Goal: Task Accomplishment & Management: Use online tool/utility

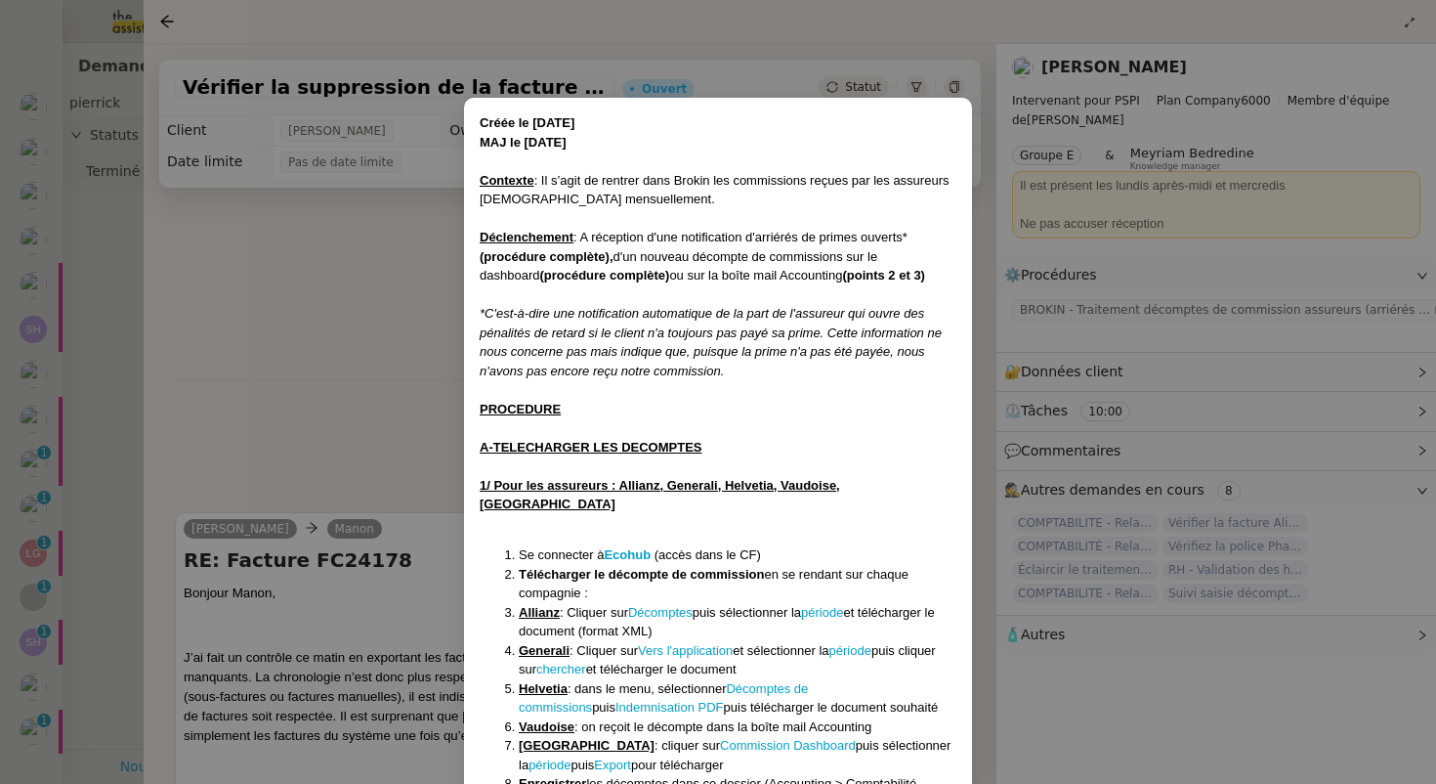
scroll to position [523, 0]
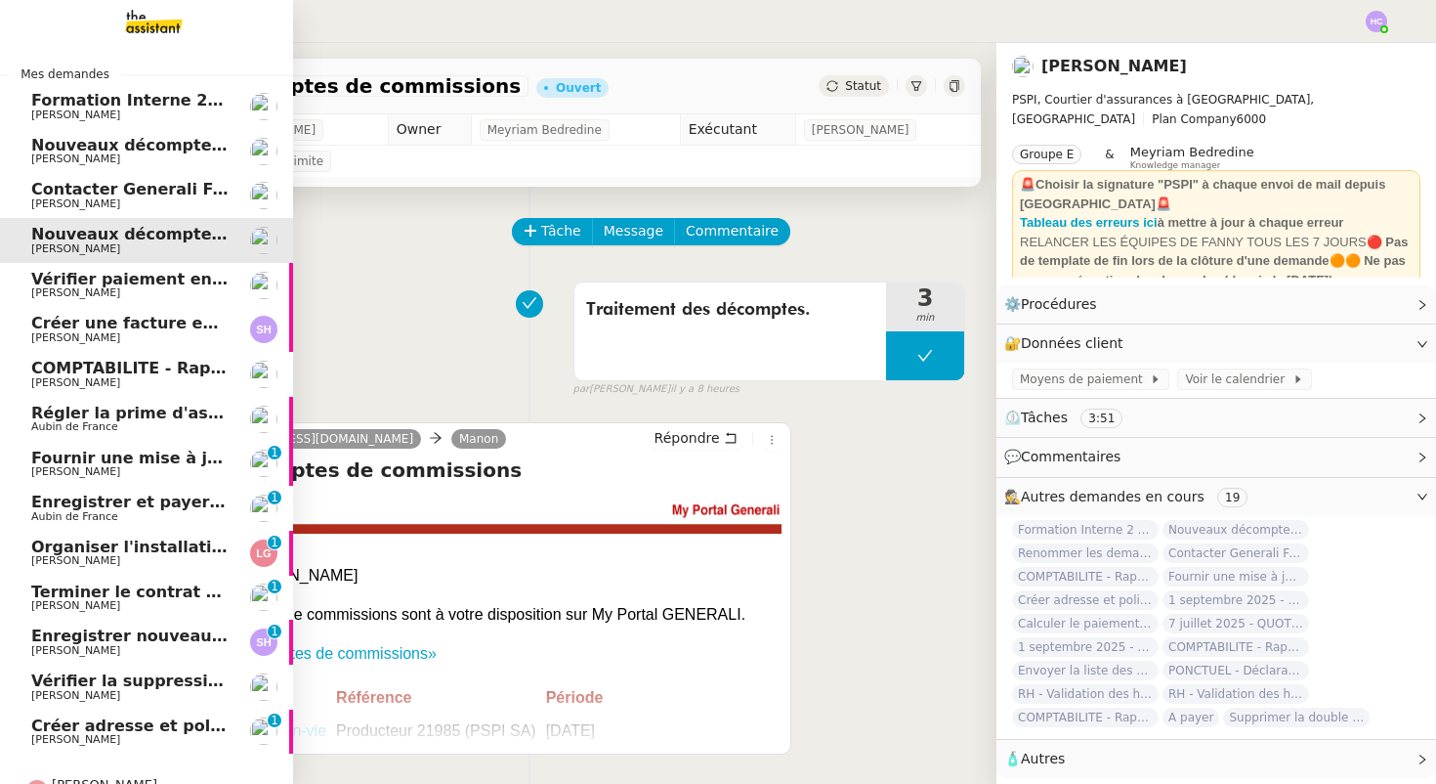
click at [178, 239] on span "Nouveaux décomptes de commissions" at bounding box center [198, 234] width 335 height 19
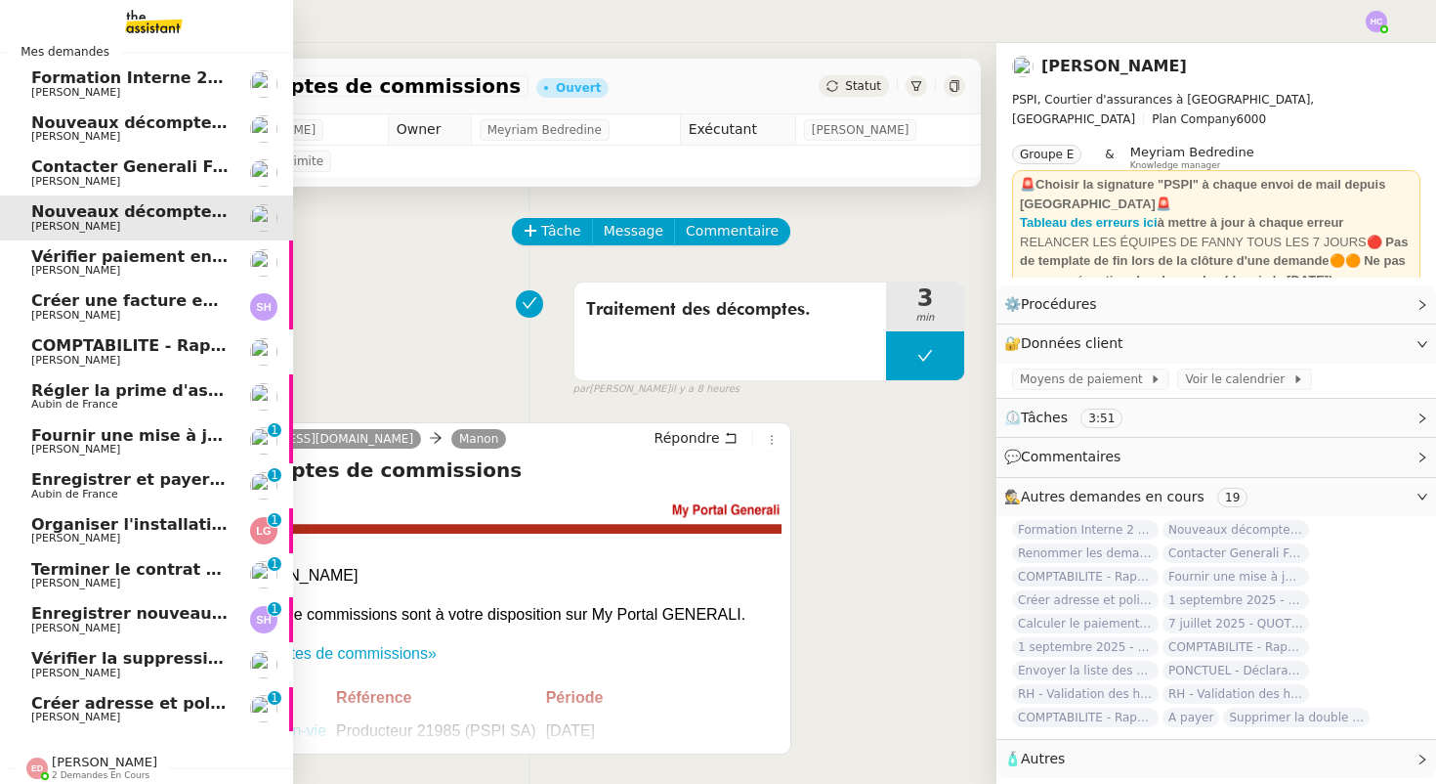
scroll to position [31, 0]
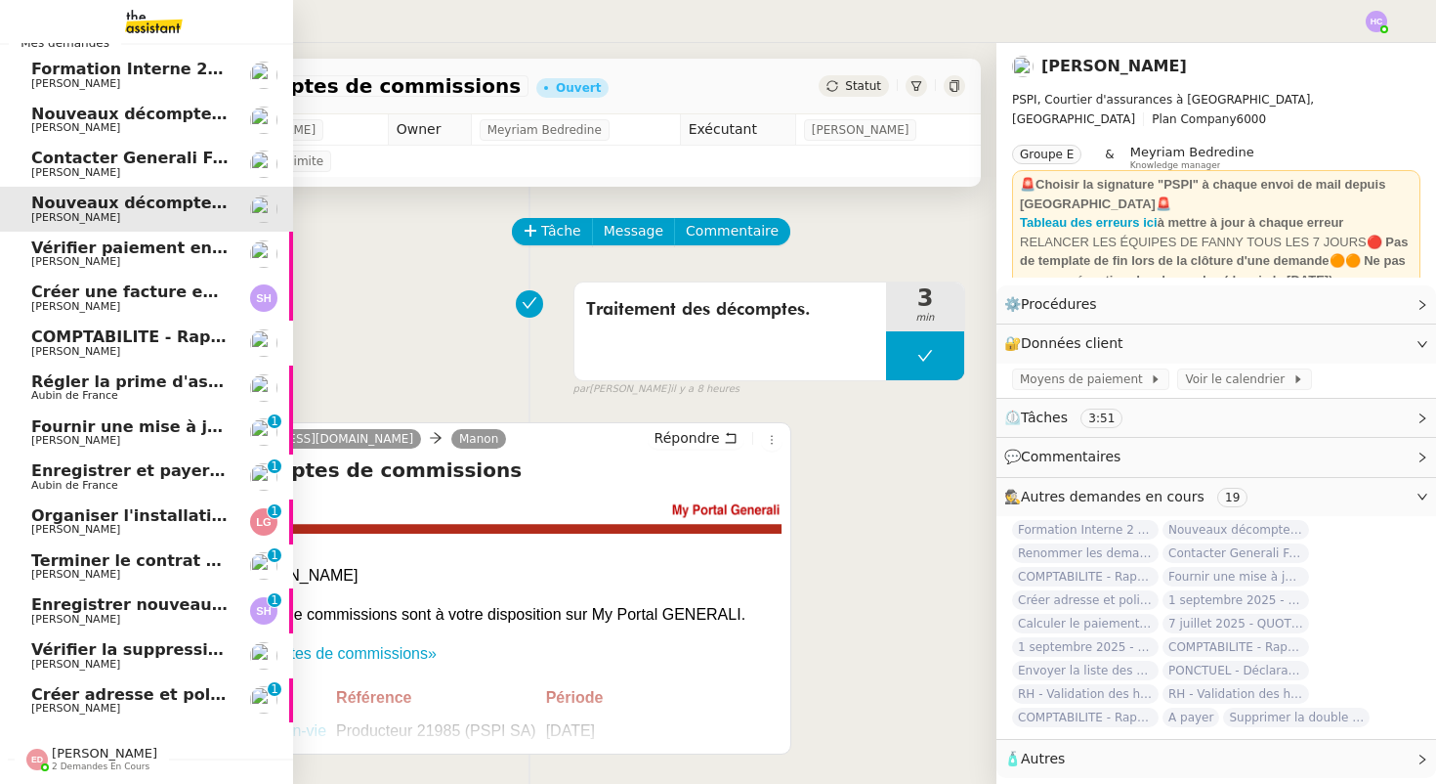
click at [143, 429] on span "Fournir une mise à jour urgente" at bounding box center [171, 426] width 280 height 19
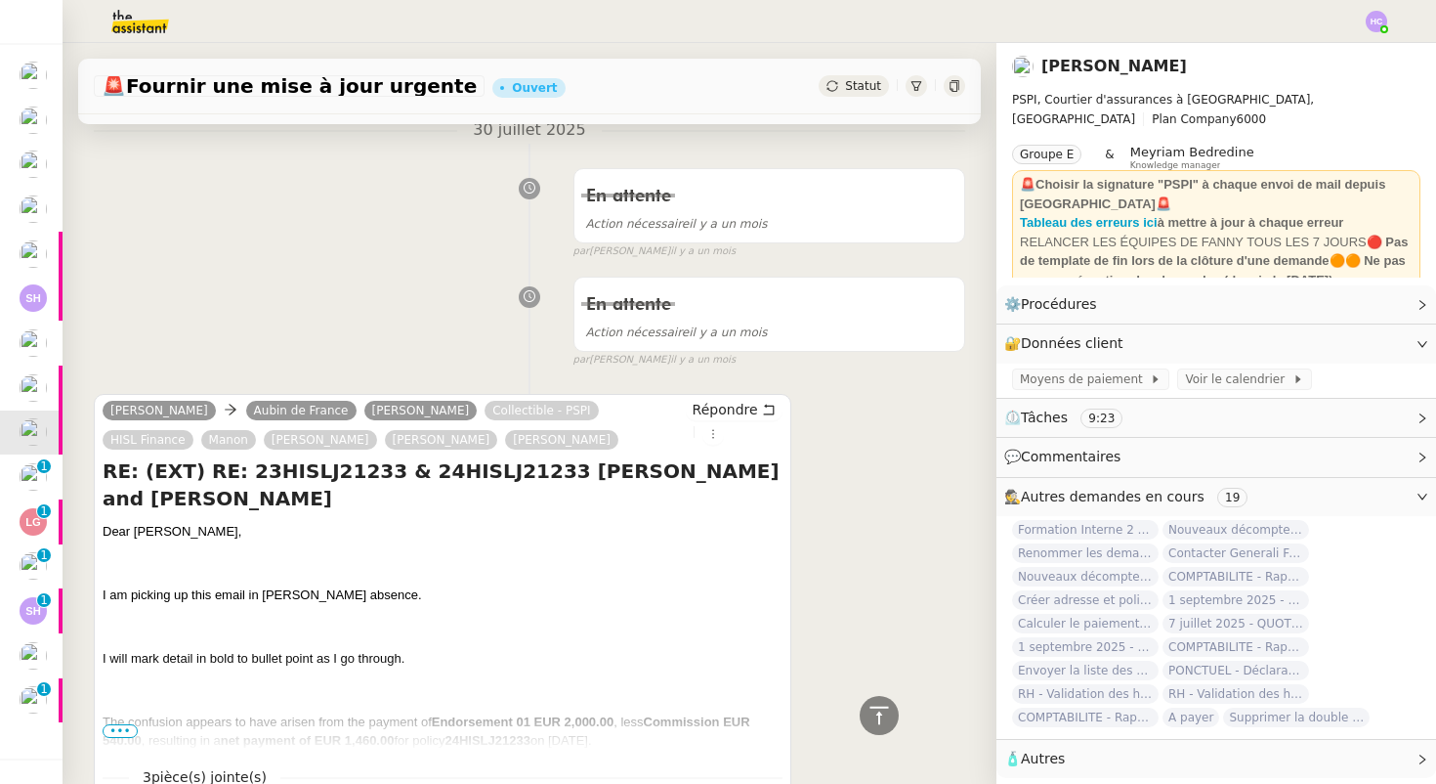
scroll to position [982, 0]
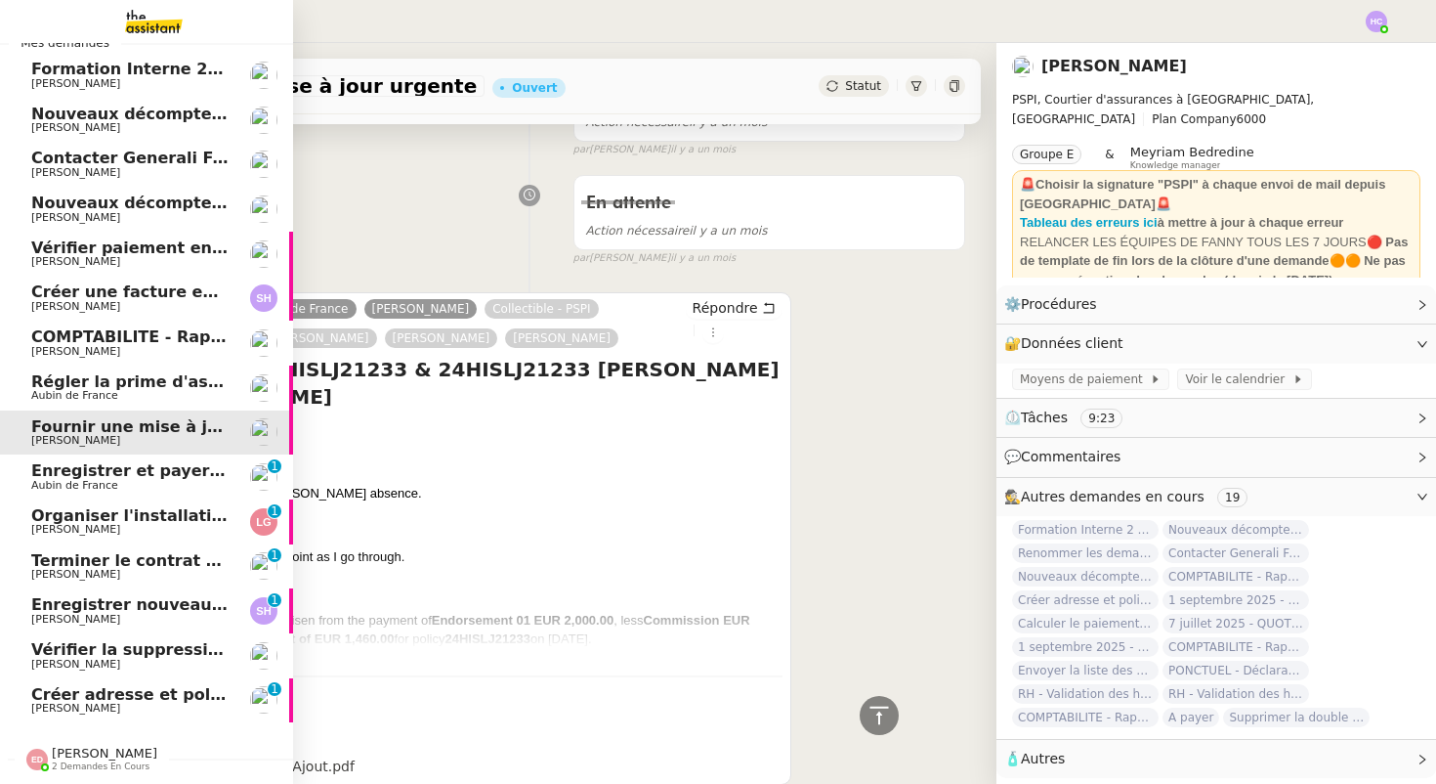
click at [88, 472] on span "Enregistrer et payer la compagnie" at bounding box center [181, 470] width 301 height 19
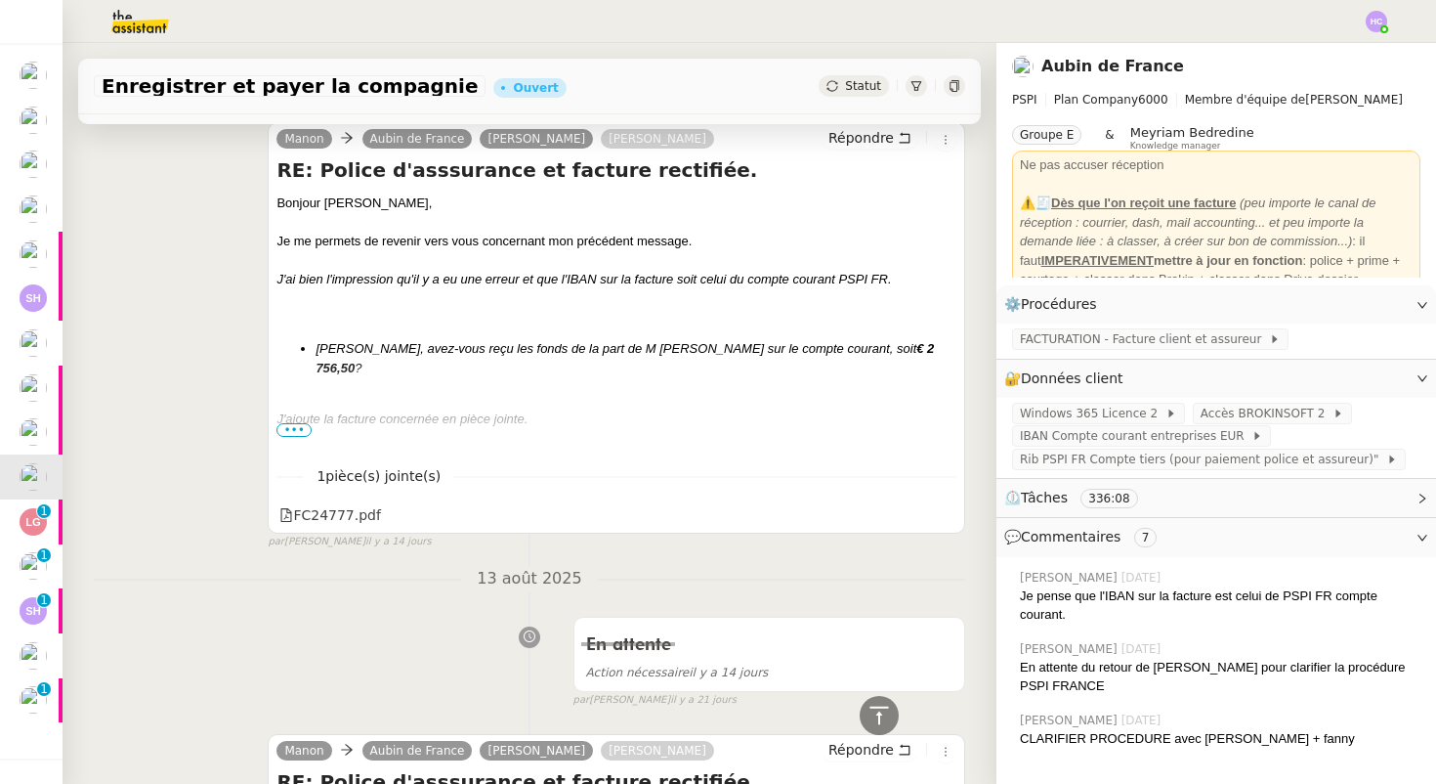
scroll to position [946, 0]
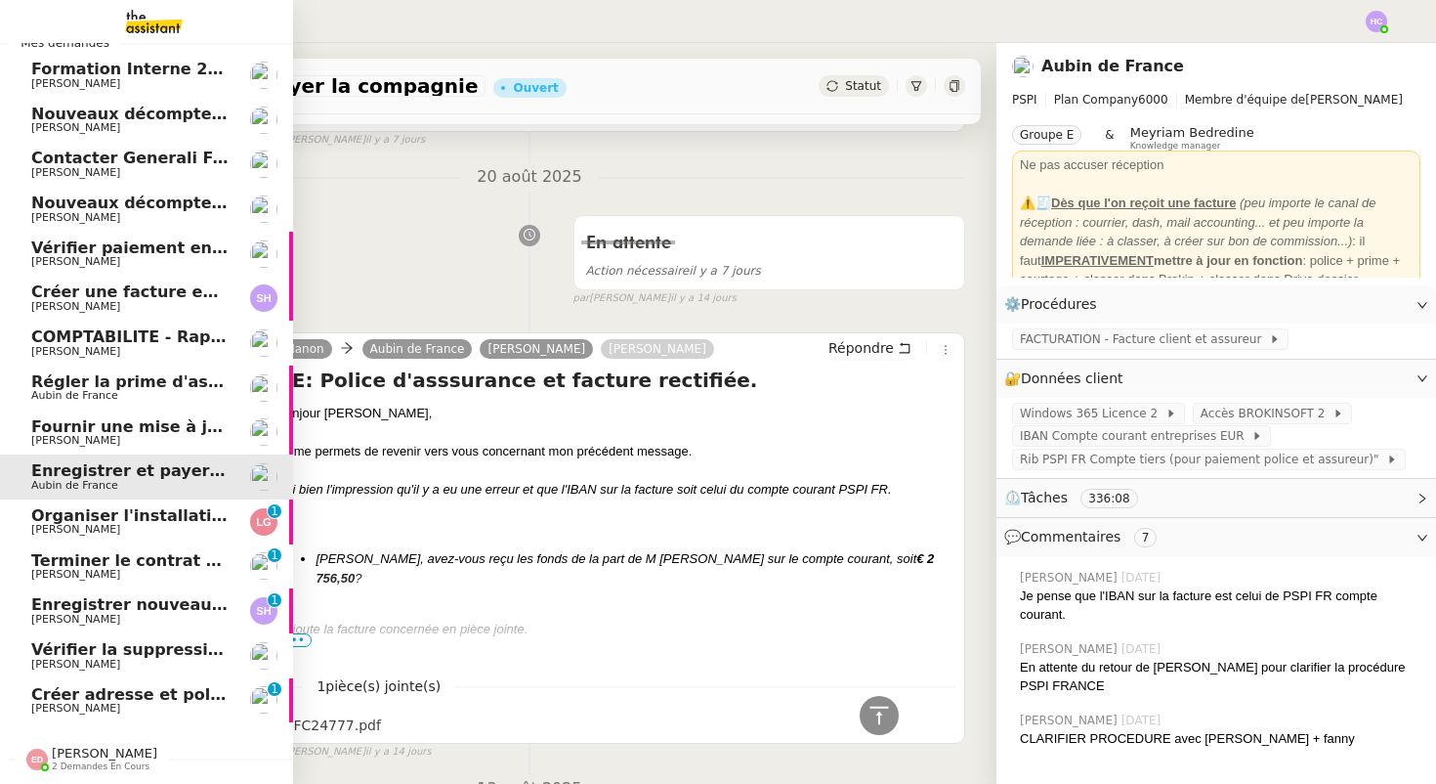
click at [91, 519] on span "Organiser l'installation de la fibre" at bounding box center [179, 515] width 297 height 19
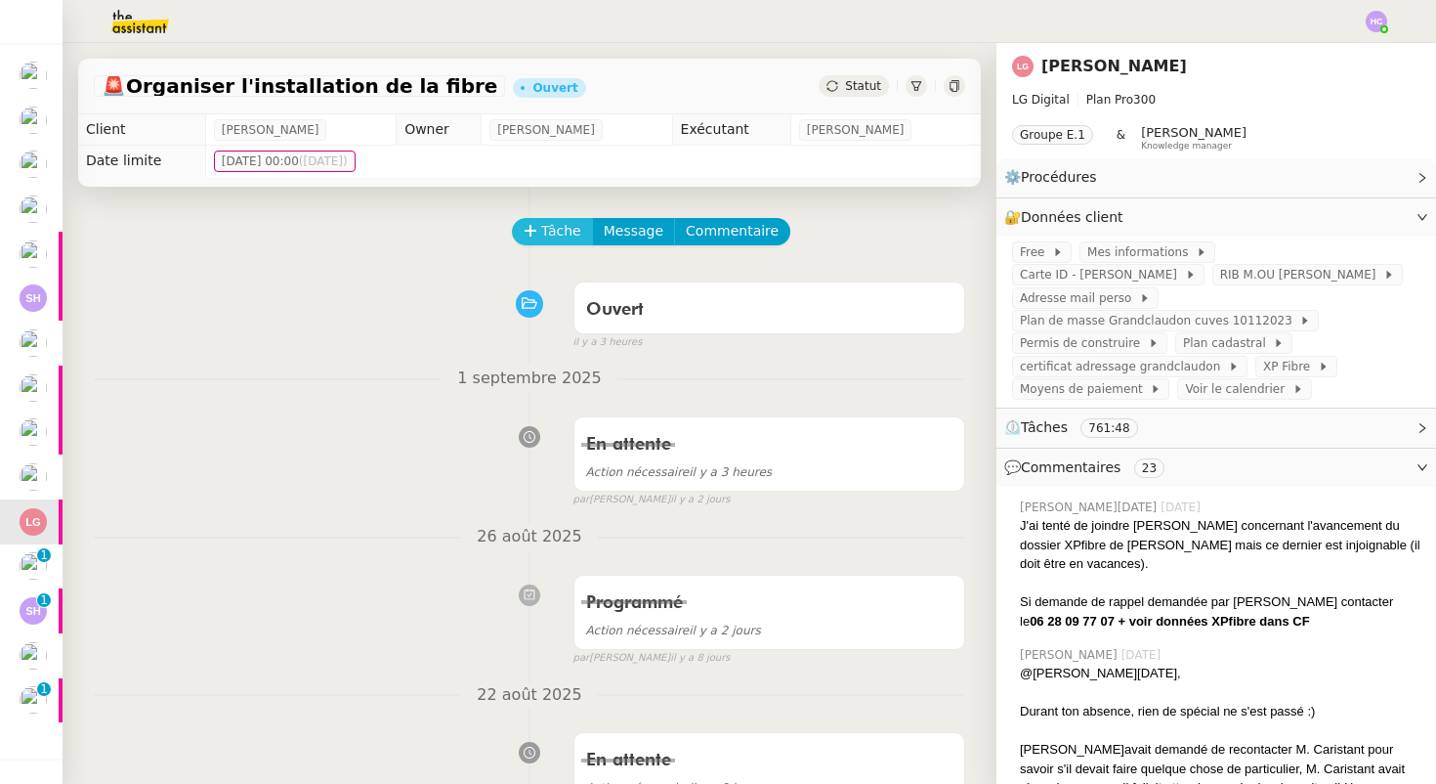
click at [568, 226] on span "Tâche" at bounding box center [561, 231] width 40 height 22
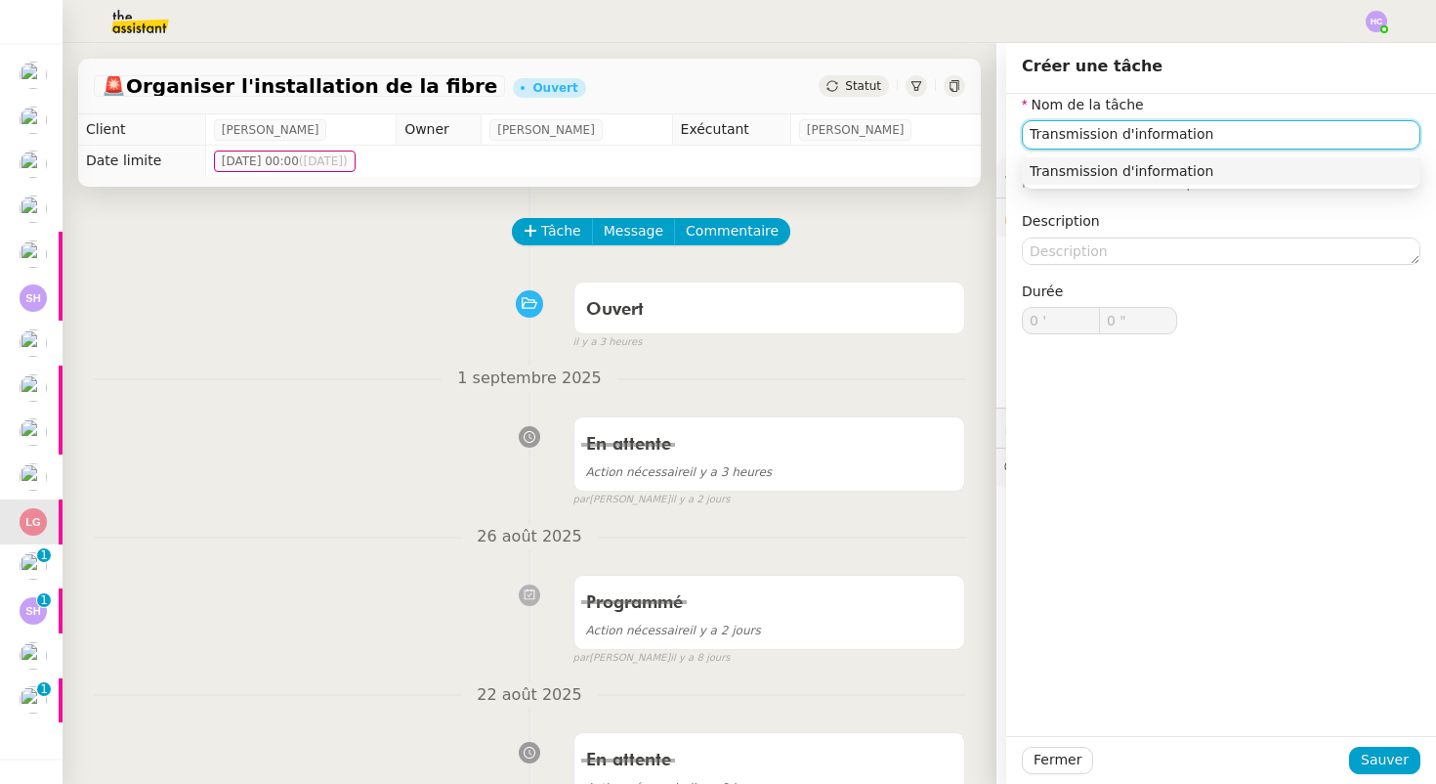
click at [1121, 178] on div "Transmission d'information" at bounding box center [1221, 171] width 383 height 18
type input "Transmission d'information"
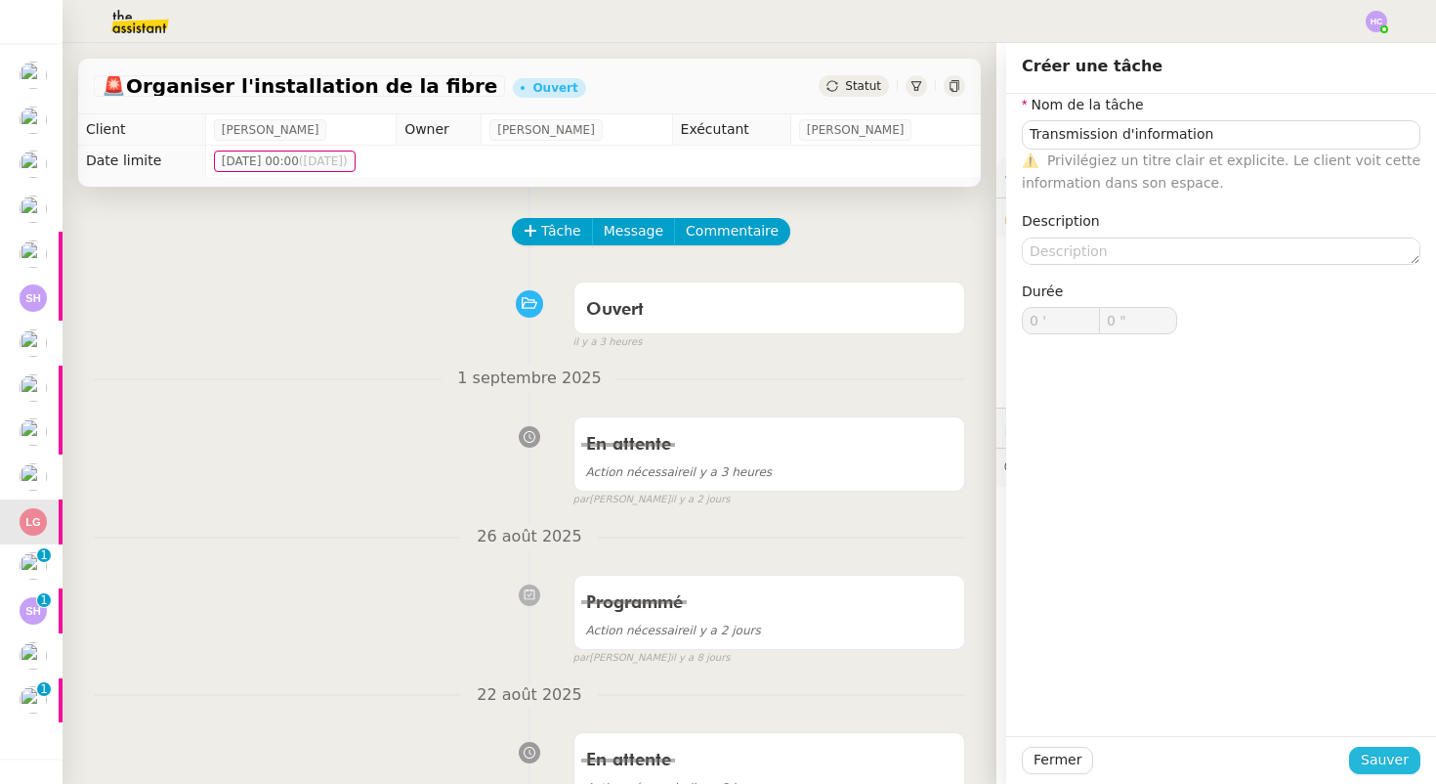
click at [1373, 754] on span "Sauver" at bounding box center [1385, 759] width 48 height 22
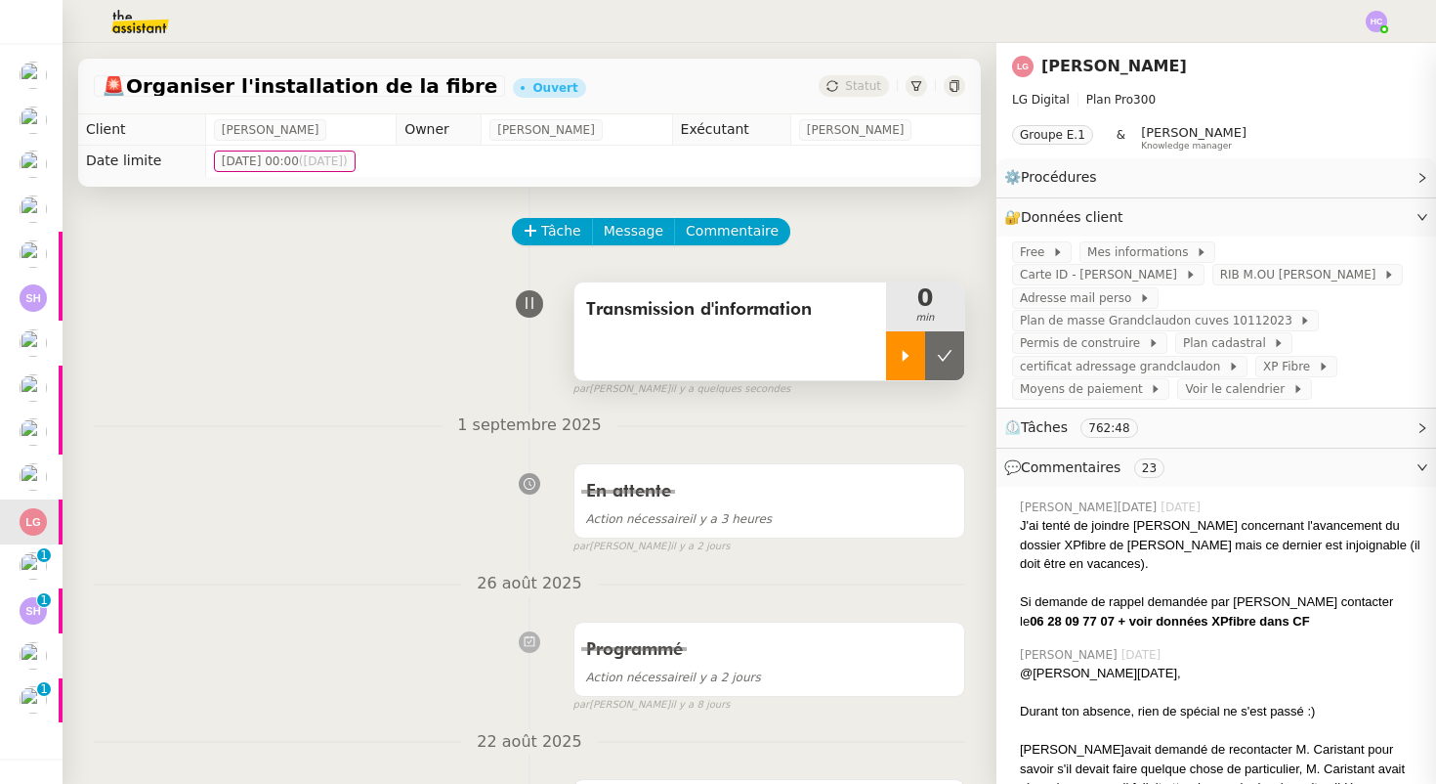
click at [907, 359] on icon at bounding box center [906, 356] width 16 height 16
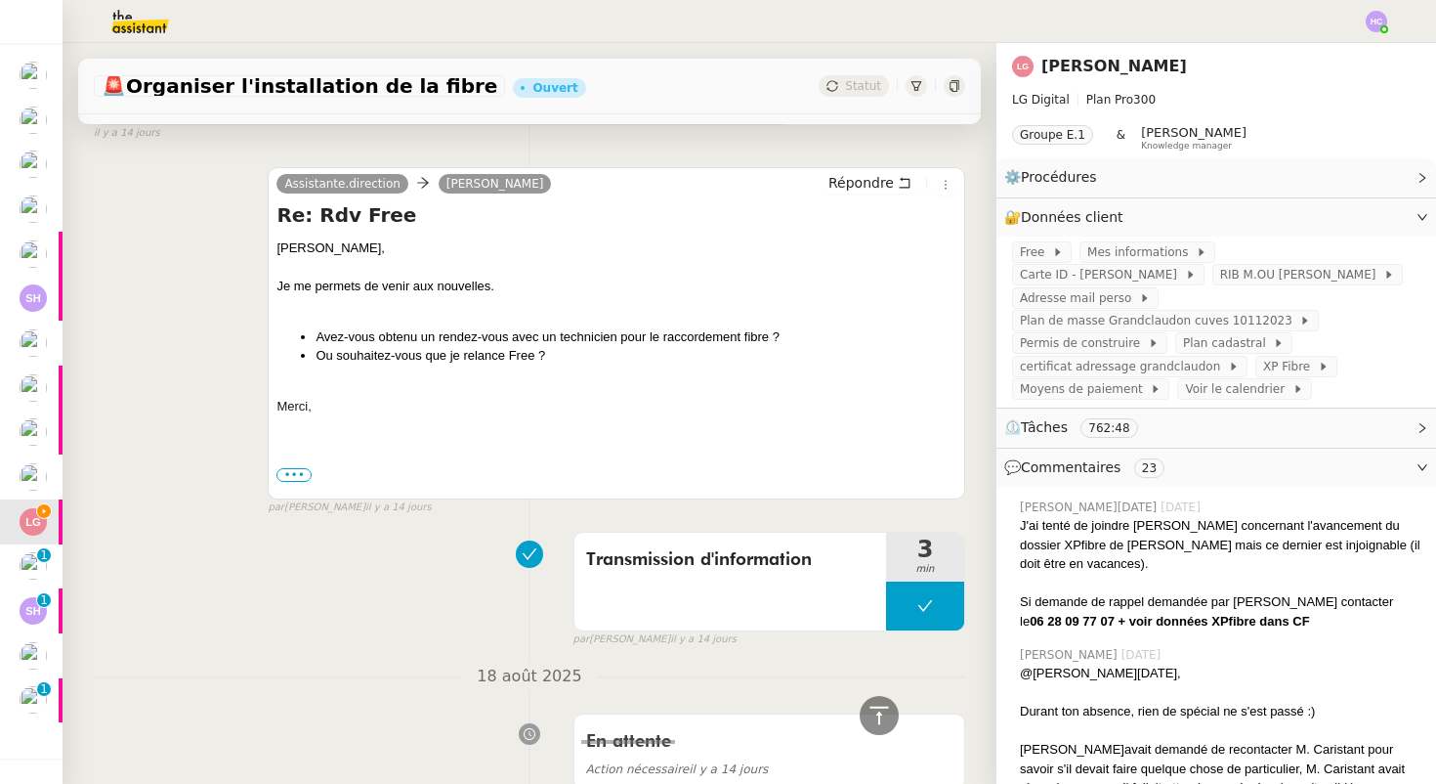
scroll to position [1366, 0]
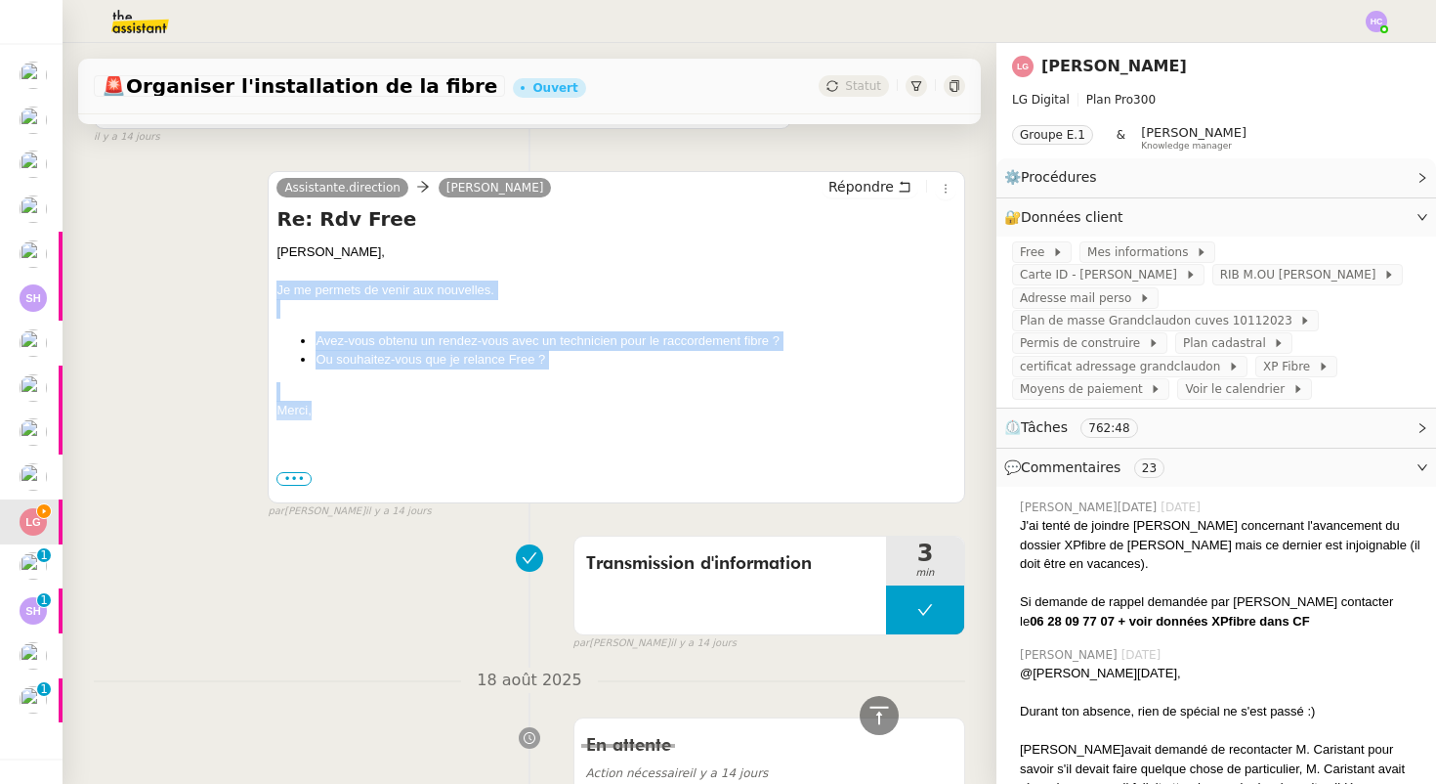
drag, startPoint x: 319, startPoint y: 406, endPoint x: 261, endPoint y: 294, distance: 126.7
click at [261, 294] on div "Assistante.direction Lee GRANDCLAUDON Répondre Re: Rdv Free Bonjour Lee, Je me …" at bounding box center [530, 336] width 872 height 366
copy div "Je me permets de venir aux nouvelles. Avez-vous obtenu un rendez-vous avec un t…"
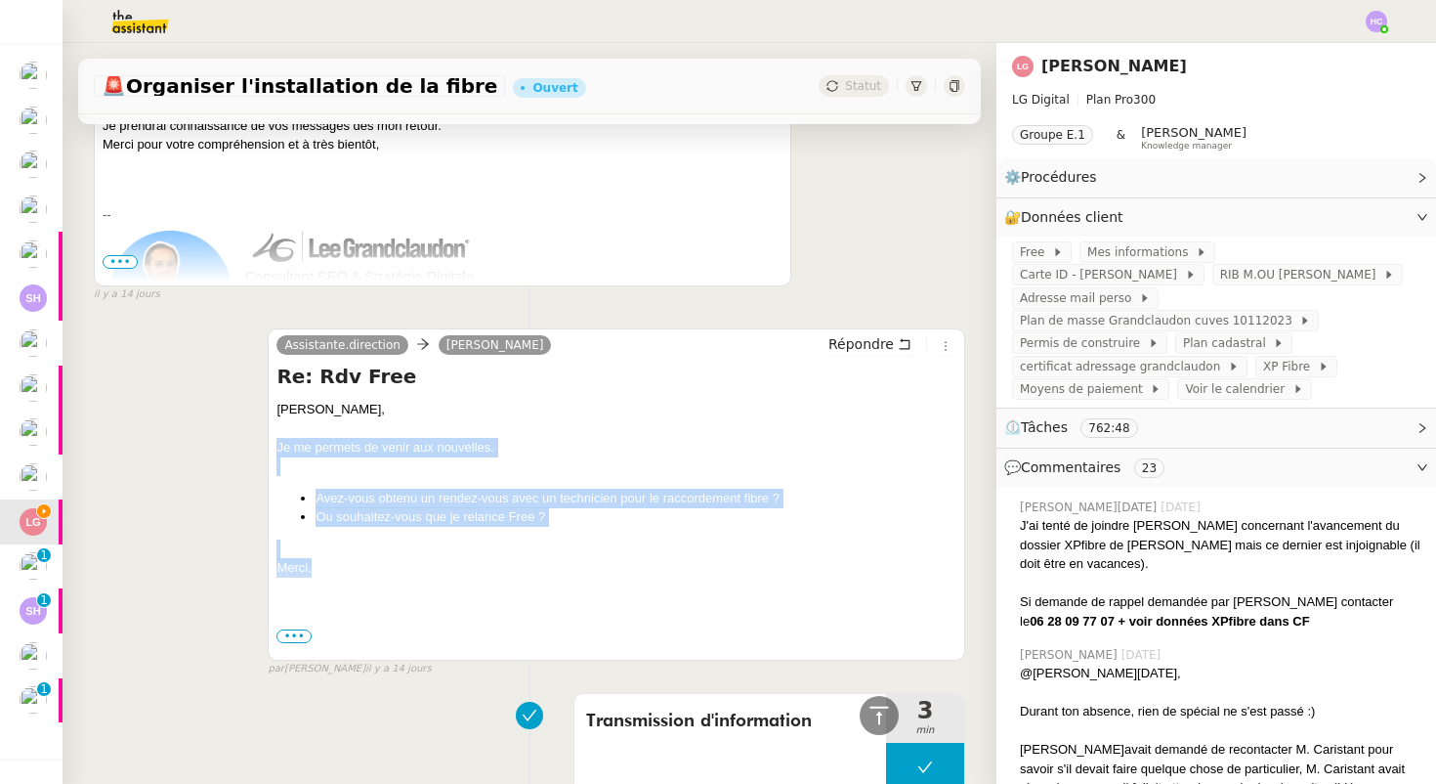
scroll to position [945, 0]
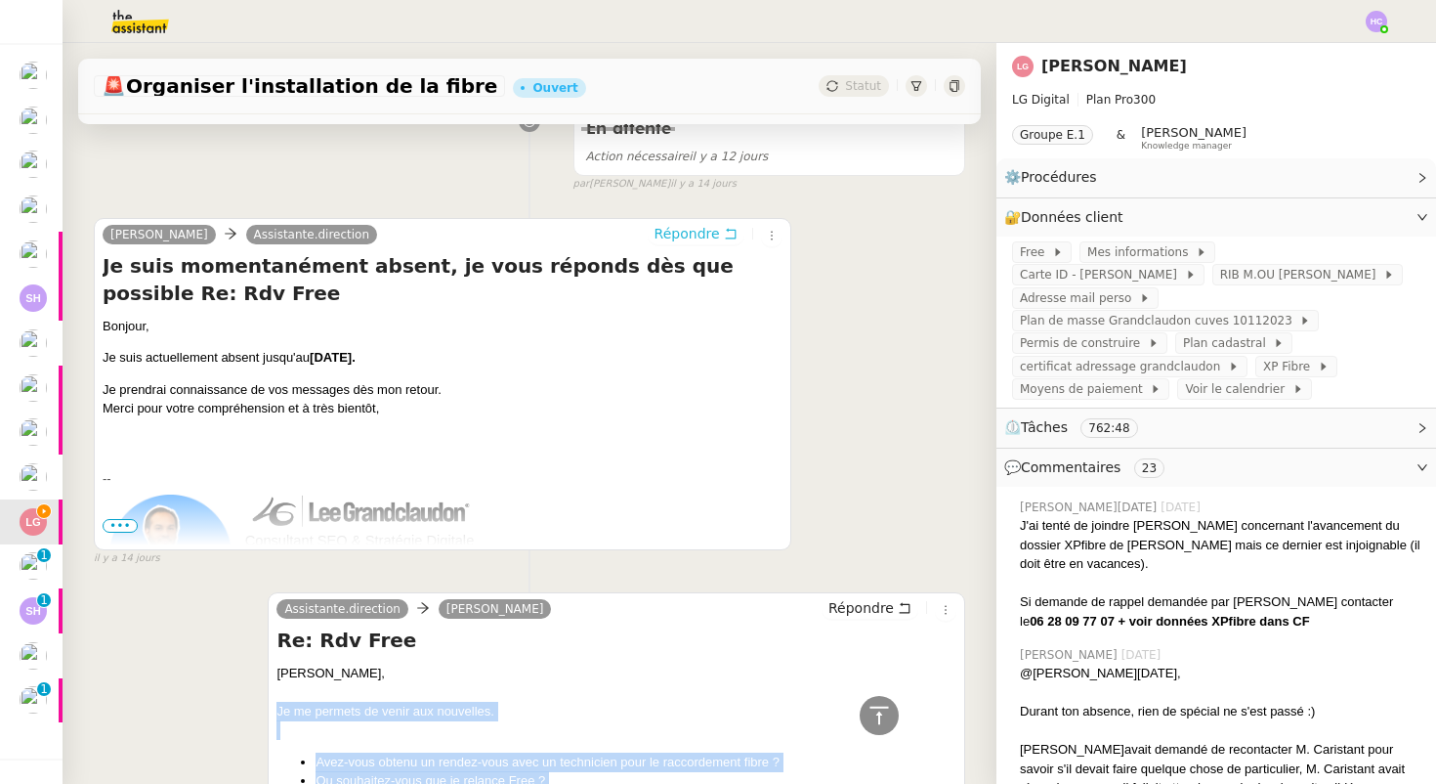
click at [692, 235] on span "Répondre" at bounding box center [687, 234] width 65 height 20
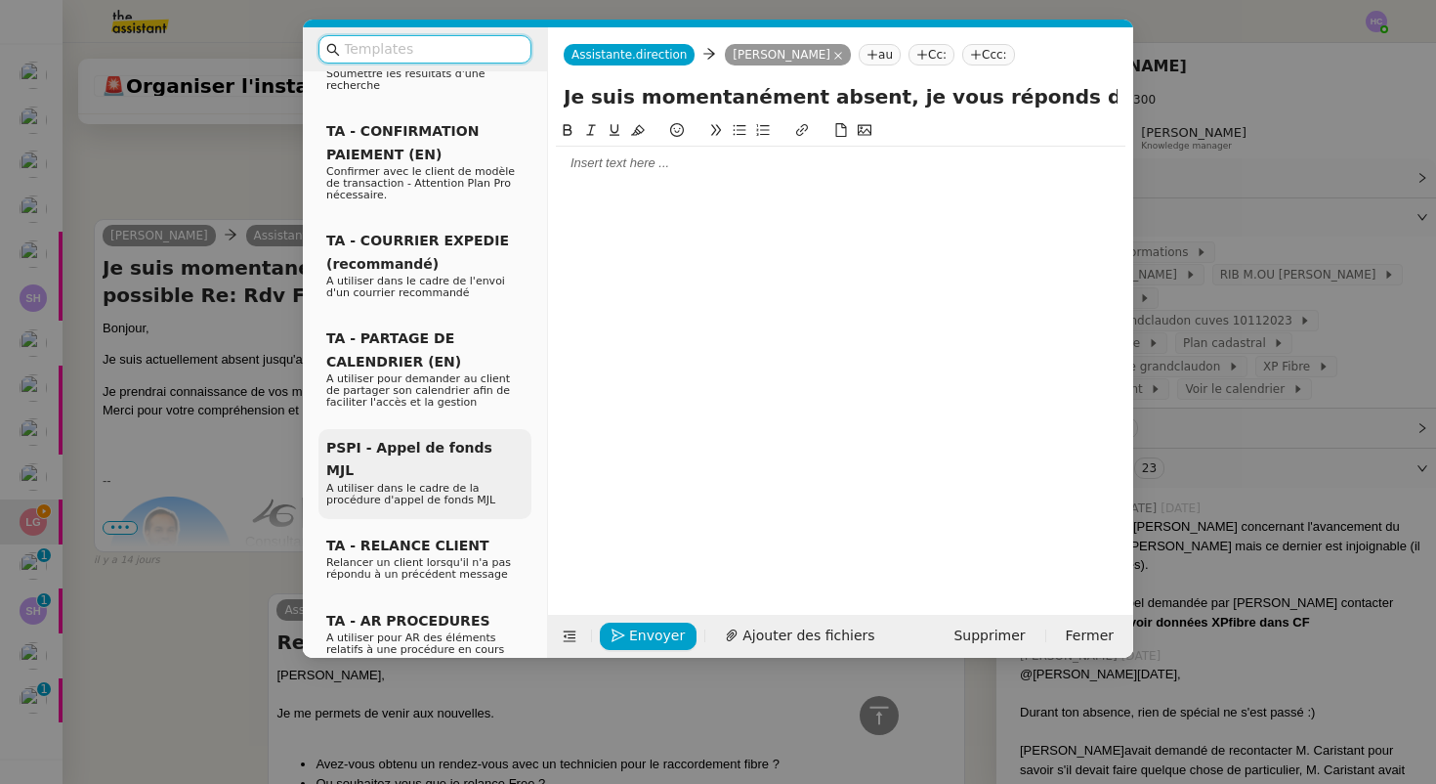
scroll to position [596, 0]
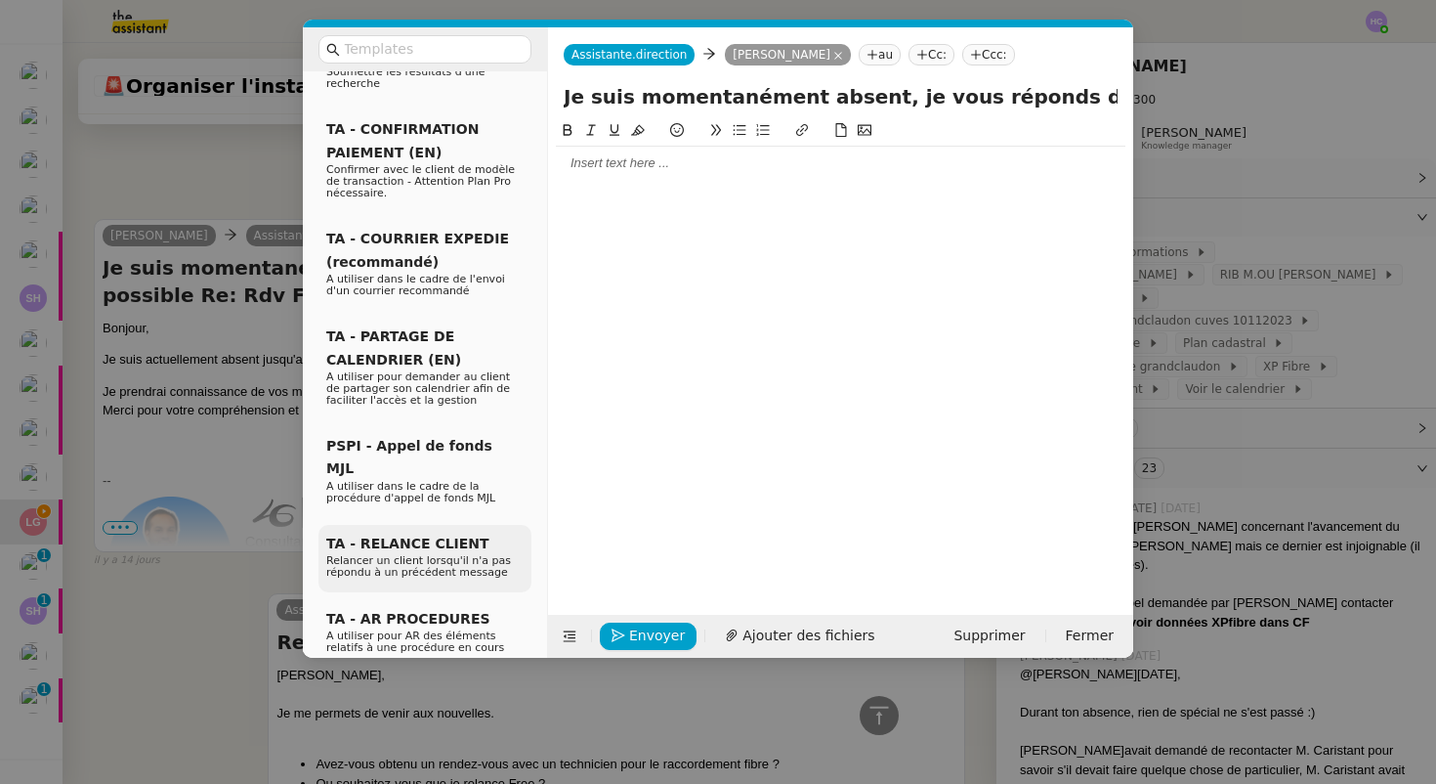
click at [389, 535] on span "TA - RELANCE CLIENT" at bounding box center [407, 543] width 163 height 16
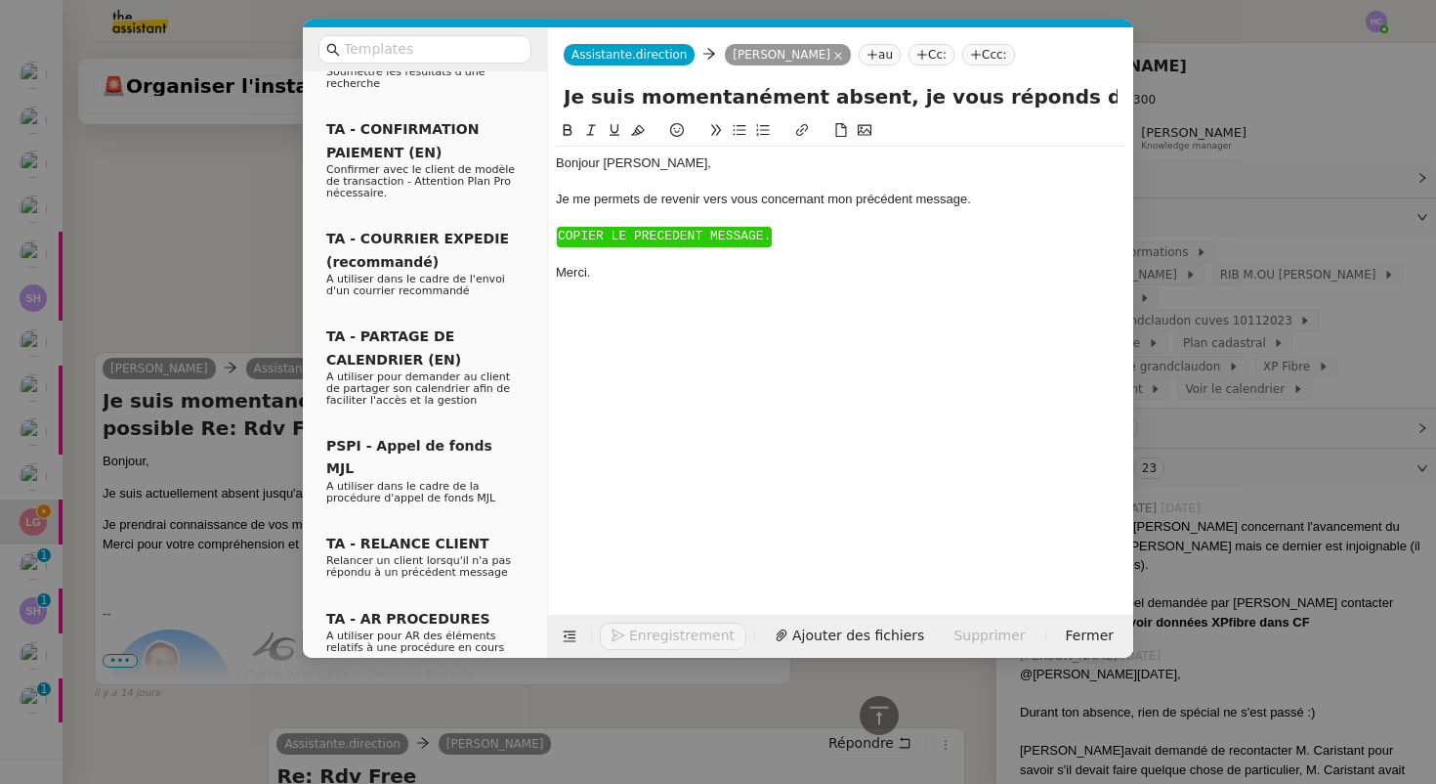
scroll to position [1255, 0]
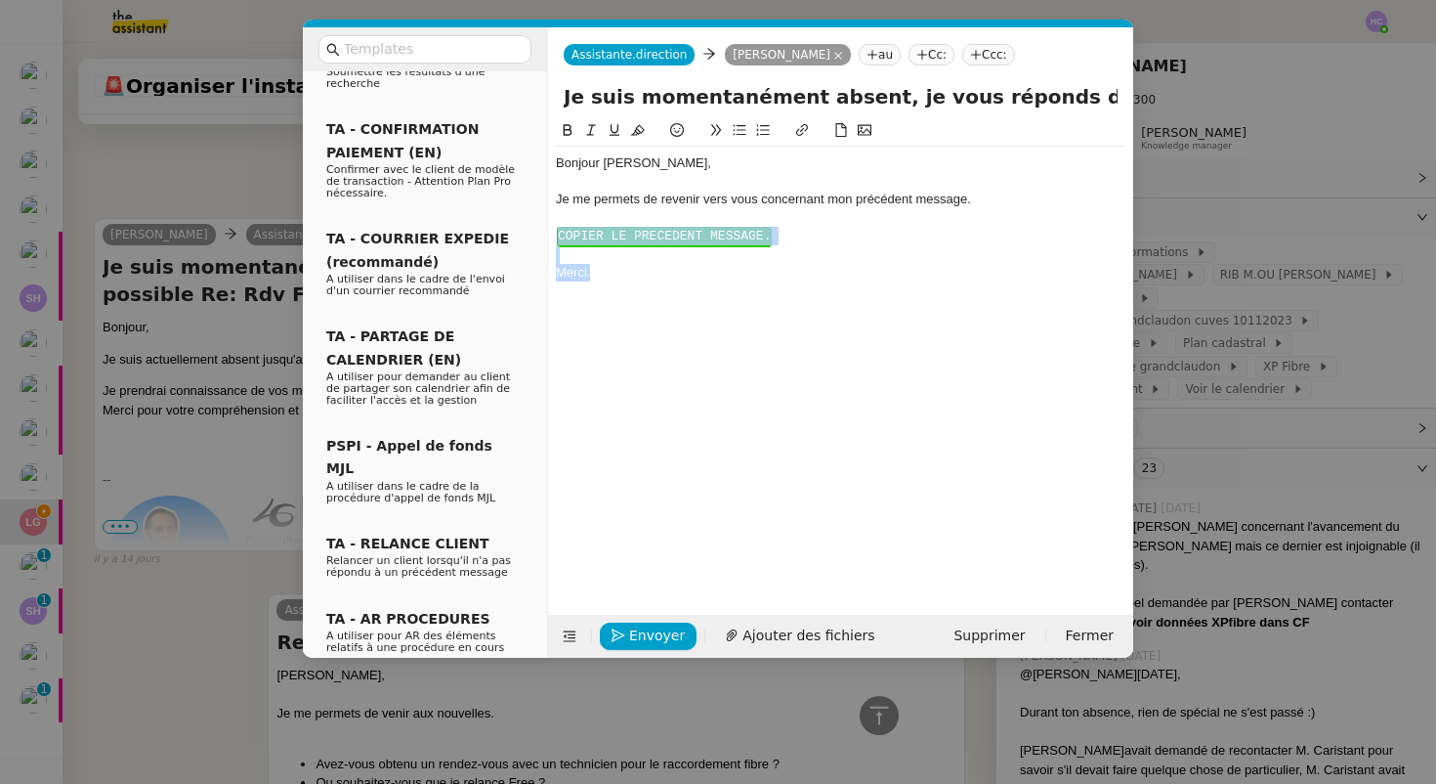
drag, startPoint x: 628, startPoint y: 285, endPoint x: 556, endPoint y: 228, distance: 92.5
click at [556, 229] on div "Bonjour ﻿Lee﻿, Je me permets de revenir vers vous concernant mon précédent mess…" at bounding box center [841, 218] width 570 height 143
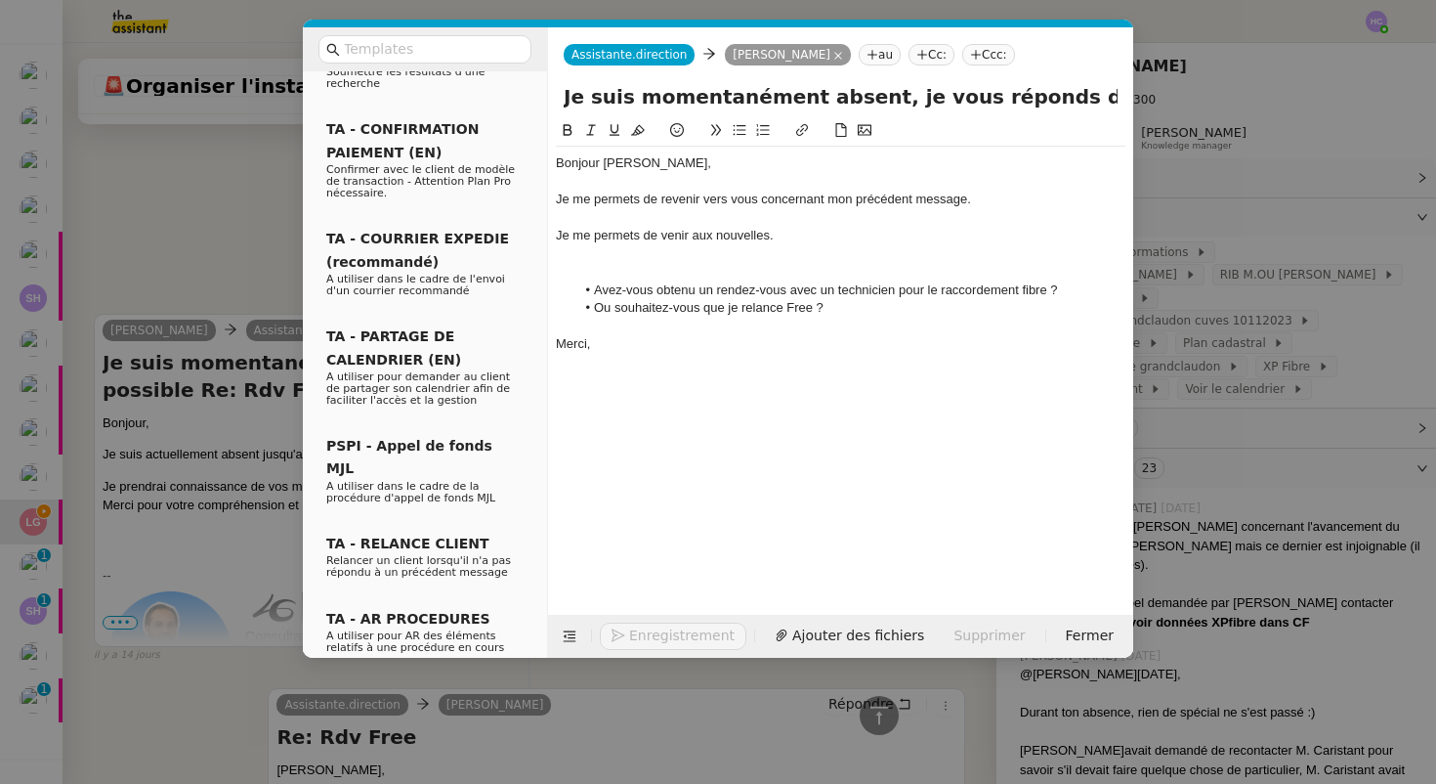
scroll to position [1349, 0]
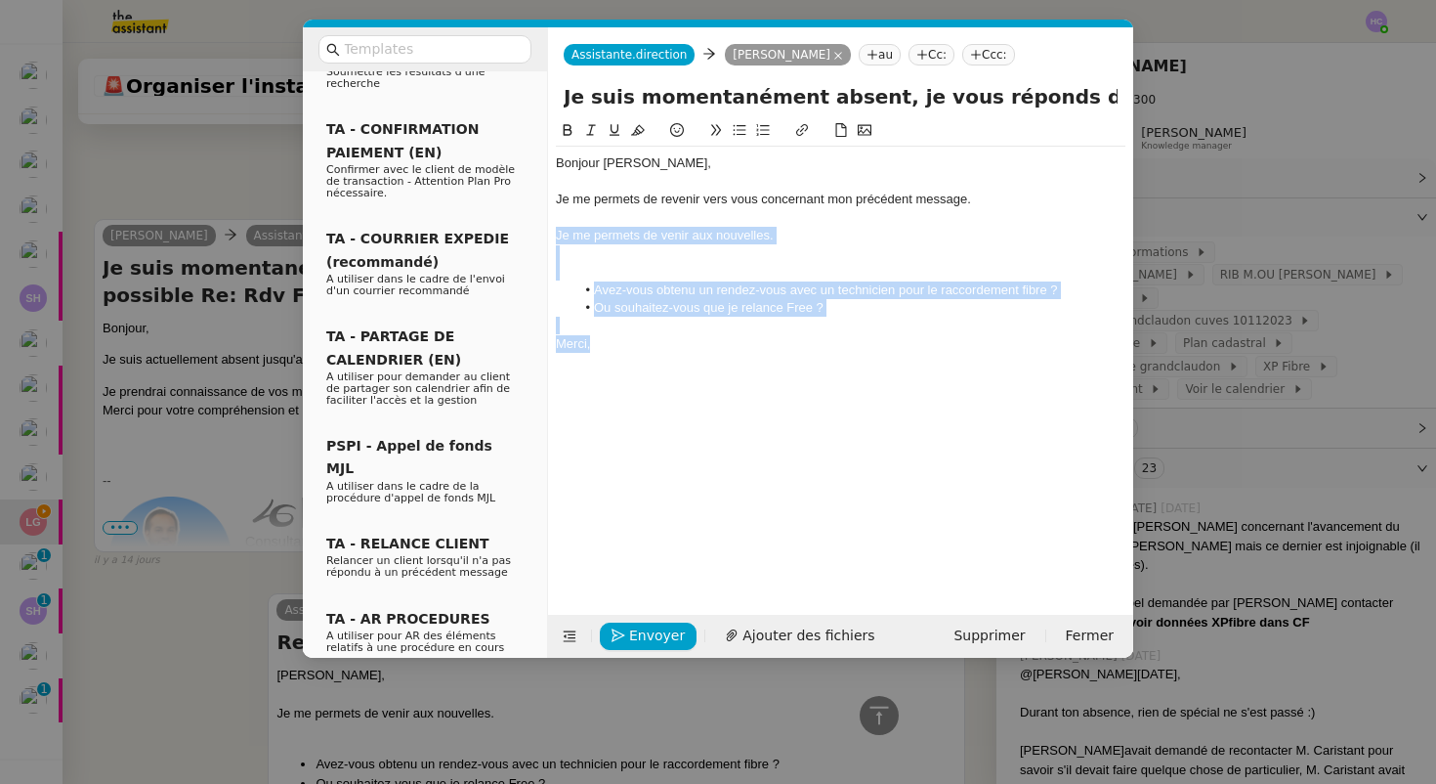
drag, startPoint x: 638, startPoint y: 356, endPoint x: 548, endPoint y: 239, distance: 147.0
click at [548, 239] on nz-spin "Bonjour ﻿Lee﻿, Je me permets de revenir vers vous concernant mon précédent mess…" at bounding box center [840, 355] width 585 height 473
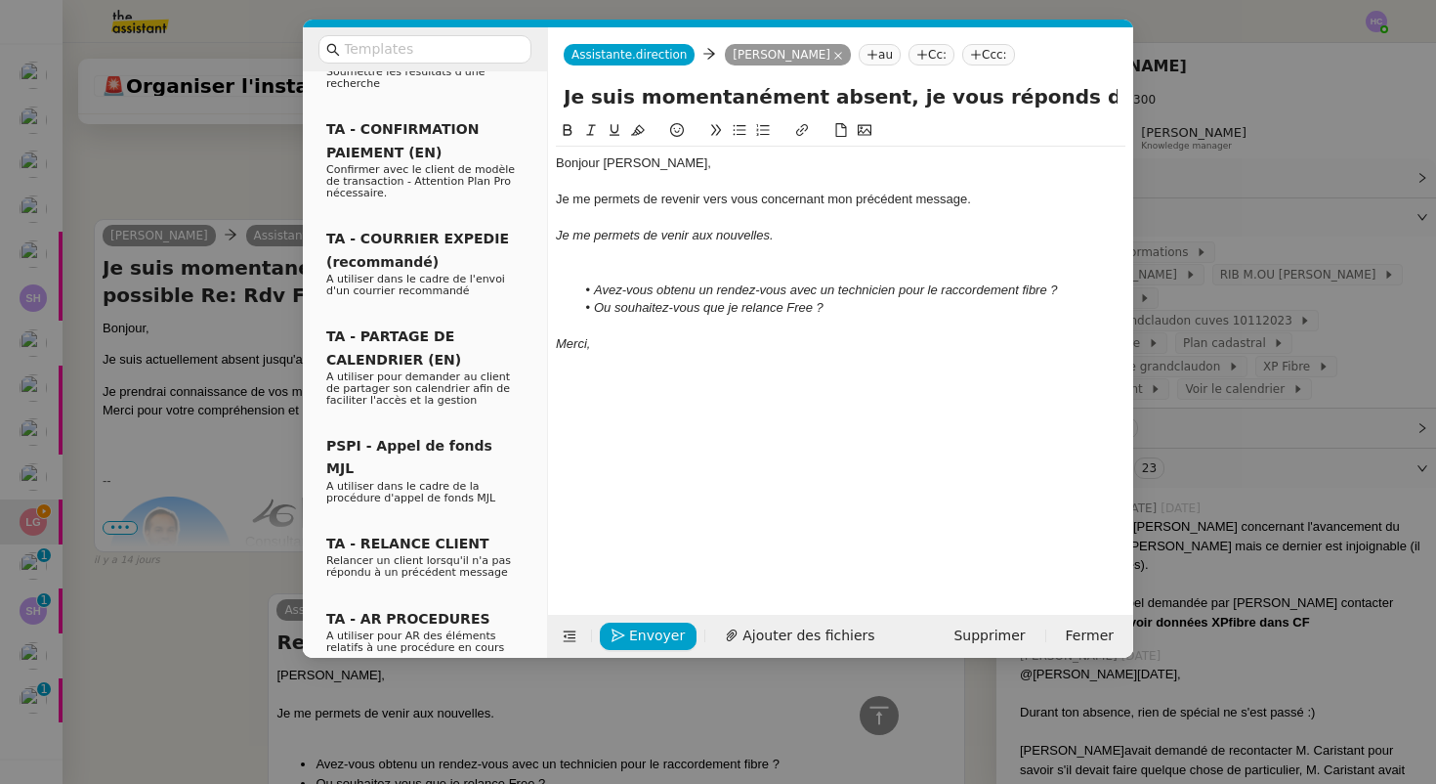
click at [721, 303] on em "Ou souhaitez-vous que je relance Free ?" at bounding box center [709, 307] width 230 height 15
click at [597, 271] on div at bounding box center [841, 272] width 570 height 18
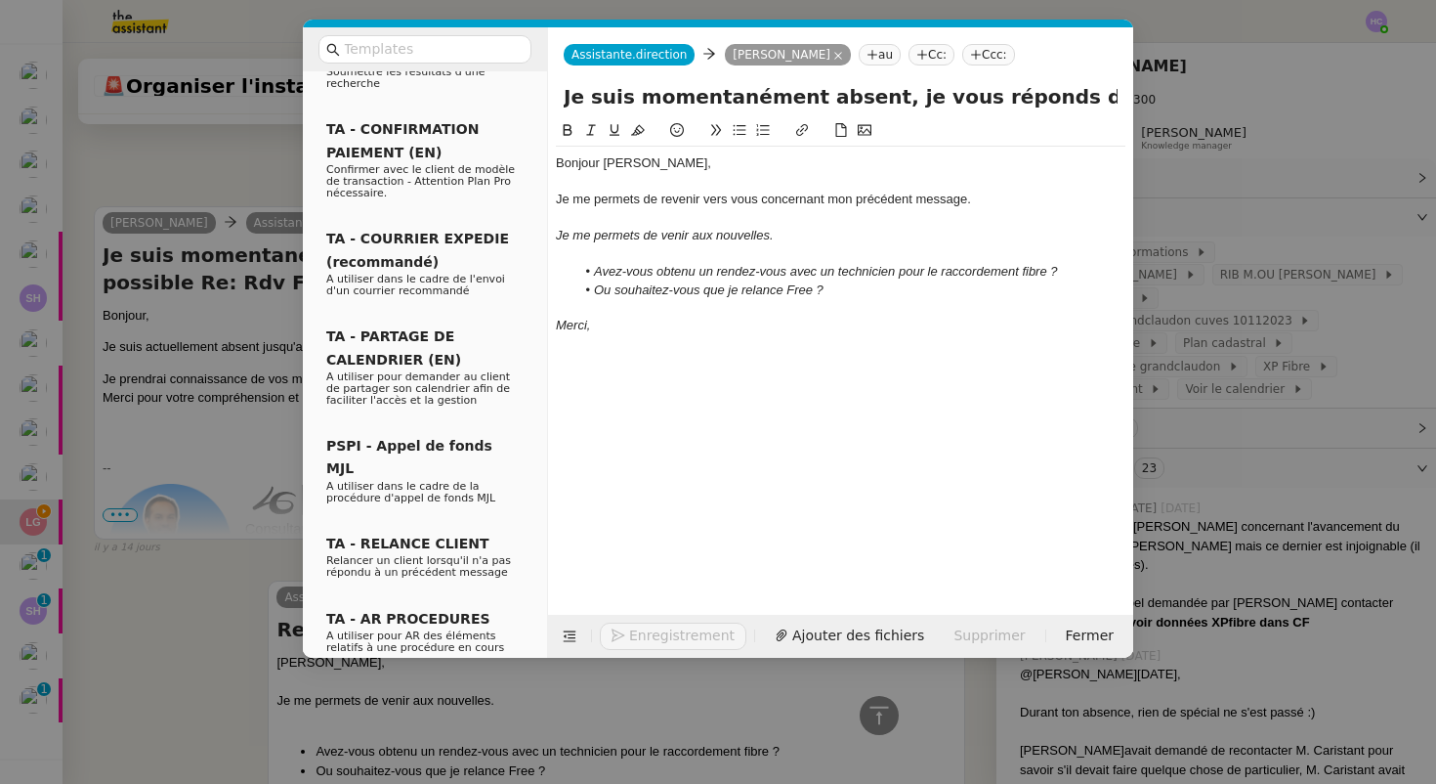
scroll to position [1337, 0]
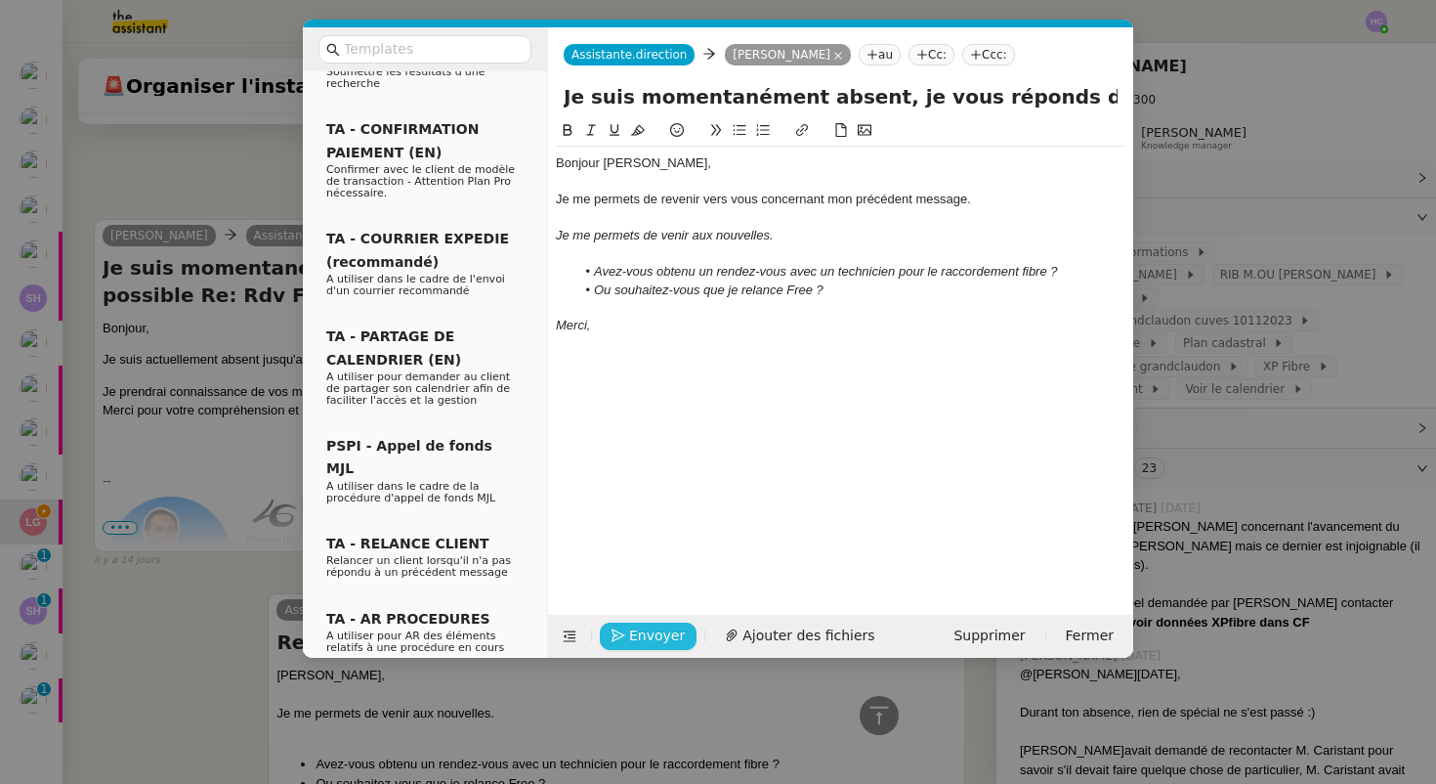
click at [644, 640] on span "Envoyer" at bounding box center [657, 635] width 56 height 22
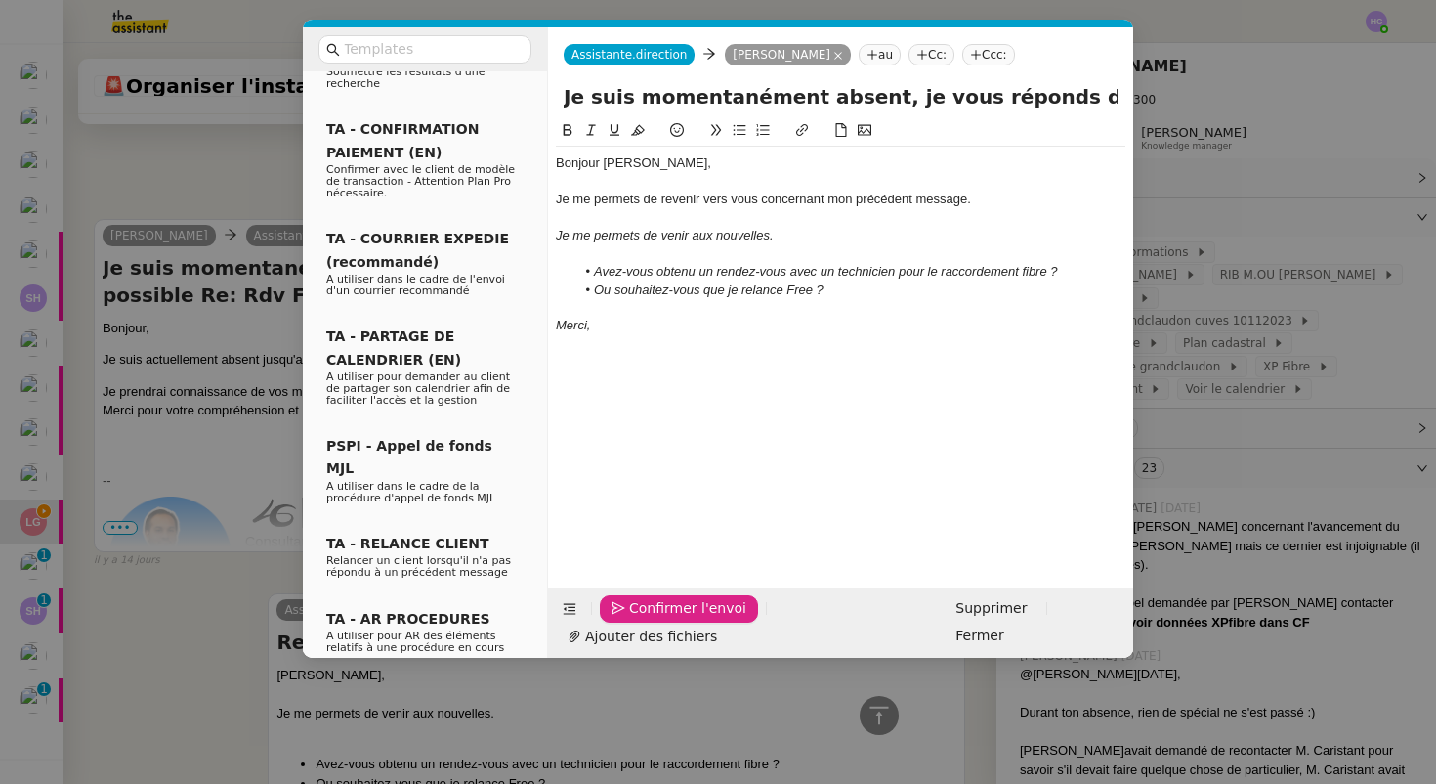
click at [644, 619] on span "Confirmer l'envoi" at bounding box center [687, 608] width 117 height 22
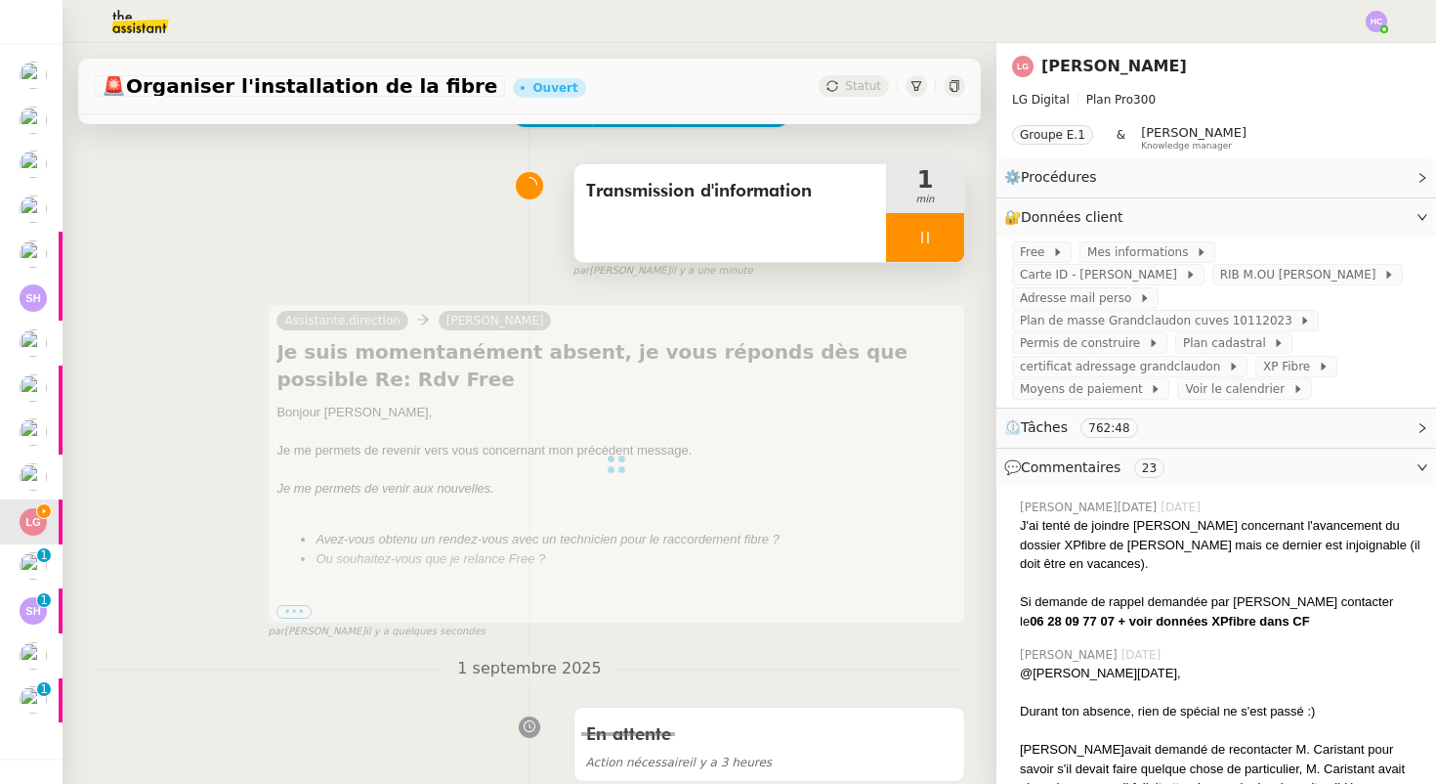
scroll to position [122, 0]
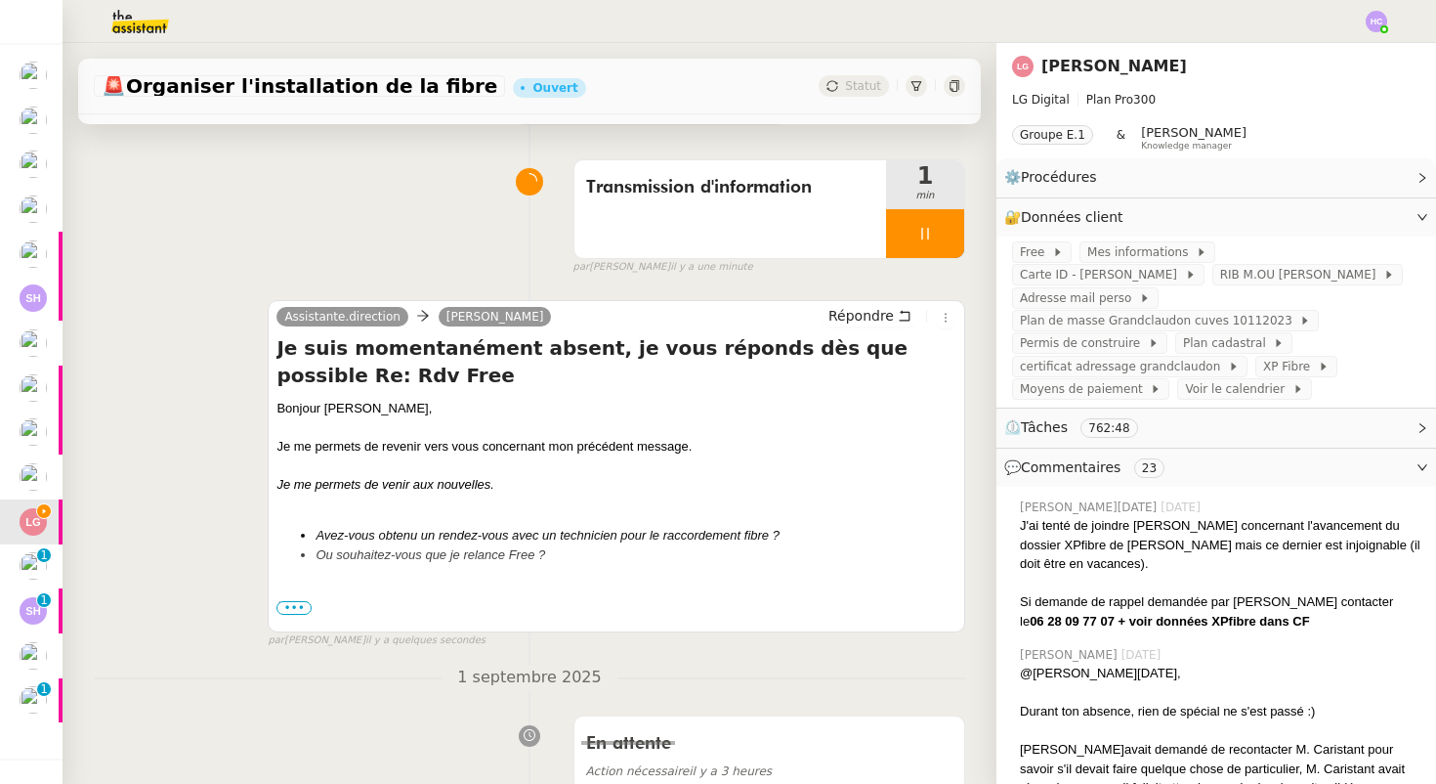
click at [923, 235] on icon at bounding box center [925, 234] width 16 height 16
click at [932, 240] on button at bounding box center [944, 233] width 39 height 49
click at [838, 84] on icon at bounding box center [833, 86] width 12 height 12
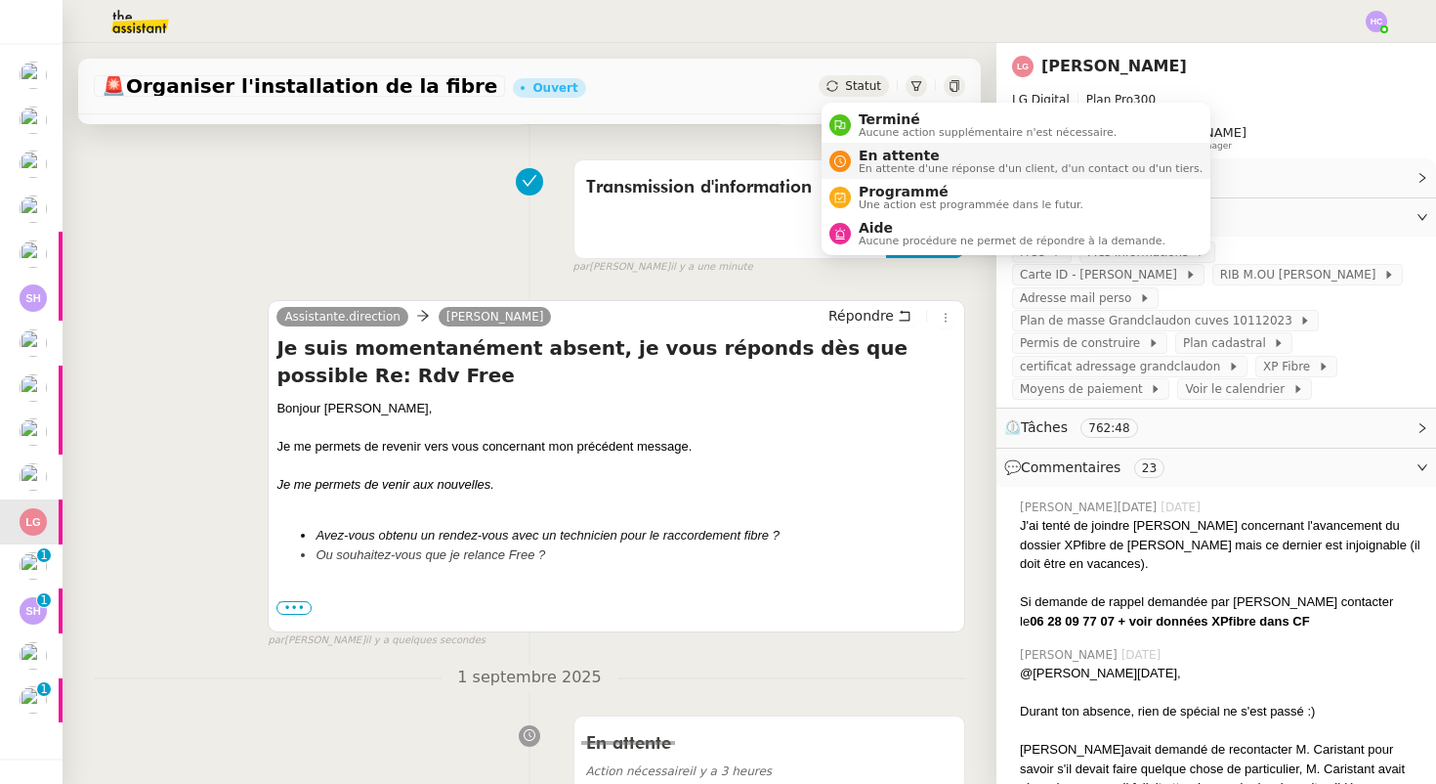
click at [859, 165] on span "En attente d'une réponse d'un client, d'un contact ou d'un tiers." at bounding box center [1031, 168] width 344 height 11
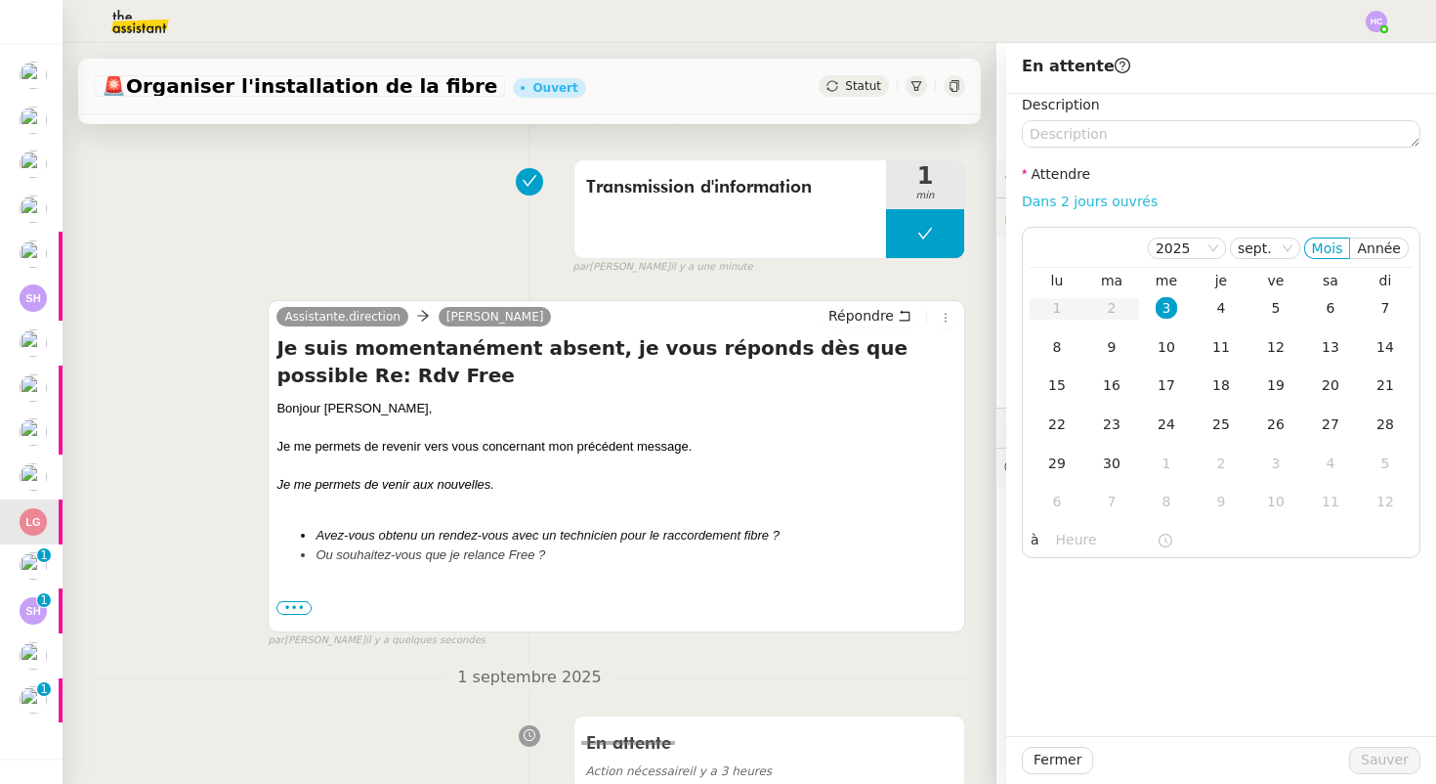
click at [1071, 200] on link "Dans 2 jours ouvrés" at bounding box center [1090, 201] width 136 height 16
type input "07:00"
click at [1381, 753] on span "Sauver" at bounding box center [1385, 759] width 48 height 22
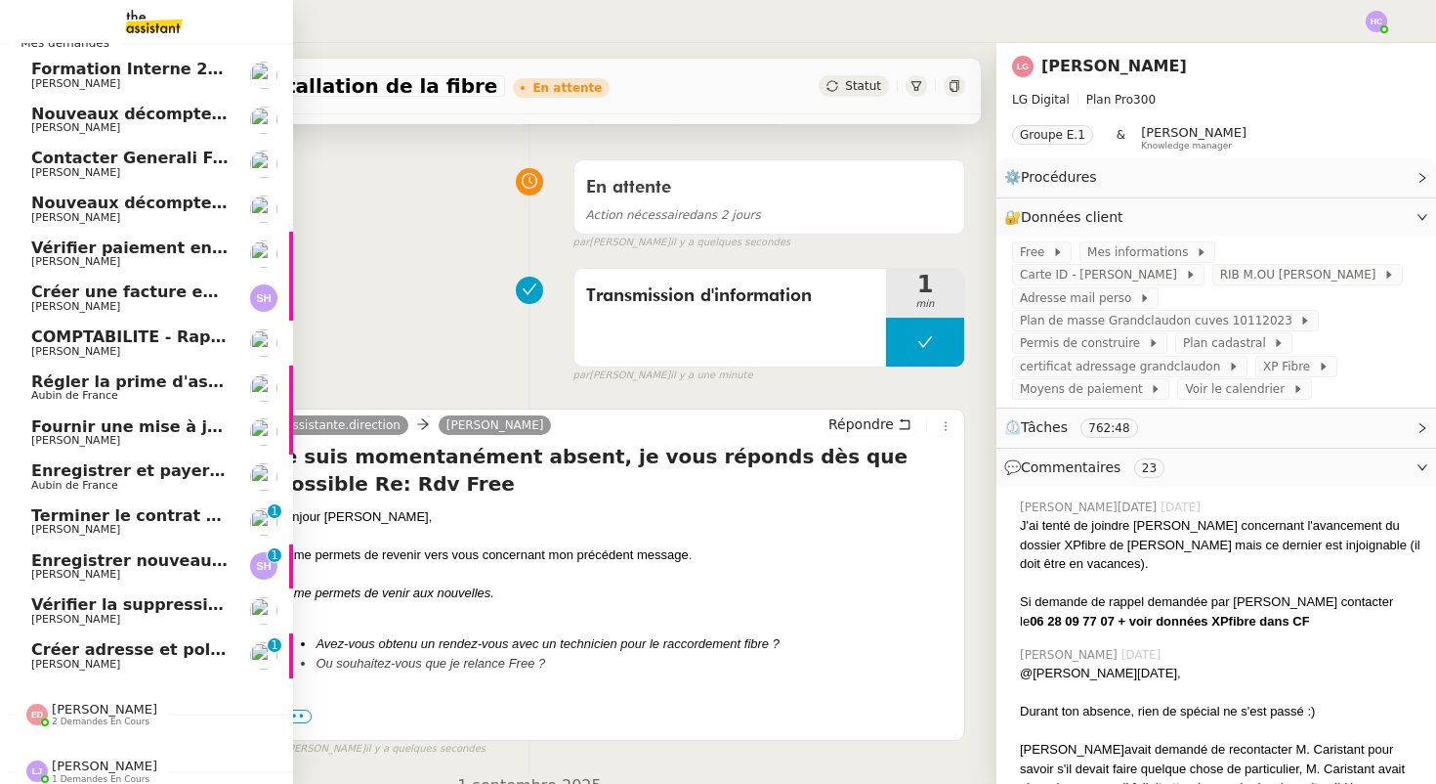
click at [121, 471] on span "Enregistrer et payer la compagnie" at bounding box center [181, 470] width 301 height 19
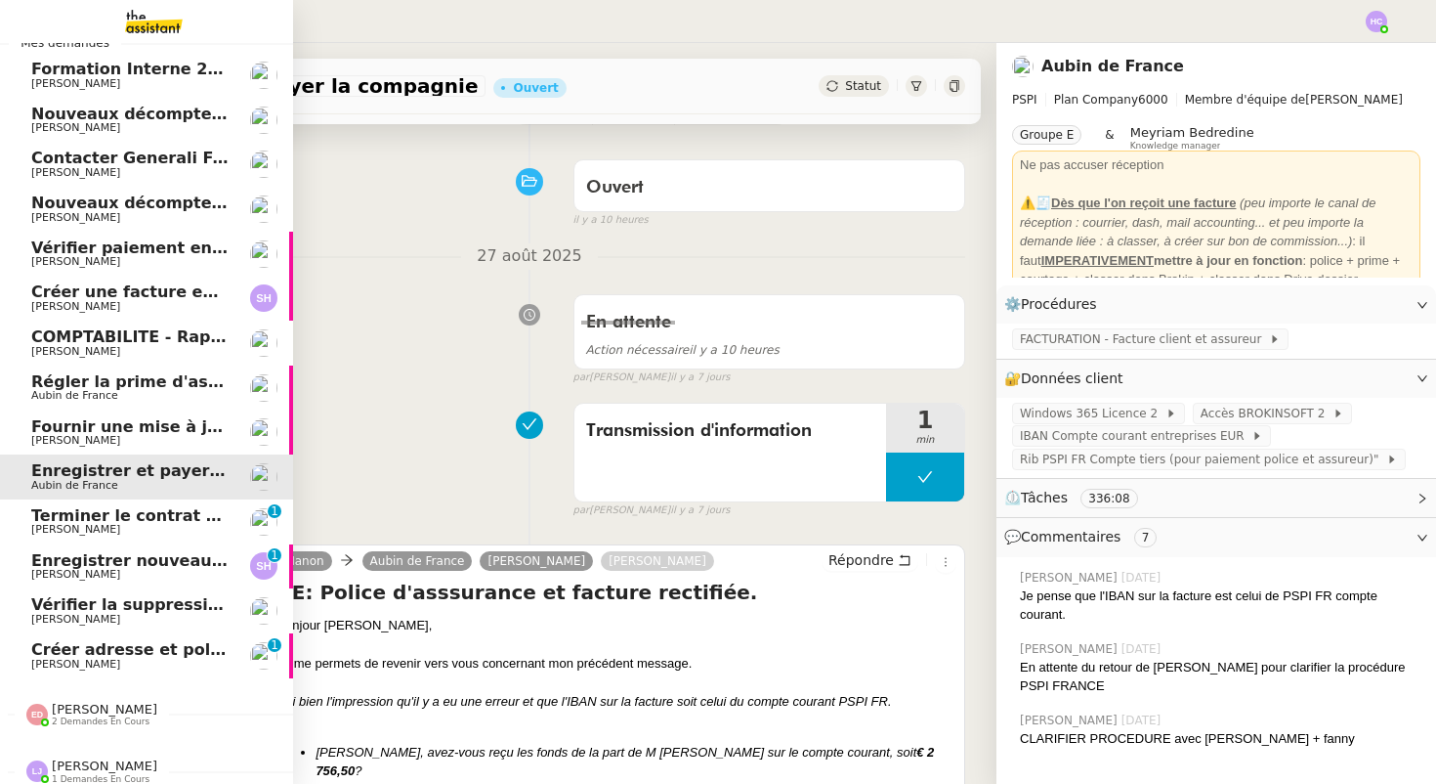
click at [73, 514] on span "Terminer le contrat avec Arval" at bounding box center [214, 515] width 366 height 19
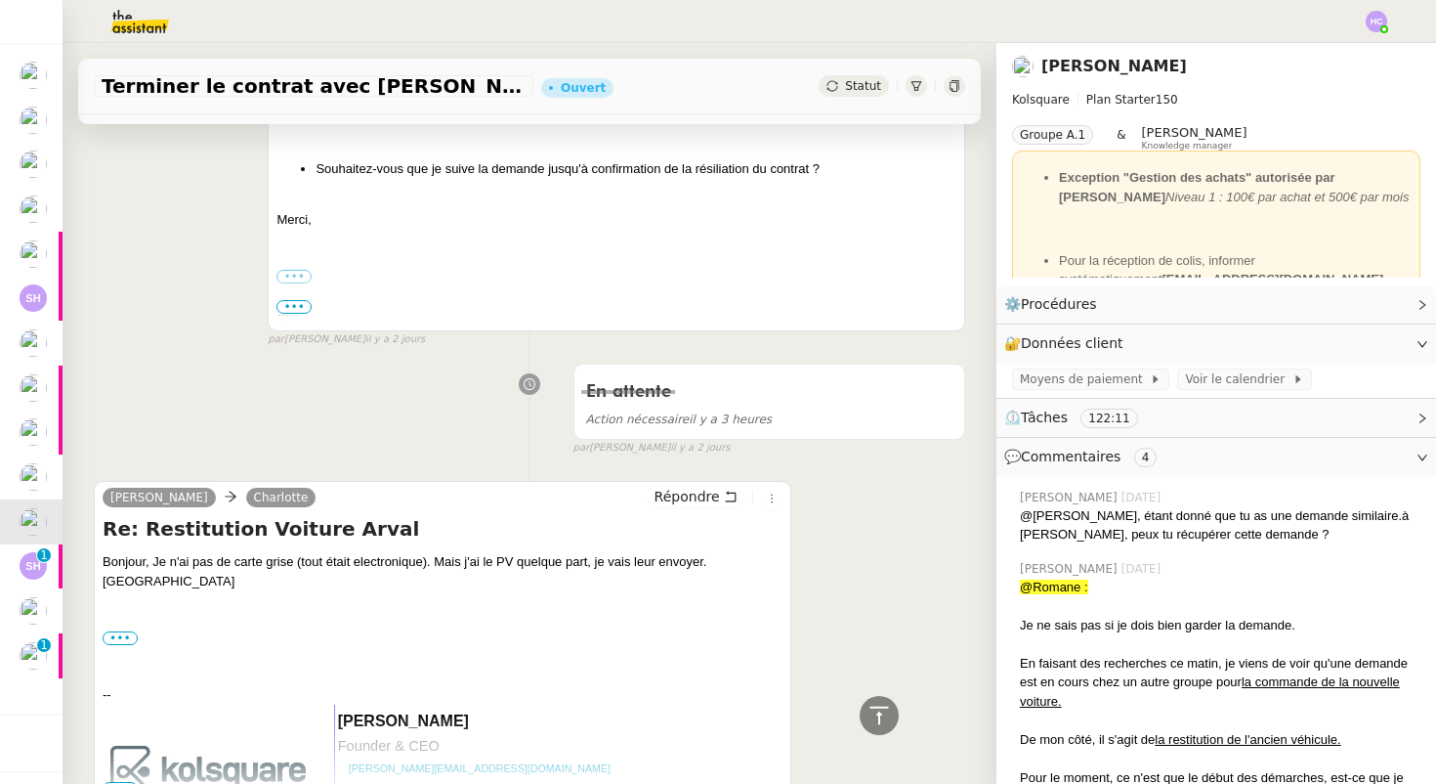
scroll to position [513, 0]
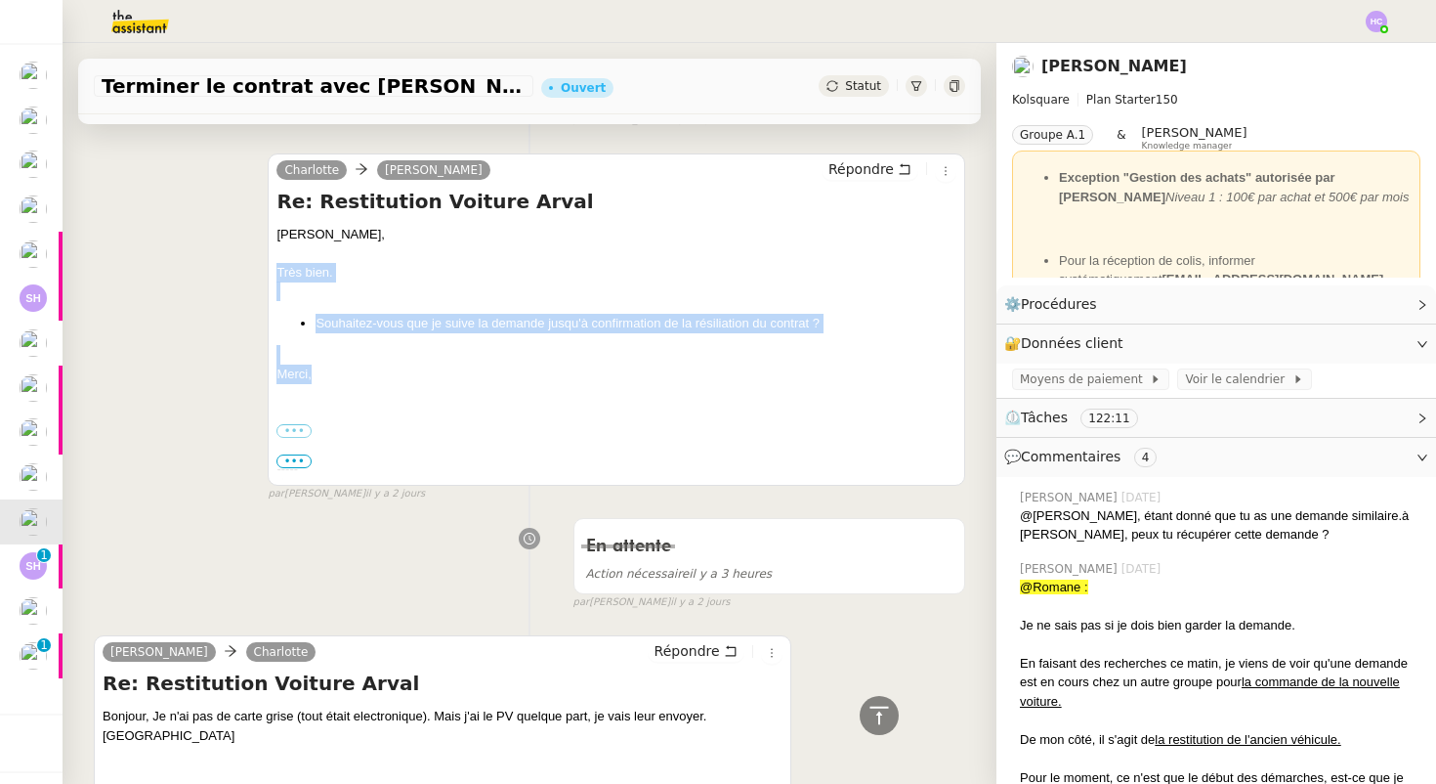
drag, startPoint x: 317, startPoint y: 370, endPoint x: 259, endPoint y: 267, distance: 118.5
click at [259, 267] on div "Charlotte Quentin Bordage Répondre Re: Restitution Voiture Arval Quentin, Très …" at bounding box center [530, 319] width 872 height 366
copy div "Très bien. Souhaitez-vous que je suive la demande jusqu'à confirmation de la ré…"
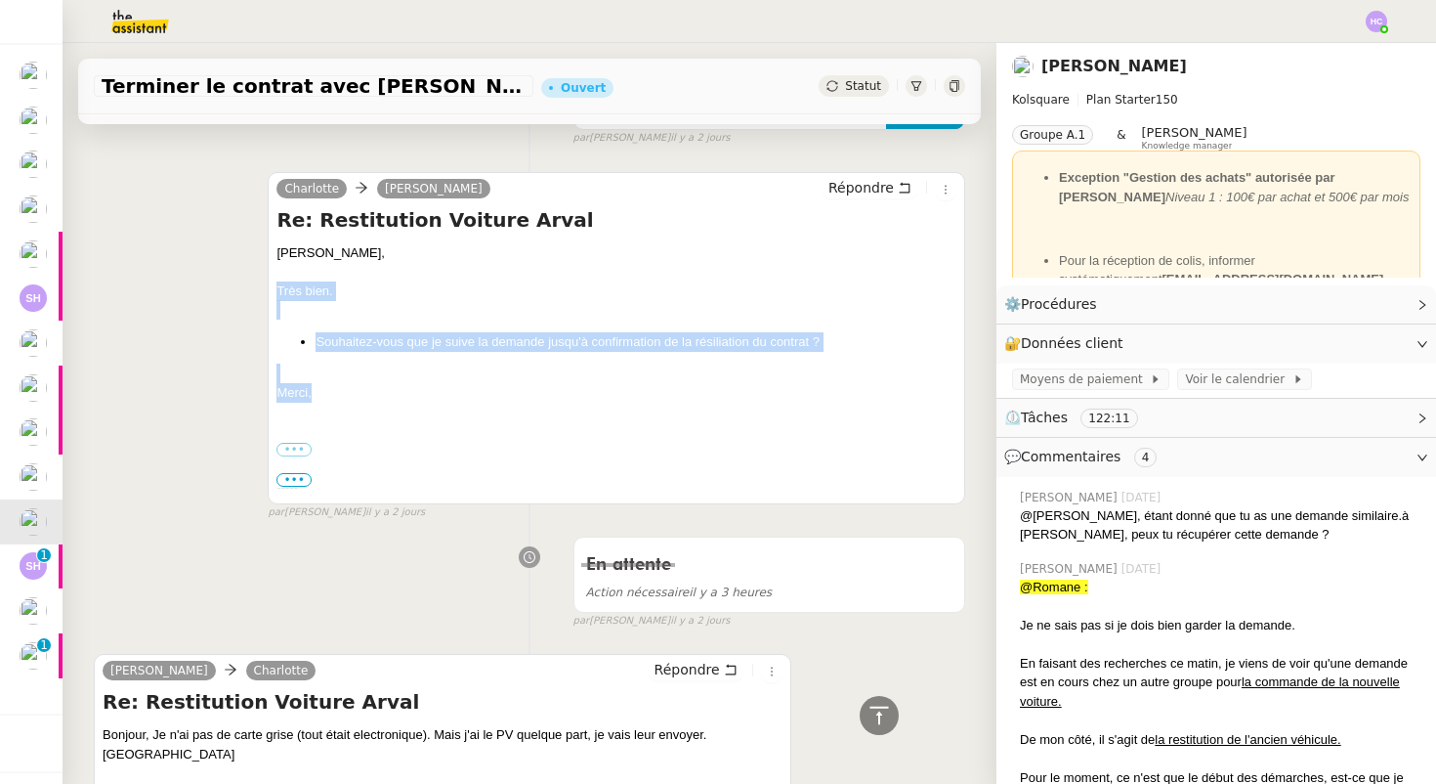
scroll to position [488, 0]
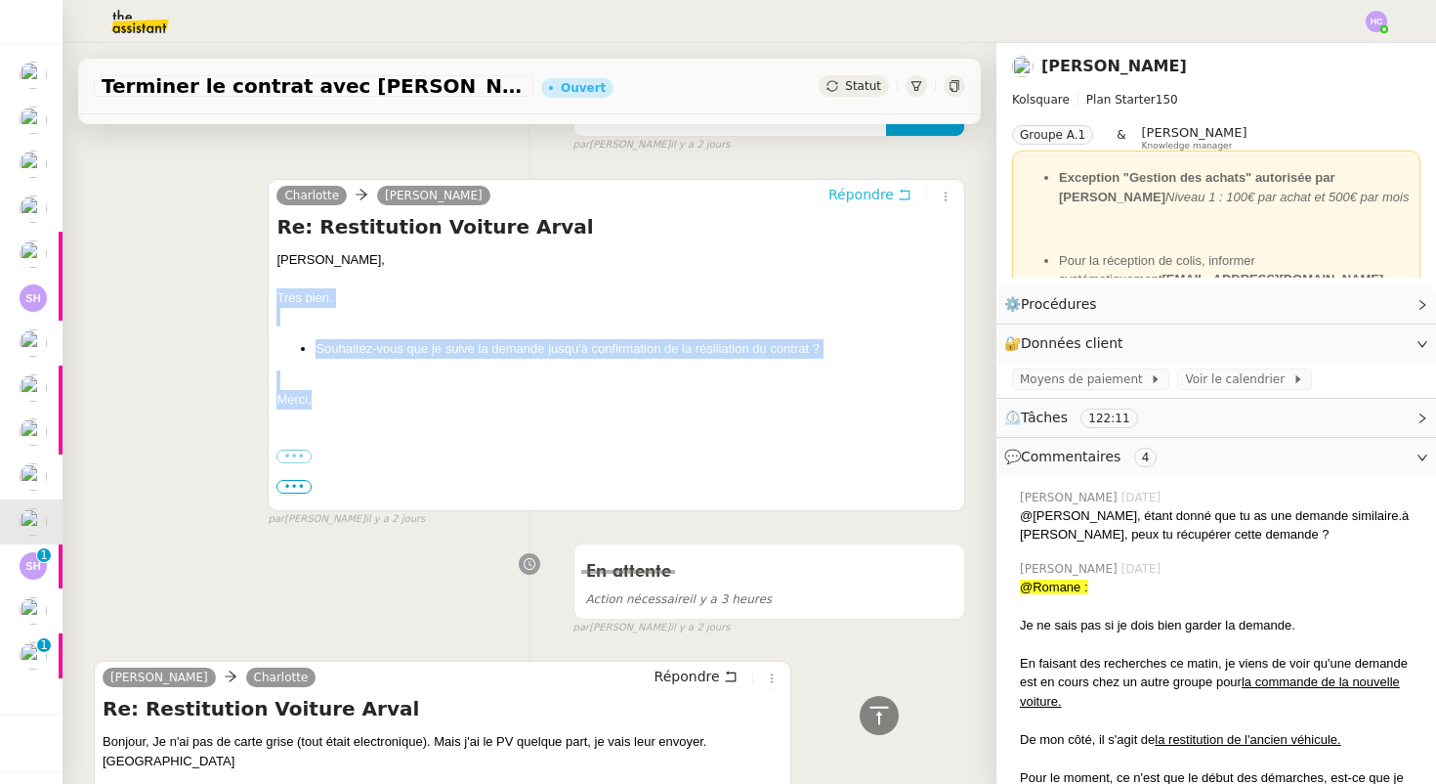
click at [847, 194] on span "Répondre" at bounding box center [861, 195] width 65 height 20
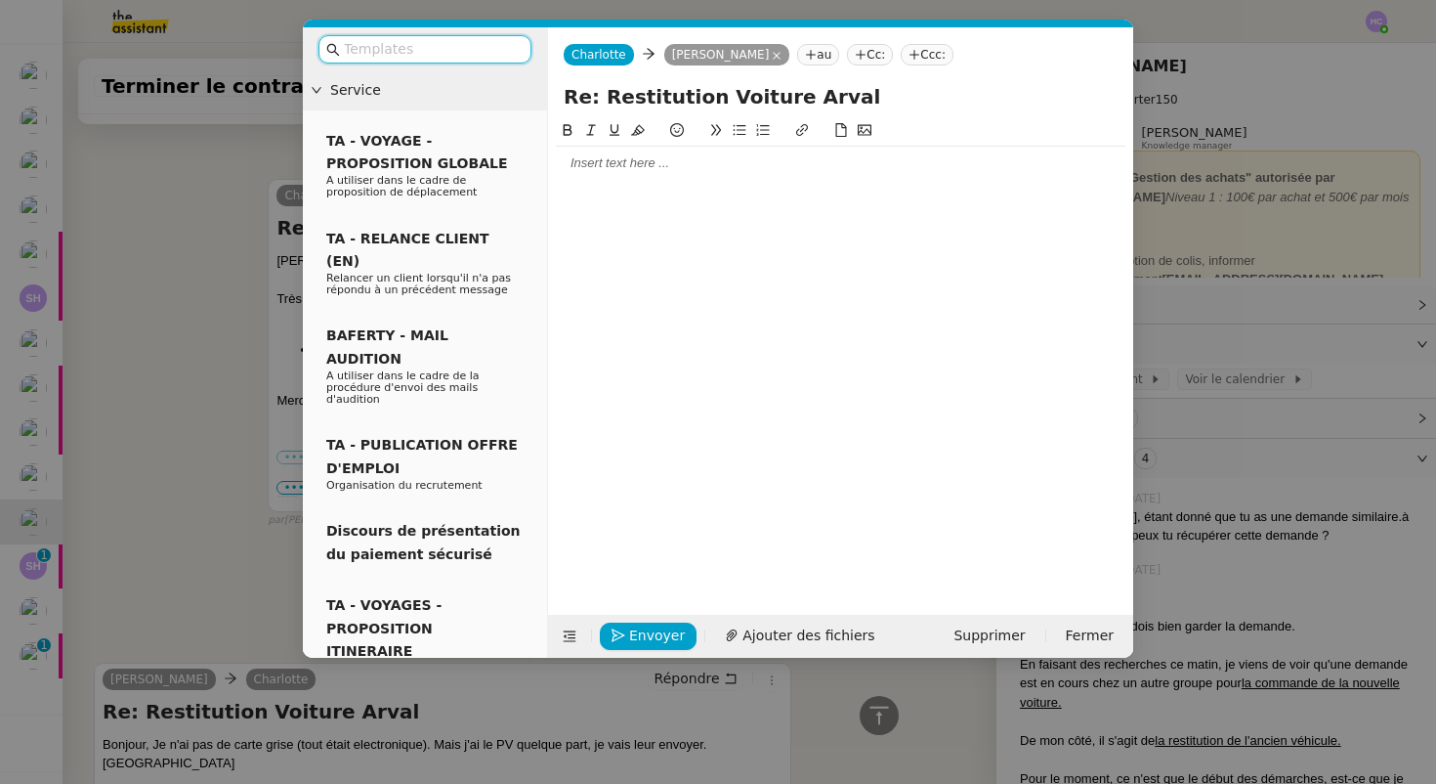
click at [217, 410] on nz-modal-container "Service TA - VOYAGE - PROPOSITION GLOBALE A utiliser dans le cadre de propositi…" at bounding box center [718, 392] width 1436 height 784
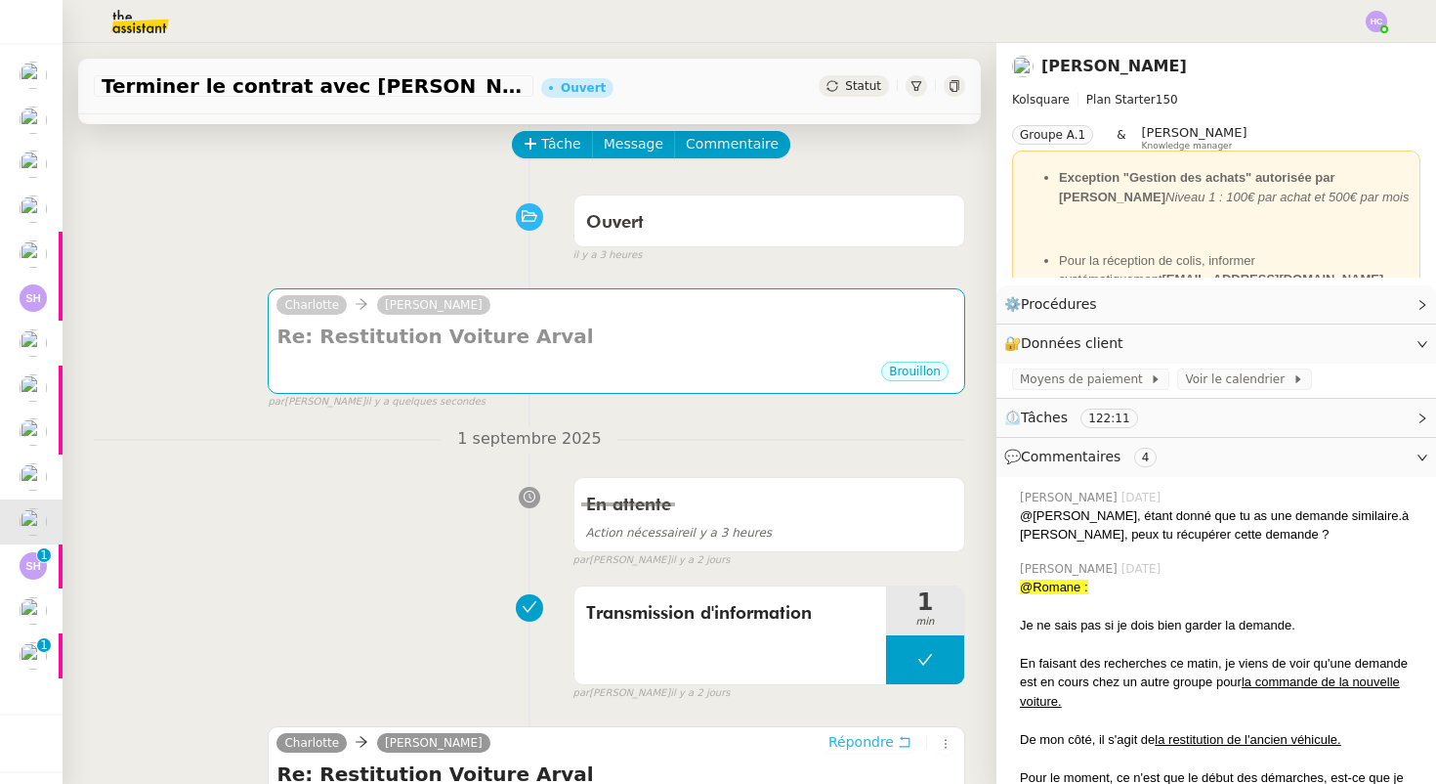
scroll to position [0, 0]
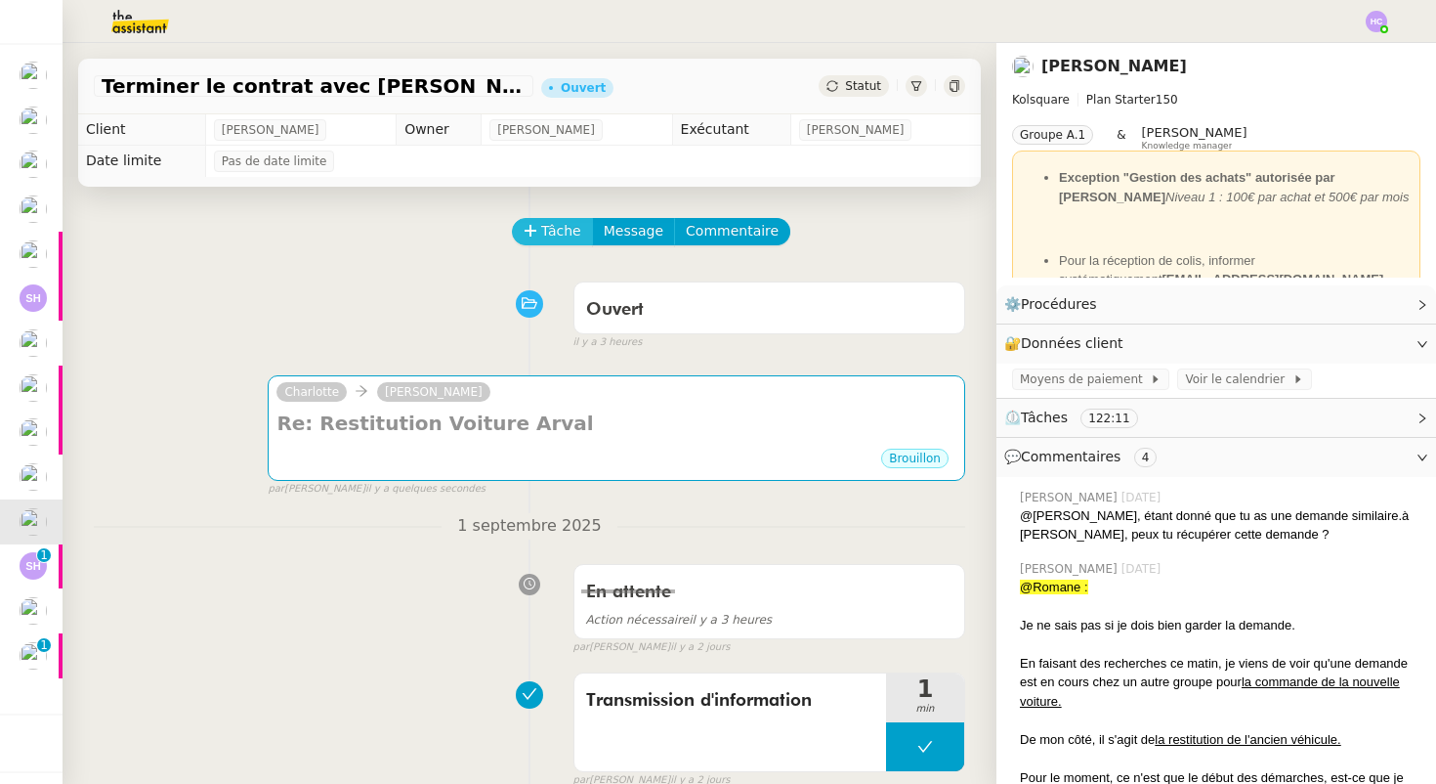
click at [560, 225] on span "Tâche" at bounding box center [561, 231] width 40 height 22
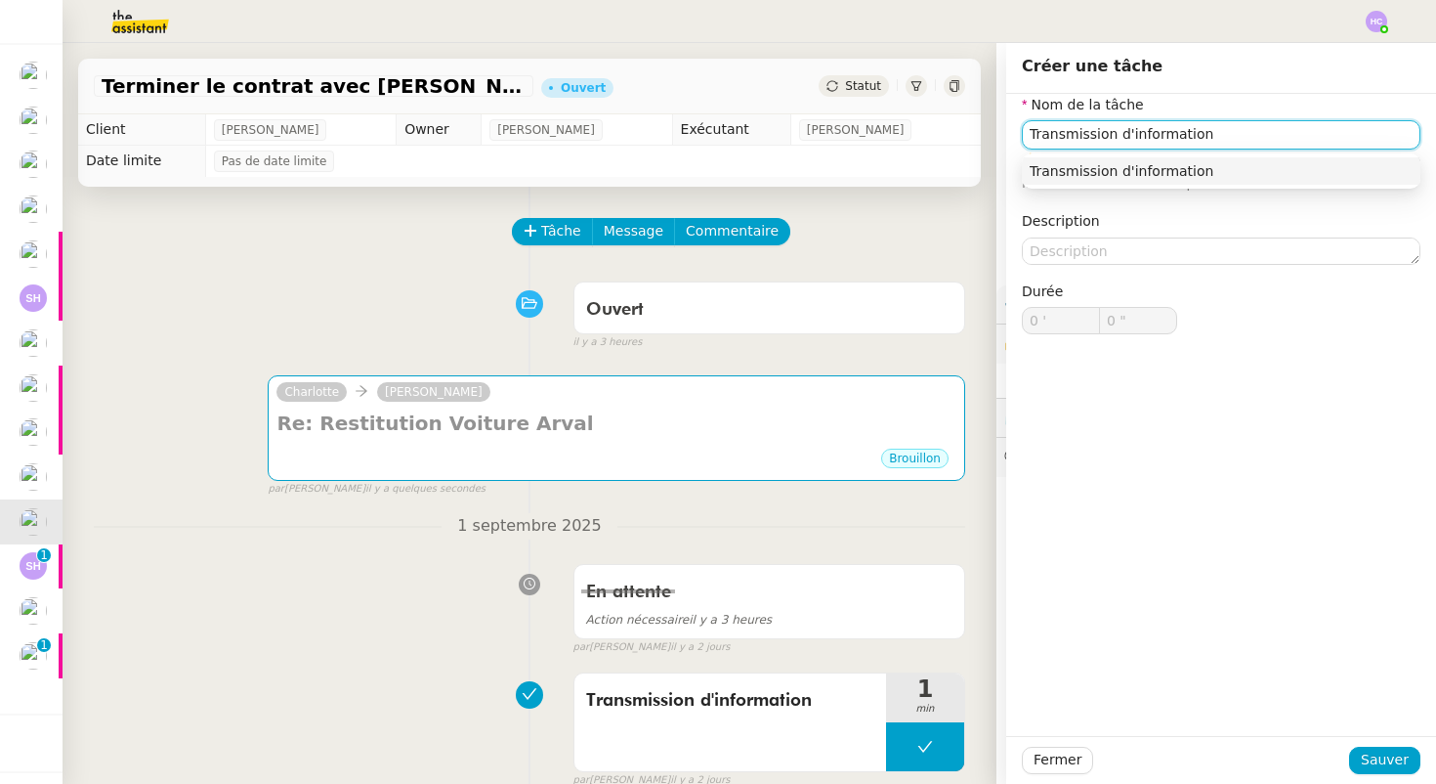
click at [1166, 177] on div "Transmission d'information" at bounding box center [1221, 171] width 383 height 18
type input "Transmission d'information"
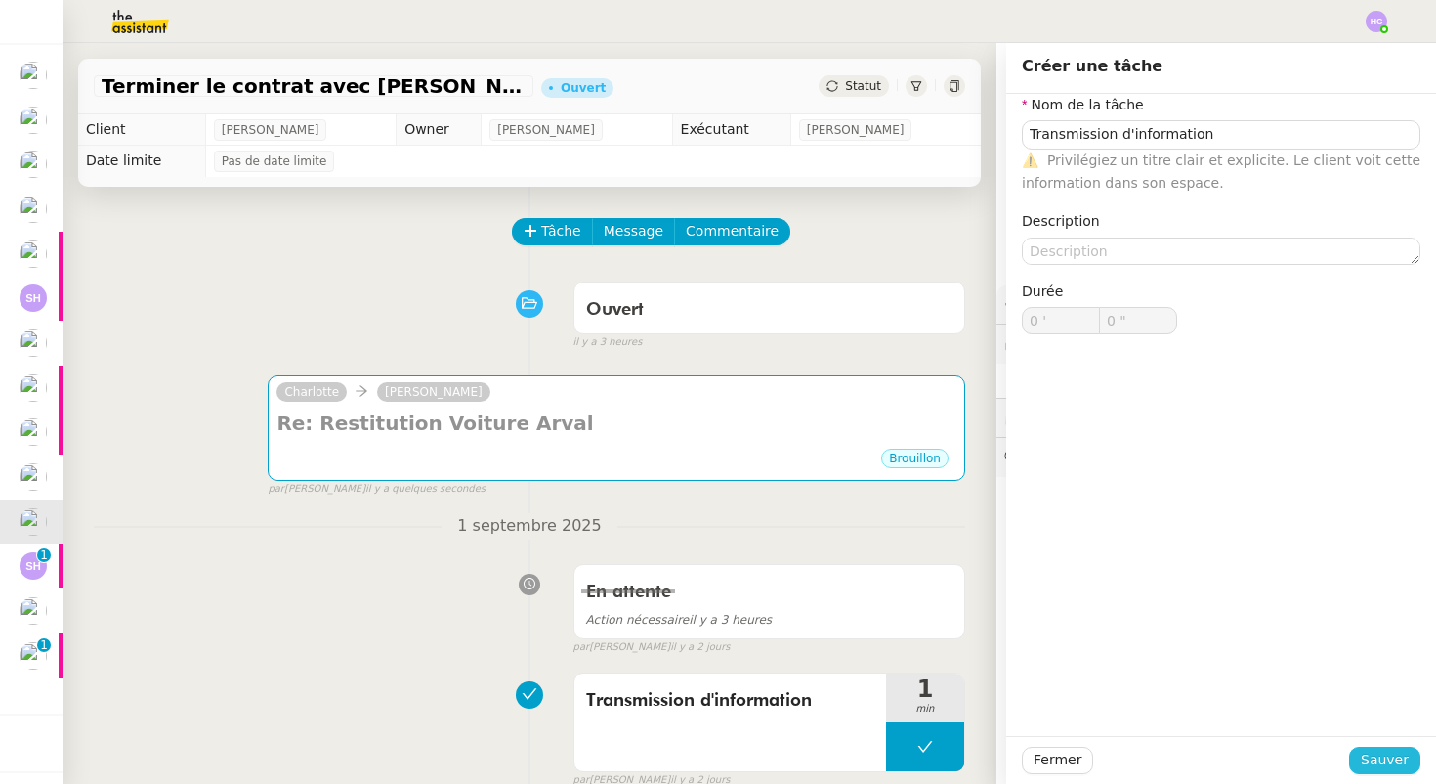
click at [1388, 759] on span "Sauver" at bounding box center [1385, 759] width 48 height 22
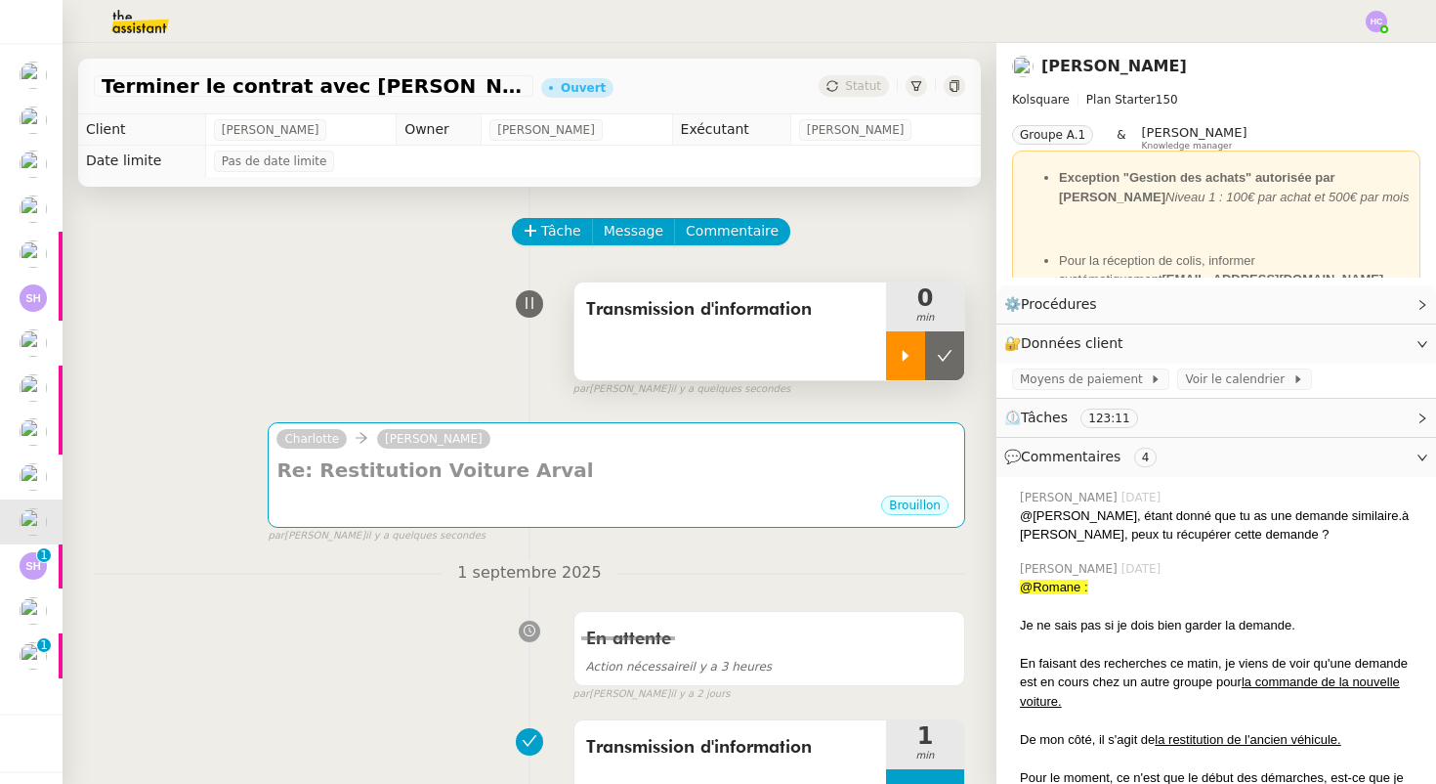
click at [898, 362] on icon at bounding box center [906, 356] width 16 height 16
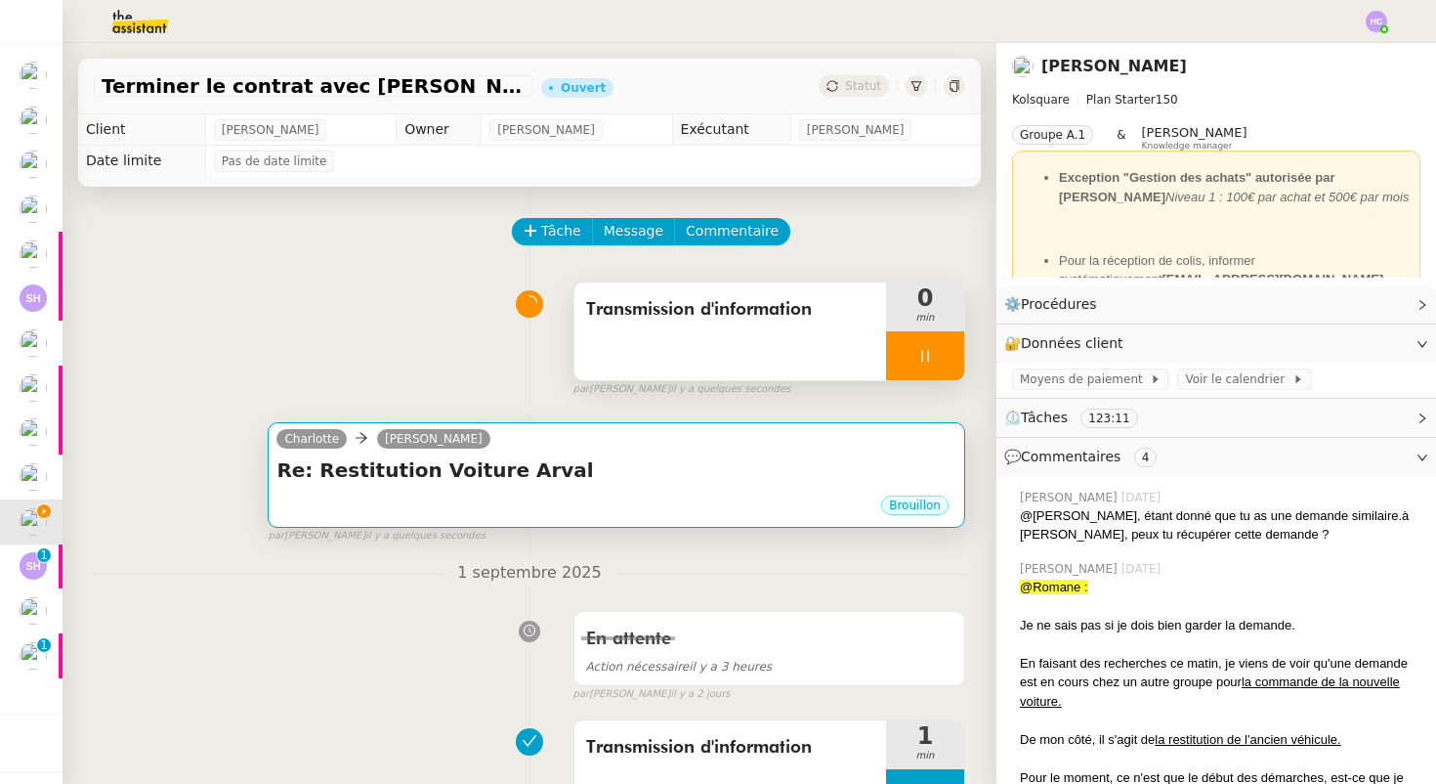
click at [660, 474] on h4 "Re: Restitution Voiture Arval" at bounding box center [617, 469] width 680 height 27
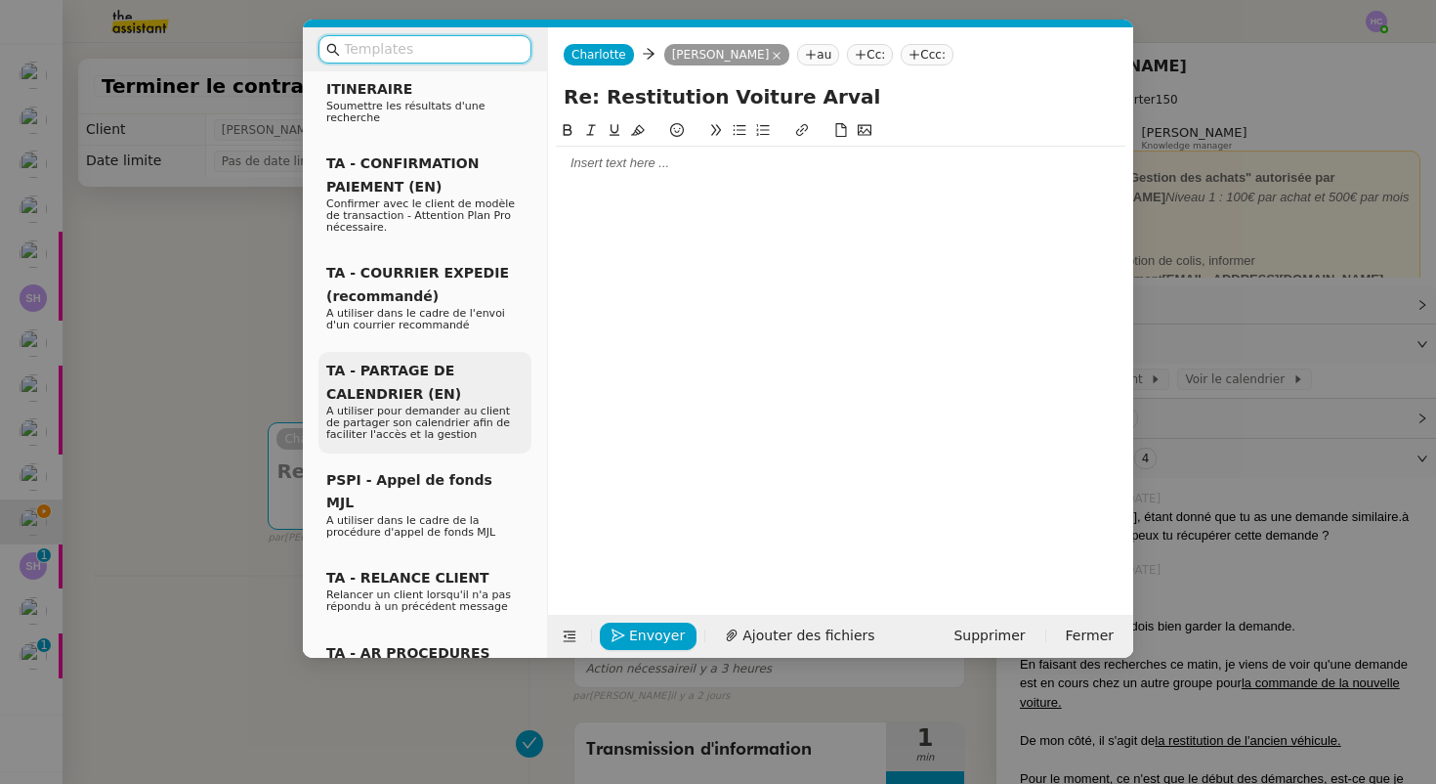
scroll to position [567, 0]
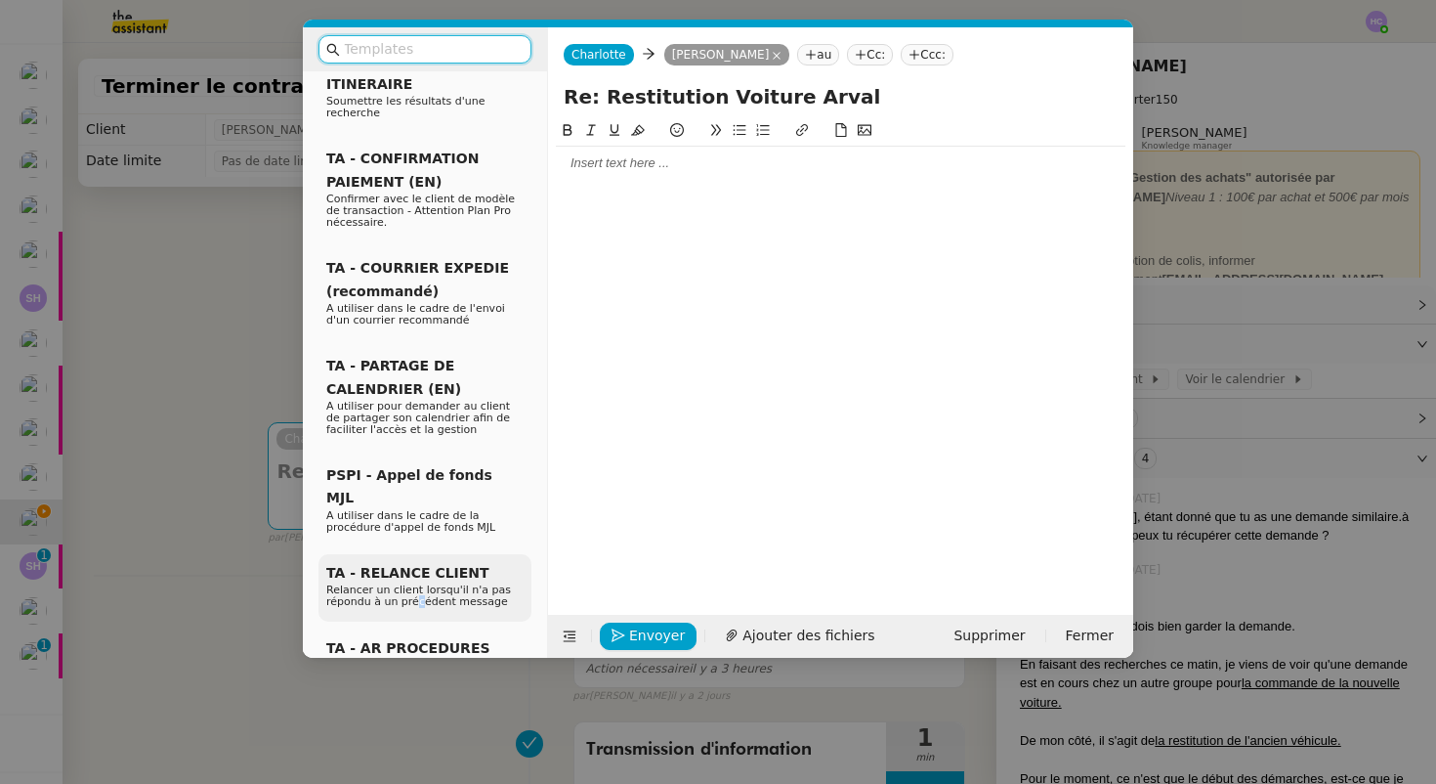
click at [416, 583] on span "Relancer un client lorsqu'il n'a pas répondu à un précédent message" at bounding box center [418, 595] width 185 height 24
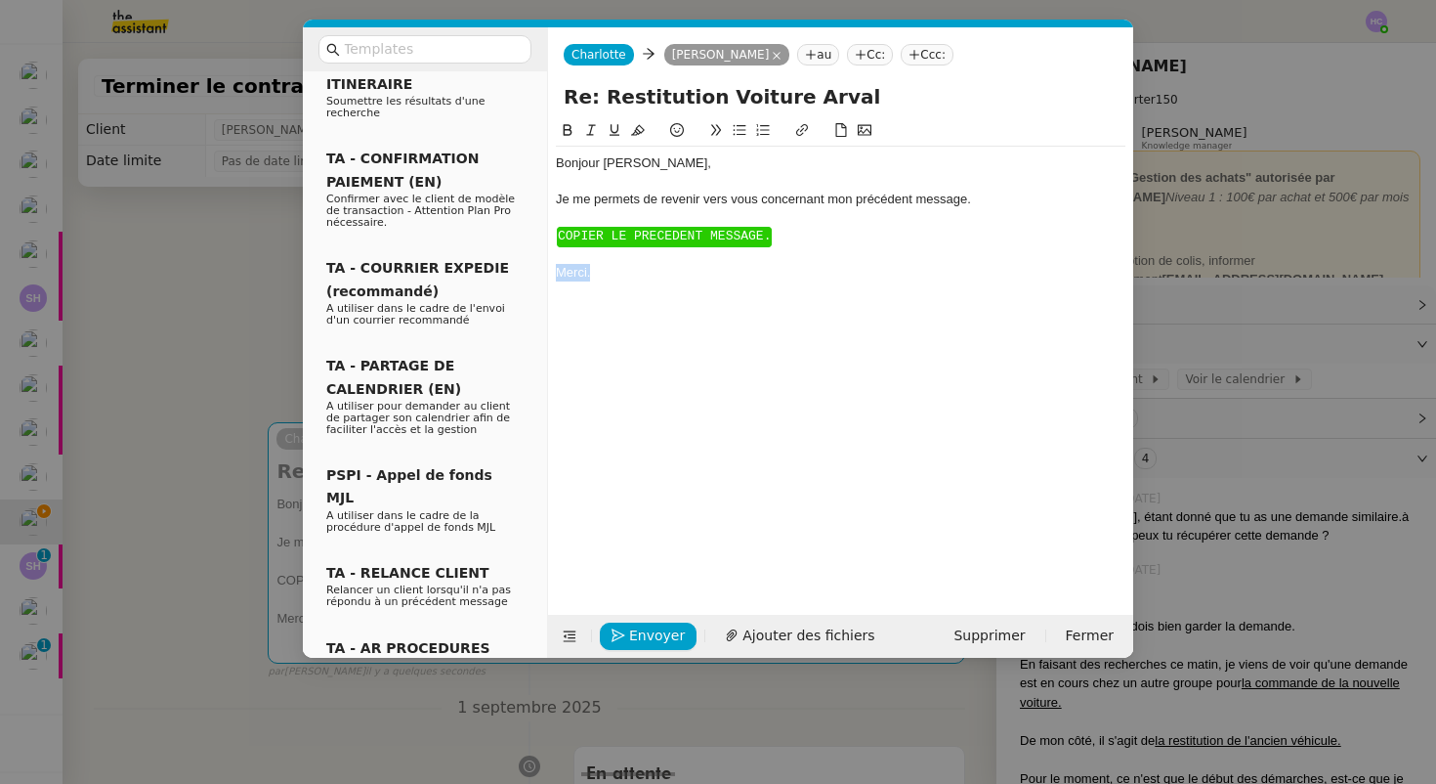
drag, startPoint x: 618, startPoint y: 308, endPoint x: 548, endPoint y: 233, distance: 103.0
click at [548, 233] on nz-spin "Bonjour ﻿Alexis﻿, Je me permets de revenir vers vous concernant mon précédent m…" at bounding box center [840, 355] width 585 height 473
drag, startPoint x: 601, startPoint y: 285, endPoint x: 550, endPoint y: 233, distance: 73.2
click at [550, 233] on nz-spin "Bonjour ﻿Alexis﻿, Je me permets de revenir vers vous concernant mon précédent m…" at bounding box center [840, 355] width 585 height 473
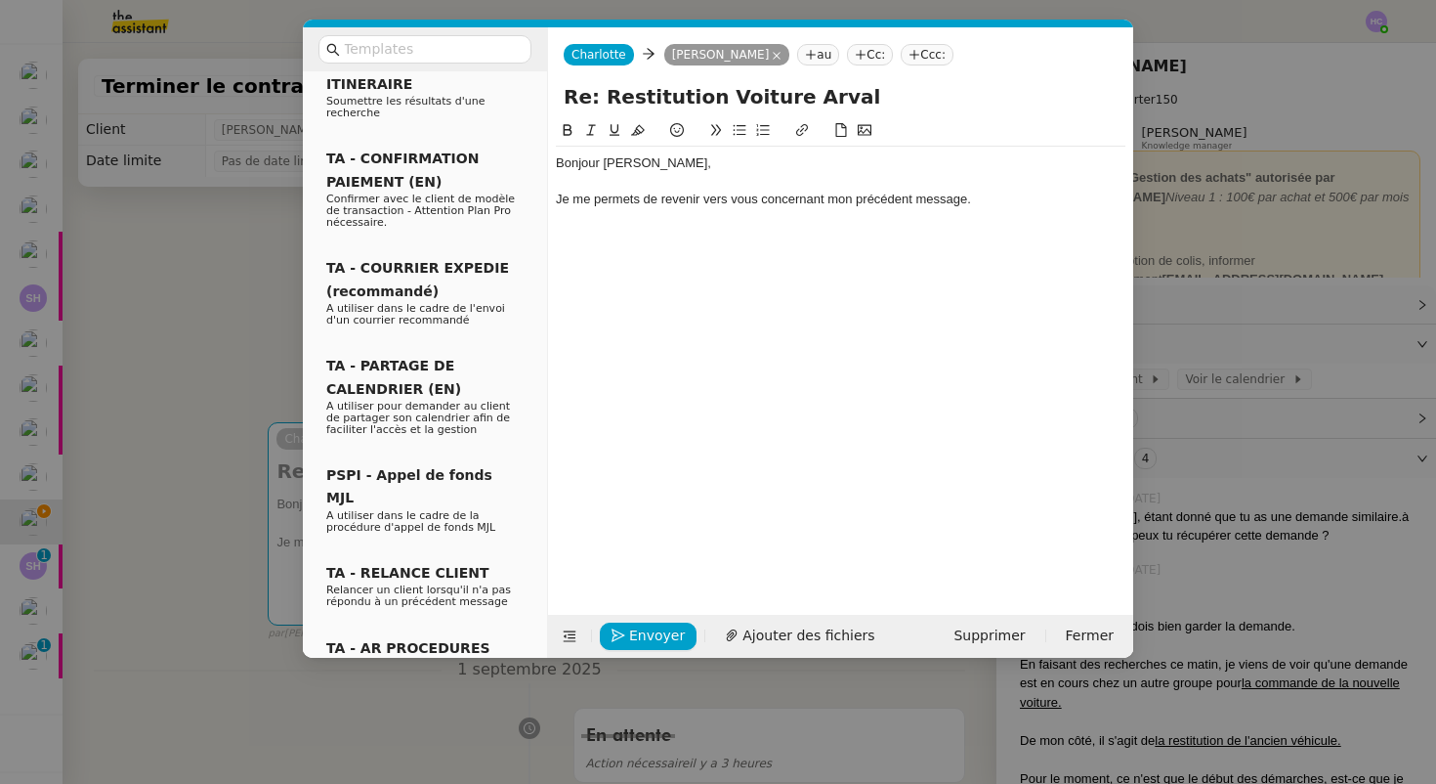
click at [647, 221] on div at bounding box center [841, 218] width 570 height 18
click at [583, 248] on div "Bonjour ﻿Alexis﻿, Je me permets de revenir vers vous concernant mon précédent m…" at bounding box center [841, 200] width 570 height 106
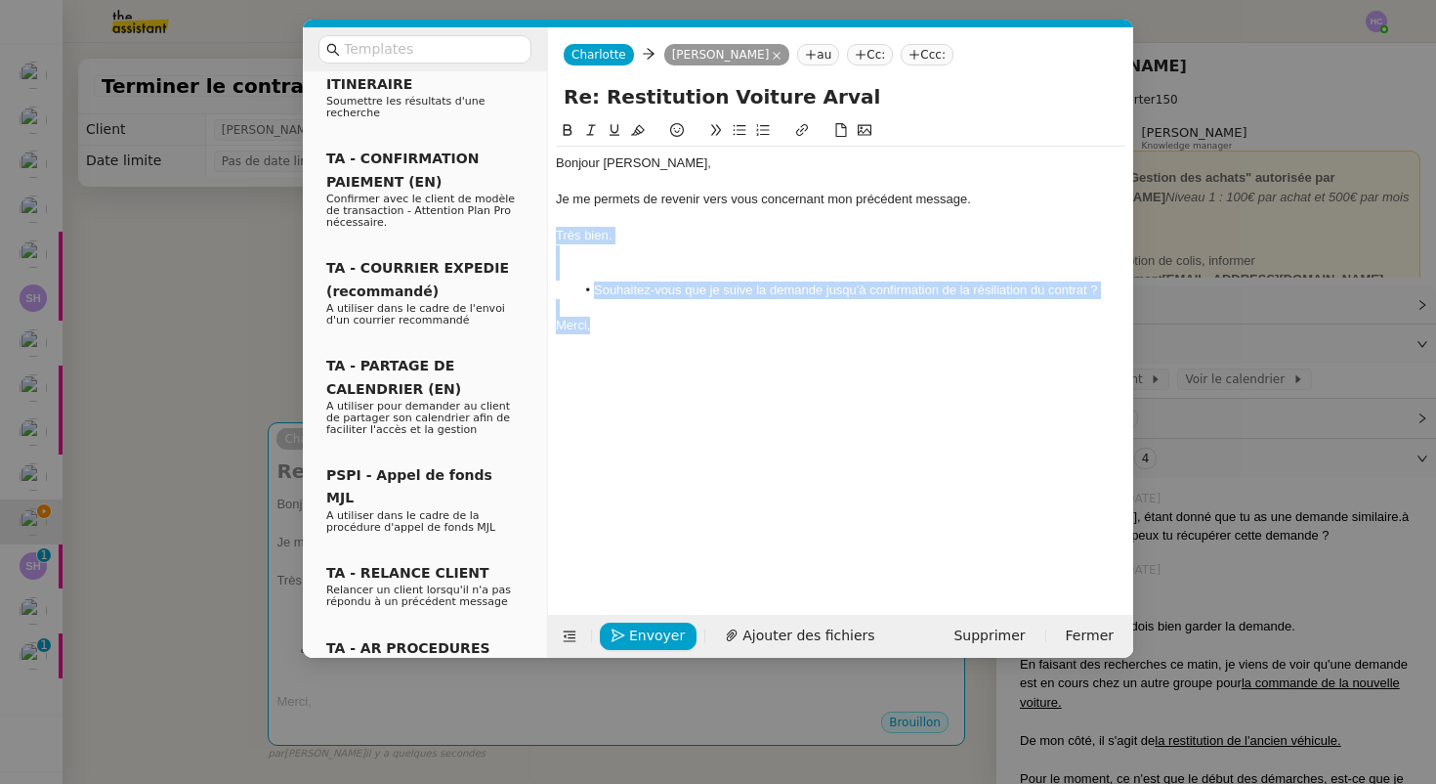
drag, startPoint x: 609, startPoint y: 323, endPoint x: 558, endPoint y: 228, distance: 108.4
click at [558, 229] on div "Bonjour ﻿Alexis﻿, Je me permets de revenir vers vous concernant mon précédent m…" at bounding box center [841, 245] width 570 height 196
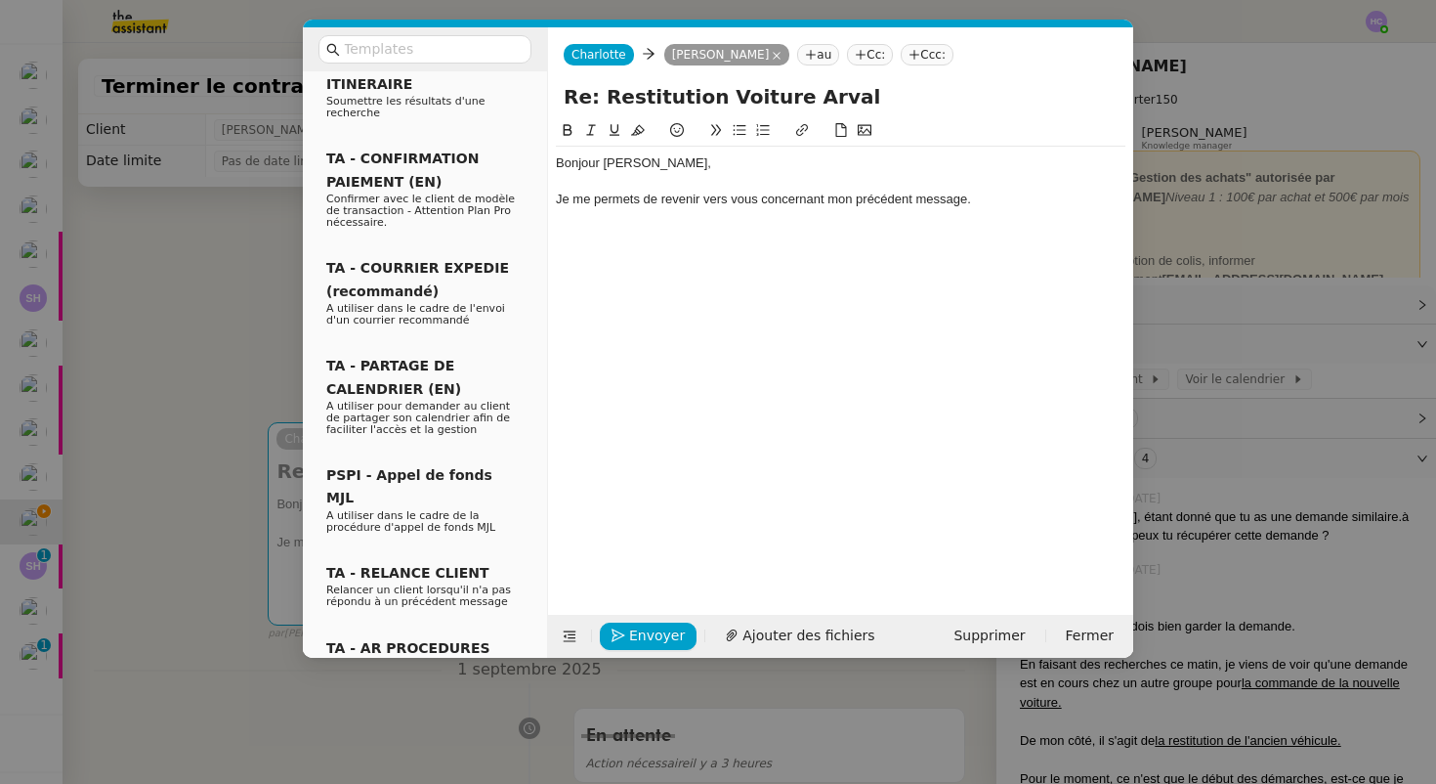
click at [186, 353] on nz-modal-container "Service TA - VOYAGE - PROPOSITION GLOBALE A utiliser dans le cadre de propositi…" at bounding box center [718, 392] width 1436 height 784
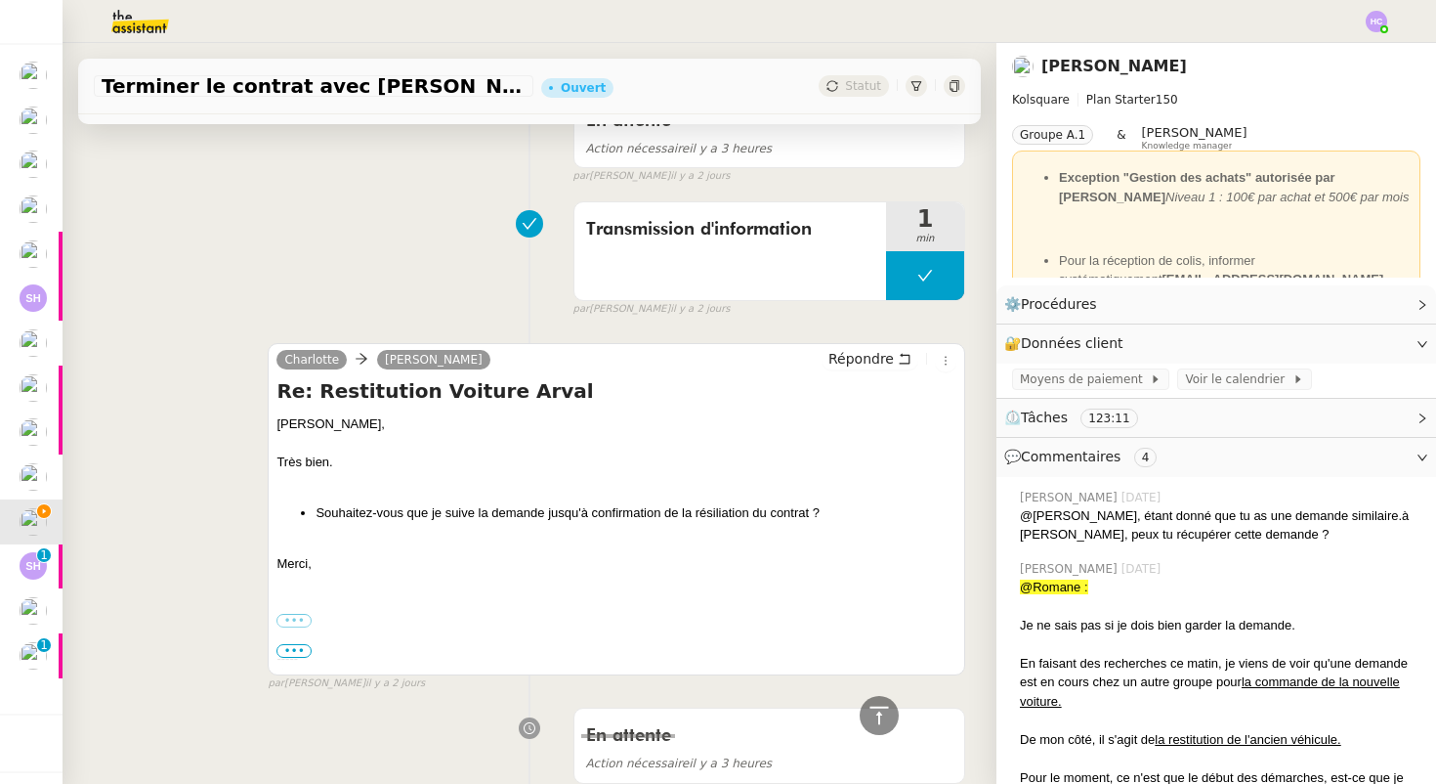
scroll to position [639, 0]
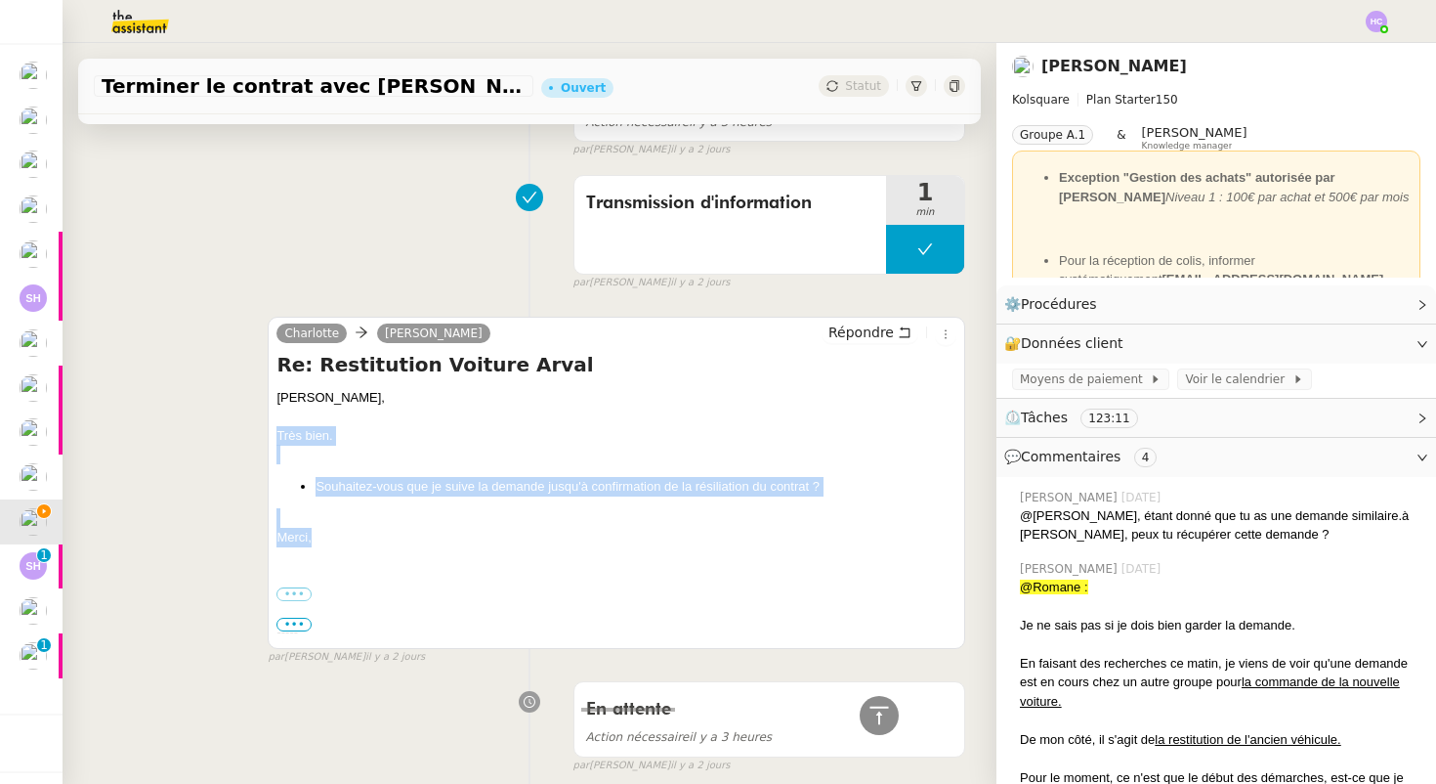
drag, startPoint x: 327, startPoint y: 528, endPoint x: 260, endPoint y: 434, distance: 115.5
click at [260, 434] on div "Charlotte Quentin Bordage Répondre Re: Restitution Voiture Arval Quentin, Très …" at bounding box center [530, 482] width 872 height 366
copy div "Très bien. Souhaitez-vous que je suive la demande jusqu'à confirmation de la ré…"
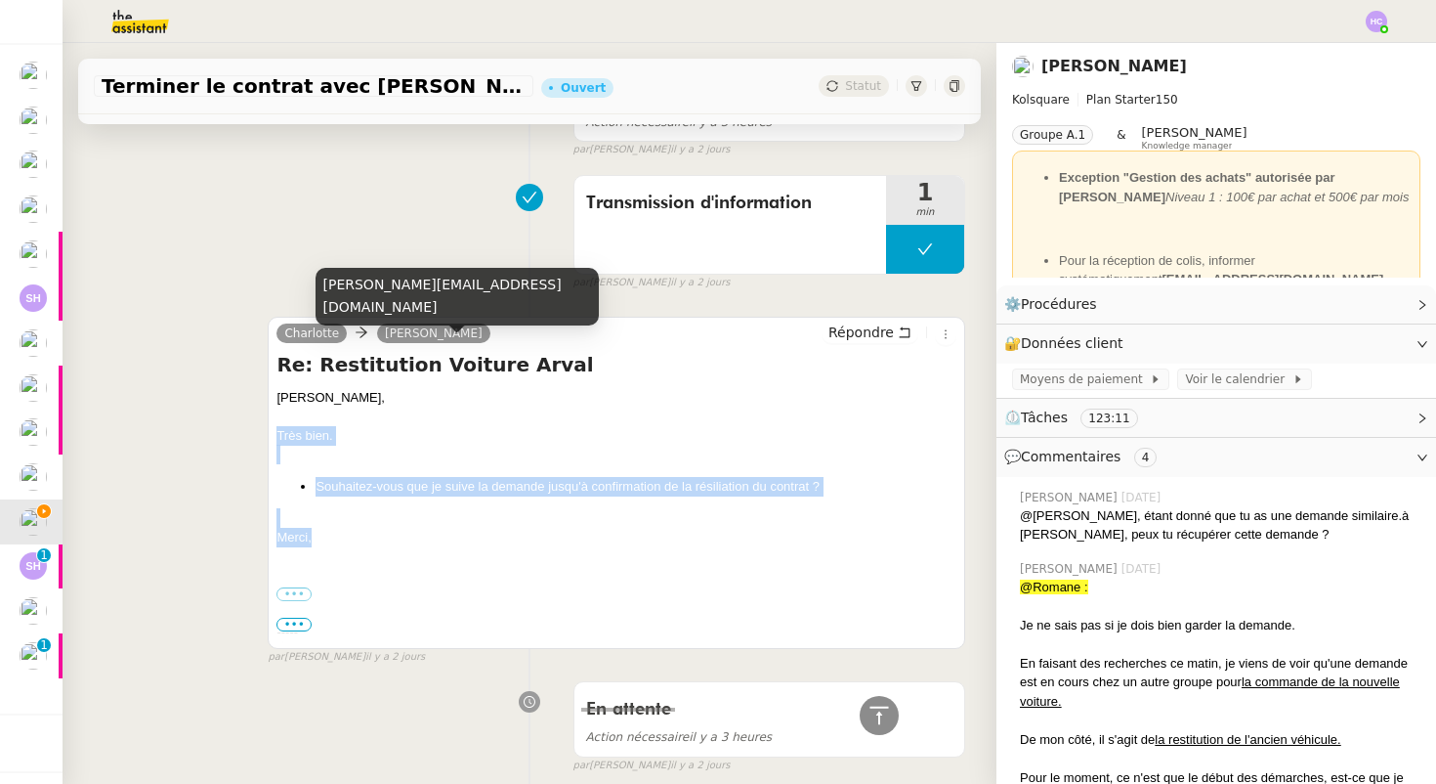
scroll to position [0, 0]
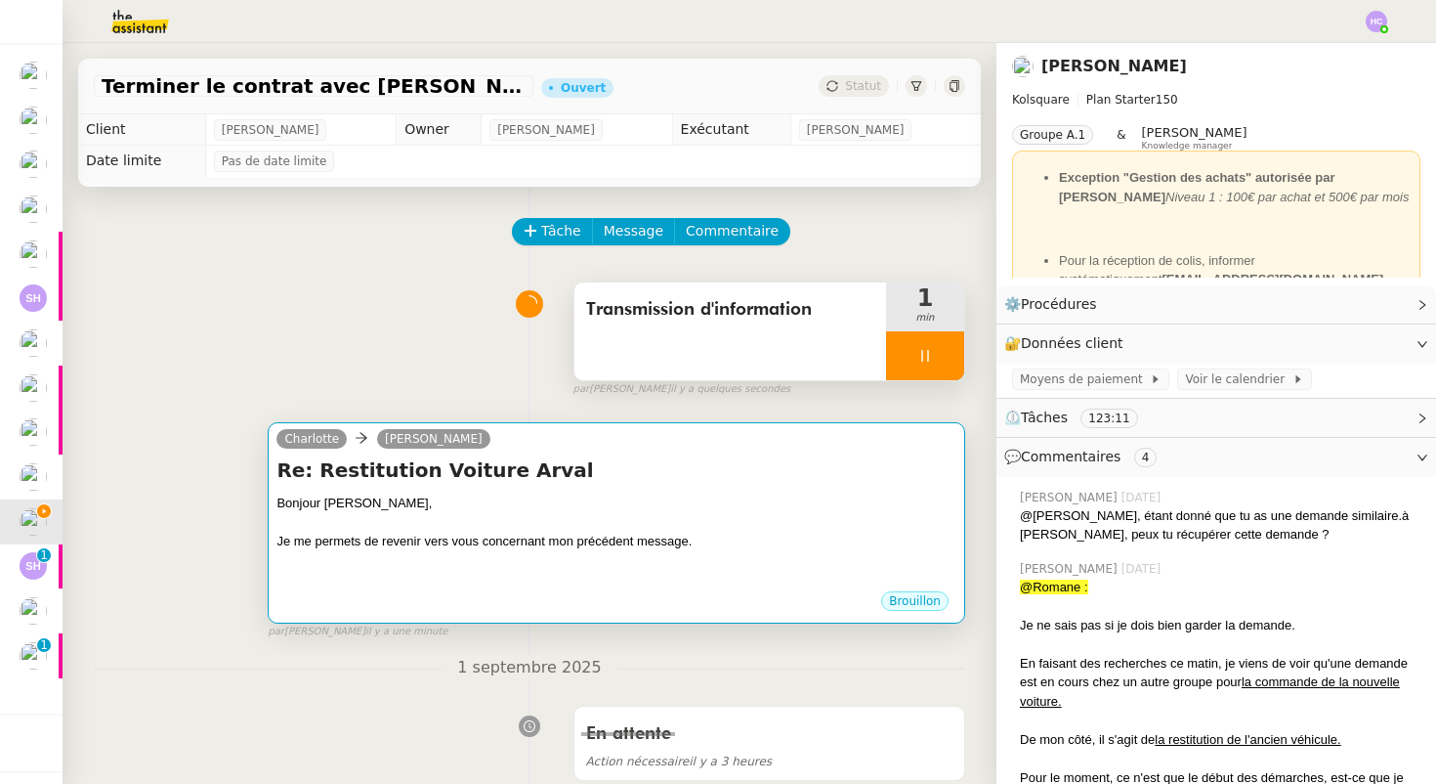
click at [440, 513] on div at bounding box center [617, 523] width 680 height 20
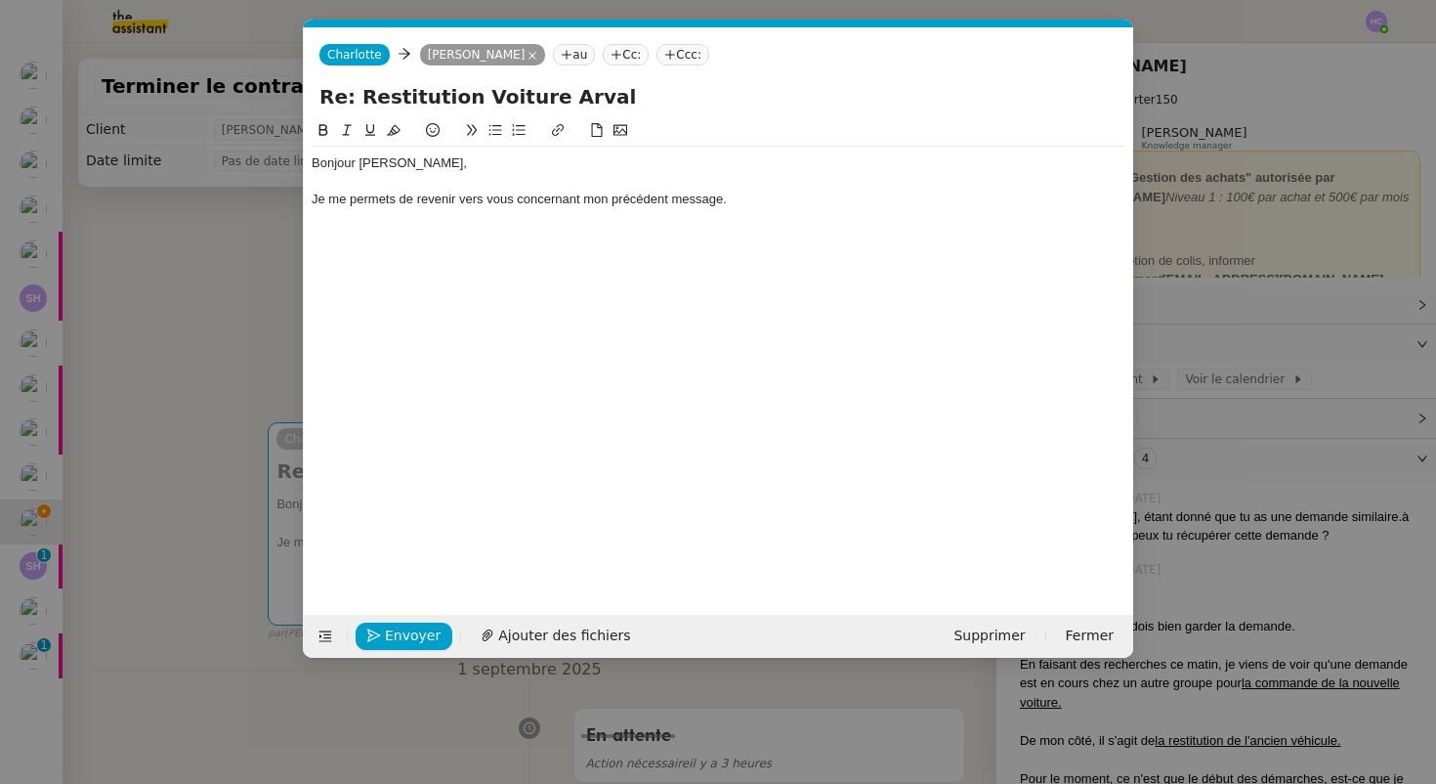
scroll to position [0, 41]
click at [416, 236] on div "Bonjour Alexis﻿, Je me permets de revenir vers vous concernant mon précédent me…" at bounding box center [719, 351] width 814 height 465
click at [732, 196] on div "Je me permets de revenir vers vous concernant mon précédent message." at bounding box center [719, 200] width 814 height 18
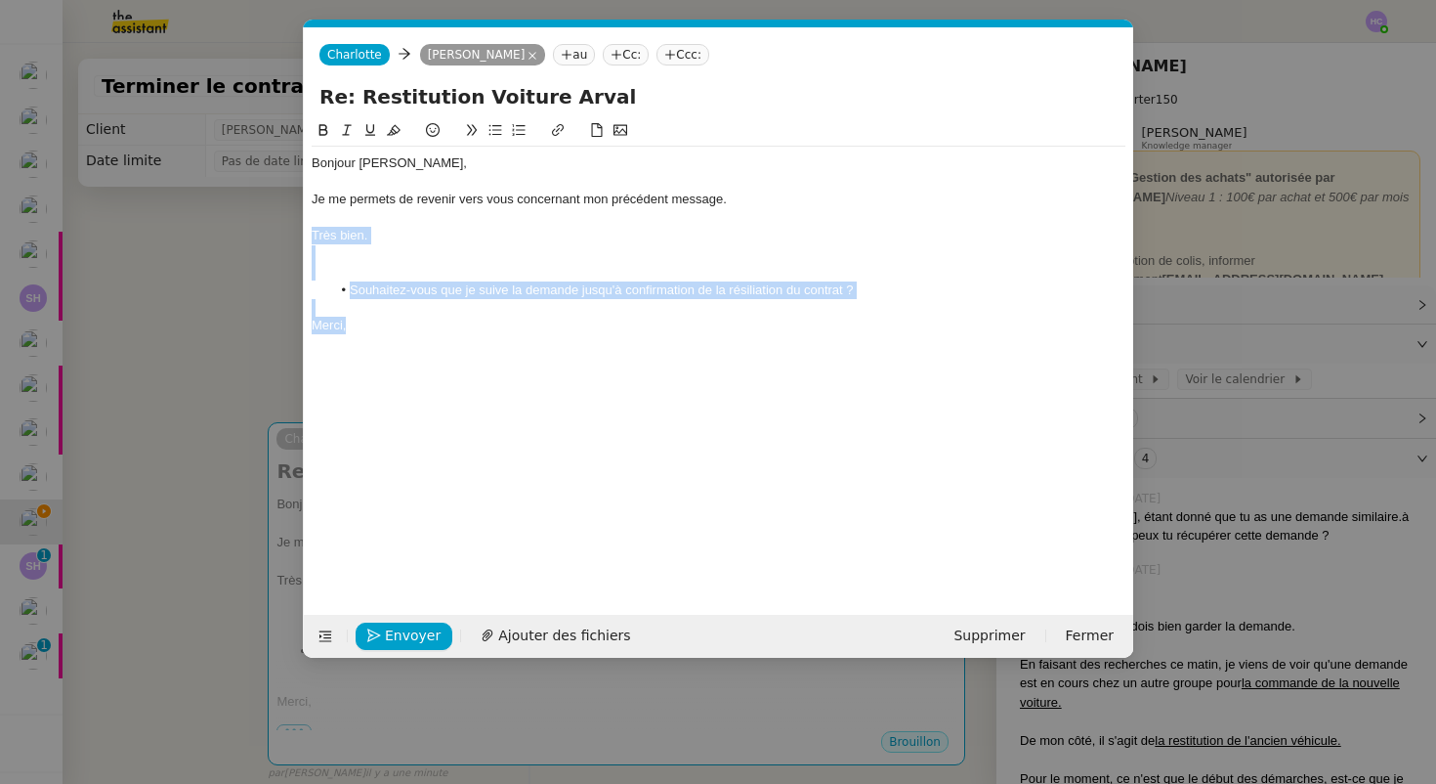
drag, startPoint x: 378, startPoint y: 322, endPoint x: 305, endPoint y: 230, distance: 118.3
click at [305, 230] on nz-spin "Bonjour Alexis﻿, Je me permets de revenir vers vous concernant mon précédent me…" at bounding box center [719, 355] width 830 height 473
click at [412, 264] on div at bounding box center [719, 272] width 814 height 18
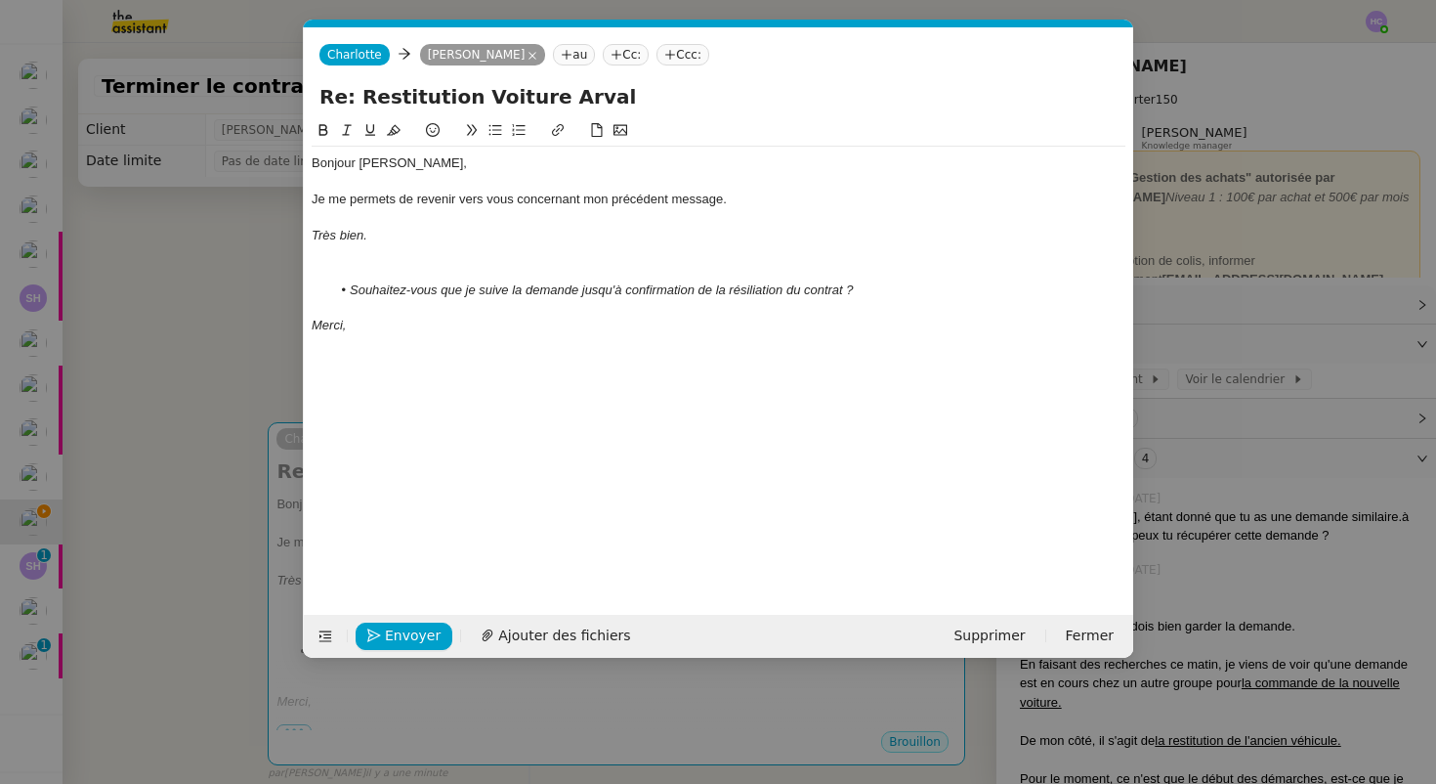
click at [370, 263] on div at bounding box center [719, 272] width 814 height 18
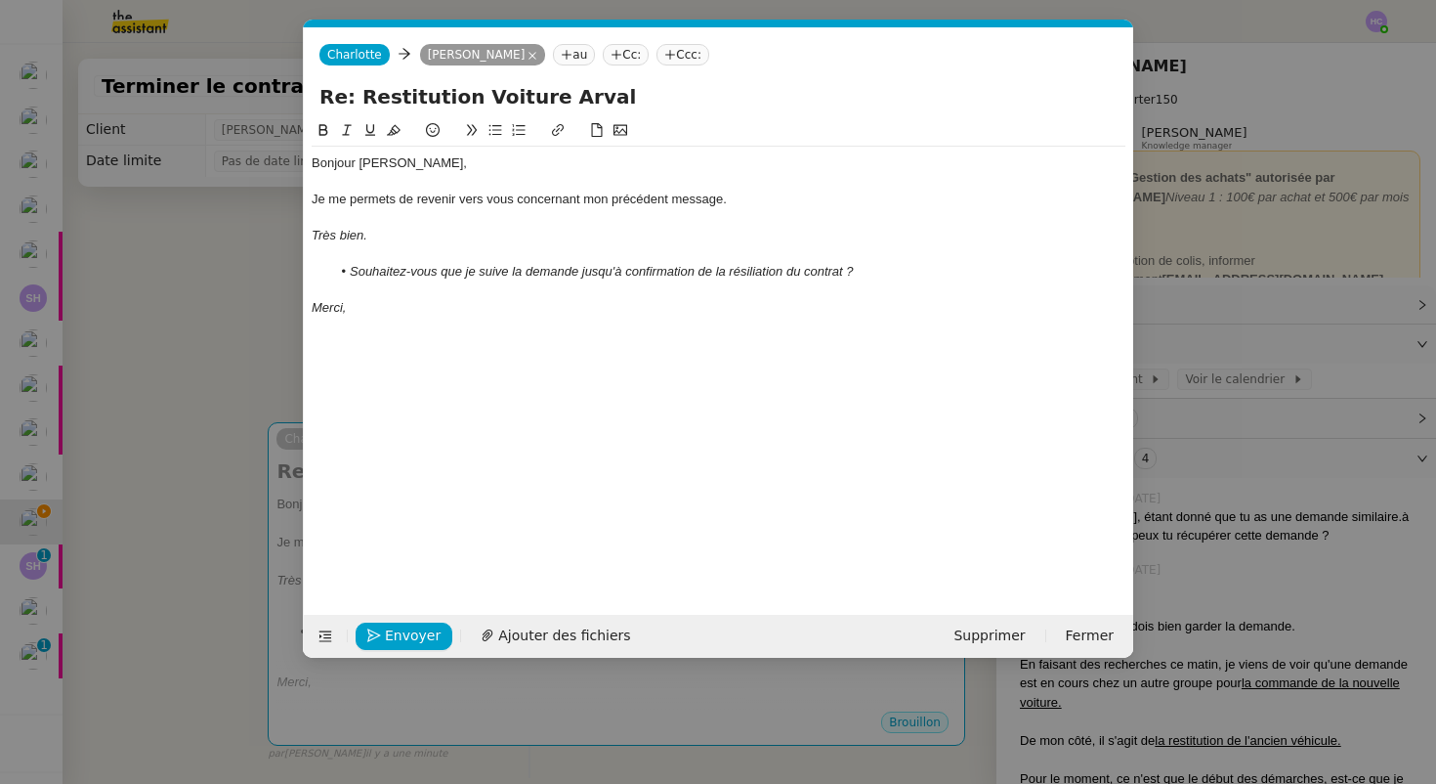
click at [378, 170] on div "Bonjour Alexis﻿," at bounding box center [719, 163] width 814 height 18
click at [421, 251] on div at bounding box center [719, 254] width 814 height 18
click at [405, 637] on span "Envoyer" at bounding box center [413, 635] width 56 height 22
click at [405, 634] on span "Confirmer l'envoi" at bounding box center [443, 635] width 117 height 22
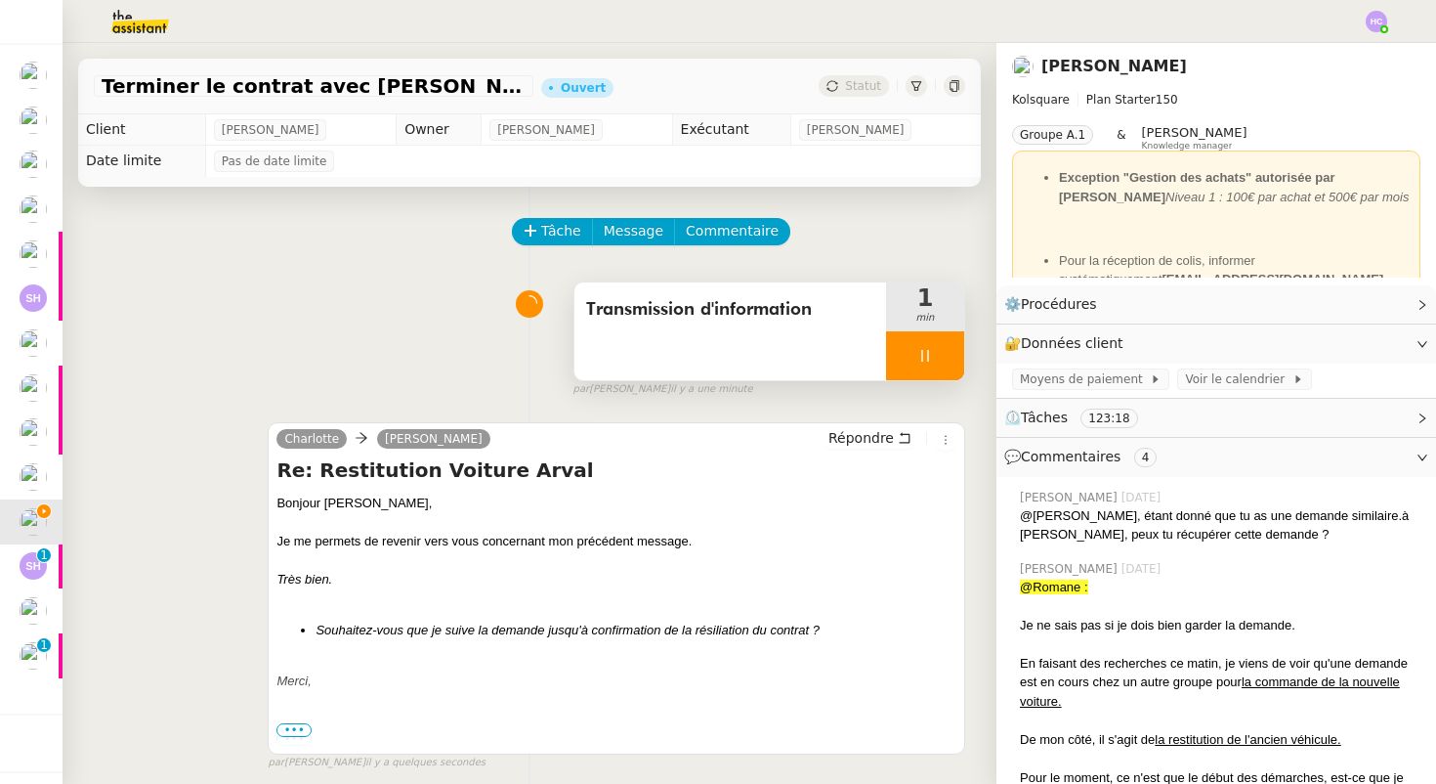
click at [918, 364] on div at bounding box center [925, 355] width 78 height 49
click at [930, 363] on button at bounding box center [944, 355] width 39 height 49
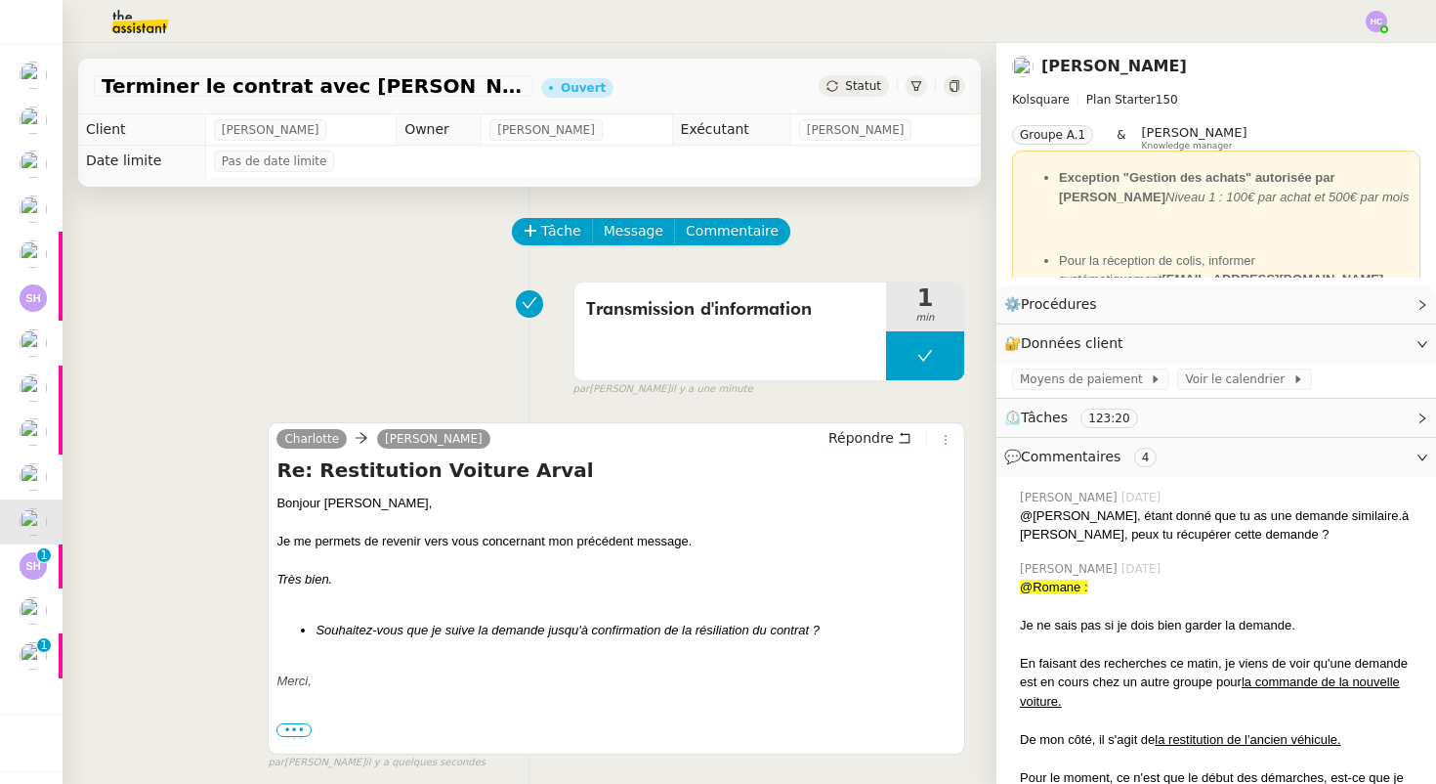
click at [838, 90] on icon at bounding box center [833, 86] width 12 height 12
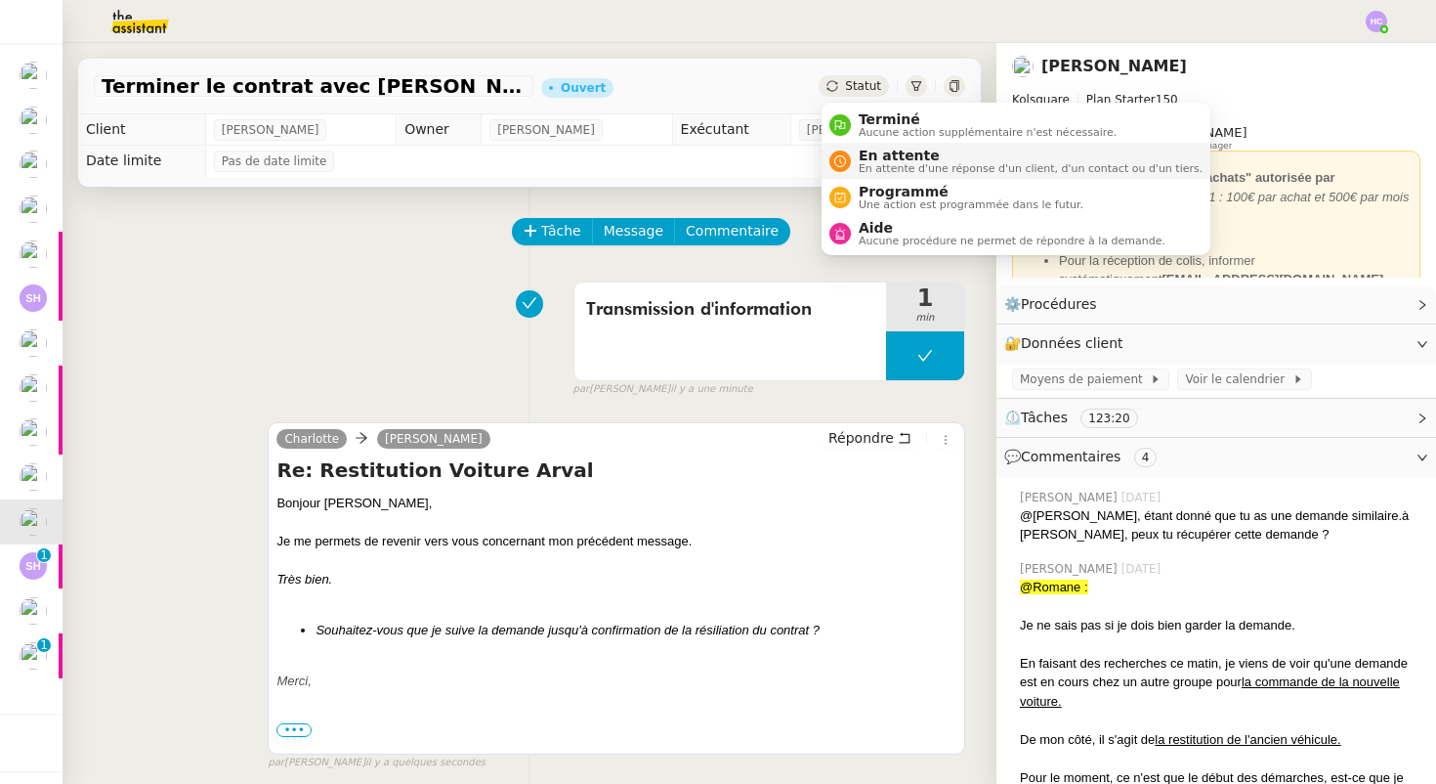
click at [868, 157] on span "En attente" at bounding box center [1031, 156] width 344 height 16
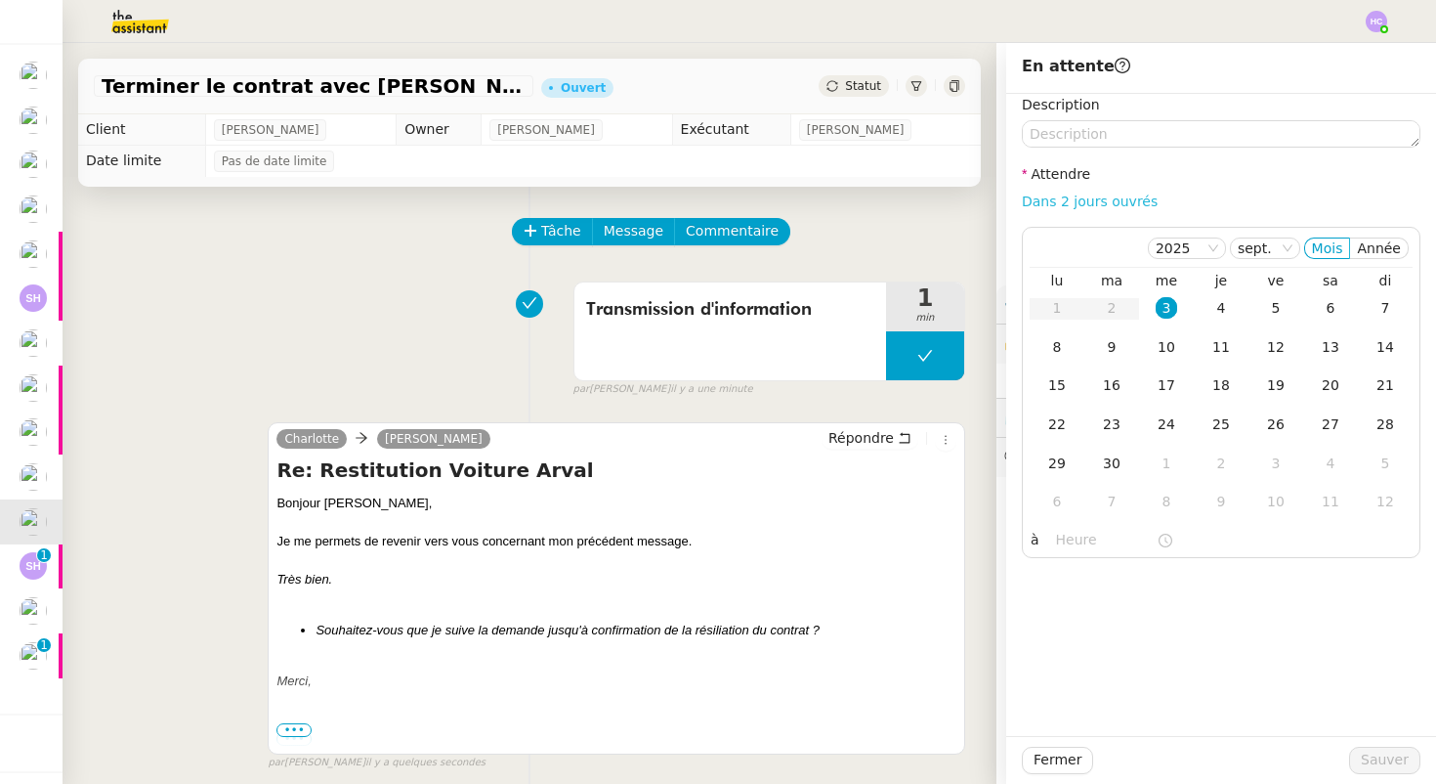
click at [1061, 202] on link "Dans 2 jours ouvrés" at bounding box center [1090, 201] width 136 height 16
type input "07:00"
click at [1392, 758] on span "Sauver" at bounding box center [1385, 759] width 48 height 22
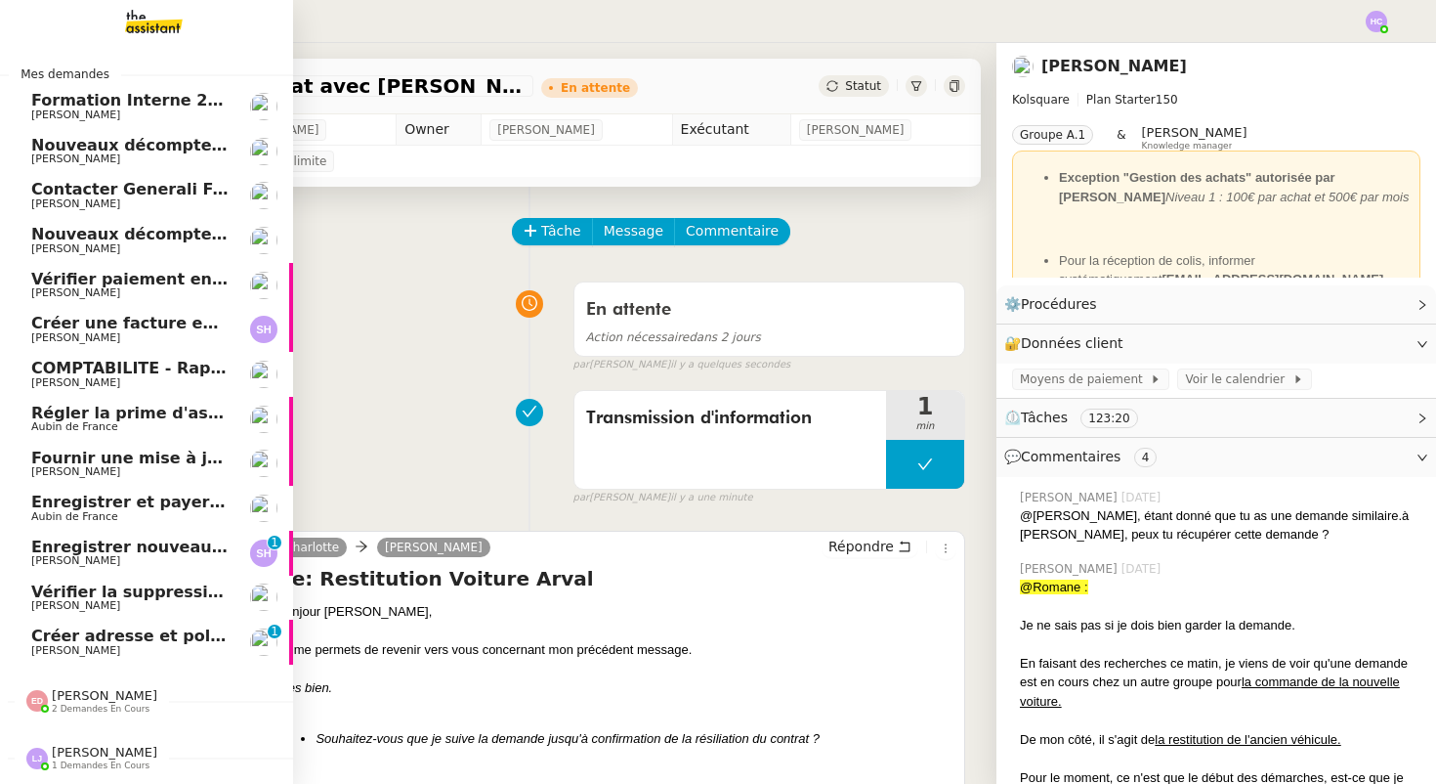
click at [111, 545] on span "Enregistrer nouveau client et contrat" at bounding box center [195, 546] width 328 height 19
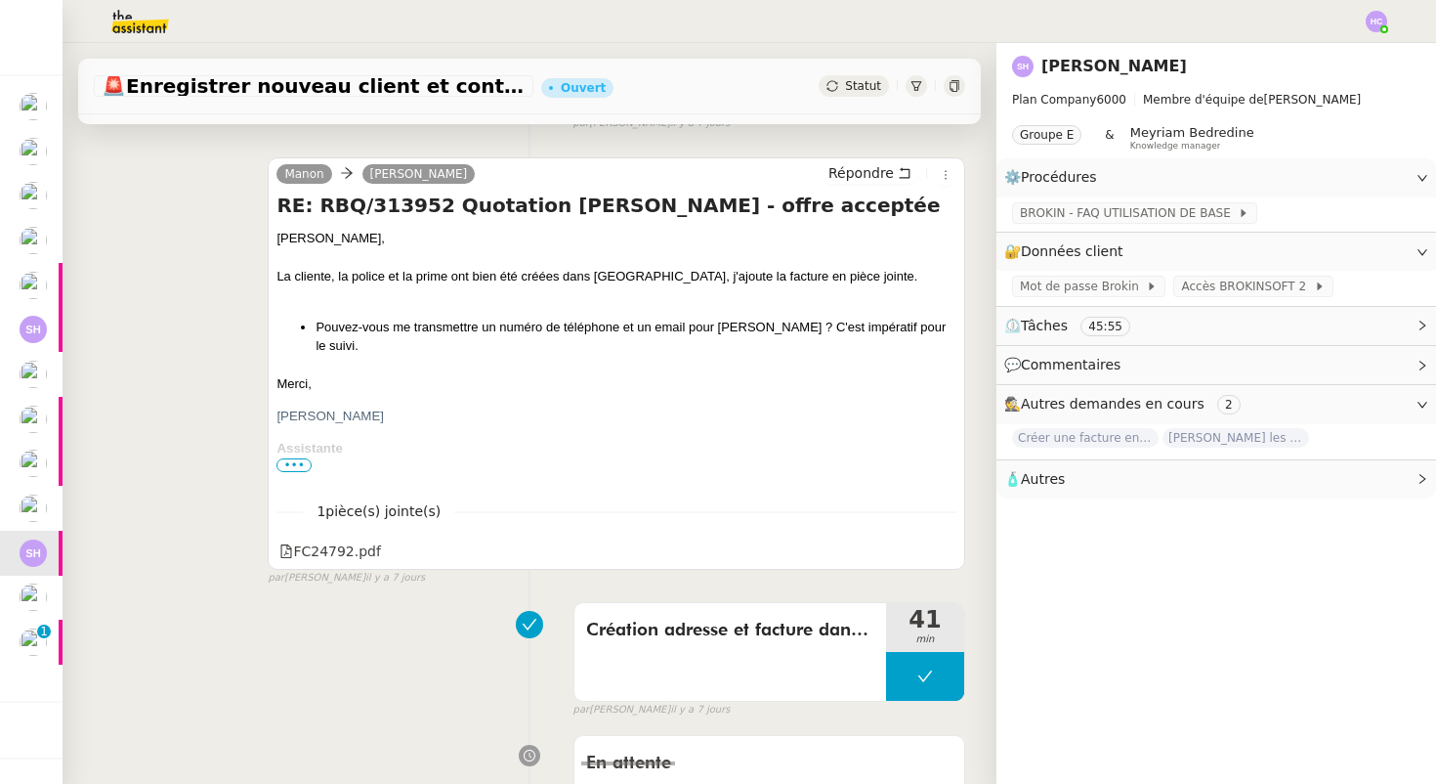
scroll to position [370, 0]
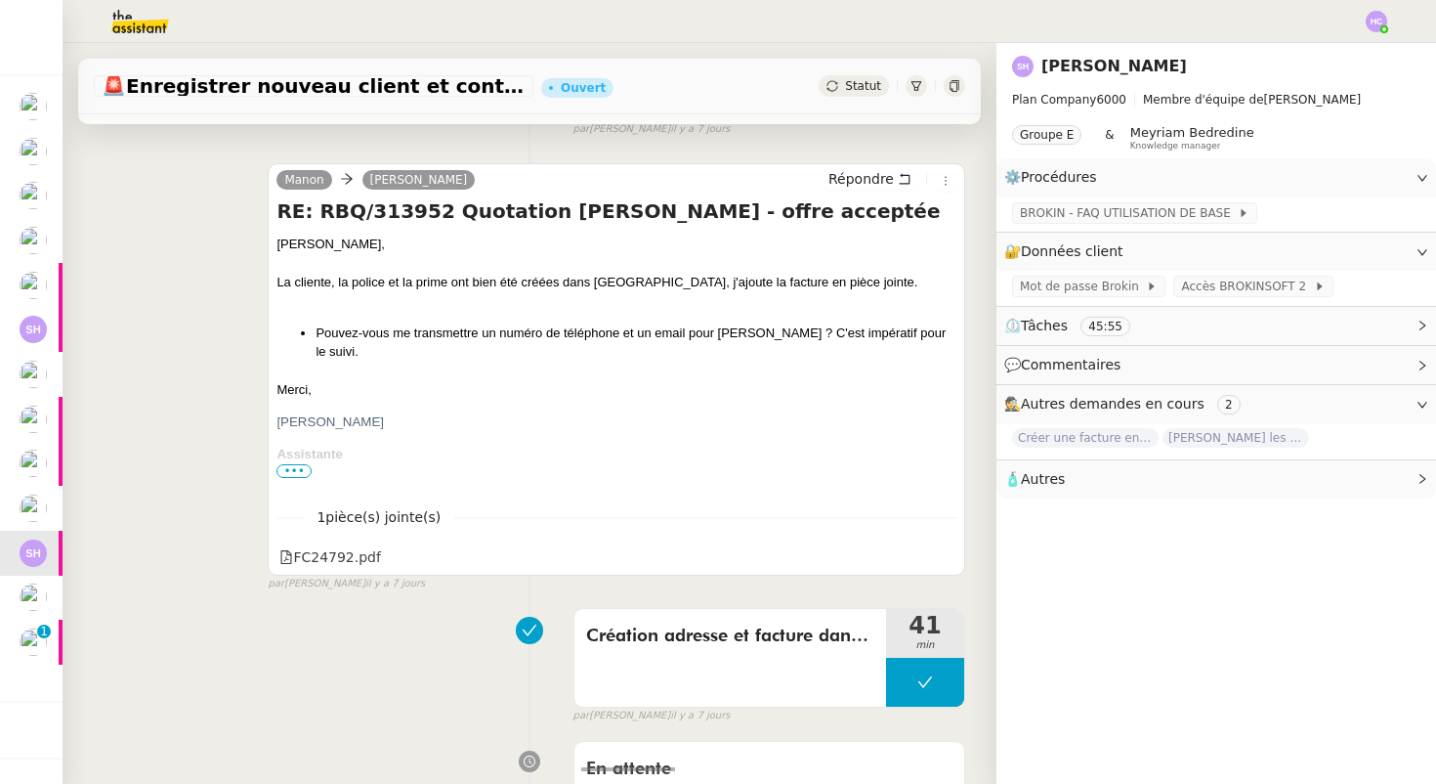
click at [273, 278] on div "Manon Sarah Hadj Répondre RE: RBQ/313952 Quotation Lina BOTERO - offre acceptée…" at bounding box center [617, 369] width 698 height 412
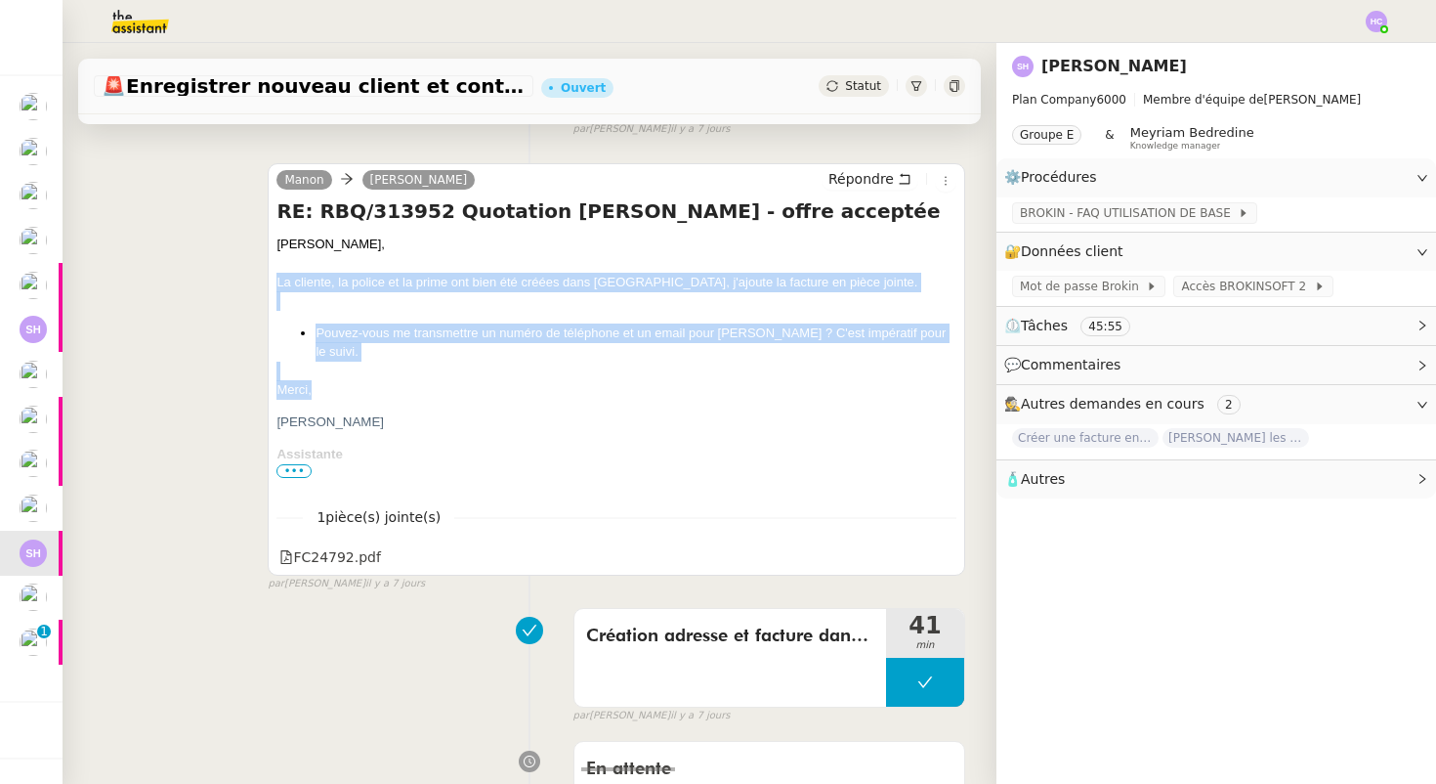
drag, startPoint x: 277, startPoint y: 279, endPoint x: 334, endPoint y: 387, distance: 122.0
copy div "La cliente, la police et la prime ont bien été créées dans Brokin, j'ajoute la …"
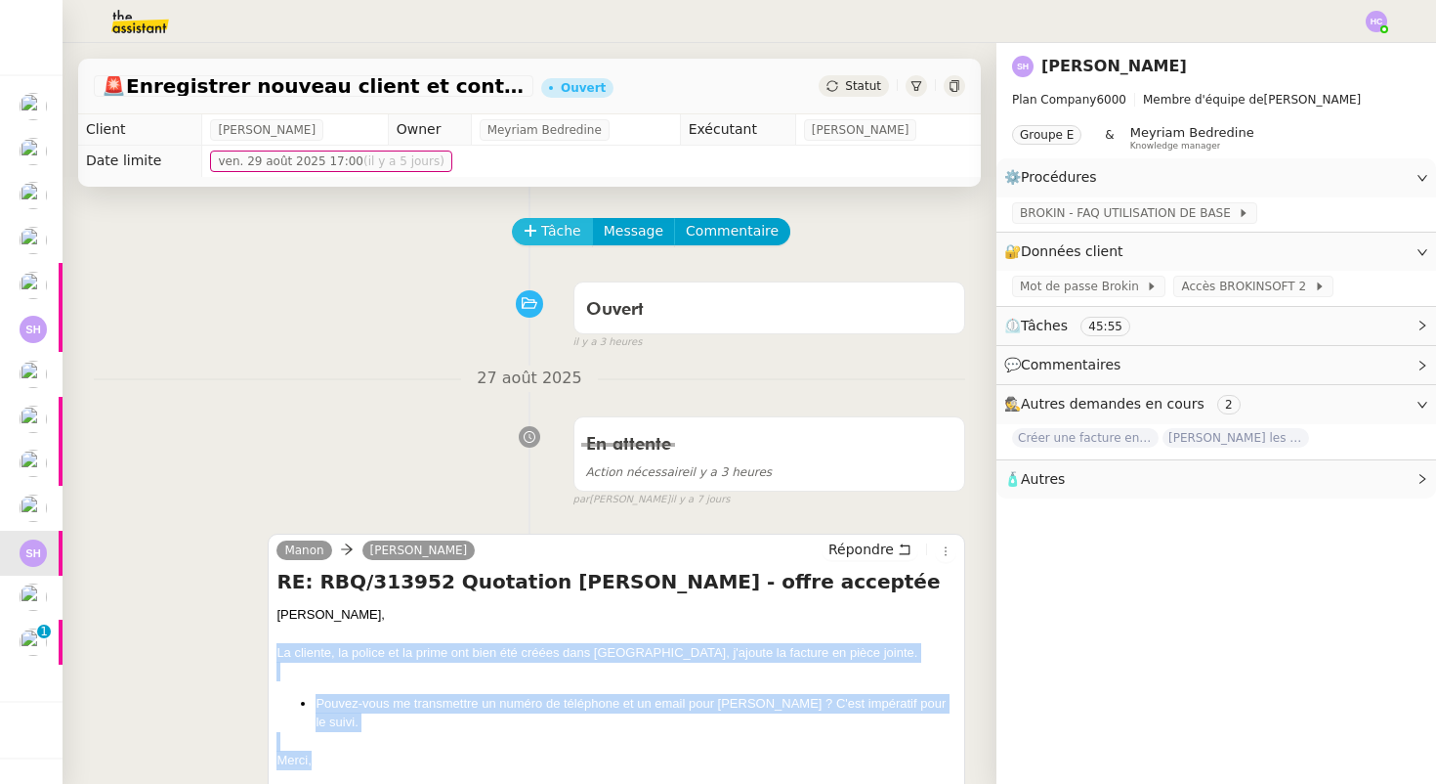
click at [545, 223] on span "Tâche" at bounding box center [561, 231] width 40 height 22
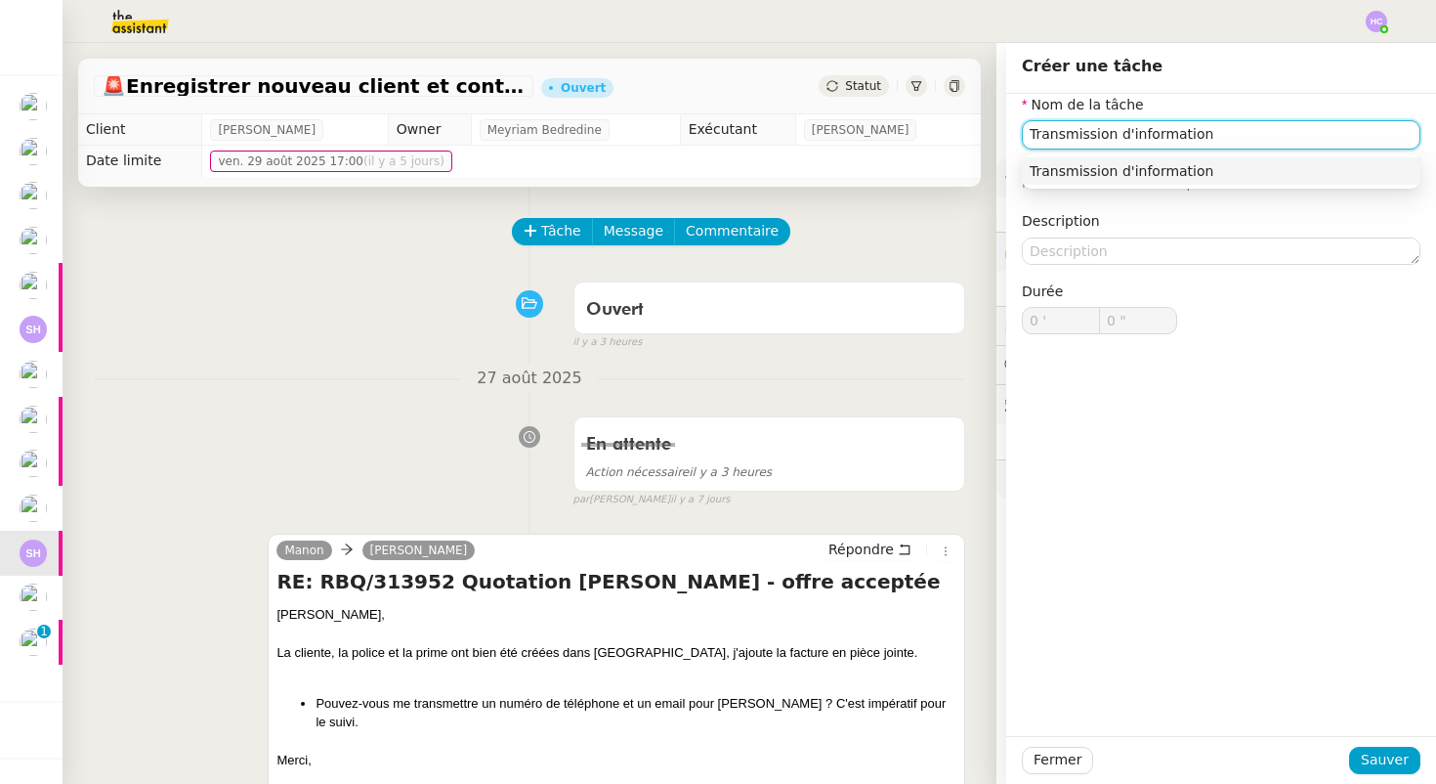
click at [1132, 168] on div "Transmission d'information" at bounding box center [1221, 171] width 383 height 18
type input "Transmission d'information"
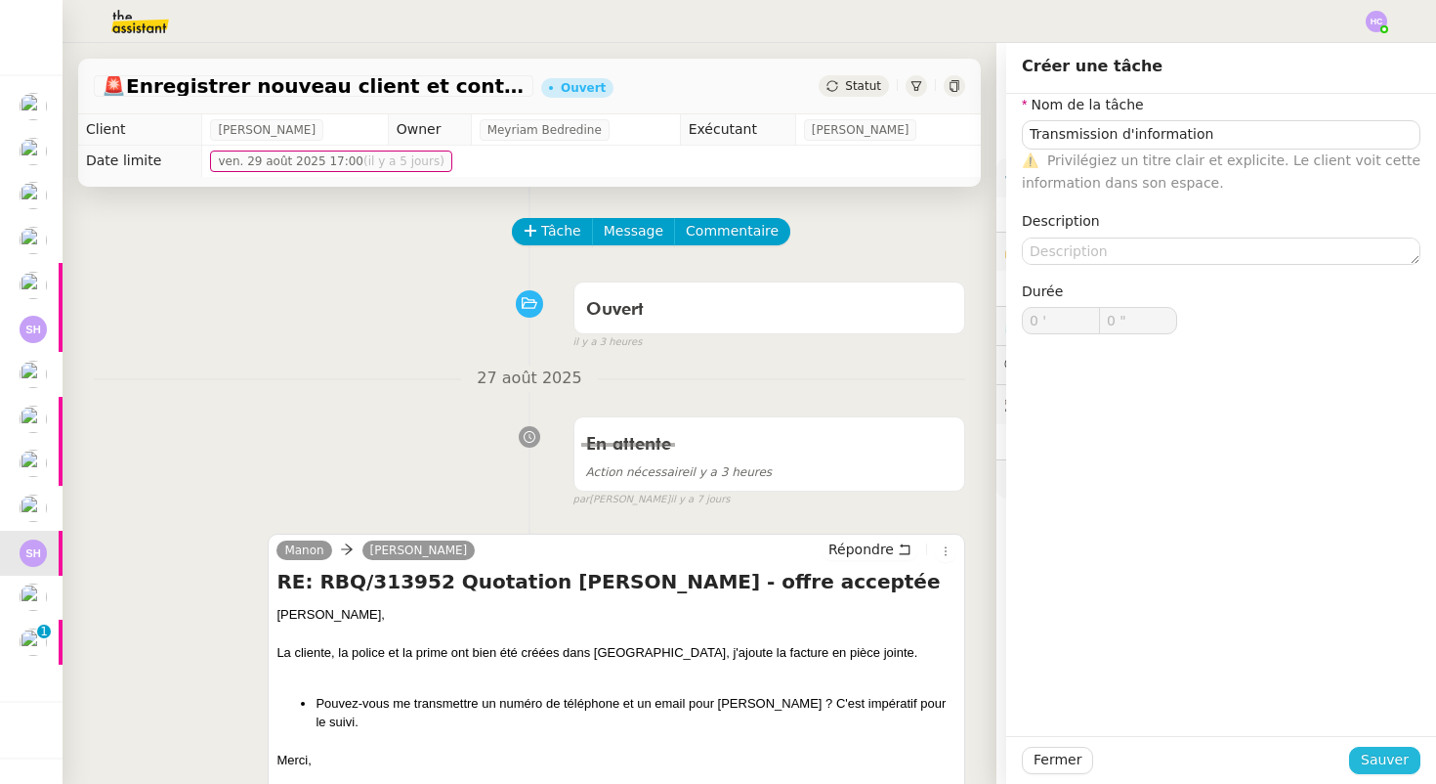
click at [1380, 755] on span "Sauver" at bounding box center [1385, 759] width 48 height 22
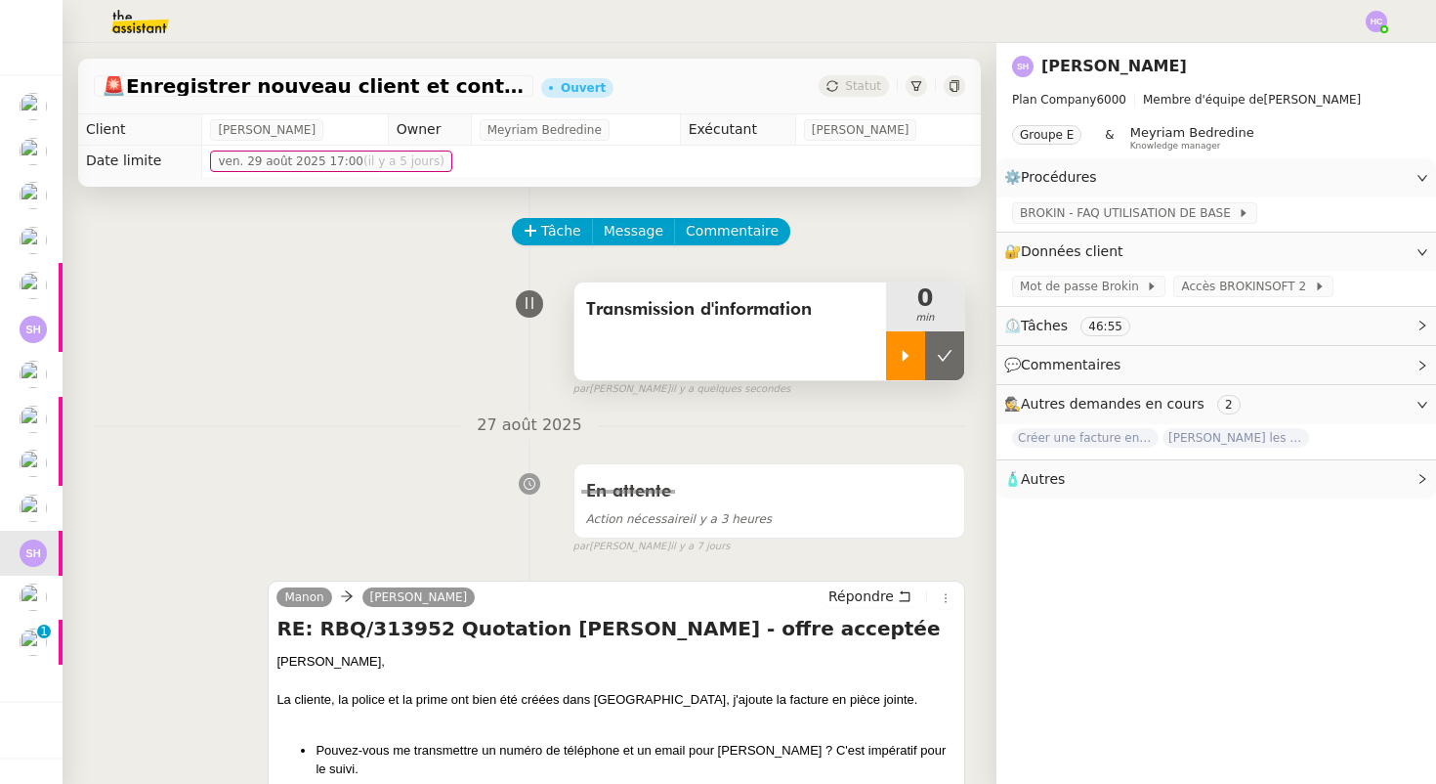
click at [904, 348] on icon at bounding box center [906, 356] width 16 height 16
click at [889, 598] on span "Répondre" at bounding box center [861, 596] width 65 height 20
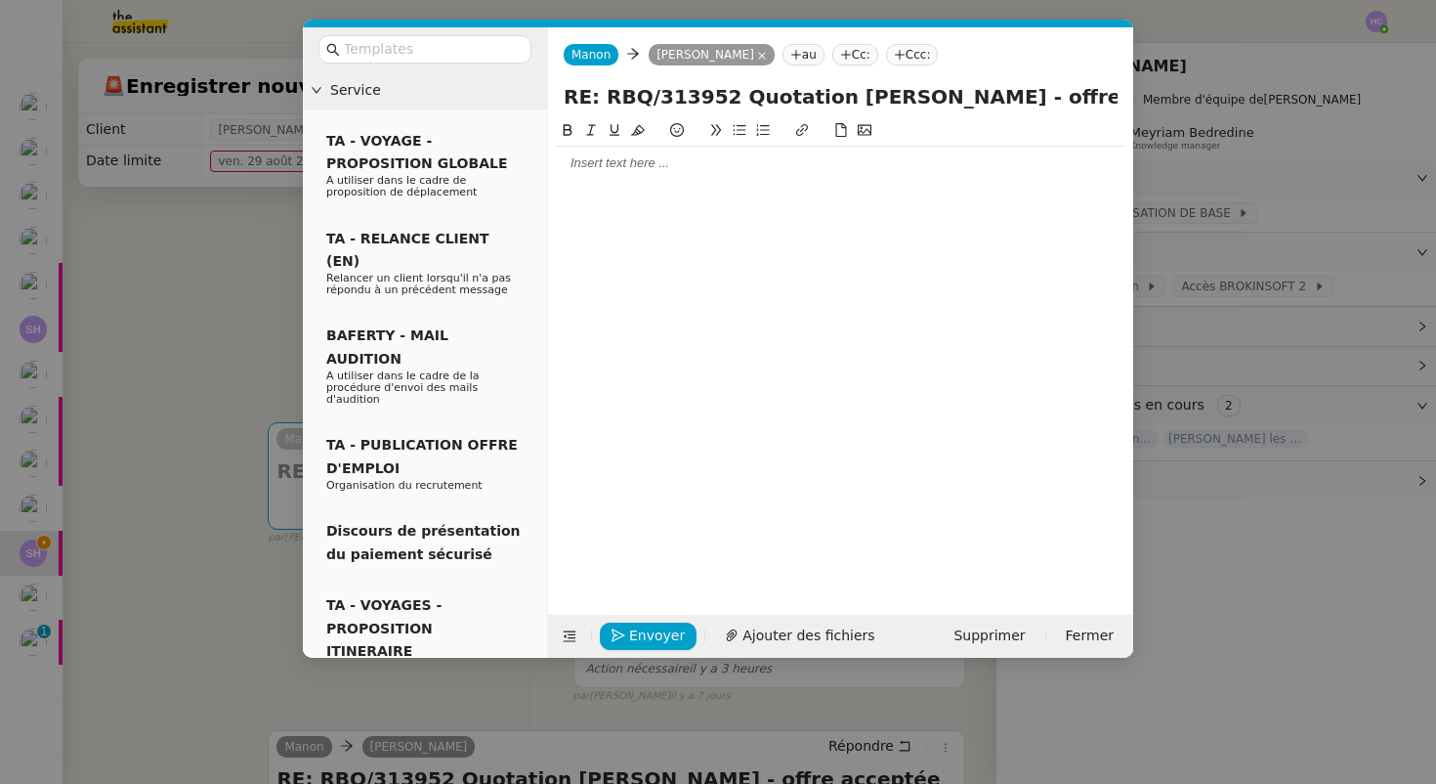
click at [611, 174] on div at bounding box center [841, 163] width 570 height 33
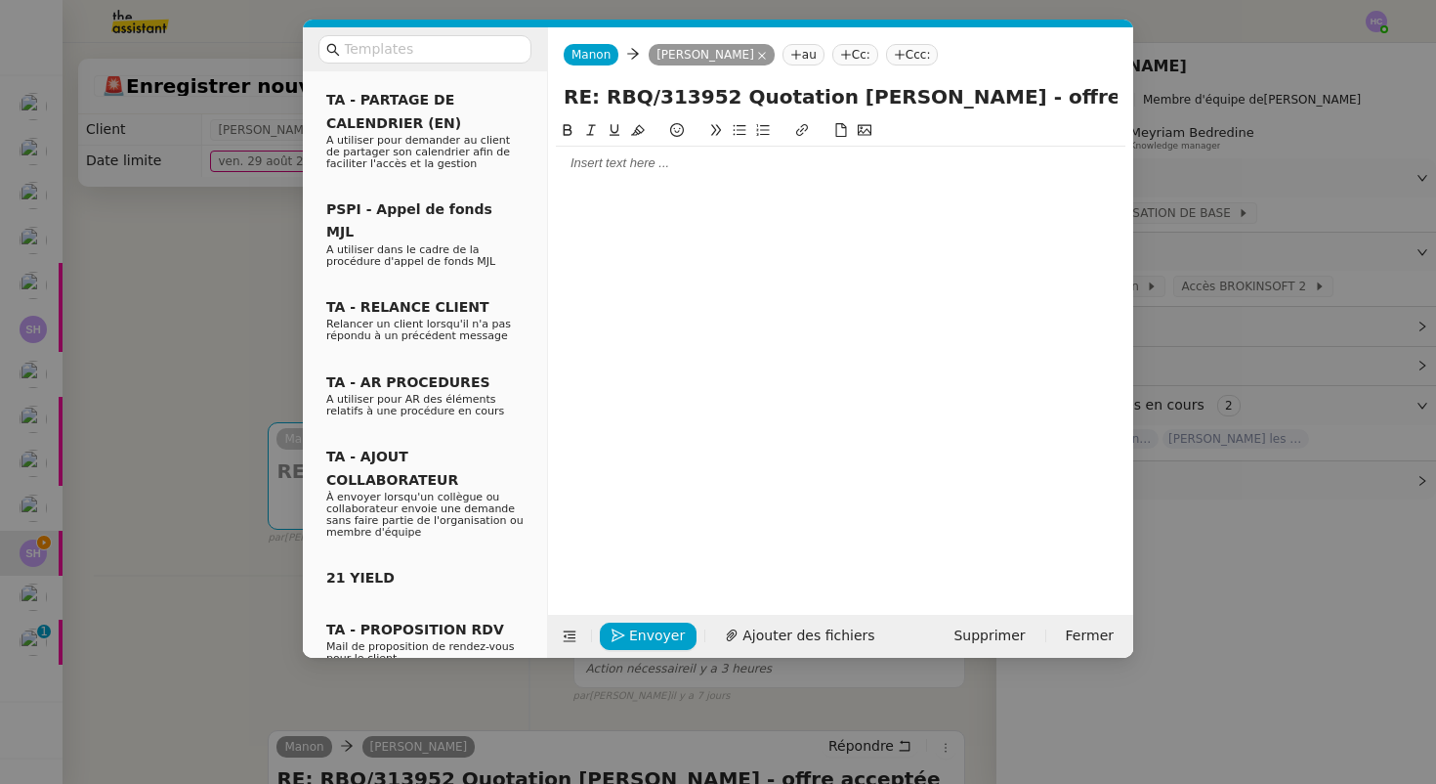
scroll to position [829, 0]
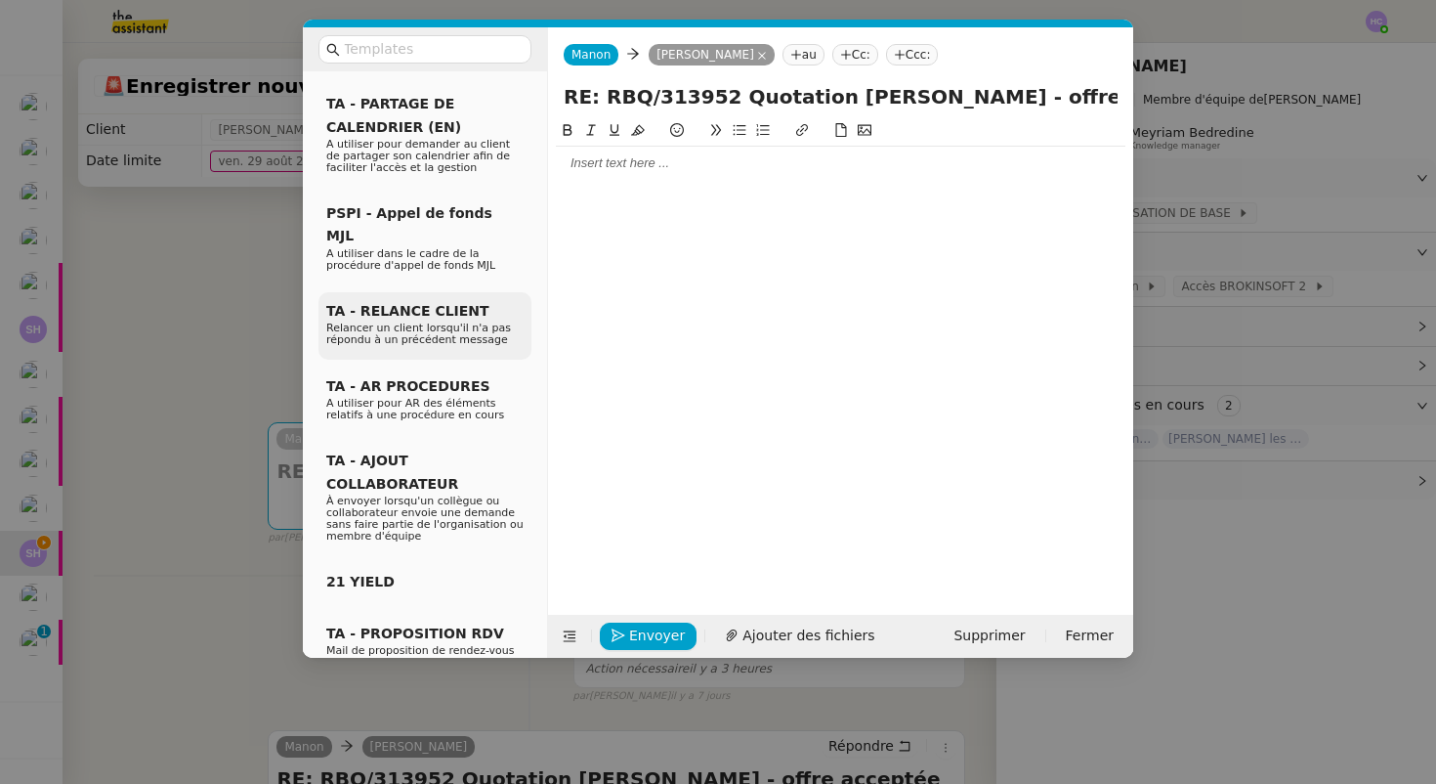
click at [410, 321] on span "Relancer un client lorsqu'il n'a pas répondu à un précédent message" at bounding box center [418, 333] width 185 height 24
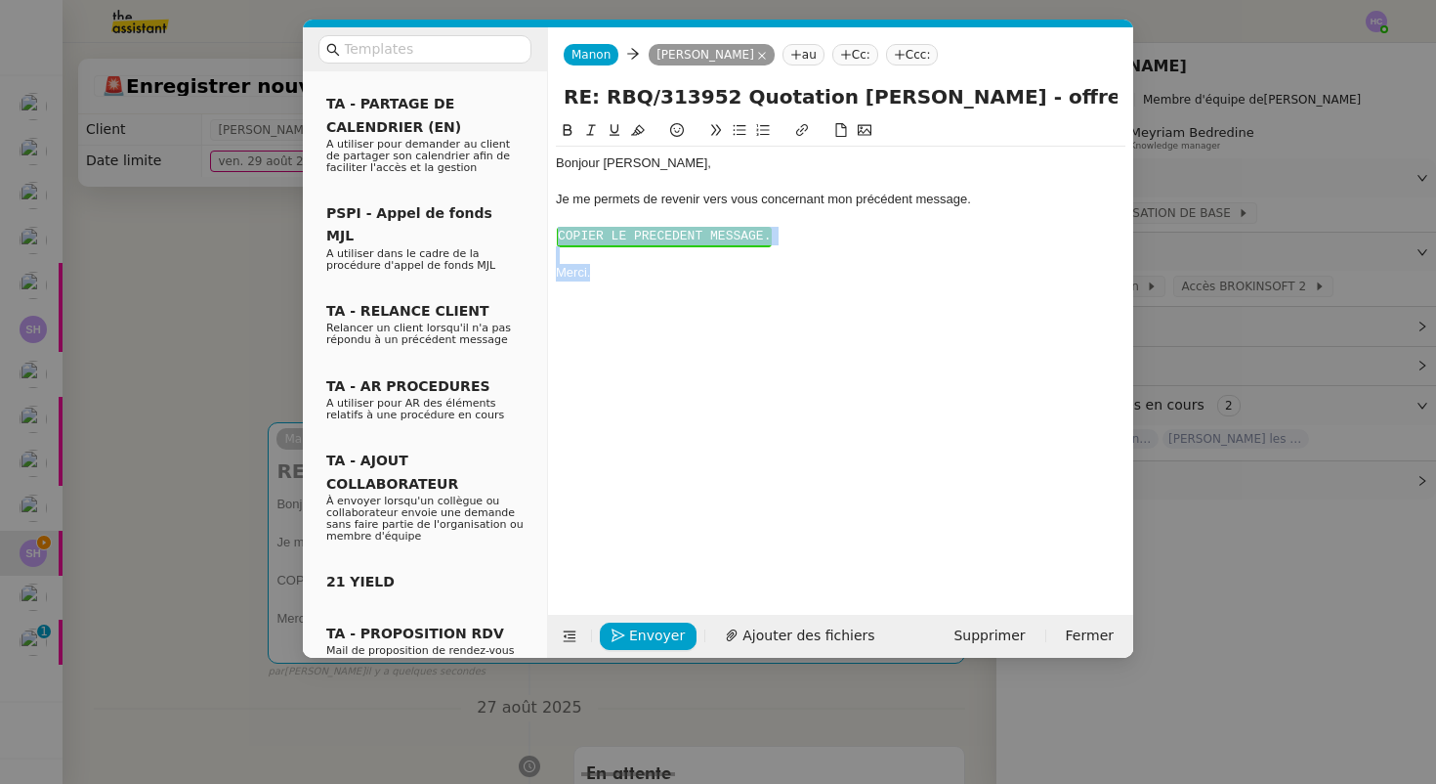
drag, startPoint x: 617, startPoint y: 290, endPoint x: 548, endPoint y: 234, distance: 89.0
click at [548, 234] on nz-spin "Bonjour ﻿Sarah ﻿, Je me permets de revenir vers vous concernant mon précédent m…" at bounding box center [840, 355] width 585 height 473
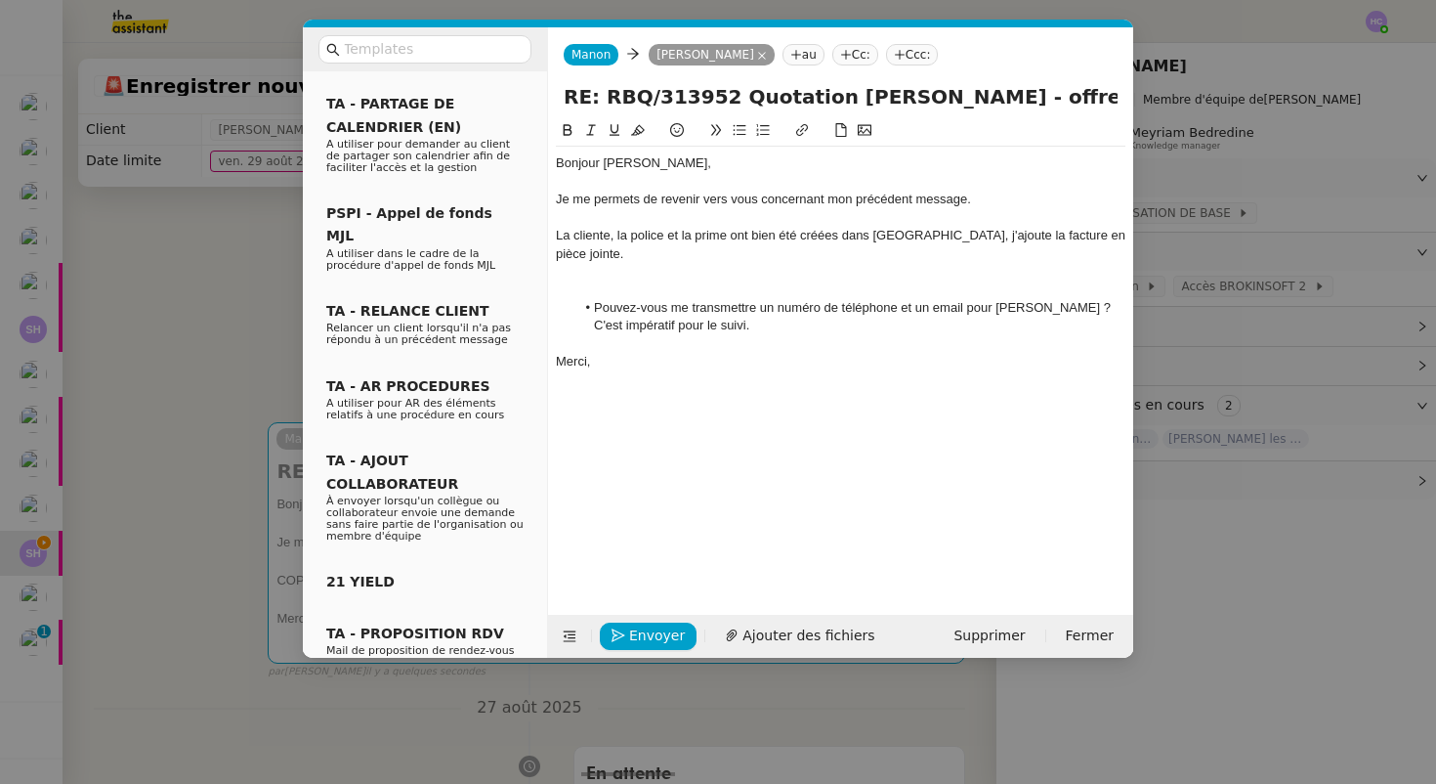
scroll to position [0, 0]
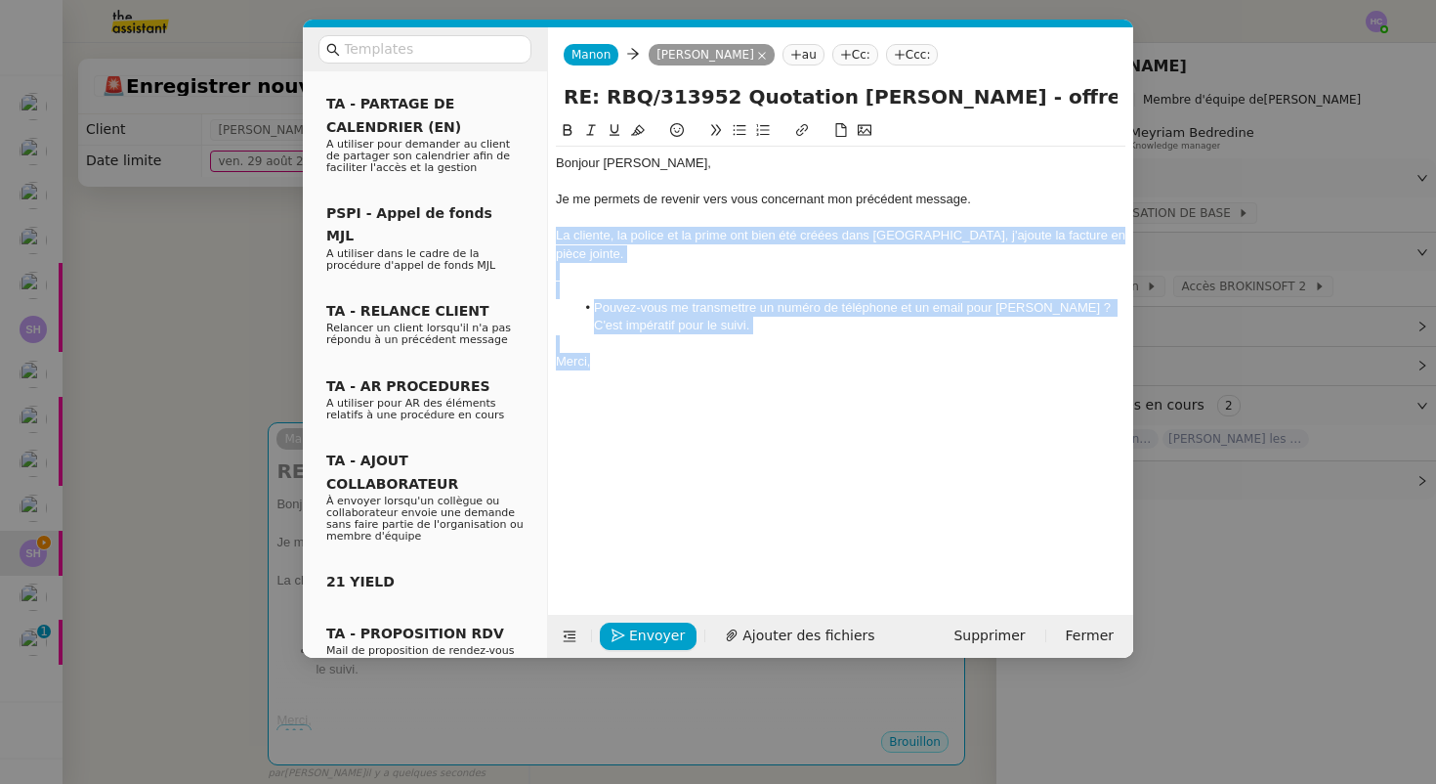
drag, startPoint x: 613, startPoint y: 345, endPoint x: 546, endPoint y: 234, distance: 128.9
click at [546, 234] on nz-layout "Service TA - VOYAGE - PROPOSITION GLOBALE A utiliser dans le cadre de propositi…" at bounding box center [718, 342] width 830 height 630
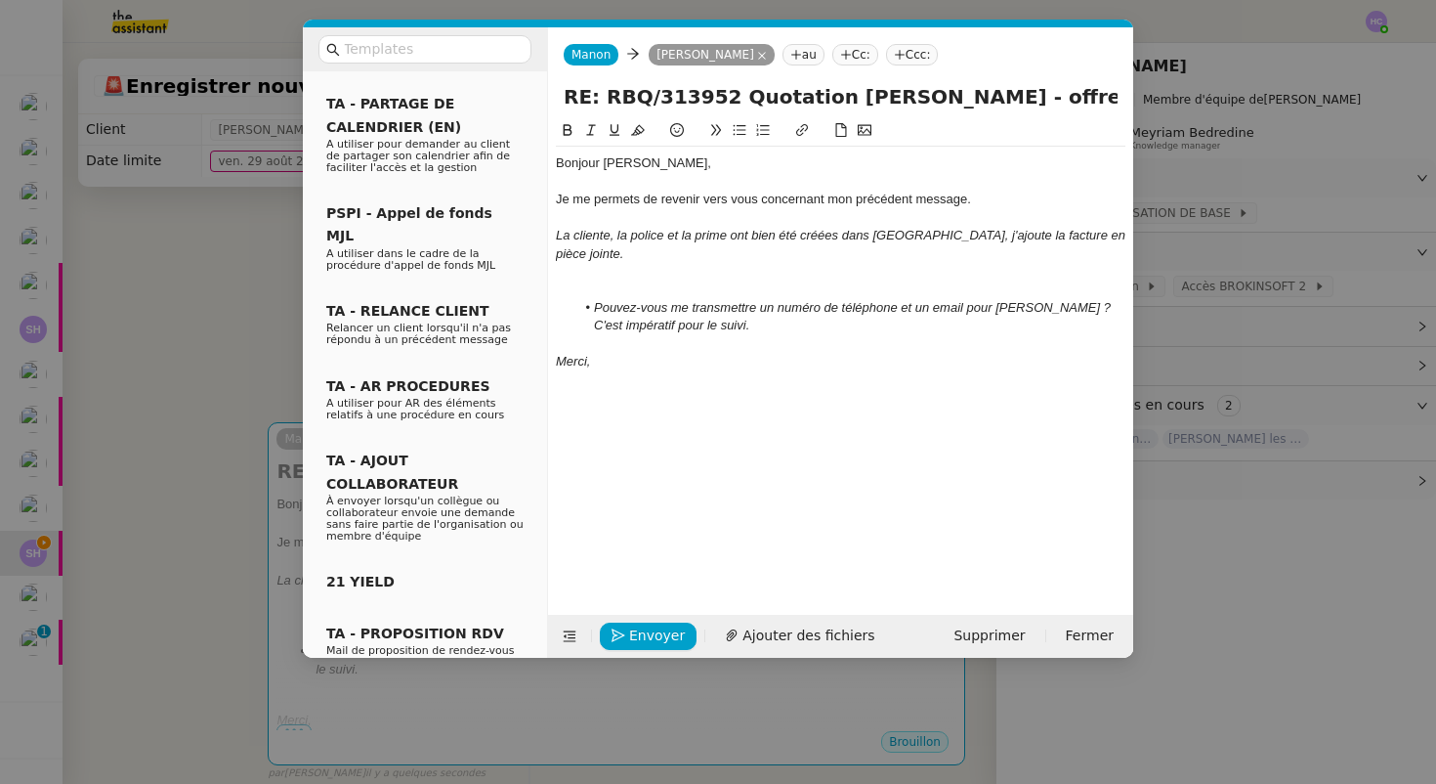
click at [627, 281] on div at bounding box center [841, 290] width 570 height 18
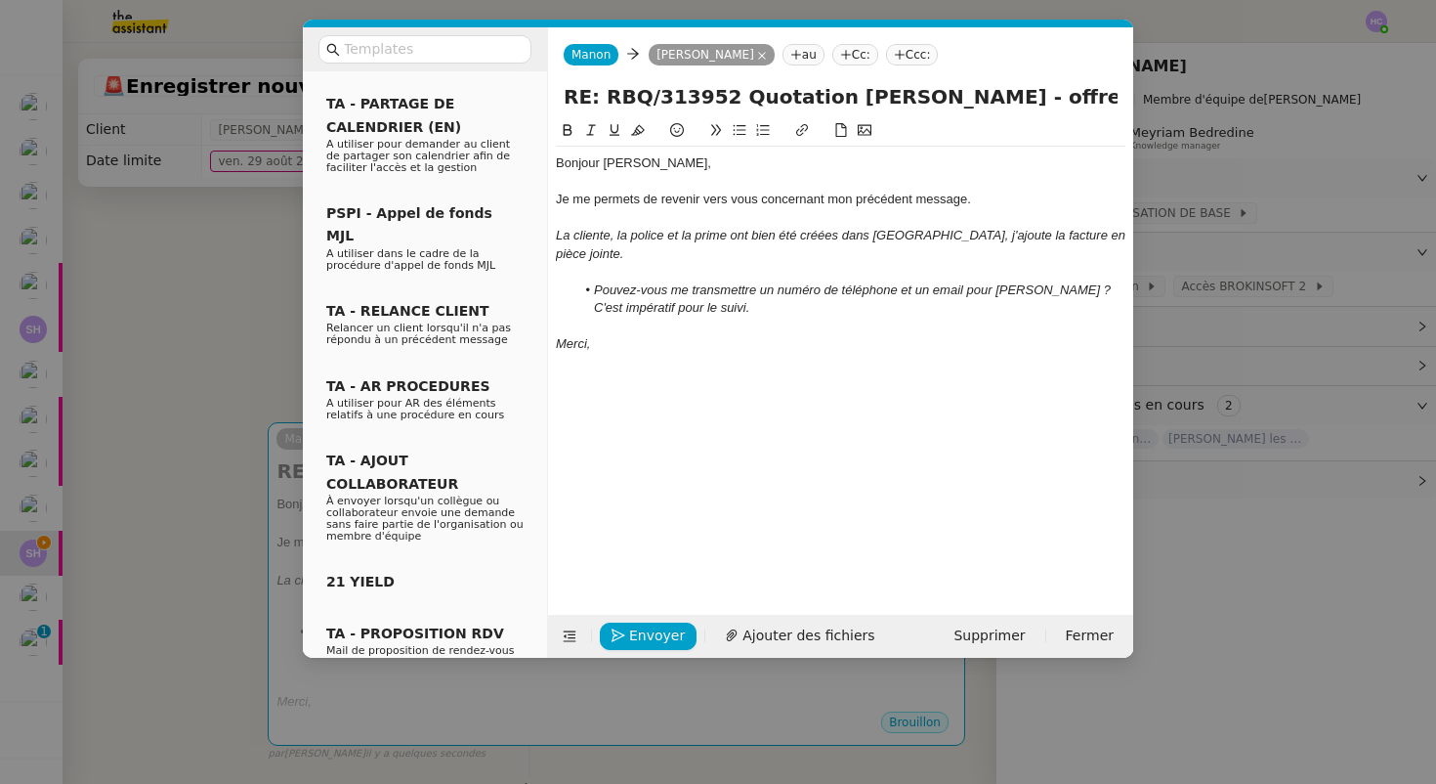
click at [244, 396] on nz-modal-container "Service TA - VOYAGE - PROPOSITION GLOBALE A utiliser dans le cadre de propositi…" at bounding box center [718, 392] width 1436 height 784
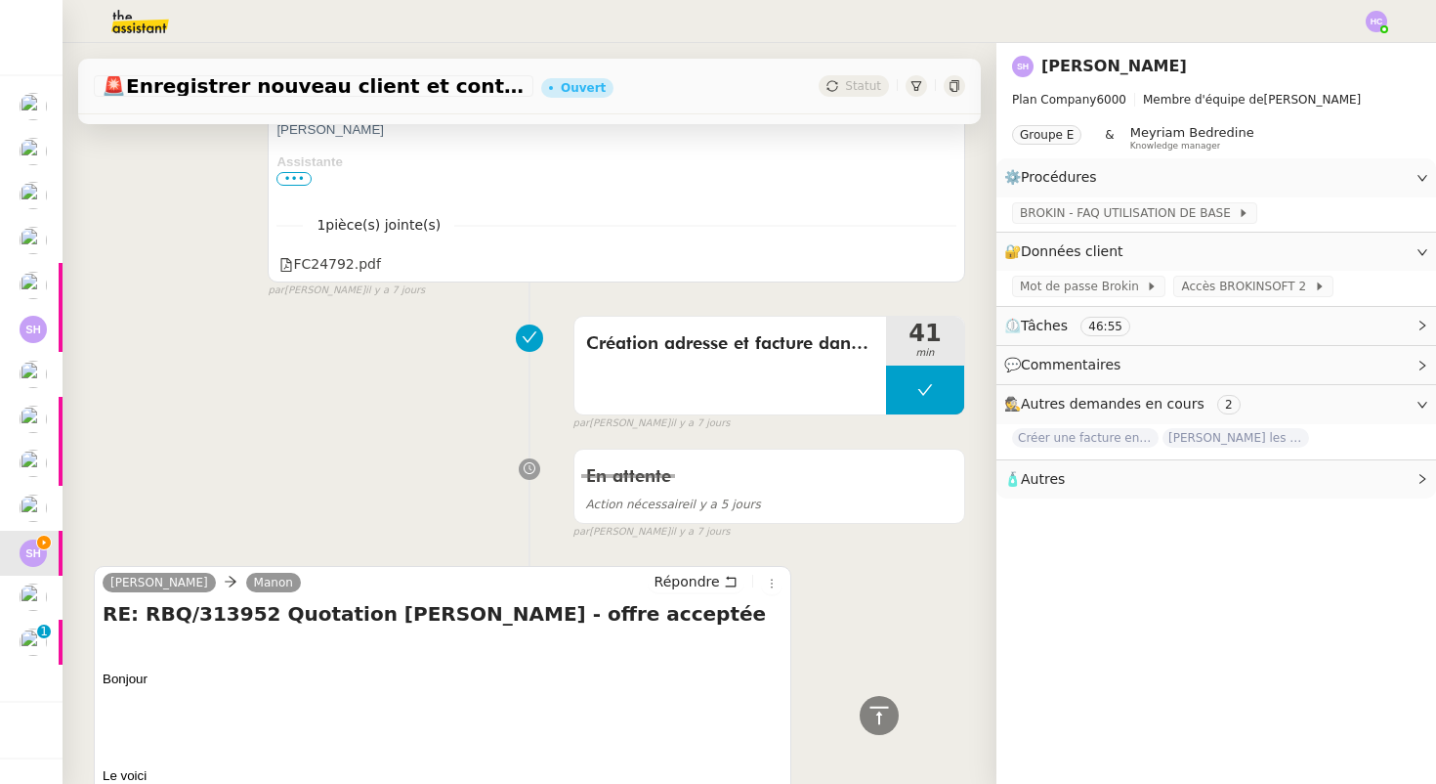
scroll to position [1124, 0]
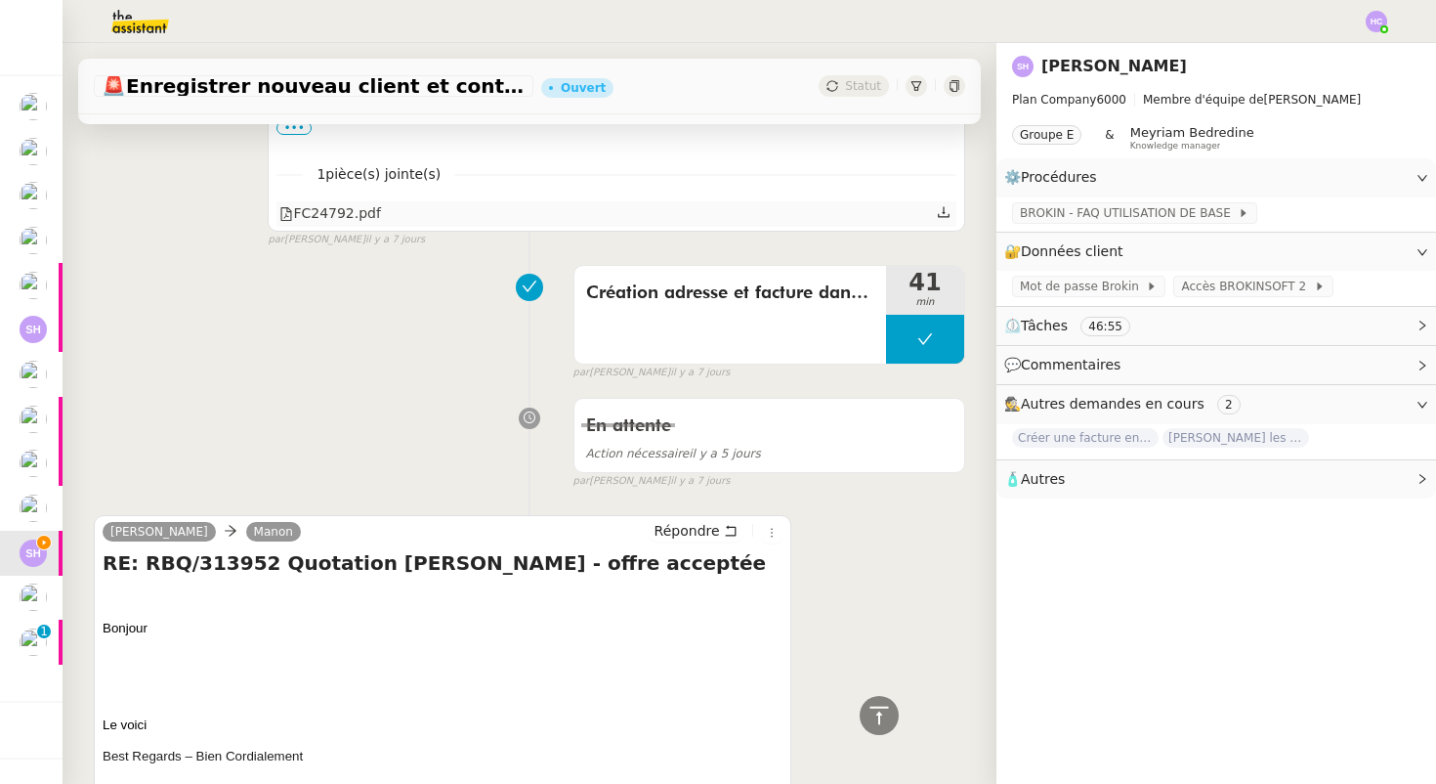
click at [947, 207] on icon at bounding box center [944, 212] width 14 height 14
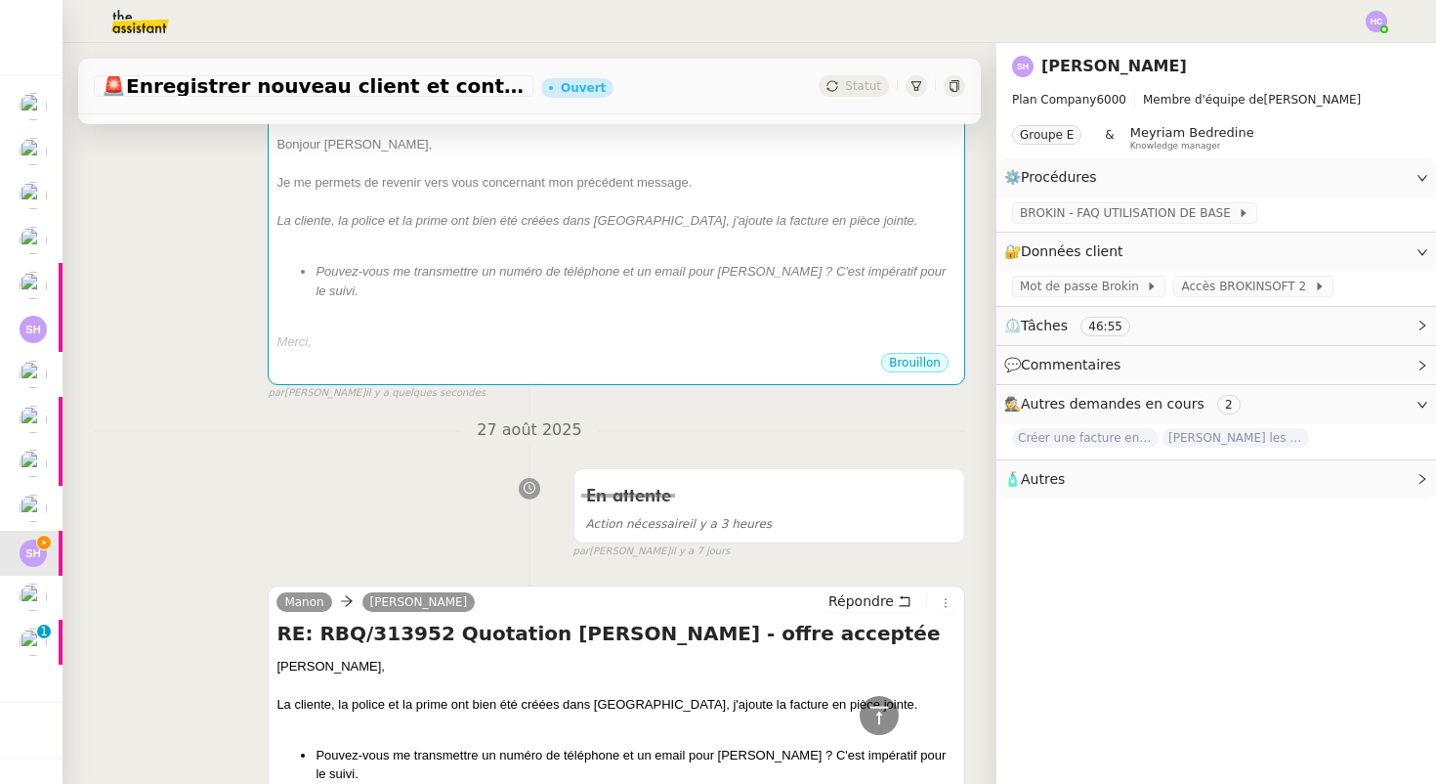
scroll to position [0, 0]
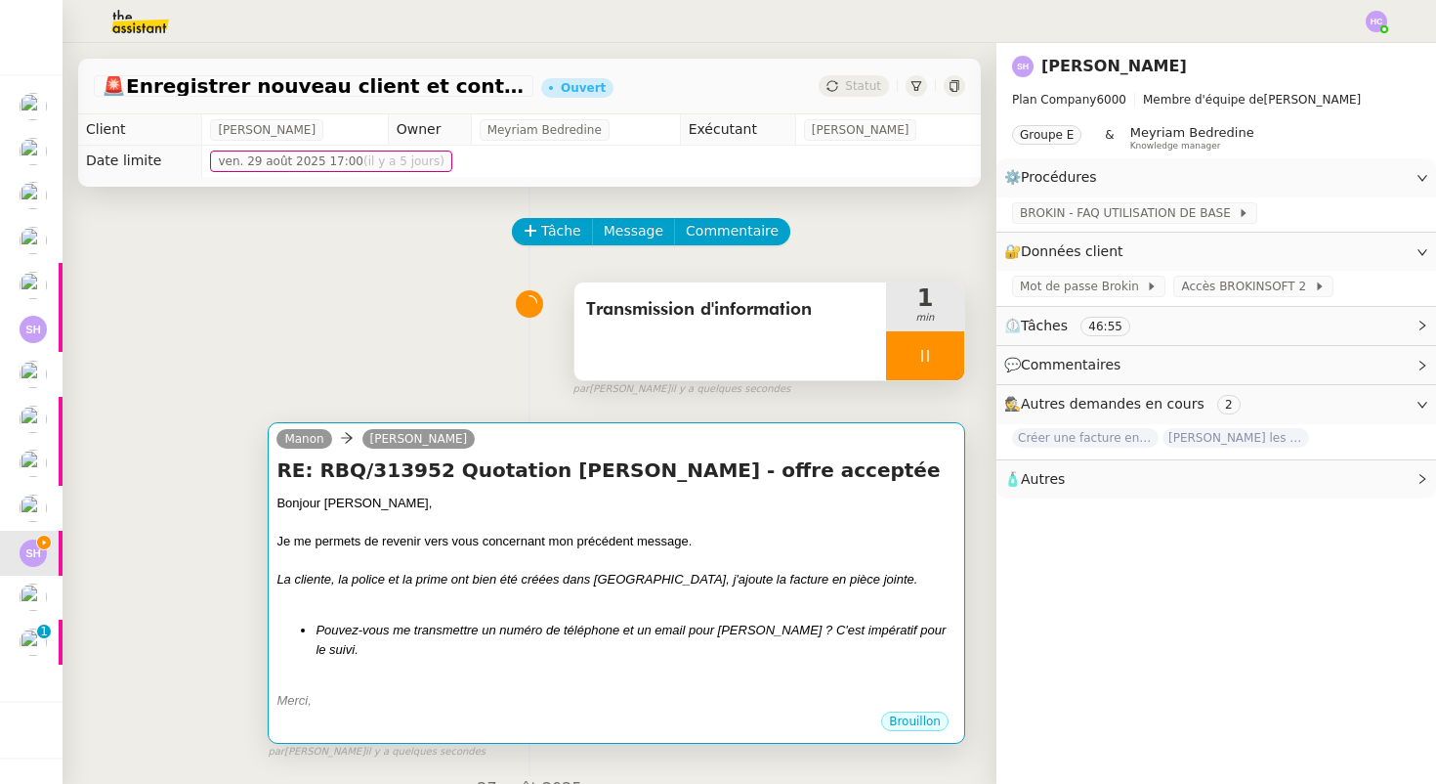
click at [621, 548] on div "Je me permets de revenir vers vous concernant mon précédent message." at bounding box center [617, 542] width 680 height 20
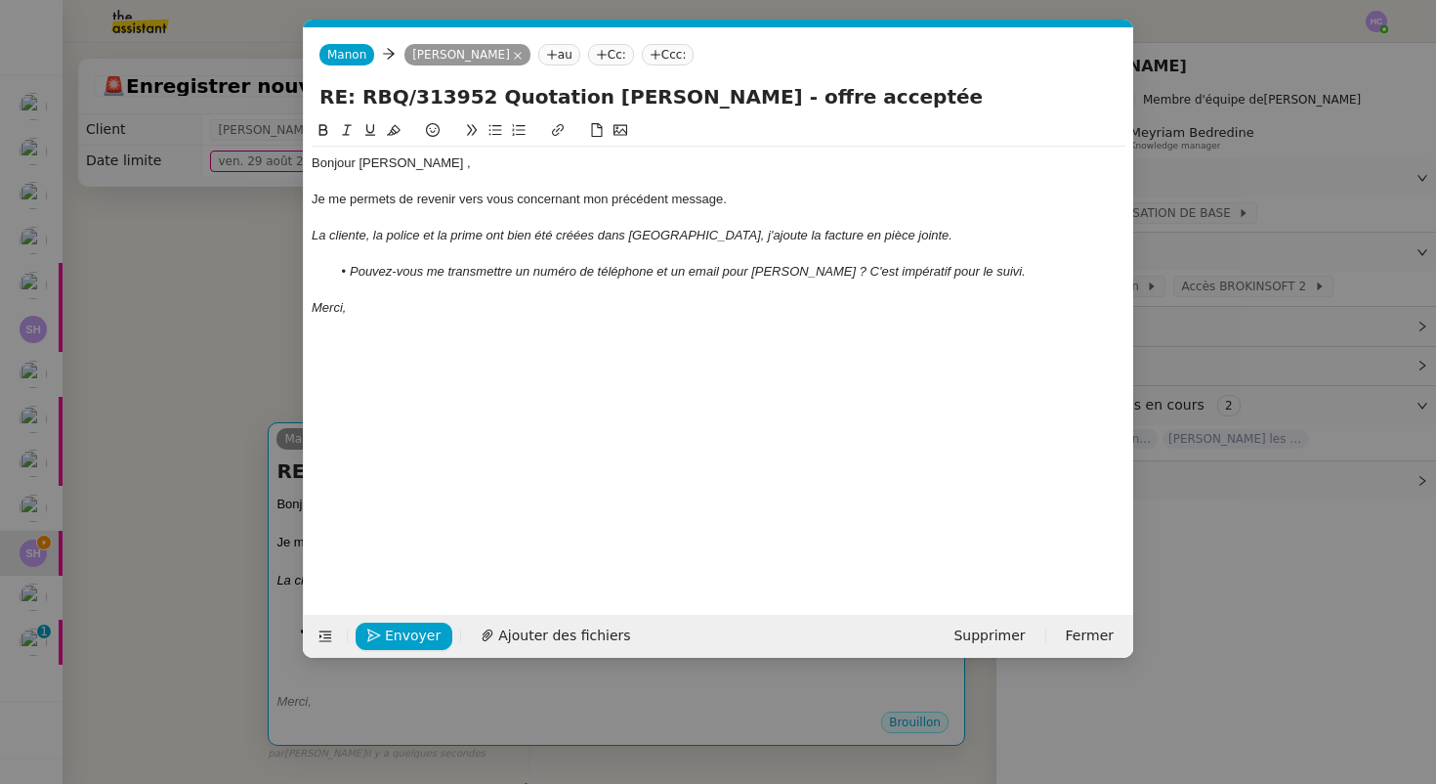
scroll to position [0, 41]
click at [517, 629] on span "Ajouter des fichiers" at bounding box center [564, 635] width 132 height 22
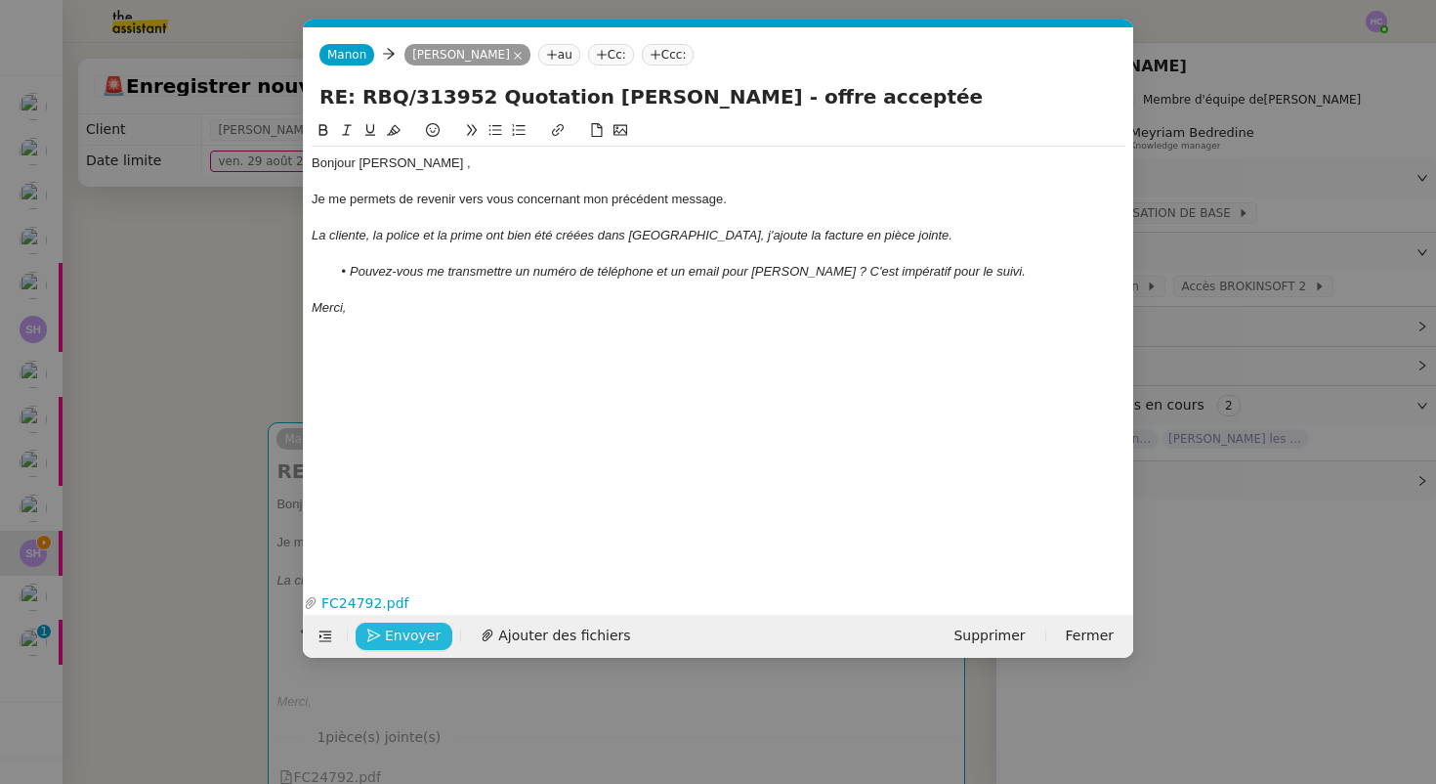
click at [402, 636] on span "Envoyer" at bounding box center [413, 635] width 56 height 22
click at [402, 636] on span "Confirmer l'envoi" at bounding box center [443, 635] width 117 height 22
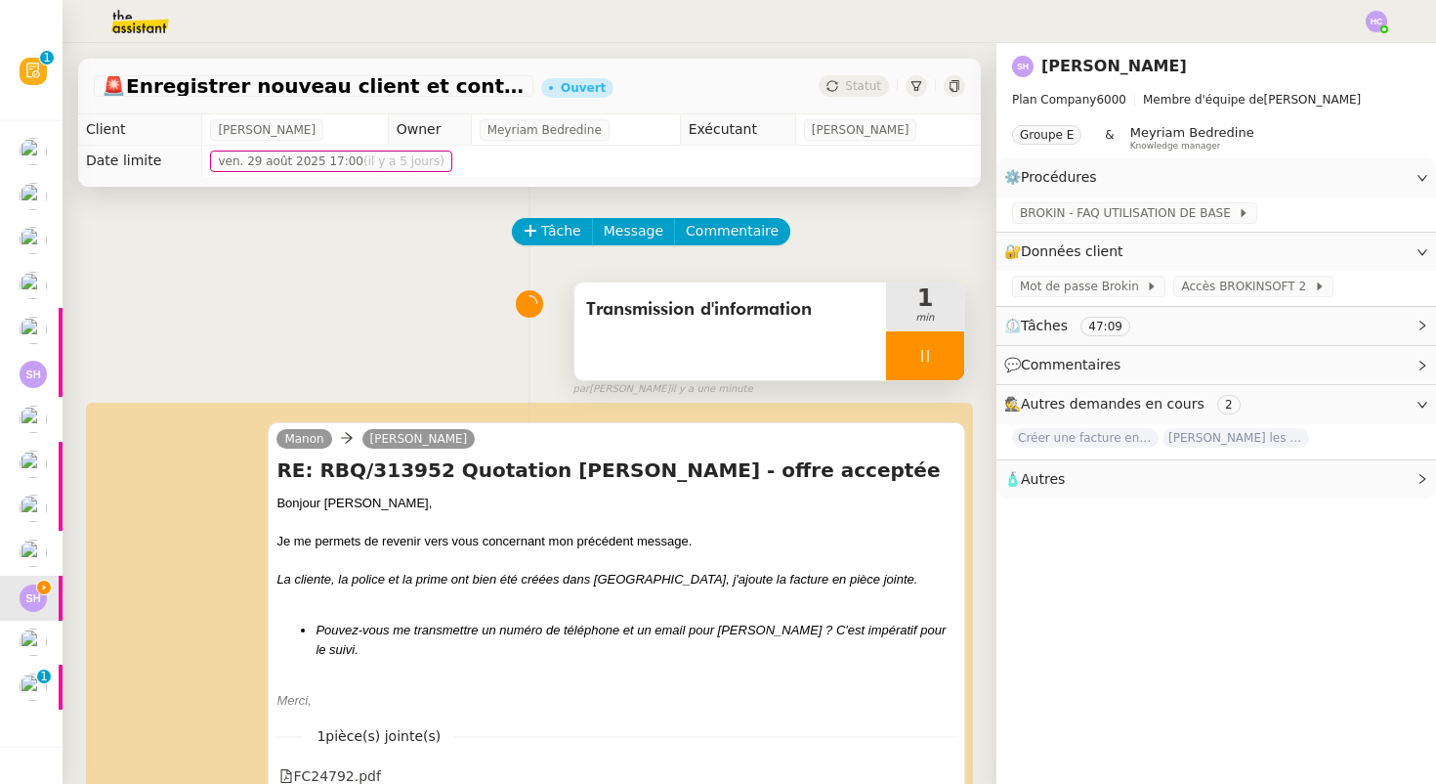
click at [920, 348] on icon at bounding box center [925, 356] width 16 height 16
click at [937, 356] on icon at bounding box center [945, 356] width 16 height 16
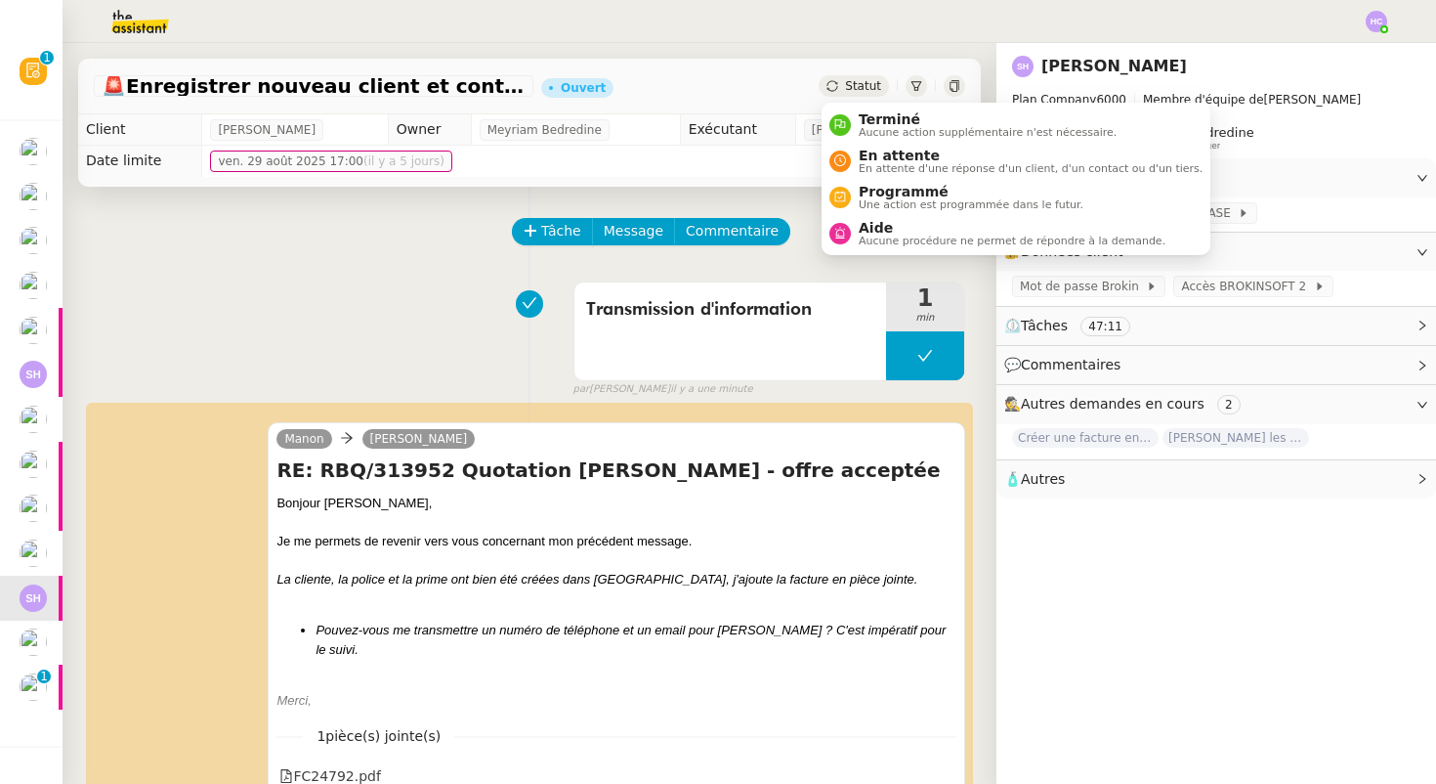
click at [864, 87] on span "Statut" at bounding box center [863, 86] width 36 height 14
click at [885, 163] on span "En attente d'une réponse d'un client, d'un contact ou d'un tiers." at bounding box center [1031, 168] width 344 height 11
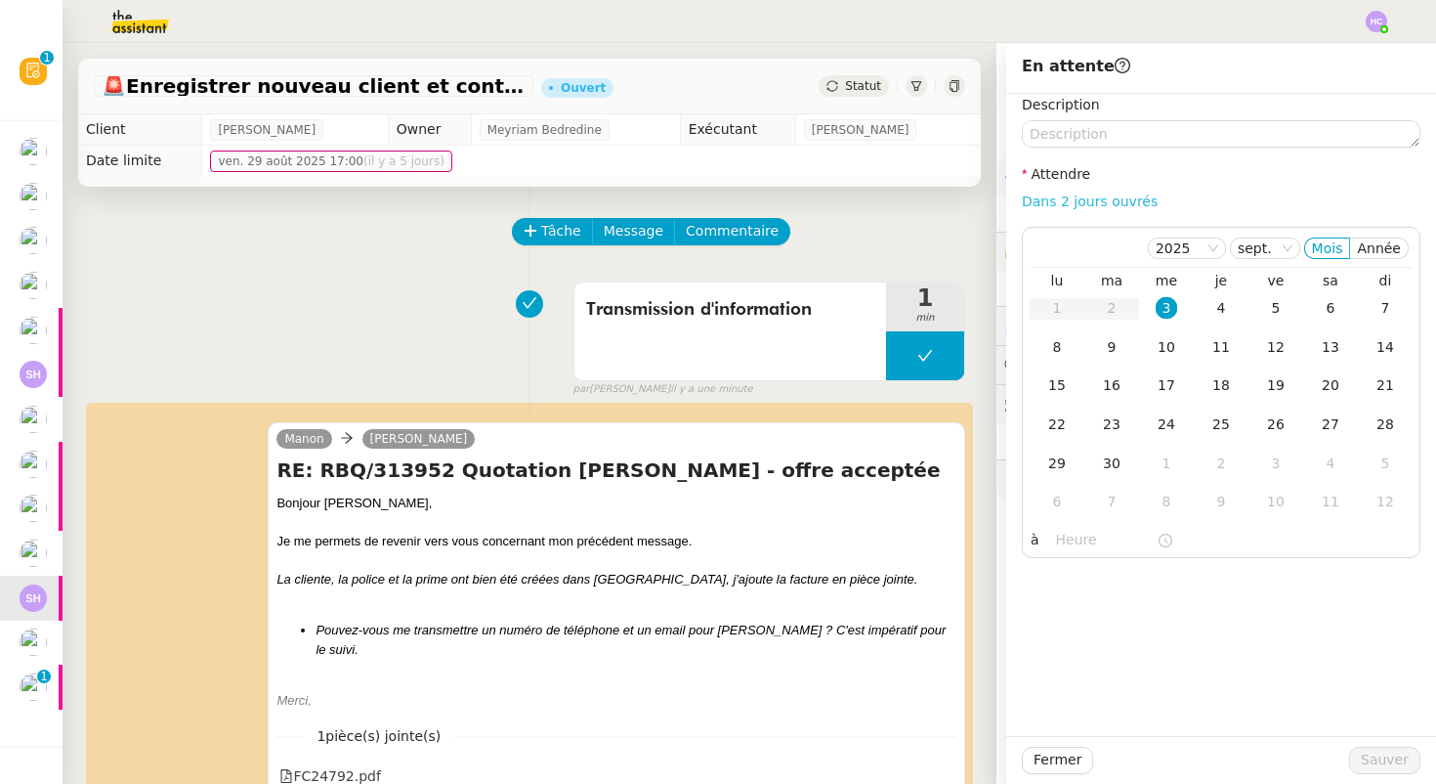
click at [1092, 197] on link "Dans 2 jours ouvrés" at bounding box center [1090, 201] width 136 height 16
type input "07:00"
click at [1178, 344] on td "10" at bounding box center [1166, 347] width 55 height 39
click at [1366, 751] on span "Sauver" at bounding box center [1385, 759] width 48 height 22
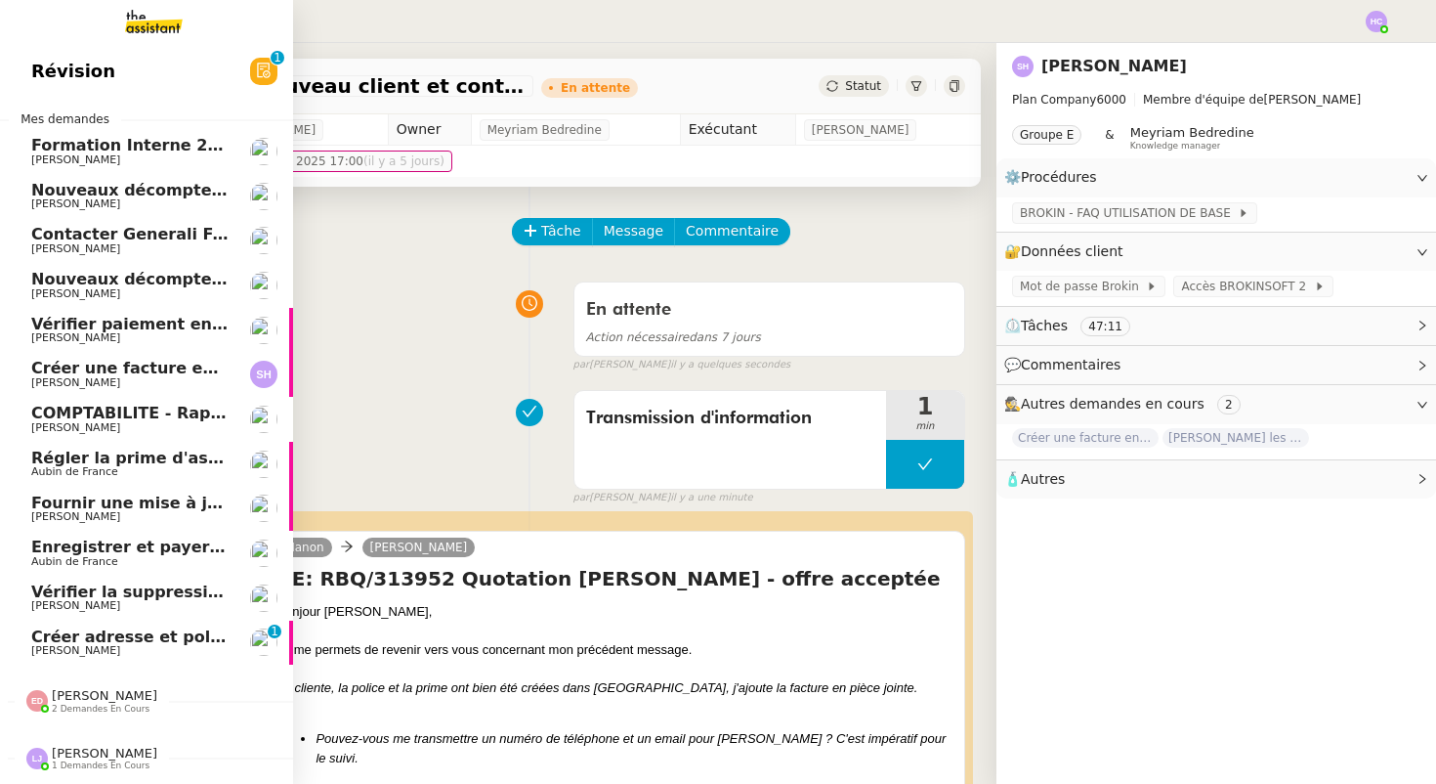
click at [69, 647] on span "[PERSON_NAME]" at bounding box center [75, 650] width 89 height 13
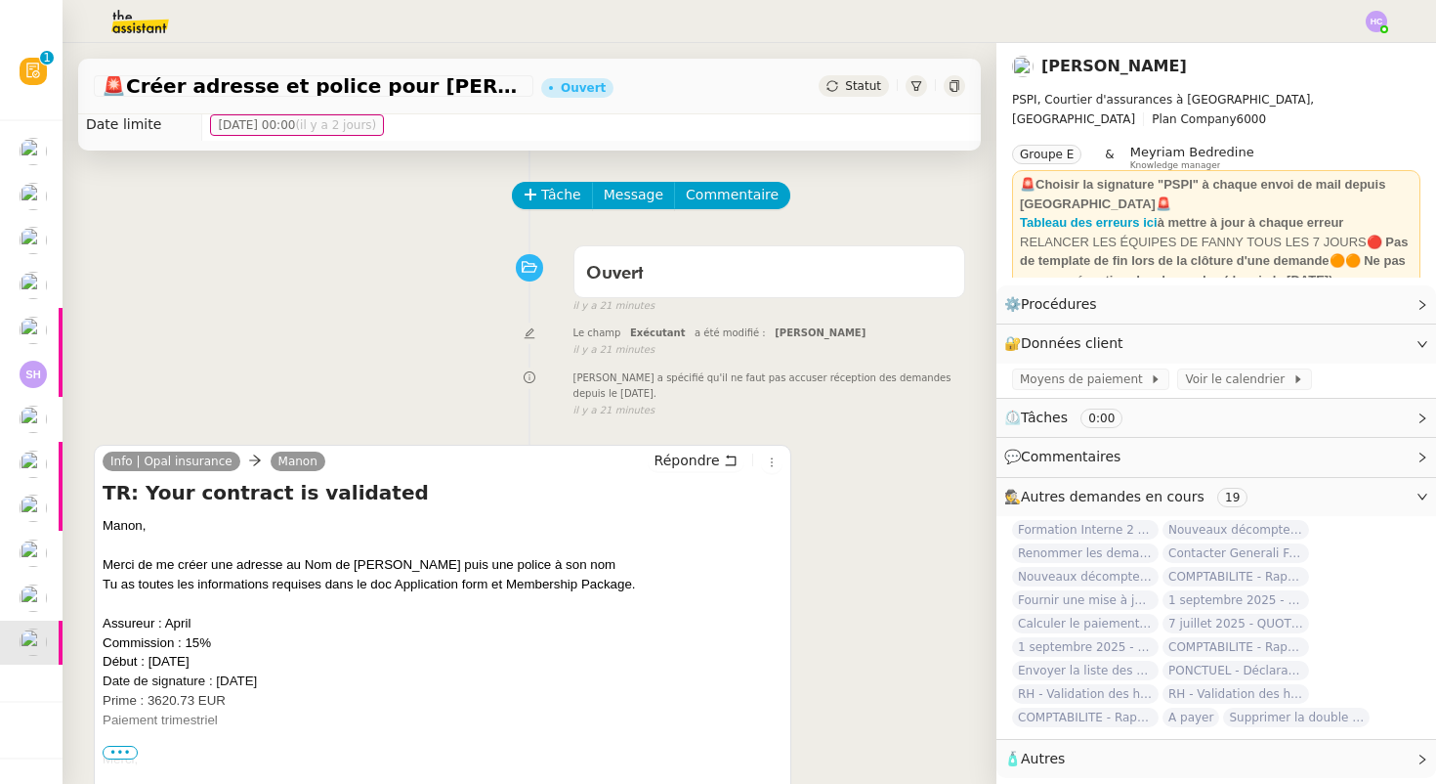
scroll to position [38, 0]
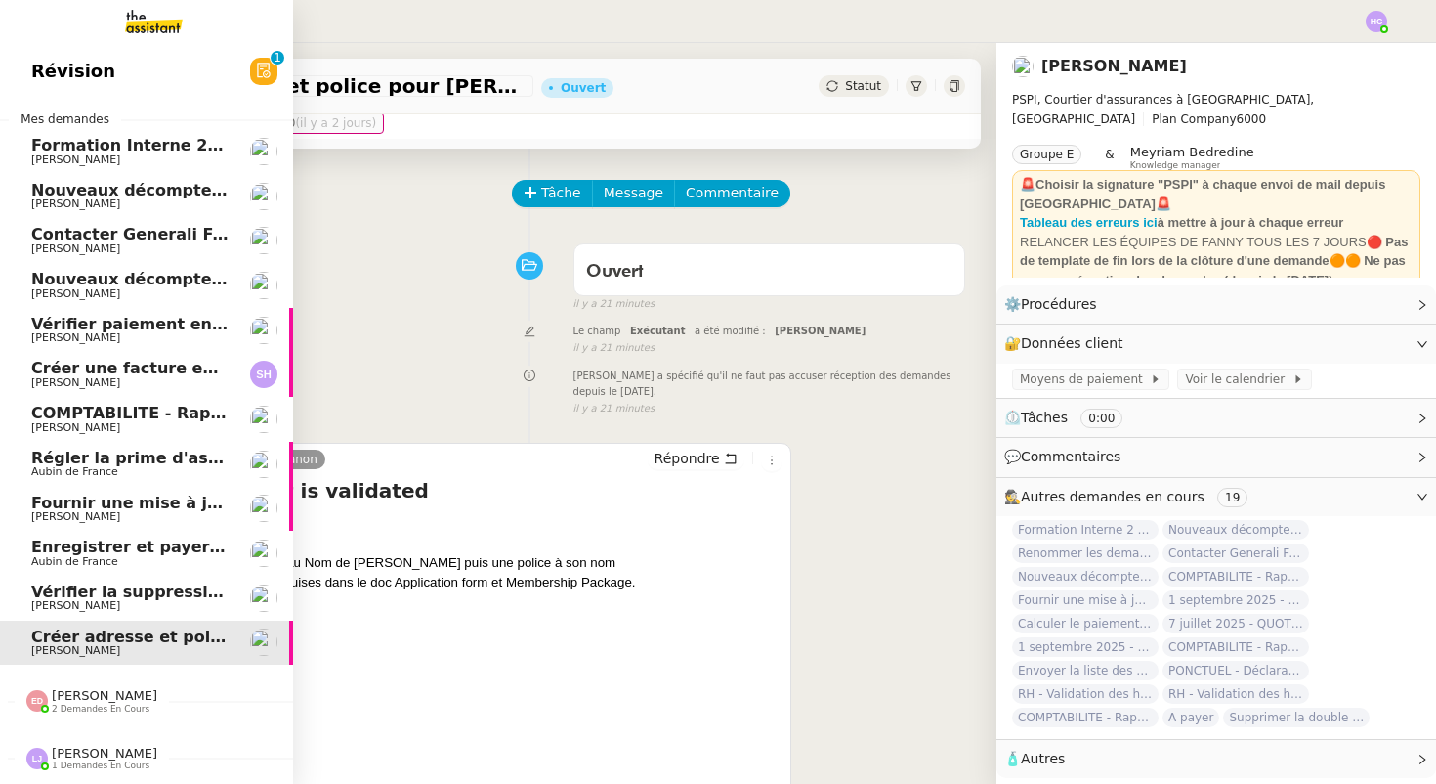
click at [136, 151] on span "Formation Interne 2 - [PERSON_NAME]" at bounding box center [200, 145] width 339 height 19
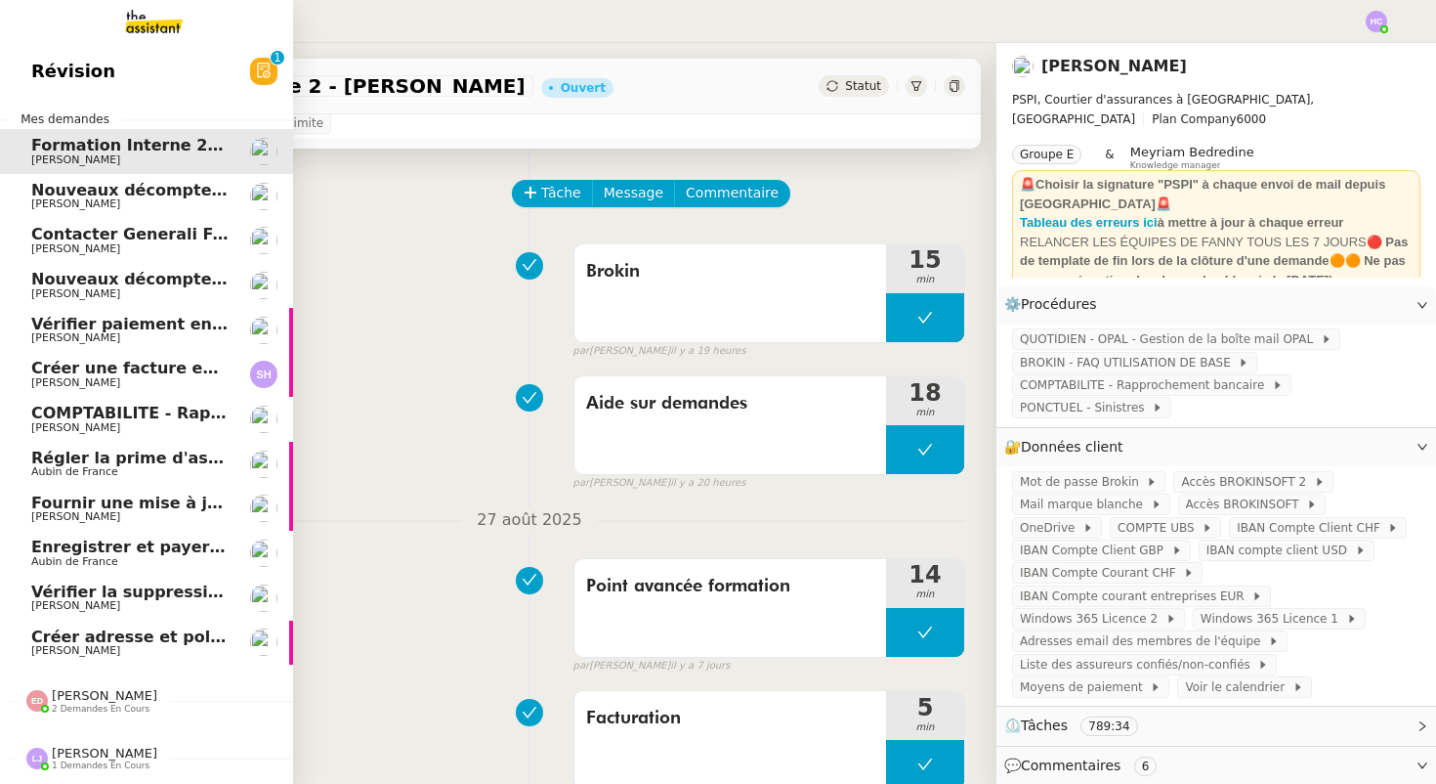
click at [94, 193] on span "Nouveaux décomptes de commissions" at bounding box center [198, 190] width 335 height 19
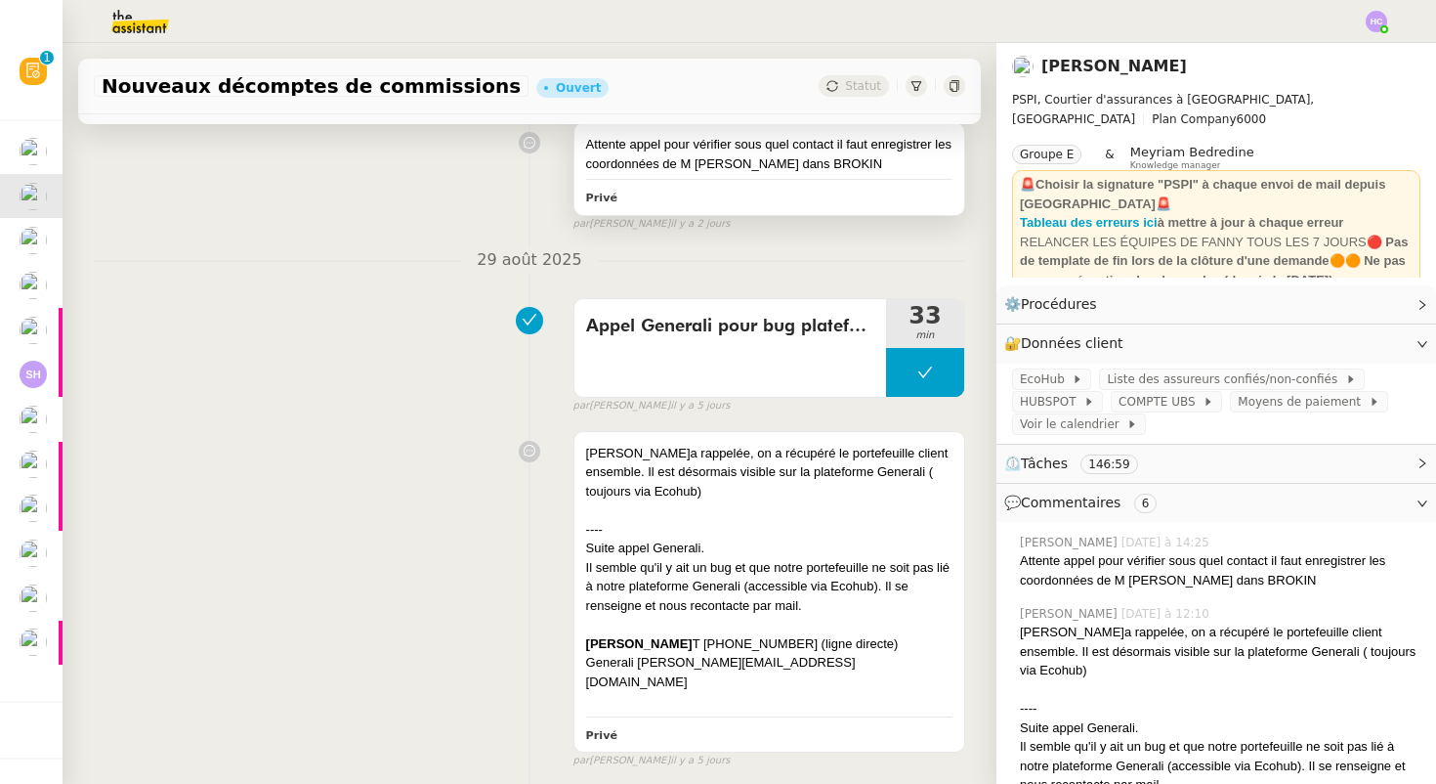
scroll to position [518, 0]
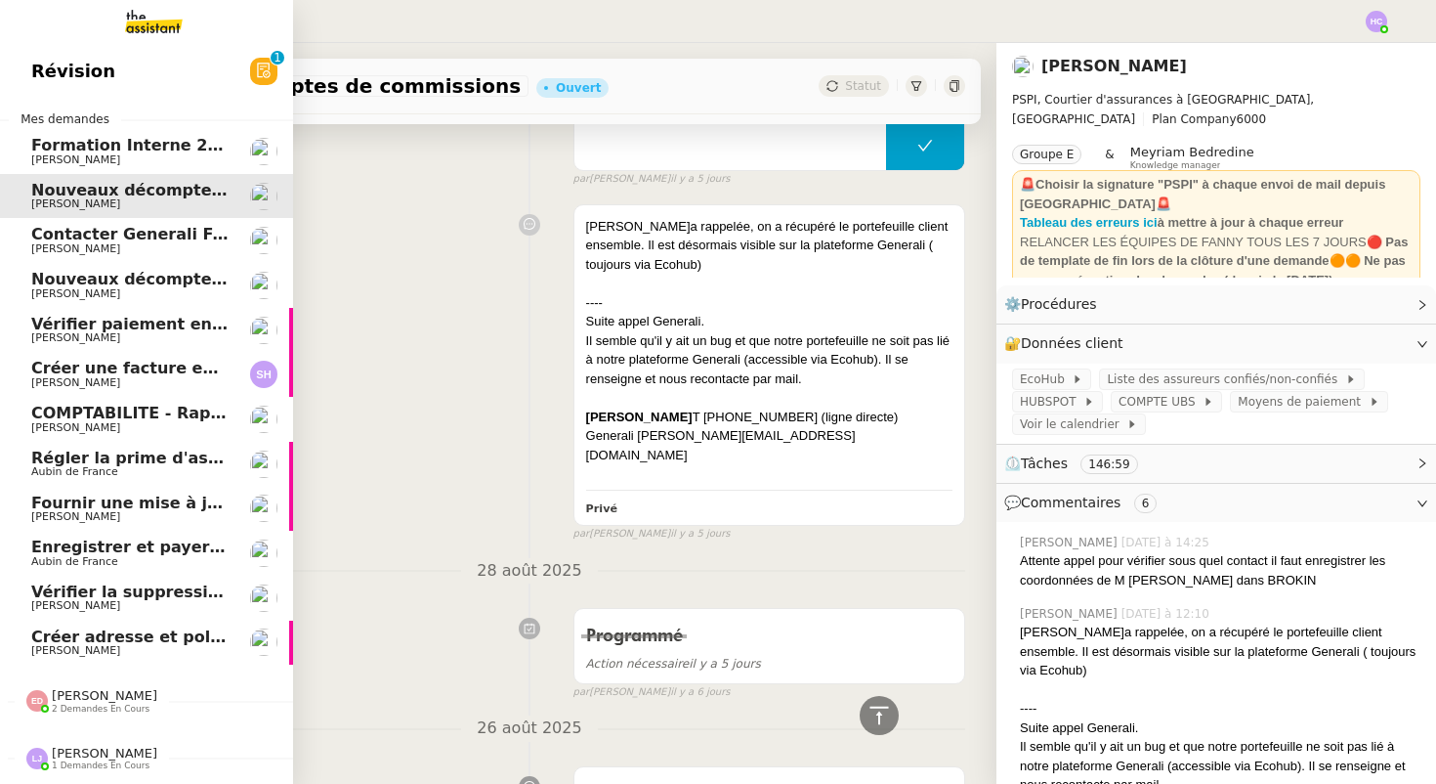
click at [85, 247] on span "[PERSON_NAME]" at bounding box center [75, 248] width 89 height 13
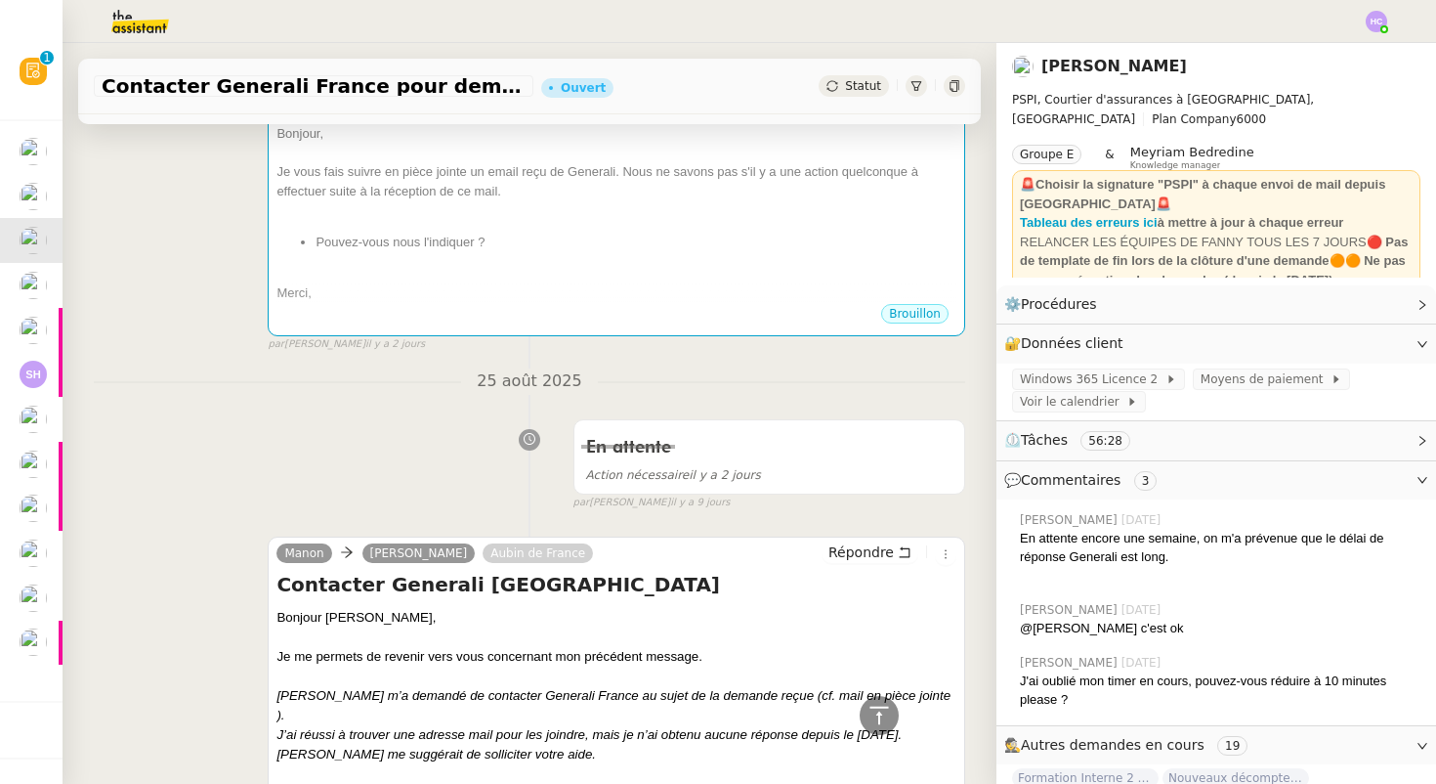
scroll to position [245, 0]
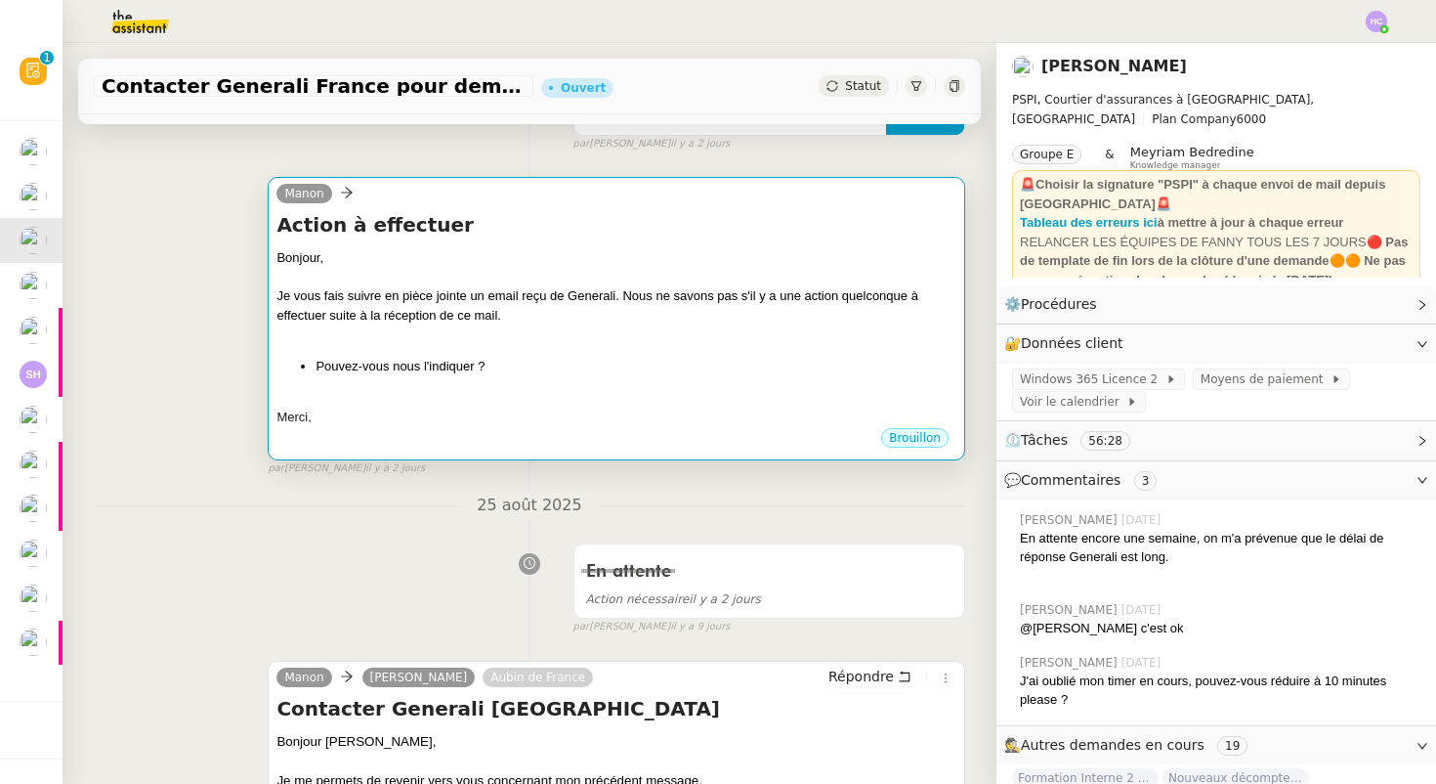
click at [491, 305] on div "Je vous fais suivre en pièce jointe un email reçu de Generali. Nous ne savons p…" at bounding box center [617, 305] width 680 height 38
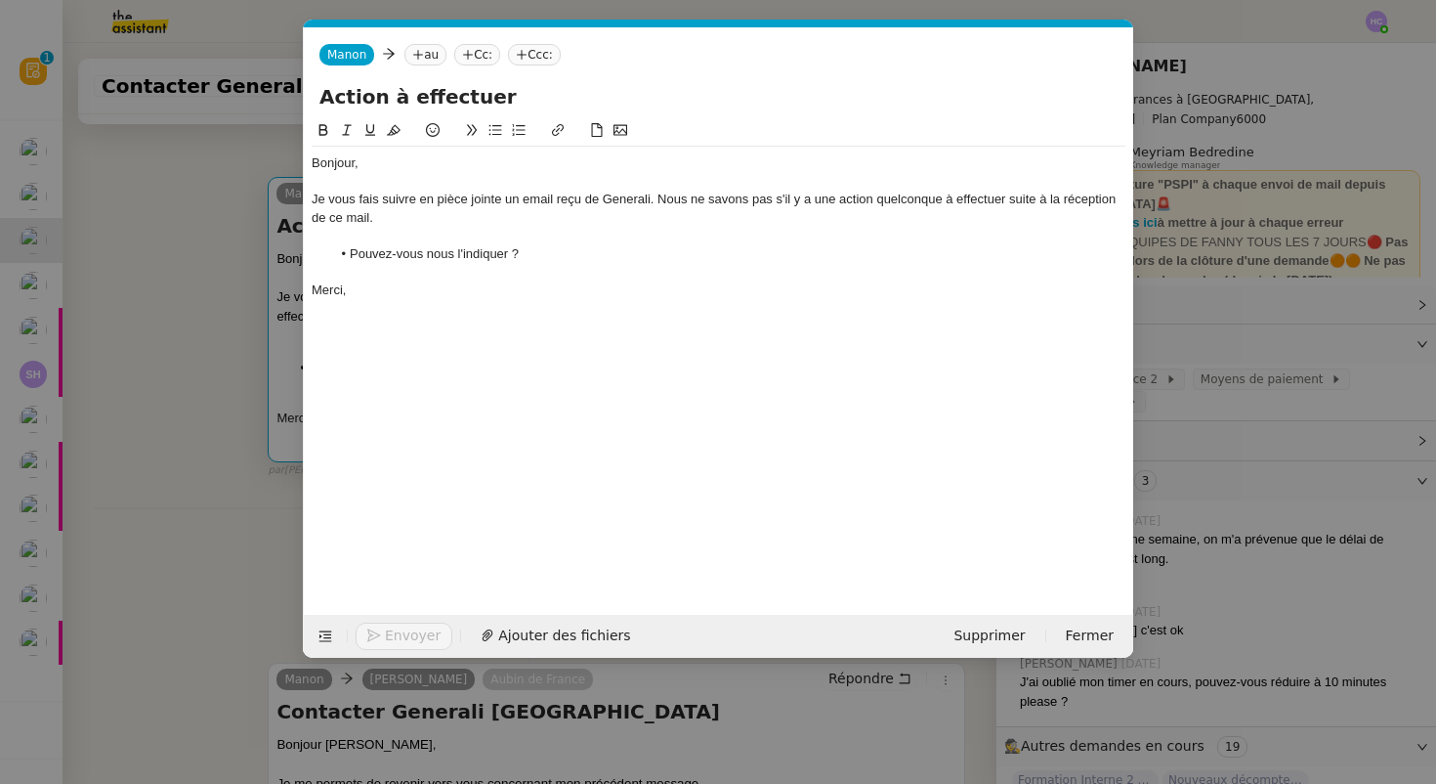
scroll to position [0, 41]
click at [212, 438] on nz-modal-container "Service TA - VOYAGE - PROPOSITION GLOBALE A utiliser dans le cadre de propositi…" at bounding box center [718, 392] width 1436 height 784
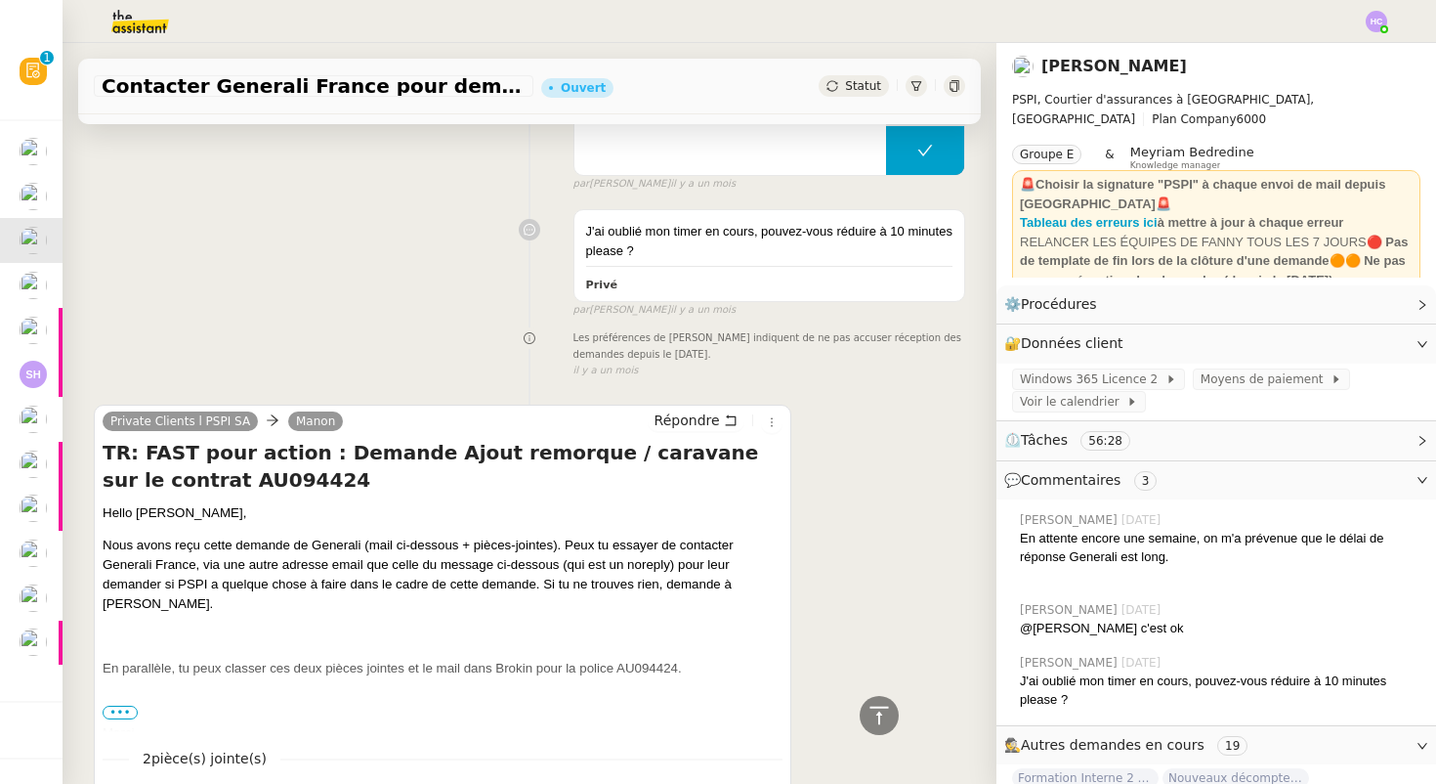
scroll to position [3607, 0]
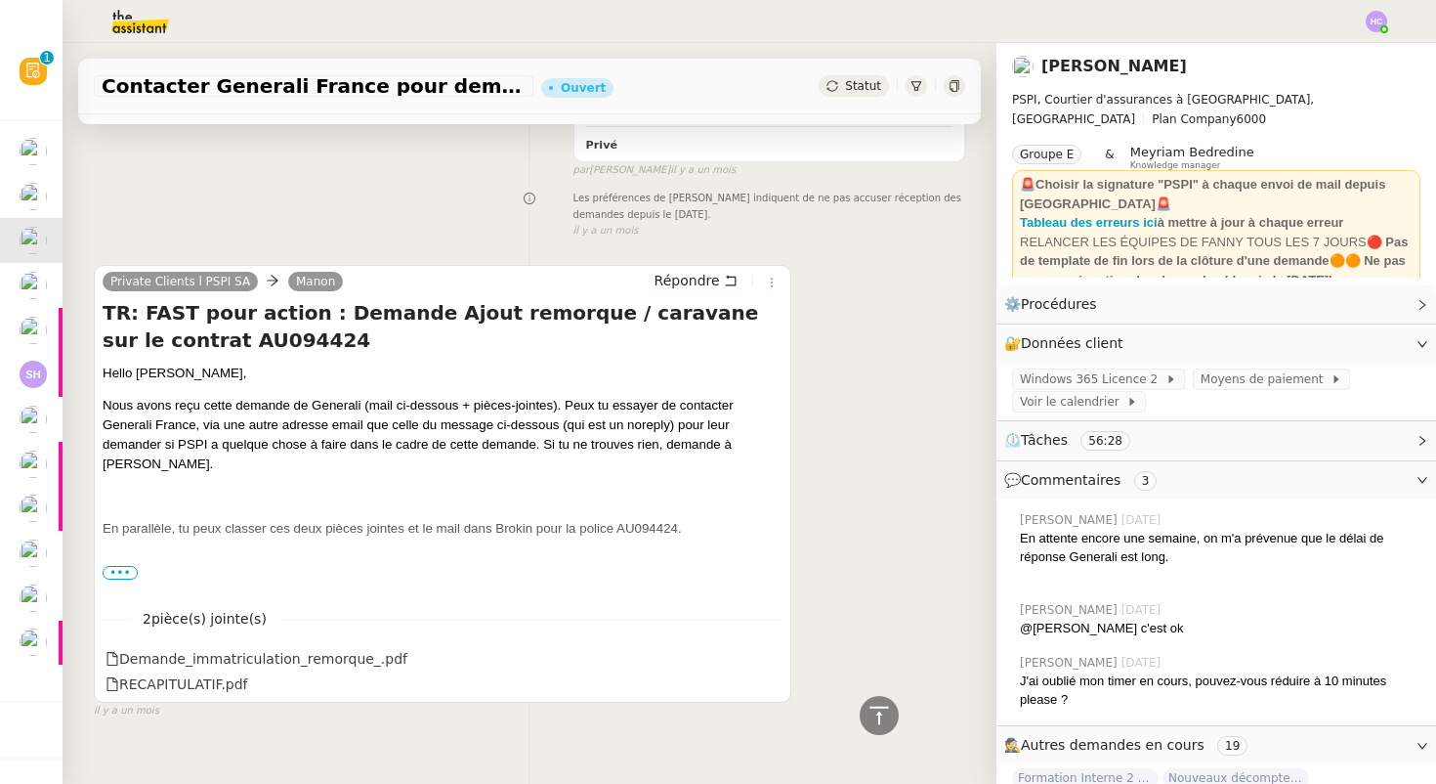
click at [122, 566] on span "•••" at bounding box center [120, 573] width 35 height 14
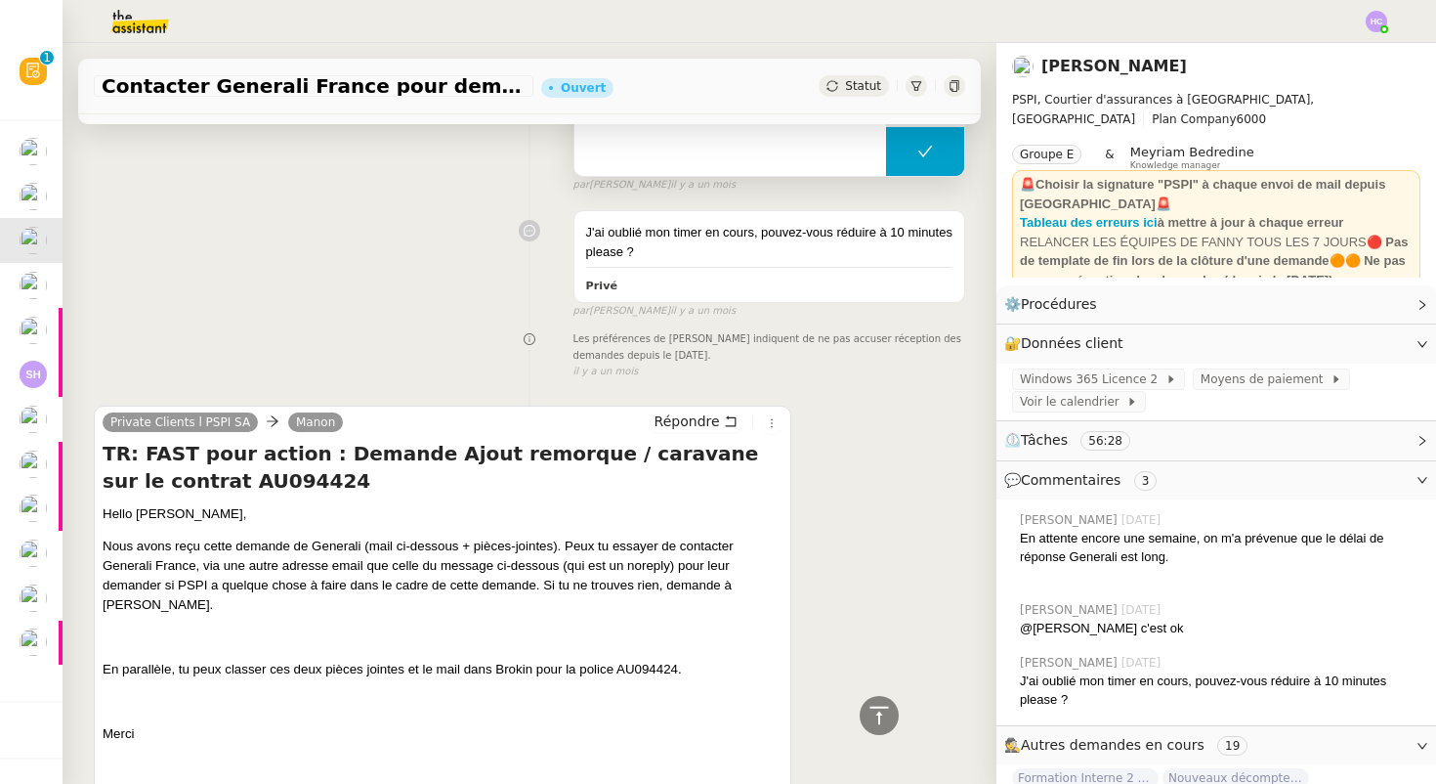
scroll to position [3419, 0]
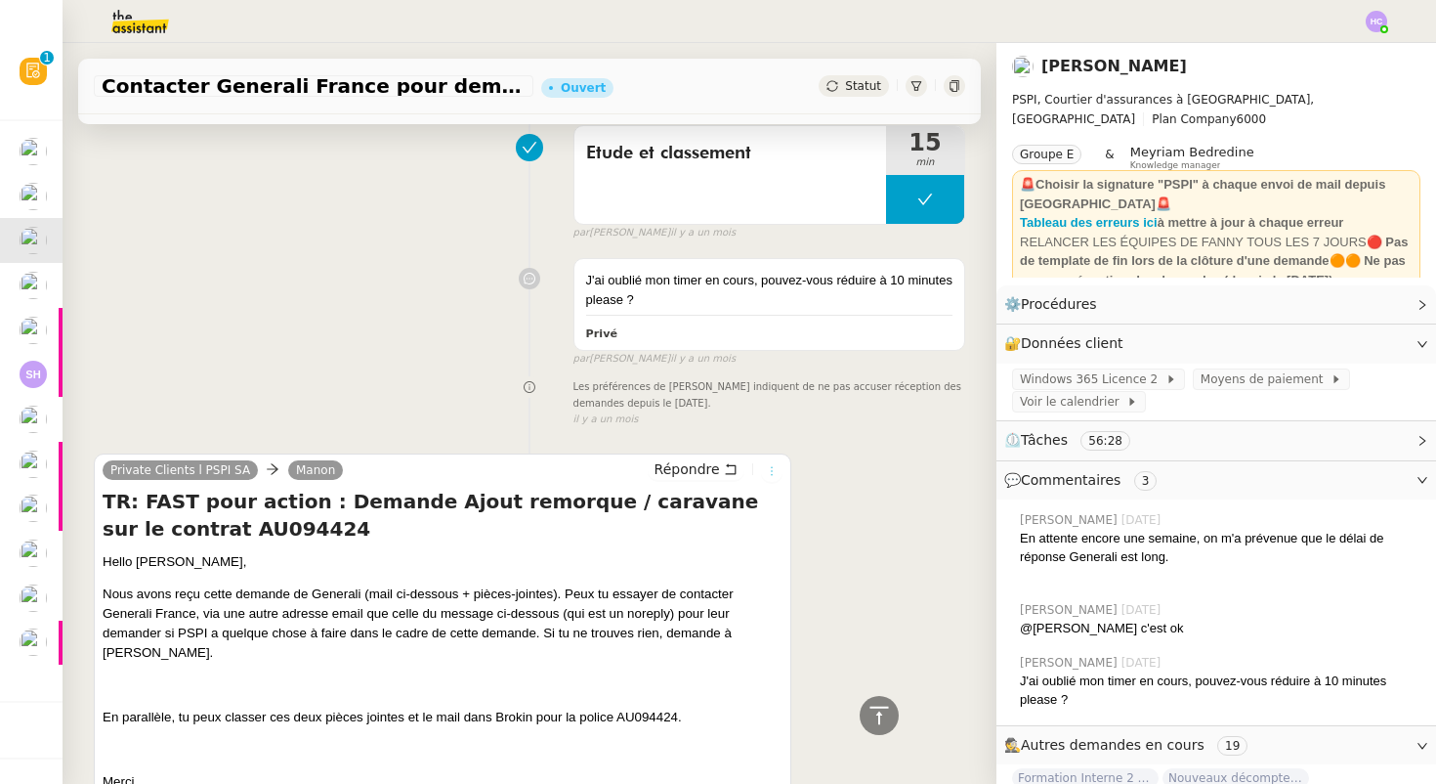
click at [771, 466] on icon at bounding box center [772, 470] width 2 height 9
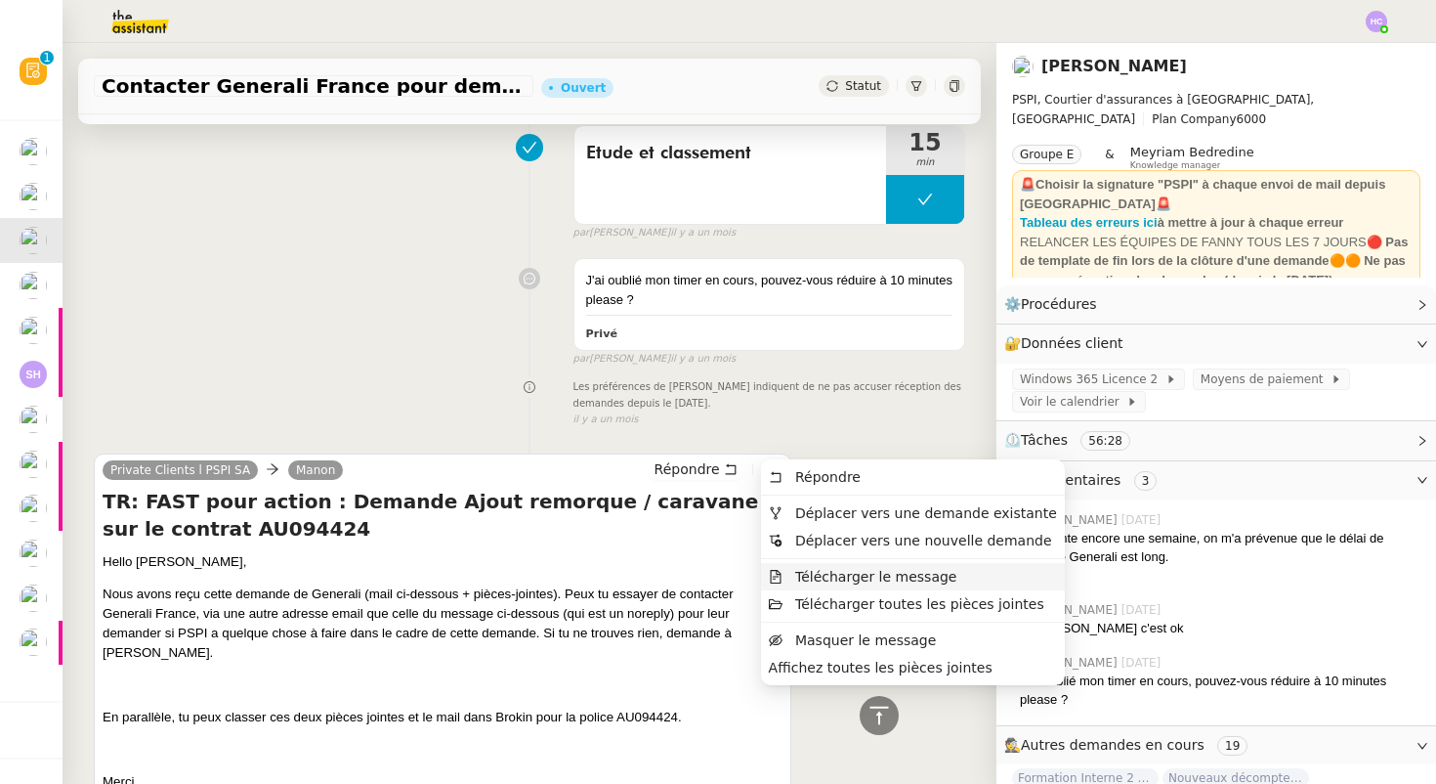
click at [816, 582] on span "Télécharger le message" at bounding box center [876, 577] width 162 height 16
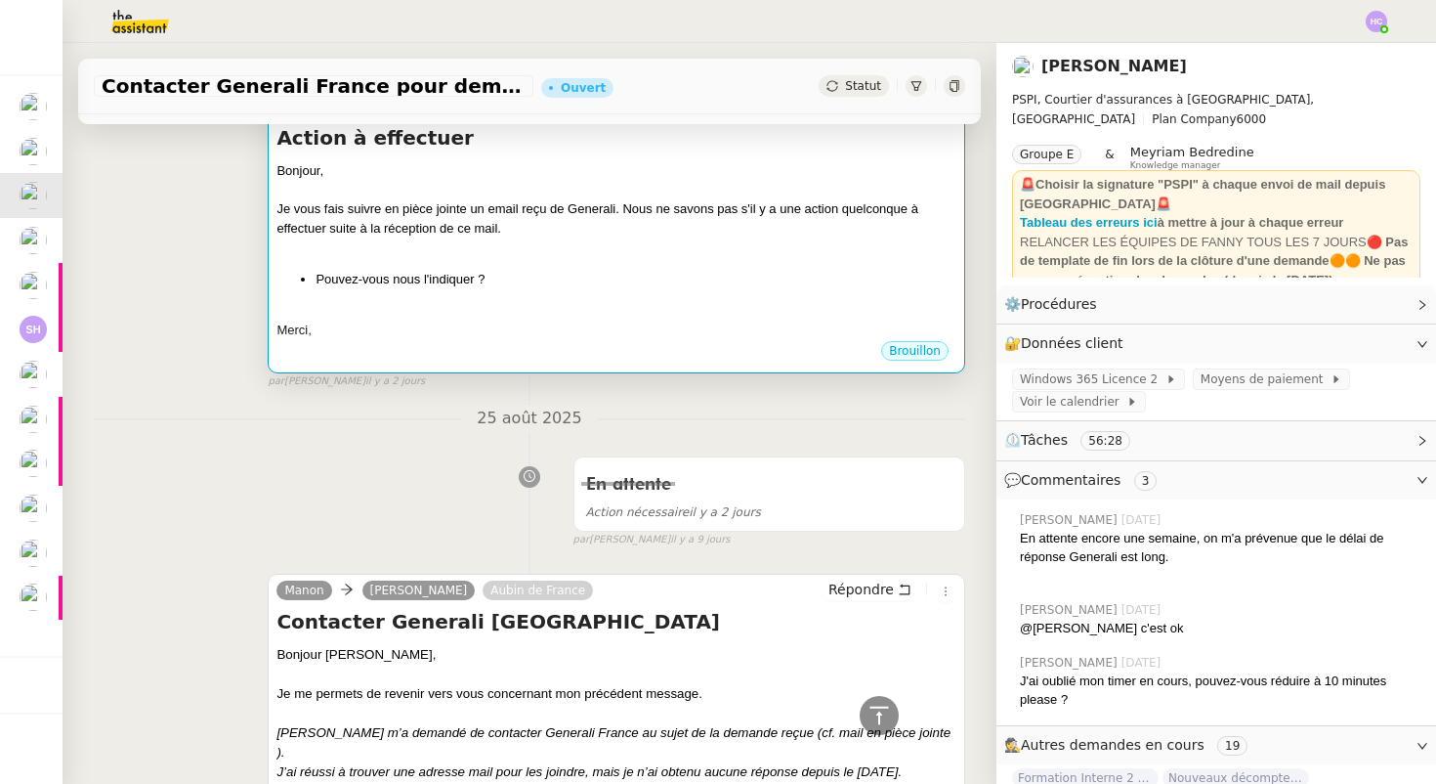
scroll to position [0, 0]
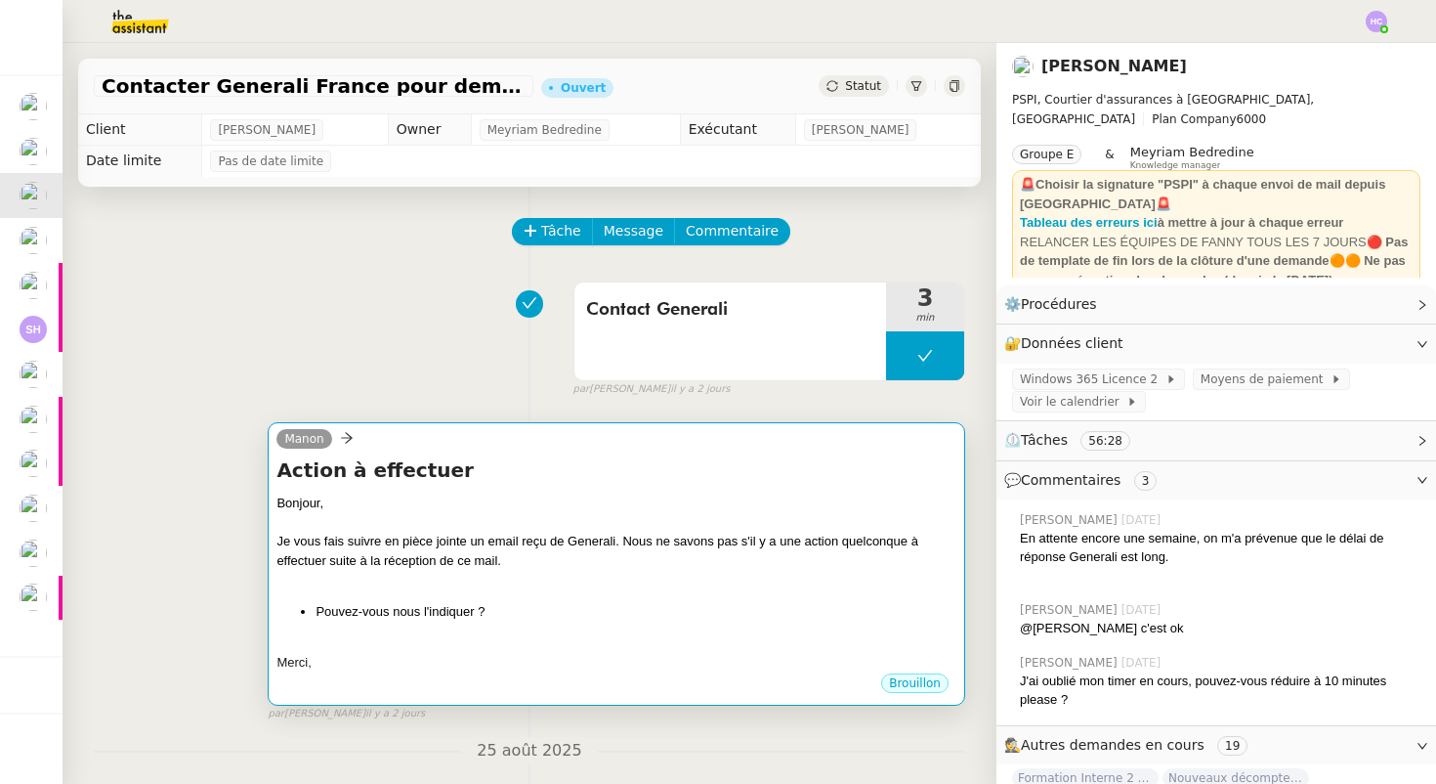
click at [630, 513] on div at bounding box center [617, 523] width 680 height 20
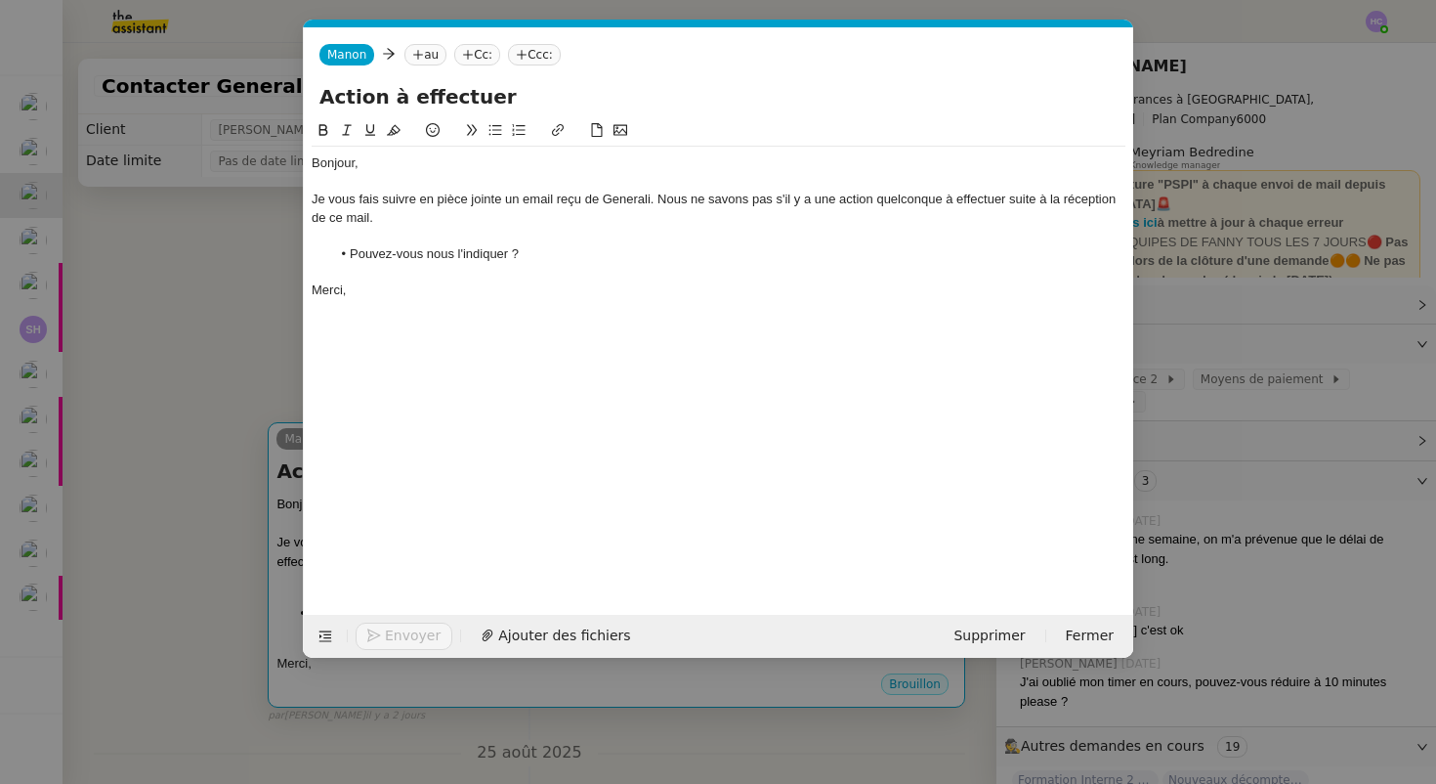
scroll to position [0, 41]
click at [527, 635] on span "Ajouter des fichiers" at bounding box center [564, 635] width 132 height 22
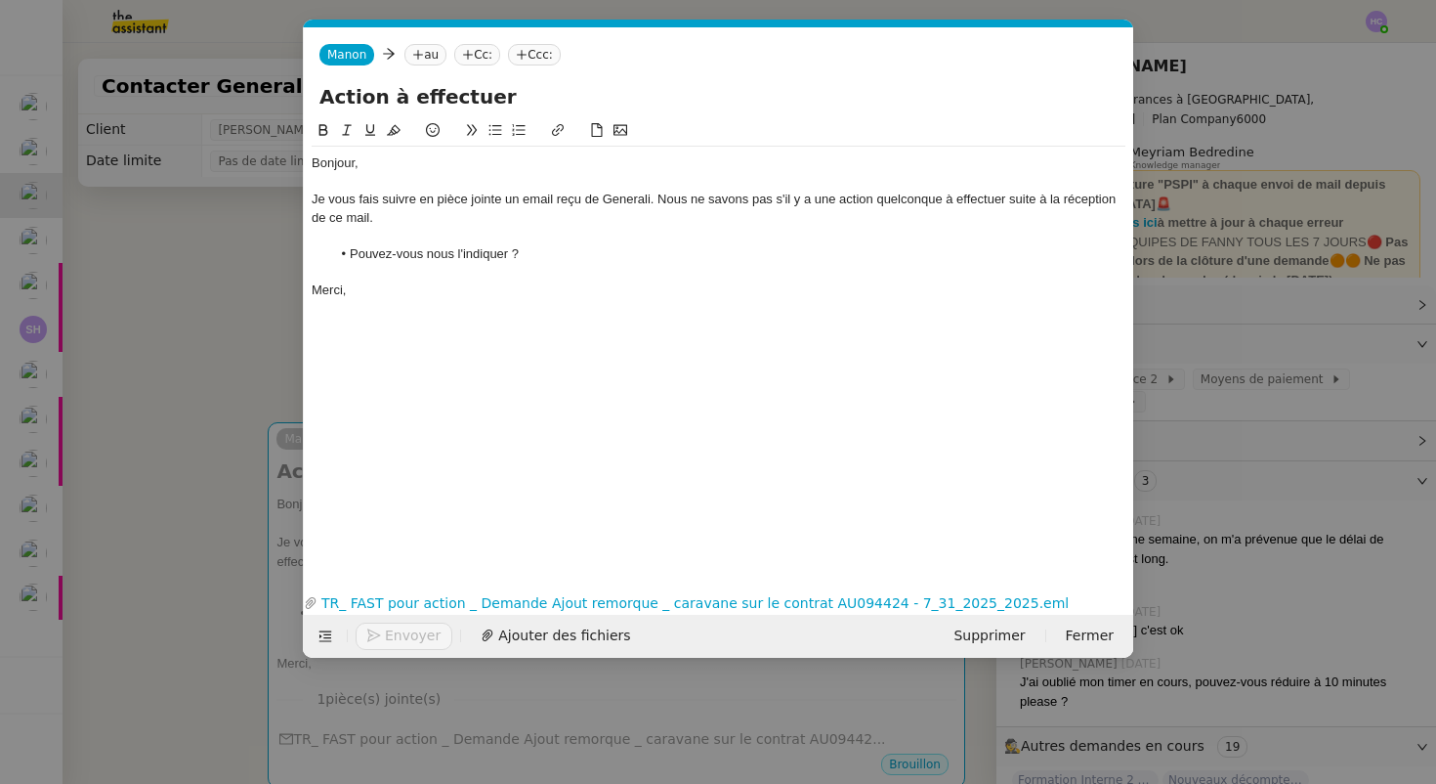
click at [231, 305] on nz-modal-container "Service TA - VOYAGE - PROPOSITION GLOBALE A utiliser dans le cadre de propositi…" at bounding box center [718, 392] width 1436 height 784
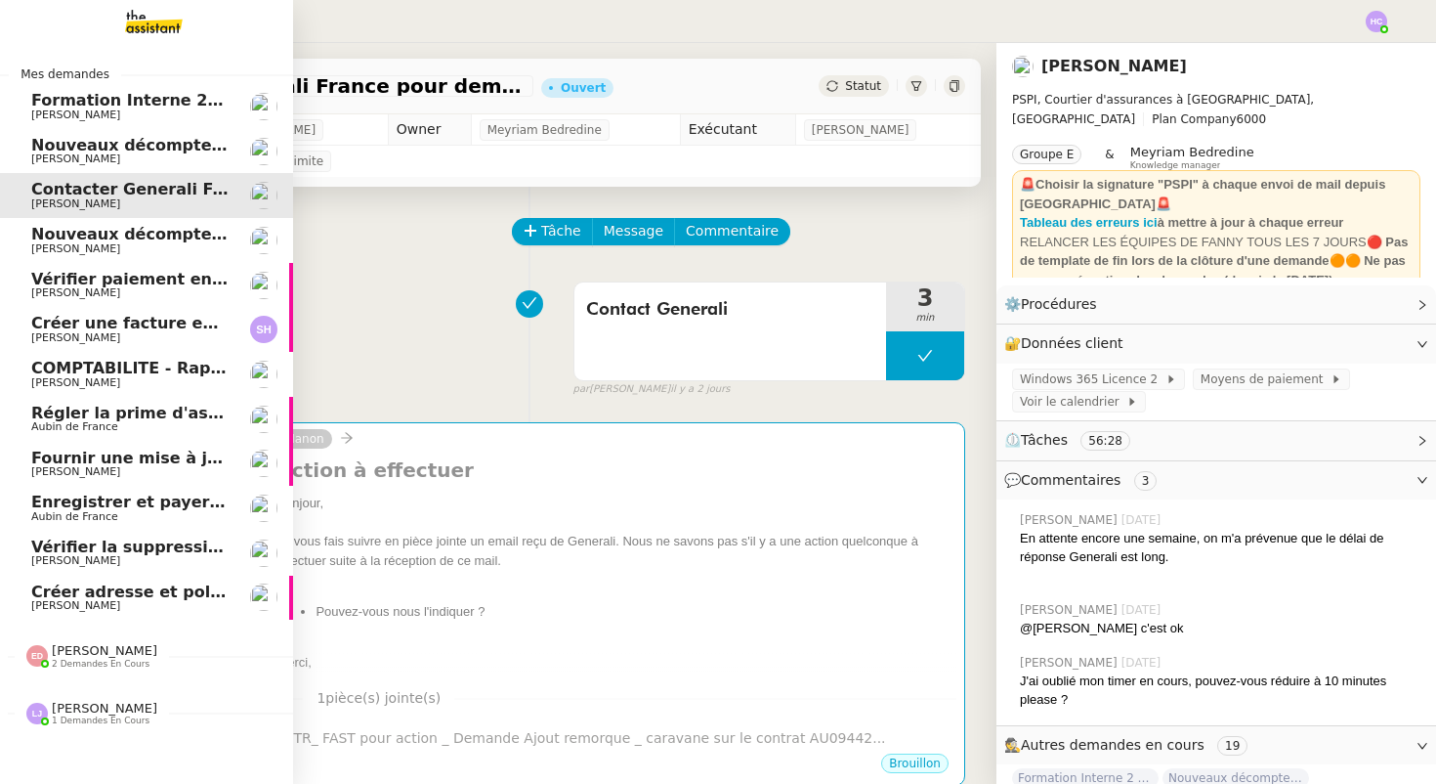
click at [95, 246] on span "[PERSON_NAME]" at bounding box center [75, 248] width 89 height 13
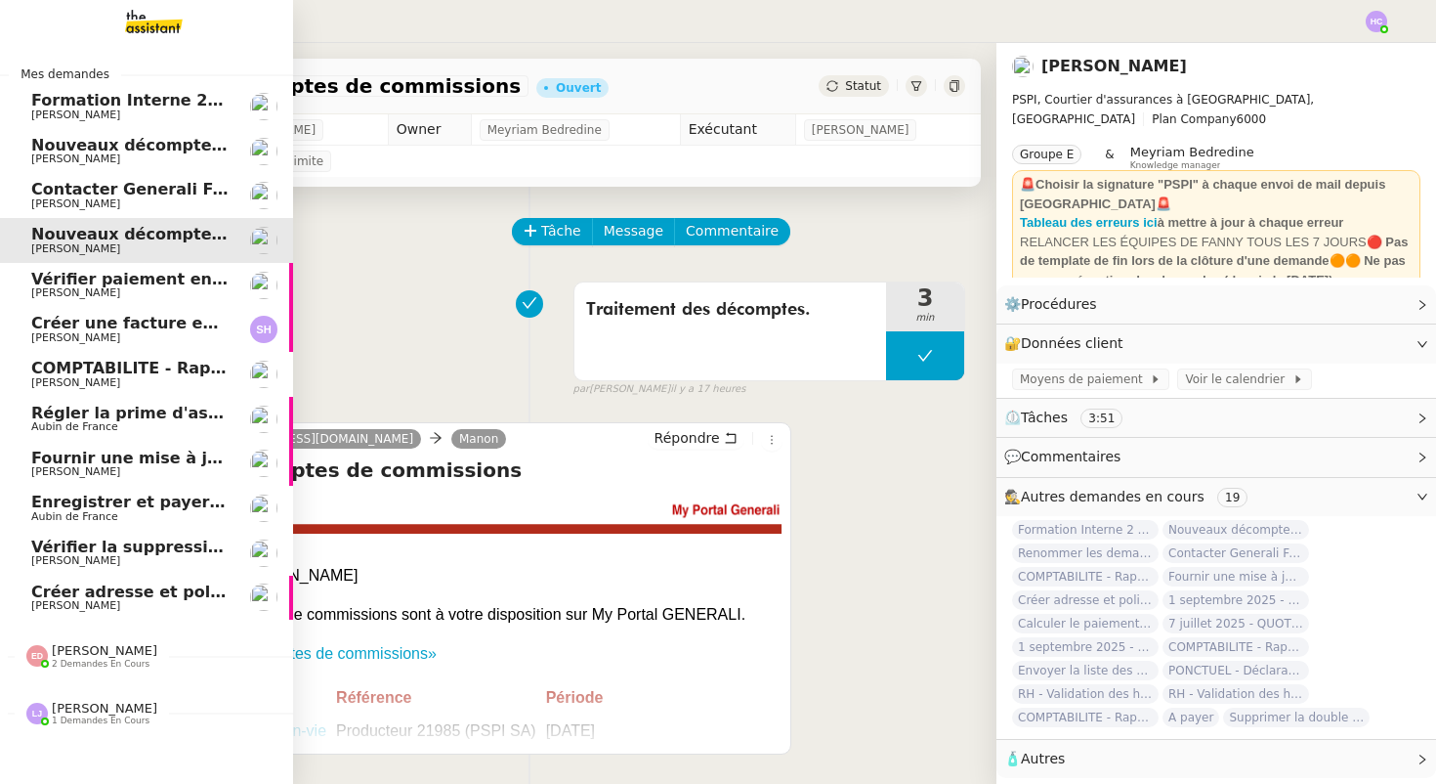
click at [72, 280] on span "Vérifier paiement en Euros pour Team2act" at bounding box center [216, 279] width 371 height 19
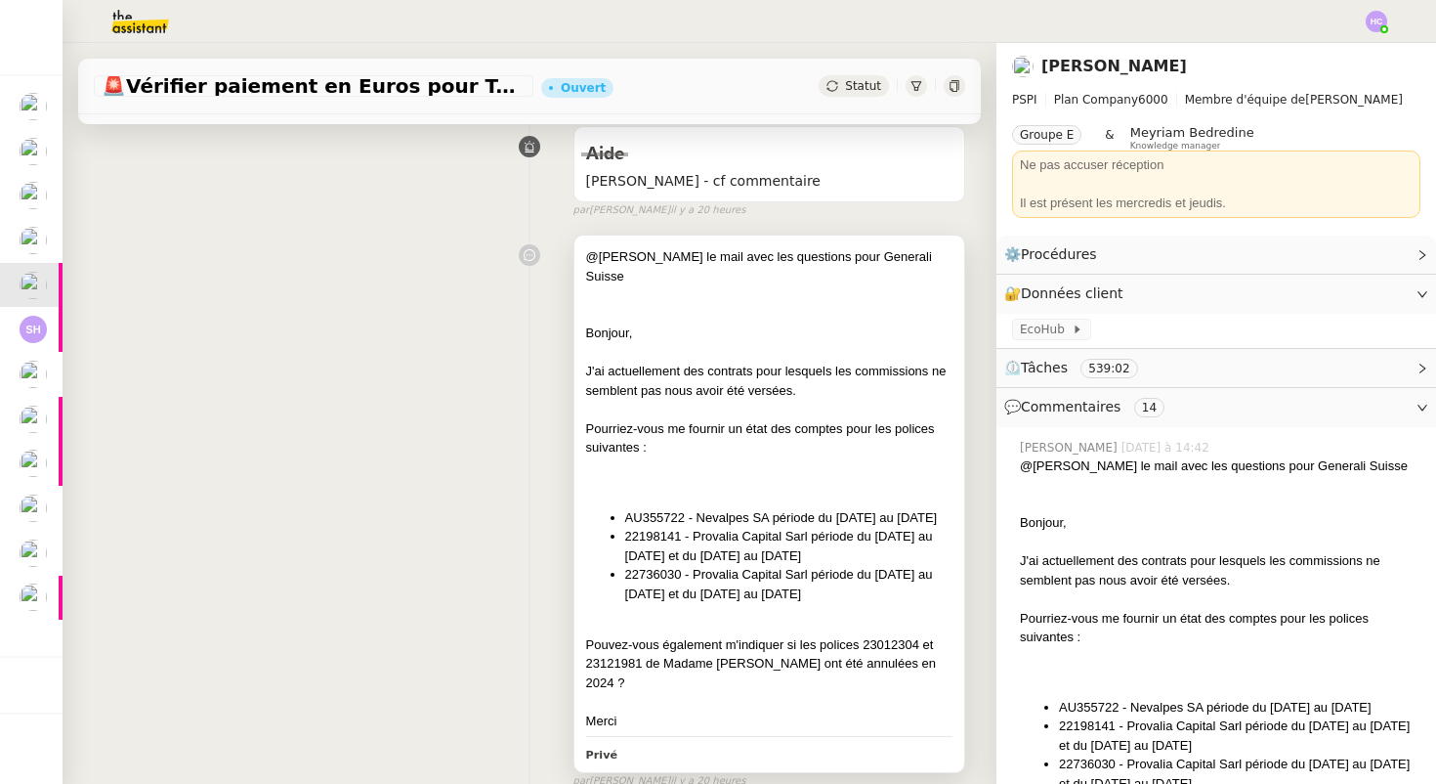
scroll to position [248, 0]
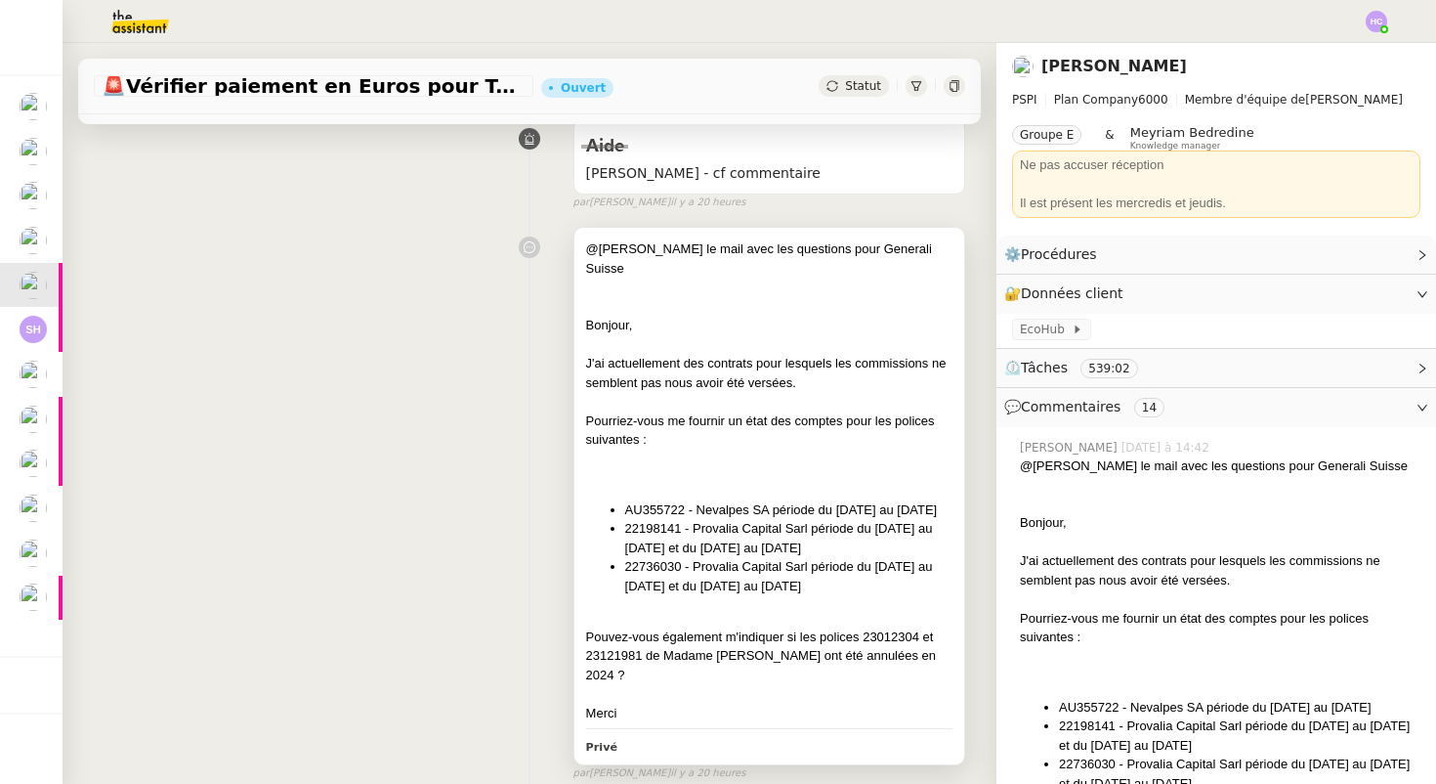
click at [678, 511] on li "AU355722 - Nevalpes SA période du 29.11.24 au 29.11.25" at bounding box center [788, 510] width 327 height 20
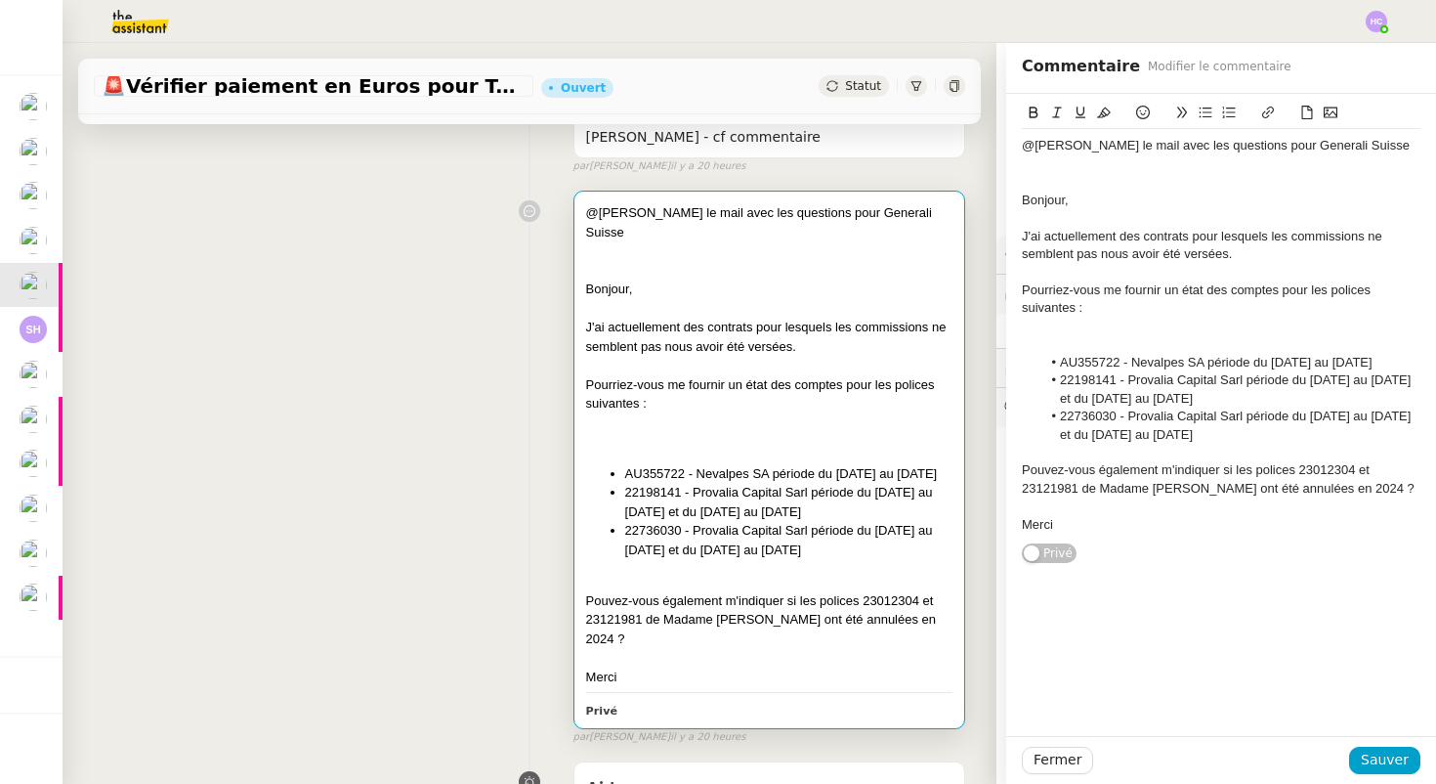
scroll to position [288, 0]
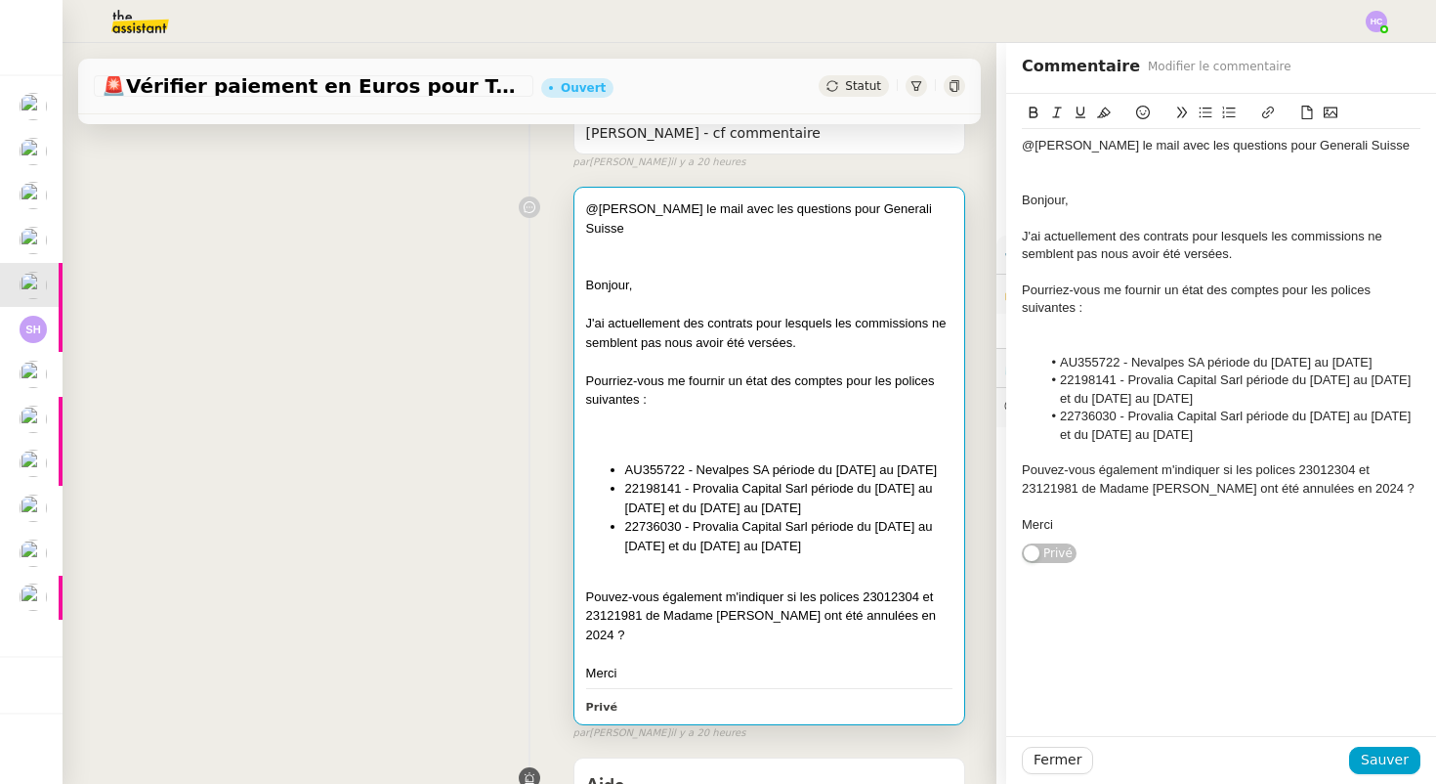
click at [496, 515] on div "@hannah voici le mail avec les questions pour Generali Suisse Bonjour, J'ai act…" at bounding box center [530, 459] width 872 height 563
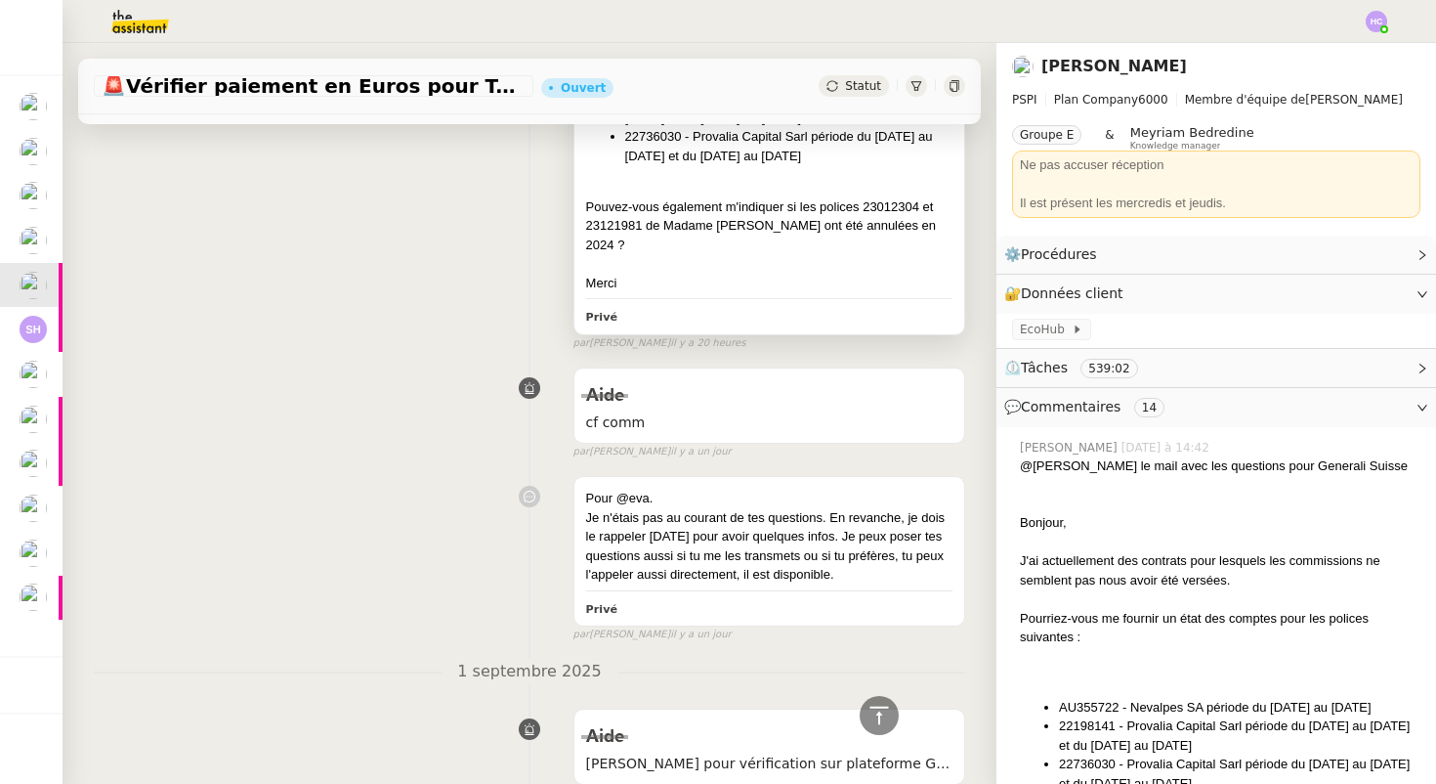
scroll to position [677, 0]
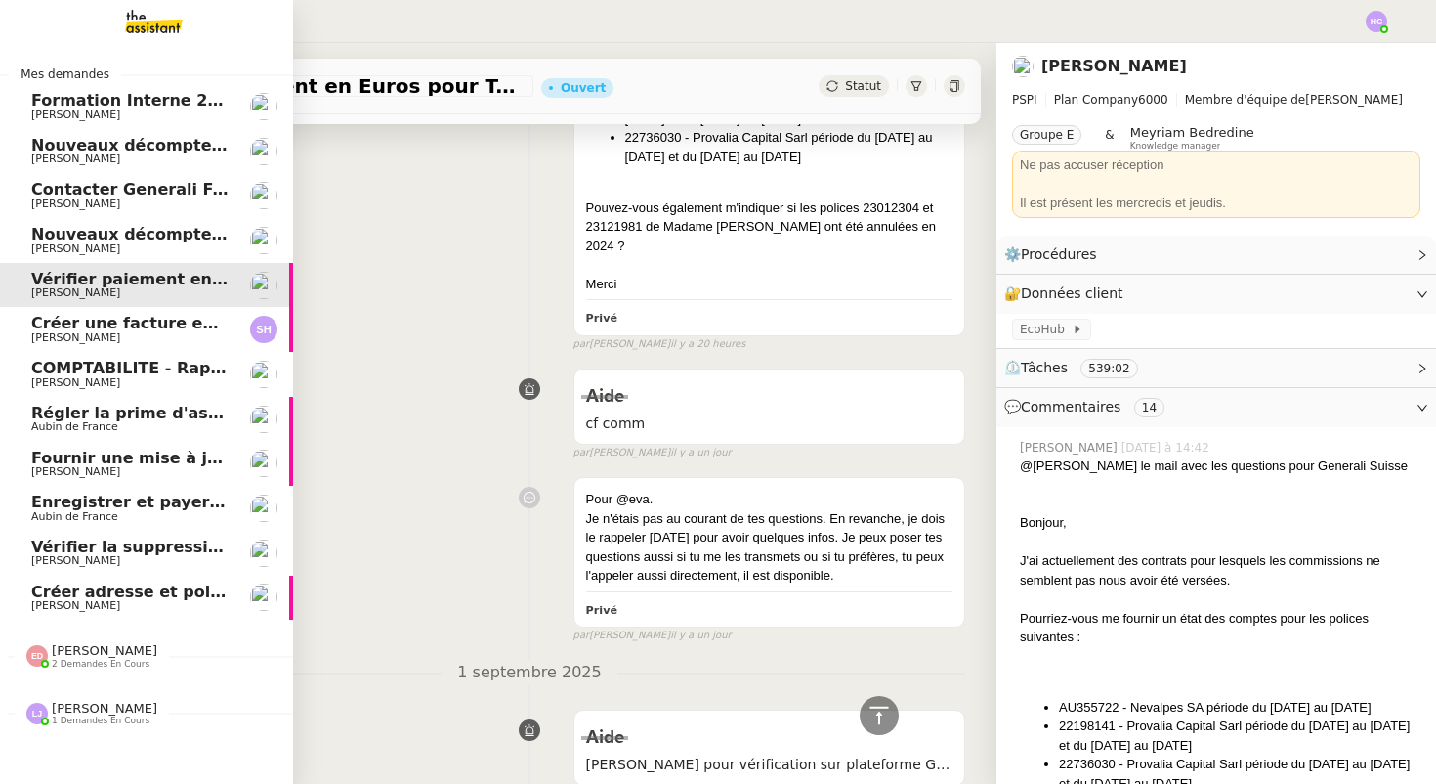
click at [159, 321] on span "Créer une facture en anglais immédiatement" at bounding box center [229, 323] width 396 height 19
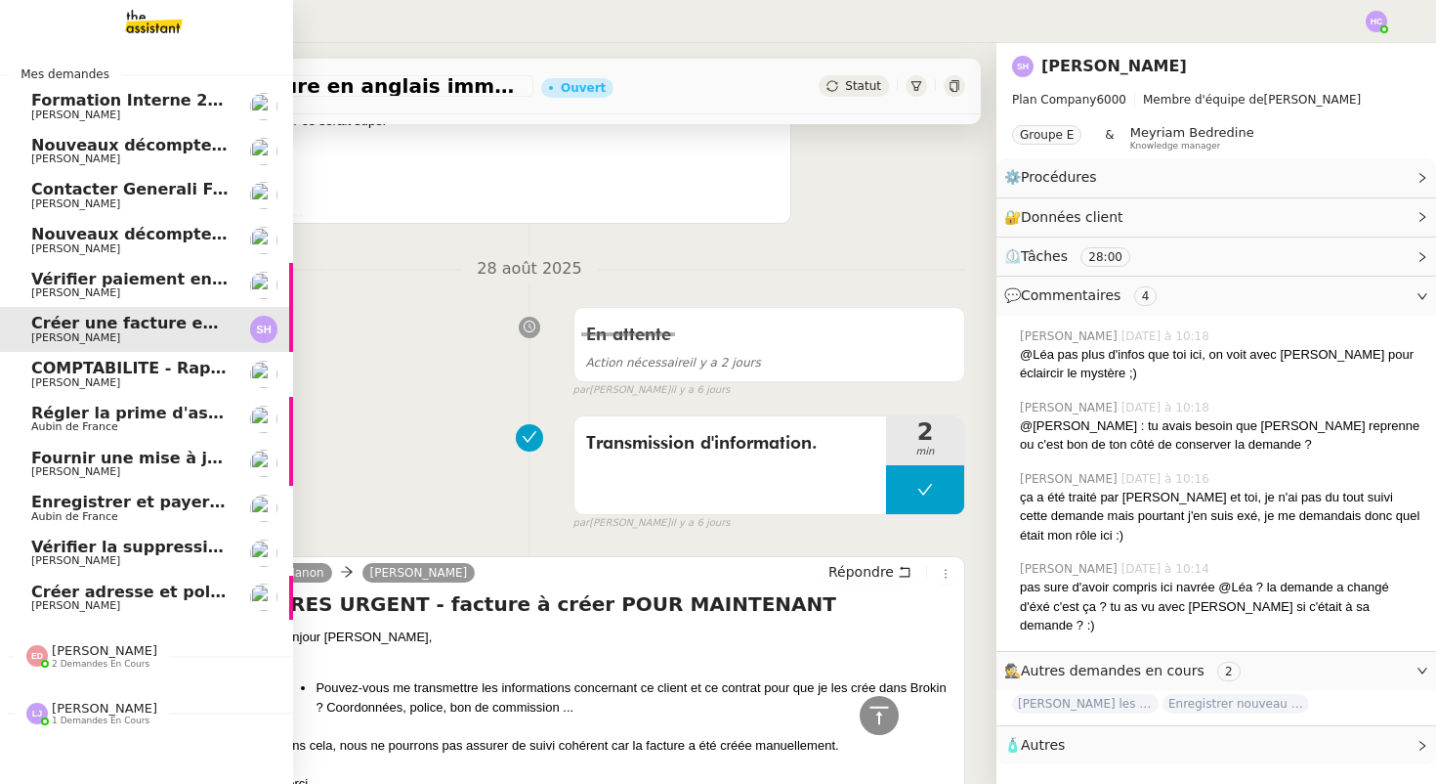
click at [120, 196] on span "Contacter Generali France pour demande AU094424" at bounding box center [260, 189] width 458 height 19
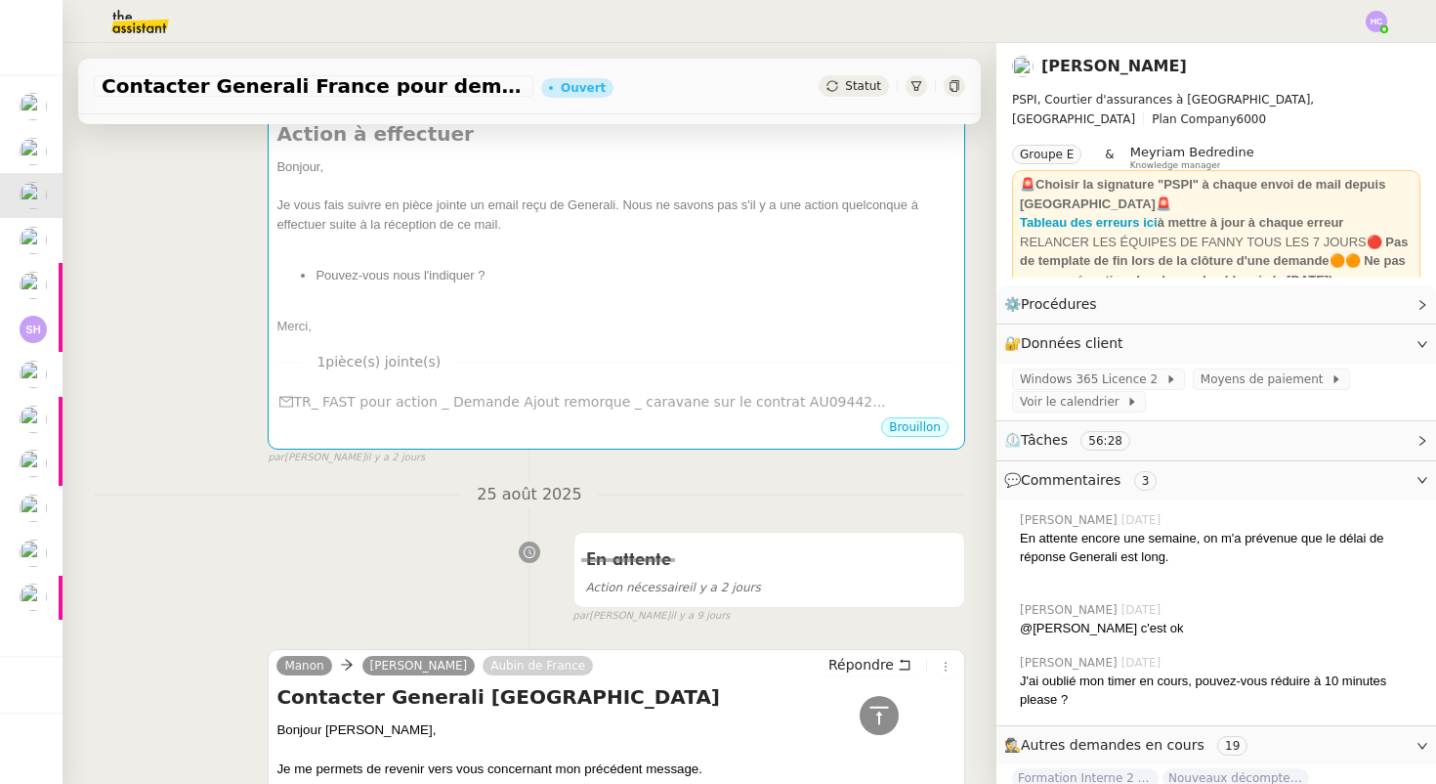
scroll to position [332, 0]
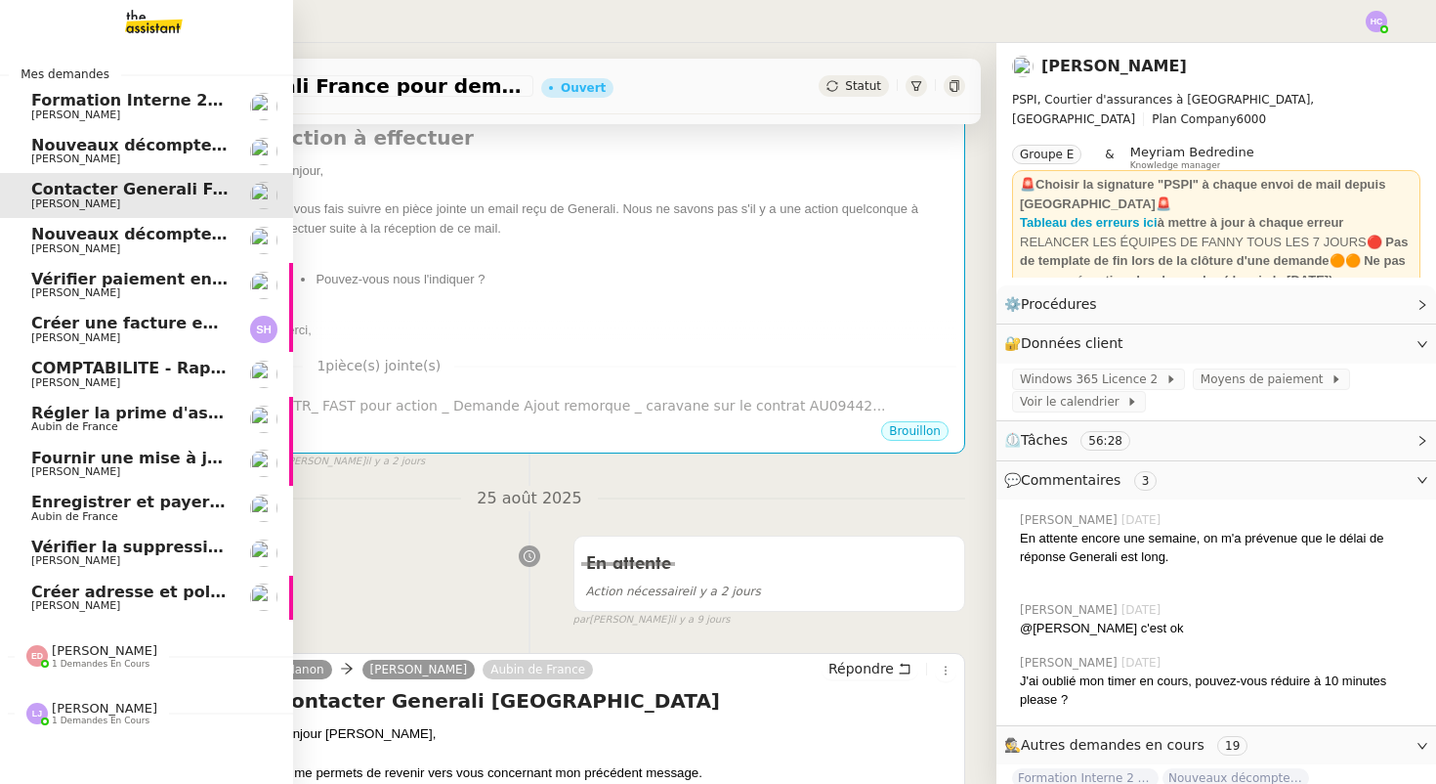
click at [79, 646] on span "[PERSON_NAME]" at bounding box center [105, 650] width 106 height 15
click at [76, 647] on span "[PERSON_NAME]" at bounding box center [105, 650] width 106 height 15
click at [83, 703] on span "[PERSON_NAME]" at bounding box center [105, 708] width 106 height 15
click at [83, 710] on span "[PERSON_NAME]" at bounding box center [105, 708] width 106 height 15
click at [184, 142] on span "Nouveaux décomptes de commissions" at bounding box center [198, 145] width 335 height 19
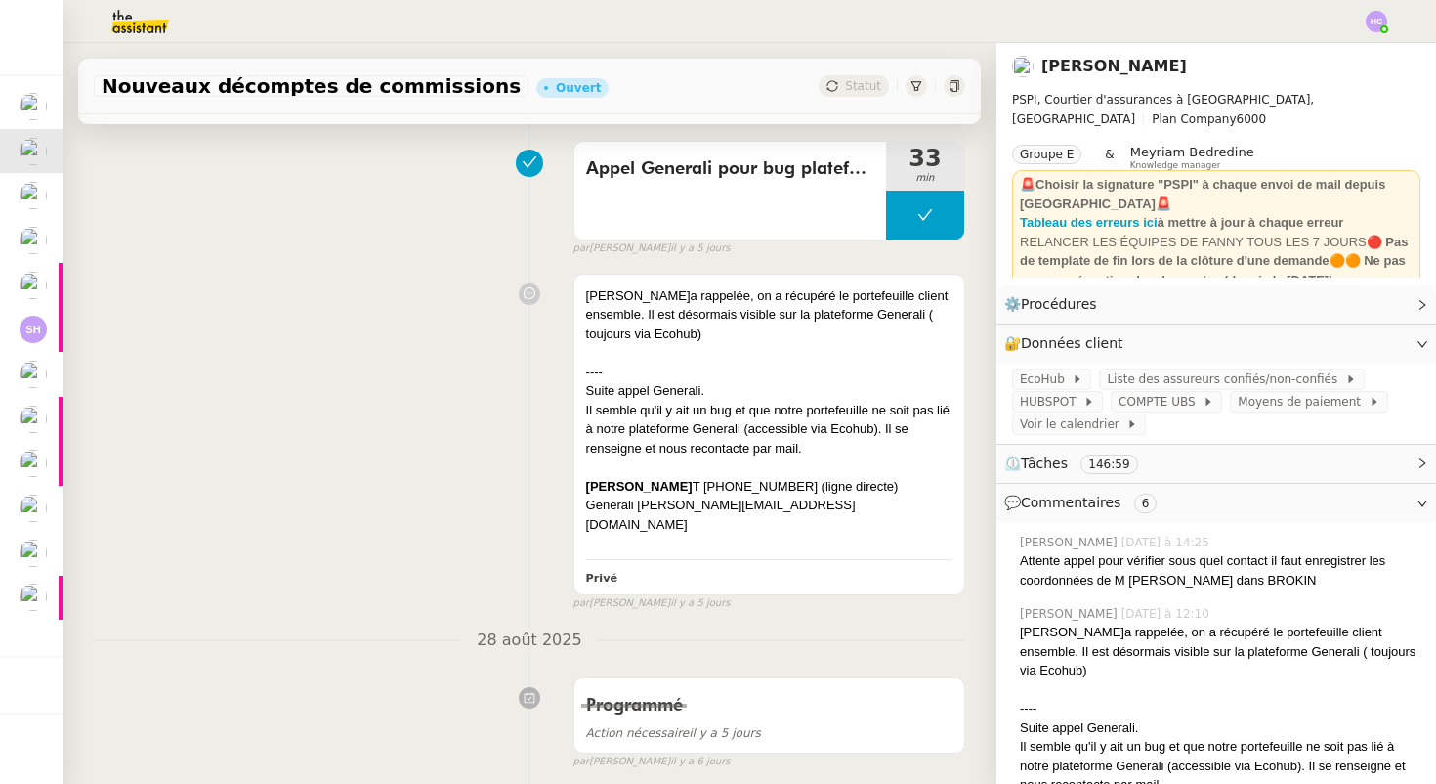
scroll to position [589, 0]
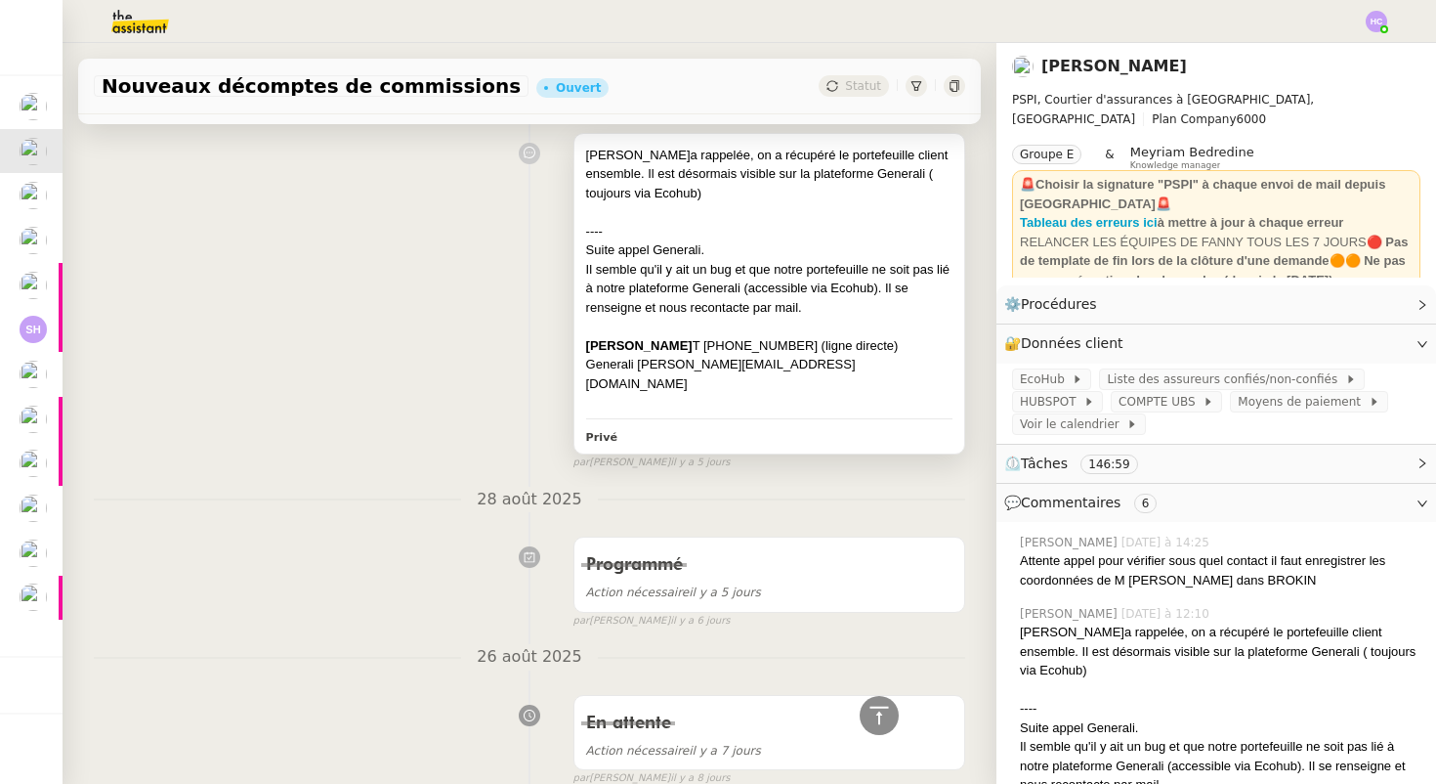
drag, startPoint x: 702, startPoint y: 341, endPoint x: 586, endPoint y: 353, distance: 115.9
click at [586, 353] on div "Didier Aeschimann T +41 58 471 07 10 (ligne directe)" at bounding box center [769, 346] width 366 height 20
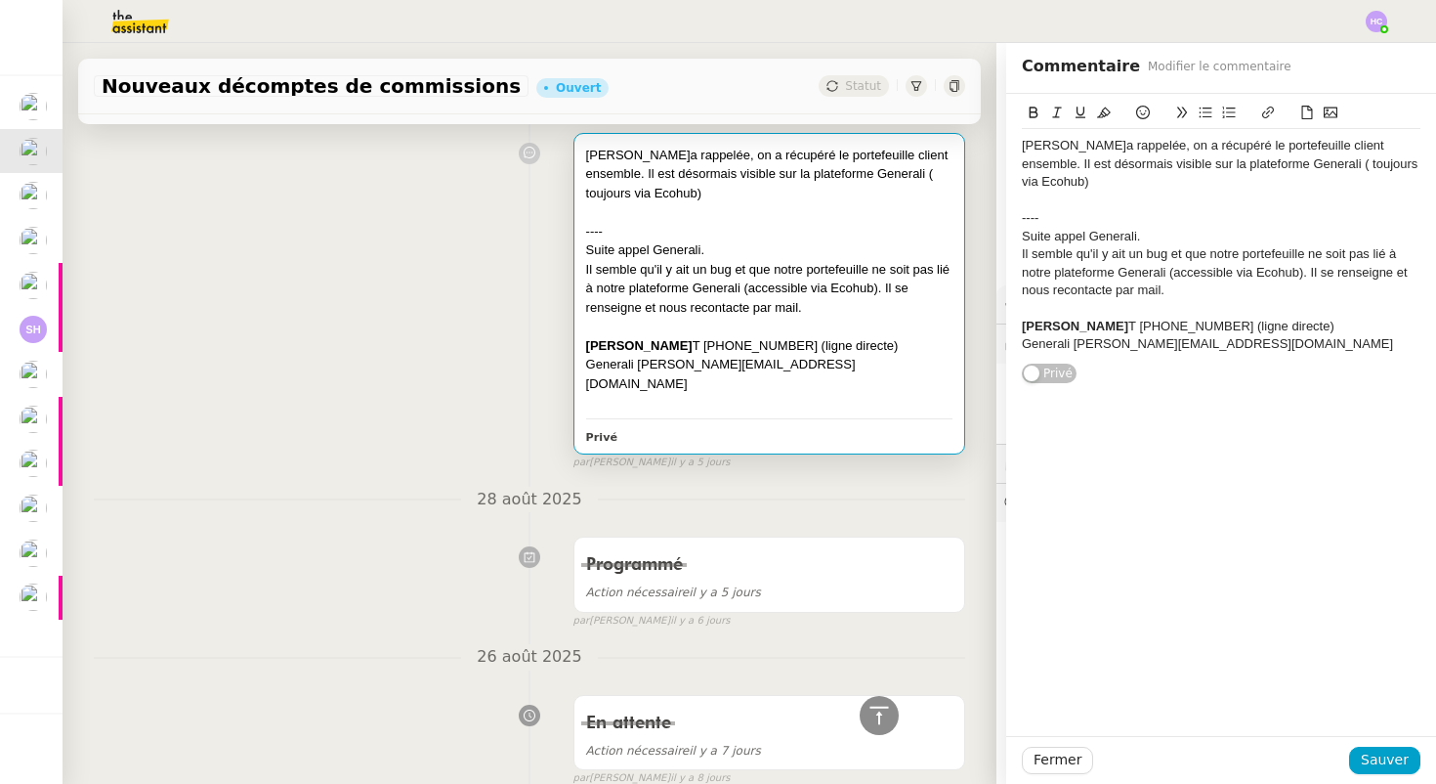
click at [484, 388] on div "Didier m'a rappelée, on a récupéré le portefeuille client ensemble. Il est déso…" at bounding box center [530, 297] width 872 height 347
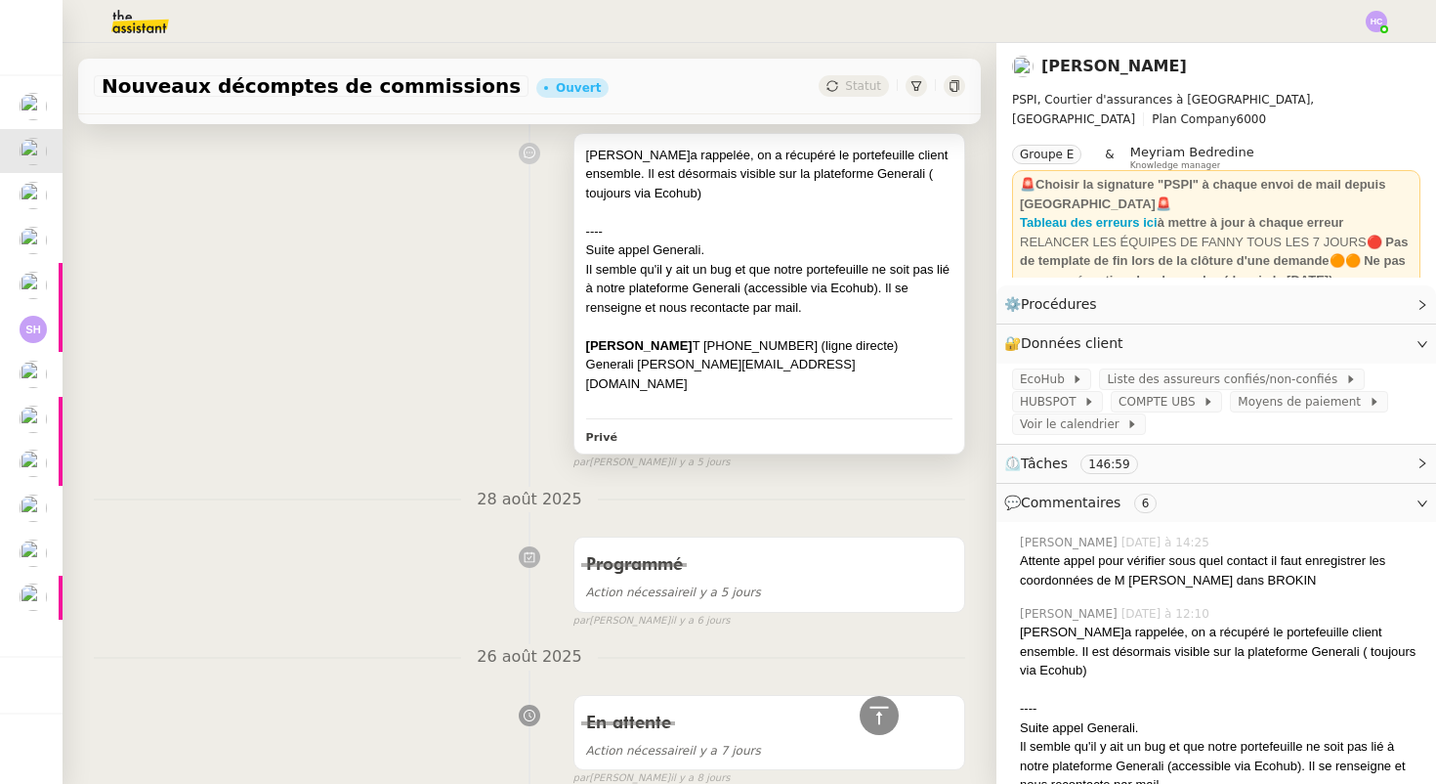
drag, startPoint x: 703, startPoint y: 344, endPoint x: 588, endPoint y: 345, distance: 114.3
click at [588, 345] on strong "Didier Aeschimann" at bounding box center [639, 345] width 106 height 15
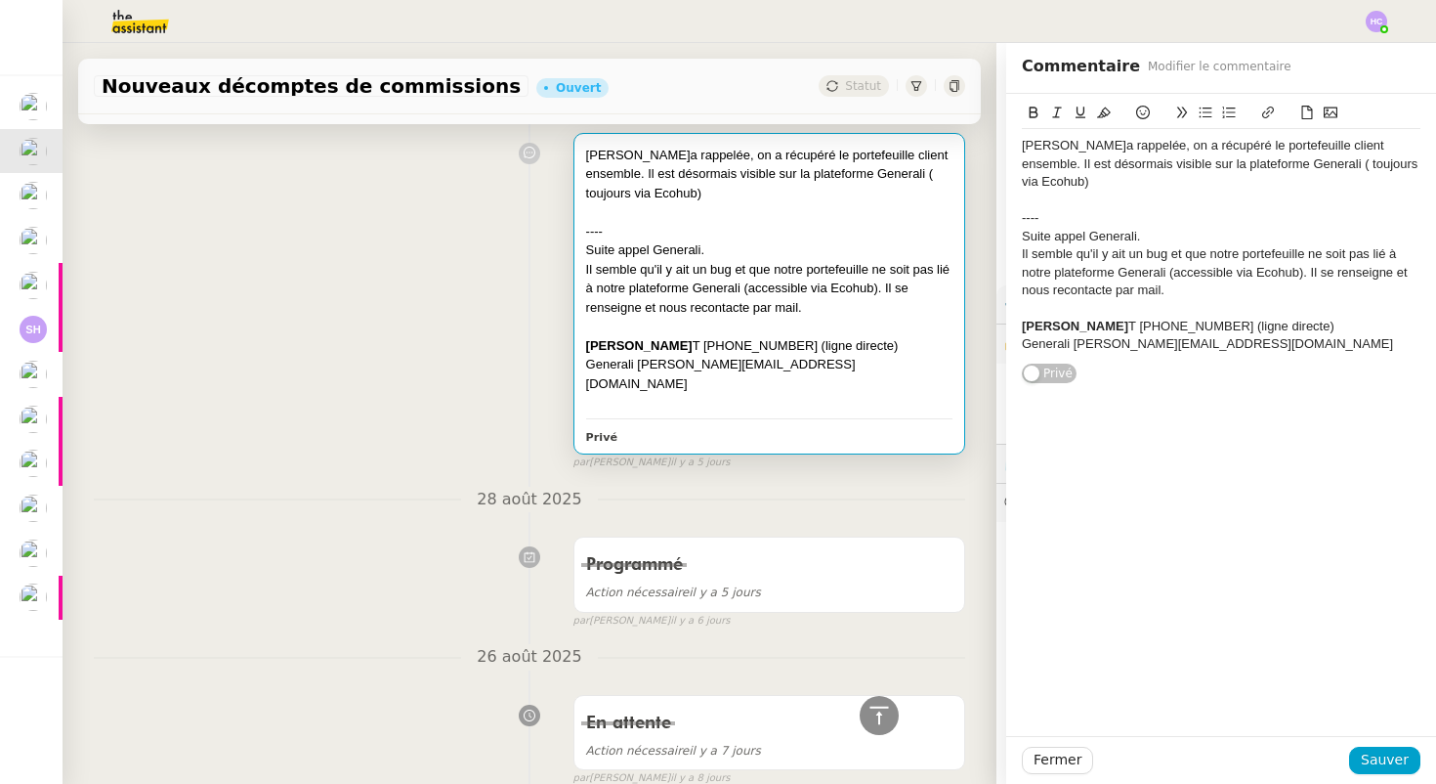
scroll to position [639, 0]
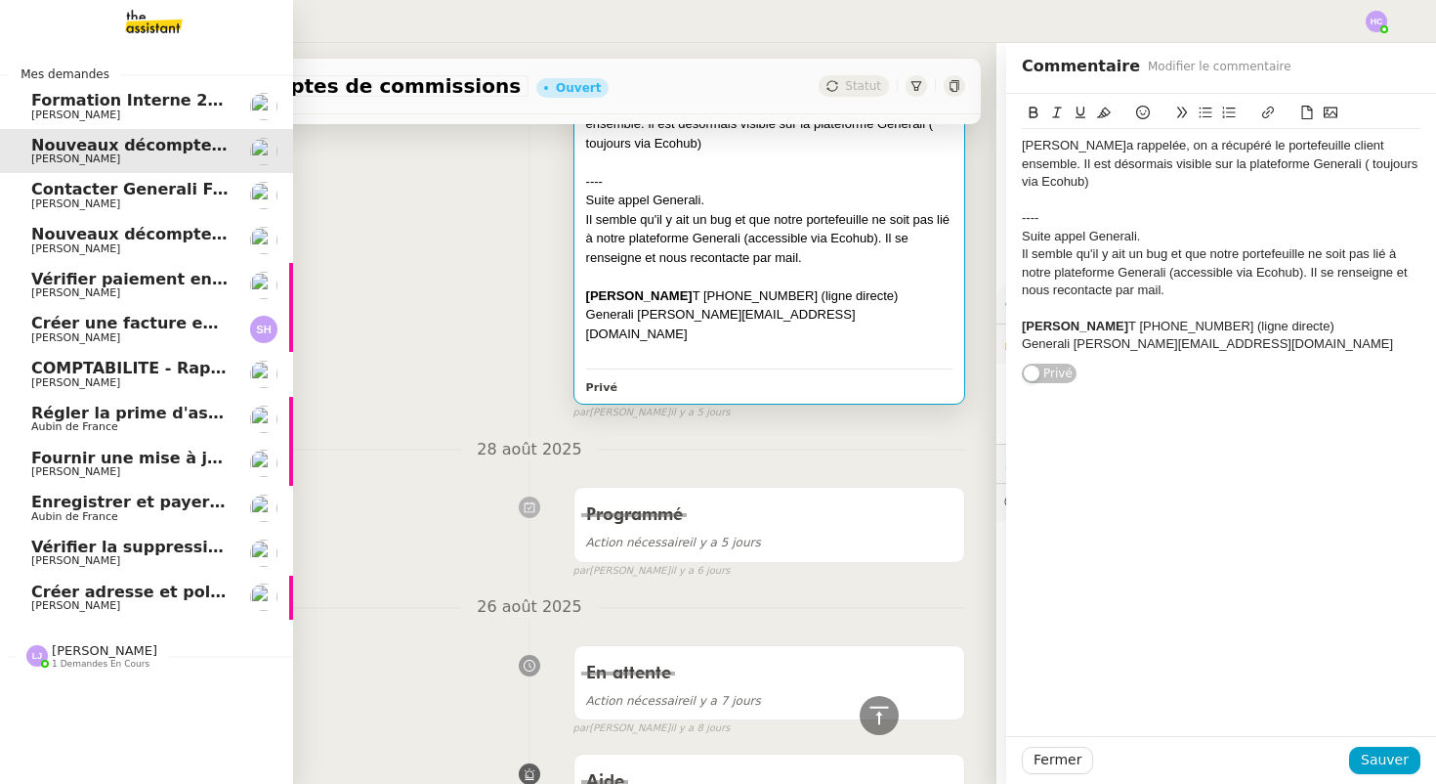
click at [72, 198] on span "[PERSON_NAME]" at bounding box center [75, 203] width 89 height 13
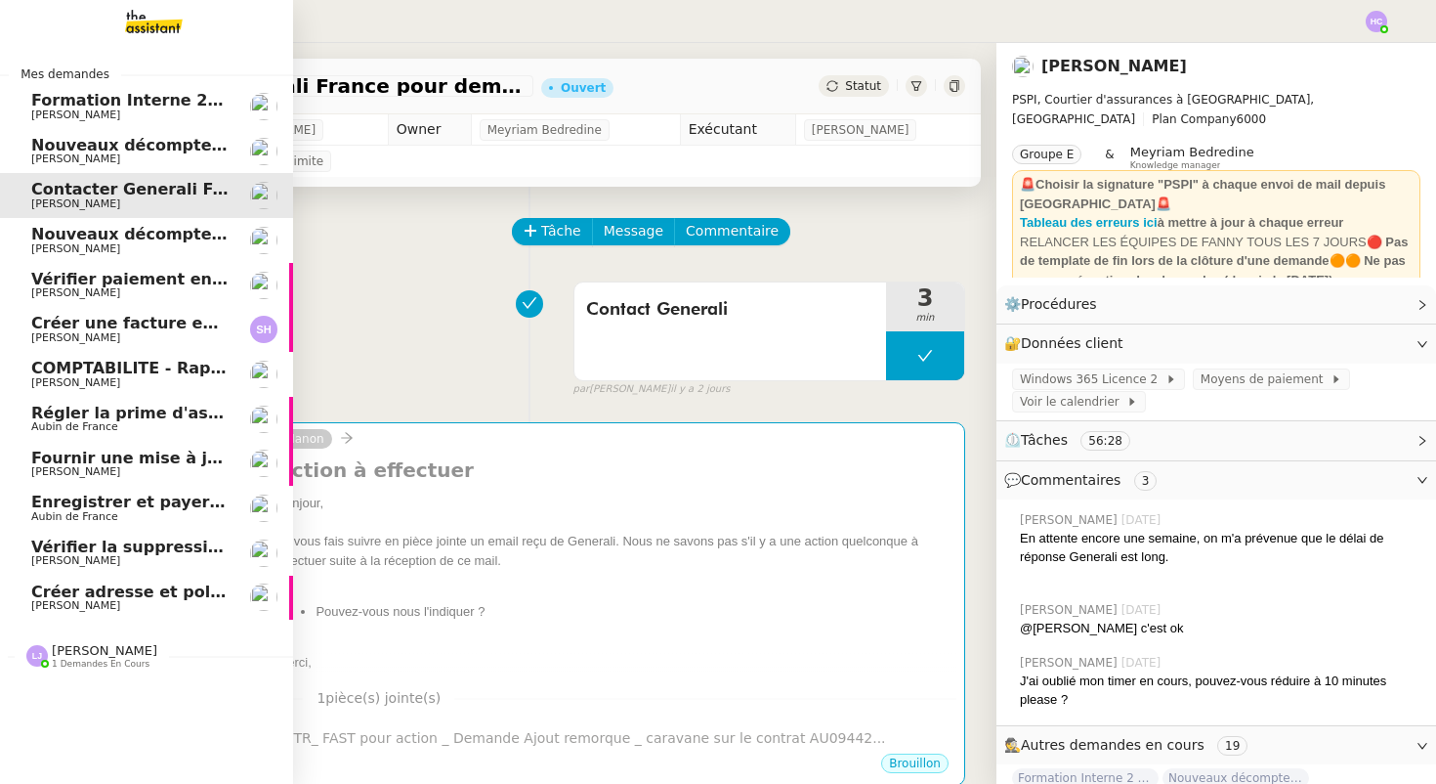
click at [99, 144] on span "Nouveaux décomptes de commissions" at bounding box center [198, 145] width 335 height 19
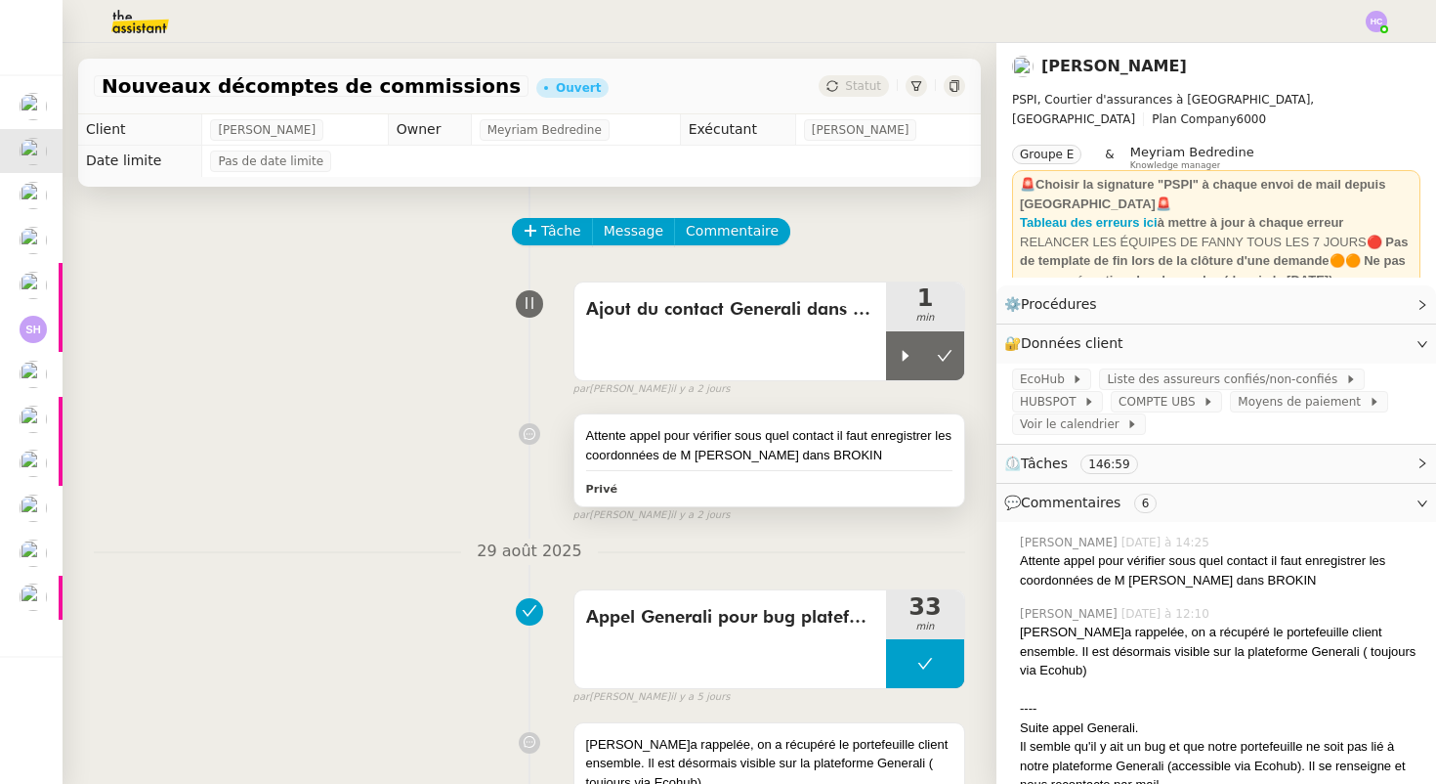
scroll to position [553, 0]
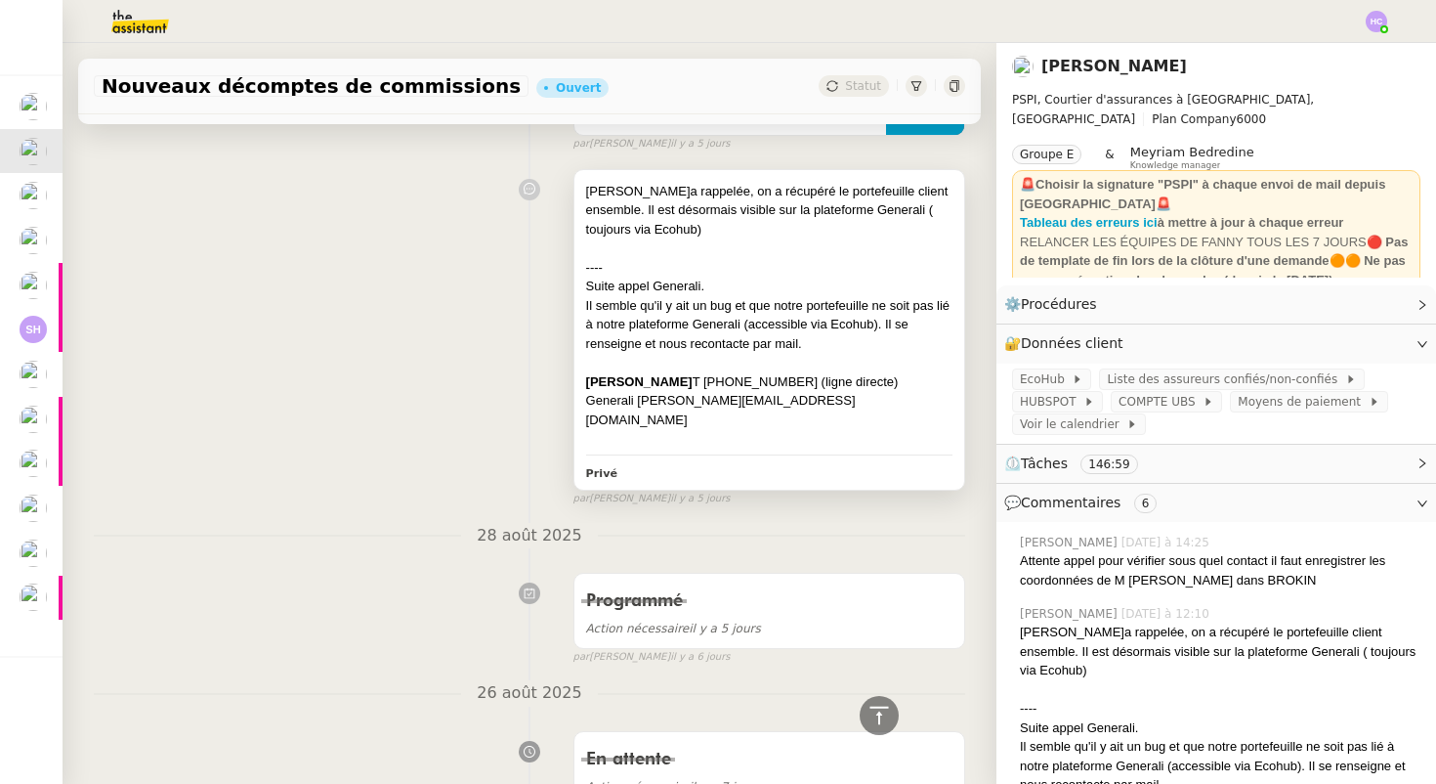
click at [688, 387] on strong "Didier Aeschimann" at bounding box center [639, 381] width 106 height 15
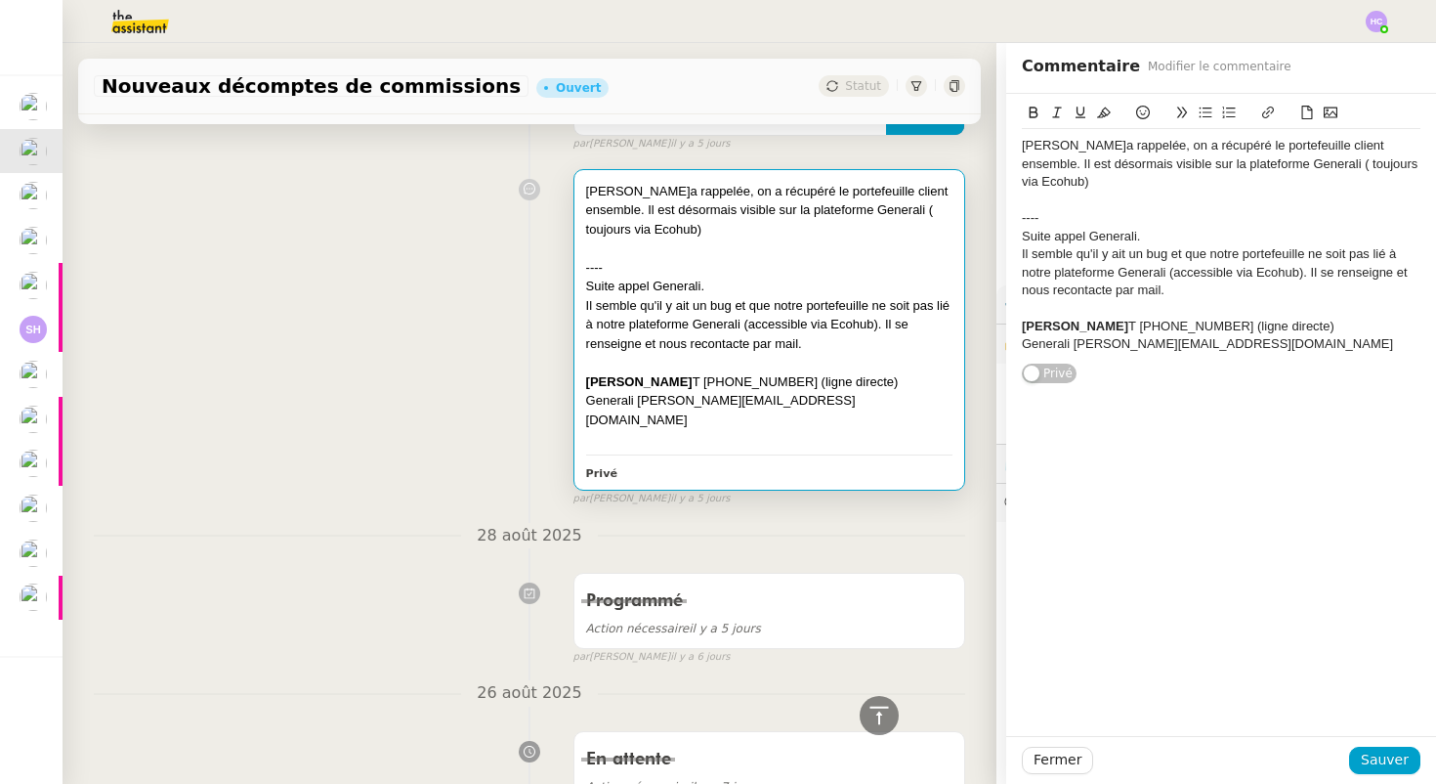
drag, startPoint x: 703, startPoint y: 383, endPoint x: 586, endPoint y: 382, distance: 116.3
click at [586, 382] on strong "Didier Aeschimann" at bounding box center [639, 381] width 106 height 15
copy strong "Didier Aeschimann"
drag, startPoint x: 830, startPoint y: 396, endPoint x: 574, endPoint y: 403, distance: 257.1
click at [575, 403] on div "Didier m'a rappelée, on a récupéré le portefeuille client ensemble. Il est déso…" at bounding box center [770, 329] width 390 height 319
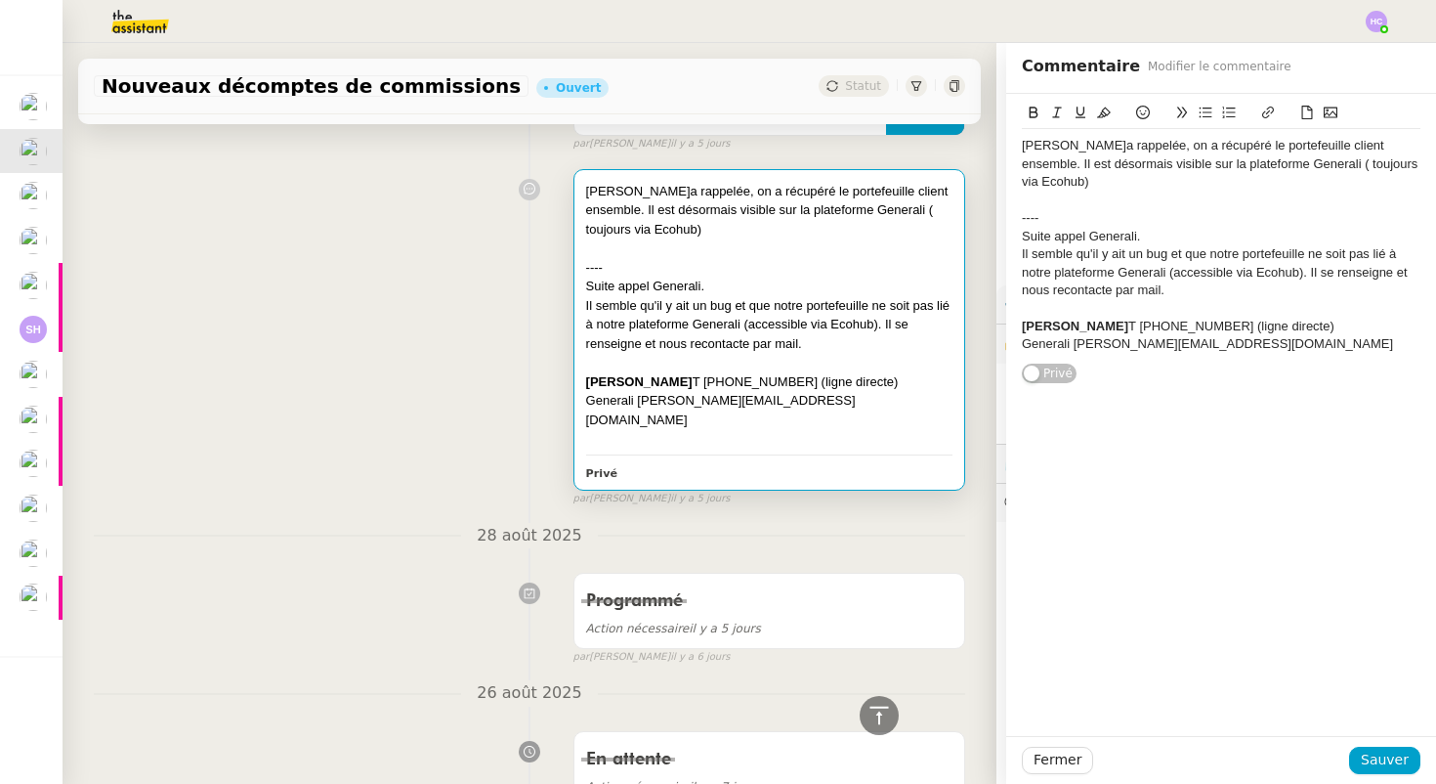
click at [643, 396] on div "Generali Didier.Aeschimann@generali.com" at bounding box center [769, 410] width 366 height 38
drag, startPoint x: 635, startPoint y: 402, endPoint x: 581, endPoint y: 406, distance: 54.0
click at [581, 406] on div "Didier m'a rappelée, on a récupéré le portefeuille client ensemble. Il est déso…" at bounding box center [770, 329] width 390 height 319
drag, startPoint x: 1070, startPoint y: 325, endPoint x: 1002, endPoint y: 325, distance: 67.4
click at [1002, 325] on app-ticket "Nouveaux décomptes de commissions Ouvert Statut Client Fanny Eyraud Owner Meyri…" at bounding box center [750, 413] width 1374 height 741
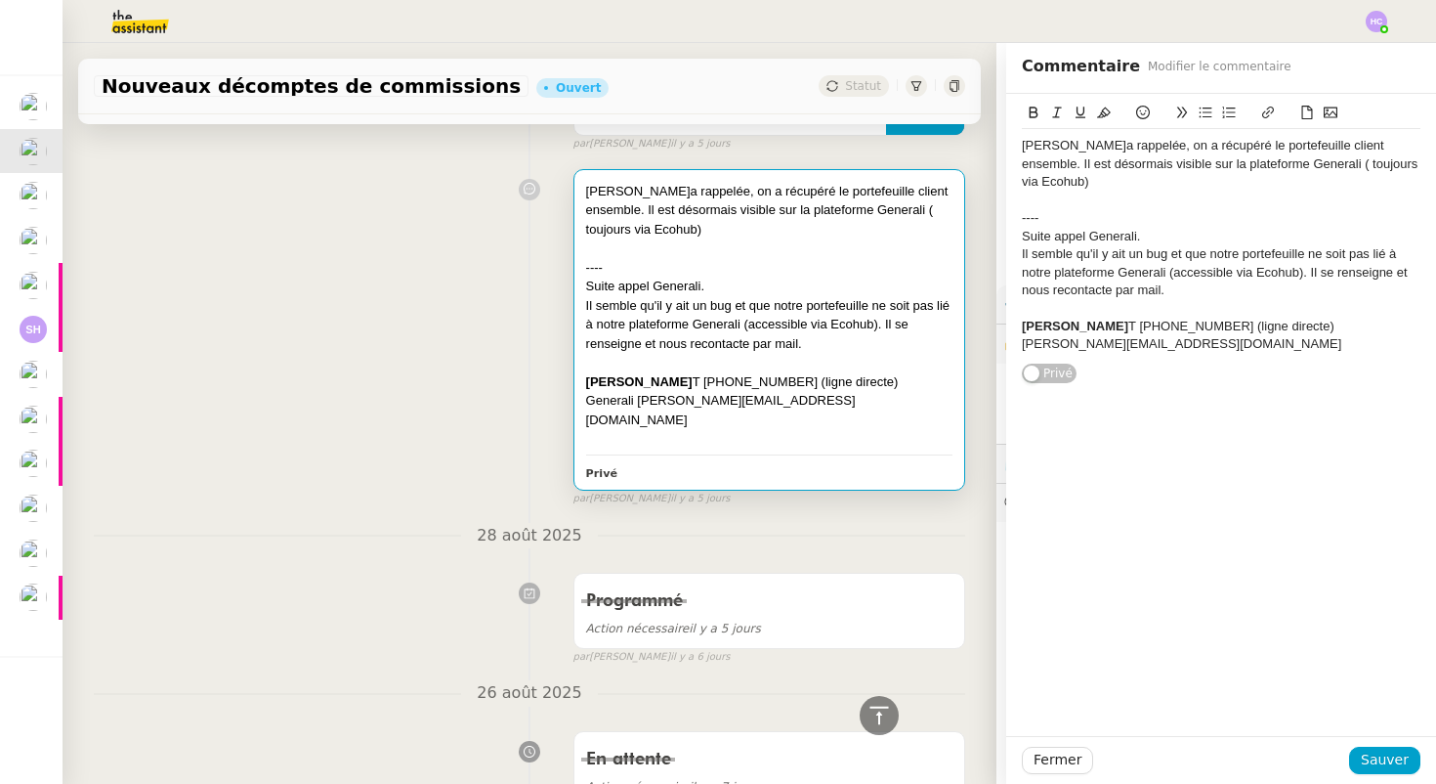
click at [850, 311] on div "Il semble qu'il y ait un bug et que notre portefeuille ne soit pas lié à notre …" at bounding box center [769, 325] width 366 height 58
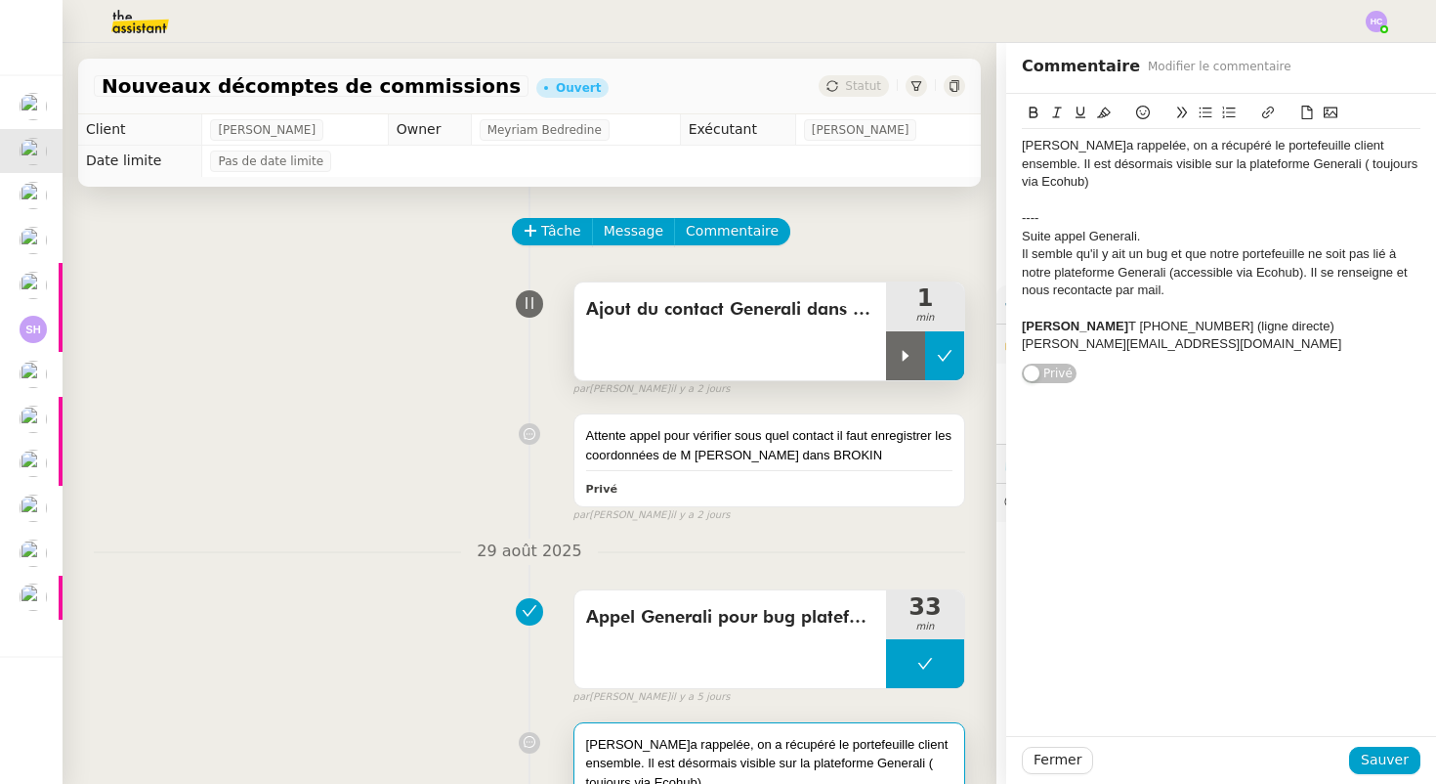
click at [948, 349] on icon at bounding box center [945, 356] width 16 height 16
click at [948, 349] on button at bounding box center [925, 355] width 78 height 49
click at [904, 350] on icon at bounding box center [906, 356] width 16 height 16
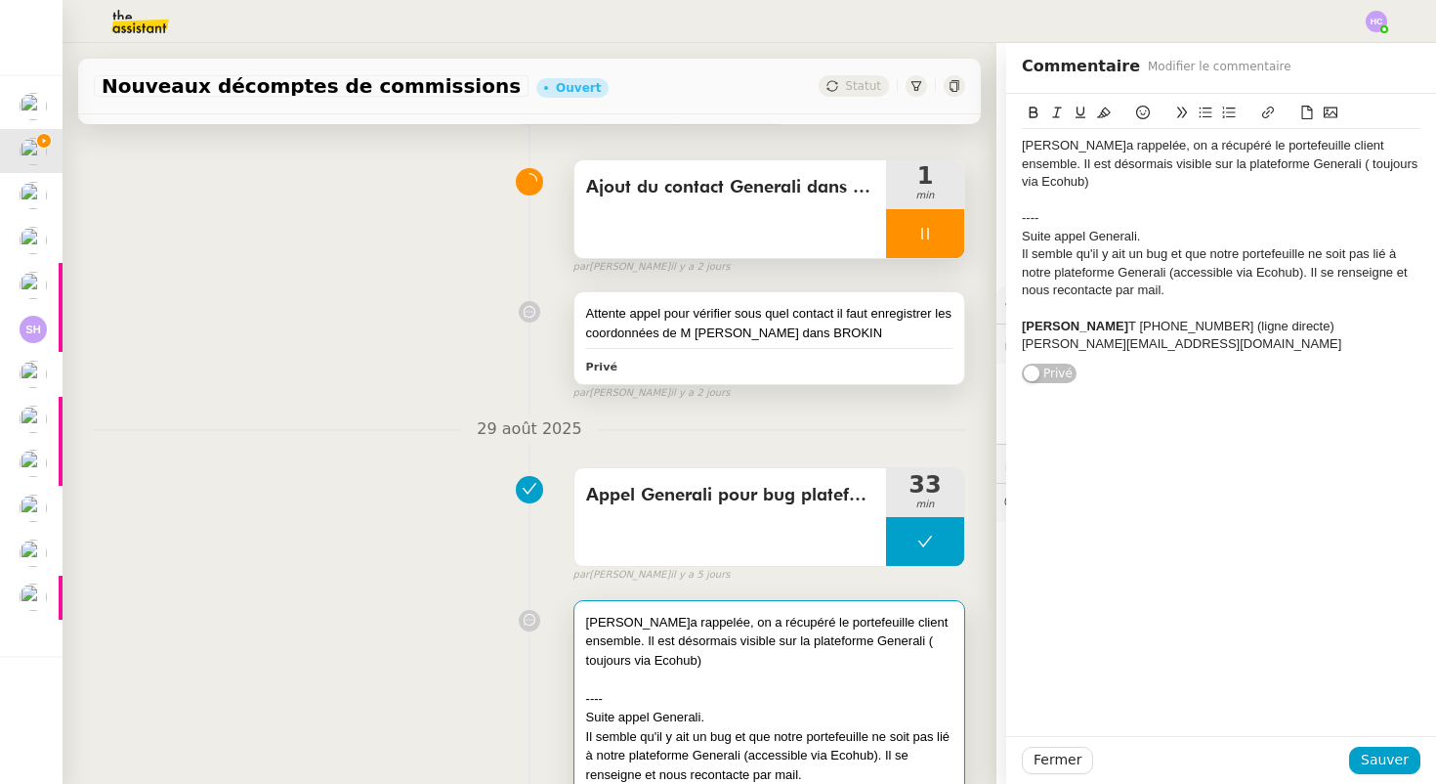
scroll to position [154, 0]
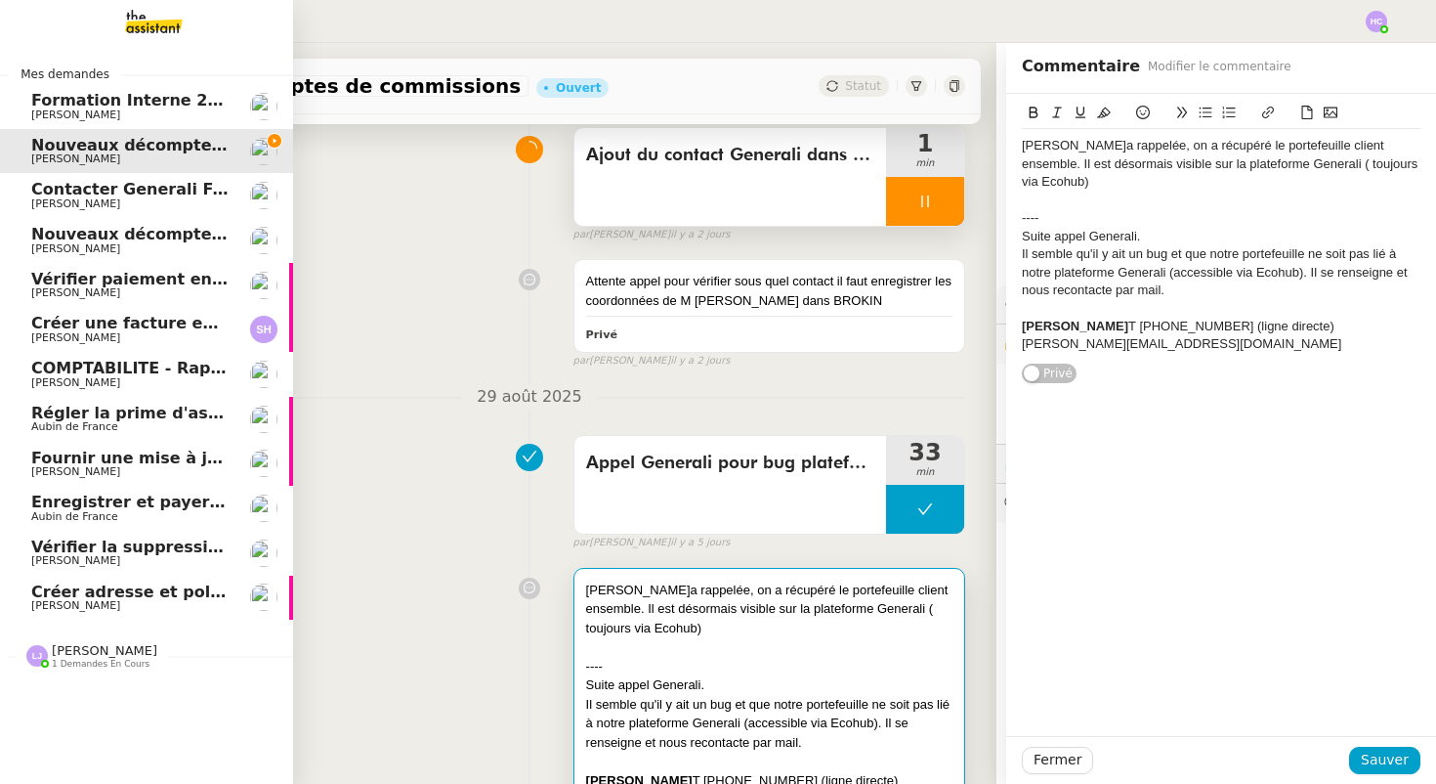
click at [70, 198] on span "[PERSON_NAME]" at bounding box center [75, 203] width 89 height 13
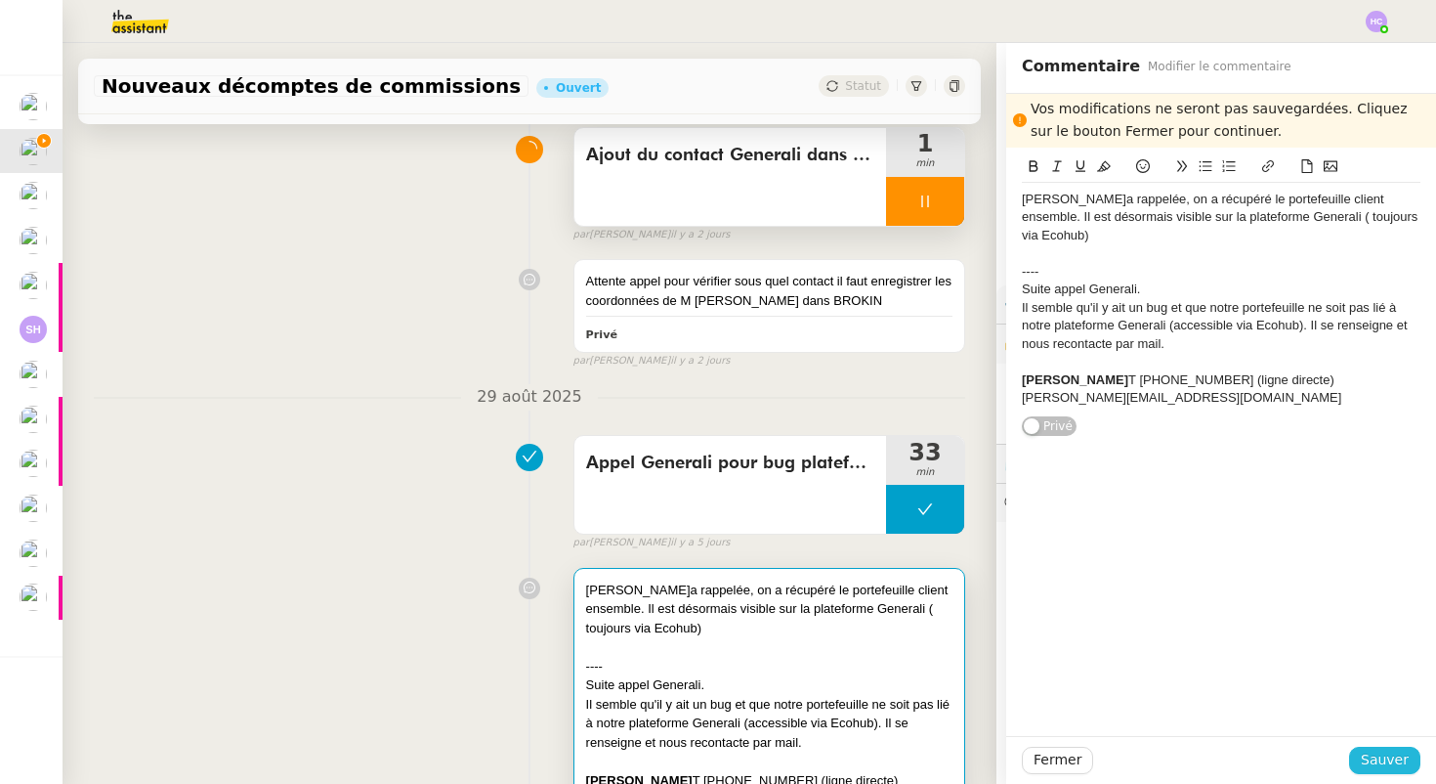
click at [1380, 766] on span "Sauver" at bounding box center [1385, 759] width 48 height 22
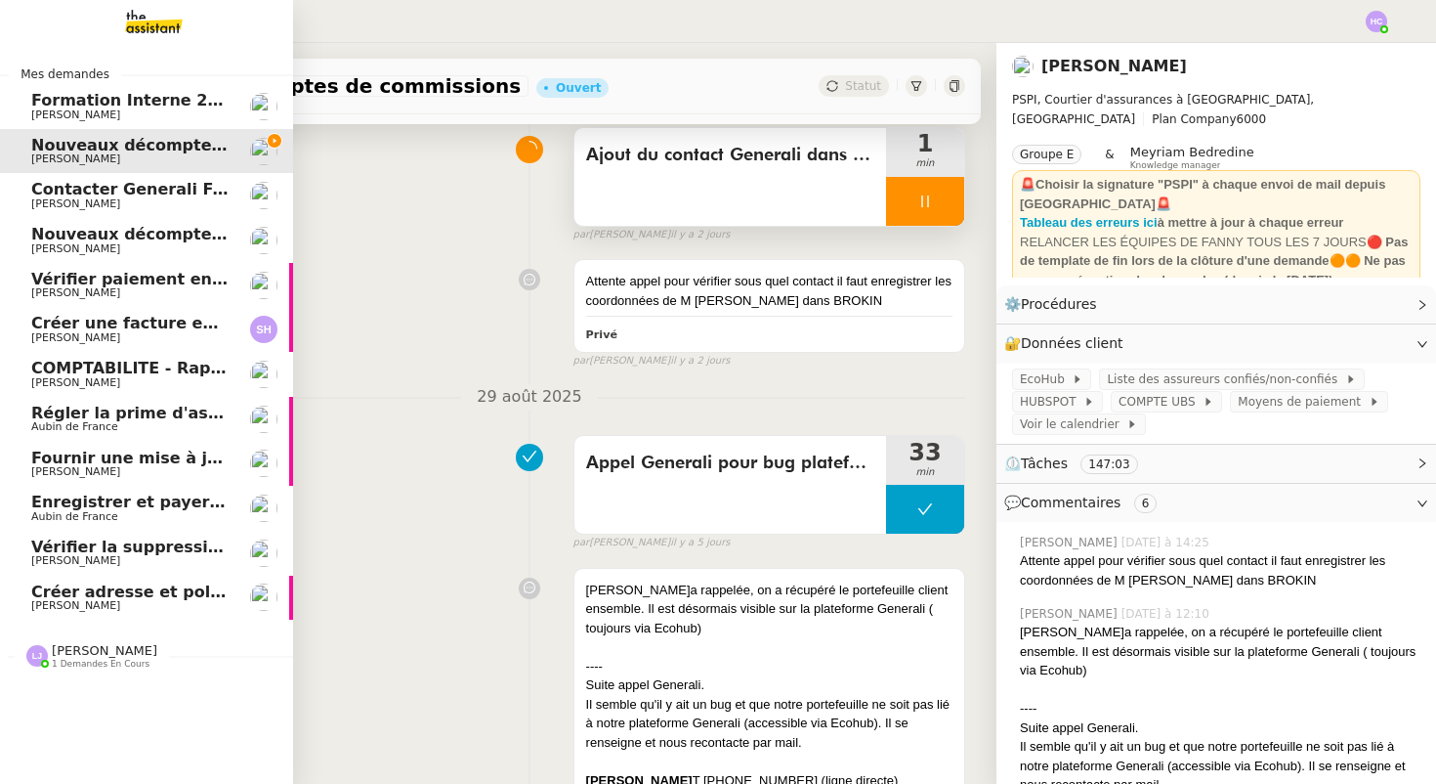
click at [101, 194] on span "Contacter Generali France pour demande AU094424" at bounding box center [260, 189] width 458 height 19
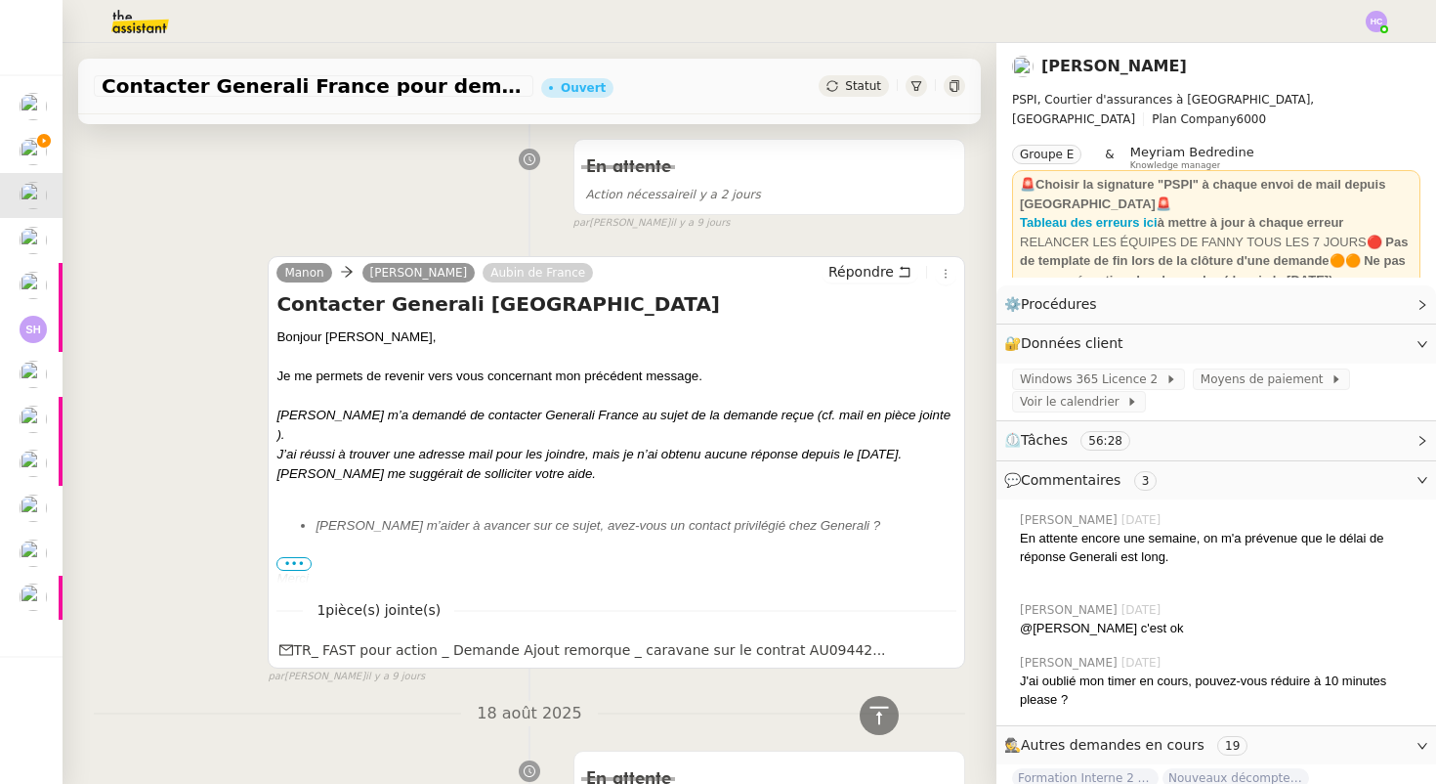
scroll to position [685, 0]
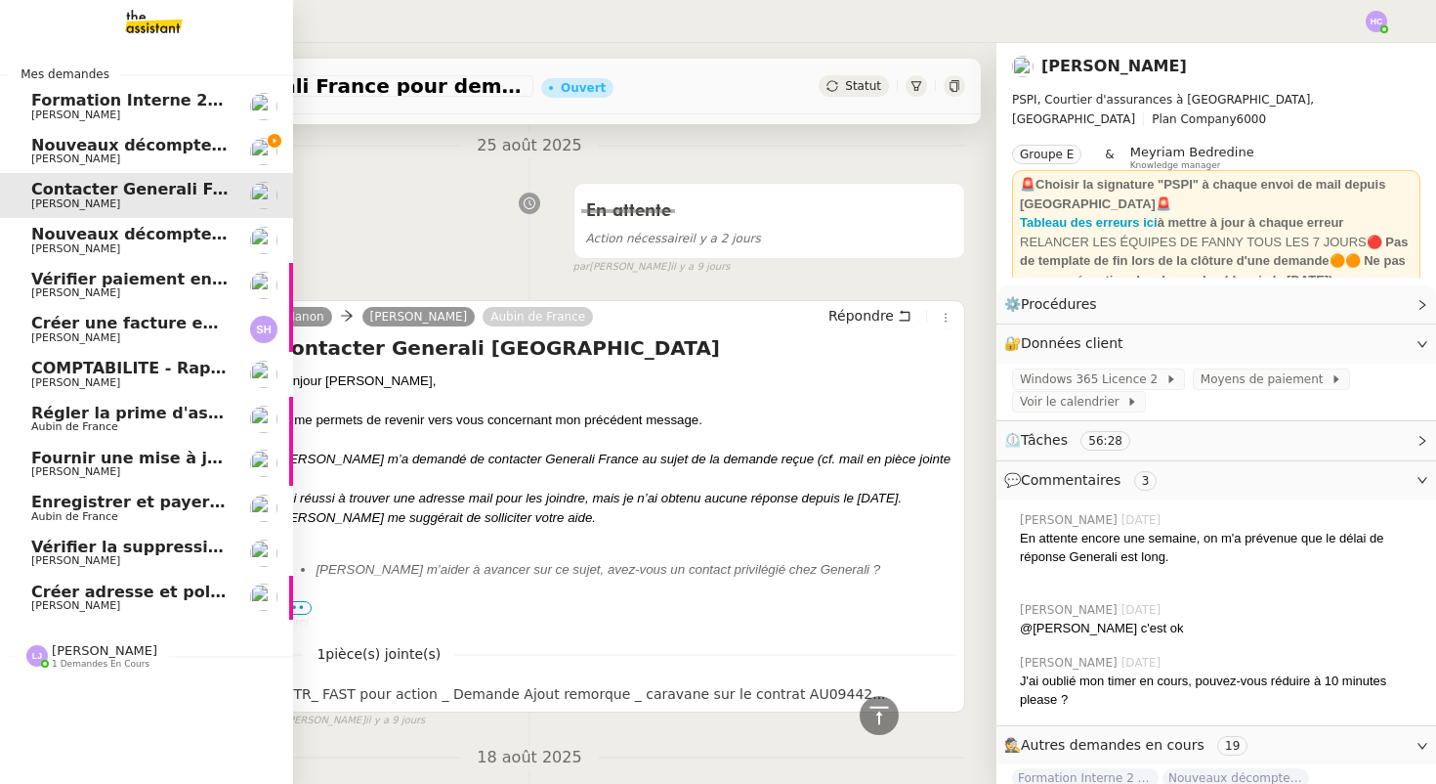
click at [57, 240] on span "Nouveaux décomptes de commissions" at bounding box center [198, 234] width 335 height 19
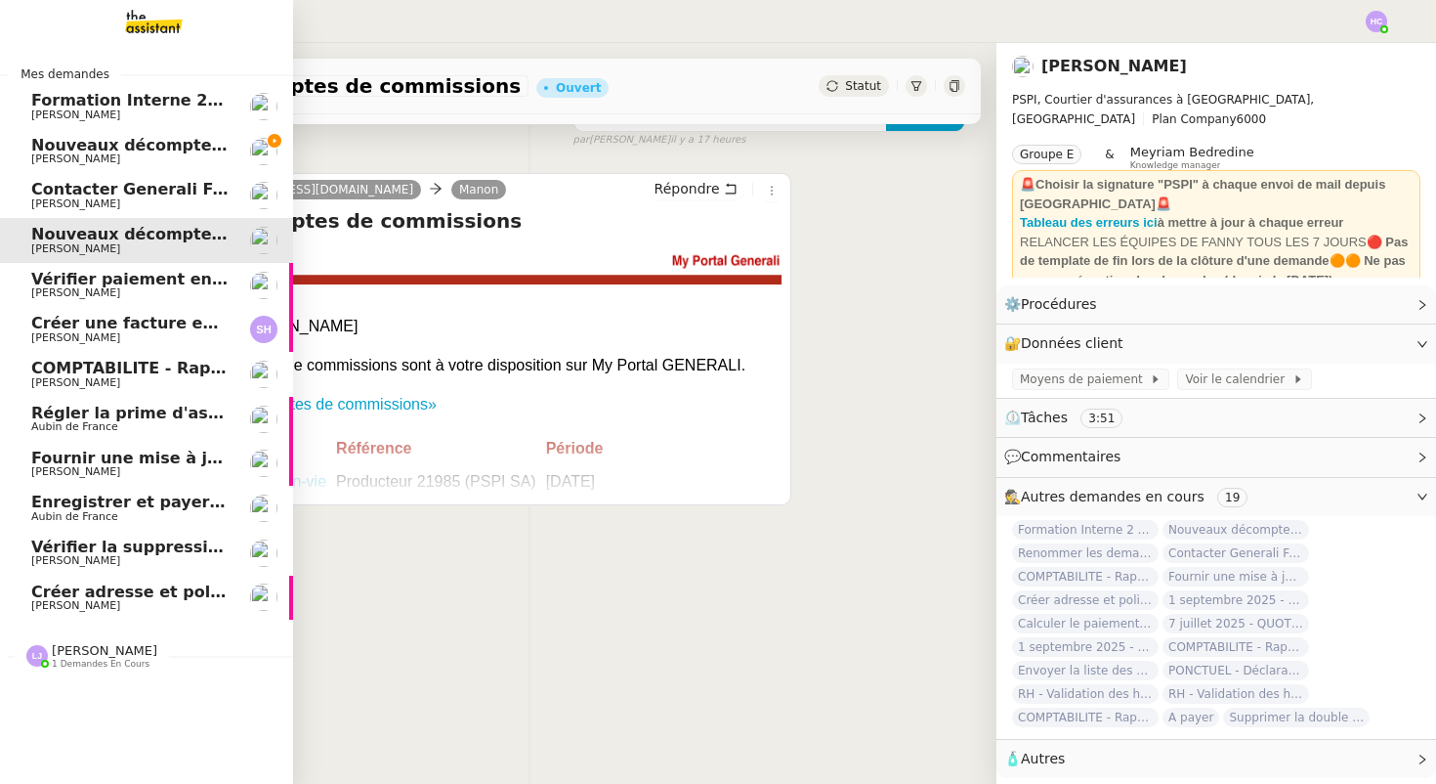
scroll to position [248, 0]
click at [67, 272] on span "Vérifier paiement en Euros pour Team2act" at bounding box center [216, 279] width 371 height 19
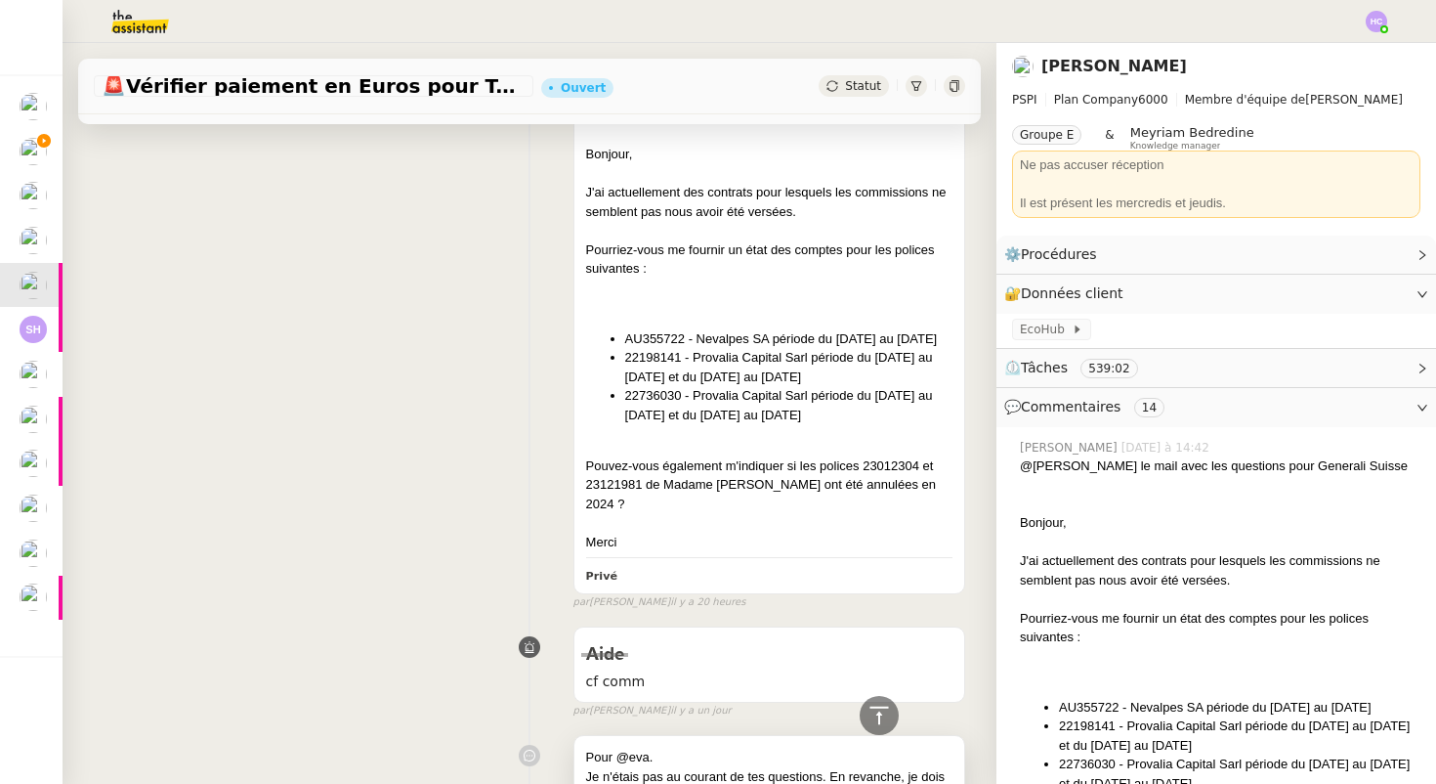
scroll to position [421, 0]
click at [657, 327] on li "AU355722 - Nevalpes SA période du 29.11.24 au 29.11.25" at bounding box center [788, 337] width 327 height 20
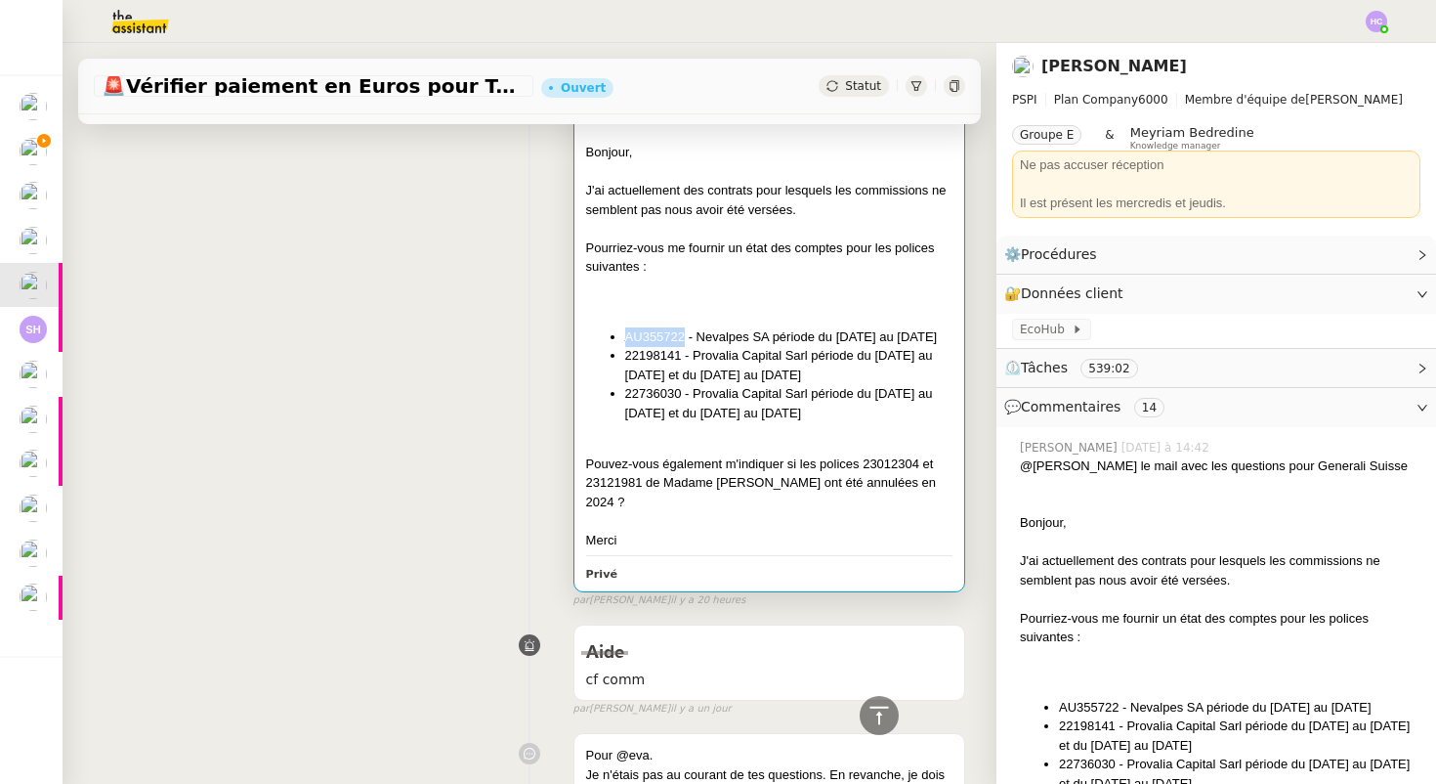
click at [657, 327] on li "AU355722 - Nevalpes SA période du 29.11.24 au 29.11.25" at bounding box center [788, 337] width 327 height 20
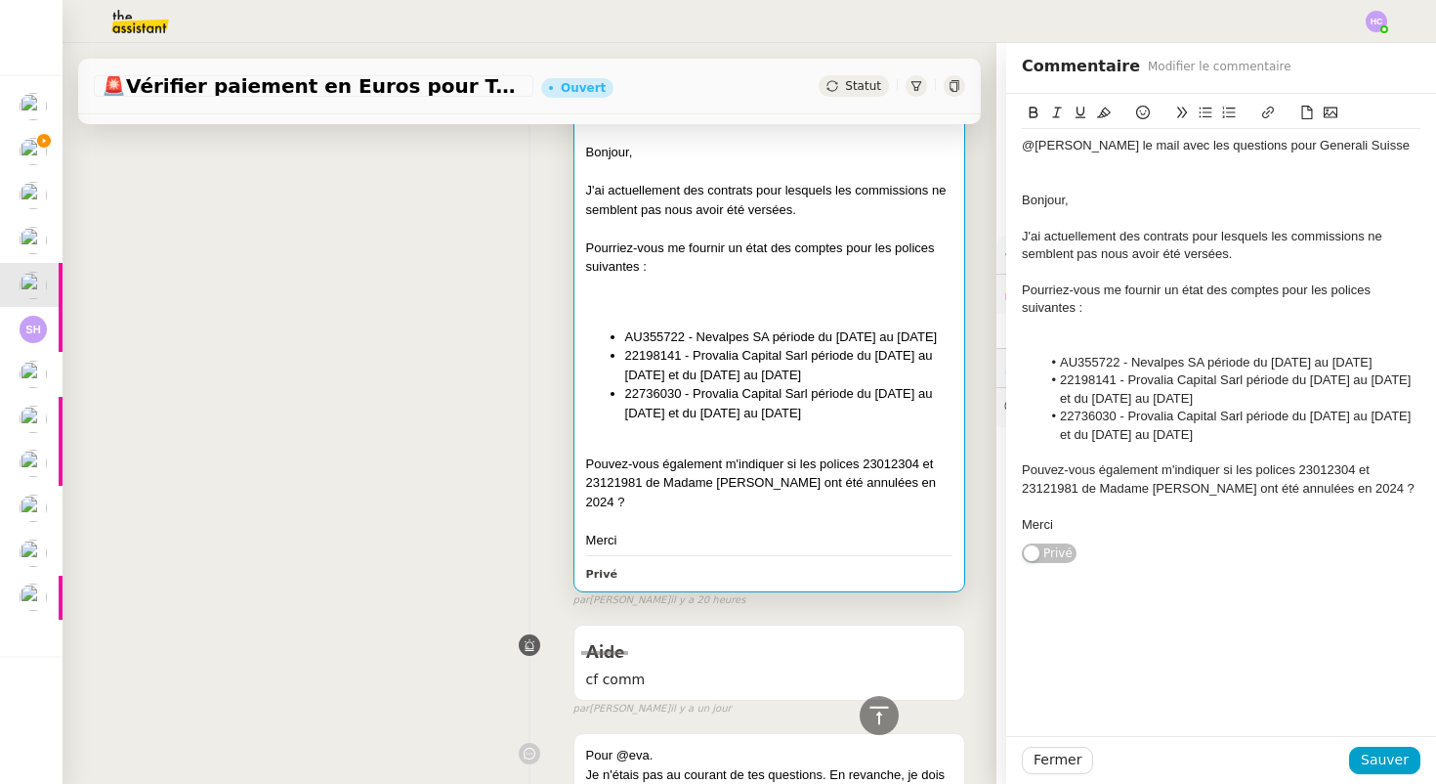
click at [642, 357] on li "22198141 - Provalia Capital Sarl période du 01.07.24 au 31.12.24 et du 01.07.25…" at bounding box center [788, 365] width 327 height 38
copy li "22198141"
click at [653, 397] on li "22736030 - Provalia Capital Sarl période du 04.11.23 au 31.12.23 et du 01.01.24…" at bounding box center [788, 403] width 327 height 38
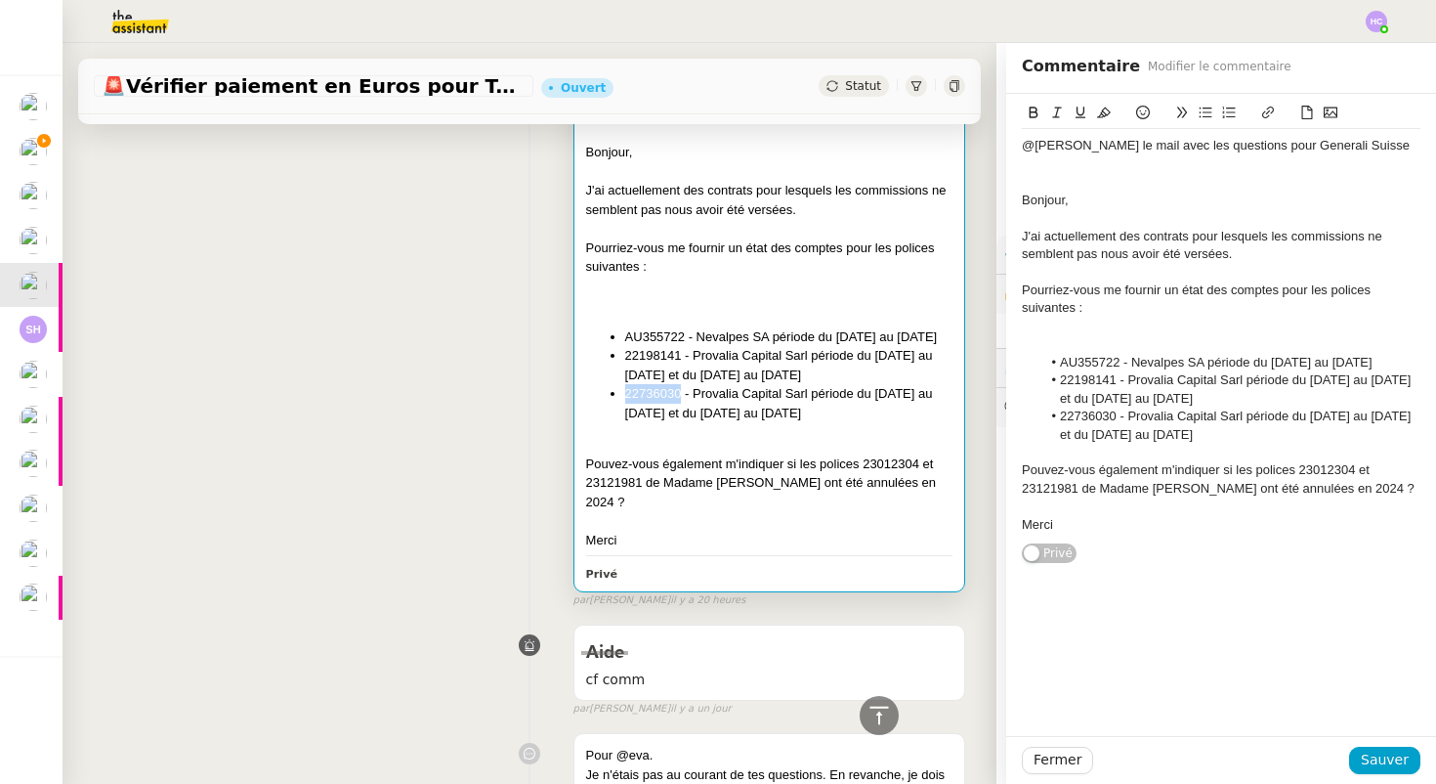
copy li "22736030"
click at [880, 463] on div "Pouvez-vous également m'indiquer si les polices 23012304 et 23121981 de Madame …" at bounding box center [769, 483] width 366 height 58
copy div "23012304"
click at [608, 479] on div "Pouvez-vous également m'indiquer si les polices 23012304 et 23121981 de Madame …" at bounding box center [769, 483] width 366 height 58
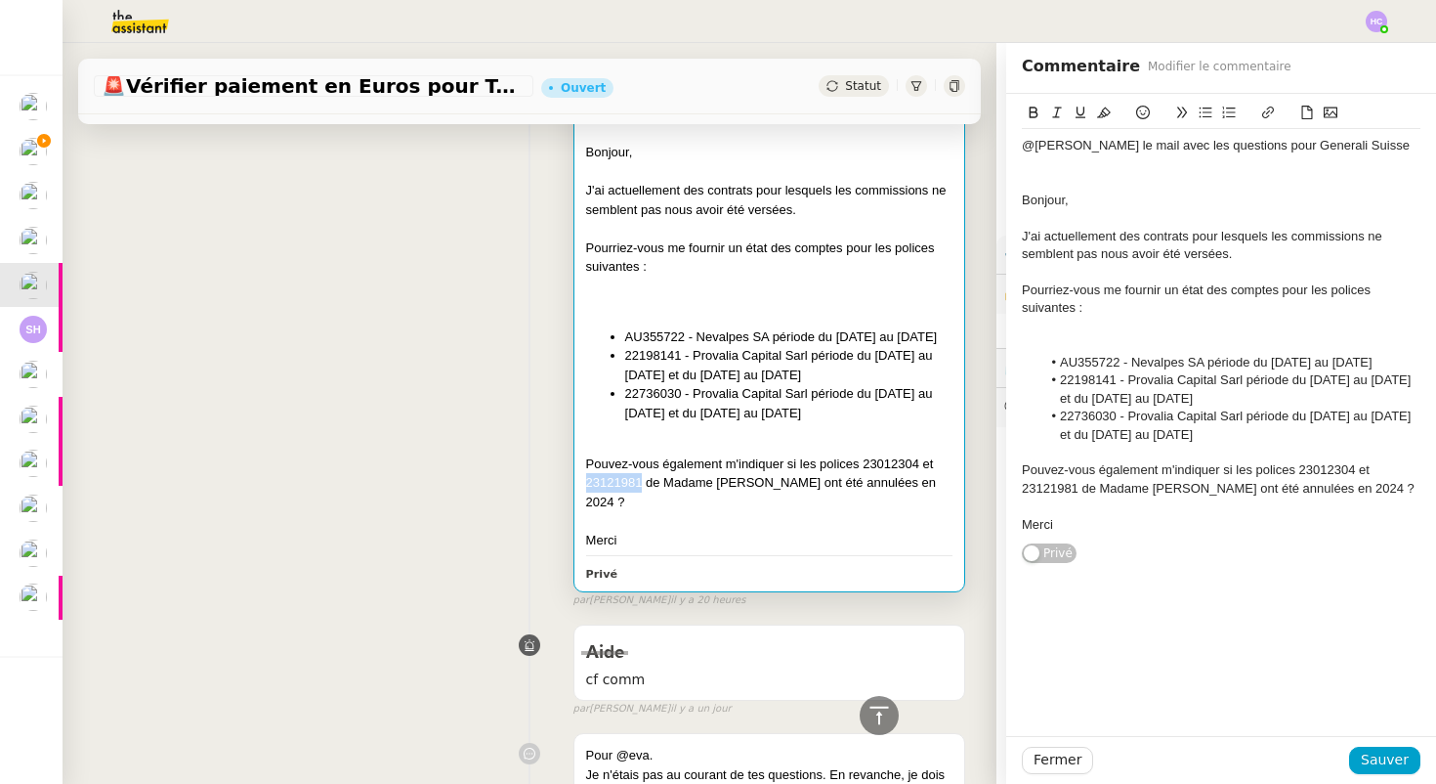
click at [608, 479] on div "Pouvez-vous également m'indiquer si les polices 23012304 et 23121981 de Madame …" at bounding box center [769, 483] width 366 height 58
copy div "23121981"
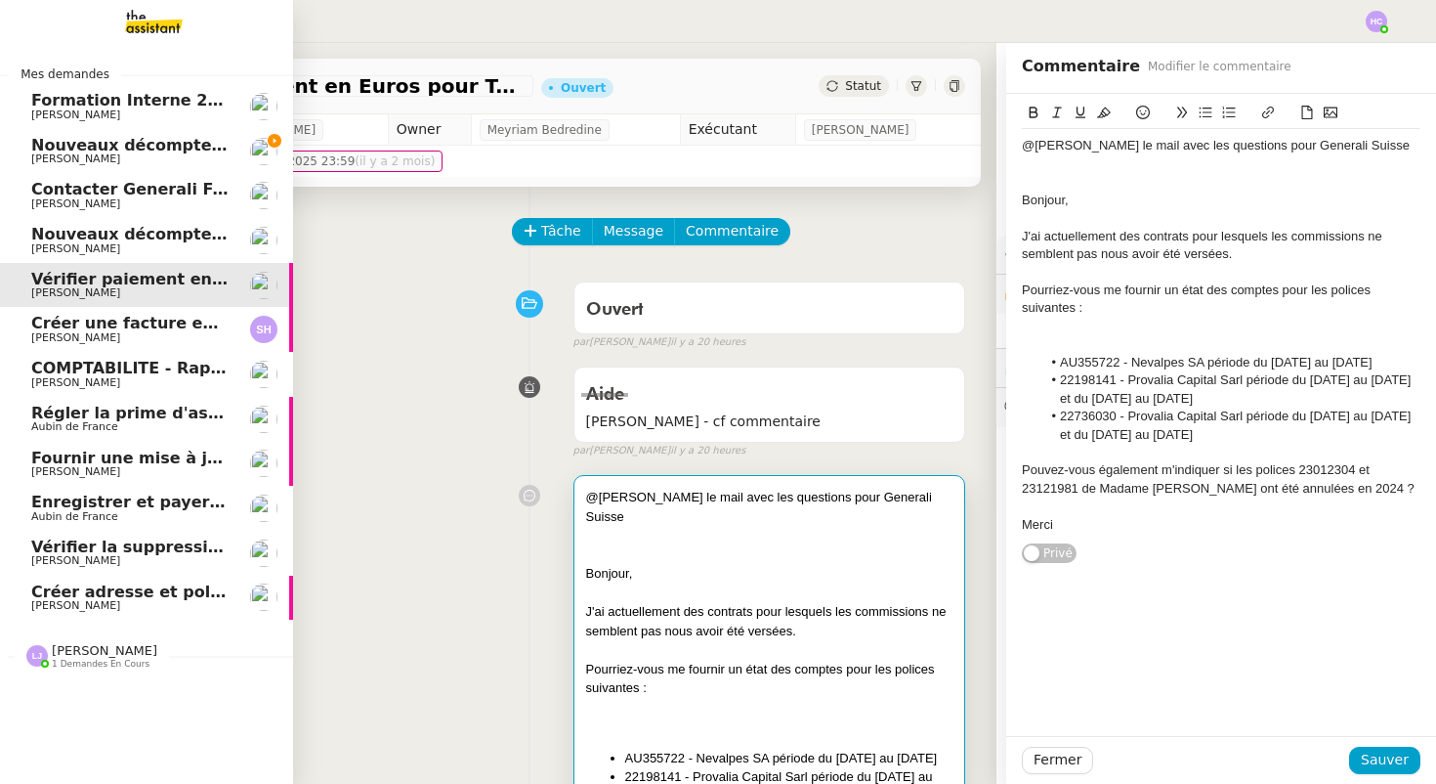
click at [45, 149] on span "Nouveaux décomptes de commissions" at bounding box center [198, 145] width 335 height 19
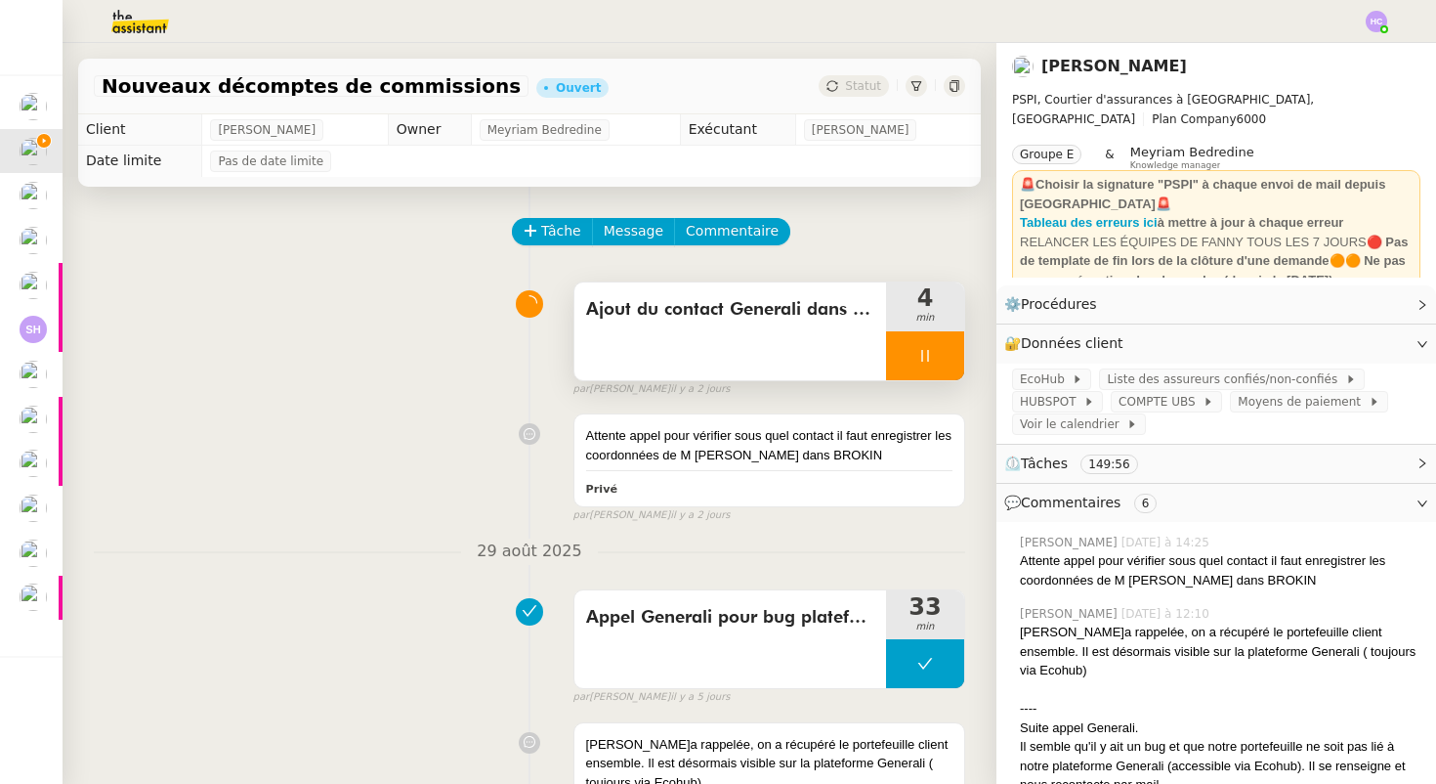
click at [916, 352] on div at bounding box center [925, 355] width 78 height 49
click at [940, 358] on icon at bounding box center [945, 356] width 16 height 16
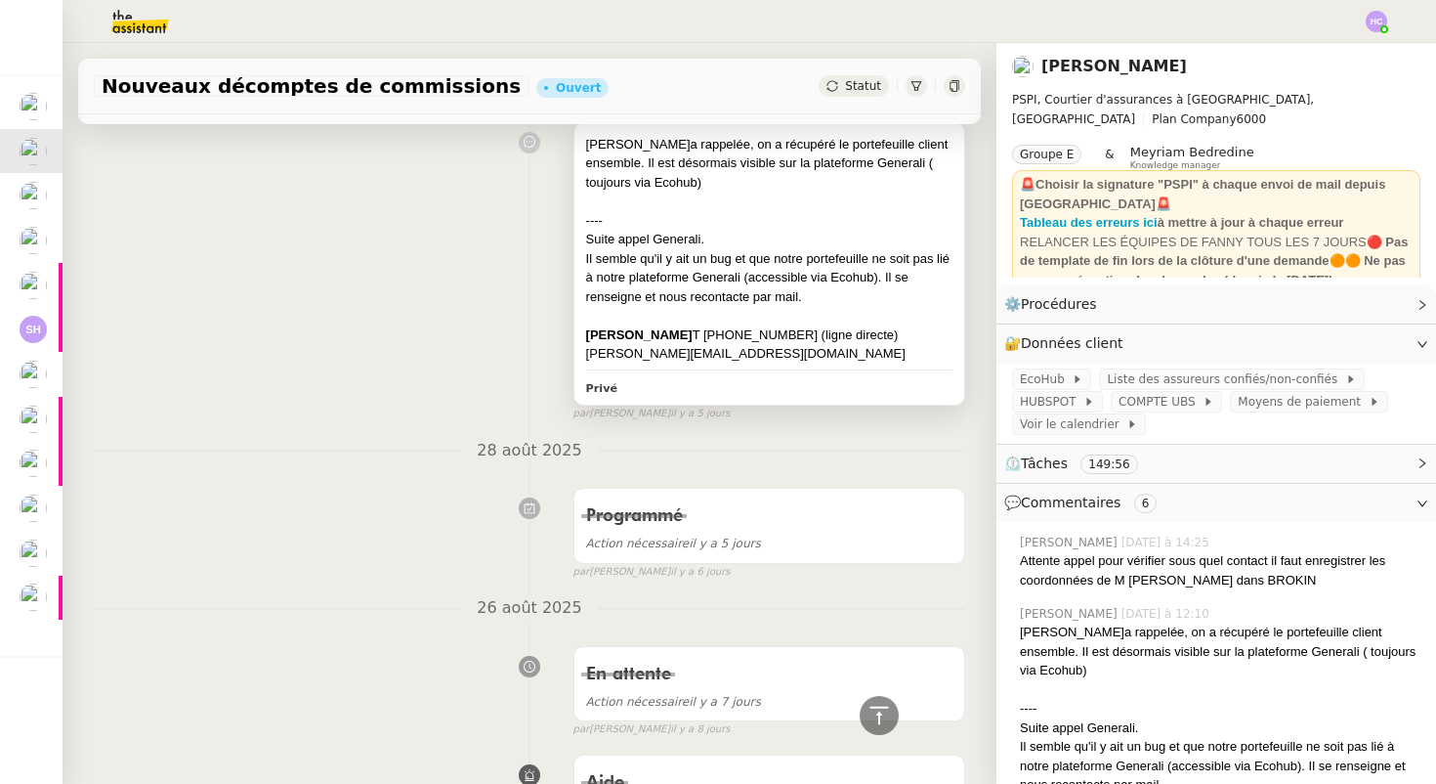
scroll to position [621, 0]
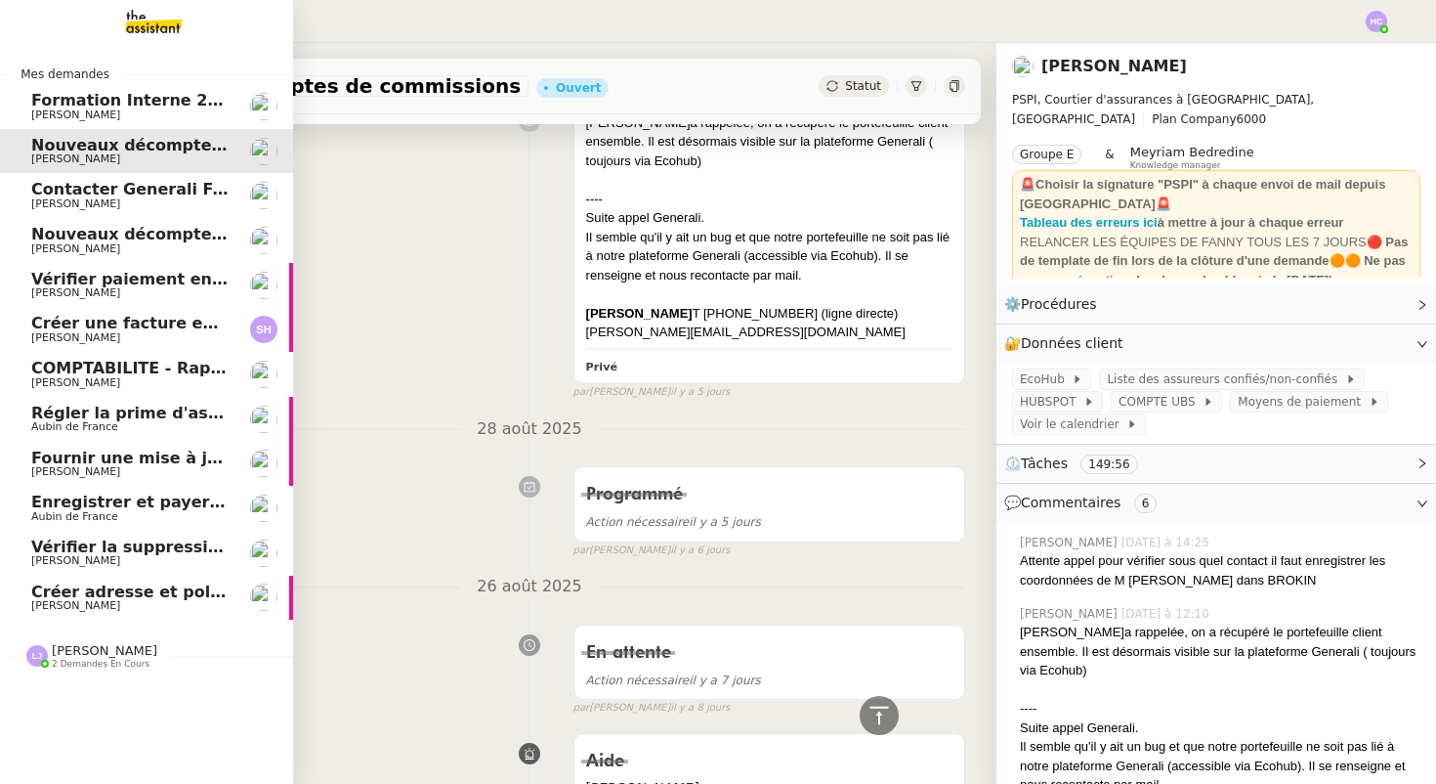
click at [116, 192] on span "Contacter Generali France pour demande AU094424" at bounding box center [260, 189] width 458 height 19
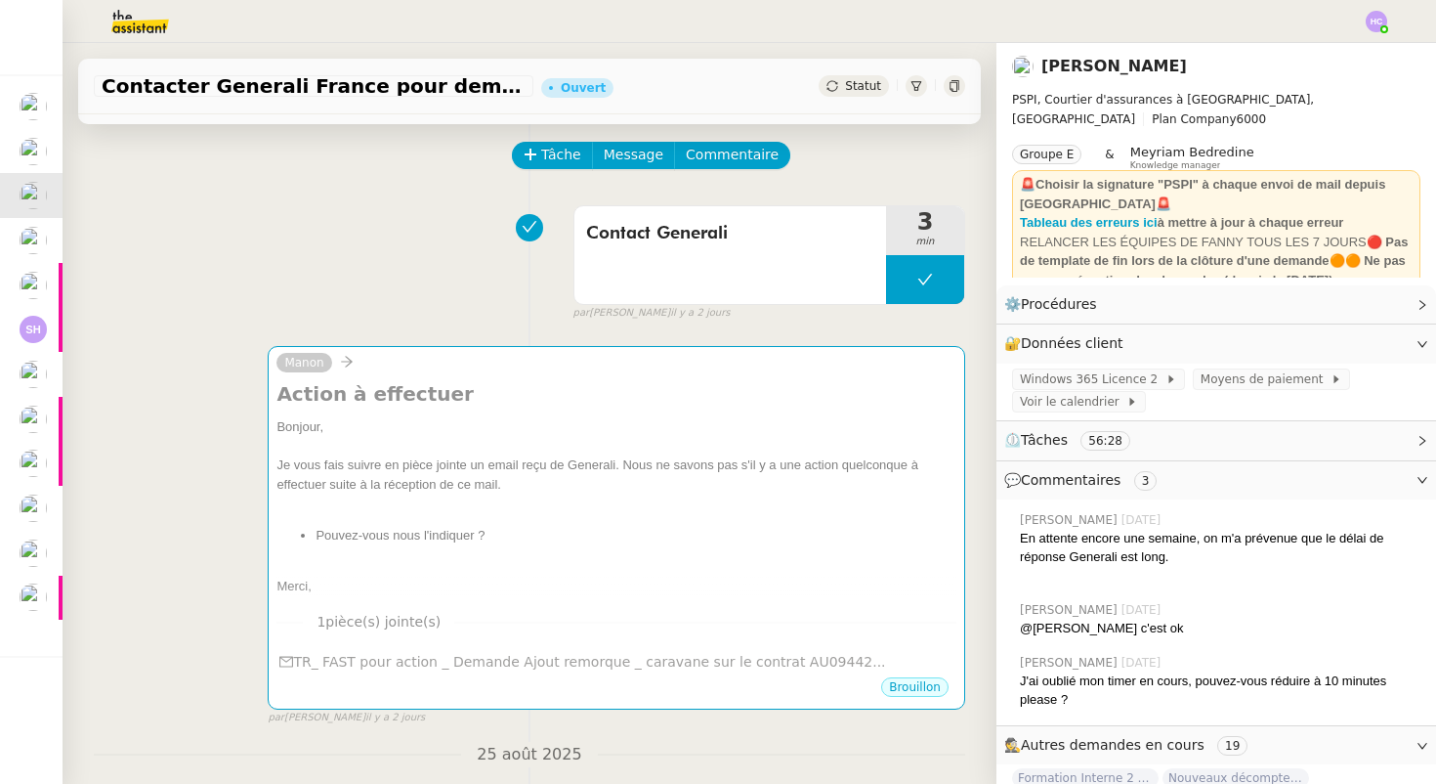
scroll to position [83, 0]
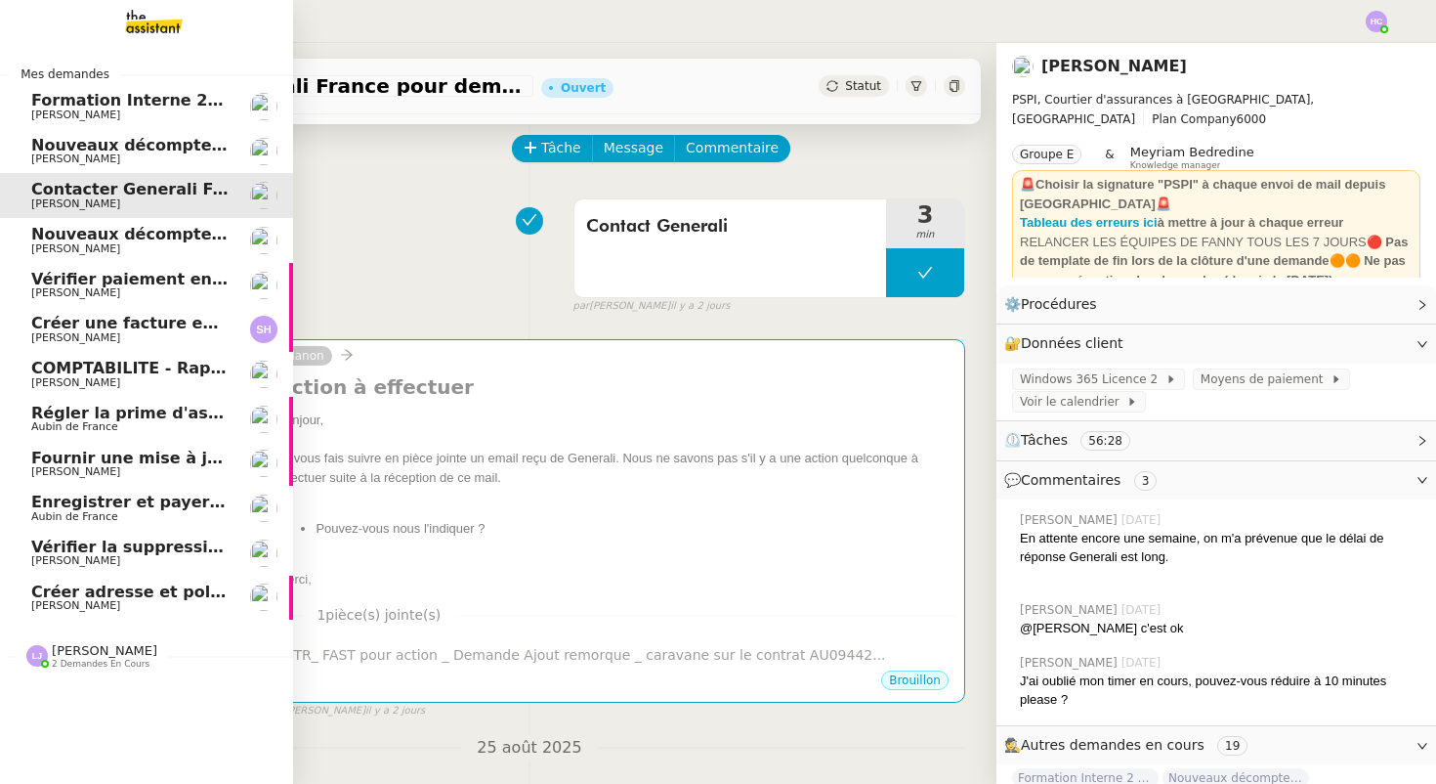
click at [116, 239] on span "Nouveaux décomptes de commissions" at bounding box center [198, 234] width 335 height 19
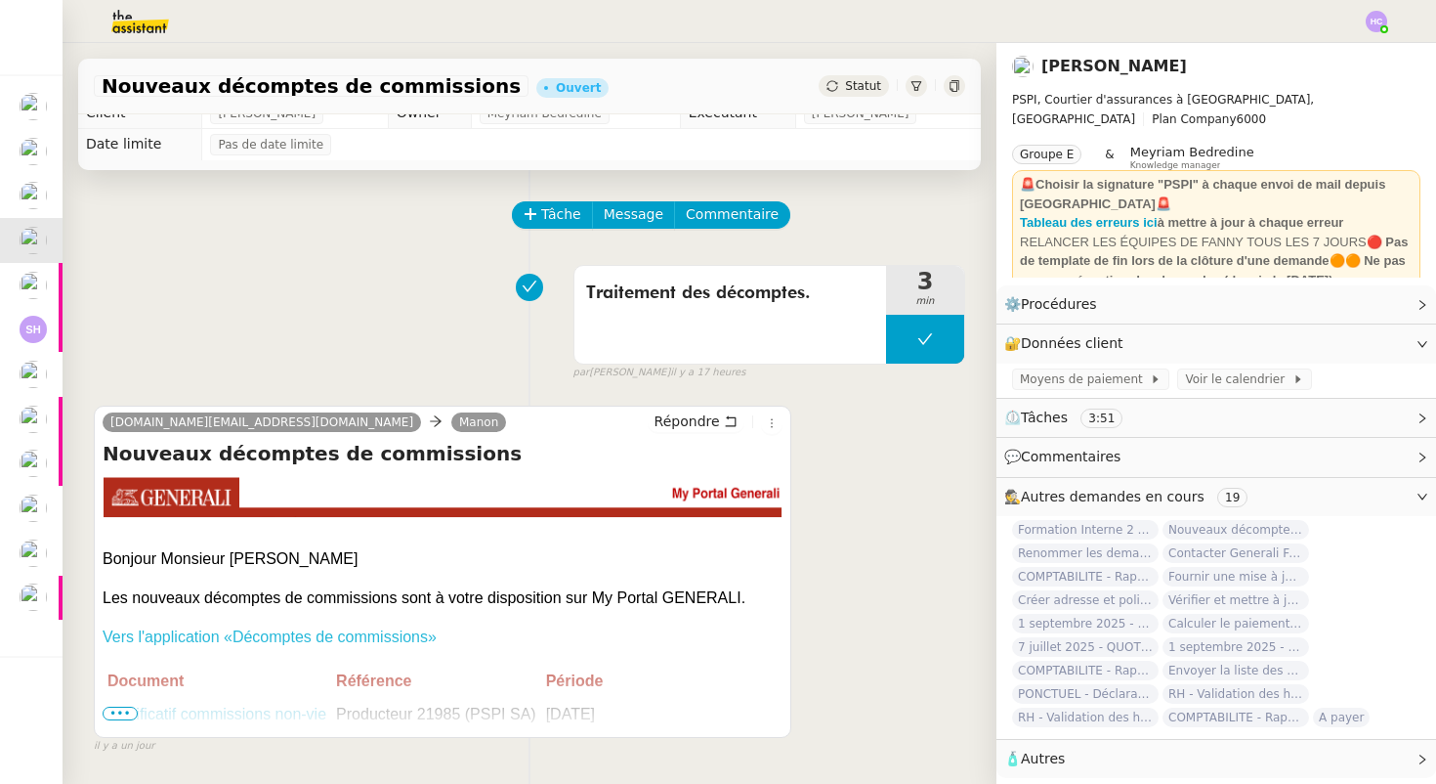
scroll to position [113, 0]
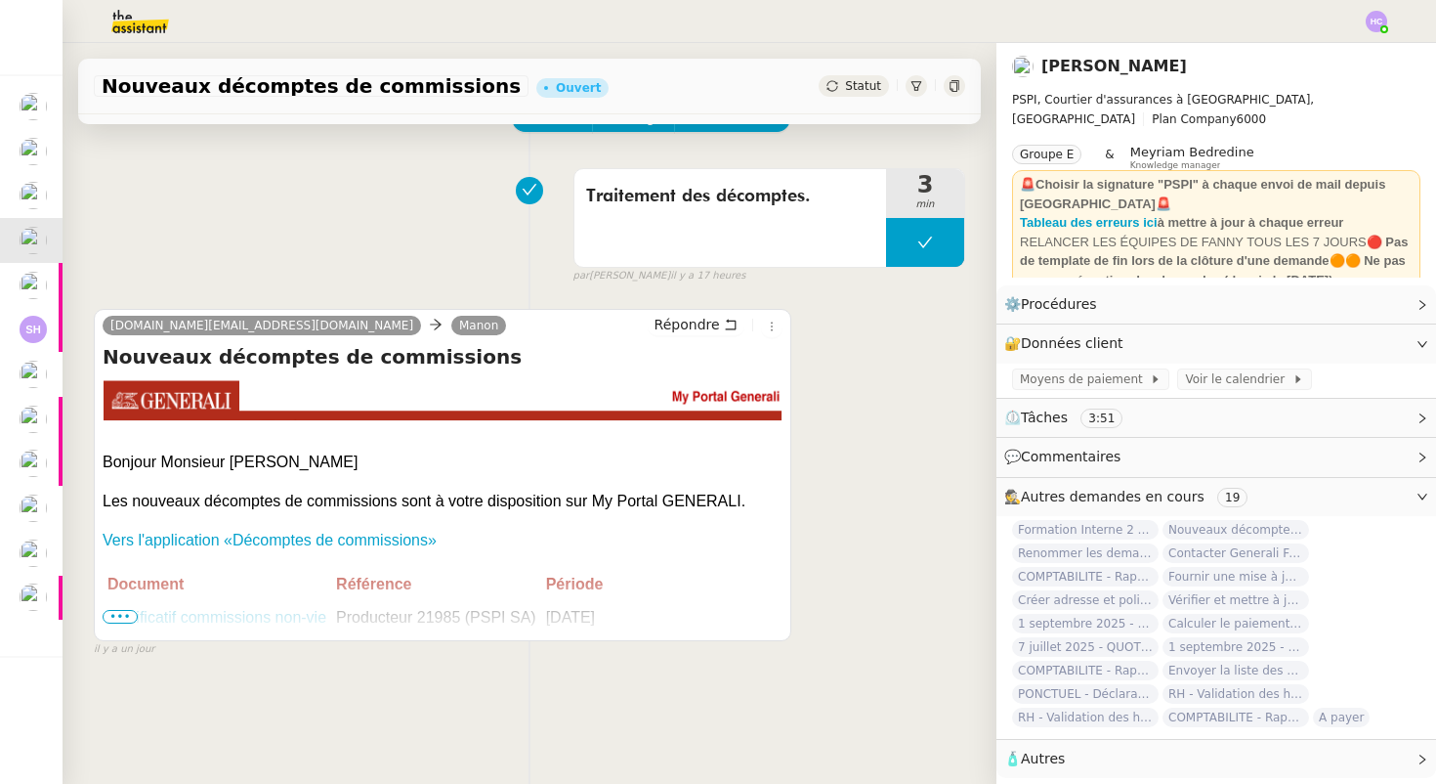
click at [129, 616] on span "•••" at bounding box center [120, 617] width 35 height 14
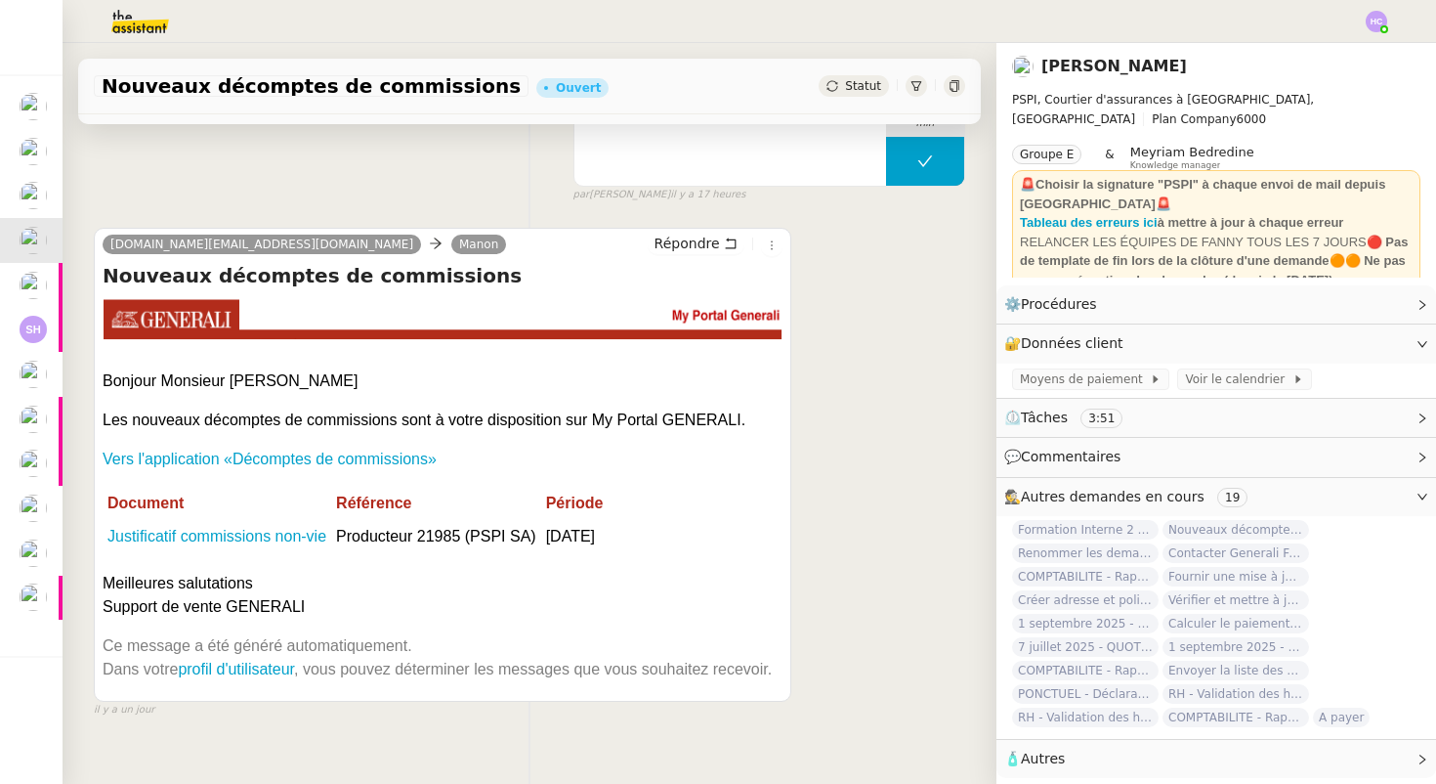
scroll to position [192, 0]
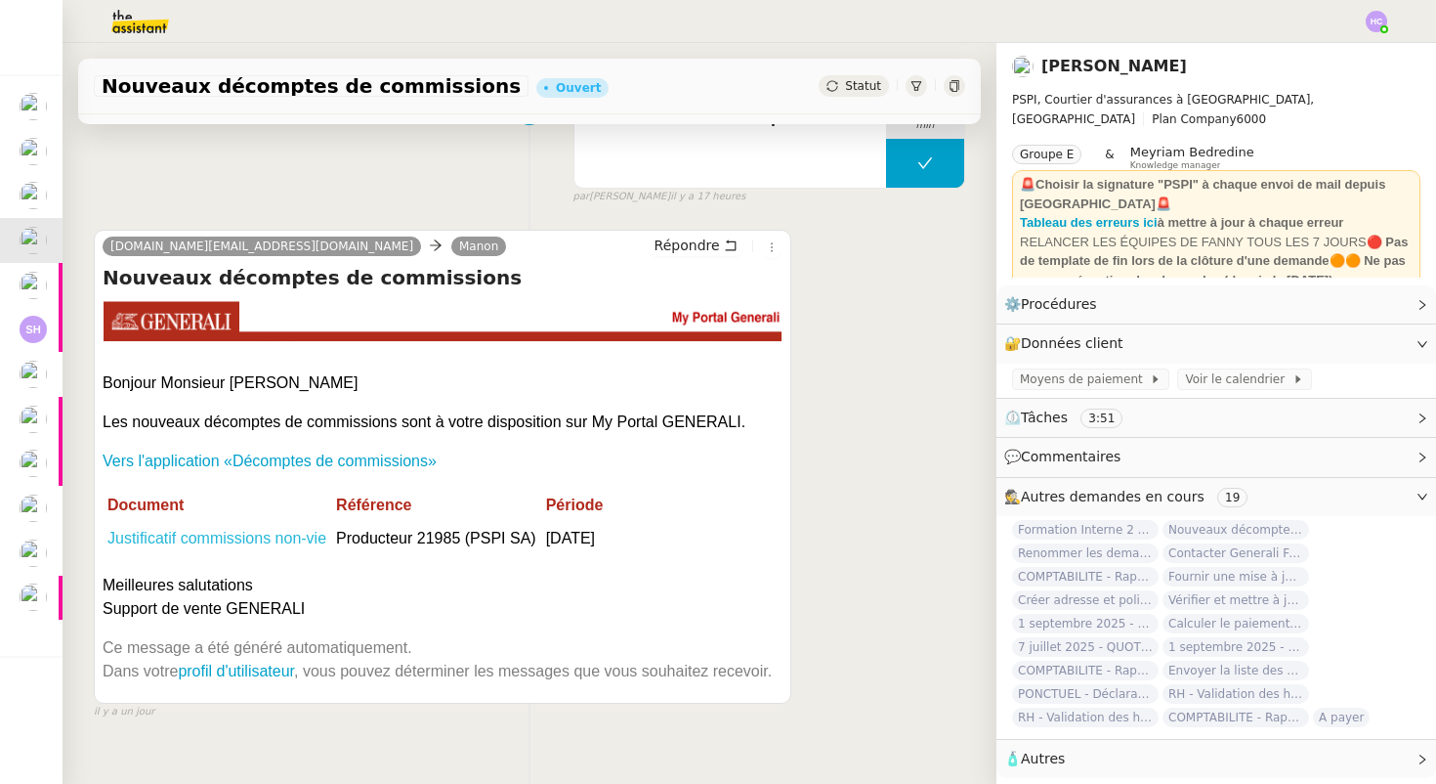
click at [152, 540] on link "Justificatif commissions non-vie" at bounding box center [216, 538] width 219 height 17
click at [220, 542] on link "Justificatif commissions non-vie" at bounding box center [216, 538] width 219 height 17
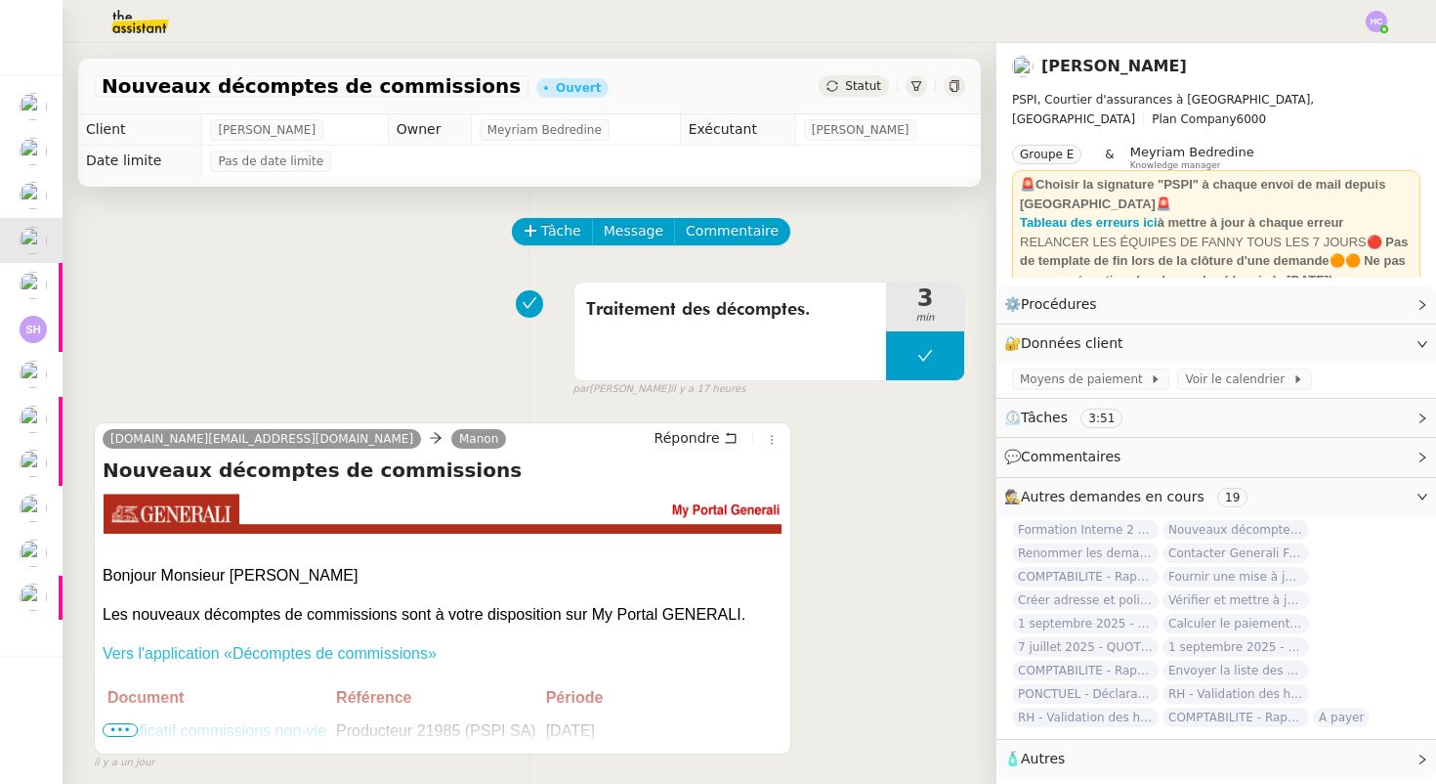
scroll to position [150, 0]
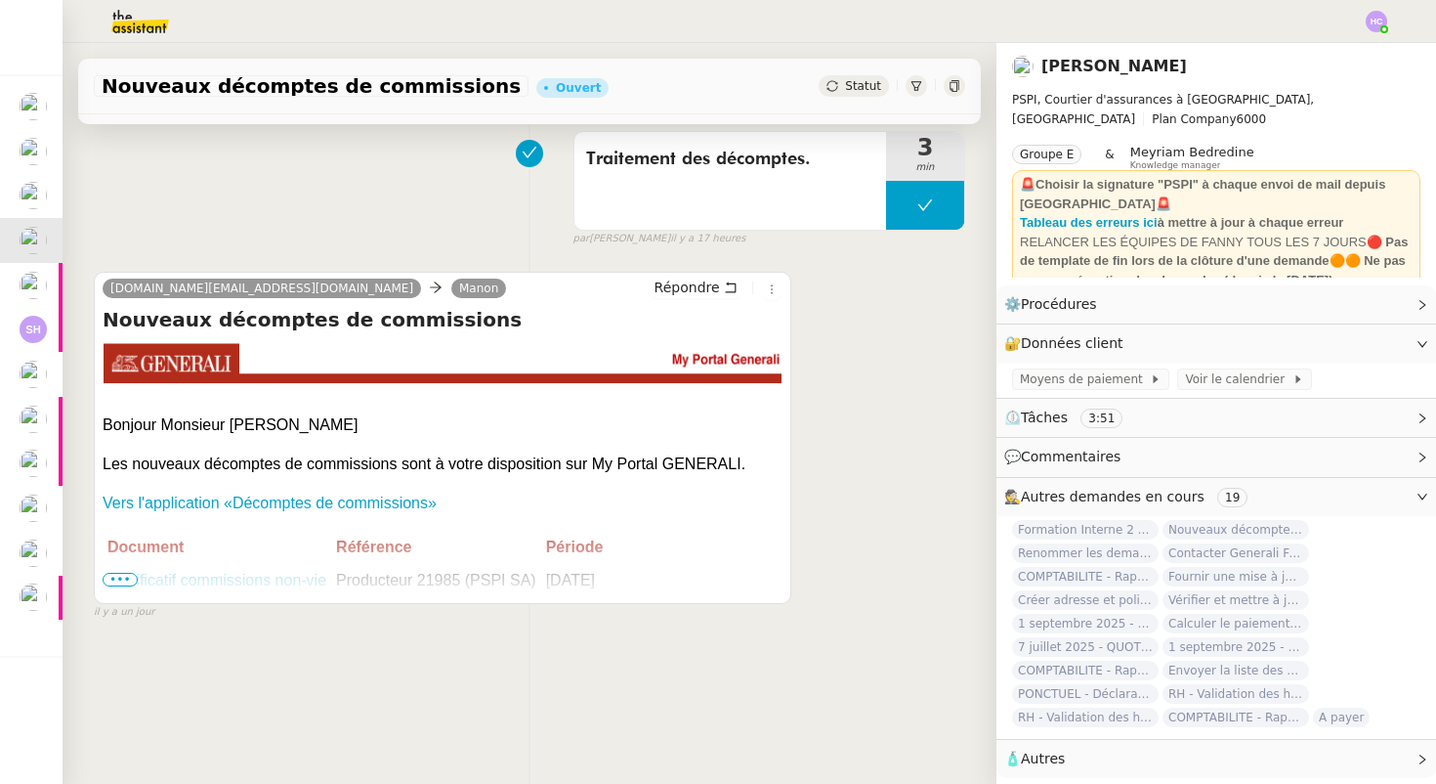
click at [121, 577] on span "•••" at bounding box center [120, 580] width 35 height 14
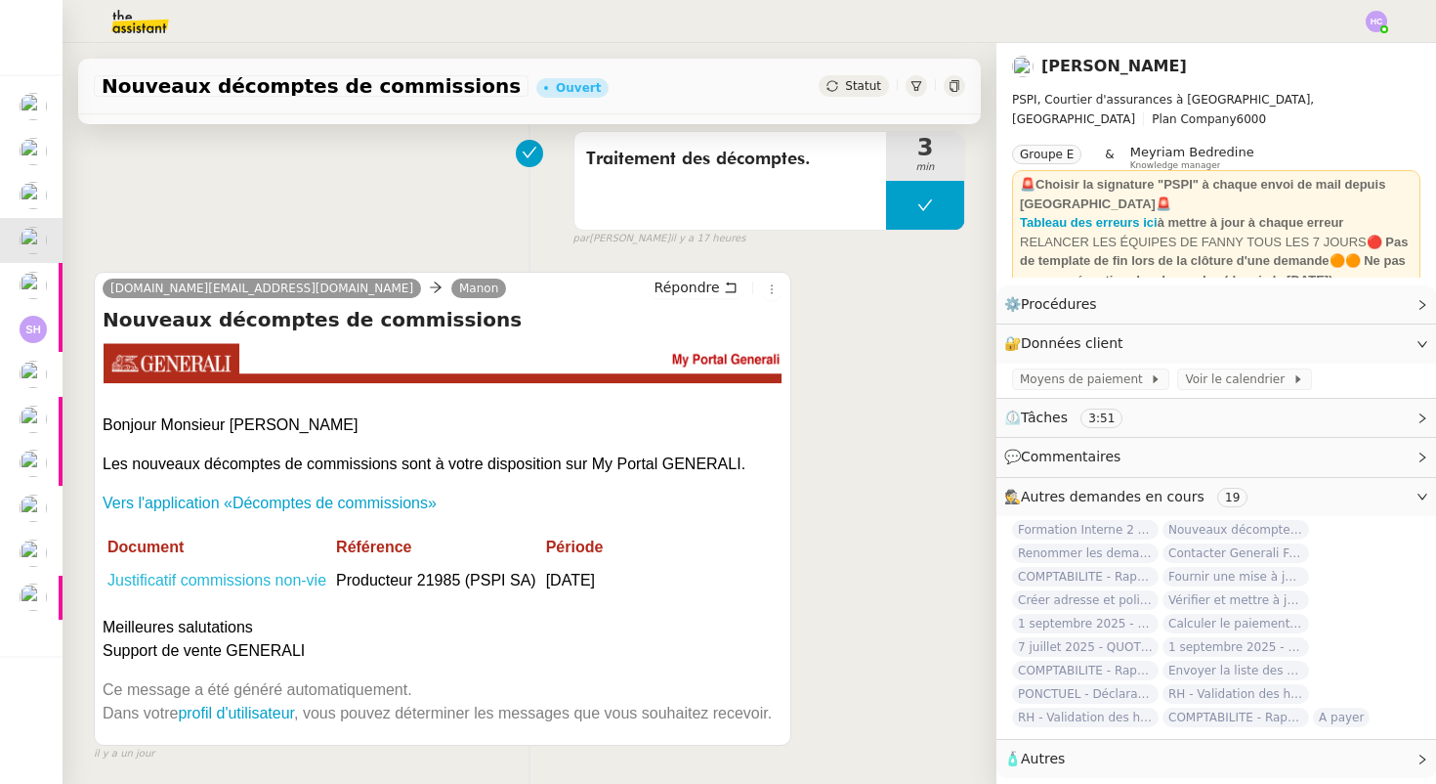
click at [238, 580] on link "Justificatif commissions non-vie" at bounding box center [216, 580] width 219 height 17
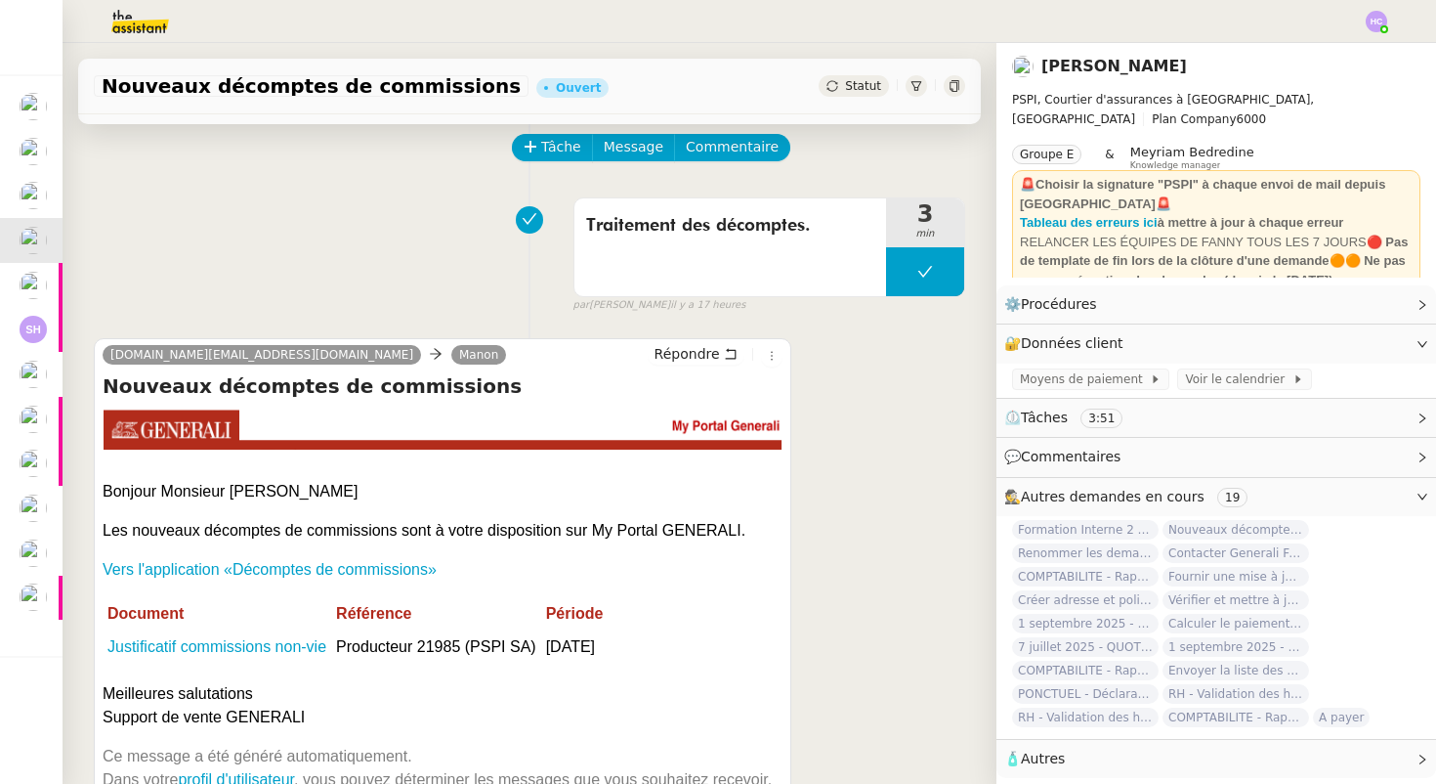
scroll to position [0, 0]
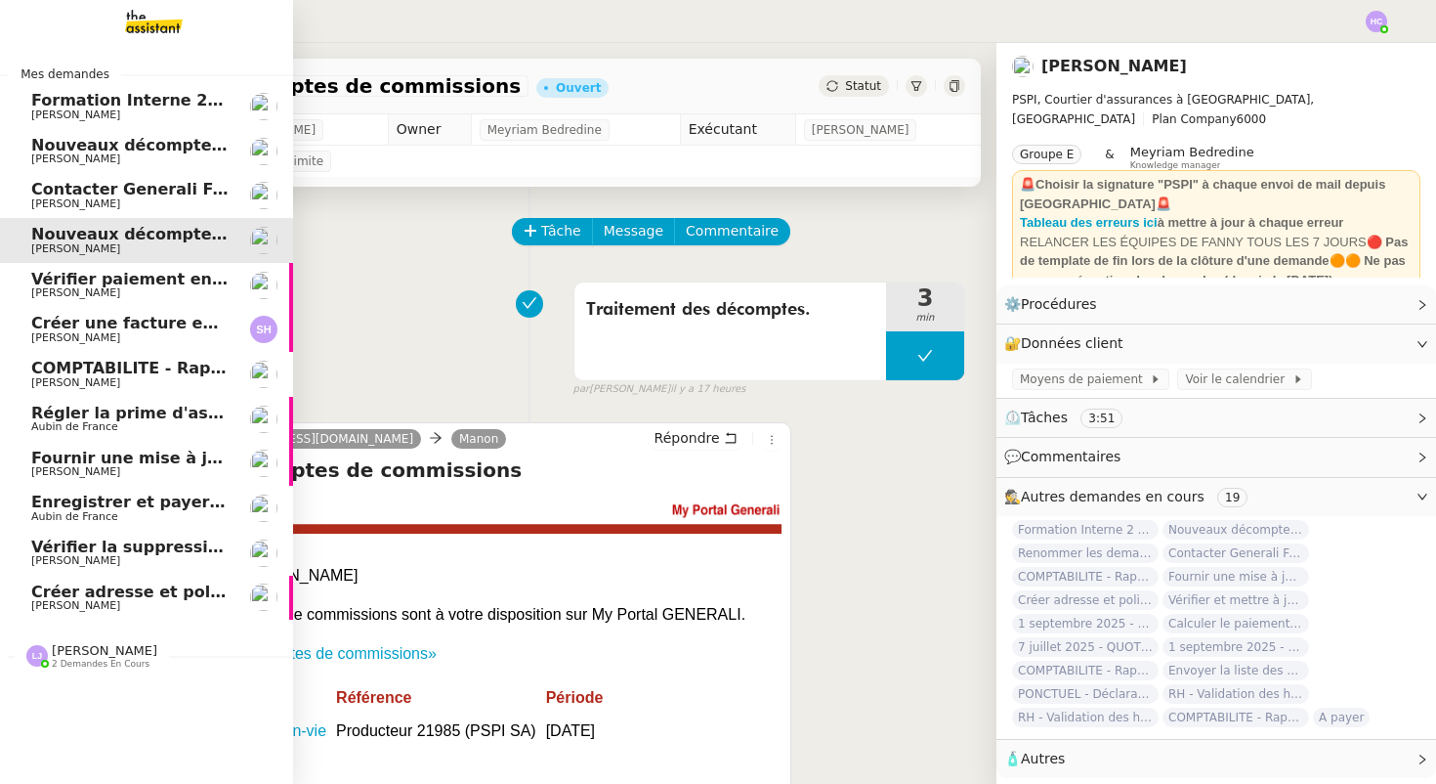
click at [74, 280] on span "Vérifier paiement en Euros pour Team2act" at bounding box center [216, 279] width 371 height 19
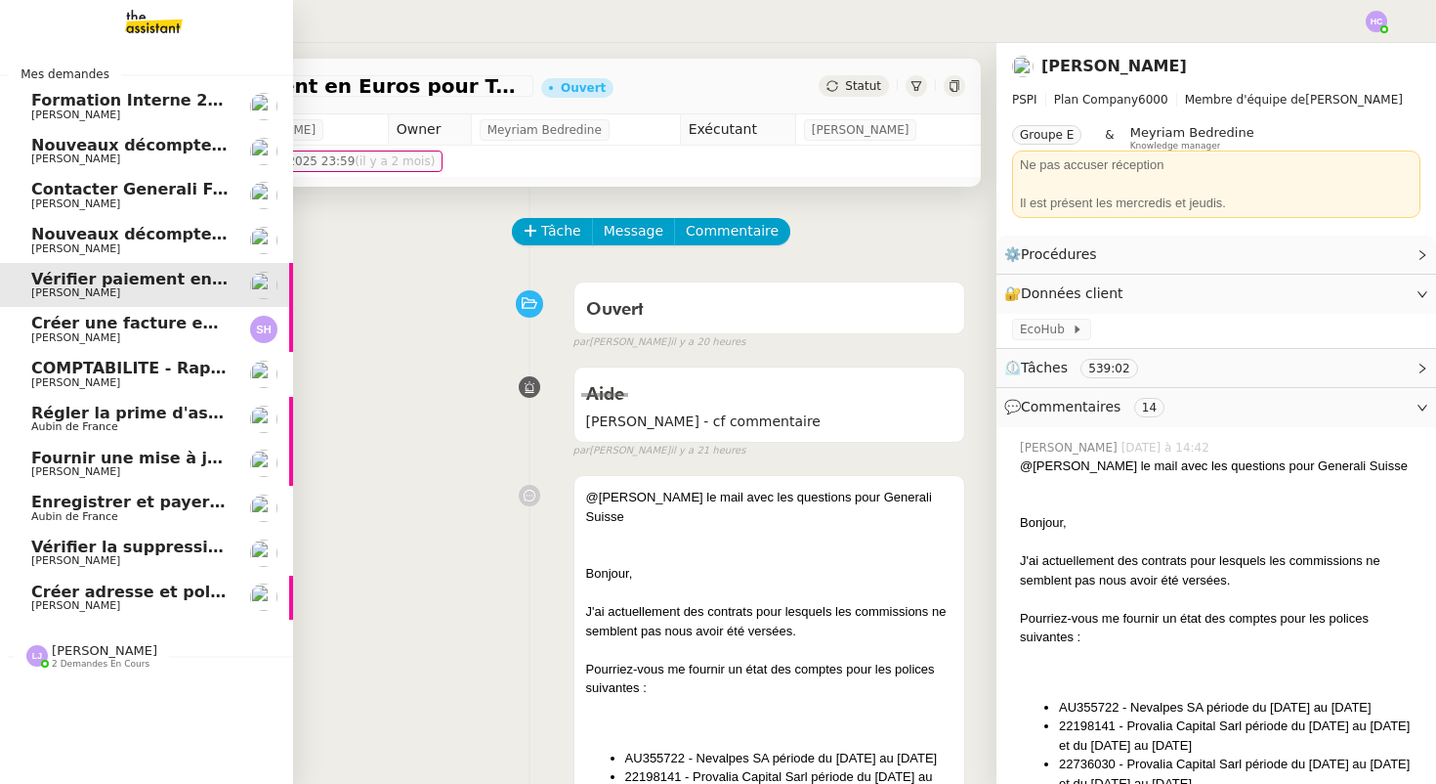
click at [127, 325] on span "Créer une facture en anglais immédiatement" at bounding box center [229, 323] width 396 height 19
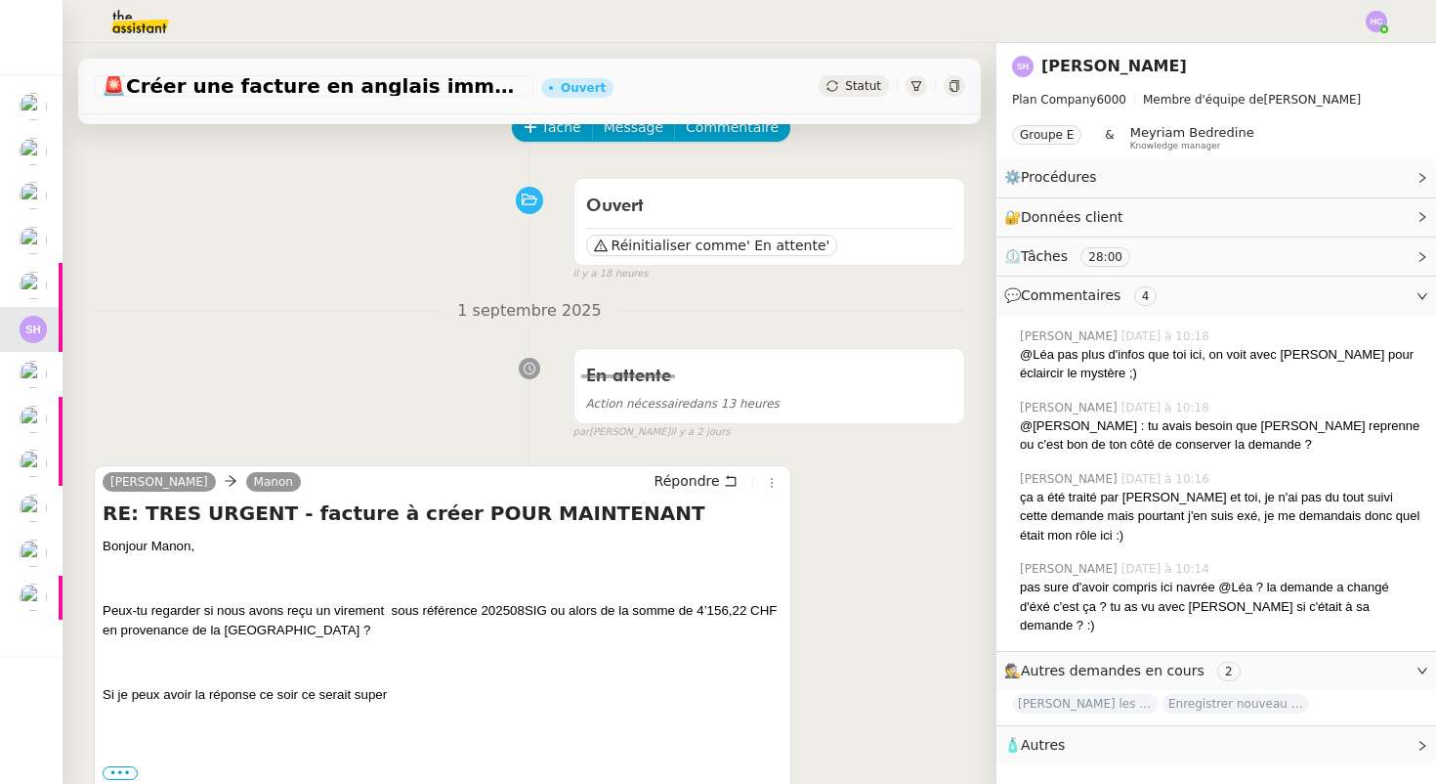
scroll to position [210, 0]
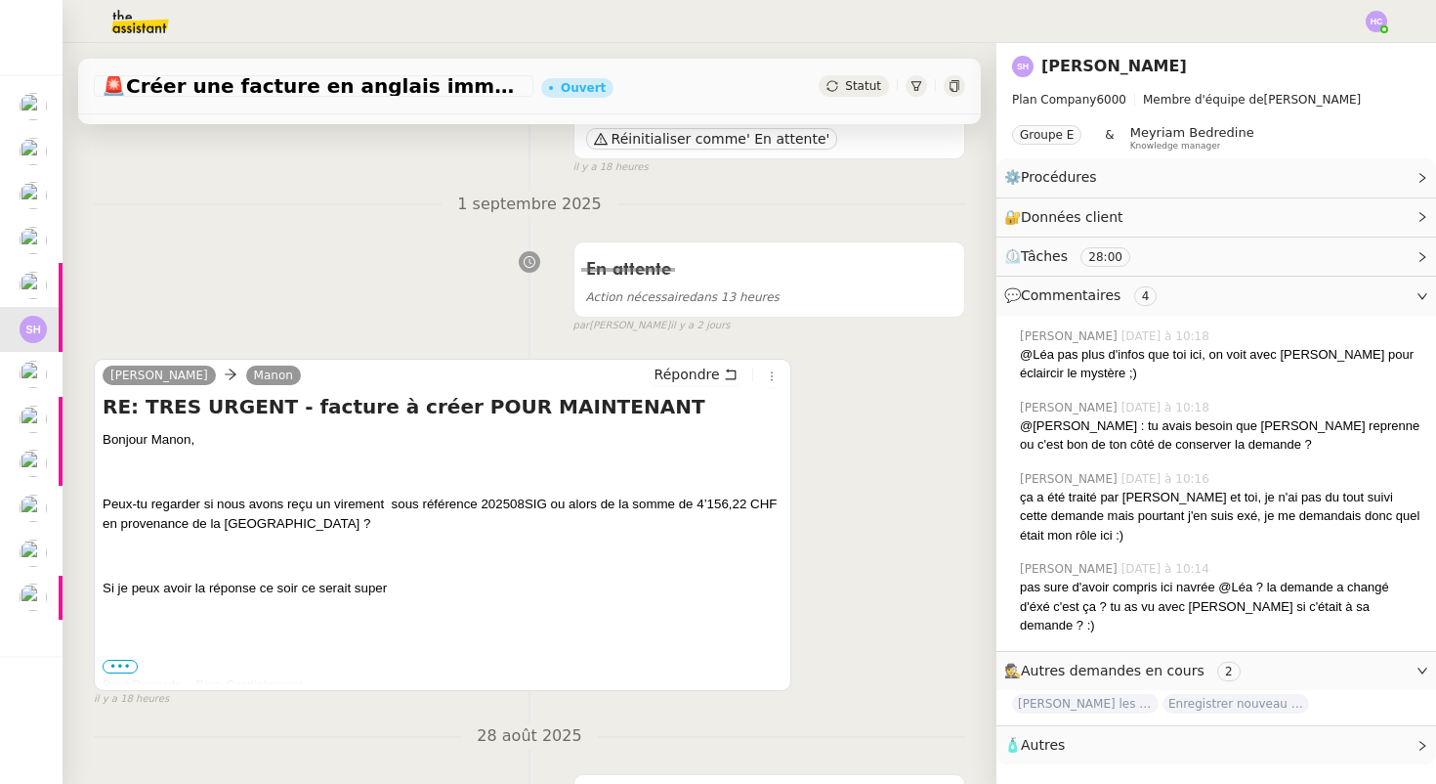
click at [522, 505] on span "Peux-tu regarder si nous avons reçu un virement sous référence 202508SIG ou alo…" at bounding box center [440, 513] width 674 height 34
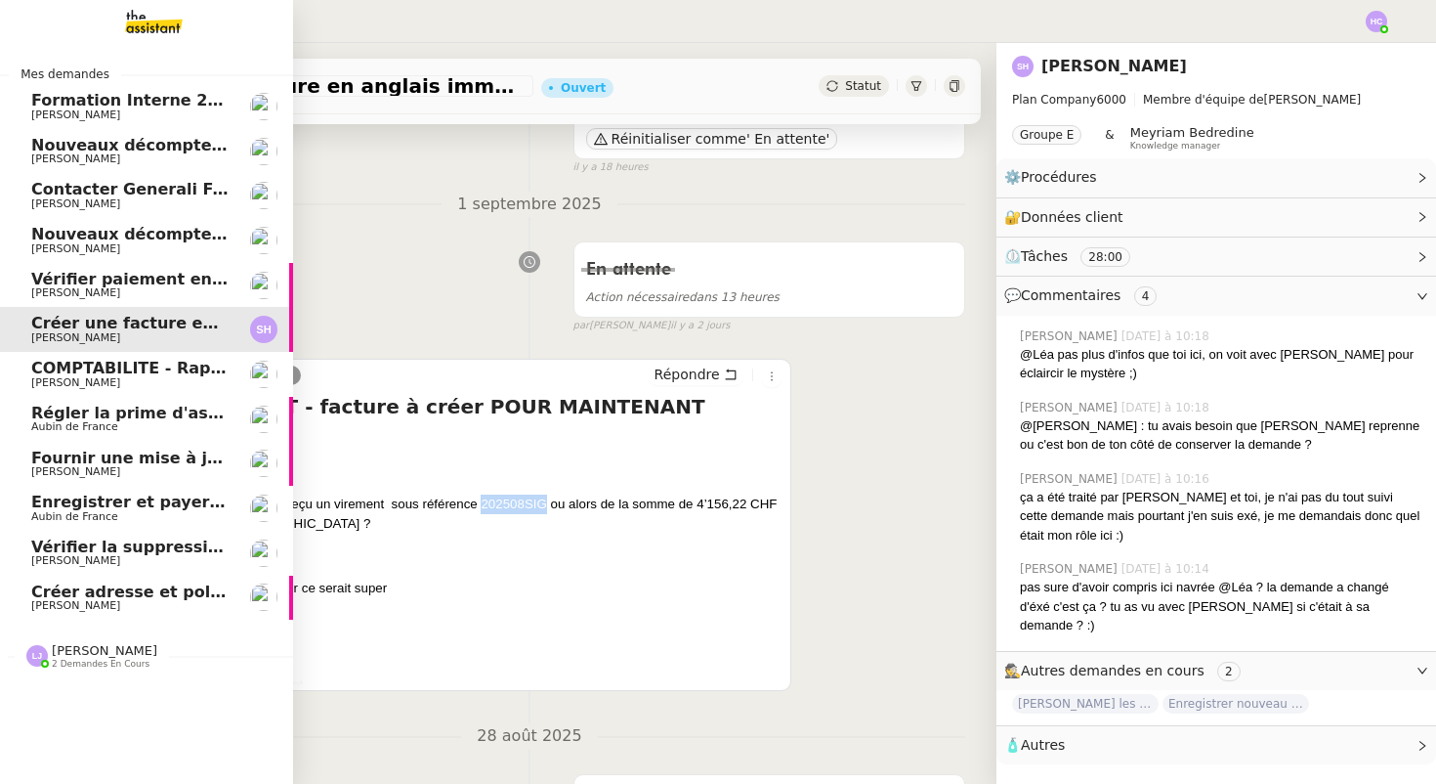
click at [63, 149] on span "Nouveaux décomptes de commissions" at bounding box center [198, 145] width 335 height 19
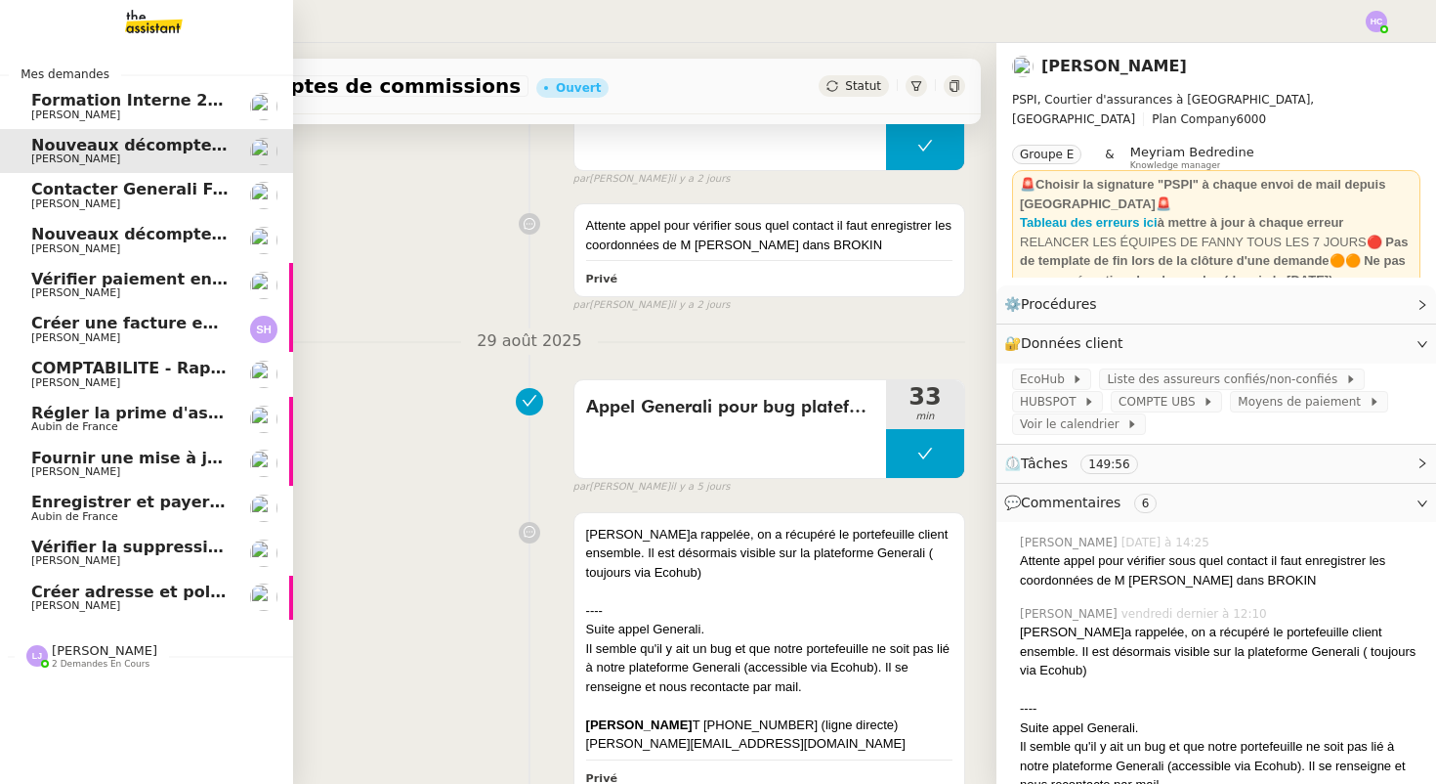
click at [65, 106] on span "Formation Interne 2 - [PERSON_NAME]" at bounding box center [200, 100] width 339 height 19
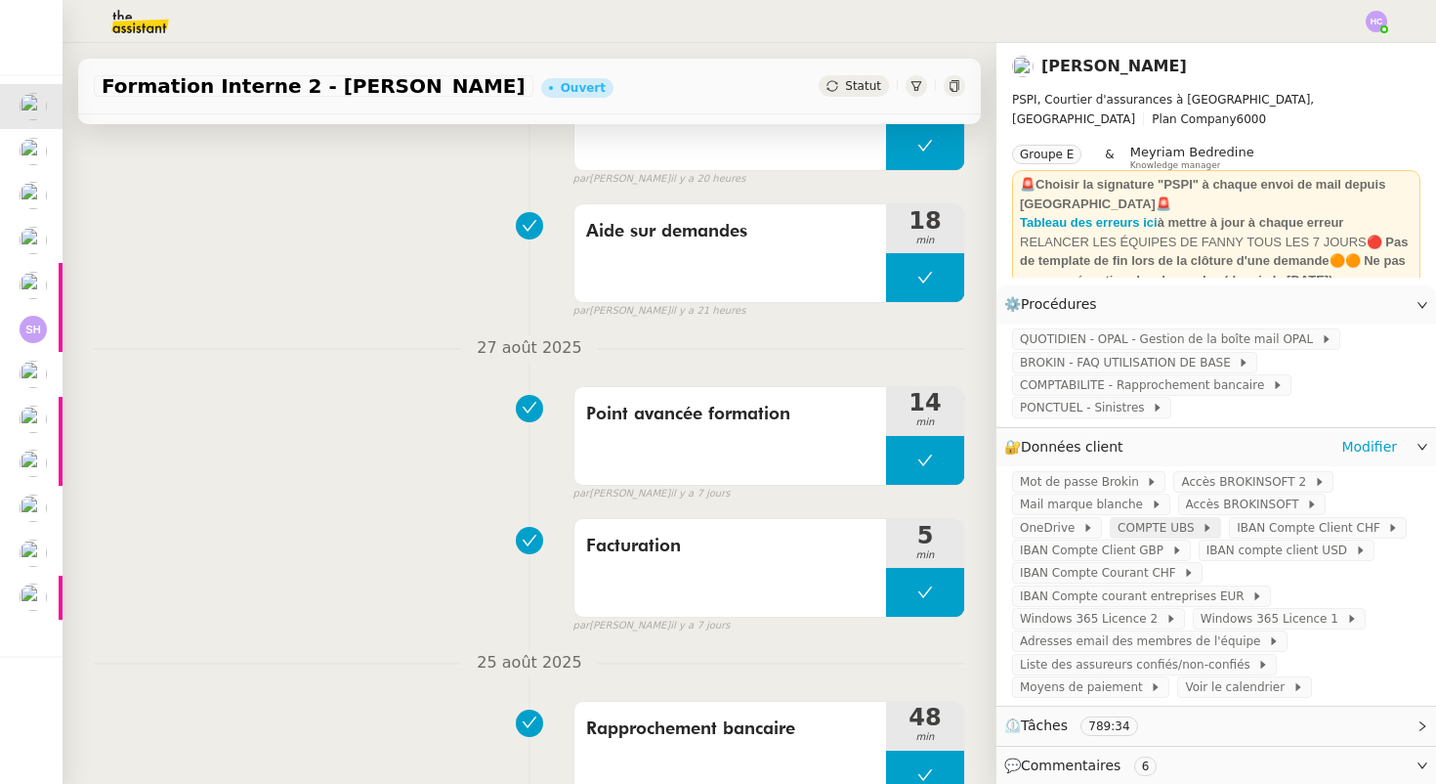
click at [1118, 526] on span "COMPTE UBS" at bounding box center [1160, 528] width 84 height 20
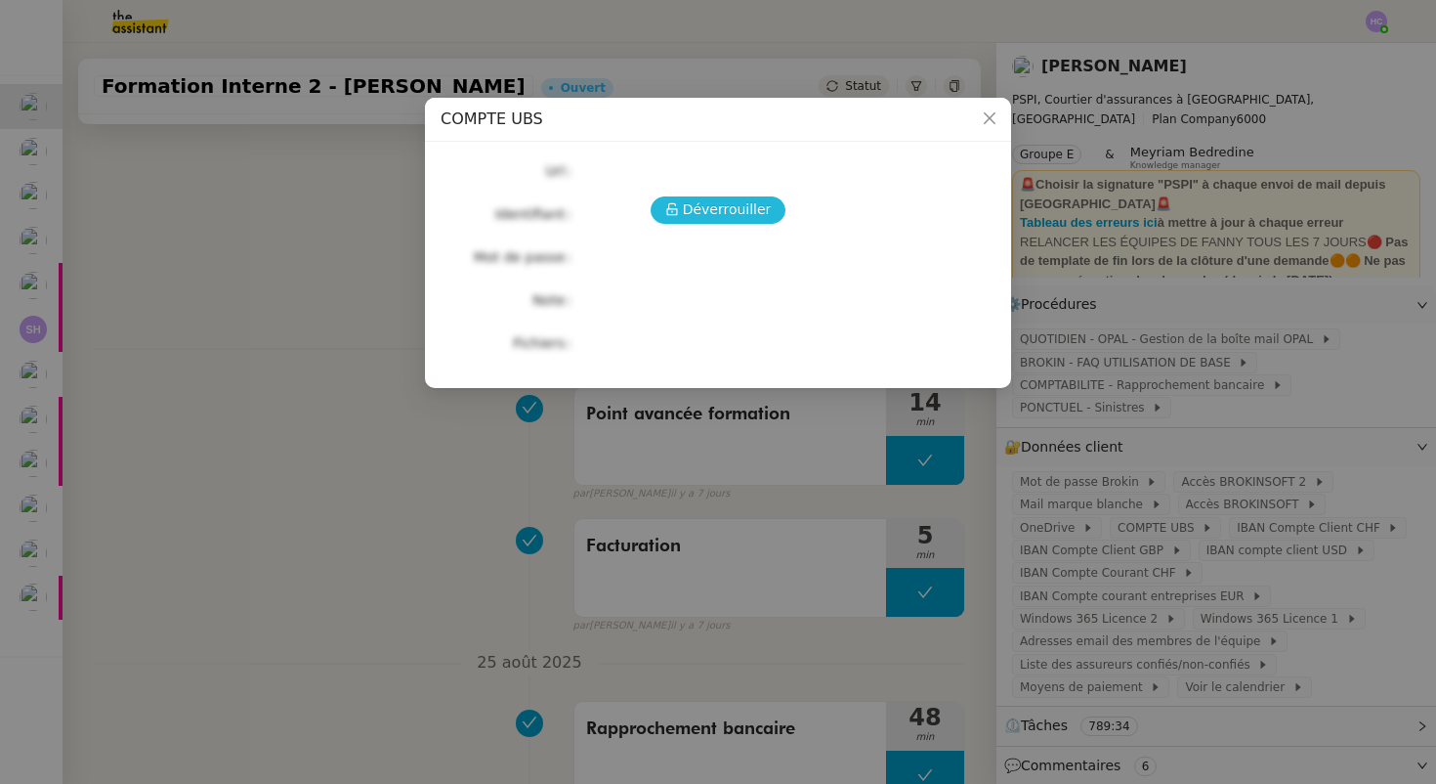
click at [714, 206] on span "Déverrouiller" at bounding box center [727, 209] width 89 height 22
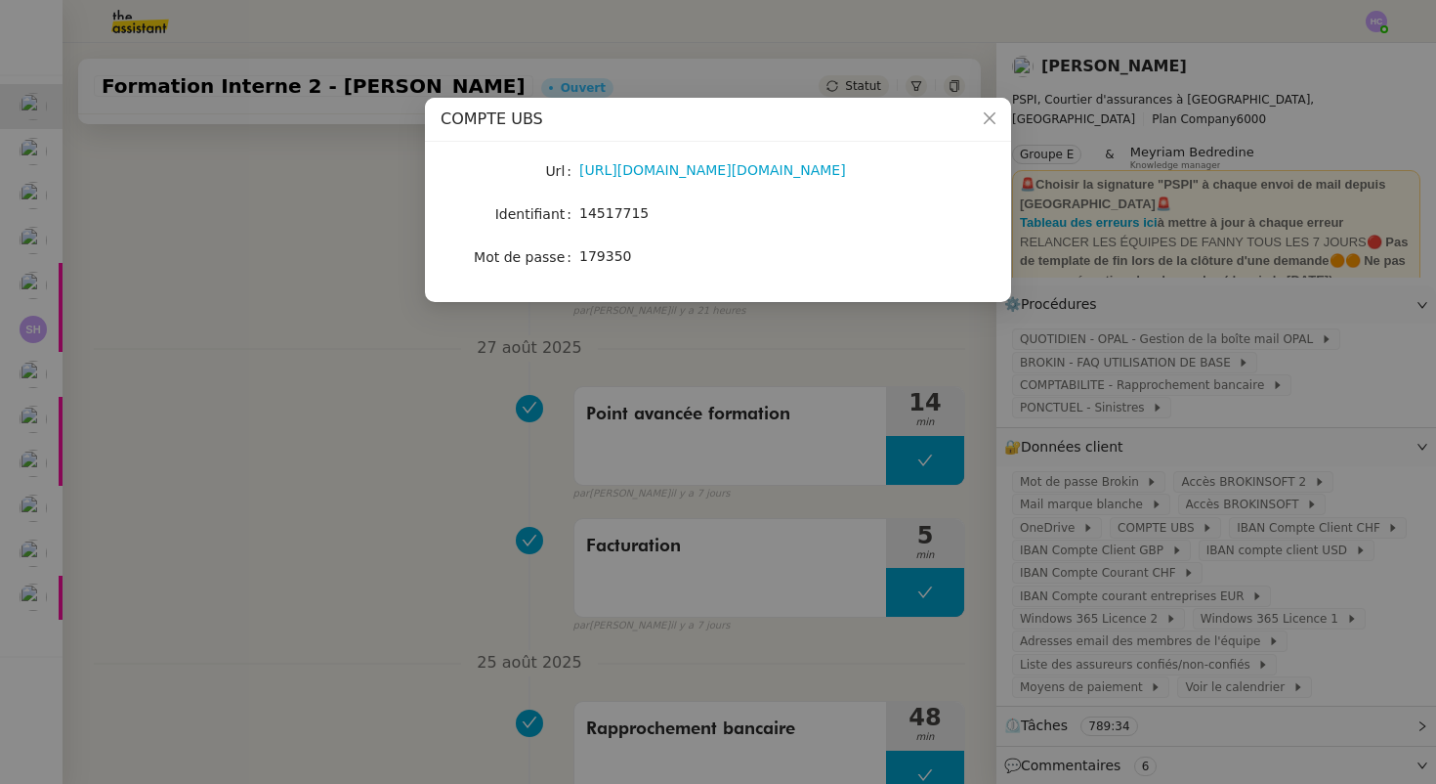
click at [621, 208] on span "14517715" at bounding box center [613, 213] width 69 height 16
copy span "14517715"
click at [303, 395] on nz-modal-container "COMPTE UBS Url https://ebanking-ch1.ubs.com/workbench/WorkbenchOpenAction.do?lo…" at bounding box center [718, 392] width 1436 height 784
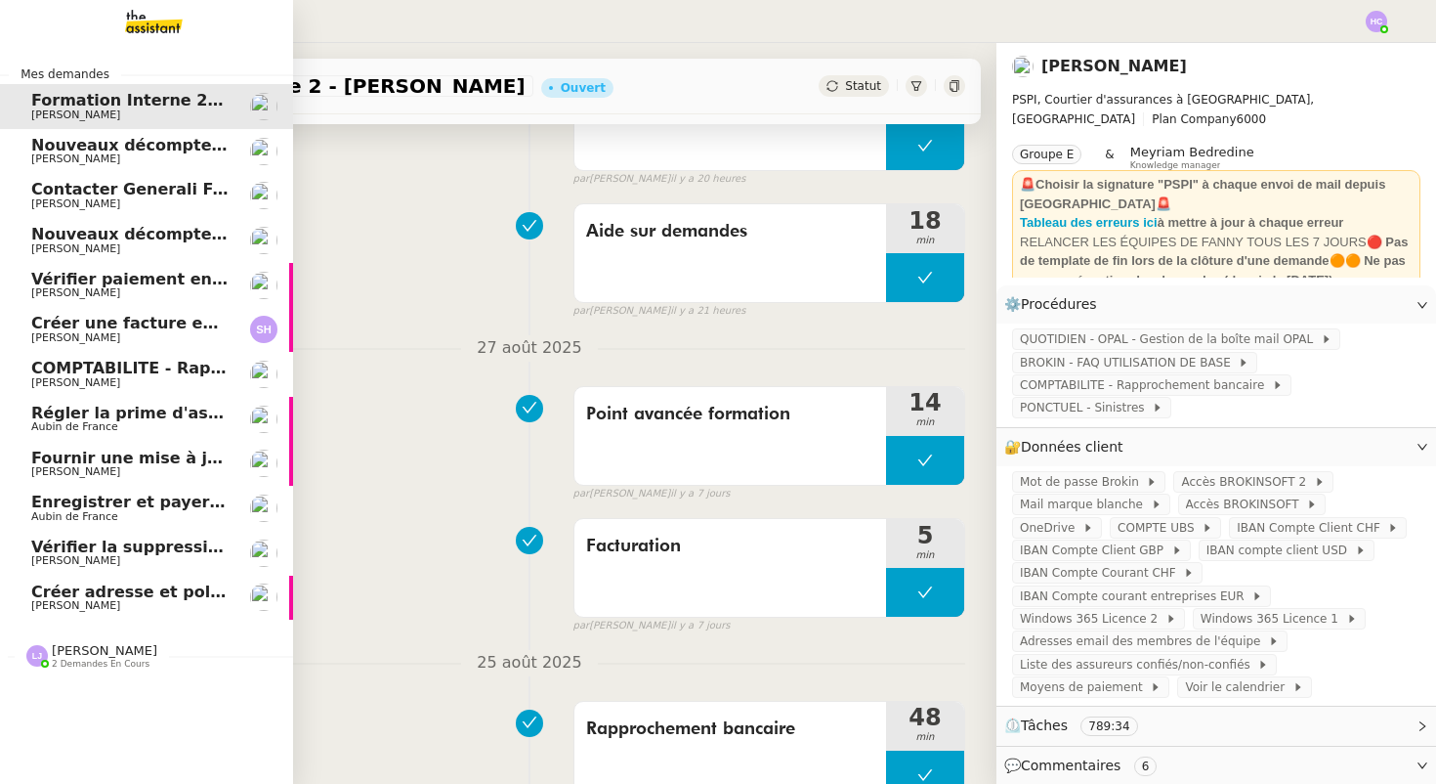
click at [125, 149] on span "Nouveaux décomptes de commissions" at bounding box center [198, 145] width 335 height 19
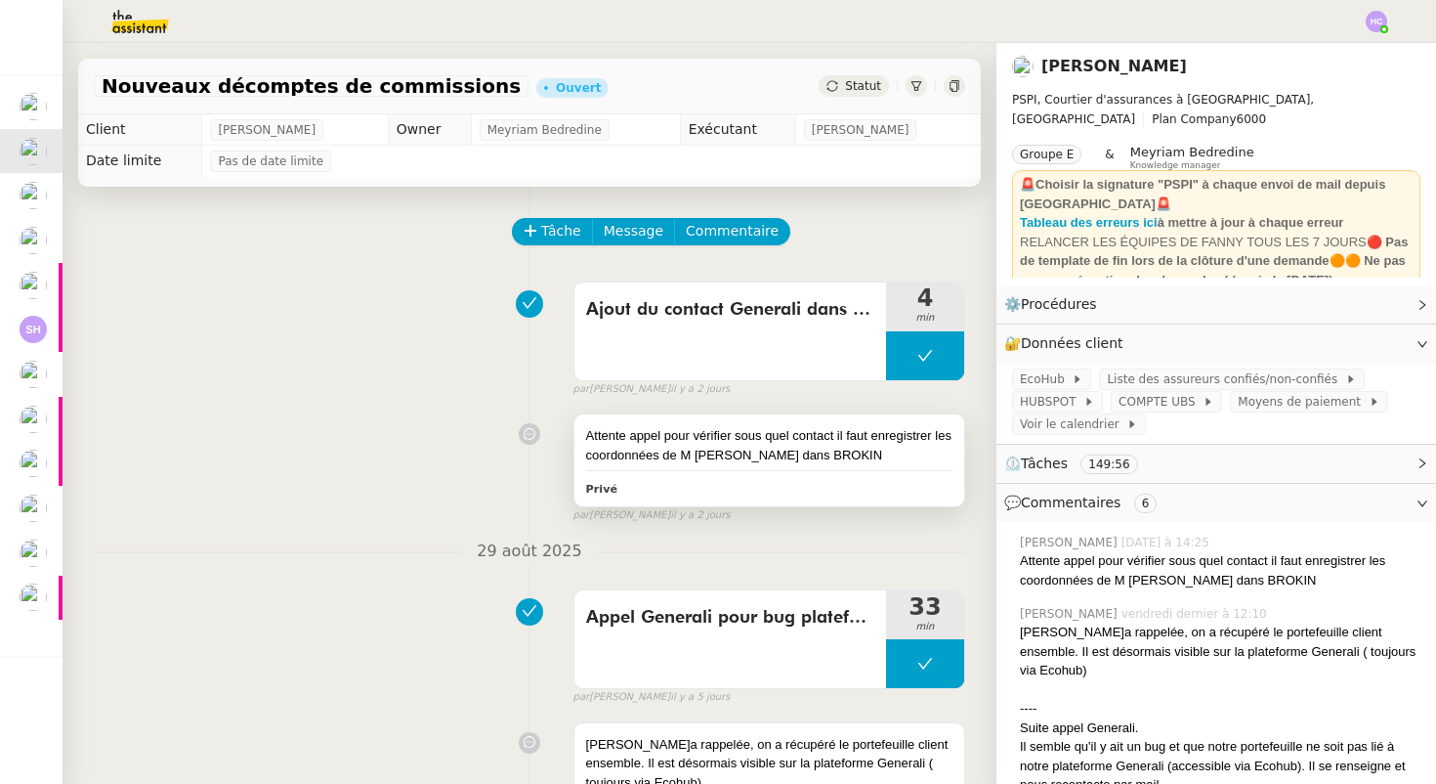
click at [801, 452] on div "Attente appel pour vérifier sous quel contact il faut enregistrer les coordonné…" at bounding box center [769, 445] width 366 height 38
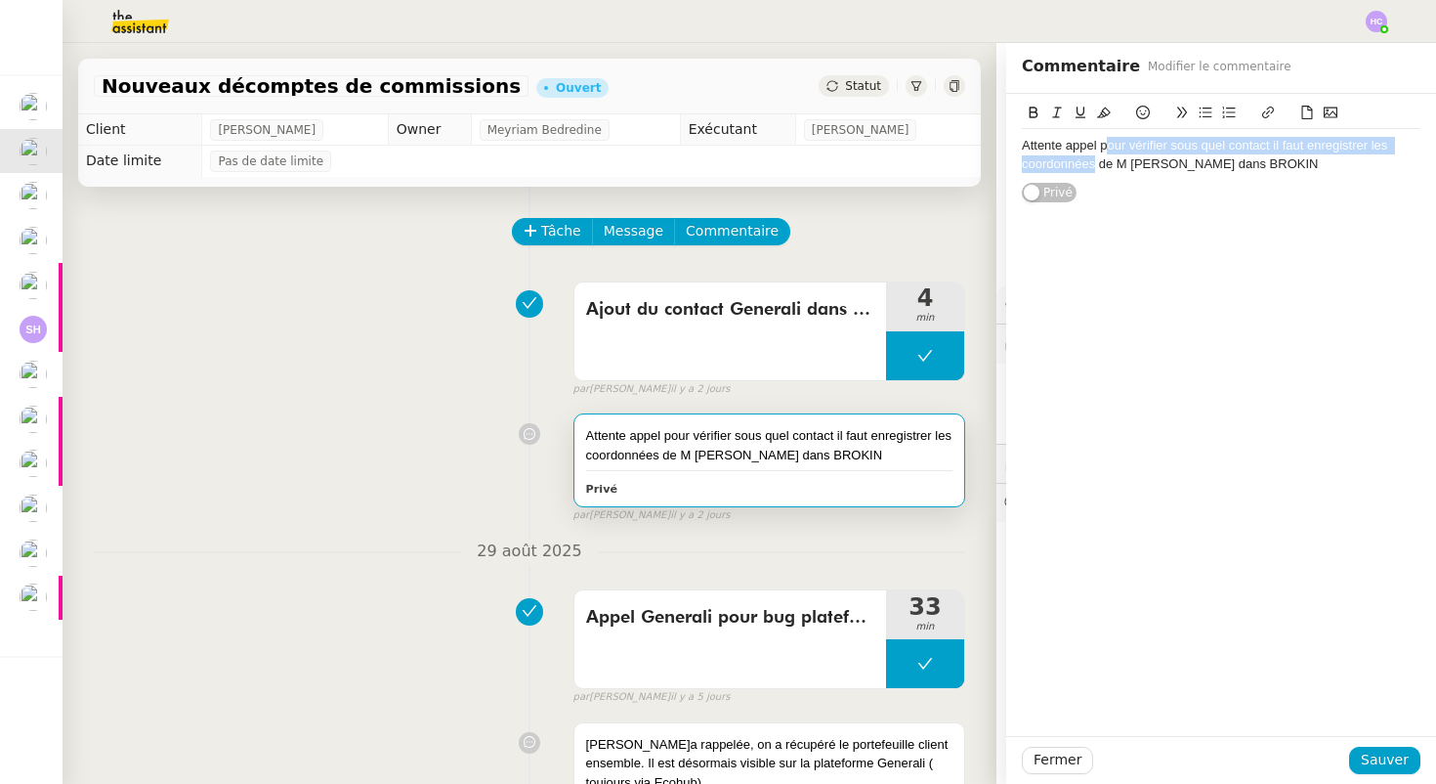
drag, startPoint x: 1105, startPoint y: 148, endPoint x: 1093, endPoint y: 172, distance: 27.1
click at [1093, 172] on div "Attente appel pour vérifier sous quel contact il faut enregistrer les coordonné…" at bounding box center [1221, 155] width 399 height 36
drag, startPoint x: 1207, startPoint y: 146, endPoint x: 1335, endPoint y: 146, distance: 128.0
click at [1335, 146] on div "Attente appel de M Aeschimann dans BROKIN" at bounding box center [1221, 146] width 399 height 18
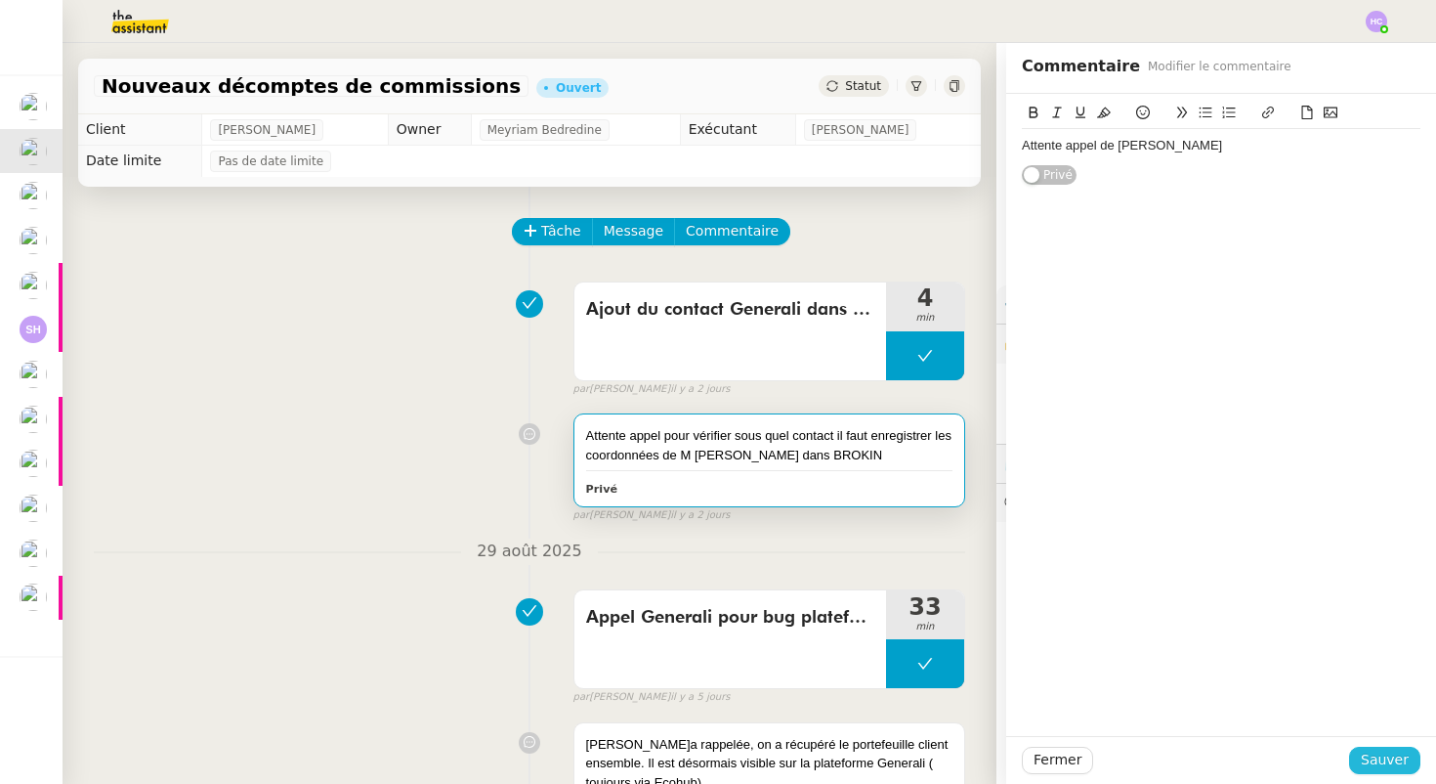
click at [1377, 763] on span "Sauver" at bounding box center [1385, 759] width 48 height 22
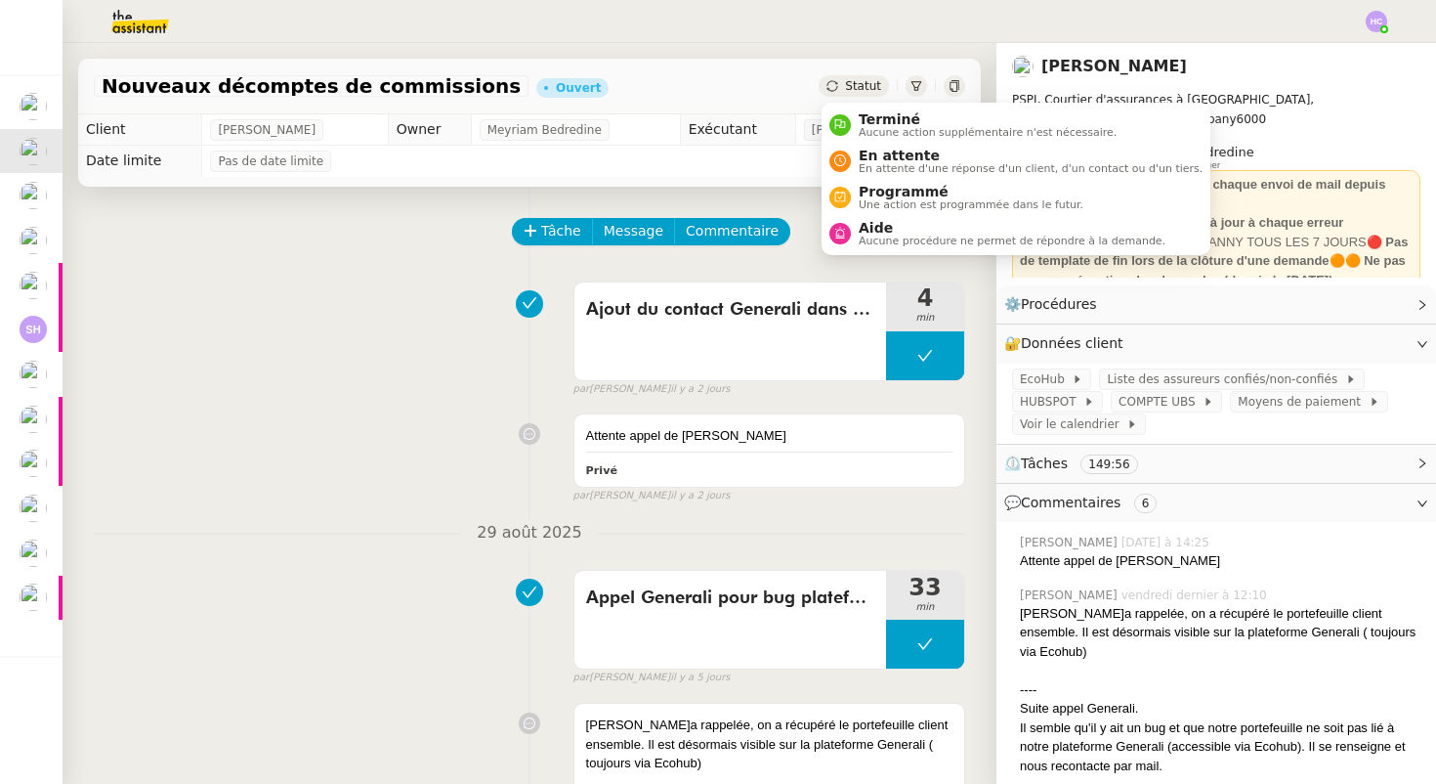
click at [854, 84] on span "Statut" at bounding box center [863, 86] width 36 height 14
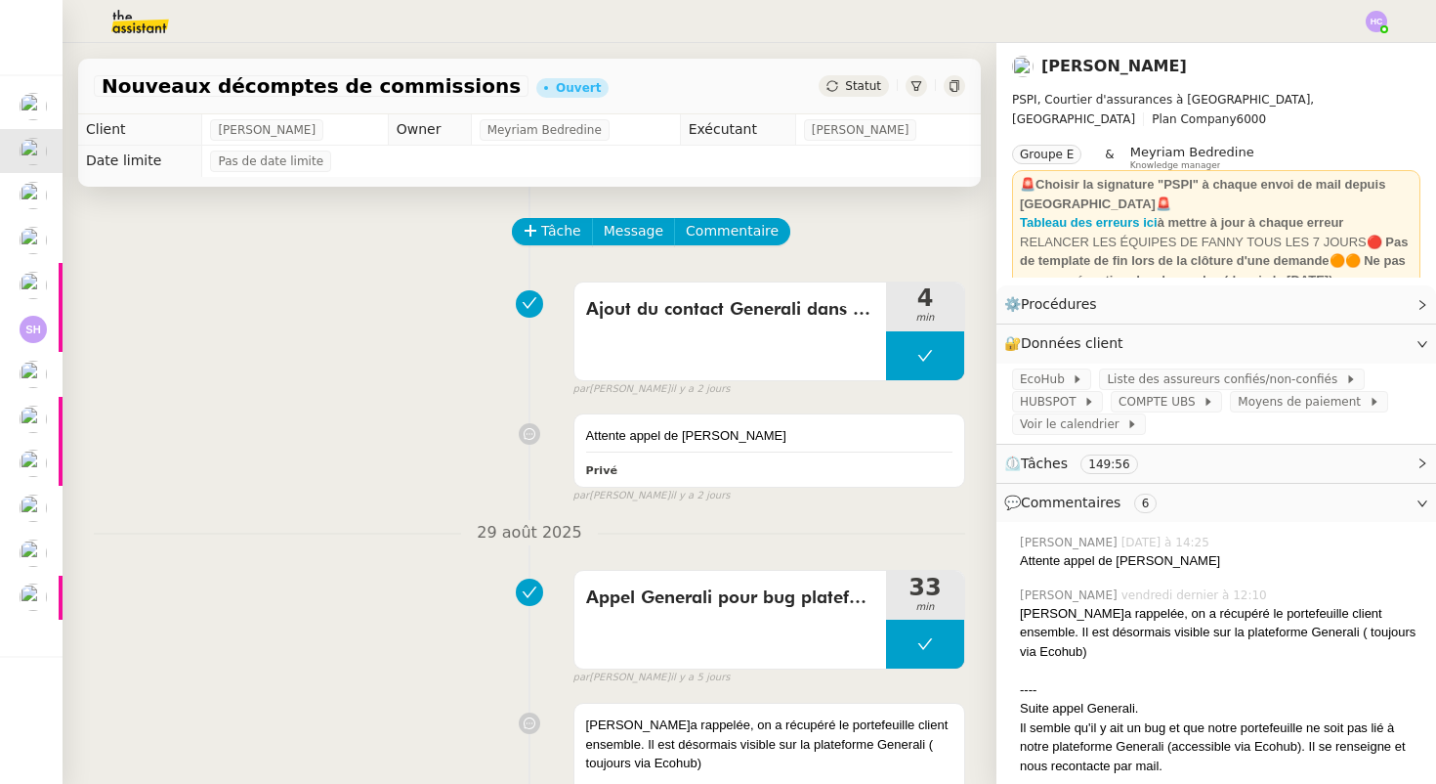
click at [861, 88] on span "Statut" at bounding box center [863, 86] width 36 height 14
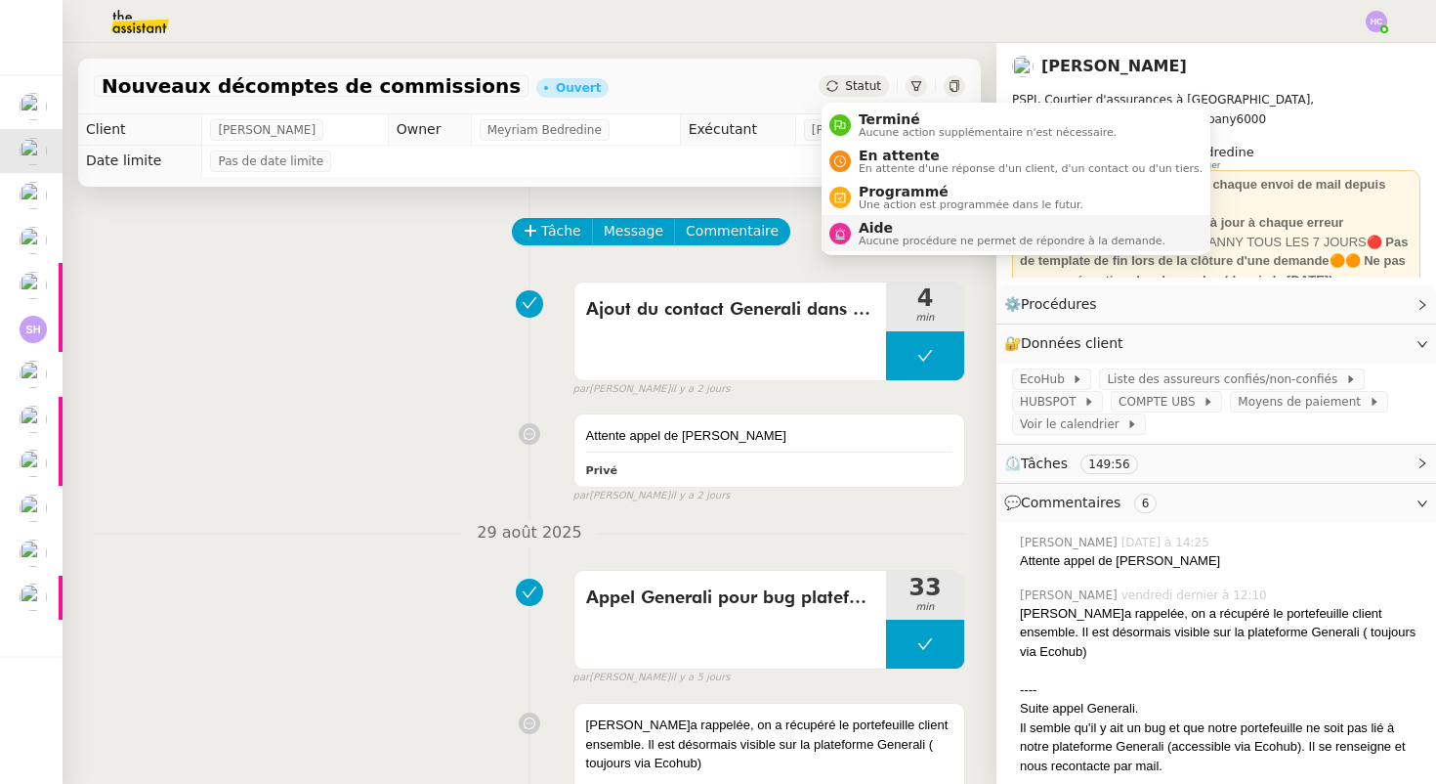
click at [905, 229] on span "Aide" at bounding box center [1012, 228] width 307 height 16
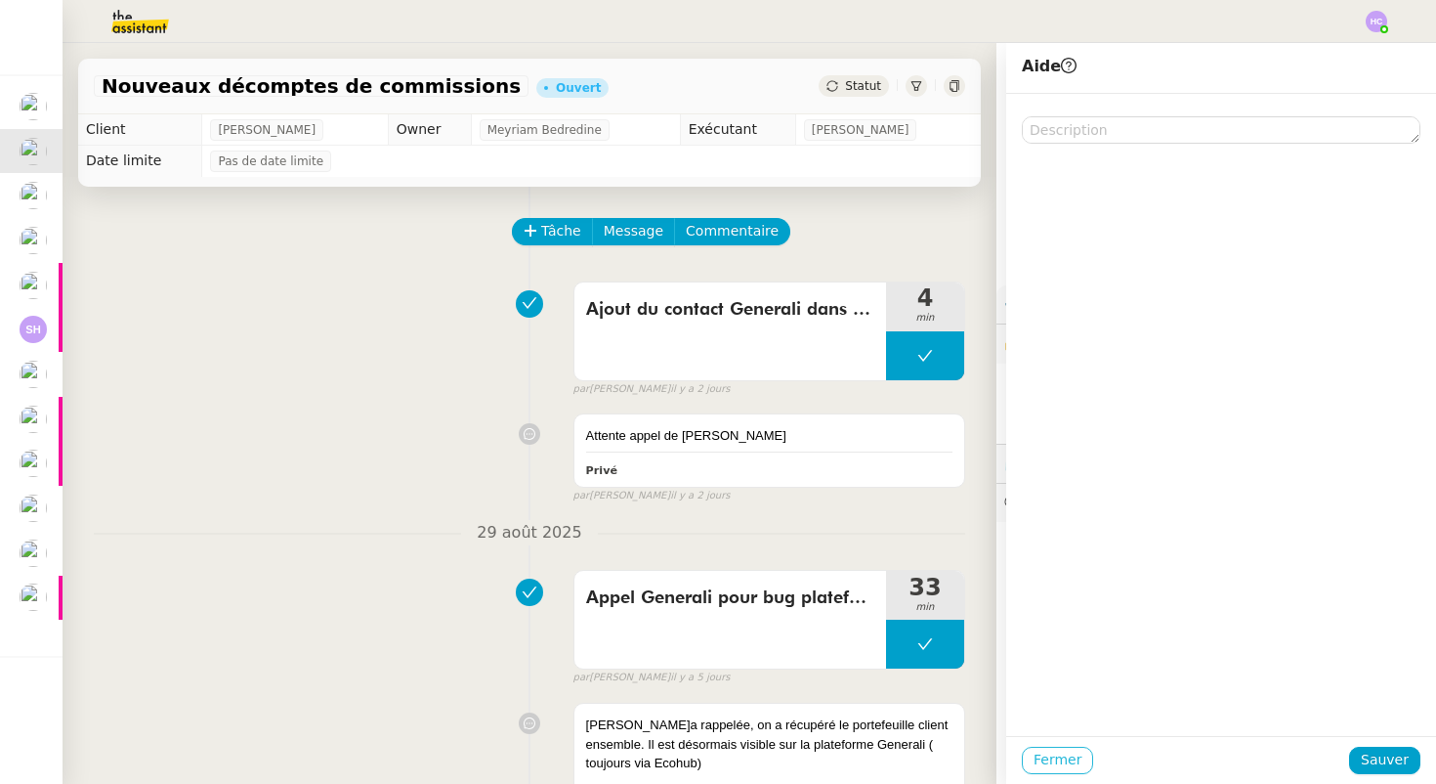
click at [1066, 760] on span "Fermer" at bounding box center [1058, 759] width 48 height 22
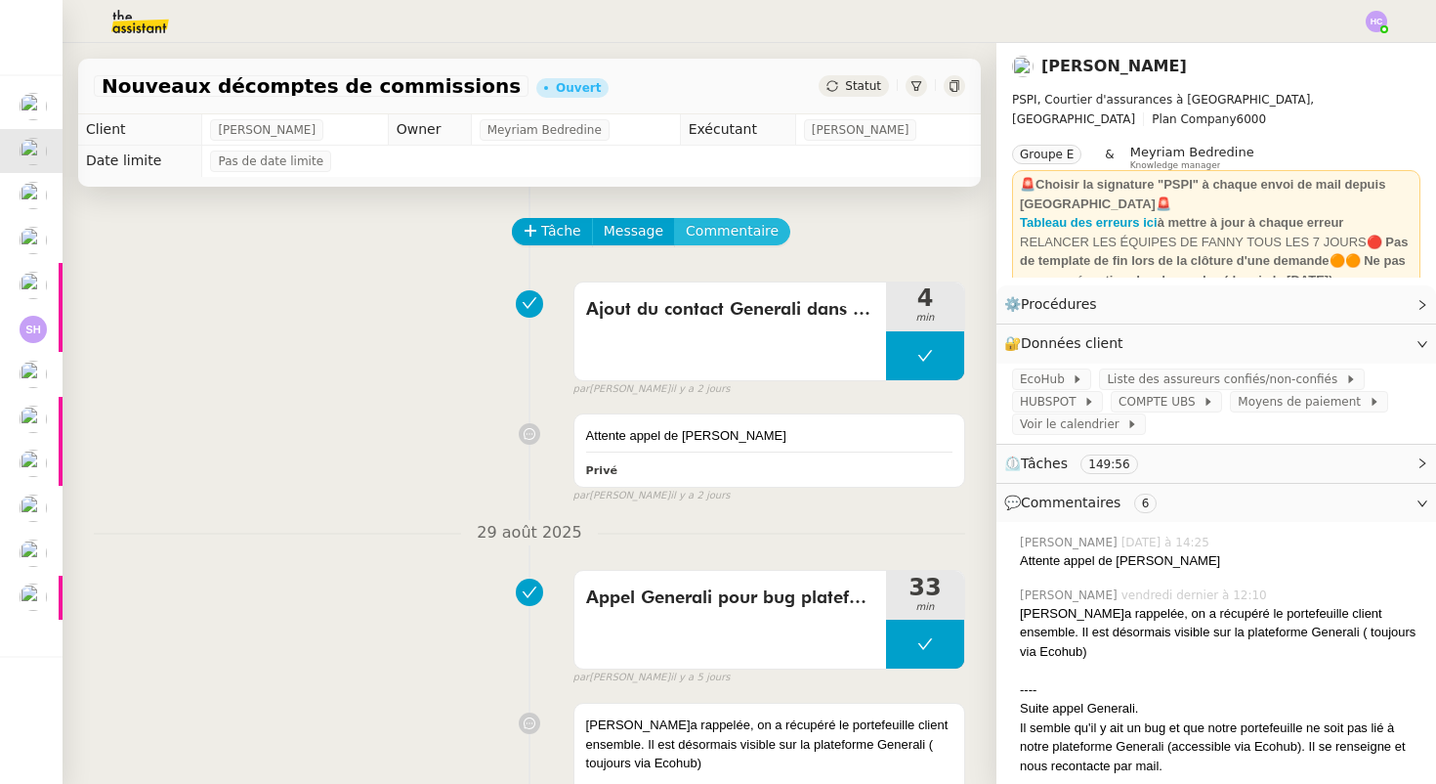
click at [703, 229] on span "Commentaire" at bounding box center [732, 231] width 93 height 22
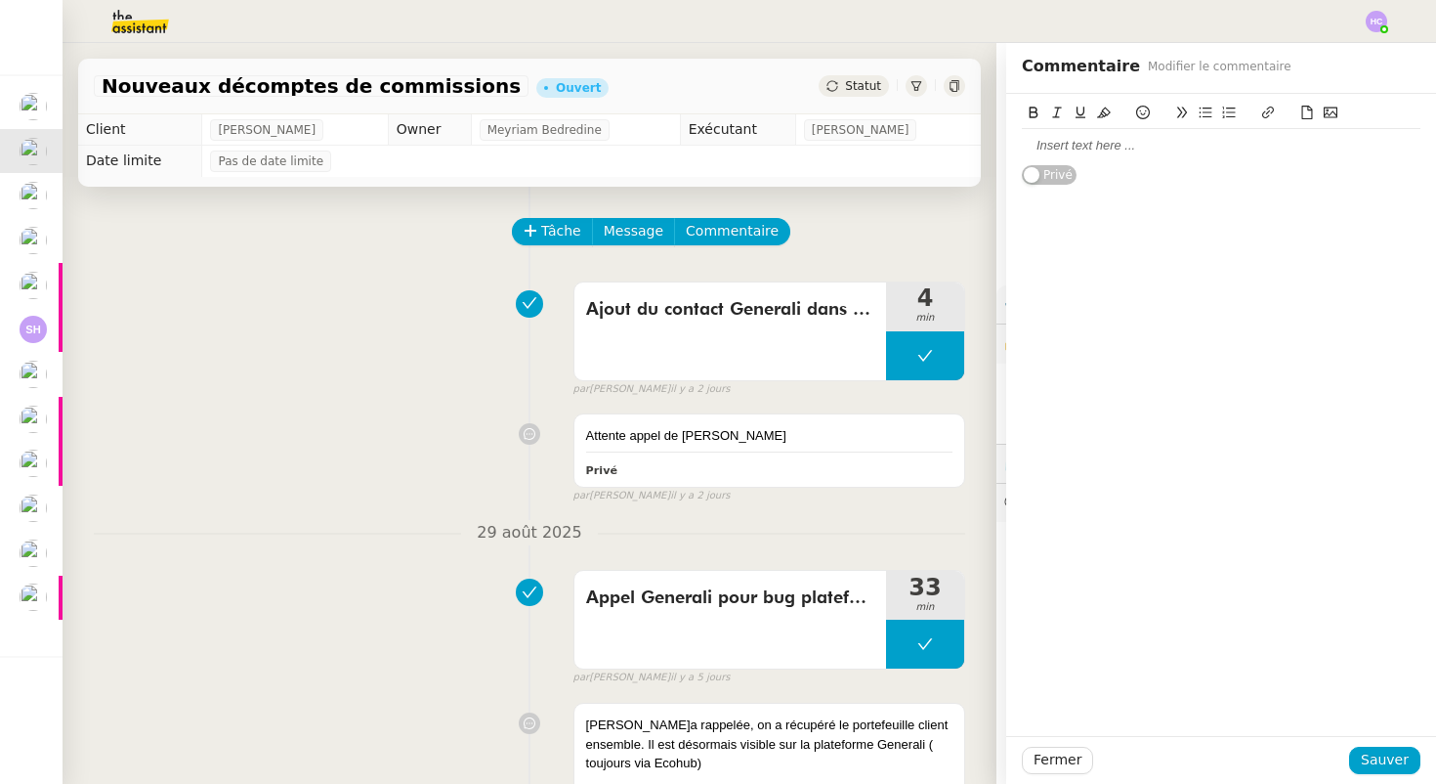
click at [1089, 140] on div at bounding box center [1221, 146] width 399 height 18
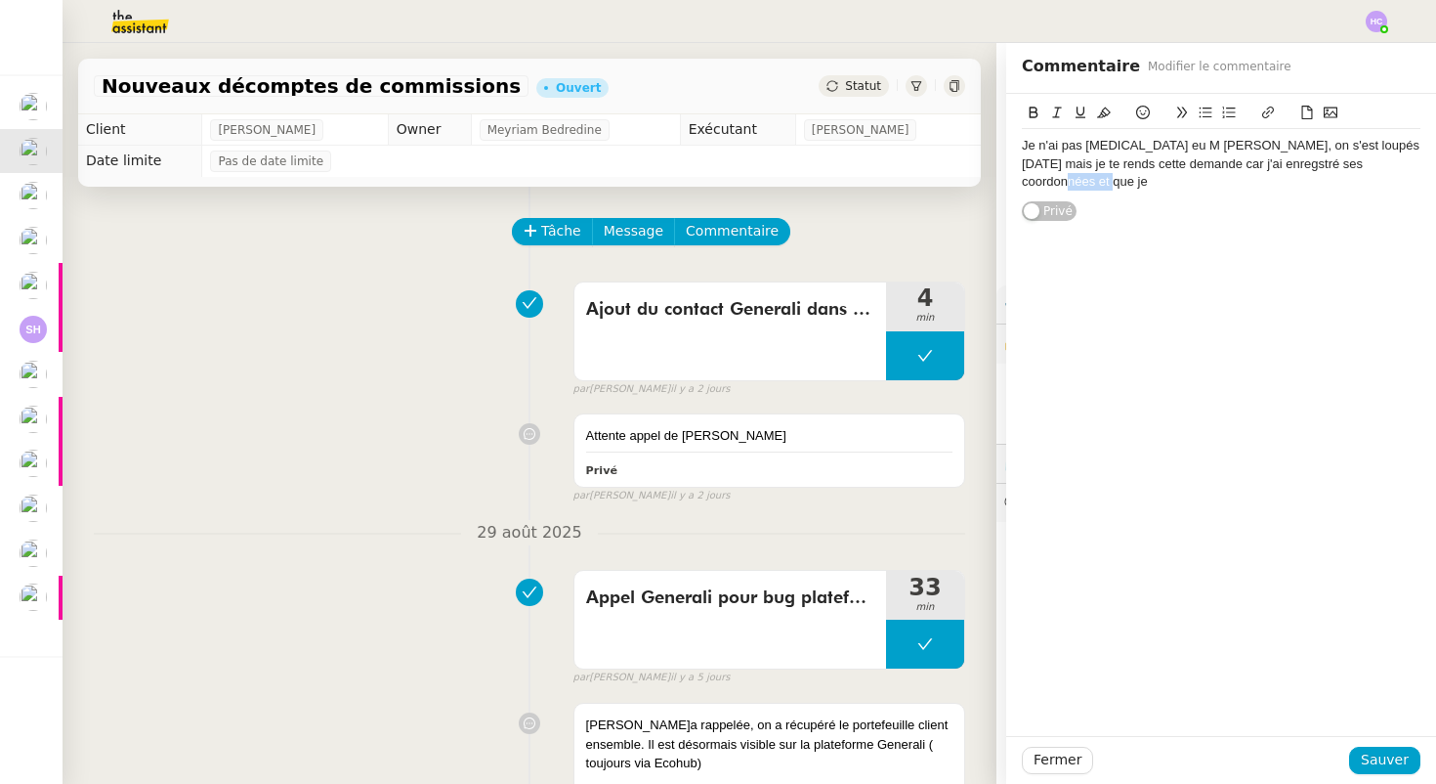
drag, startPoint x: 1374, startPoint y: 164, endPoint x: 1432, endPoint y: 164, distance: 58.6
click at [1432, 164] on div "Je n'ai pas encore eu M Aeschimann, on s'est loupés aujourd'hui mais je te rend…" at bounding box center [1221, 158] width 430 height 128
click at [1337, 146] on div "Je n'ai pas encore eu M Aeschimann, on s'est loupés aujourd'hui mais je te rend…" at bounding box center [1221, 164] width 399 height 54
click at [1168, 164] on div "Je n'ai pas encore eu M Aeschimann, on s'est loupés ce matin mais je te rends c…" at bounding box center [1221, 155] width 399 height 36
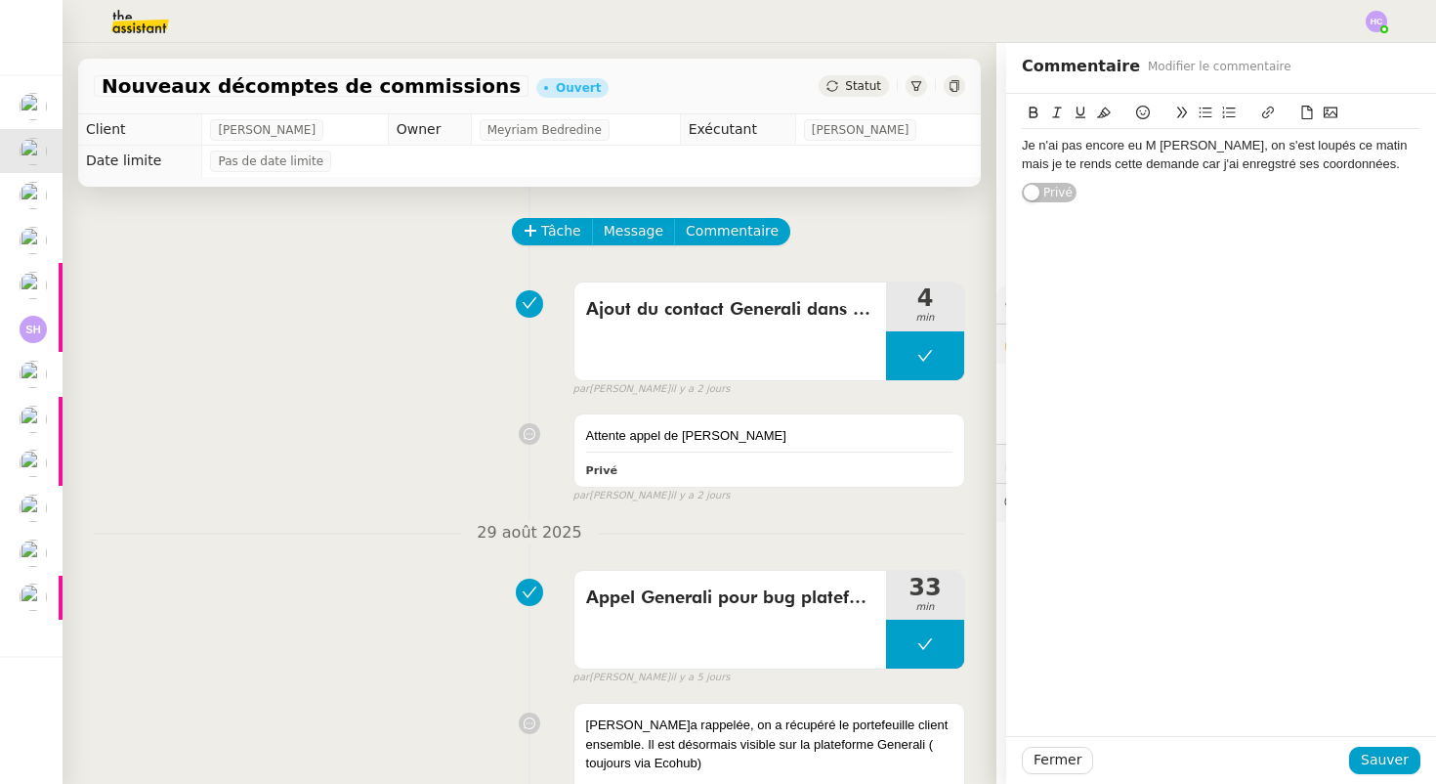
click at [1162, 164] on div "Je n'ai pas encore eu M Aeschimann, on s'est loupés ce matin mais je te rends c…" at bounding box center [1221, 155] width 399 height 36
drag, startPoint x: 1160, startPoint y: 166, endPoint x: 1391, endPoint y: 170, distance: 231.6
click at [1391, 170] on div "Je n'ai pas encore eu M Aeschimann, on s'est loupés ce matin mais je te rends c…" at bounding box center [1221, 155] width 399 height 36
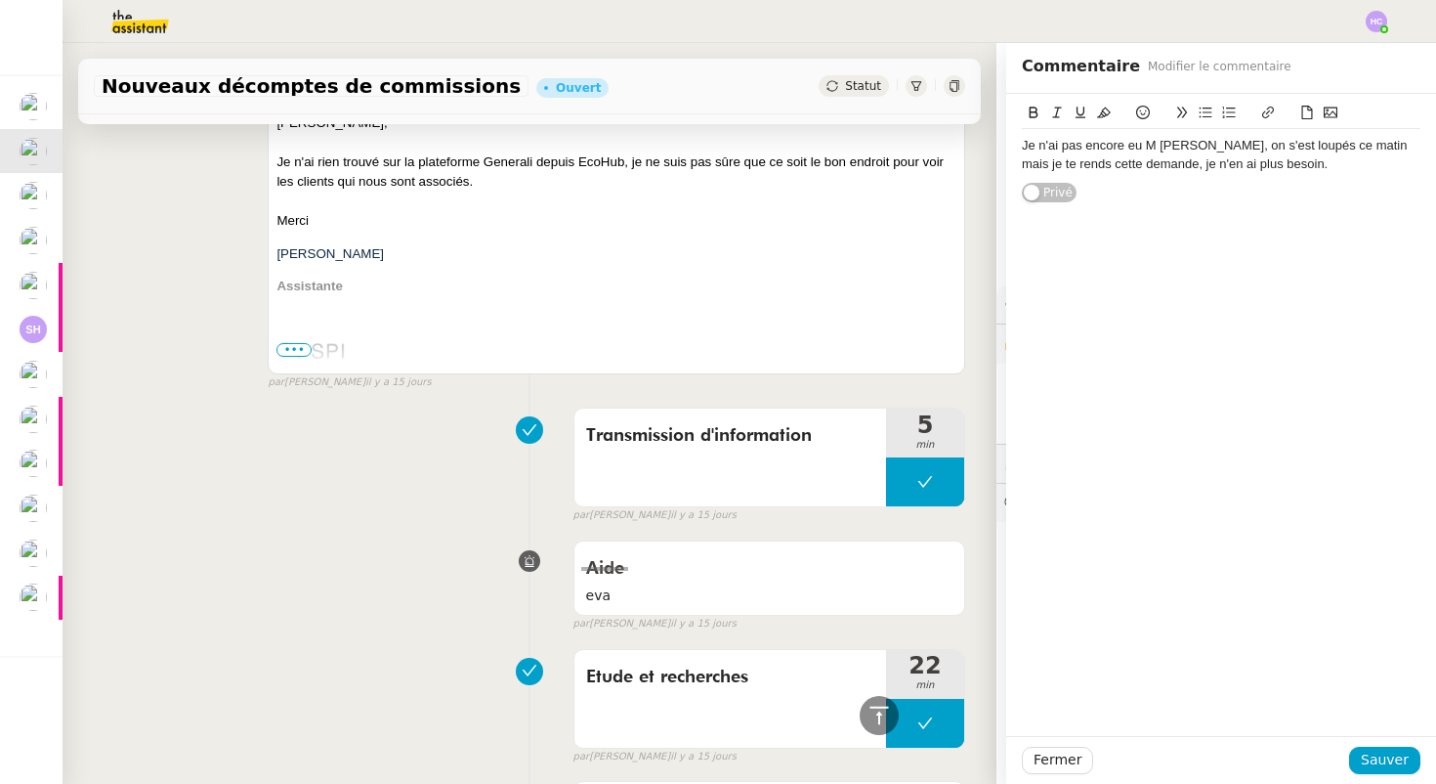
scroll to position [1872, 0]
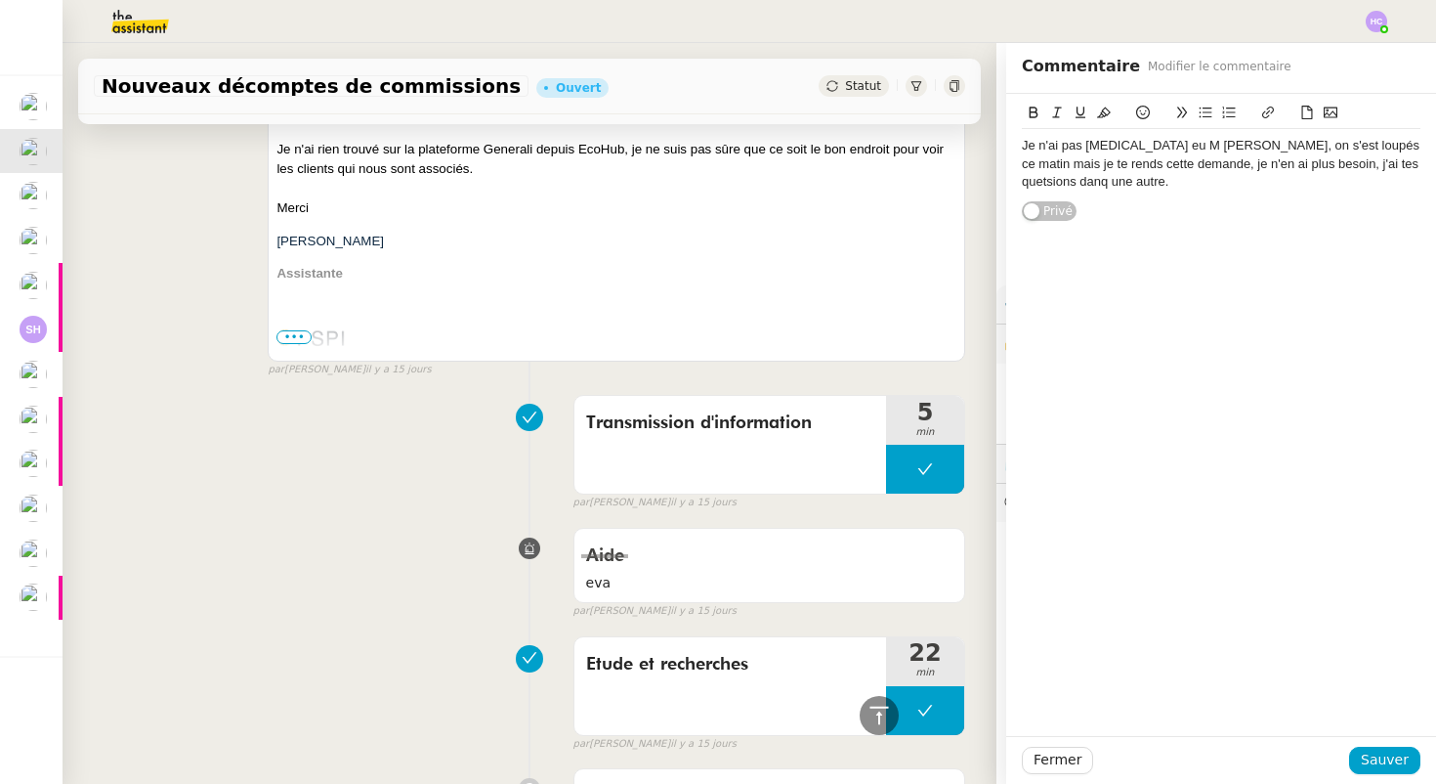
click at [1358, 167] on div "Je n'ai pas encore eu M Aeschimann, on s'est loupés ce matin mais je te rends c…" at bounding box center [1221, 164] width 399 height 54
click at [0, 0] on lt-span "questions" at bounding box center [0, 0] width 0 height 0
click at [1411, 167] on div "Je n'ai pas encore eu M Aeschimann, on s'est loupés ce matin mais je te rends c…" at bounding box center [1221, 164] width 399 height 54
click at [1101, 183] on div "Je n'ai pas encore eu M Aeschimann, on s'est loupés ce matin mais je te rends c…" at bounding box center [1221, 164] width 399 height 54
click at [1024, 147] on div "Je n'ai pas encore eu M Aeschimann, on s'est loupés ce matin mais je te rends c…" at bounding box center [1221, 164] width 399 height 54
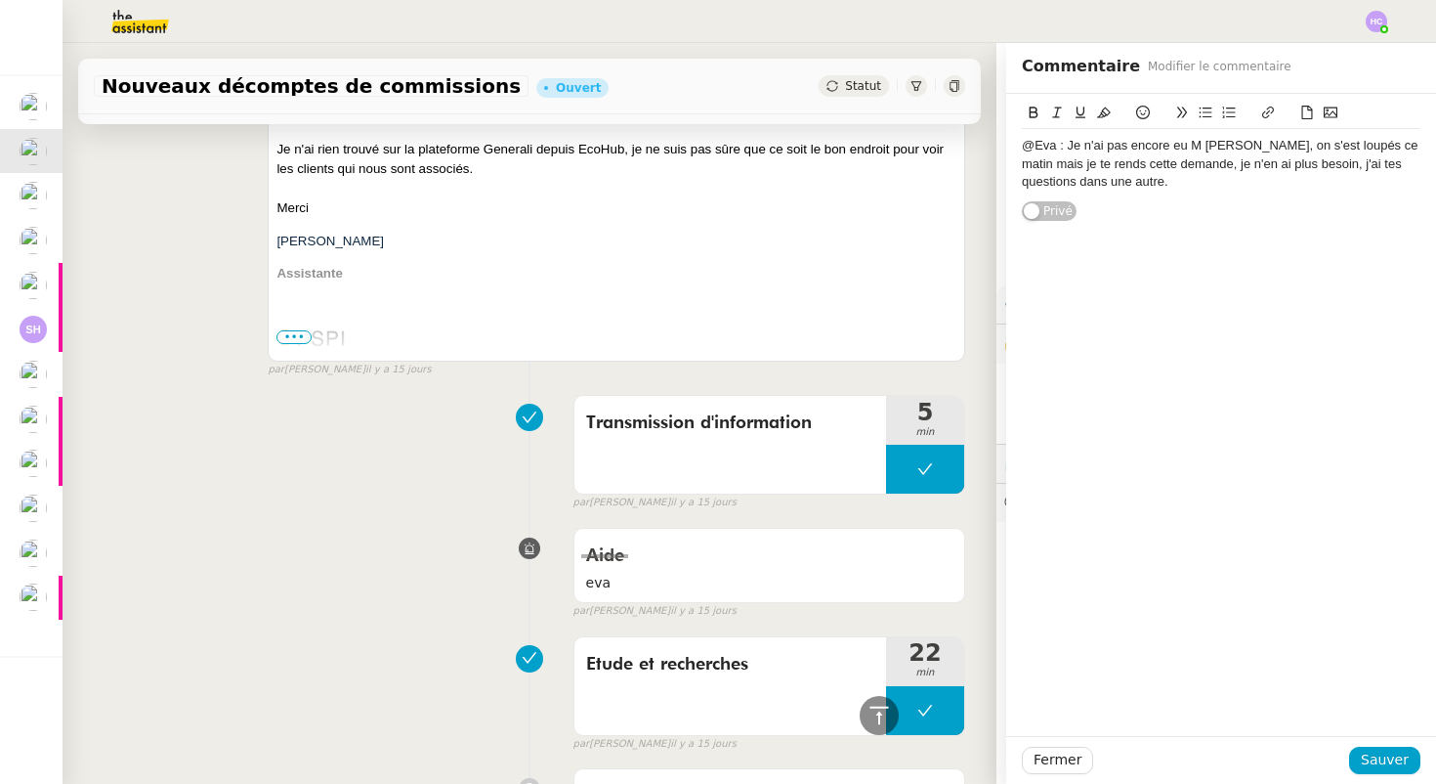
click at [1345, 164] on div "@Eva : Je n'ai pas encore eu M Aeschimann, on s'est loupés ce matin mais je te …" at bounding box center [1221, 164] width 399 height 54
click at [1380, 762] on span "Sauver" at bounding box center [1385, 759] width 48 height 22
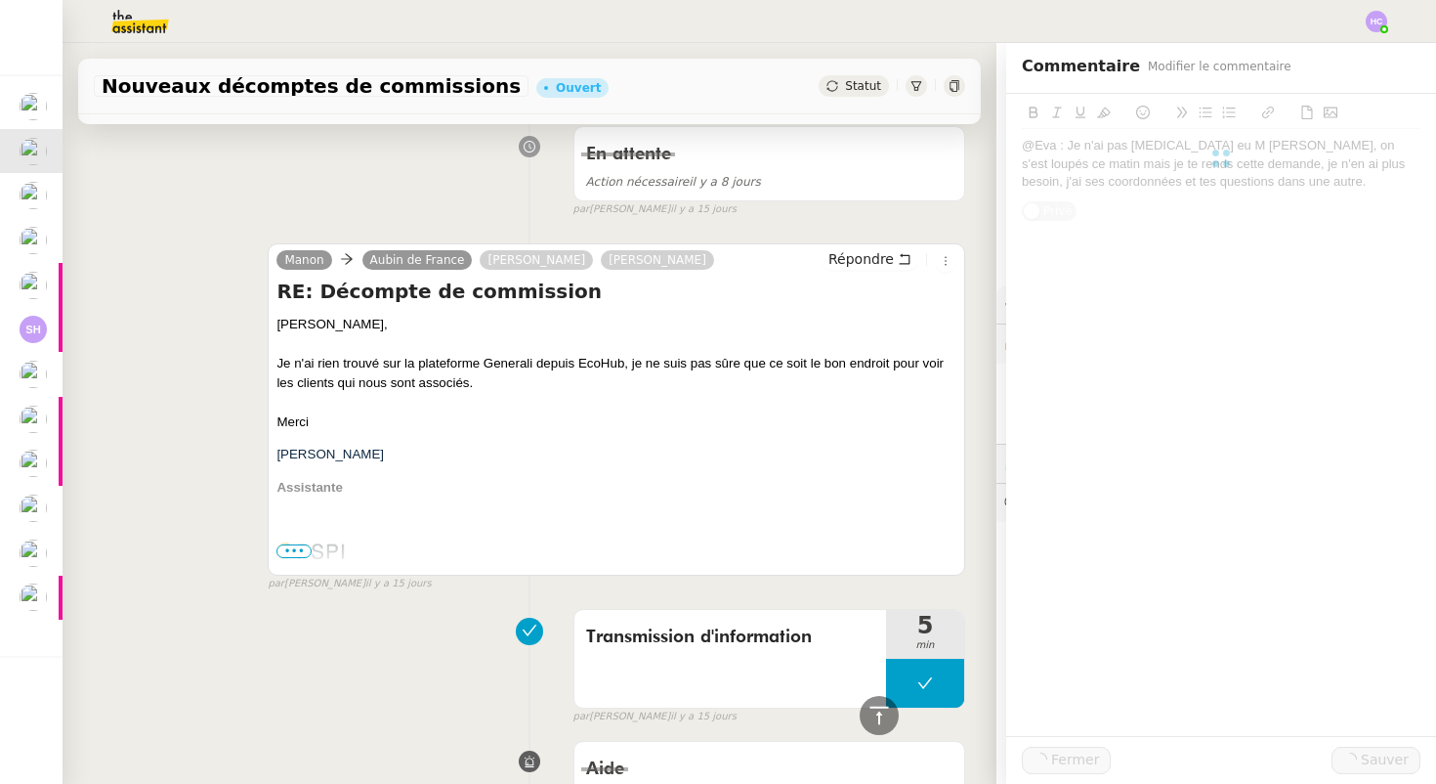
scroll to position [2066, 0]
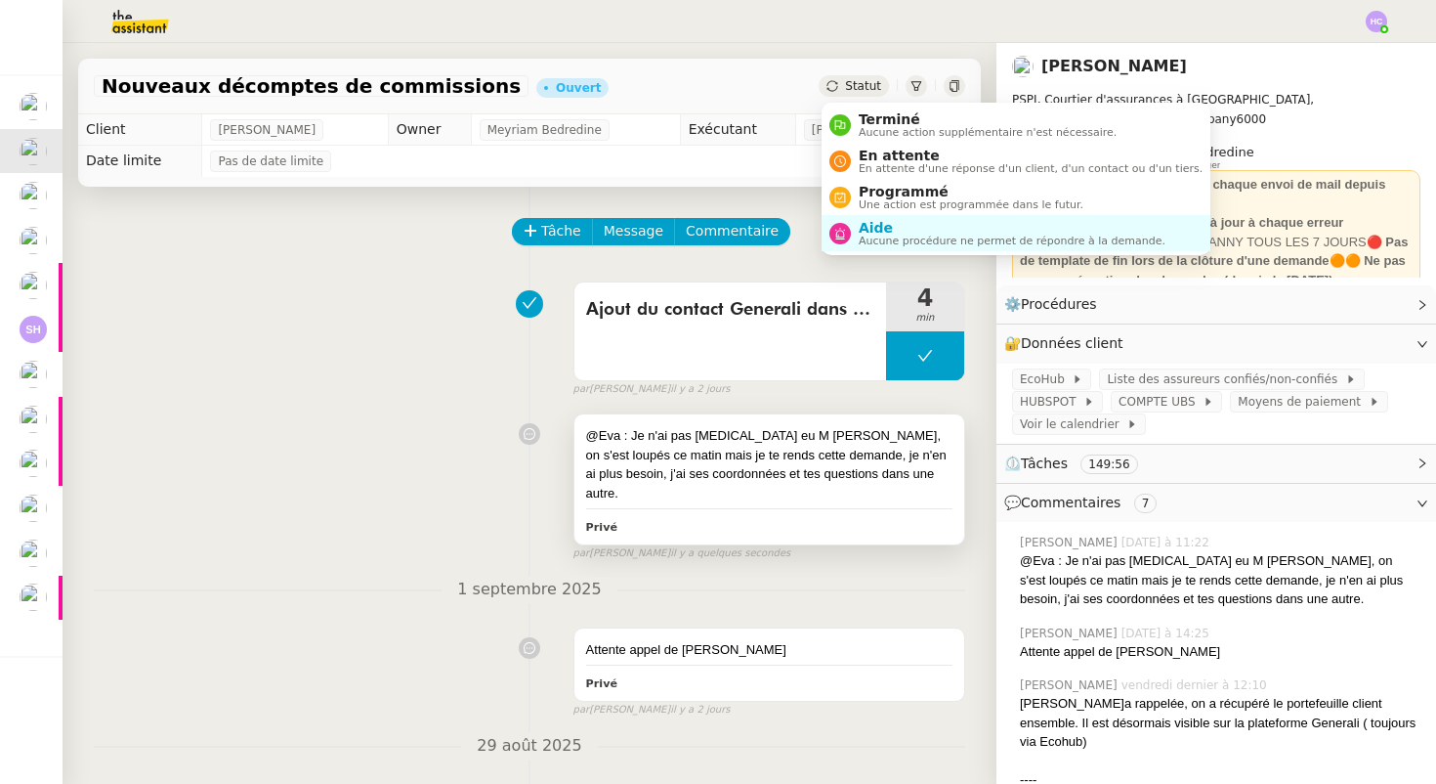
click at [645, 461] on div "@Eva : Je n'ai pas encore eu M Aeschimann, on s'est loupés ce matin mais je te …" at bounding box center [769, 464] width 366 height 76
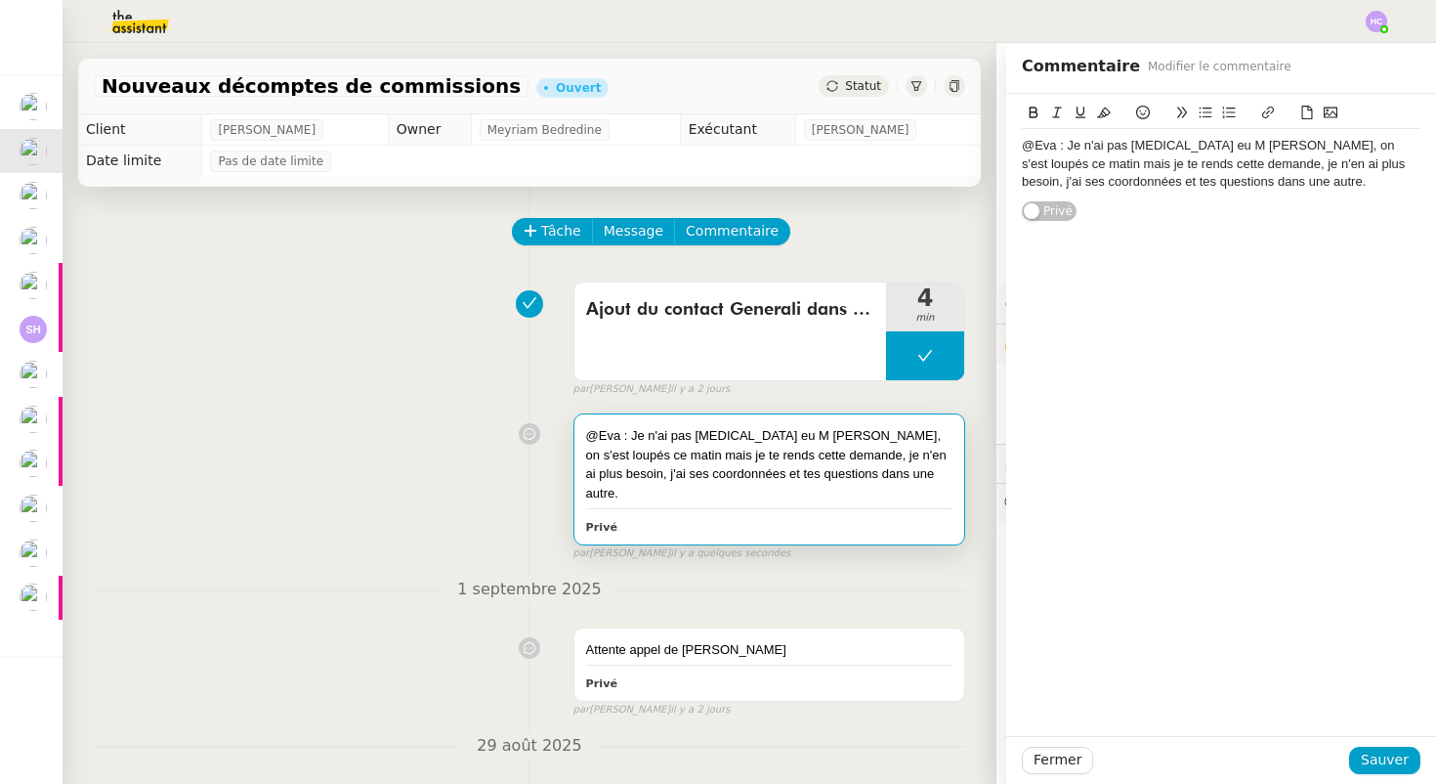
click at [1022, 147] on div "@Eva : Je n'ai pas encore eu M Aeschimann, on s'est loupés ce matin mais je te …" at bounding box center [1221, 164] width 399 height 54
click at [1391, 755] on span "Sauver" at bounding box center [1385, 759] width 48 height 22
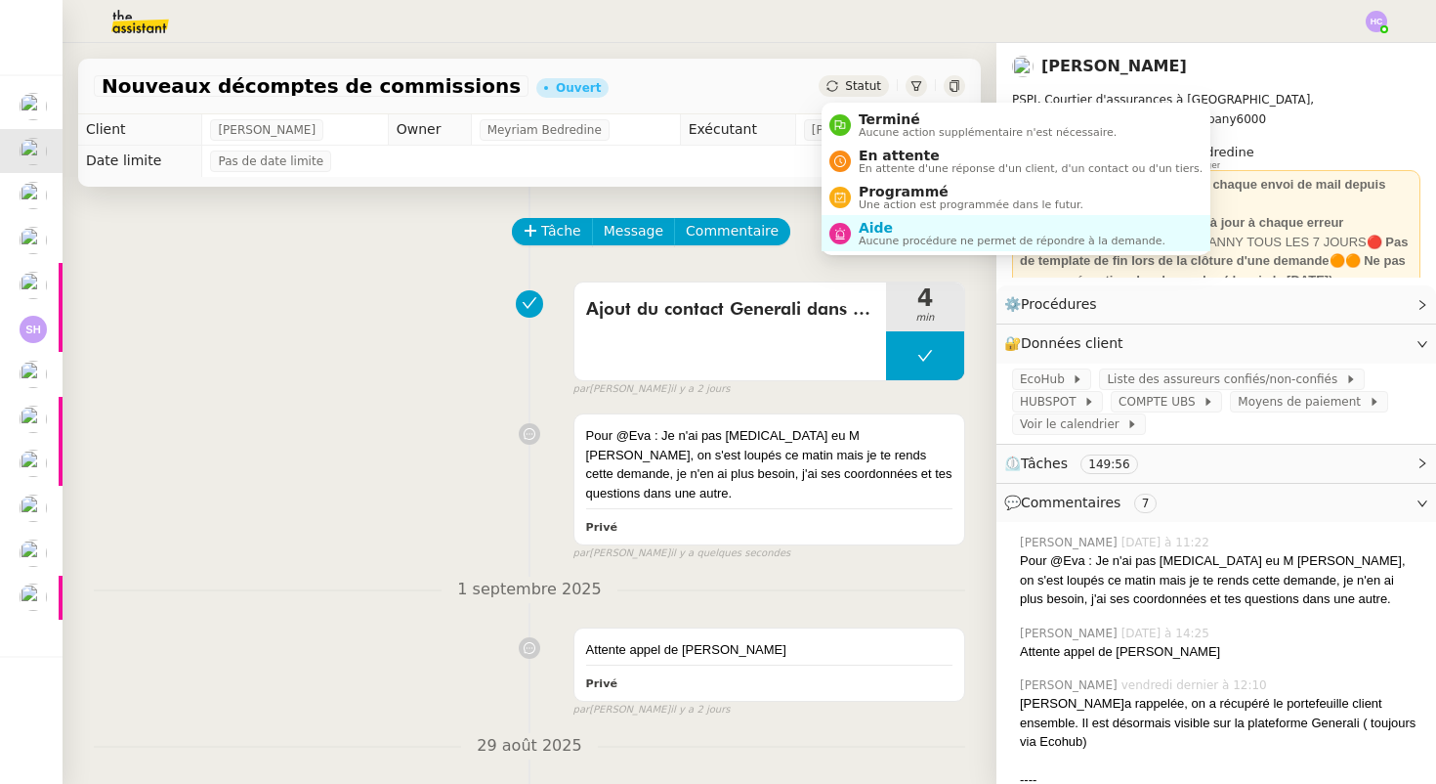
click at [848, 82] on span "Statut" at bounding box center [863, 86] width 36 height 14
click at [883, 230] on span "Aide" at bounding box center [1012, 228] width 307 height 16
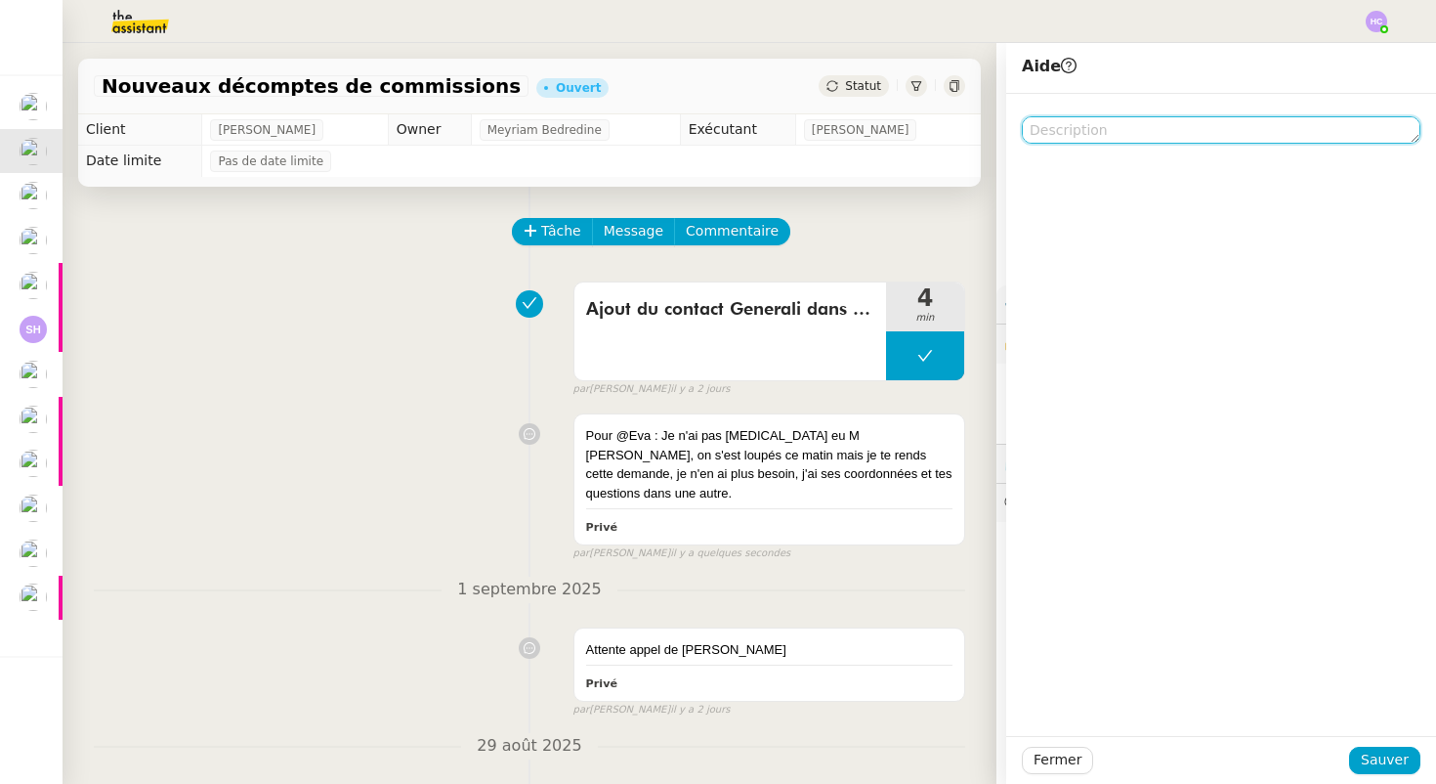
click at [1081, 128] on textarea at bounding box center [1221, 129] width 399 height 27
type textarea "cf commentaire"
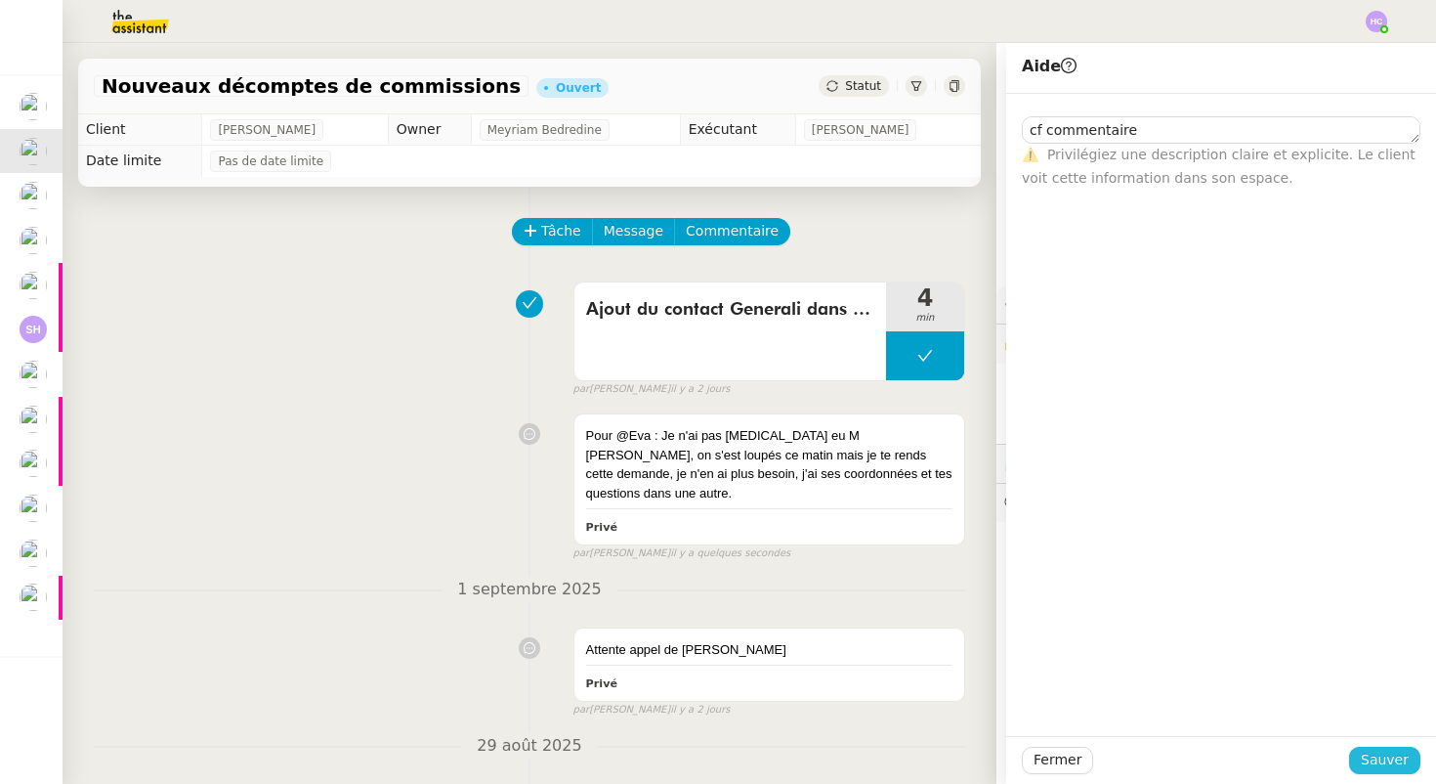
click at [1380, 755] on span "Sauver" at bounding box center [1385, 759] width 48 height 22
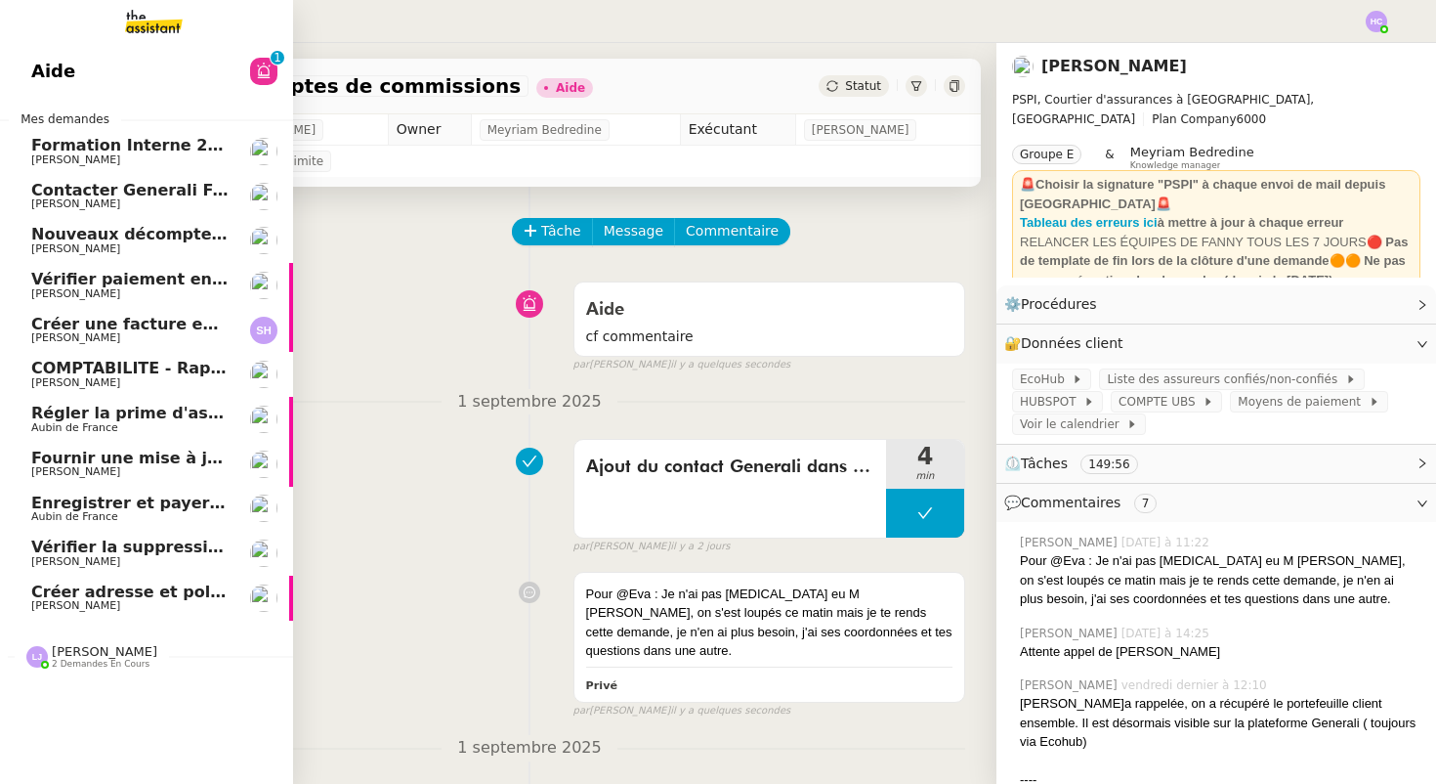
click at [106, 276] on span "Vérifier paiement en Euros pour Team2act" at bounding box center [216, 279] width 371 height 19
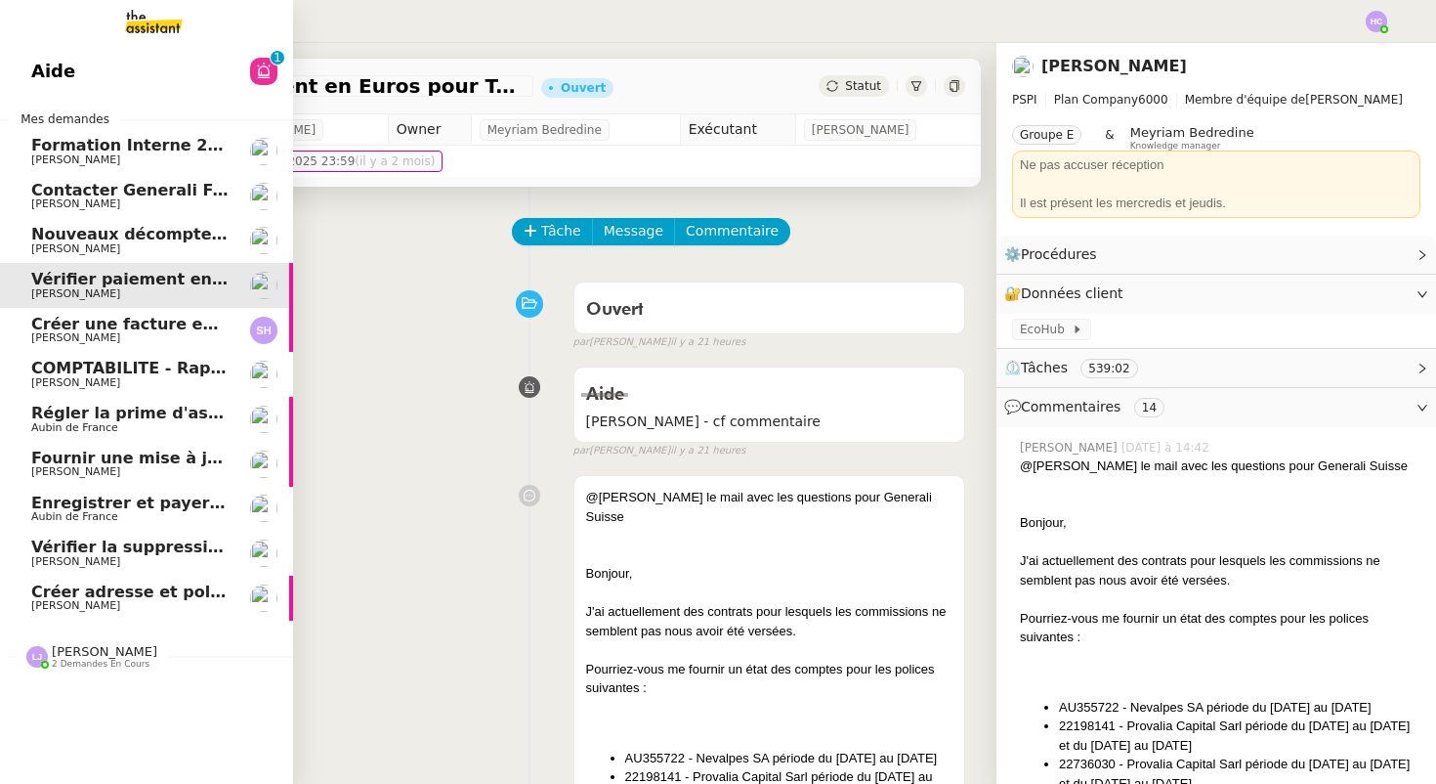
click at [117, 234] on span "Nouveaux décomptes de commissions" at bounding box center [198, 234] width 335 height 19
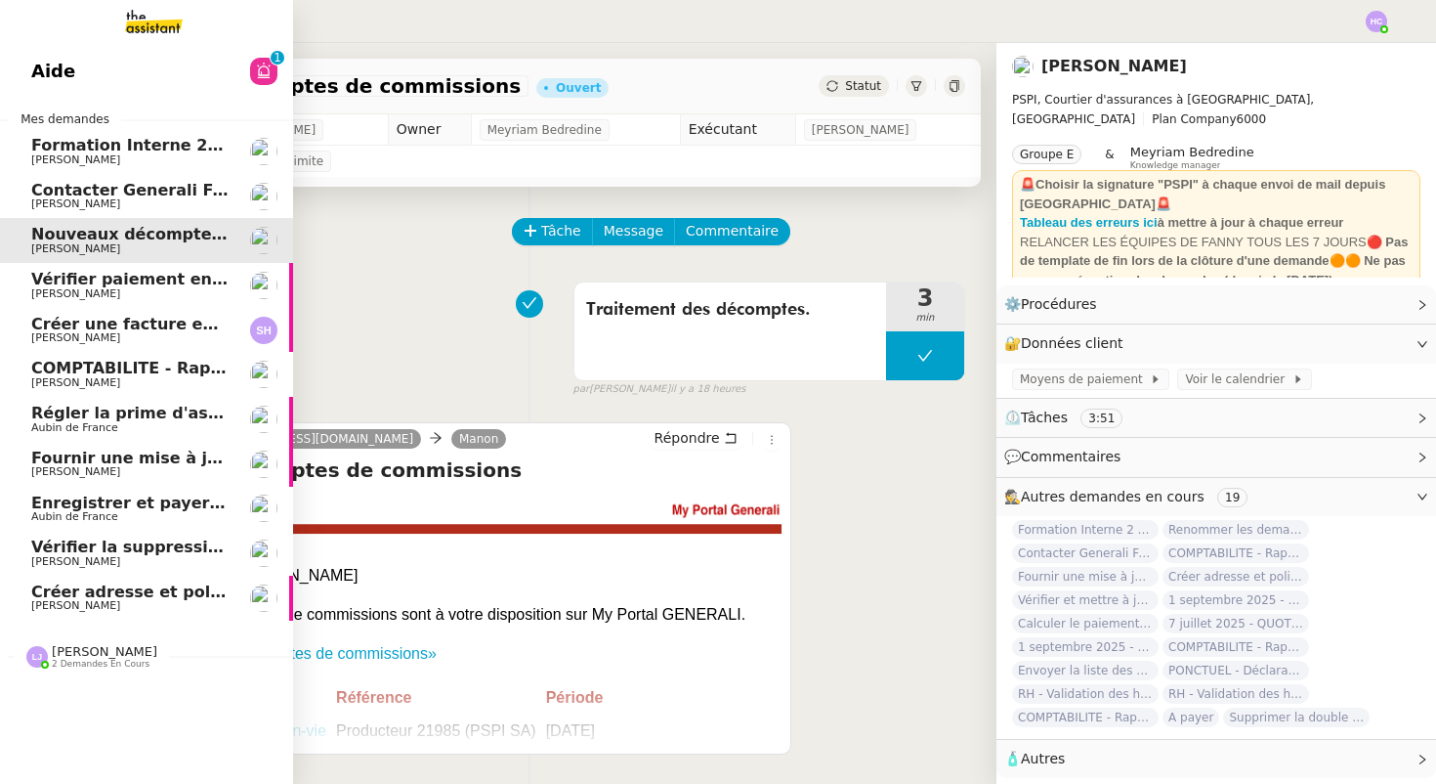
click at [59, 282] on span "Vérifier paiement en Euros pour Team2act" at bounding box center [216, 279] width 371 height 19
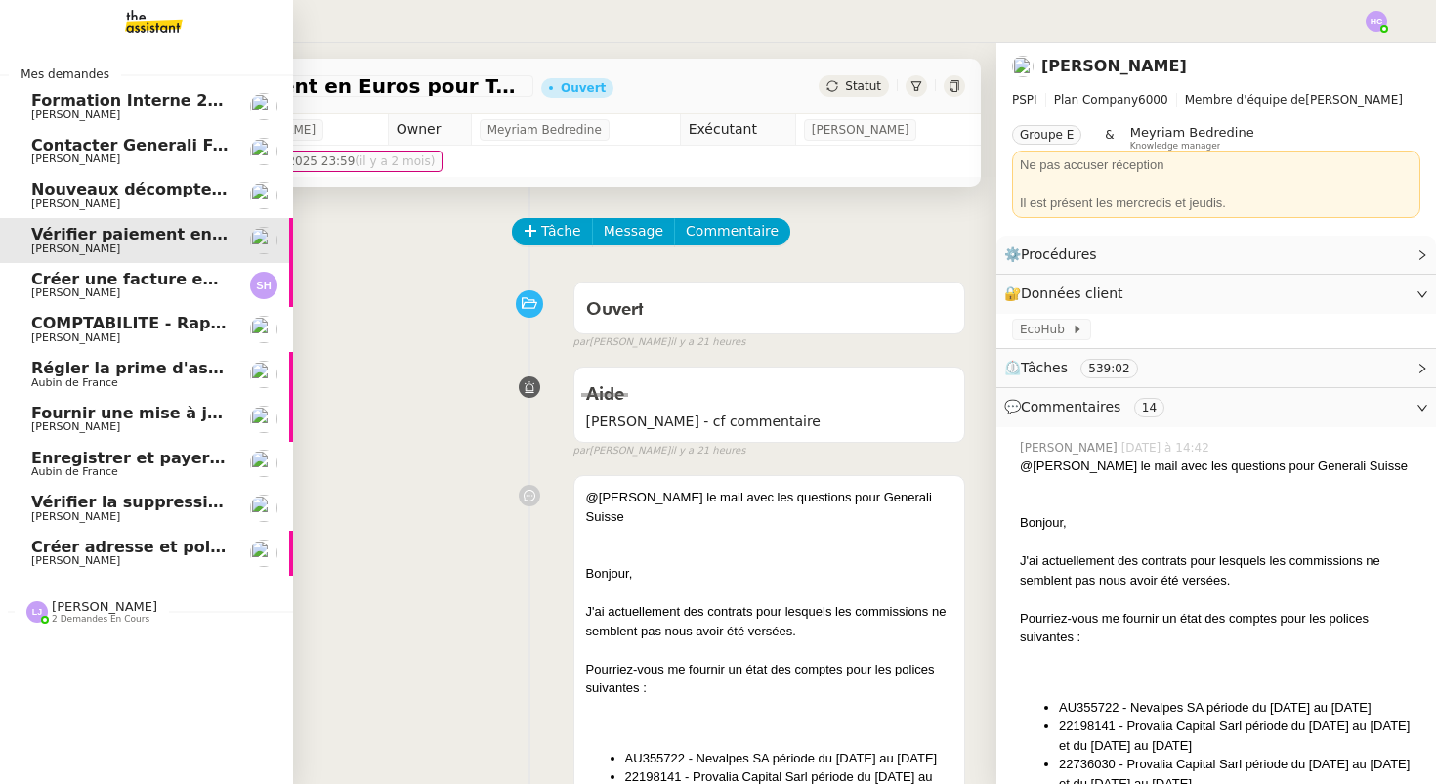
click at [150, 145] on span "Contacter Generali France pour demande AU094424" at bounding box center [260, 145] width 458 height 19
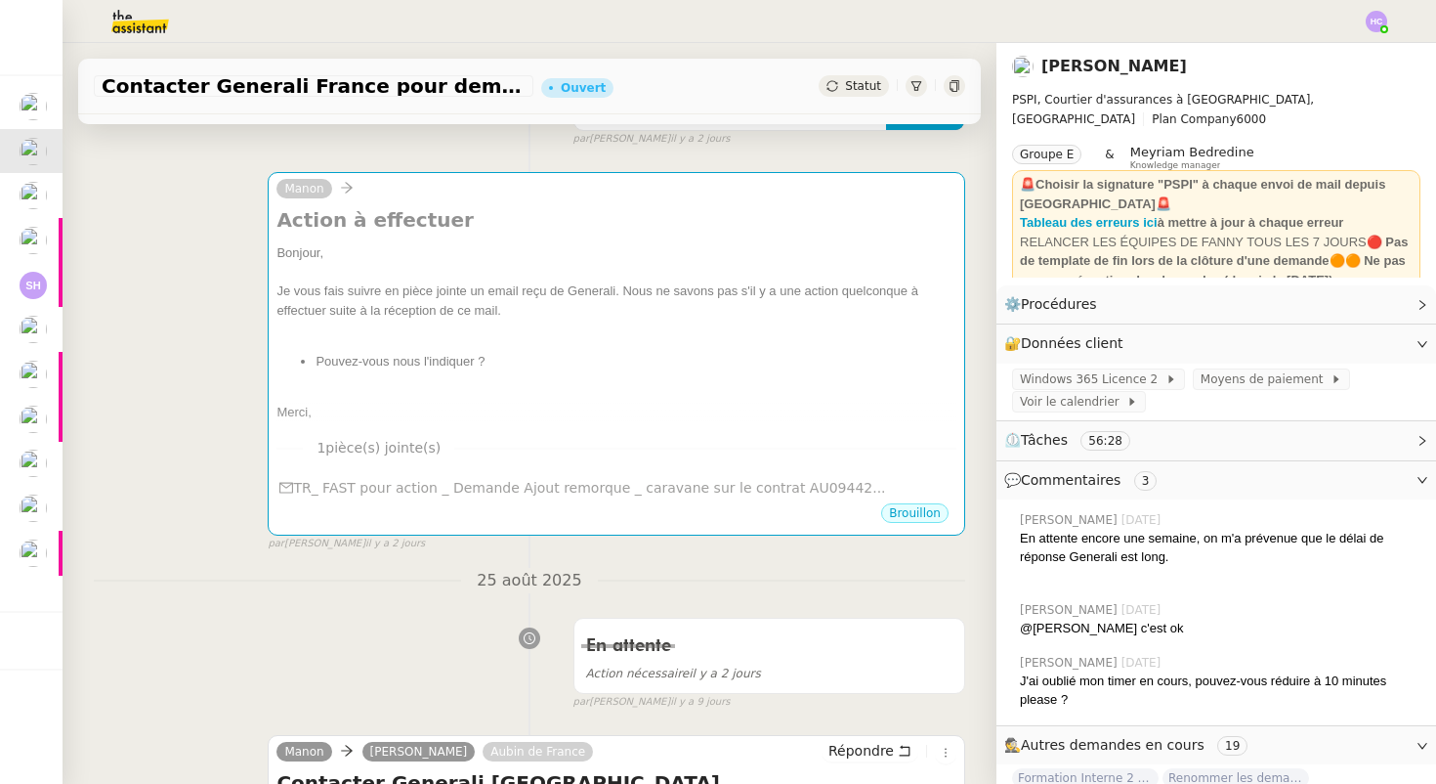
scroll to position [258, 0]
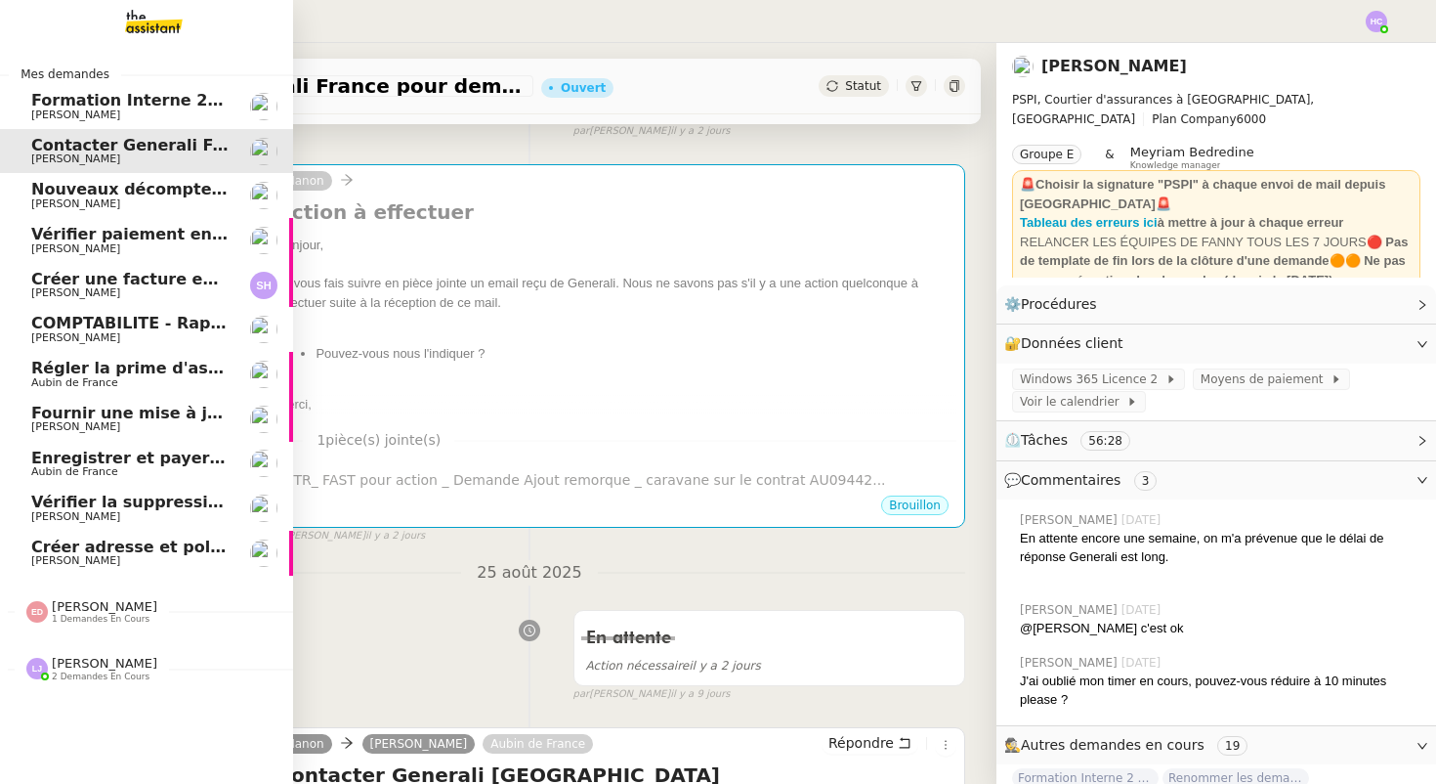
click at [69, 191] on span "Nouveaux décomptes de commissions" at bounding box center [198, 189] width 335 height 19
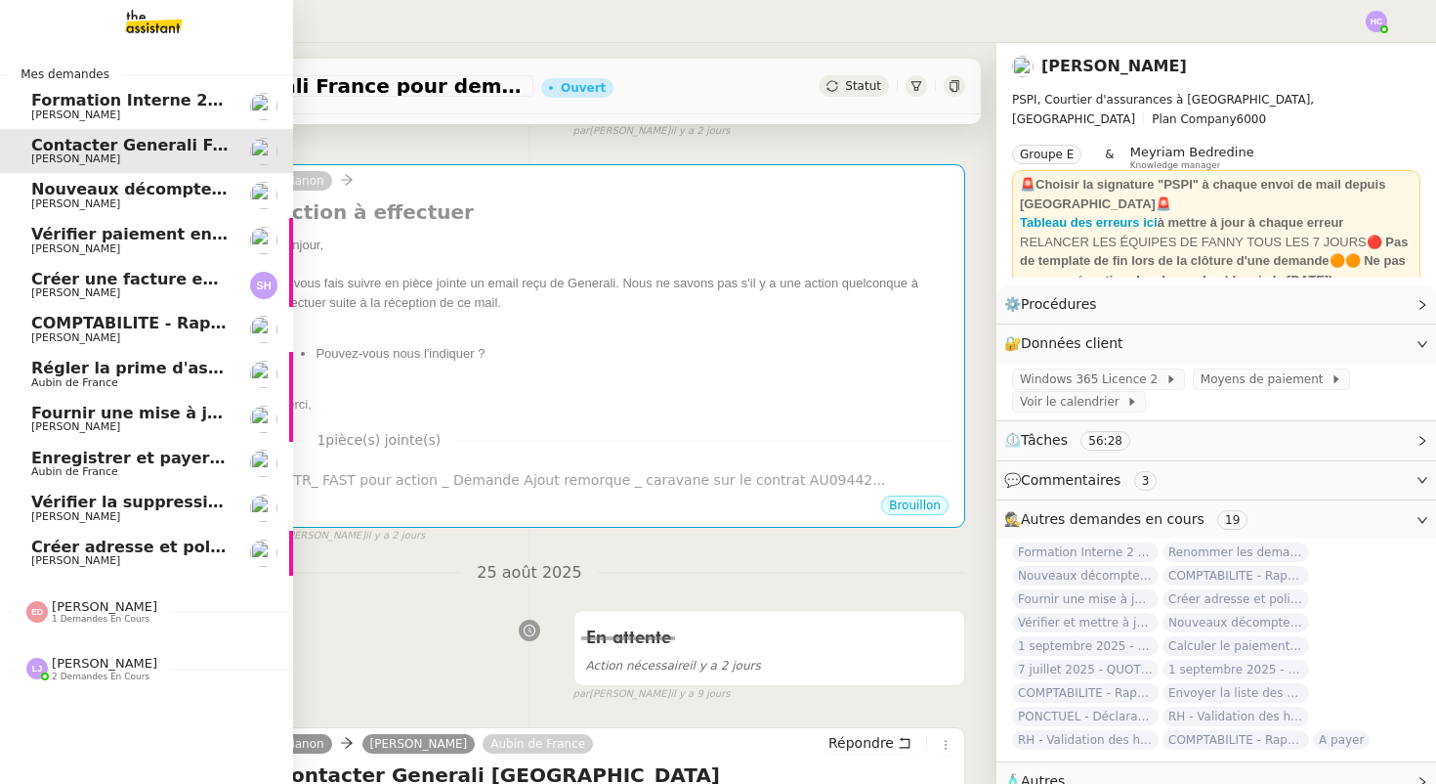
scroll to position [248, 0]
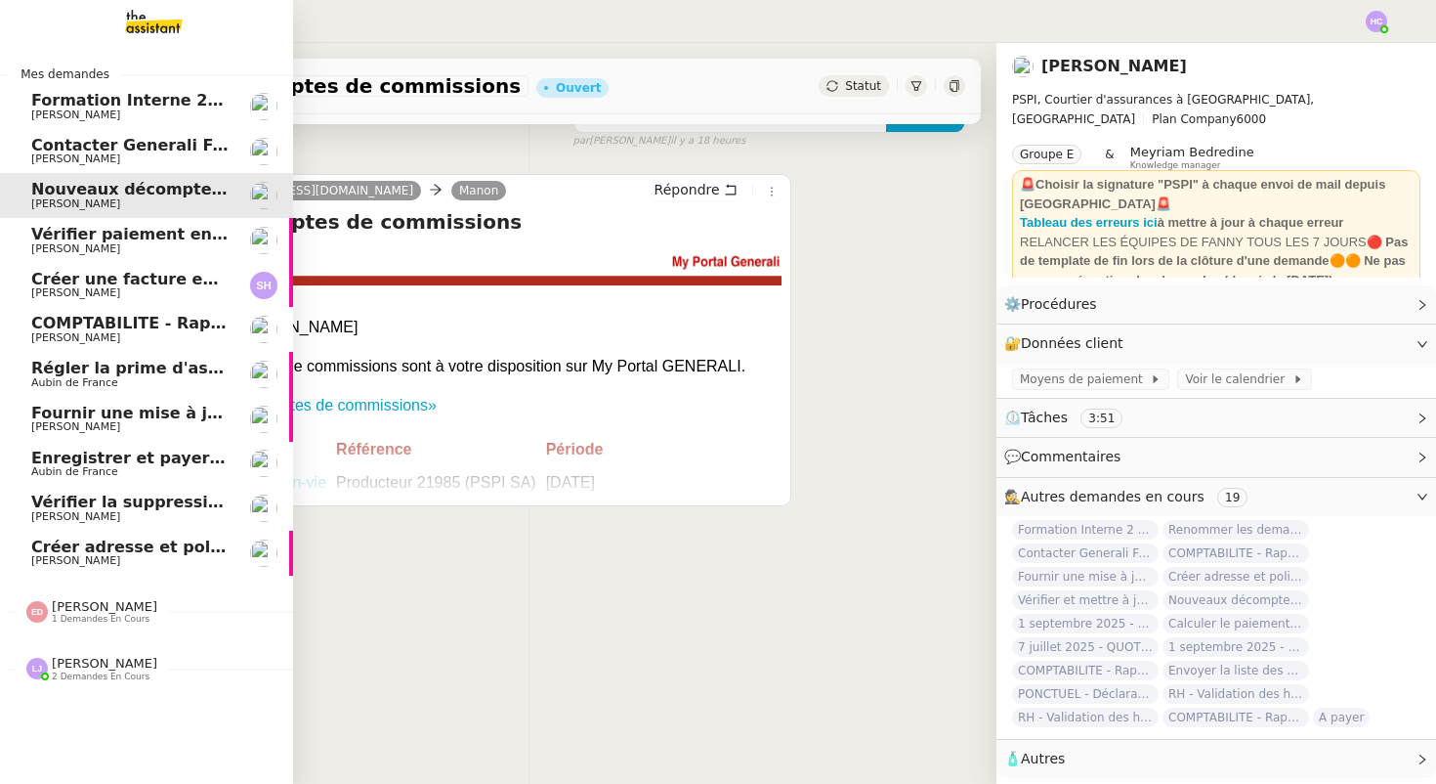
click at [98, 140] on span "Contacter Generali France pour demande AU094424" at bounding box center [260, 145] width 458 height 19
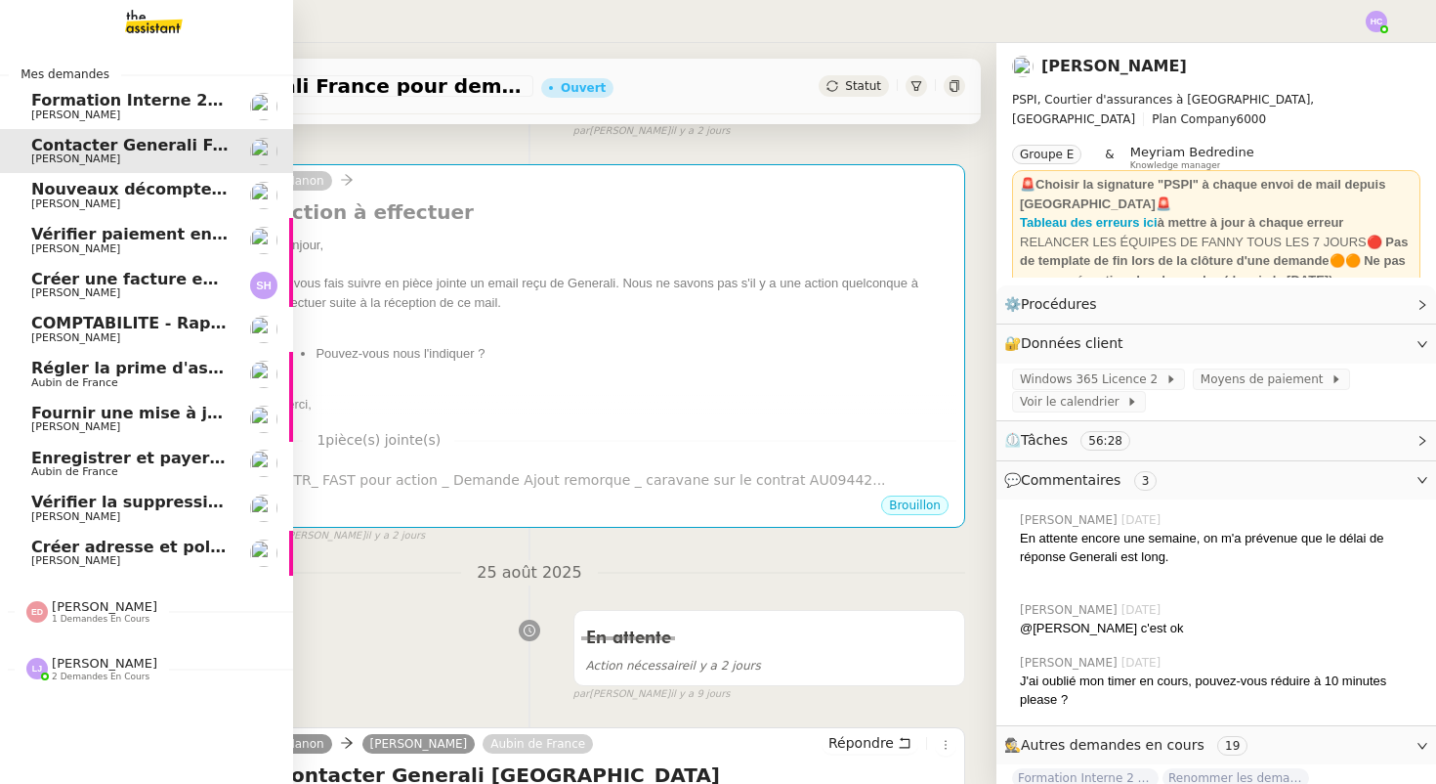
click at [119, 191] on span "Nouveaux décomptes de commissions" at bounding box center [198, 189] width 335 height 19
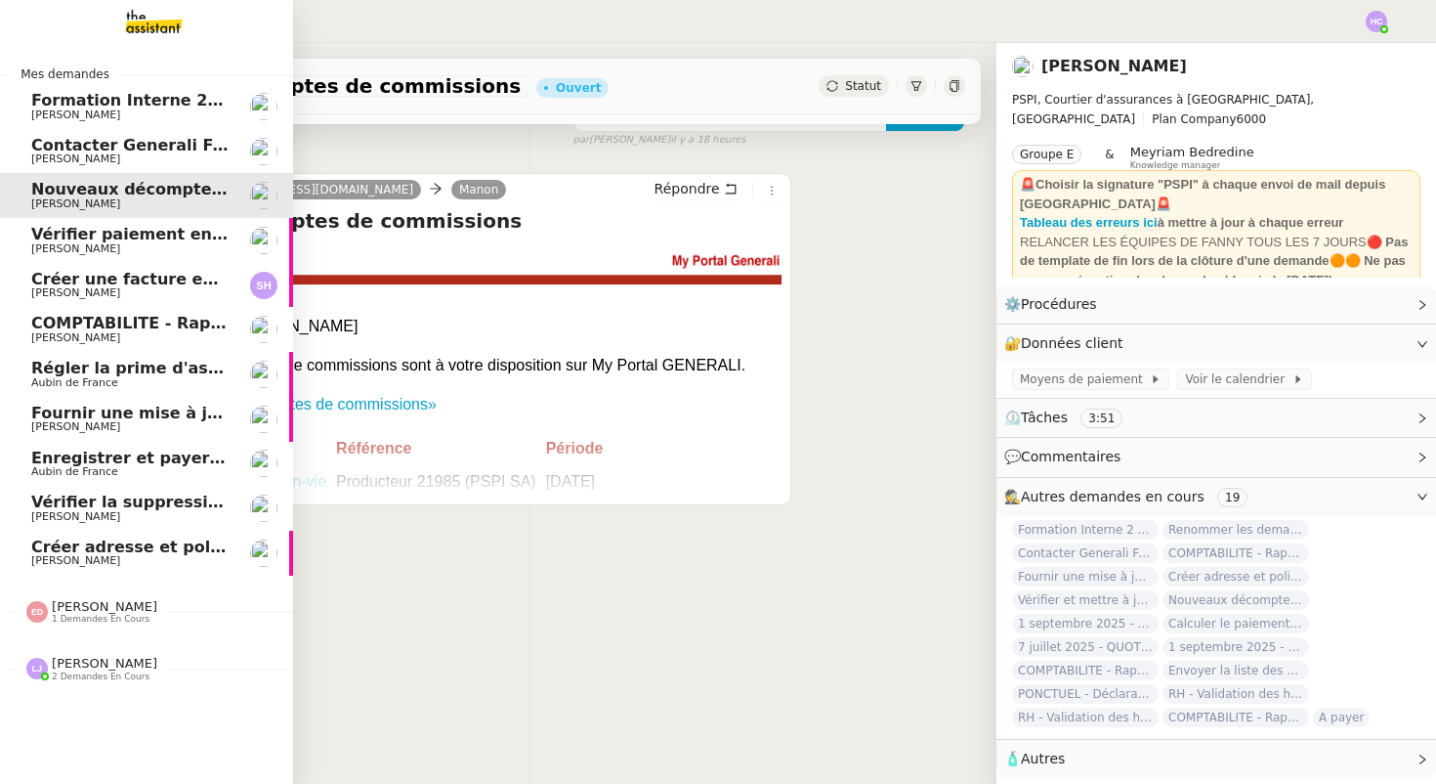
scroll to position [248, 0]
click at [159, 235] on span "Vérifier paiement en Euros pour Team2act" at bounding box center [216, 234] width 371 height 19
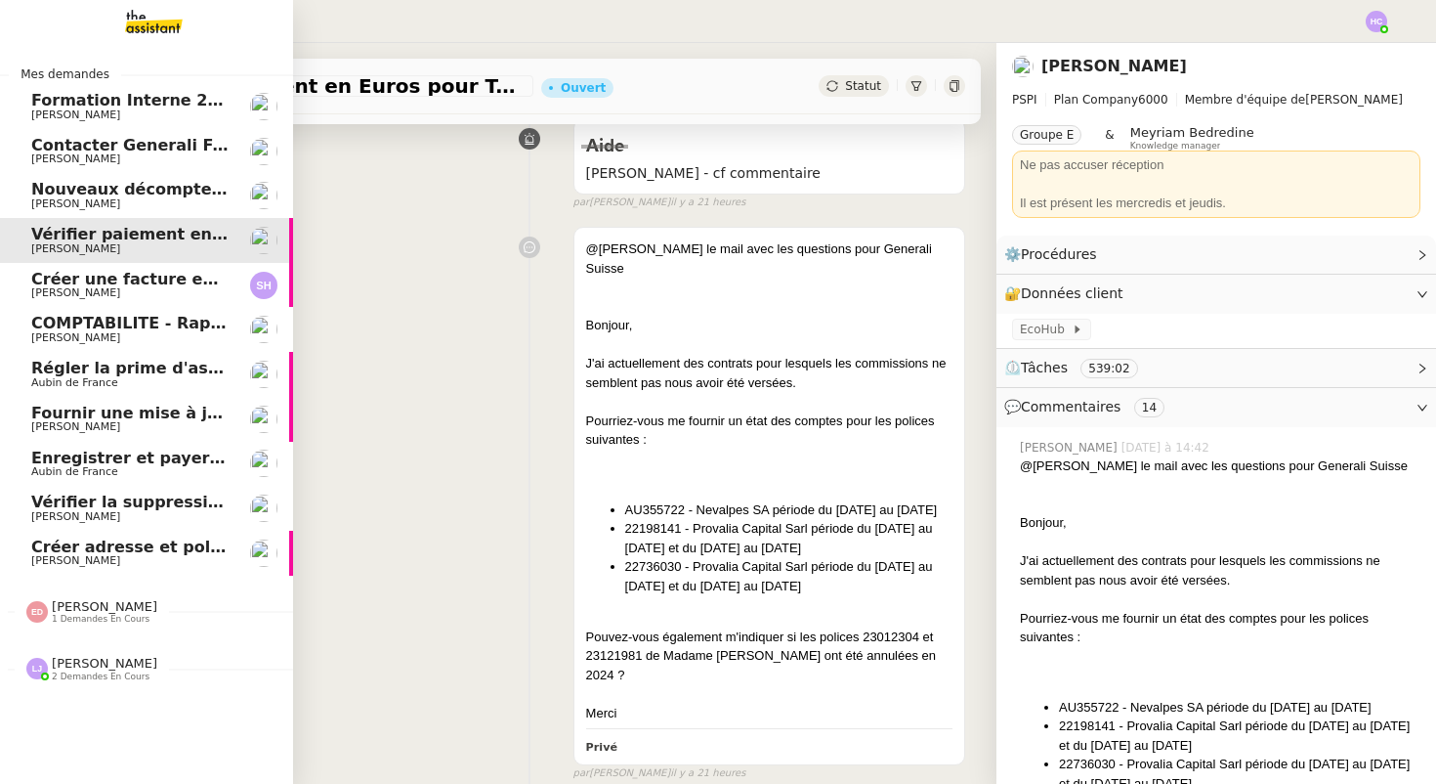
scroll to position [258, 0]
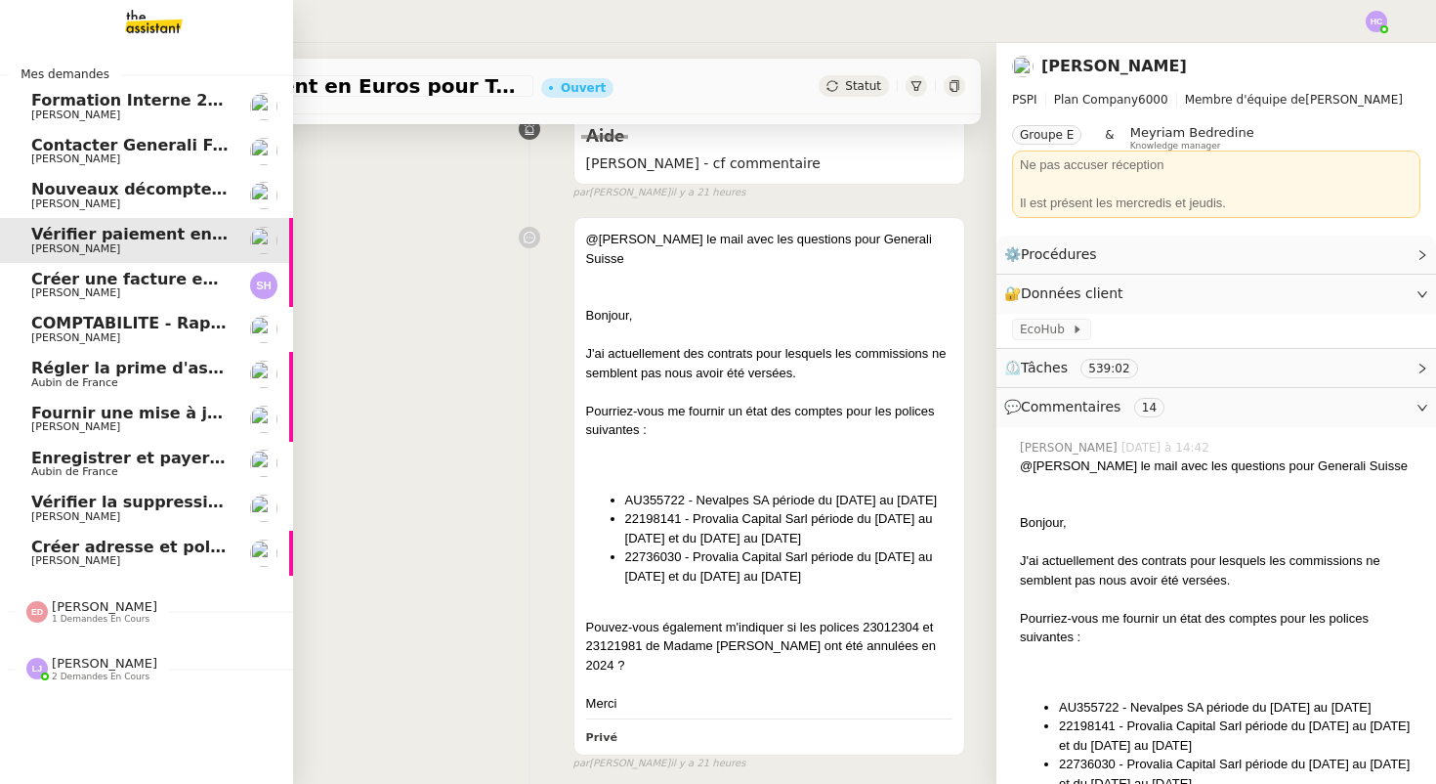
click at [155, 286] on span "Créer une facture en anglais immédiatement" at bounding box center [229, 279] width 396 height 19
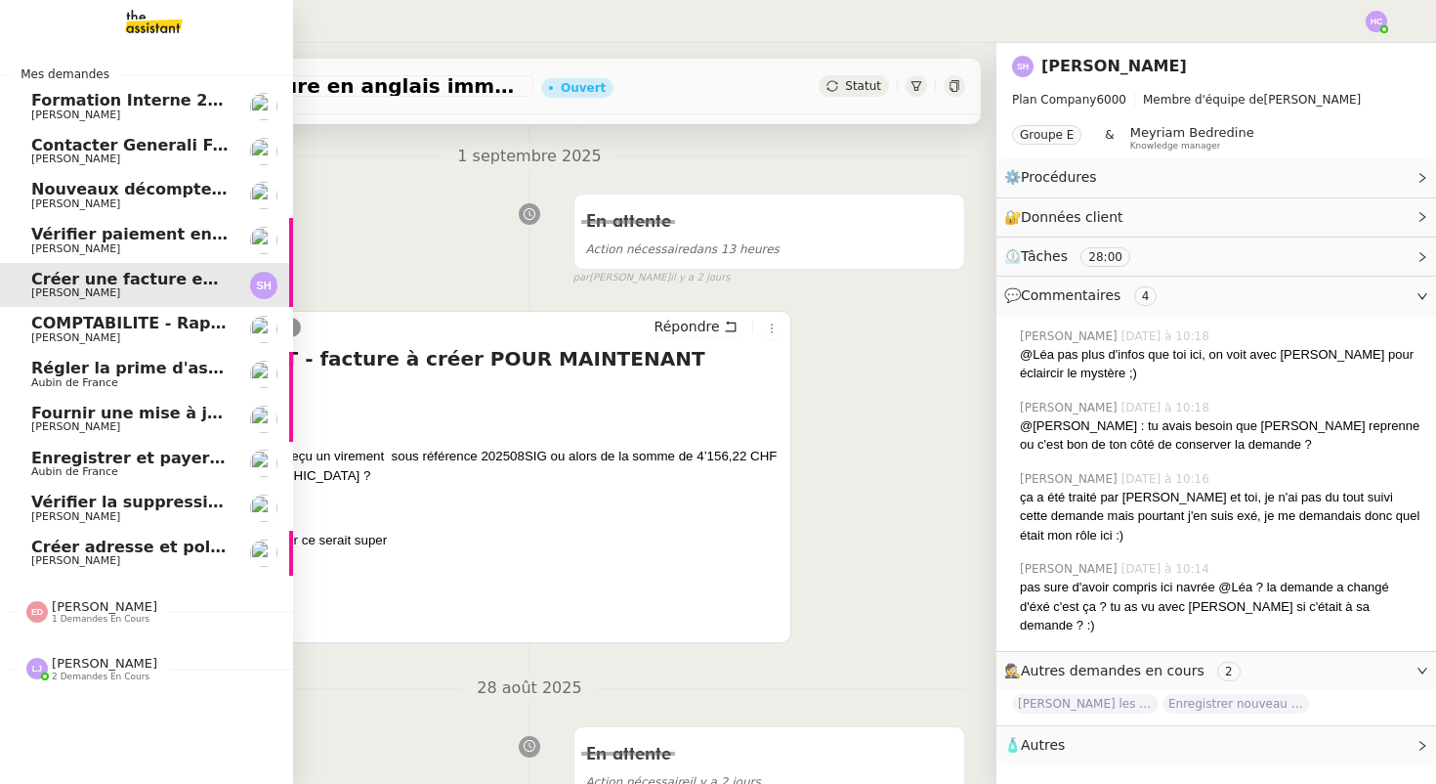
click at [108, 333] on span "[PERSON_NAME]" at bounding box center [129, 338] width 197 height 12
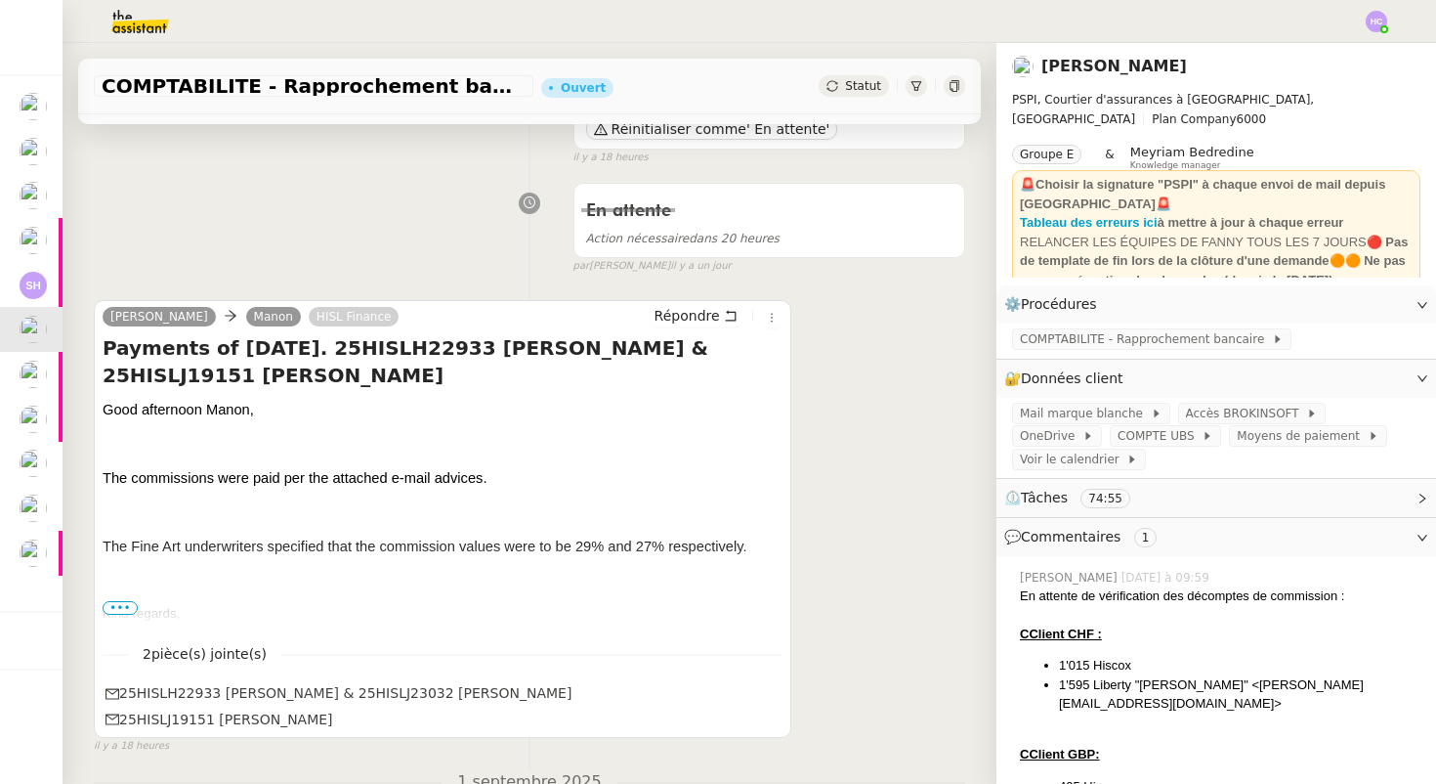
scroll to position [317, 0]
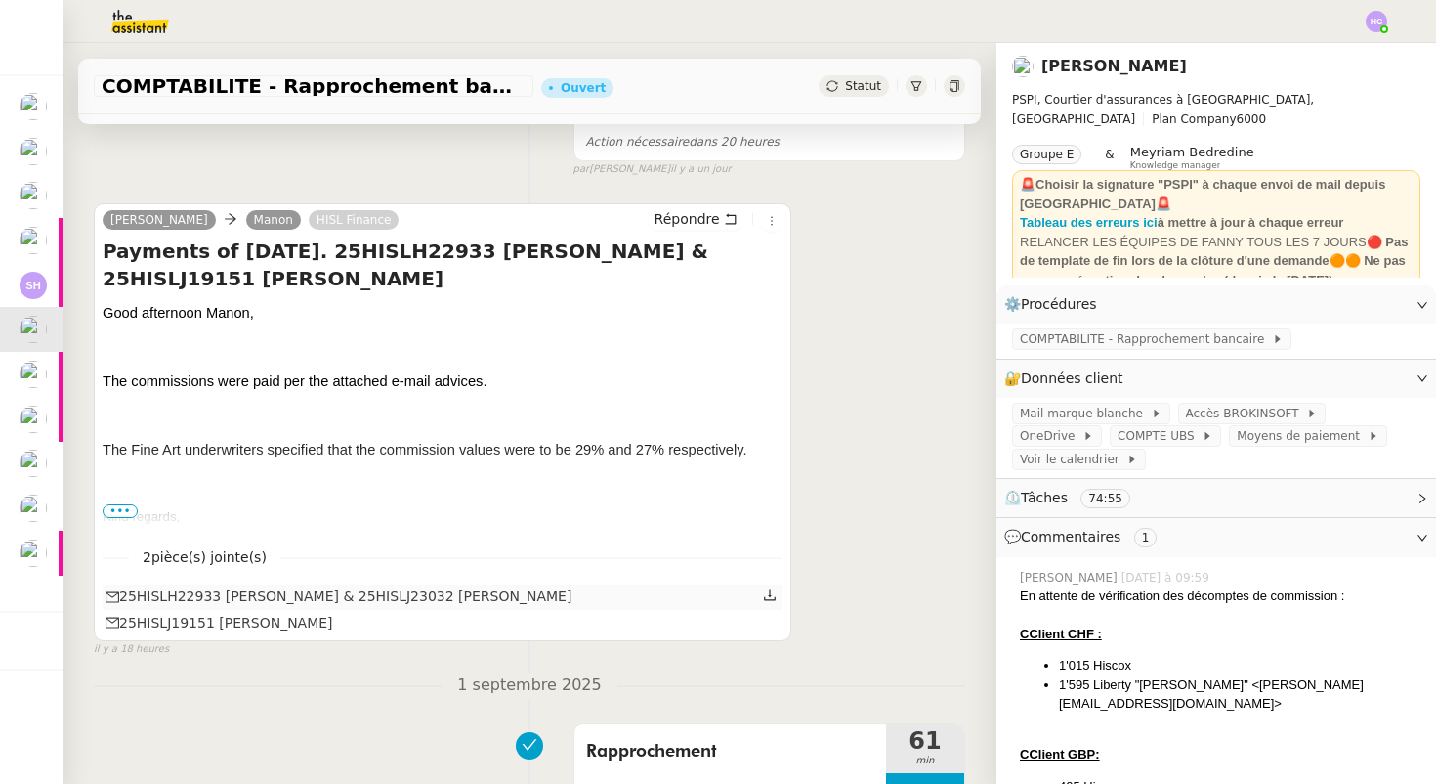
click at [773, 592] on icon at bounding box center [770, 595] width 14 height 14
click at [770, 624] on icon at bounding box center [770, 621] width 14 height 14
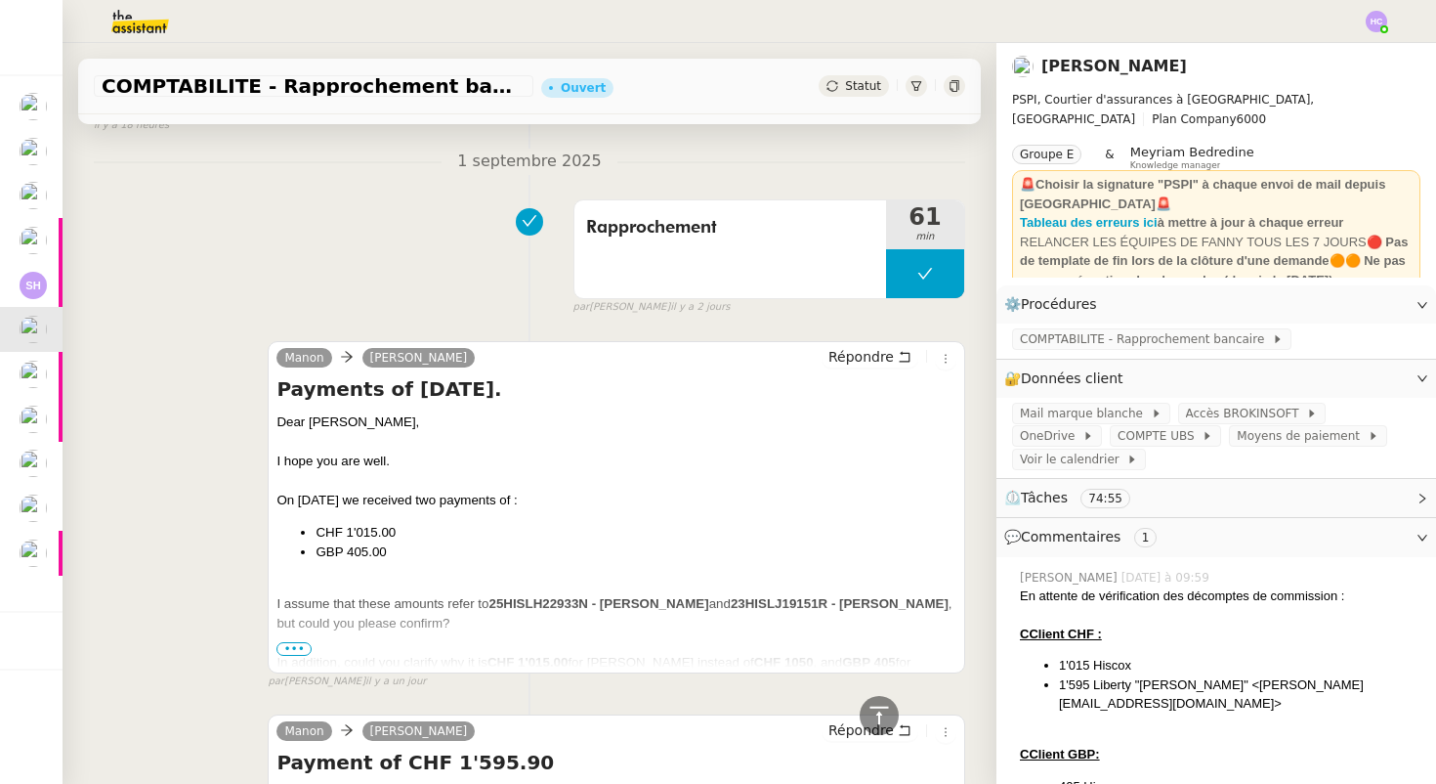
scroll to position [783, 0]
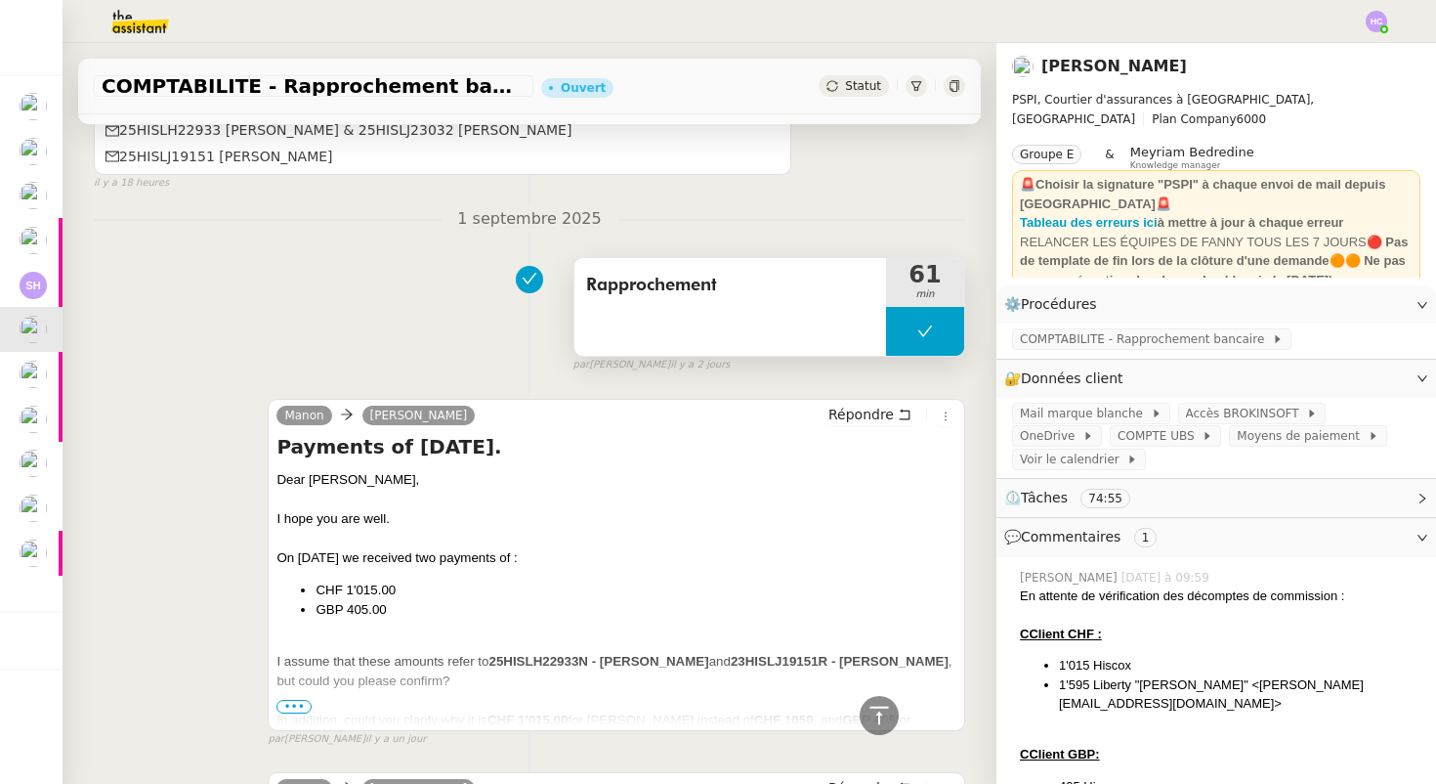
click at [914, 331] on button at bounding box center [925, 331] width 78 height 49
click at [914, 331] on div at bounding box center [905, 331] width 39 height 49
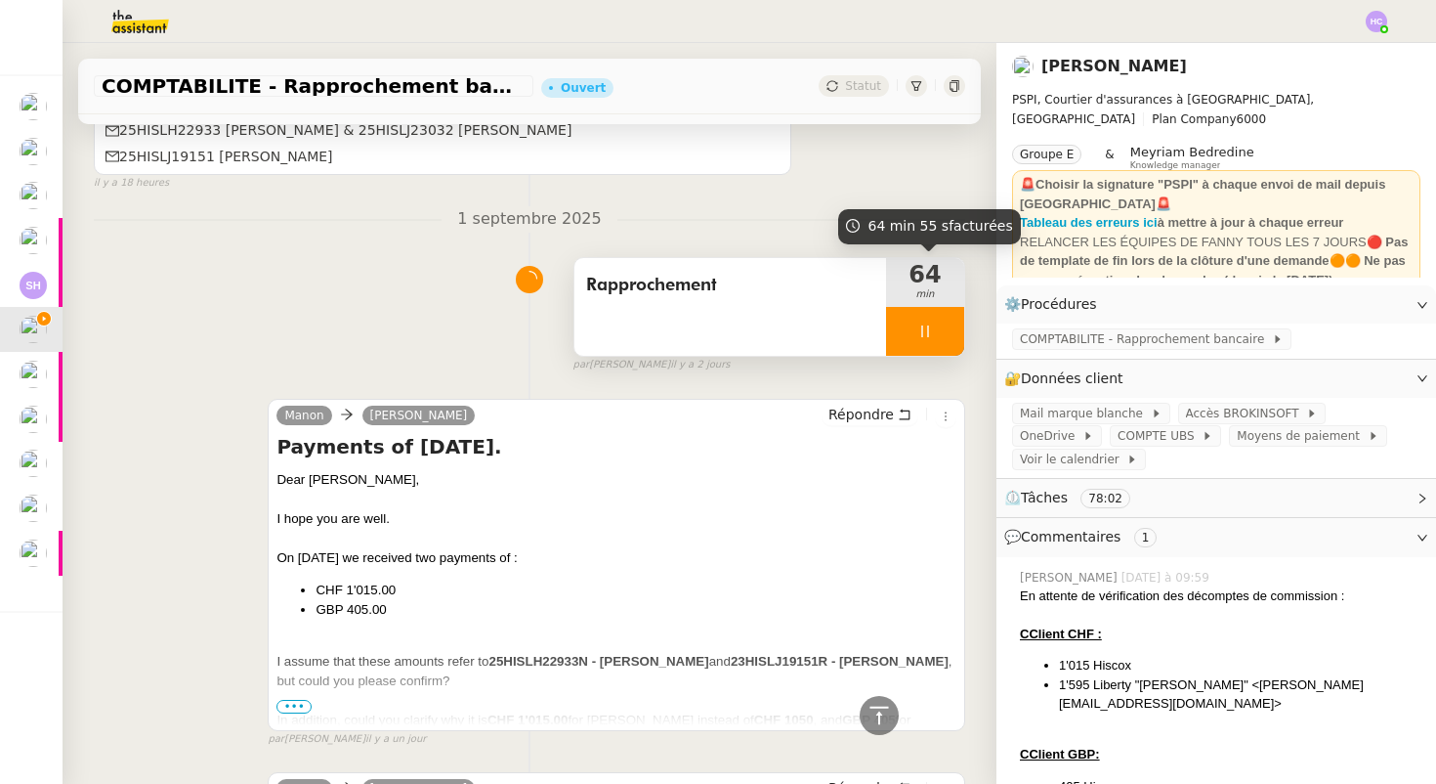
click at [938, 339] on div at bounding box center [925, 331] width 78 height 49
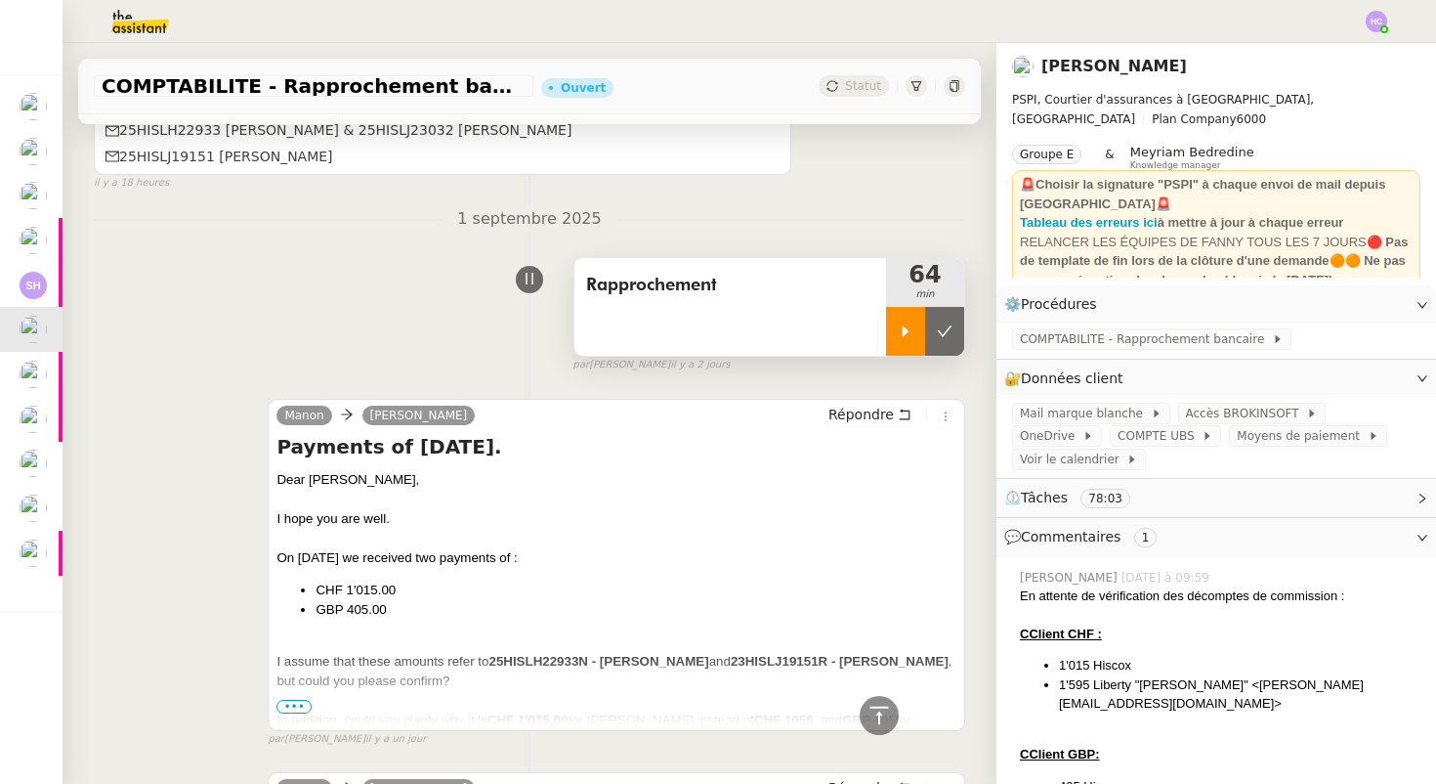
click at [938, 339] on button at bounding box center [944, 331] width 39 height 49
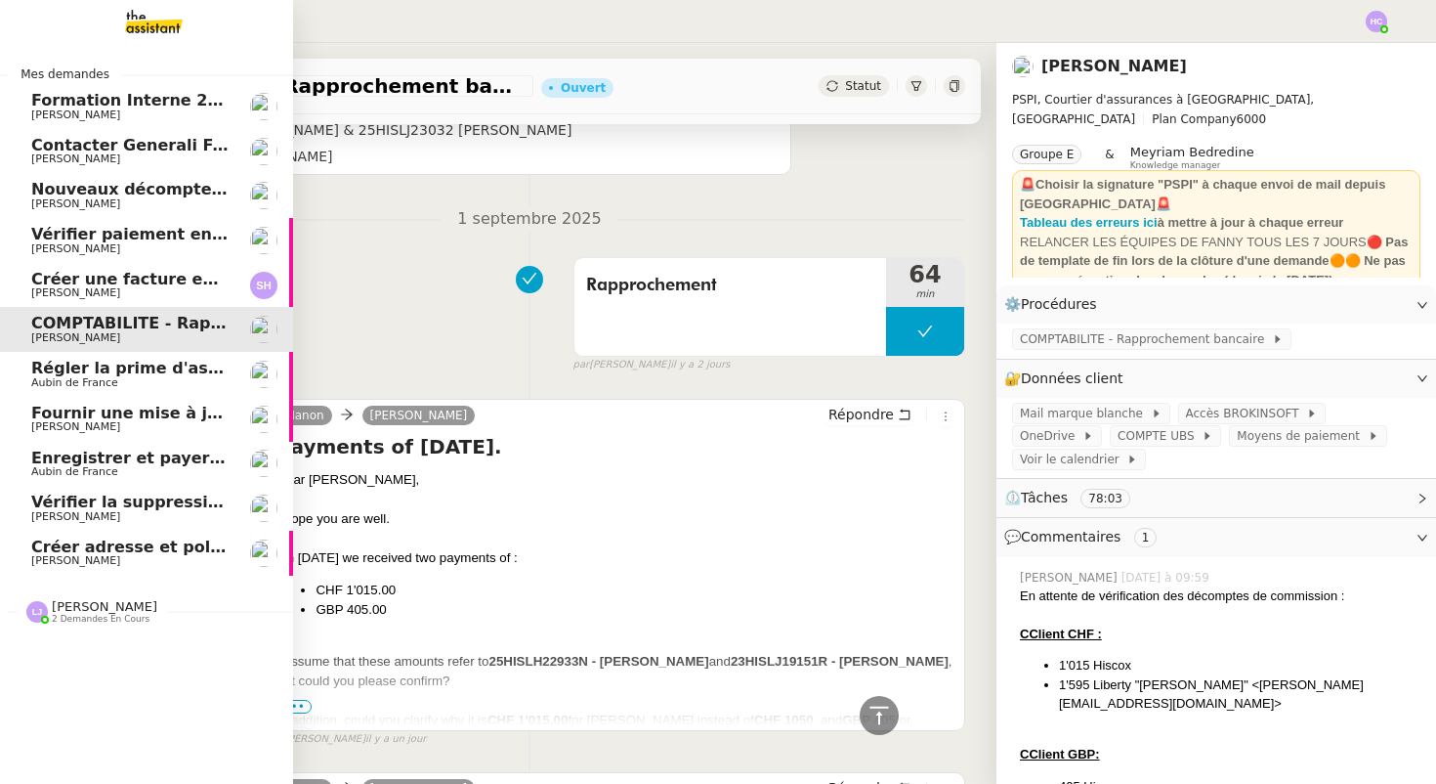
click at [82, 365] on span "Régler la prime d'assurance" at bounding box center [154, 368] width 246 height 19
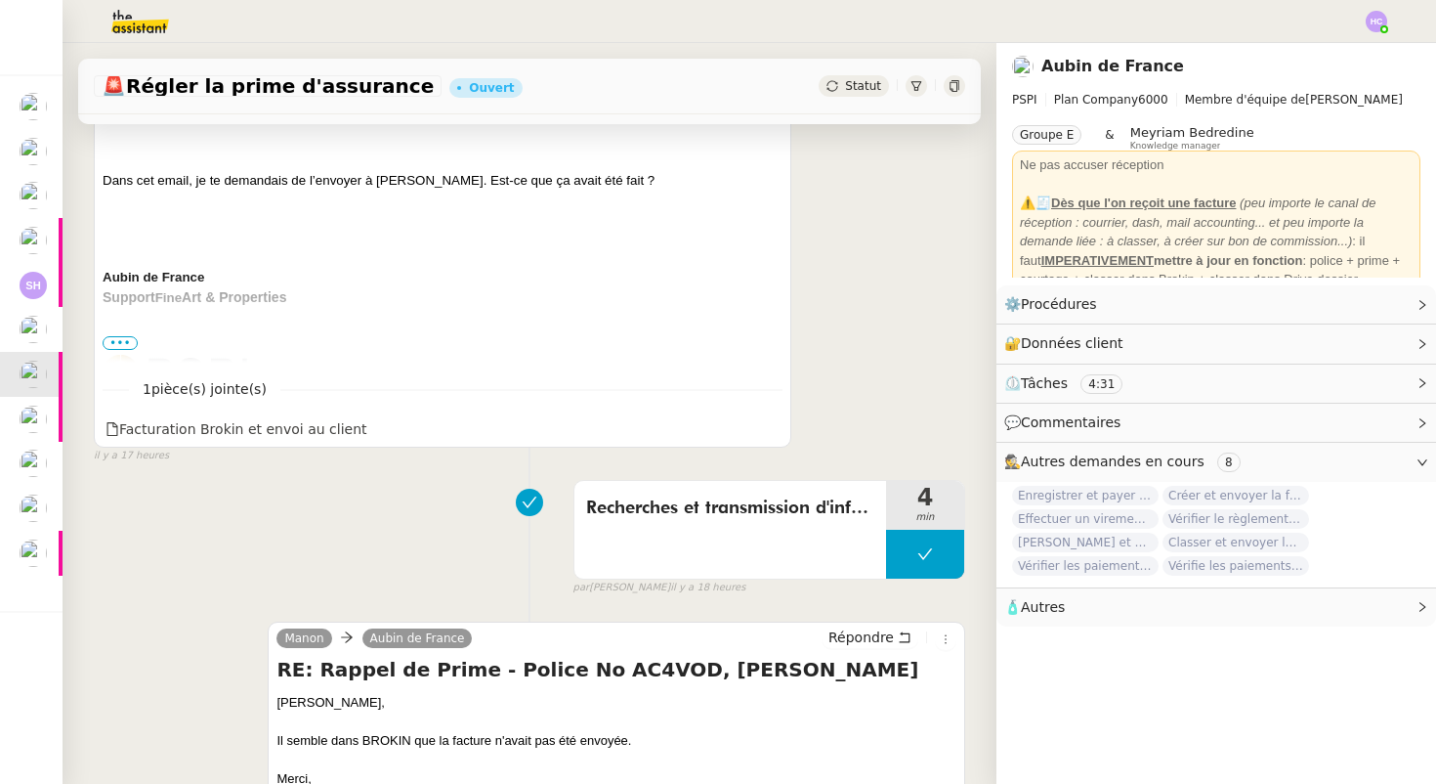
scroll to position [352, 0]
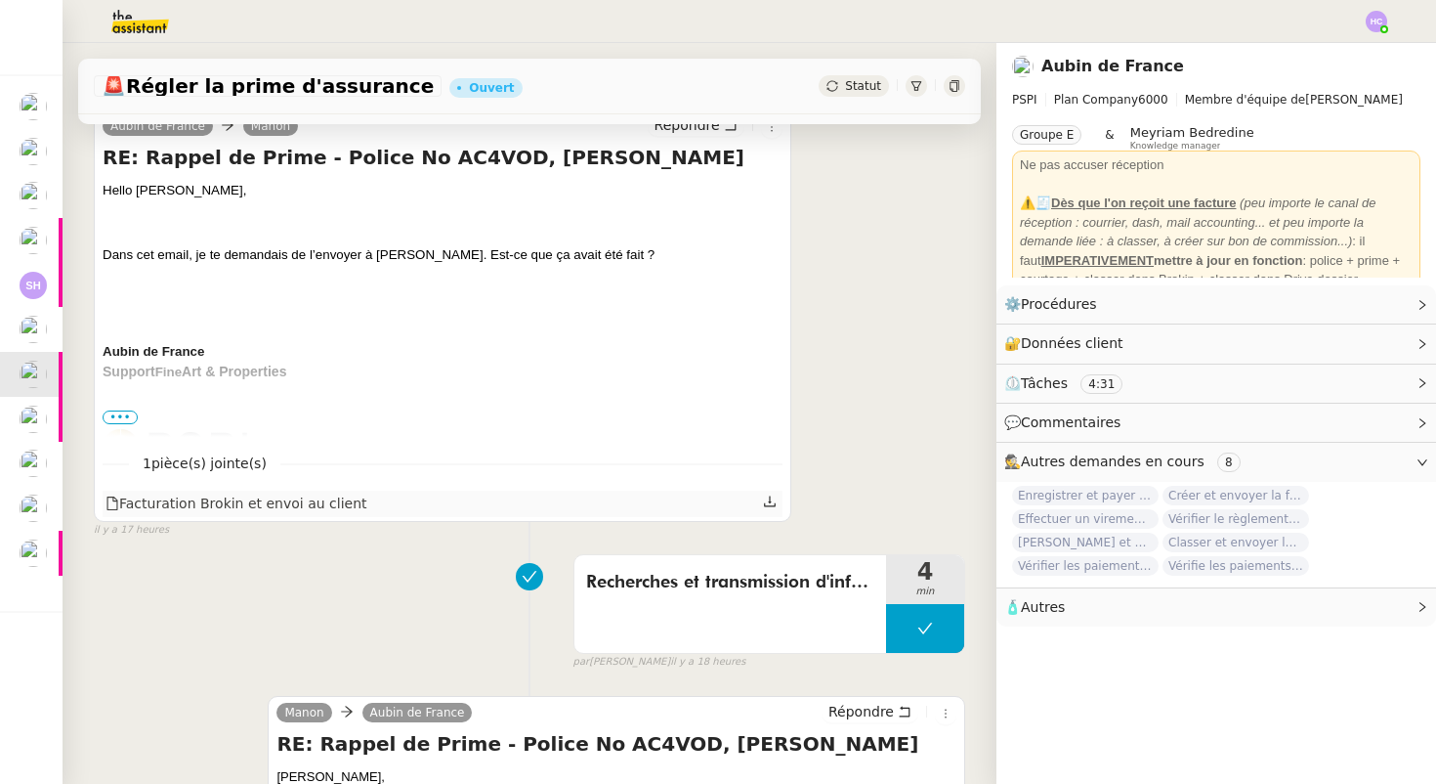
click at [767, 502] on icon at bounding box center [770, 501] width 14 height 14
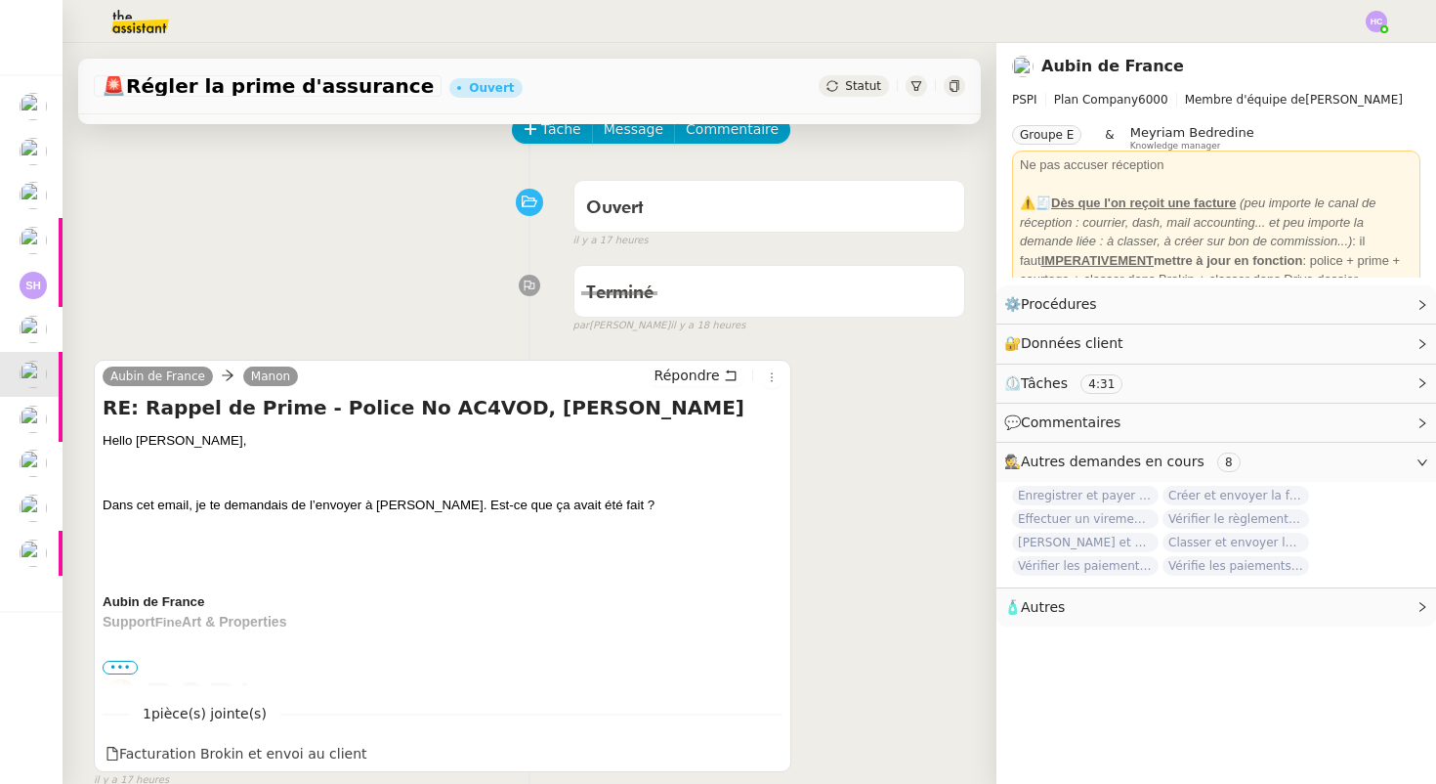
scroll to position [0, 0]
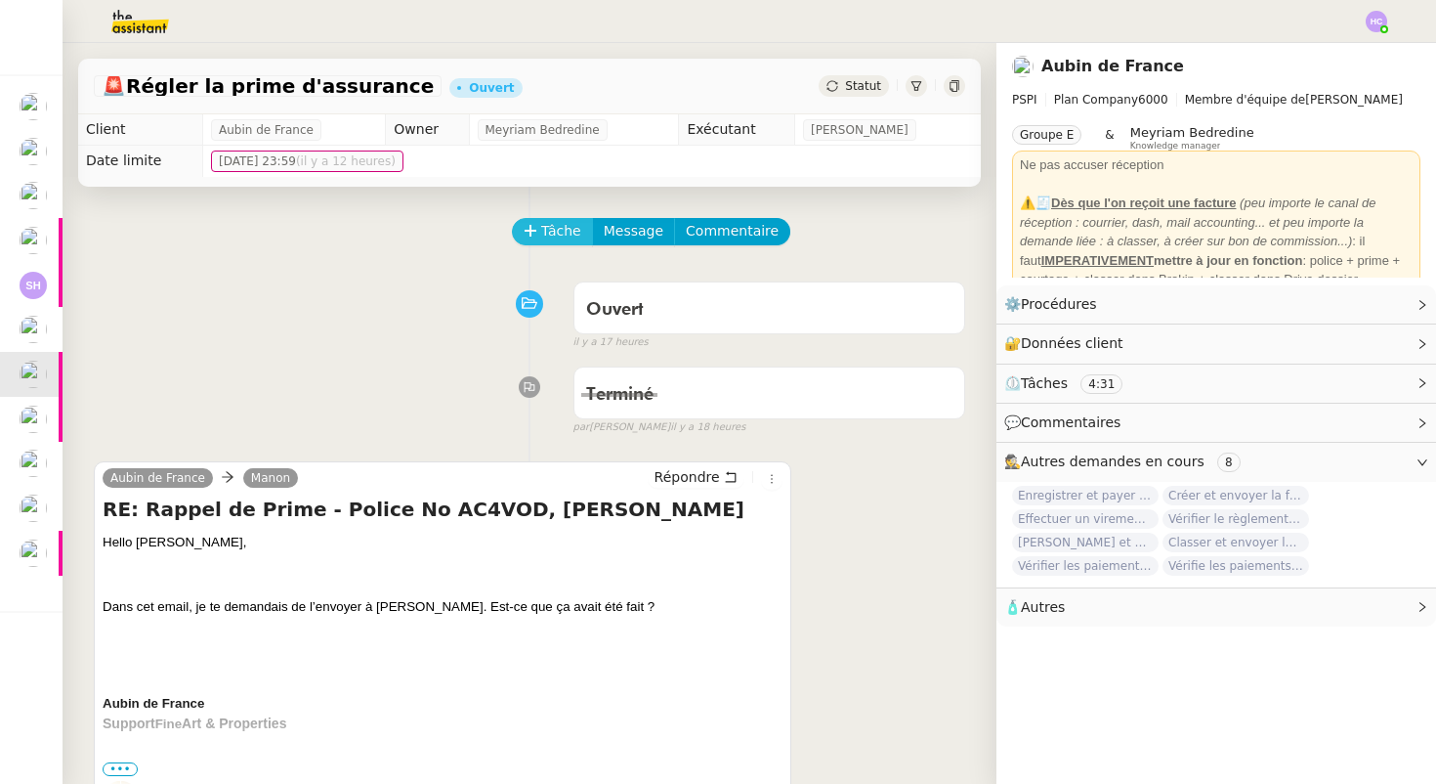
click at [558, 223] on span "Tâche" at bounding box center [561, 231] width 40 height 22
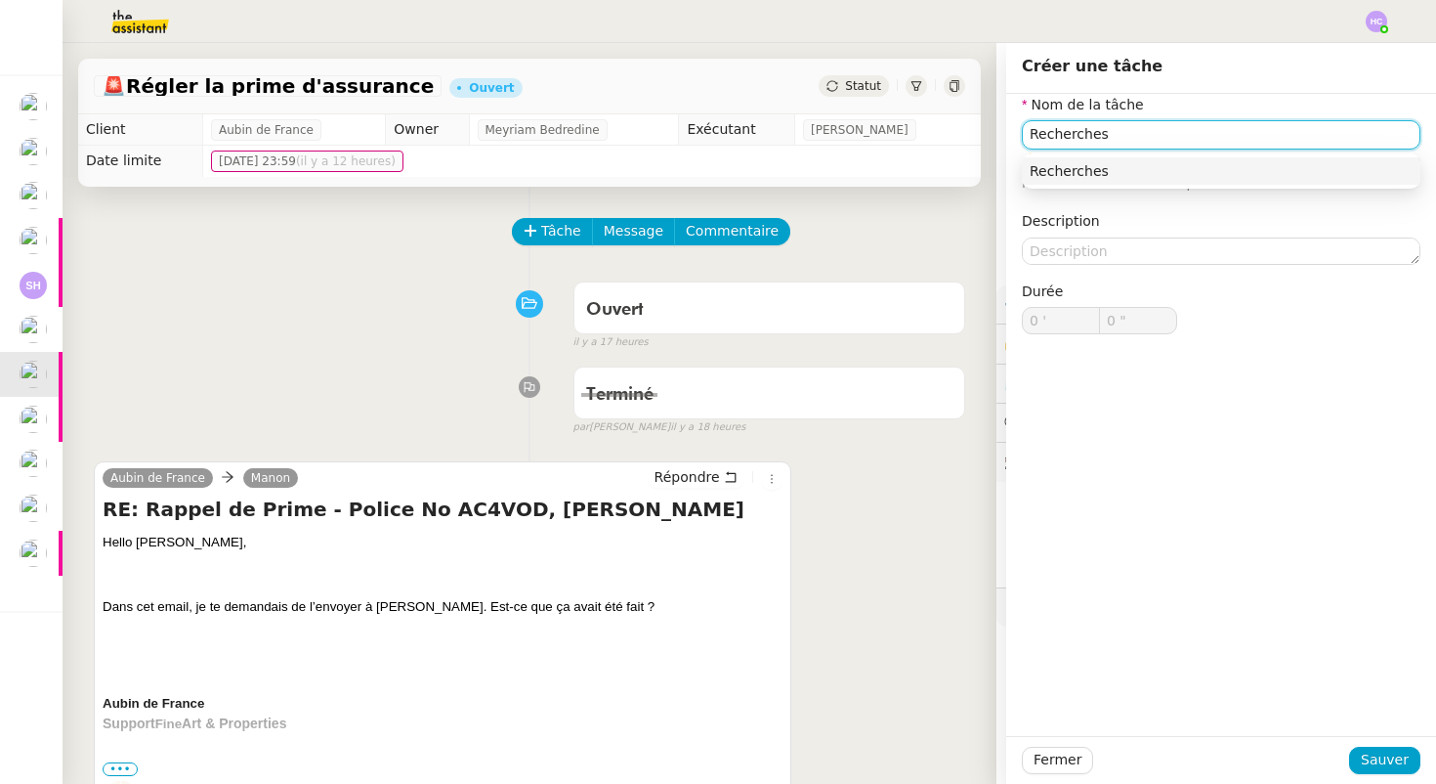
click at [1192, 176] on div "Recherches" at bounding box center [1221, 171] width 383 height 18
type input "Recherches"
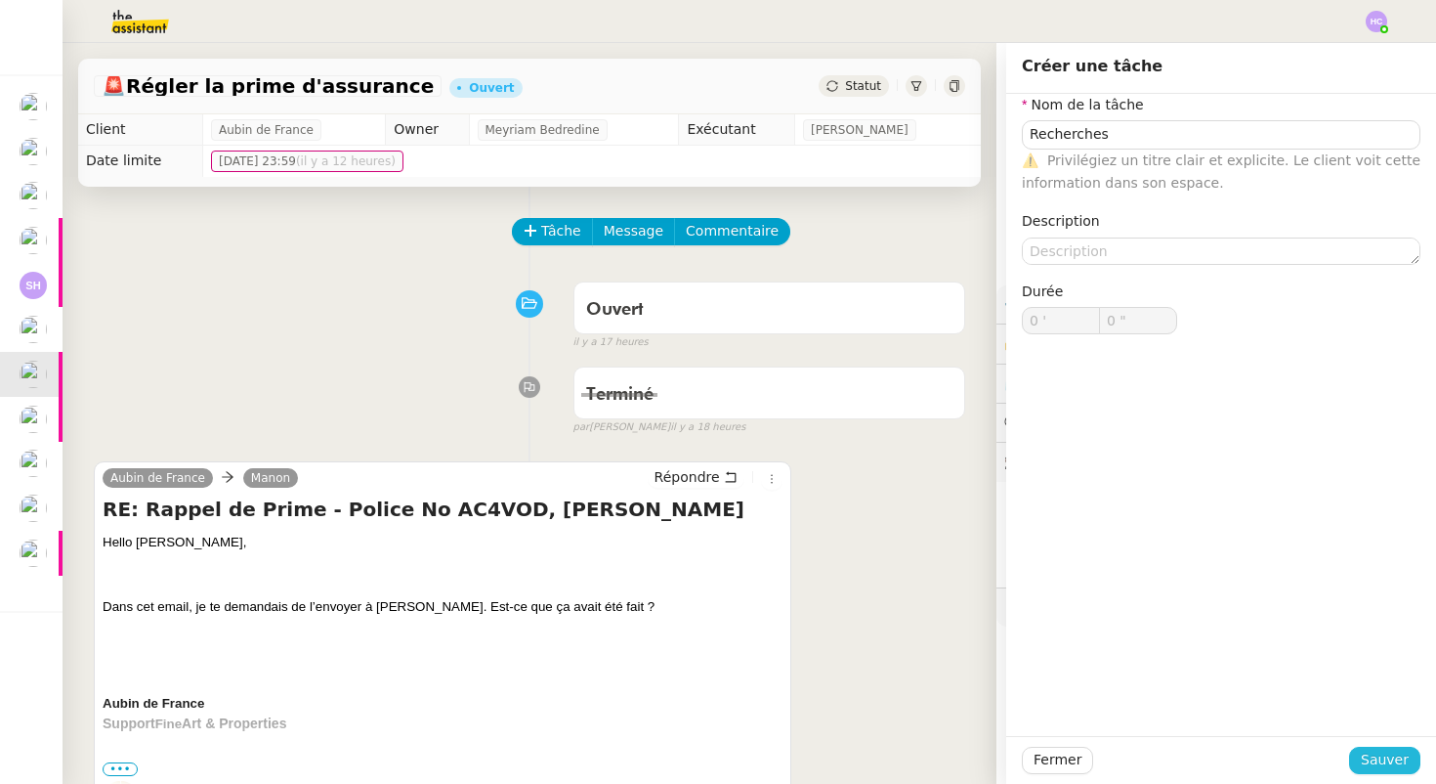
click at [1390, 759] on span "Sauver" at bounding box center [1385, 759] width 48 height 22
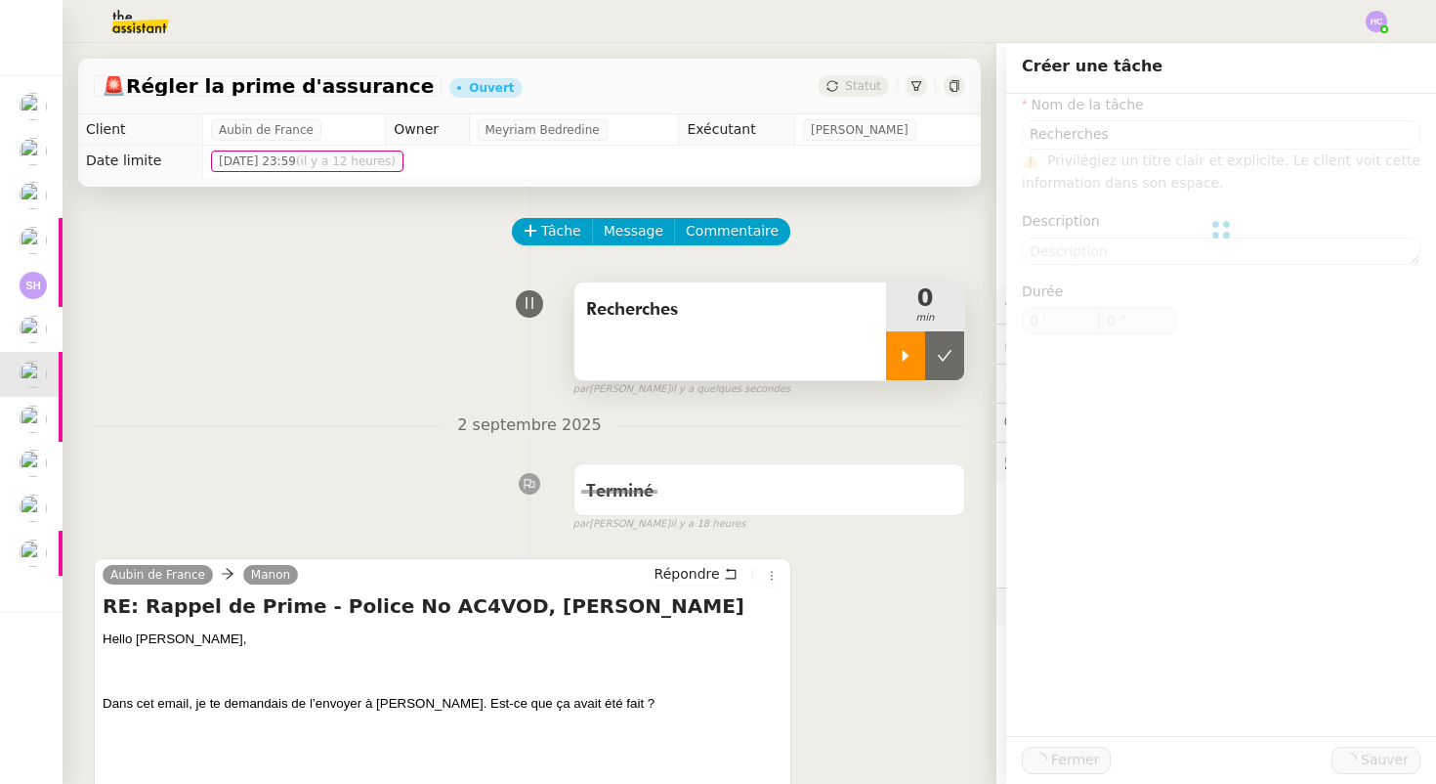
click at [908, 365] on div at bounding box center [905, 355] width 39 height 49
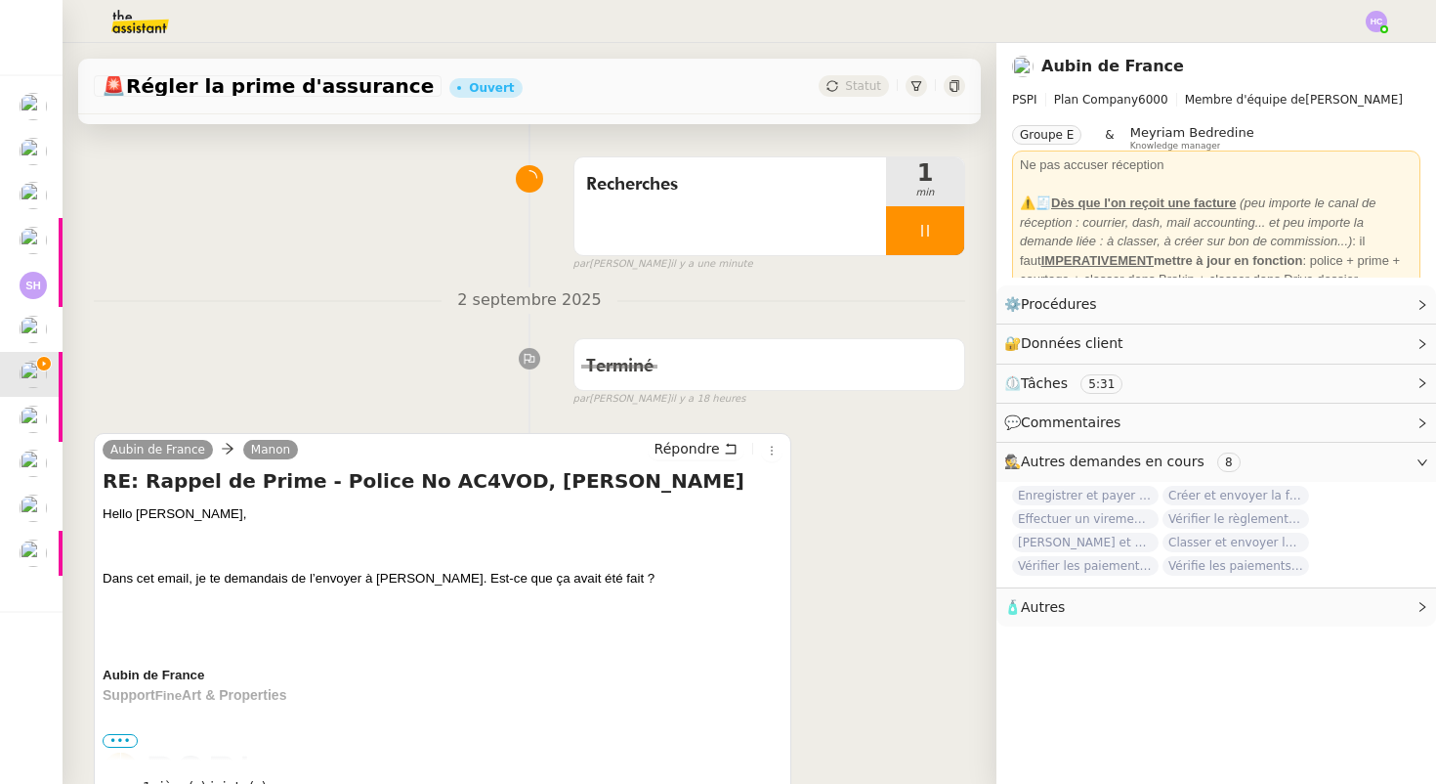
scroll to position [178, 0]
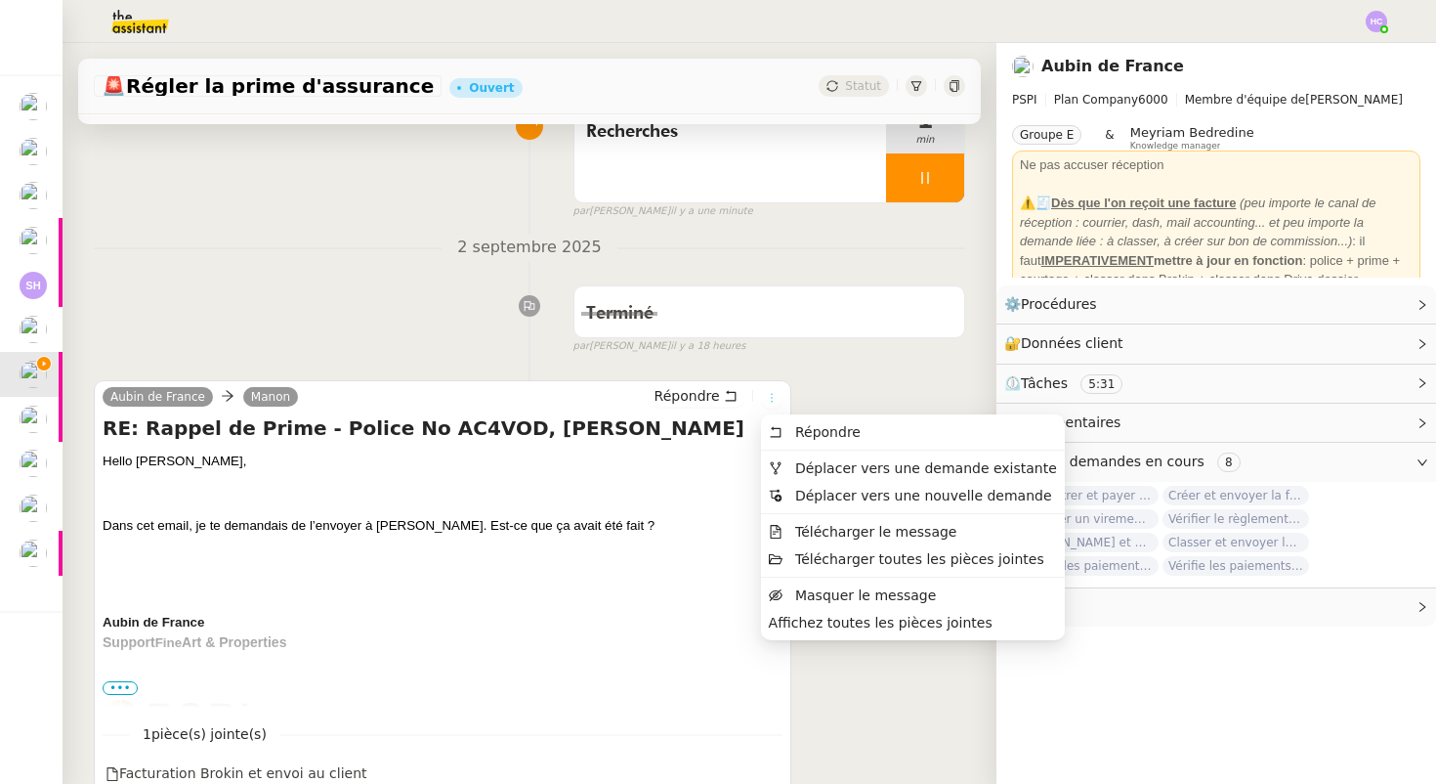
click at [770, 398] on icon at bounding box center [772, 398] width 12 height 12
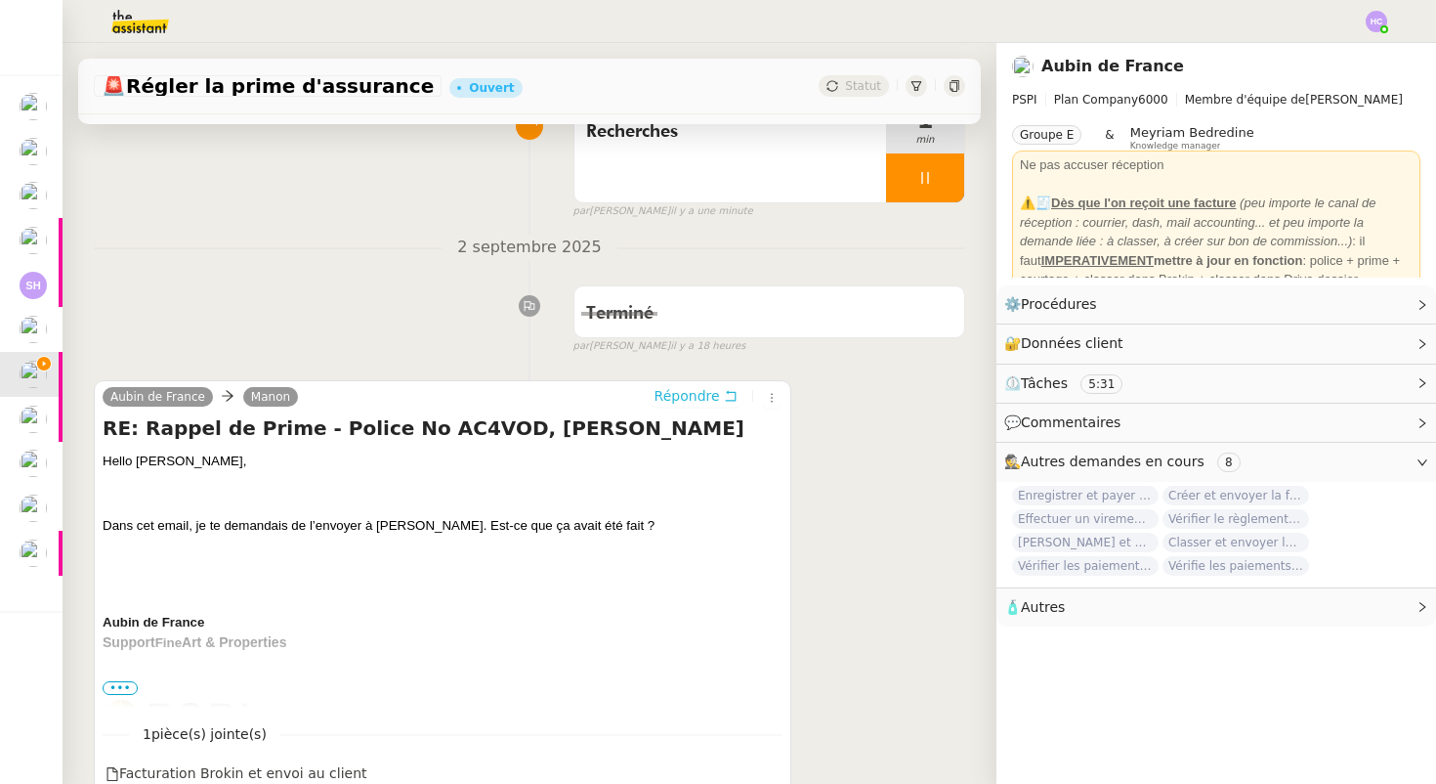
click at [714, 393] on span "Répondre" at bounding box center [687, 396] width 65 height 20
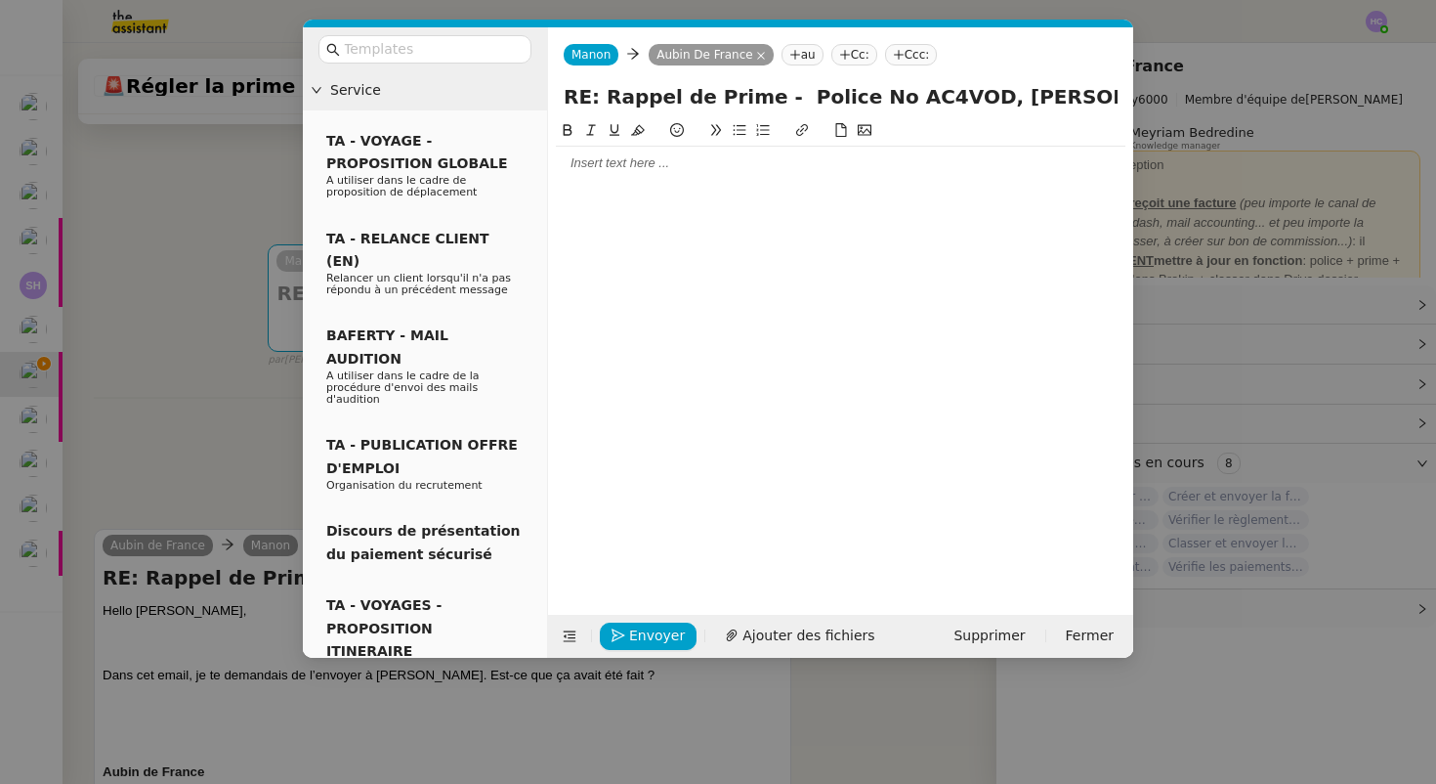
click at [652, 166] on div at bounding box center [841, 163] width 570 height 18
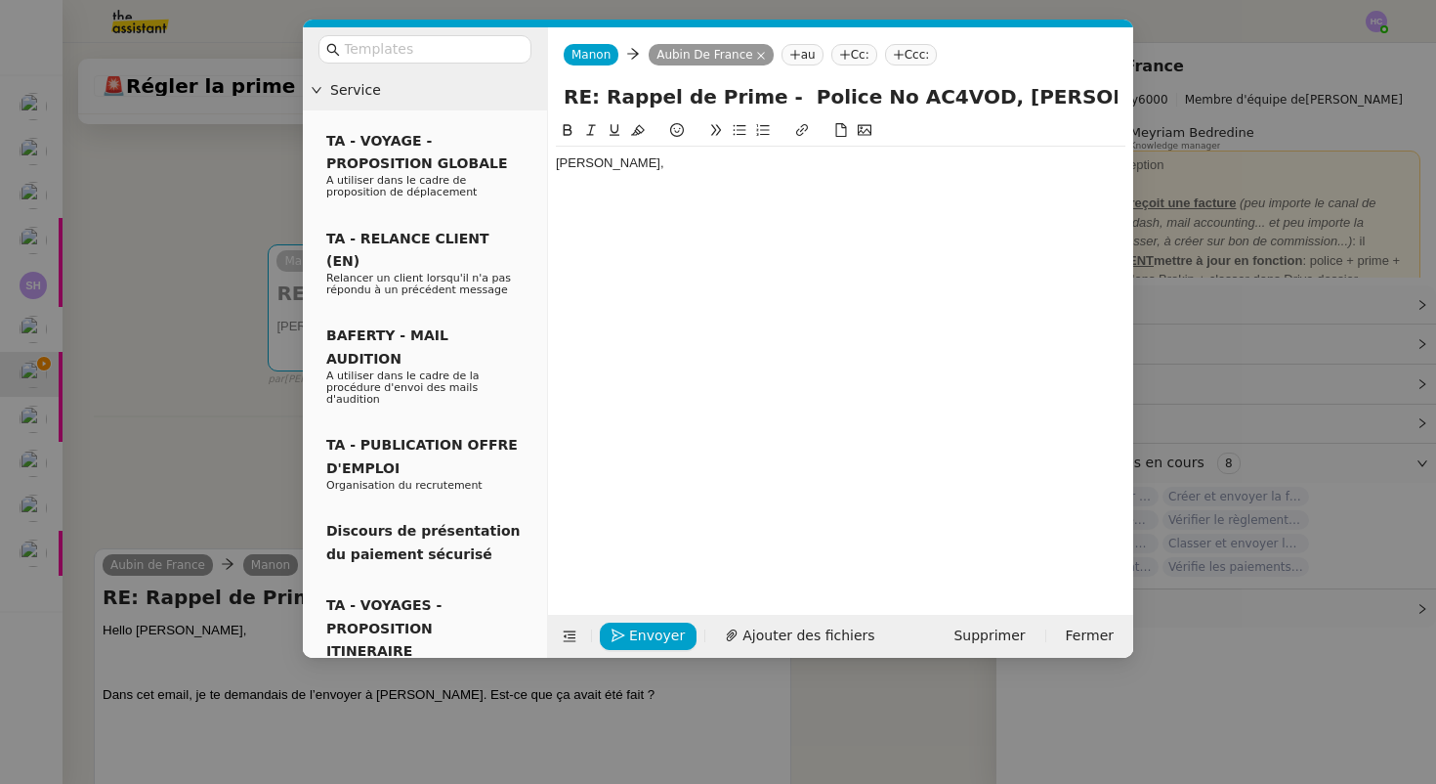
click at [575, 160] on div "BOnjour Aubin," at bounding box center [841, 163] width 570 height 18
click at [748, 167] on div "Bonjour [PERSON_NAME]," at bounding box center [841, 163] width 570 height 18
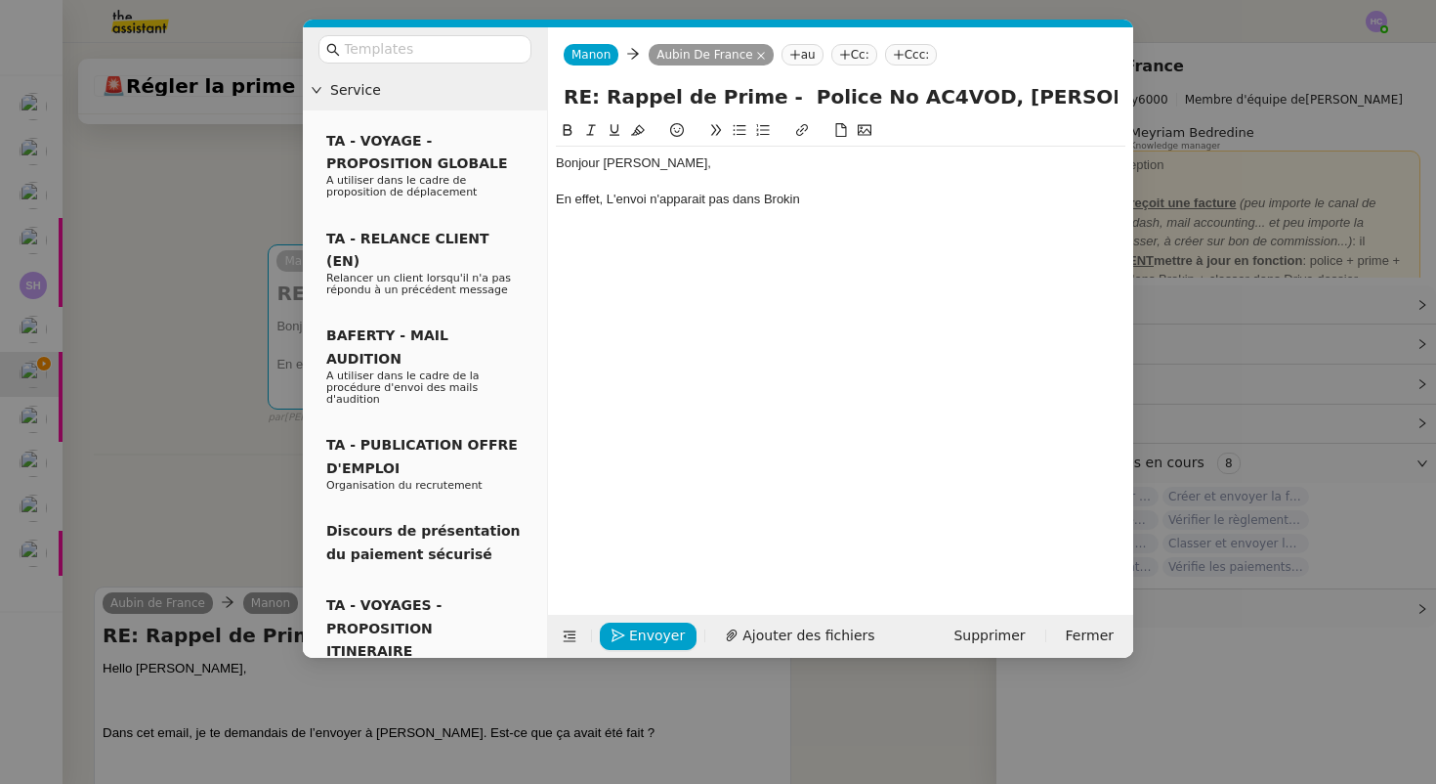
click at [611, 203] on div "En effet, L'envoi n'apparait pas dans Brokin" at bounding box center [841, 200] width 570 height 18
click at [813, 201] on div "En effet, l'envoi n'apparait pas dans Brokin" at bounding box center [841, 200] width 570 height 18
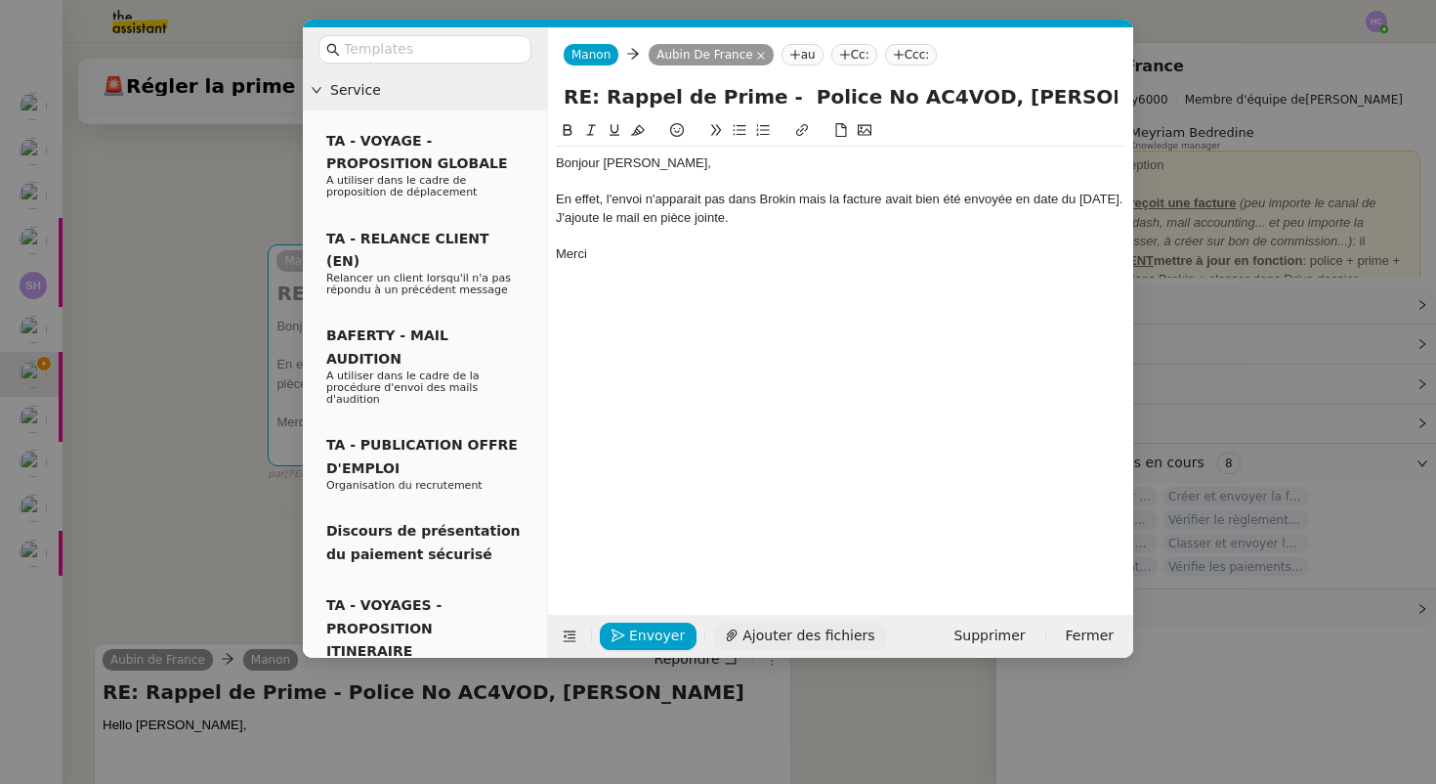
click at [732, 634] on icon at bounding box center [732, 635] width 14 height 14
click at [713, 214] on div "En effet, l'envoi n'apparait pas dans Brokin mais la facture avait bien été env…" at bounding box center [841, 209] width 570 height 36
click at [733, 218] on div "En effet, l'envoi n'apparait pas dans Brokin mais la facture avait bien été env…" at bounding box center [841, 209] width 570 height 36
click at [993, 220] on div "En effet, l'envoi n'apparait pas dans Brokin mais la facture avait bien été env…" at bounding box center [841, 209] width 570 height 36
click at [1070, 217] on div "En effet, l'envoi n'apparait pas dans Brokin mais la facture avait bien été env…" at bounding box center [841, 209] width 570 height 36
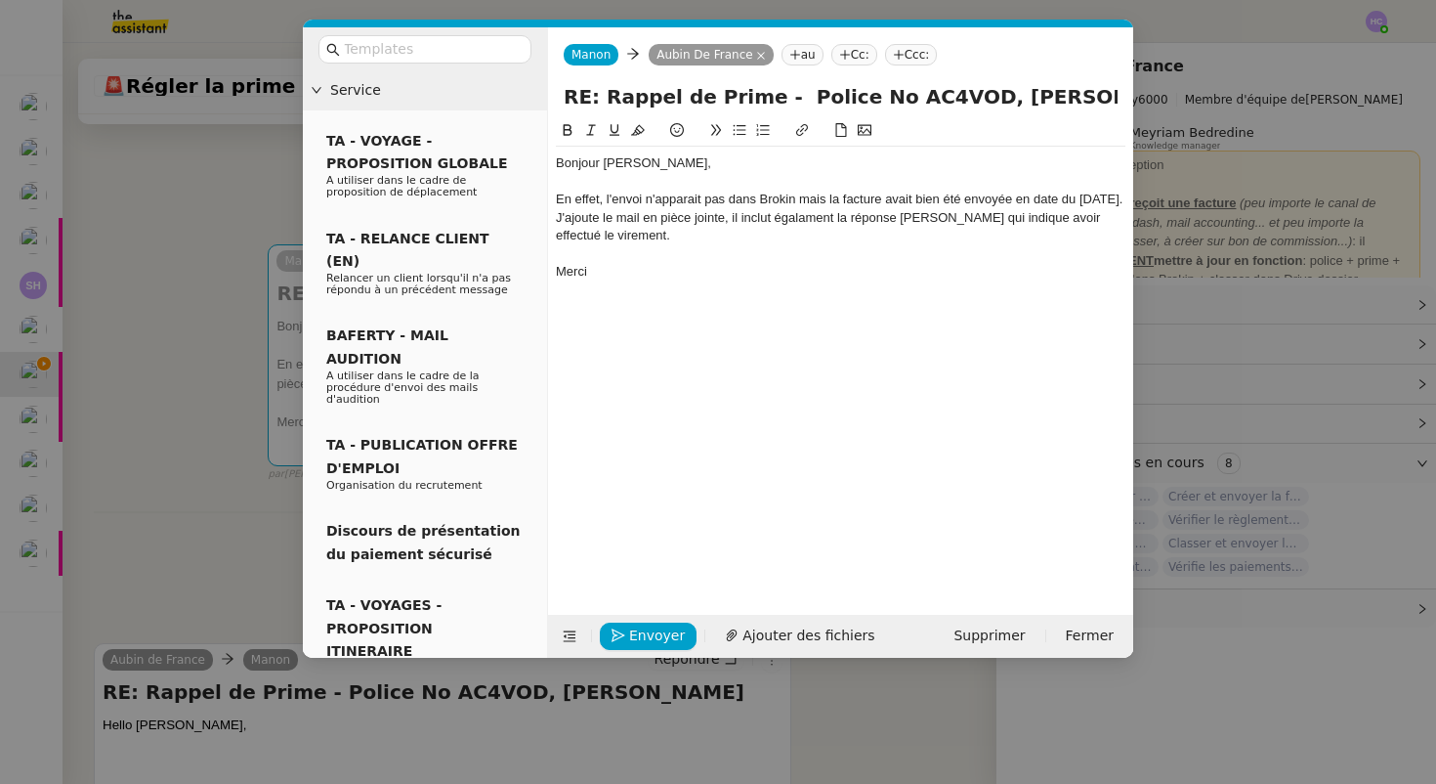
click at [796, 219] on div "En effet, l'envoi n'apparait pas dans Brokin mais la facture avait bien été env…" at bounding box center [841, 218] width 570 height 54
click at [0, 0] on lt-span "égal e ment" at bounding box center [0, 0] width 0 height 0
click at [692, 232] on div "En effet, l'envoi n'apparait pas dans Brokin mais la facture avait bien été env…" at bounding box center [841, 218] width 570 height 54
click at [780, 201] on div "En effet, l'envoi n'apparait pas dans Brokin mais la facture avait bien été env…" at bounding box center [841, 218] width 570 height 54
click at [678, 238] on div "En effet, l'envoi n'apparait pas dans Brokin mais la facture avait bien été env…" at bounding box center [841, 218] width 570 height 54
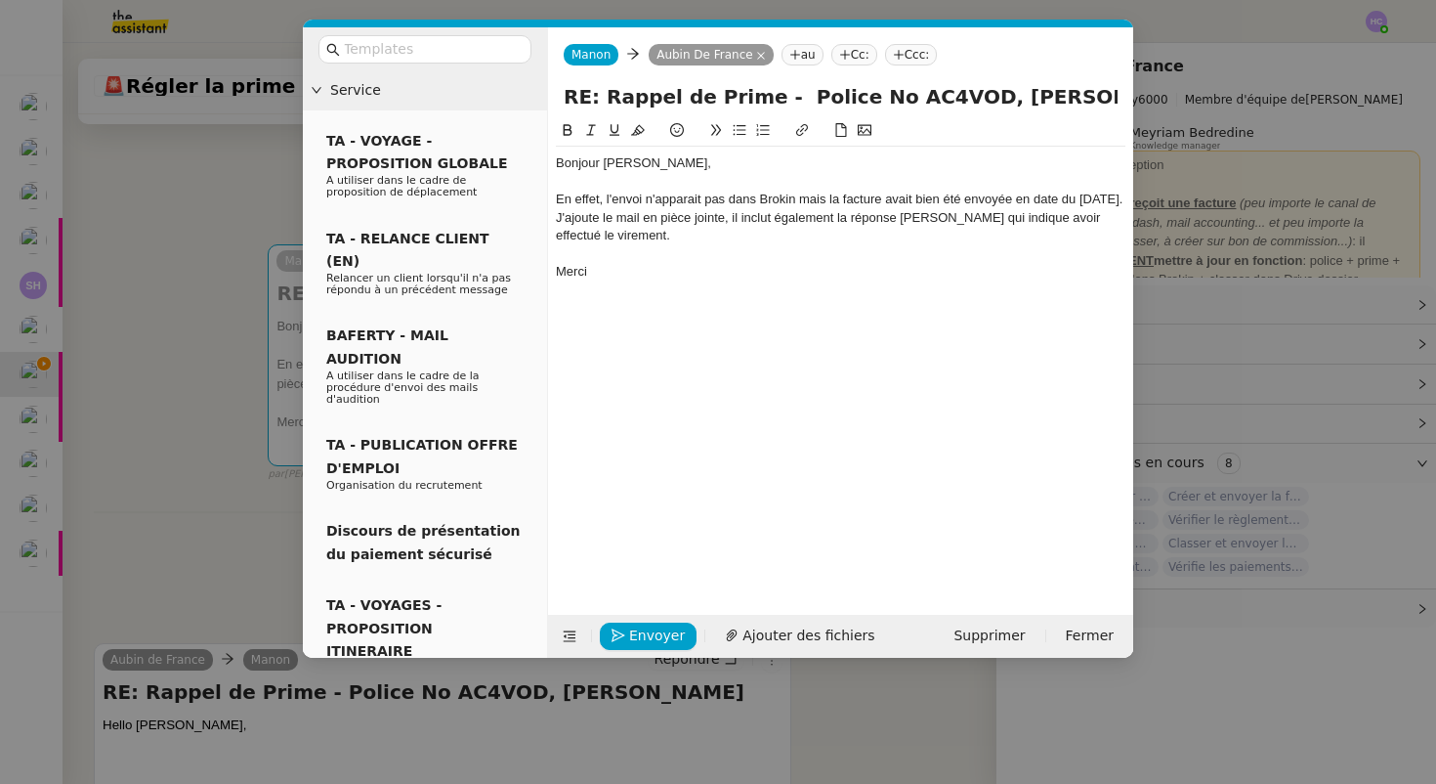
click at [612, 268] on div "Merci" at bounding box center [841, 272] width 570 height 18
click at [213, 371] on nz-modal-container "Service TA - VOYAGE - PROPOSITION GLOBALE A utiliser dans le cadre de propositi…" at bounding box center [718, 392] width 1436 height 784
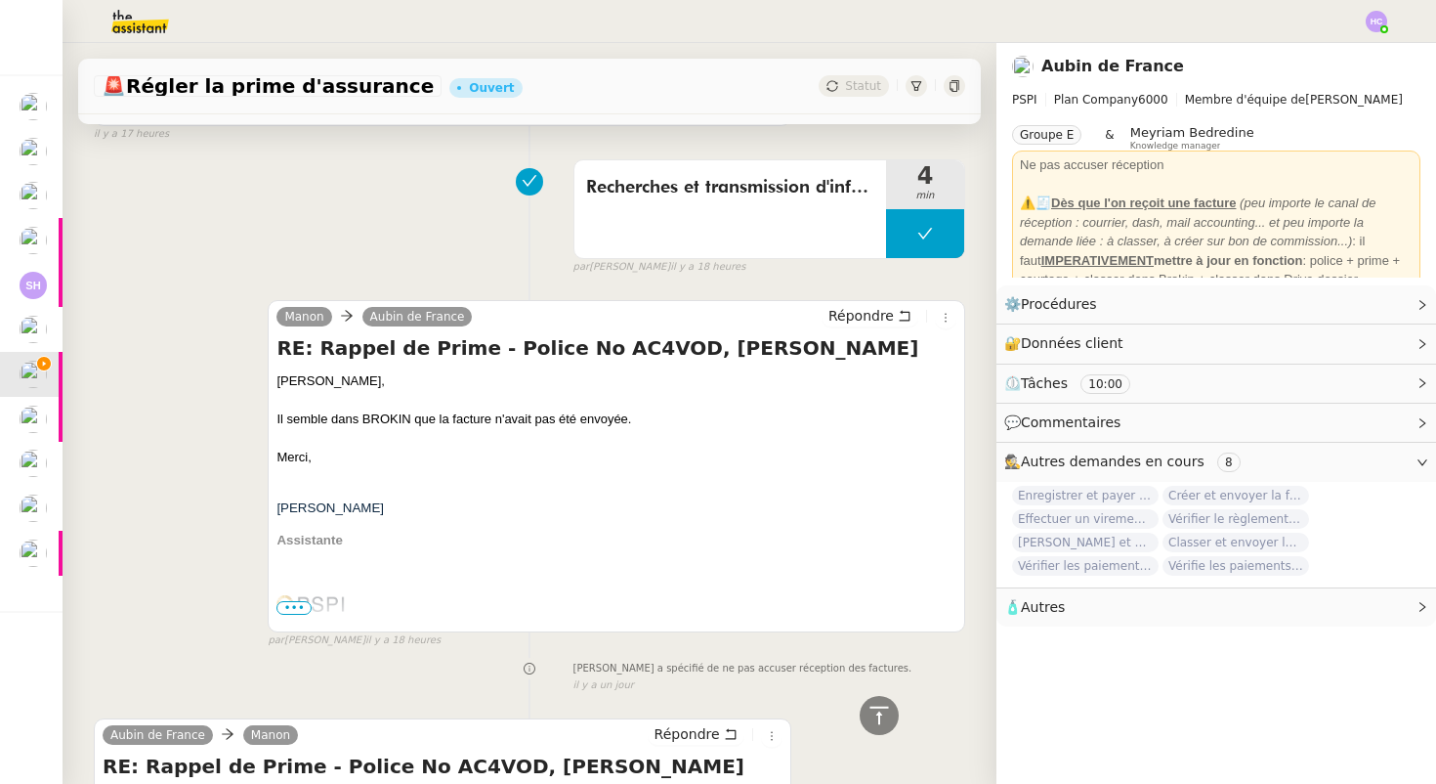
scroll to position [1482, 0]
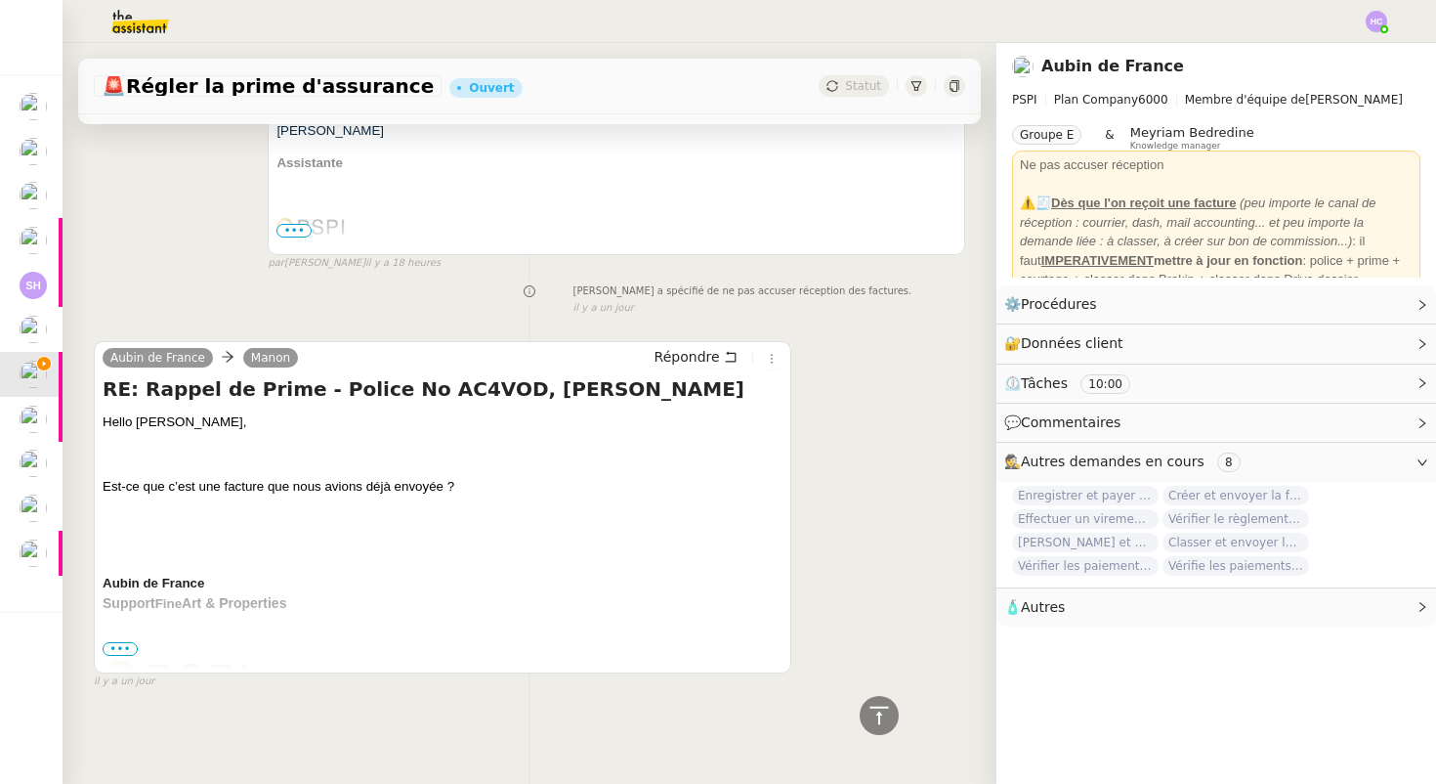
click at [120, 646] on span "•••" at bounding box center [120, 649] width 35 height 14
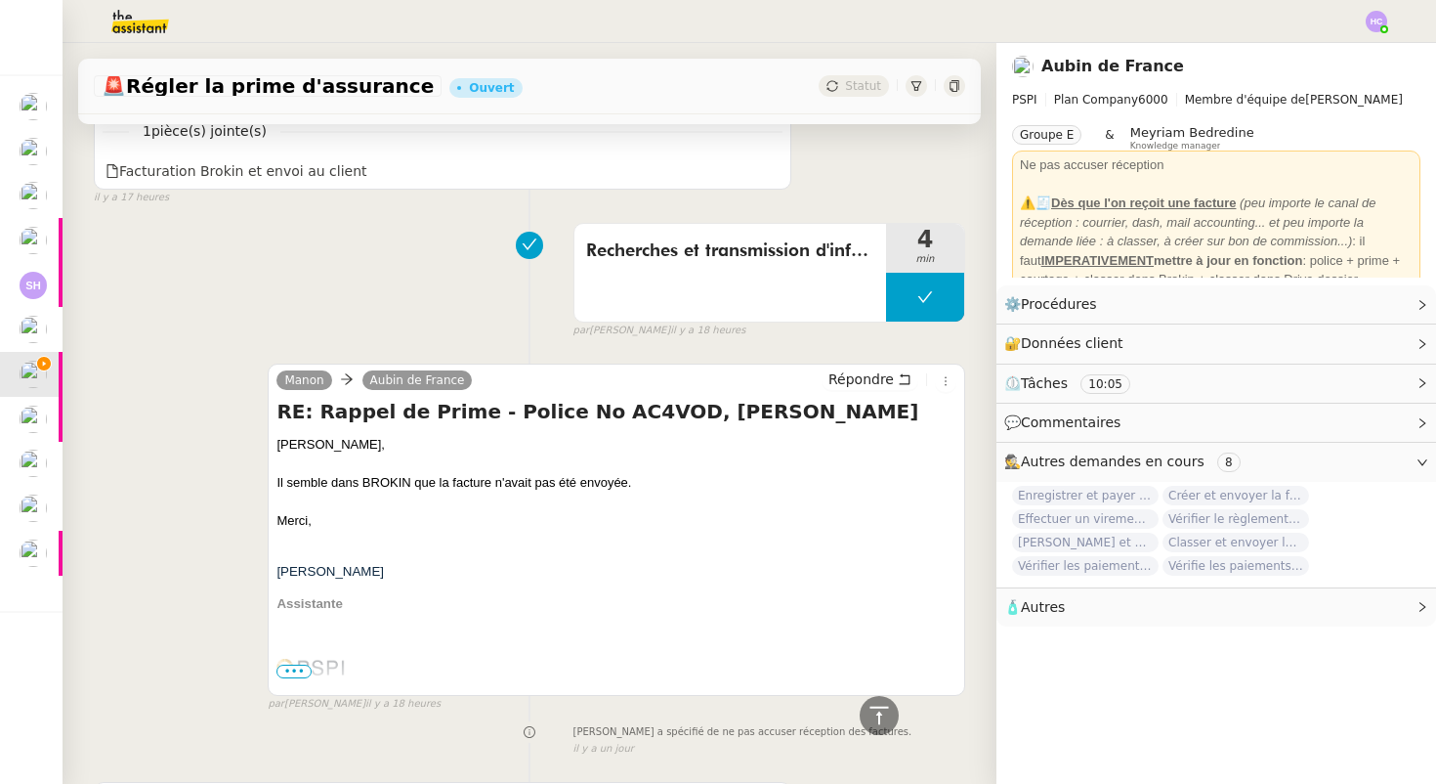
scroll to position [88, 0]
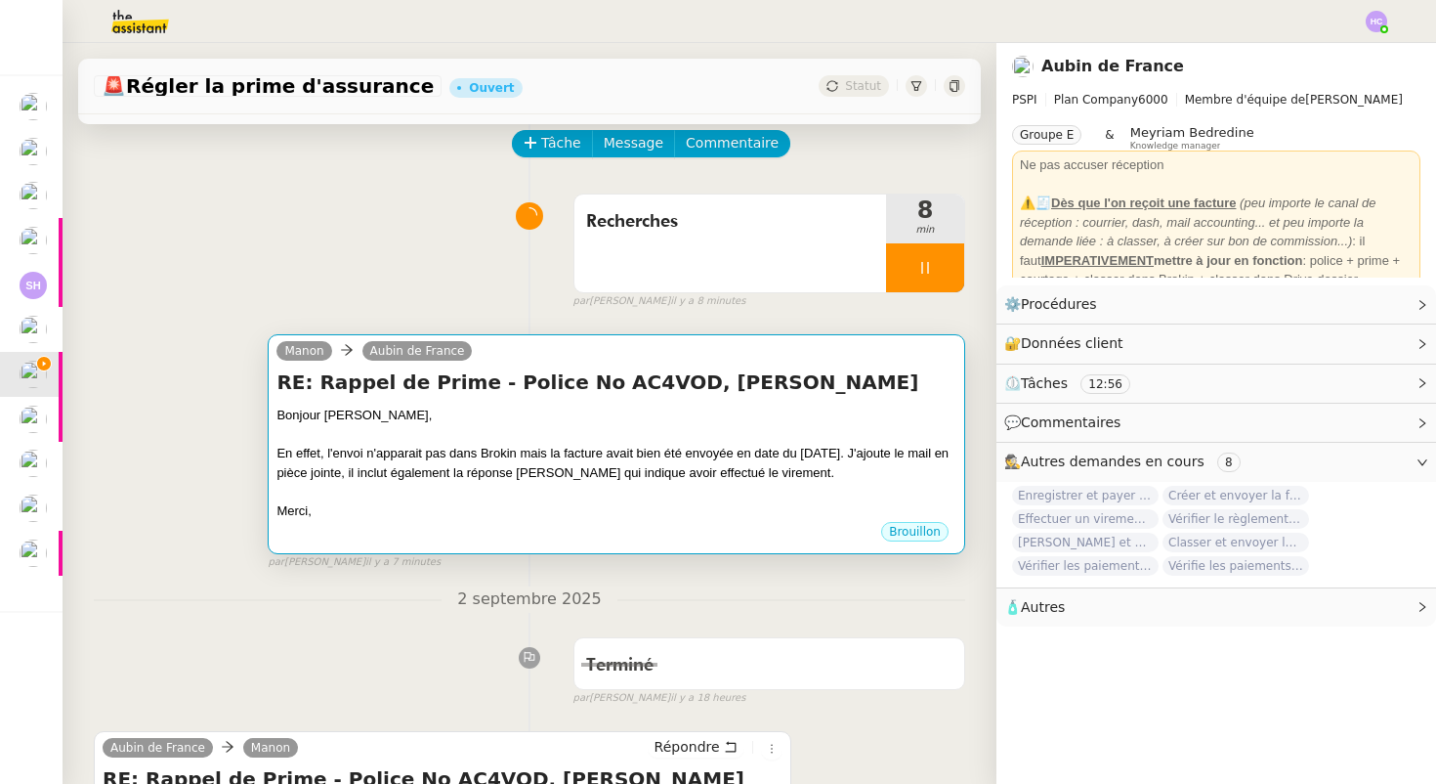
click at [423, 406] on div "Bonjour [PERSON_NAME]," at bounding box center [617, 415] width 680 height 20
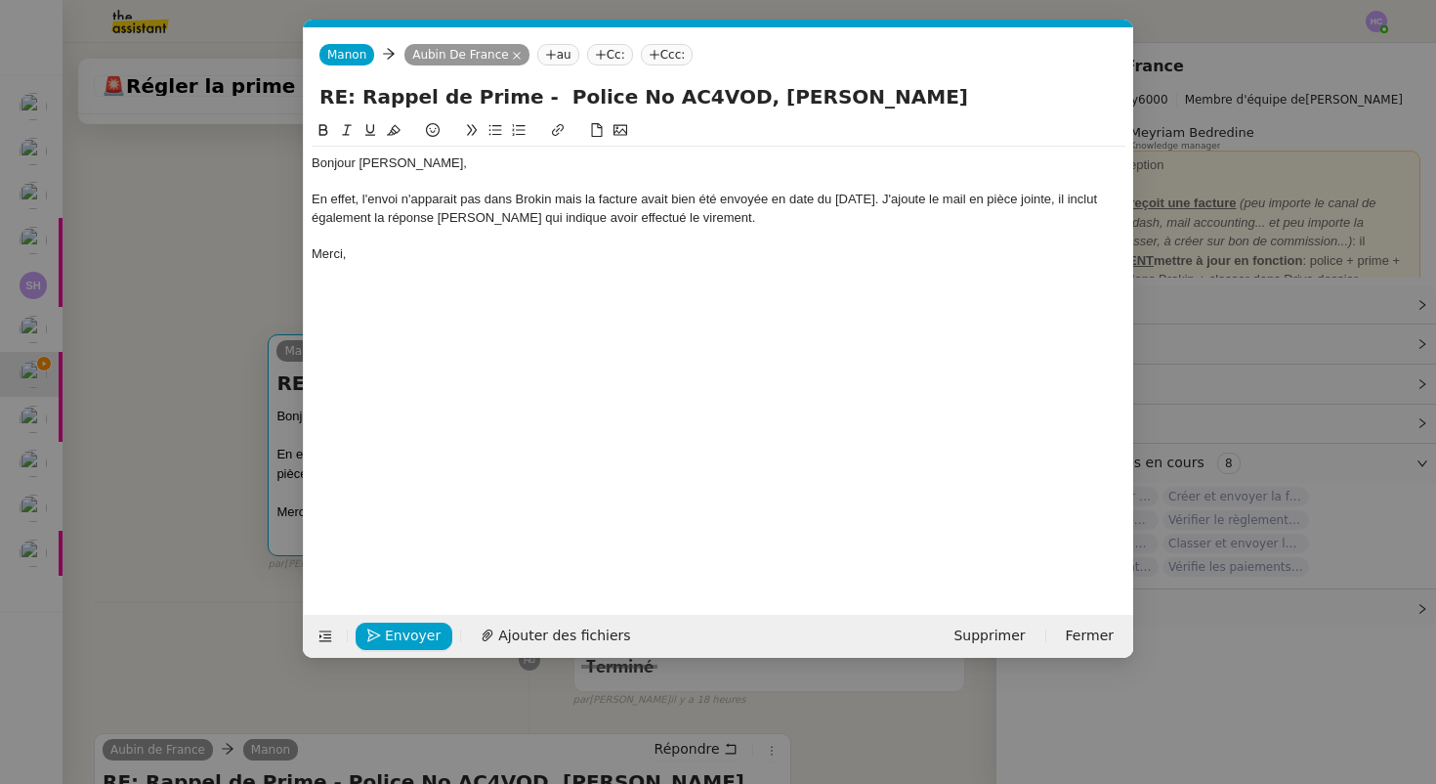
scroll to position [0, 41]
click at [882, 200] on div "En effet, l'envoi n'apparait pas dans Brokin mais la facture avait bien été env…" at bounding box center [719, 209] width 814 height 36
click at [1028, 220] on div "J'ajoute le mail en pièce jointe, il inclut également la réponse de monsieur Ro…" at bounding box center [719, 218] width 814 height 18
click at [485, 217] on div "J'ajoute le mail en pièce jointe, il inclut également la réponse de monsieur Ro…" at bounding box center [719, 218] width 814 height 18
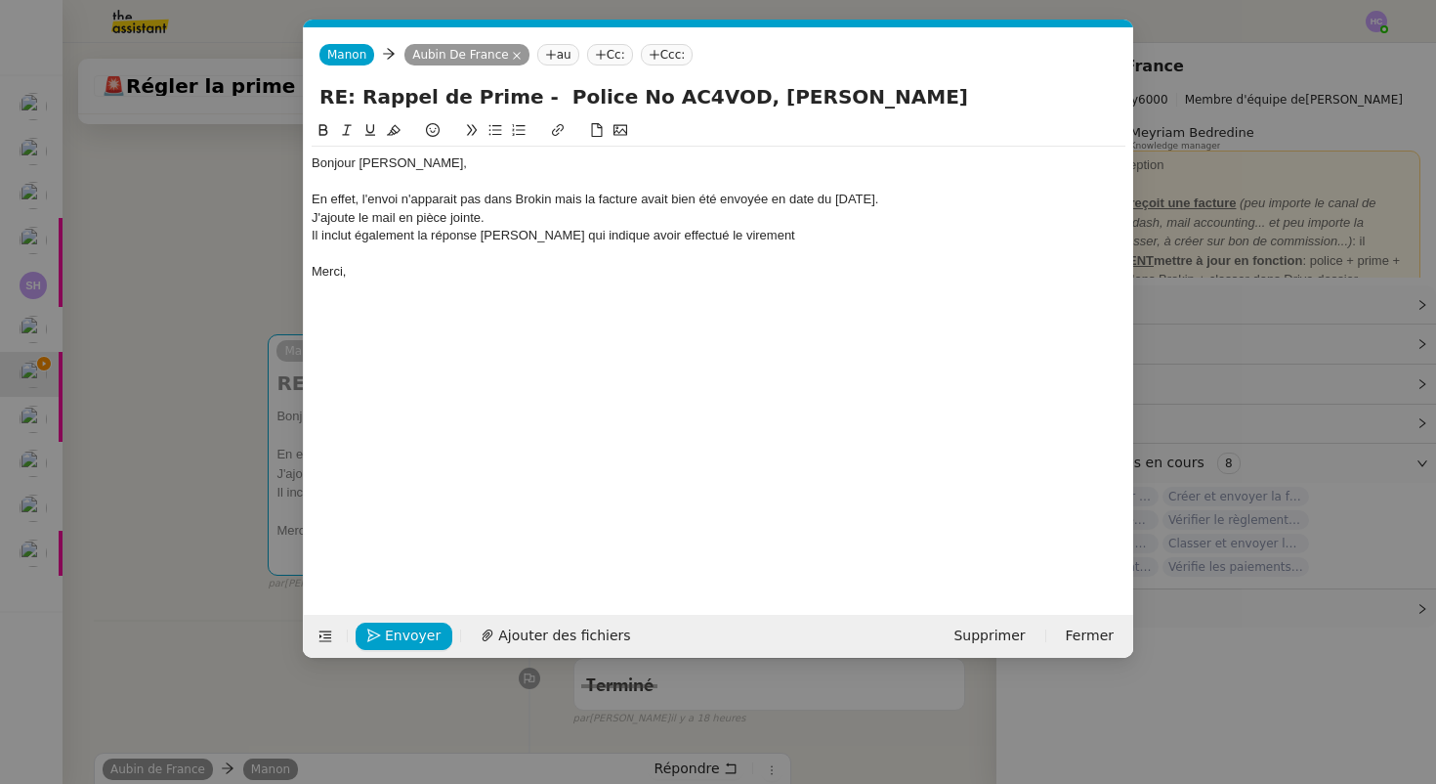
click at [833, 238] on div "Il inclut également la réponse de monsieur Roger qui indique avoir effectué le …" at bounding box center [719, 236] width 814 height 18
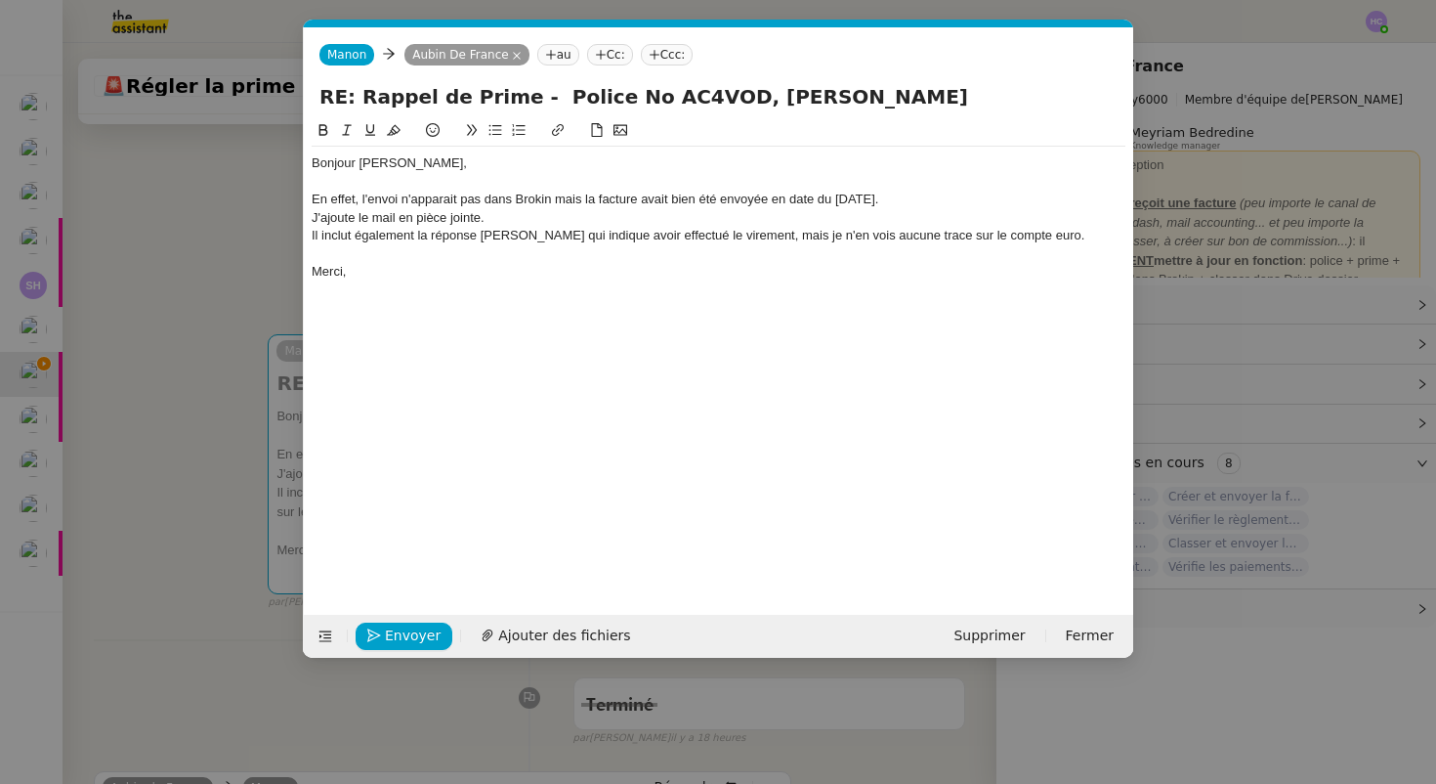
click at [153, 489] on nz-modal-container "Service TA - VOYAGE - PROPOSITION GLOBALE A utiliser dans le cadre de propositi…" at bounding box center [718, 392] width 1436 height 784
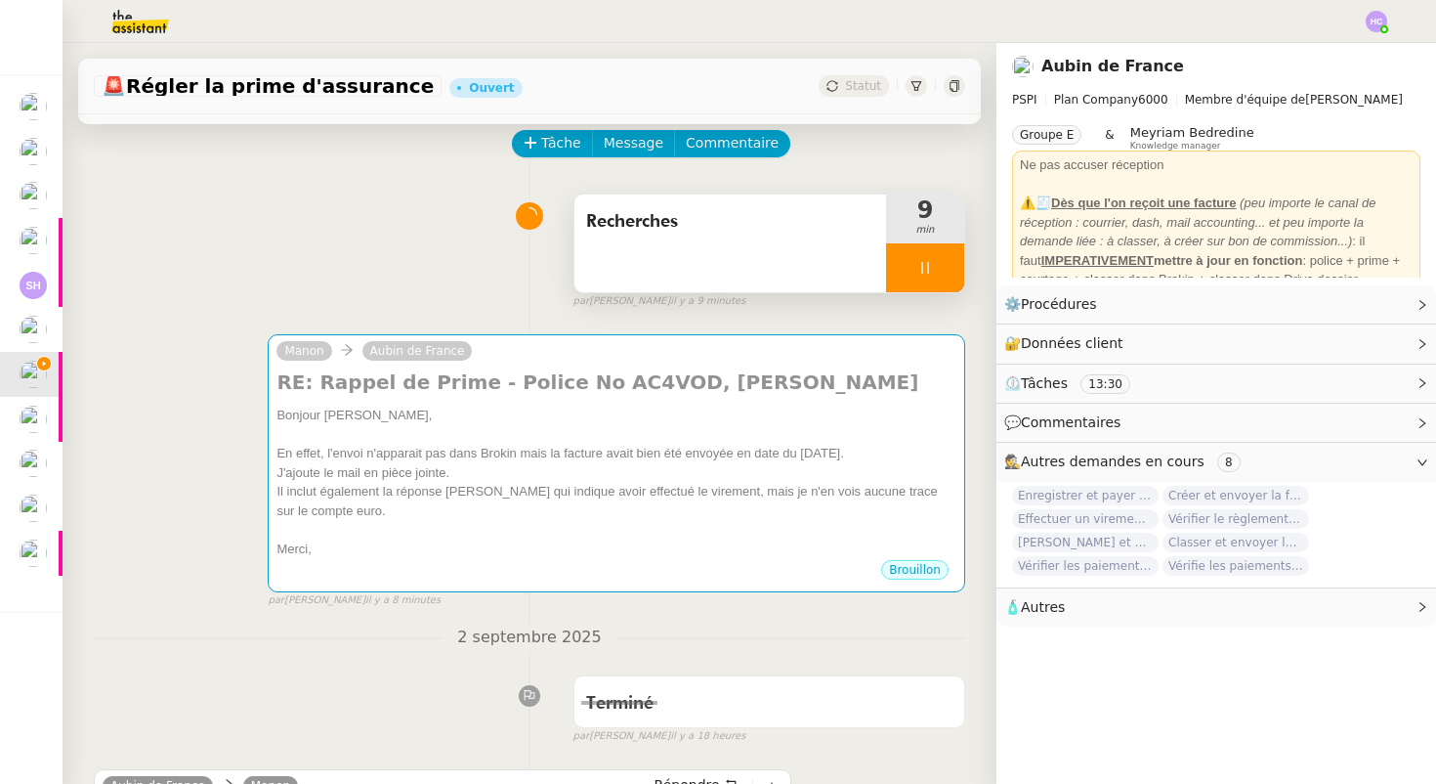
click at [938, 259] on div at bounding box center [925, 267] width 78 height 49
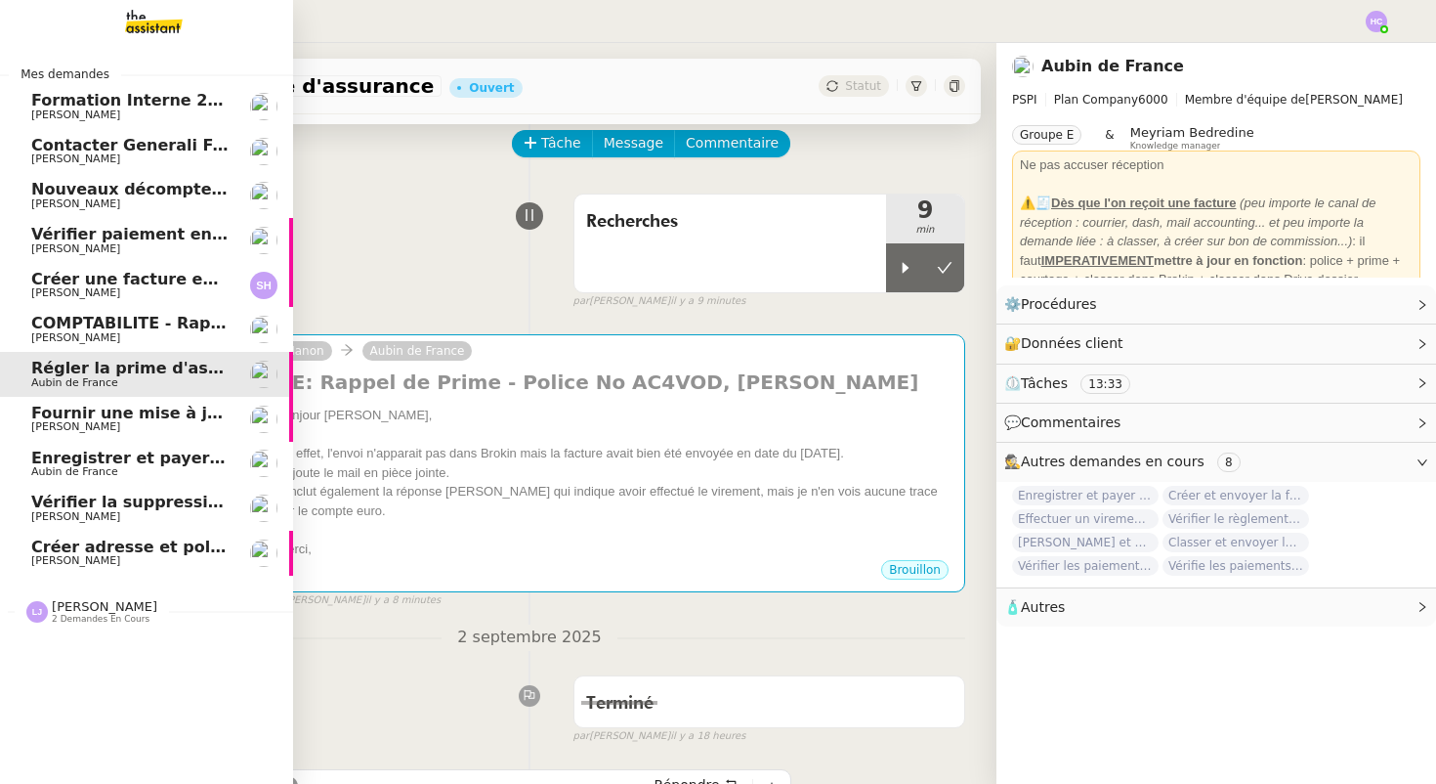
click at [136, 191] on span "Nouveaux décomptes de commissions" at bounding box center [198, 189] width 335 height 19
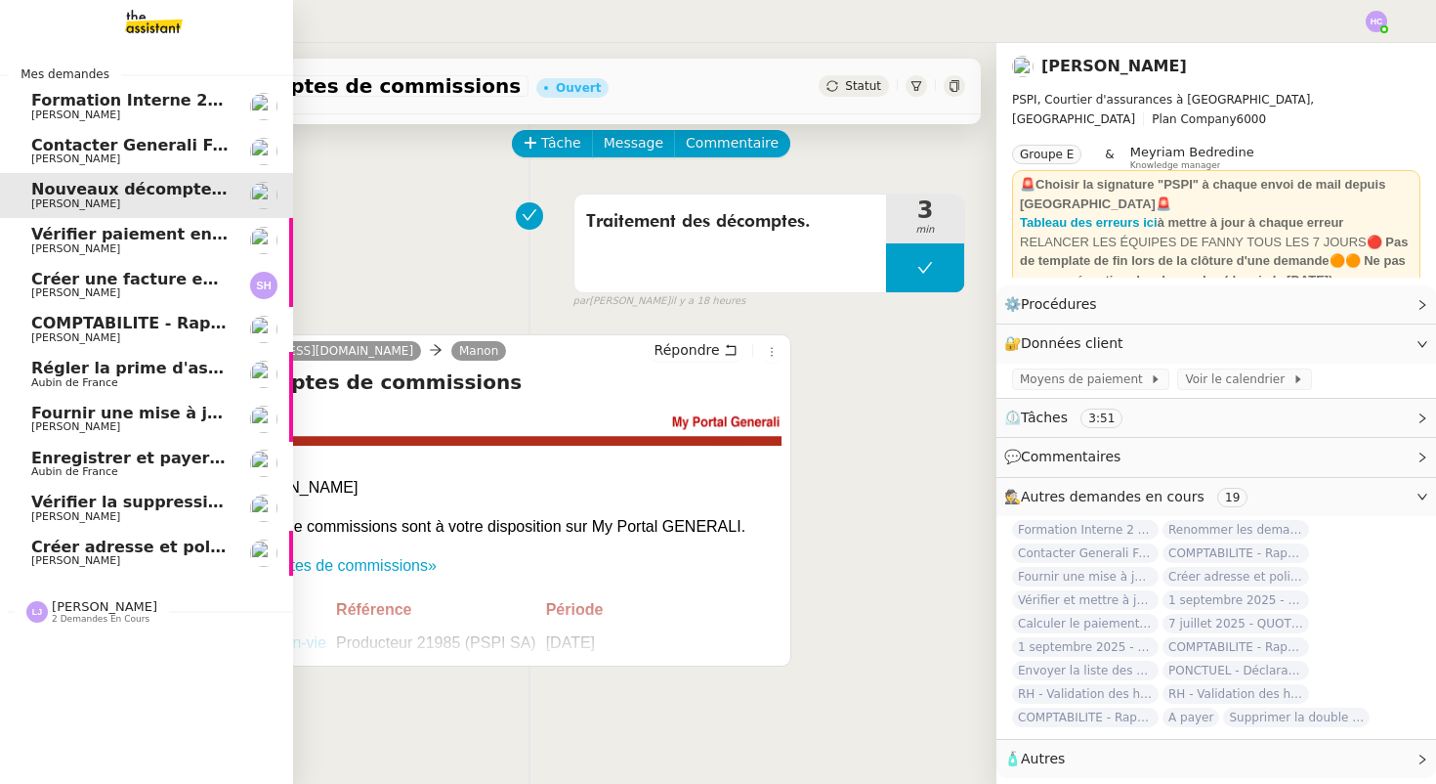
click at [135, 145] on span "Contacter Generali France pour demande AU094424" at bounding box center [260, 145] width 458 height 19
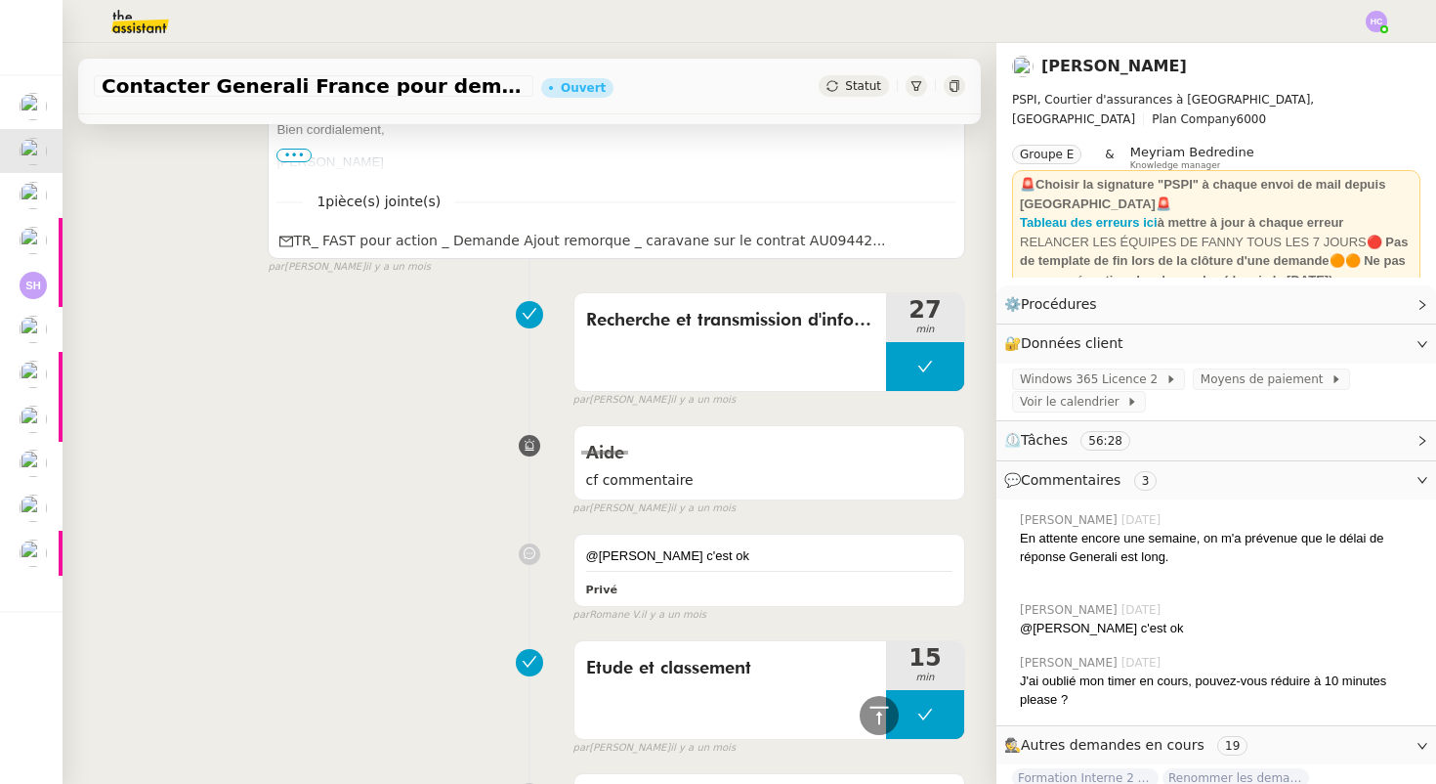
scroll to position [3686, 0]
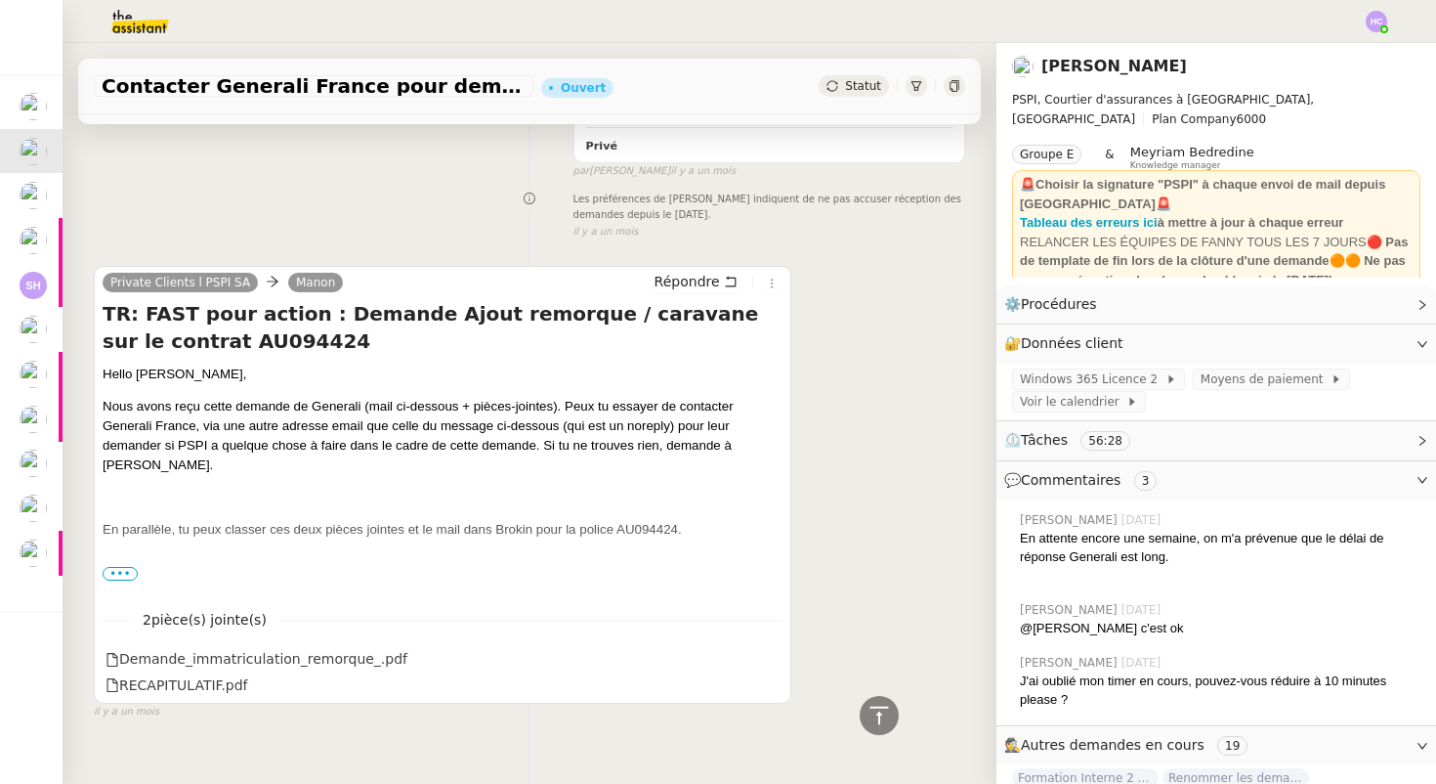
click at [113, 567] on span "•••" at bounding box center [120, 574] width 35 height 14
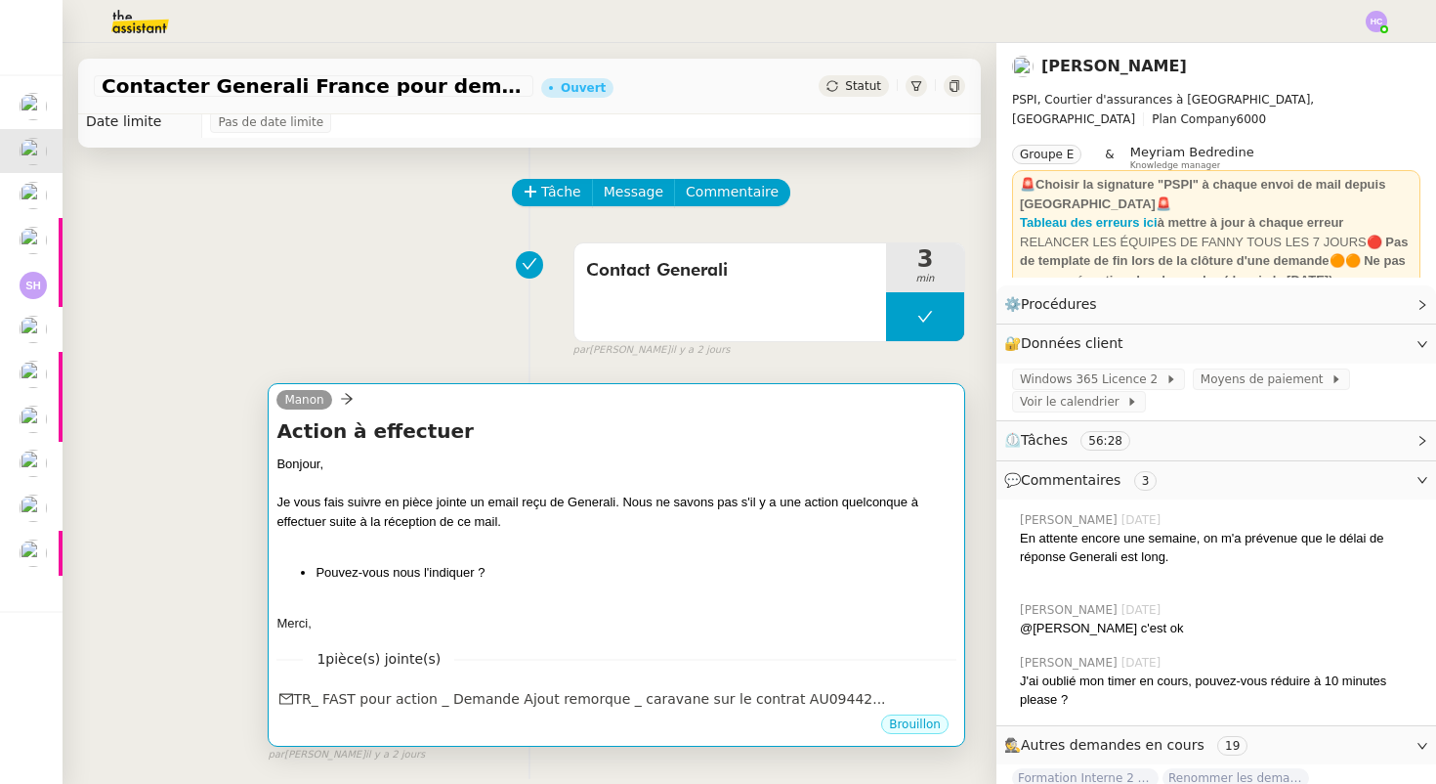
scroll to position [52, 0]
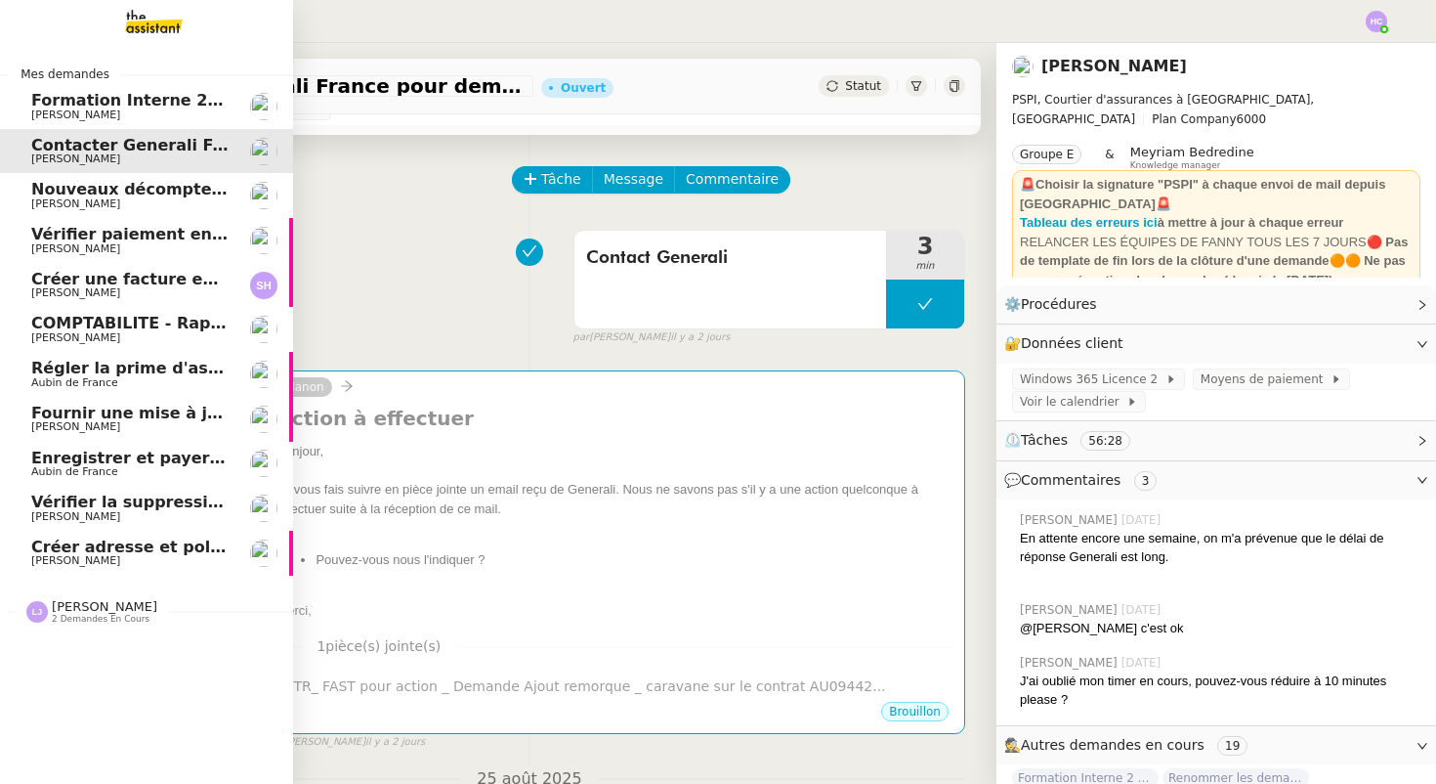
click at [106, 192] on span "Nouveaux décomptes de commissions" at bounding box center [198, 189] width 335 height 19
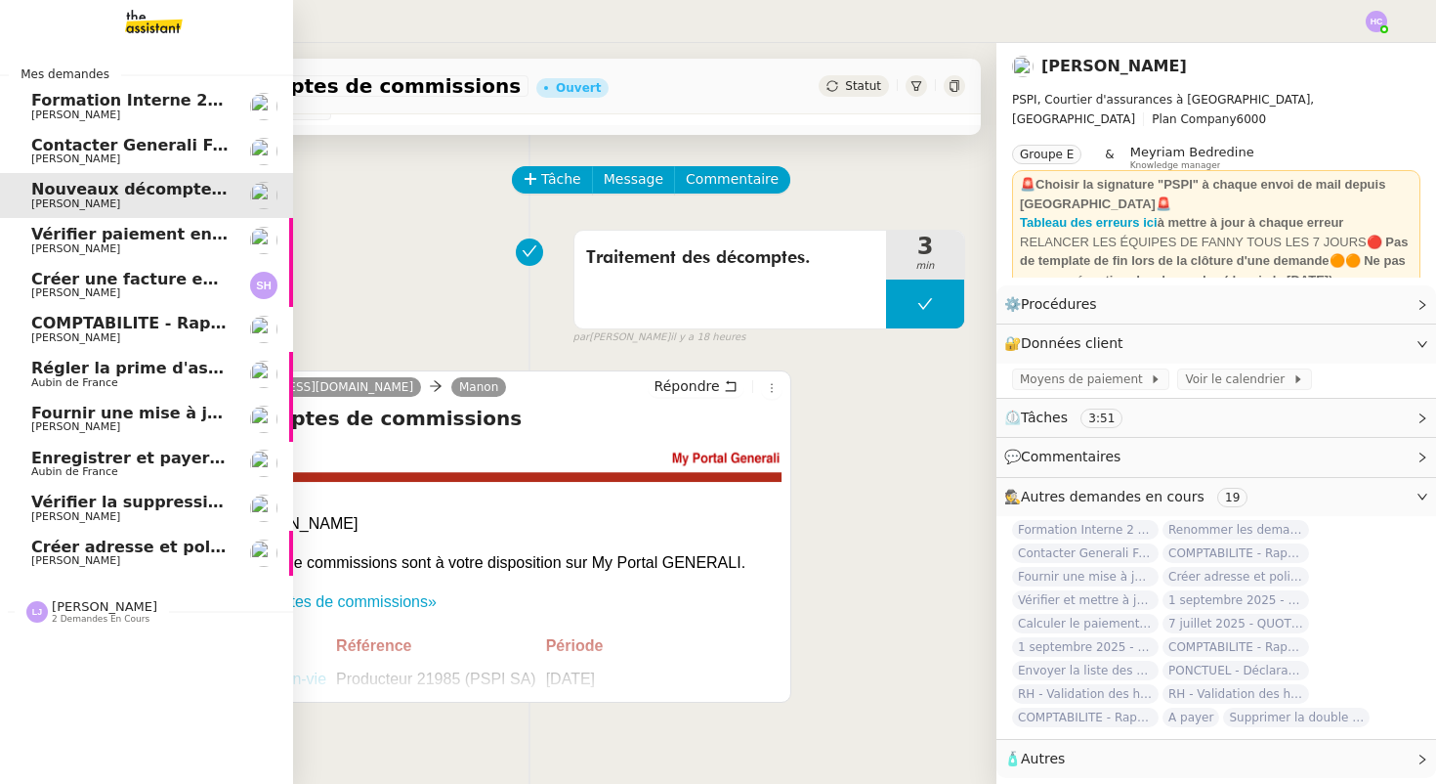
click at [107, 242] on span "[PERSON_NAME]" at bounding box center [75, 248] width 89 height 13
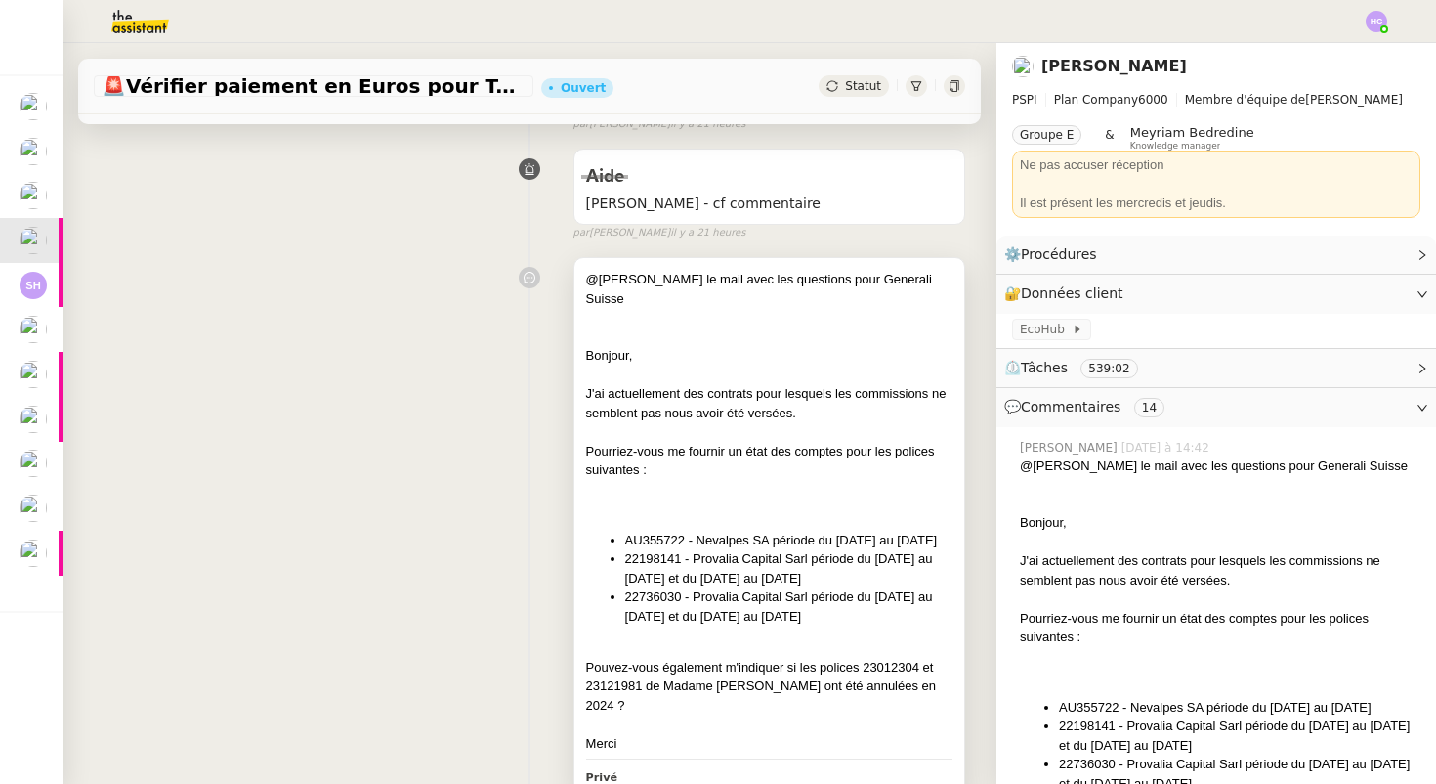
scroll to position [268, 0]
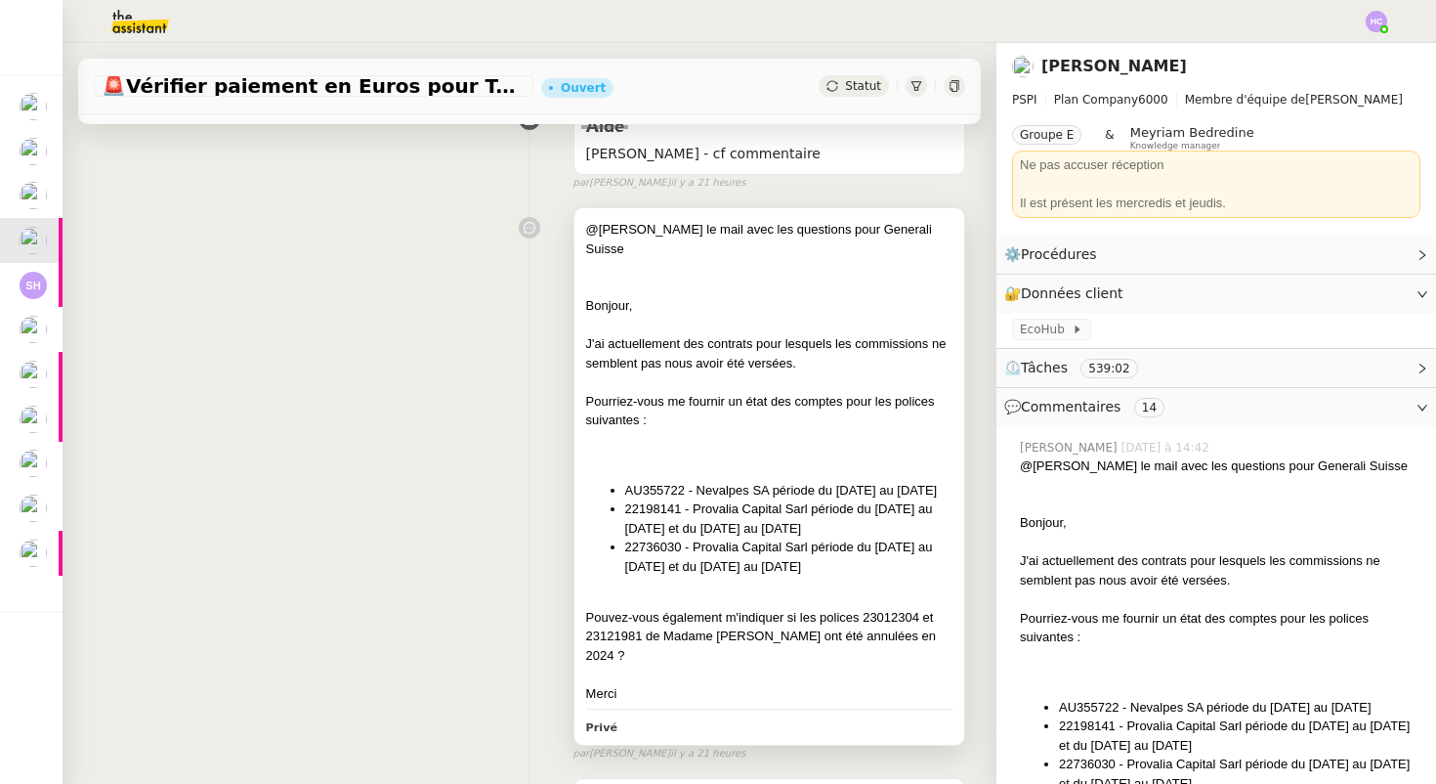
drag, startPoint x: 672, startPoint y: 493, endPoint x: 626, endPoint y: 475, distance: 49.5
click at [626, 481] on li "AU355722 - Nevalpes SA période du [DATE] au [DATE]" at bounding box center [788, 491] width 327 height 20
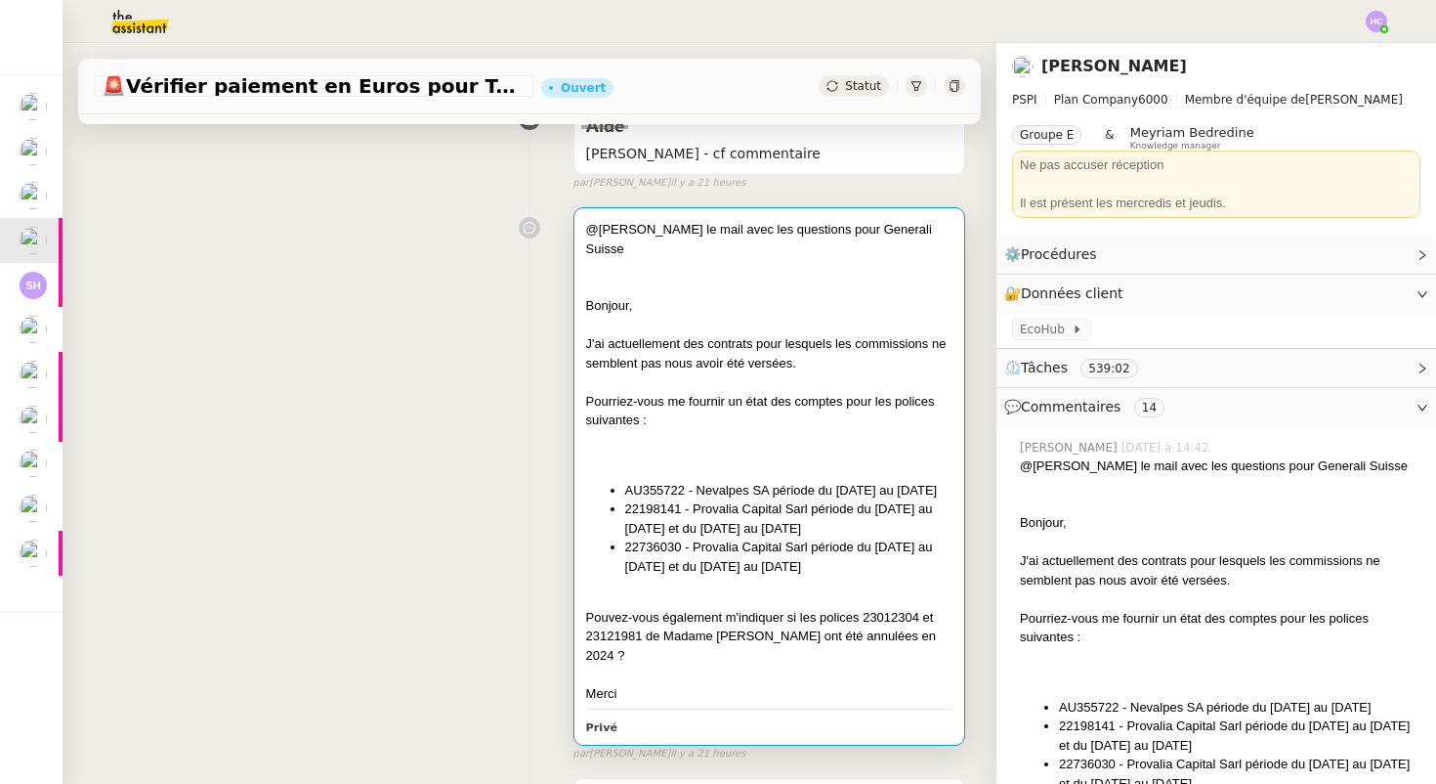
click at [629, 430] on div at bounding box center [769, 440] width 366 height 20
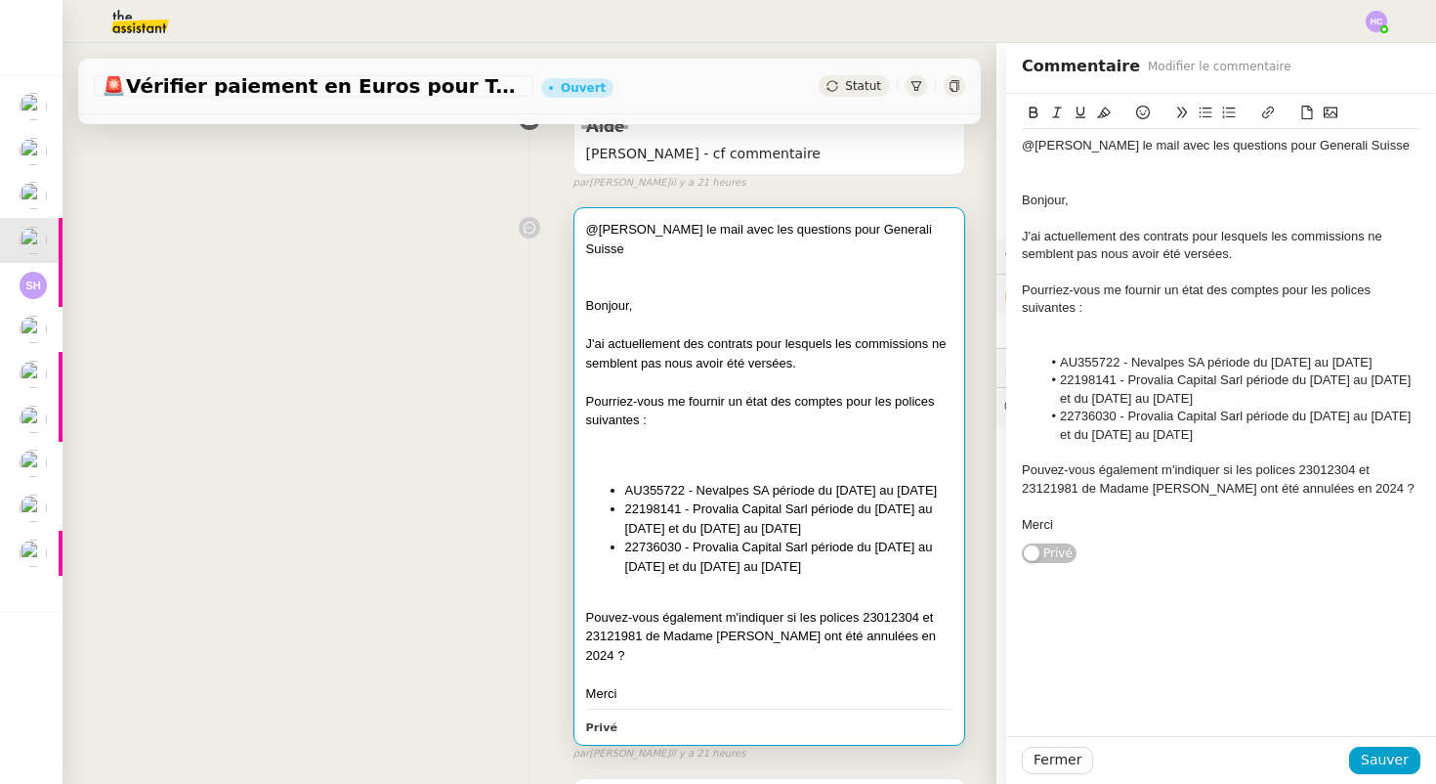
click at [323, 298] on div "@hannah voici le mail avec les questions pour Generali Suisse Bonjour, J'ai act…" at bounding box center [530, 479] width 872 height 563
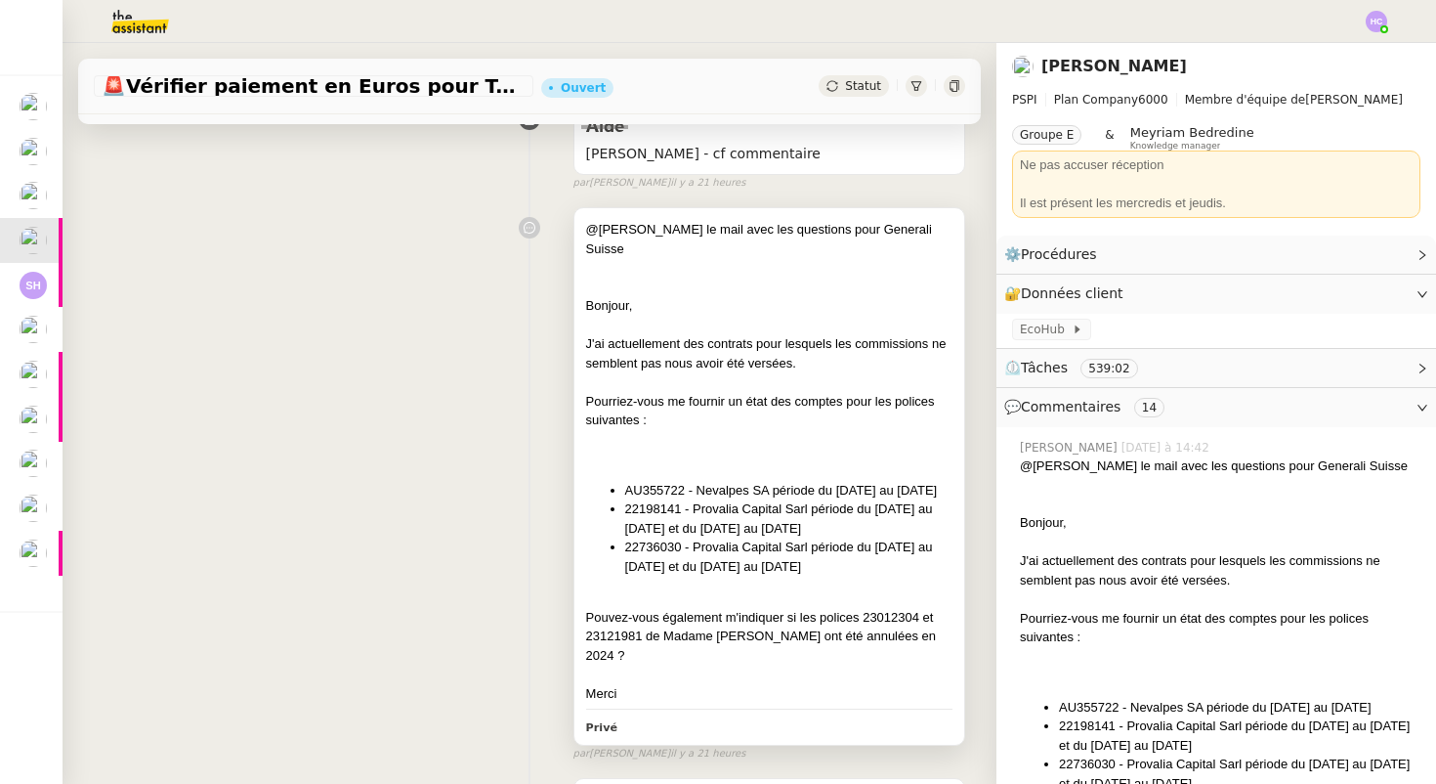
click at [652, 481] on li "AU355722 - Nevalpes SA période du [DATE] au [DATE]" at bounding box center [788, 491] width 327 height 20
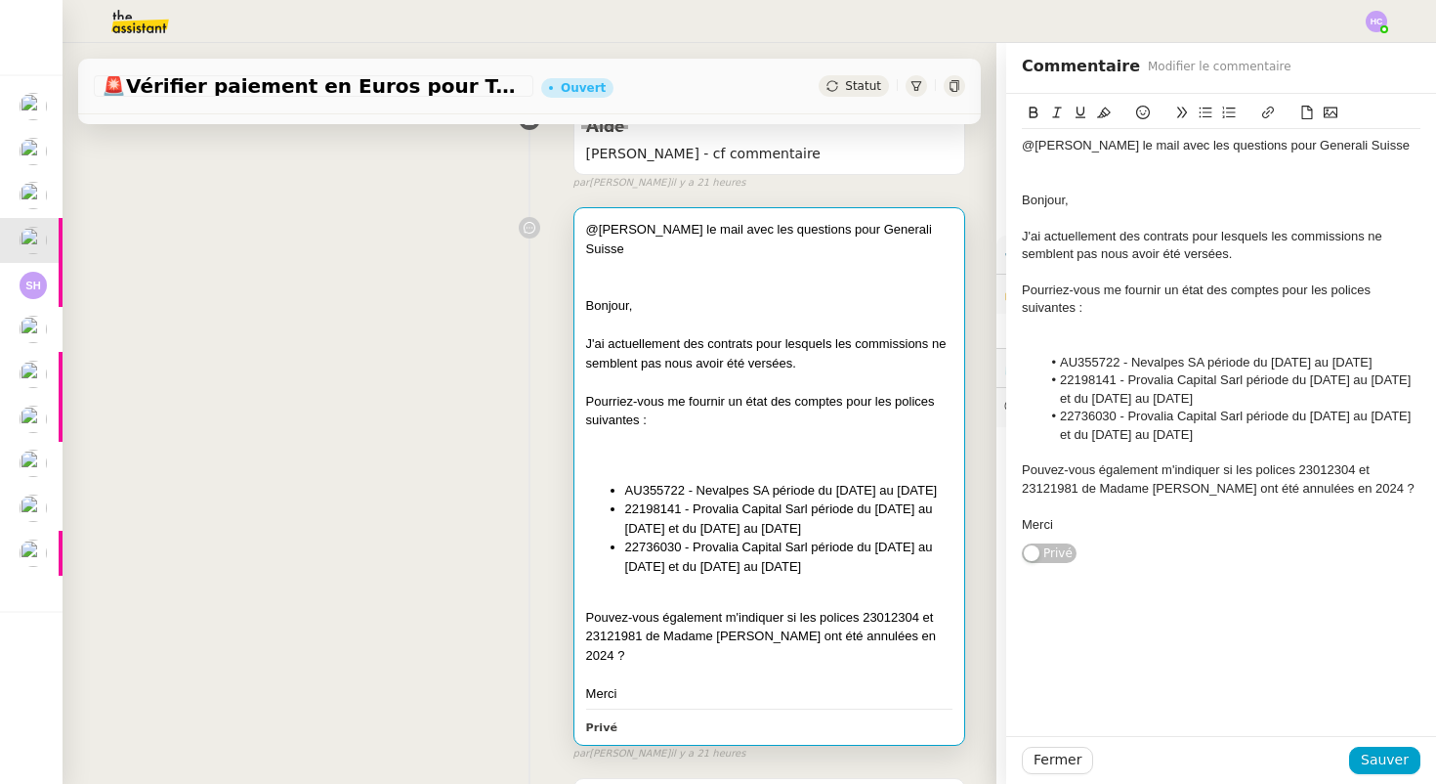
click at [493, 450] on div "@hannah voici le mail avec les questions pour Generali Suisse Bonjour, J'ai act…" at bounding box center [530, 479] width 872 height 563
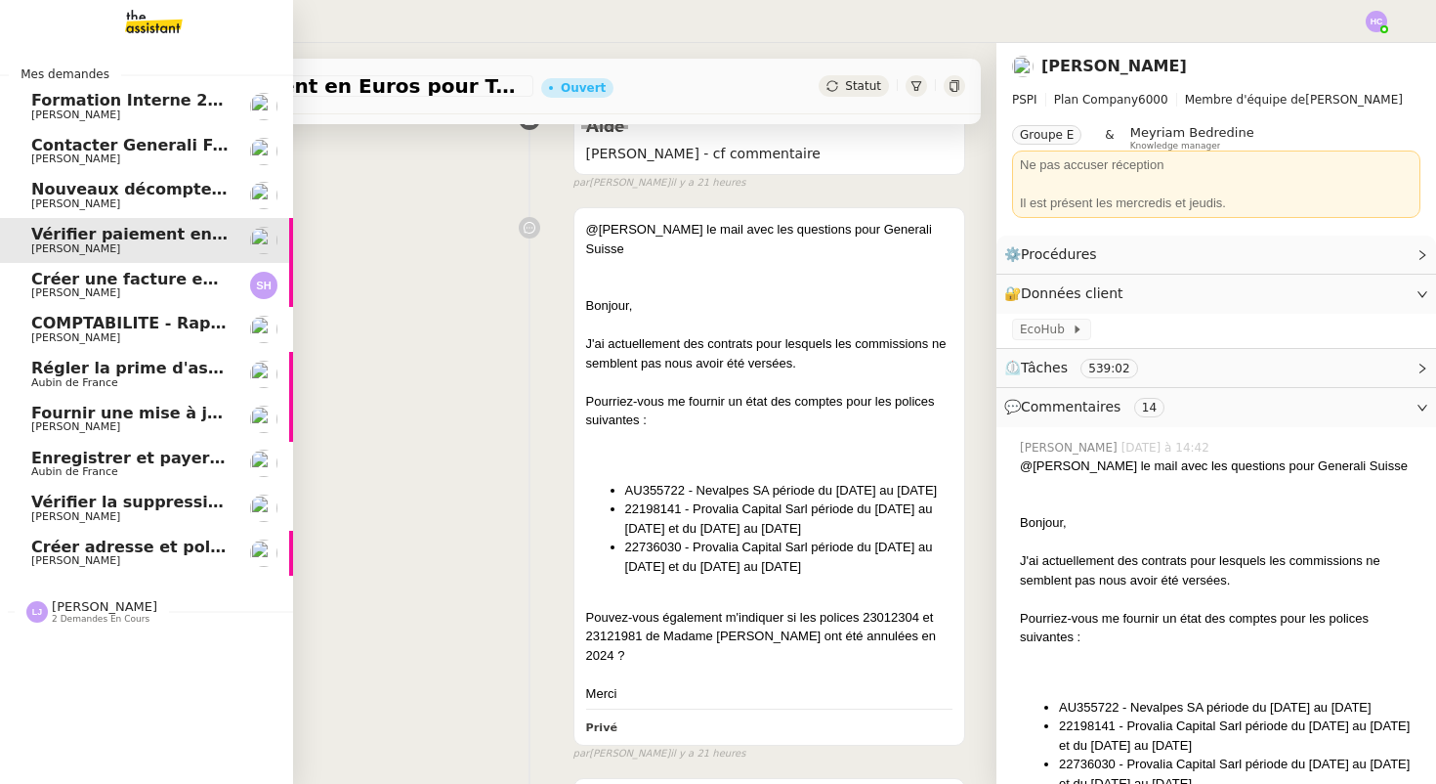
click at [123, 459] on span "Enregistrer et payer la compagnie" at bounding box center [181, 457] width 301 height 19
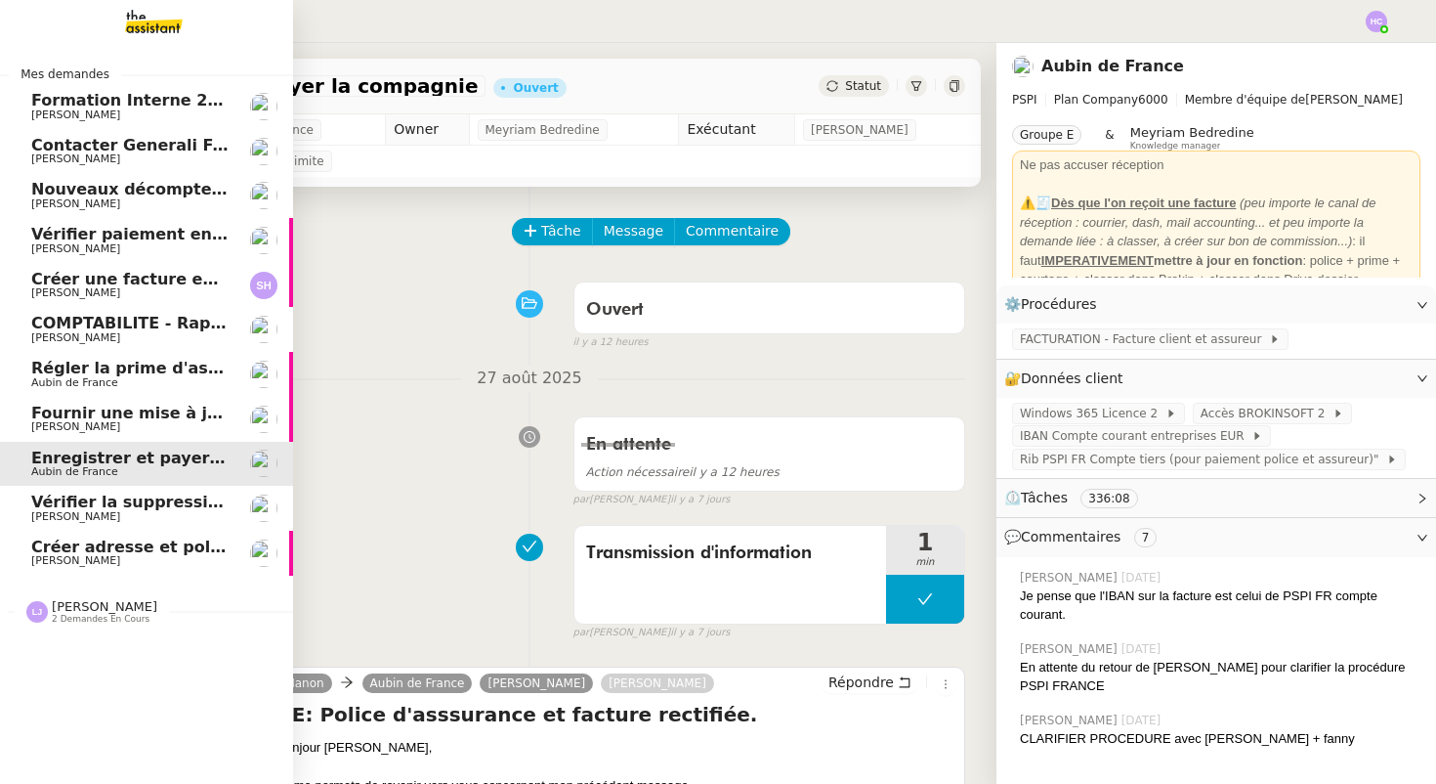
click at [155, 377] on span "Aubin de France" at bounding box center [129, 383] width 197 height 12
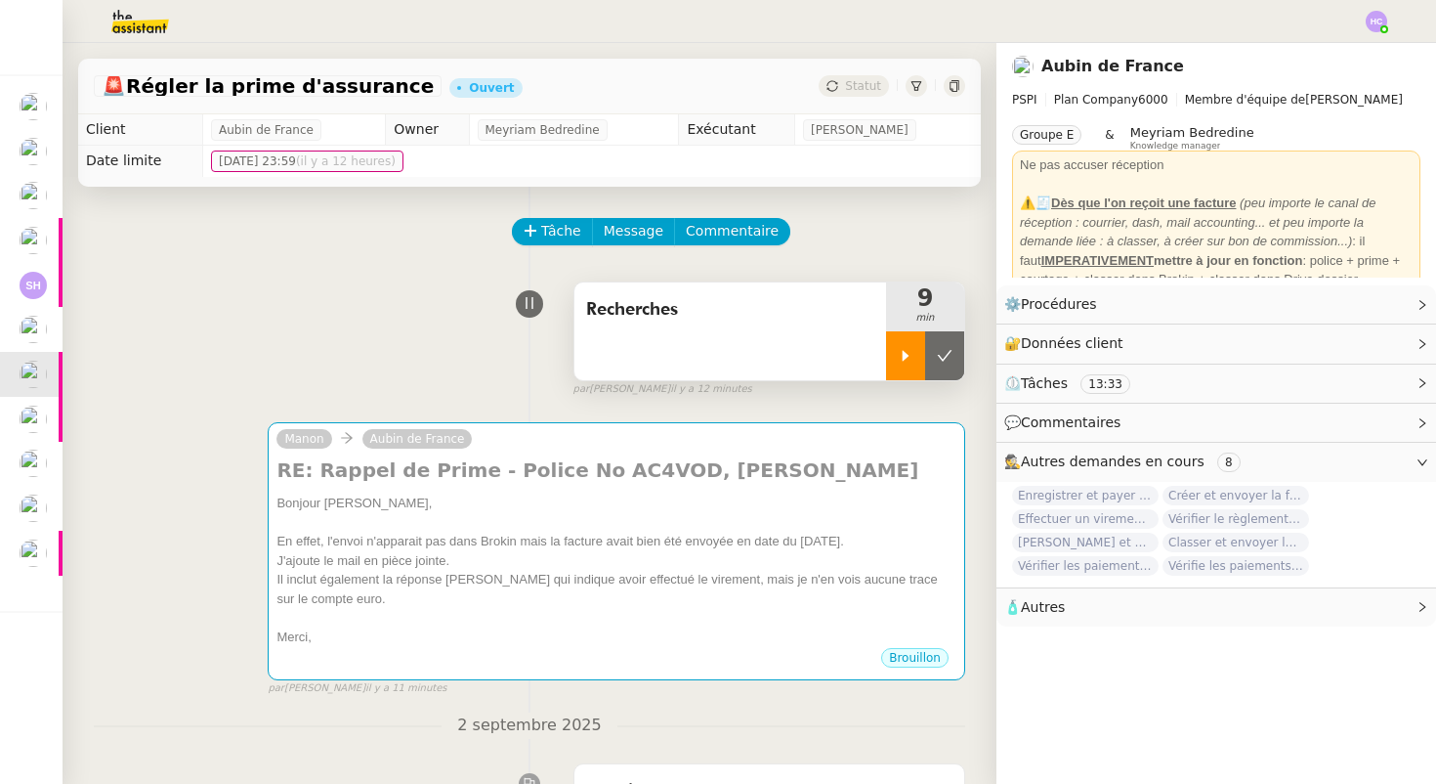
click at [900, 355] on icon at bounding box center [906, 356] width 16 height 16
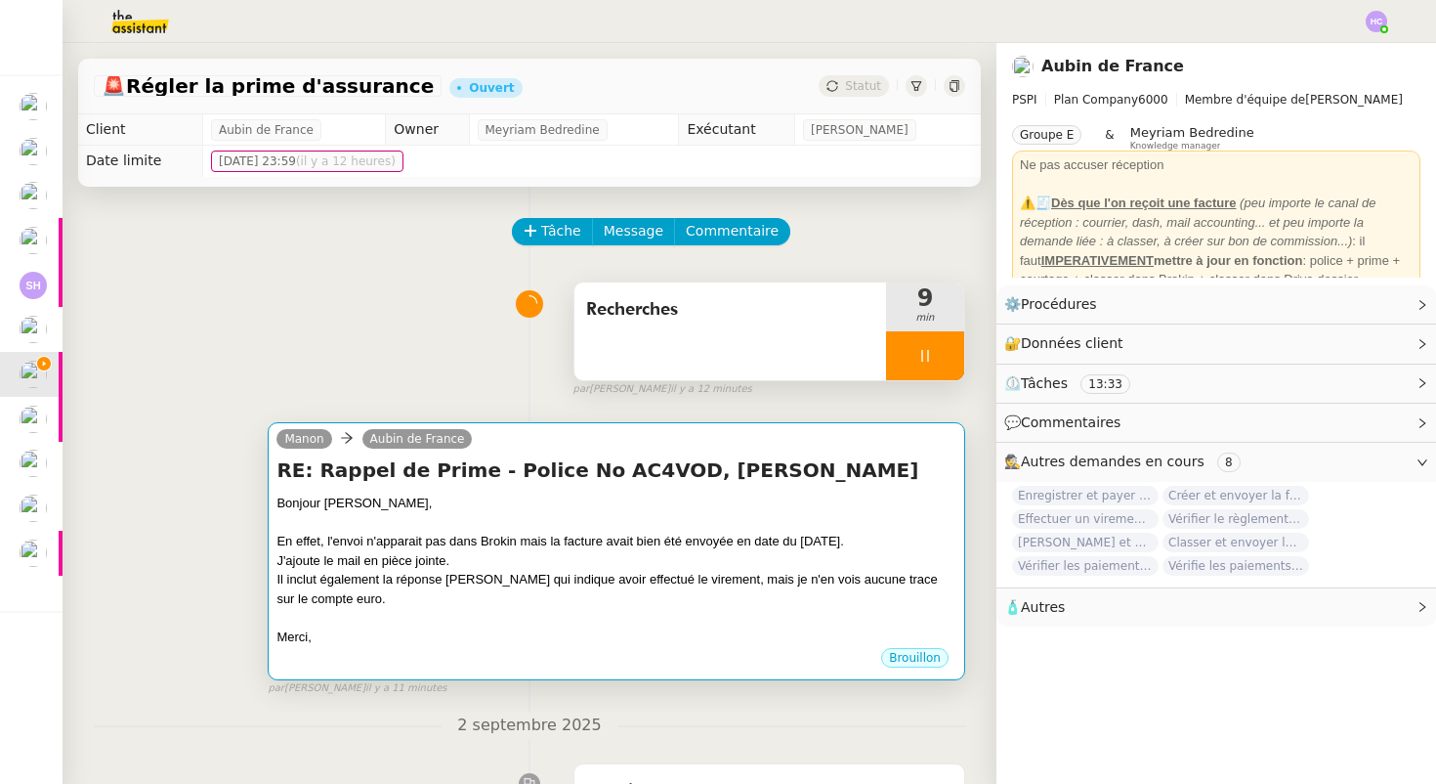
click at [444, 566] on div "J'ajoute le mail en pièce jointe." at bounding box center [617, 561] width 680 height 20
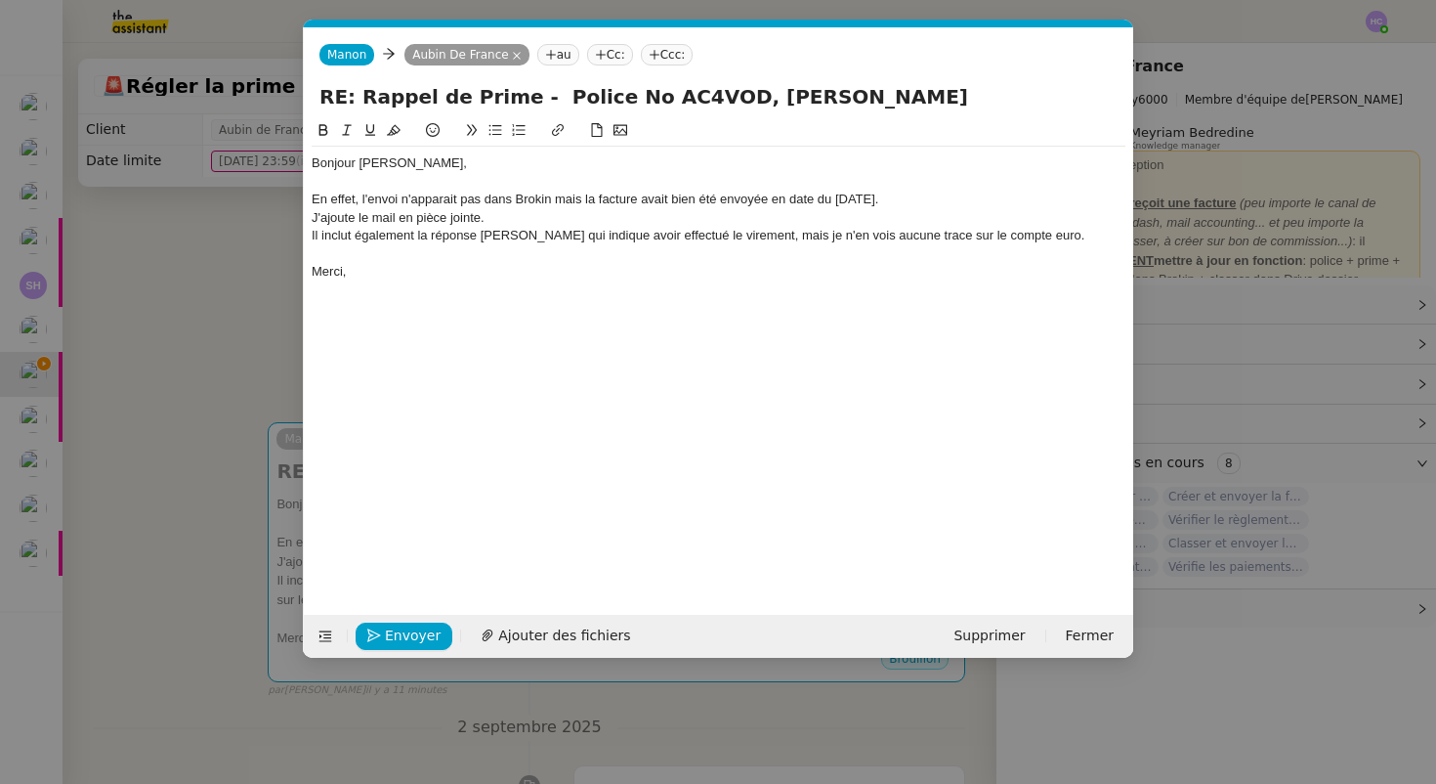
scroll to position [0, 41]
click at [526, 221] on div "J'ajoute le mail en pièce jointe." at bounding box center [719, 218] width 814 height 18
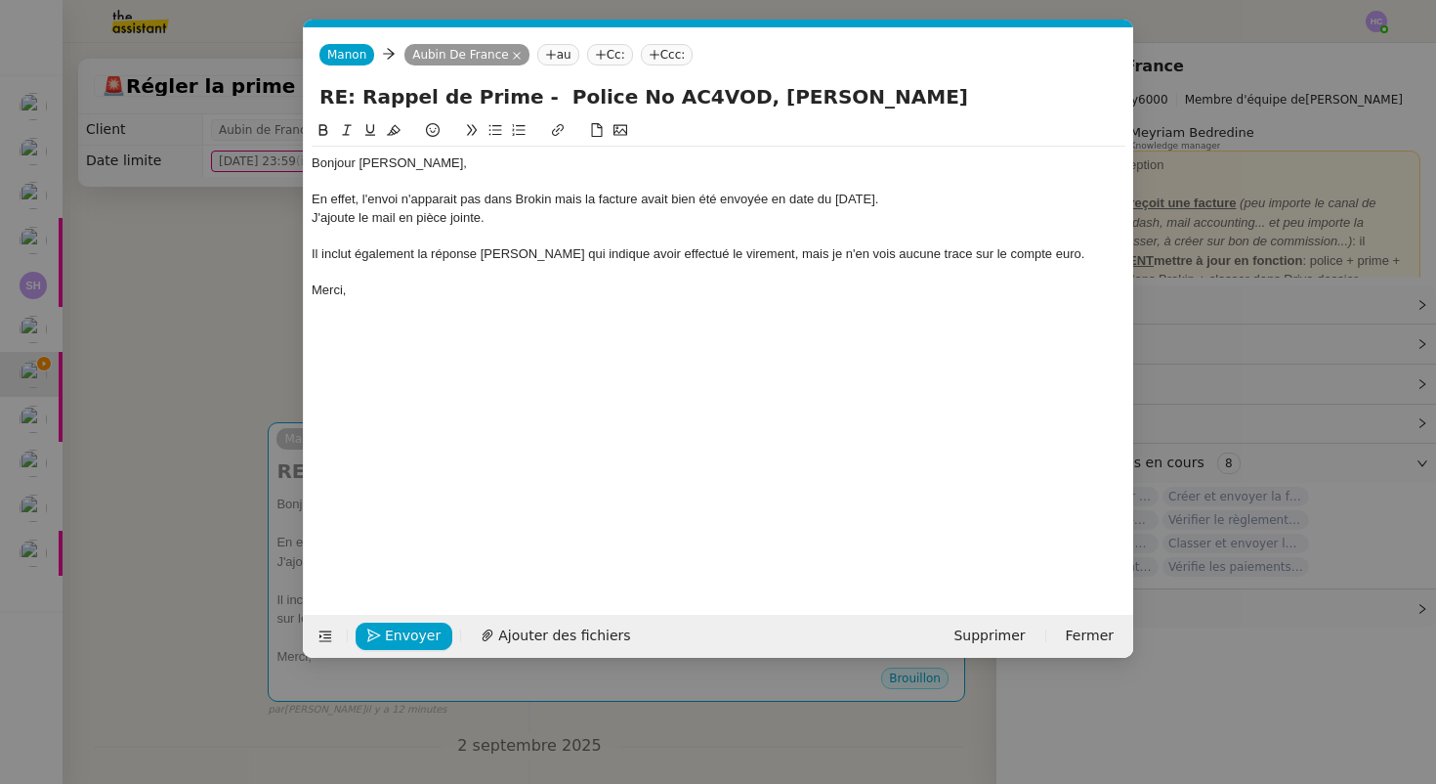
click at [498, 217] on div "J'ajoute le mail en pièce jointe." at bounding box center [719, 218] width 814 height 18
drag, startPoint x: 1093, startPoint y: 255, endPoint x: 805, endPoint y: 262, distance: 288.3
click at [805, 262] on div "Il inclut également la réponse de monsieur Roger qui indique avoir effectué le …" at bounding box center [719, 254] width 814 height 18
drag, startPoint x: 1033, startPoint y: 253, endPoint x: 1119, endPoint y: 254, distance: 86.0
click at [1119, 254] on div "Il inclut également la réponse de monsieur Roger qui indique avoir effectué le …" at bounding box center [719, 254] width 814 height 18
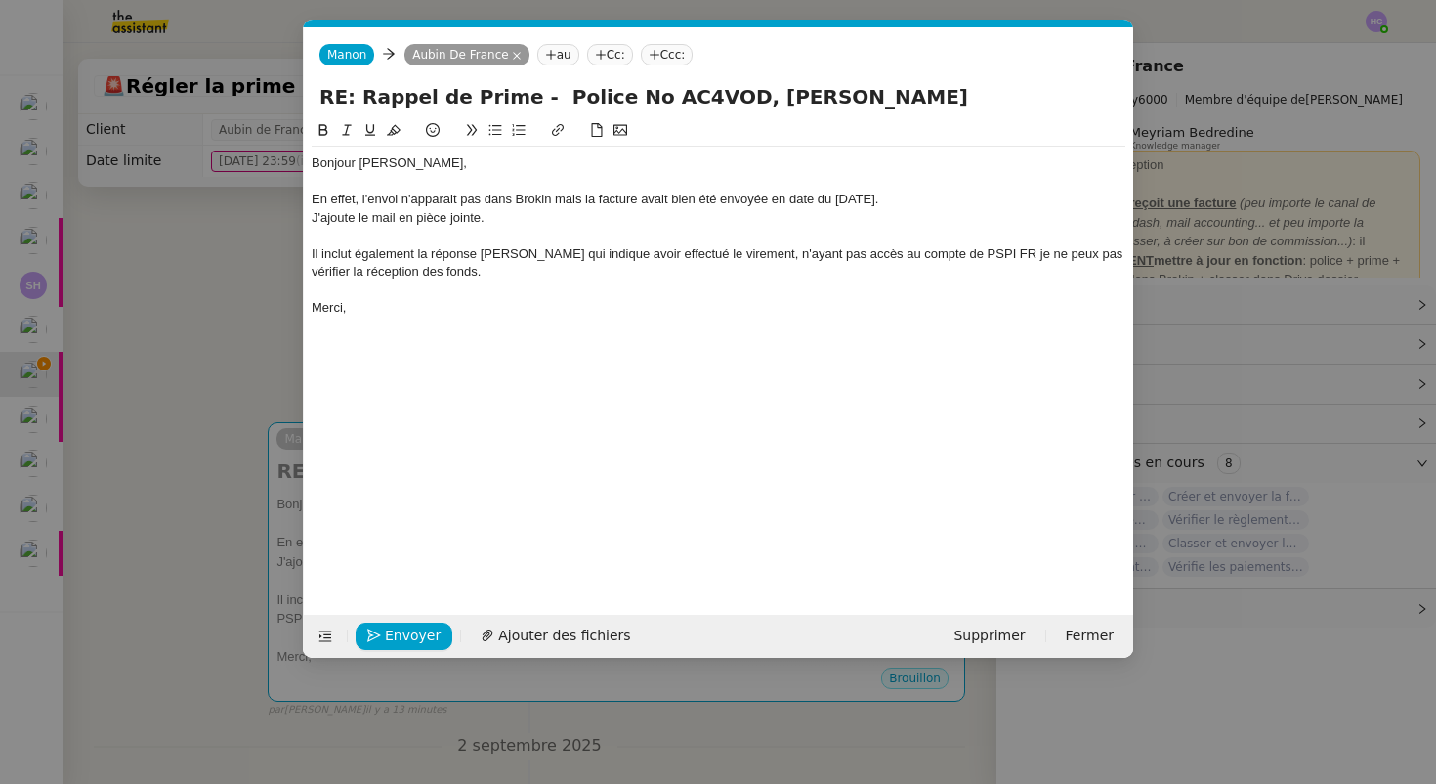
click at [802, 256] on div "Il inclut également la réponse de monsieur Roger qui indique avoir effectué le …" at bounding box center [719, 263] width 814 height 36
click at [550, 267] on div "Il inclut également la réponse de monsieur Roger qui indique avoir effectué le …" at bounding box center [719, 263] width 814 height 36
click at [368, 273] on div "Il inclut également la réponse de monsieur Roger qui indique avoir effectué le …" at bounding box center [719, 263] width 814 height 36
click at [453, 306] on div "Merci," at bounding box center [719, 308] width 814 height 18
click at [493, 202] on div "En effet, l'envoi n'apparait pas dans Brokin mais la facture avait bien été env…" at bounding box center [719, 200] width 814 height 18
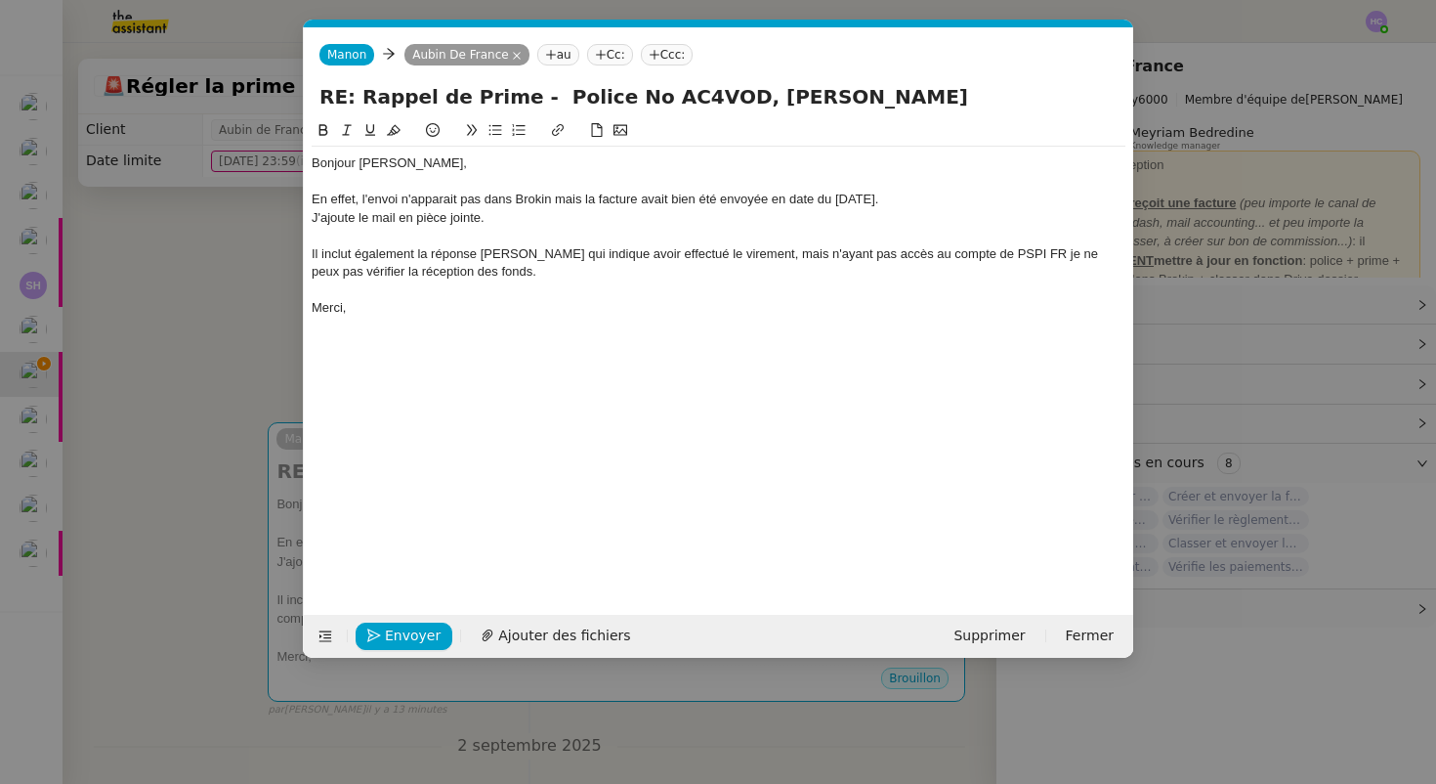
click at [494, 221] on div "J'ajoute le mail en pièce jointe." at bounding box center [719, 218] width 814 height 18
click at [488, 259] on div "Il inclut également la réponse de monsieur Roger qui indique avoir effectué le …" at bounding box center [719, 263] width 814 height 36
click at [510, 631] on span "Ajouter des fichiers" at bounding box center [564, 635] width 132 height 22
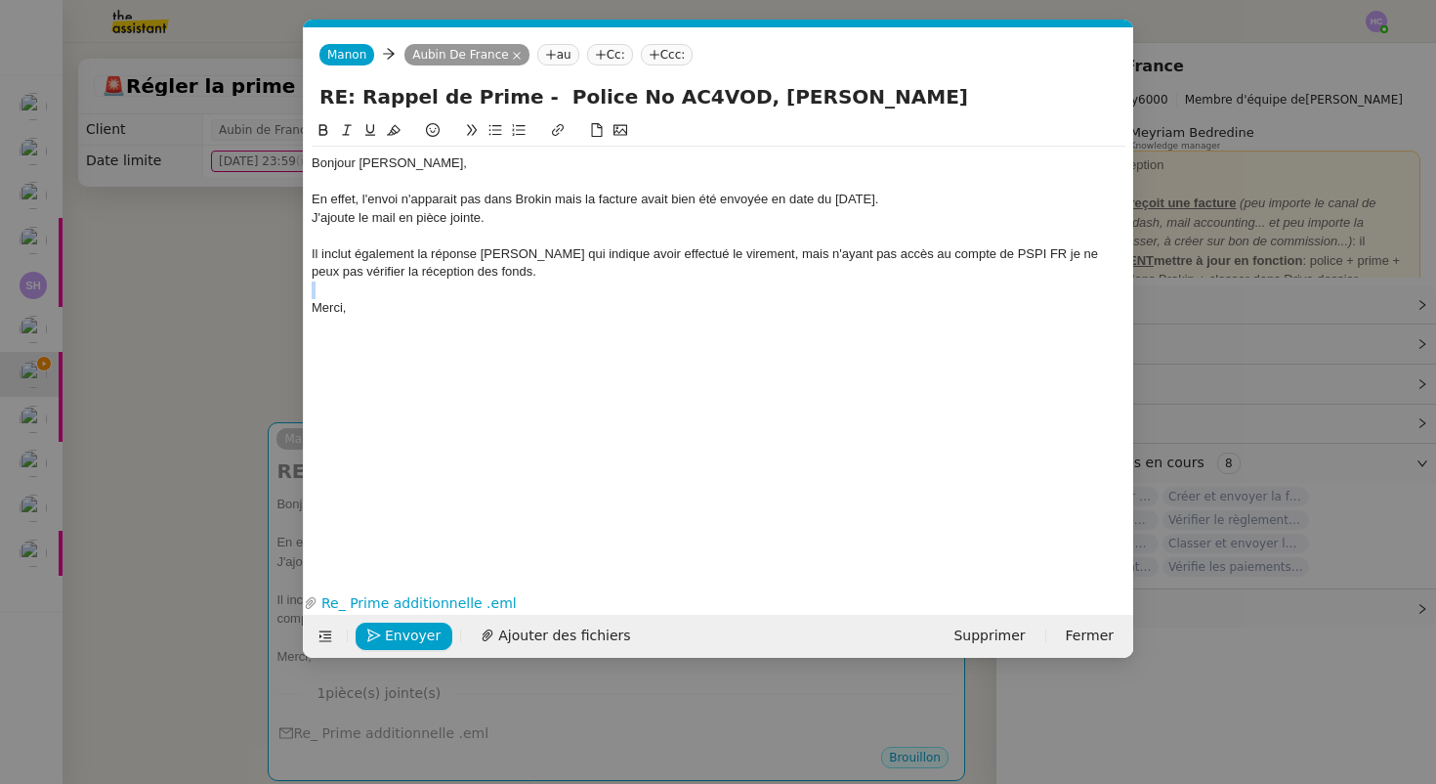
click at [450, 298] on div "Bonjour Aubin, En effet, l'envoi n'apparait pas dans Brokin mais la facture ava…" at bounding box center [719, 236] width 814 height 178
click at [491, 221] on div "J'ajoute le mail en pièce jointe." at bounding box center [719, 218] width 814 height 18
click at [573, 268] on div "Il inclut également la réponse de monsieur Roger qui indique avoir effectué le …" at bounding box center [719, 263] width 814 height 36
click at [535, 292] on div at bounding box center [719, 290] width 814 height 18
click at [480, 304] on div "Merci," at bounding box center [719, 308] width 814 height 18
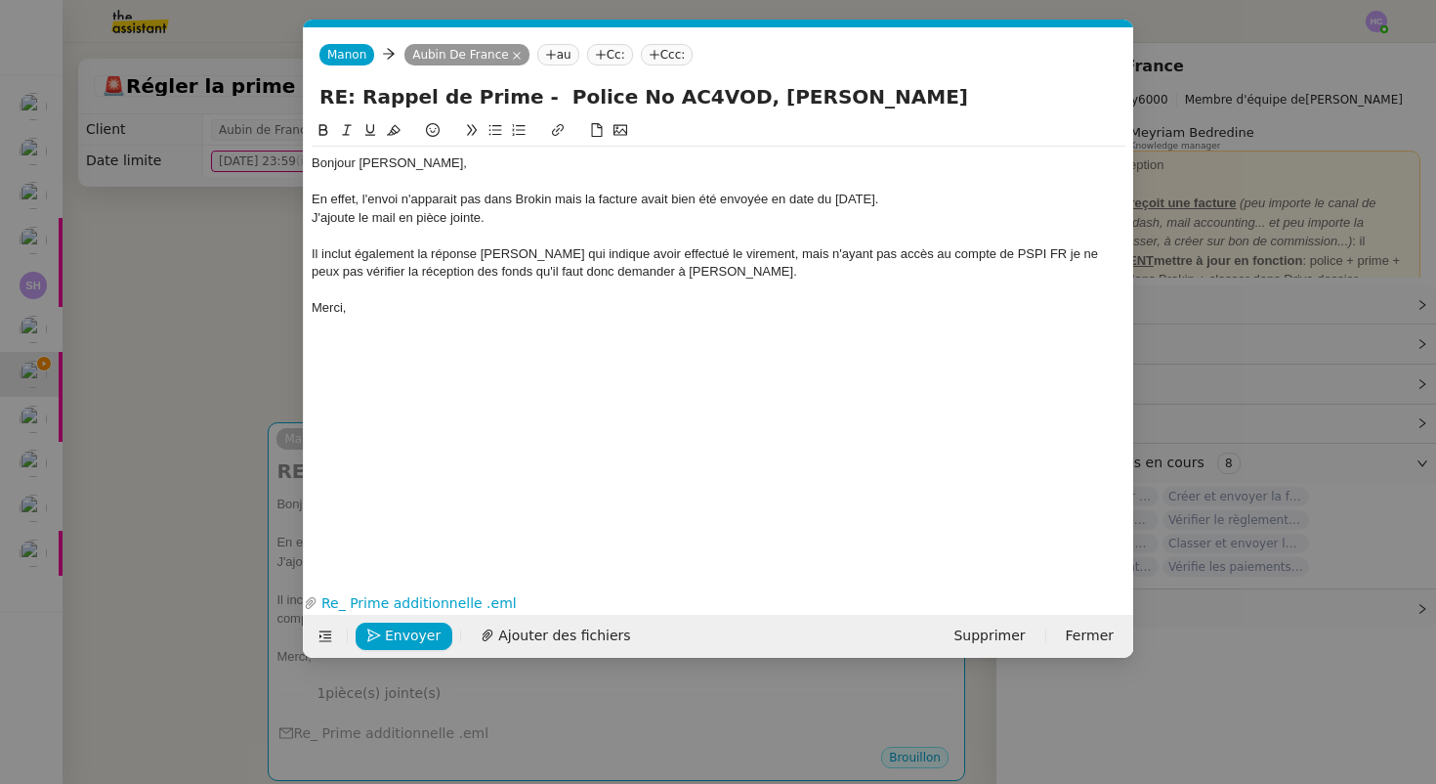
click at [504, 225] on div "J'ajoute le mail en pièce jointe." at bounding box center [719, 218] width 814 height 18
drag, startPoint x: 405, startPoint y: 636, endPoint x: 427, endPoint y: 523, distance: 115.4
click at [427, 523] on form "Manon Manon Aubin De France au Cc: Ccc: RE: Rappel de Prime - Police No AC4VOD,…" at bounding box center [718, 342] width 830 height 630
click at [398, 632] on span "Envoyer" at bounding box center [413, 635] width 56 height 22
click at [397, 631] on span "Confirmer l'envoi" at bounding box center [443, 635] width 117 height 22
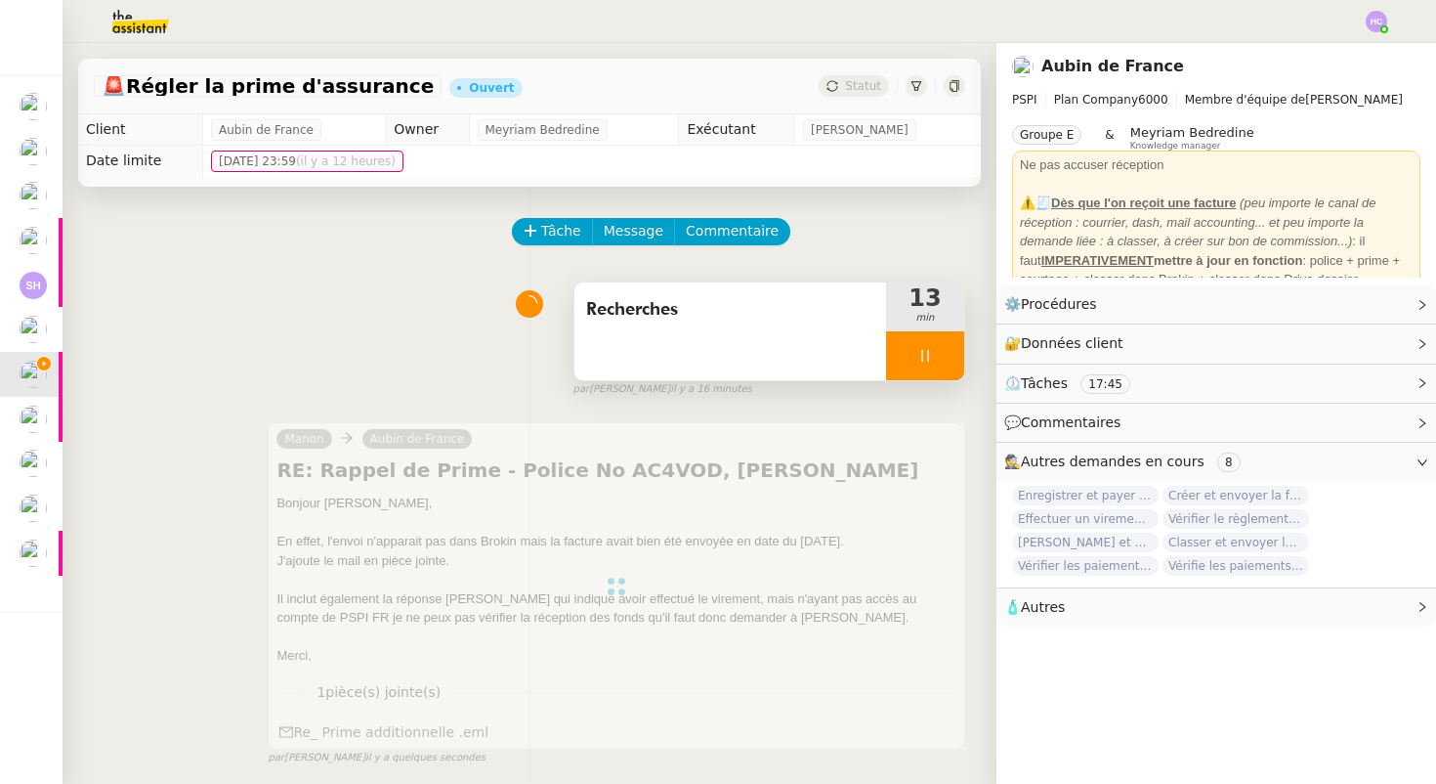
click at [942, 351] on div at bounding box center [925, 355] width 78 height 49
click at [956, 359] on button at bounding box center [944, 355] width 39 height 49
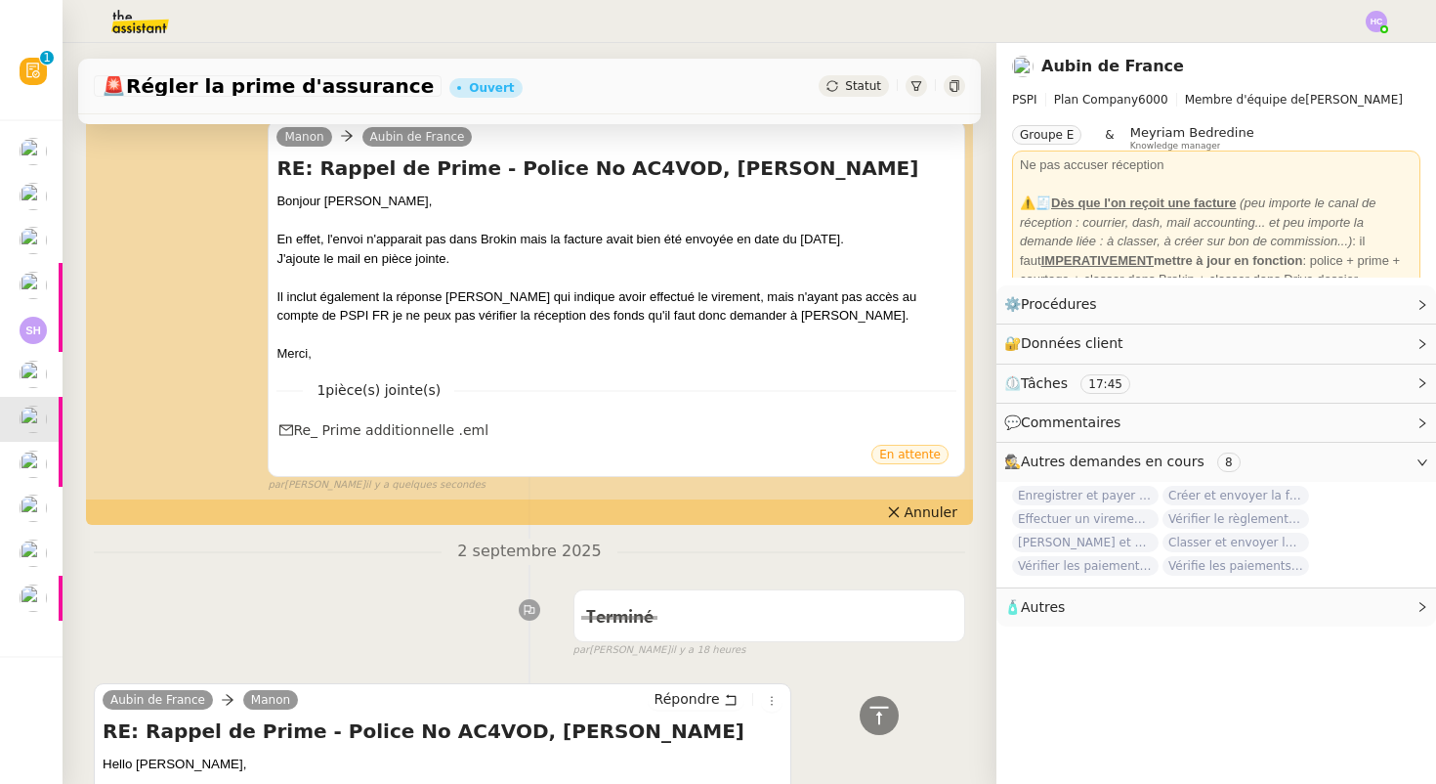
scroll to position [0, 0]
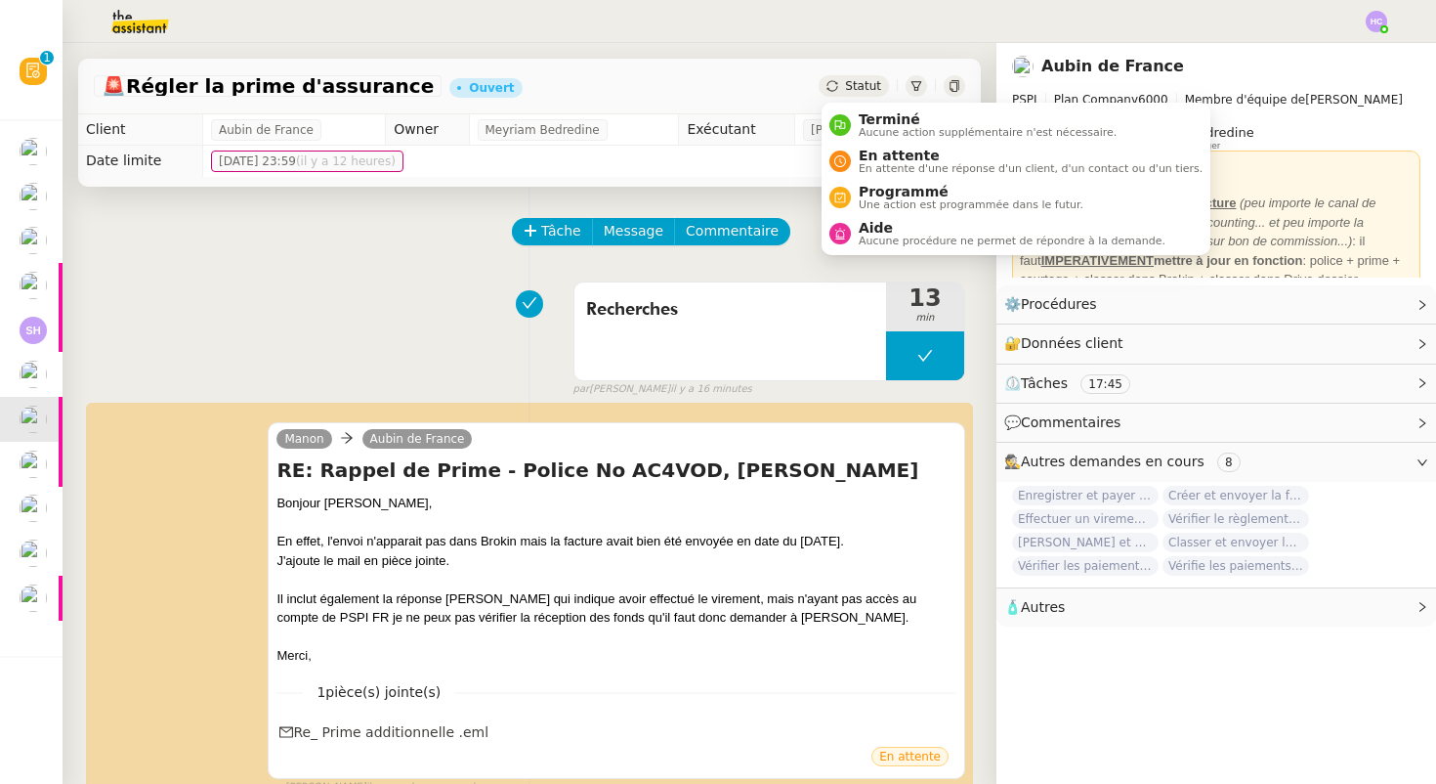
click at [854, 85] on span "Statut" at bounding box center [863, 86] width 36 height 14
click at [857, 158] on div "En attente En attente d'une réponse d'un client, d'un contact ou d'un tiers." at bounding box center [1027, 161] width 352 height 26
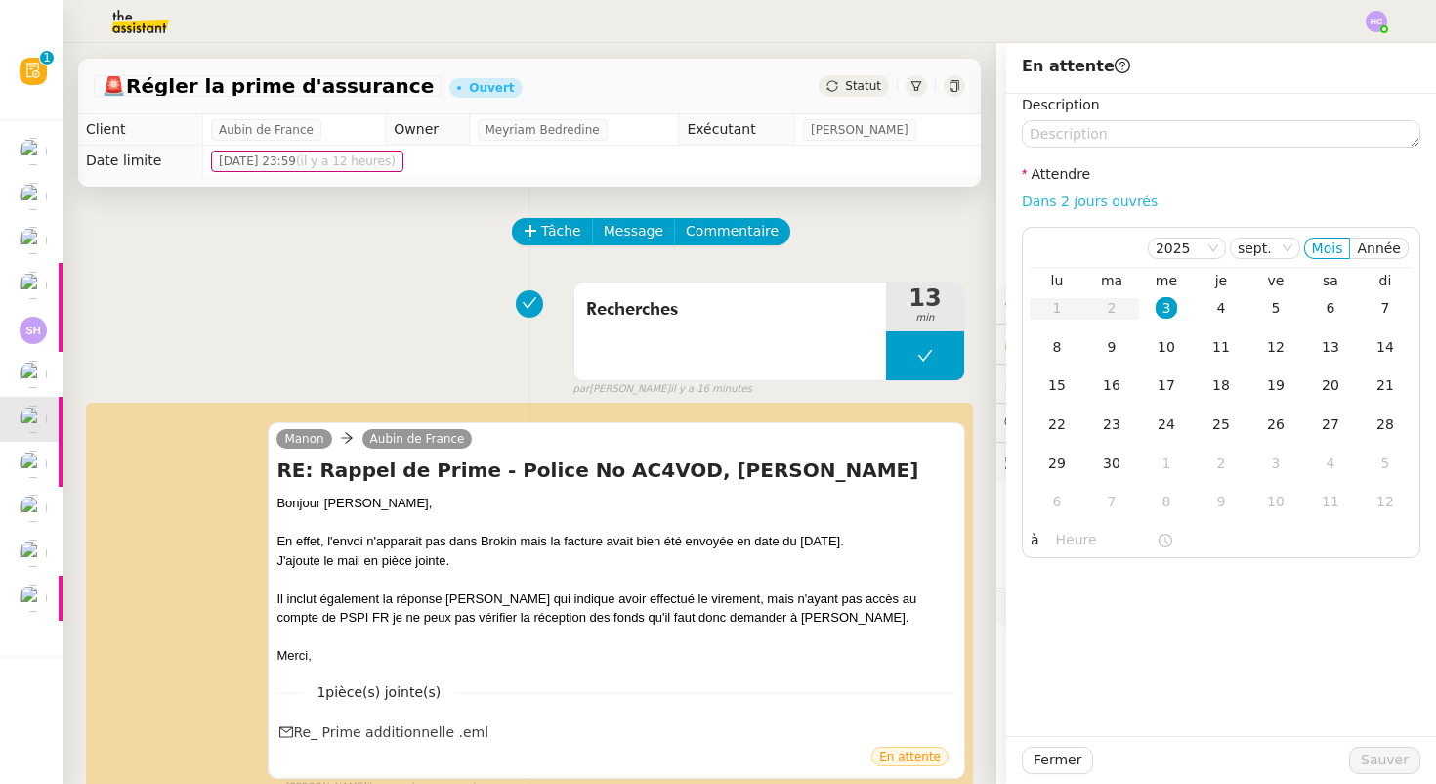
click at [1076, 206] on link "Dans 2 jours ouvrés" at bounding box center [1090, 201] width 136 height 16
type input "07:00"
click at [1171, 346] on div "10" at bounding box center [1166, 346] width 21 height 21
click at [459, 337] on div "Recherches 13 min false par Hannah C. il y a 16 minutes" at bounding box center [530, 335] width 872 height 125
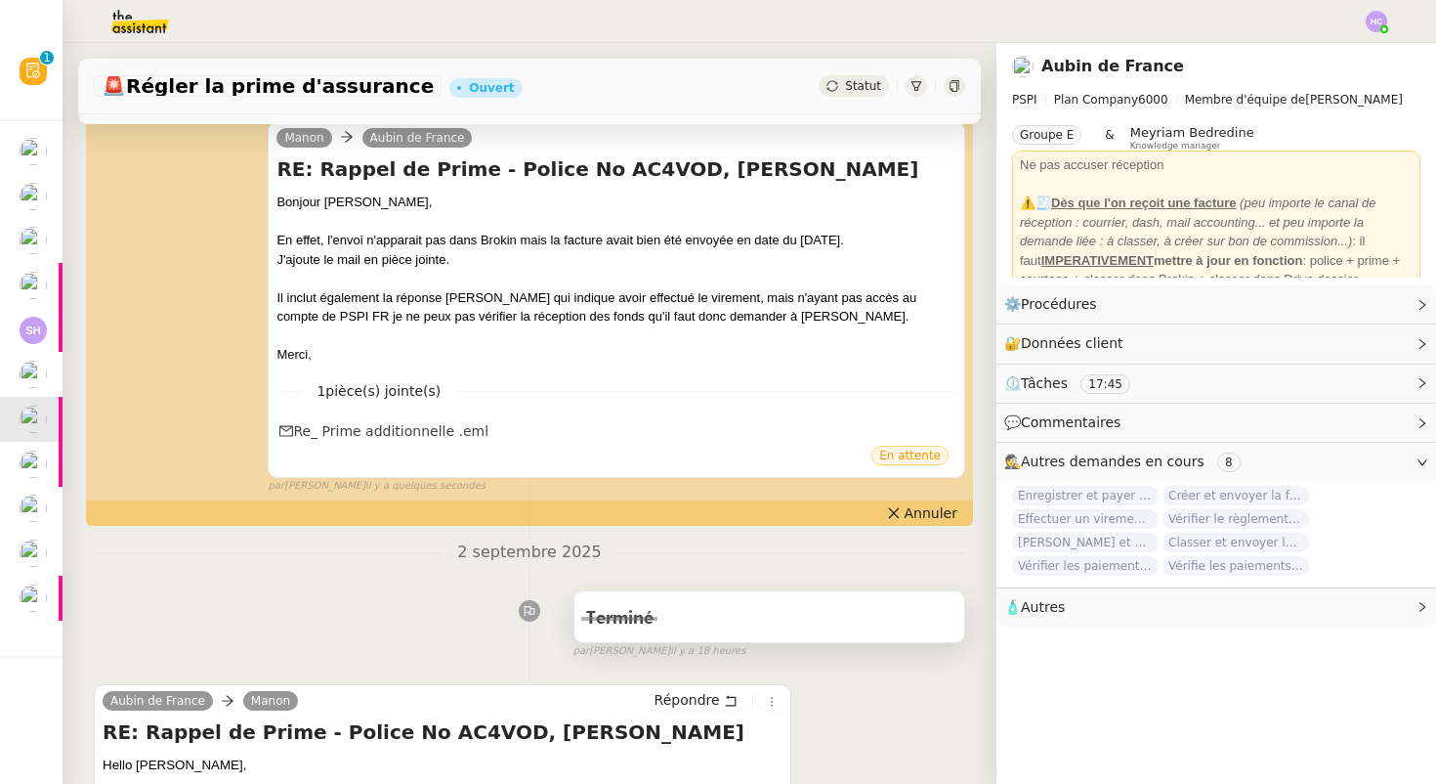
scroll to position [375, 0]
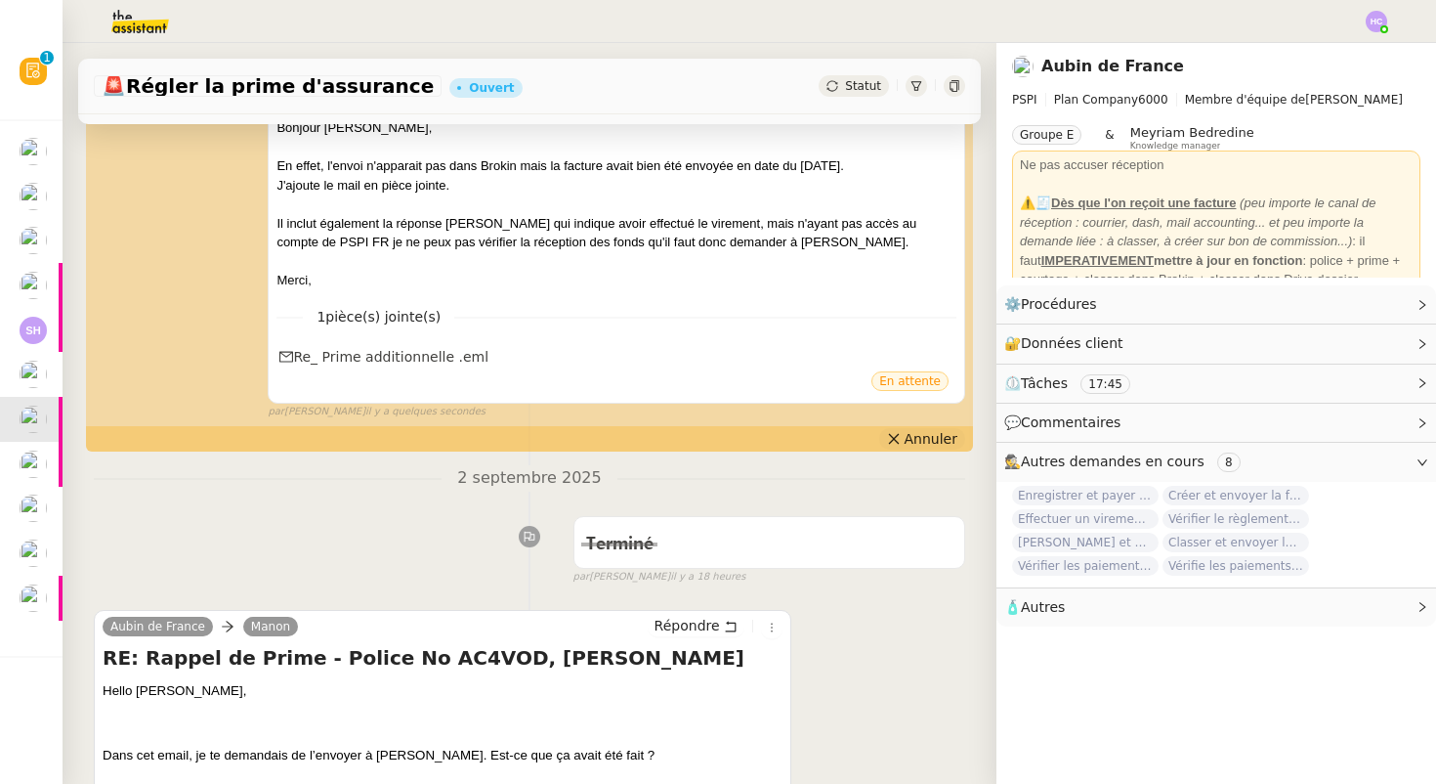
click at [901, 432] on icon at bounding box center [894, 439] width 14 height 14
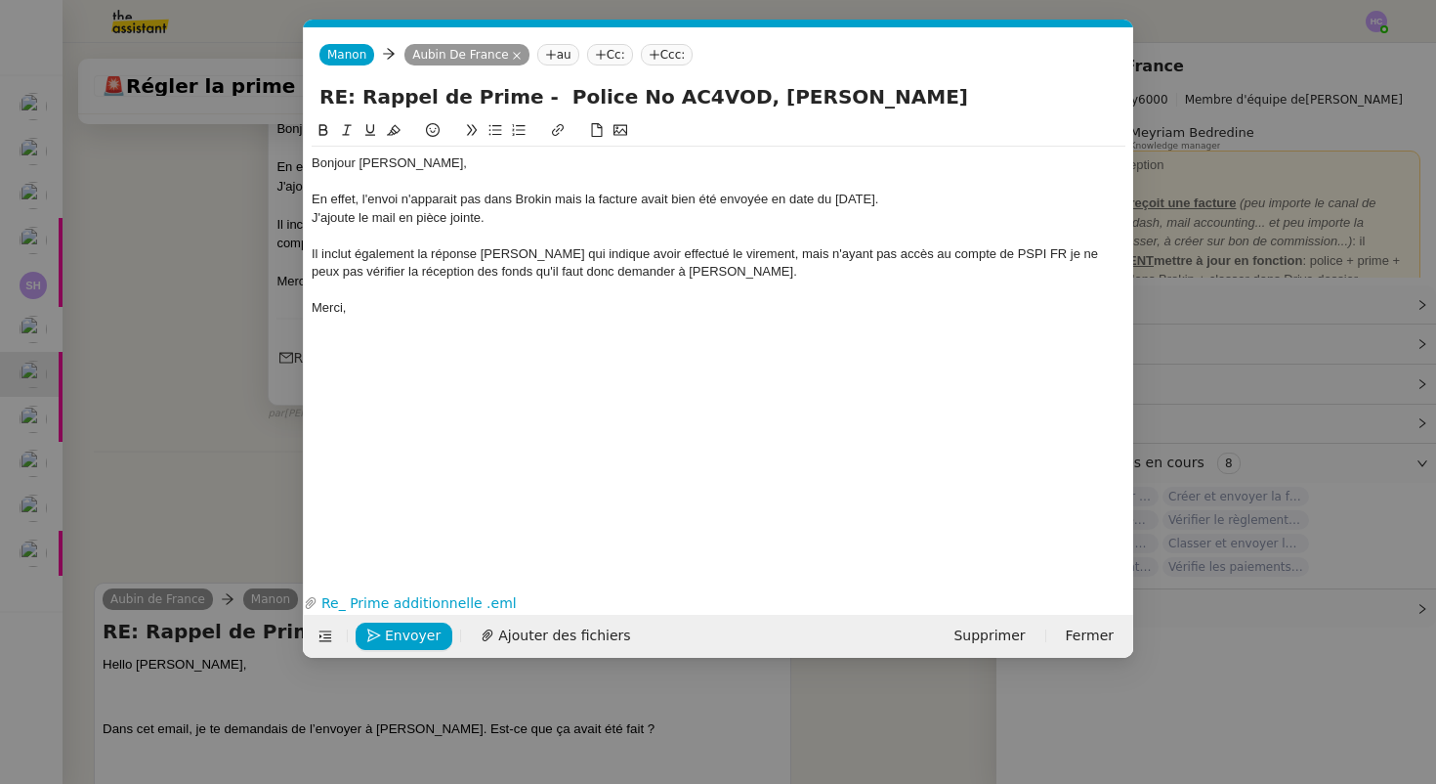
scroll to position [0, 41]
click at [771, 273] on div "Il inclut également la réponse [PERSON_NAME] qui indique avoir effectué le vire…" at bounding box center [719, 263] width 814 height 36
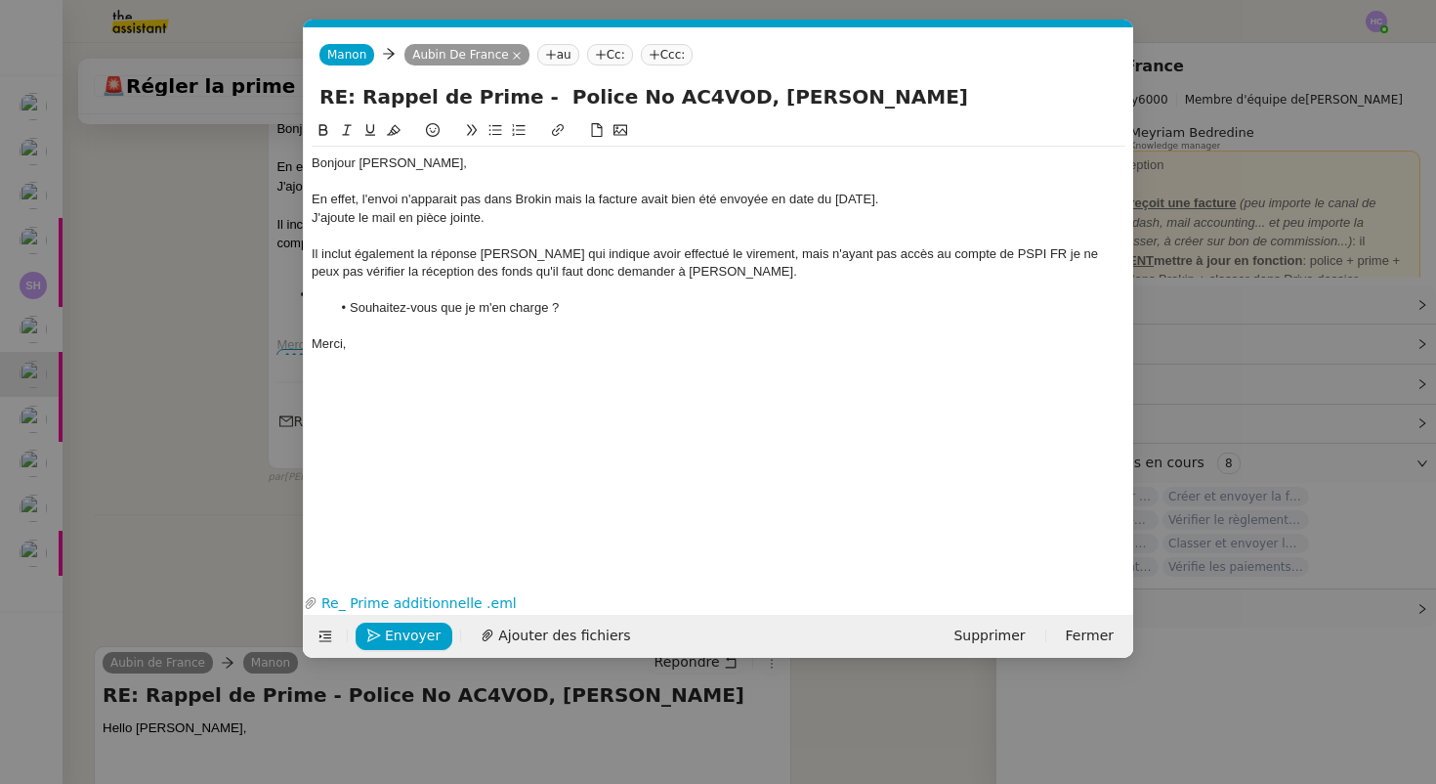
click at [202, 370] on nz-modal-container "Service TA - VOYAGE - PROPOSITION GLOBALE A utiliser dans le cadre de propositi…" at bounding box center [718, 392] width 1436 height 784
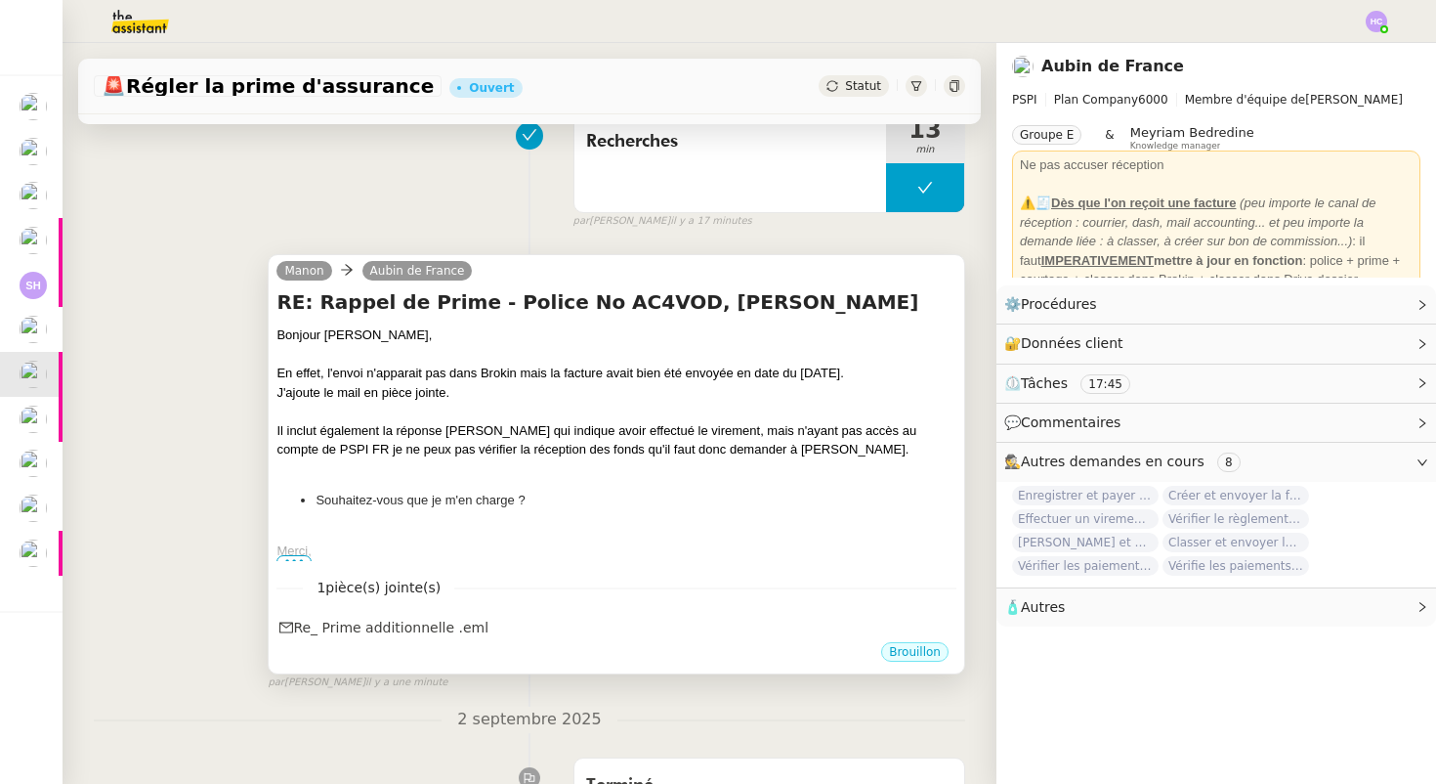
scroll to position [174, 0]
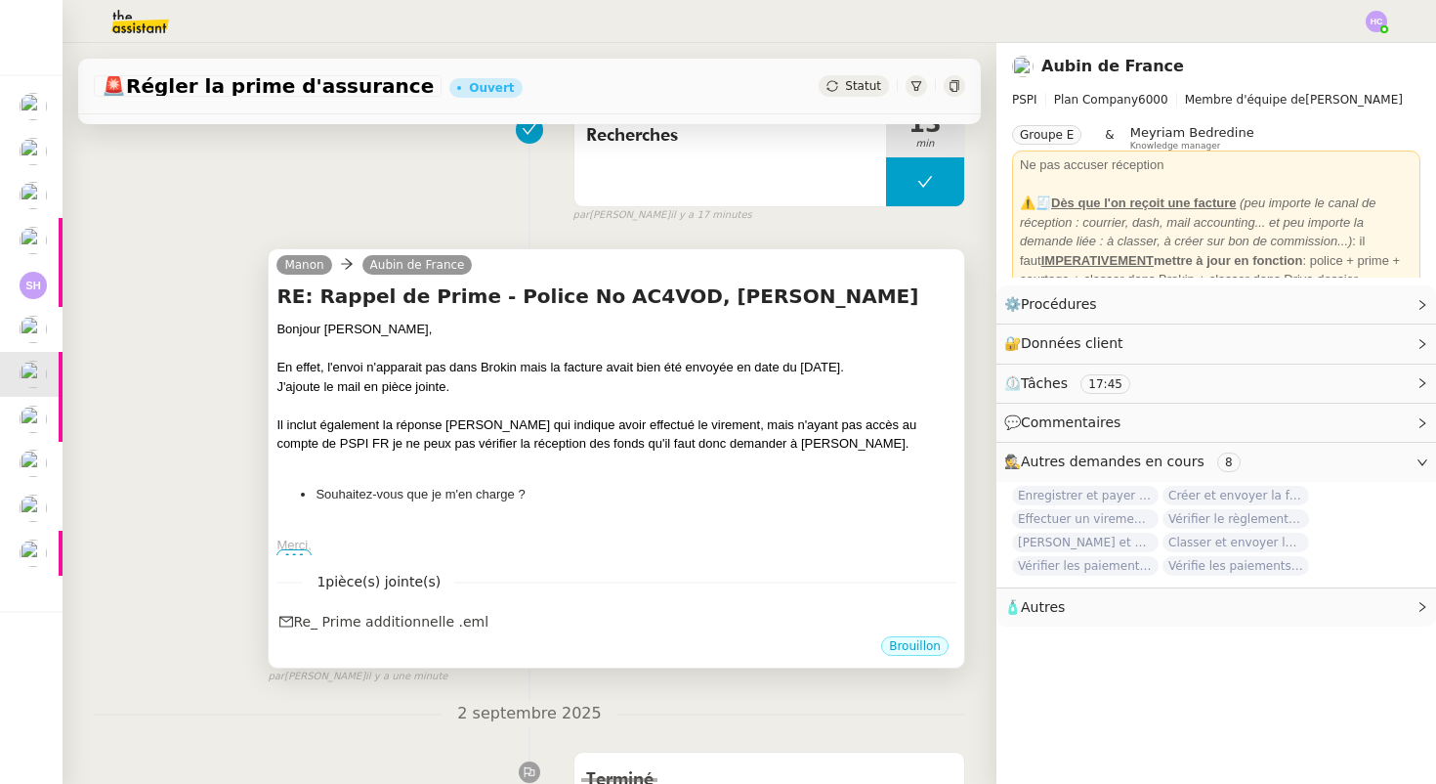
click at [488, 387] on div "J'ajoute le mail en pièce jointe." at bounding box center [617, 387] width 680 height 20
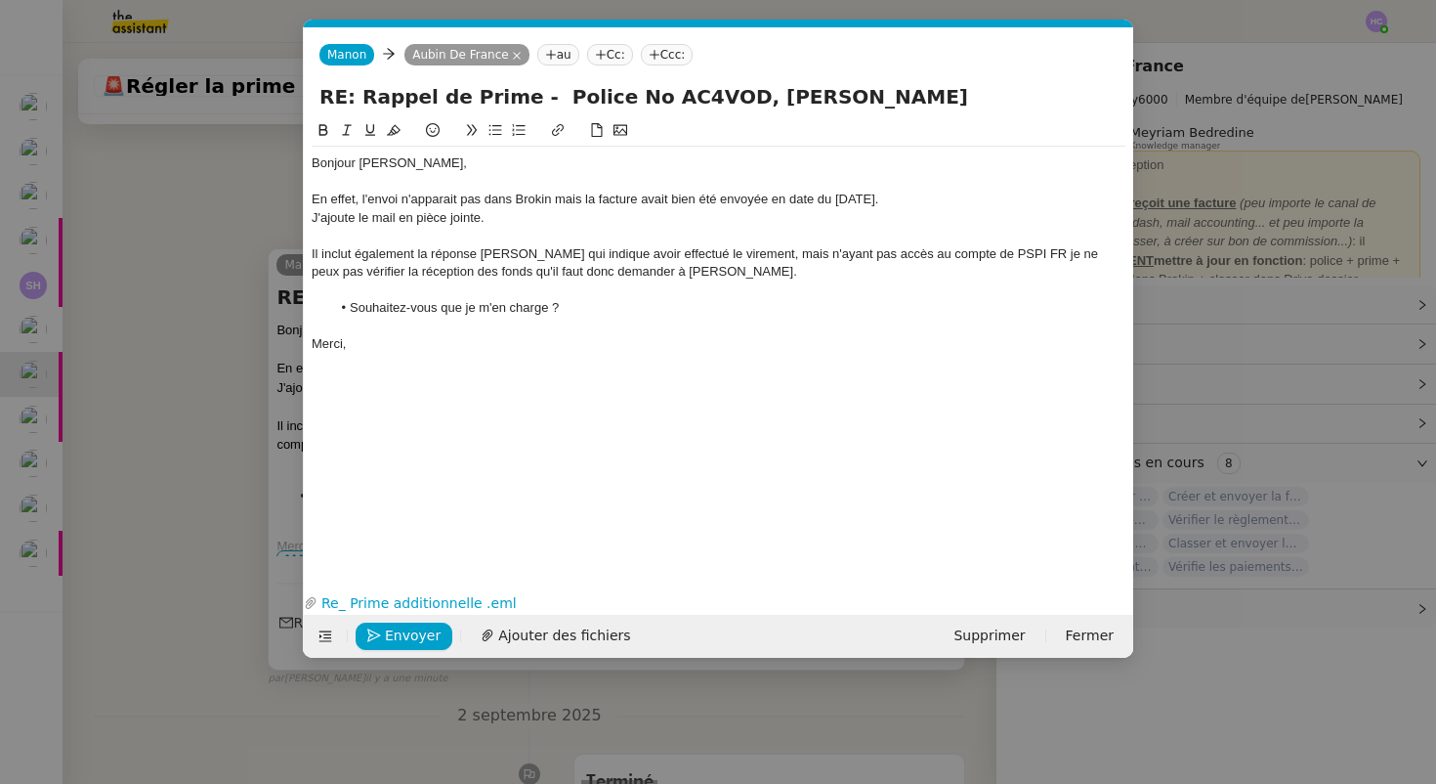
scroll to position [0, 41]
click at [517, 216] on div "J'ajoute le mail en pièce jointe." at bounding box center [719, 218] width 814 height 18
click at [188, 257] on nz-modal-container "Service TA - VOYAGE - PROPOSITION GLOBALE A utiliser dans le cadre de propositi…" at bounding box center [718, 392] width 1436 height 784
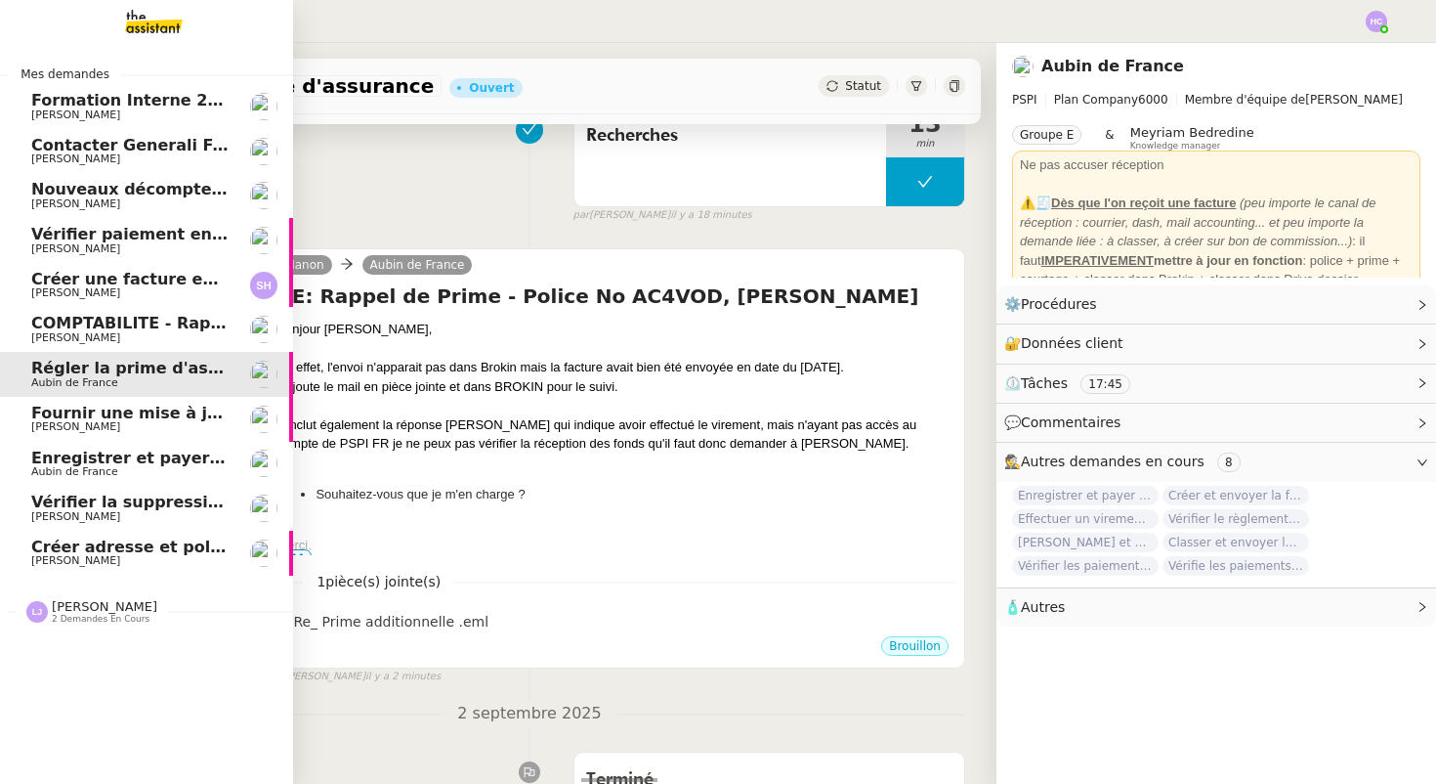
click at [75, 412] on span "Fournir une mise à jour urgente" at bounding box center [171, 413] width 280 height 19
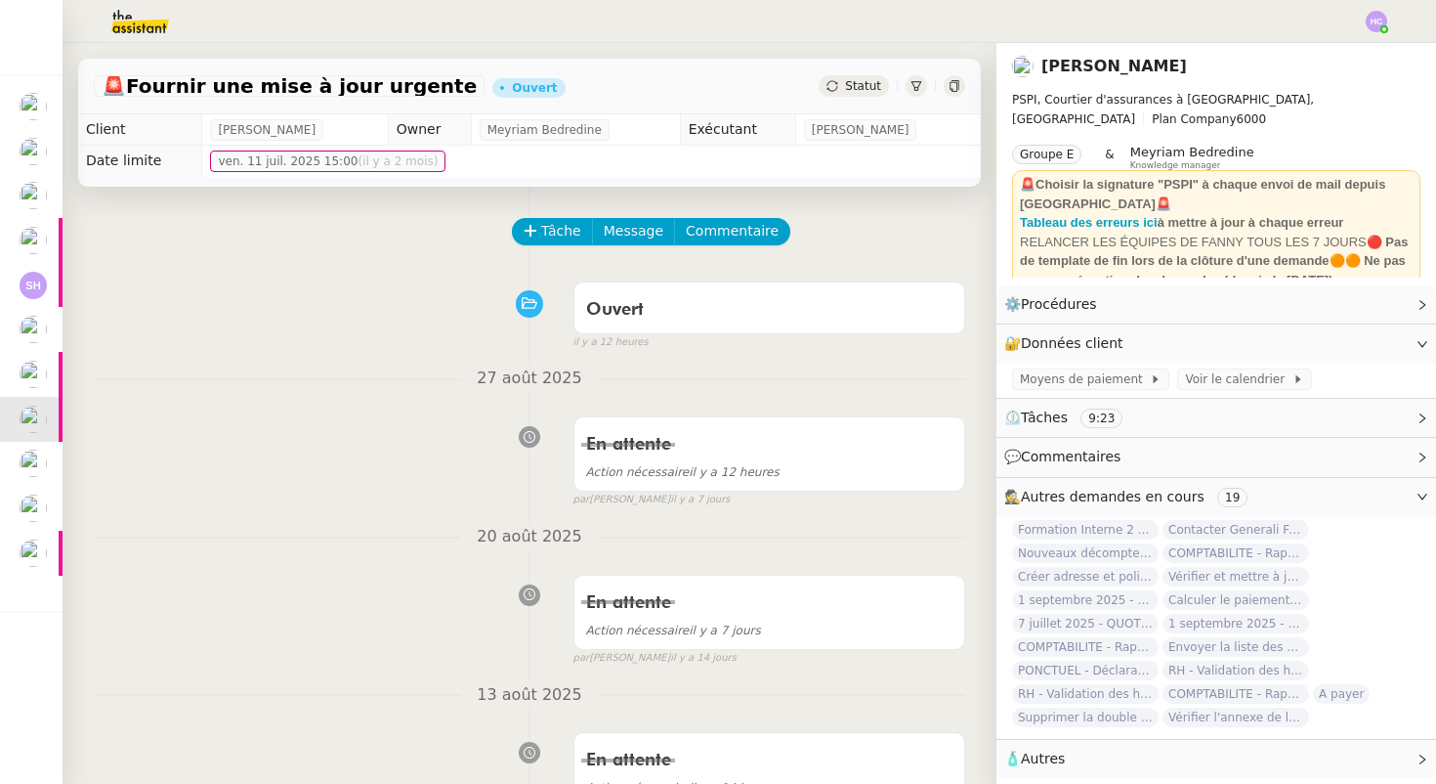
click at [849, 83] on span "Statut" at bounding box center [863, 86] width 36 height 14
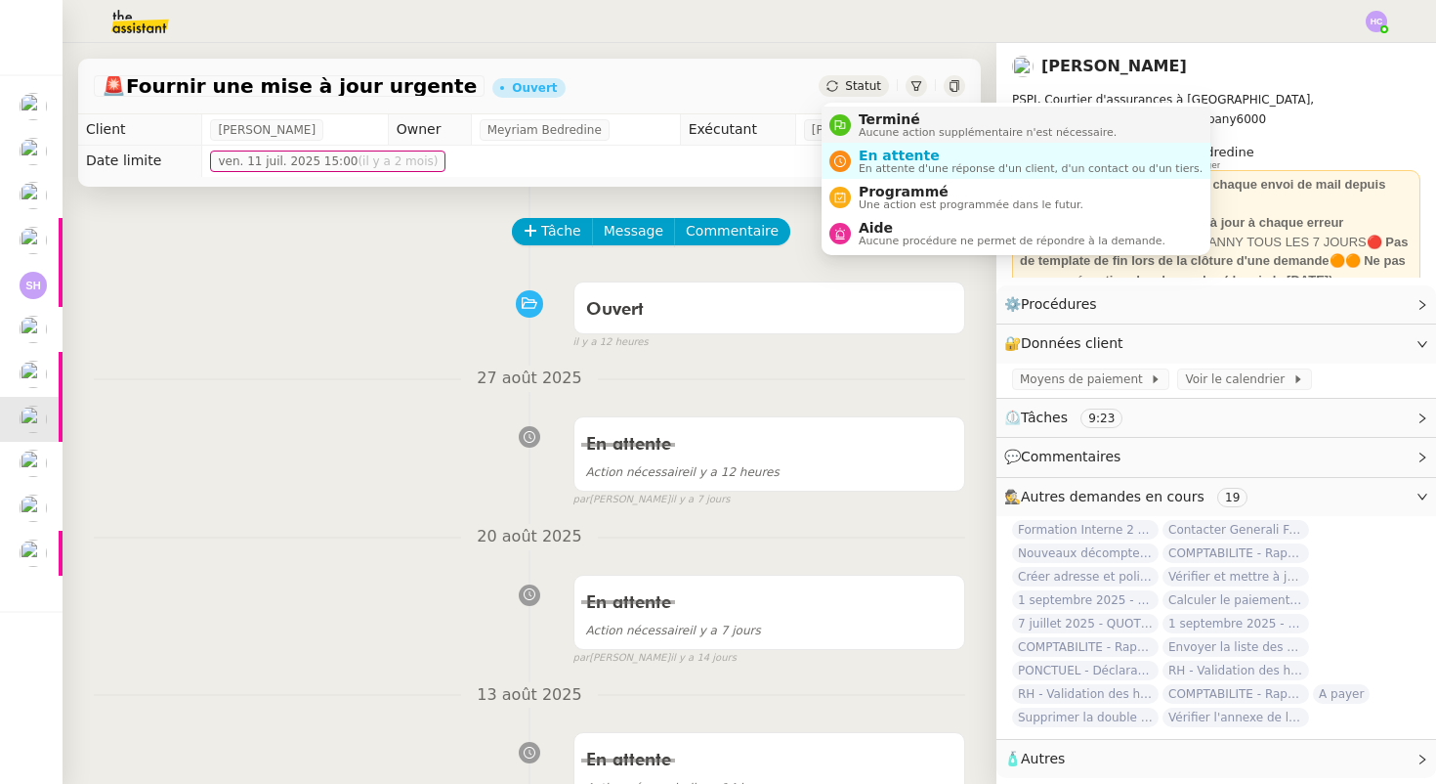
click at [863, 118] on span "Terminé" at bounding box center [988, 119] width 258 height 16
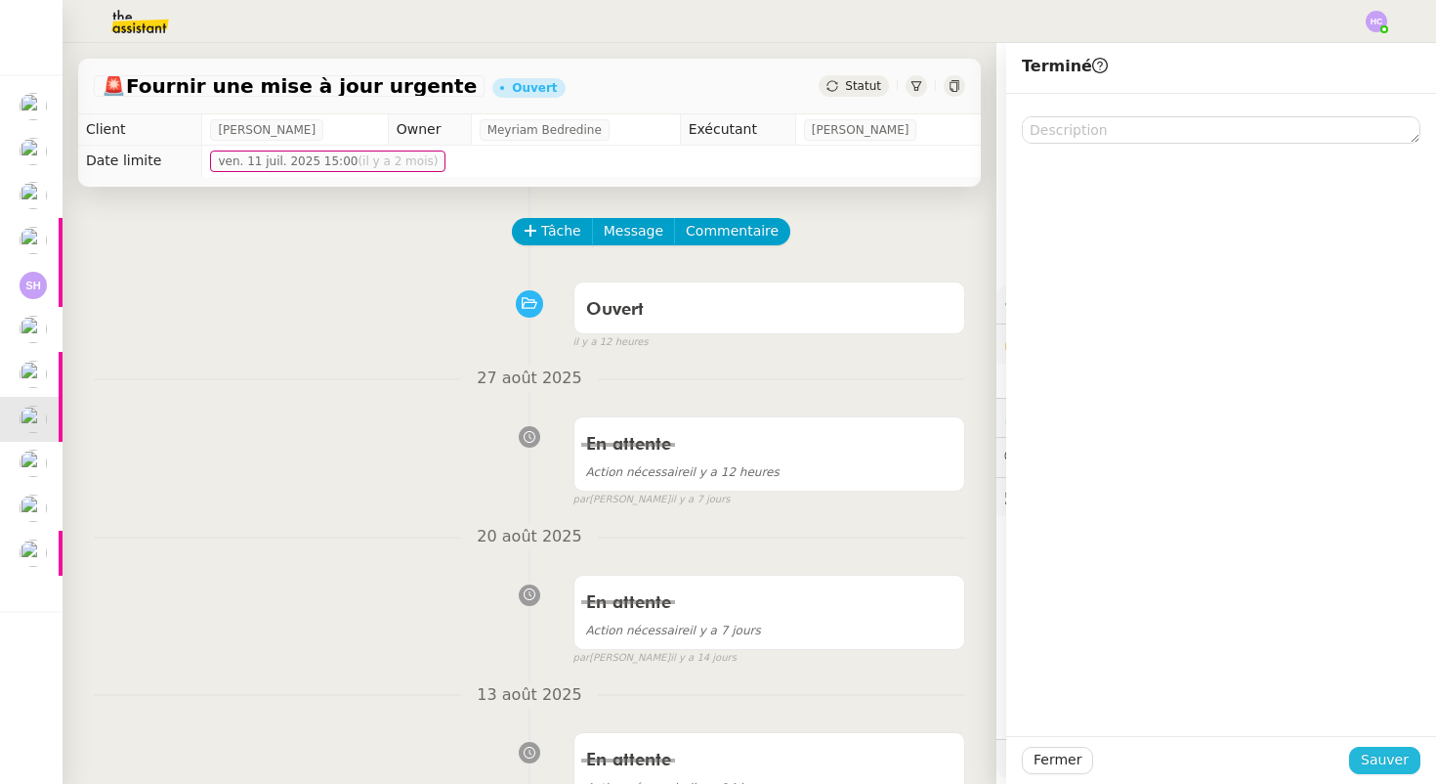
click at [1374, 751] on span "Sauver" at bounding box center [1385, 759] width 48 height 22
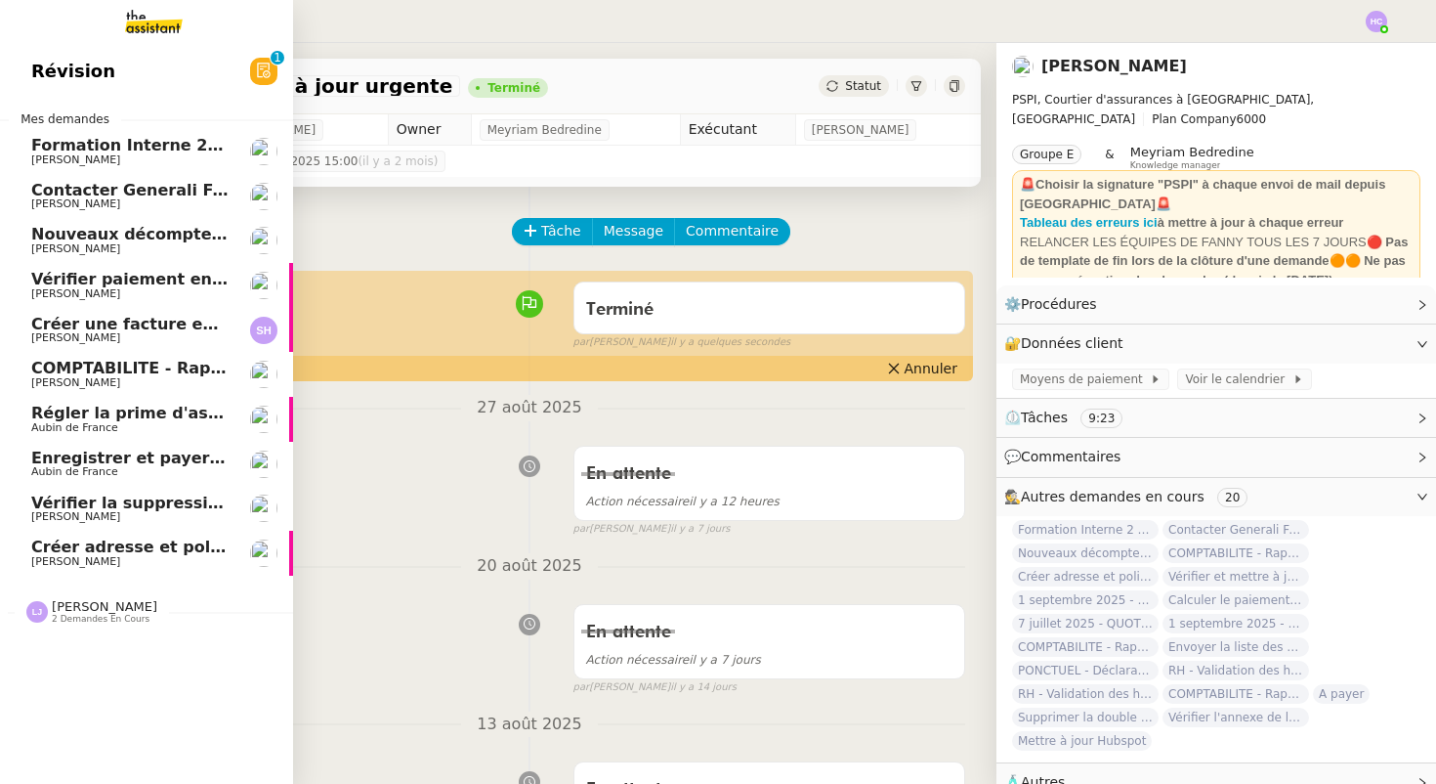
click at [147, 333] on span "[PERSON_NAME]" at bounding box center [129, 338] width 197 height 12
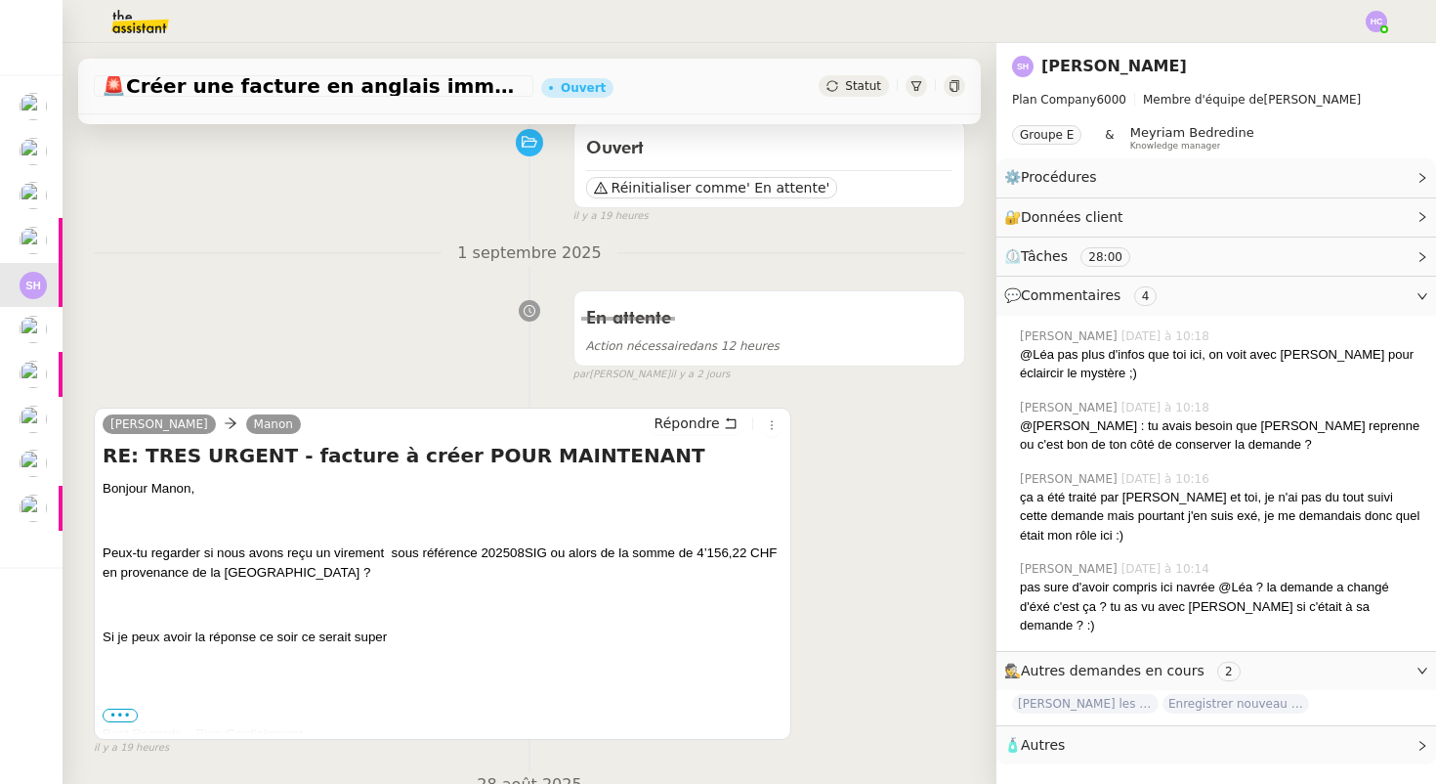
scroll to position [186, 0]
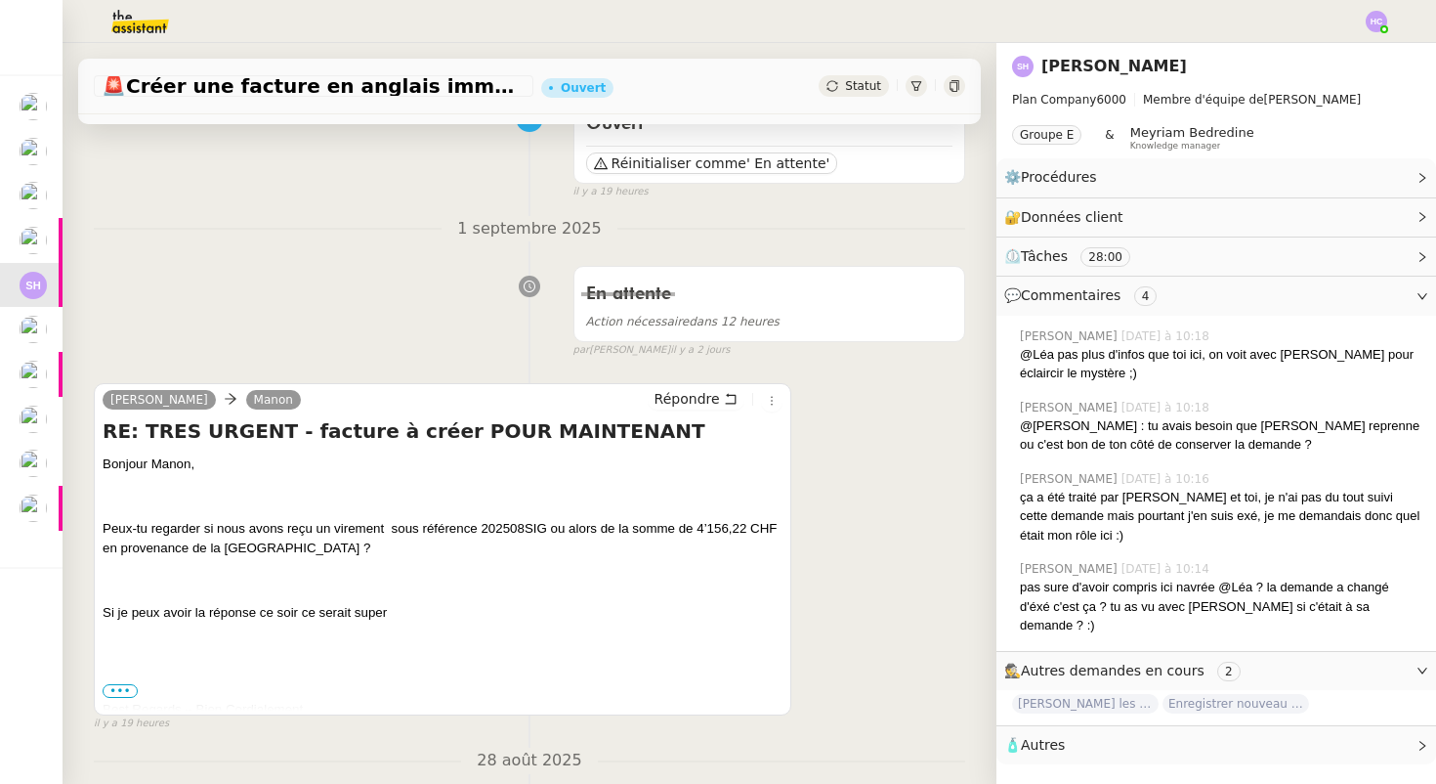
click at [503, 524] on span "Peux-tu regarder si nous avons reçu un virement sous référence 202508SIG ou alo…" at bounding box center [440, 538] width 674 height 34
copy span "202508SIG"
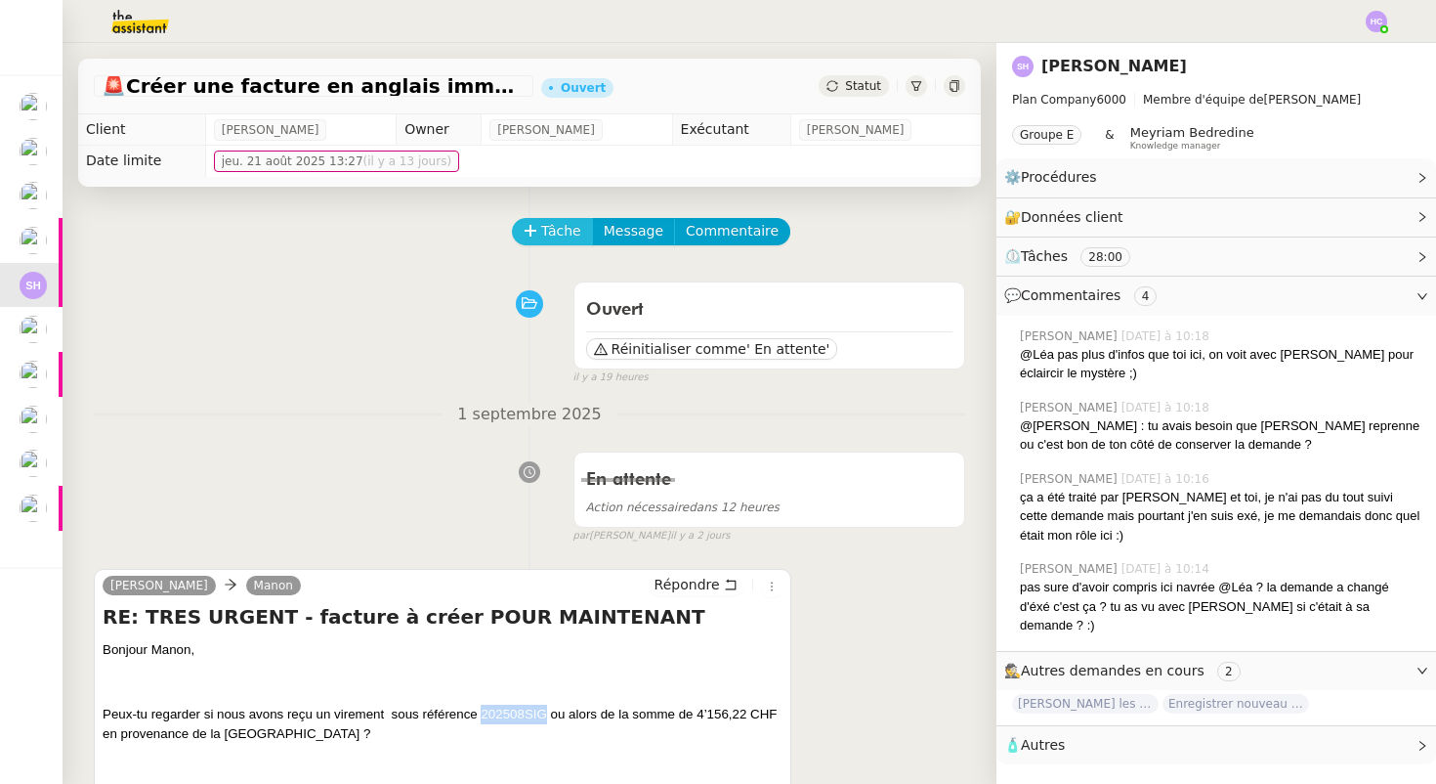
click at [553, 223] on span "Tâche" at bounding box center [561, 231] width 40 height 22
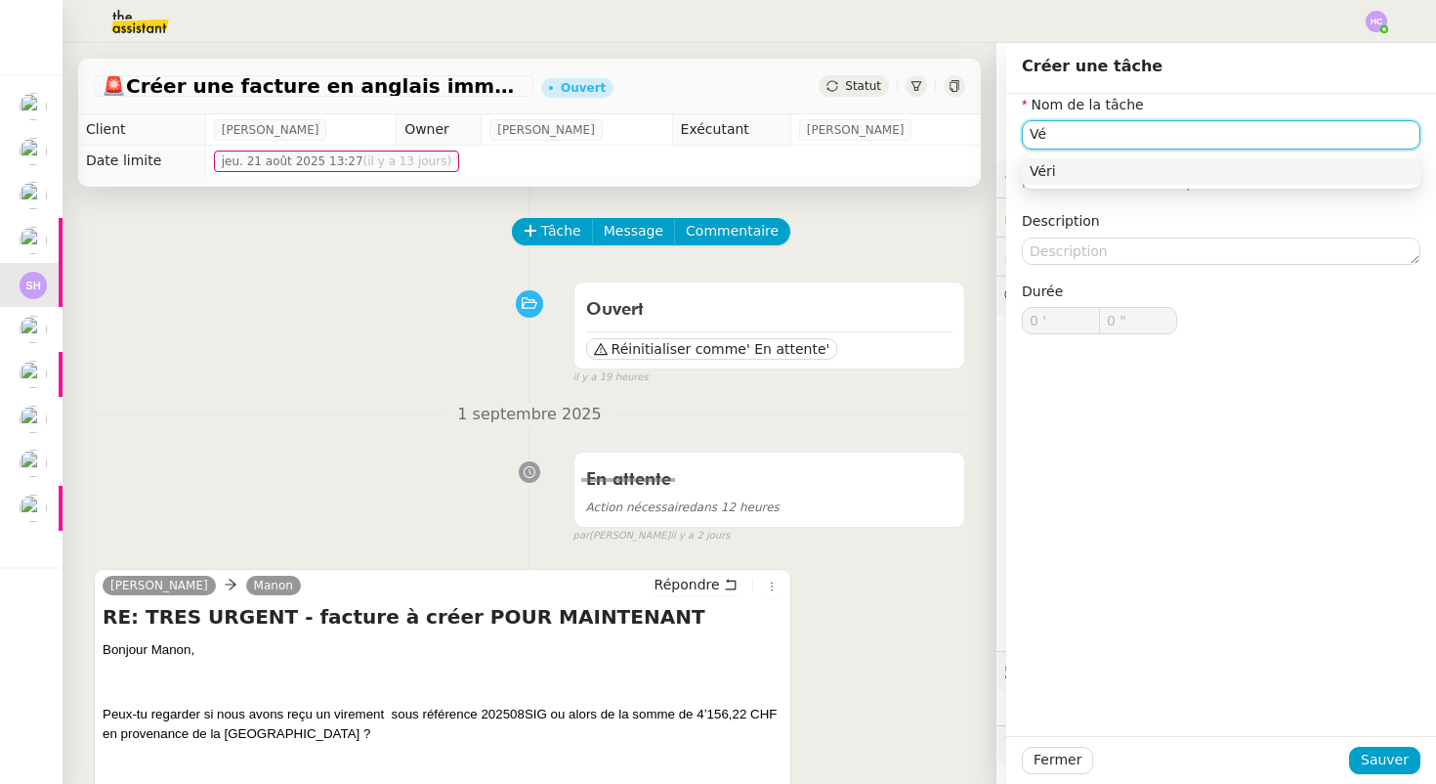
type input "V"
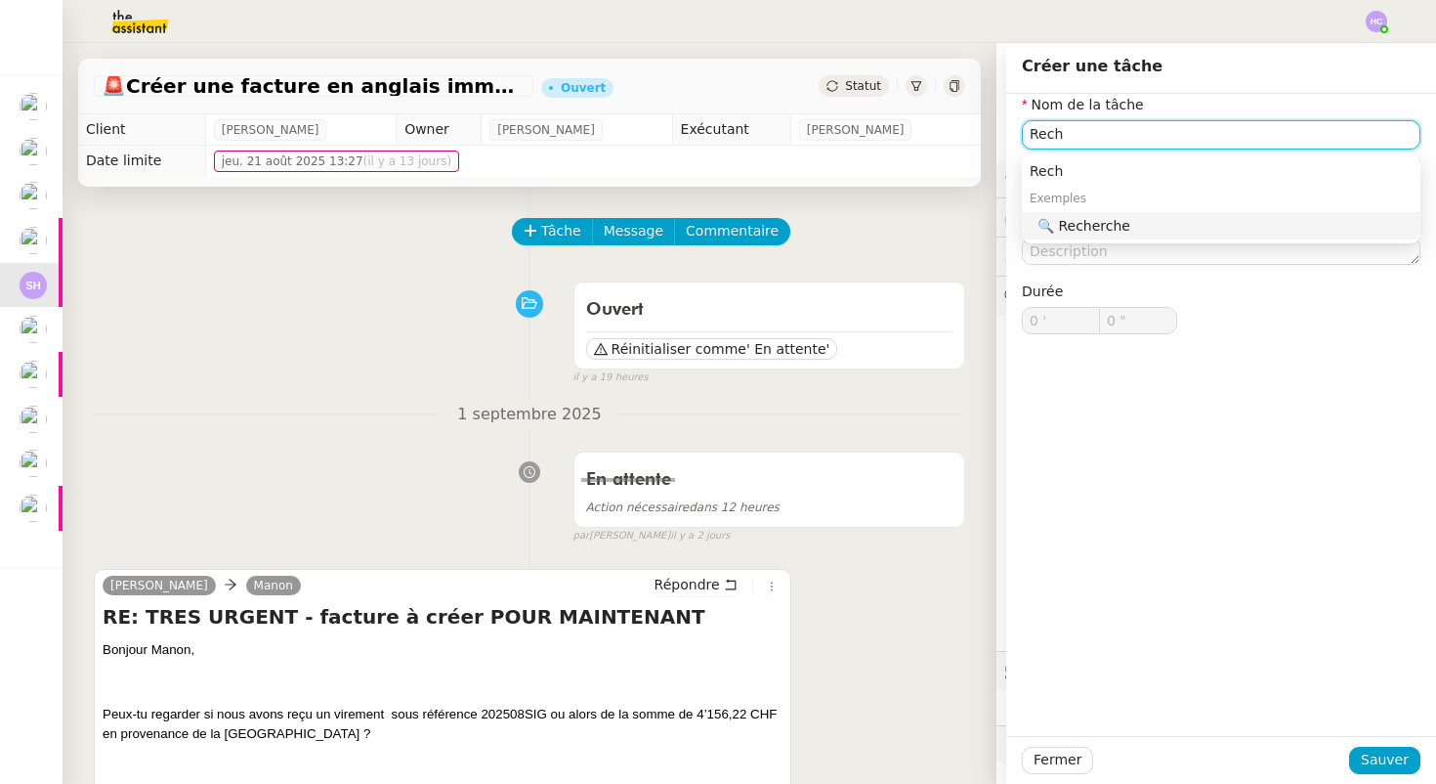
click at [1186, 231] on div "🔍 Recherche" at bounding box center [1225, 226] width 375 height 18
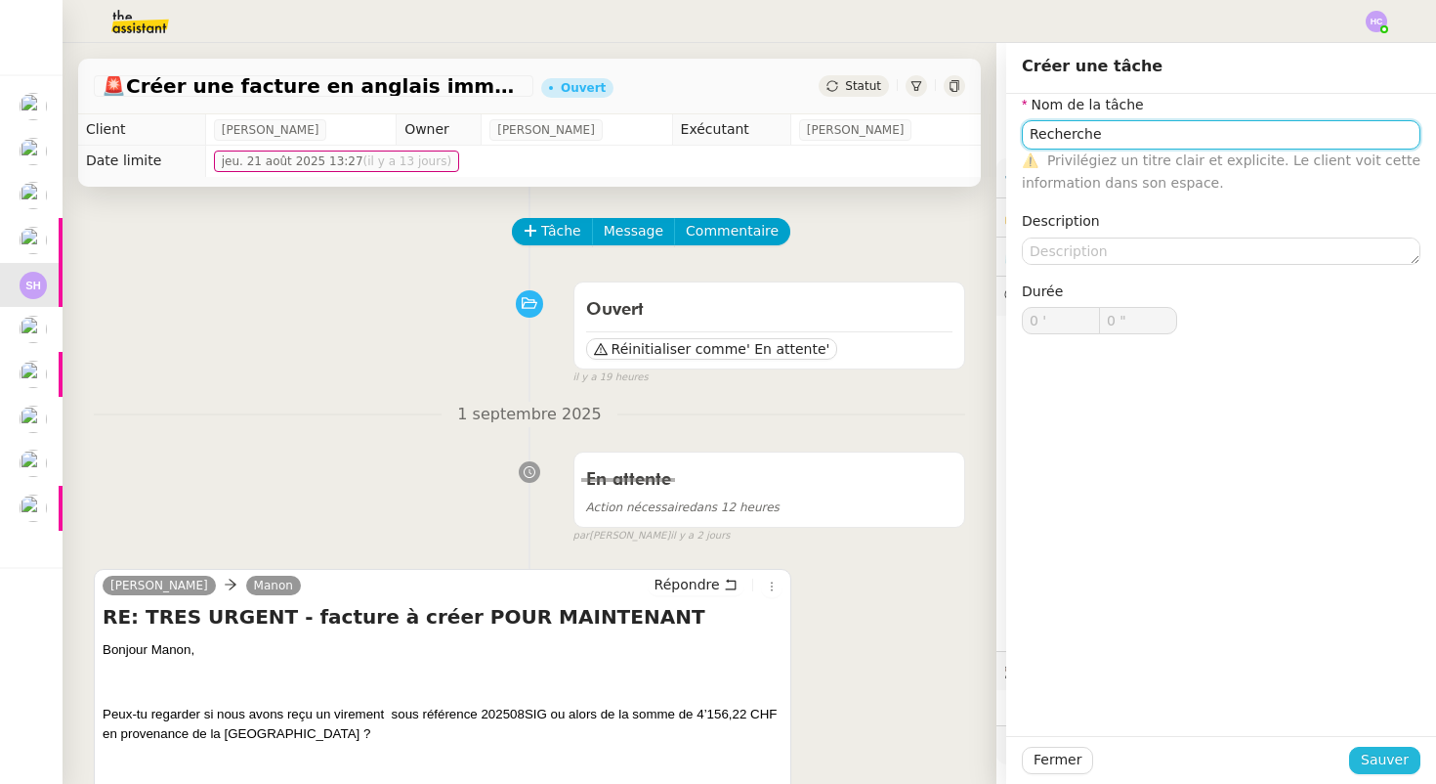
type input "Recherche"
click at [1397, 750] on span "Sauver" at bounding box center [1385, 759] width 48 height 22
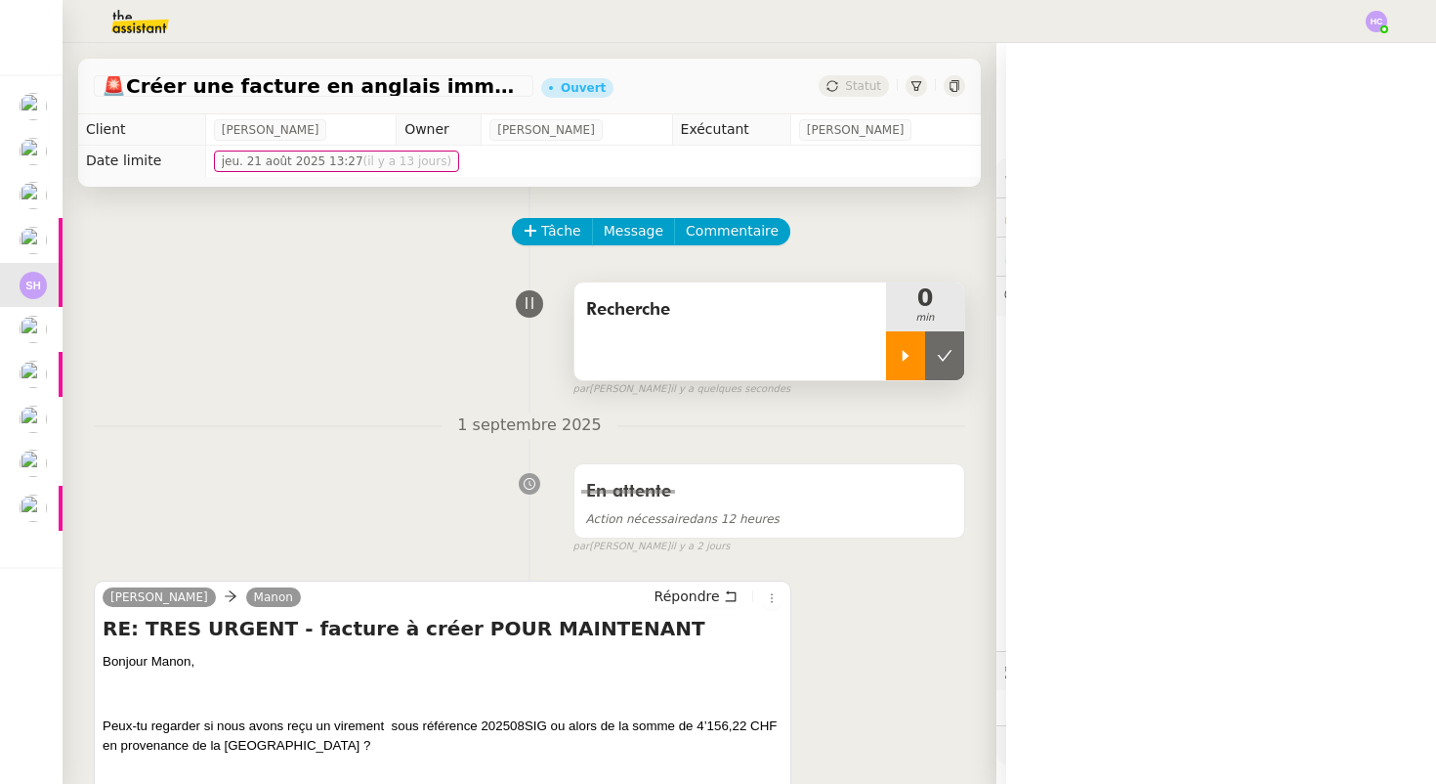
click at [907, 368] on div at bounding box center [905, 355] width 39 height 49
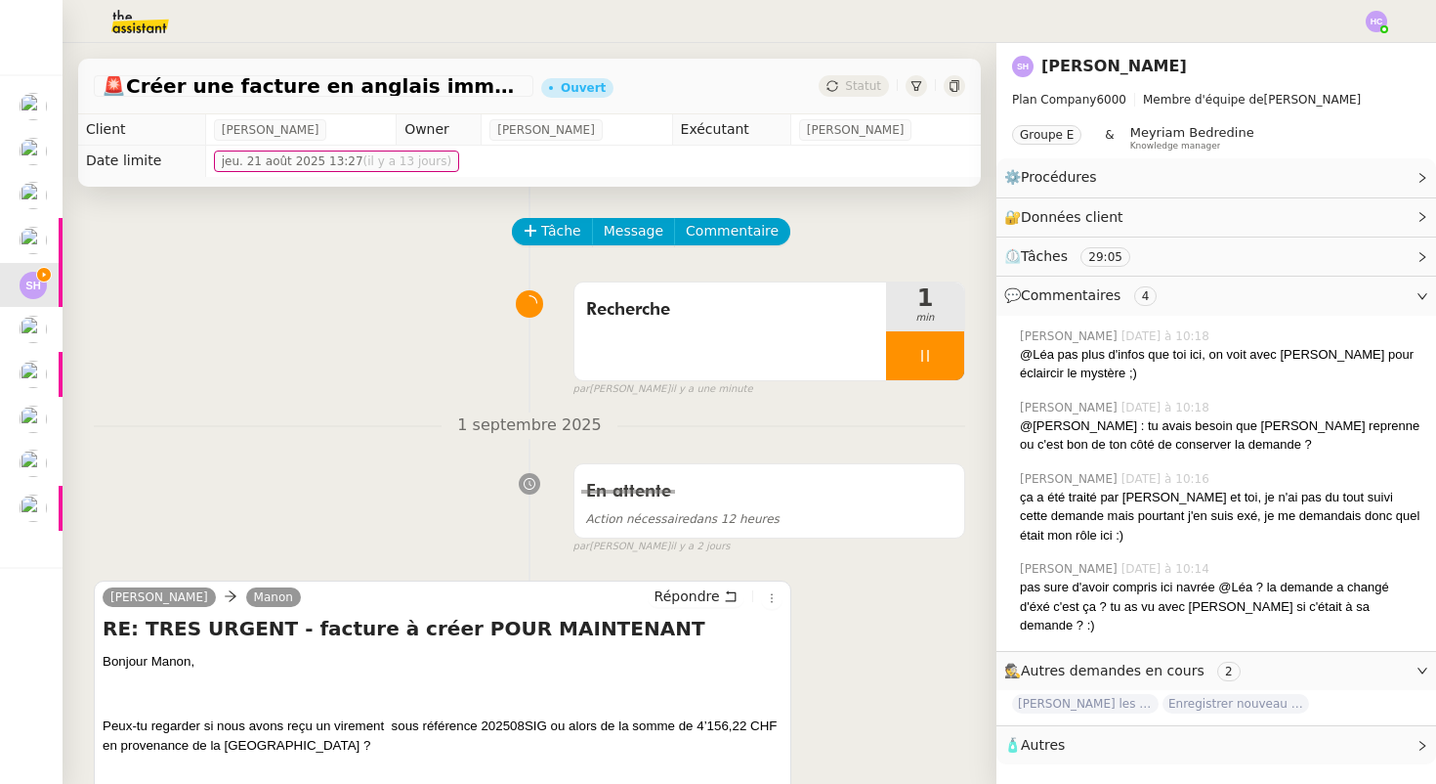
scroll to position [167, 0]
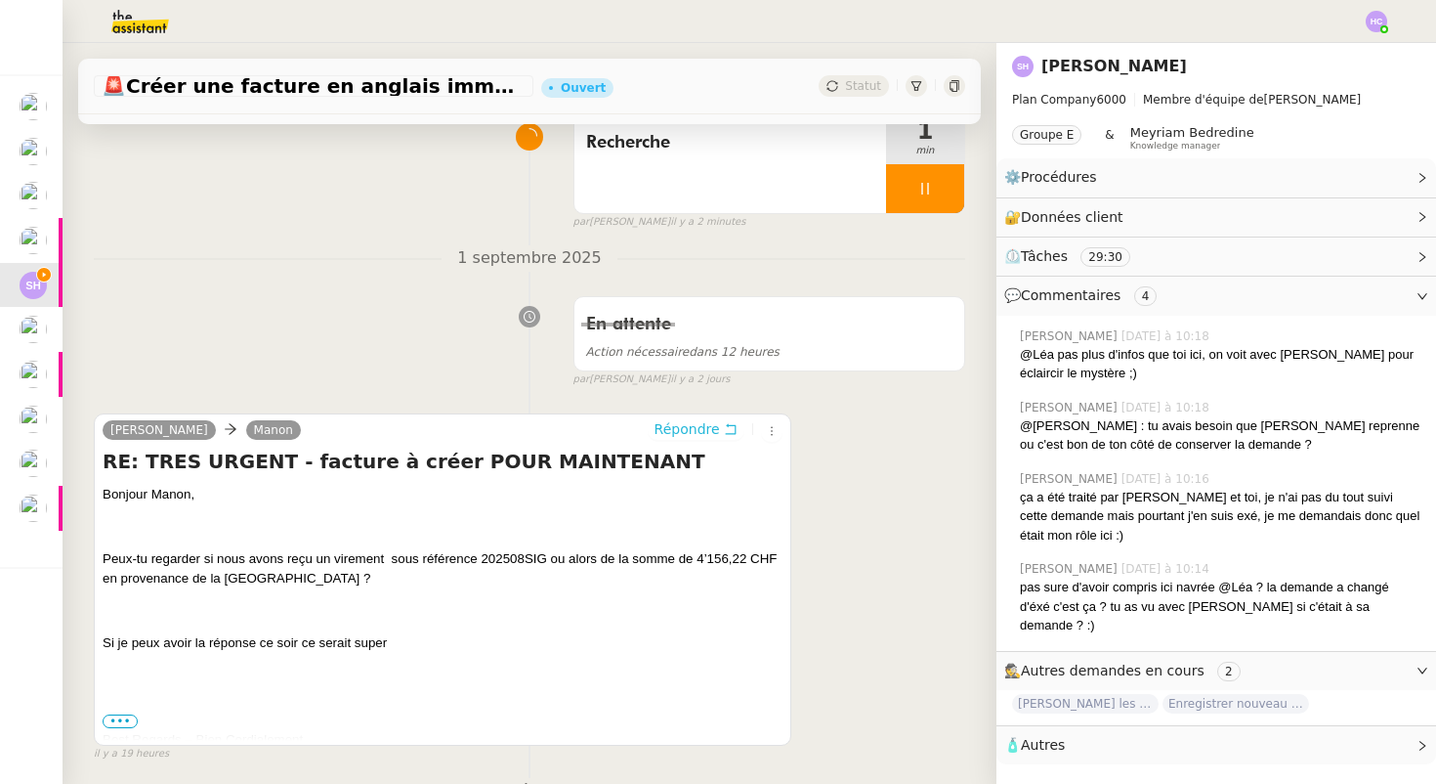
click at [669, 432] on span "Répondre" at bounding box center [687, 429] width 65 height 20
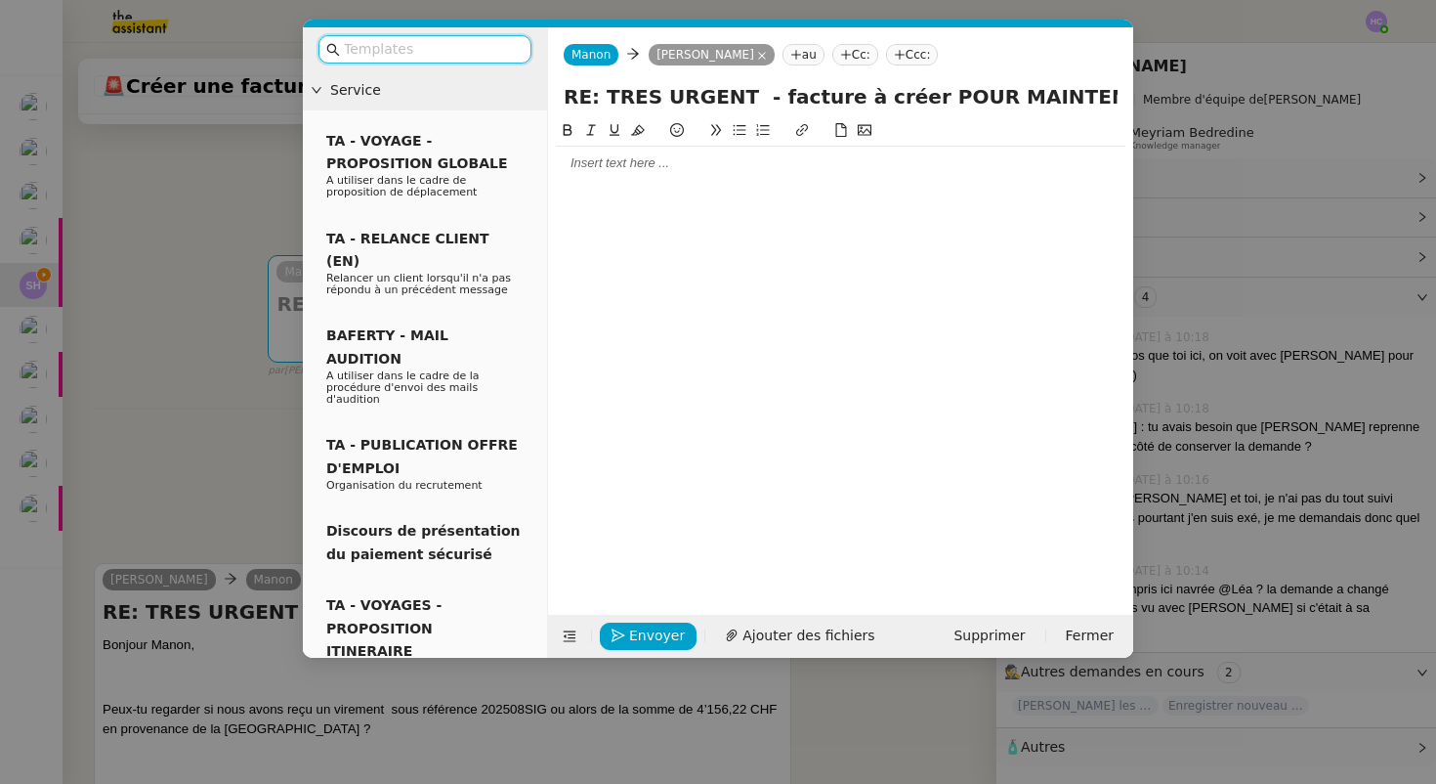
click at [665, 175] on div at bounding box center [841, 163] width 570 height 33
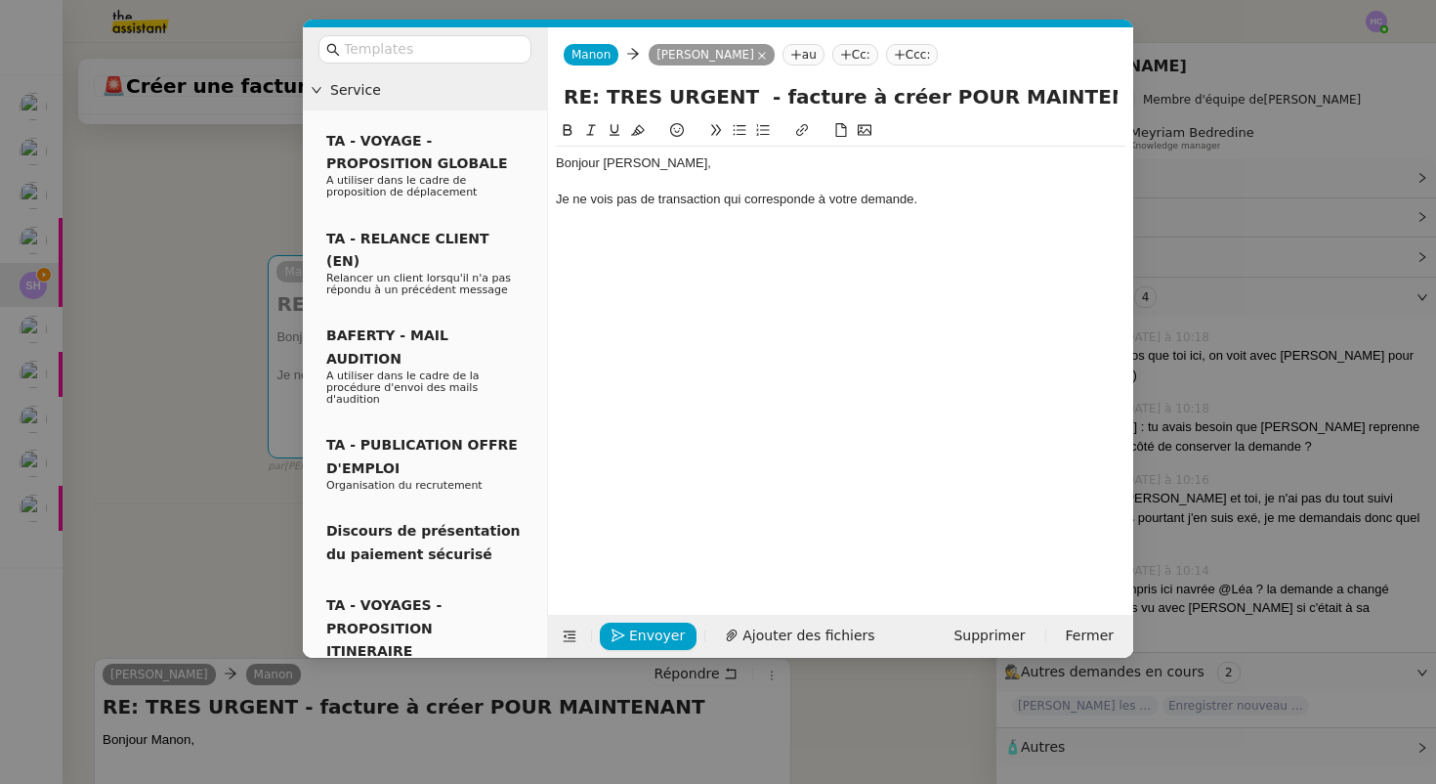
click at [945, 199] on div "Je ne vois pas de transaction qui corresponde à votre demande." at bounding box center [841, 200] width 570 height 18
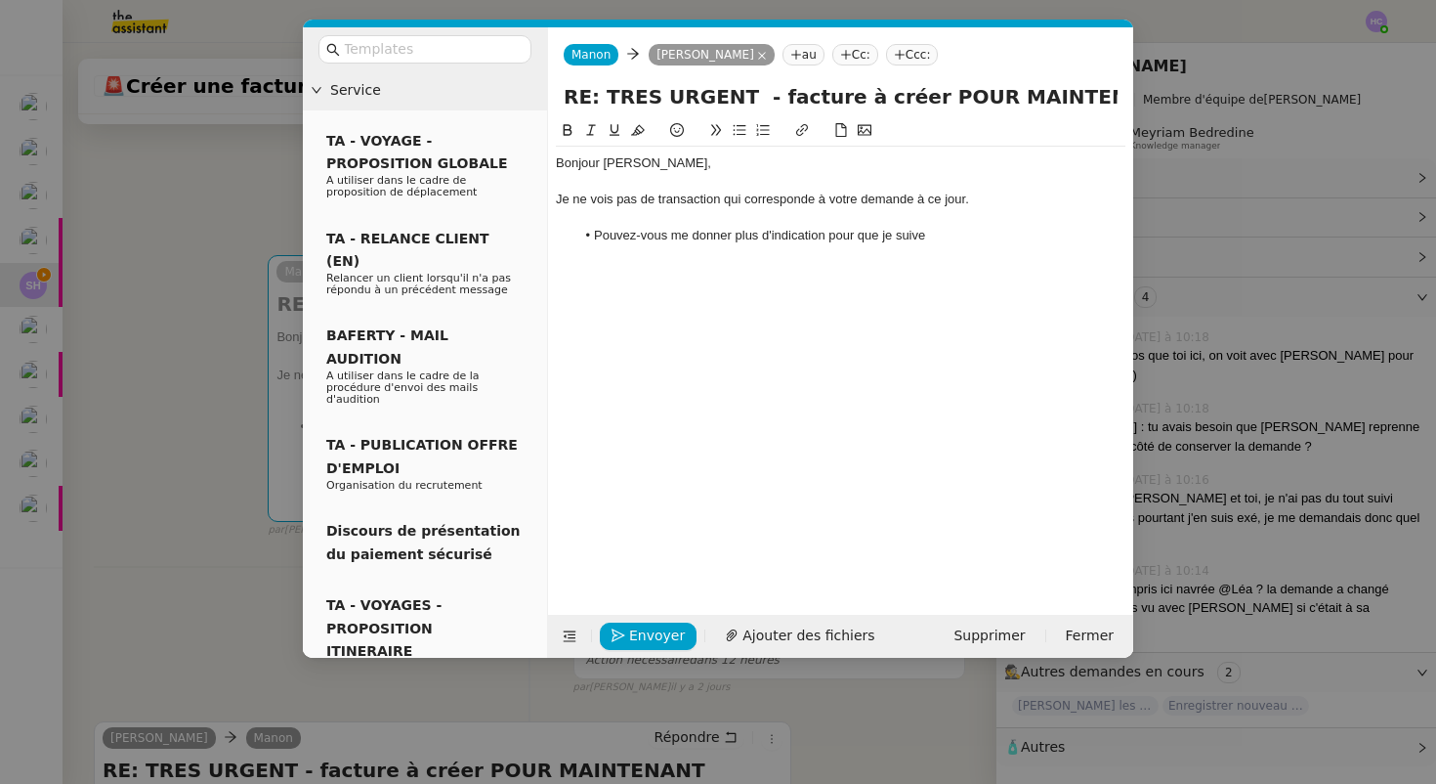
click at [905, 236] on li "Pouvez-vous me donner plus d'indication pour que je suive" at bounding box center [850, 236] width 551 height 18
drag, startPoint x: 848, startPoint y: 231, endPoint x: 514, endPoint y: 247, distance: 334.6
click at [514, 247] on nz-layout "Service TA - VOYAGE - PROPOSITION GLOBALE A utiliser dans le cadre de propositi…" at bounding box center [718, 342] width 830 height 630
drag, startPoint x: 849, startPoint y: 233, endPoint x: 587, endPoint y: 228, distance: 261.9
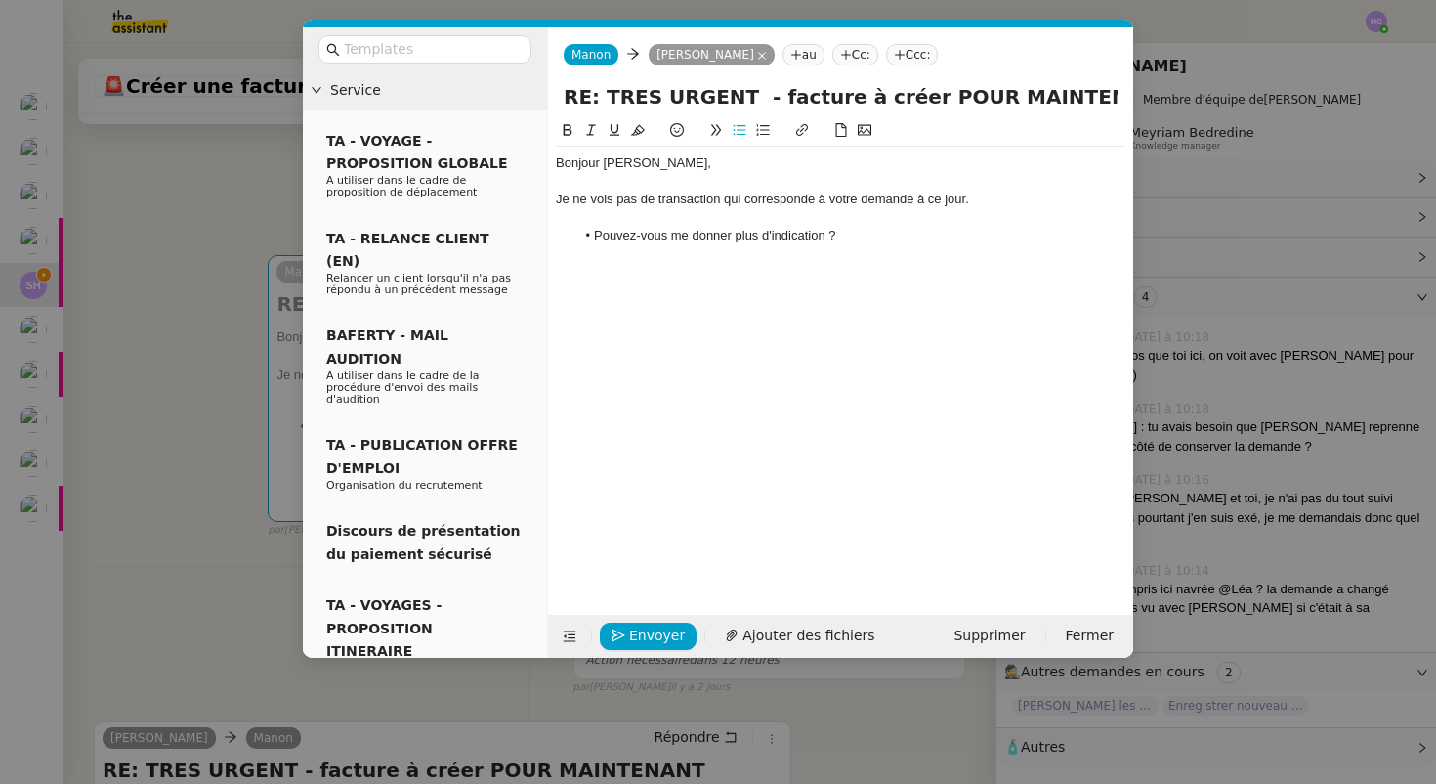
click at [587, 228] on li "Pouvez-vous me donner plus d'indication ?" at bounding box center [850, 236] width 551 height 18
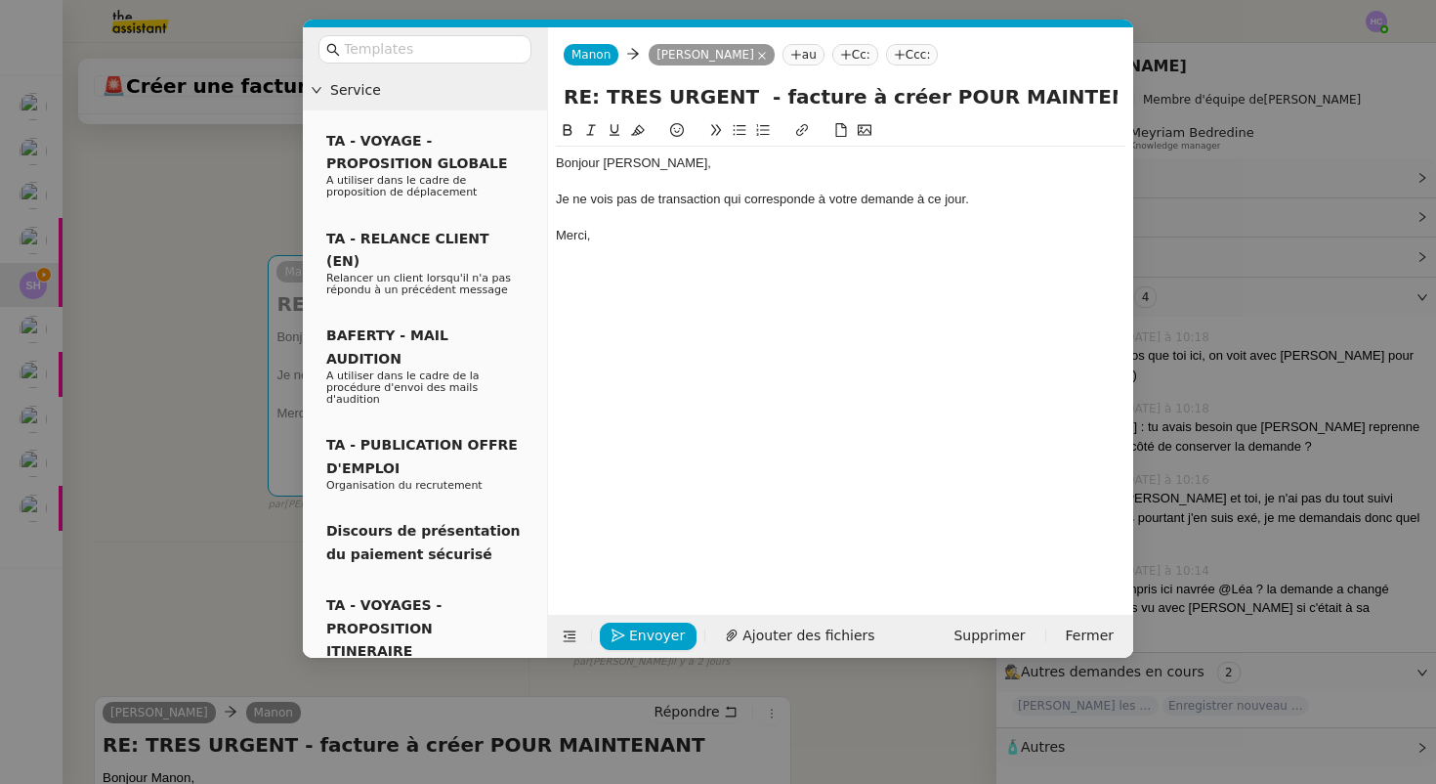
click at [590, 249] on div at bounding box center [841, 254] width 570 height 18
drag, startPoint x: 600, startPoint y: 241, endPoint x: 561, endPoint y: 239, distance: 39.1
click at [560, 240] on div "Merci," at bounding box center [841, 236] width 570 height 18
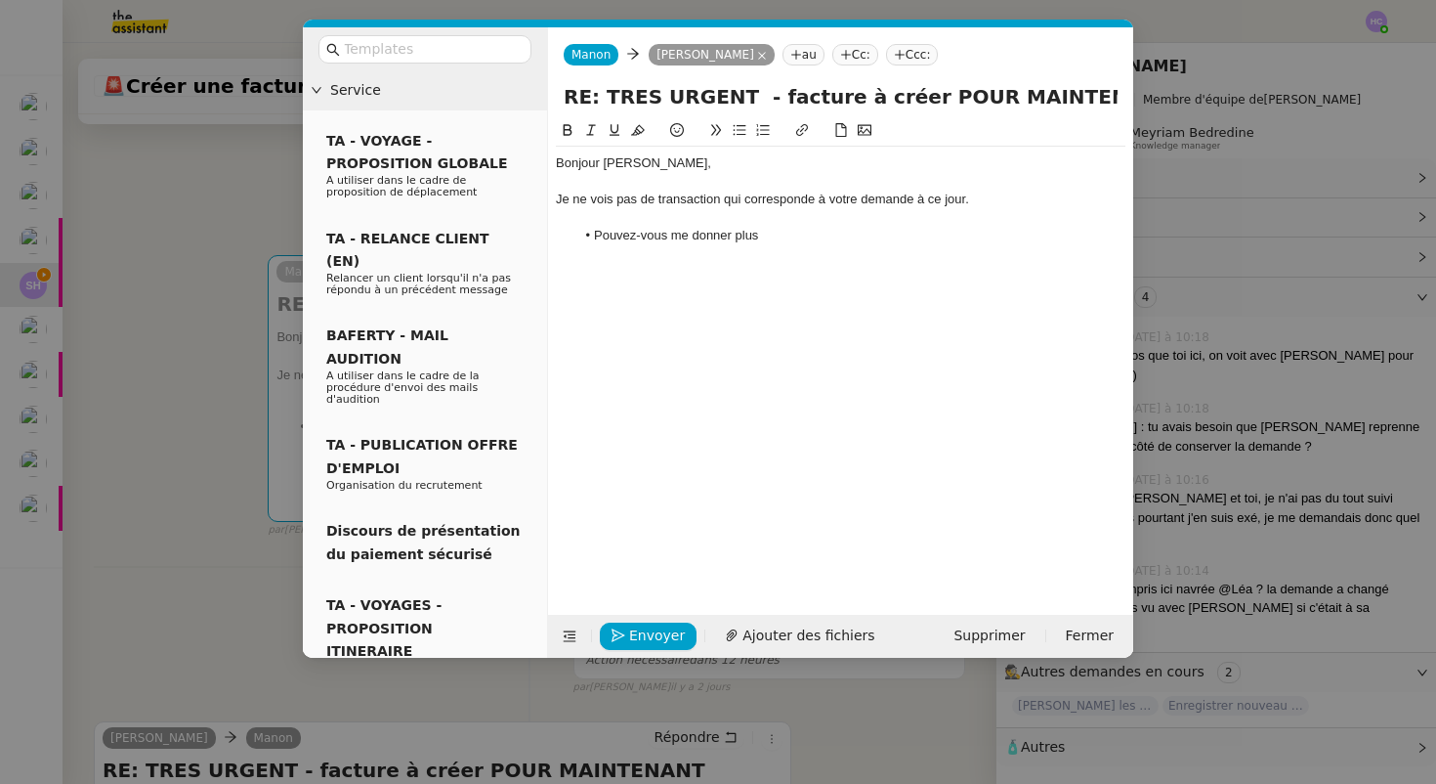
click at [204, 377] on nz-modal-container "Service TA - VOYAGE - PROPOSITION GLOBALE A utiliser dans le cadre de propositi…" at bounding box center [718, 392] width 1436 height 784
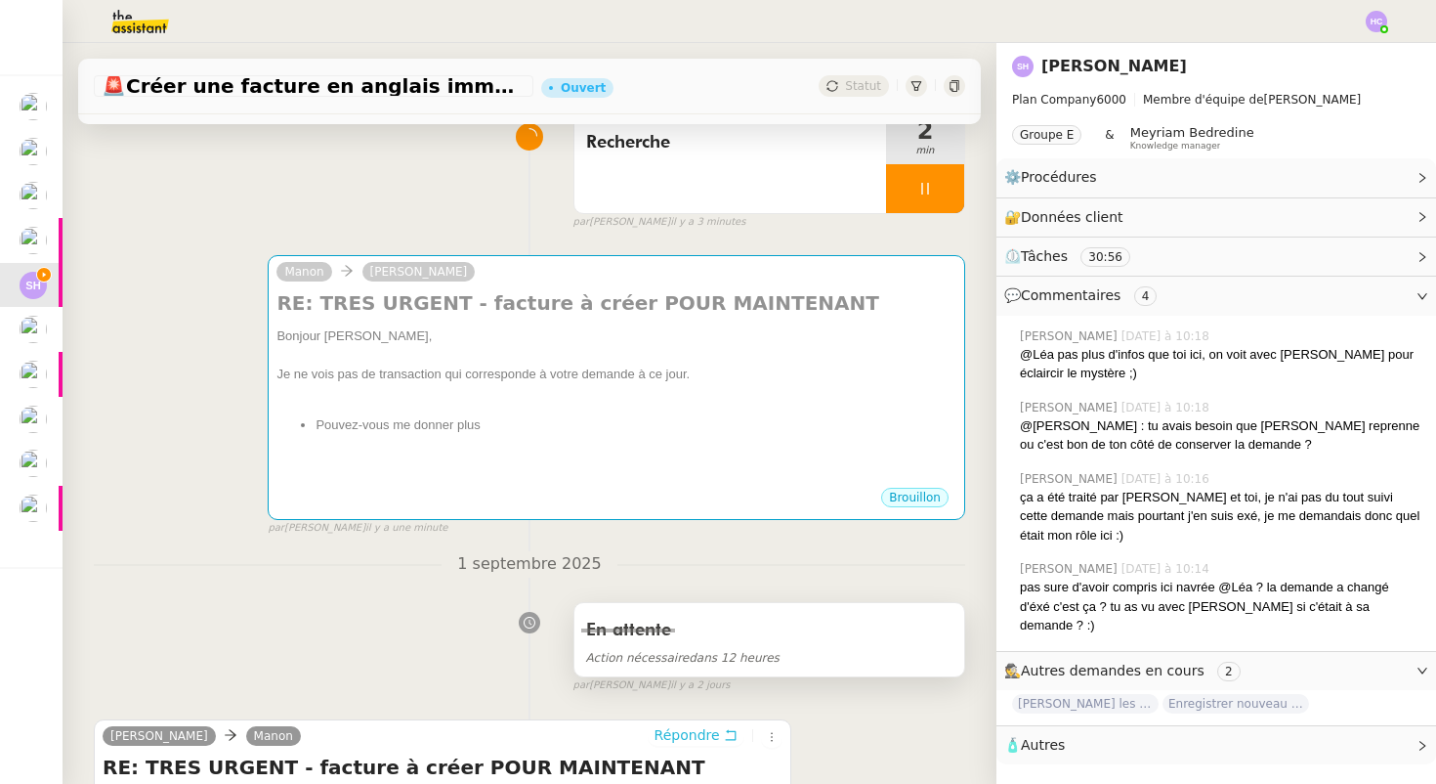
scroll to position [463, 0]
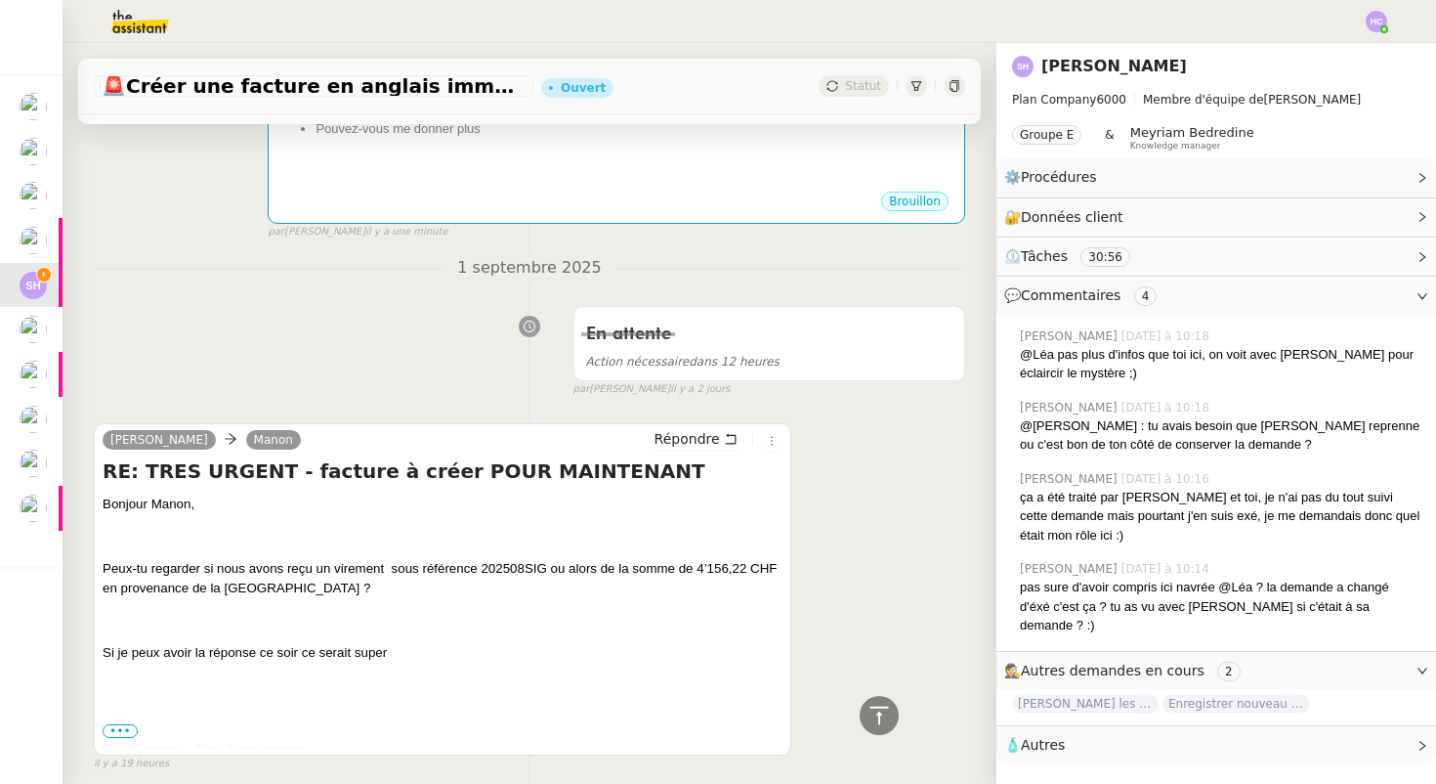
click at [505, 574] on span "Peux-tu regarder si nous avons reçu un virement sous référence 202508SIG ou alo…" at bounding box center [440, 578] width 674 height 34
copy span "202508SIG"
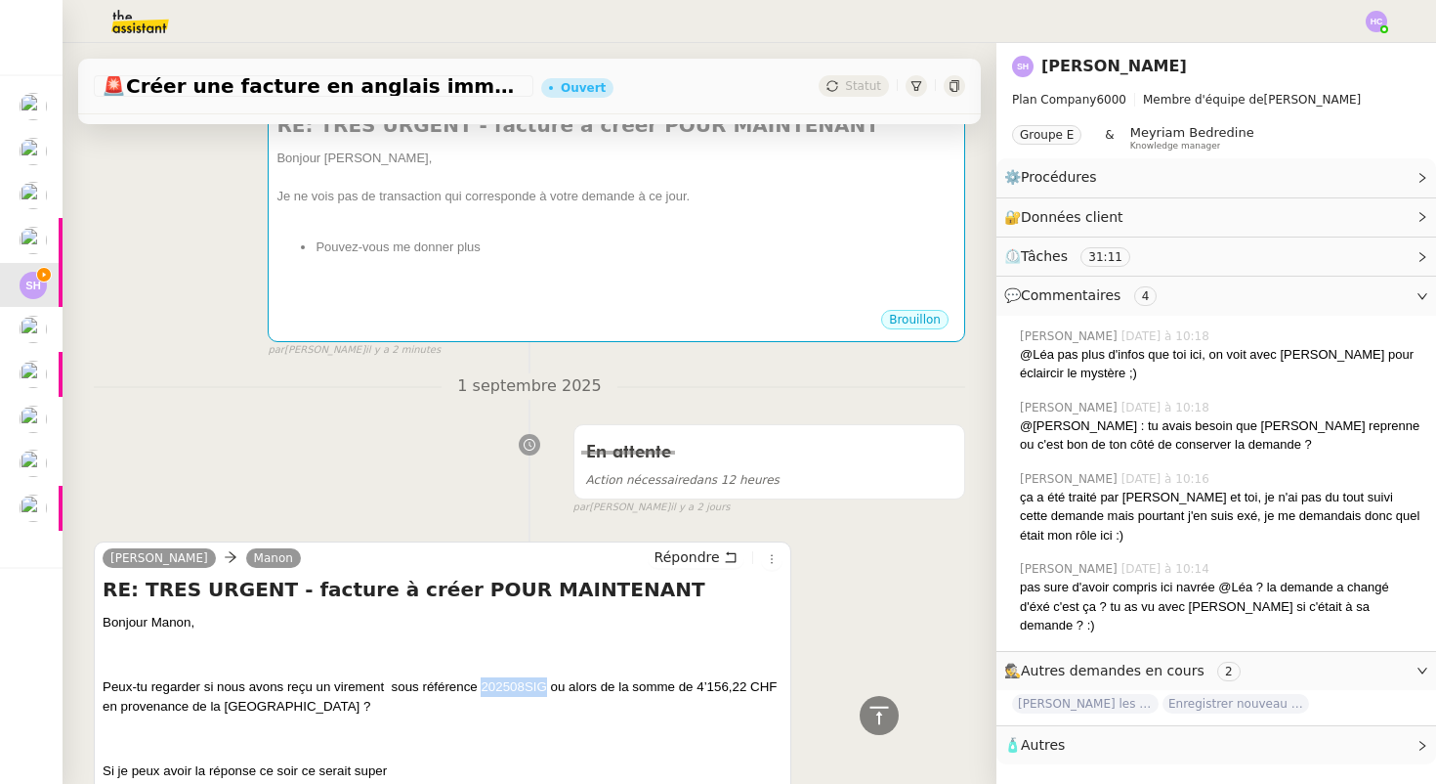
scroll to position [347, 0]
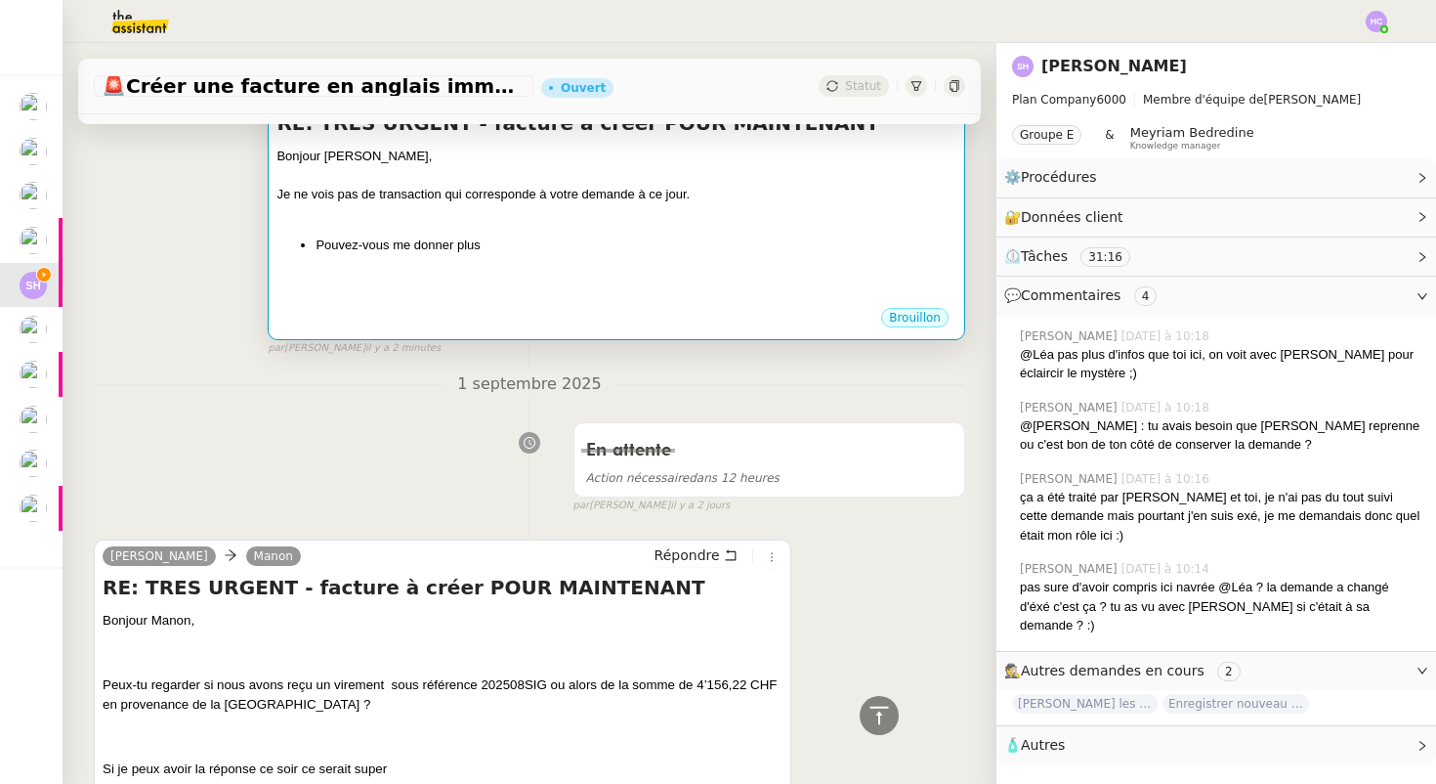
click at [522, 286] on div at bounding box center [617, 296] width 680 height 20
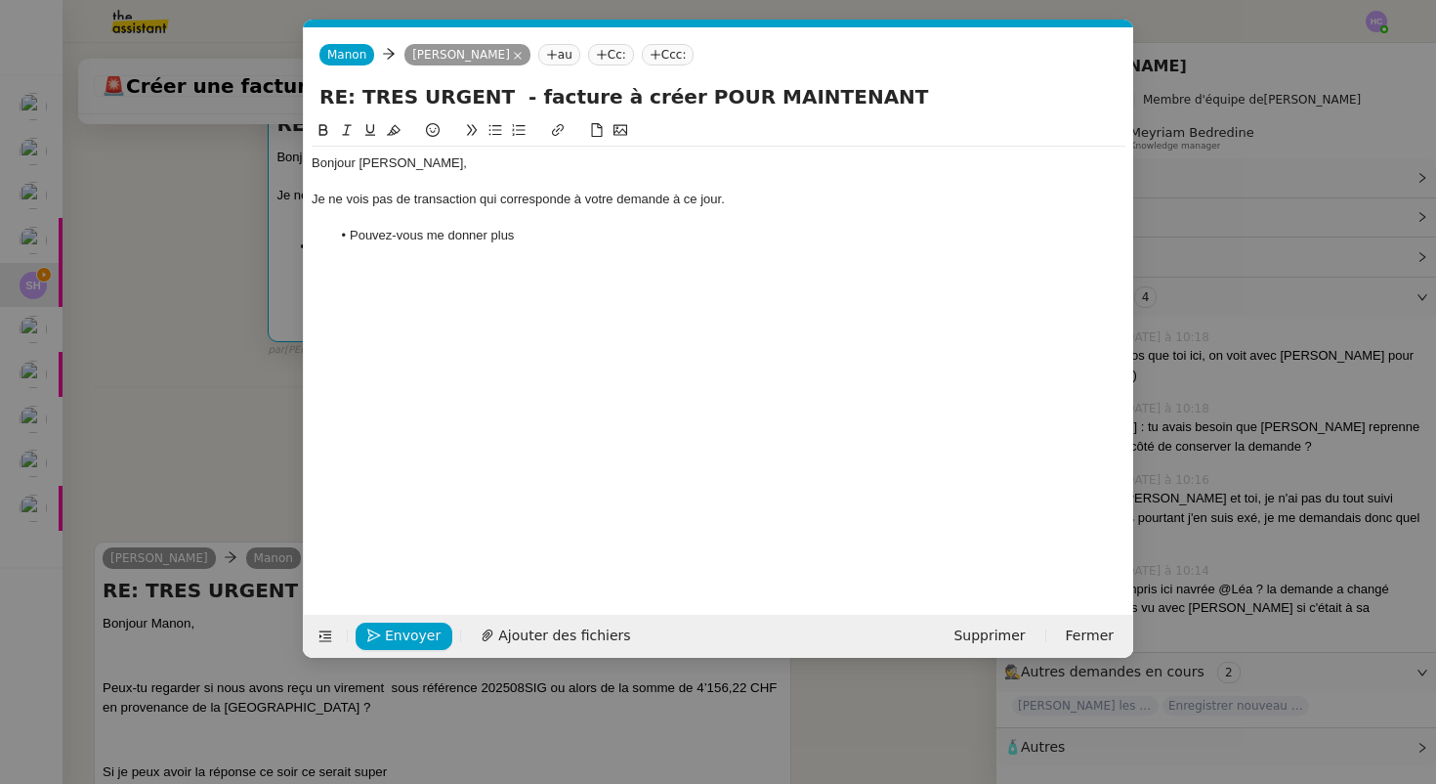
scroll to position [0, 41]
click at [530, 237] on li "Pouvez-vous me donner plus" at bounding box center [728, 236] width 795 height 18
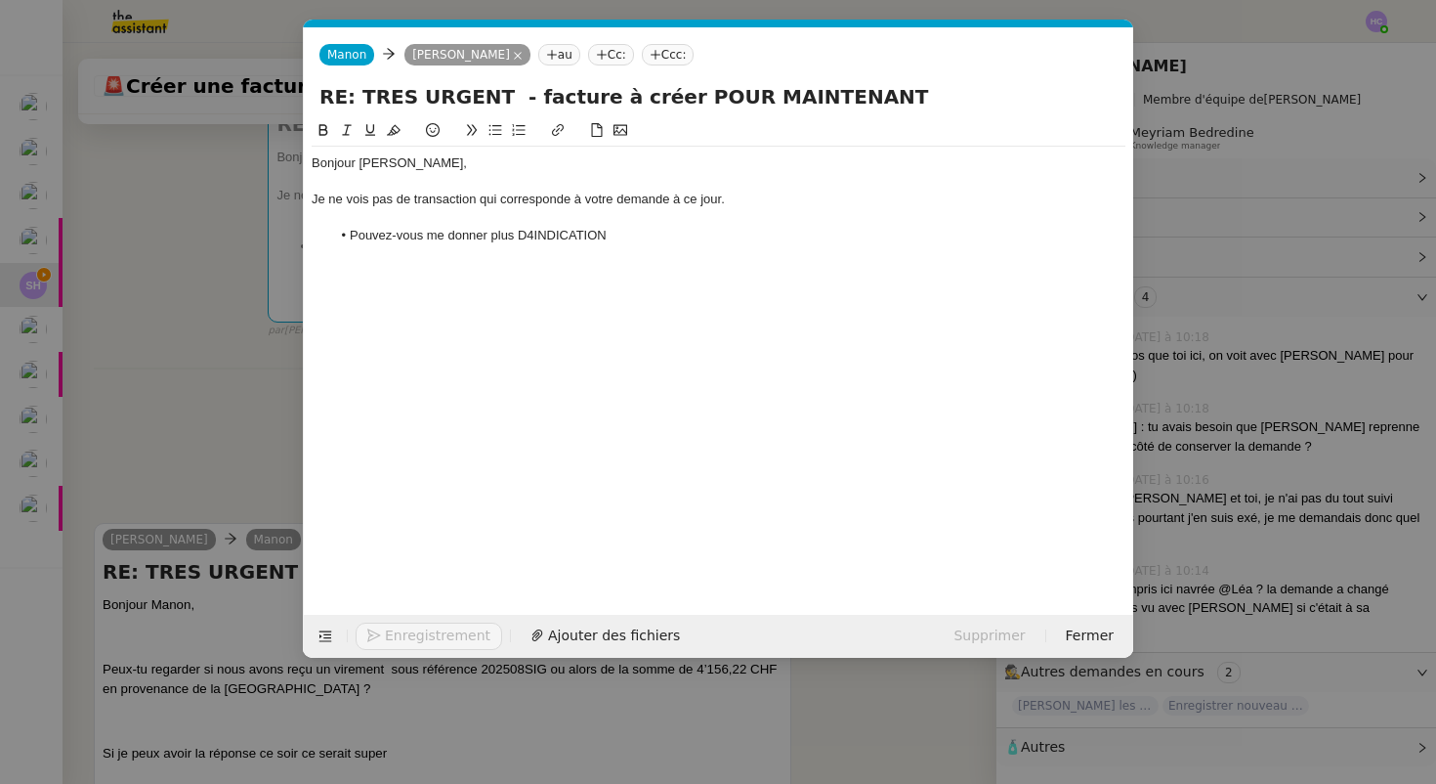
click at [563, 234] on li "Pouvez-vous me donner plus D4INDICATION" at bounding box center [728, 236] width 795 height 18
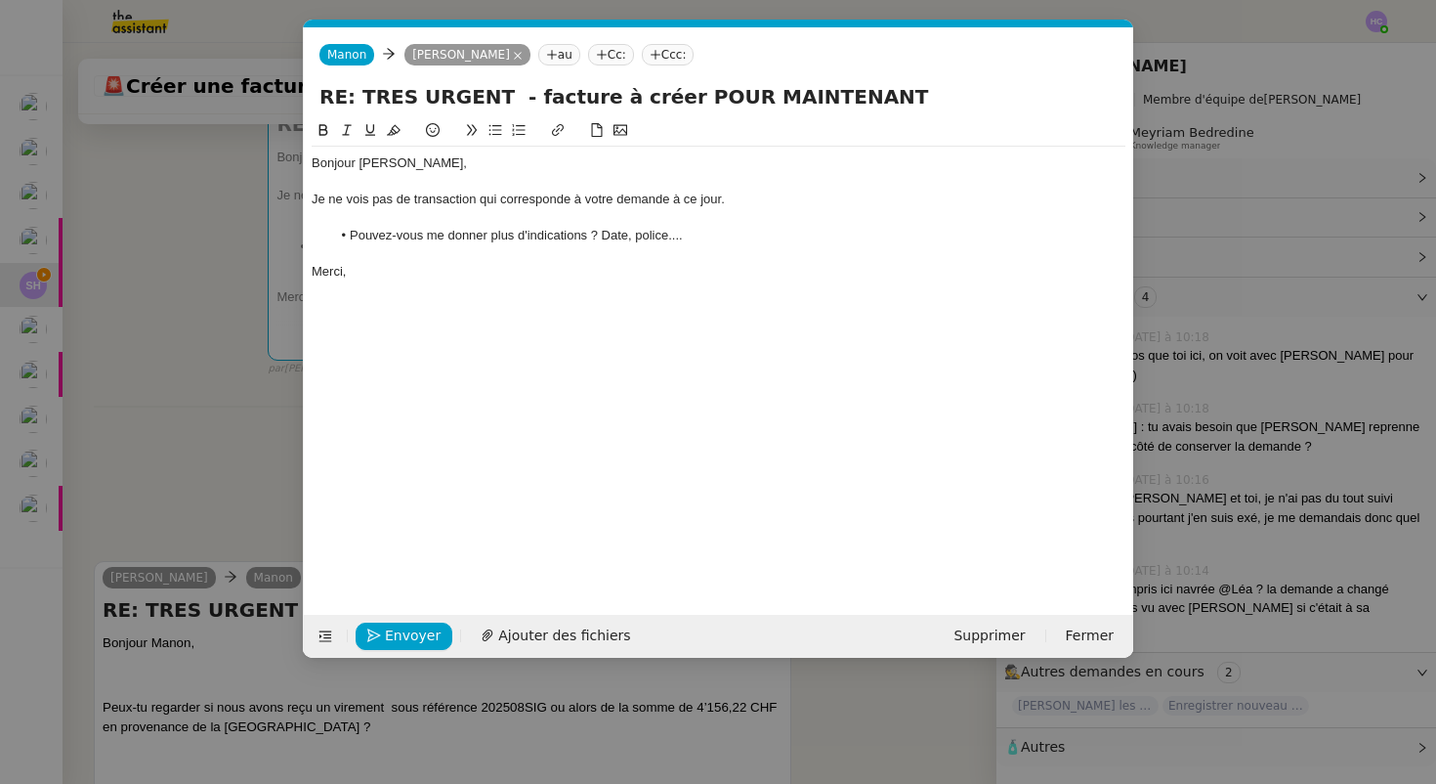
click at [434, 161] on div "Bonjour Sarah," at bounding box center [719, 163] width 814 height 18
click at [657, 235] on li "Pouvez-vous me donner plus d'indications ? Date, police...." at bounding box center [728, 236] width 795 height 18
click at [0, 0] on lt-span "police …" at bounding box center [0, 0] width 0 height 0
click at [515, 261] on div at bounding box center [719, 254] width 814 height 18
click at [628, 240] on li "Pouvez-vous me donner plus d'indications ? Date, police…" at bounding box center [728, 236] width 795 height 18
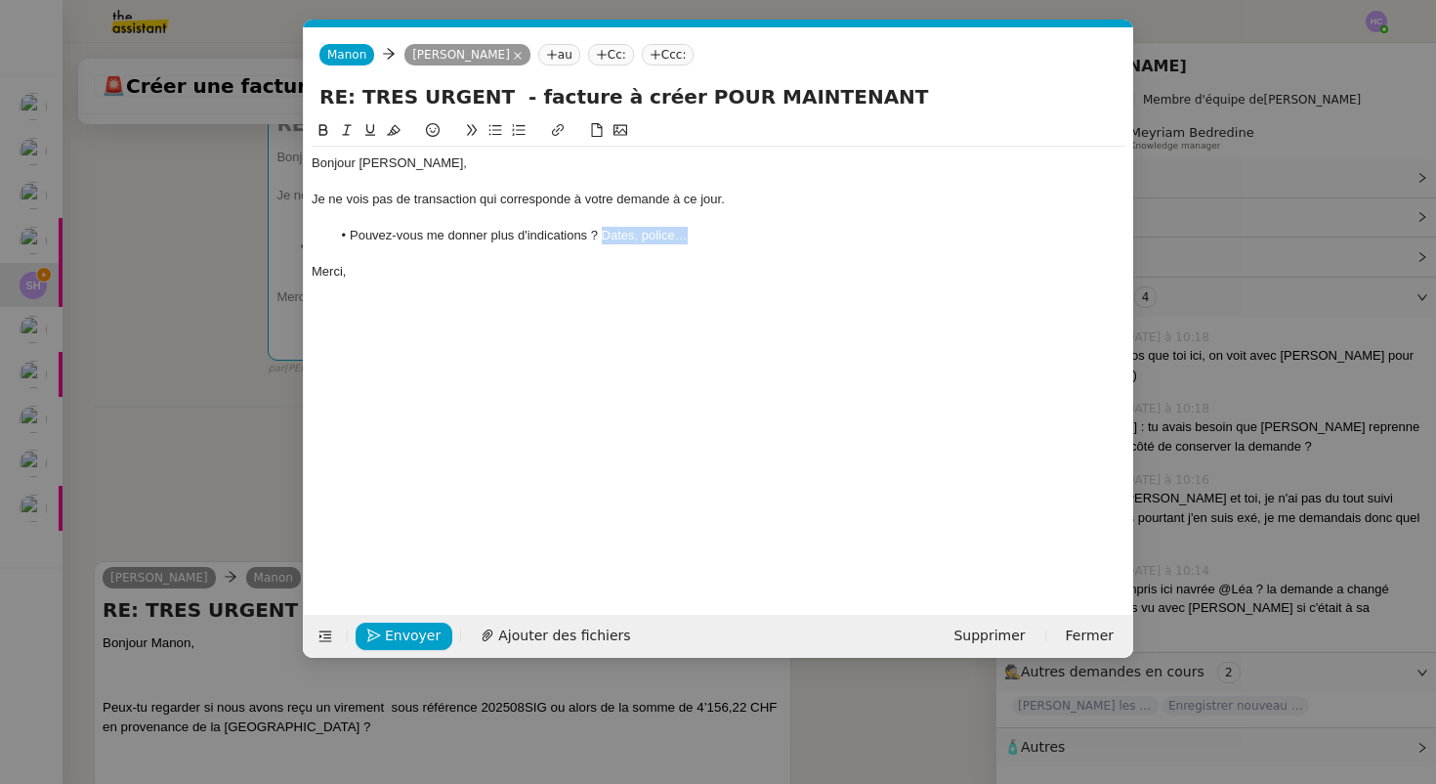
drag, startPoint x: 605, startPoint y: 236, endPoint x: 699, endPoint y: 239, distance: 93.8
click at [699, 239] on li "Pouvez-vous me donner plus d'indications ? Dates, police…" at bounding box center [728, 236] width 795 height 18
drag, startPoint x: 700, startPoint y: 242, endPoint x: 603, endPoint y: 237, distance: 96.9
click at [603, 237] on li "Pouvez-vous me donner plus d'indications ? Dates, police…" at bounding box center [728, 236] width 795 height 18
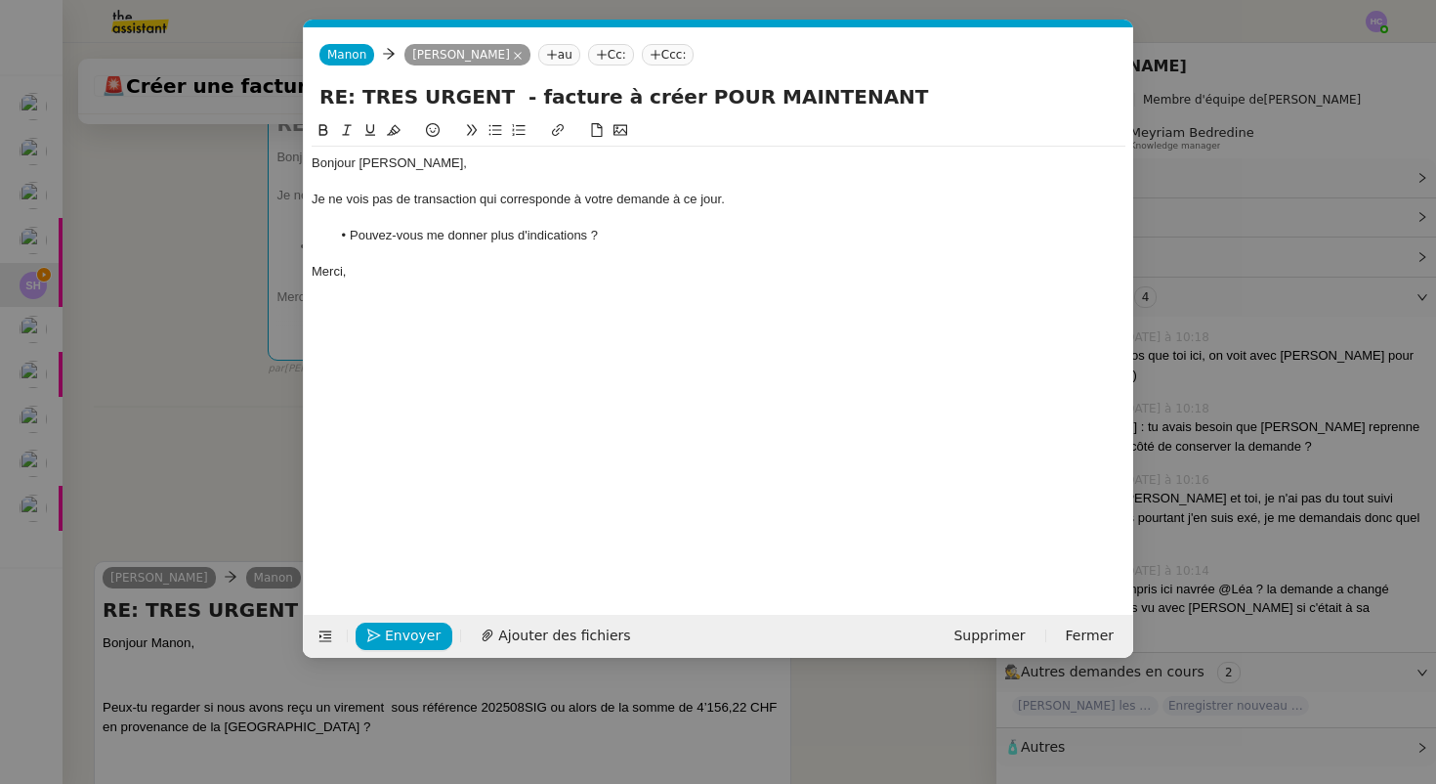
click at [735, 194] on div "Je ne vois pas de transaction qui corresponde à votre demande à ce jour." at bounding box center [719, 200] width 814 height 18
click at [673, 197] on div "Je ne vois pas de transaction qui corresponde à votre demande à ce jour." at bounding box center [719, 200] width 814 height 18
click at [745, 197] on div "Je ne vois pas de transaction qui corresponde à votre demande depuis le 5 aout …" at bounding box center [719, 200] width 814 height 18
click at [752, 200] on div "Je ne vois pas de transaction qui corresponde à votre demande depuis le 5 aout …" at bounding box center [719, 200] width 814 height 18
drag, startPoint x: 761, startPoint y: 197, endPoint x: 675, endPoint y: 195, distance: 86.0
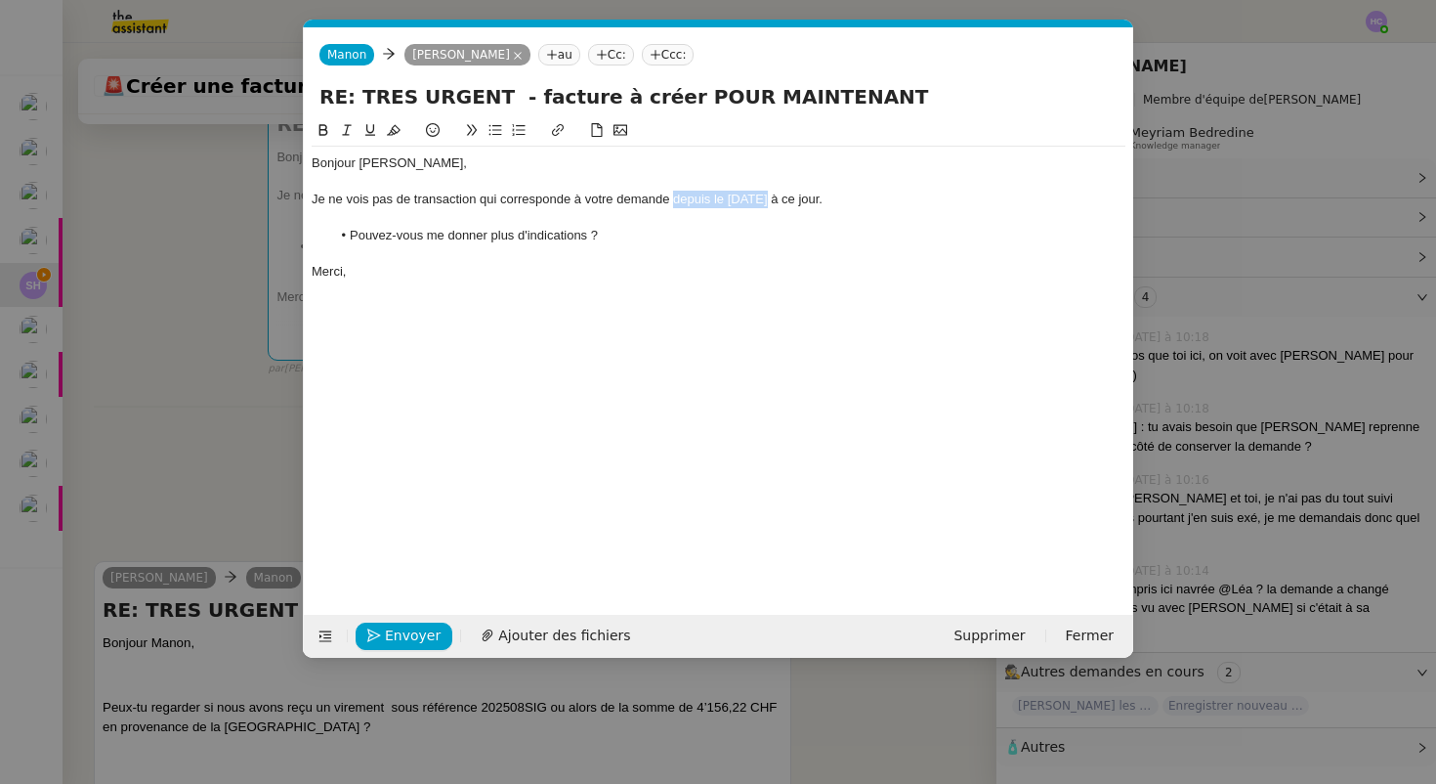
click at [675, 195] on div "Je ne vois pas de transaction qui corresponde à votre demande depuis le 5 aout …" at bounding box center [719, 200] width 814 height 18
click at [751, 202] on div "Je ne vois pas de transaction qui corresponde à votre demande depuis le 5 aout …" at bounding box center [719, 200] width 814 height 18
click at [756, 203] on div "Je ne vois pas de transaction qui corresponde à votre demande depuis le 5 aout …" at bounding box center [719, 200] width 814 height 18
click at [646, 239] on li "Pouvez-vous me donner plus d'indications ?" at bounding box center [728, 236] width 795 height 18
click at [660, 240] on li "Pouvez-vous me donner plus d'indications ? De quand le paiement" at bounding box center [728, 236] width 795 height 18
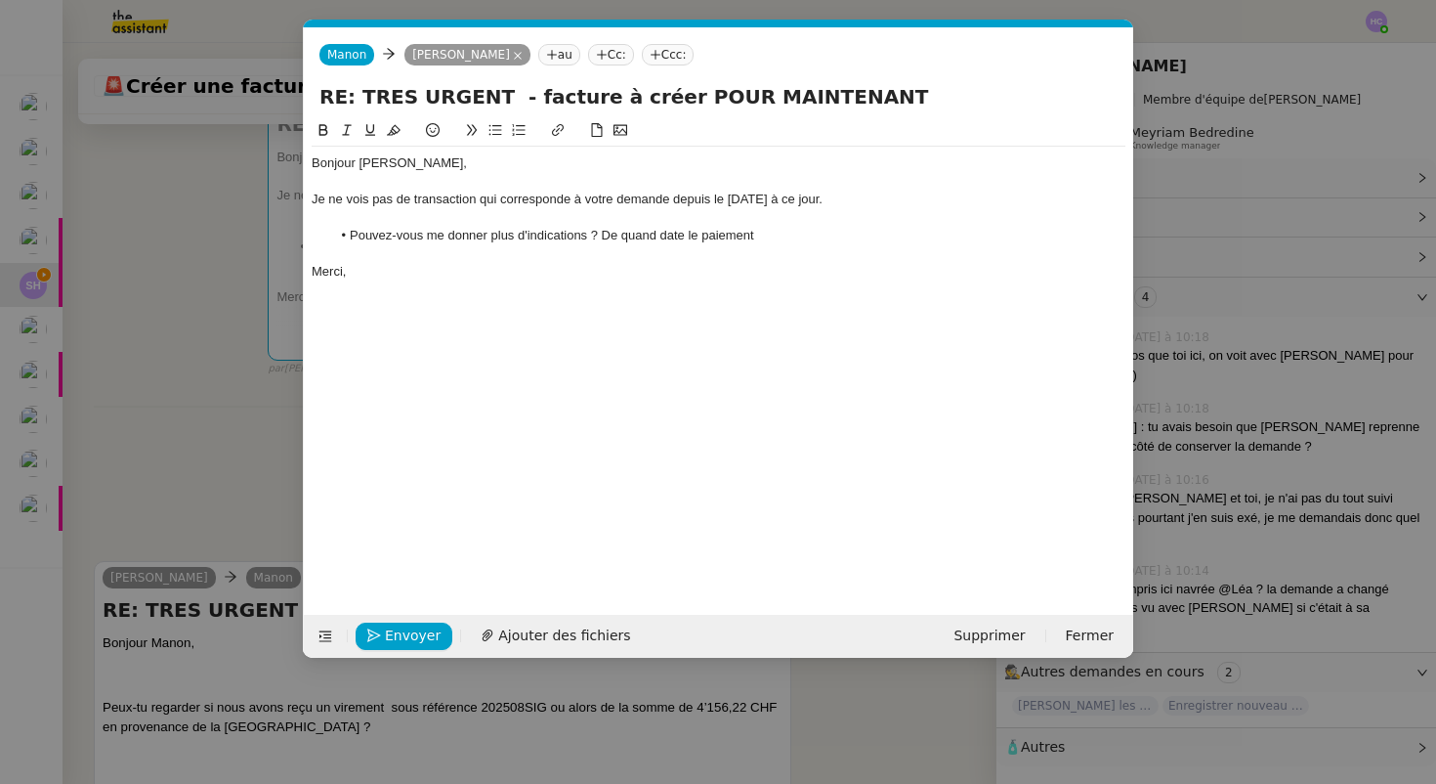
click at [778, 240] on li "Pouvez-vous me donner plus d'indications ? De quand date le paiement" at bounding box center [728, 236] width 795 height 18
click at [684, 240] on li "Pouvez-vous me donner plus d'indications ? De quand date le paiement ?" at bounding box center [728, 236] width 795 height 18
drag, startPoint x: 764, startPoint y: 202, endPoint x: 677, endPoint y: 202, distance: 87.0
click at [677, 202] on div "Je ne vois pas de transaction qui corresponde à votre demande depuis le 5 aout …" at bounding box center [719, 200] width 814 height 18
click at [799, 241] on li "Pouvez-vous me donner plus d'indications ? De quand daterait le paiement ?" at bounding box center [728, 236] width 795 height 18
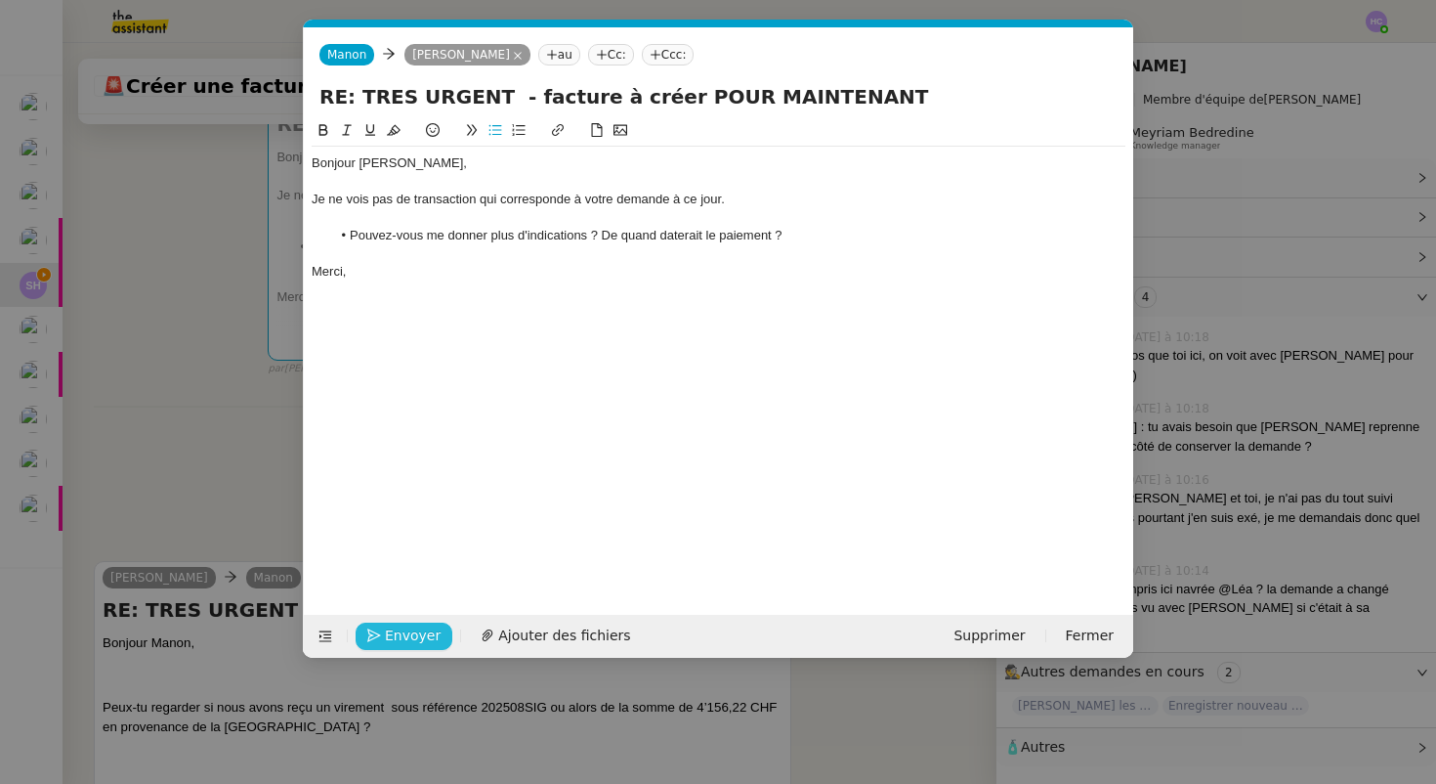
click at [393, 635] on span "Envoyer" at bounding box center [413, 635] width 56 height 22
click at [393, 628] on span "Confirmer l'envoi" at bounding box center [443, 635] width 117 height 22
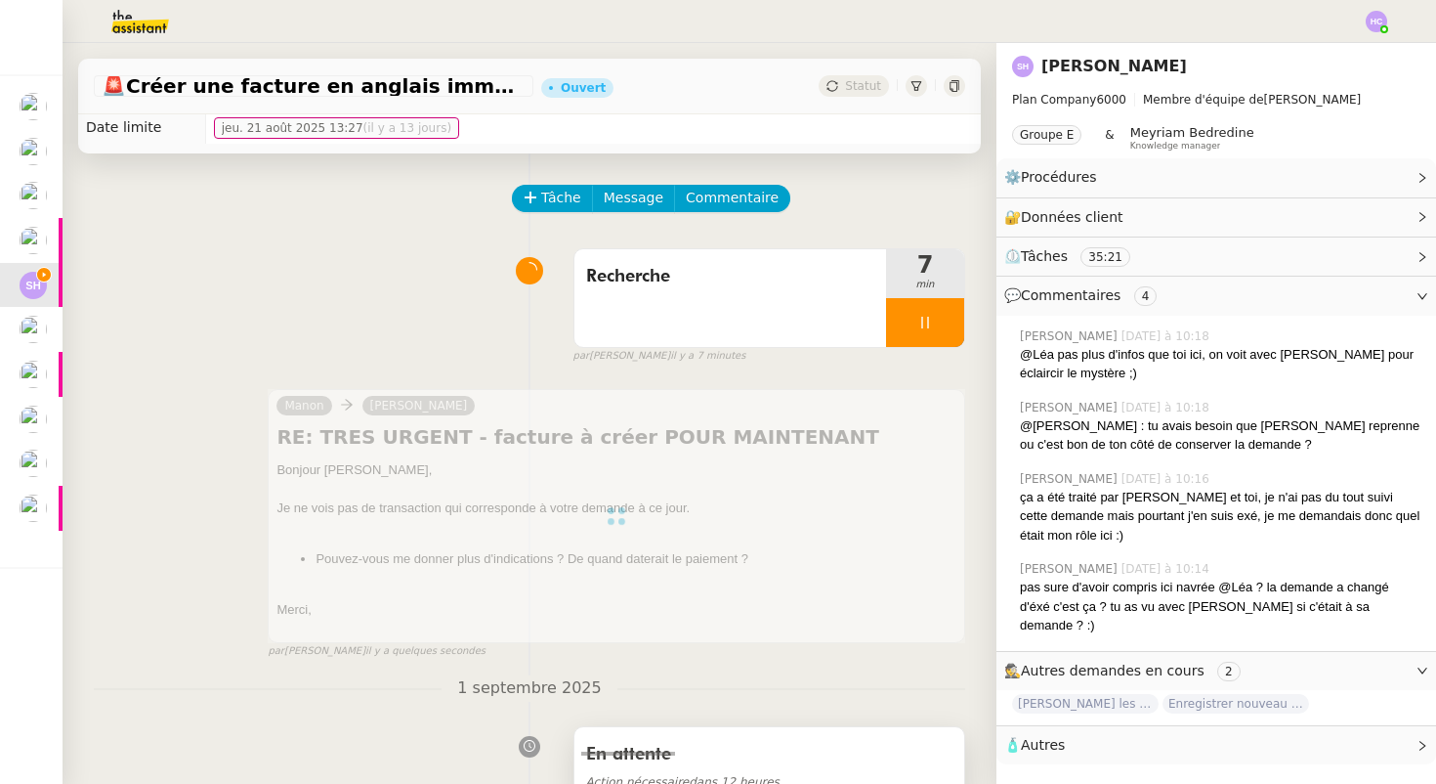
scroll to position [0, 0]
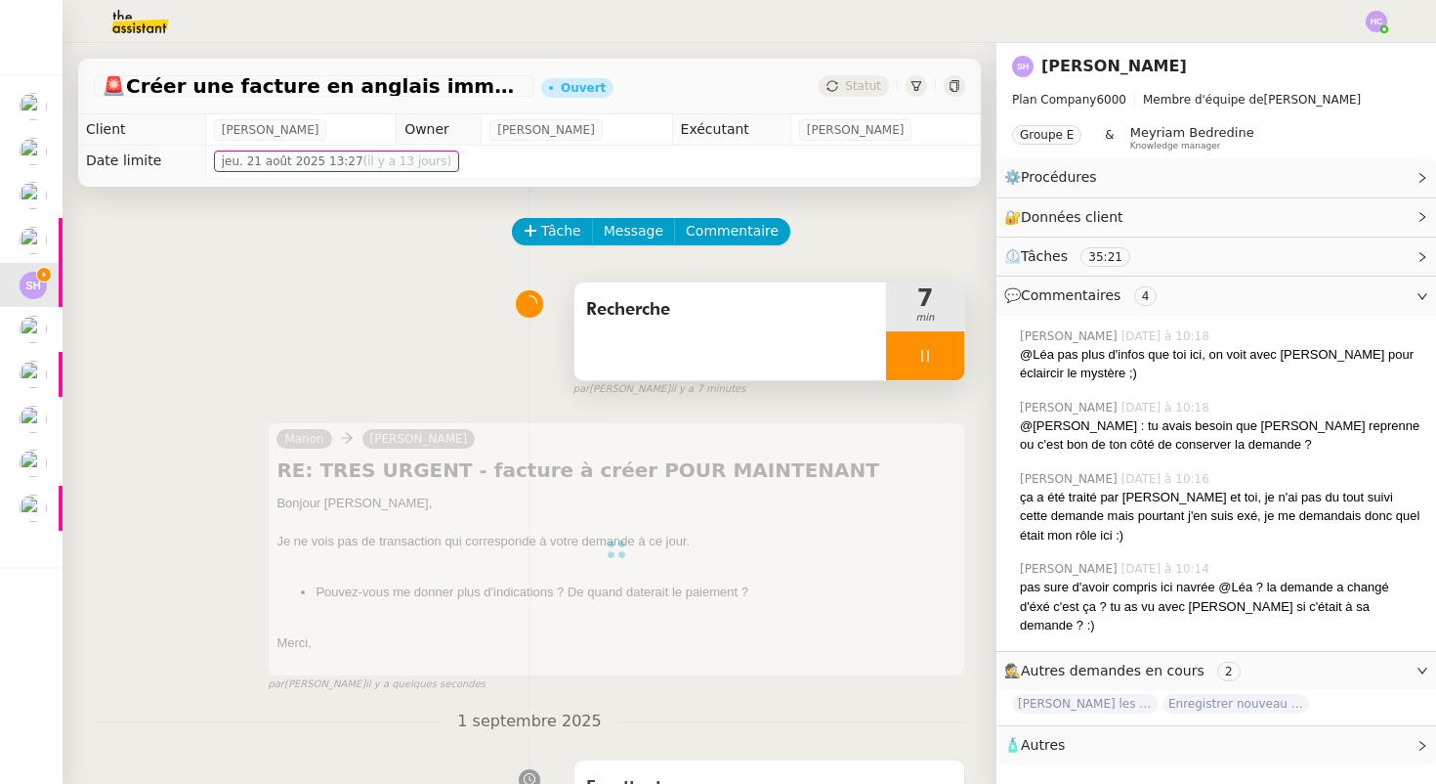
click at [908, 358] on div at bounding box center [925, 355] width 78 height 49
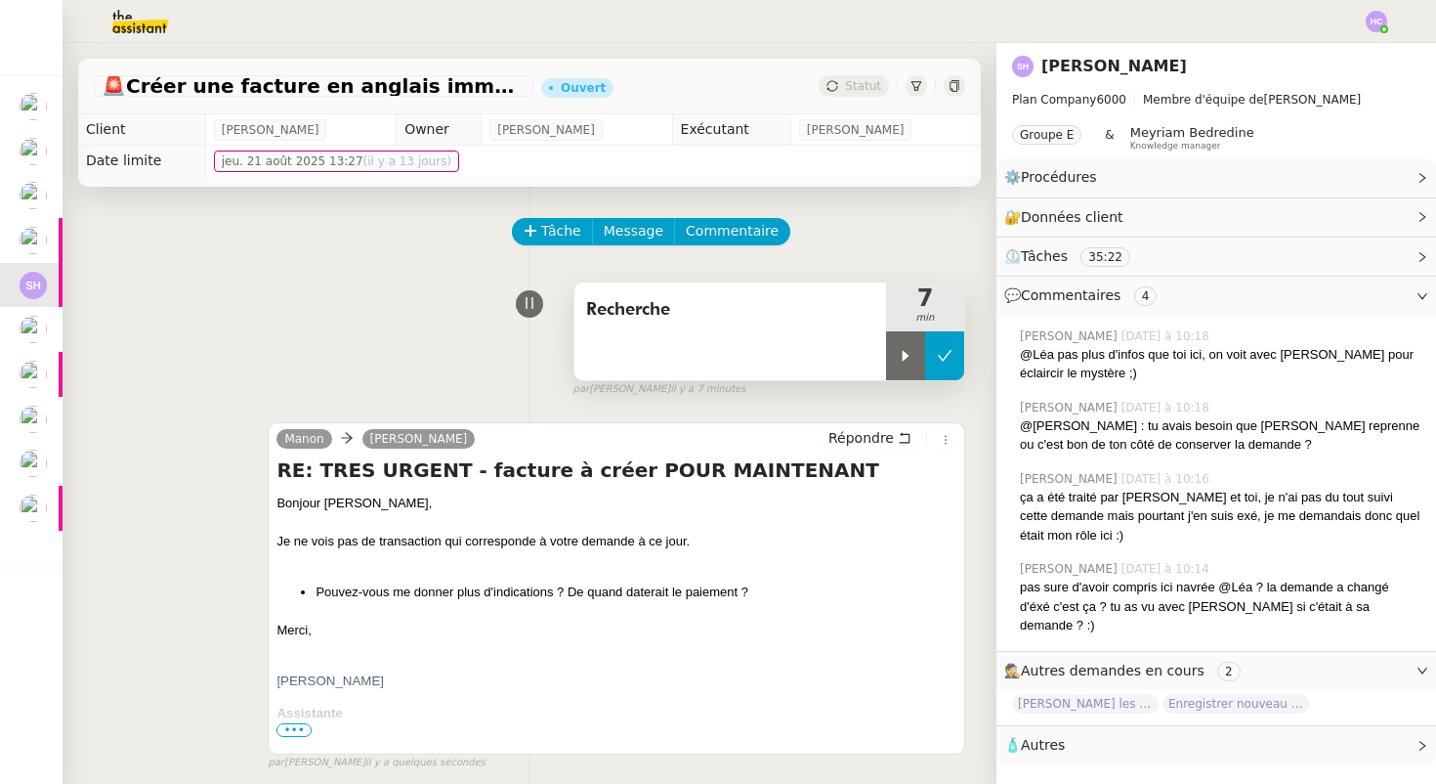
click at [949, 355] on icon at bounding box center [945, 356] width 16 height 16
click at [861, 86] on span "Statut" at bounding box center [863, 86] width 36 height 14
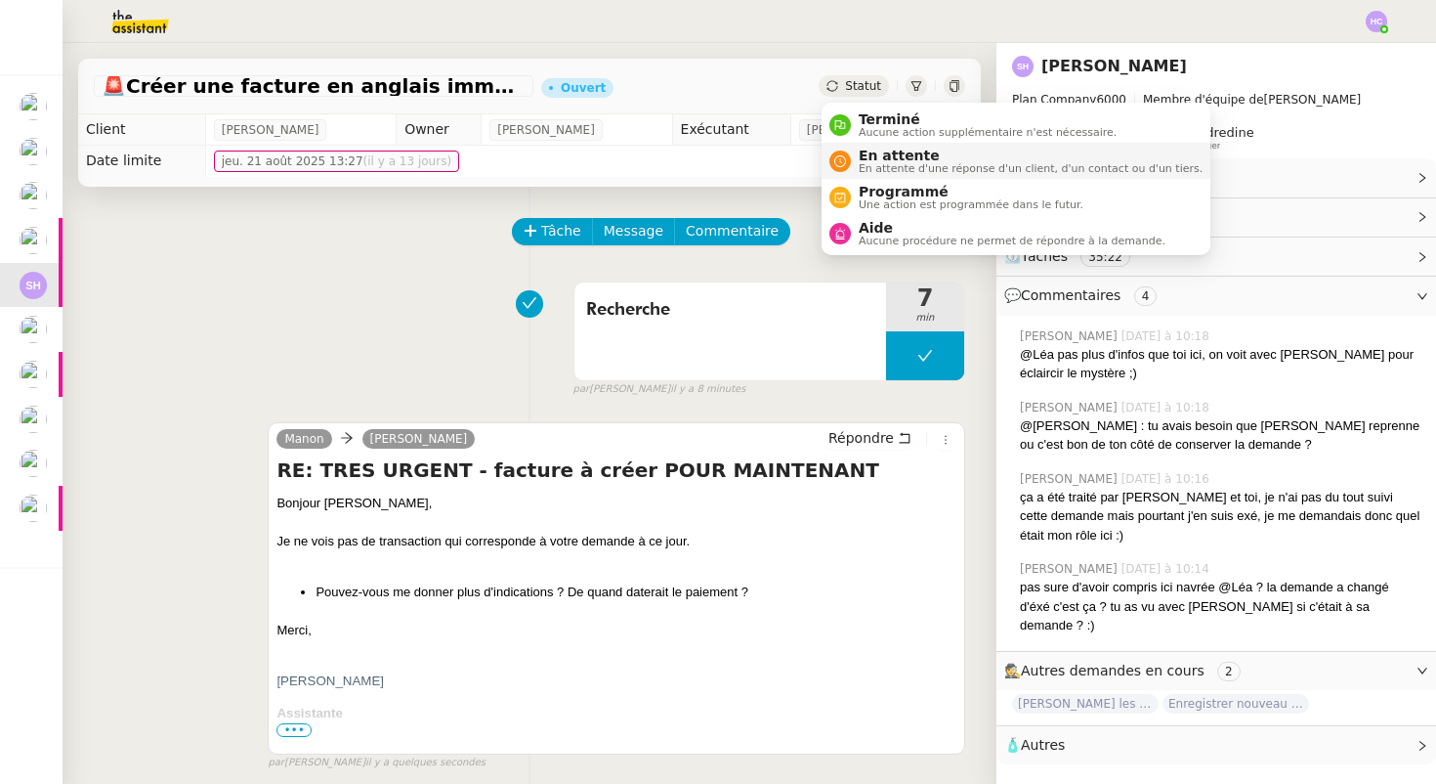
click at [882, 163] on span "En attente d'une réponse d'un client, d'un contact ou d'un tiers." at bounding box center [1031, 168] width 344 height 11
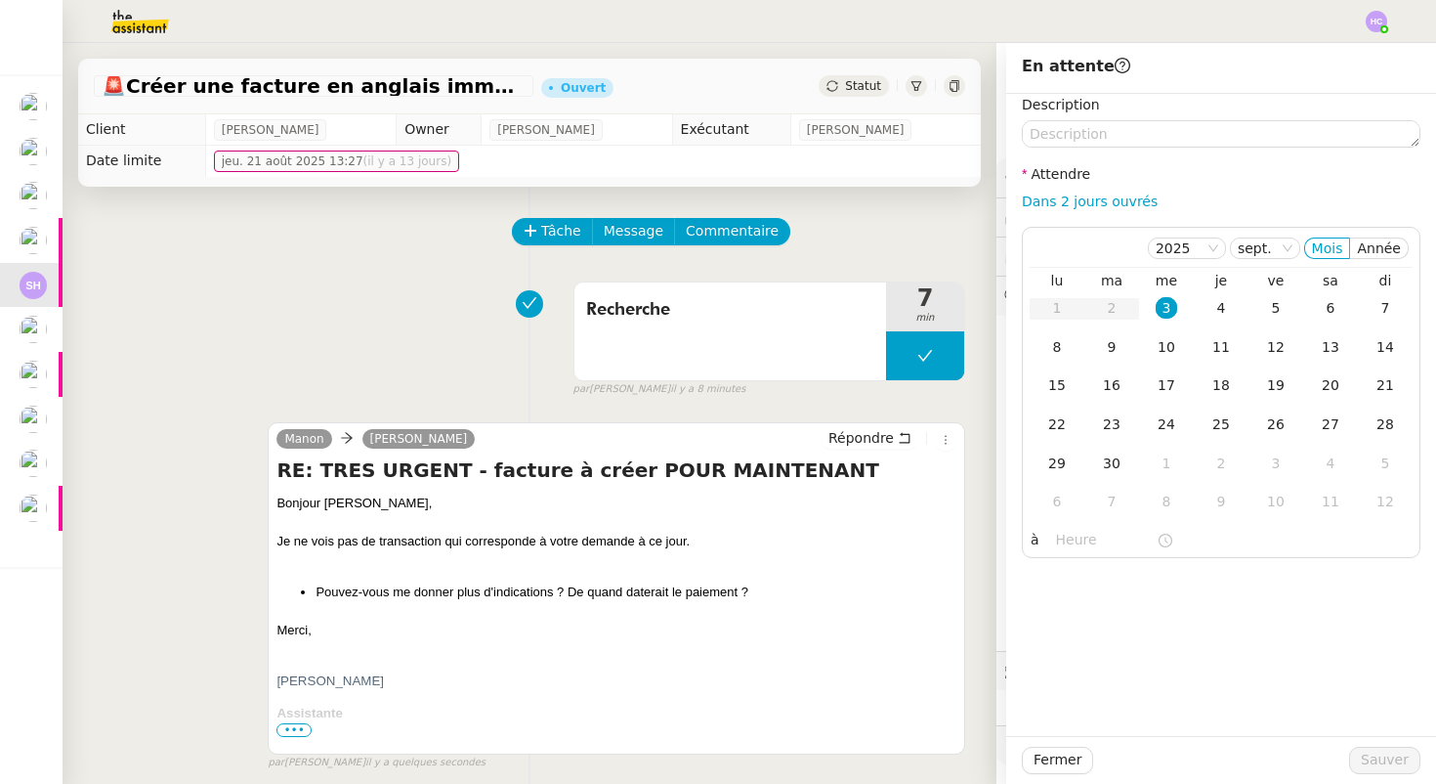
click at [832, 246] on div "Tâche Message Commentaire" at bounding box center [739, 241] width 451 height 47
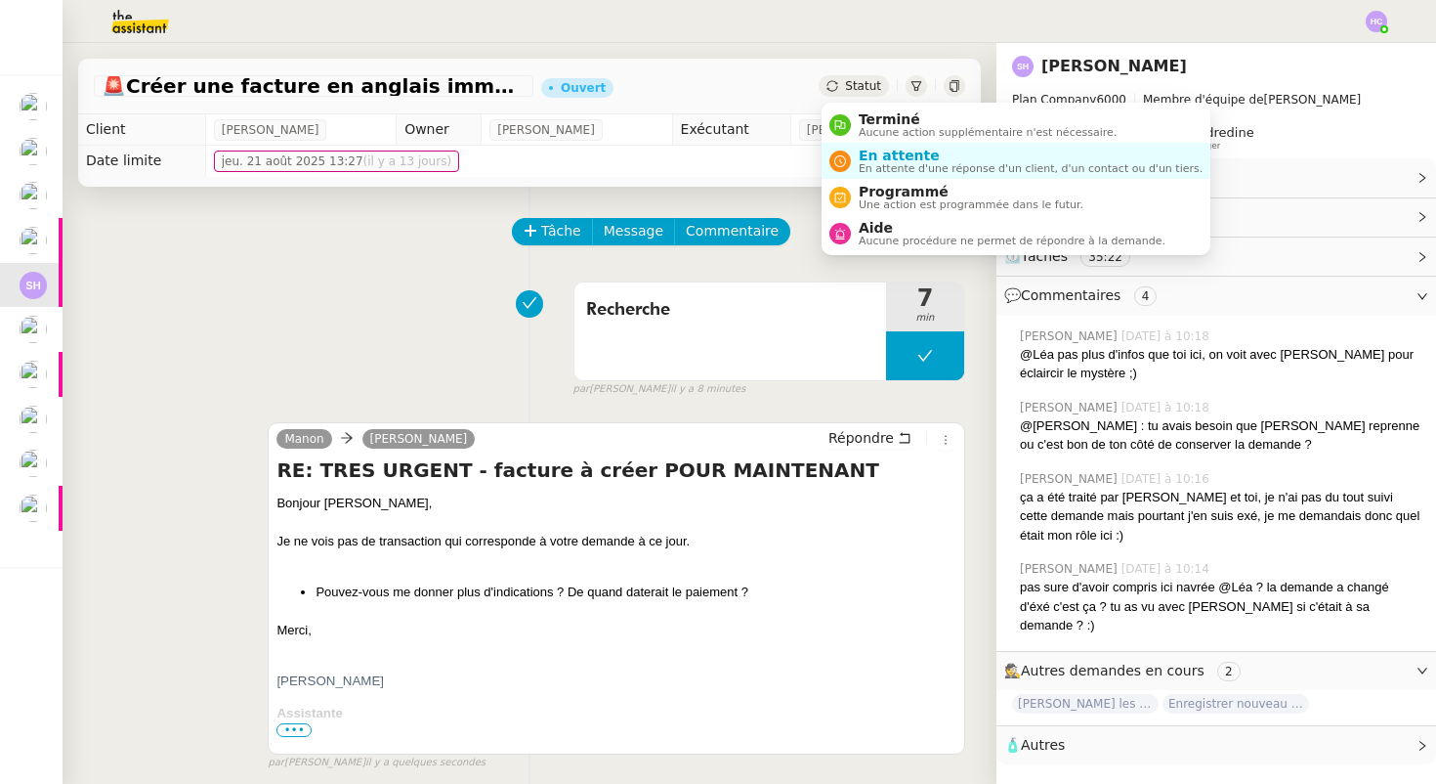
click at [861, 86] on span "Statut" at bounding box center [863, 86] width 36 height 14
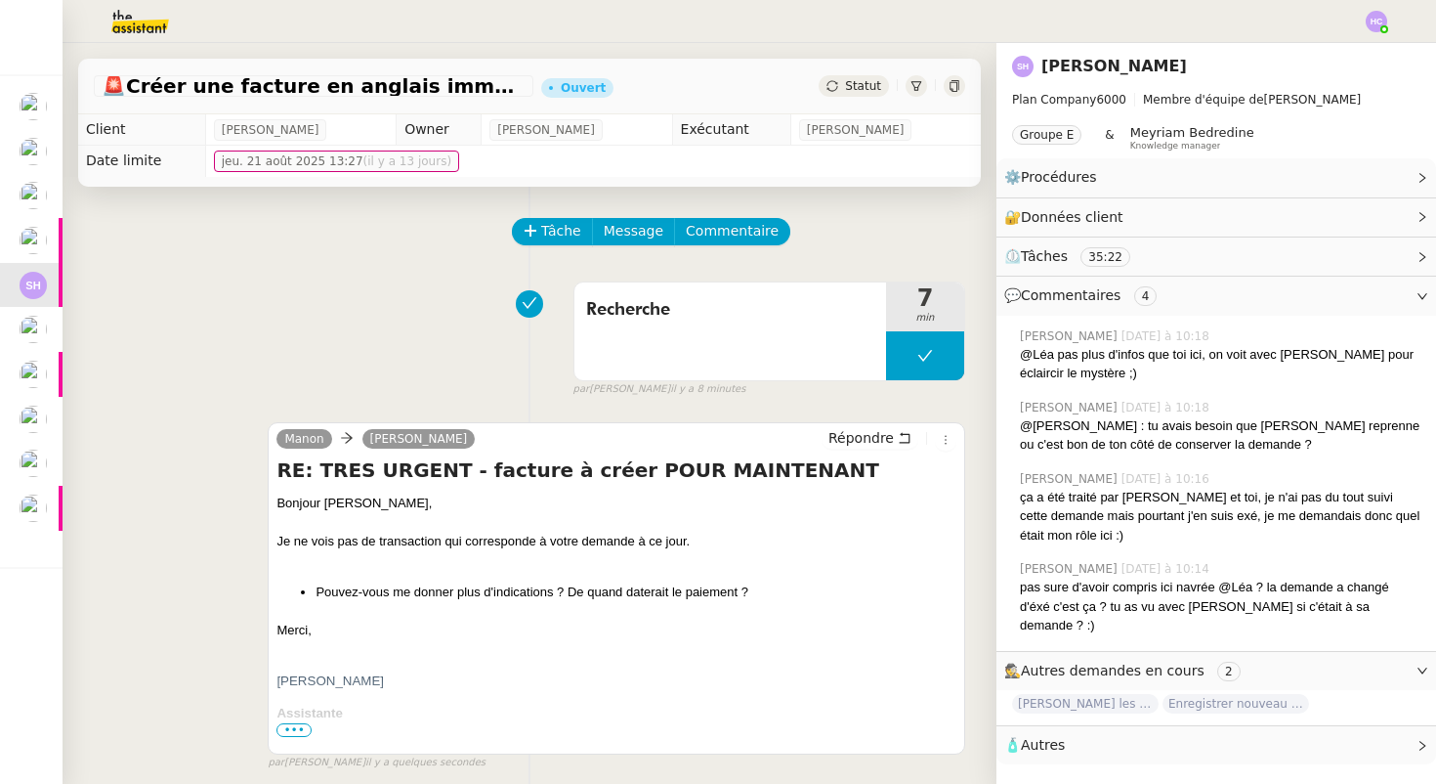
click at [781, 254] on div "Tâche Message Commentaire" at bounding box center [739, 241] width 451 height 47
click at [738, 230] on span "Commentaire" at bounding box center [732, 231] width 93 height 22
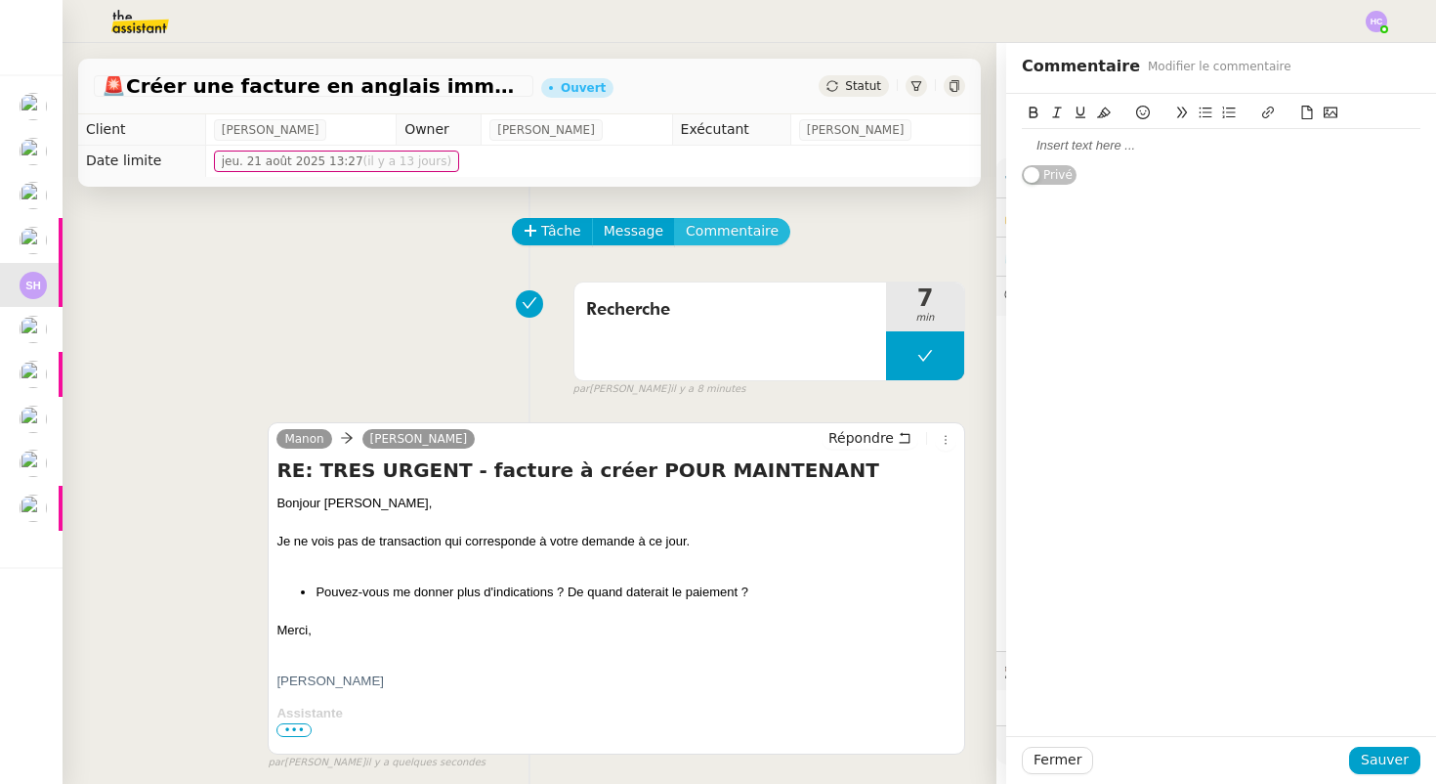
click at [674, 218] on button "Commentaire" at bounding box center [732, 231] width 116 height 27
click at [1061, 152] on div at bounding box center [1221, 146] width 399 height 18
click at [1384, 758] on span "Sauver" at bounding box center [1385, 759] width 48 height 22
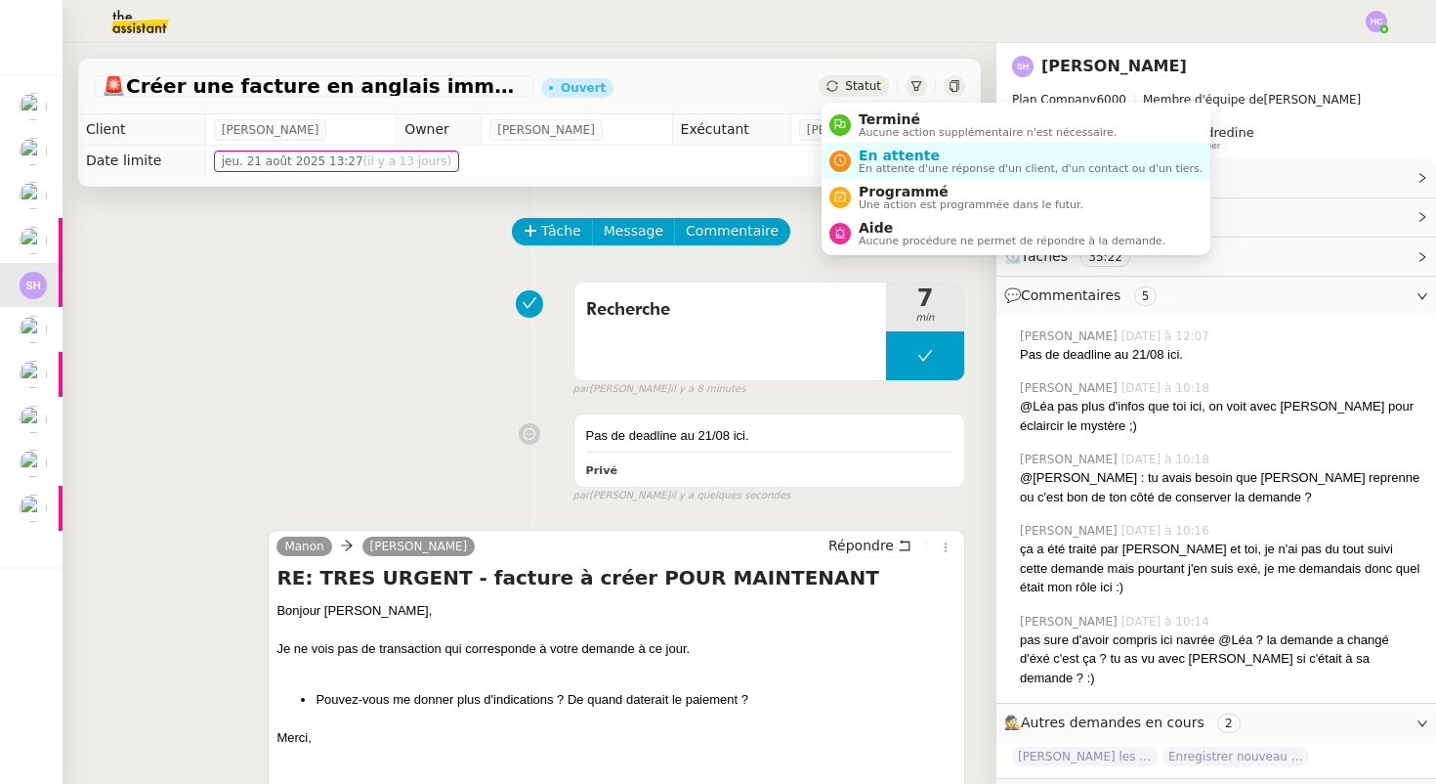
click at [849, 86] on span "Statut" at bounding box center [863, 86] width 36 height 14
click at [888, 225] on span "Aide" at bounding box center [1012, 228] width 307 height 16
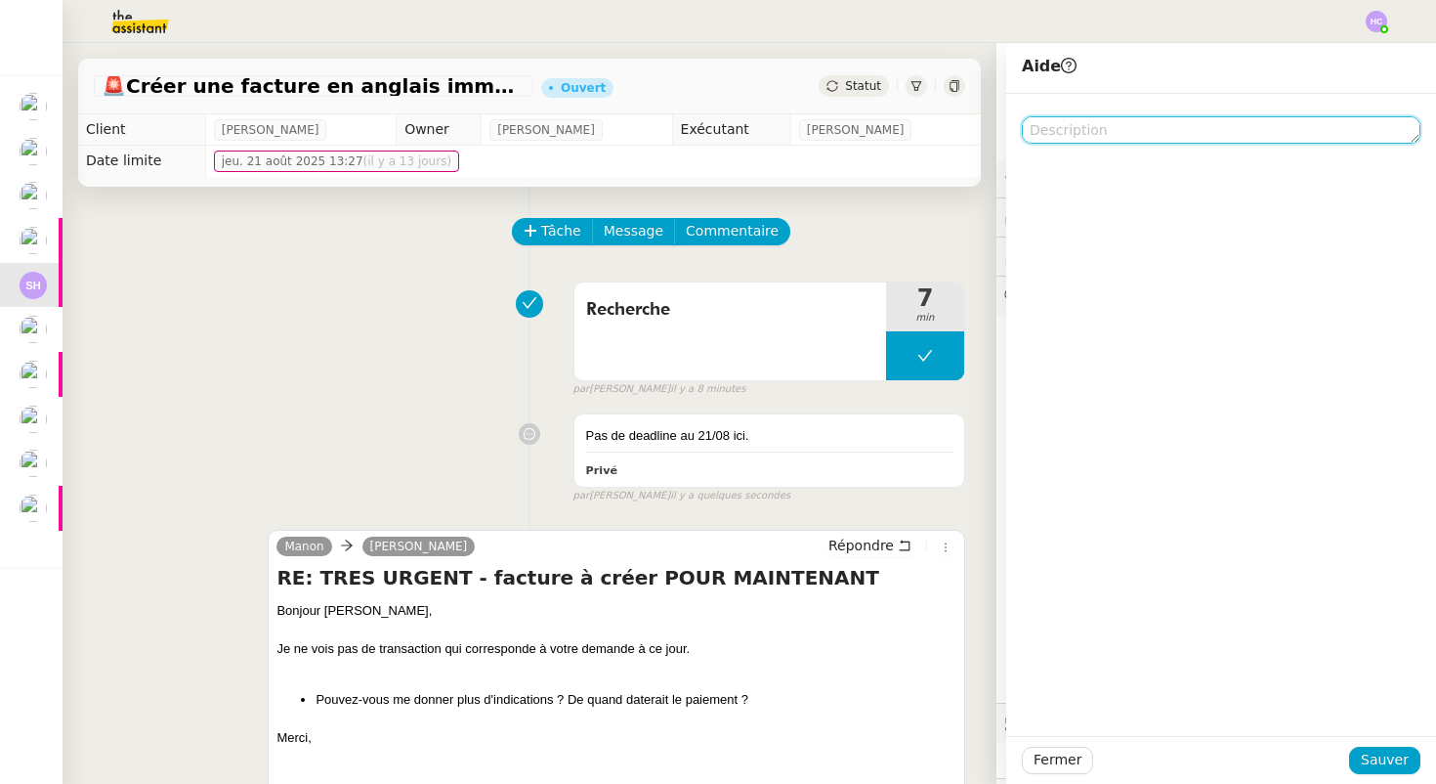
click at [1153, 130] on textarea at bounding box center [1221, 129] width 399 height 27
type textarea "cf commentaire"
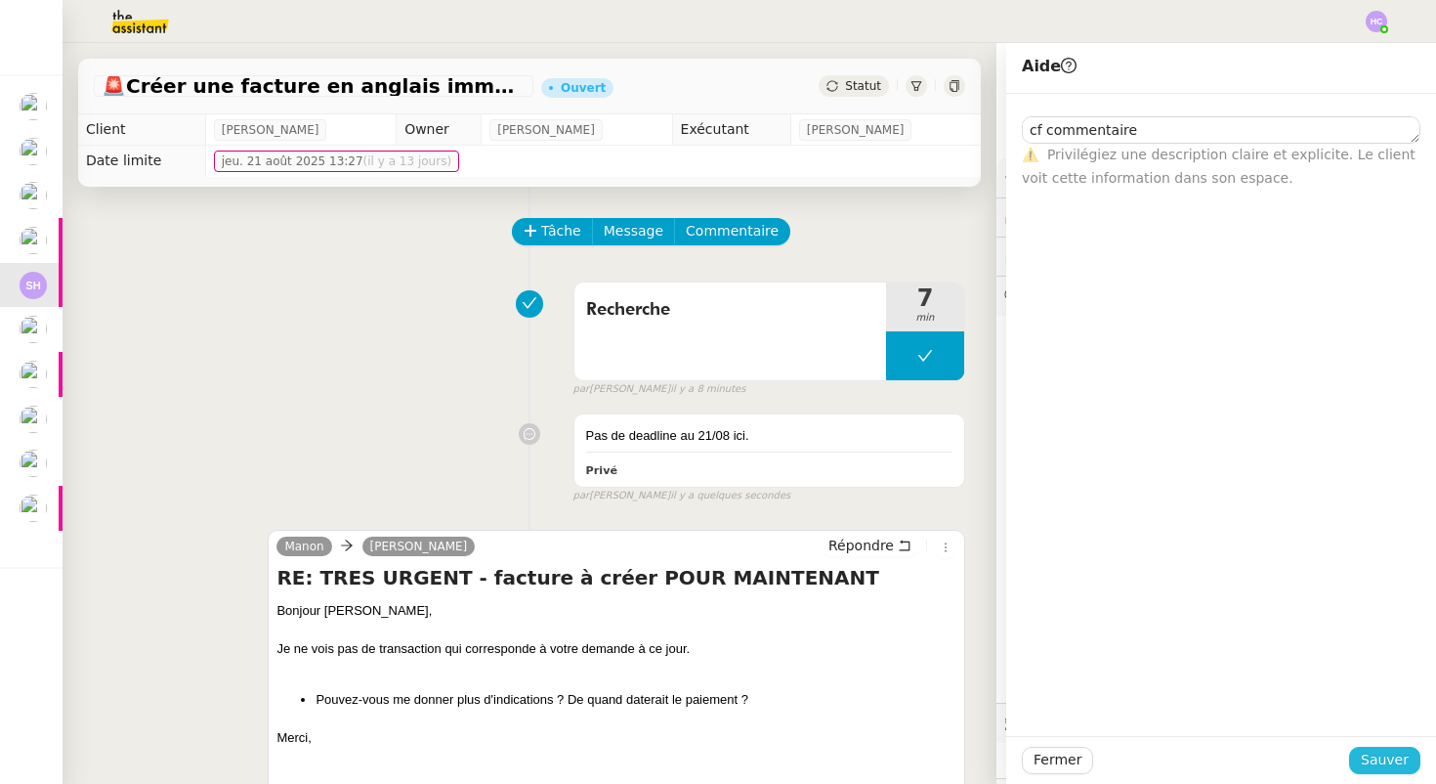
click at [1375, 766] on span "Sauver" at bounding box center [1385, 759] width 48 height 22
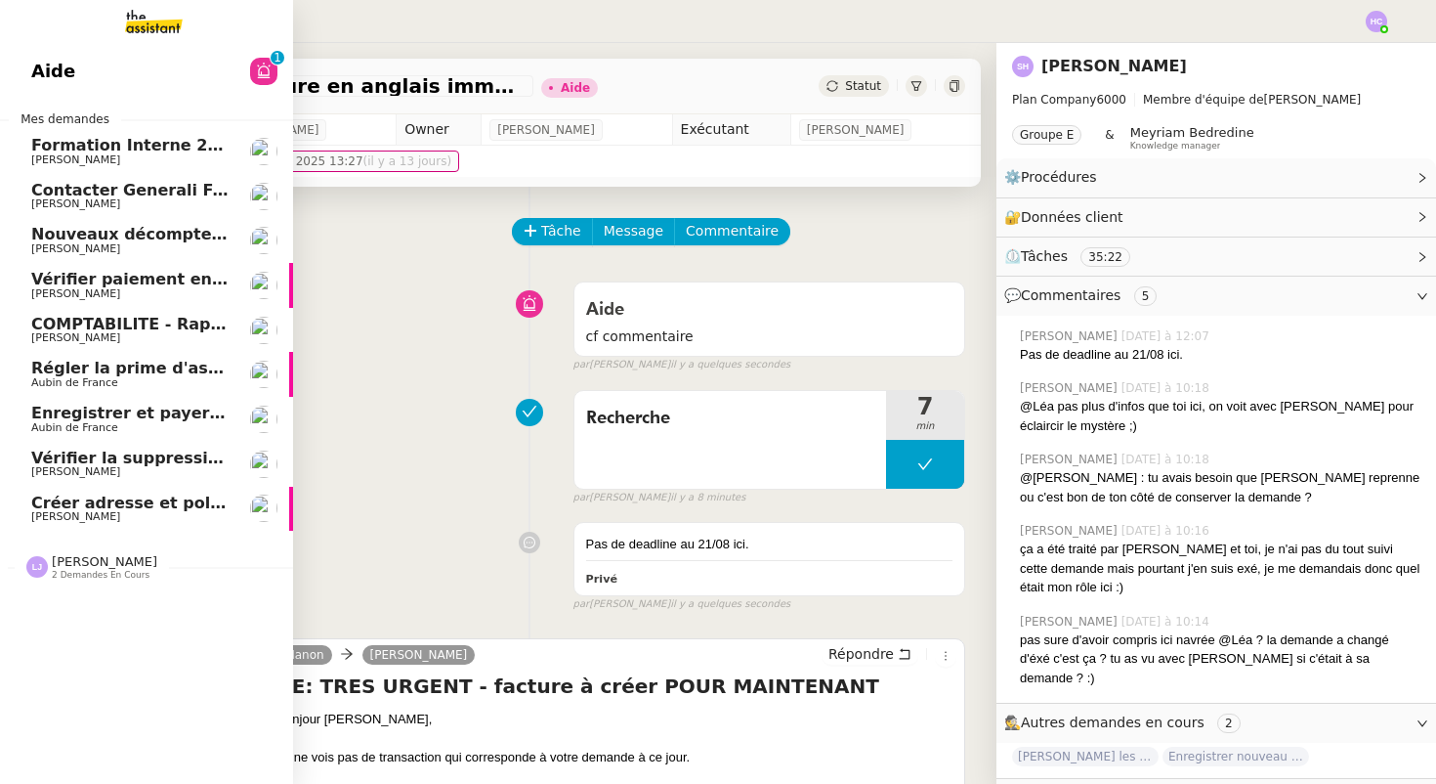
click at [112, 323] on span "COMPTABILITE - Rapprochement bancaire - 1 septembre 2025" at bounding box center [303, 324] width 545 height 19
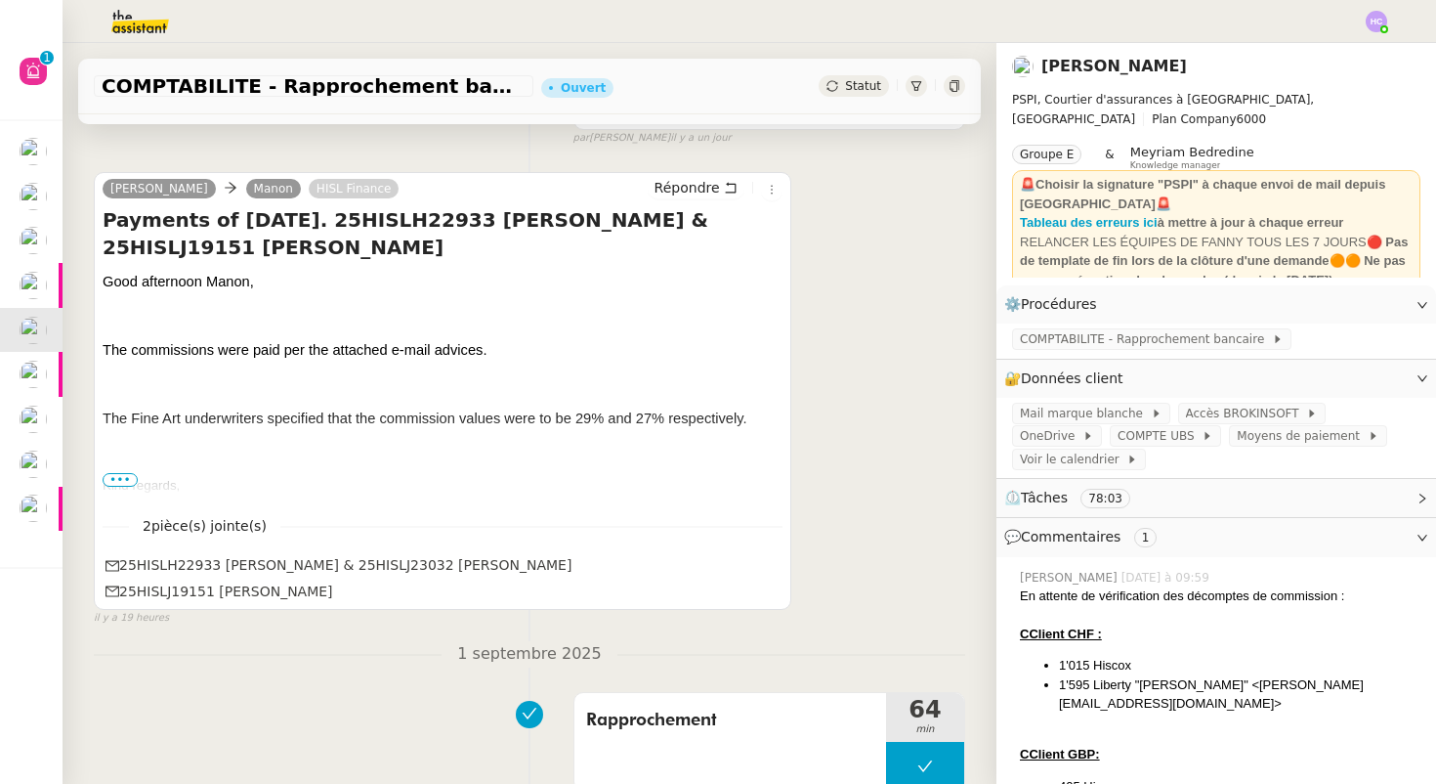
scroll to position [349, 0]
click at [686, 185] on span "Répondre" at bounding box center [687, 187] width 65 height 20
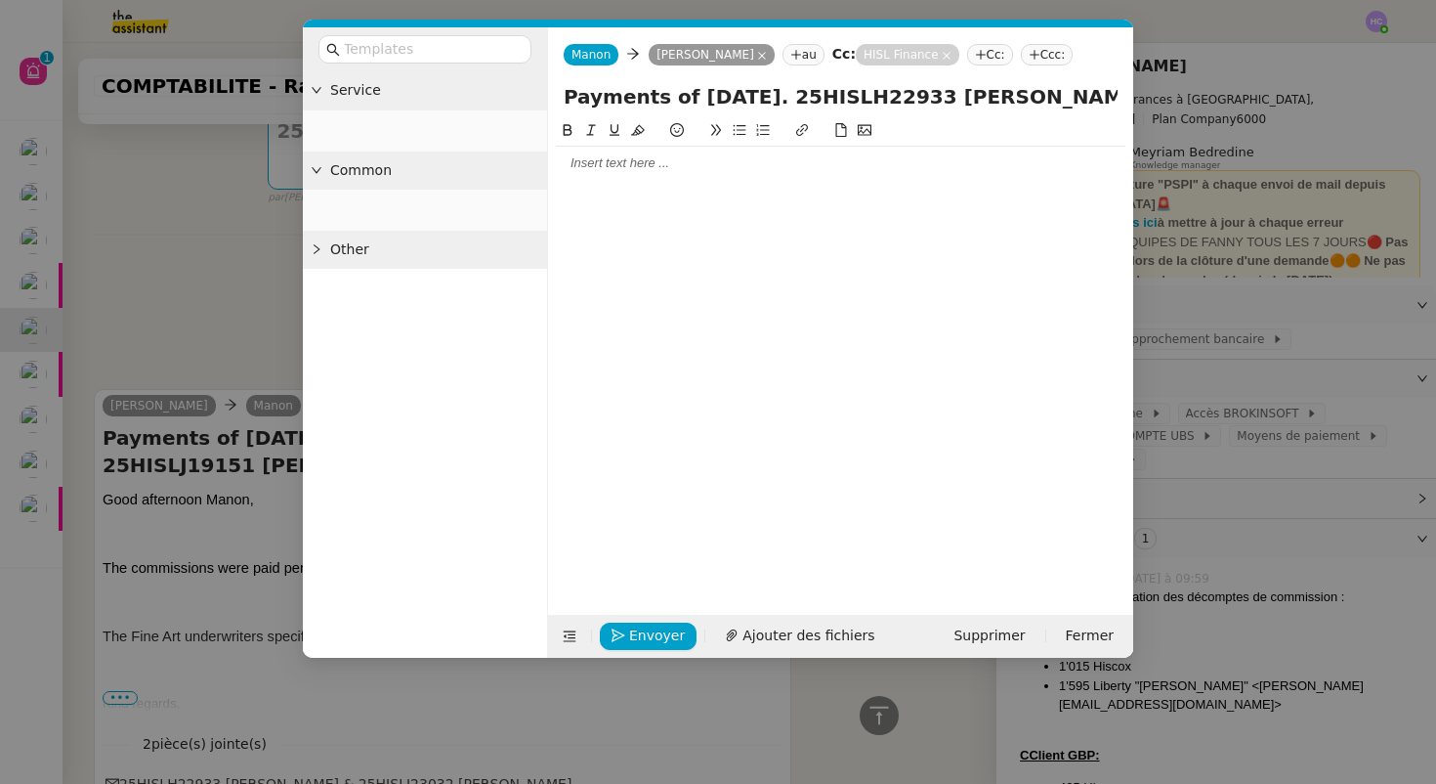
scroll to position [533, 0]
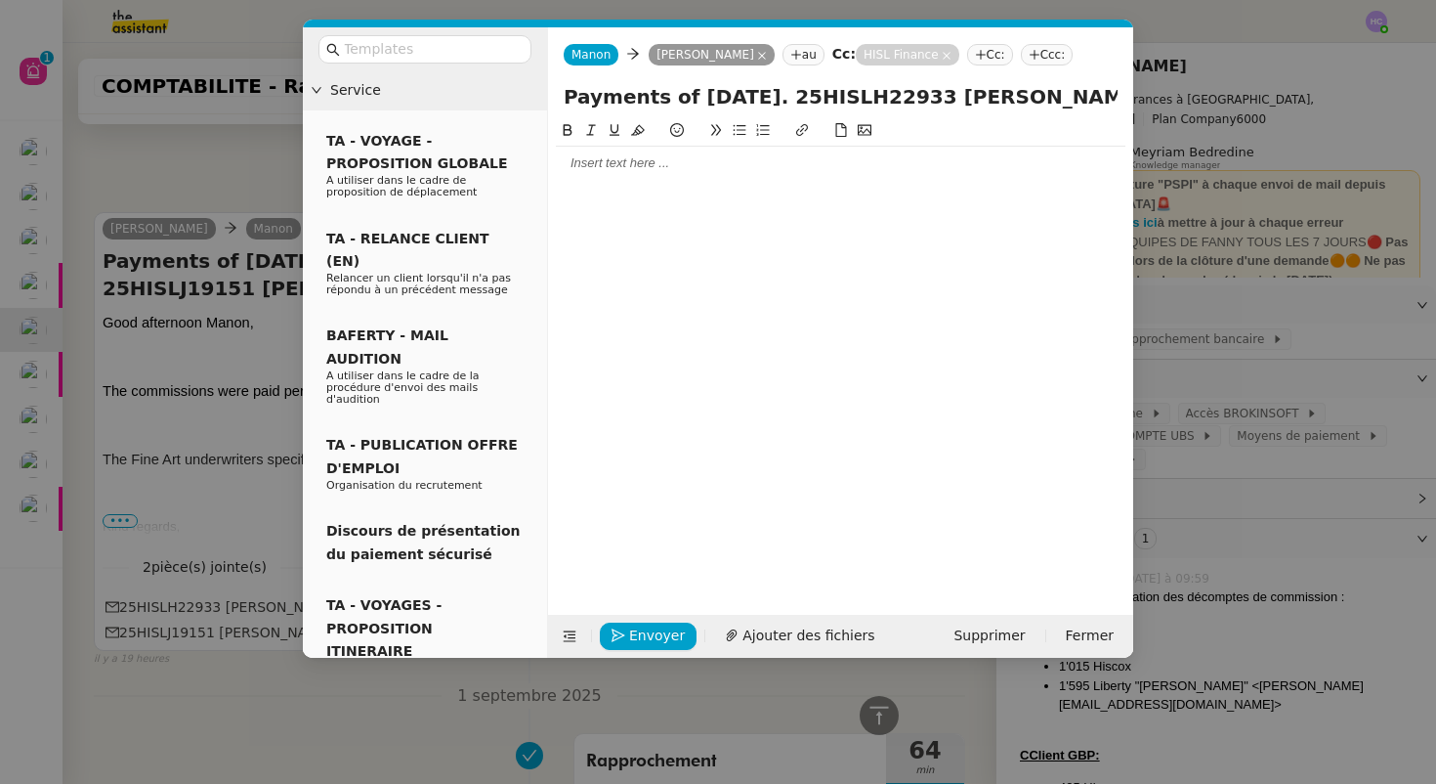
click at [633, 159] on div at bounding box center [841, 163] width 570 height 18
click at [202, 161] on nz-modal-container "Service TA - VOYAGE - PROPOSITION GLOBALE A utiliser dans le cadre de propositi…" at bounding box center [718, 392] width 1436 height 784
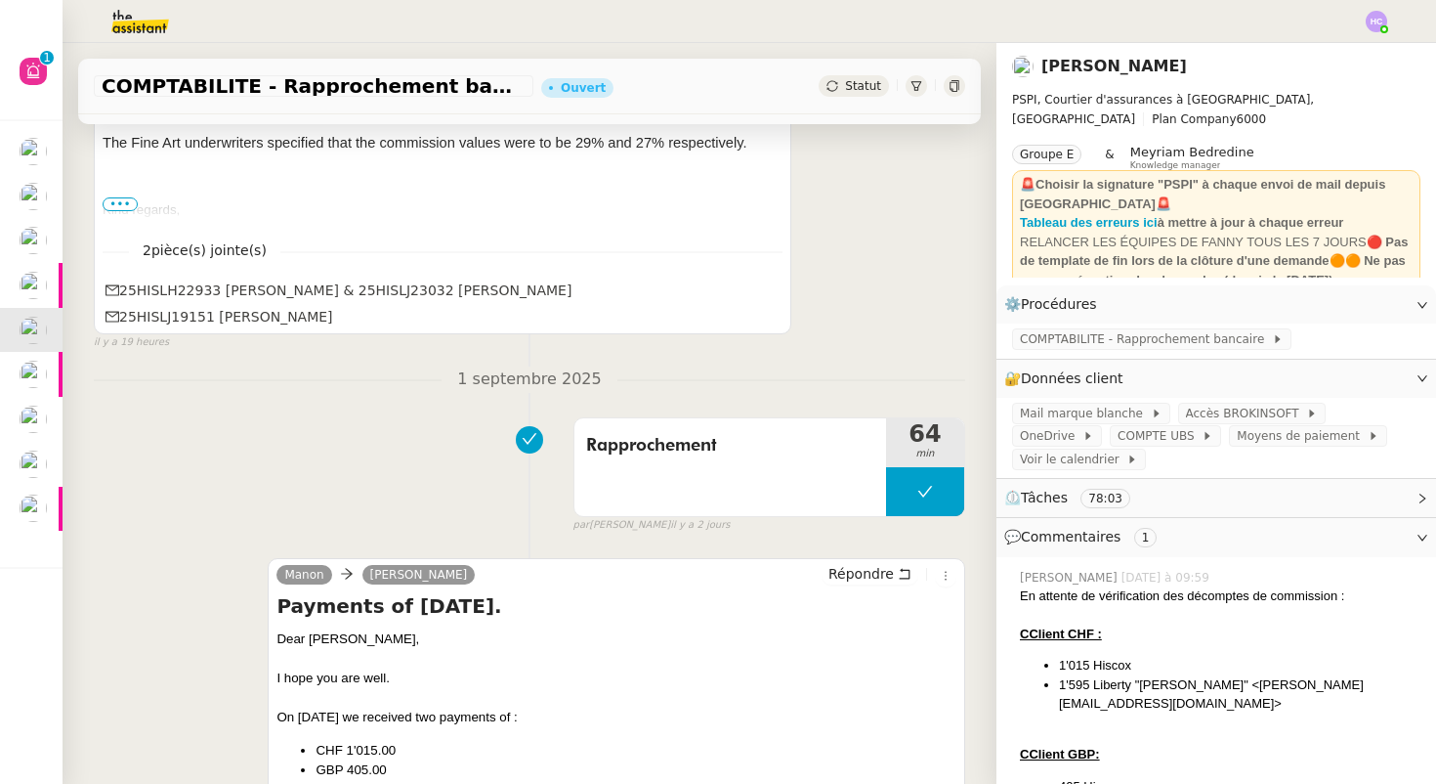
scroll to position [949, 0]
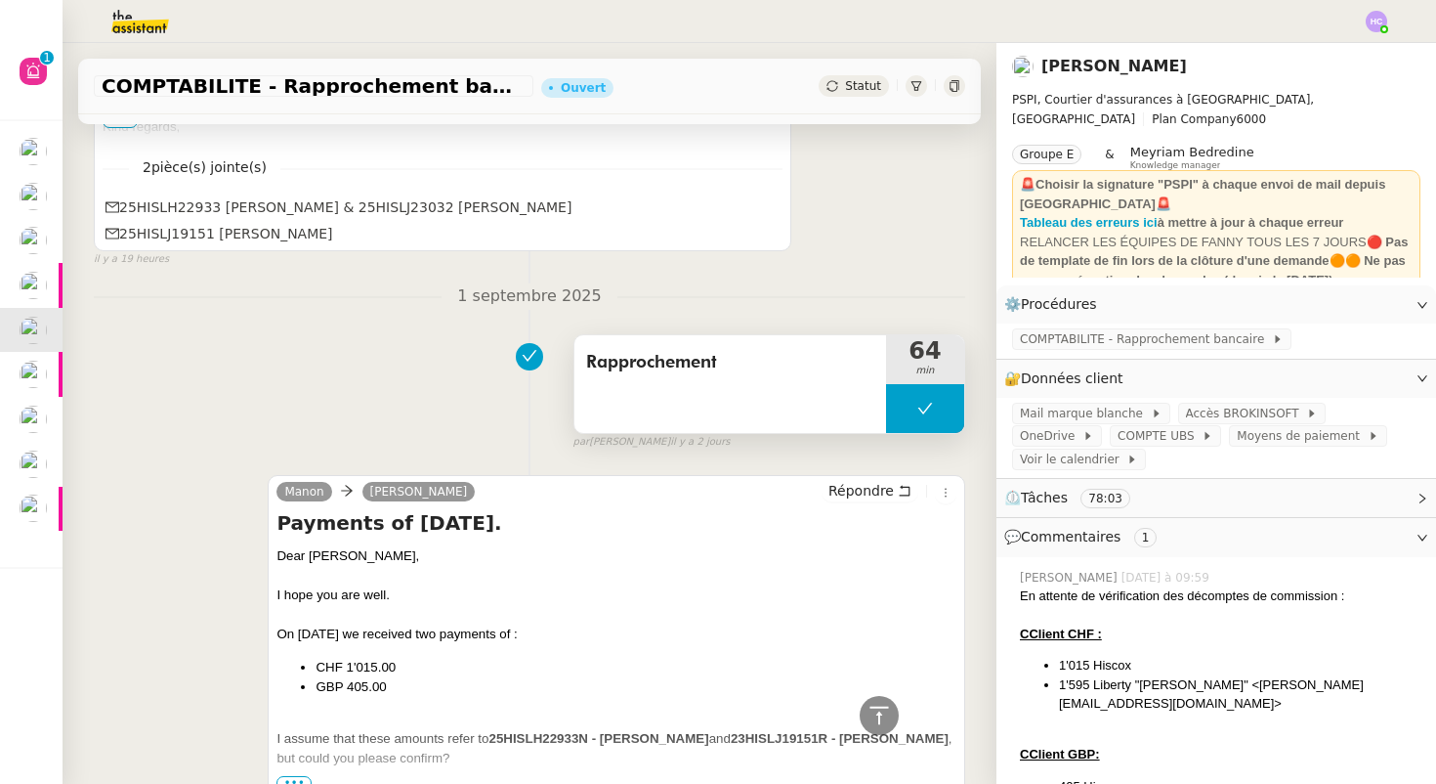
click at [922, 404] on icon at bounding box center [925, 409] width 16 height 16
click at [907, 405] on icon at bounding box center [906, 409] width 16 height 16
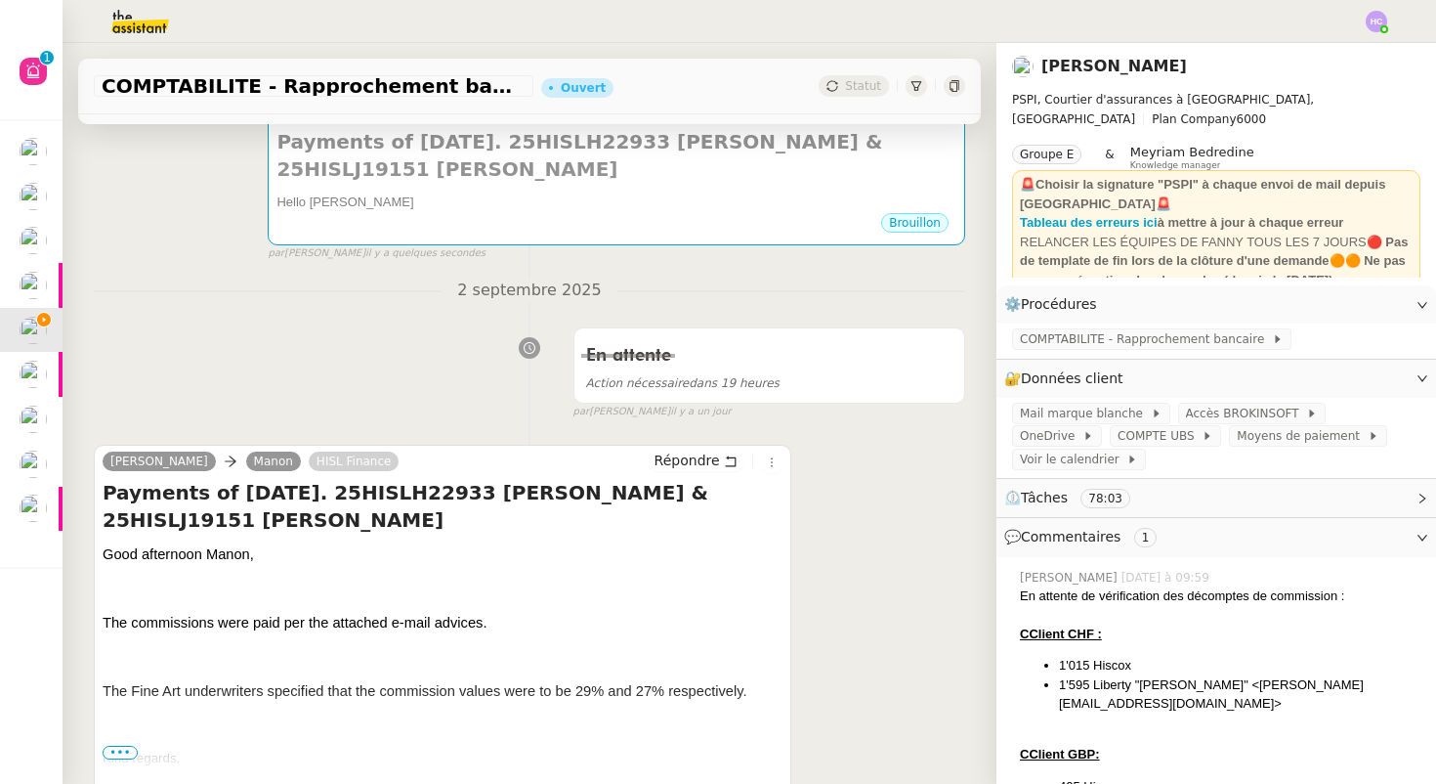
scroll to position [0, 0]
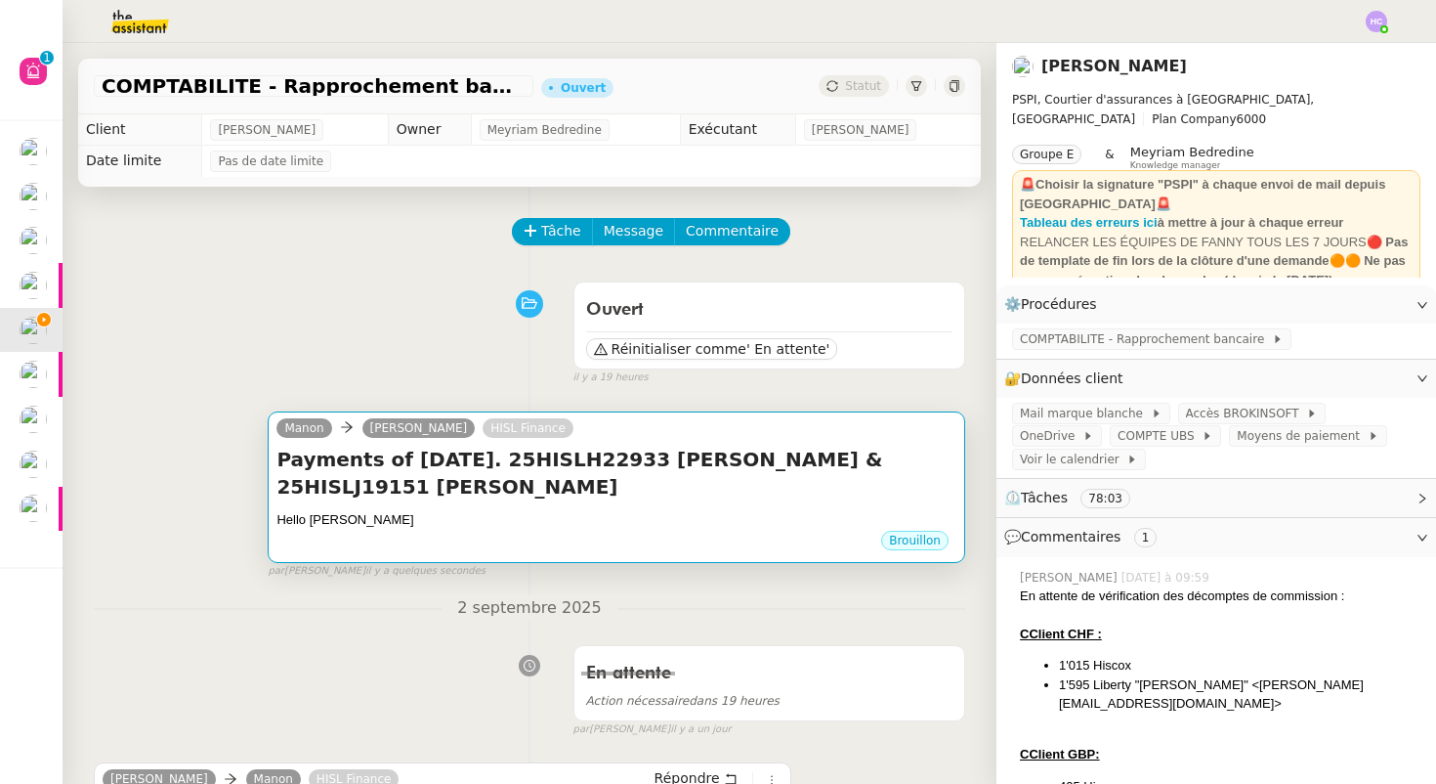
click at [583, 465] on h4 "Payments of August29th. 25HISLH22933 Vincent Perroud & 25HISLJ19151 Joanne Ryle" at bounding box center [617, 473] width 680 height 55
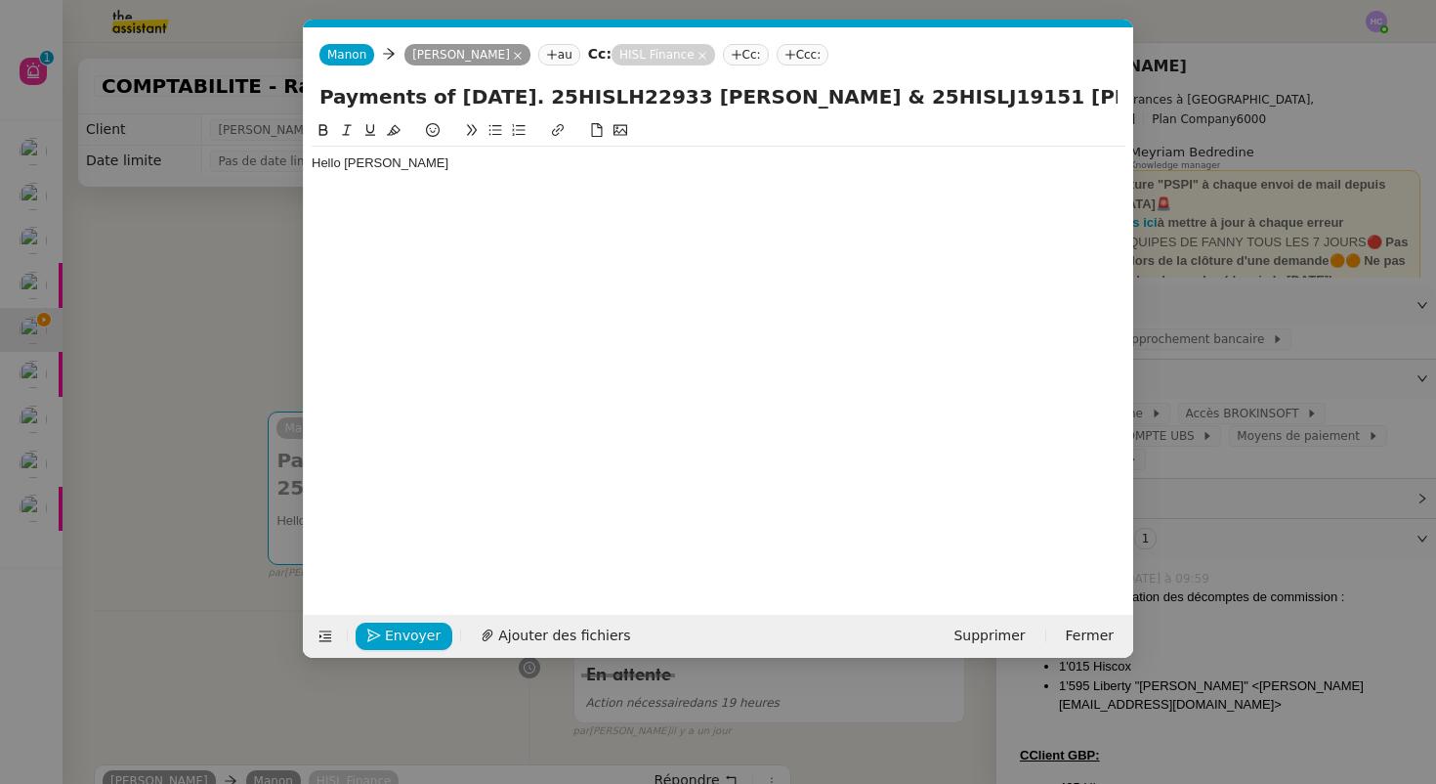
scroll to position [0, 41]
click at [408, 159] on div "Hello Stuart" at bounding box center [719, 163] width 814 height 18
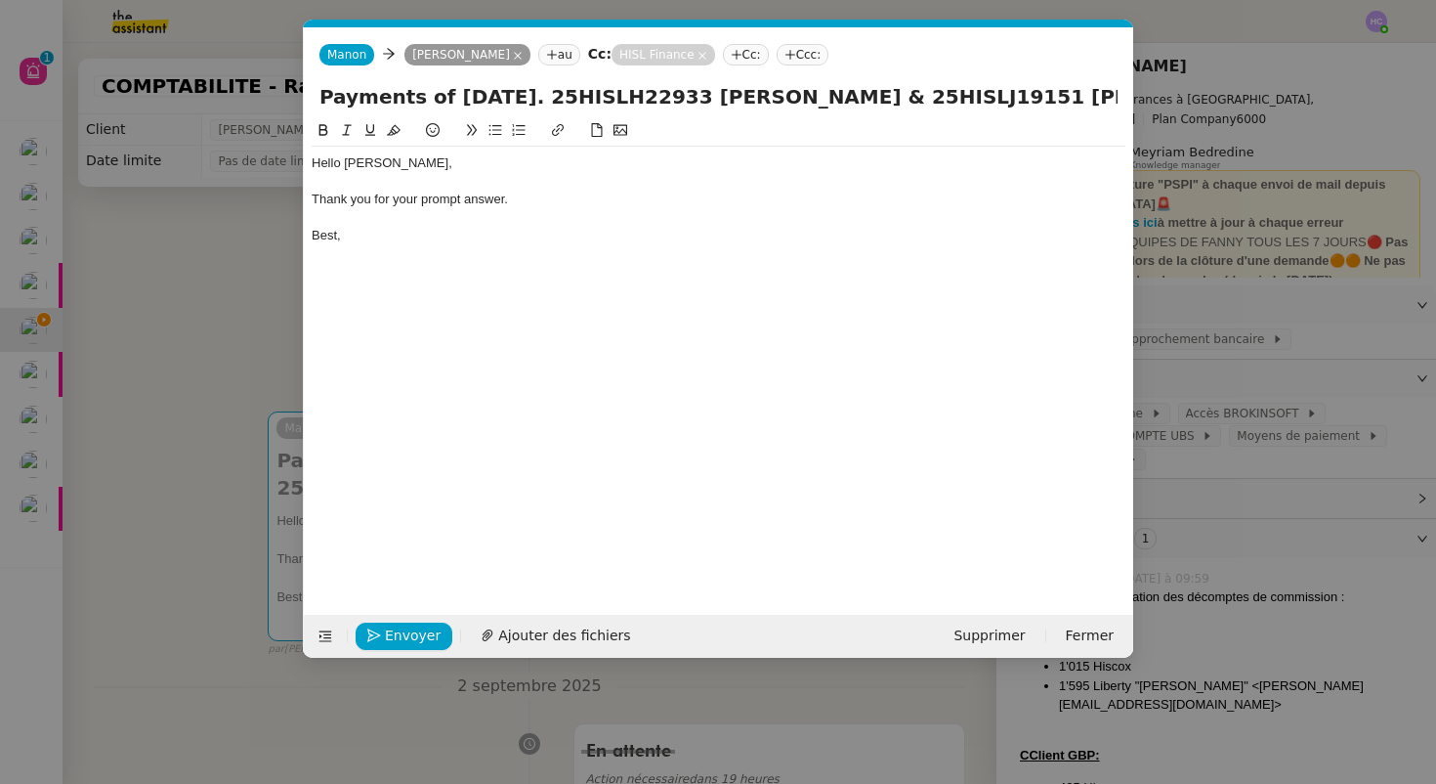
click at [241, 355] on nz-modal-container "Service TA - VOYAGE - PROPOSITION GLOBALE A utiliser dans le cadre de propositi…" at bounding box center [718, 392] width 1436 height 784
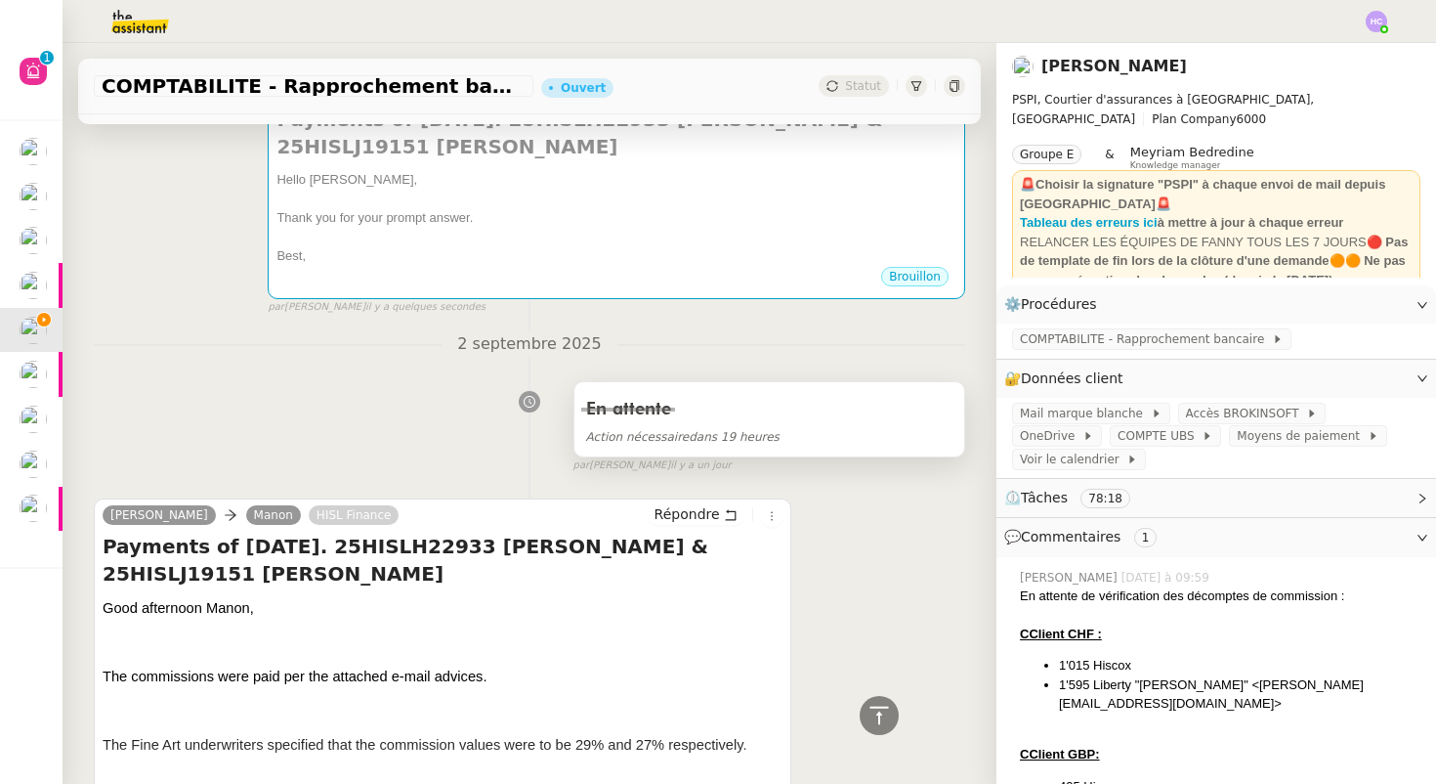
scroll to position [0, 0]
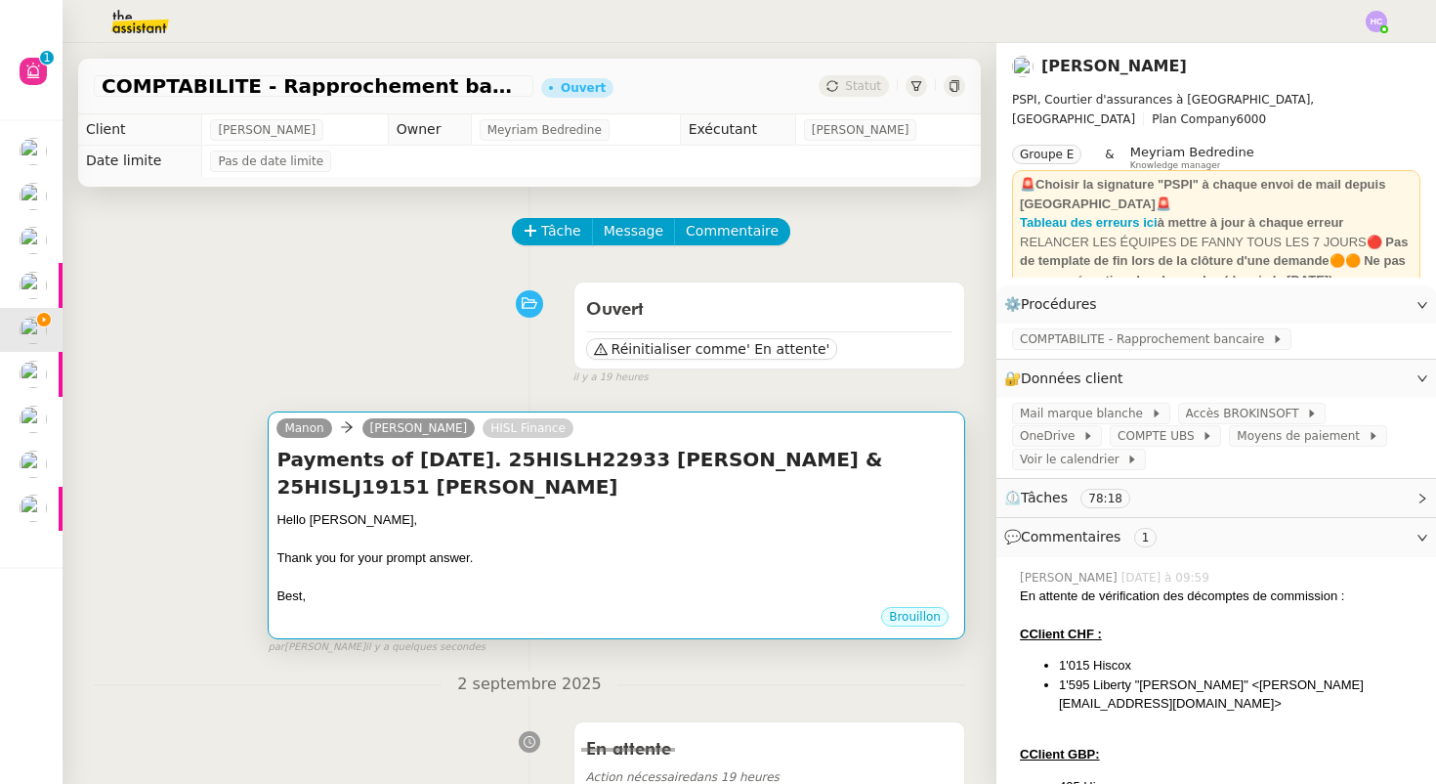
click at [633, 444] on div "Manon Stuart Kirkland HISL Finance" at bounding box center [617, 430] width 680 height 29
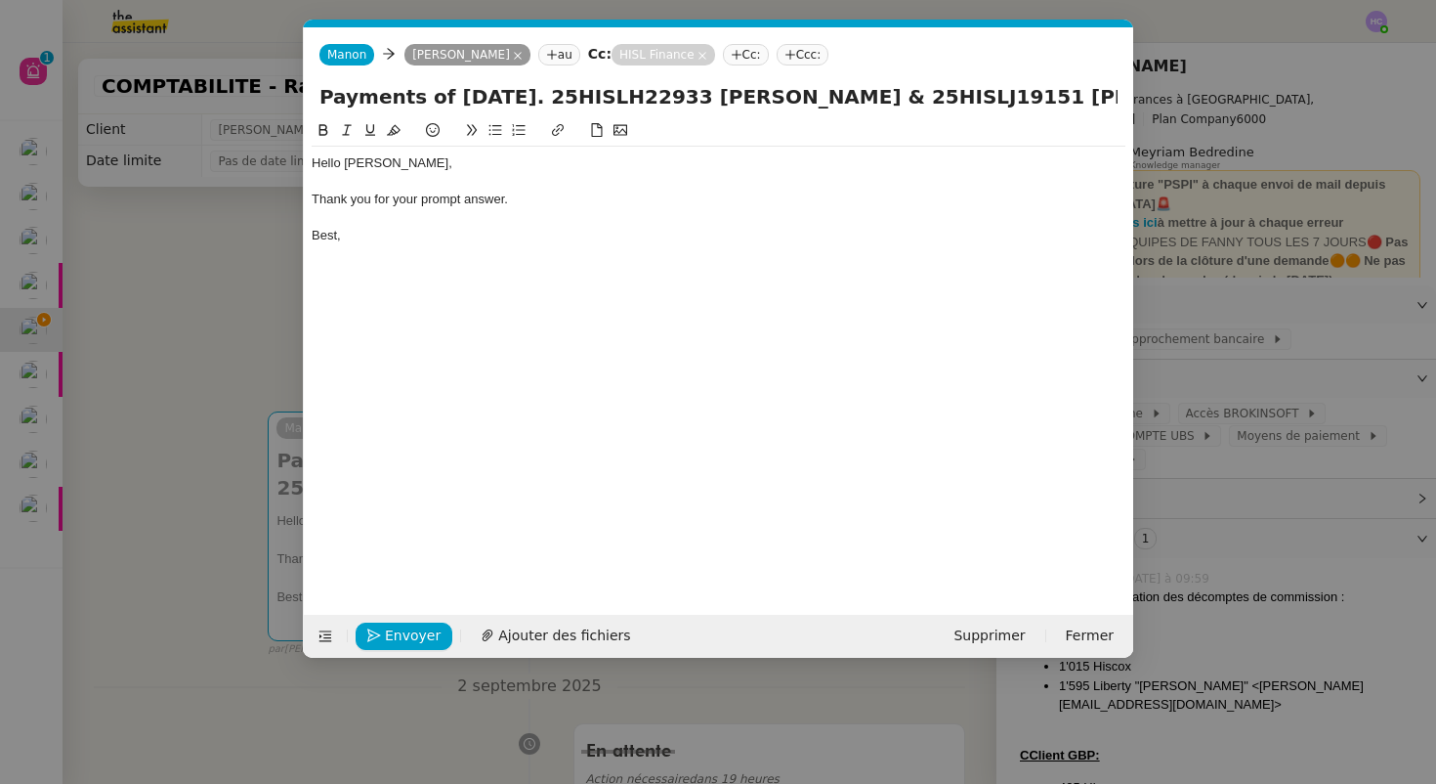
scroll to position [0, 41]
click at [379, 226] on div at bounding box center [719, 218] width 814 height 18
click at [419, 236] on div "Best regards," at bounding box center [719, 236] width 814 height 18
click at [372, 200] on div "Thank you for your prompt answer." at bounding box center [719, 200] width 814 height 18
click at [528, 202] on div "Thank you for your prompt answer." at bounding box center [719, 200] width 814 height 18
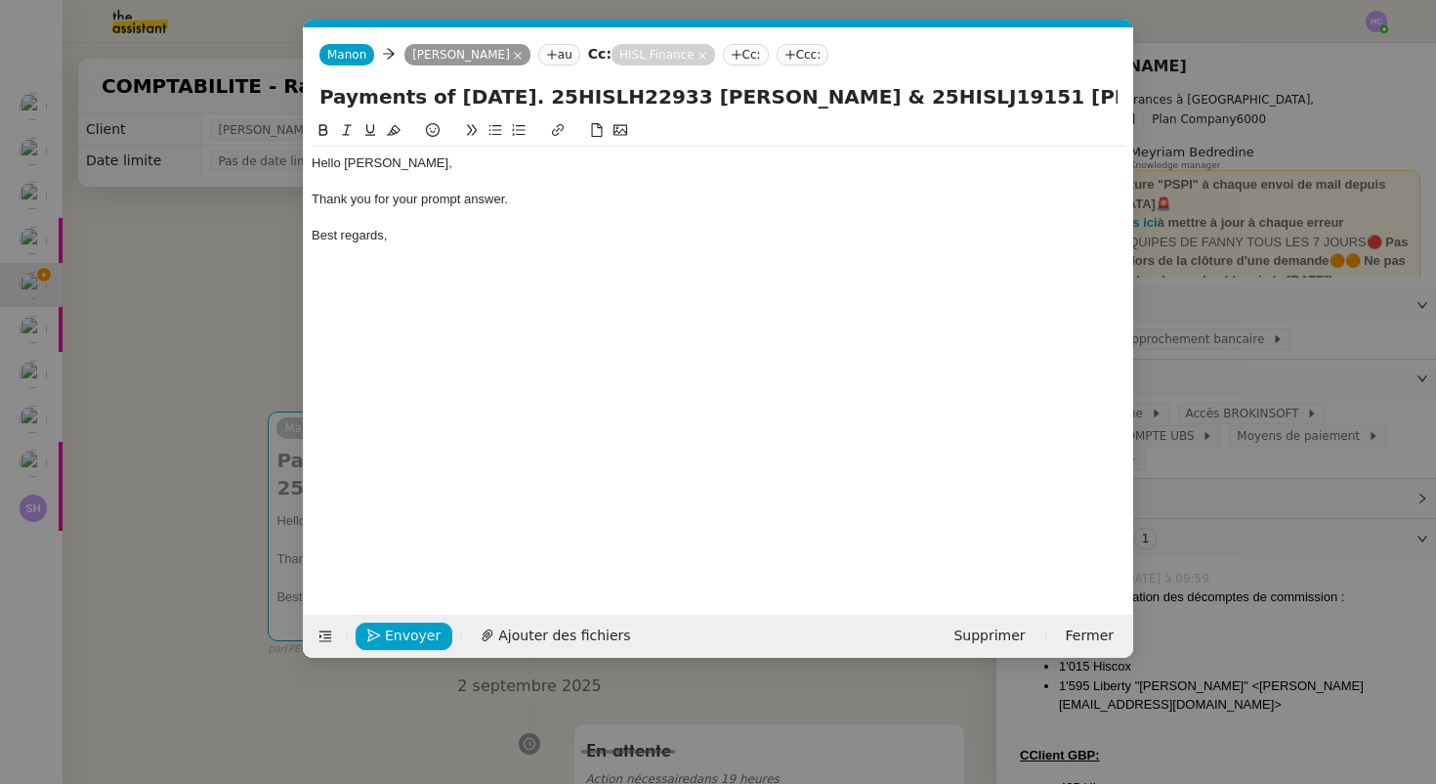
click at [532, 203] on div "Thank you for your prompt answer." at bounding box center [719, 200] width 814 height 18
click at [420, 167] on div "Hello Stuart," at bounding box center [719, 163] width 814 height 18
click at [529, 198] on div "Thank you for your prompt answer." at bounding box center [719, 200] width 814 height 18
click at [391, 198] on div "Thank you for your prompt answer." at bounding box center [719, 200] width 814 height 18
click at [457, 194] on div "Thank you for these information and your prompt answer." at bounding box center [719, 200] width 814 height 18
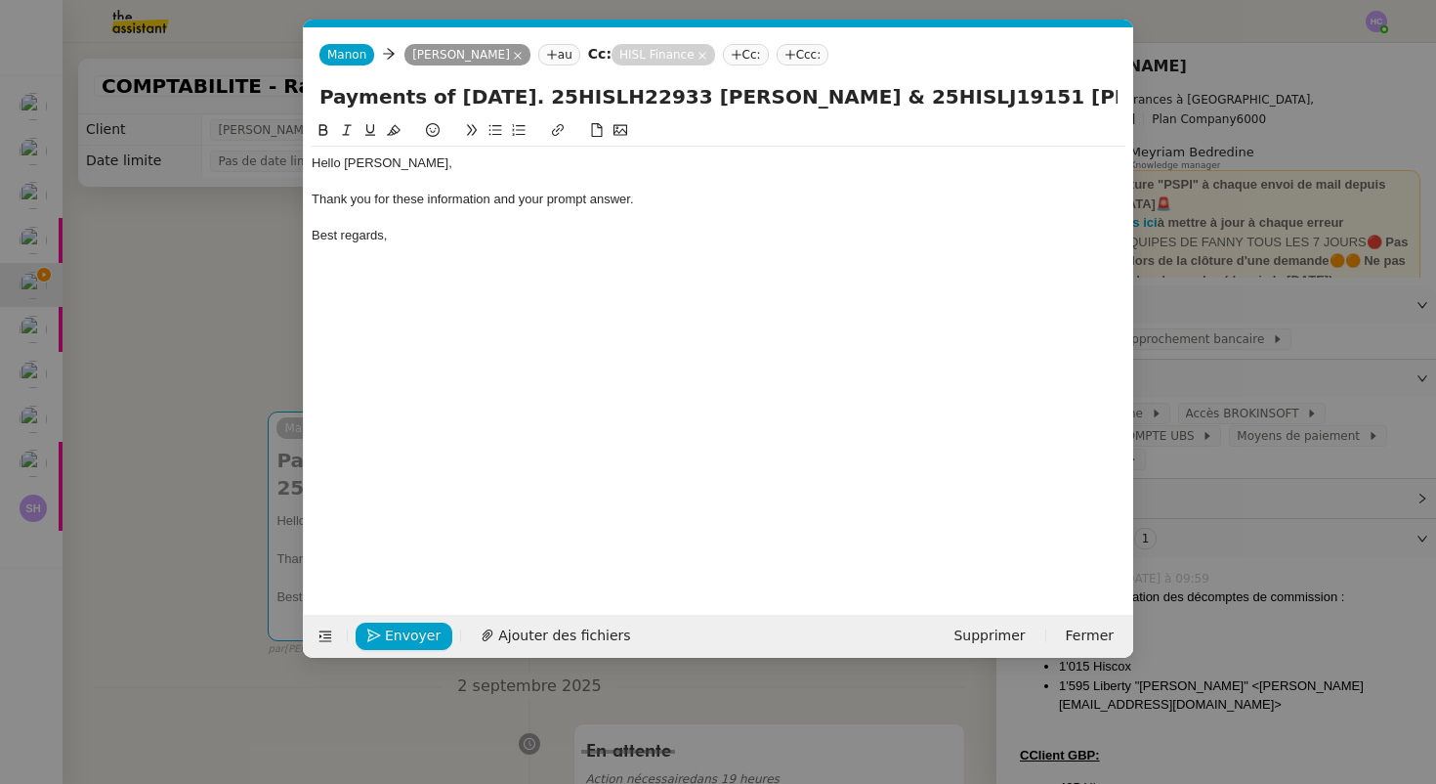
click at [493, 381] on div "Hello Stuart, Thank you for these information and your prompt answer. Best rega…" at bounding box center [719, 351] width 814 height 465
click at [465, 196] on div "Thank you for these information and your prompt answer." at bounding box center [719, 200] width 814 height 18
click at [470, 242] on div "Best regards," at bounding box center [719, 236] width 814 height 18
click at [423, 201] on div "Thank you for these information and your prompt answer." at bounding box center [719, 200] width 814 height 18
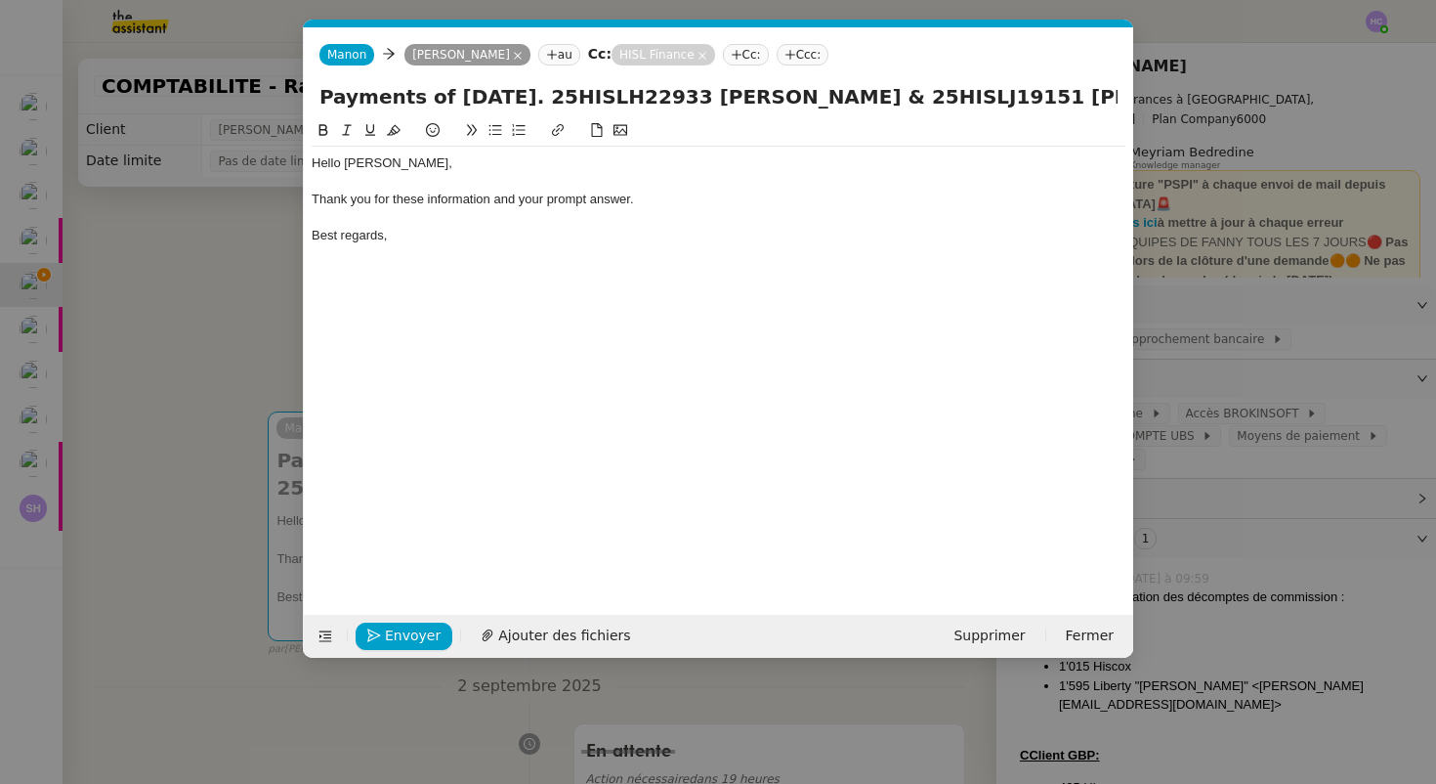
click at [0, 0] on lt-span "th is information" at bounding box center [0, 0] width 0 height 0
click at [658, 195] on div "Thank you for this information and your prompt answer." at bounding box center [719, 200] width 814 height 18
click at [405, 233] on div "Best regards," at bounding box center [719, 236] width 814 height 18
click at [393, 636] on span "Envoyer" at bounding box center [413, 635] width 56 height 22
click at [393, 636] on span "Confirmer l'envoi" at bounding box center [443, 635] width 117 height 22
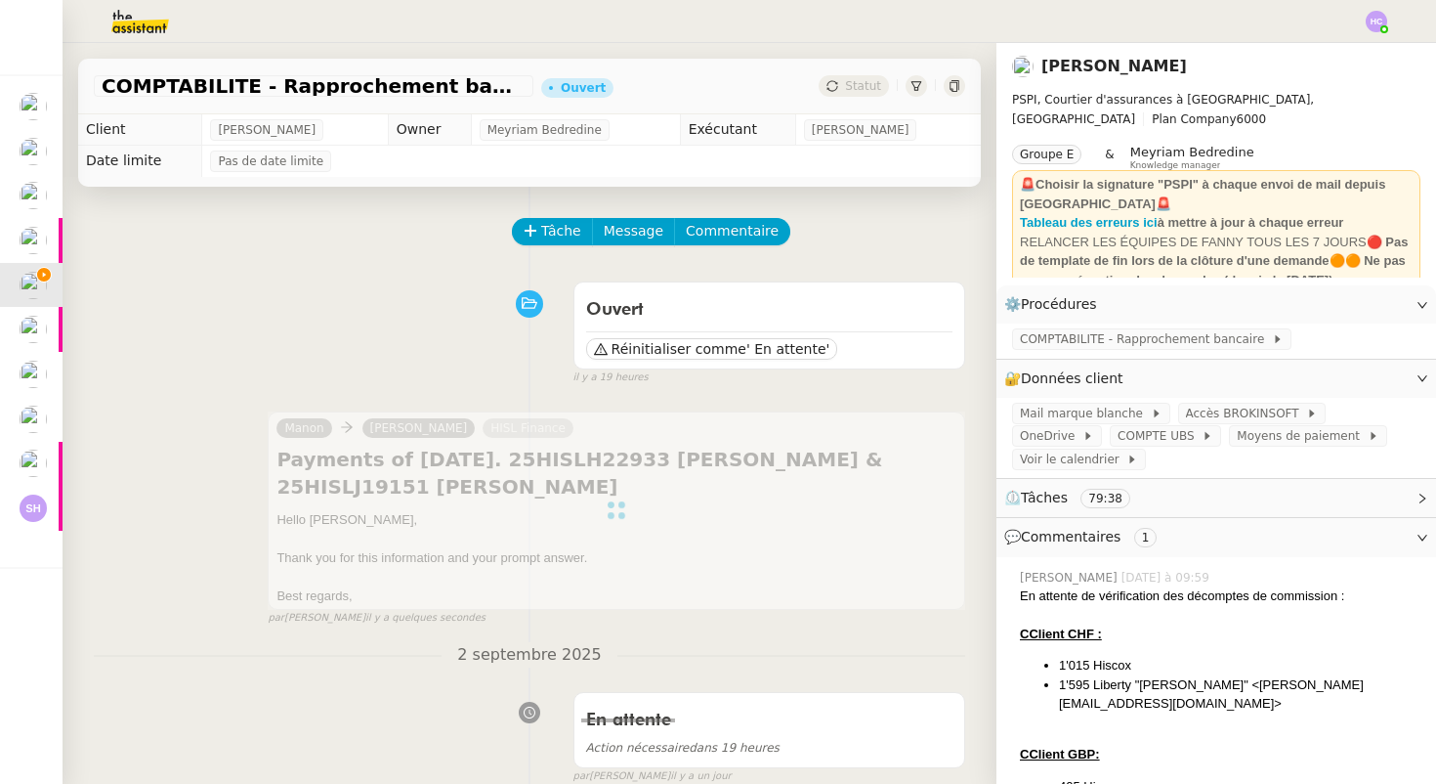
scroll to position [875, 0]
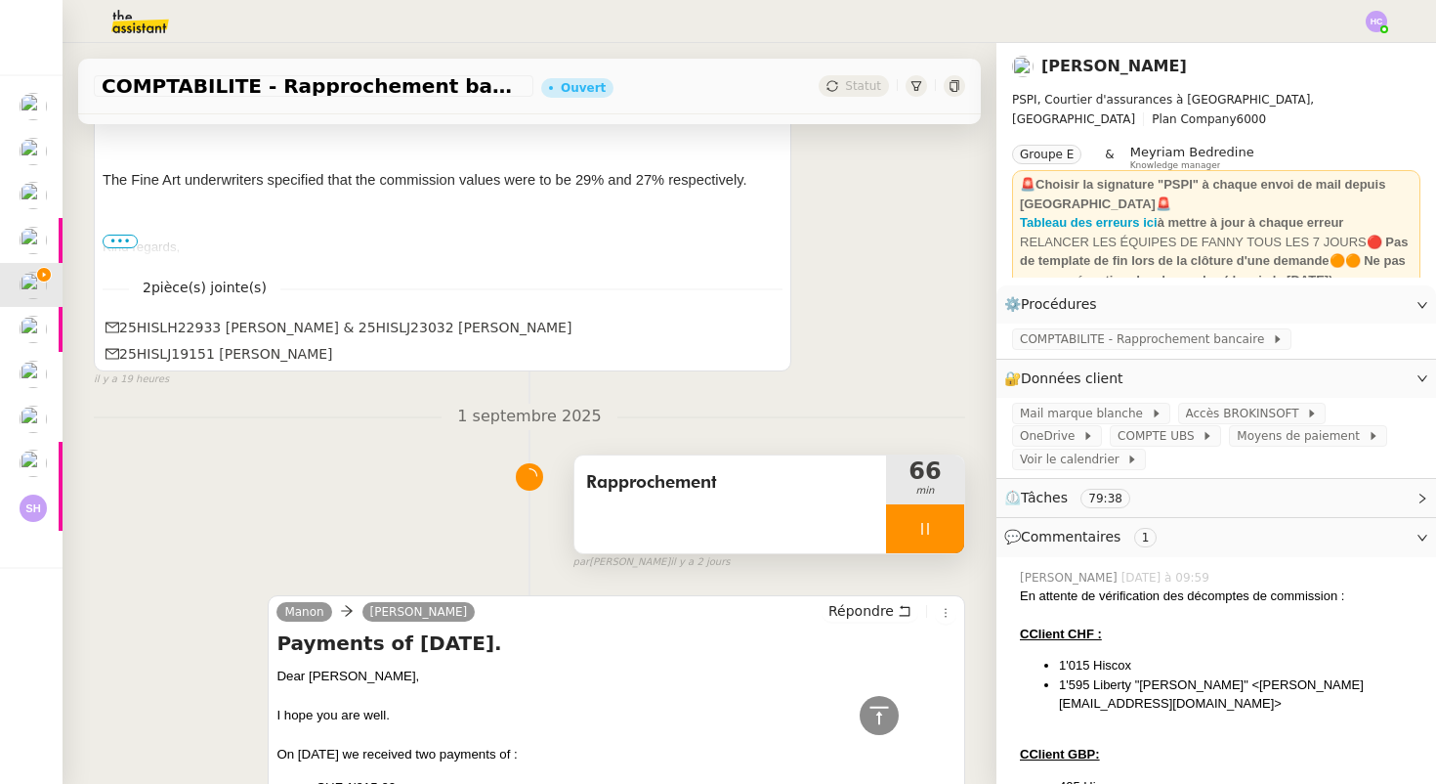
click at [930, 522] on icon at bounding box center [925, 529] width 16 height 16
click at [940, 525] on icon at bounding box center [945, 529] width 16 height 16
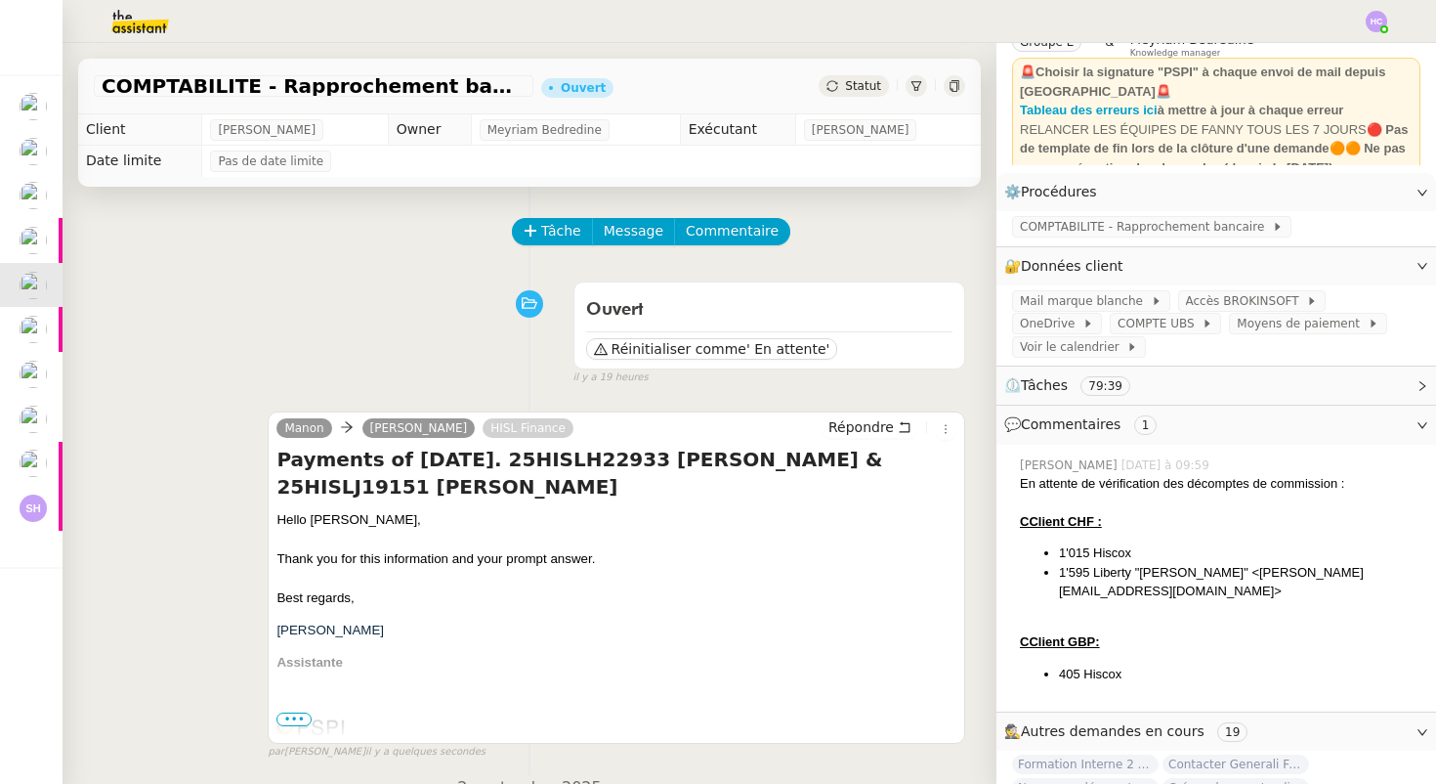
scroll to position [129, 0]
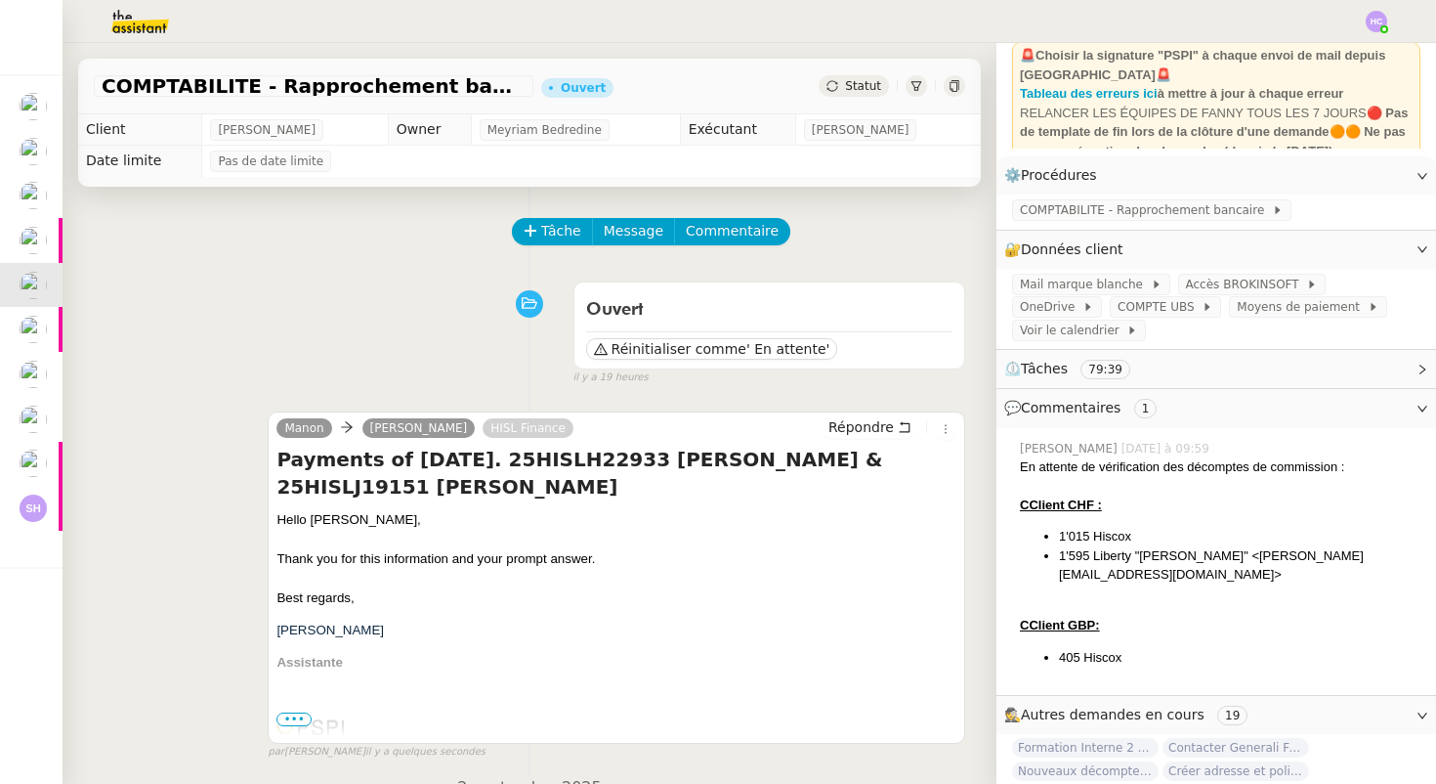
click at [1133, 476] on div at bounding box center [1220, 486] width 401 height 20
click at [1118, 476] on div at bounding box center [1220, 486] width 401 height 20
click at [1145, 527] on li "1'015 Hiscox" at bounding box center [1240, 537] width 362 height 20
click at [1136, 527] on li "1'015 Hiscox" at bounding box center [1240, 537] width 362 height 20
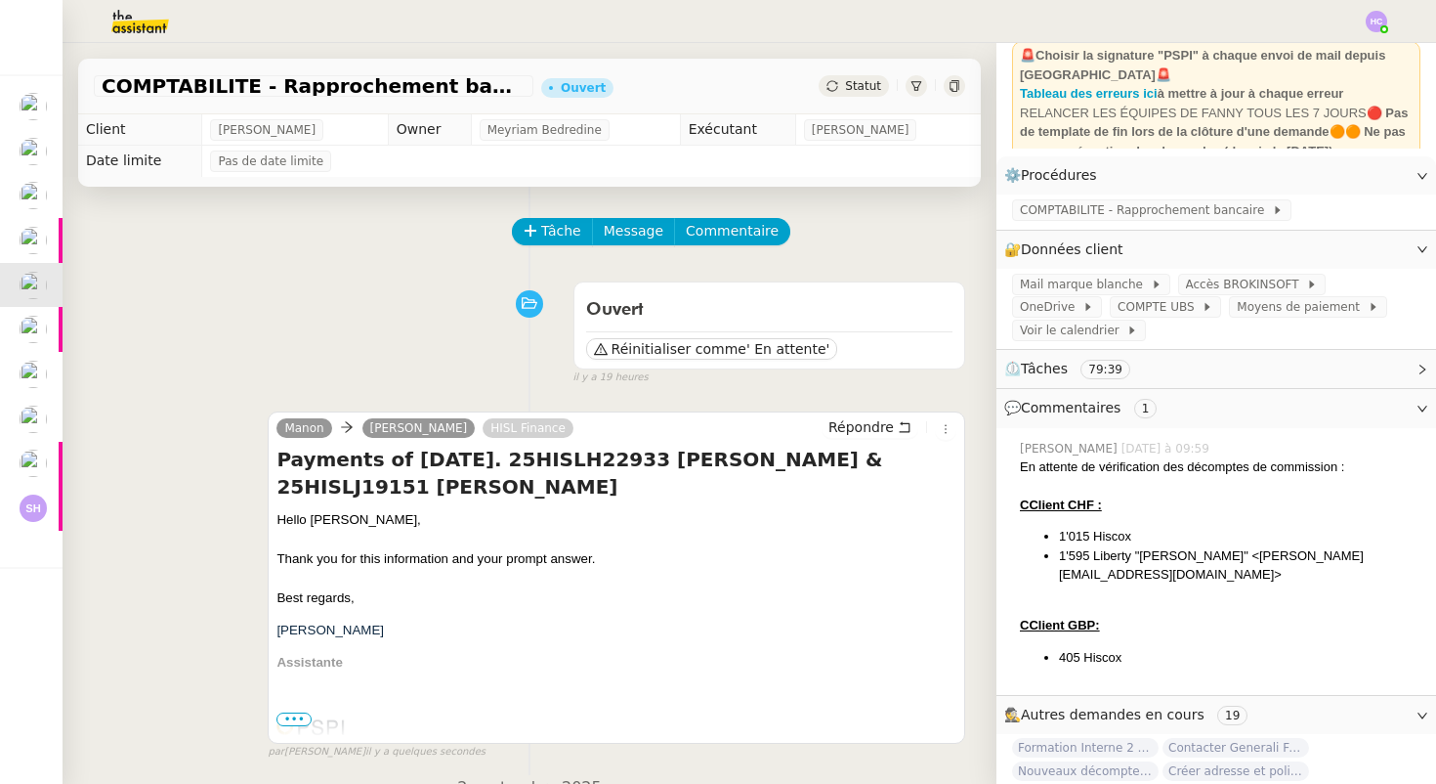
click at [1136, 527] on li "1'015 Hiscox" at bounding box center [1240, 537] width 362 height 20
click at [1122, 403] on div "💬 Commentaires 1" at bounding box center [1217, 408] width 440 height 38
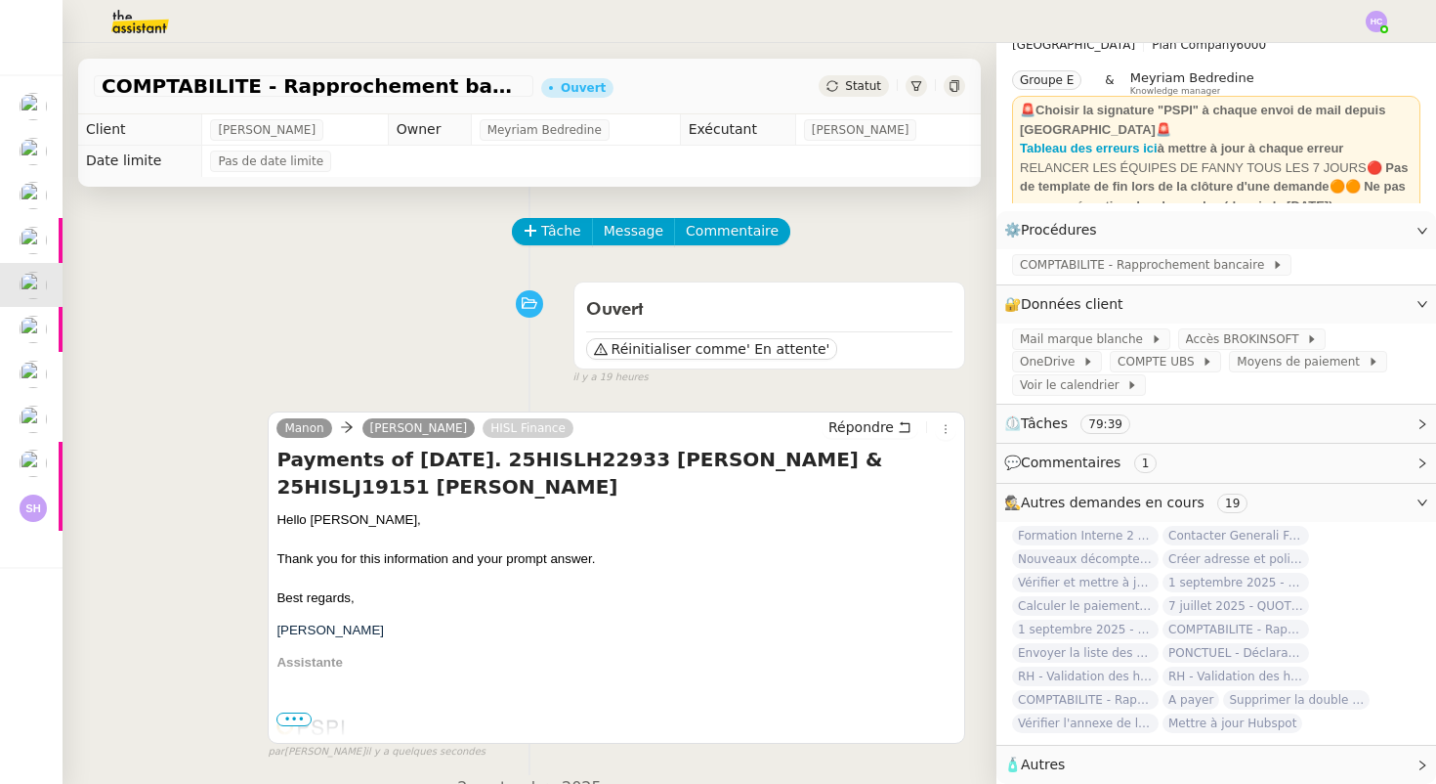
click at [1122, 403] on nz-collapse "⚙️ Procédures Modifier COMPTABILITE - Rapprochement bancaire 🔐 Données client M…" at bounding box center [1217, 497] width 440 height 573
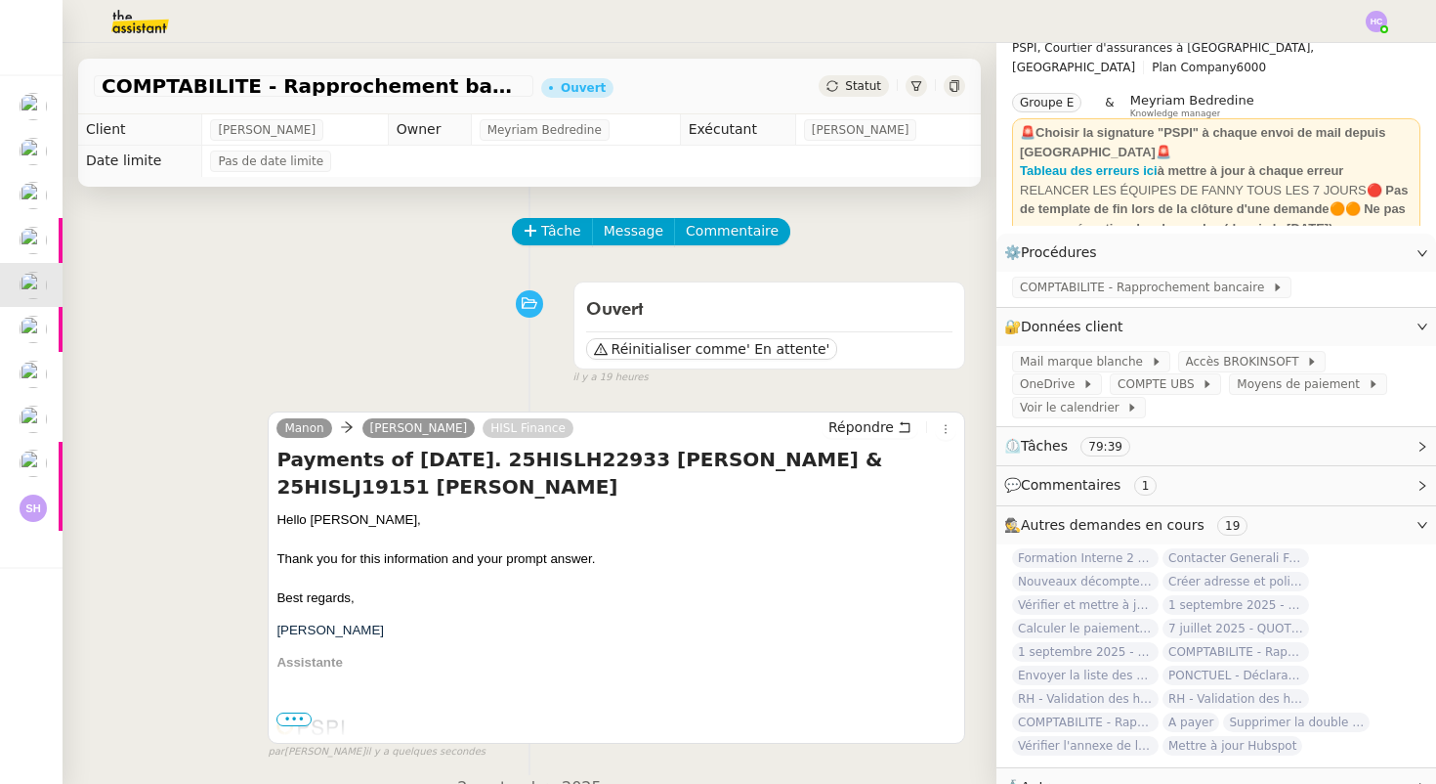
click at [1061, 477] on span "Commentaires" at bounding box center [1071, 485] width 100 height 16
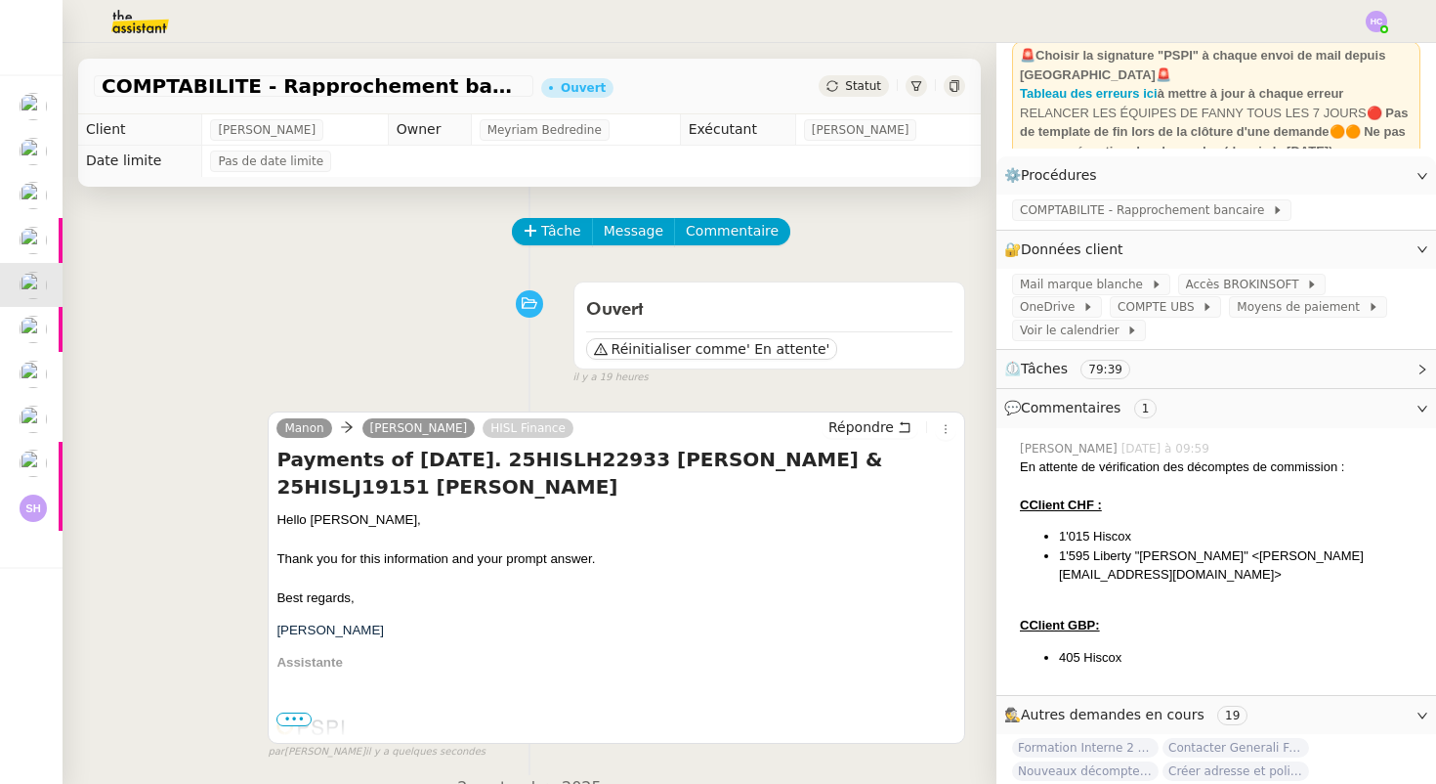
click at [1100, 555] on li "1'595 Liberty "Wuelser, Monika" <Monika.Wuelser@LibertyGlobalGroup.com>" at bounding box center [1240, 565] width 362 height 38
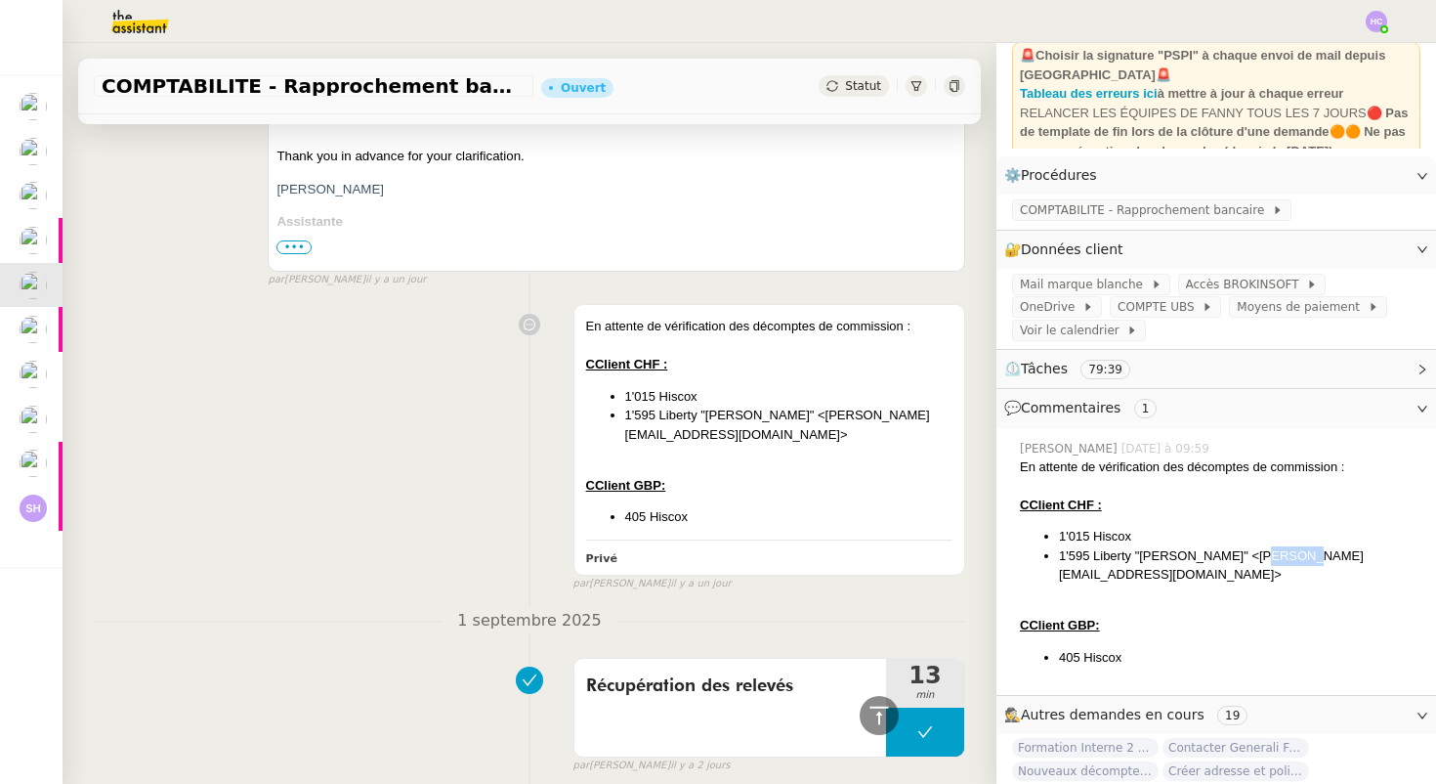
scroll to position [2123, 0]
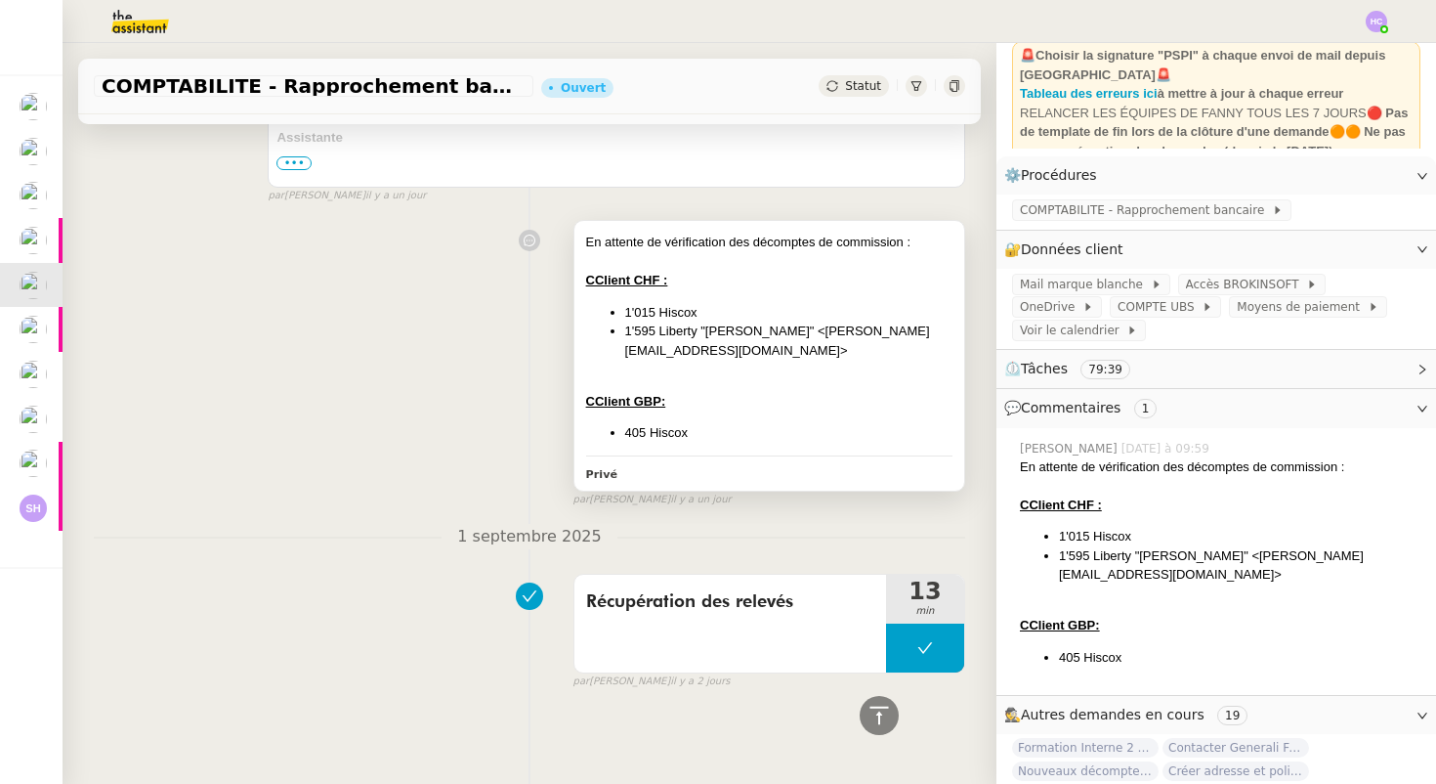
click at [730, 314] on li "1'015 Hiscox" at bounding box center [788, 313] width 327 height 20
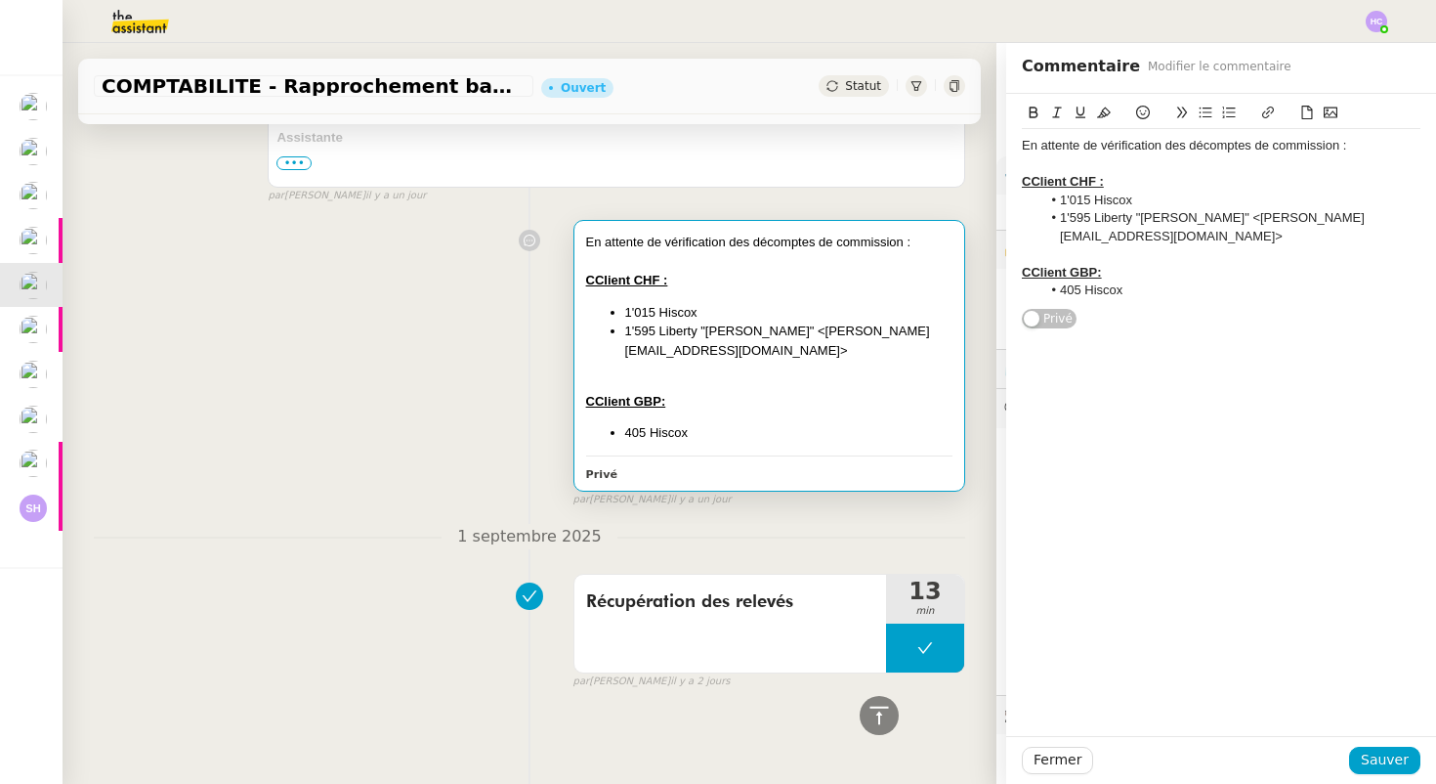
click at [692, 388] on div at bounding box center [769, 382] width 366 height 20
click at [1160, 201] on li "1'015 Hiscox" at bounding box center [1232, 201] width 380 height 18
click at [1193, 287] on li "405 Hiscox" at bounding box center [1232, 290] width 380 height 18
click at [1283, 216] on li "1'595 Liberty "Wuelser, Monika" <Monika.Wuelser@LibertyGlobalGroup.com>" at bounding box center [1232, 227] width 380 height 36
click at [1392, 751] on span "Sauver" at bounding box center [1385, 759] width 48 height 22
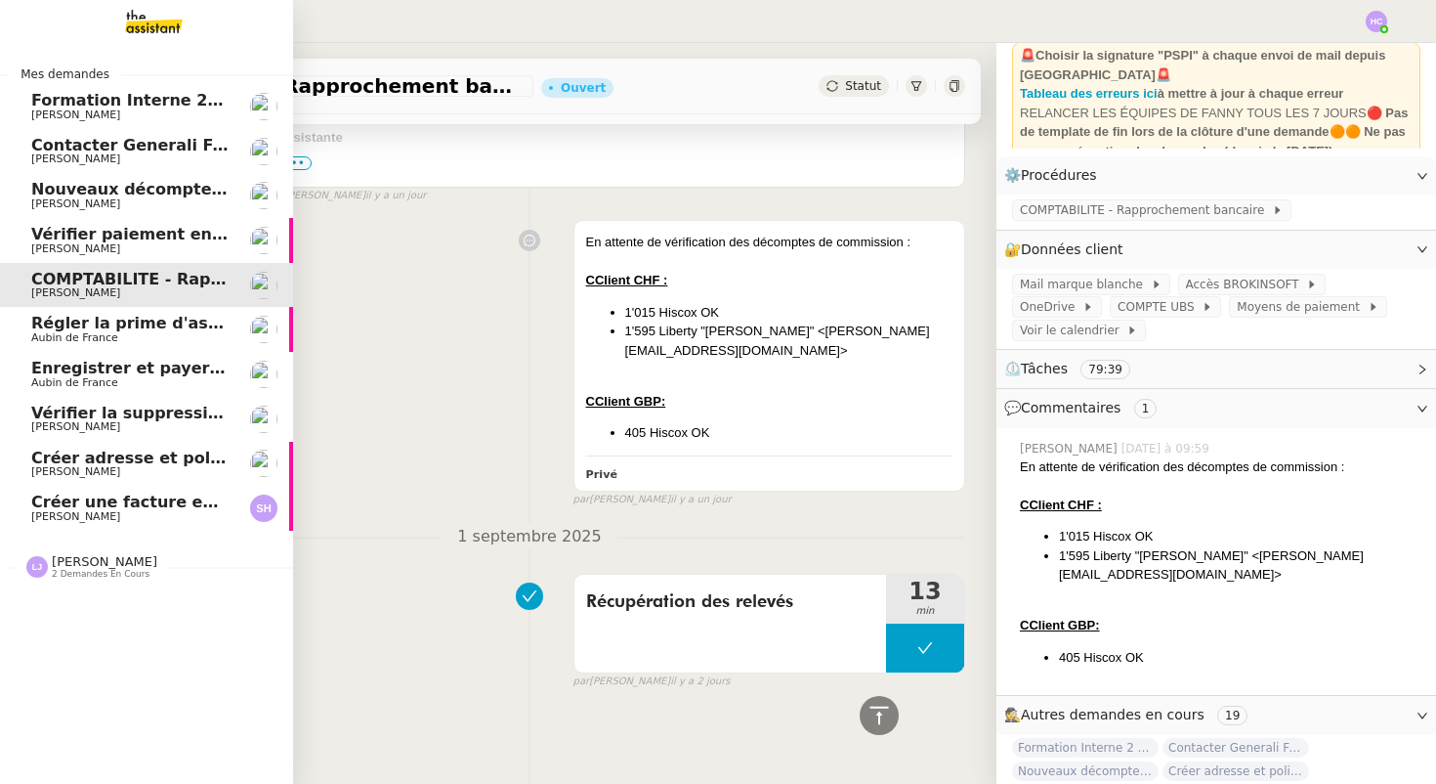
click at [157, 334] on span "Aubin de France" at bounding box center [129, 338] width 197 height 12
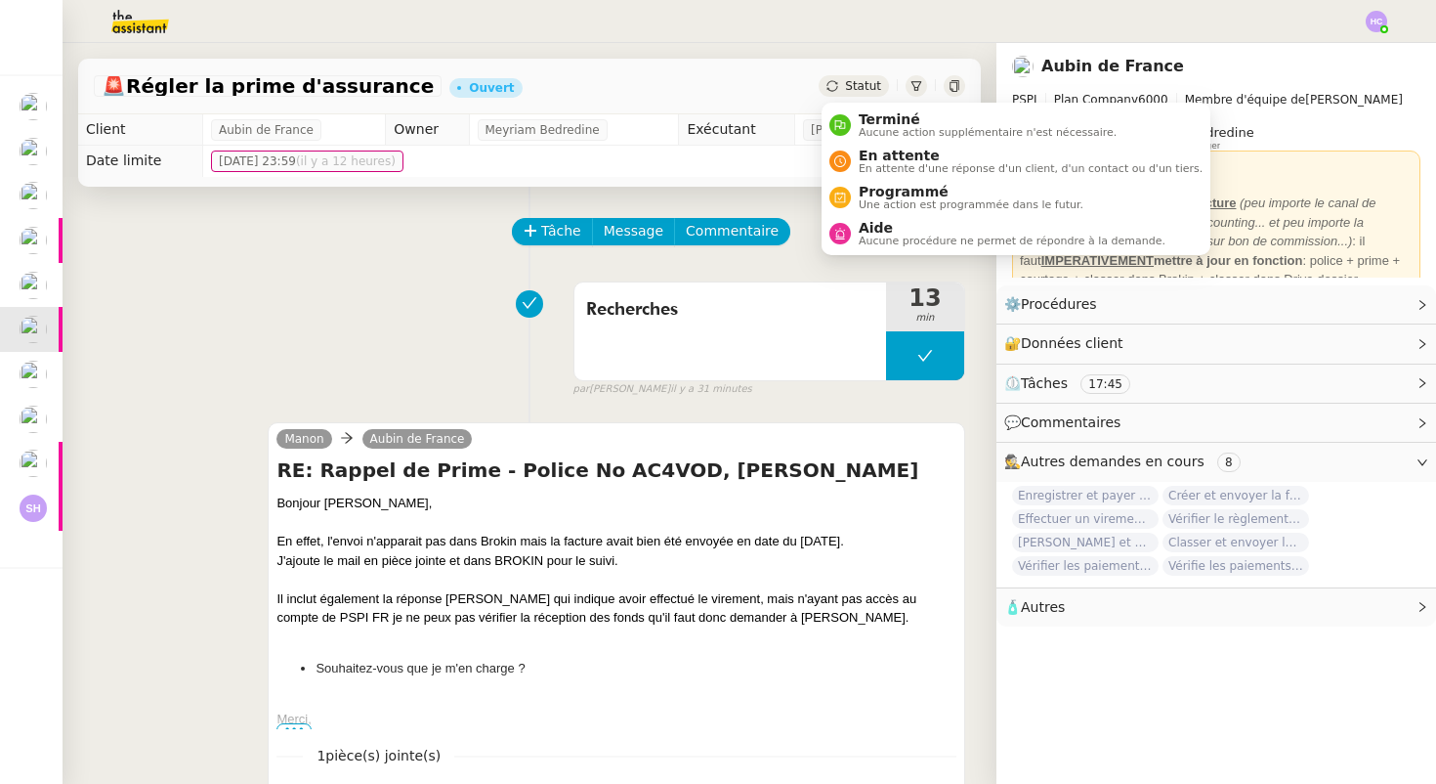
click at [864, 89] on span "Statut" at bounding box center [863, 86] width 36 height 14
click at [877, 163] on span "En attente d'une réponse d'un client, d'un contact ou d'un tiers." at bounding box center [1031, 168] width 344 height 11
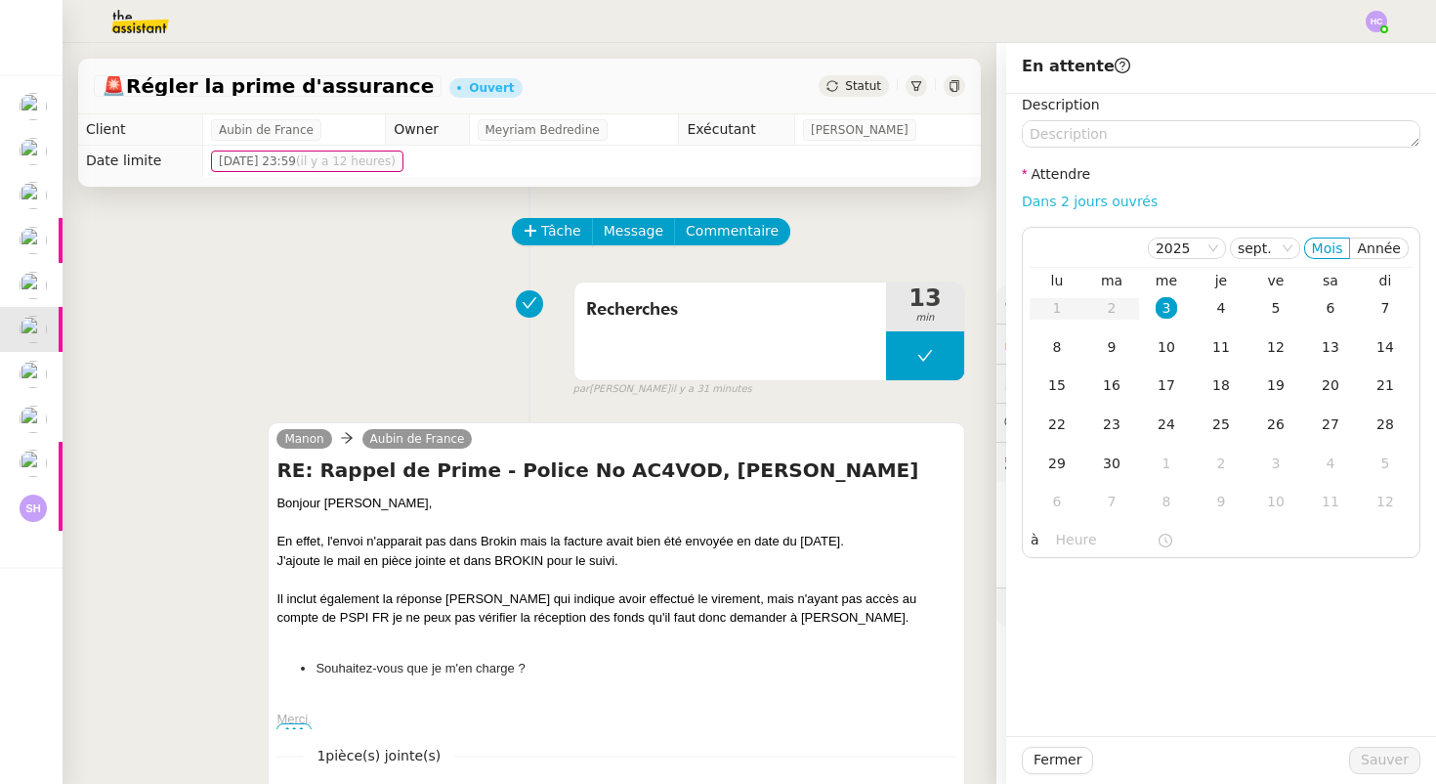
click at [1035, 196] on link "Dans 2 jours ouvrés" at bounding box center [1090, 201] width 136 height 16
type input "07:00"
click at [1166, 344] on div "10" at bounding box center [1166, 346] width 21 height 21
click at [1386, 761] on span "Sauver" at bounding box center [1385, 759] width 48 height 22
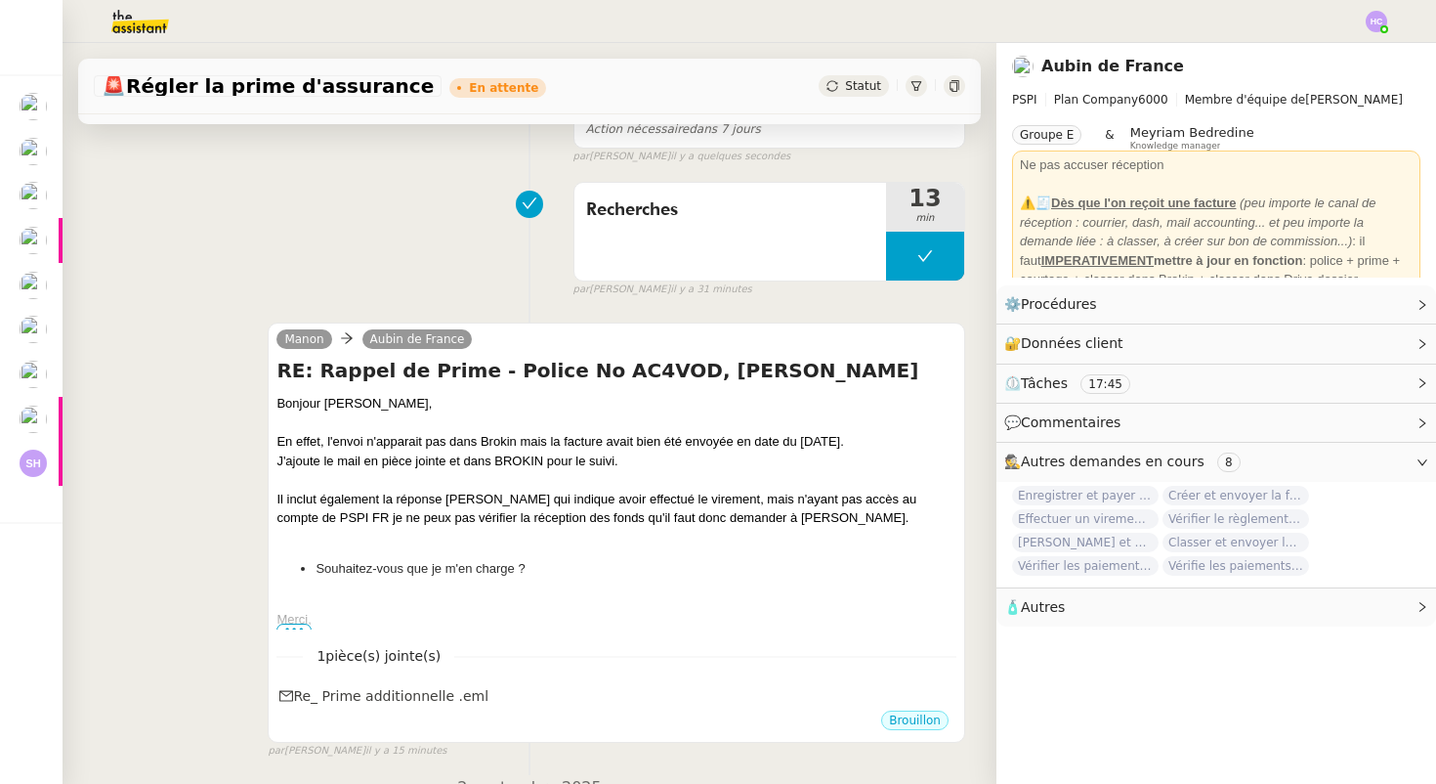
scroll to position [205, 0]
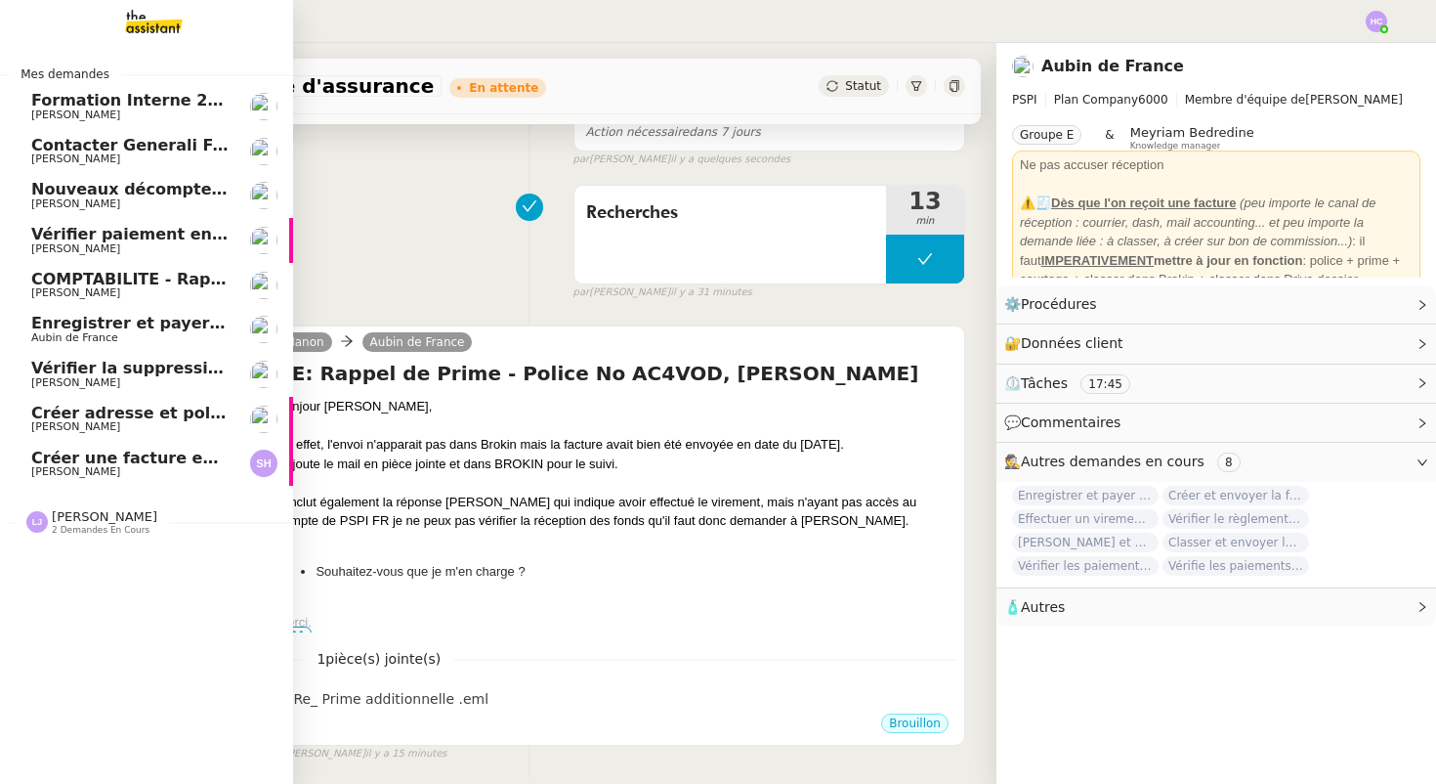
click at [114, 328] on span "Enregistrer et payer la compagnie" at bounding box center [181, 323] width 301 height 19
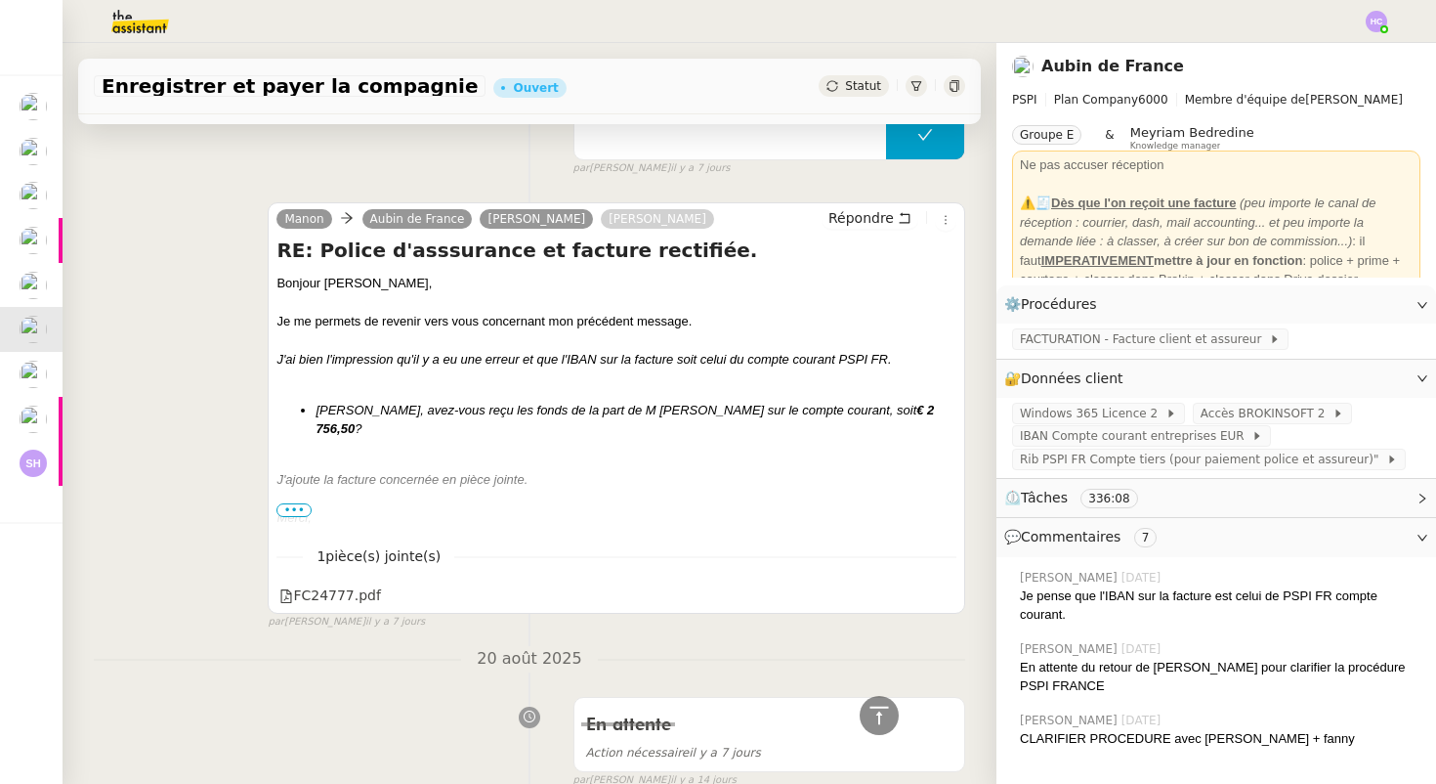
scroll to position [405, 0]
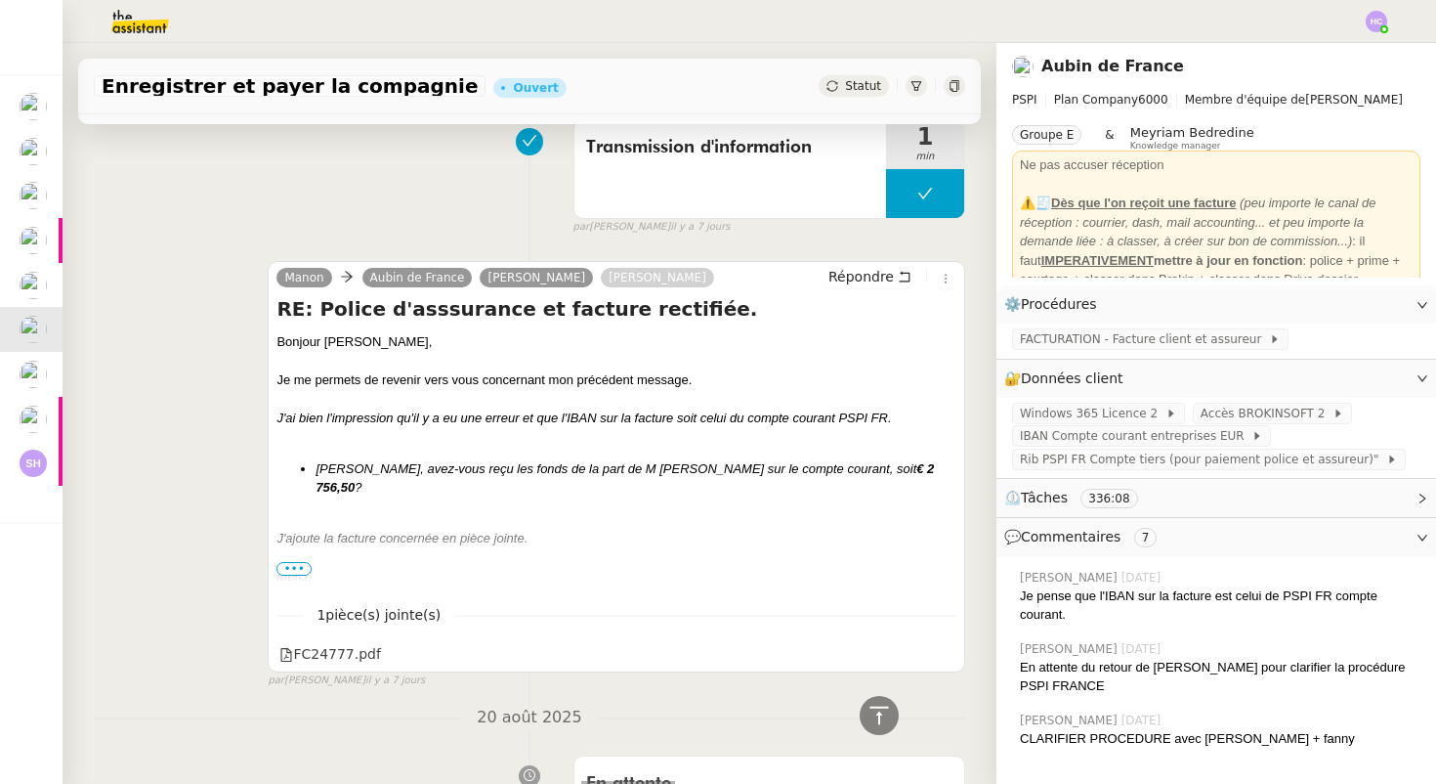
click at [356, 531] on em "J'ajoute la facture concernée en pièce jointe." at bounding box center [402, 538] width 251 height 15
click at [941, 651] on icon at bounding box center [944, 653] width 14 height 14
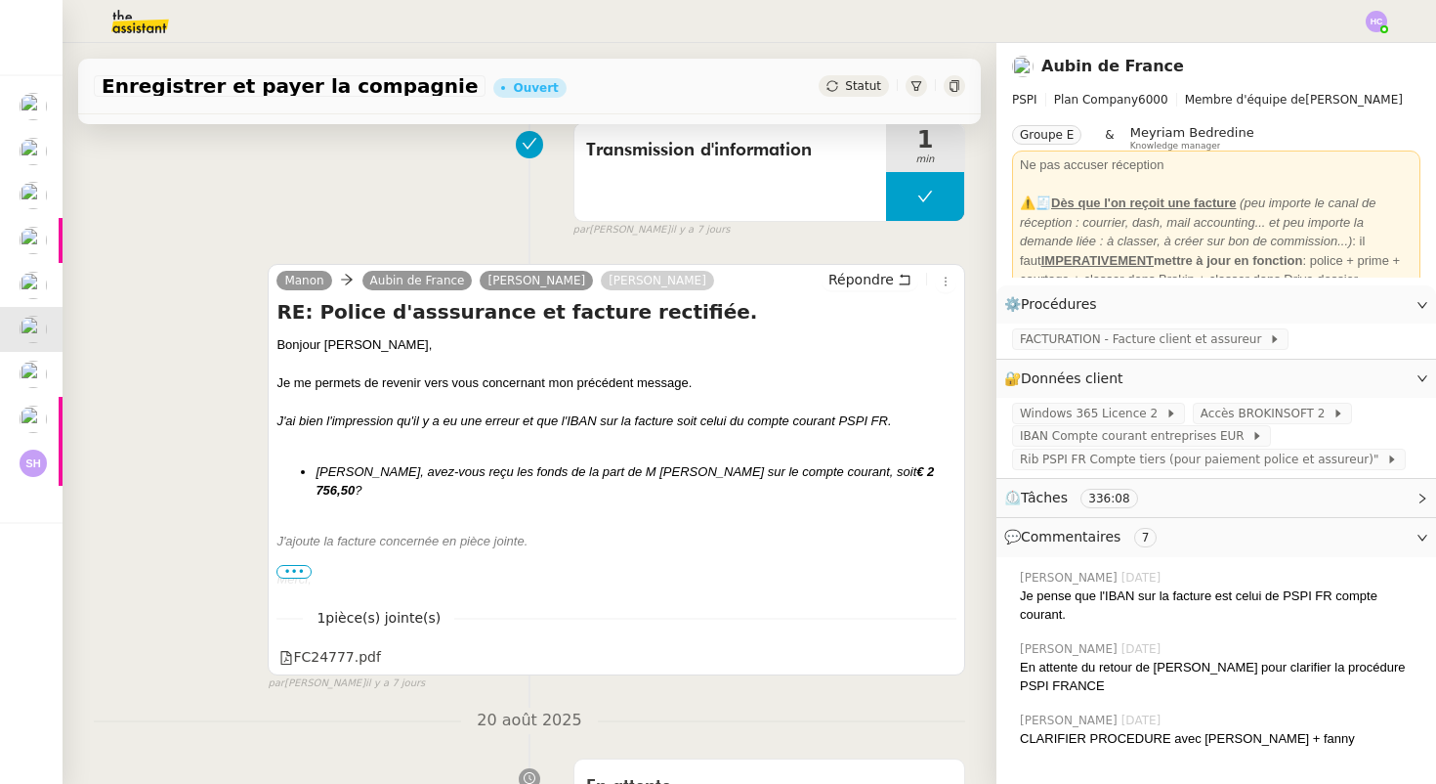
scroll to position [419, 0]
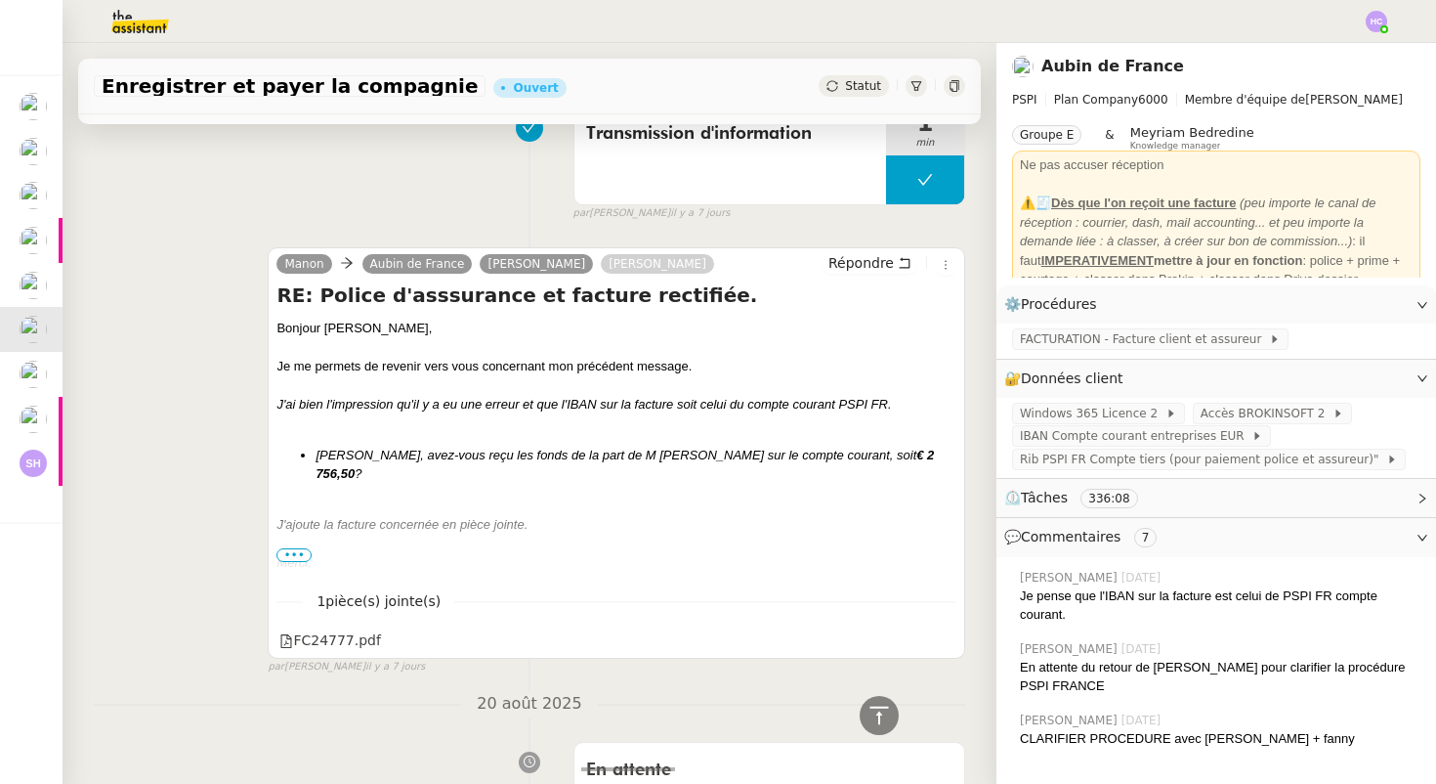
click at [307, 551] on span "•••" at bounding box center [294, 555] width 35 height 14
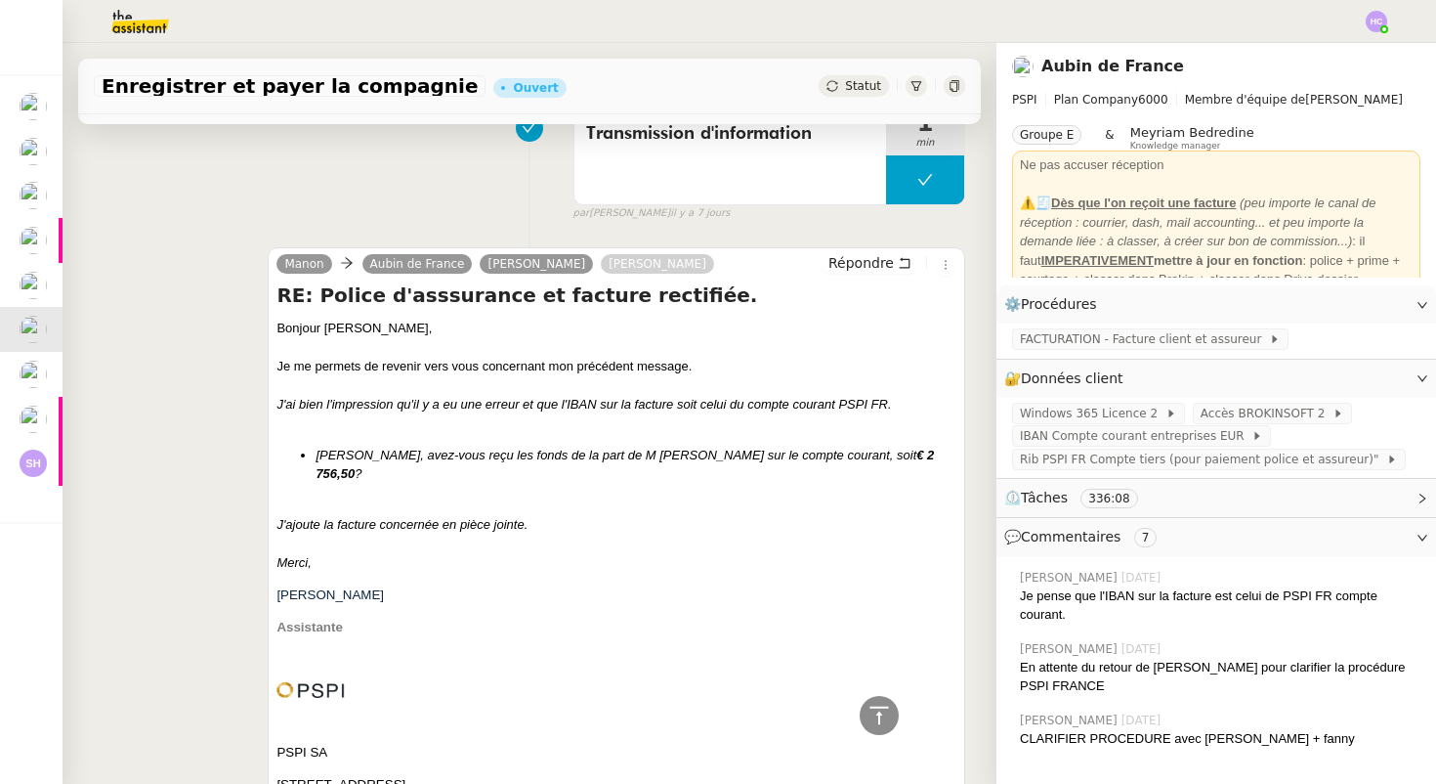
click at [319, 553] on div "Merci," at bounding box center [617, 563] width 680 height 20
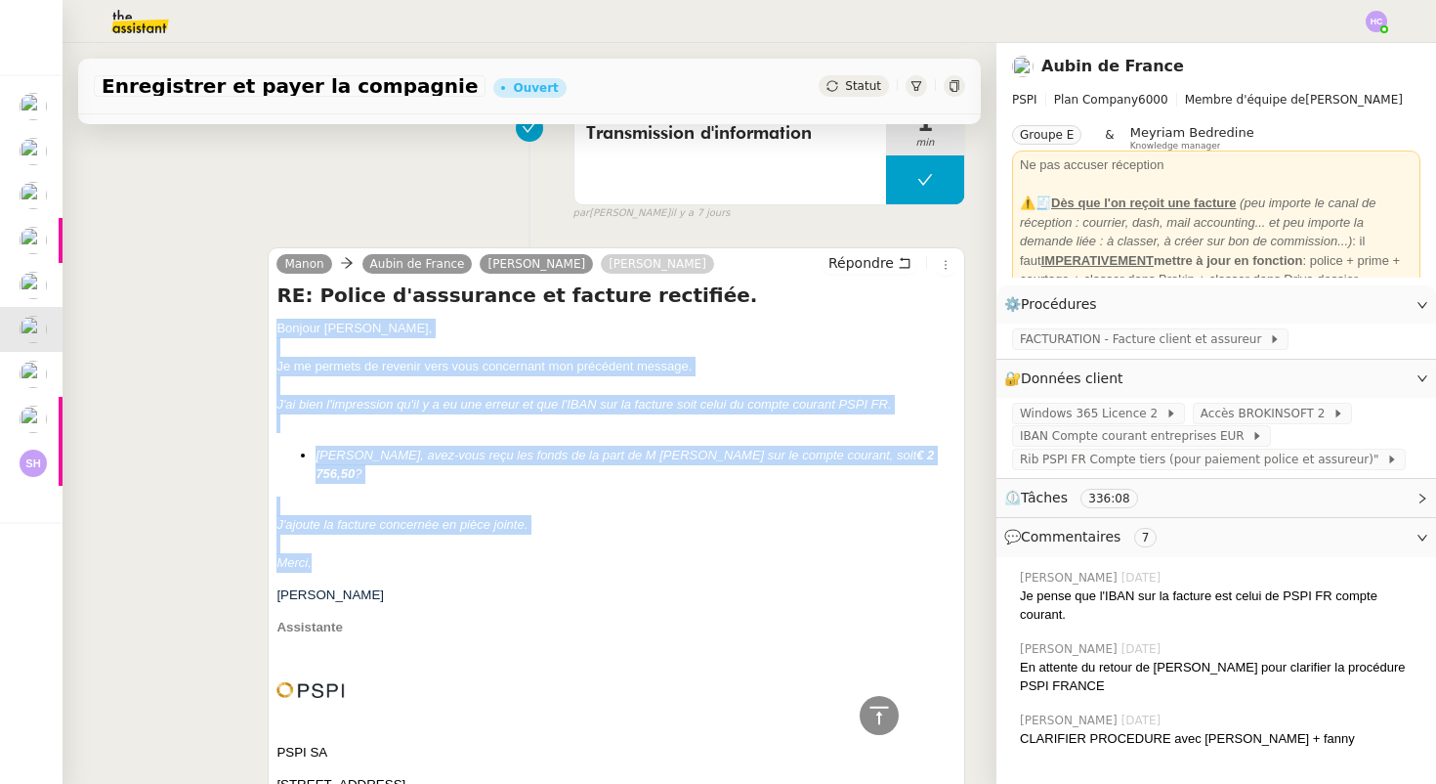
drag, startPoint x: 319, startPoint y: 544, endPoint x: 277, endPoint y: 333, distance: 215.2
copy div "Bonjour Sharlen, Je me permets de revenir vers vous concernant mon précédent me…"
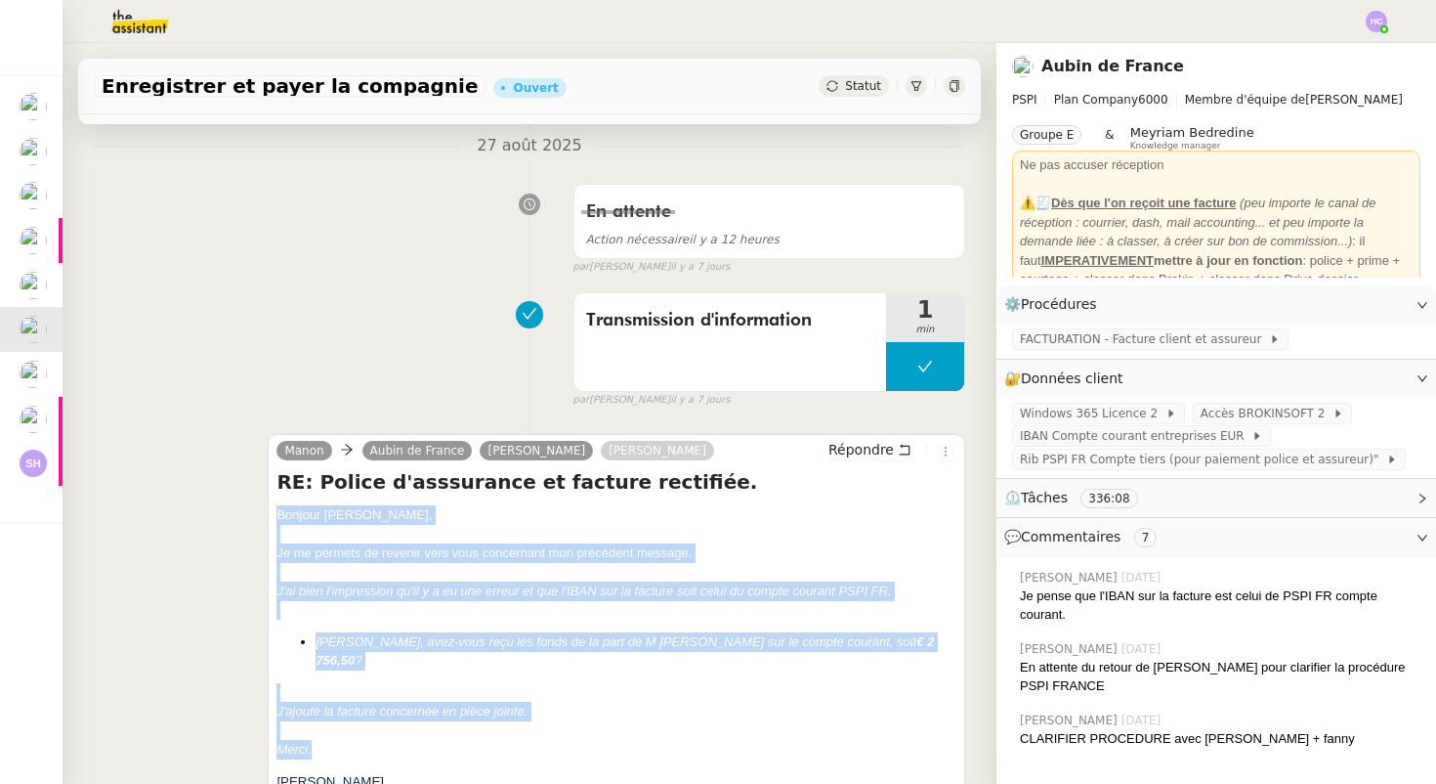
scroll to position [234, 0]
click at [881, 452] on span "Répondre" at bounding box center [861, 449] width 65 height 20
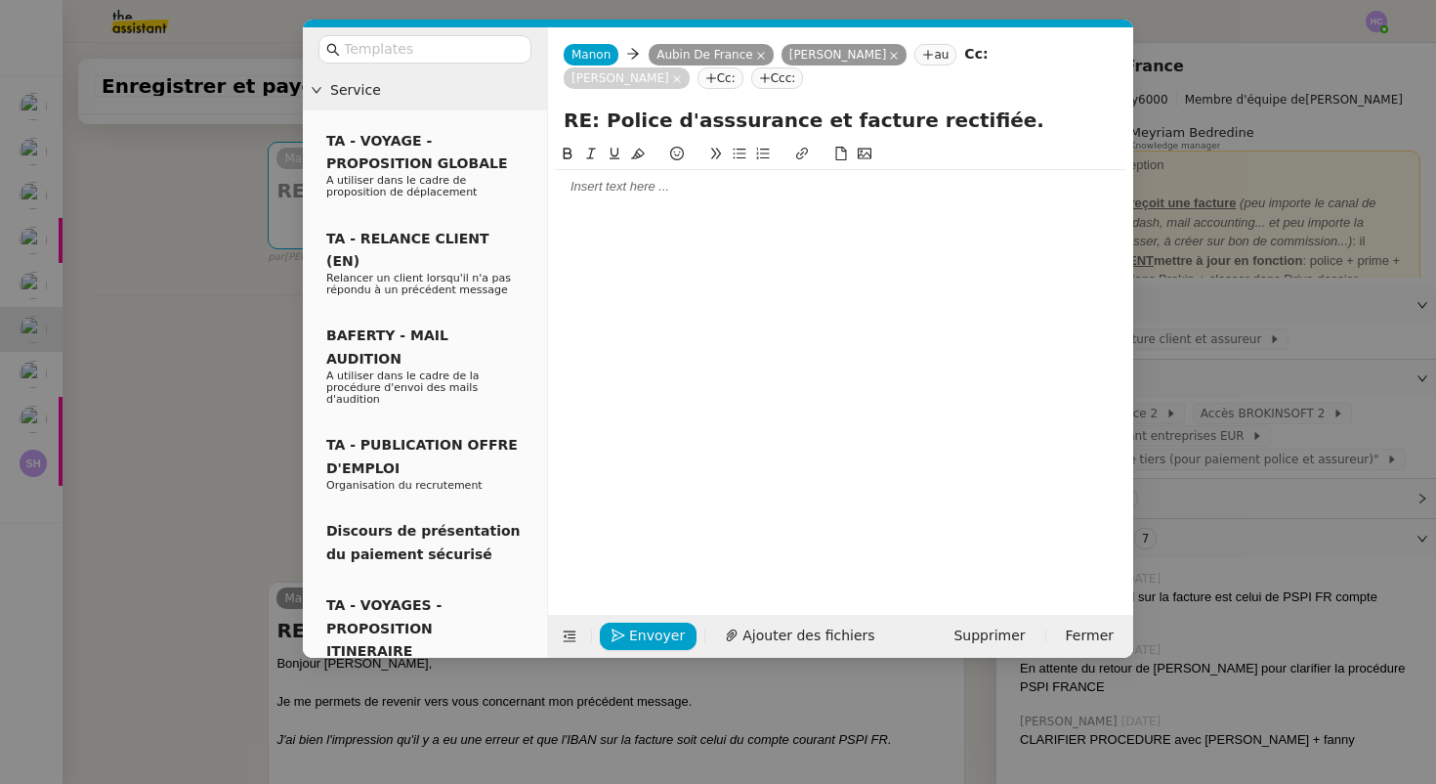
click at [206, 378] on nz-modal-container "Service TA - VOYAGE - PROPOSITION GLOBALE A utiliser dans le cadre de propositi…" at bounding box center [718, 392] width 1436 height 784
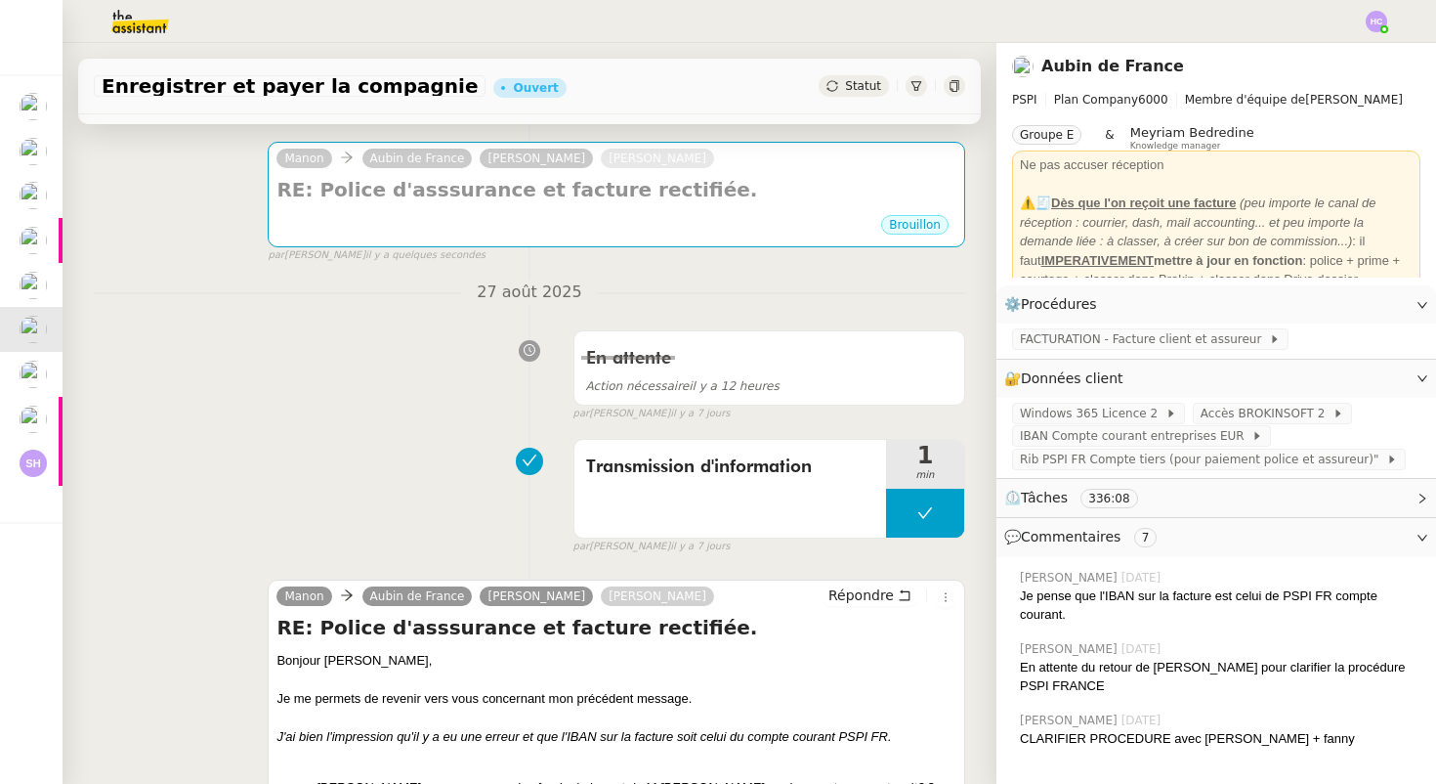
scroll to position [0, 0]
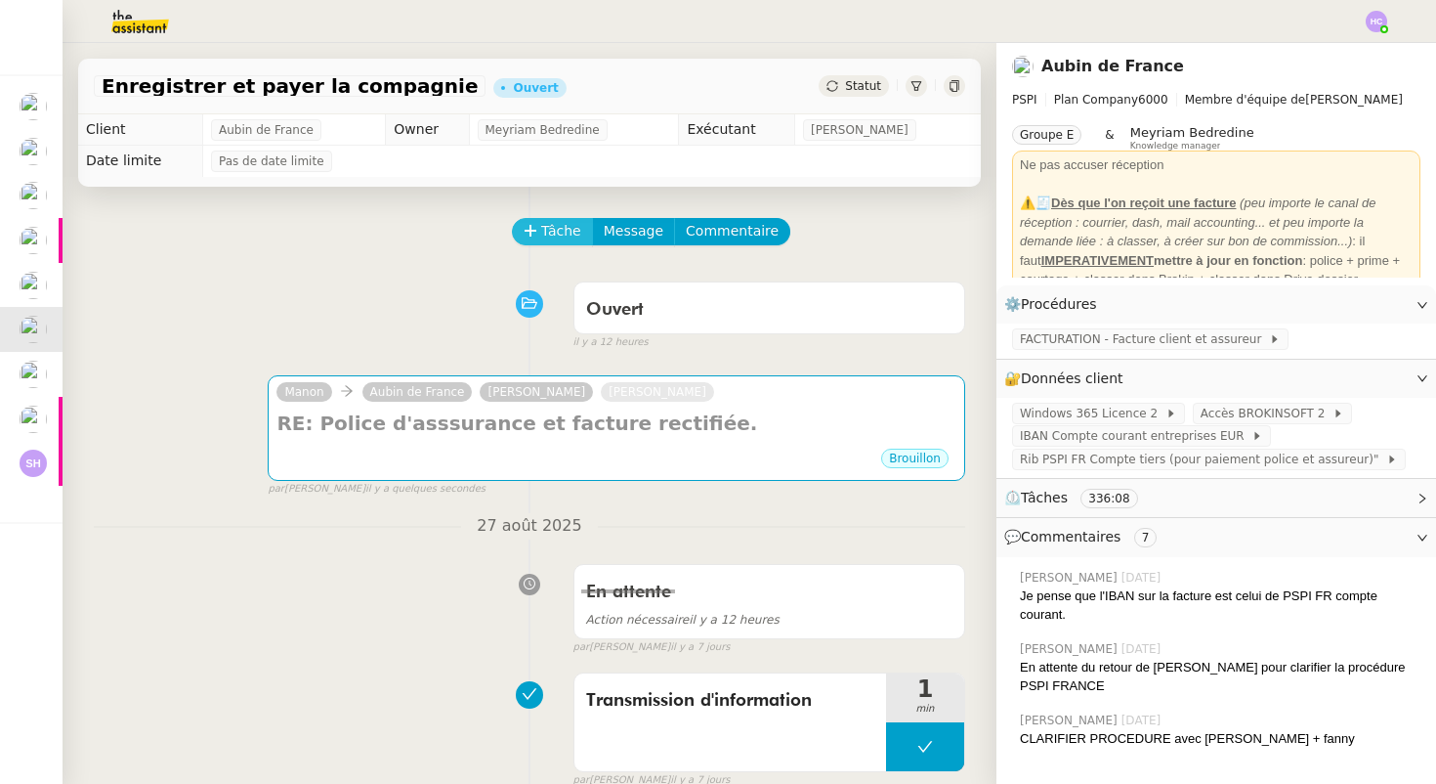
click at [541, 225] on span "Tâche" at bounding box center [561, 231] width 40 height 22
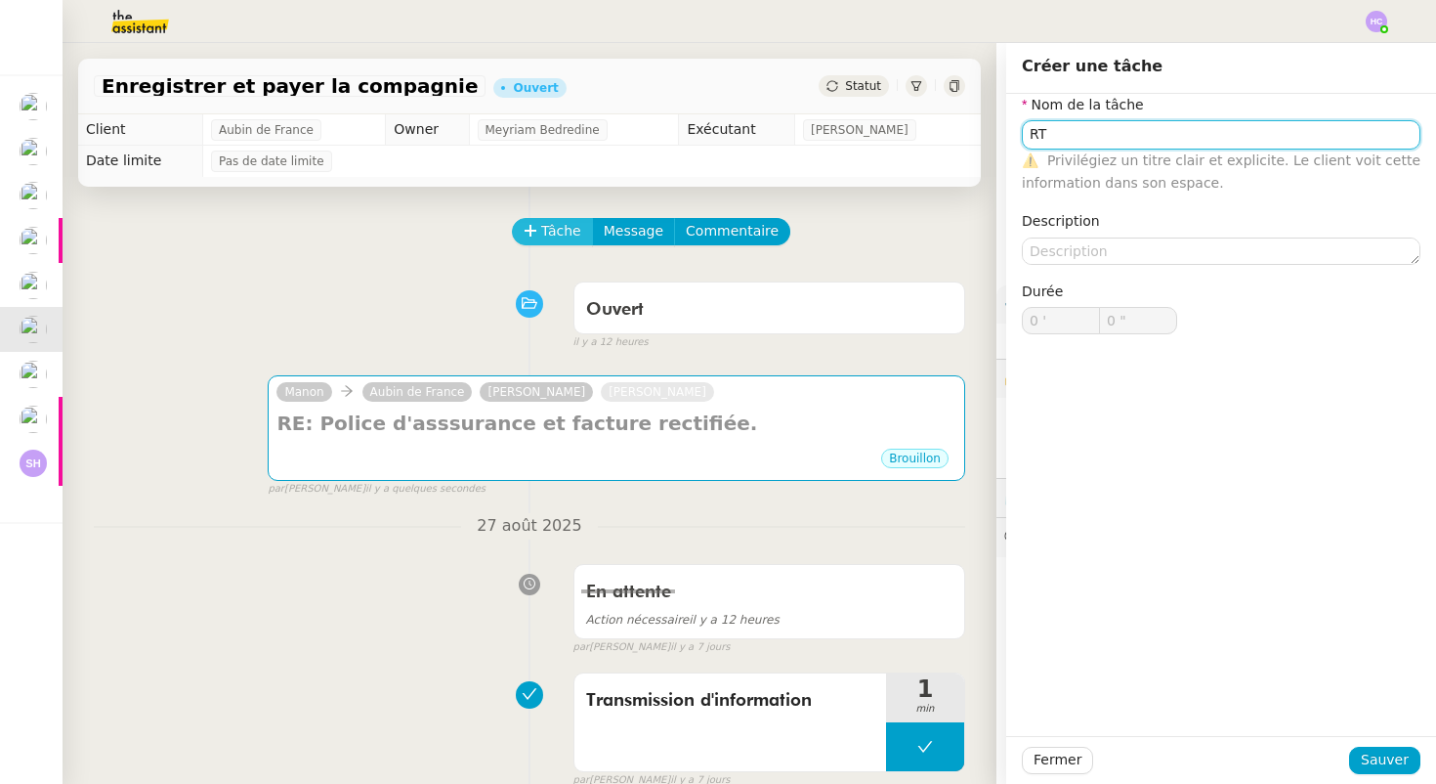
type input "R"
type input "Transmission d'information"
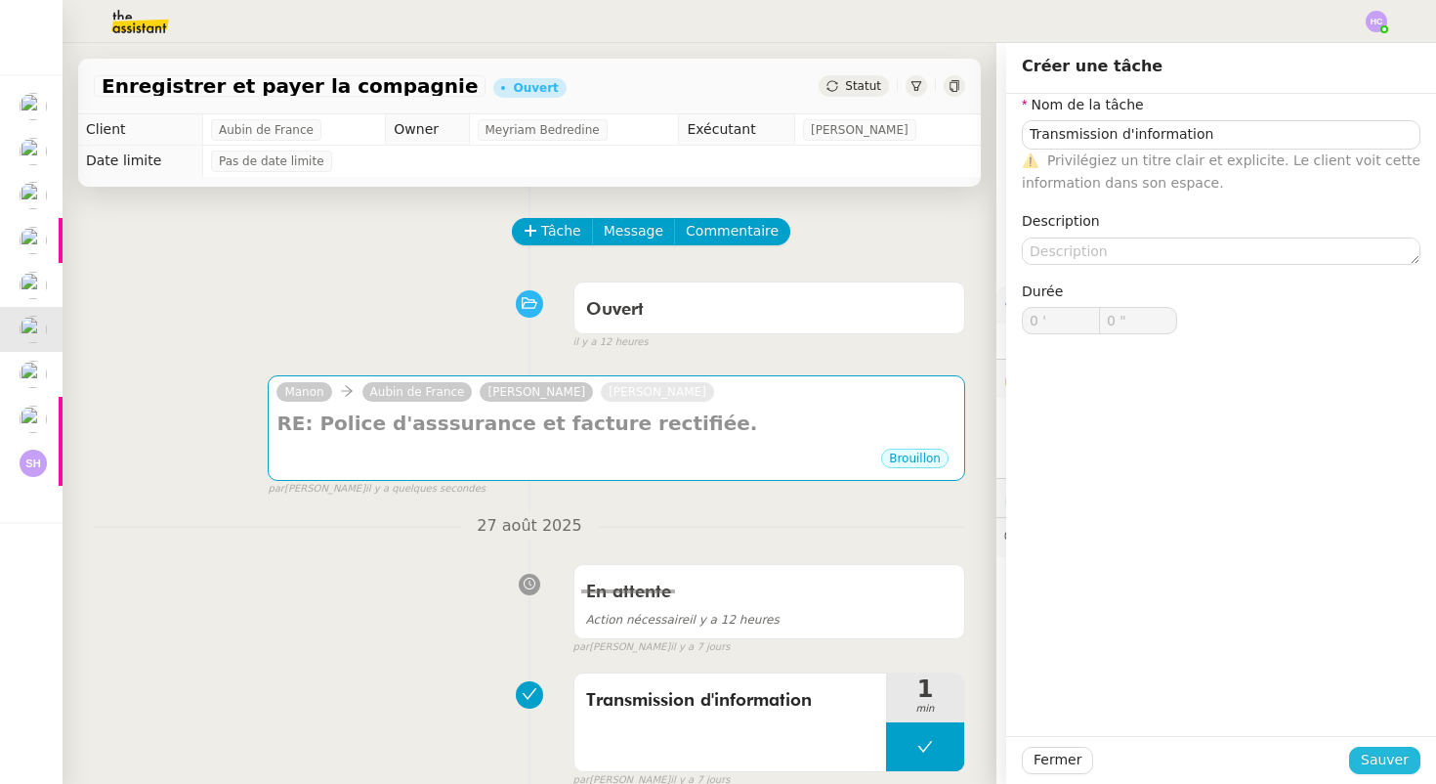
click at [1385, 764] on span "Sauver" at bounding box center [1385, 759] width 48 height 22
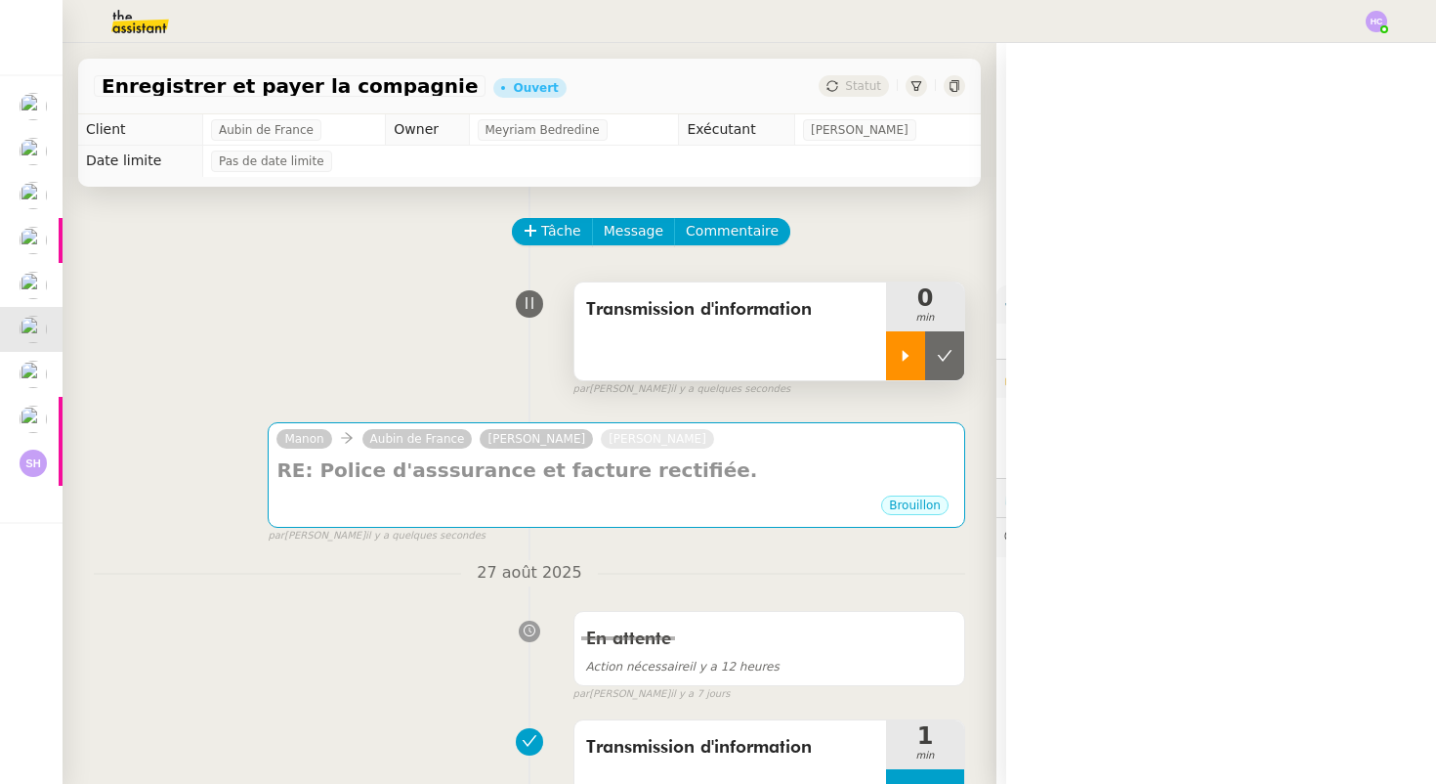
click at [905, 346] on div at bounding box center [905, 355] width 39 height 49
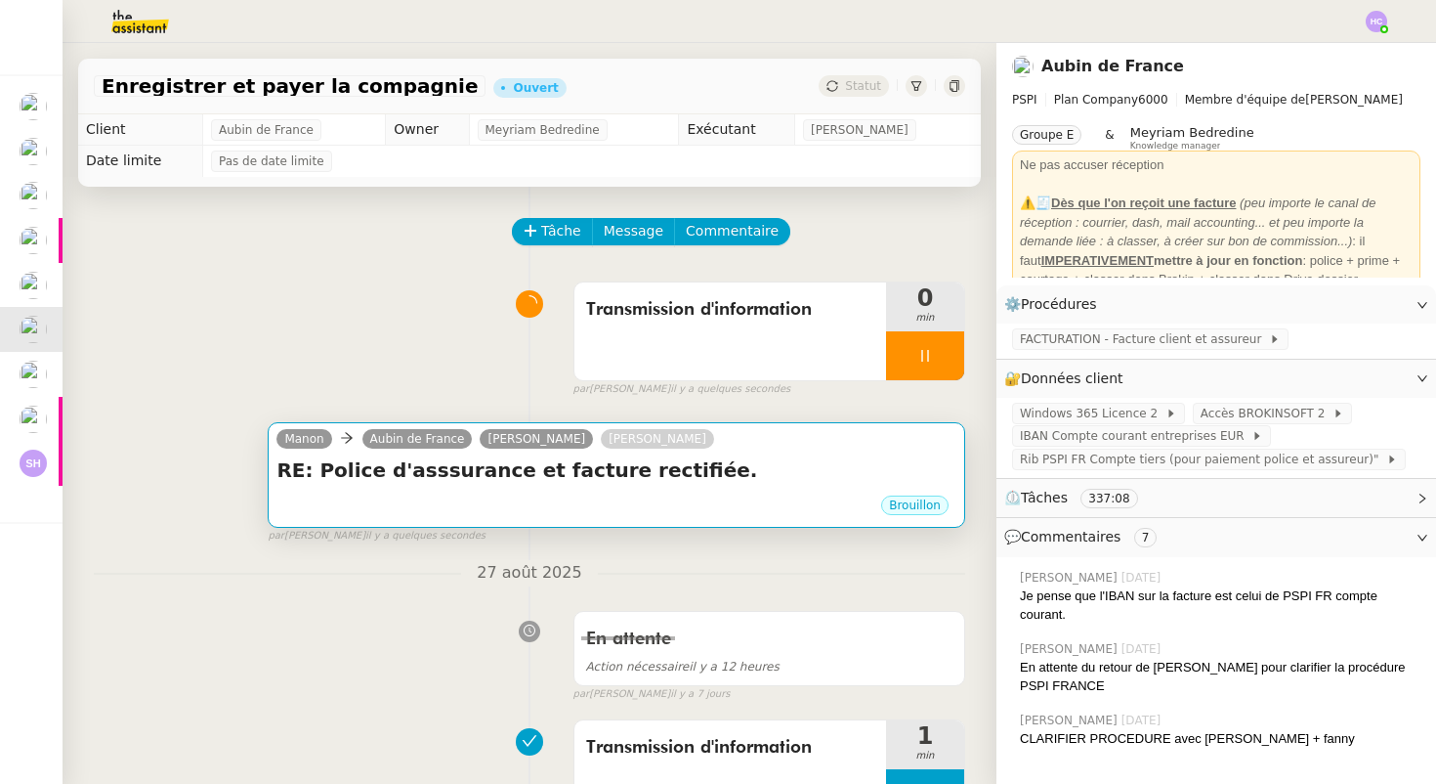
click at [689, 482] on h4 "RE: Police d'asssurance et facture rectifiée." at bounding box center [617, 469] width 680 height 27
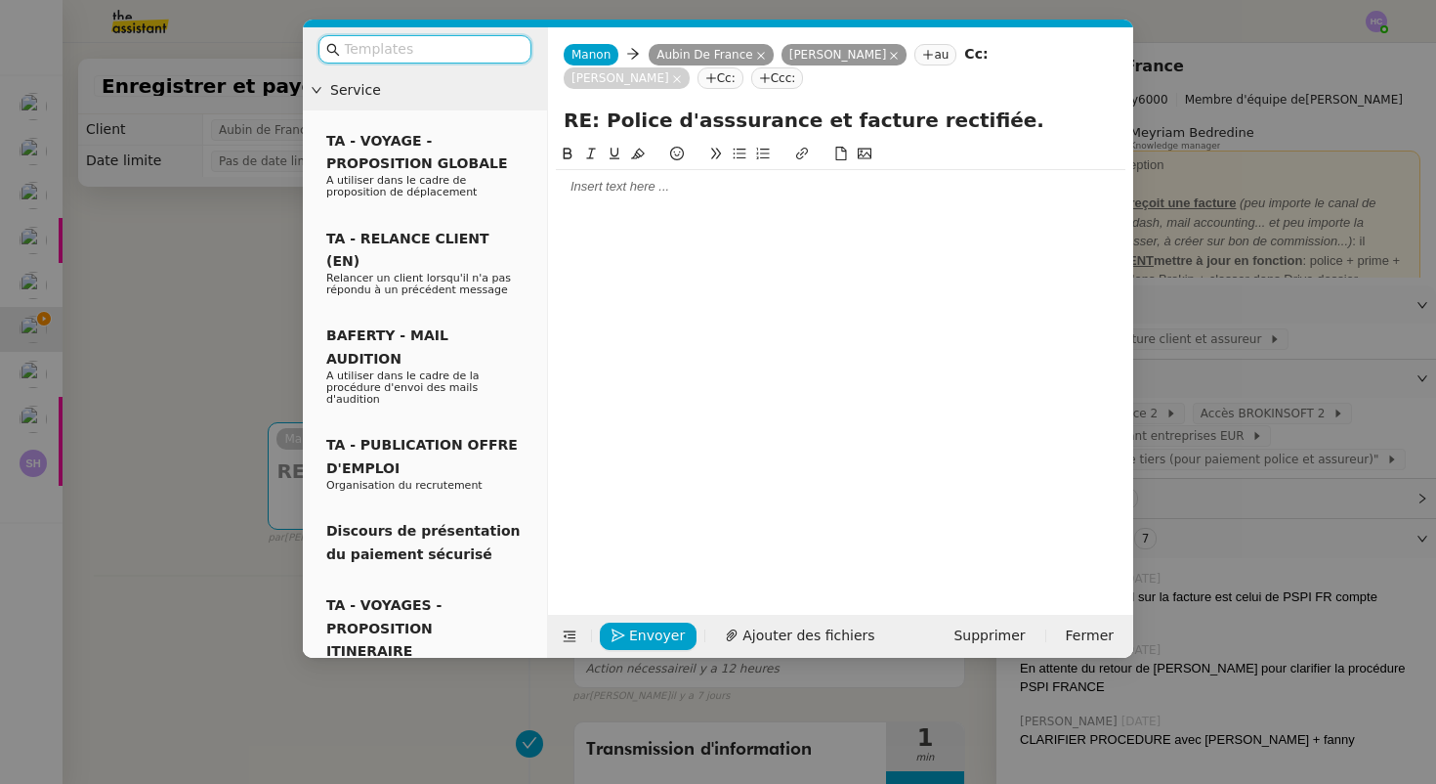
click at [621, 190] on div at bounding box center [841, 187] width 570 height 18
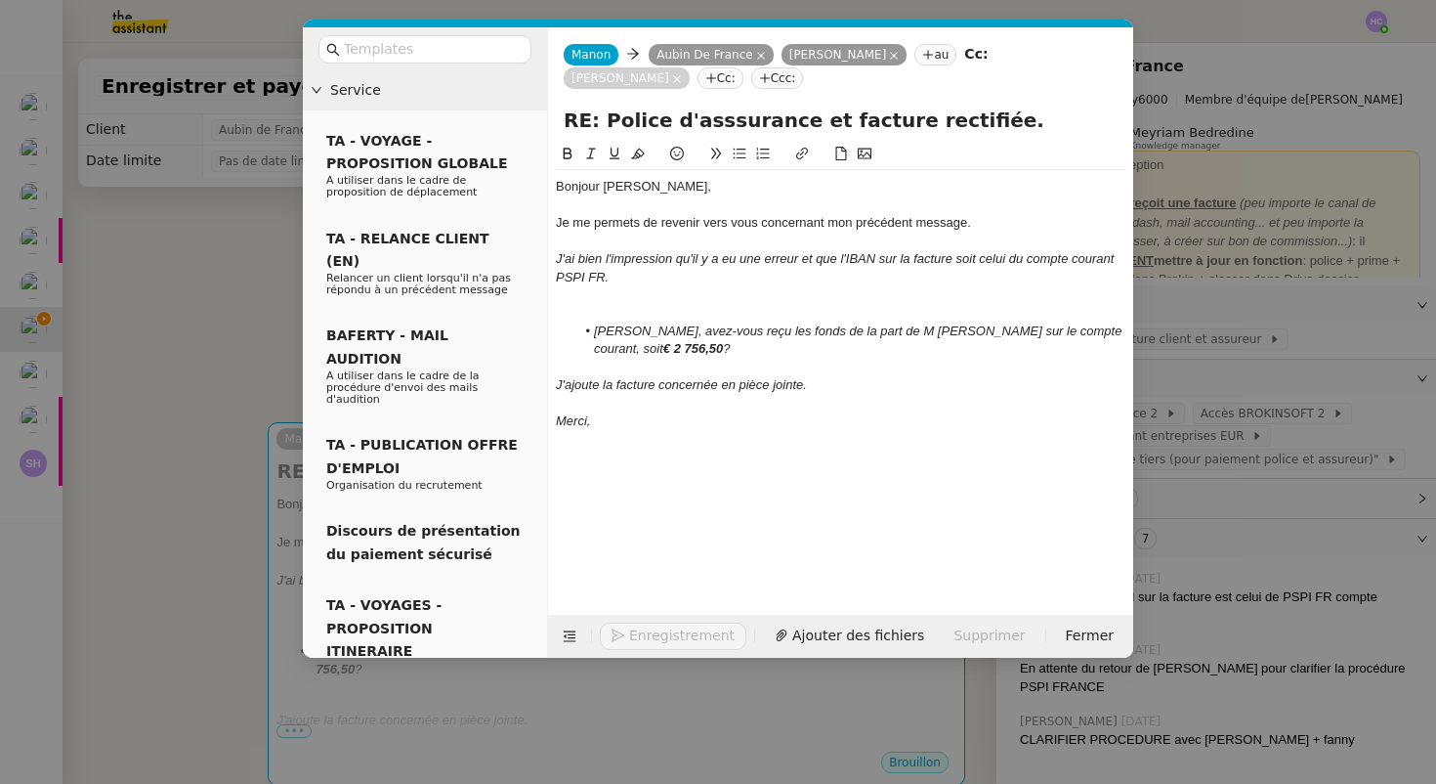
click at [691, 196] on div at bounding box center [841, 205] width 570 height 18
click at [665, 241] on div at bounding box center [841, 242] width 570 height 18
click at [665, 282] on div "J'ai bien l'impression qu'il y a eu une erreur et que l'IBAN sur la facture soi…" at bounding box center [841, 268] width 570 height 36
click at [648, 293] on div at bounding box center [841, 295] width 570 height 18
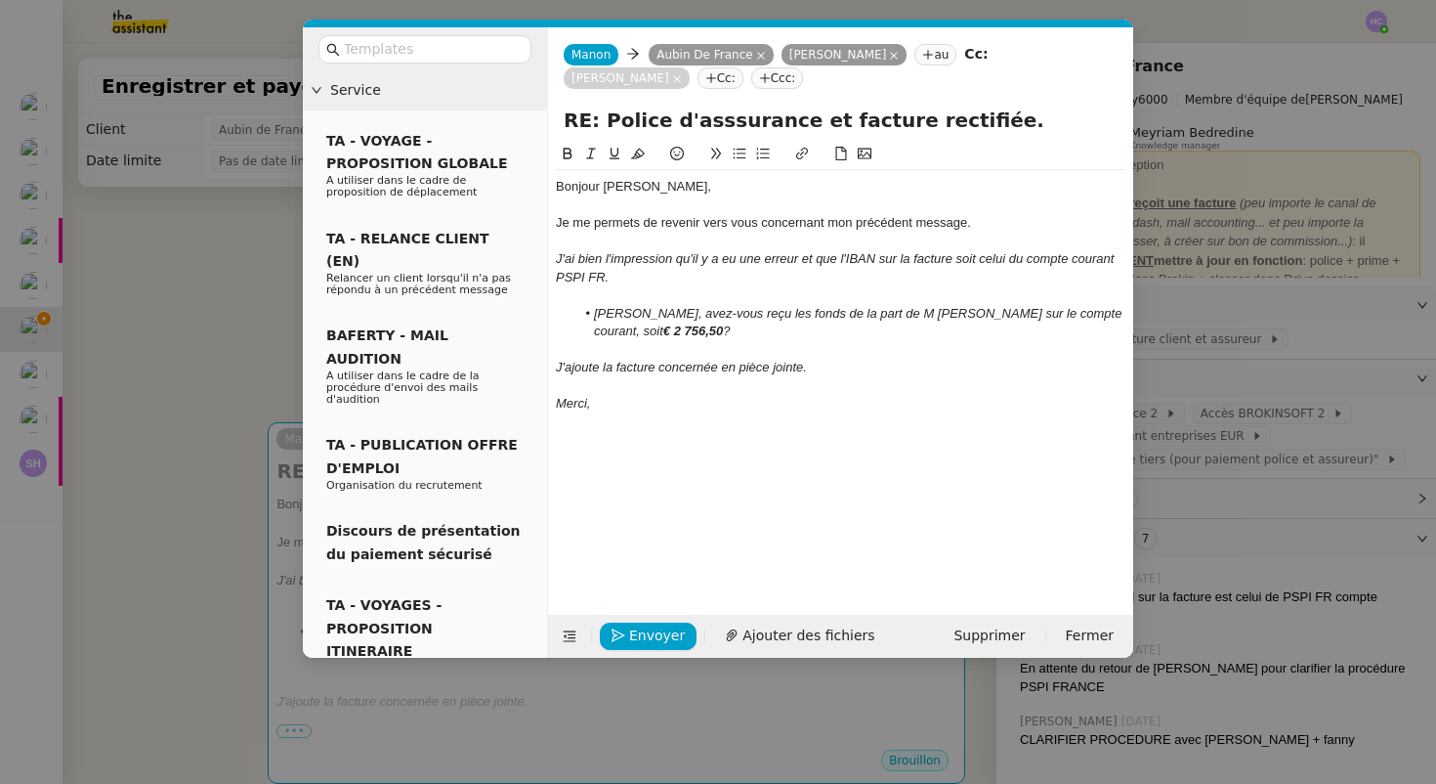
click at [669, 342] on div at bounding box center [841, 349] width 570 height 18
click at [662, 395] on div "Merci," at bounding box center [841, 404] width 570 height 18
click at [762, 639] on span "Ajouter des fichiers" at bounding box center [809, 635] width 132 height 22
click at [1035, 317] on em "[PERSON_NAME], avez-vous reçu les fonds de la part de M [PERSON_NAME] sur le co…" at bounding box center [860, 322] width 532 height 32
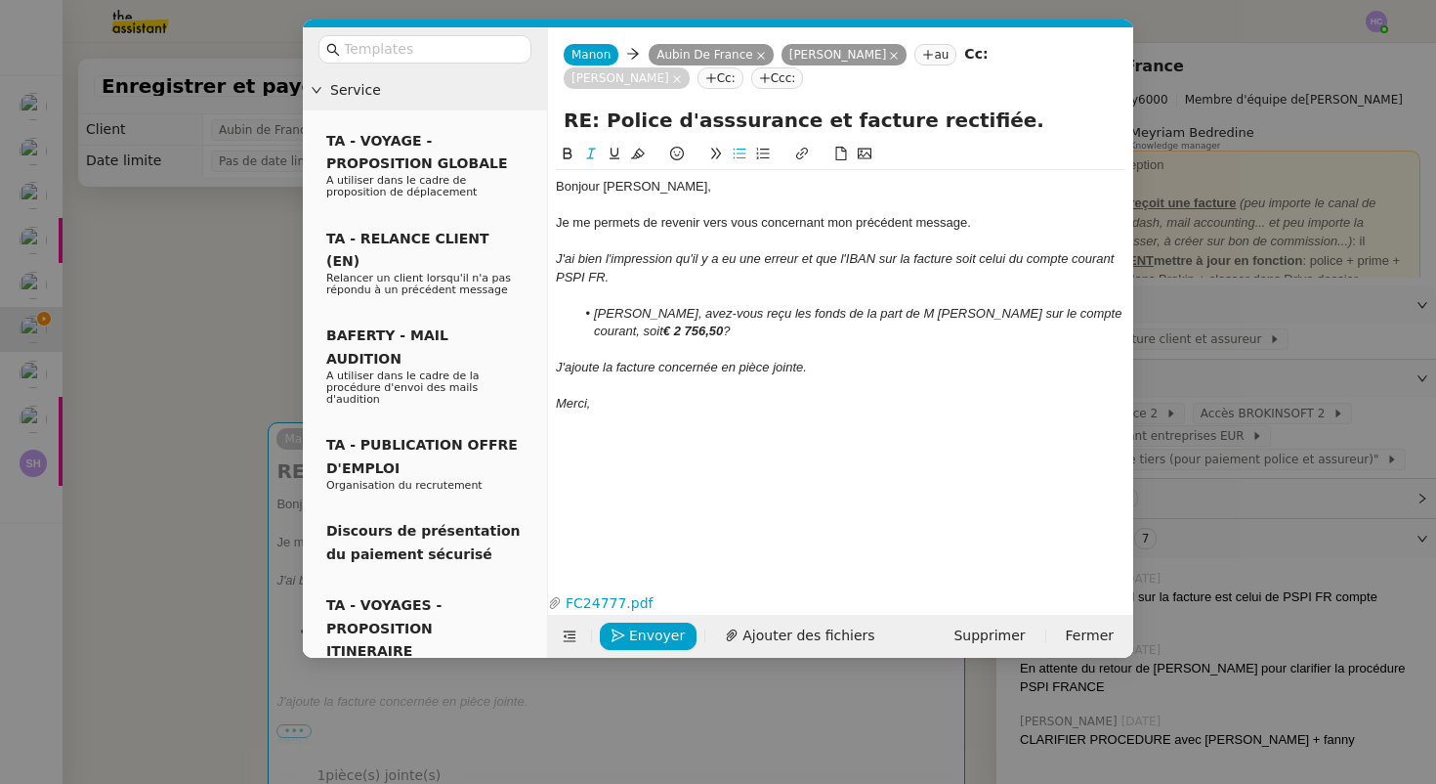
click at [909, 362] on div "J'ajoute la facture concernée en pièce jointe." at bounding box center [841, 368] width 570 height 18
click at [630, 634] on span "Envoyer" at bounding box center [657, 635] width 56 height 22
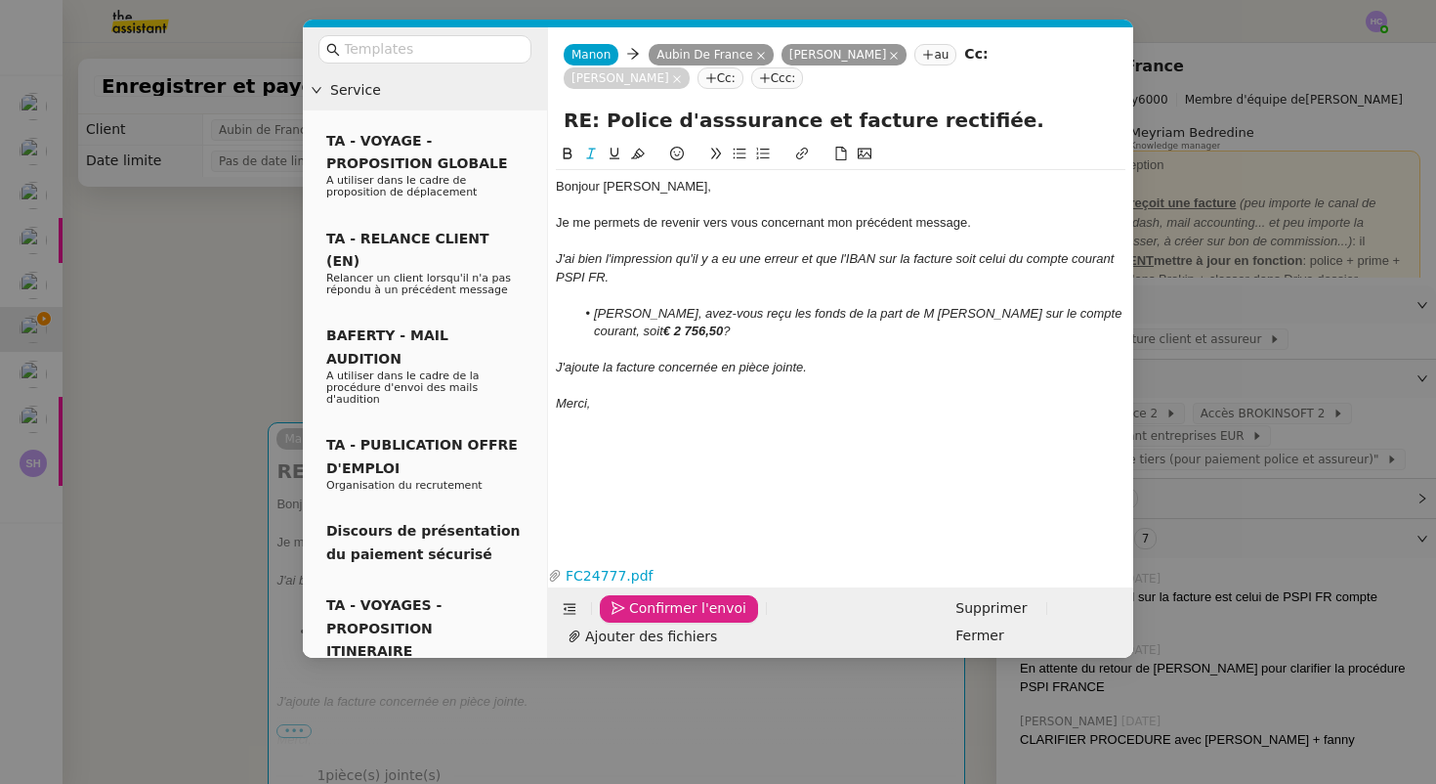
click at [630, 619] on span "Confirmer l'envoi" at bounding box center [687, 608] width 117 height 22
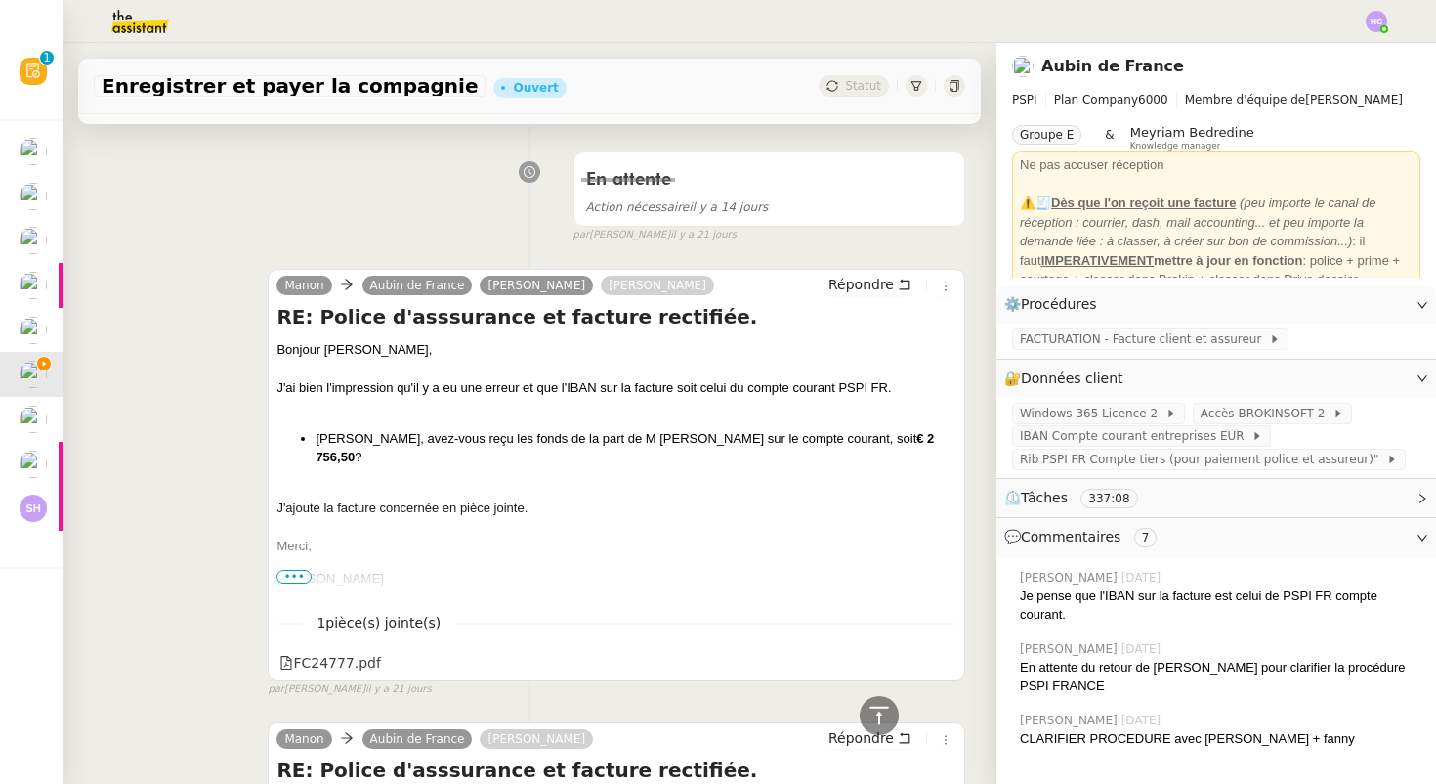
scroll to position [4573, 0]
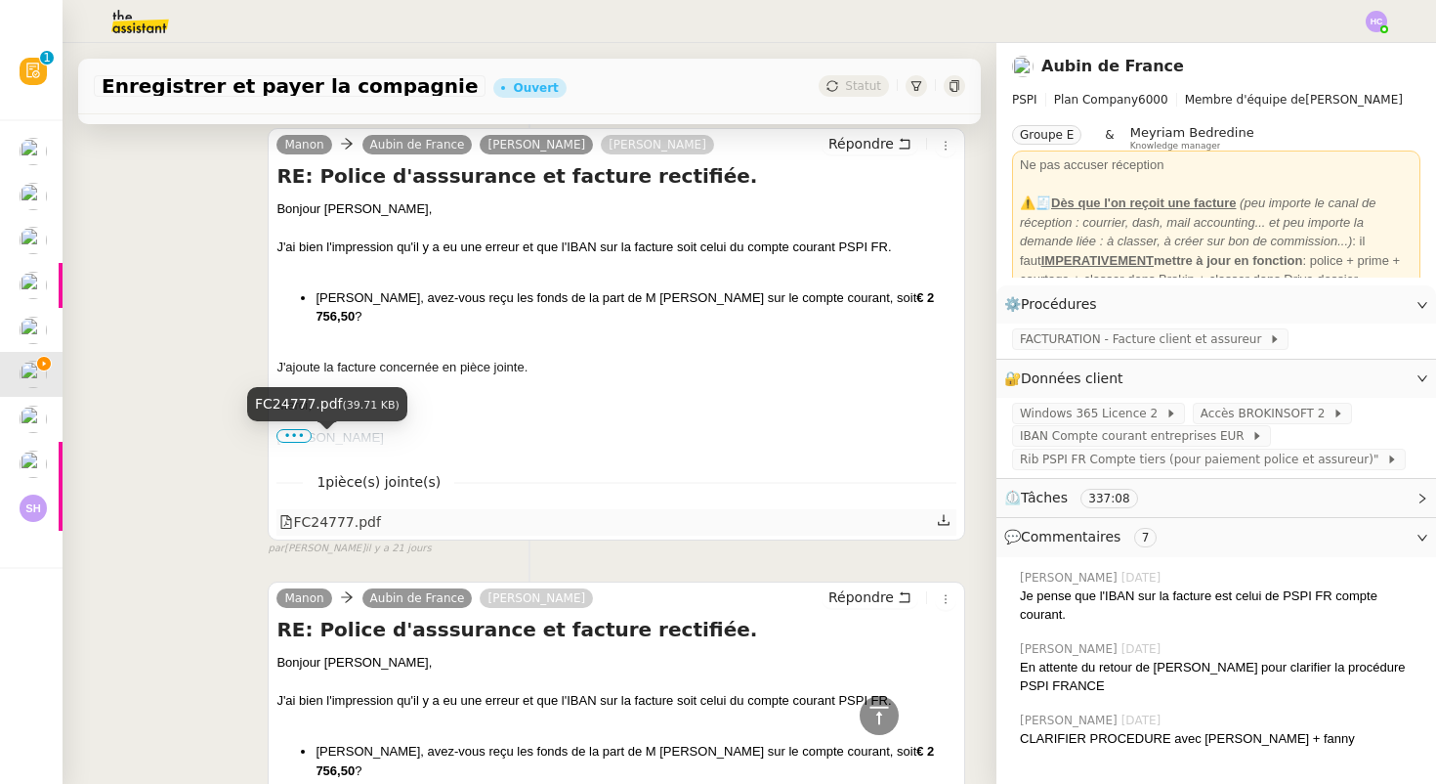
click at [320, 511] on div "FC24777.pdf" at bounding box center [330, 522] width 102 height 22
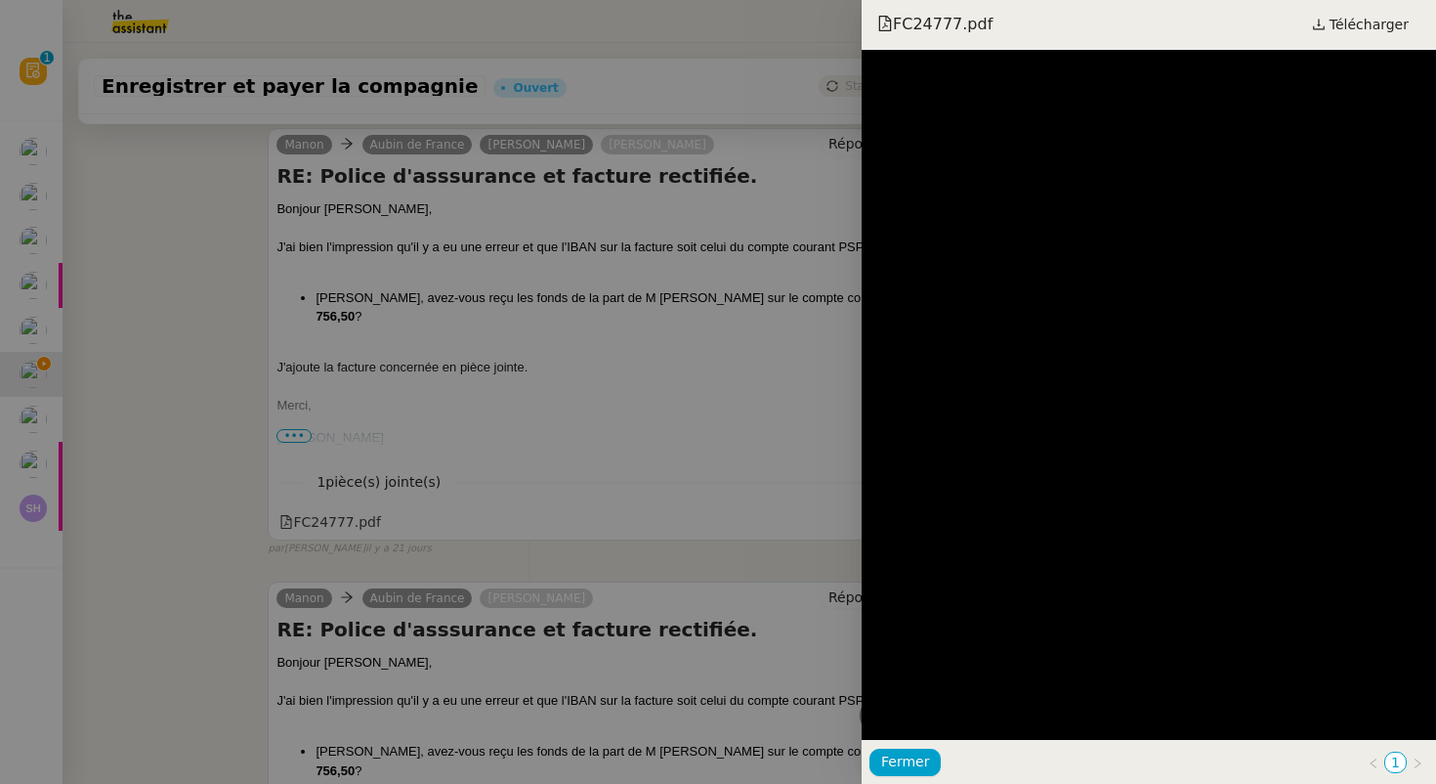
click at [207, 410] on div at bounding box center [718, 392] width 1436 height 784
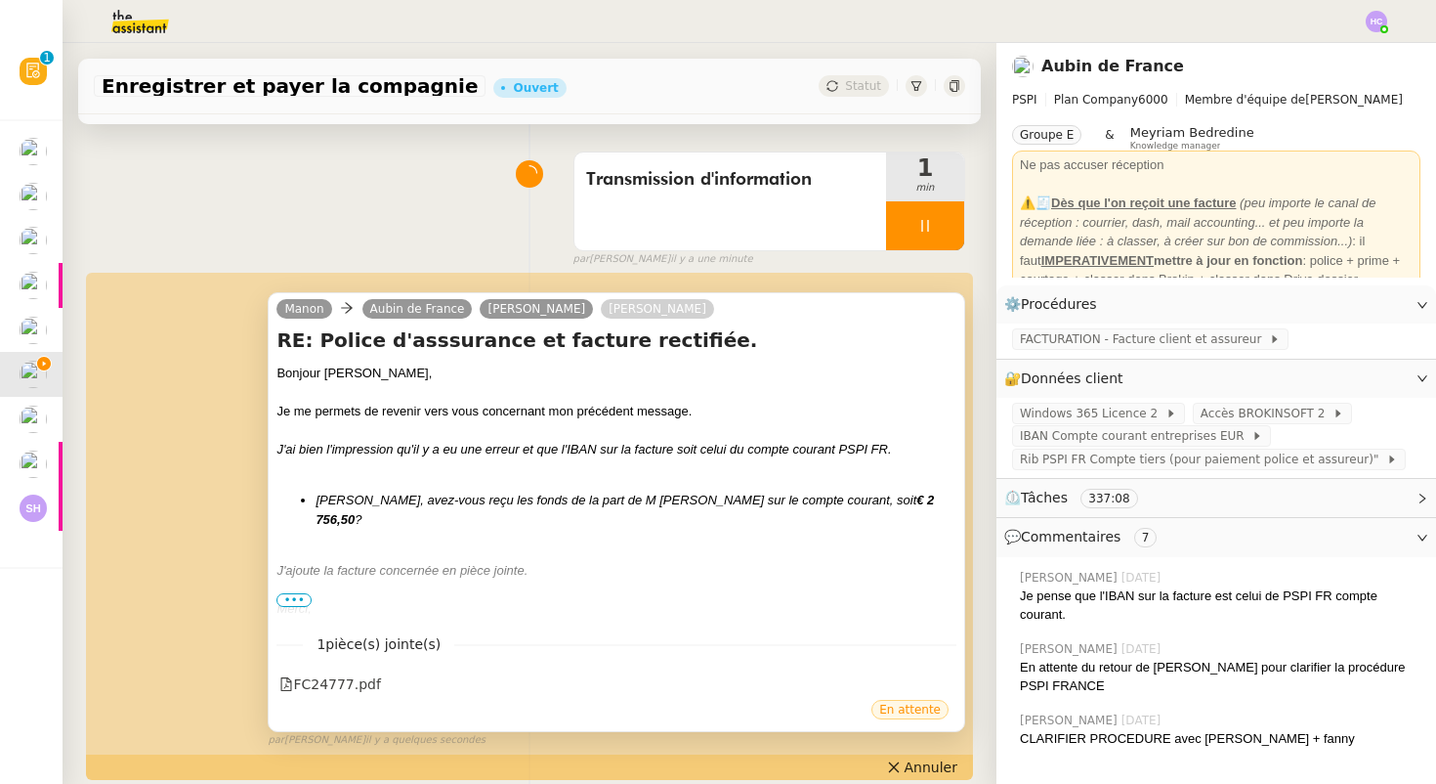
scroll to position [363, 0]
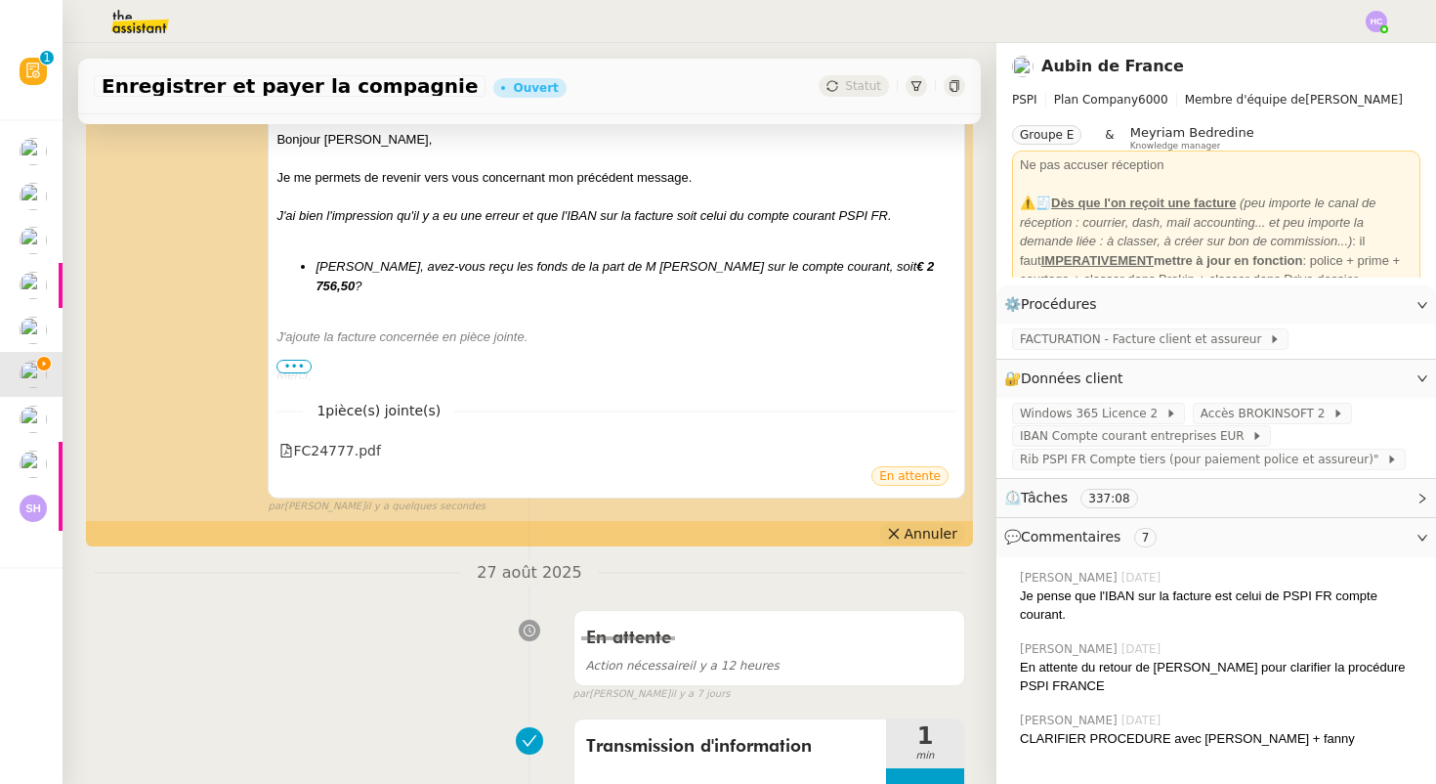
click at [939, 524] on span "Annuler" at bounding box center [931, 534] width 53 height 20
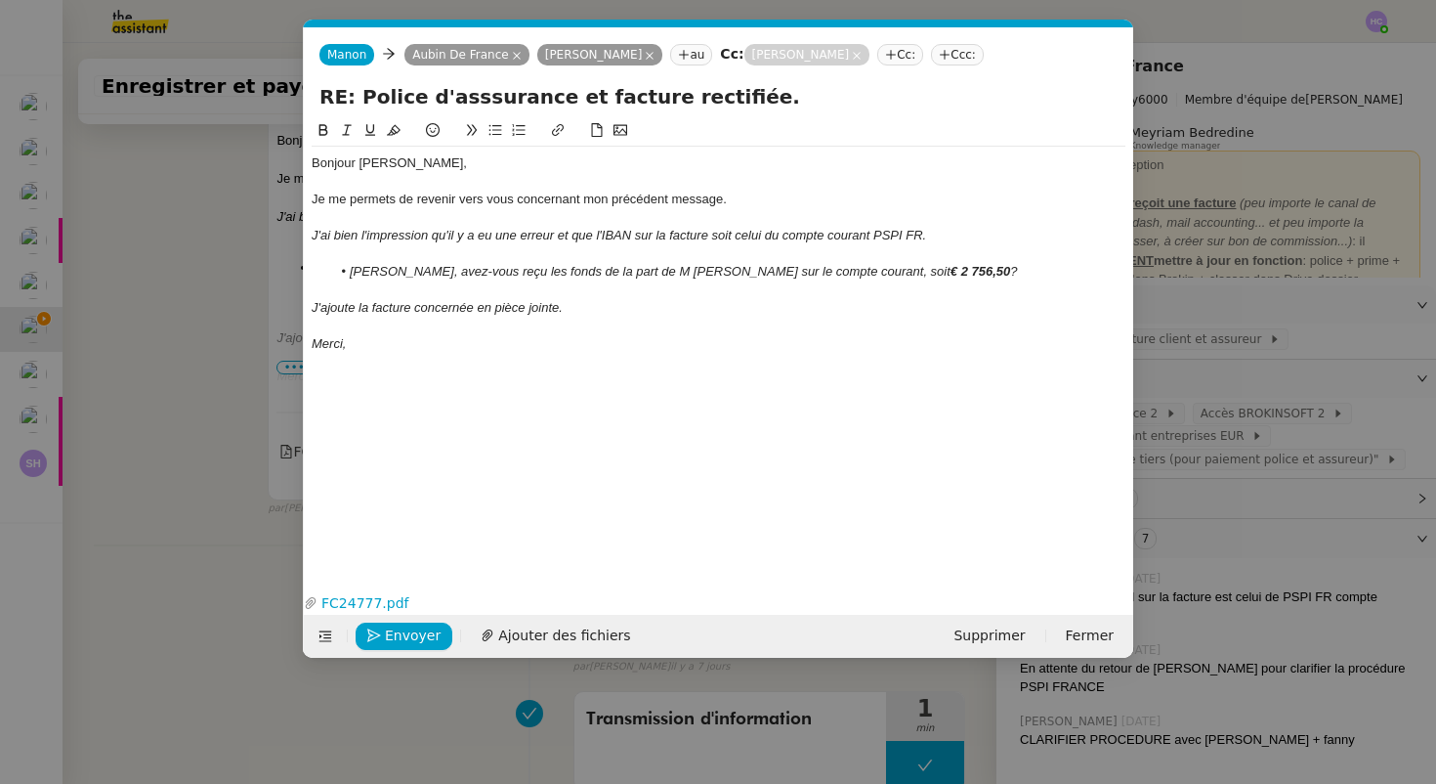
scroll to position [0, 41]
click at [238, 410] on nz-modal-container "Service TA - VOYAGE - PROPOSITION GLOBALE A utiliser dans le cadre de propositi…" at bounding box center [718, 392] width 1436 height 784
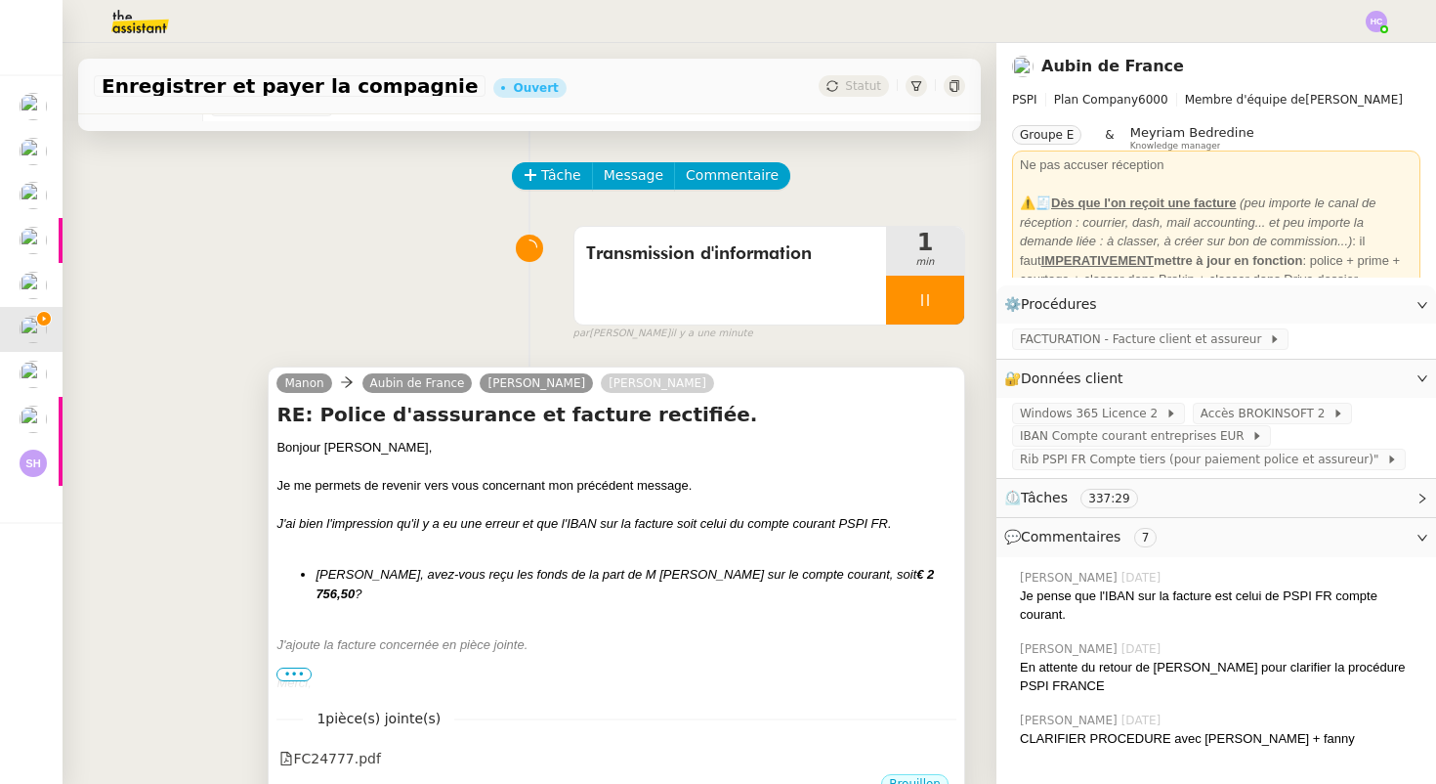
scroll to position [0, 0]
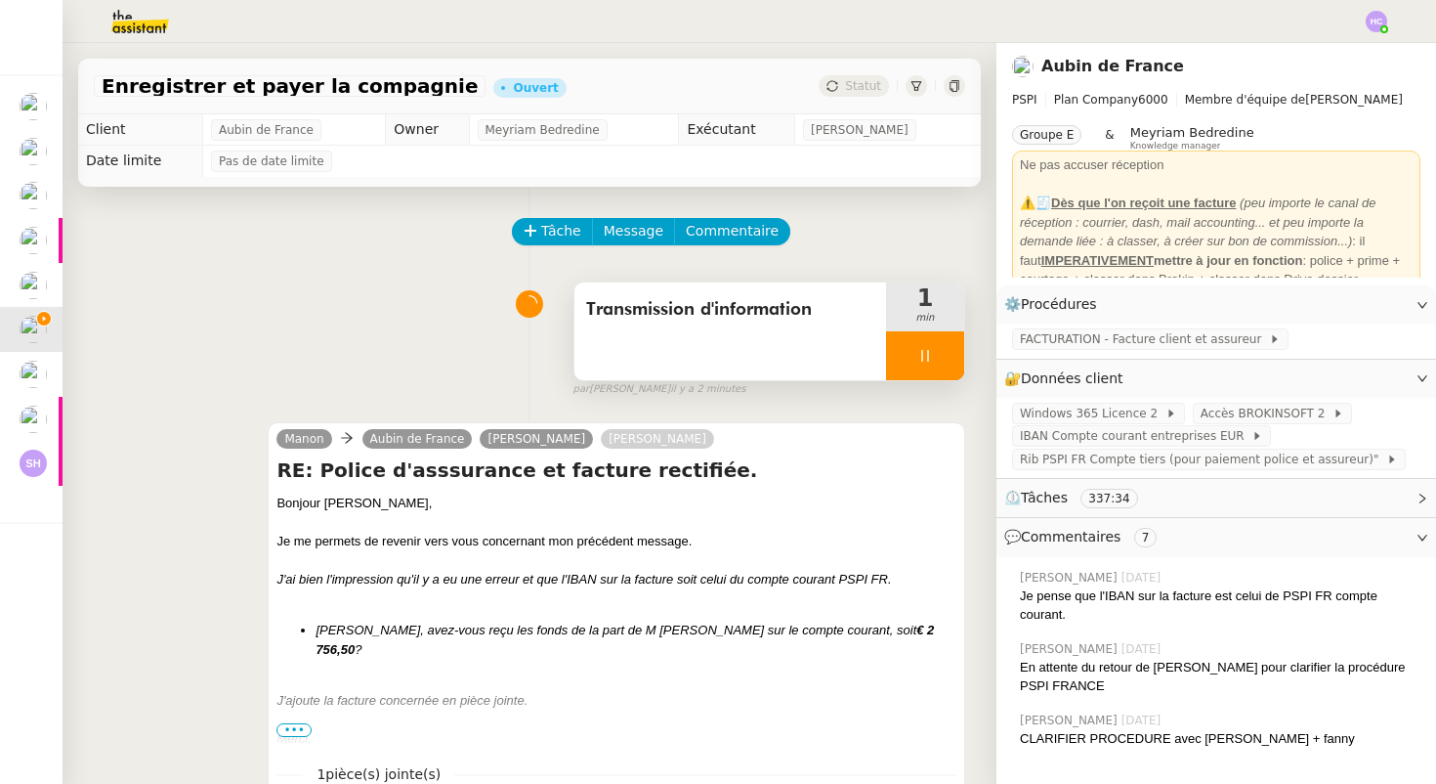
click at [813, 302] on span "Transmission d'information" at bounding box center [730, 309] width 288 height 29
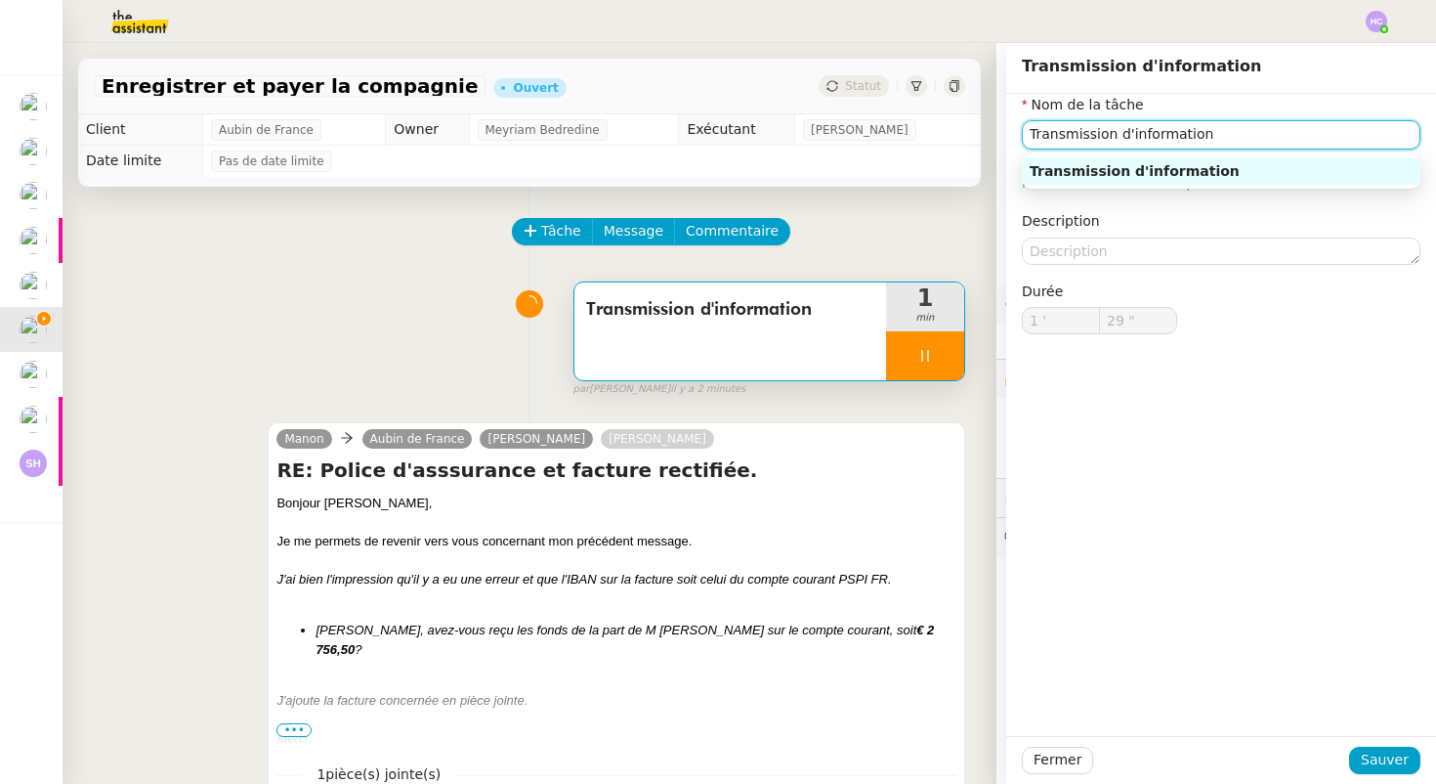
type input "30 ""
drag, startPoint x: 1207, startPoint y: 131, endPoint x: 993, endPoint y: 130, distance: 214.0
click at [993, 130] on app-ticket "Enregistrer et payer la compagnie Ouvert Statut Client Aubin de France Owner Me…" at bounding box center [750, 413] width 1374 height 741
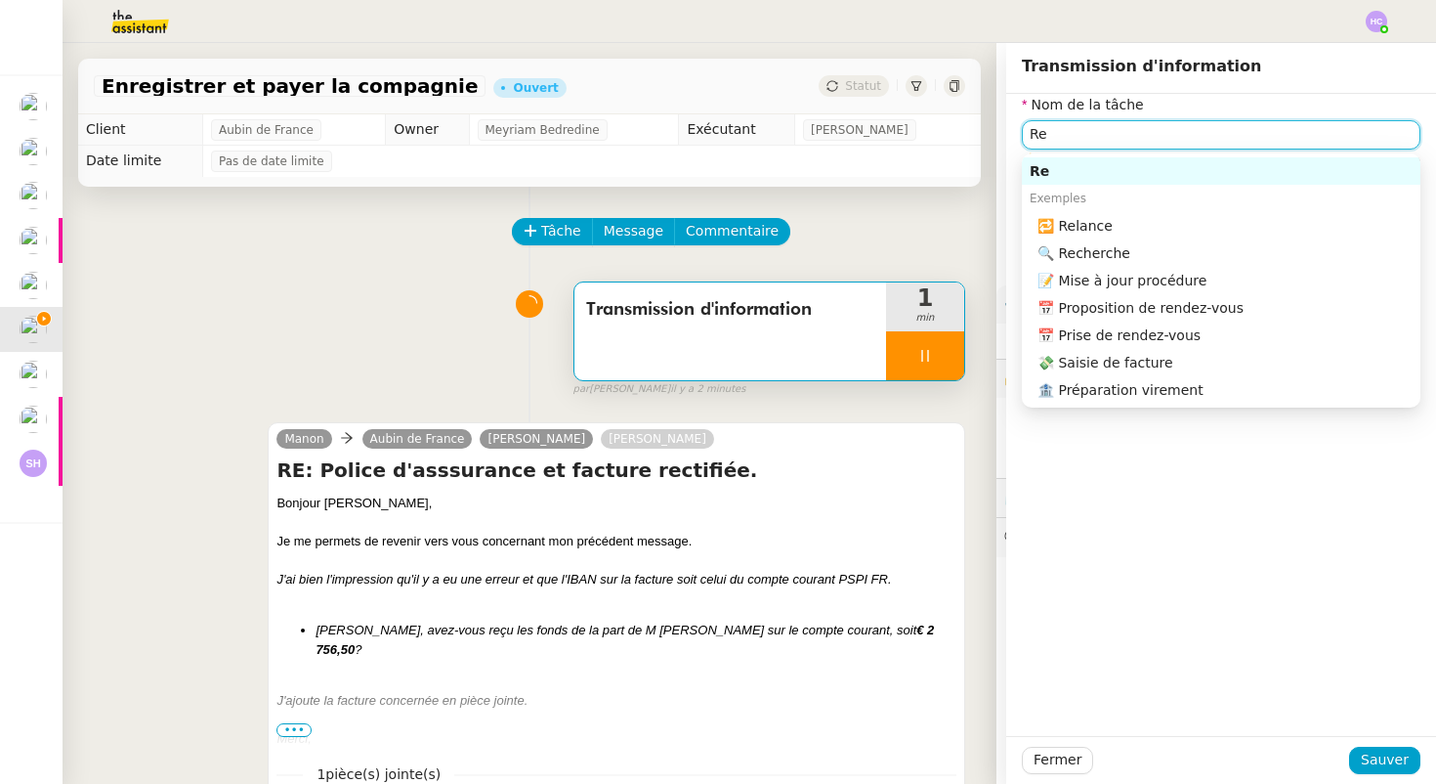
type input "Rec"
type input "31 ""
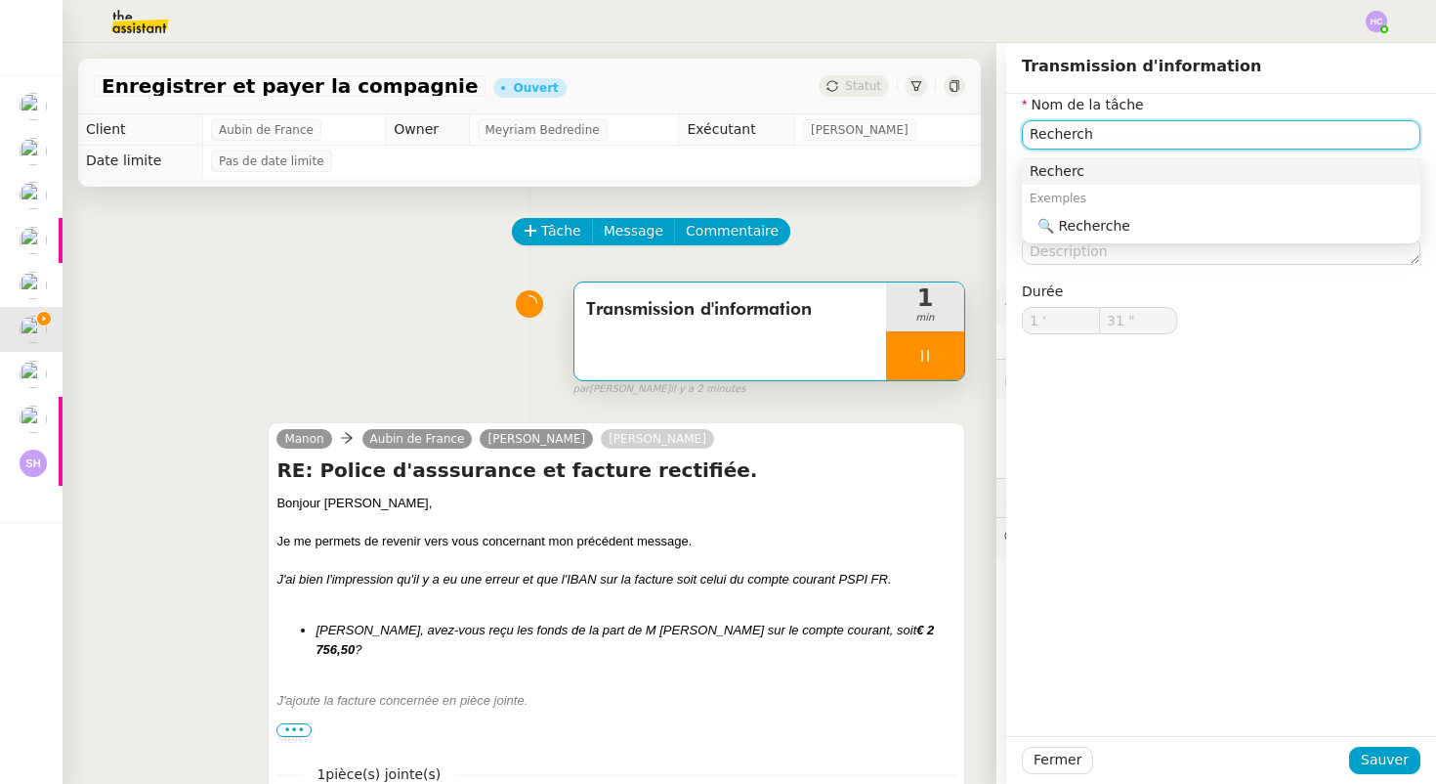
type input "Recherche"
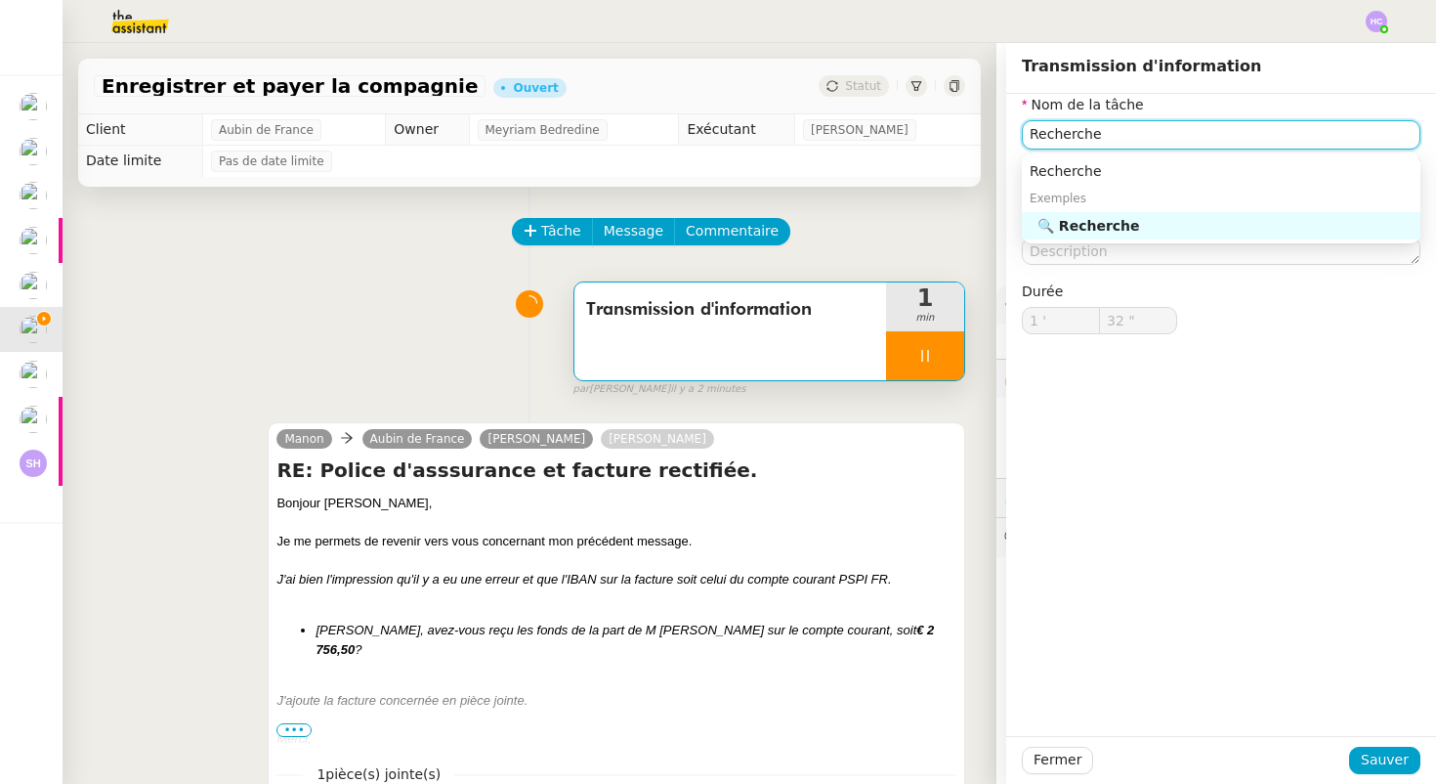
click at [1191, 226] on div "🔍 Recherche" at bounding box center [1225, 226] width 375 height 18
type input "33 ""
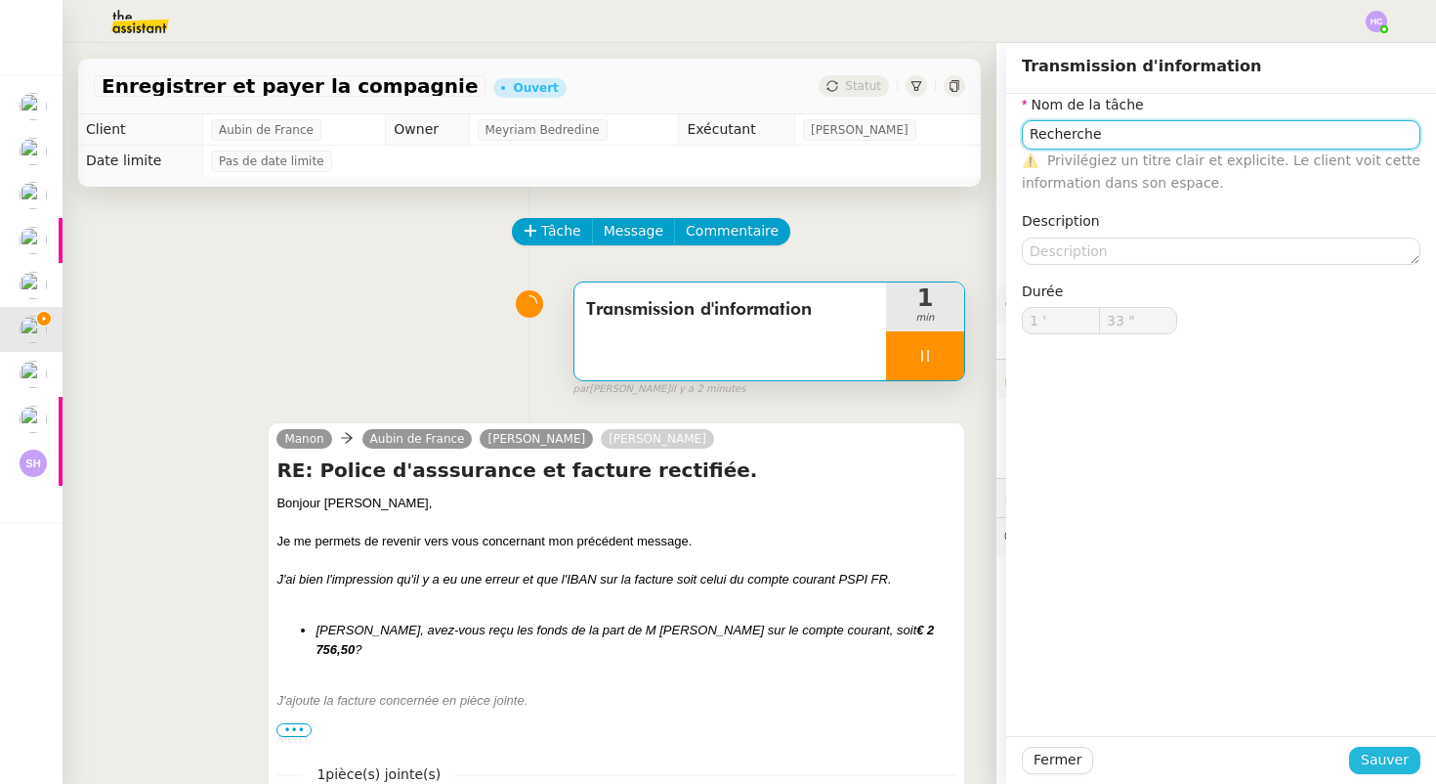
type input "Recherche"
click at [1366, 763] on span "Sauver" at bounding box center [1385, 759] width 48 height 22
type input "34 ""
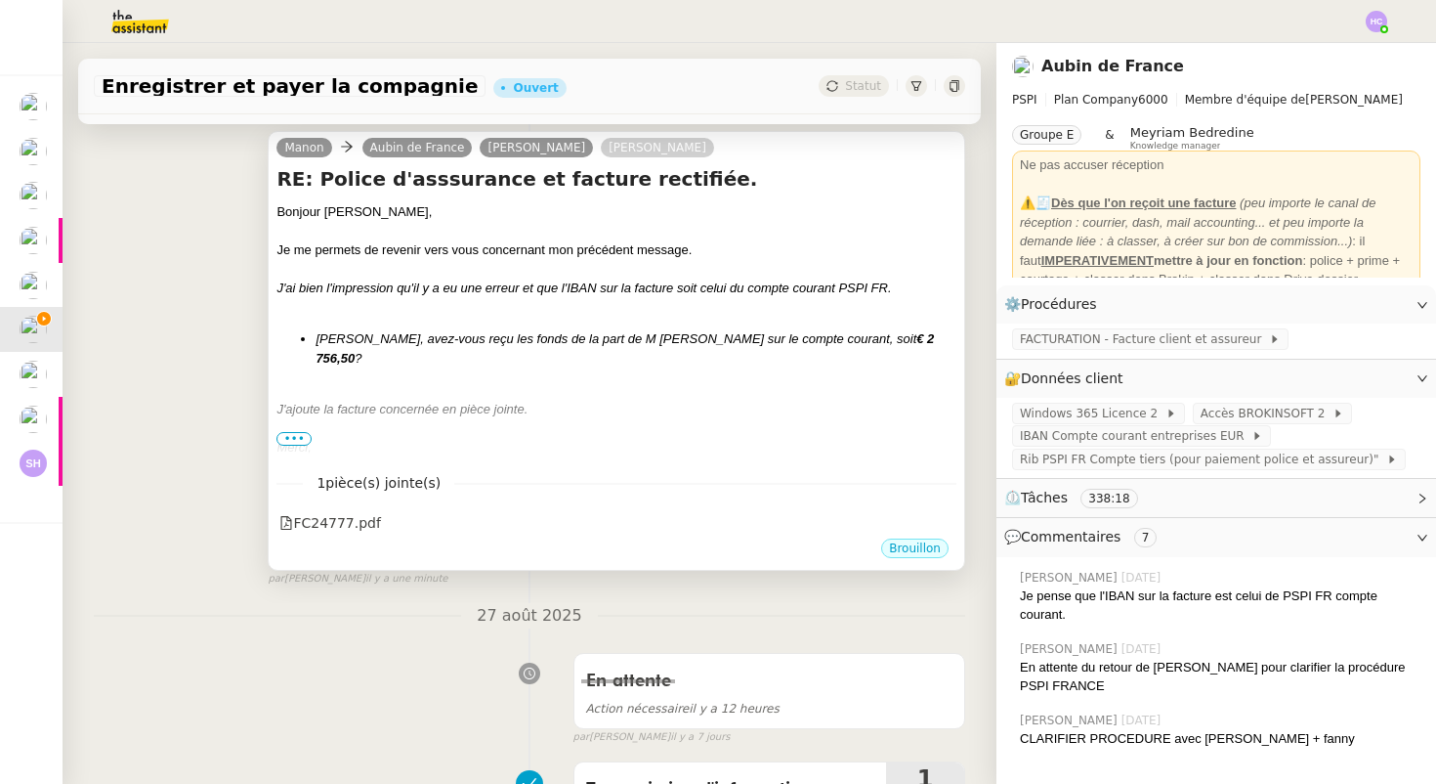
scroll to position [362, 0]
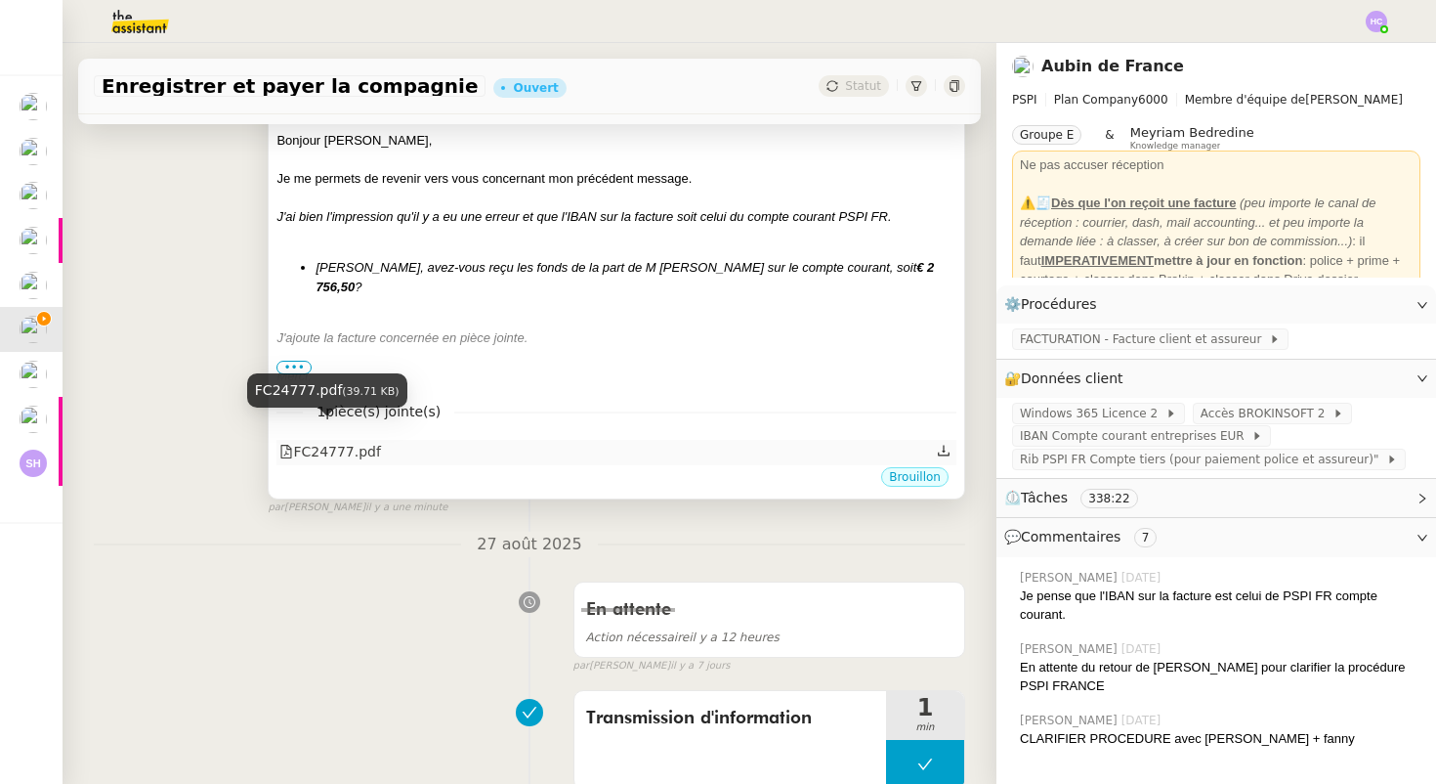
click at [367, 441] on div "FC24777.pdf" at bounding box center [330, 452] width 102 height 22
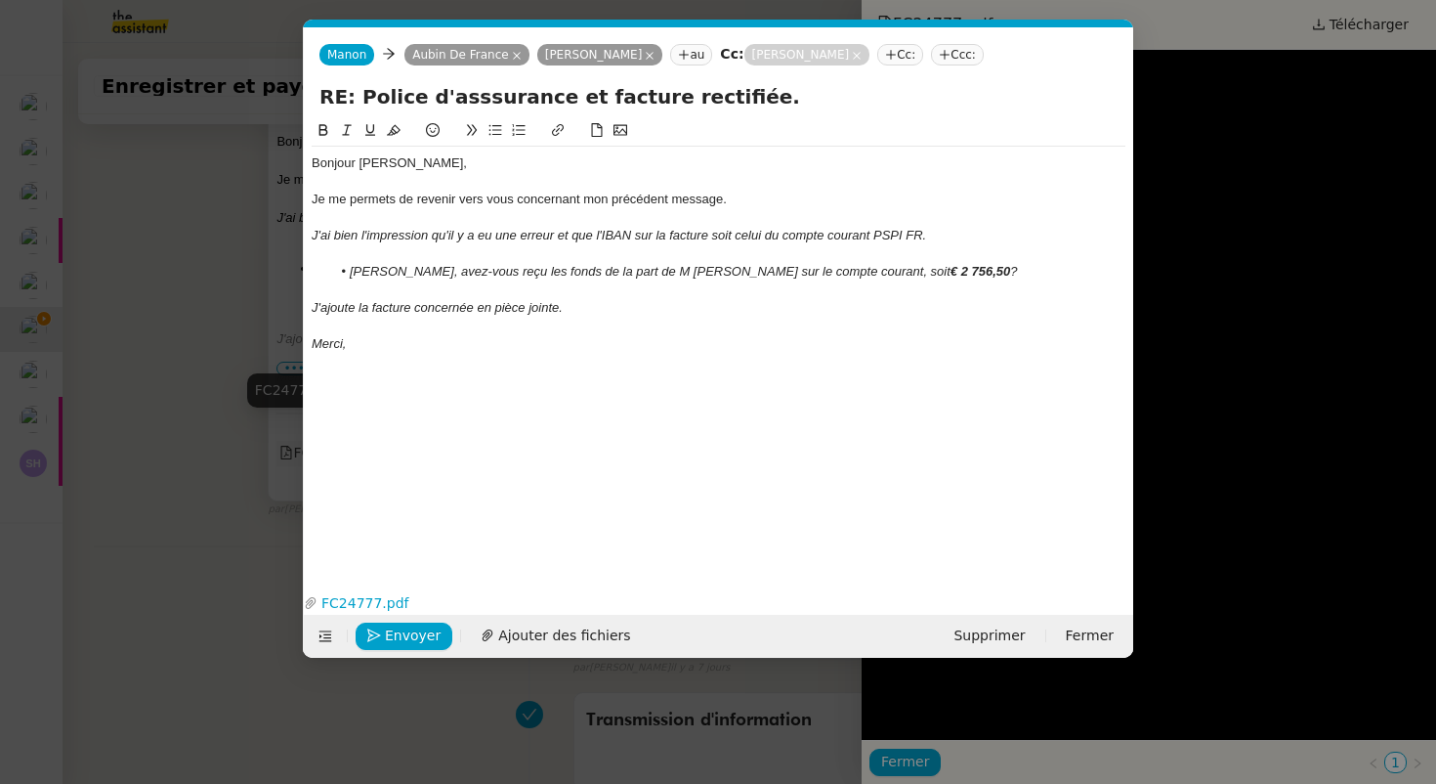
scroll to position [0, 41]
click at [232, 447] on nz-modal-container "Service TA - VOYAGE - PROPOSITION GLOBALE A utiliser dans le cadre de propositi…" at bounding box center [718, 392] width 1436 height 784
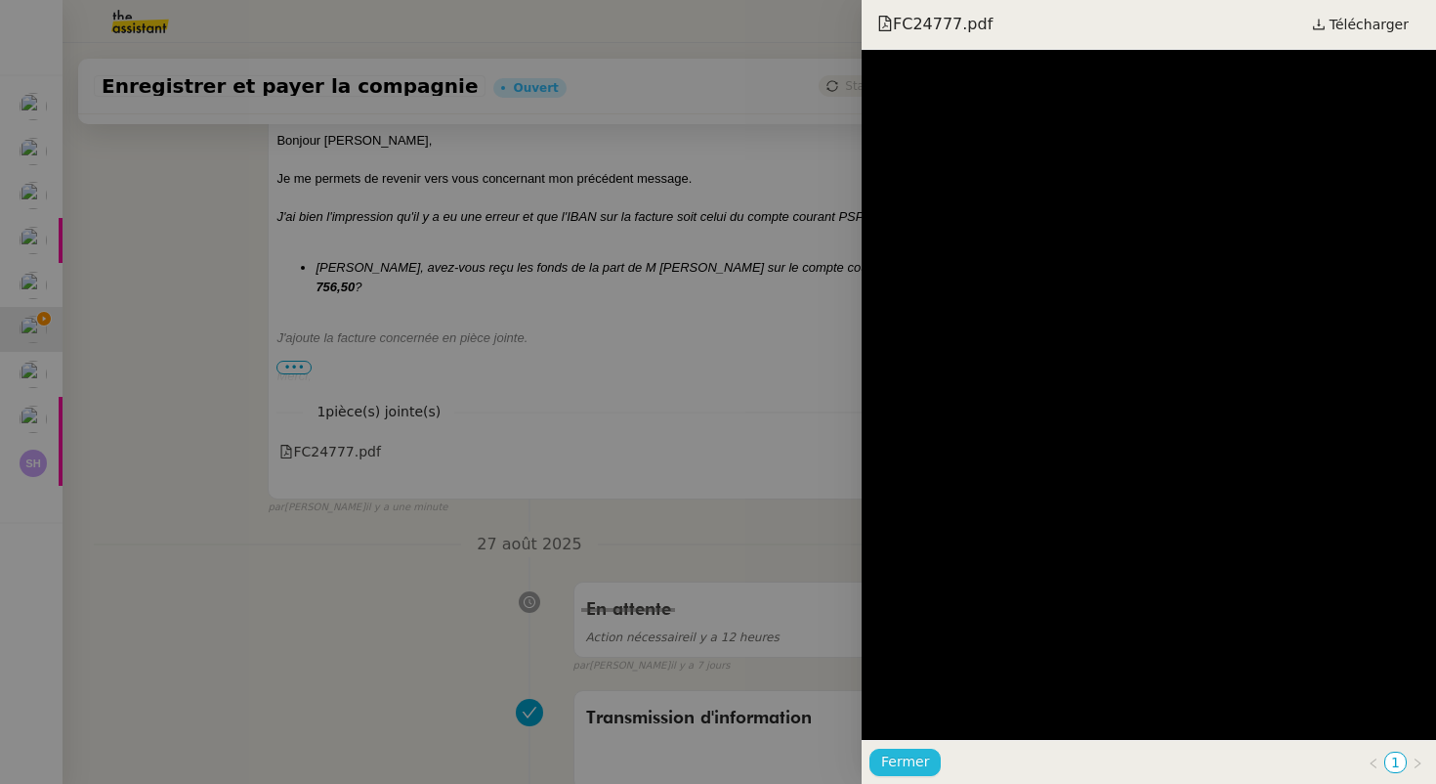
click at [897, 766] on span "Fermer" at bounding box center [905, 761] width 48 height 22
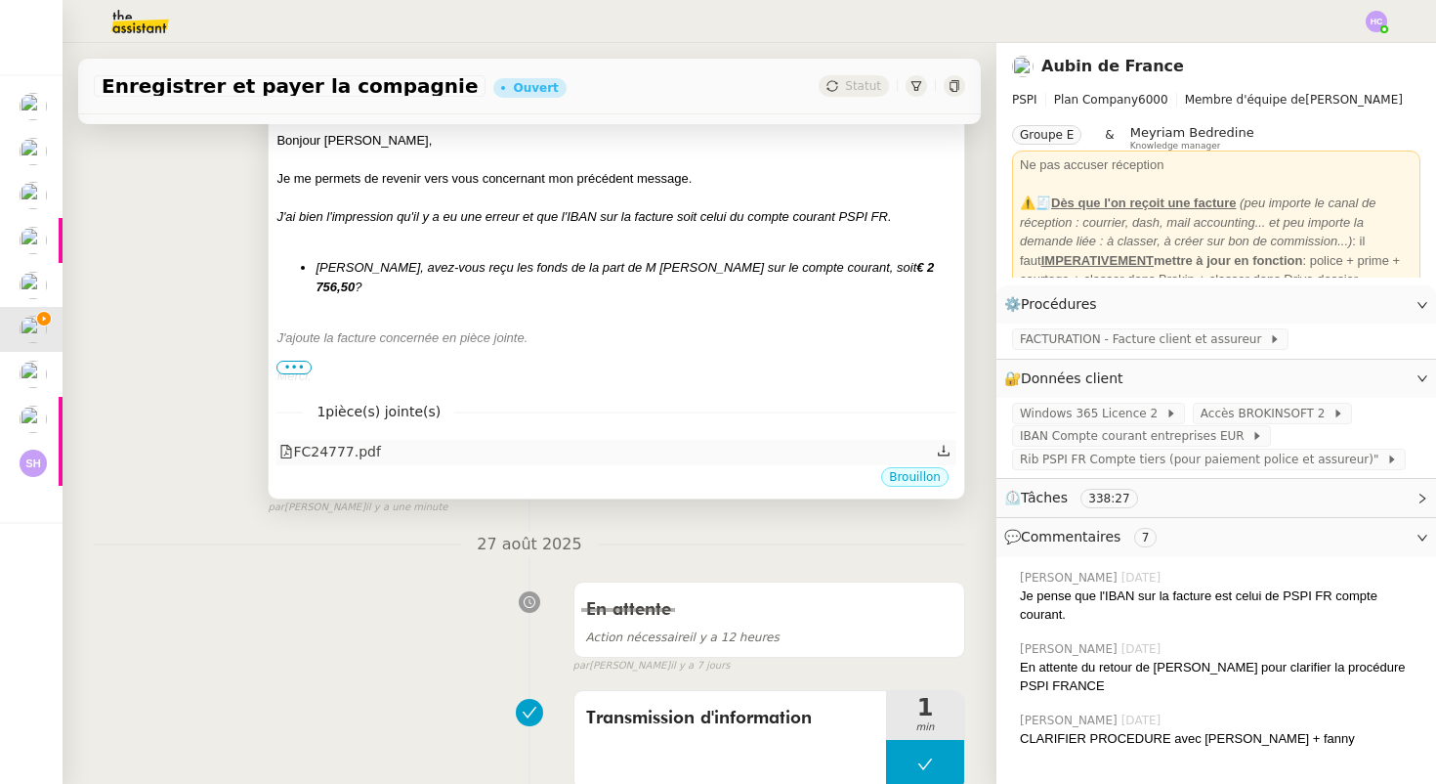
click at [367, 441] on div "FC24777.pdf" at bounding box center [330, 452] width 102 height 22
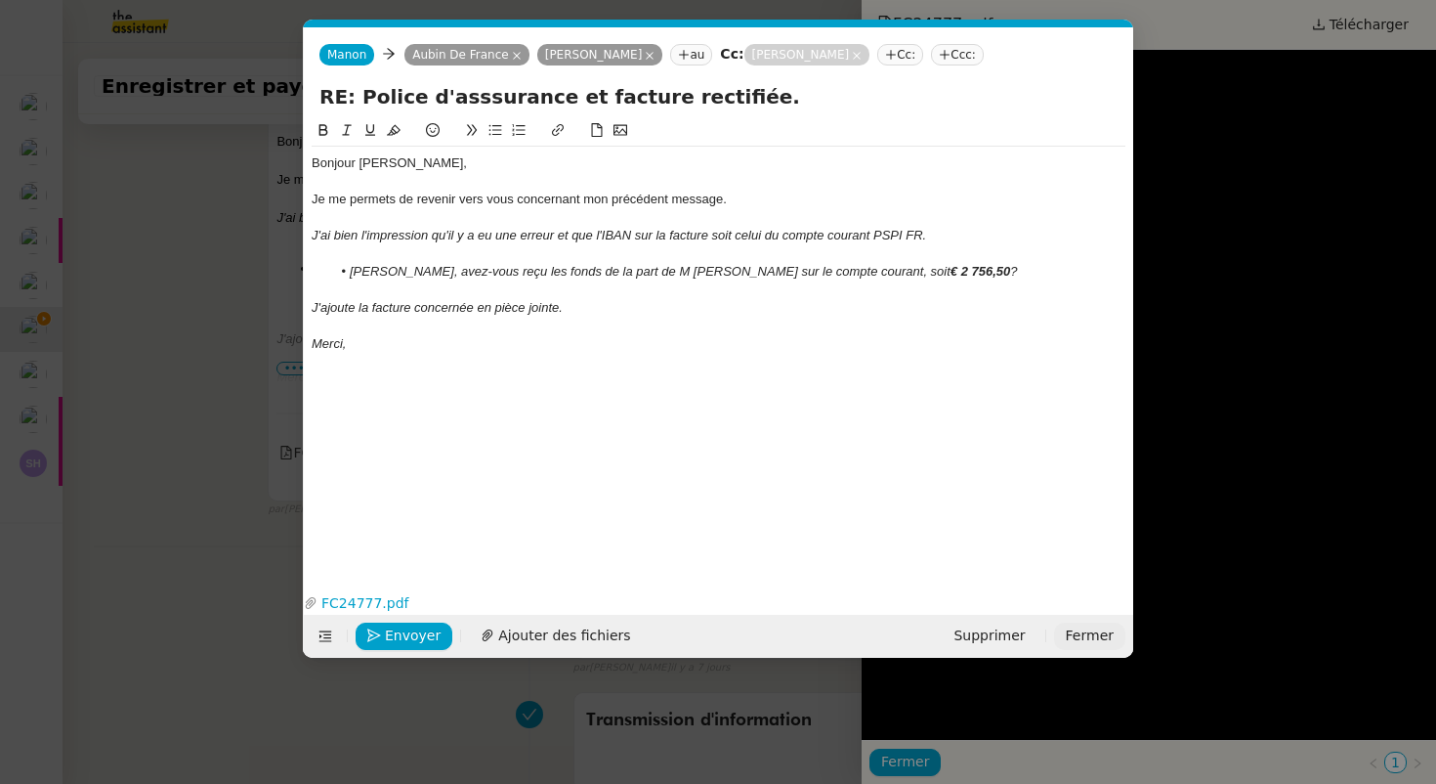
click at [1085, 637] on span "Fermer" at bounding box center [1090, 635] width 48 height 22
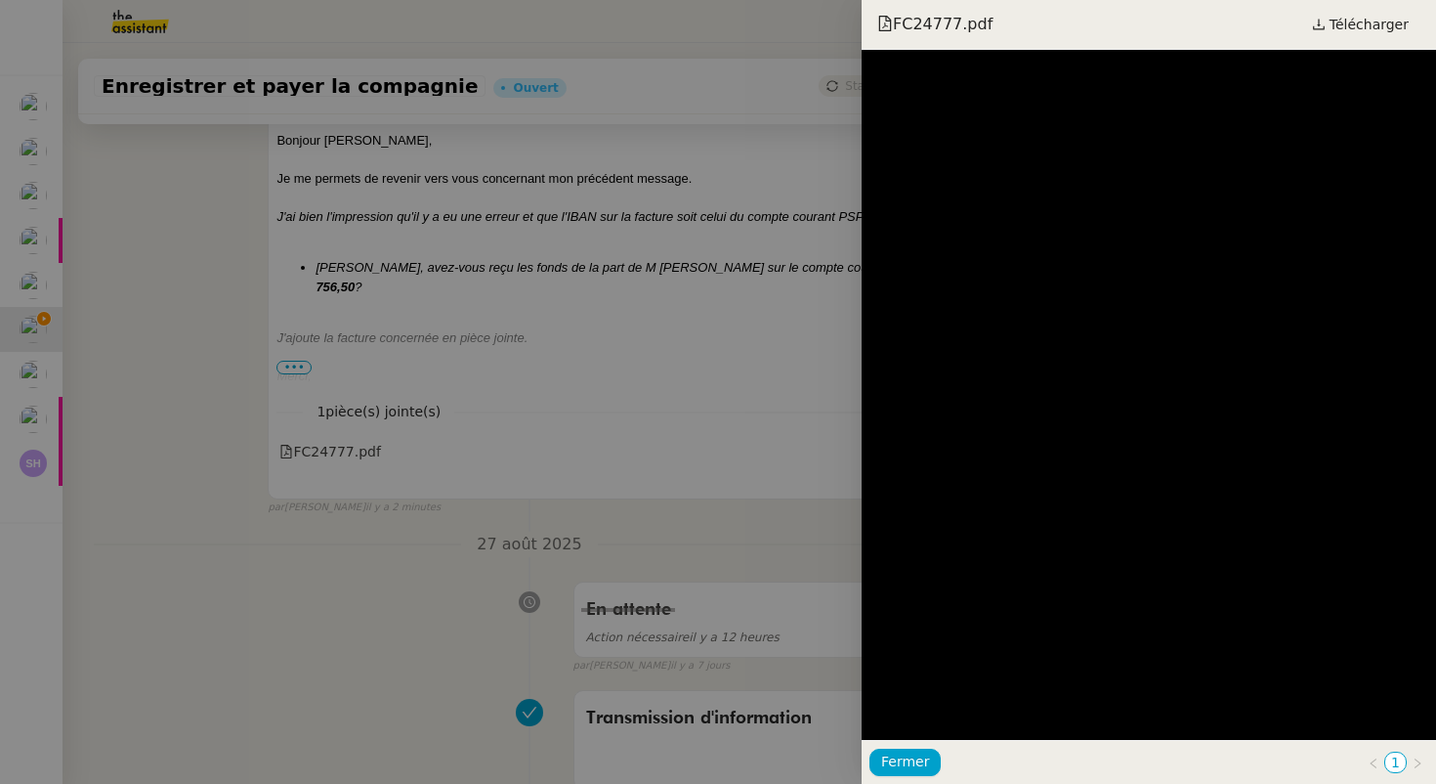
click at [369, 472] on div at bounding box center [718, 392] width 1436 height 784
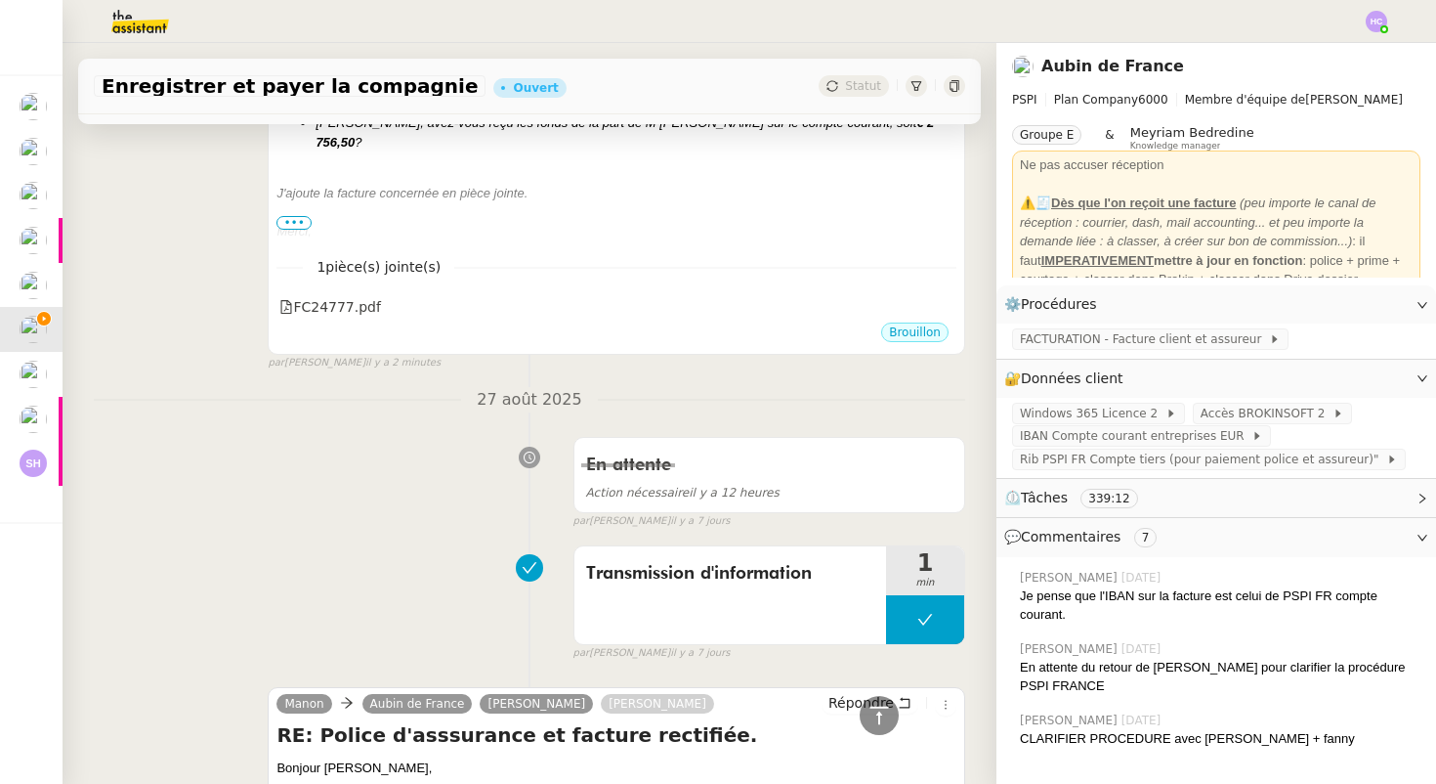
scroll to position [105, 0]
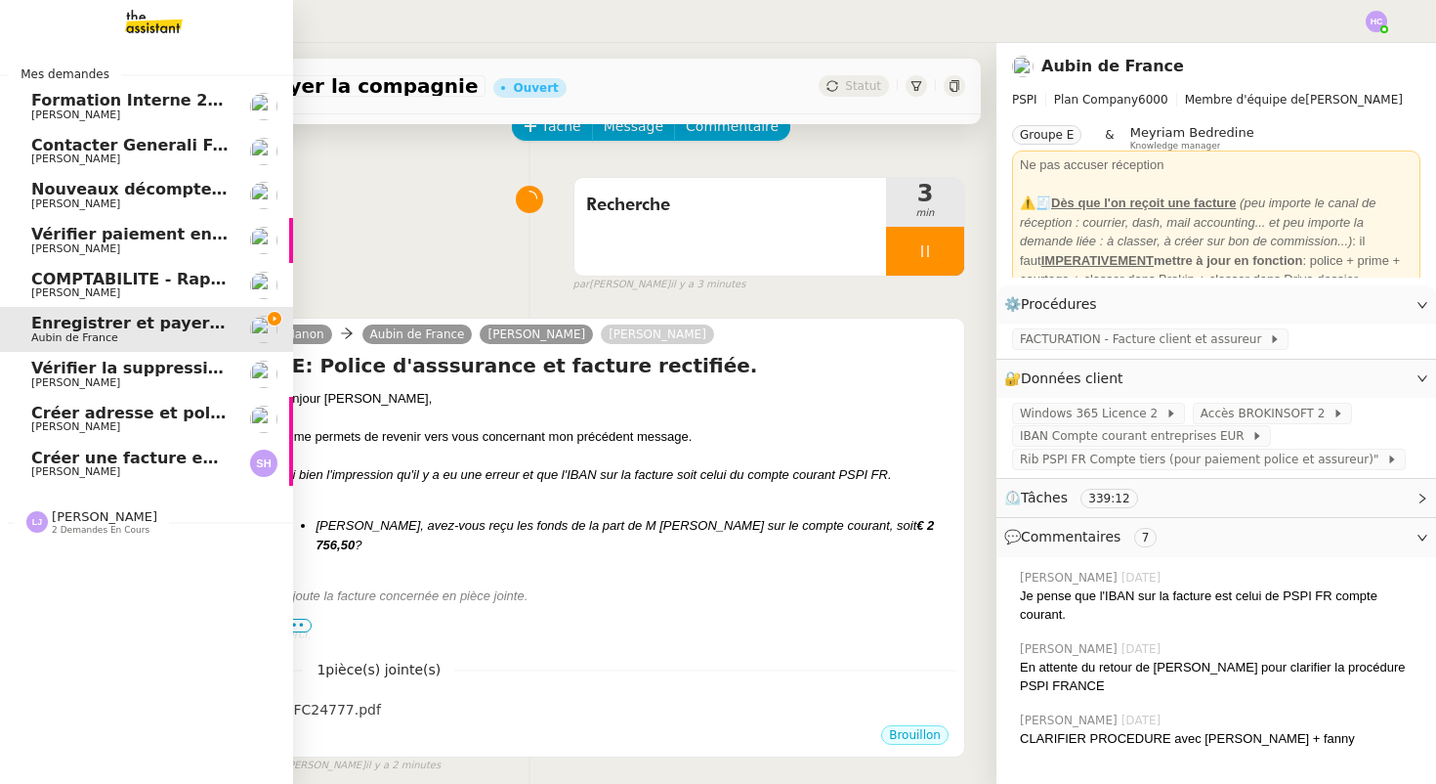
click at [59, 365] on span "Vérifier la suppression de la facture 24178" at bounding box center [219, 368] width 376 height 19
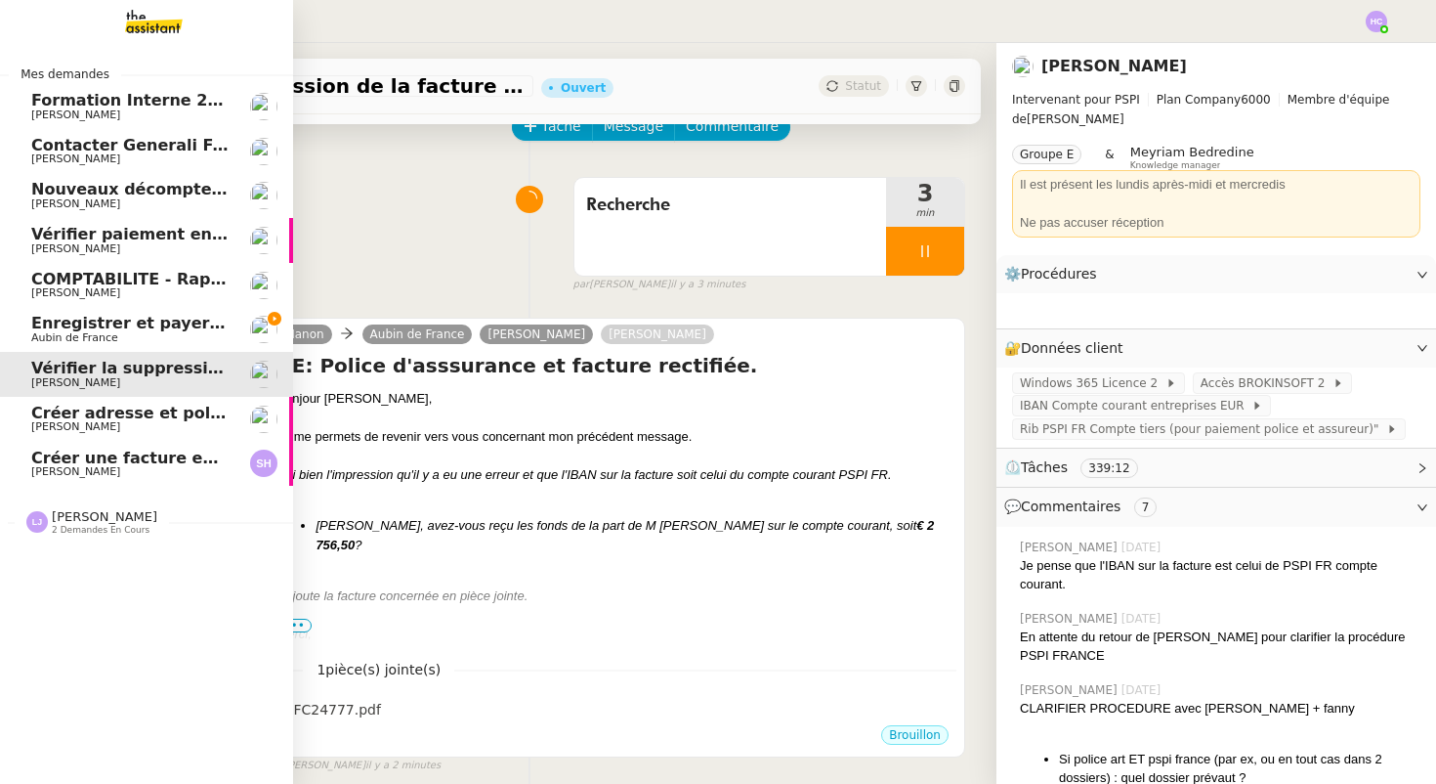
click at [56, 322] on span "Enregistrer et payer la compagnie" at bounding box center [181, 323] width 301 height 19
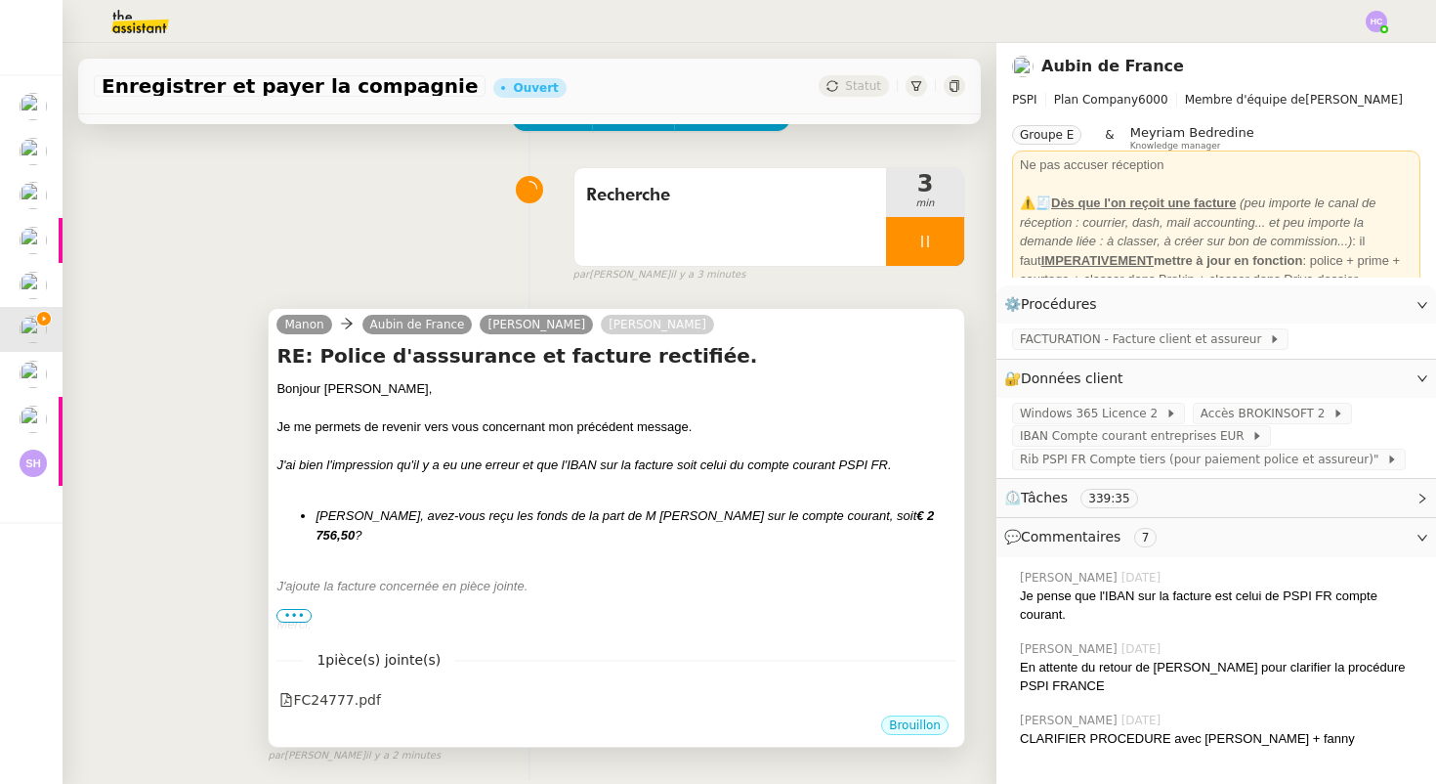
scroll to position [143, 0]
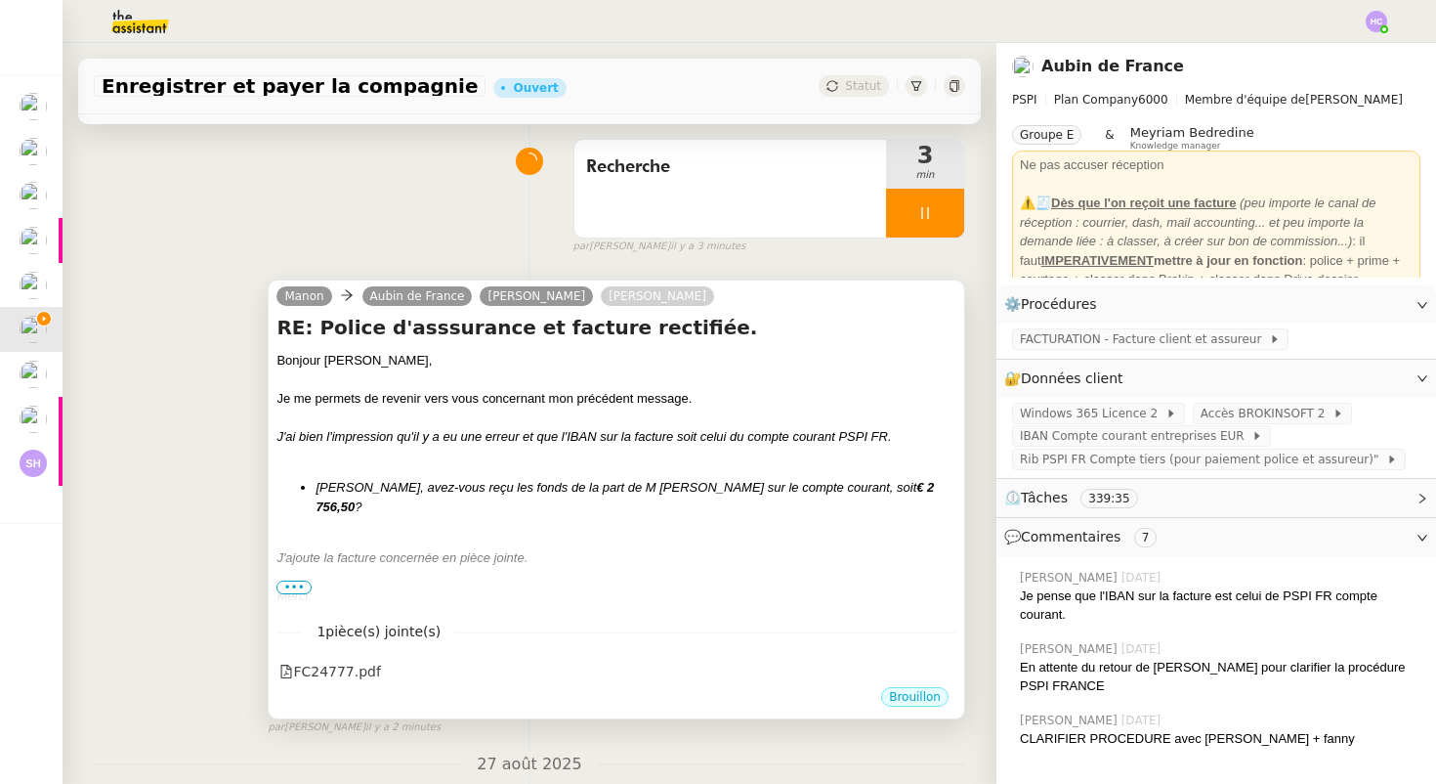
click at [807, 548] on div "J'ajoute la facture concernée en pièce jointe." at bounding box center [617, 558] width 680 height 20
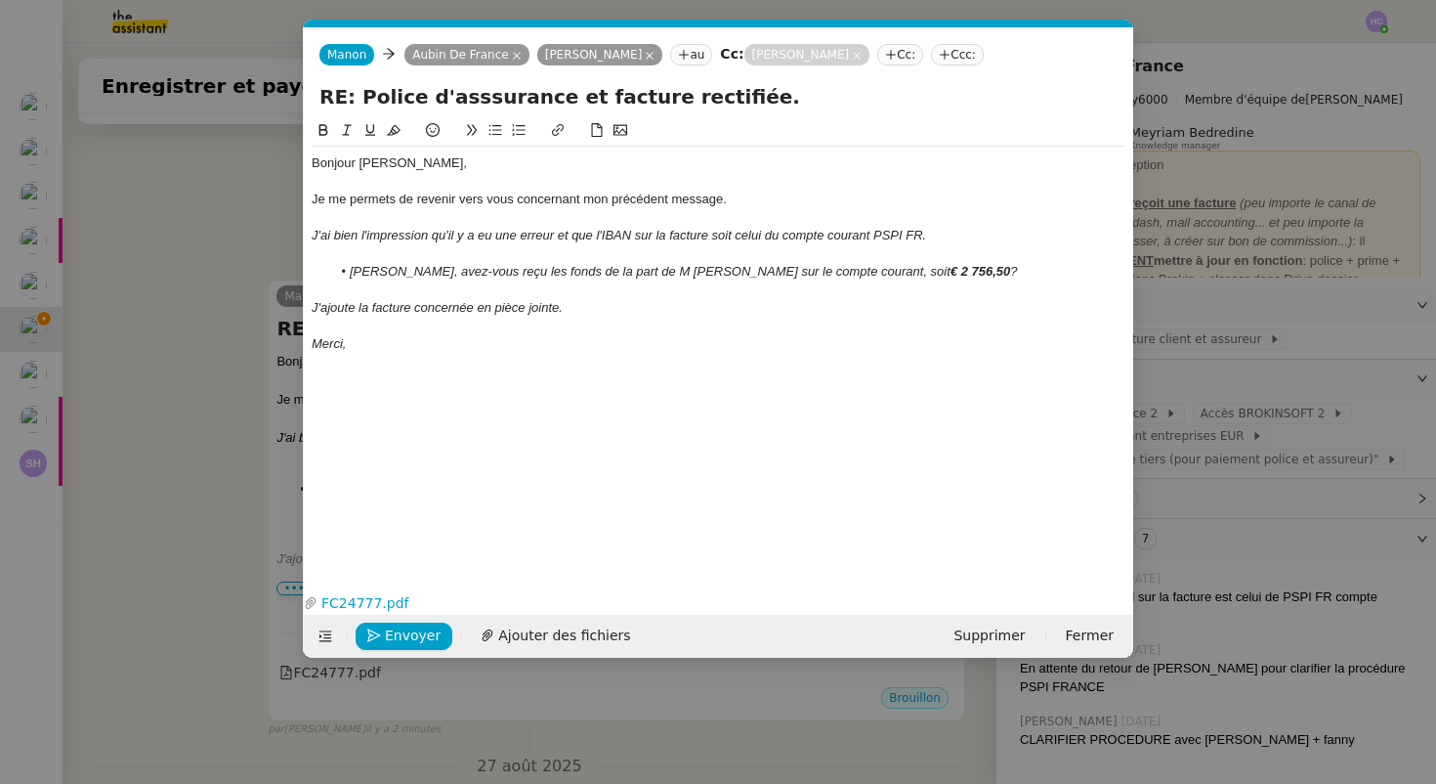
scroll to position [0, 41]
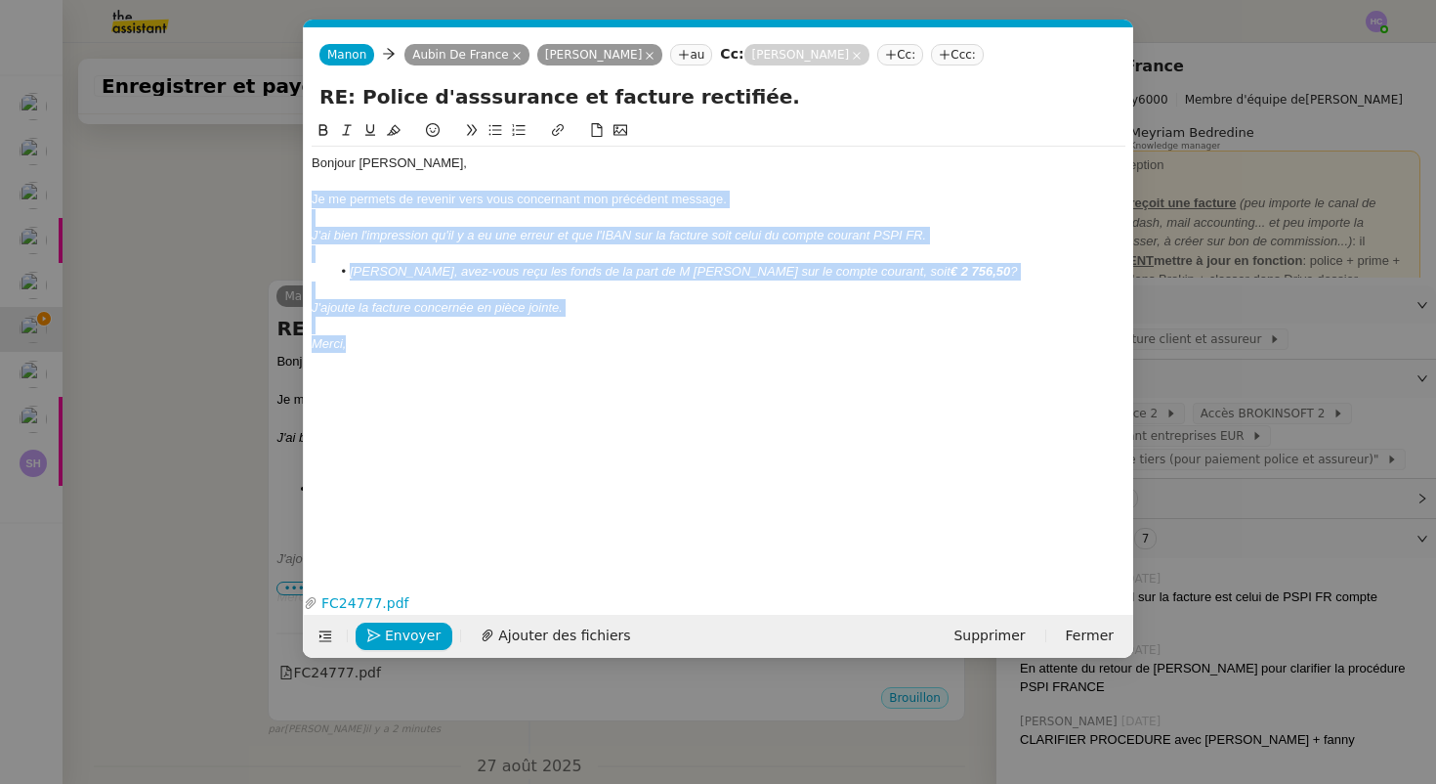
drag, startPoint x: 313, startPoint y: 200, endPoint x: 653, endPoint y: 339, distance: 367.2
click at [653, 339] on div "Bonjour Sharlen, Je me permets de revenir vers vous concernant mon précédent me…" at bounding box center [719, 254] width 814 height 214
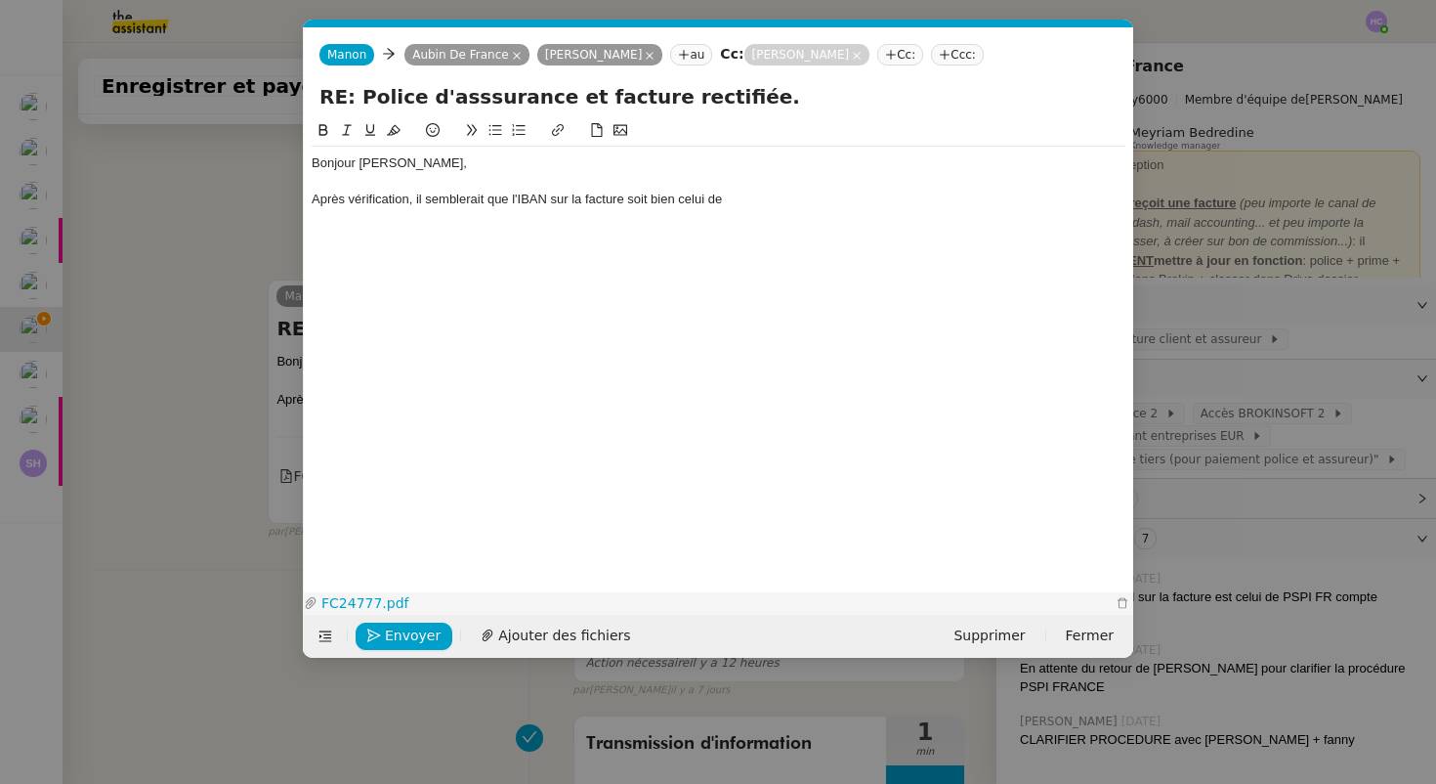
click at [354, 598] on link "FC24777.pdf" at bounding box center [715, 603] width 794 height 22
click at [745, 200] on div "Après vérification, il semblerait que l'IBAN sur la facture soit bien celui de" at bounding box center [719, 200] width 814 height 18
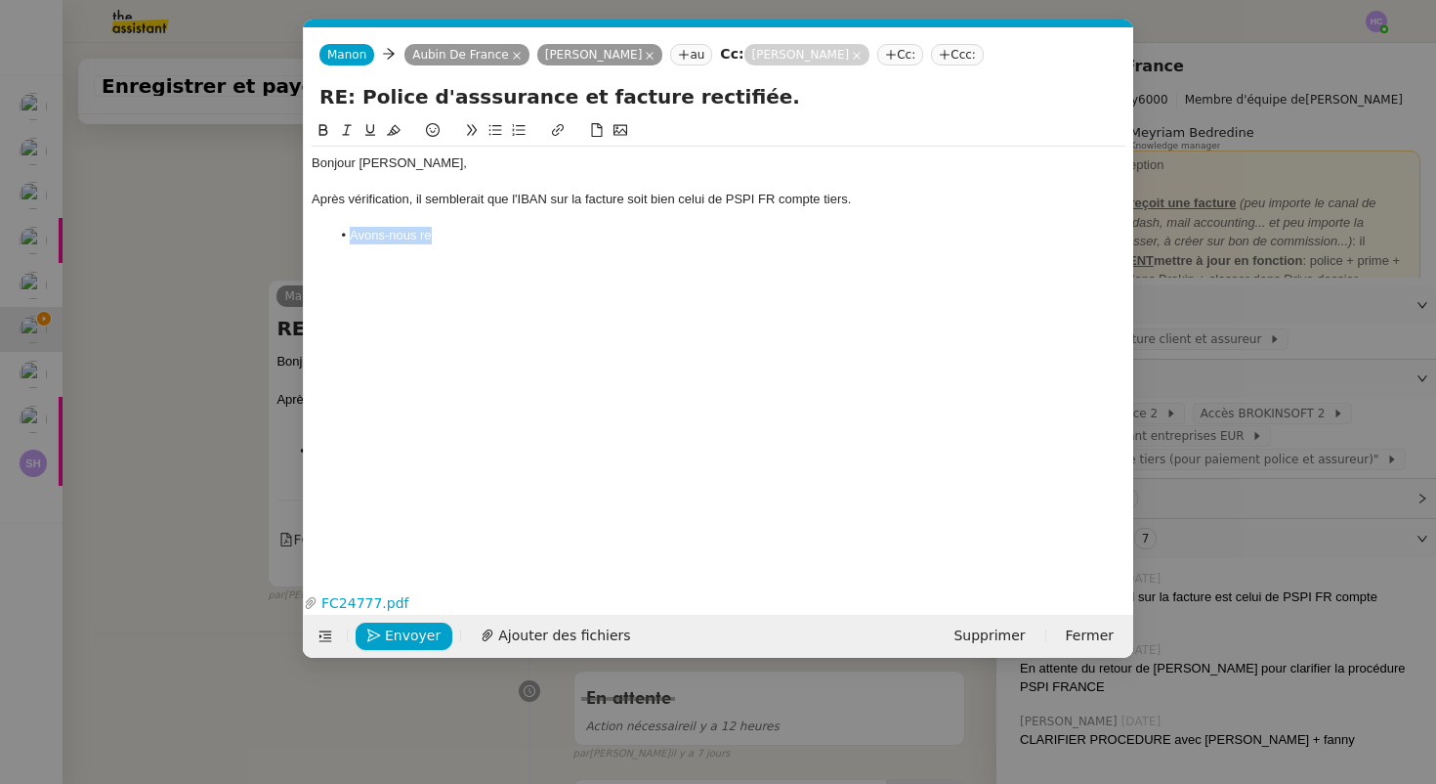
drag, startPoint x: 447, startPoint y: 234, endPoint x: 320, endPoint y: 235, distance: 127.0
click at [320, 235] on ul "Avons-nous re" at bounding box center [719, 236] width 814 height 18
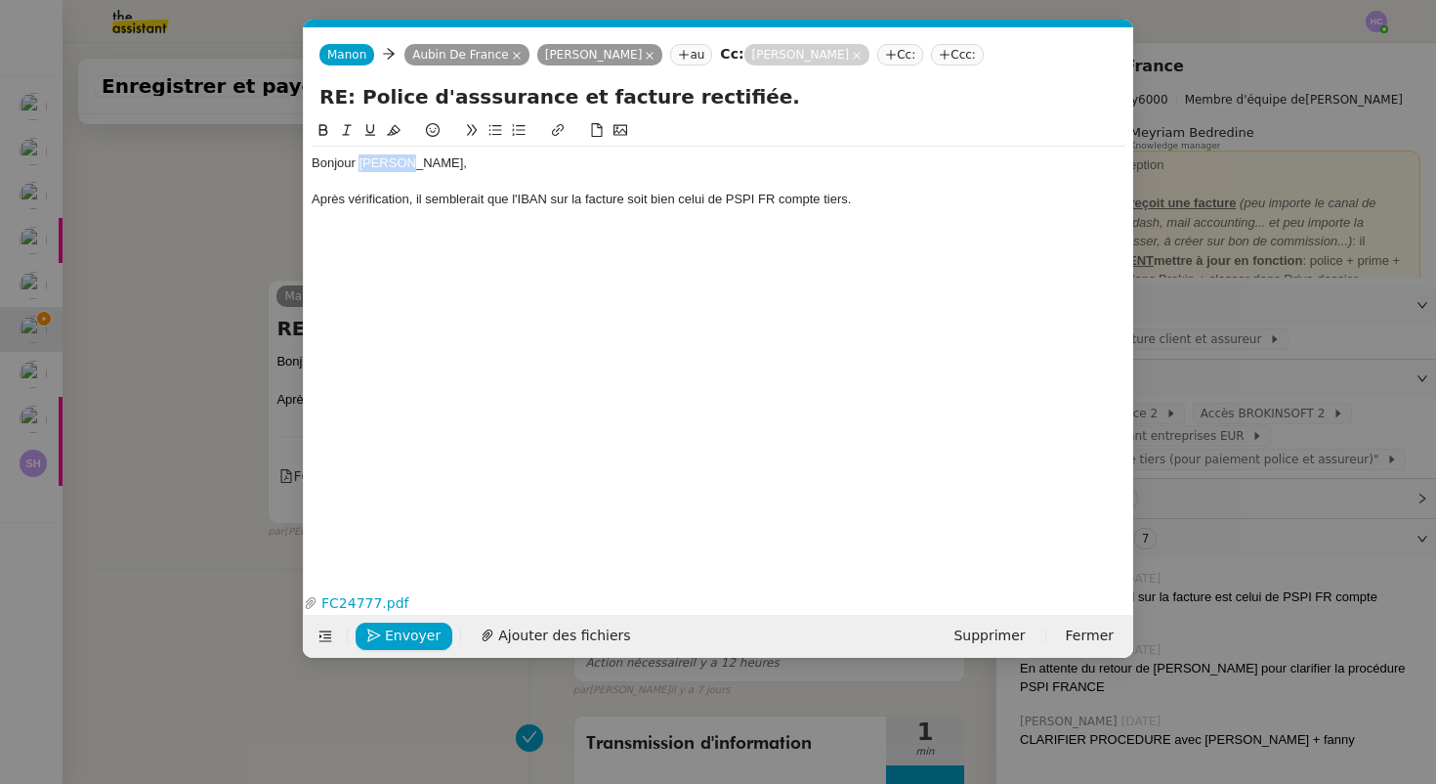
drag, startPoint x: 404, startPoint y: 169, endPoint x: 361, endPoint y: 167, distance: 43.0
click at [360, 167] on div "Bonjour [PERSON_NAME]," at bounding box center [719, 163] width 814 height 18
click at [656, 176] on div at bounding box center [719, 182] width 814 height 18
drag, startPoint x: 396, startPoint y: 170, endPoint x: 361, endPoint y: 168, distance: 35.2
click at [360, 168] on div "Bonjour Aubin, Sharlen," at bounding box center [719, 163] width 814 height 18
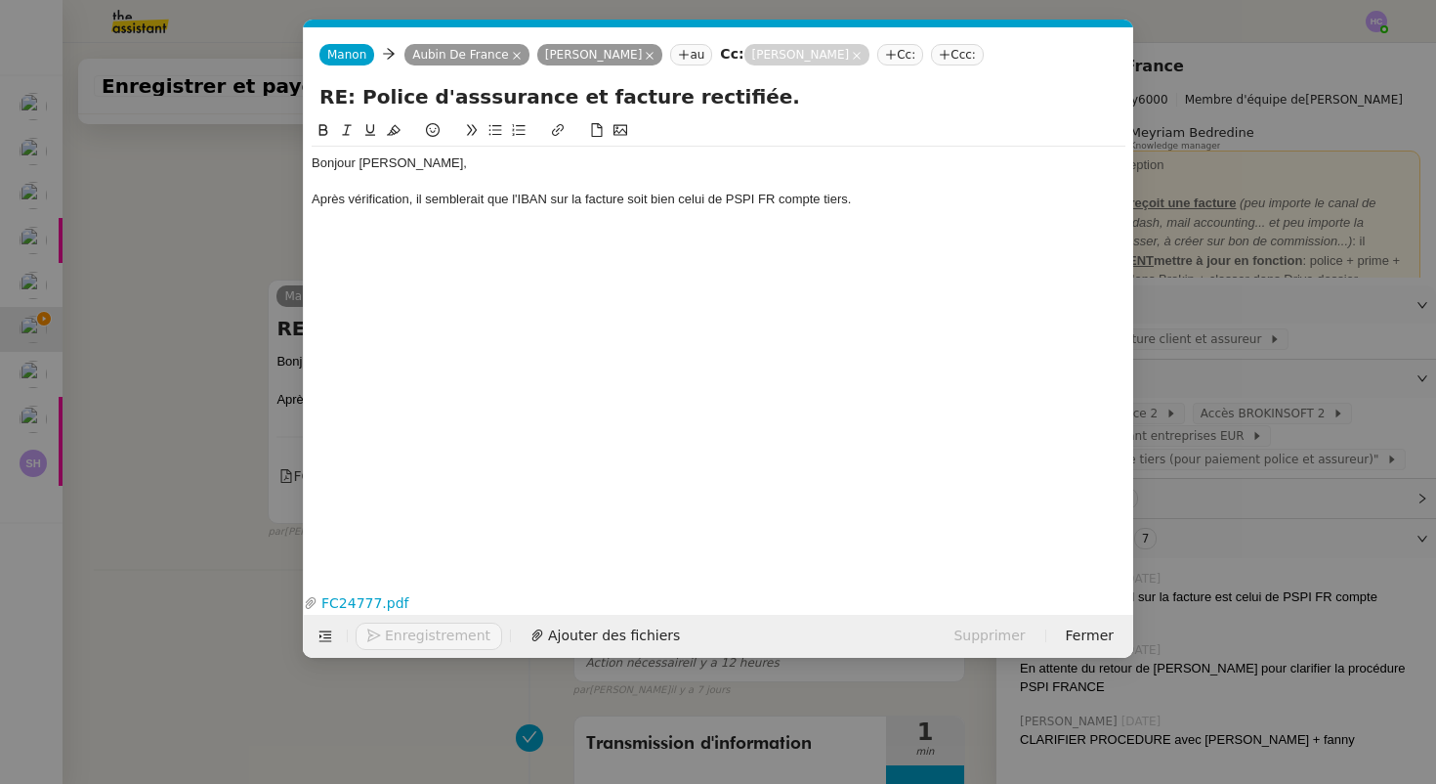
click at [430, 168] on div "Bonjour [PERSON_NAME]," at bounding box center [719, 163] width 814 height 18
click at [884, 211] on div "Bonjour Sharlen, Aubin, Après vérification, il semblerait que l'IBAN sur la fac…" at bounding box center [719, 181] width 814 height 69
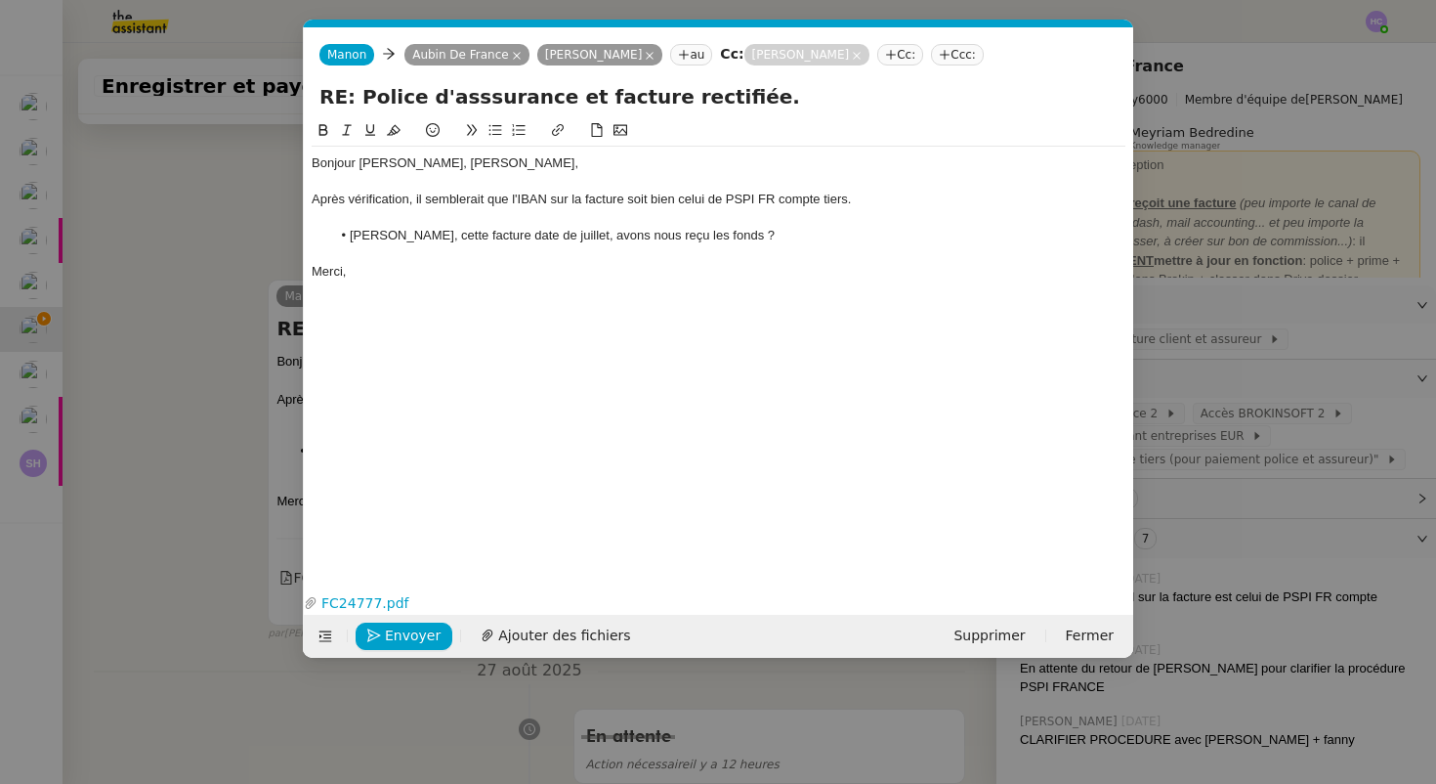
click at [589, 238] on li "Sharlen, cette facture date de juillet, avons nous reçu les fonds ?" at bounding box center [728, 236] width 795 height 18
click at [0, 0] on lt-em "avons-nous" at bounding box center [0, 0] width 0 height 0
click at [649, 201] on div "Après vérification, il semblerait que l'IBAN sur la facture soit bien celui de …" at bounding box center [719, 200] width 814 height 18
click at [679, 204] on div "Après vérification, il semblerait que l'IBAN sur la facture soit bien celui de …" at bounding box center [719, 200] width 814 height 18
click at [655, 203] on div "Après vérification, il semblerait que l'IBAN sur la facture soit bien celui de …" at bounding box center [719, 200] width 814 height 18
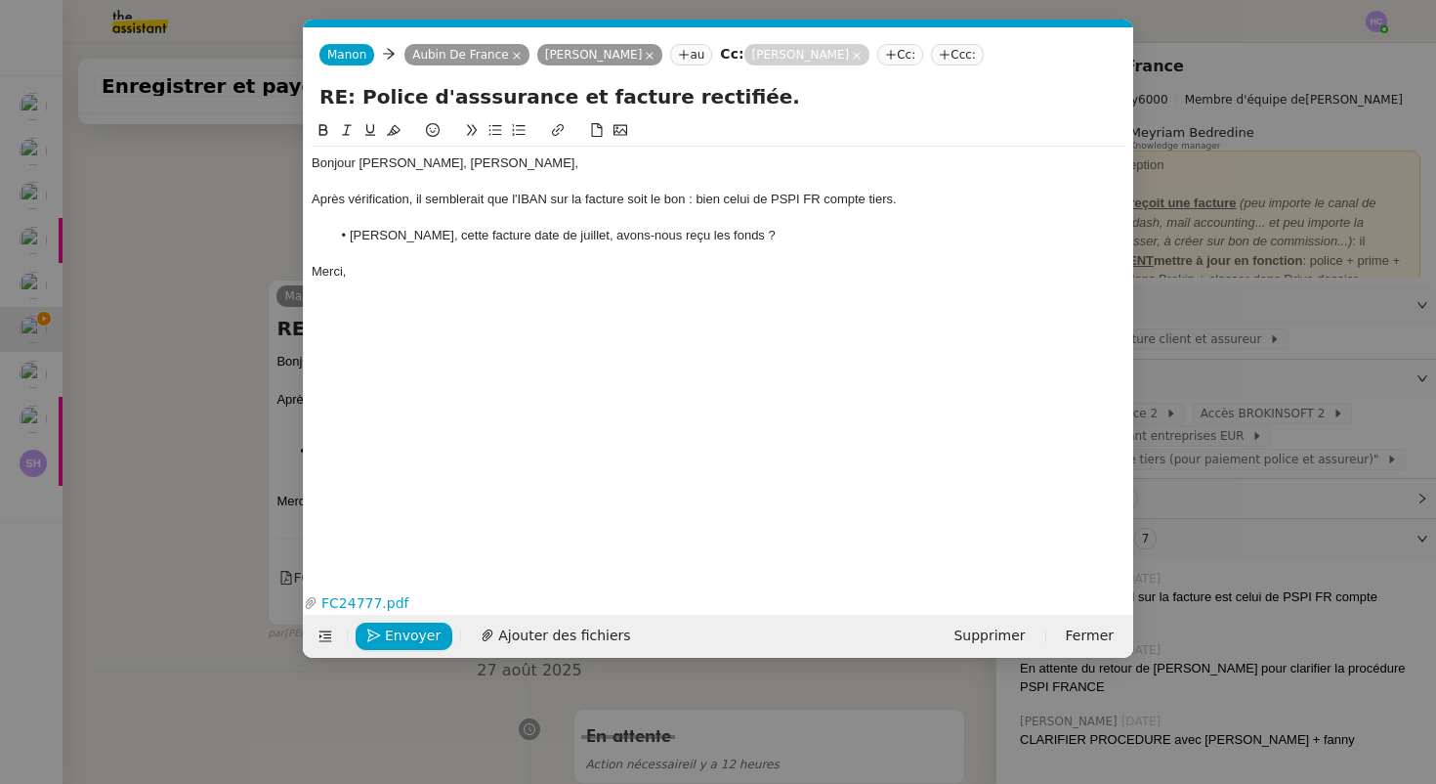
click at [714, 203] on div "Après vérification, il semblerait que l'IBAN sur la facture soit le bon : bien …" at bounding box center [719, 200] width 814 height 18
click at [660, 205] on div "Après vérification, il semblerait que l'IBAN sur la facture soit le bon : celui…" at bounding box center [719, 200] width 814 height 18
click at [919, 201] on div "Après vérification, il semblerait que l'IBAN sur la facture soit le bien bon : …" at bounding box center [719, 200] width 814 height 18
click at [725, 245] on div at bounding box center [719, 254] width 814 height 18
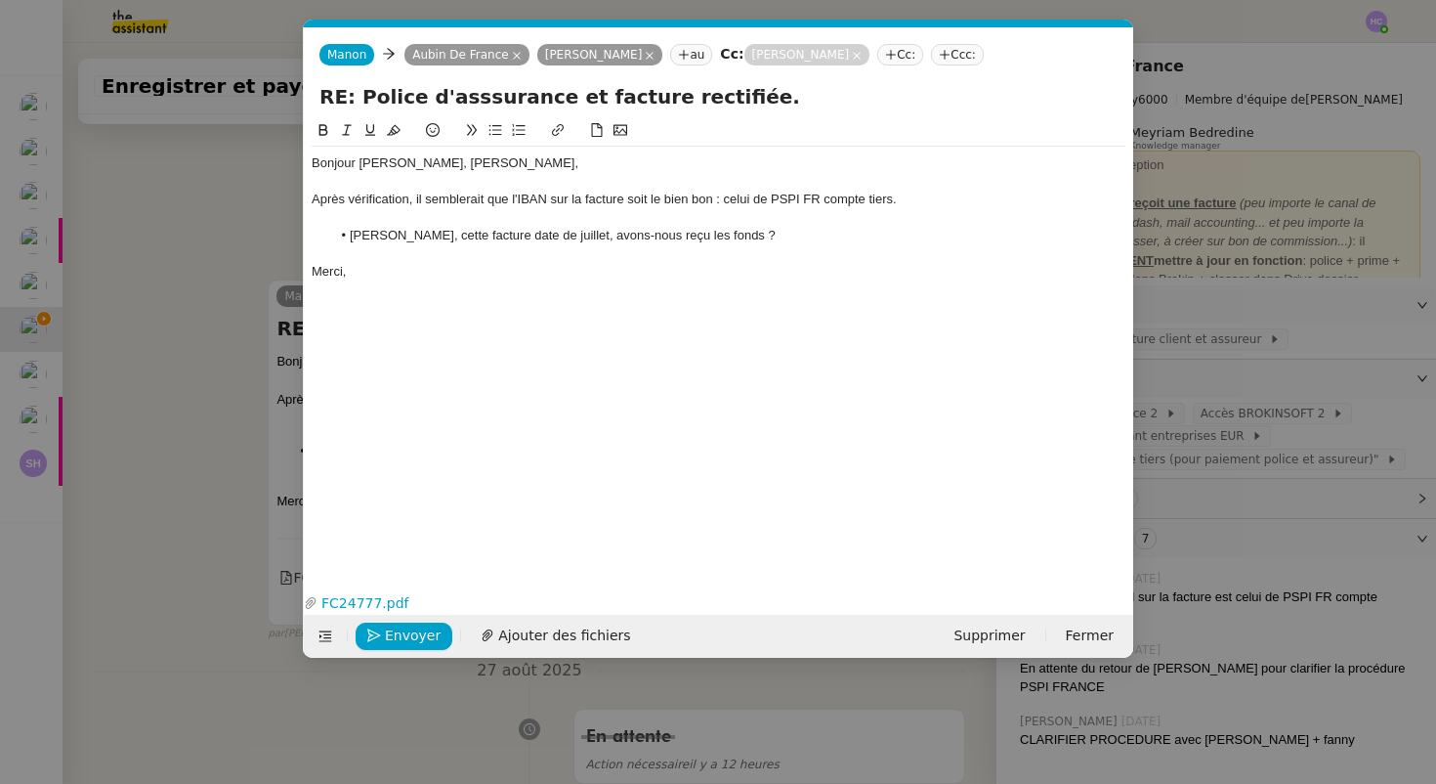
click at [235, 476] on nz-modal-container "Service TA - VOYAGE - PROPOSITION GLOBALE A utiliser dans le cadre de propositi…" at bounding box center [718, 392] width 1436 height 784
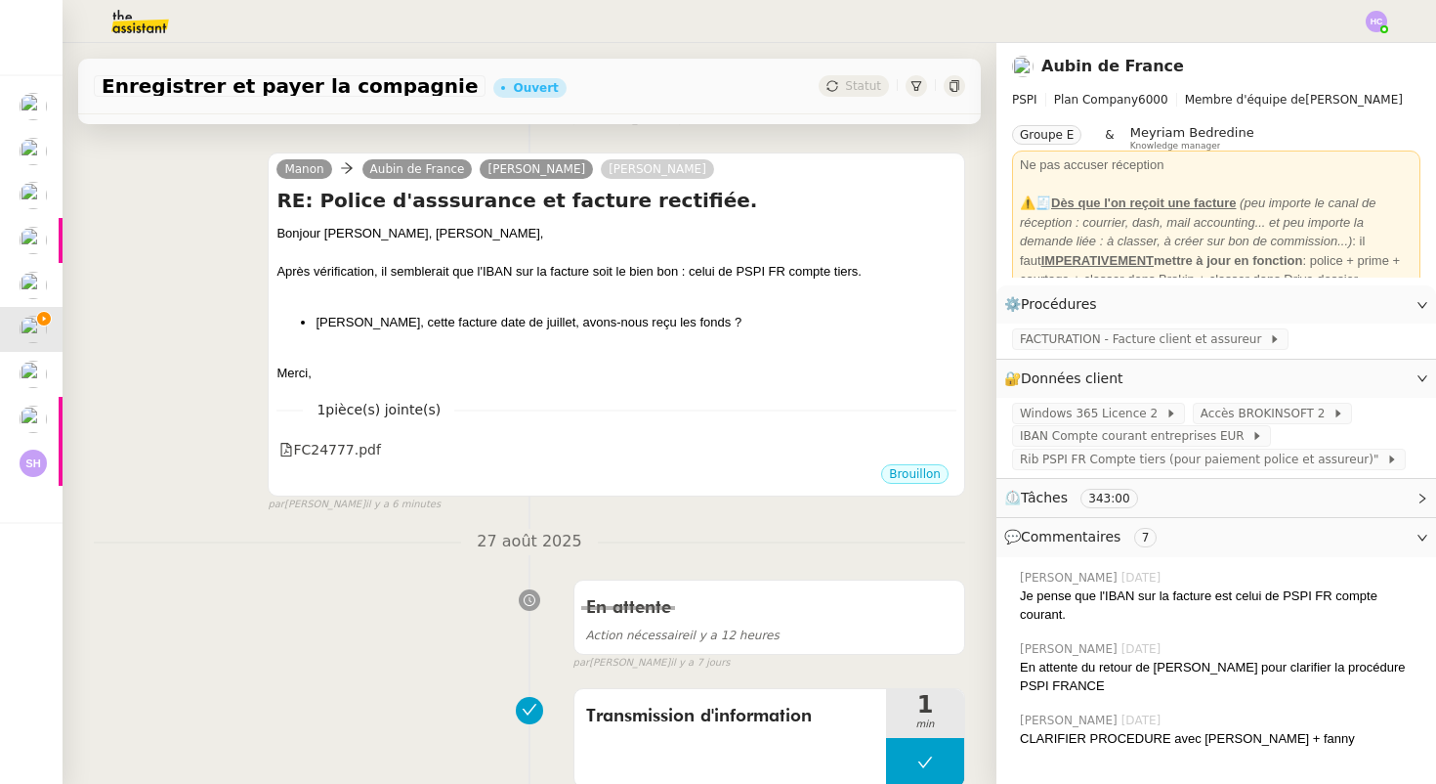
scroll to position [272, 0]
click at [710, 320] on li "[PERSON_NAME], cette facture date de juillet, avons-nous reçu les fonds ?" at bounding box center [636, 321] width 641 height 20
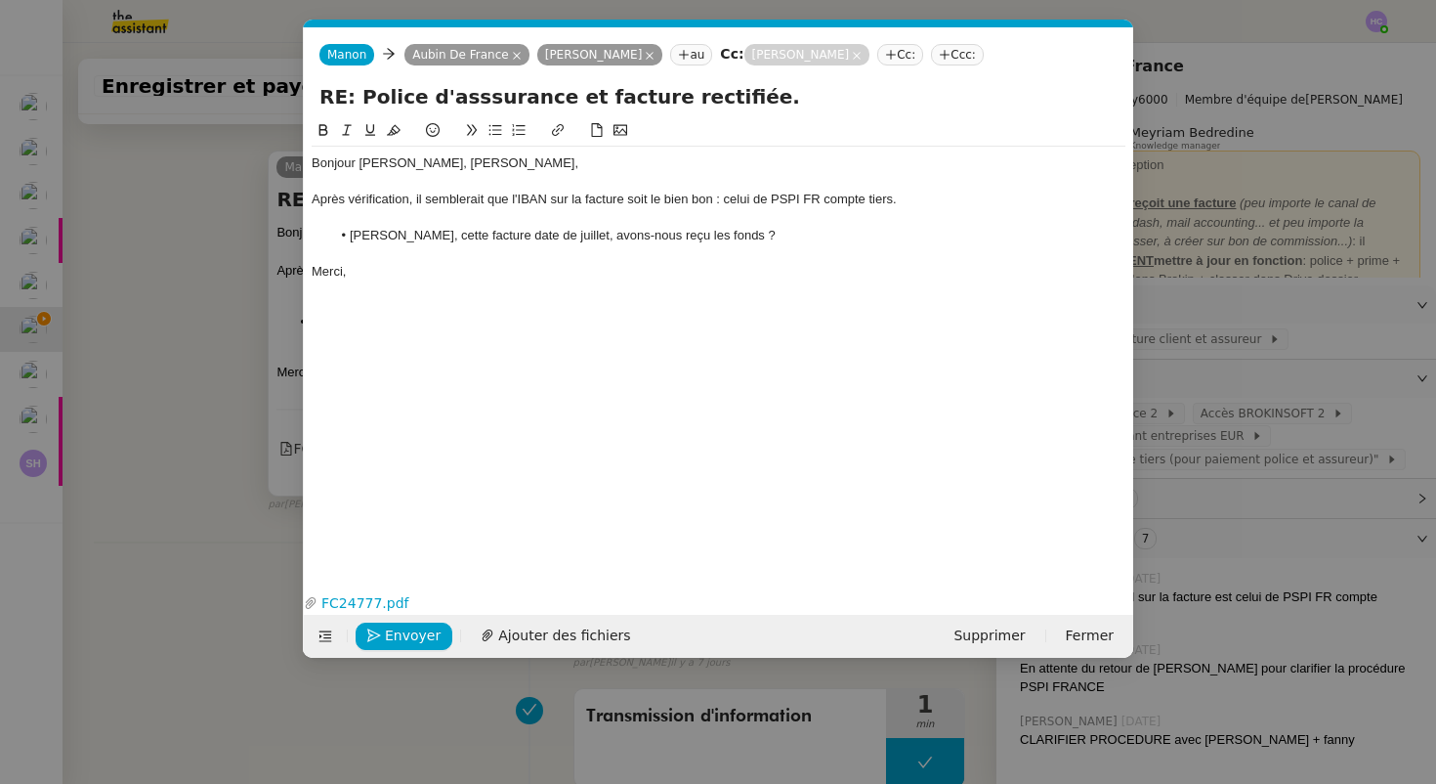
scroll to position [0, 41]
click at [361, 270] on div "Merci," at bounding box center [719, 272] width 814 height 18
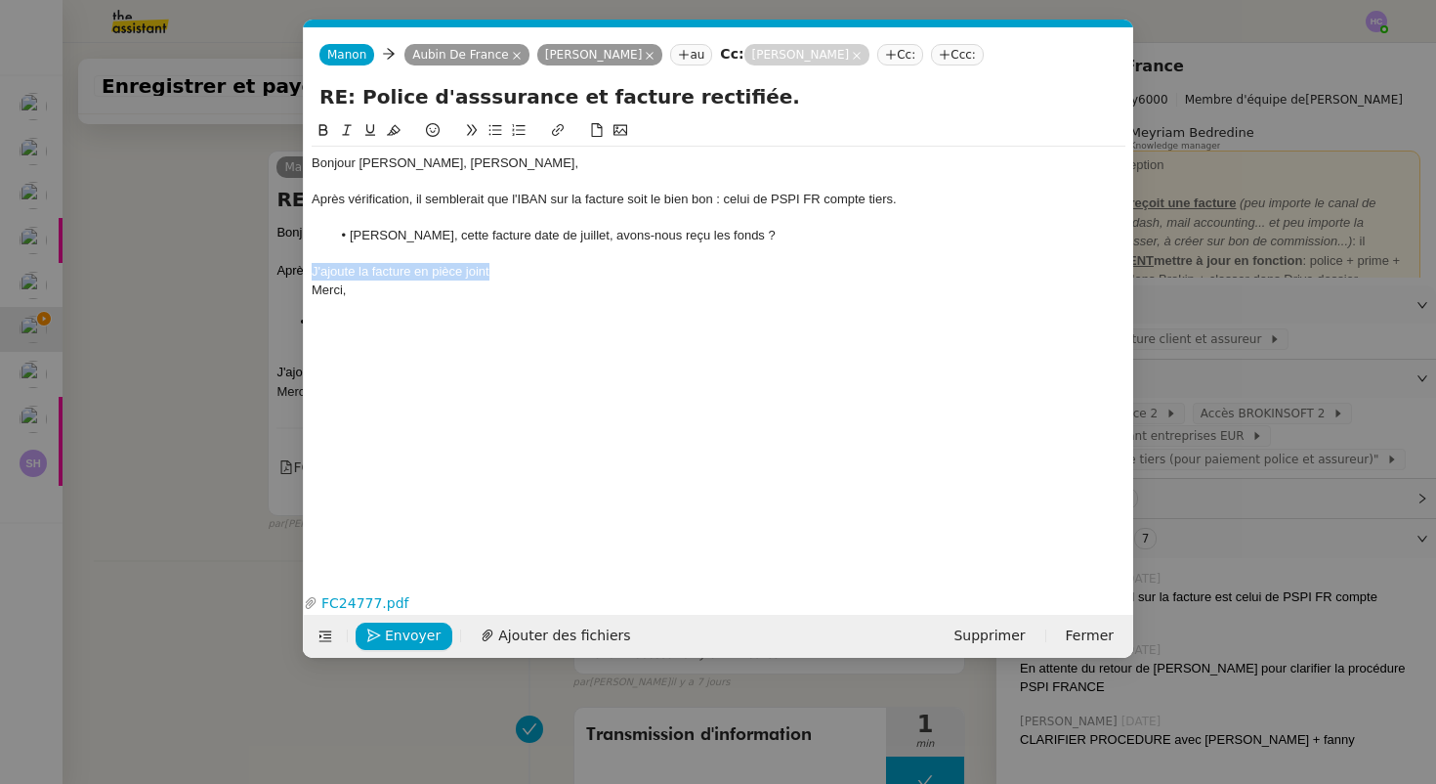
drag, startPoint x: 508, startPoint y: 273, endPoint x: 301, endPoint y: 269, distance: 207.2
click at [301, 269] on nz-modal-container "Service TA - VOYAGE - PROPOSITION GLOBALE A utiliser dans le cadre de propositi…" at bounding box center [718, 392] width 1436 height 784
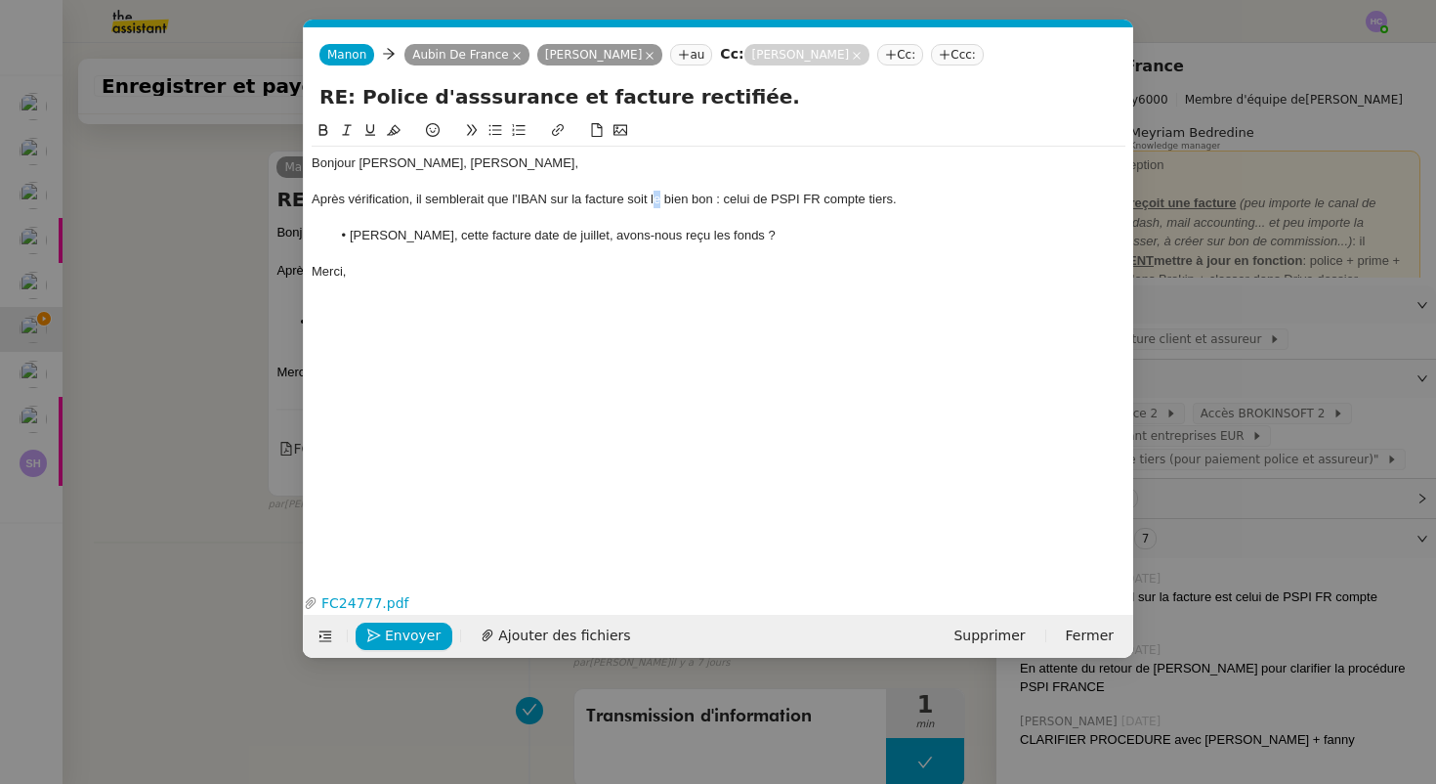
click at [654, 198] on div "Après vérification, il semblerait que l'IBAN sur la facture soit le bien bon : …" at bounding box center [719, 200] width 814 height 18
click at [768, 243] on li "[PERSON_NAME], cette facture date de juillet, avons-nous reçu les fonds ?" at bounding box center [728, 236] width 795 height 18
click at [463, 248] on div at bounding box center [719, 254] width 814 height 18
click at [377, 639] on icon "button" at bounding box center [374, 635] width 14 height 14
click at [391, 639] on span "Confirmer l'envoi" at bounding box center [443, 635] width 117 height 22
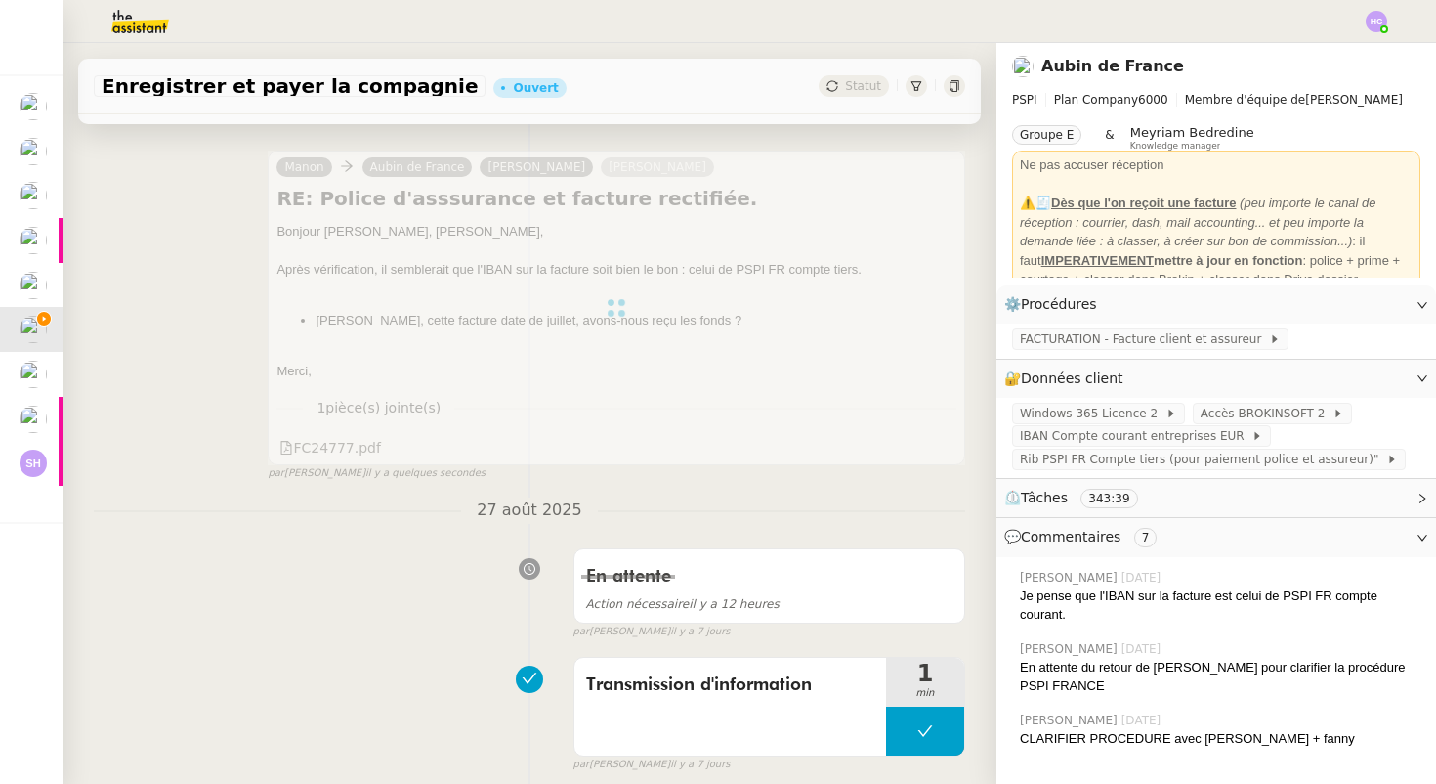
scroll to position [0, 0]
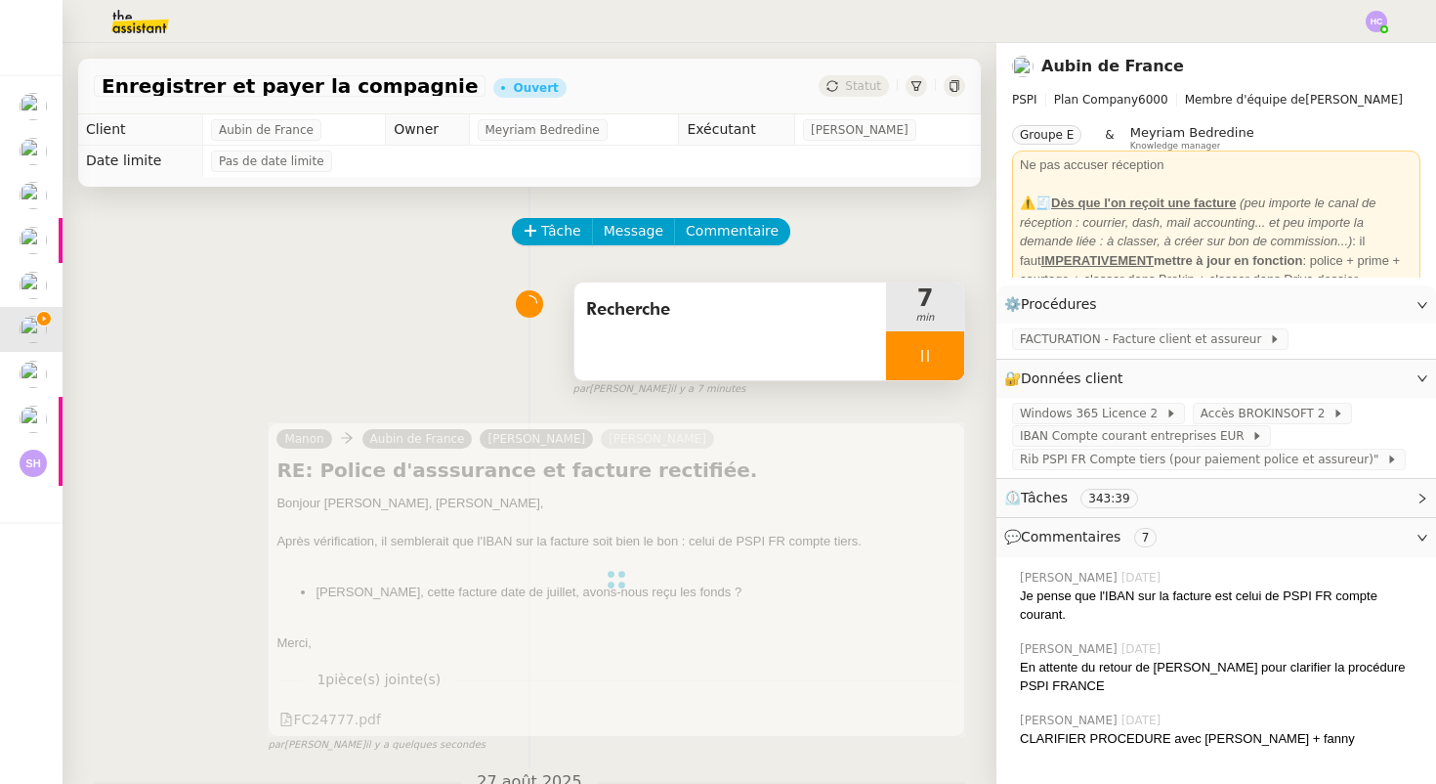
click at [924, 354] on icon at bounding box center [925, 356] width 16 height 16
click at [941, 355] on icon at bounding box center [945, 356] width 16 height 16
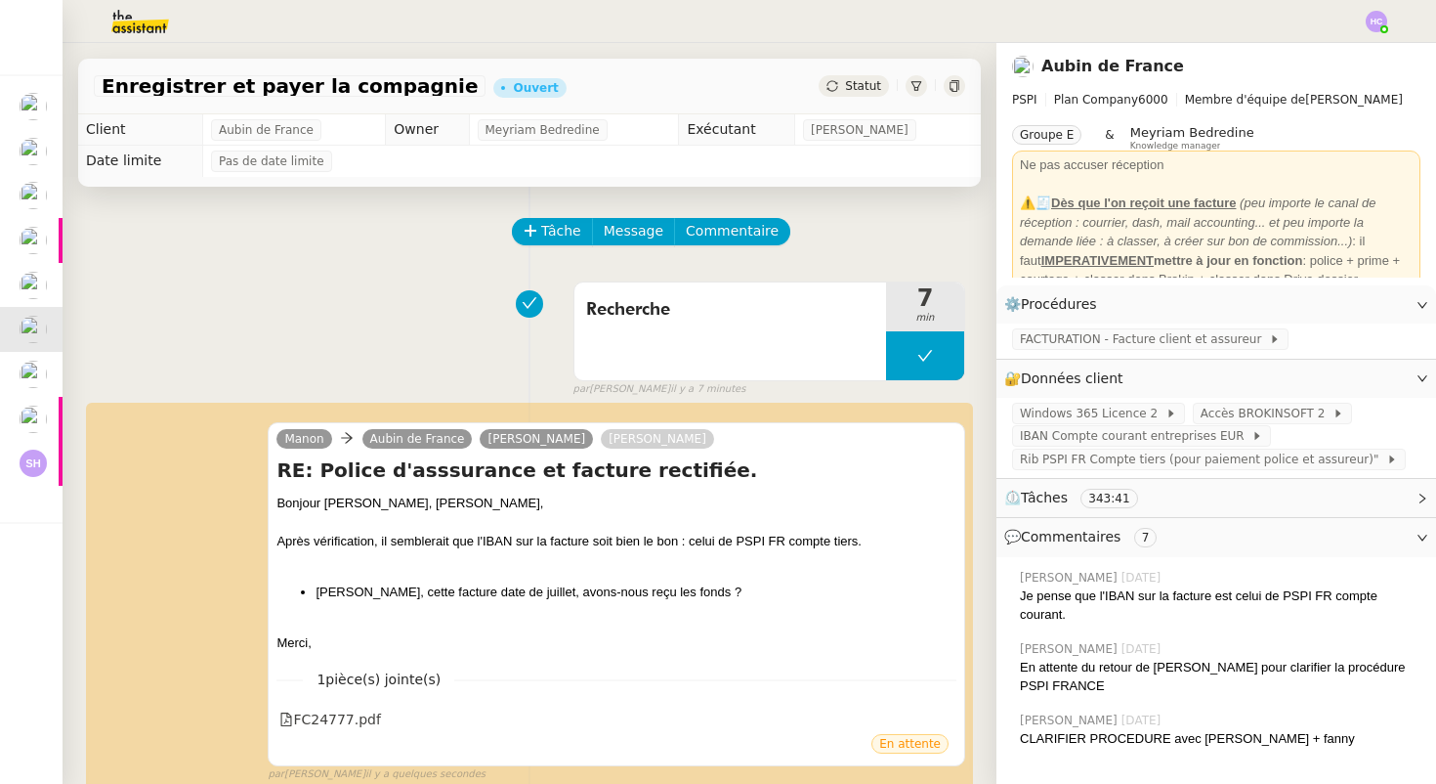
click at [856, 85] on span "Statut" at bounding box center [863, 86] width 36 height 14
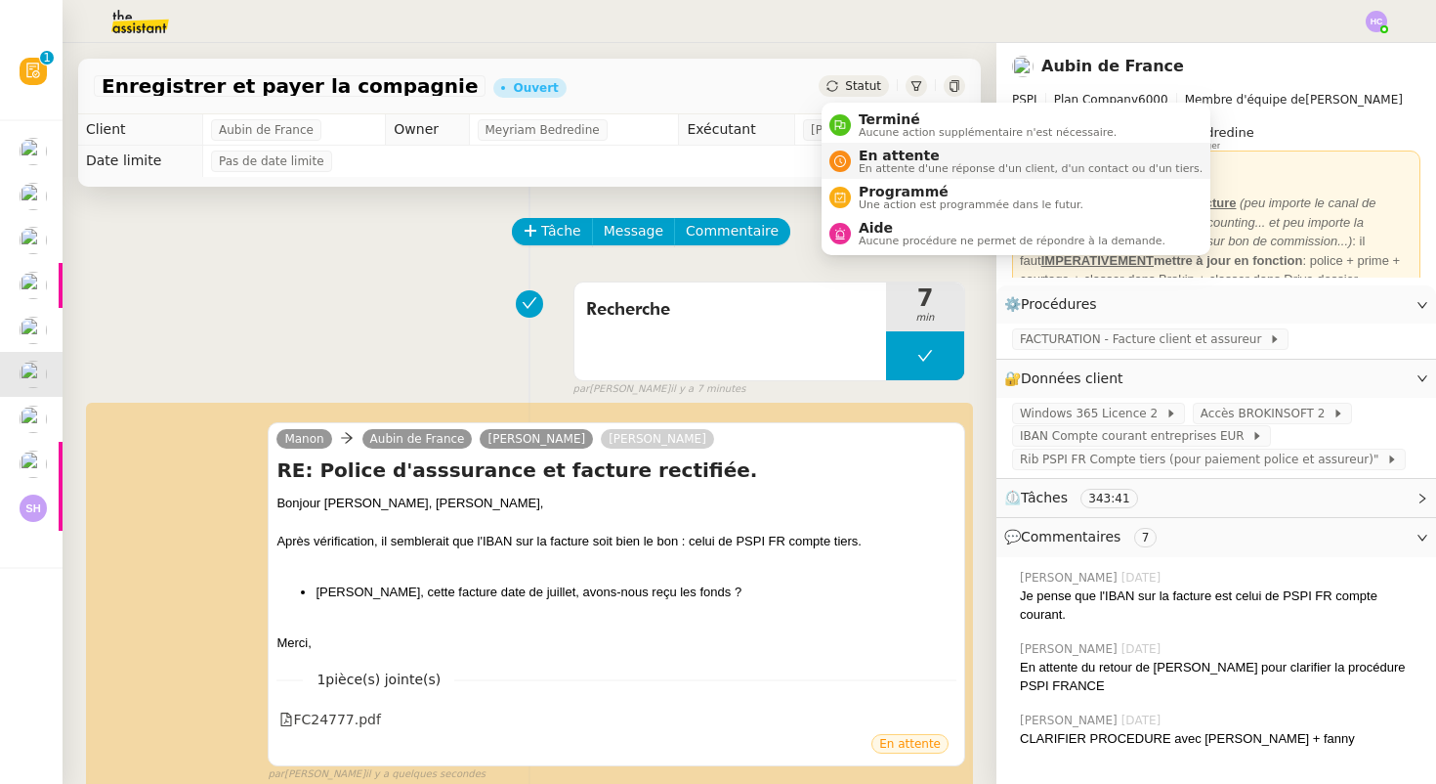
click at [881, 163] on span "En attente d'une réponse d'un client, d'un contact ou d'un tiers." at bounding box center [1031, 168] width 344 height 11
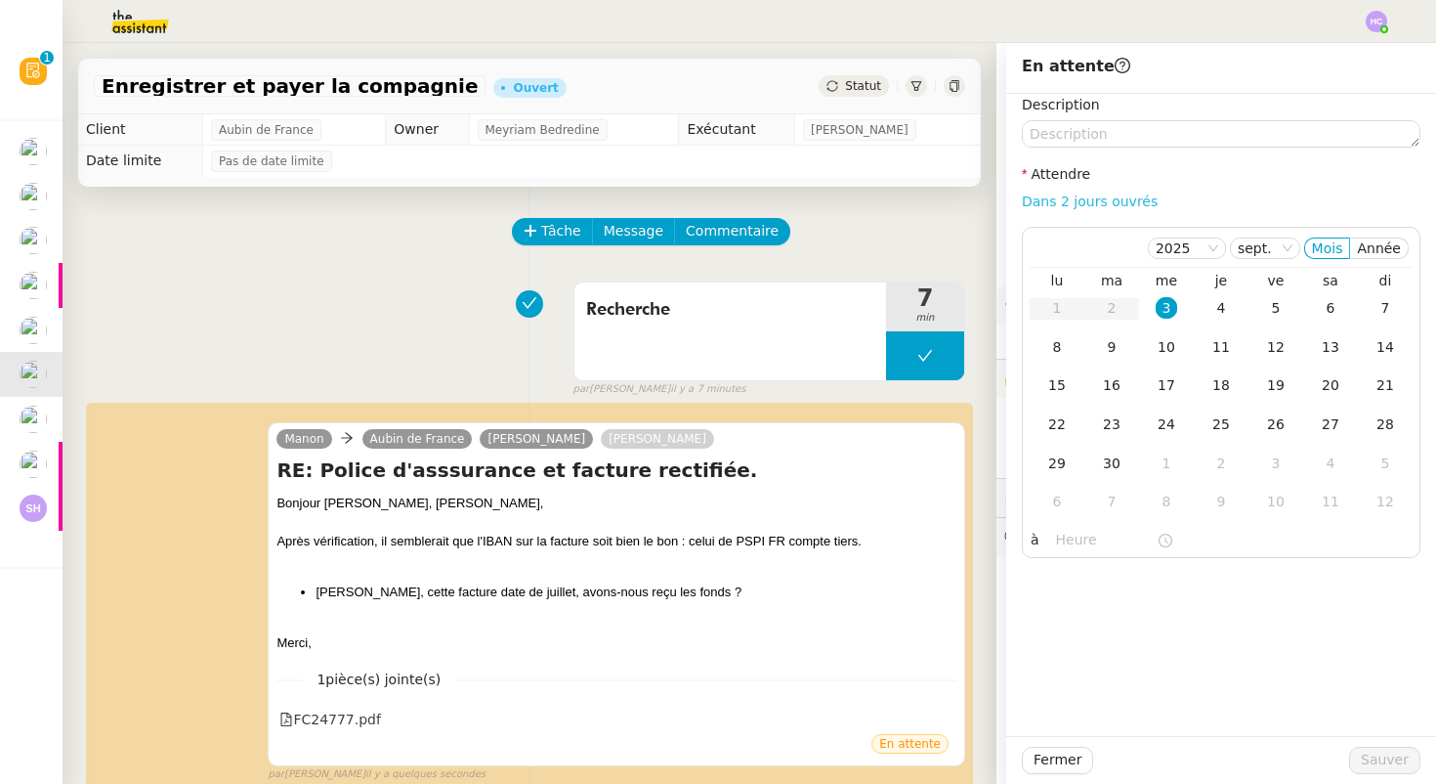
click at [1072, 197] on link "Dans 2 jours ouvrés" at bounding box center [1090, 201] width 136 height 16
type input "07:00"
click at [1163, 343] on div "10" at bounding box center [1166, 346] width 21 height 21
click at [1381, 751] on span "Sauver" at bounding box center [1385, 759] width 48 height 22
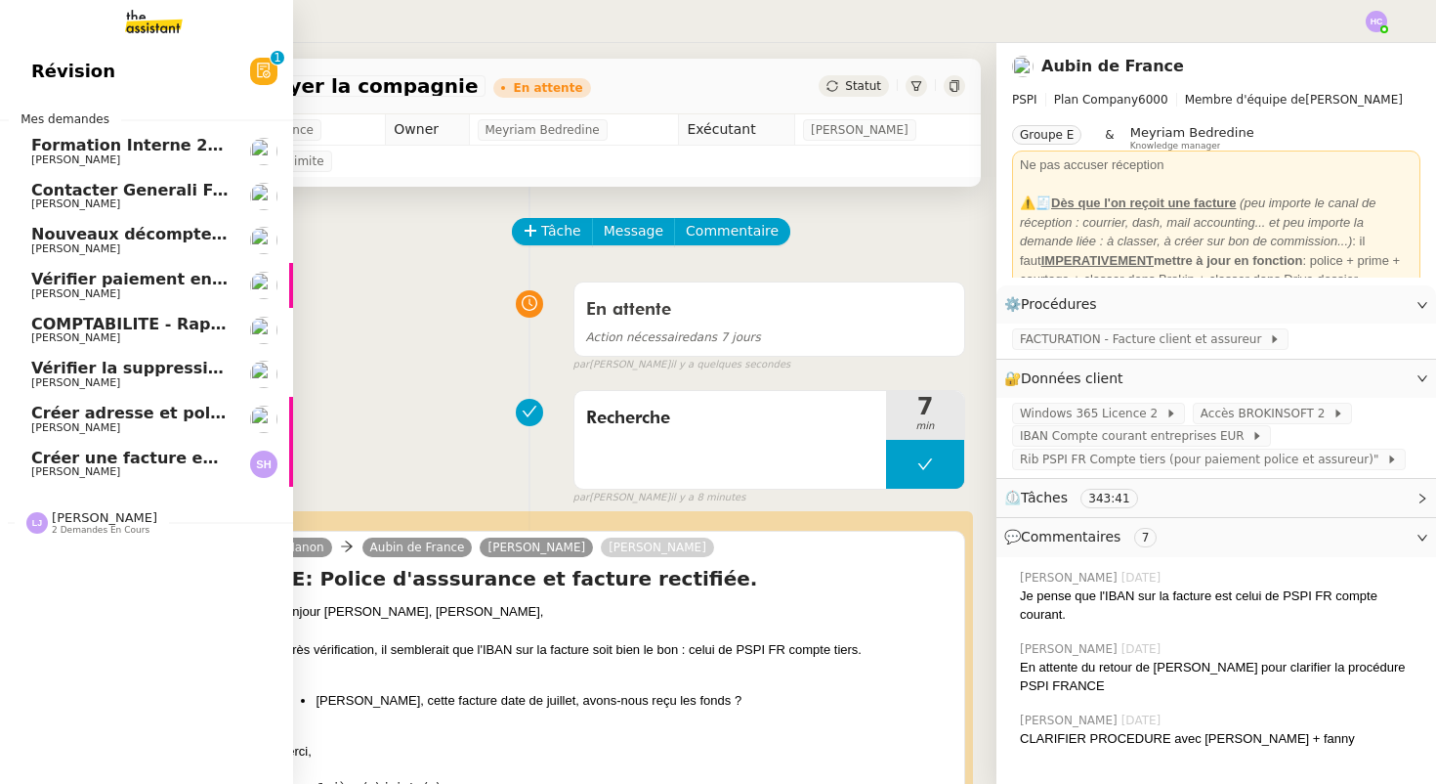
click at [90, 198] on span "[PERSON_NAME]" at bounding box center [75, 203] width 89 height 13
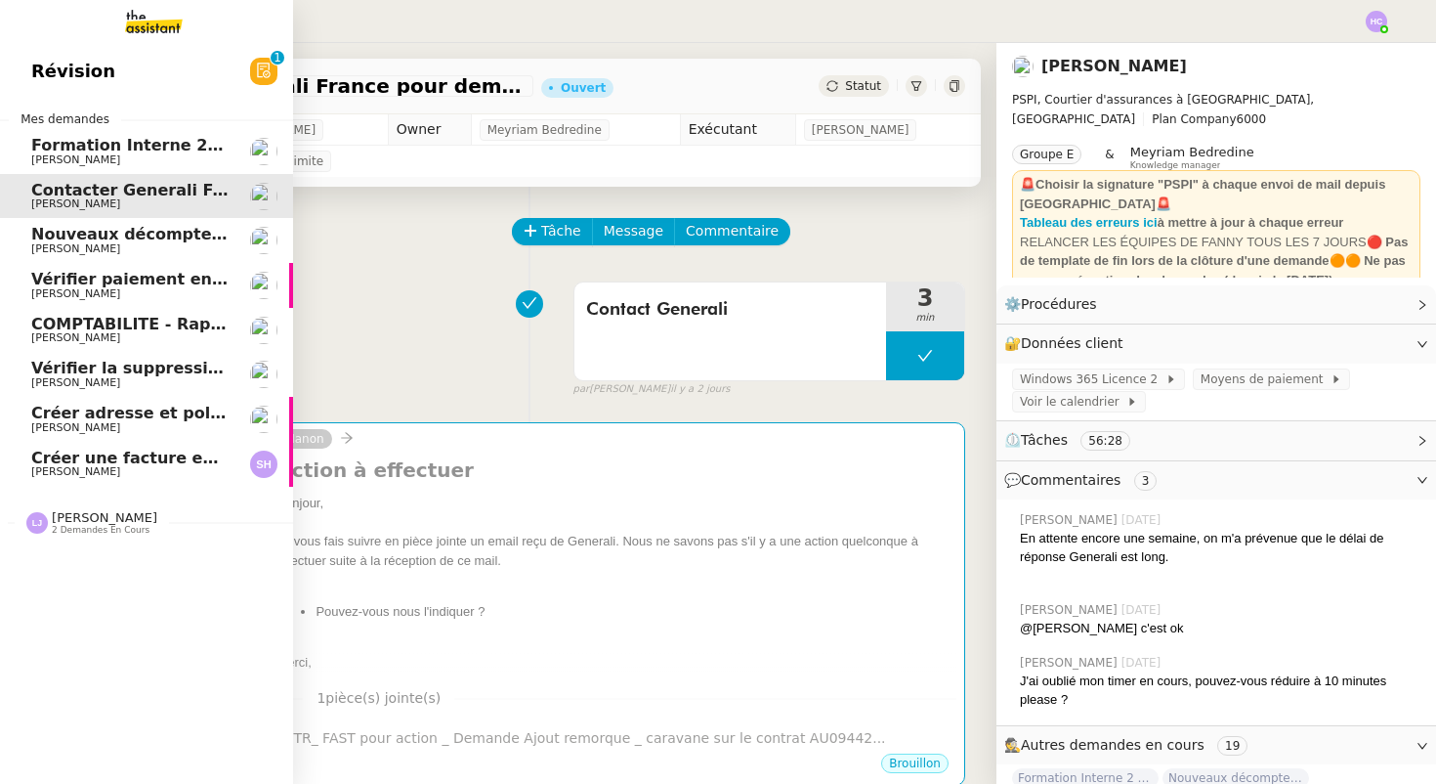
click at [102, 236] on span "Nouveaux décomptes de commissions" at bounding box center [198, 234] width 335 height 19
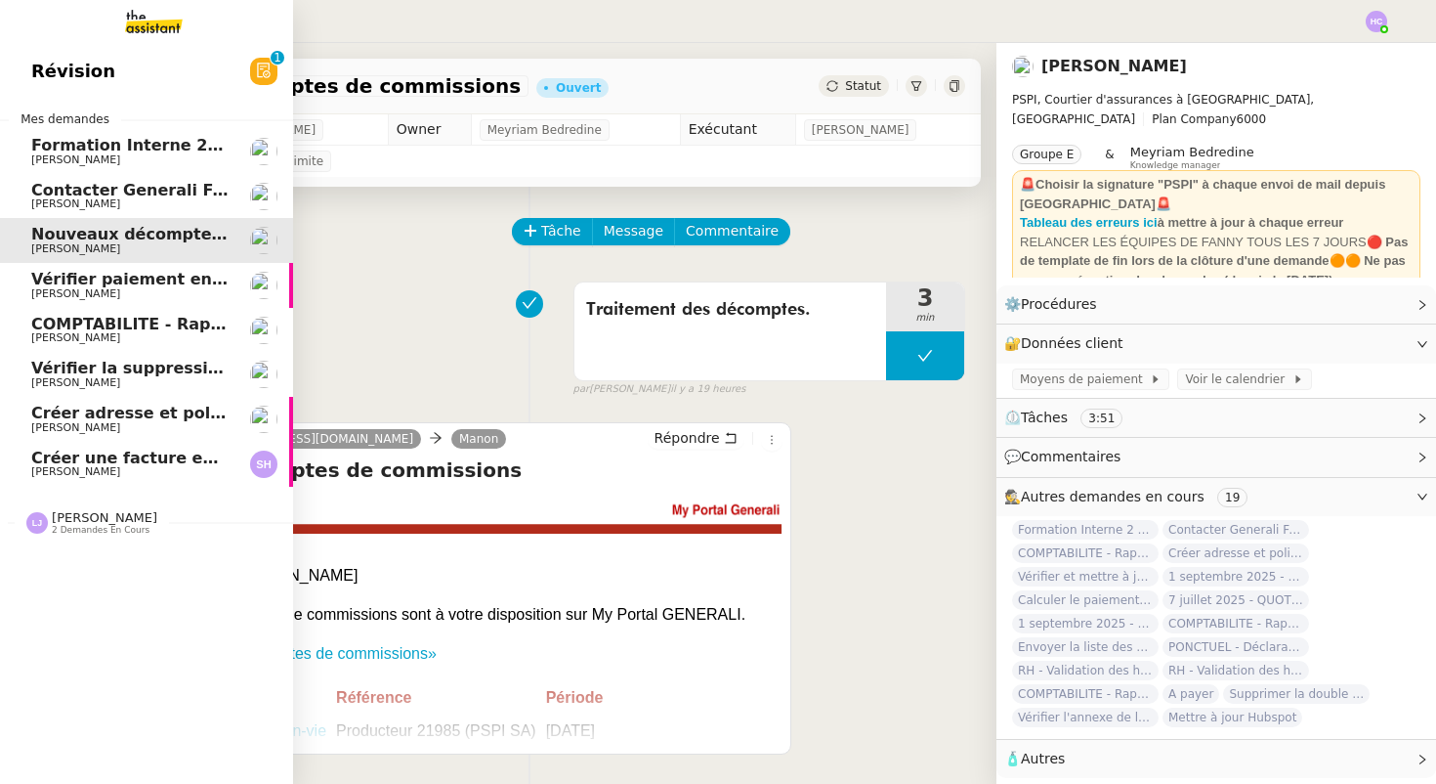
click at [105, 281] on span "Vérifier paiement en Euros pour Team2act" at bounding box center [216, 279] width 371 height 19
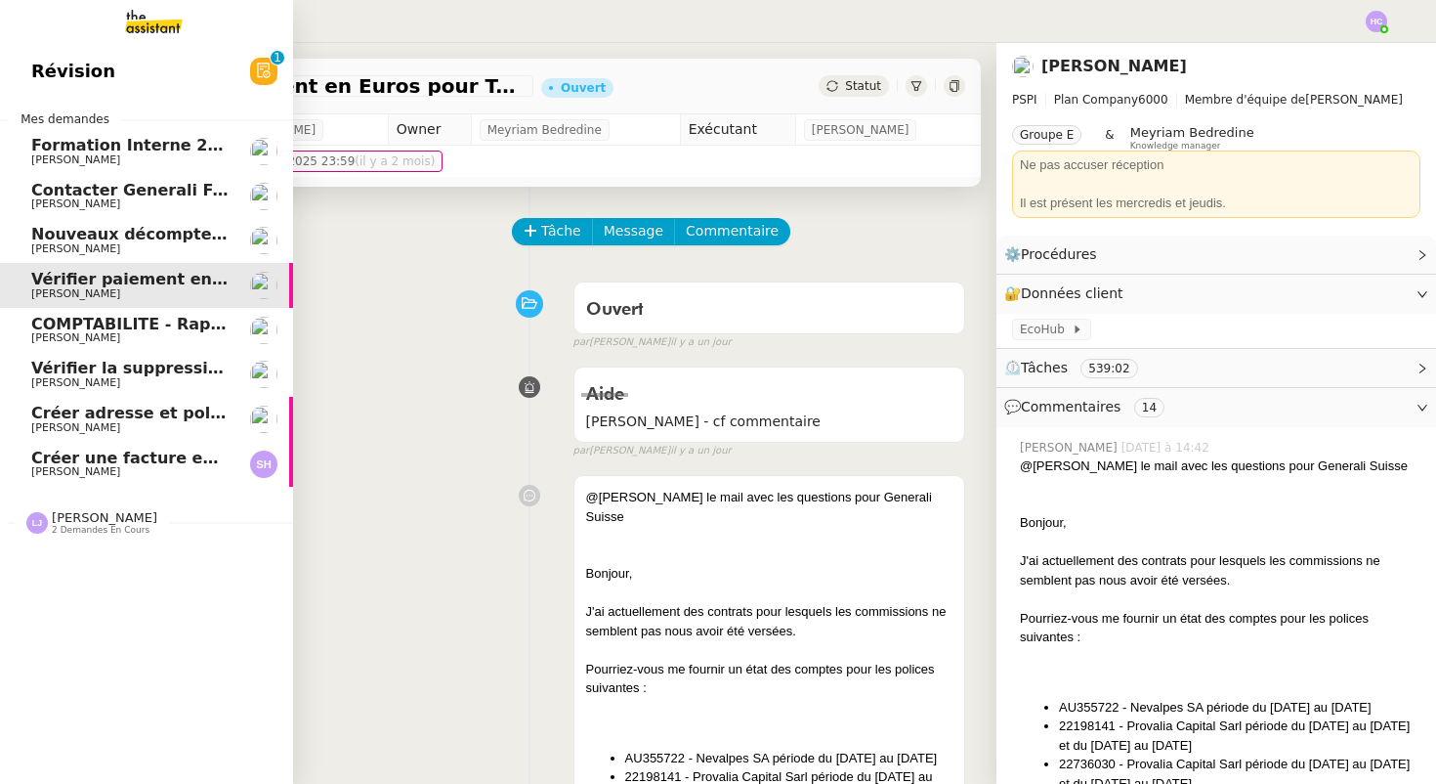
click at [106, 330] on span "COMPTABILITE - Rapprochement bancaire - 1 septembre 2025" at bounding box center [303, 324] width 545 height 19
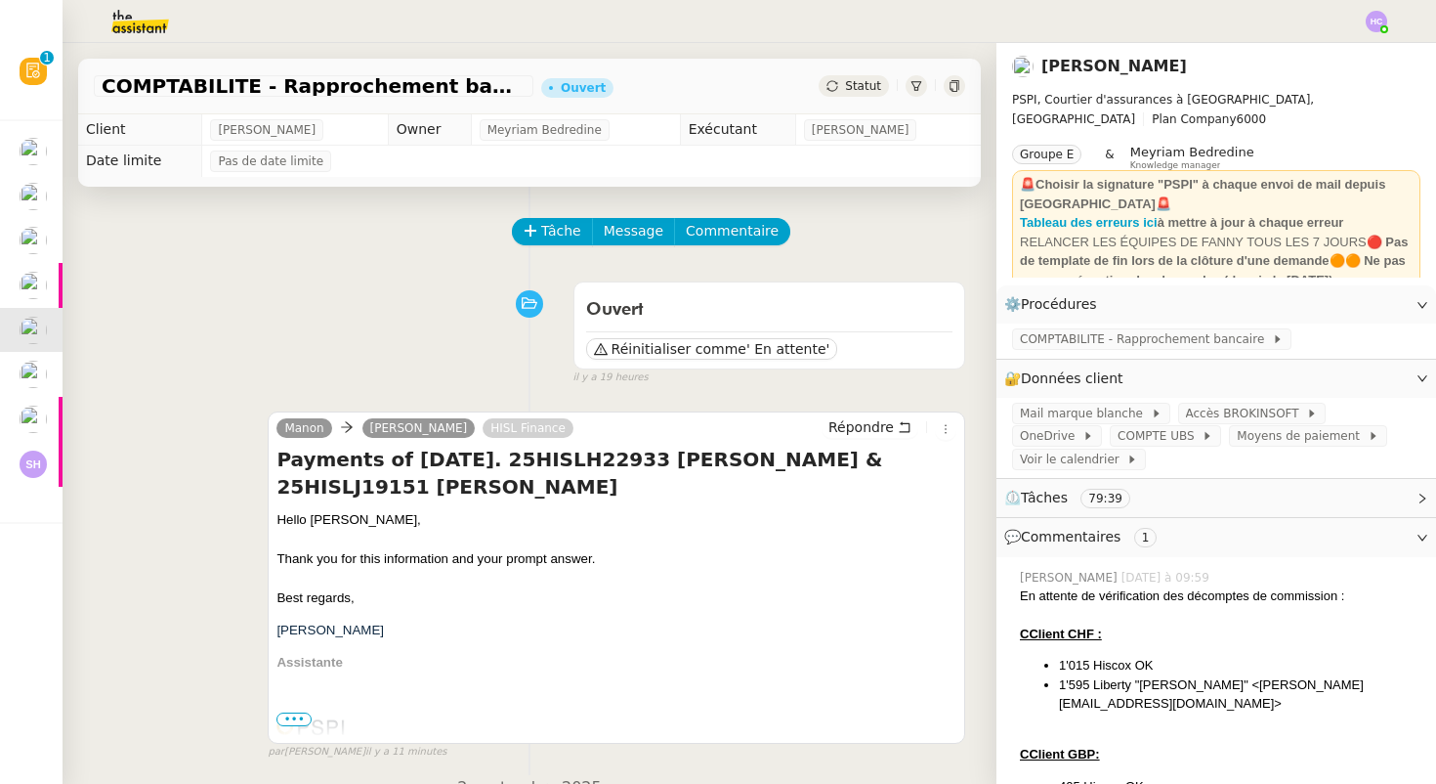
click at [847, 82] on span "Statut" at bounding box center [863, 86] width 36 height 14
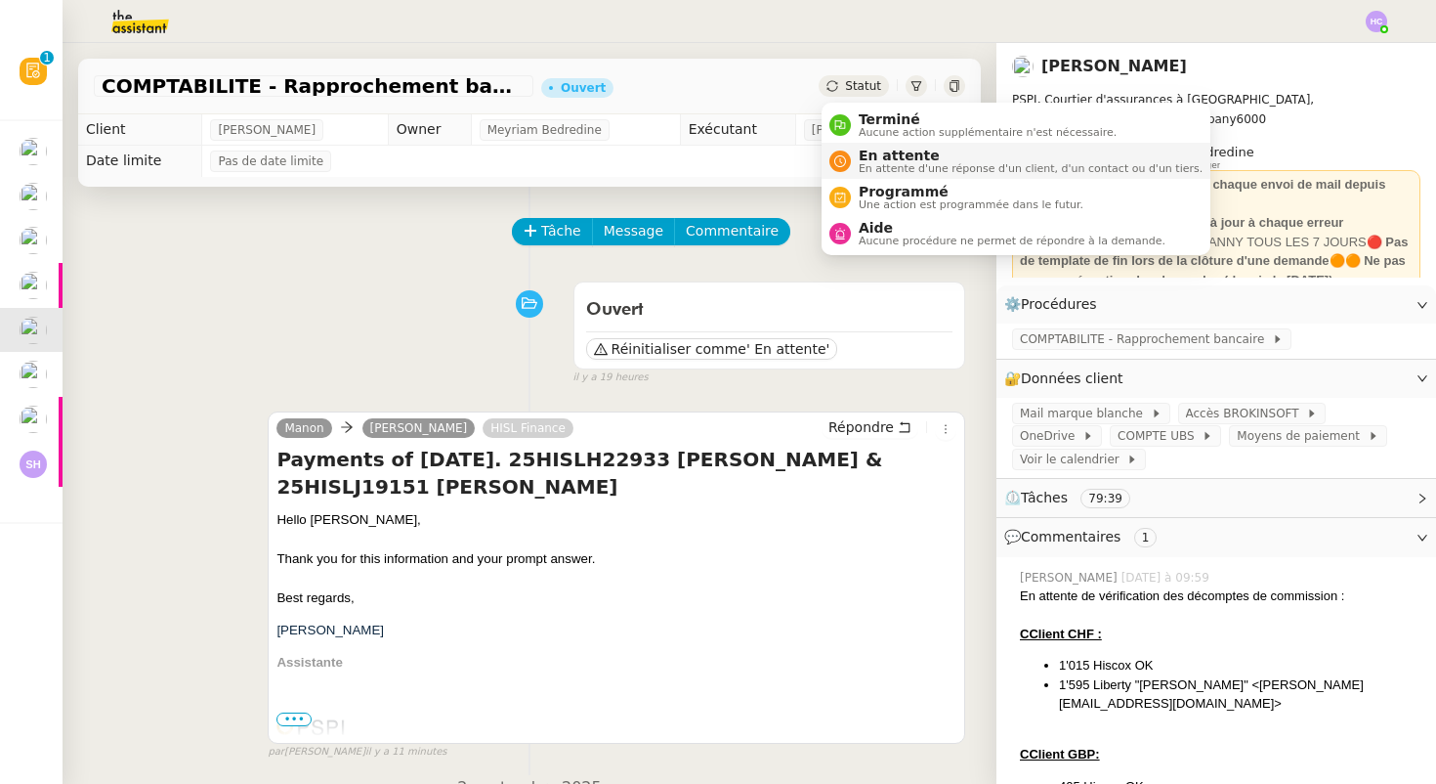
click at [871, 154] on span "En attente" at bounding box center [1031, 156] width 344 height 16
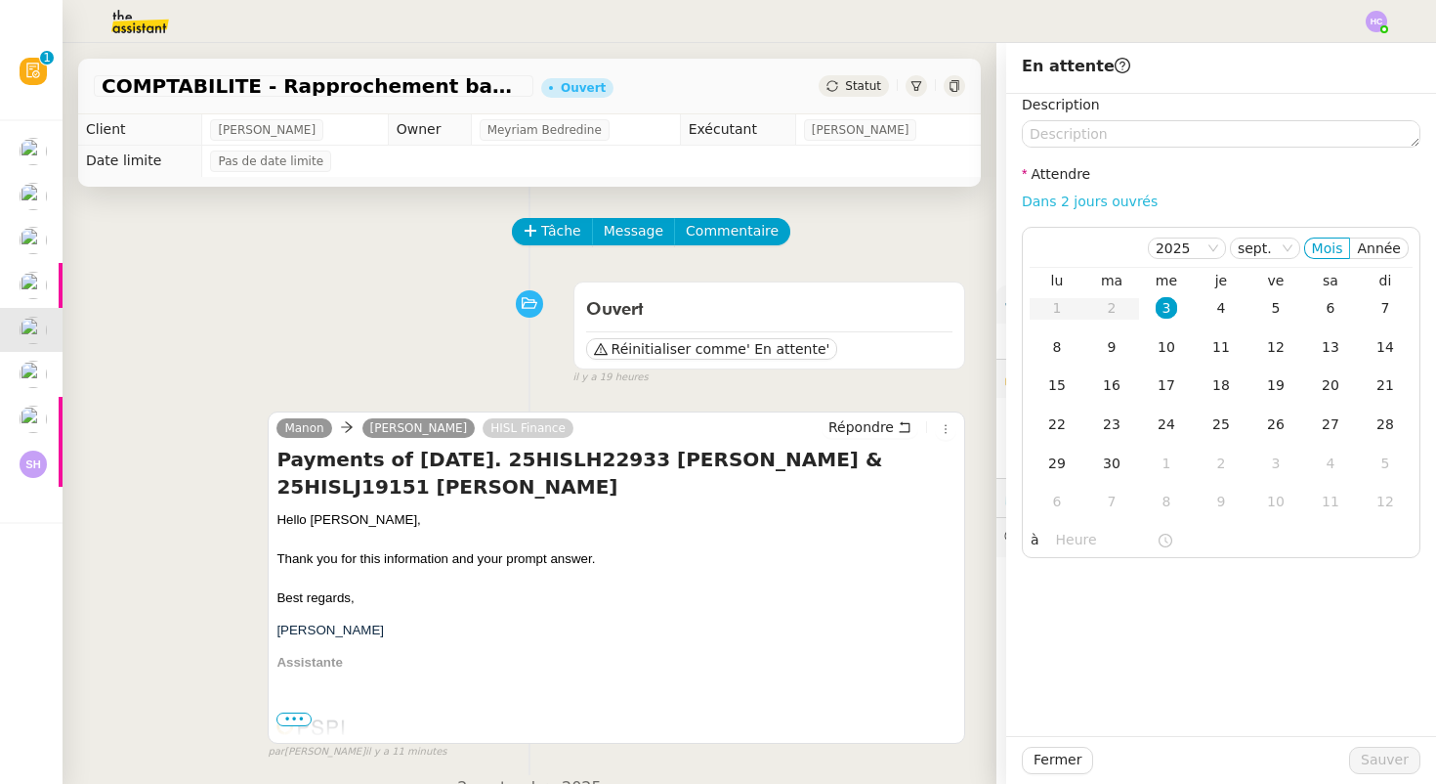
click at [1085, 198] on link "Dans 2 jours ouvrés" at bounding box center [1090, 201] width 136 height 16
type input "07:00"
click at [1220, 300] on div "4" at bounding box center [1221, 307] width 21 height 21
click at [1382, 756] on span "Sauver" at bounding box center [1385, 759] width 48 height 22
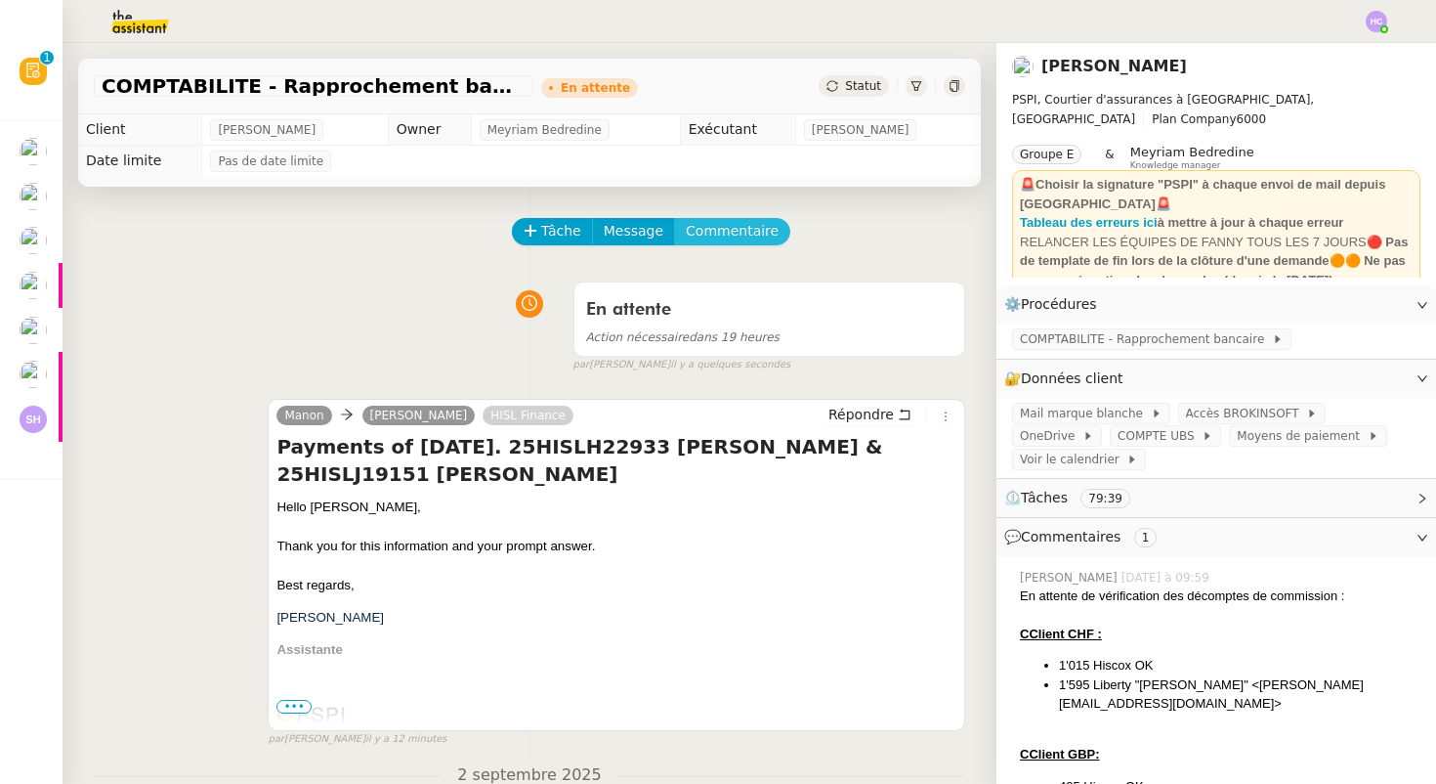
click at [726, 229] on span "Commentaire" at bounding box center [732, 231] width 93 height 22
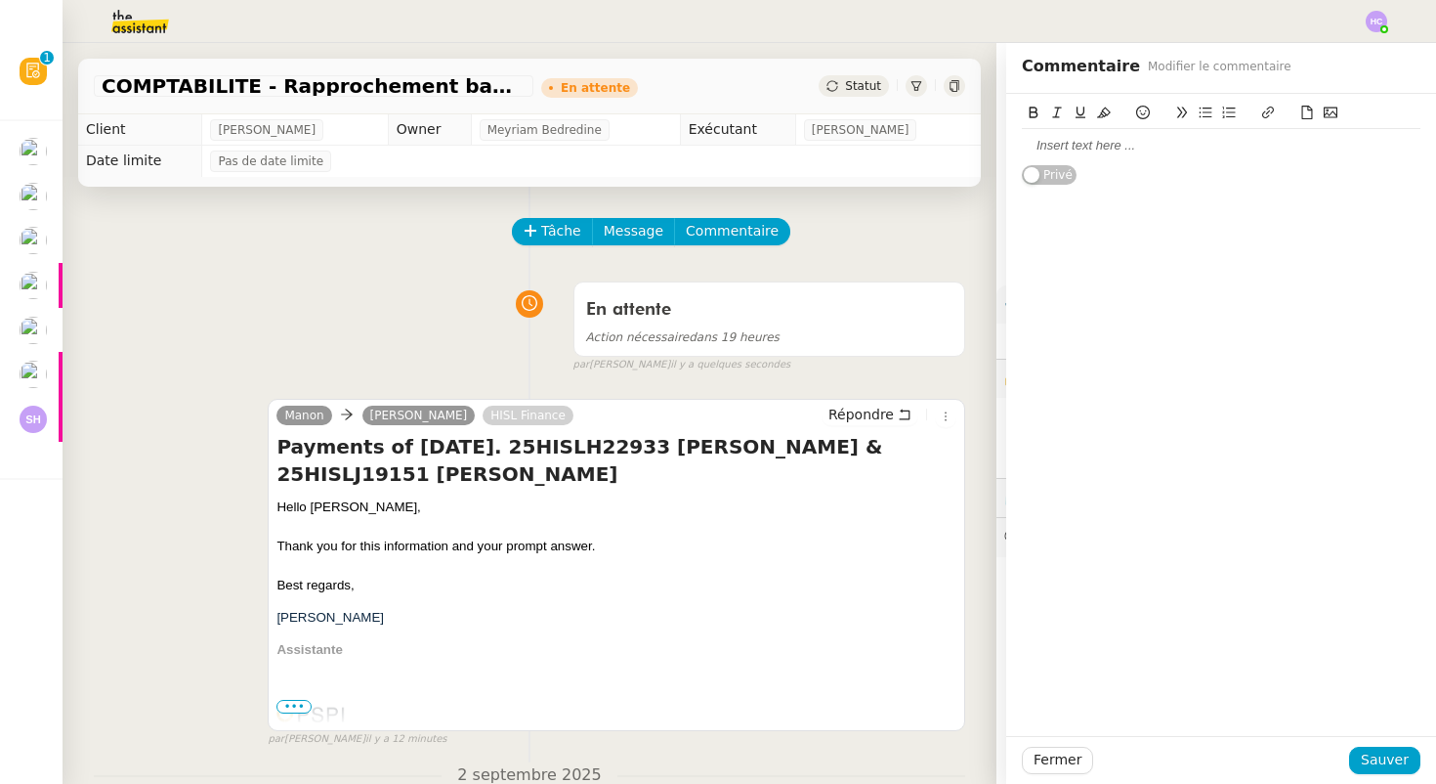
click at [1066, 149] on div at bounding box center [1221, 146] width 399 height 18
click at [1362, 764] on button "Sauver" at bounding box center [1384, 759] width 71 height 27
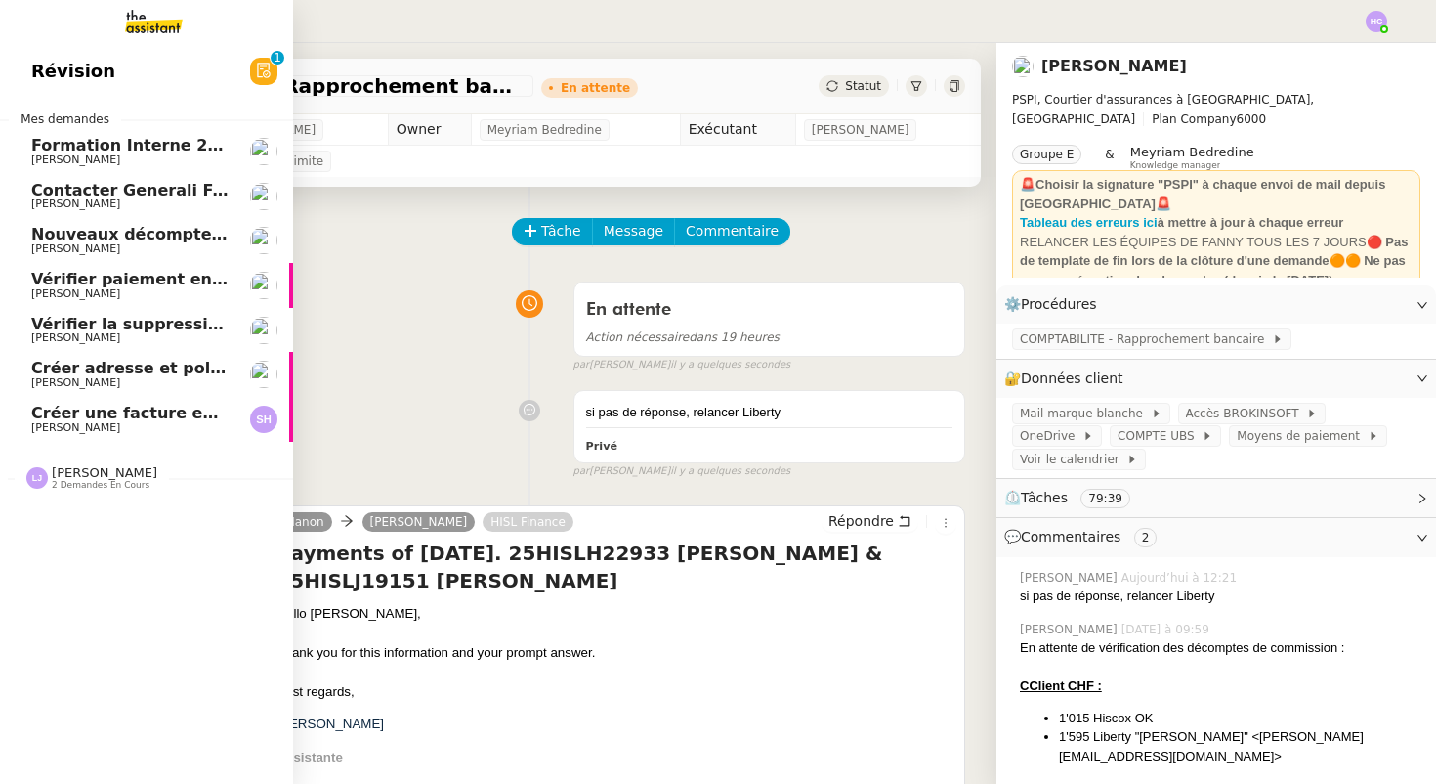
click at [83, 474] on span "[PERSON_NAME]" at bounding box center [105, 472] width 106 height 15
click at [136, 187] on span "Contacter Generali France pour demande AU094424" at bounding box center [260, 190] width 458 height 19
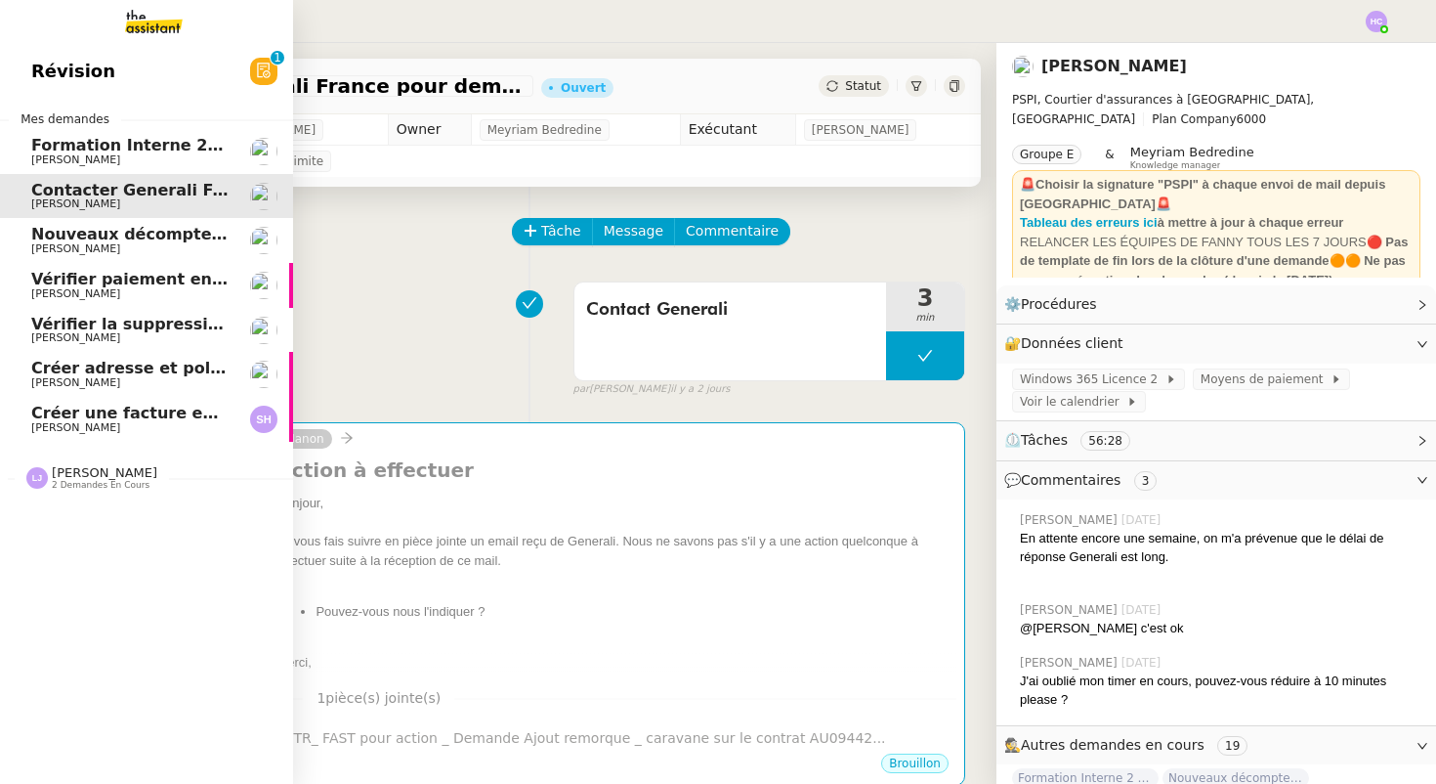
click at [139, 233] on span "Nouveaux décomptes de commissions" at bounding box center [198, 234] width 335 height 19
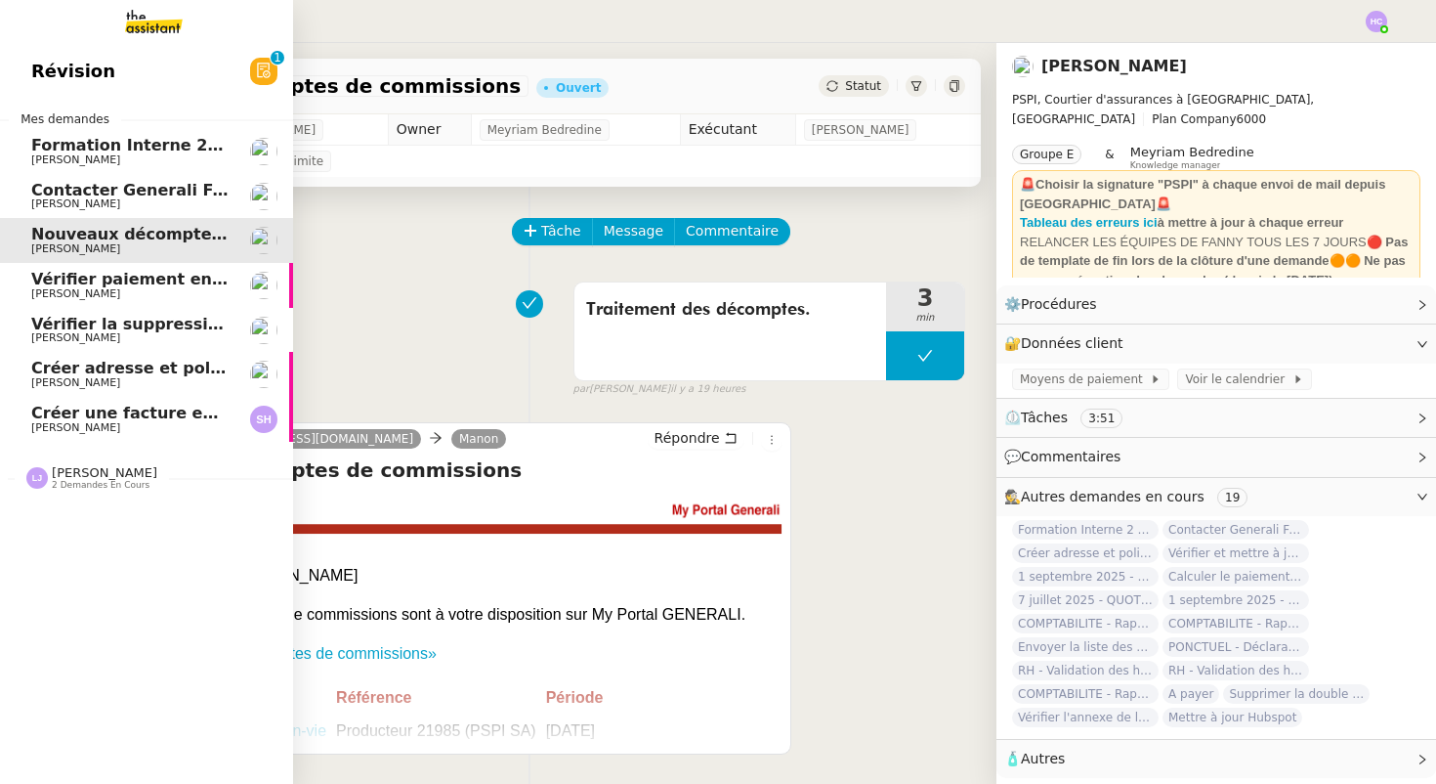
click at [136, 290] on span "[PERSON_NAME]" at bounding box center [129, 294] width 197 height 12
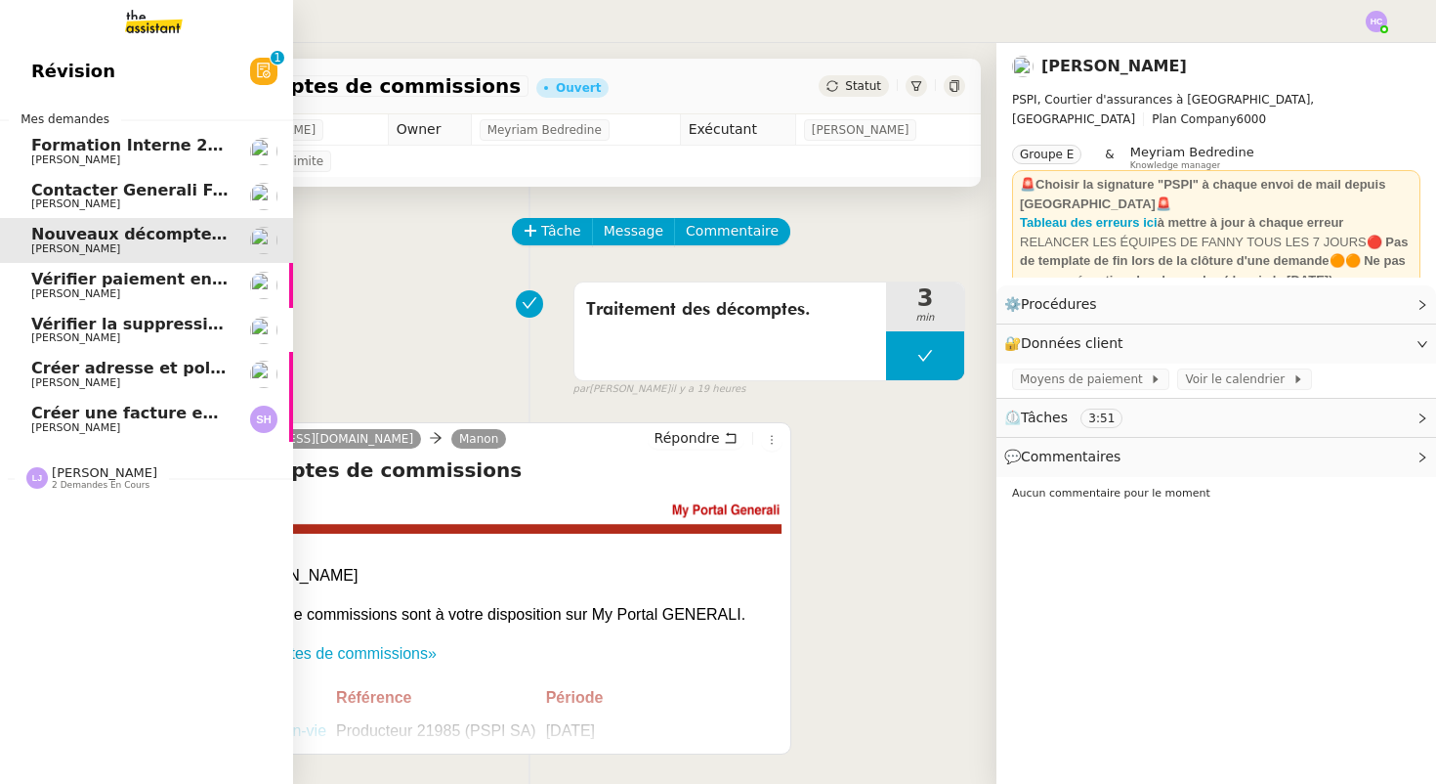
click at [138, 335] on span "[PERSON_NAME]" at bounding box center [129, 338] width 197 height 12
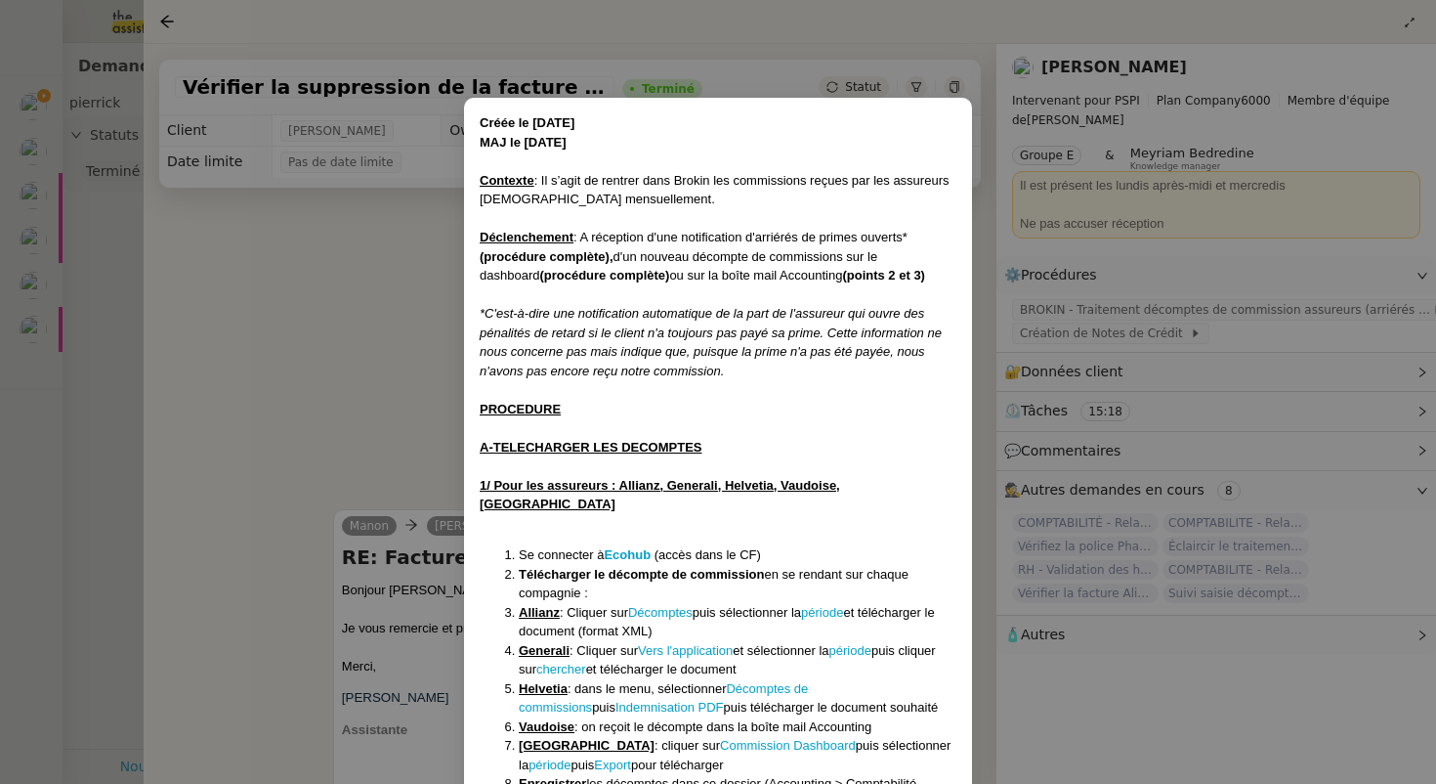
click at [409, 326] on nz-modal-container "Créée le 09/04/2025 MAJ le 22/08/2025 Contexte : Il s’agit de rentrer dans Brok…" at bounding box center [718, 392] width 1436 height 784
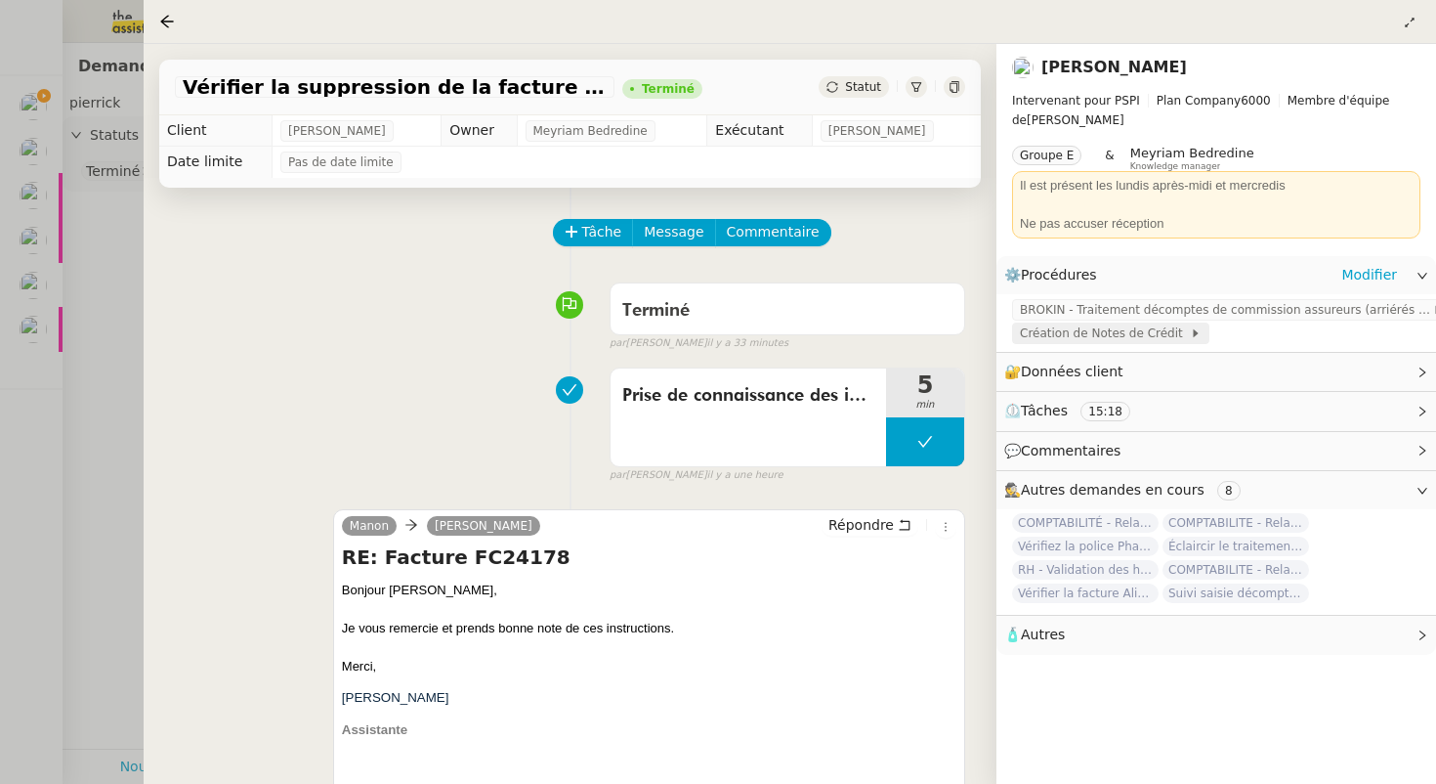
click at [1138, 338] on span "Création de Notes de Crédit" at bounding box center [1105, 333] width 170 height 20
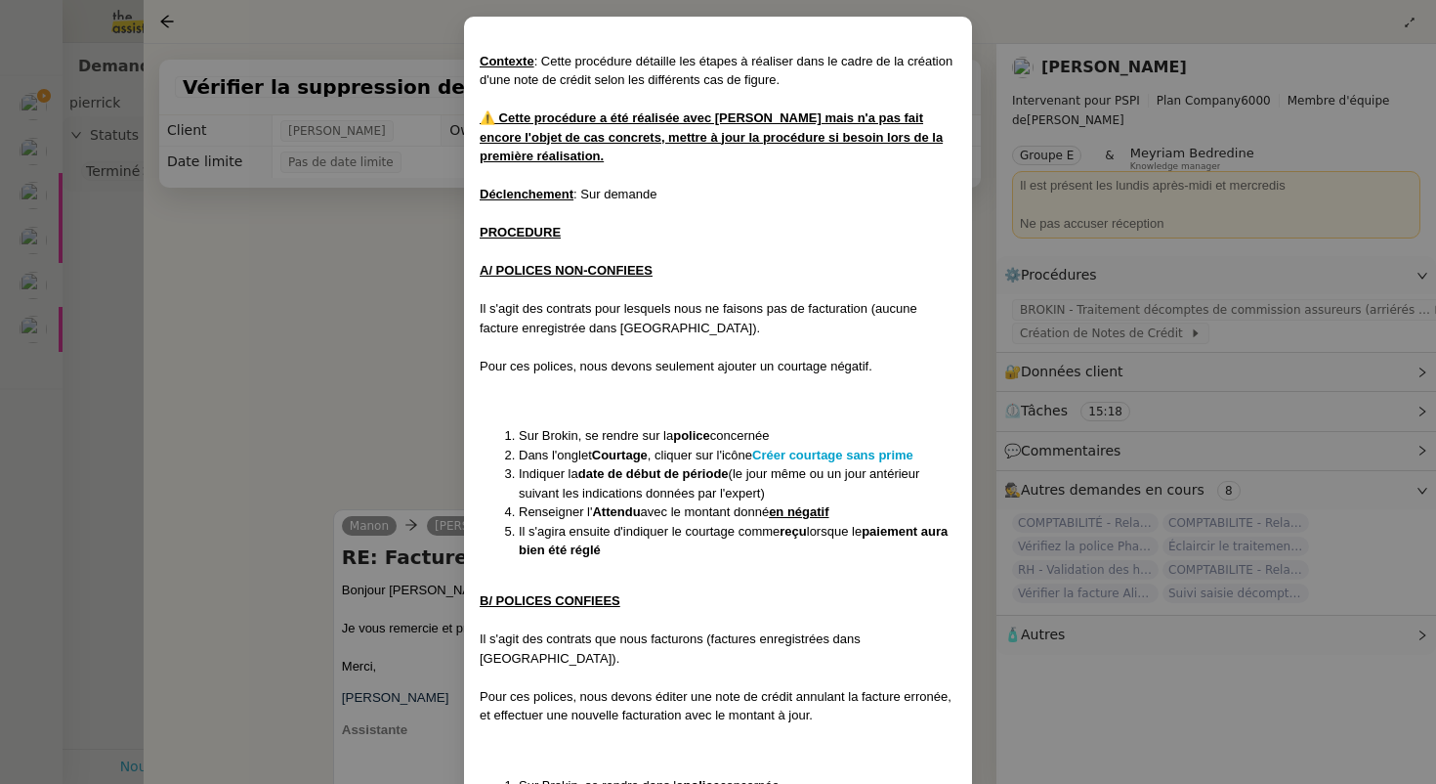
scroll to position [83, 0]
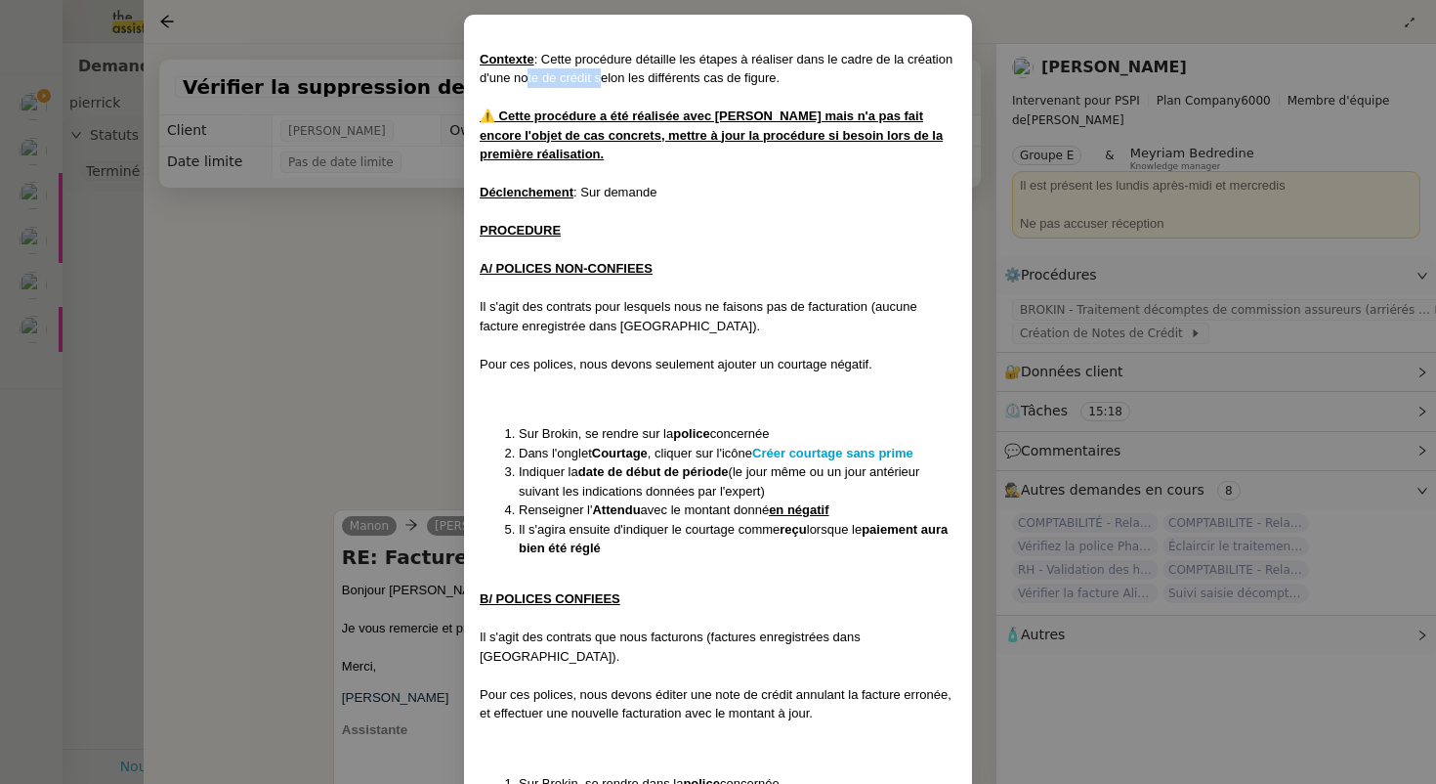
drag, startPoint x: 521, startPoint y: 79, endPoint x: 594, endPoint y: 80, distance: 73.3
click at [595, 80] on div "Contexte : Cette procédure détaille les étapes à réaliser dans le cadre de la c…" at bounding box center [718, 69] width 477 height 38
click at [594, 80] on div "Contexte : Cette procédure détaille les étapes à réaliser dans le cadre de la c…" at bounding box center [718, 69] width 477 height 38
drag, startPoint x: 594, startPoint y: 80, endPoint x: 515, endPoint y: 79, distance: 79.1
click at [515, 79] on div "Contexte : Cette procédure détaille les étapes à réaliser dans le cadre de la c…" at bounding box center [718, 69] width 477 height 38
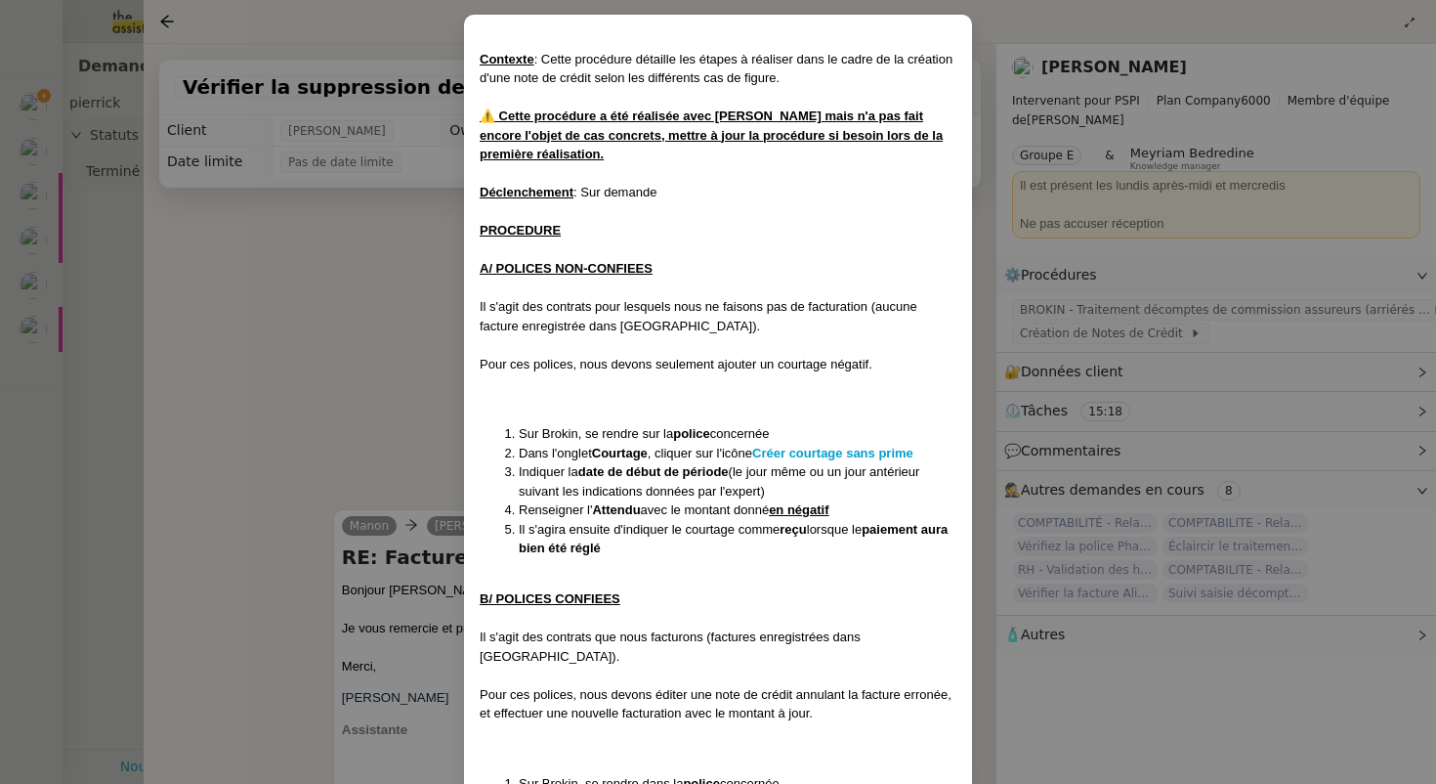
click at [808, 66] on div "Contexte : Cette procédure détaille les étapes à réaliser dans le cadre de la c…" at bounding box center [718, 69] width 477 height 38
click at [788, 77] on div "Contexte : Cette procédure détaille les étapes à réaliser dans le cadre de la c…" at bounding box center [718, 69] width 477 height 38
click at [779, 78] on div "Contexte : Cette procédure détaille les étapes à réaliser dans le cadre de la c…" at bounding box center [718, 69] width 477 height 38
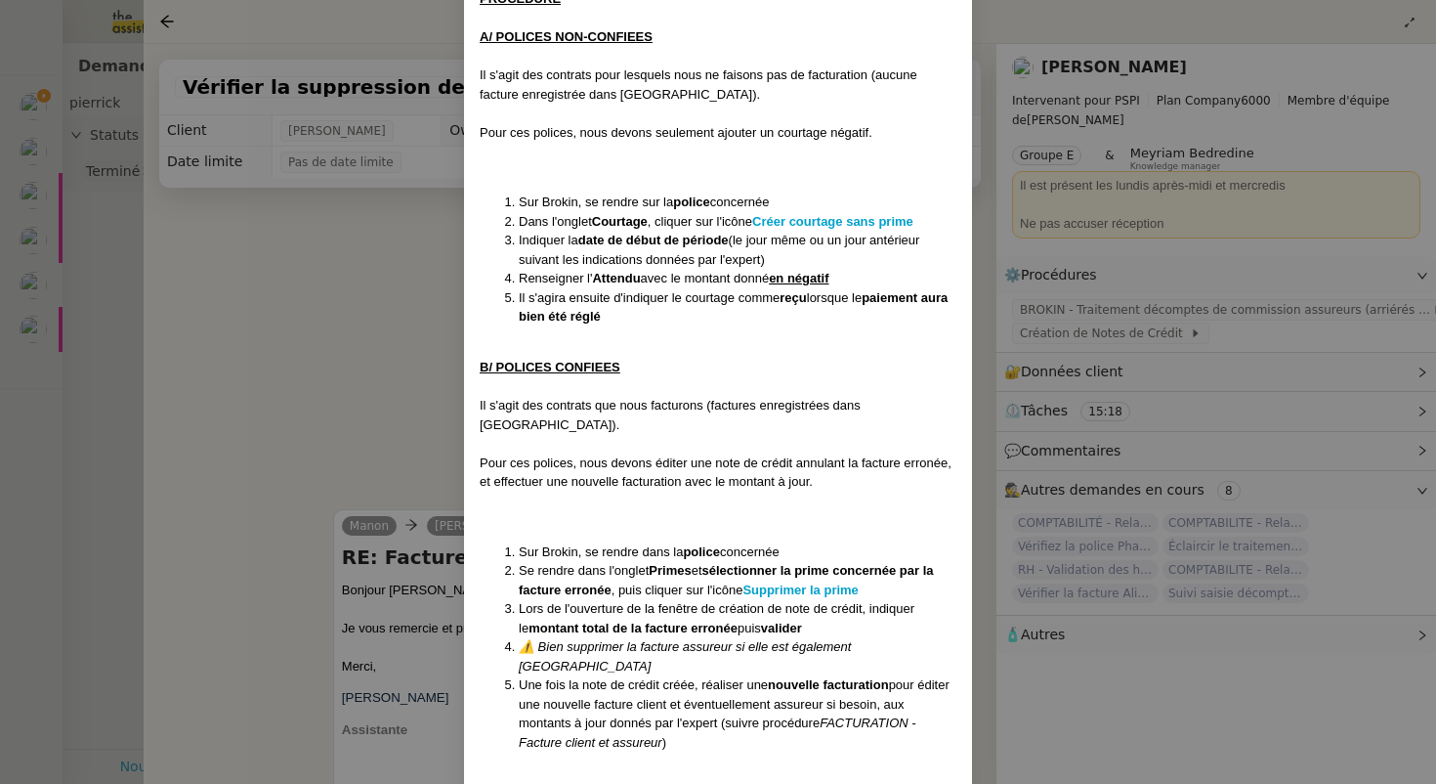
scroll to position [0, 0]
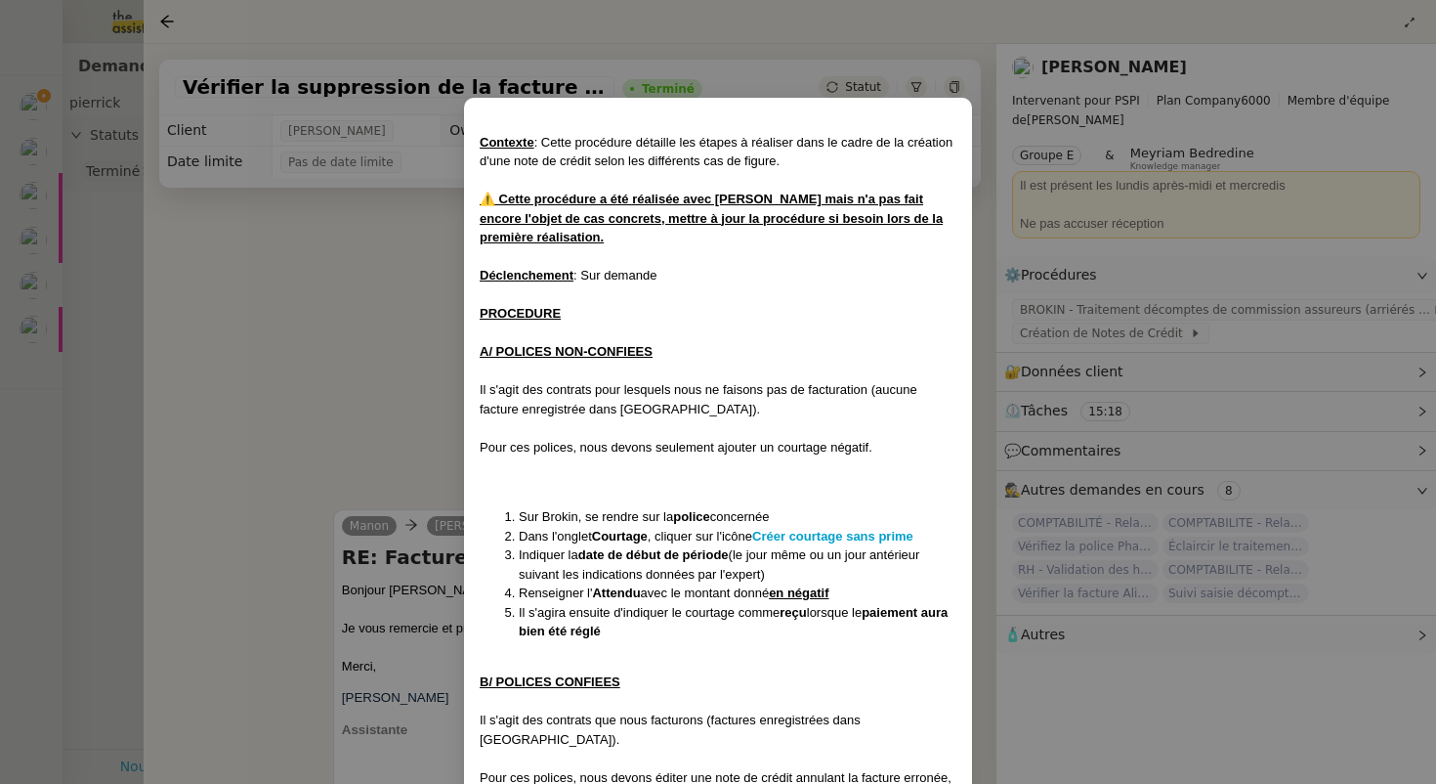
click at [672, 268] on div "Déclenchement : Sur demande" at bounding box center [718, 276] width 477 height 20
drag, startPoint x: 583, startPoint y: 277, endPoint x: 661, endPoint y: 277, distance: 78.2
click at [662, 277] on div "Déclenchement : Sur demande" at bounding box center [718, 276] width 477 height 20
click at [661, 277] on div "Déclenchement : Sur demande" at bounding box center [718, 276] width 477 height 20
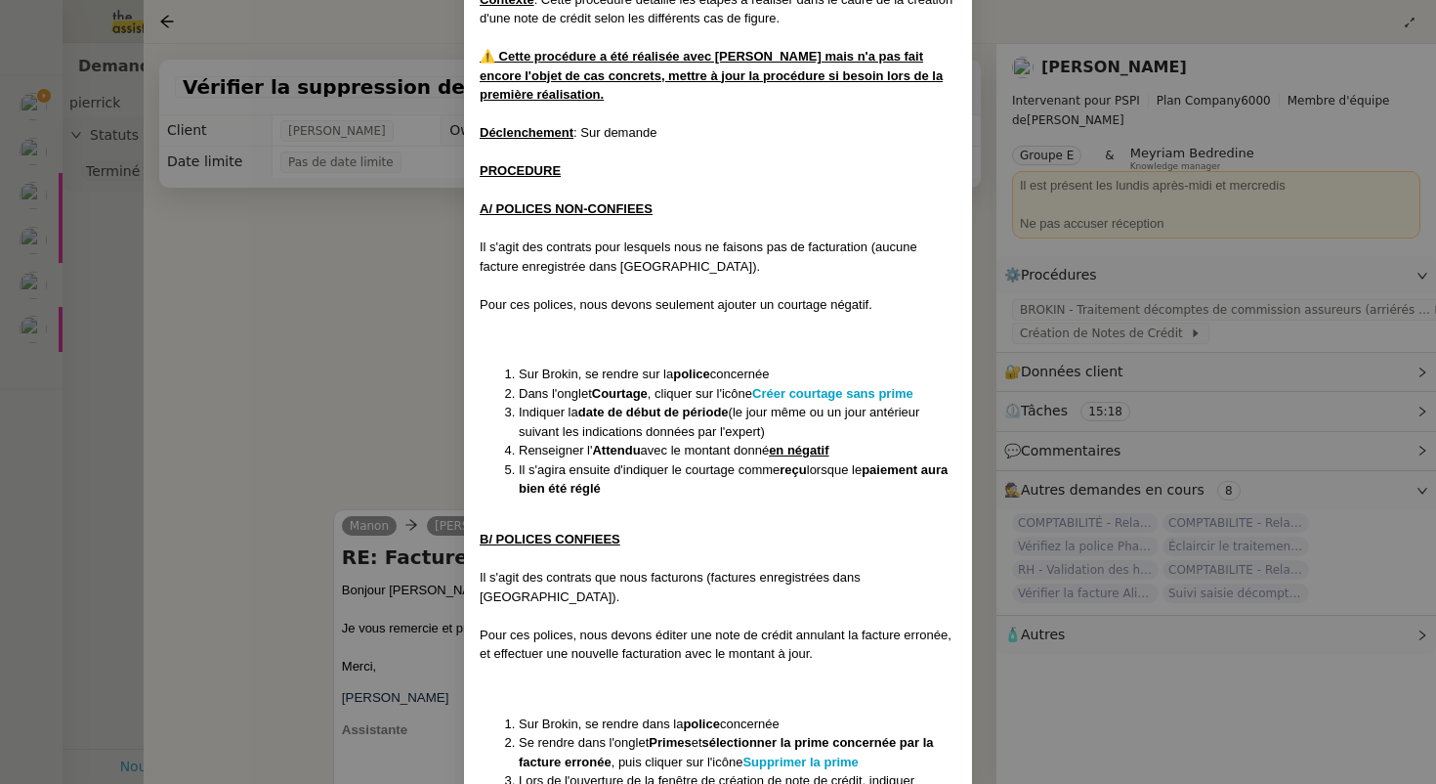
scroll to position [149, 0]
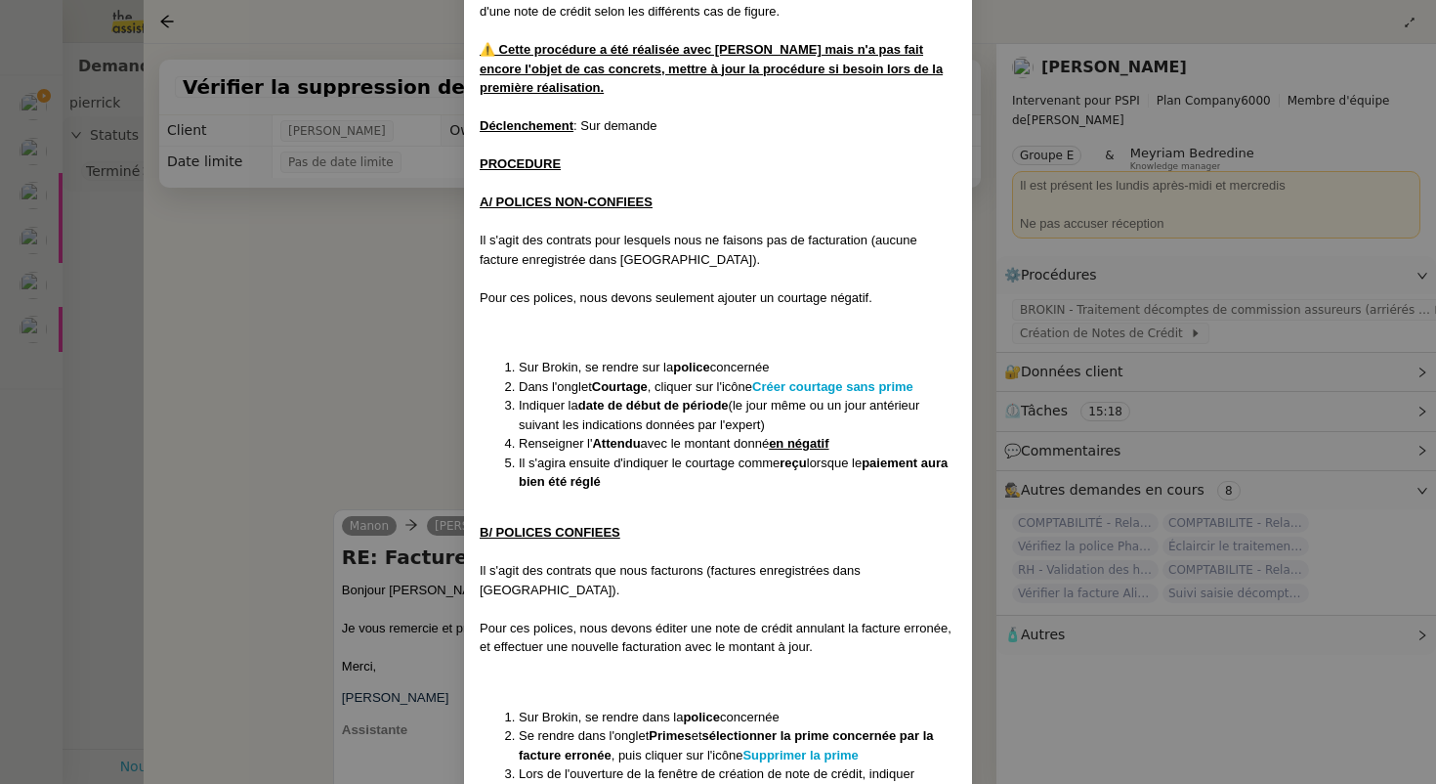
click at [622, 130] on div "Déclenchement : Sur demande" at bounding box center [718, 126] width 477 height 20
click at [613, 200] on u "A/ POLICES NON-CONFIEES" at bounding box center [566, 201] width 173 height 15
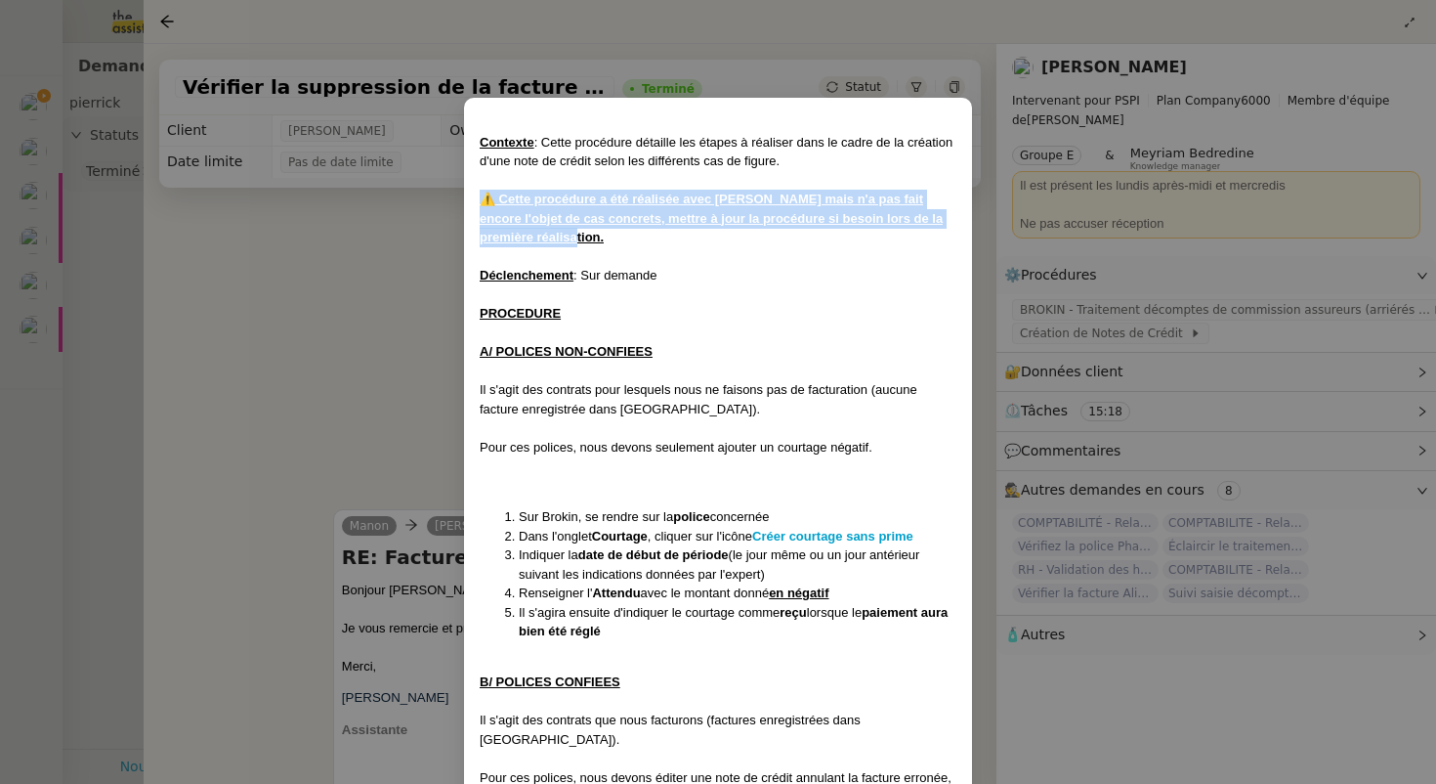
drag, startPoint x: 550, startPoint y: 233, endPoint x: 472, endPoint y: 193, distance: 87.4
click at [472, 193] on div "Contexte : Cette procédure détaille les étapes à réaliser dans le cadre de la c…" at bounding box center [718, 606] width 508 height 1016
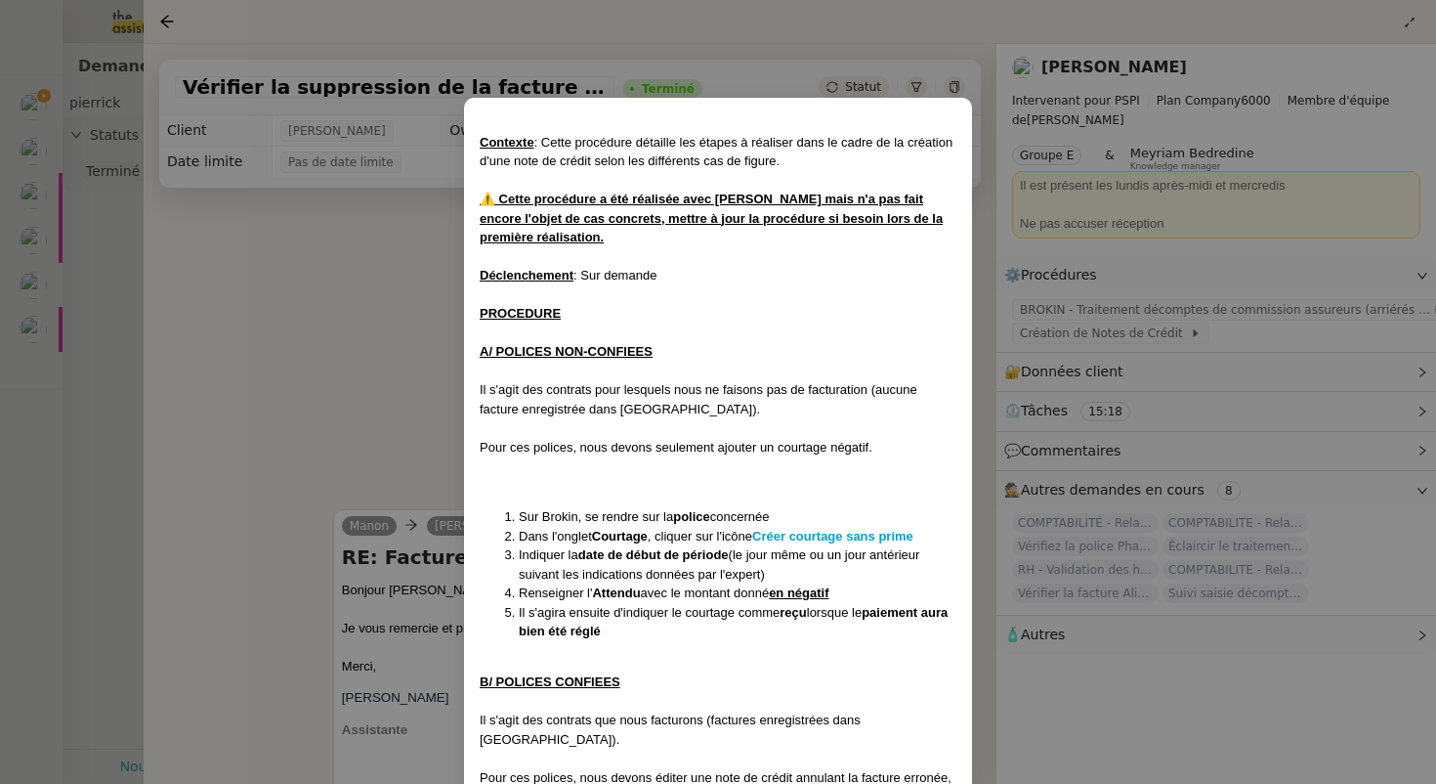
click at [555, 243] on div "⚠️ Cette procédure a été réalisée avec [PERSON_NAME] mais n'a pas fait encore l…" at bounding box center [718, 219] width 477 height 58
drag, startPoint x: 583, startPoint y: 276, endPoint x: 661, endPoint y: 276, distance: 78.2
click at [661, 276] on div "Déclenchement : Sur demande" at bounding box center [718, 276] width 477 height 20
click at [537, 278] on u "Déclenchement" at bounding box center [527, 275] width 94 height 15
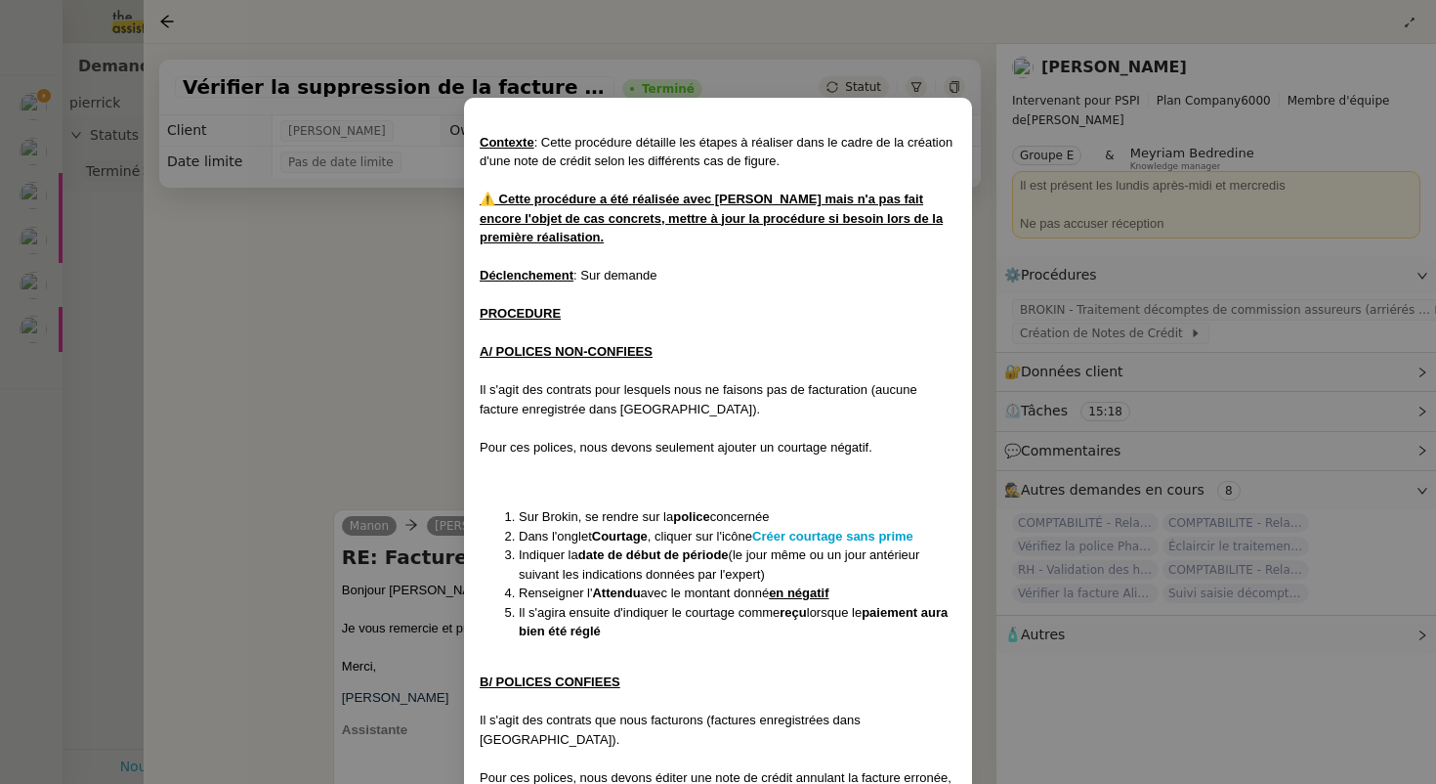
click at [670, 273] on div "Déclenchement : Sur demande" at bounding box center [718, 276] width 477 height 20
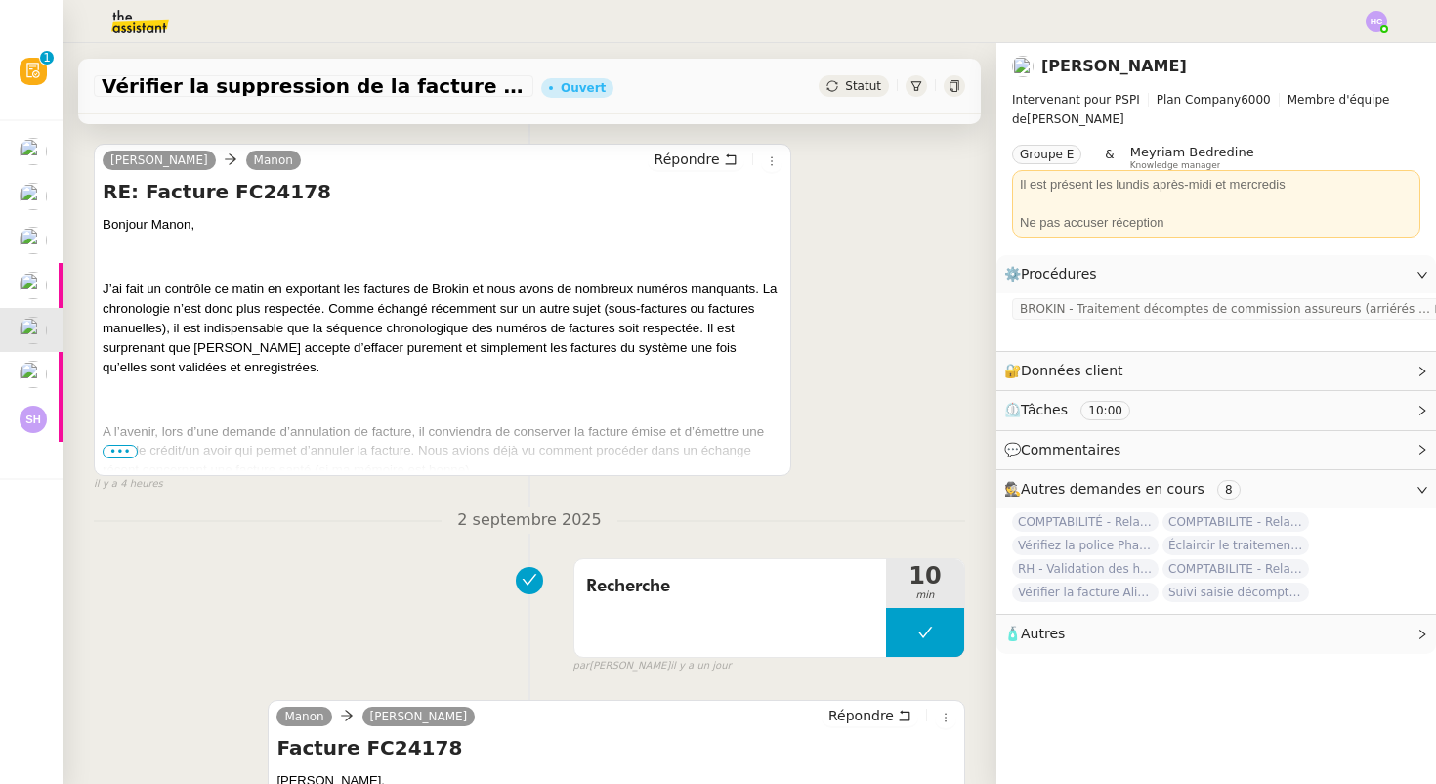
scroll to position [368, 0]
click at [117, 448] on span "•••" at bounding box center [120, 451] width 35 height 14
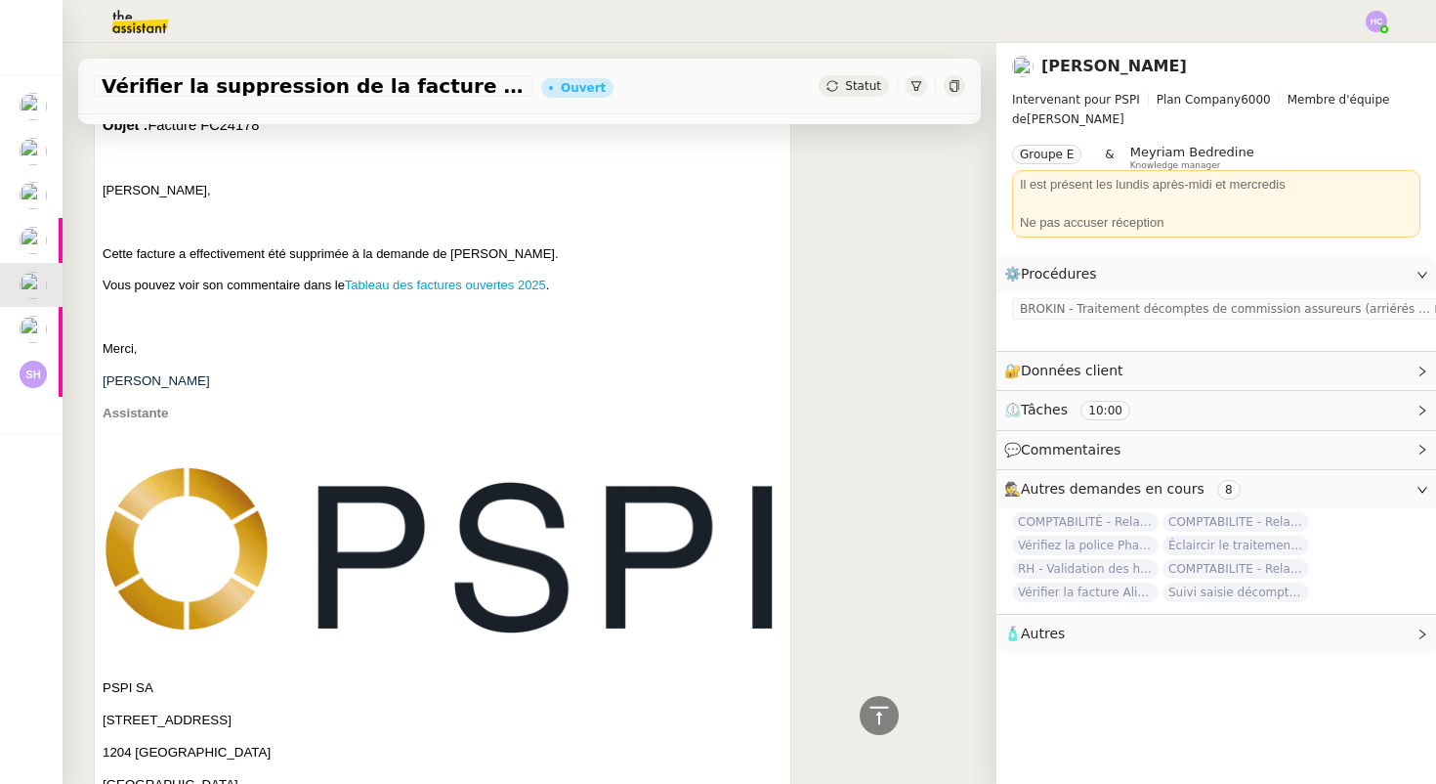
scroll to position [1513, 0]
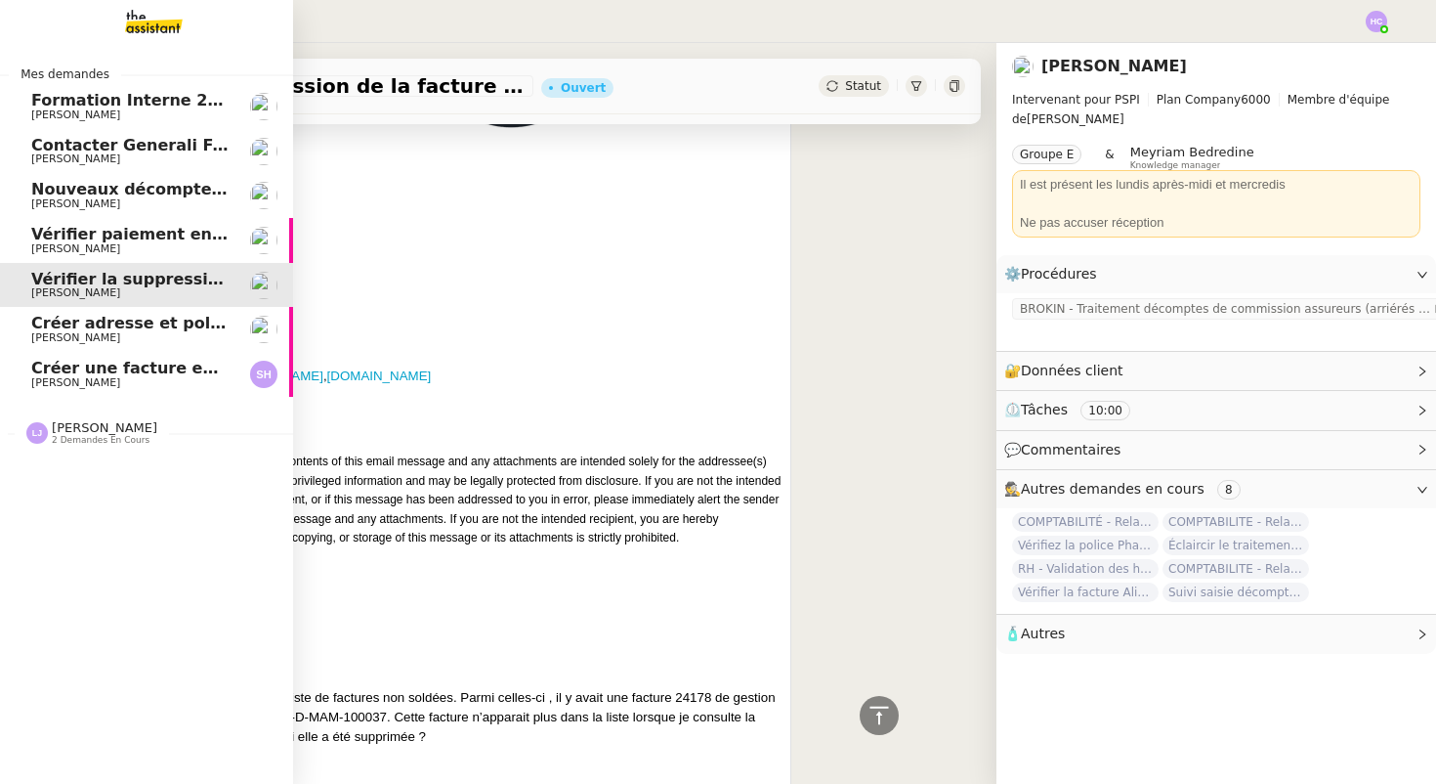
click at [81, 335] on span "[PERSON_NAME]" at bounding box center [75, 337] width 89 height 13
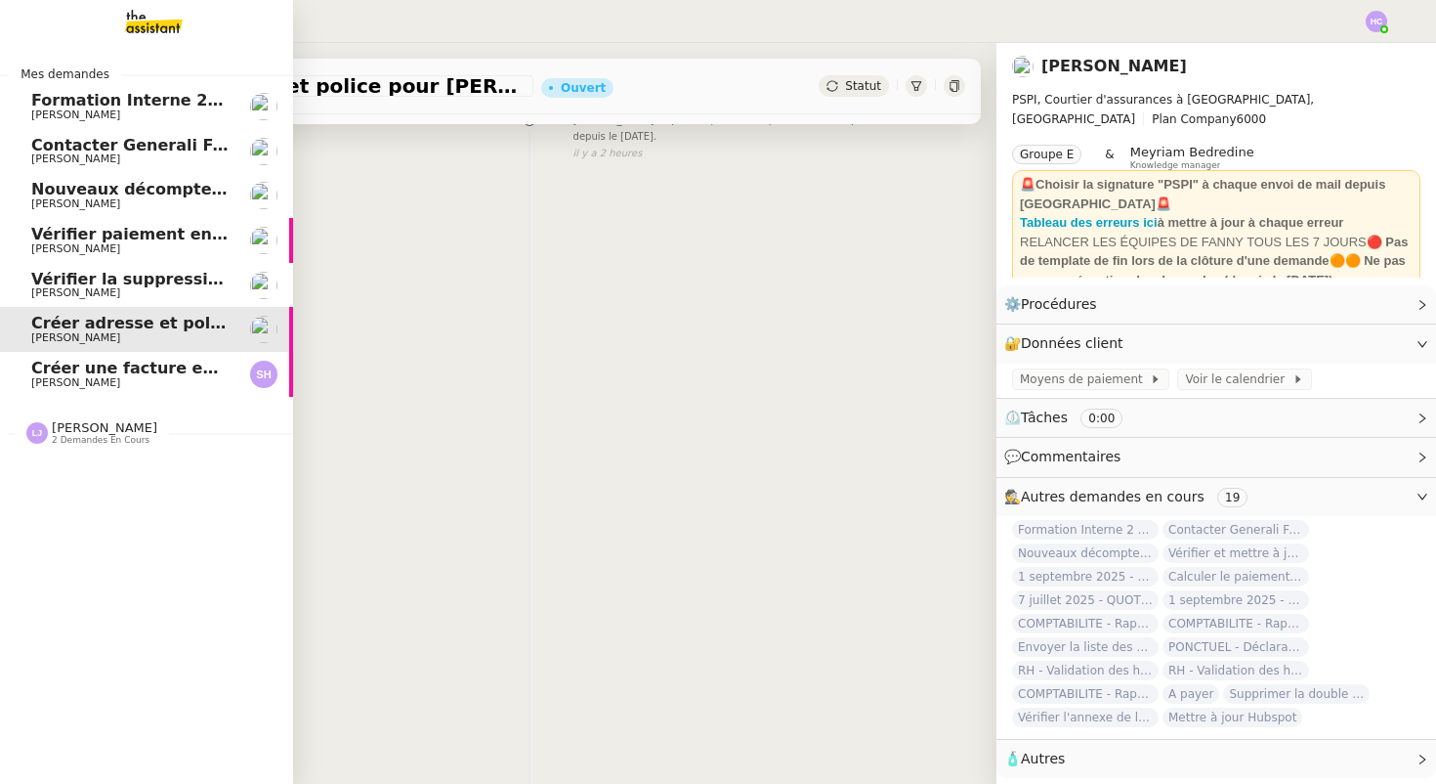
click at [81, 293] on span "[PERSON_NAME]" at bounding box center [75, 292] width 89 height 13
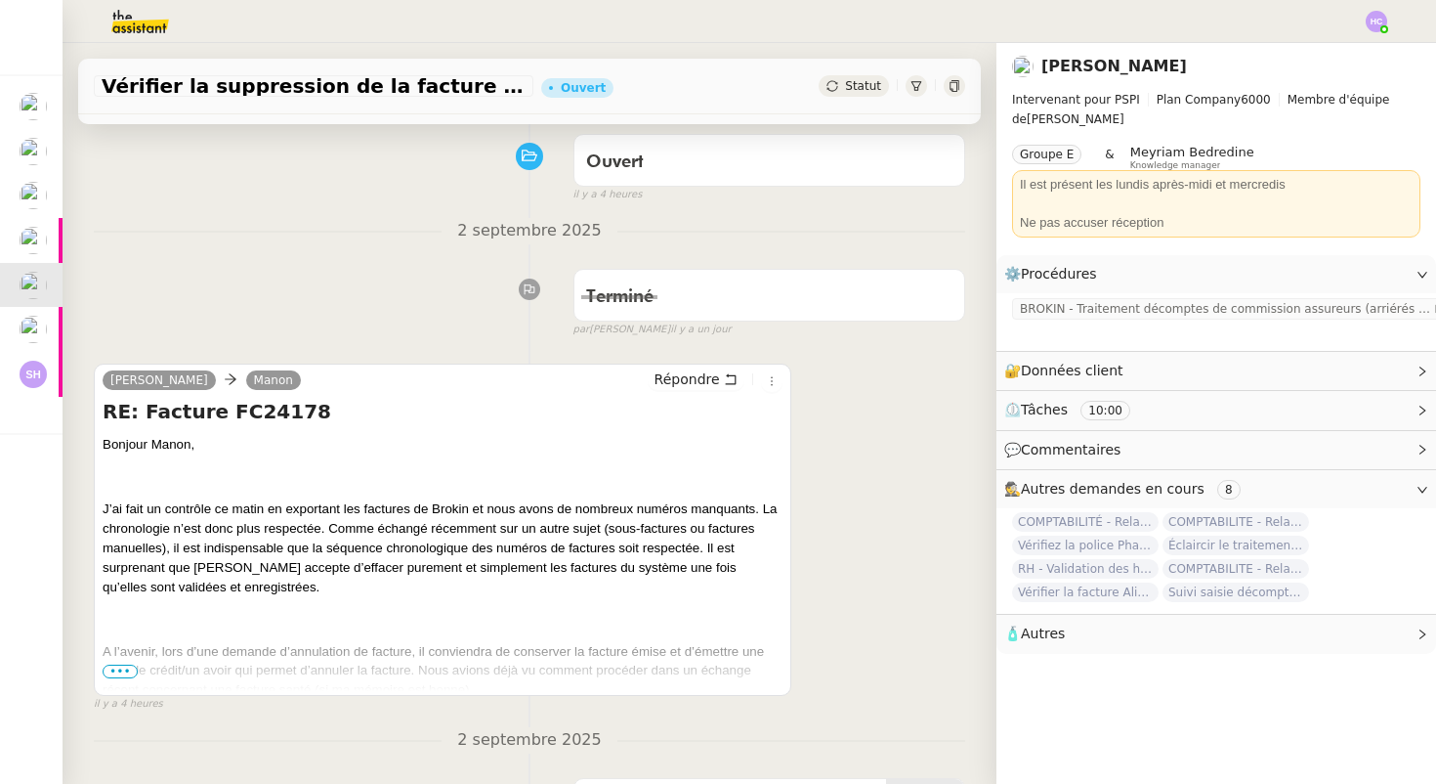
scroll to position [195, 0]
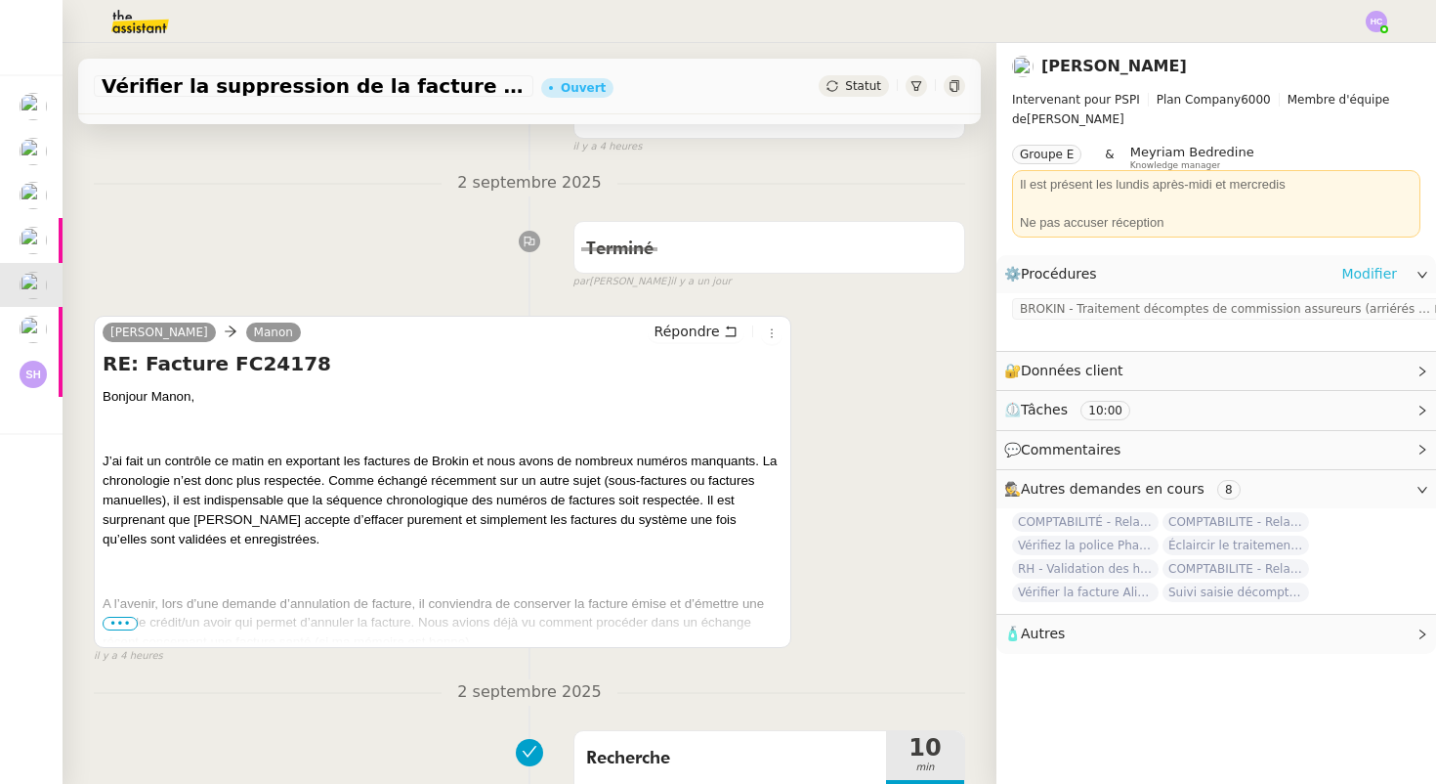
click at [1375, 268] on link "Modifier" at bounding box center [1369, 274] width 56 height 22
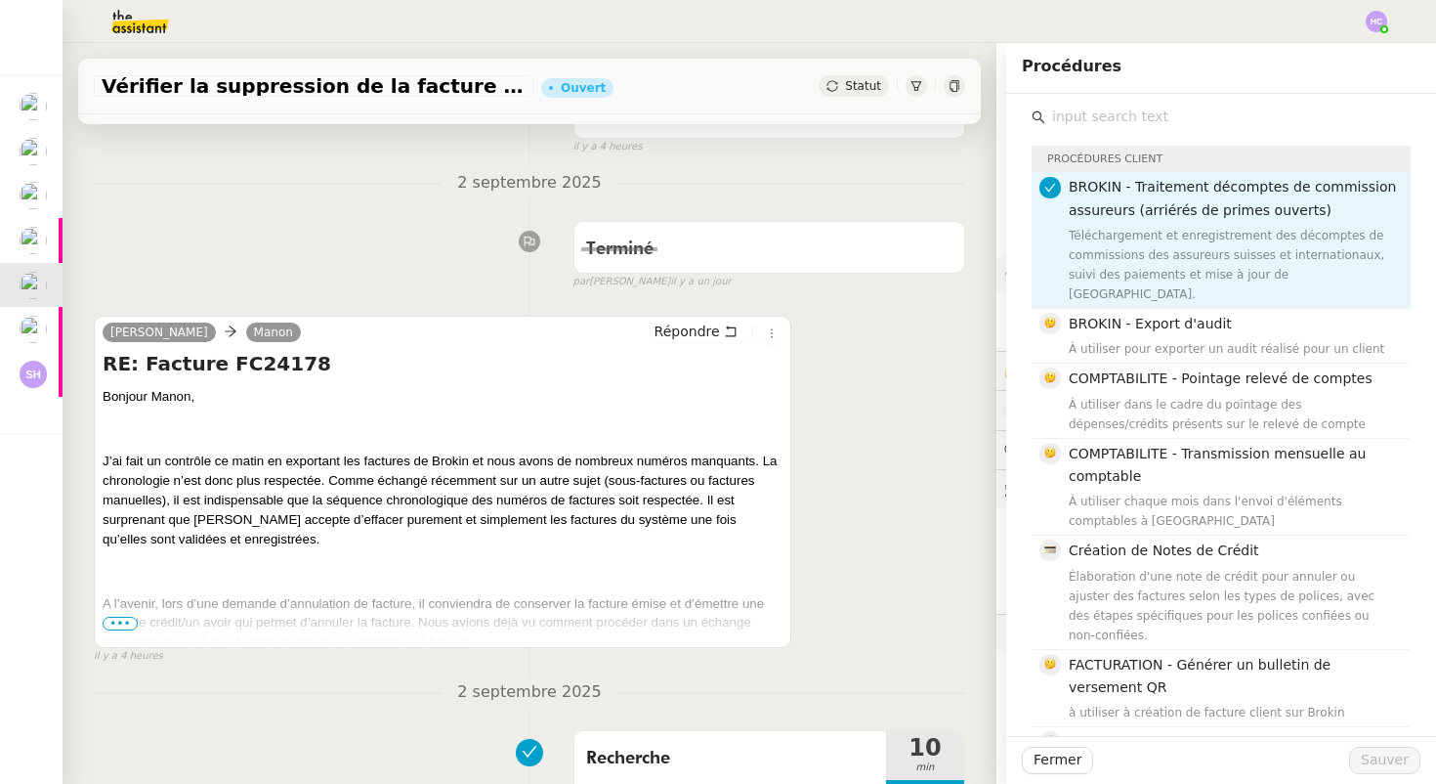
click at [1095, 115] on input "text" at bounding box center [1227, 117] width 365 height 26
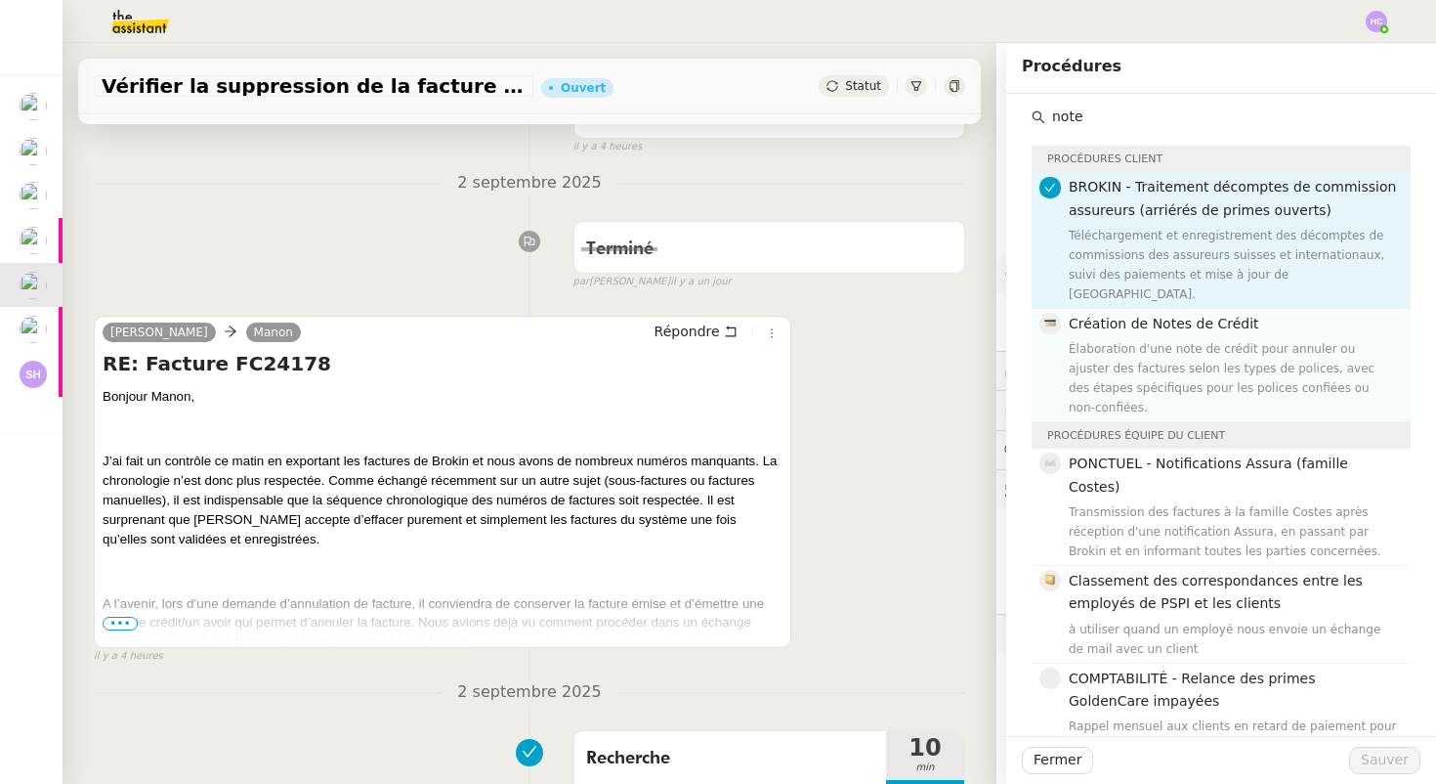
type input "note"
click at [1208, 316] on span "Création de Notes de Crédit" at bounding box center [1164, 324] width 191 height 16
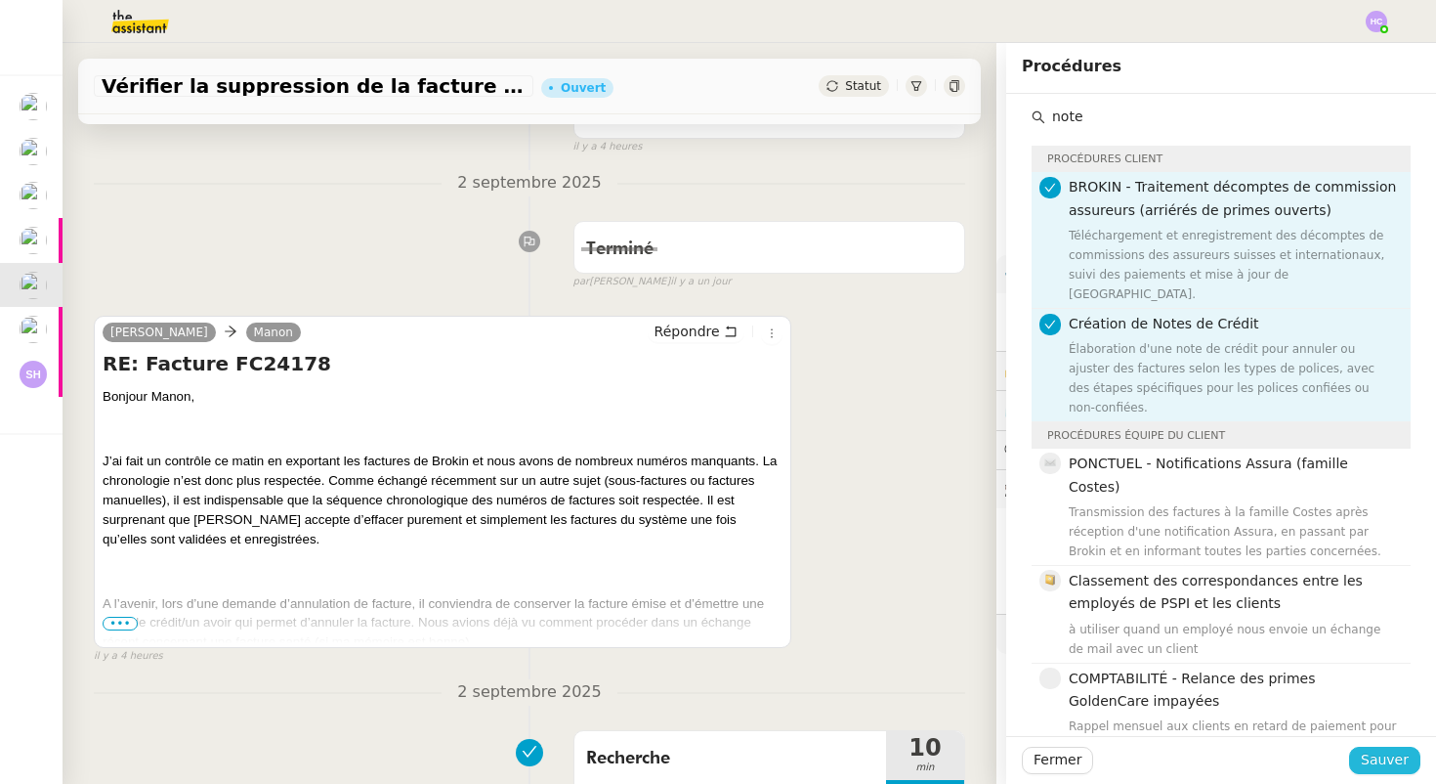
click at [1388, 755] on span "Sauver" at bounding box center [1385, 759] width 48 height 22
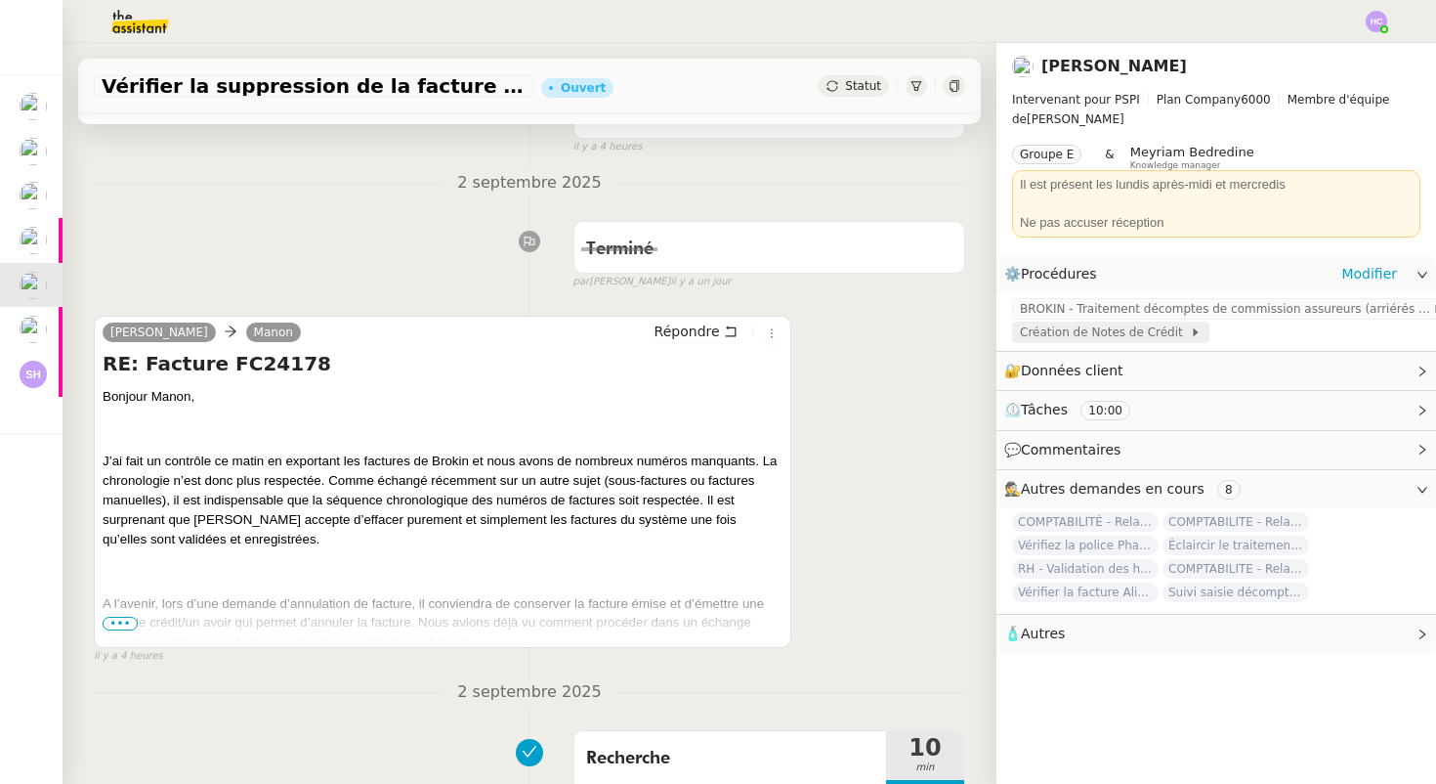
click at [1102, 334] on span "Création de Notes de Crédit" at bounding box center [1105, 332] width 170 height 20
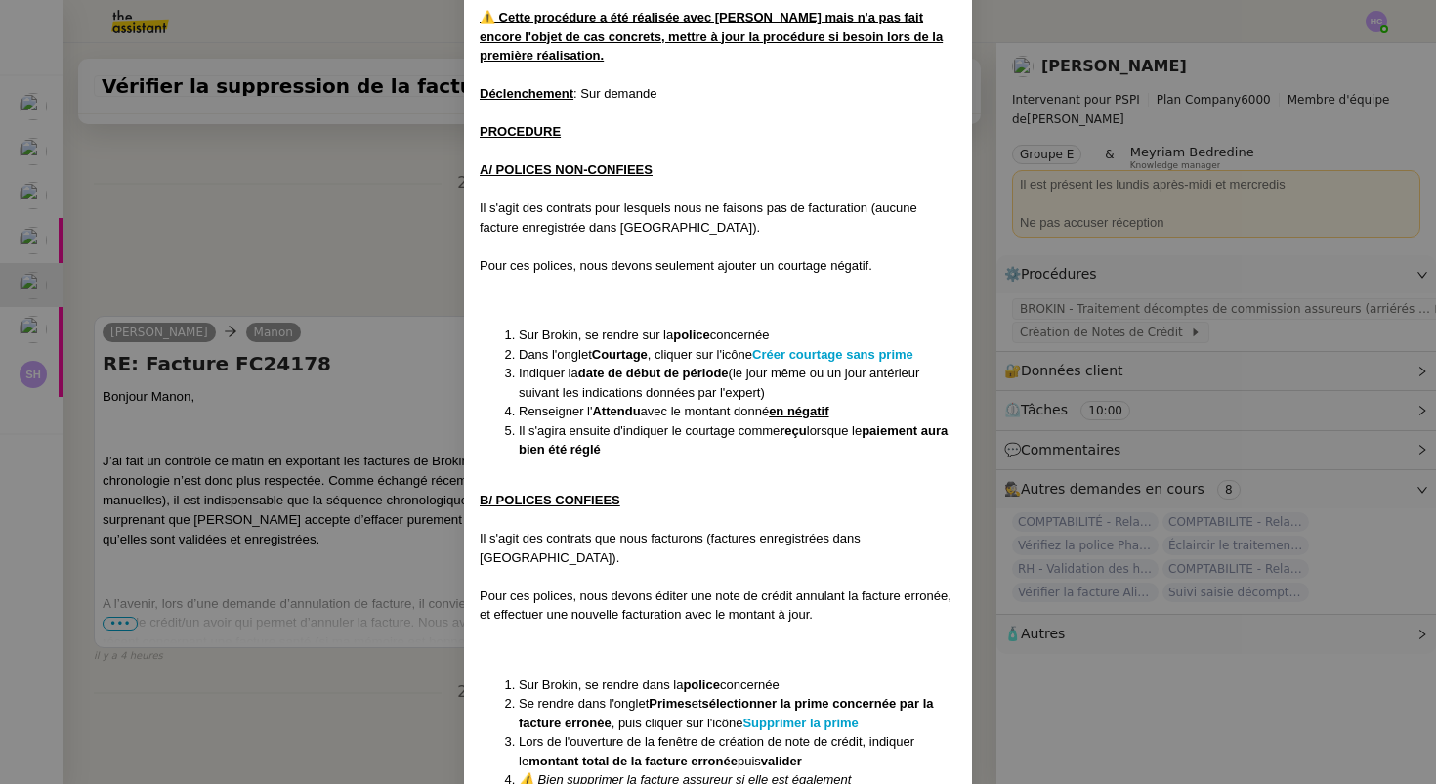
scroll to position [315, 0]
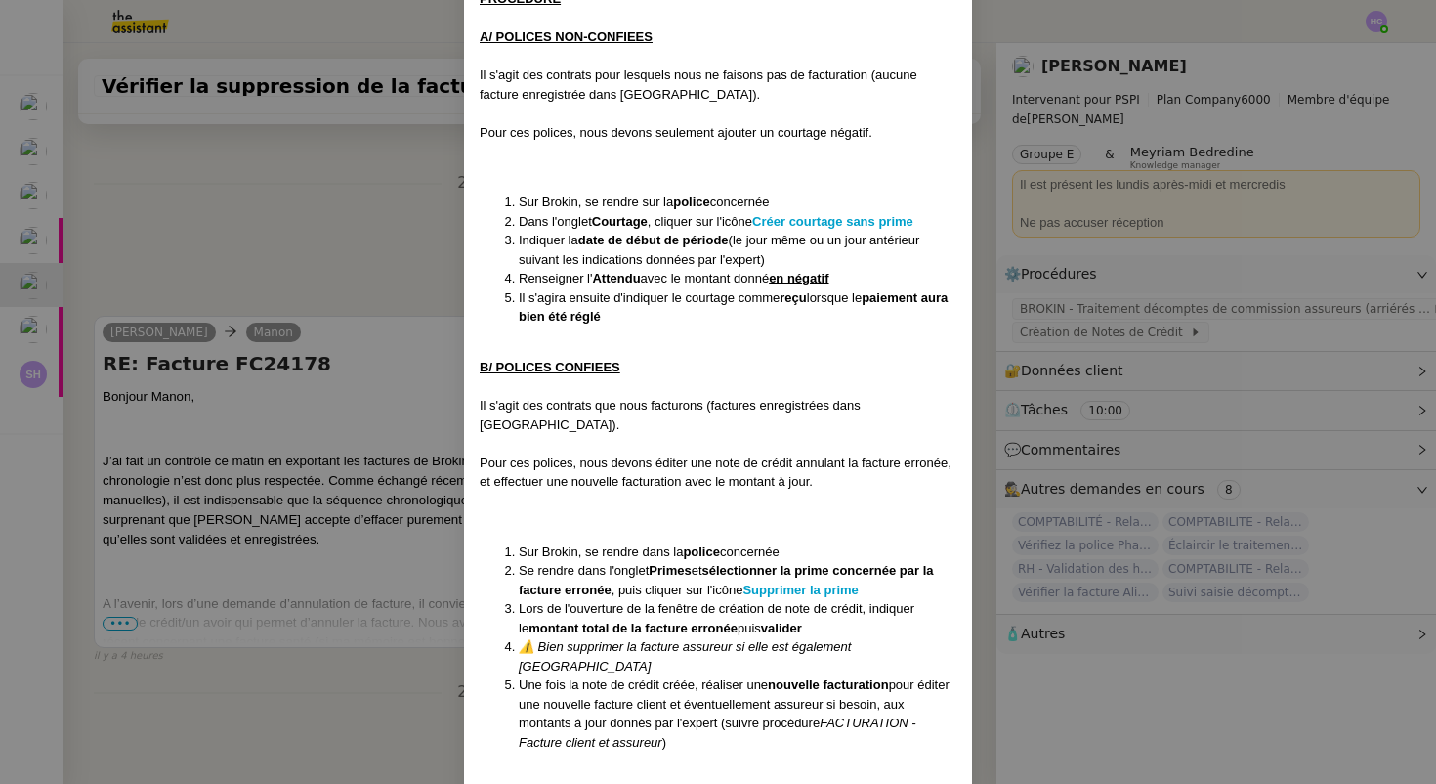
click at [350, 205] on nz-modal-container "Contexte : Cette procédure détaille les étapes à réaliser dans le cadre de la c…" at bounding box center [718, 392] width 1436 height 784
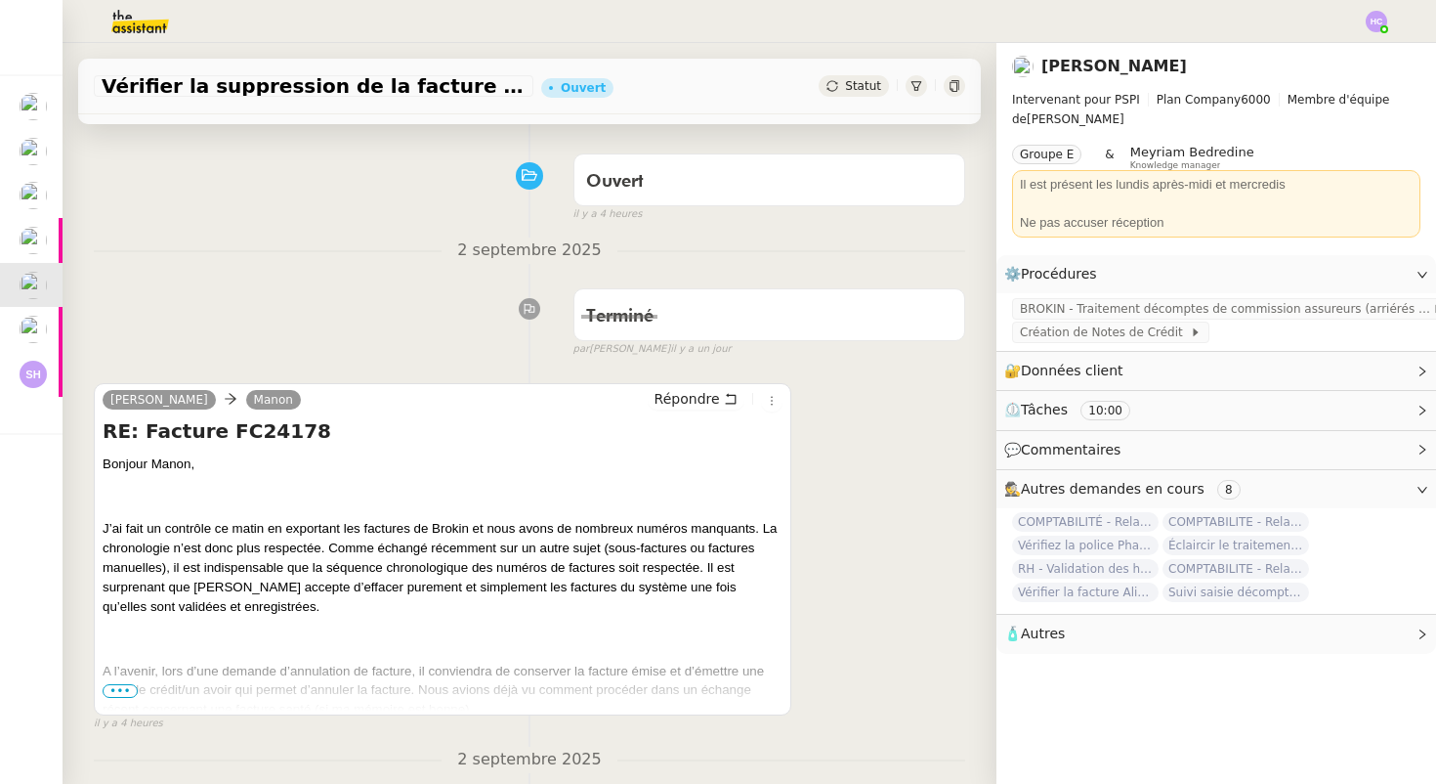
scroll to position [150, 0]
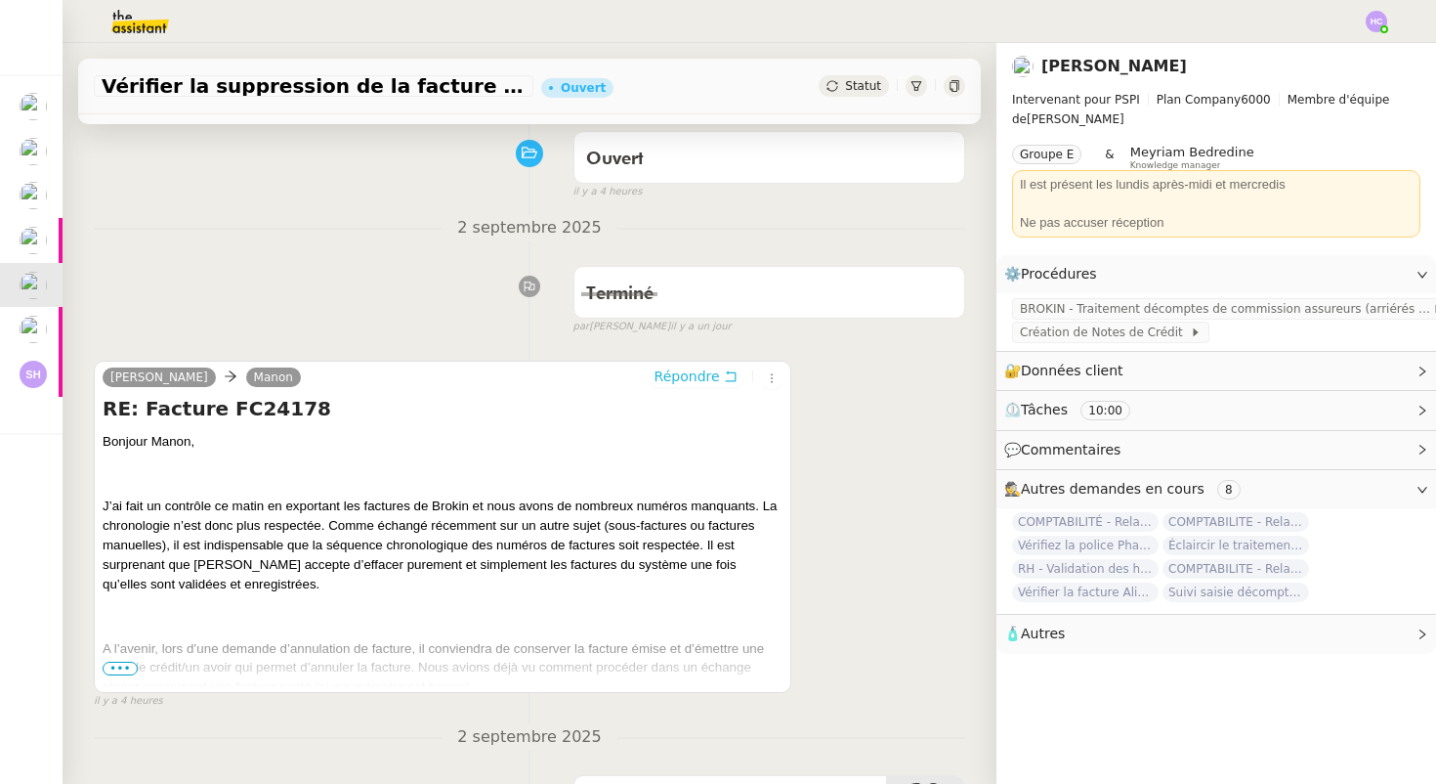
click at [683, 377] on span "Répondre" at bounding box center [687, 376] width 65 height 20
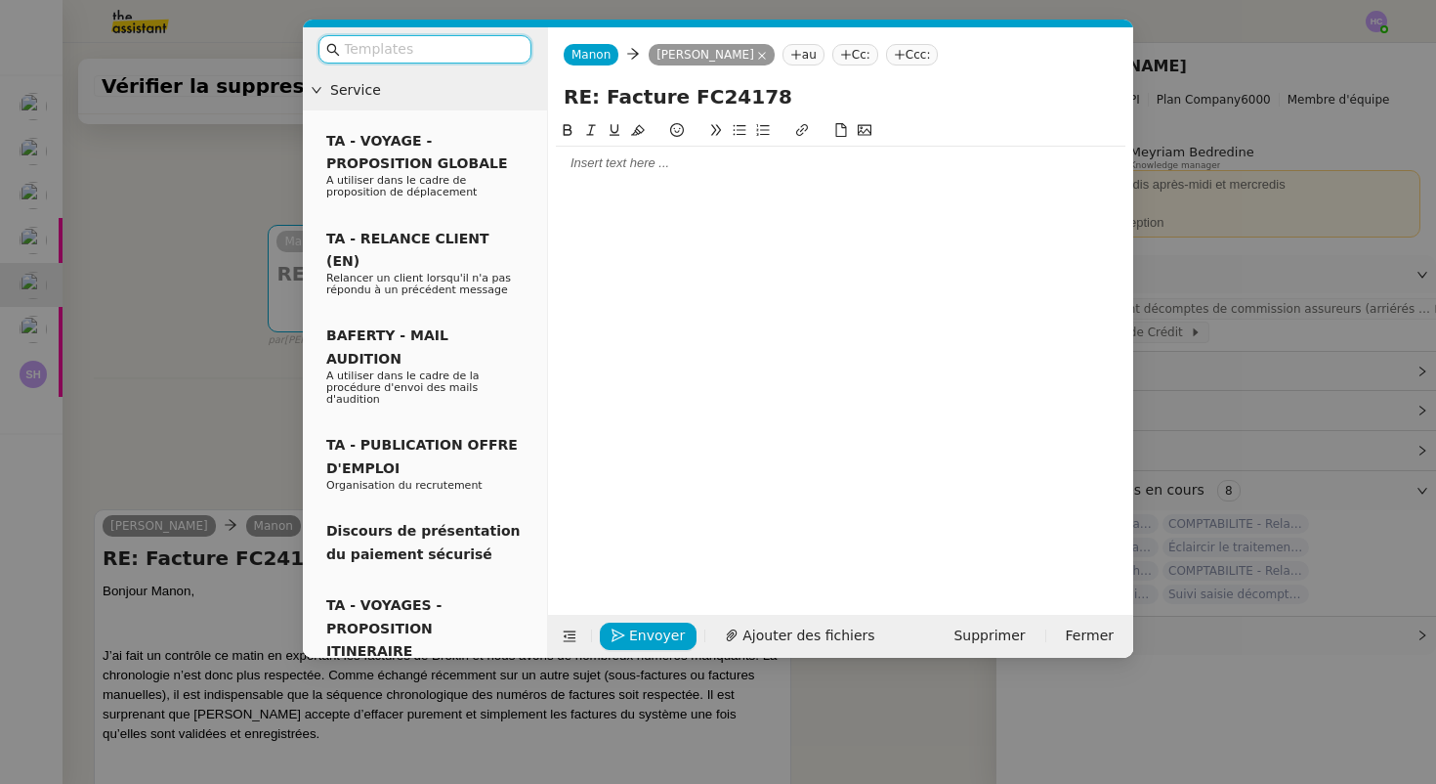
click at [667, 156] on div at bounding box center [841, 163] width 570 height 18
click at [1019, 640] on span "Supprimer" at bounding box center [989, 635] width 71 height 22
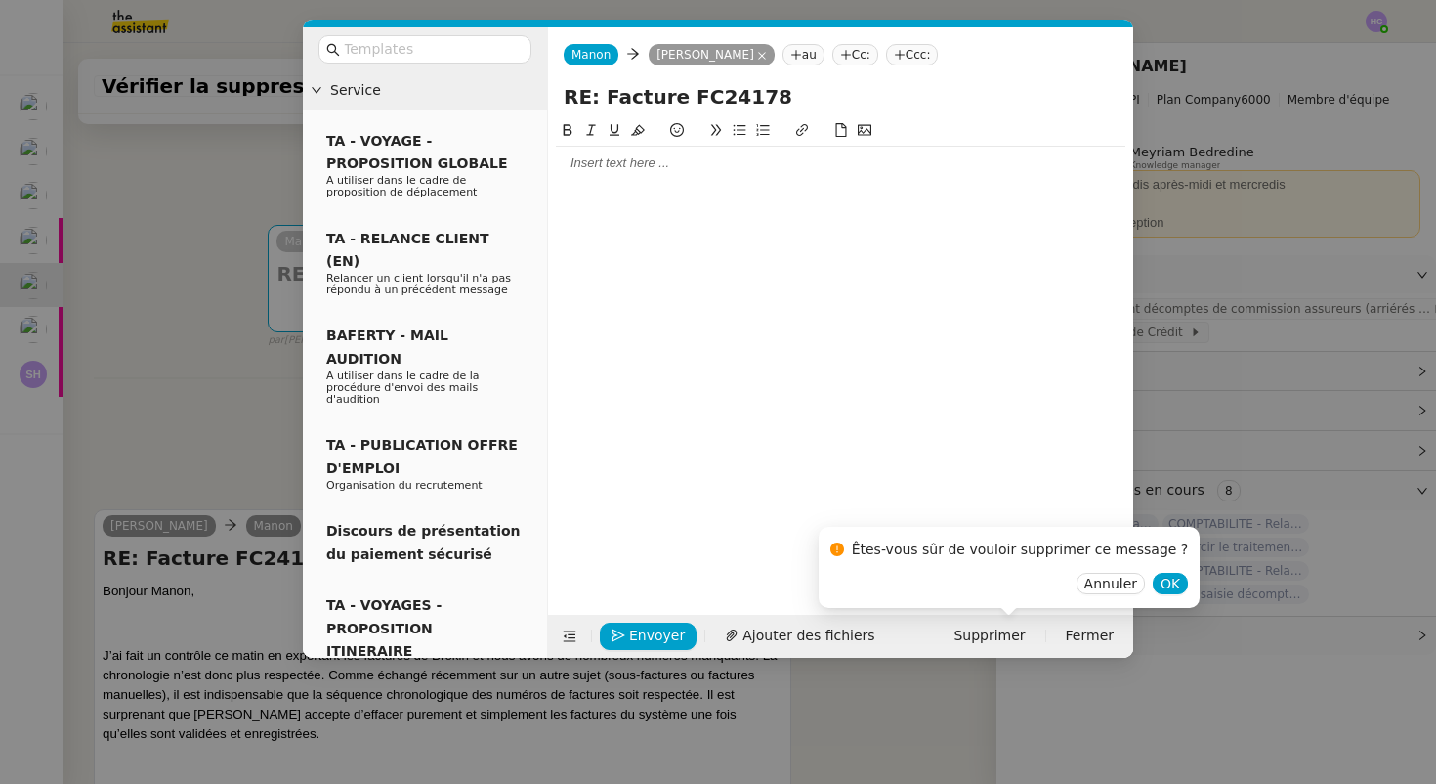
click at [658, 167] on div at bounding box center [841, 163] width 570 height 18
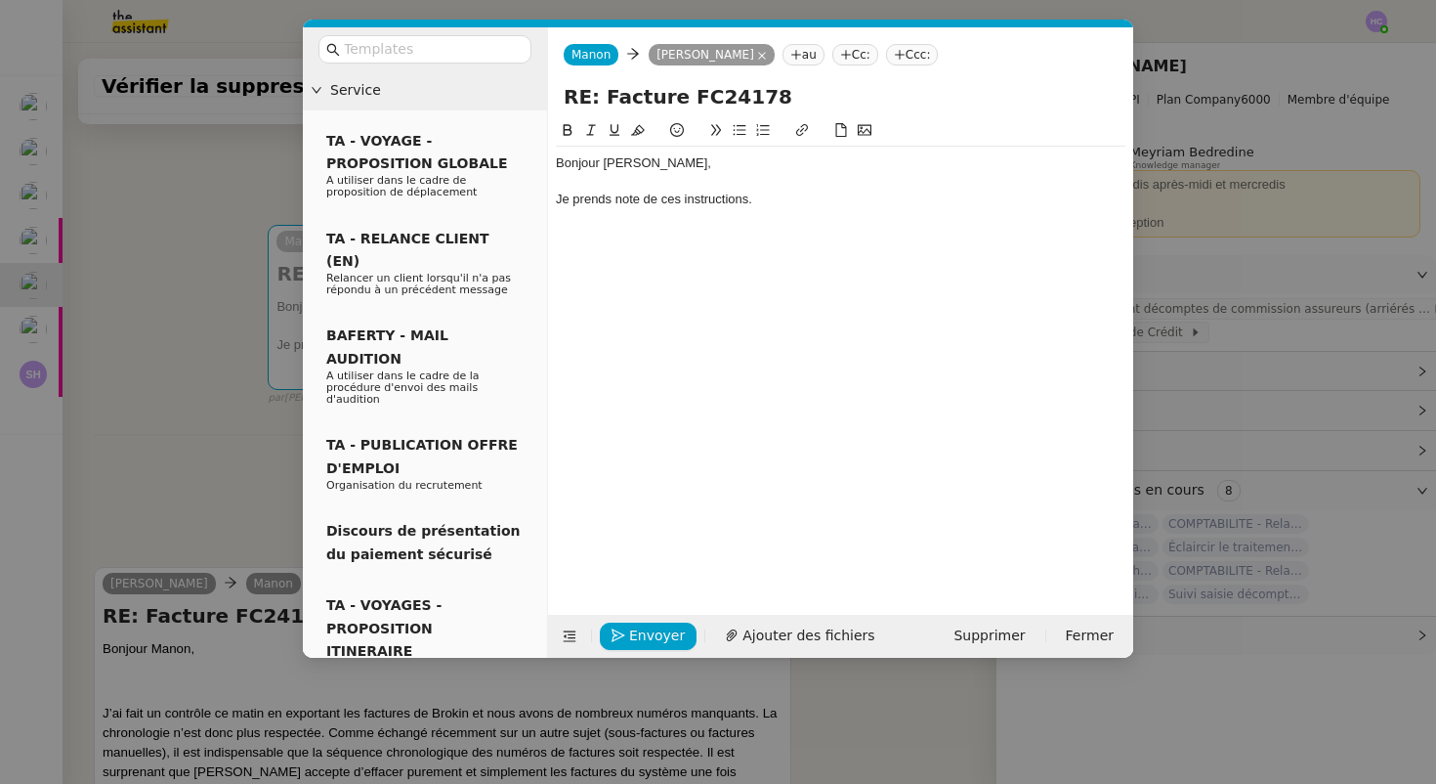
click at [618, 197] on div "Je prends note de ces instructions." at bounding box center [841, 200] width 570 height 18
click at [828, 201] on div "Je prends bonne note de ces instructions." at bounding box center [841, 200] width 570 height 18
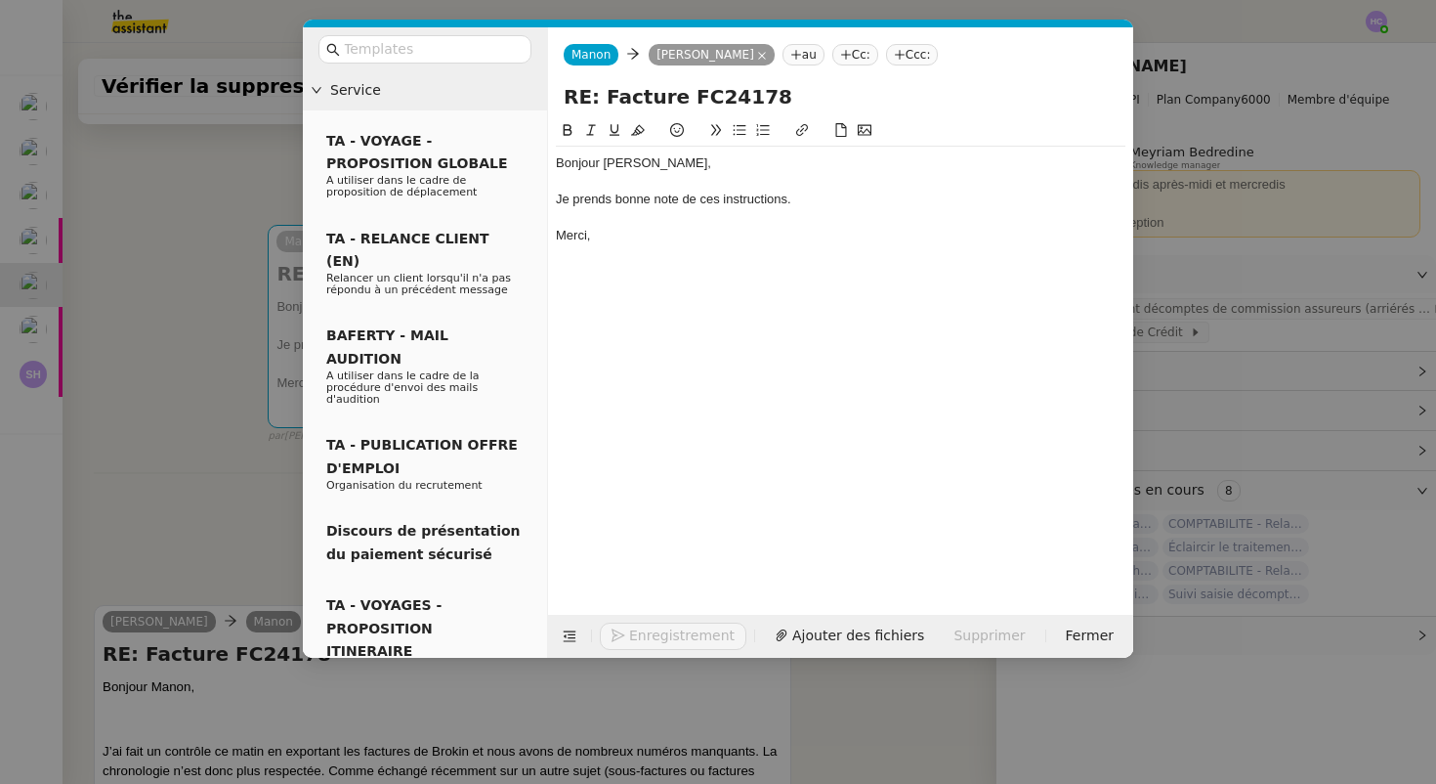
click at [197, 493] on nz-modal-container "Service TA - VOYAGE - PROPOSITION GLOBALE A utiliser dans le cadre de propositi…" at bounding box center [718, 392] width 1436 height 784
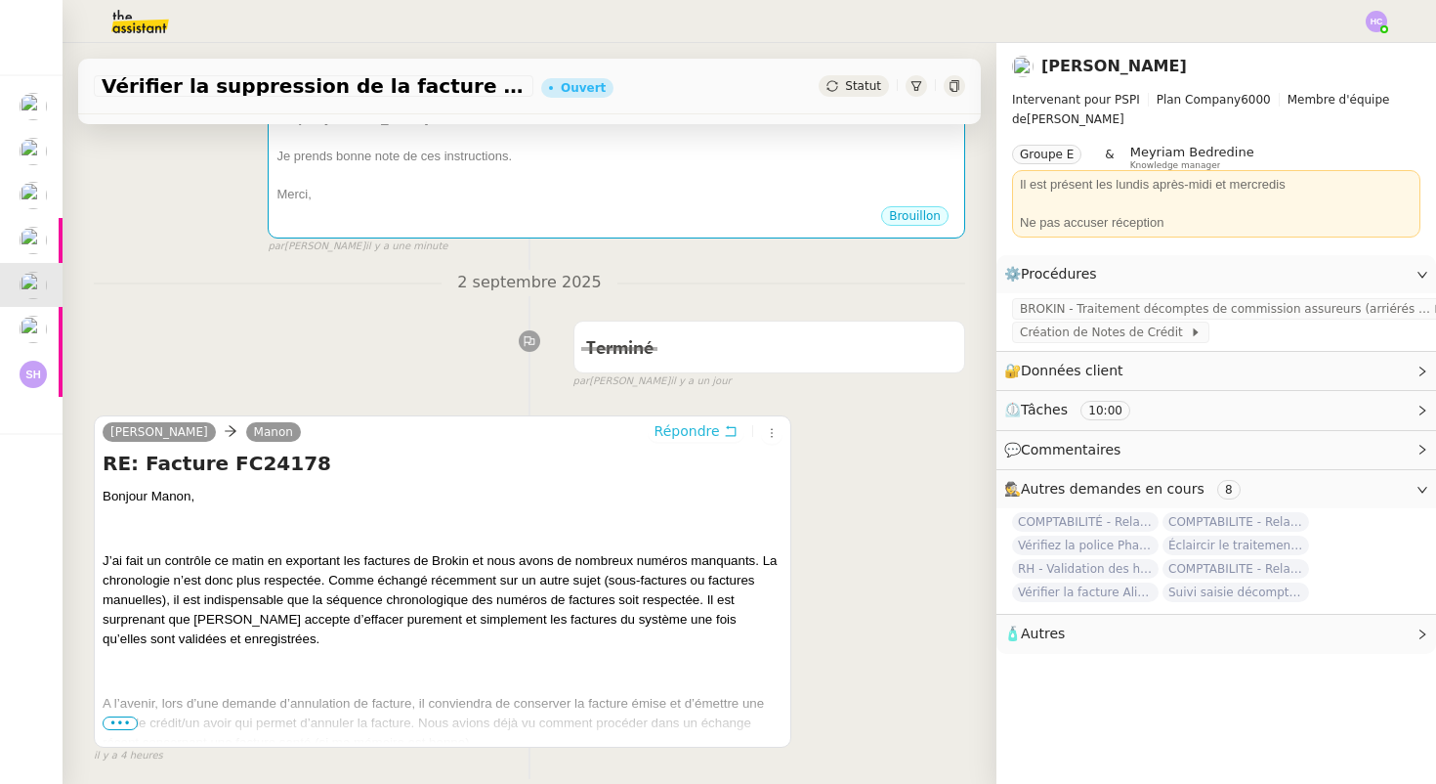
scroll to position [379, 0]
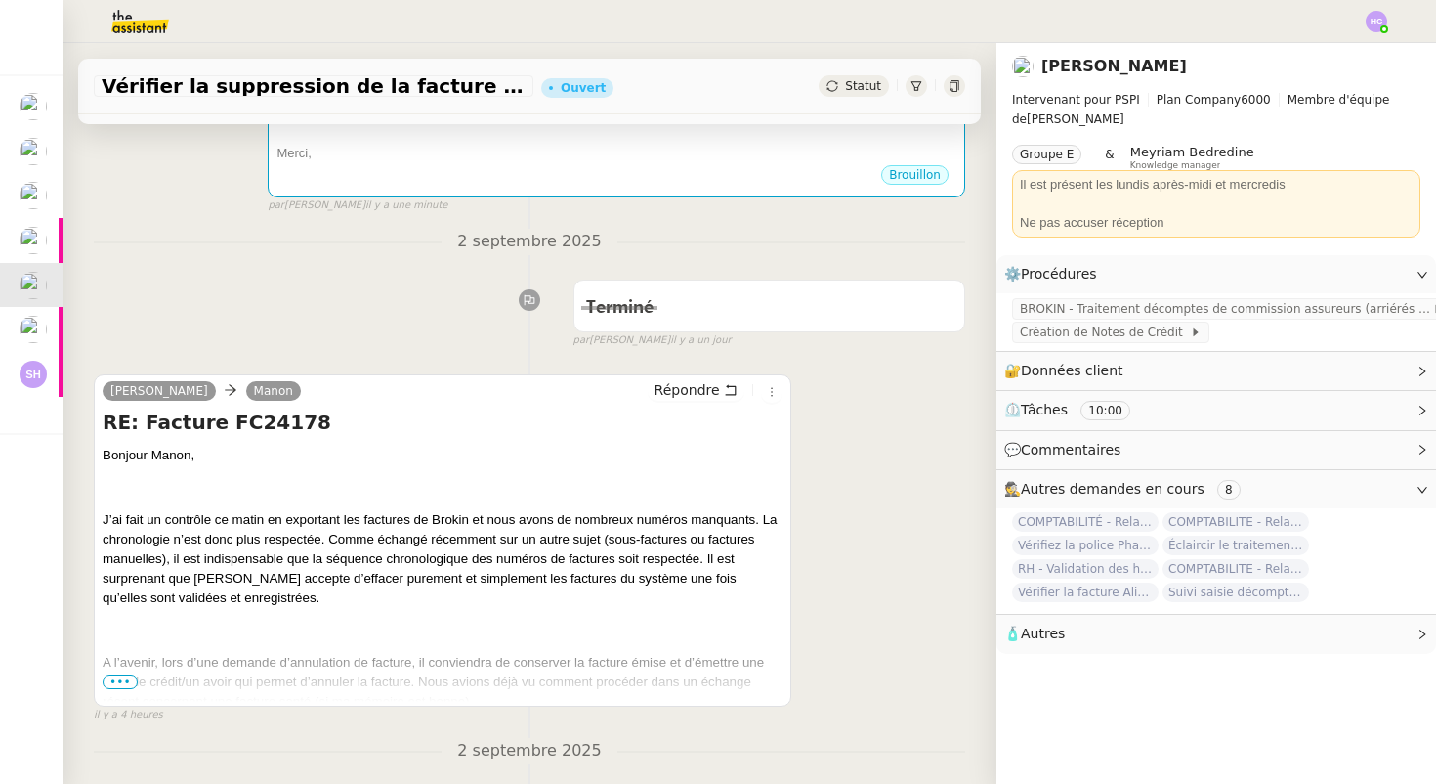
click at [124, 681] on span "•••" at bounding box center [120, 682] width 35 height 14
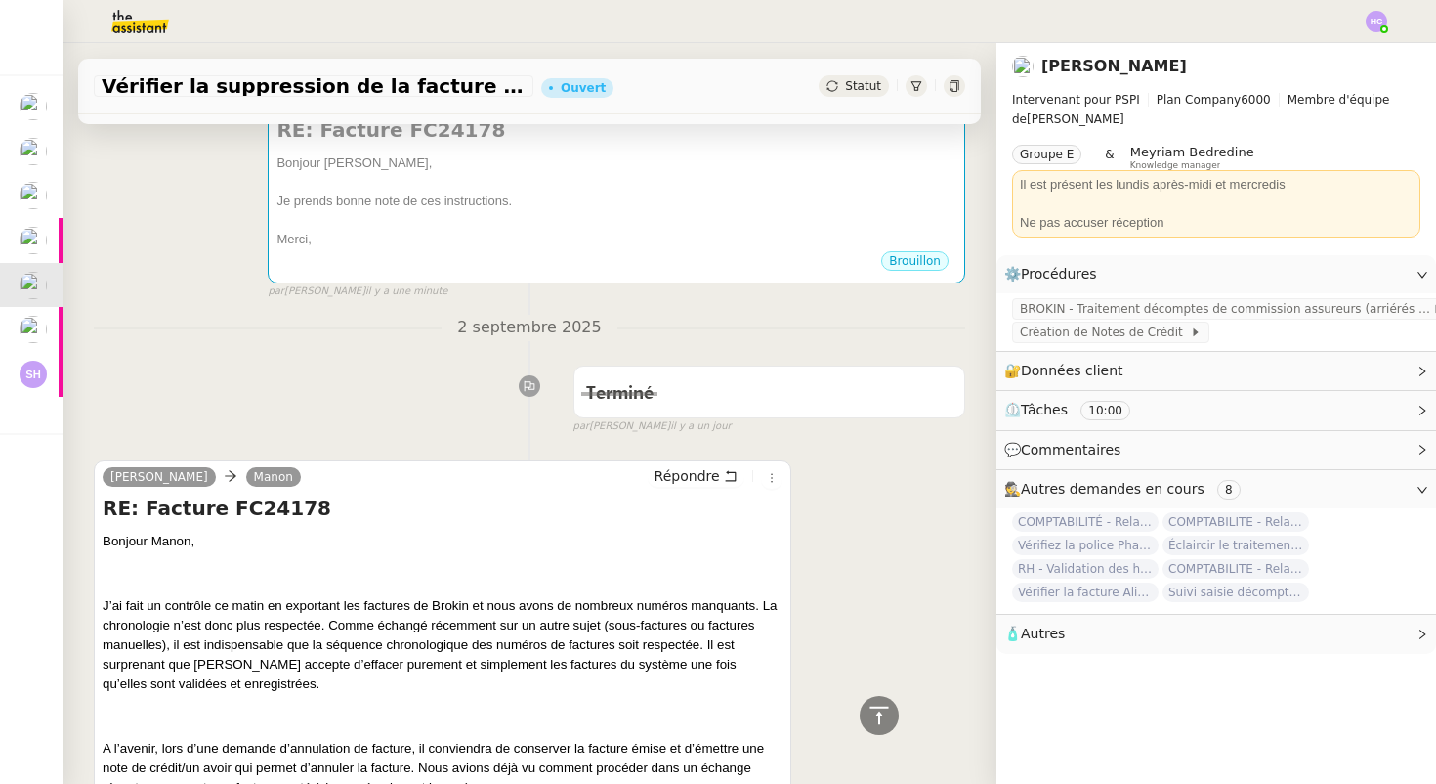
scroll to position [218, 0]
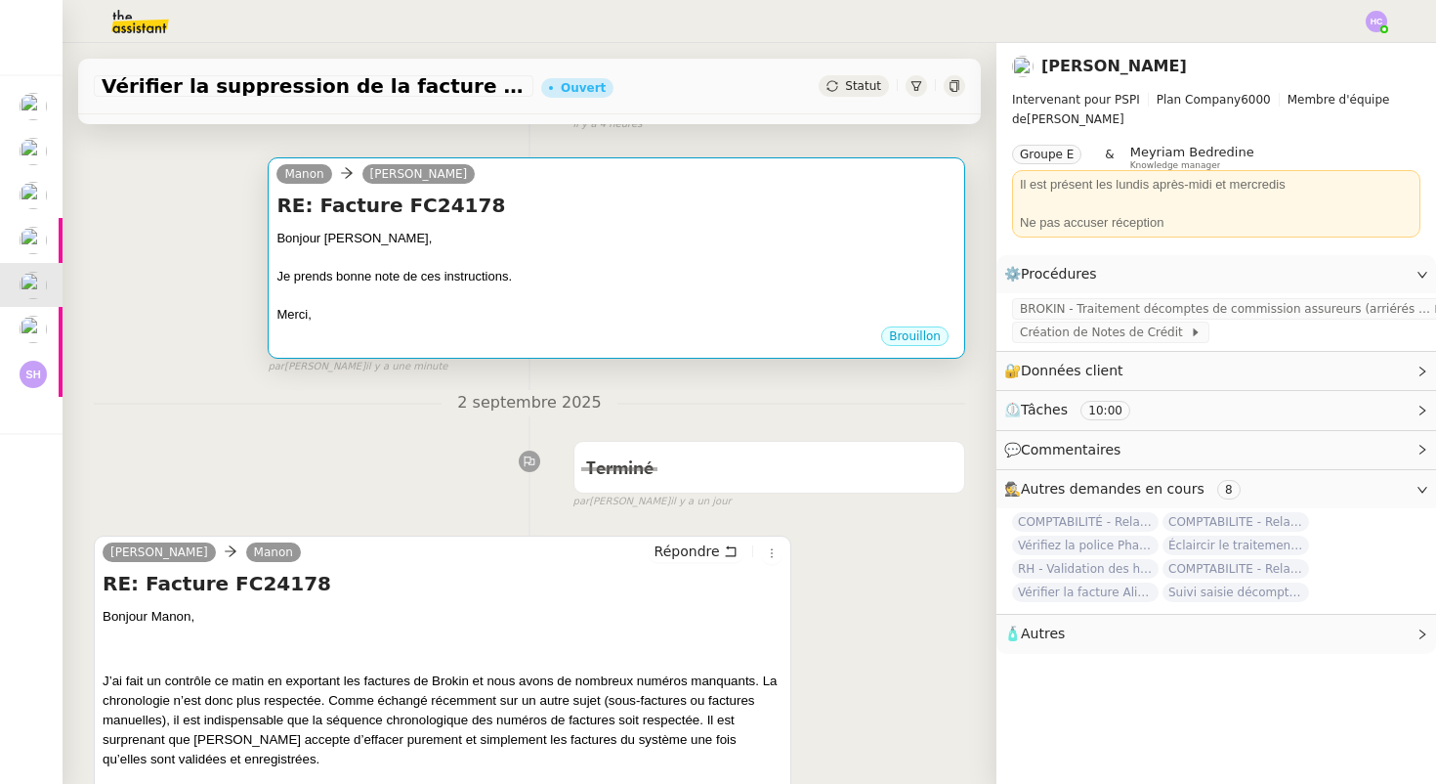
click at [464, 250] on div at bounding box center [617, 258] width 680 height 20
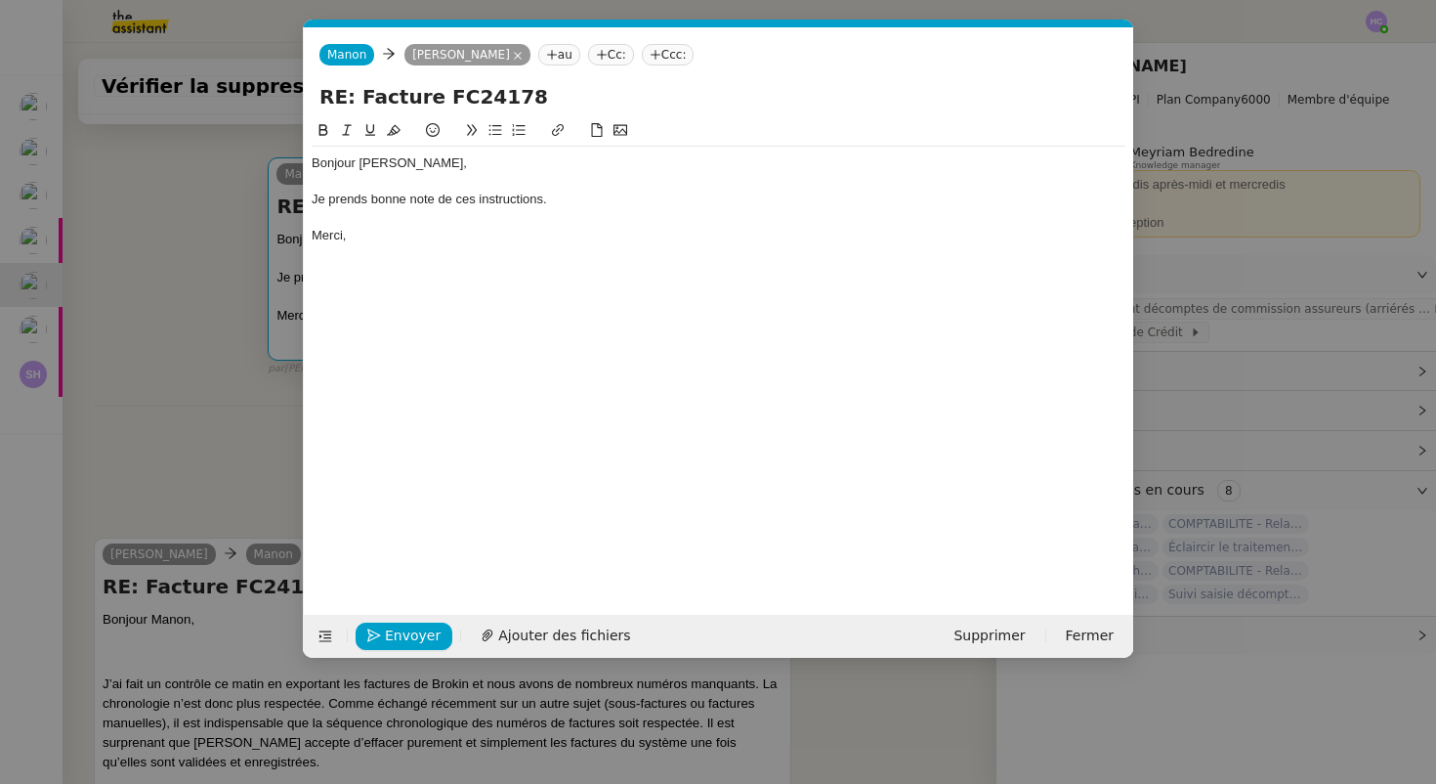
scroll to position [0, 41]
click at [209, 480] on nz-modal-container "Service TA - VOYAGE - PROPOSITION GLOBALE A utiliser dans le cadre de propositi…" at bounding box center [718, 392] width 1436 height 784
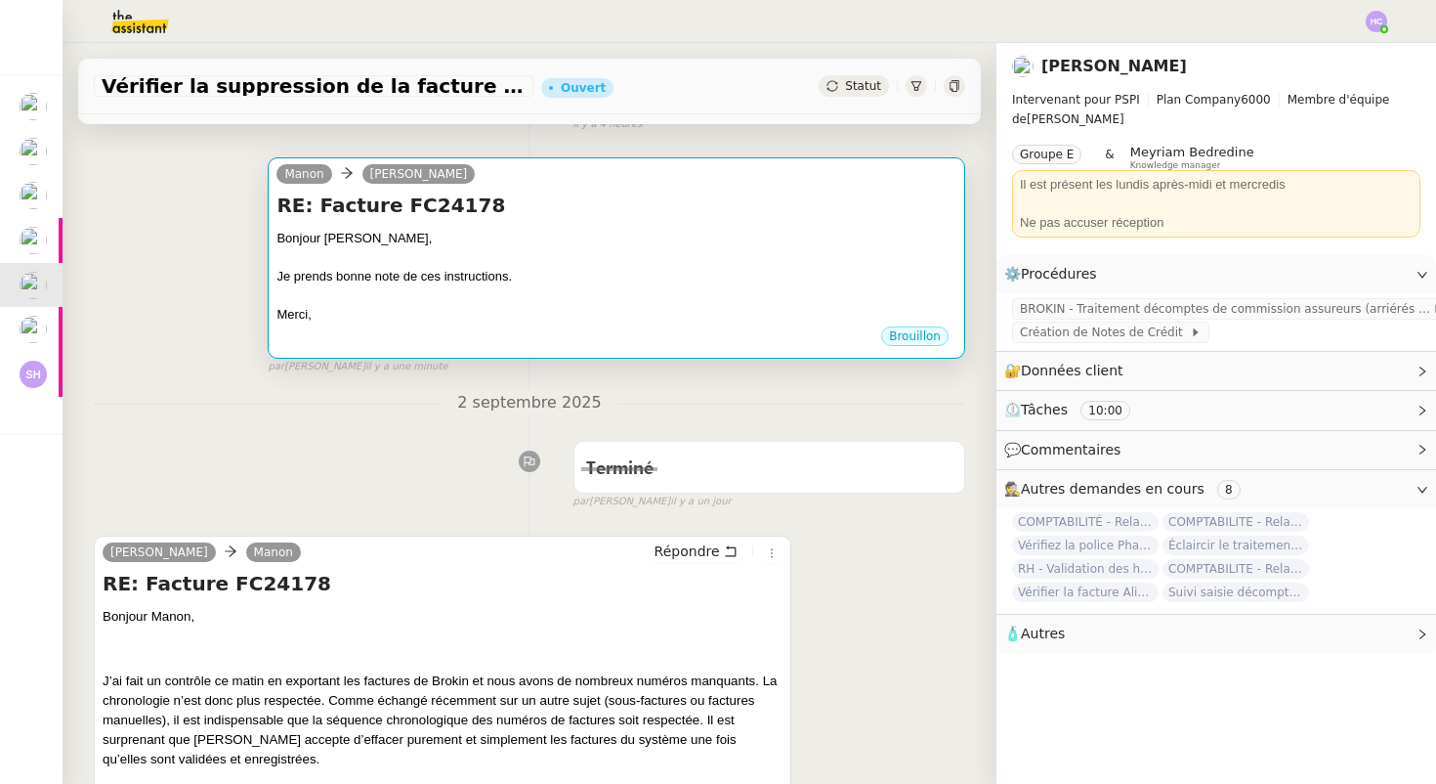
click at [423, 268] on div "Je prends bonne note de ces instructions." at bounding box center [617, 277] width 680 height 20
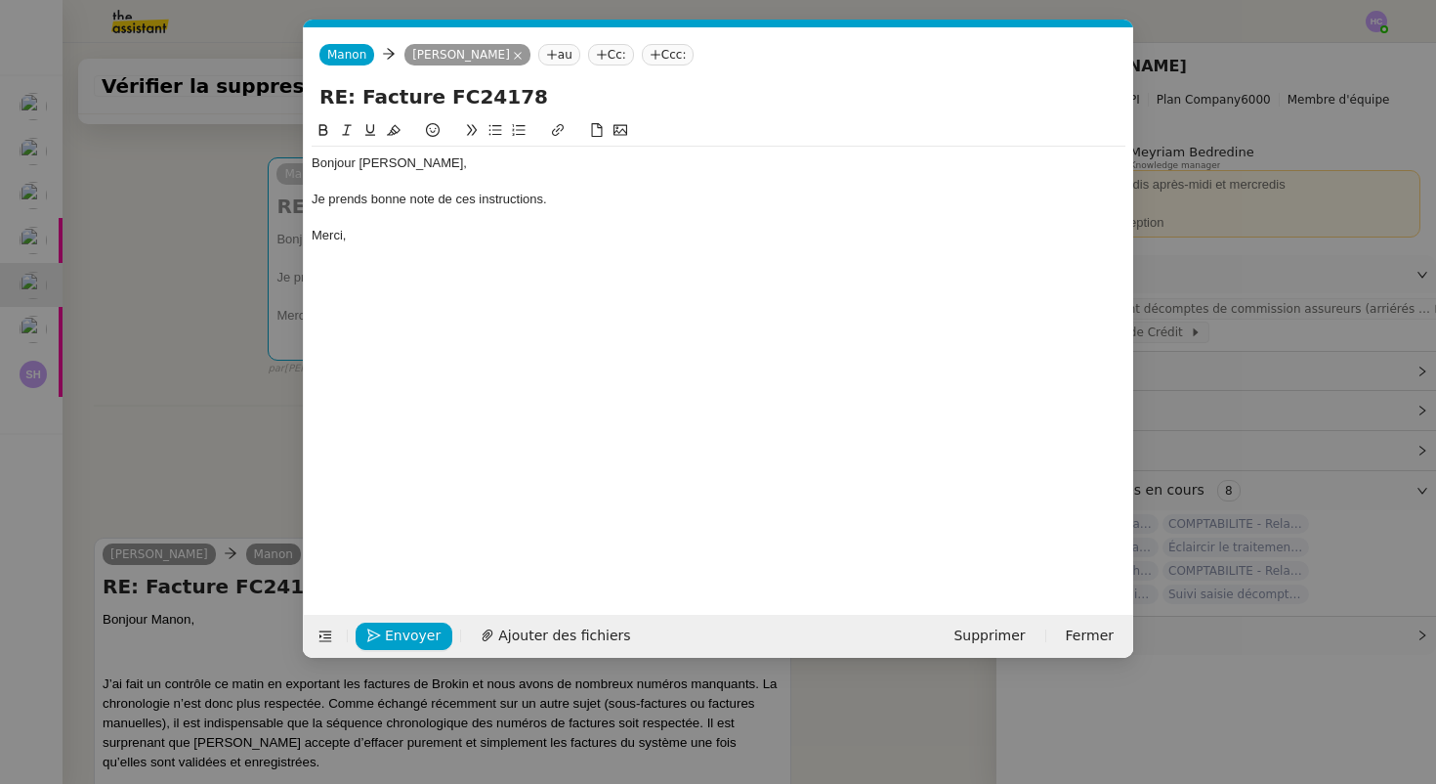
click at [559, 197] on div "Je prends bonne note de ces instructions." at bounding box center [719, 200] width 814 height 18
drag, startPoint x: 393, startPoint y: 633, endPoint x: 420, endPoint y: 447, distance: 188.6
click at [420, 446] on form "[PERSON_NAME] au Cc: Ccc: RE: Facture FC24178 Bonjour [PERSON_NAME], Je prends …" at bounding box center [718, 342] width 830 height 630
click at [329, 198] on div "Je prends bonne note de ces instructions." at bounding box center [719, 200] width 814 height 18
click at [395, 630] on span "Envoyer" at bounding box center [413, 635] width 56 height 22
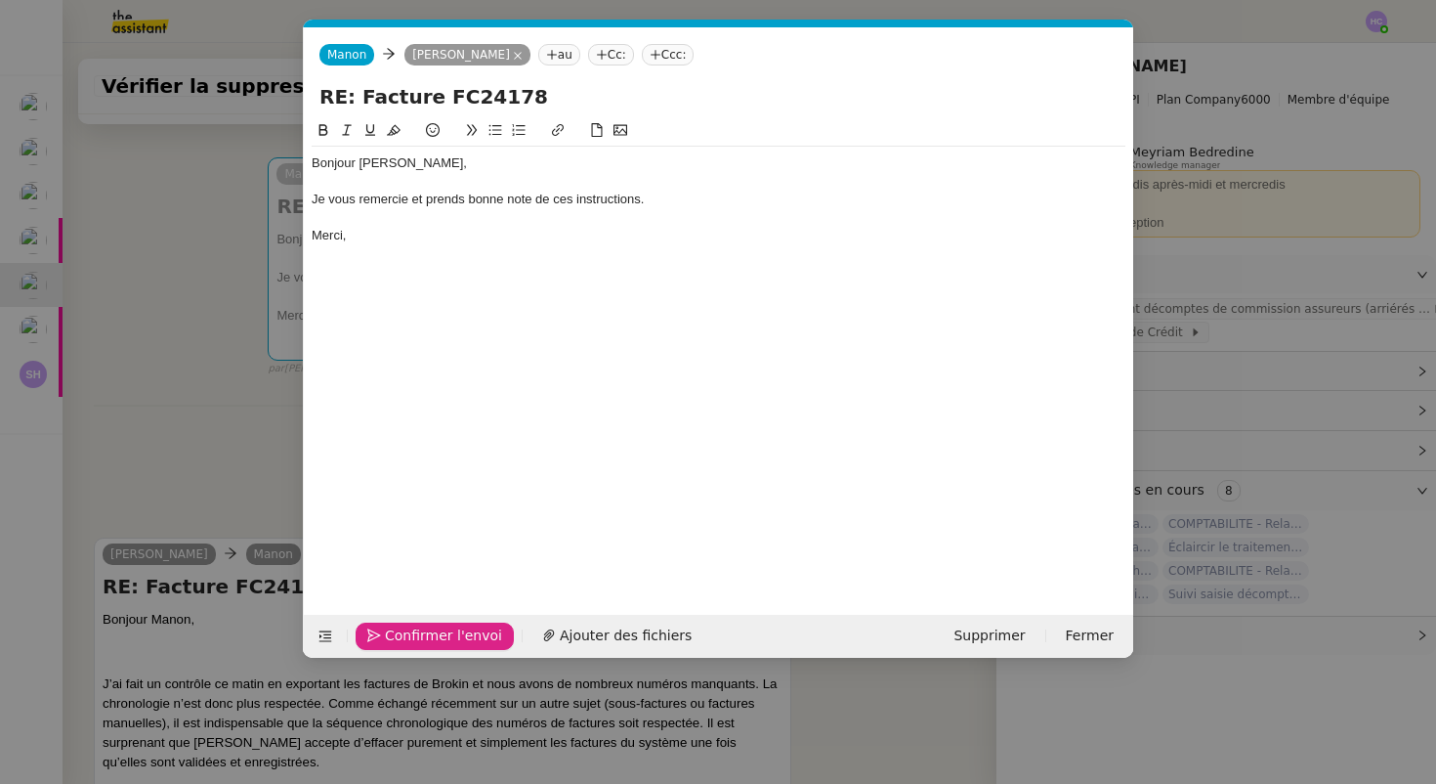
click at [395, 631] on span "Confirmer l'envoi" at bounding box center [443, 635] width 117 height 22
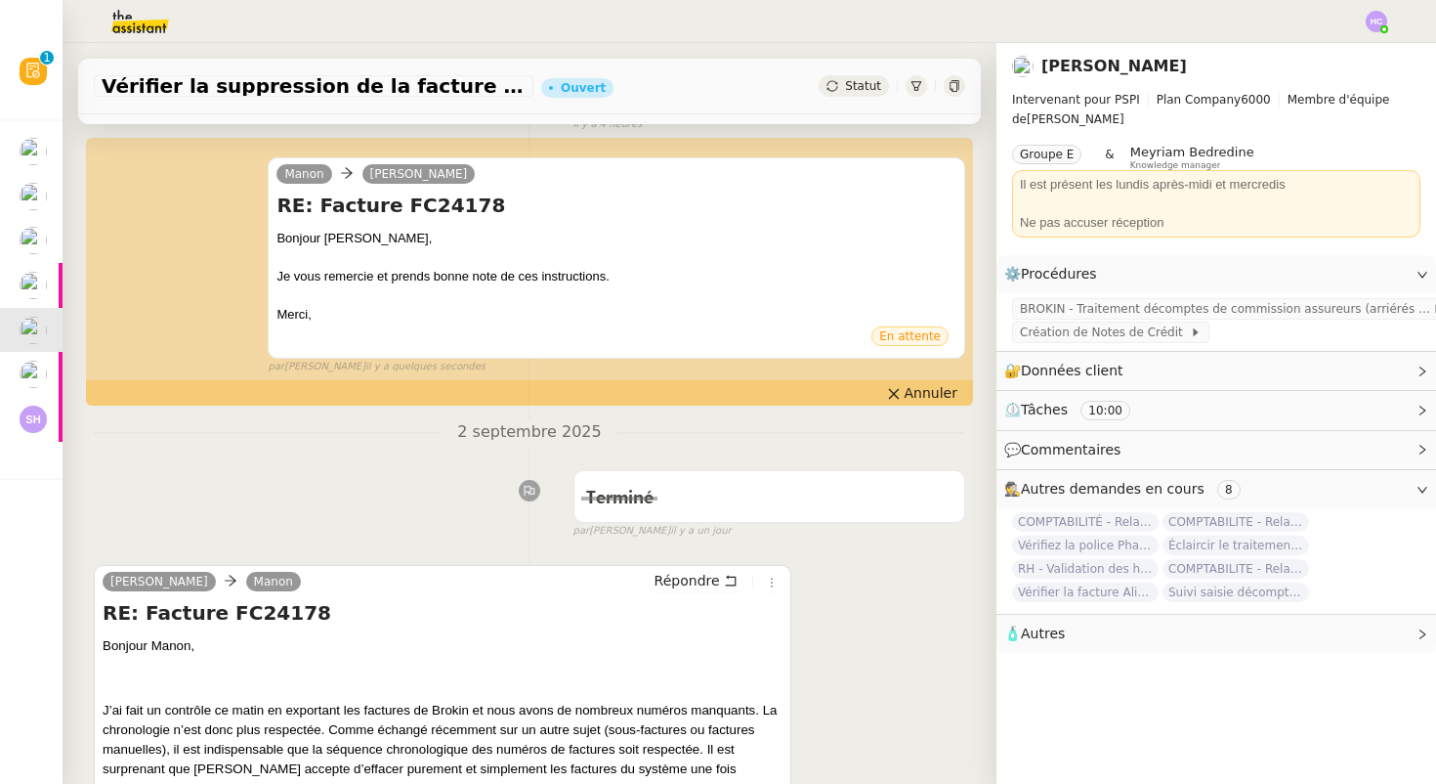
scroll to position [0, 0]
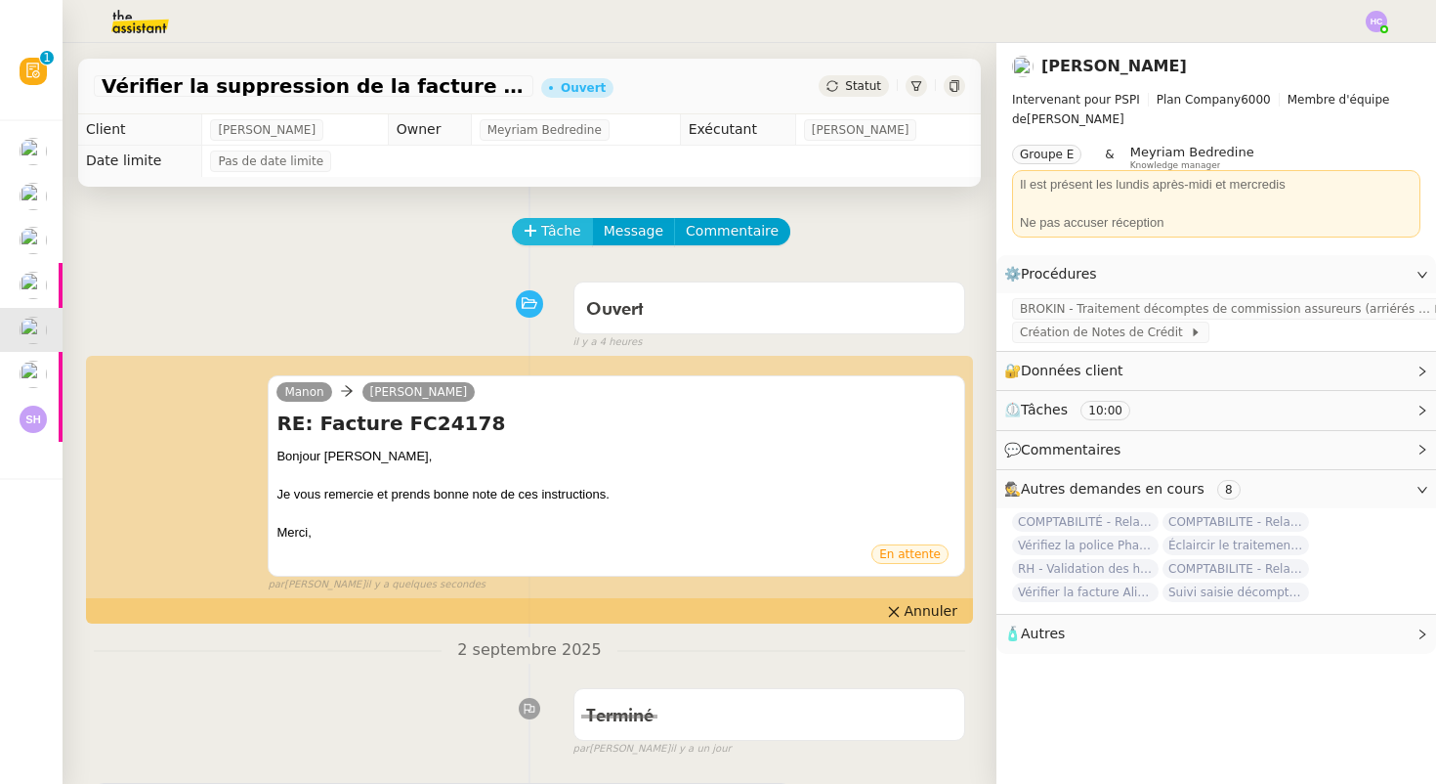
click at [562, 232] on span "Tâche" at bounding box center [561, 231] width 40 height 22
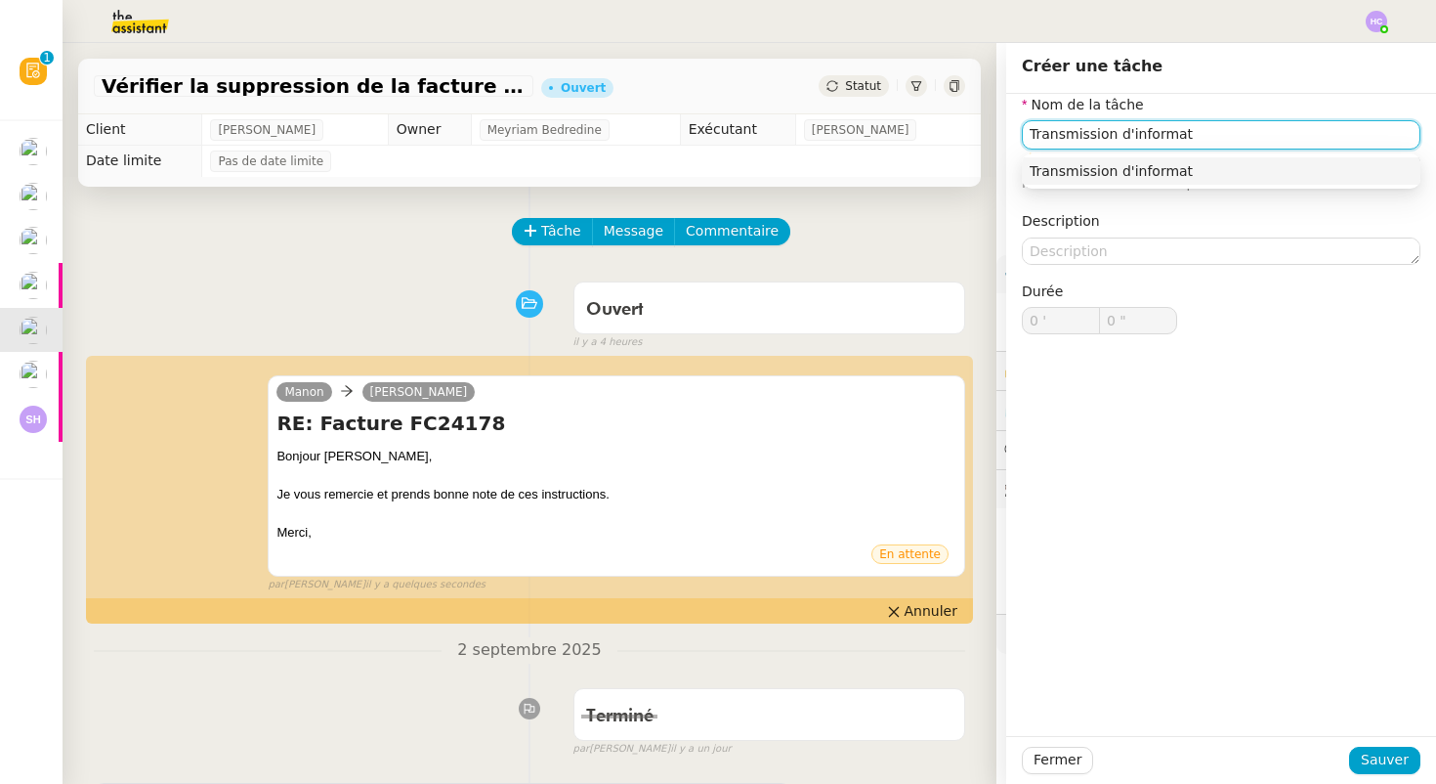
drag, startPoint x: 1212, startPoint y: 135, endPoint x: 1012, endPoint y: 131, distance: 199.4
click at [1012, 131] on div "Nom de la tâche Transmission d'informat ⚠️ Privilégiez un titre clair et explic…" at bounding box center [1221, 230] width 430 height 272
click at [1115, 178] on div "Prise de connaissance des instructions." at bounding box center [1221, 171] width 383 height 18
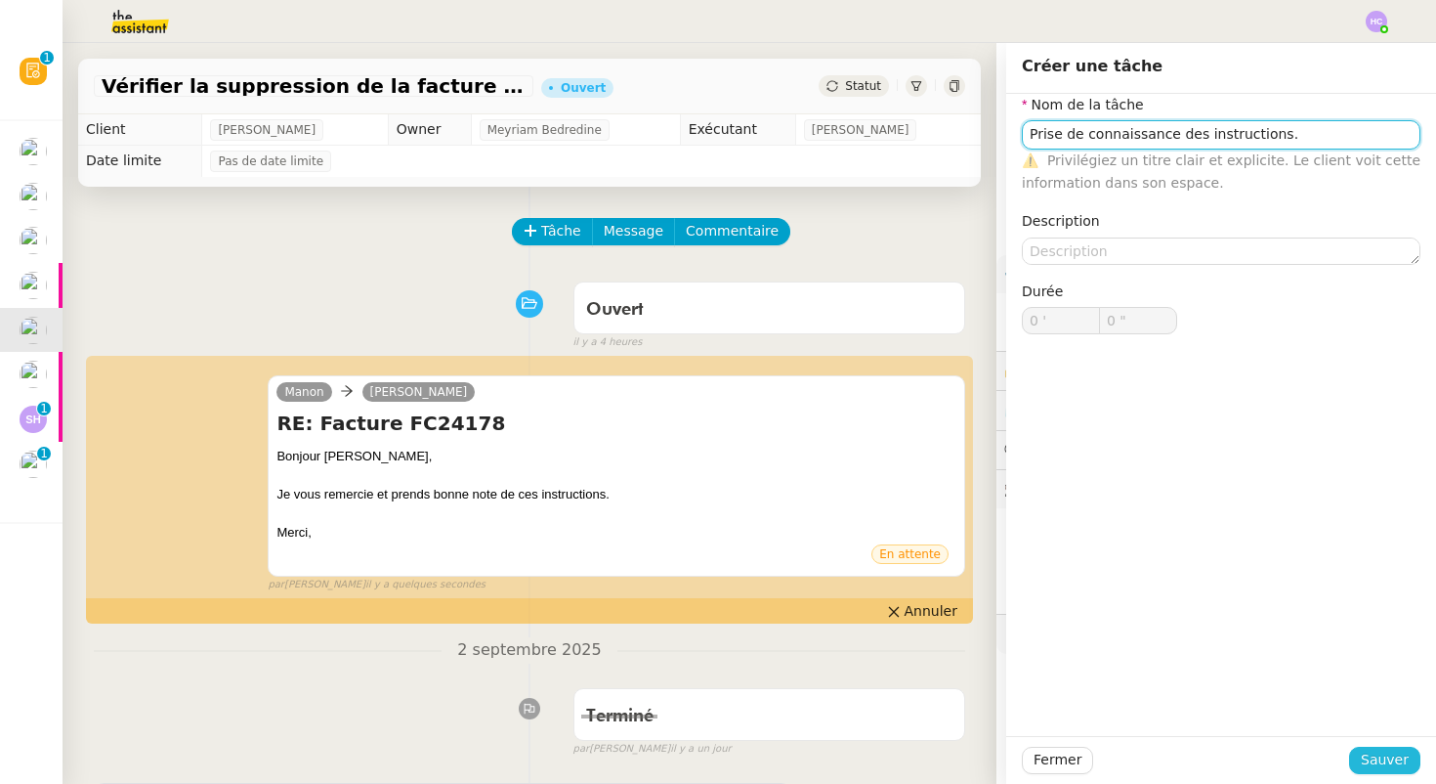
type input "Prise de connaissance des instructions."
click at [1380, 763] on span "Sauver" at bounding box center [1385, 759] width 48 height 22
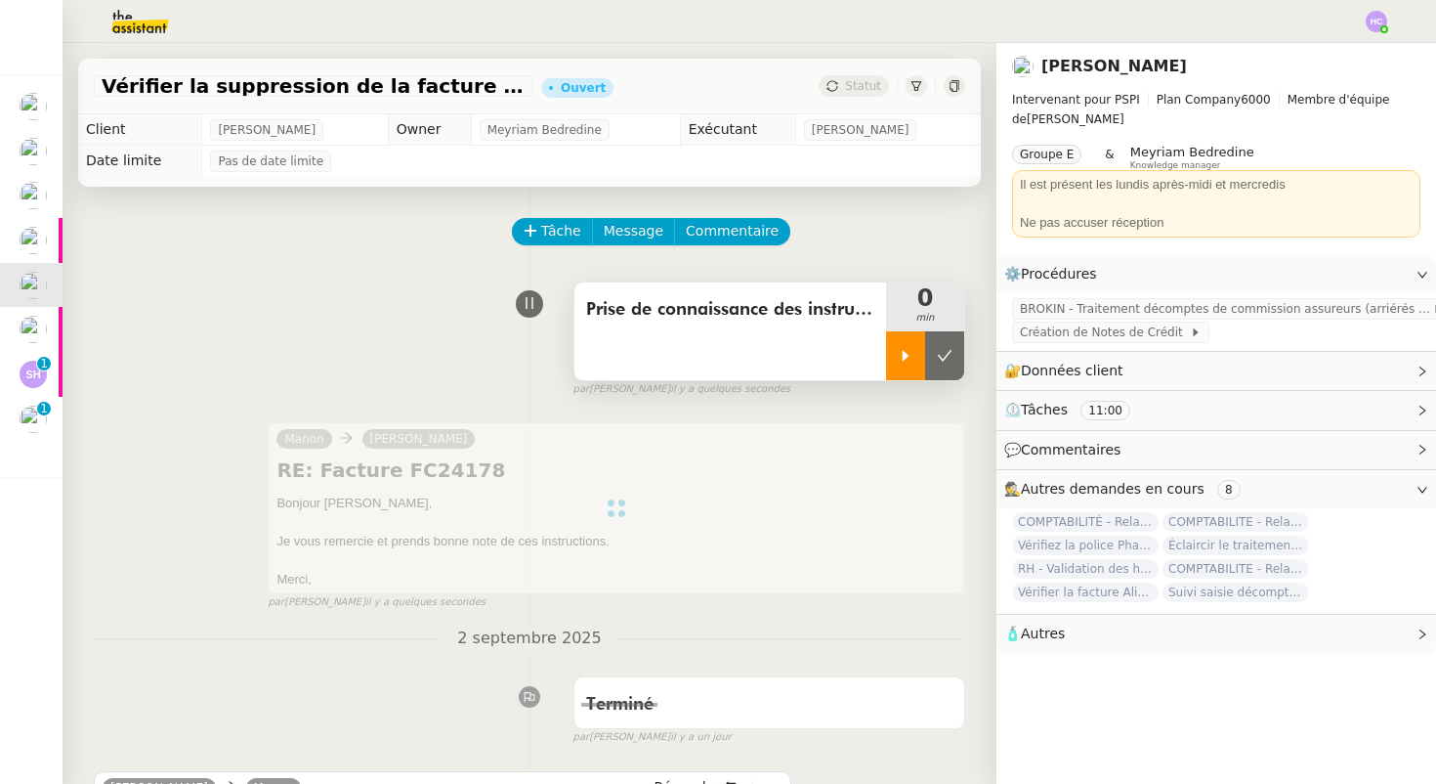
click at [913, 345] on div at bounding box center [905, 355] width 39 height 49
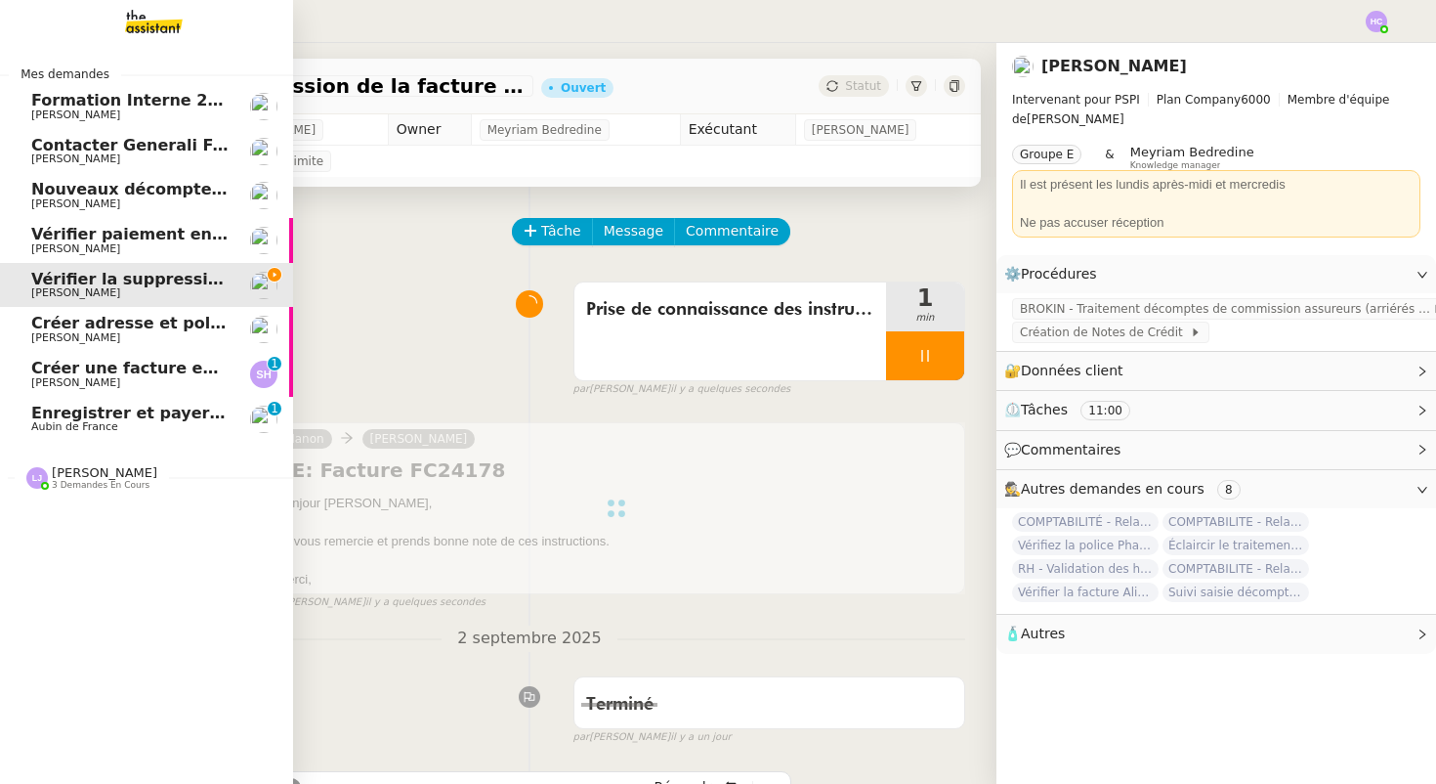
click at [36, 410] on span "Enregistrer et payer la compagnie" at bounding box center [181, 413] width 301 height 19
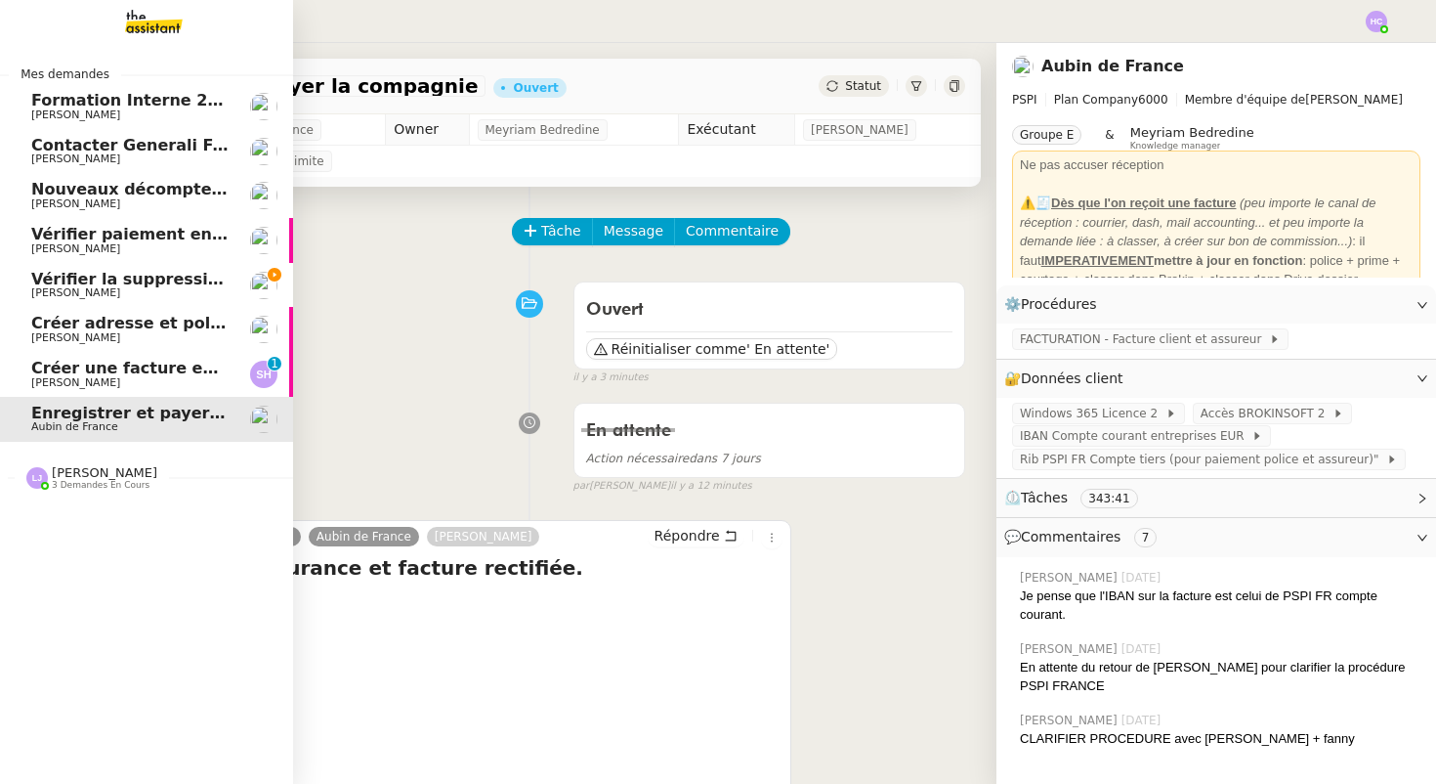
click at [121, 290] on span "[PERSON_NAME]" at bounding box center [129, 293] width 197 height 12
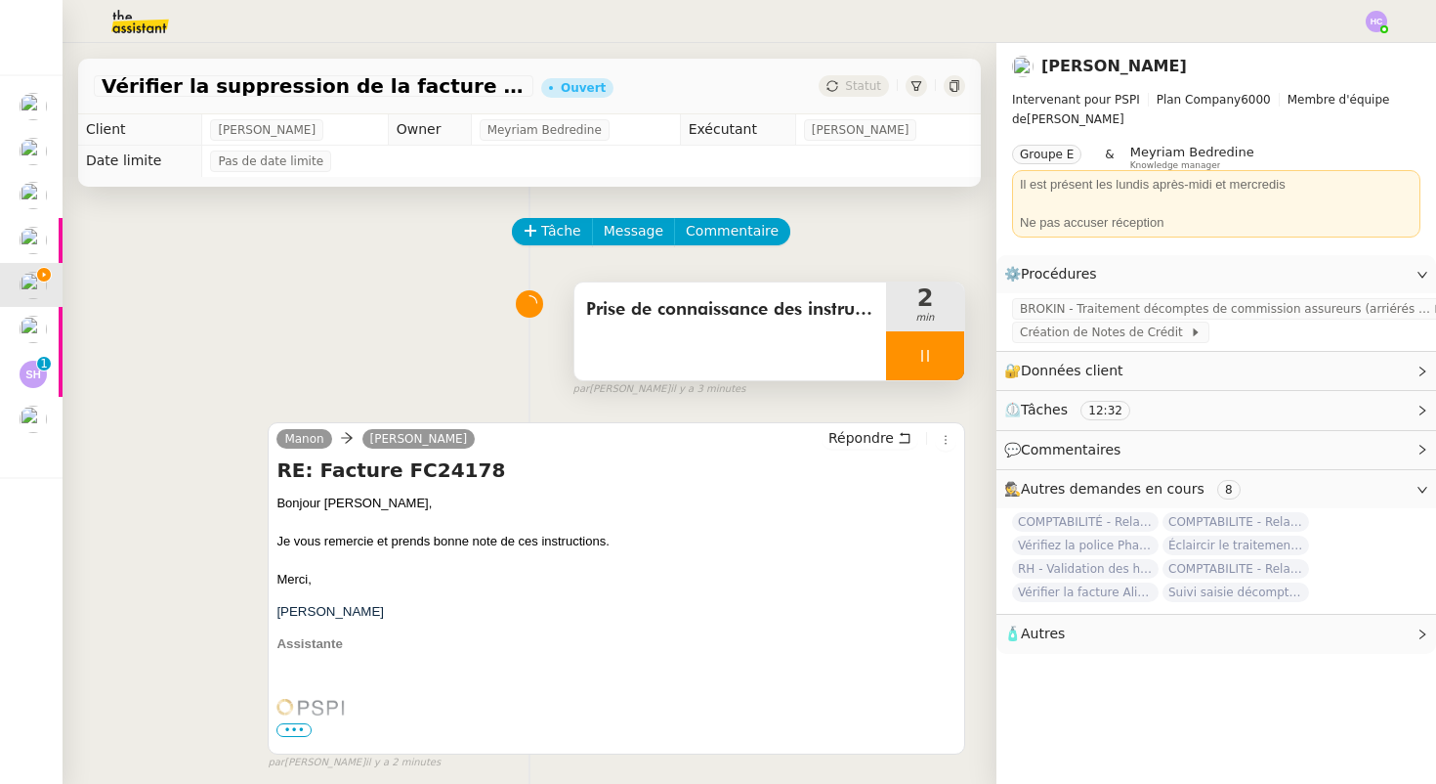
click at [907, 351] on div at bounding box center [925, 355] width 78 height 49
click at [907, 351] on icon at bounding box center [906, 356] width 16 height 16
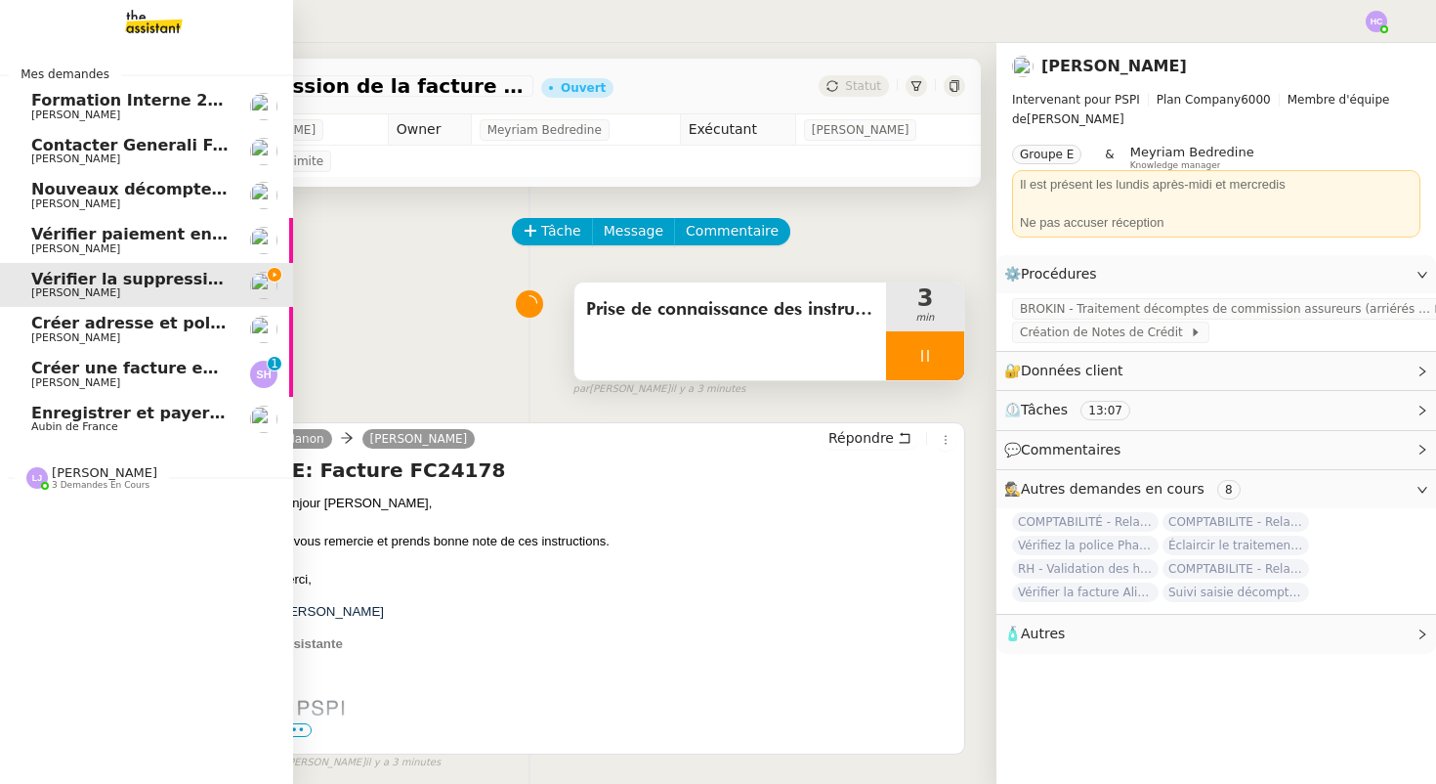
click at [77, 374] on span "Créer une facture en anglais immédiatement" at bounding box center [229, 368] width 396 height 19
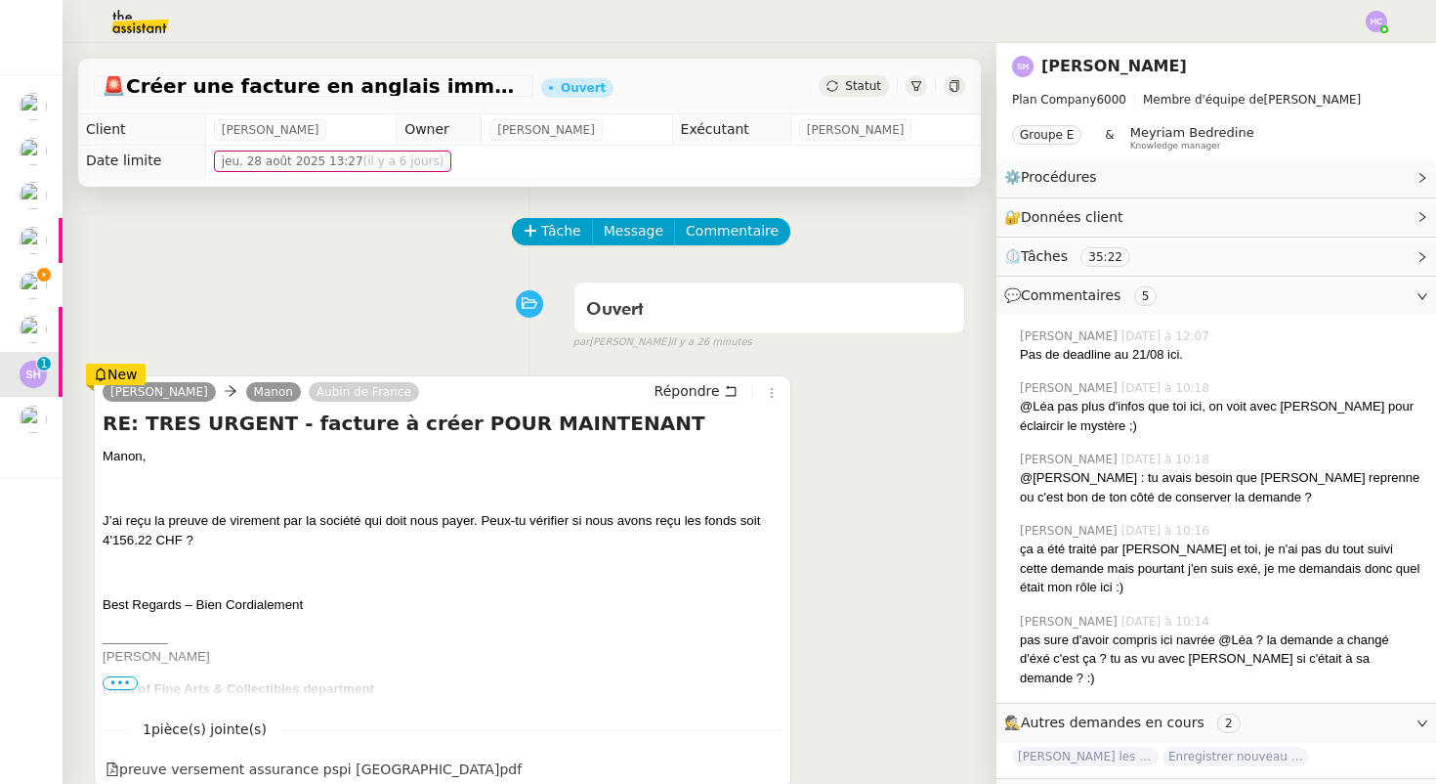
click at [251, 545] on p "J’ai reçu la preuve de virement par la société qui doit nous payer. Peux-tu vér…" at bounding box center [443, 530] width 680 height 39
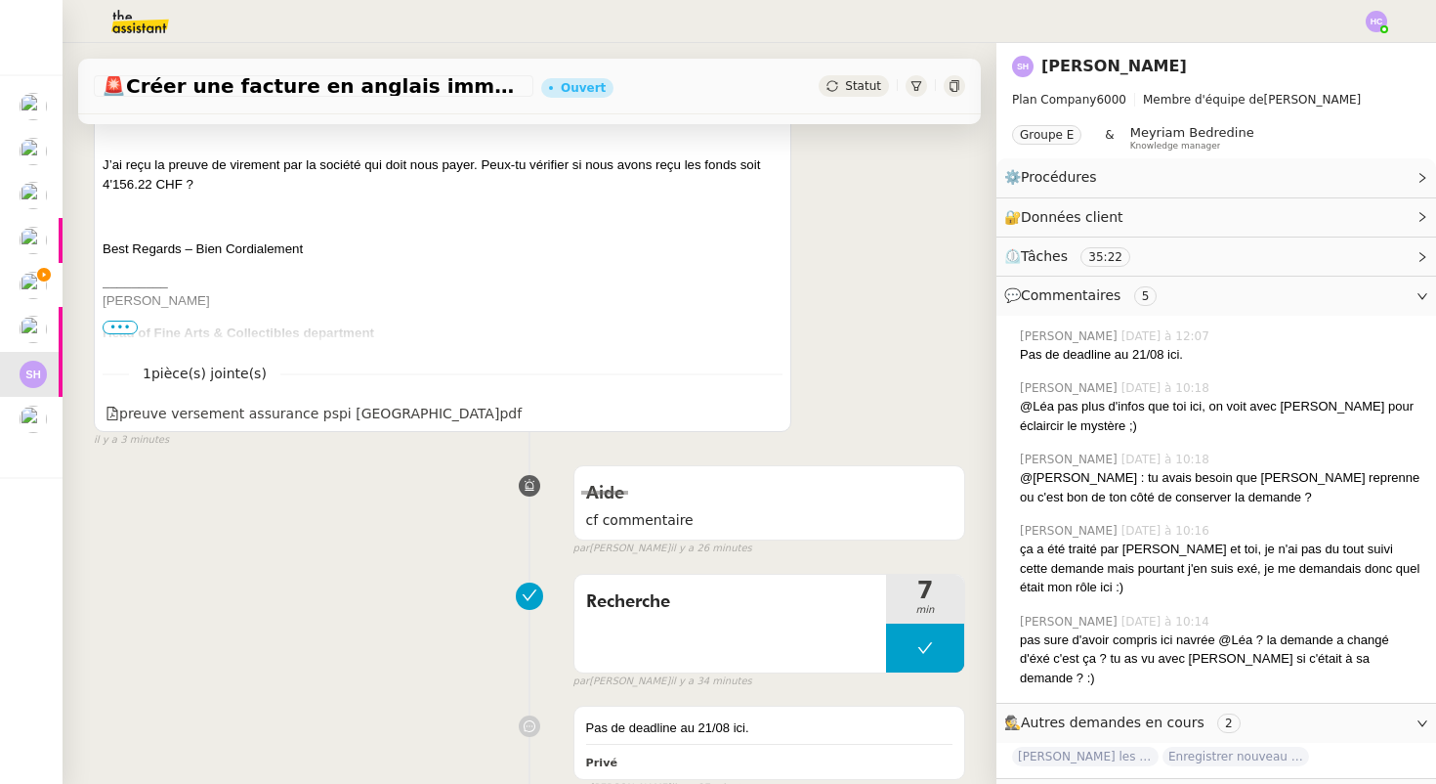
scroll to position [355, 0]
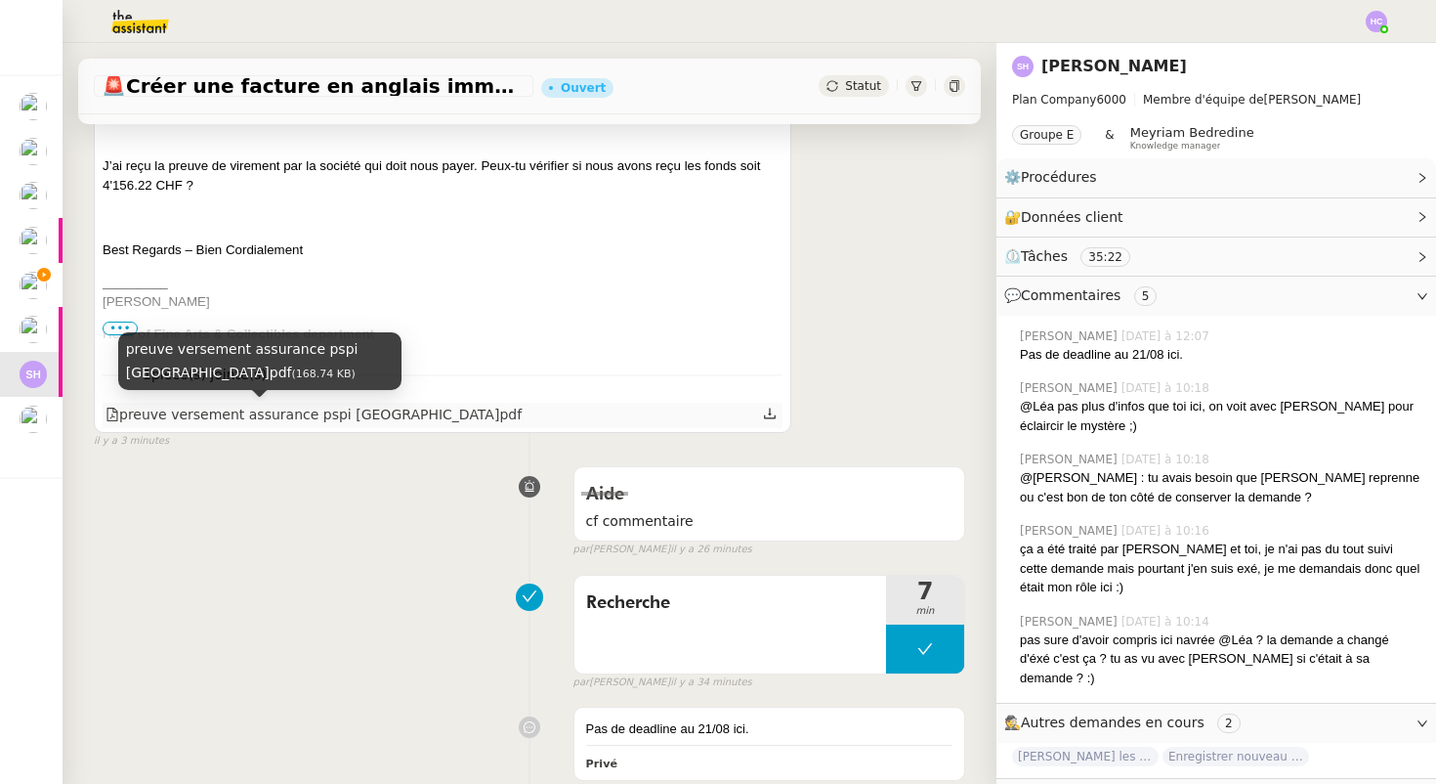
click at [224, 412] on div "preuve versement assurance pspi [GEOGRAPHIC_DATA]pdf" at bounding box center [314, 415] width 416 height 22
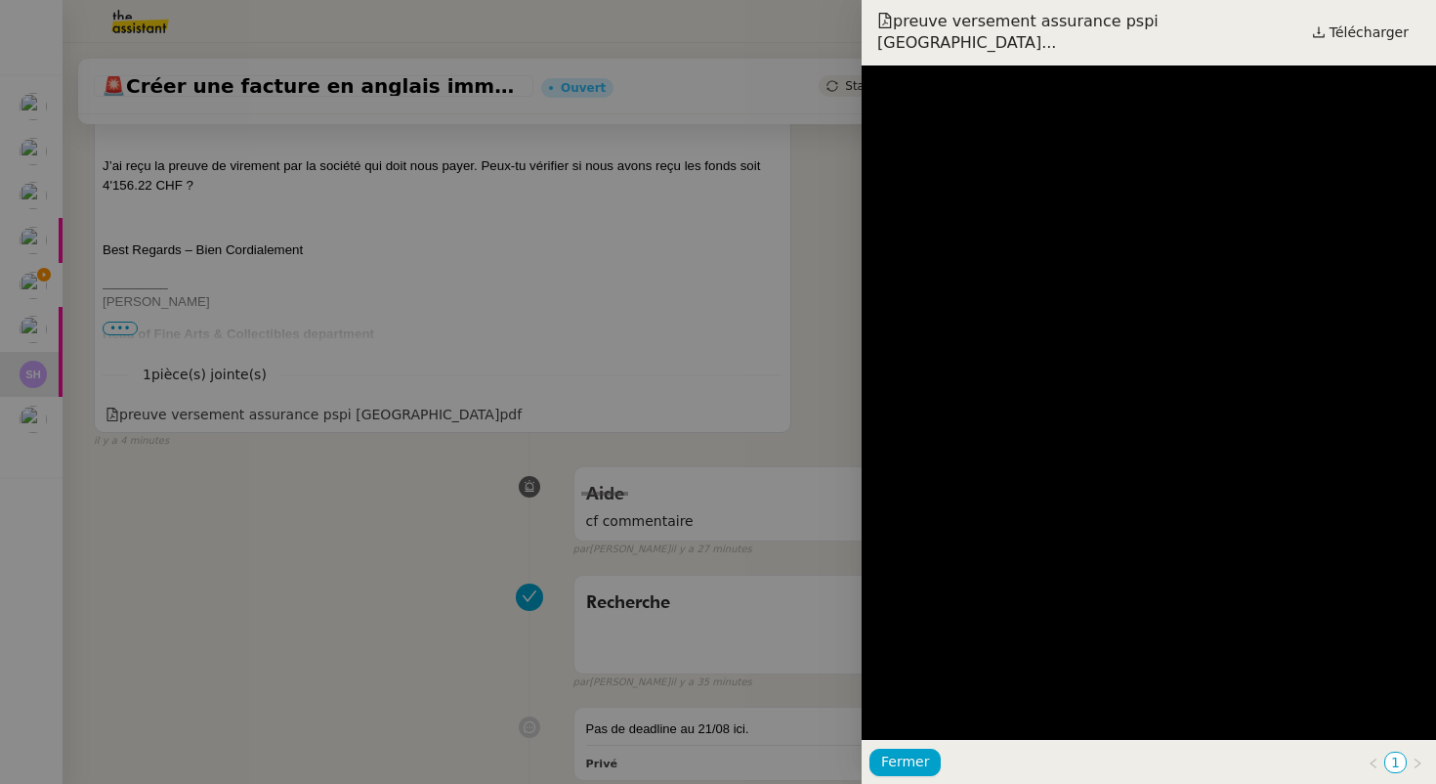
click at [633, 313] on div at bounding box center [718, 392] width 1436 height 784
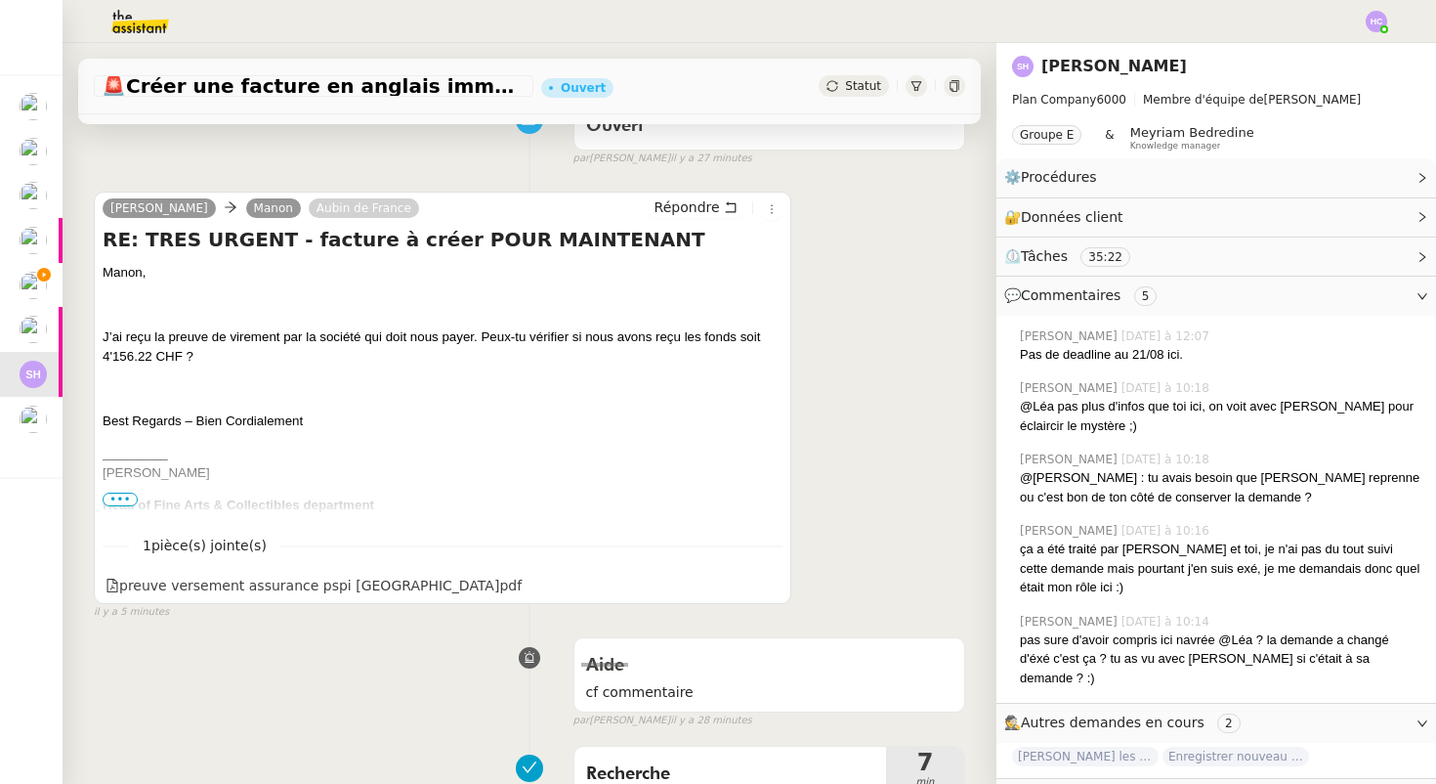
scroll to position [181, 0]
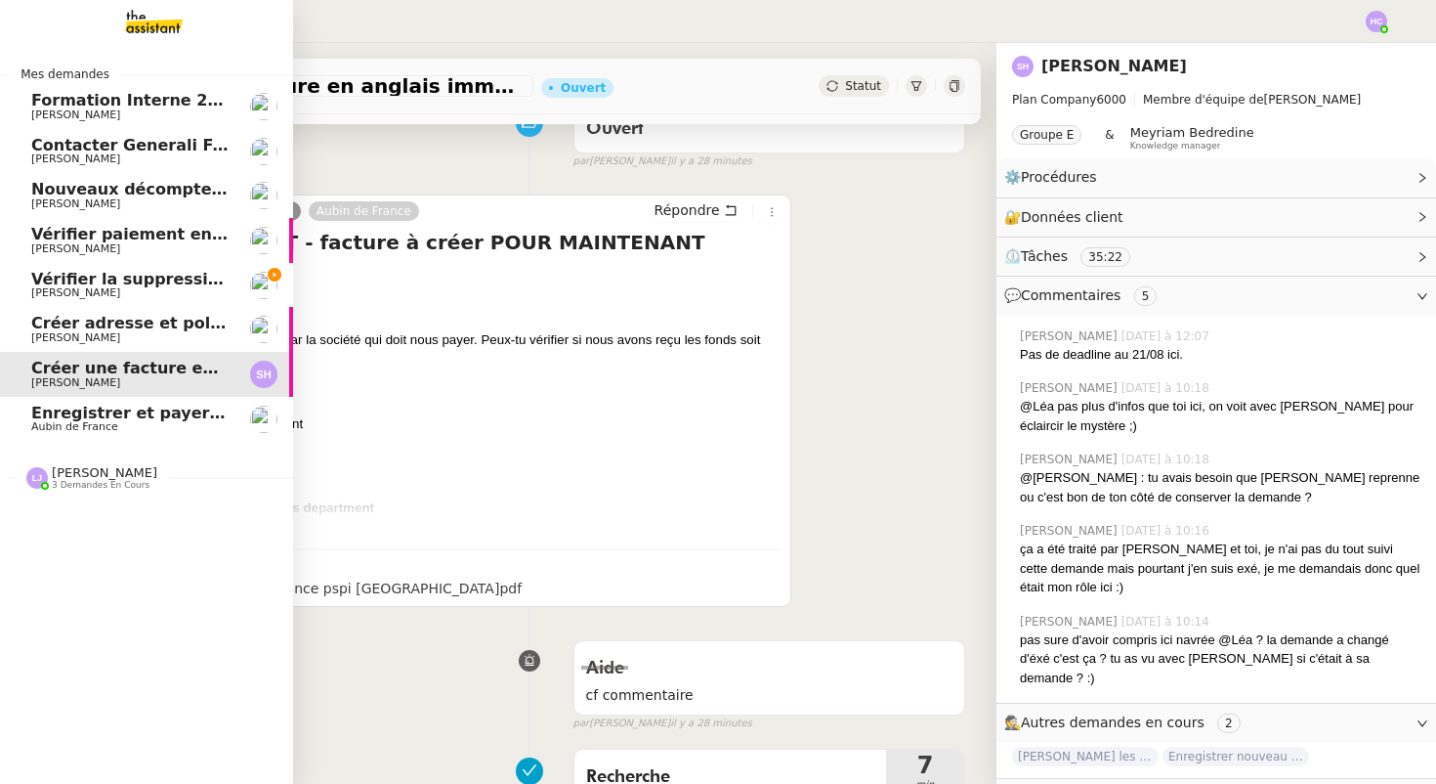
click at [73, 277] on span "Vérifier la suppression de la facture 24178" at bounding box center [219, 279] width 376 height 19
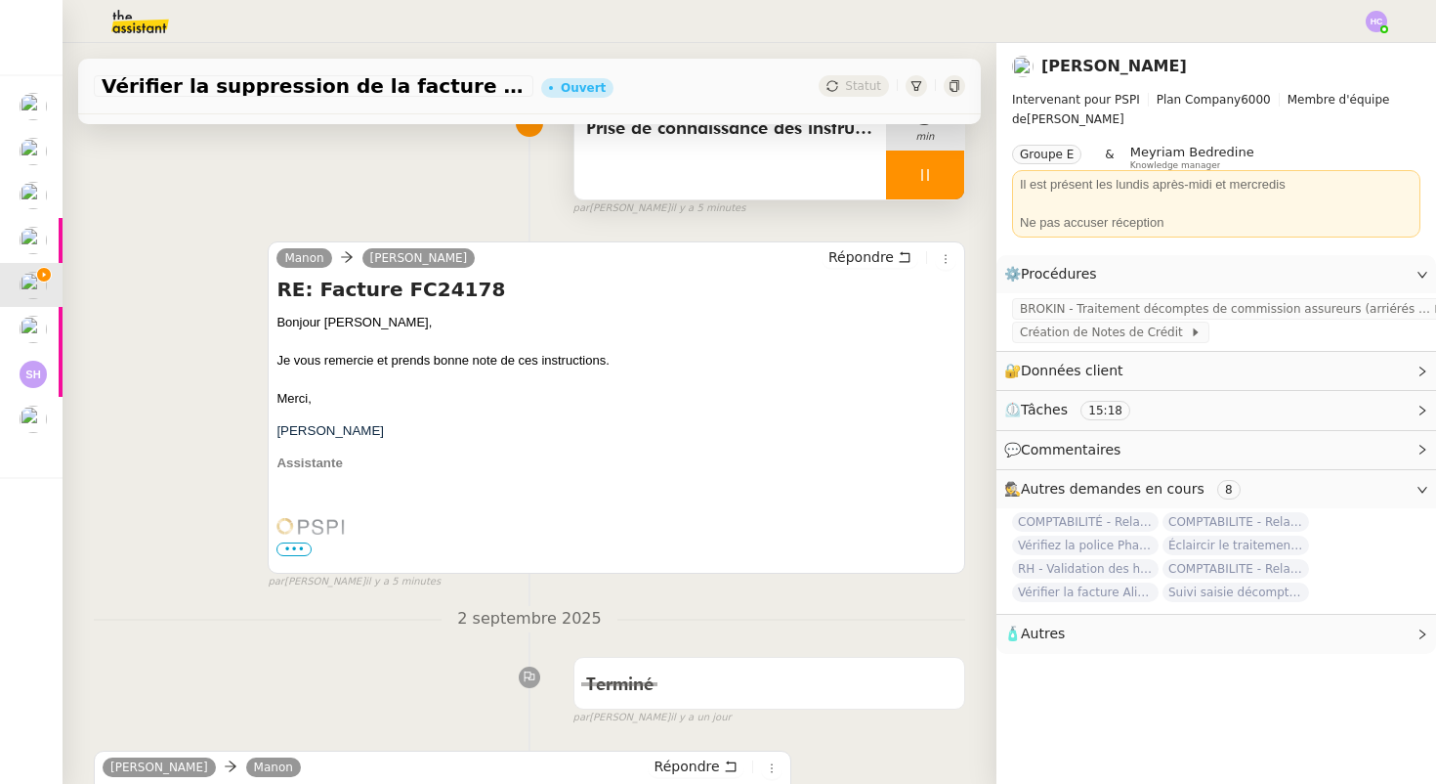
click at [933, 181] on div at bounding box center [925, 174] width 78 height 49
click at [940, 184] on button at bounding box center [944, 174] width 39 height 49
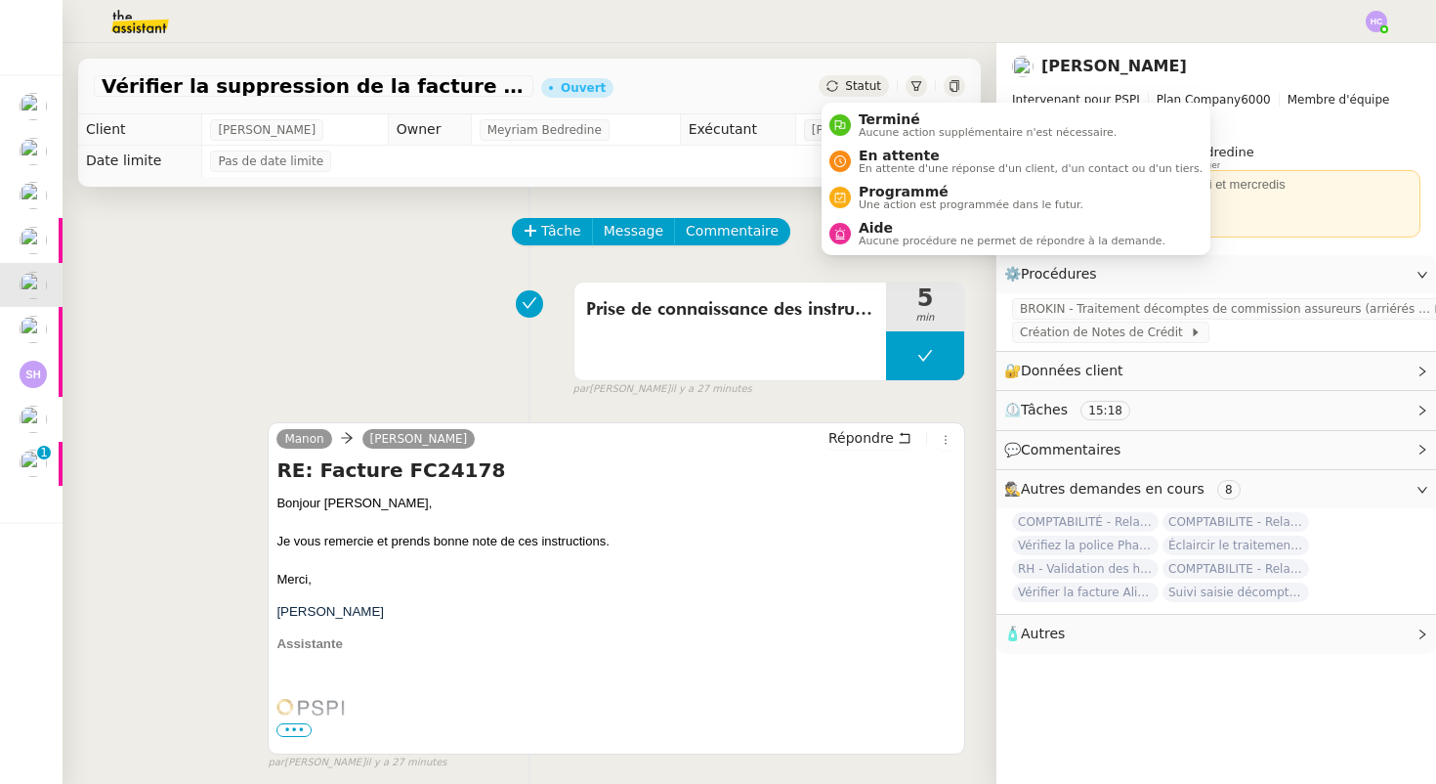
click at [871, 84] on span "Statut" at bounding box center [863, 86] width 36 height 14
click at [881, 121] on span "Terminé" at bounding box center [988, 119] width 258 height 16
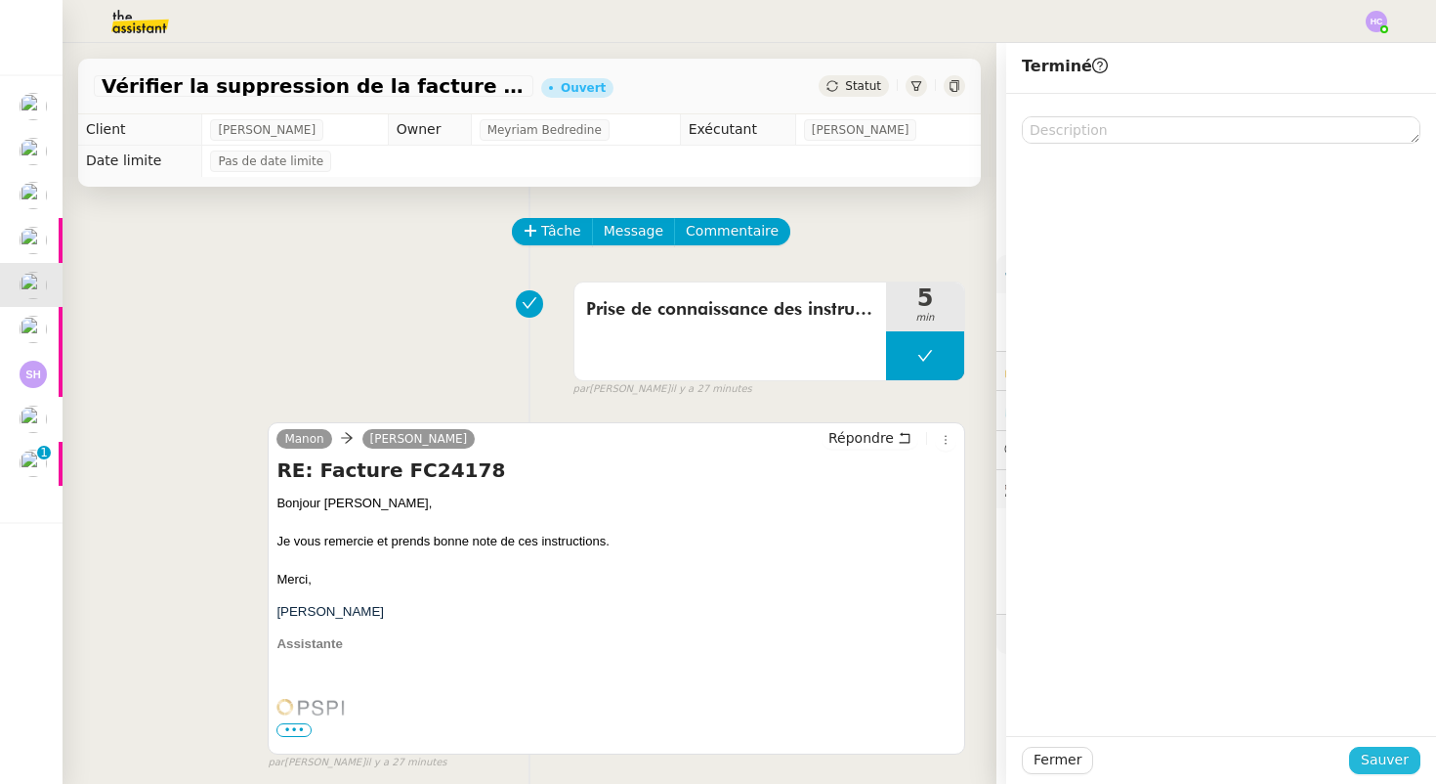
click at [1384, 759] on span "Sauver" at bounding box center [1385, 759] width 48 height 22
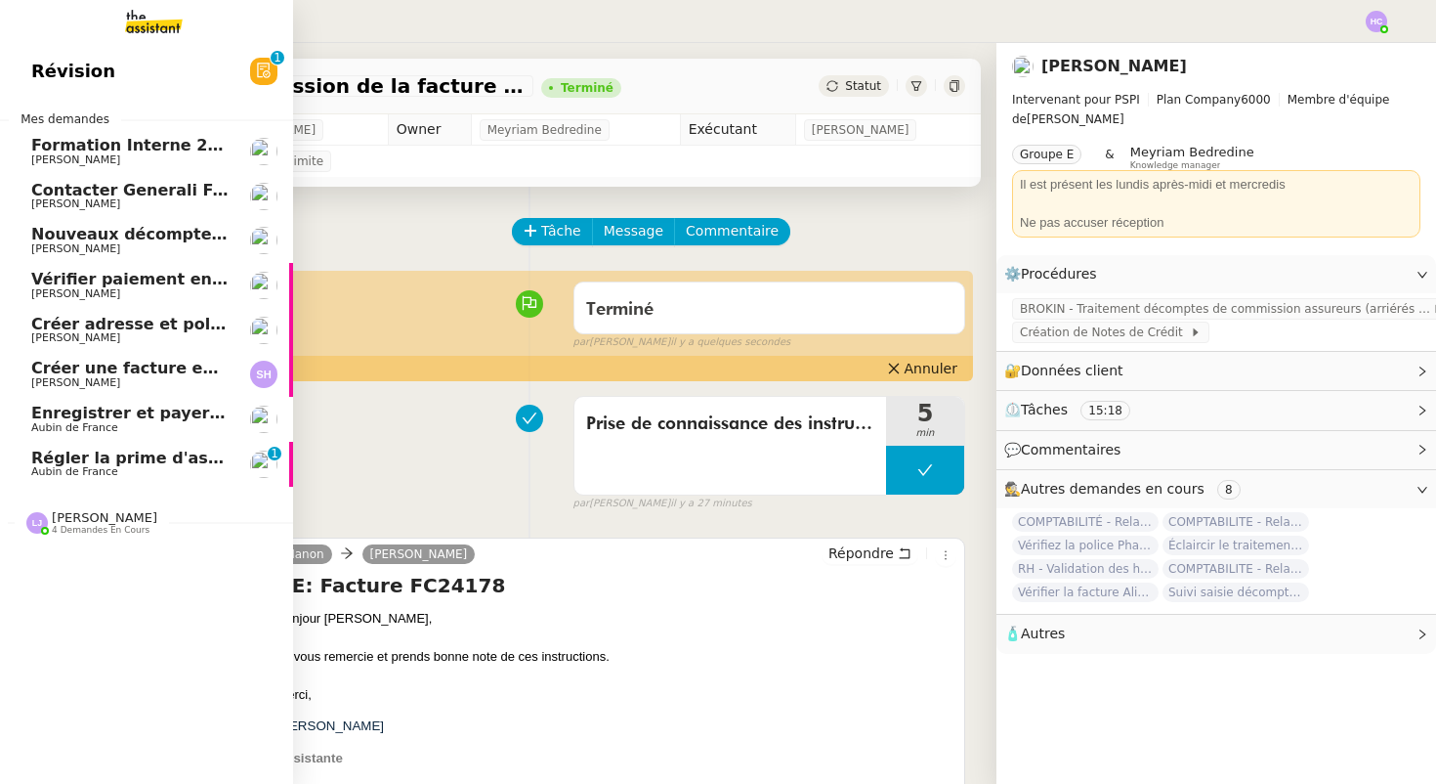
click at [137, 463] on span "Régler la prime d'assurance" at bounding box center [154, 457] width 246 height 19
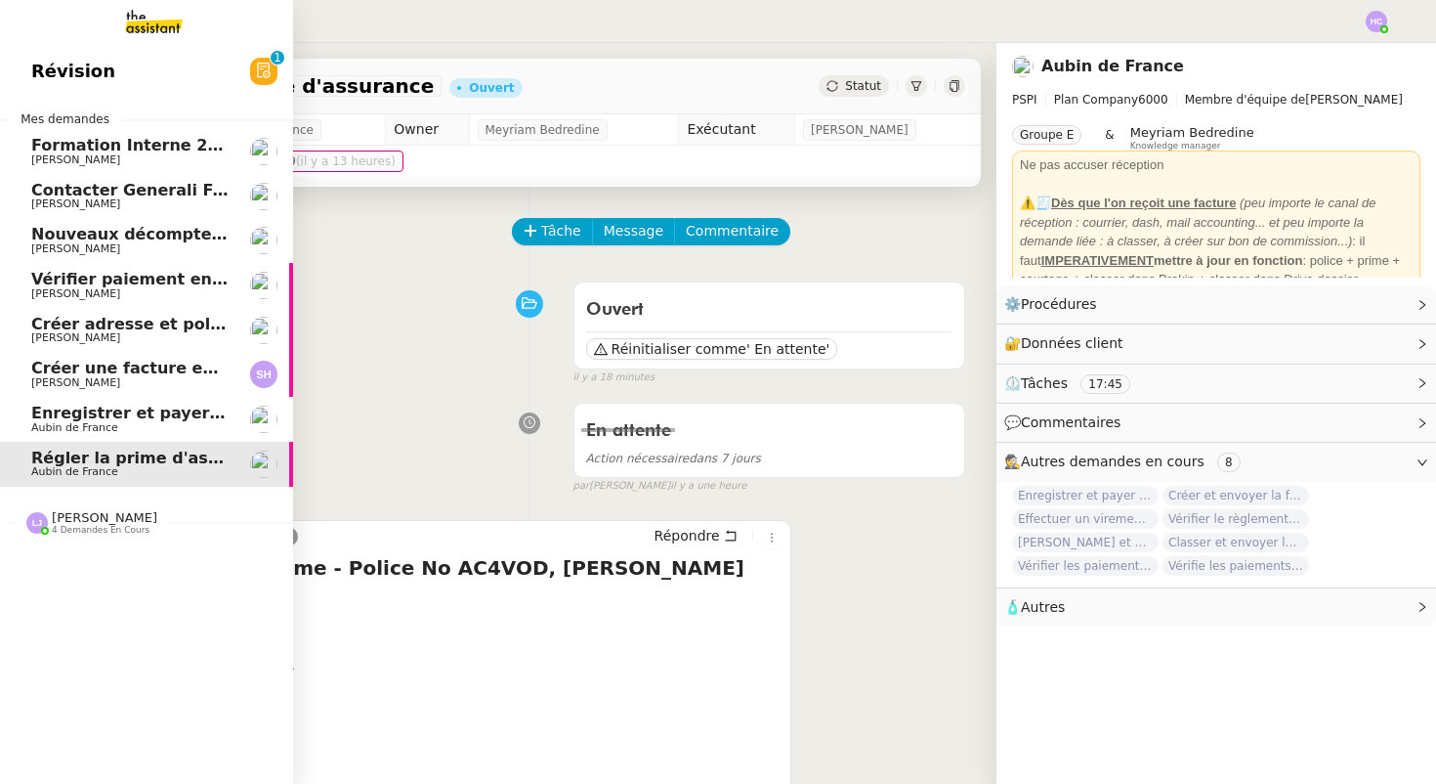
click at [64, 408] on span "Enregistrer et payer la compagnie" at bounding box center [181, 413] width 301 height 19
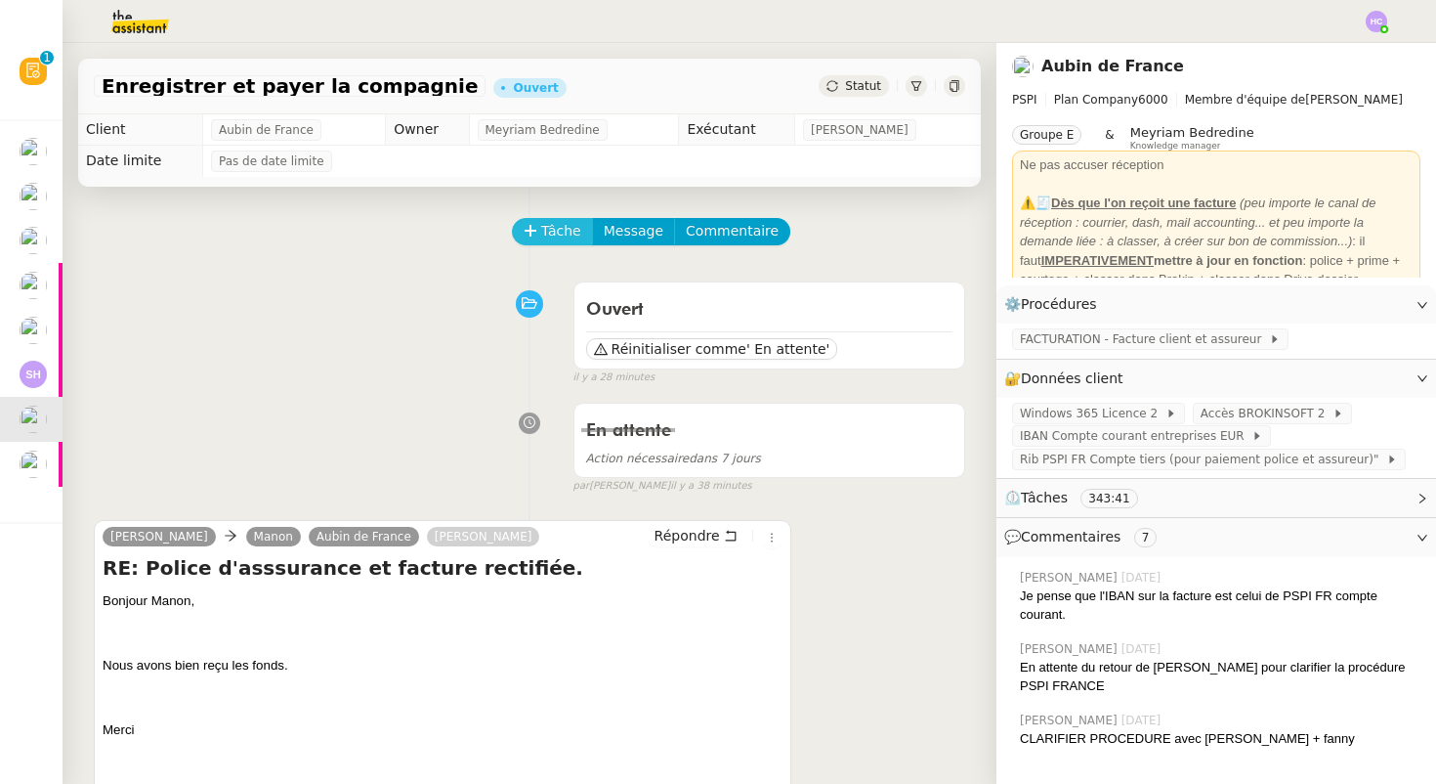
click at [556, 221] on span "Tâche" at bounding box center [561, 231] width 40 height 22
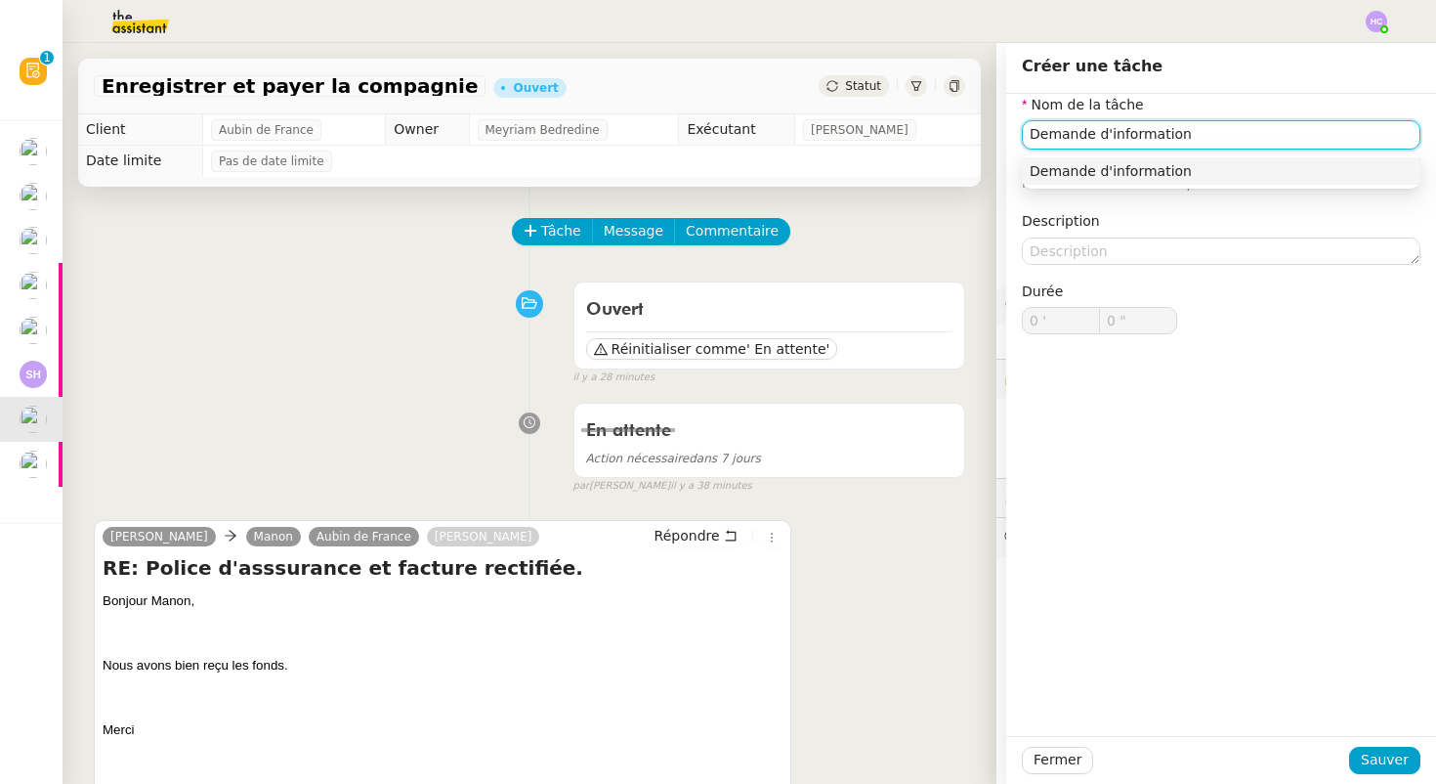
click at [1079, 173] on div "Demande d'information" at bounding box center [1221, 171] width 383 height 18
type input "Demande d'information"
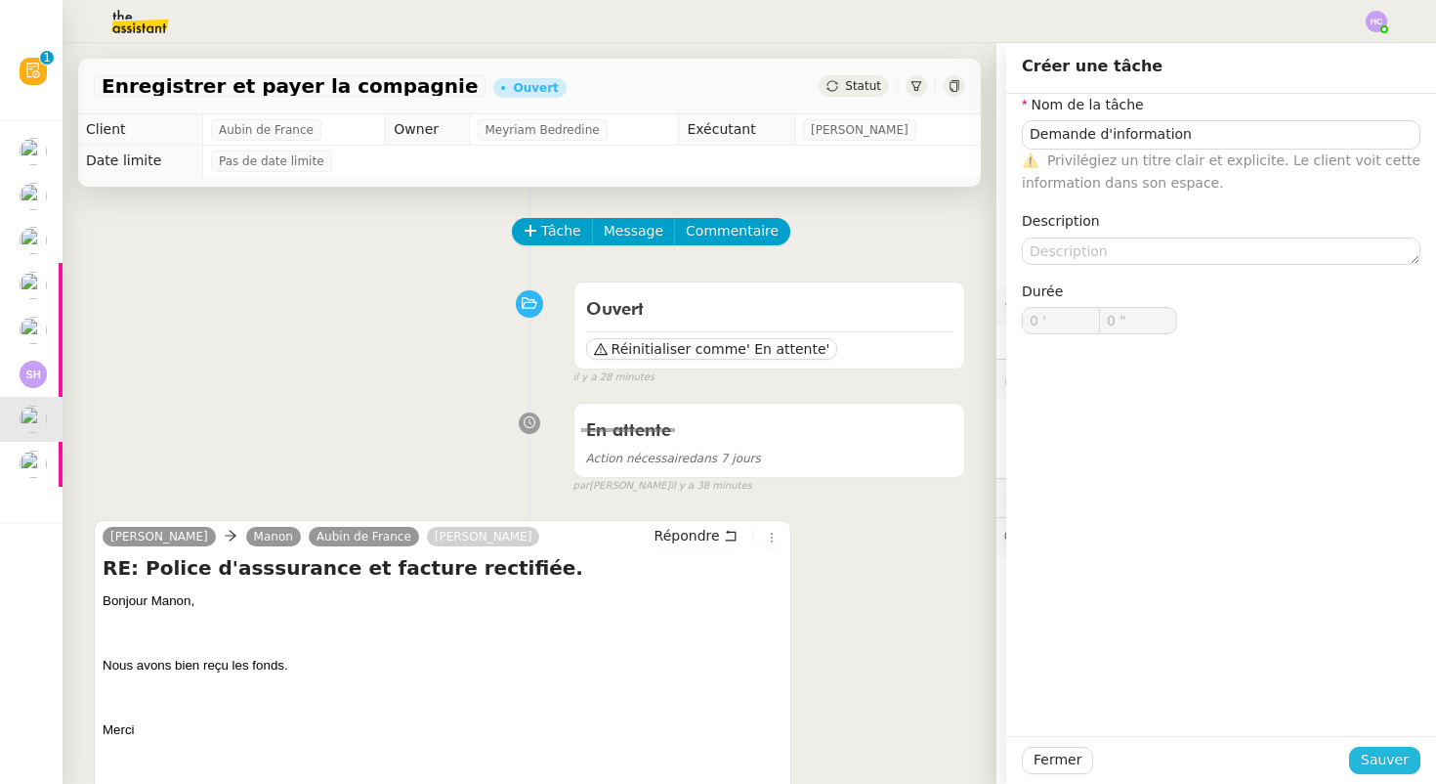
click at [1372, 757] on span "Sauver" at bounding box center [1385, 759] width 48 height 22
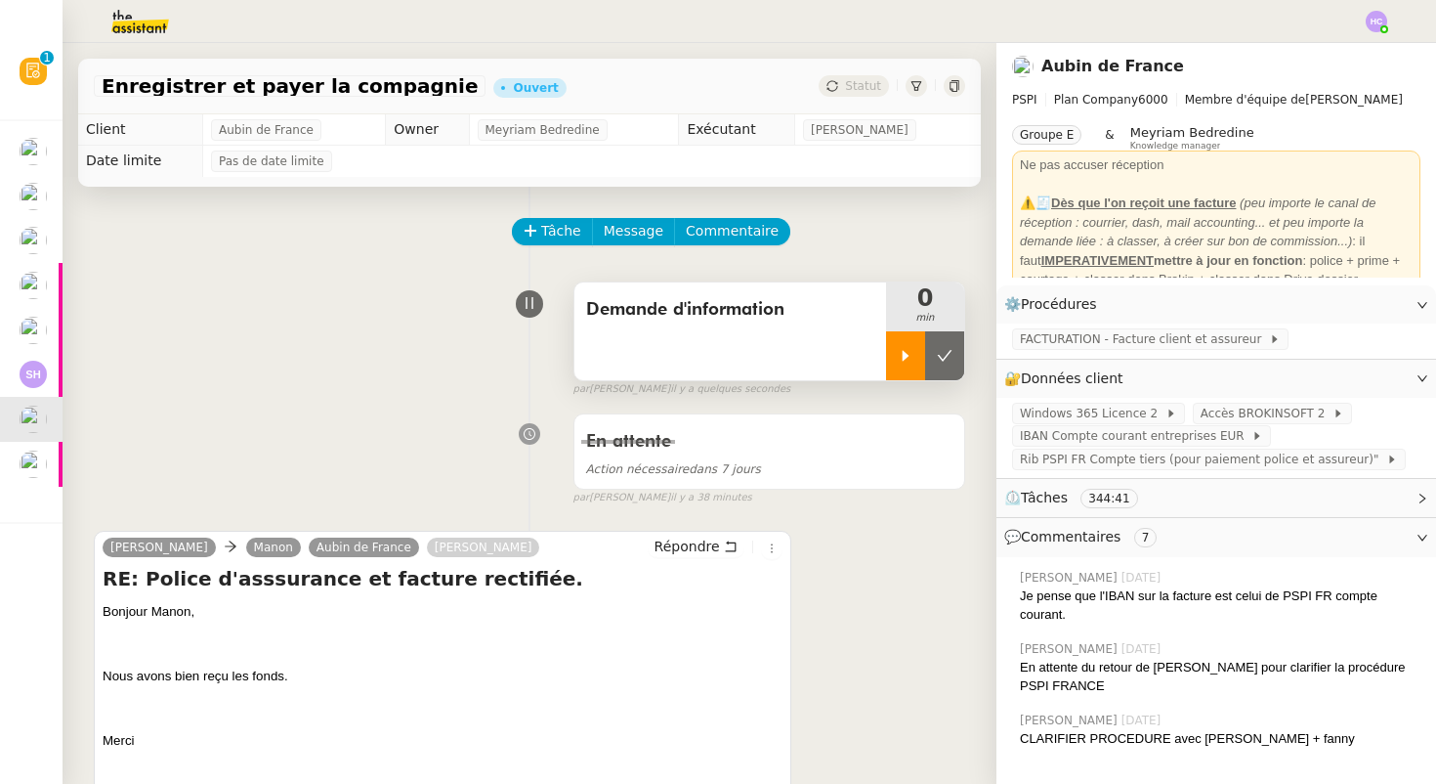
click at [891, 336] on div at bounding box center [905, 355] width 39 height 49
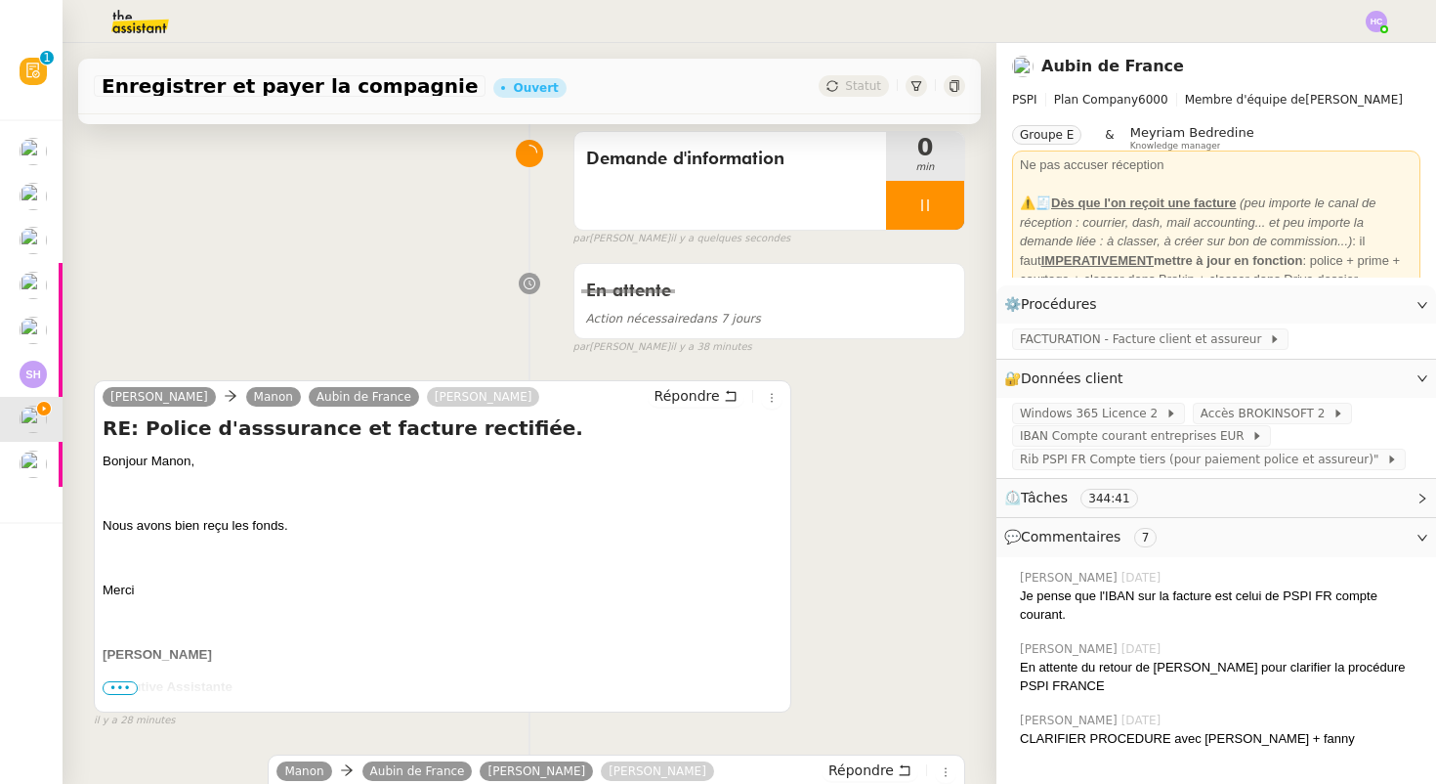
scroll to position [161, 0]
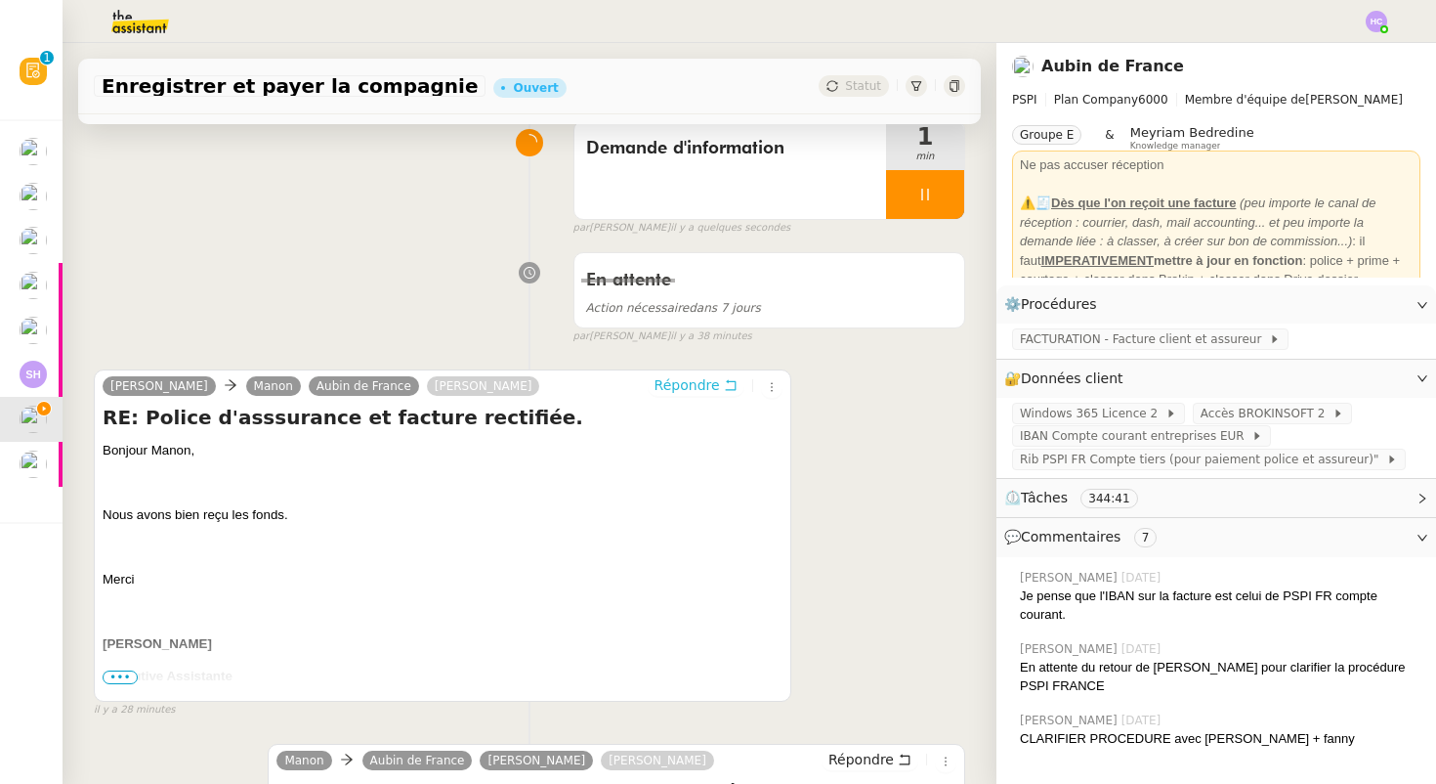
click at [679, 383] on span "Répondre" at bounding box center [687, 385] width 65 height 20
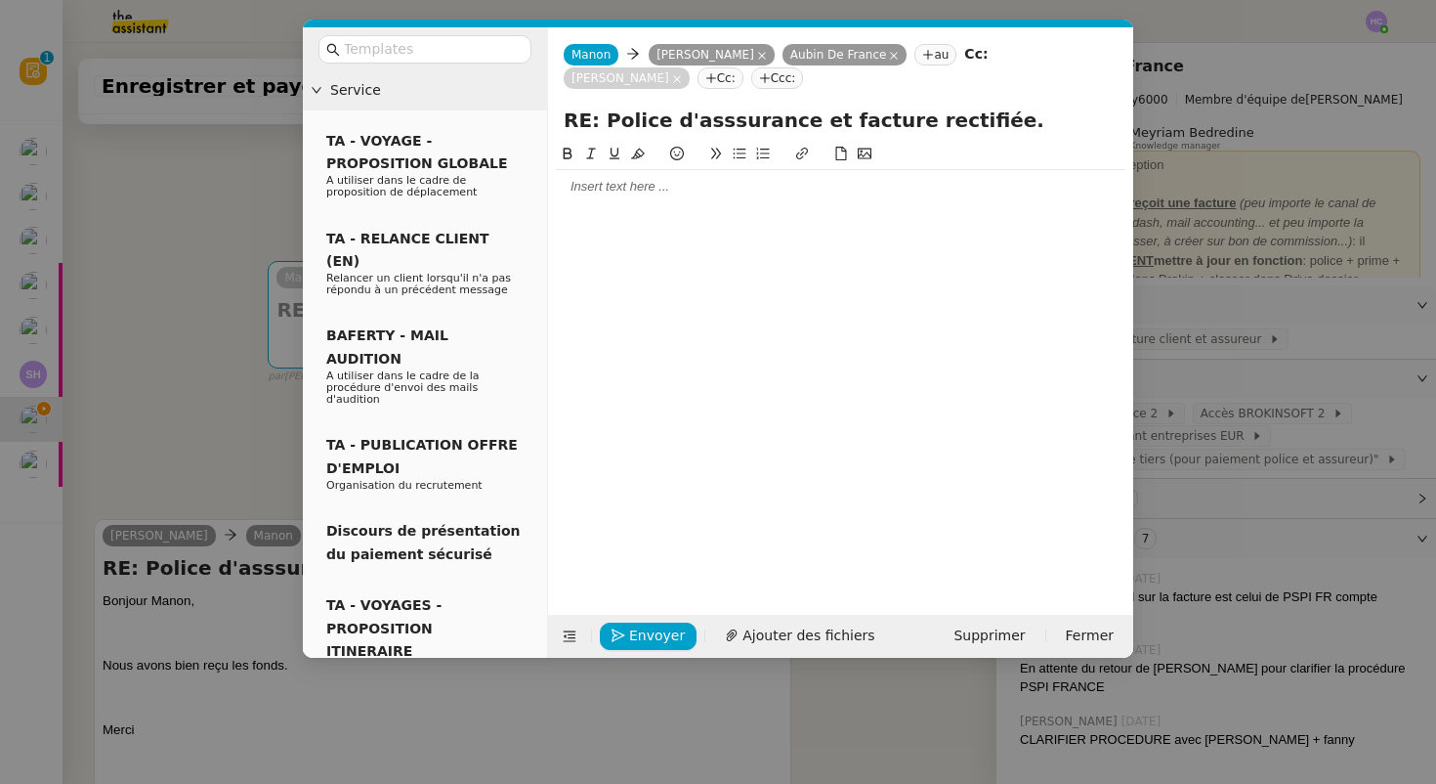
click at [596, 195] on div at bounding box center [841, 187] width 570 height 18
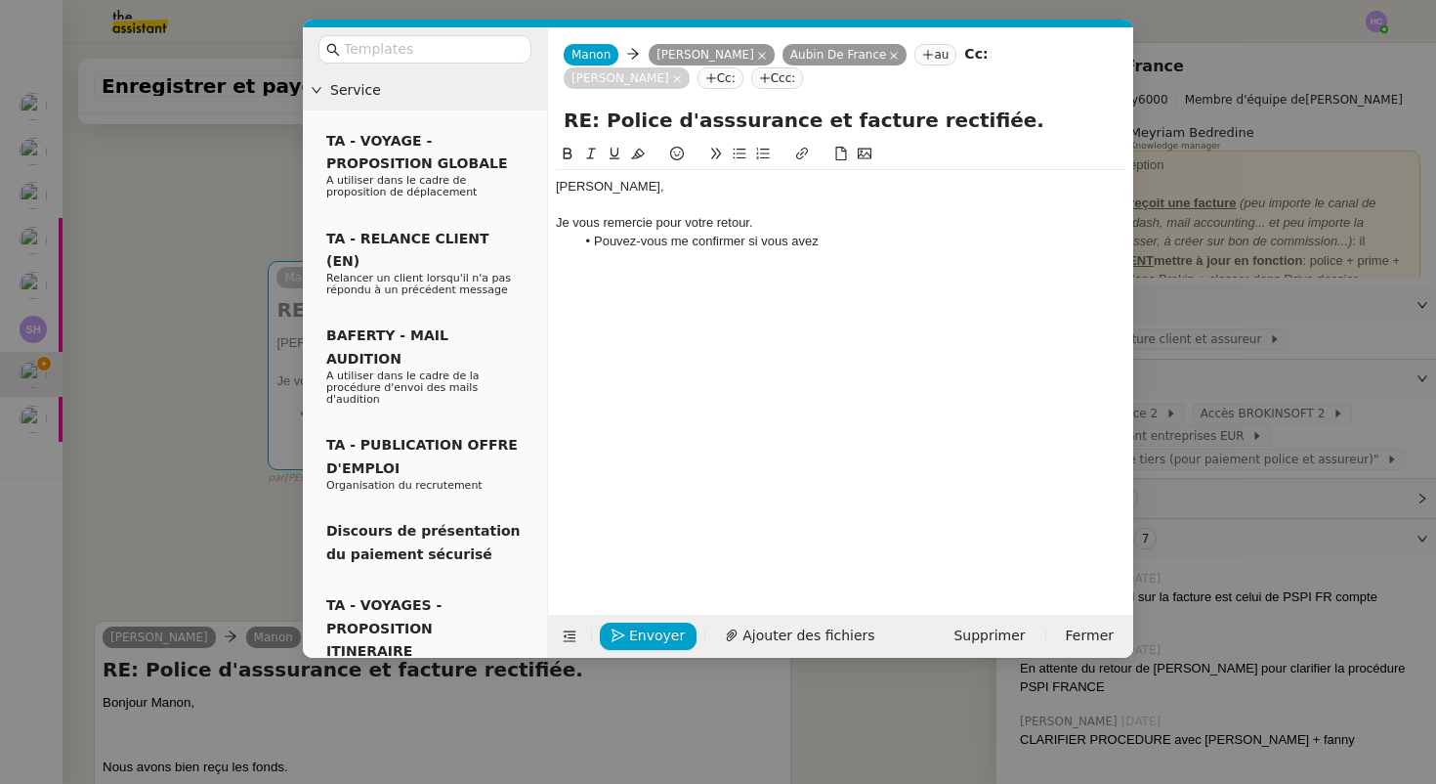
drag, startPoint x: 754, startPoint y: 242, endPoint x: 847, endPoint y: 239, distance: 92.9
click at [847, 239] on li "Pouvez-vous me confirmer si vous avez" at bounding box center [850, 242] width 551 height 18
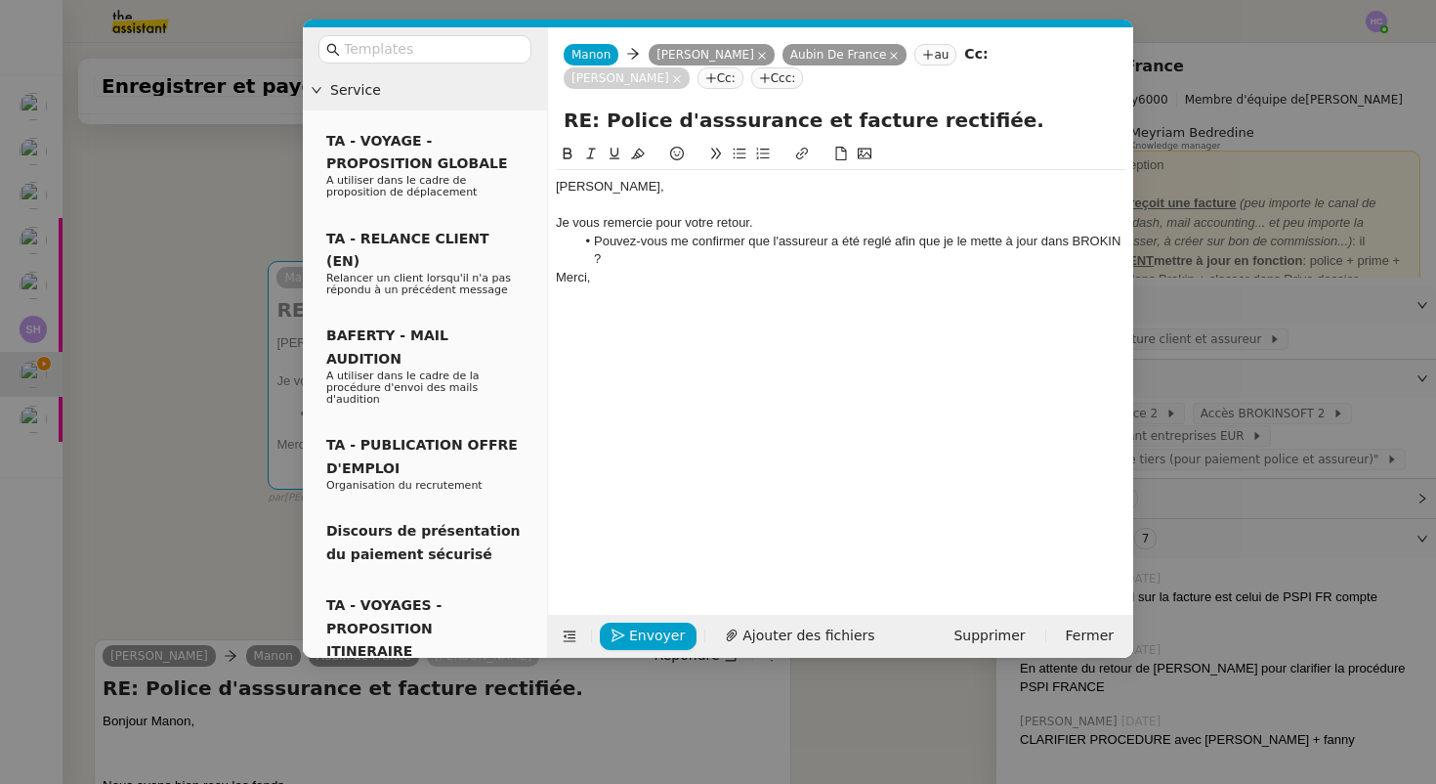
click at [778, 222] on div "Je vous remercie pour votre retour." at bounding box center [841, 223] width 570 height 18
click at [876, 243] on li "Pouvez-vous me confirmer que l'assureur a été reglé afin que je le mette à jour…" at bounding box center [850, 251] width 551 height 36
click at [0, 0] on lt-span "réglé" at bounding box center [0, 0] width 0 height 0
click at [649, 630] on span "Envoyer" at bounding box center [657, 635] width 56 height 22
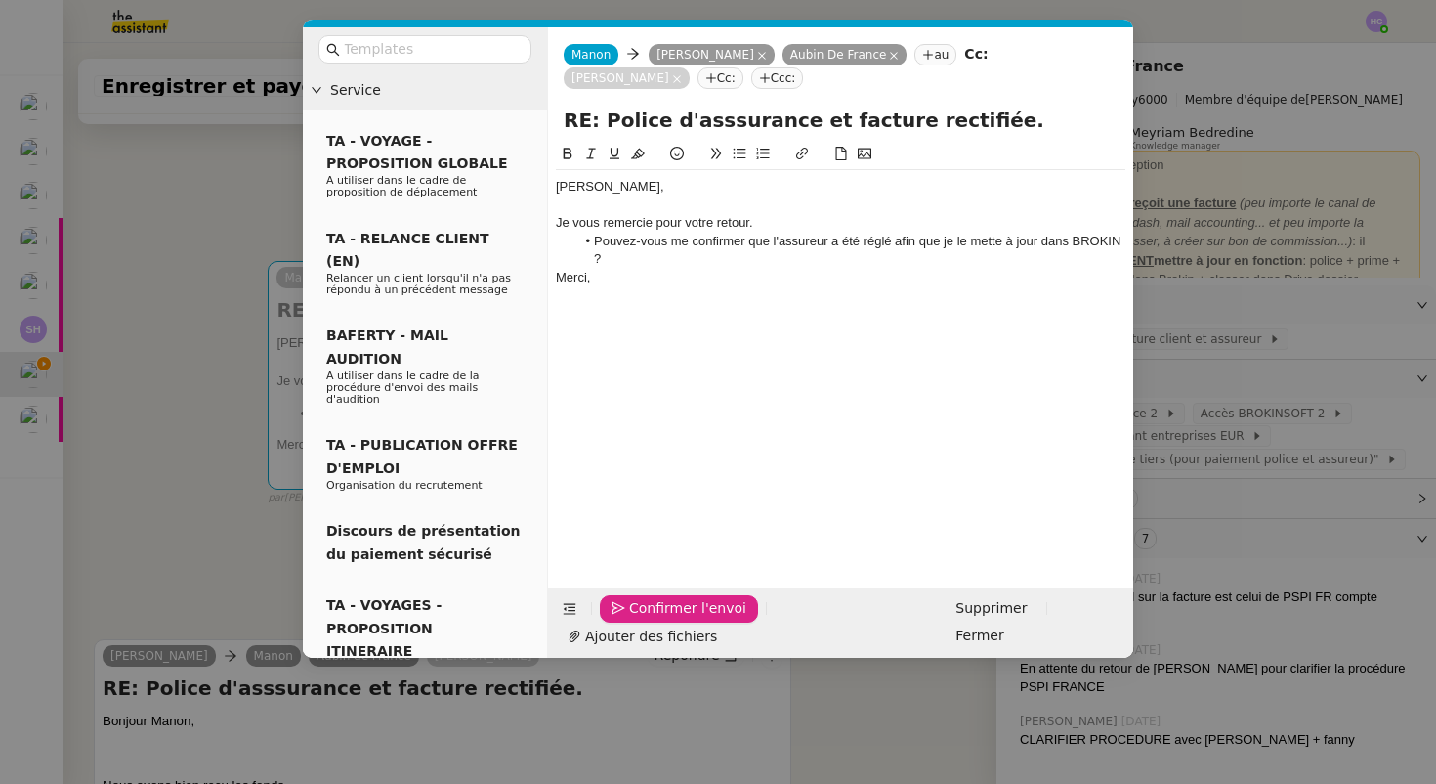
click at [649, 619] on span "Confirmer l'envoi" at bounding box center [687, 608] width 117 height 22
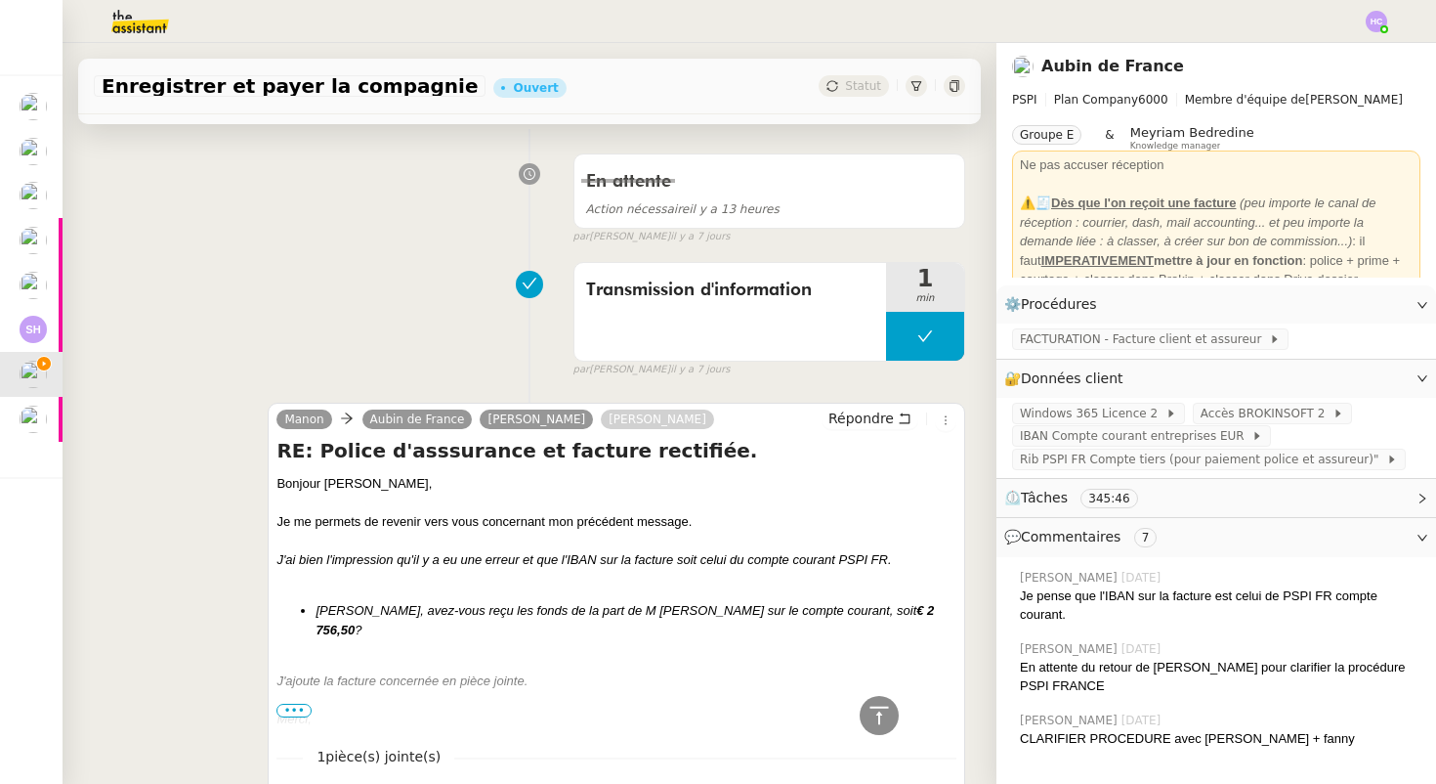
scroll to position [1125, 0]
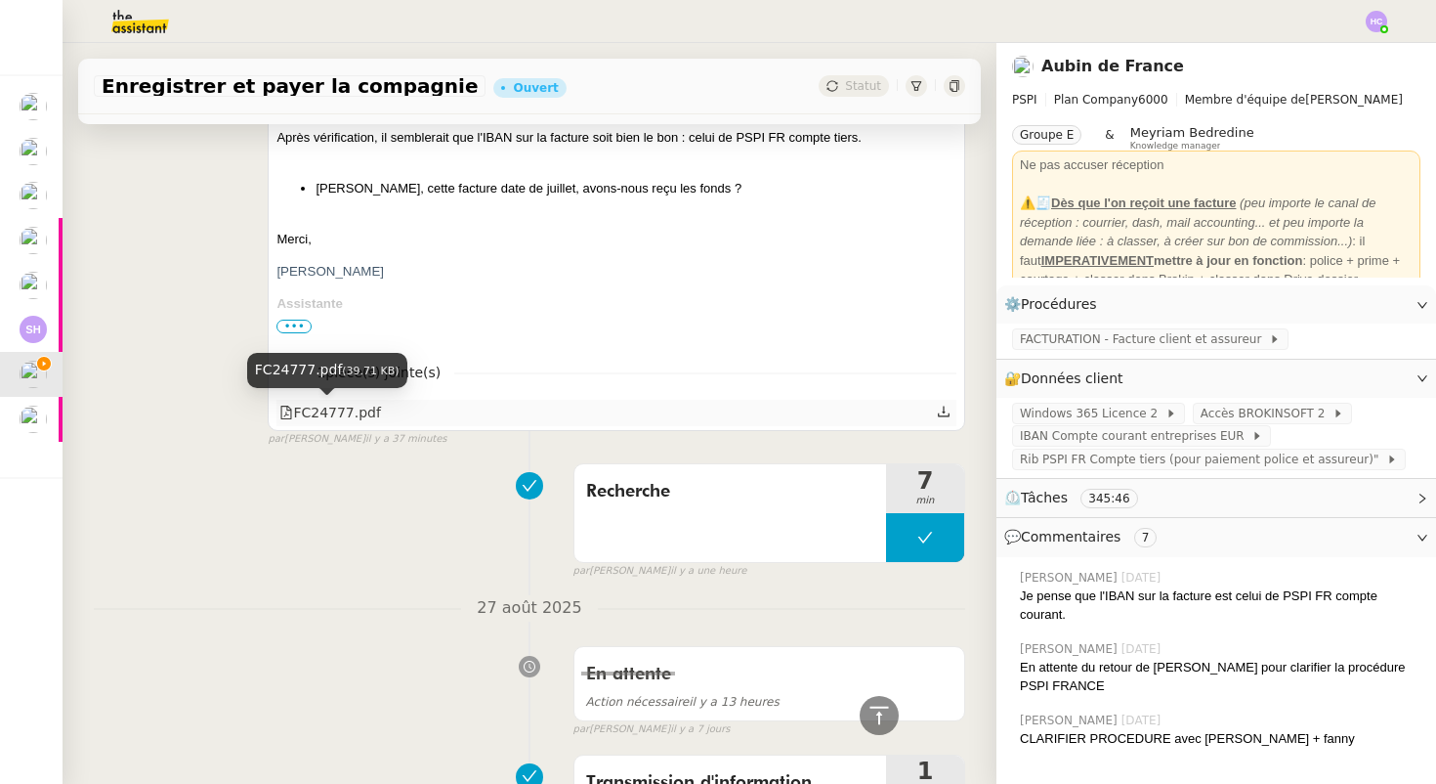
click at [333, 410] on div "FC24777.pdf" at bounding box center [330, 413] width 102 height 22
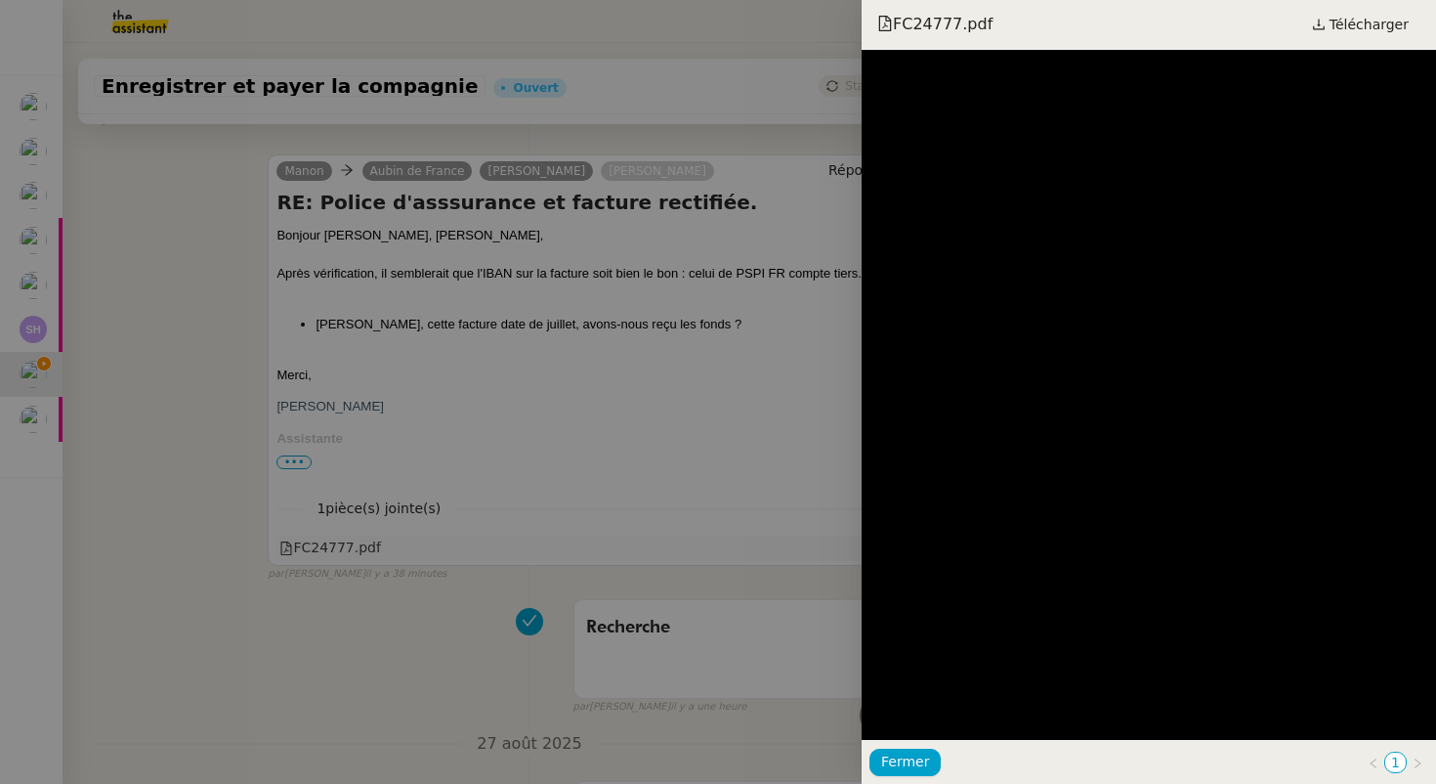
scroll to position [1259, 0]
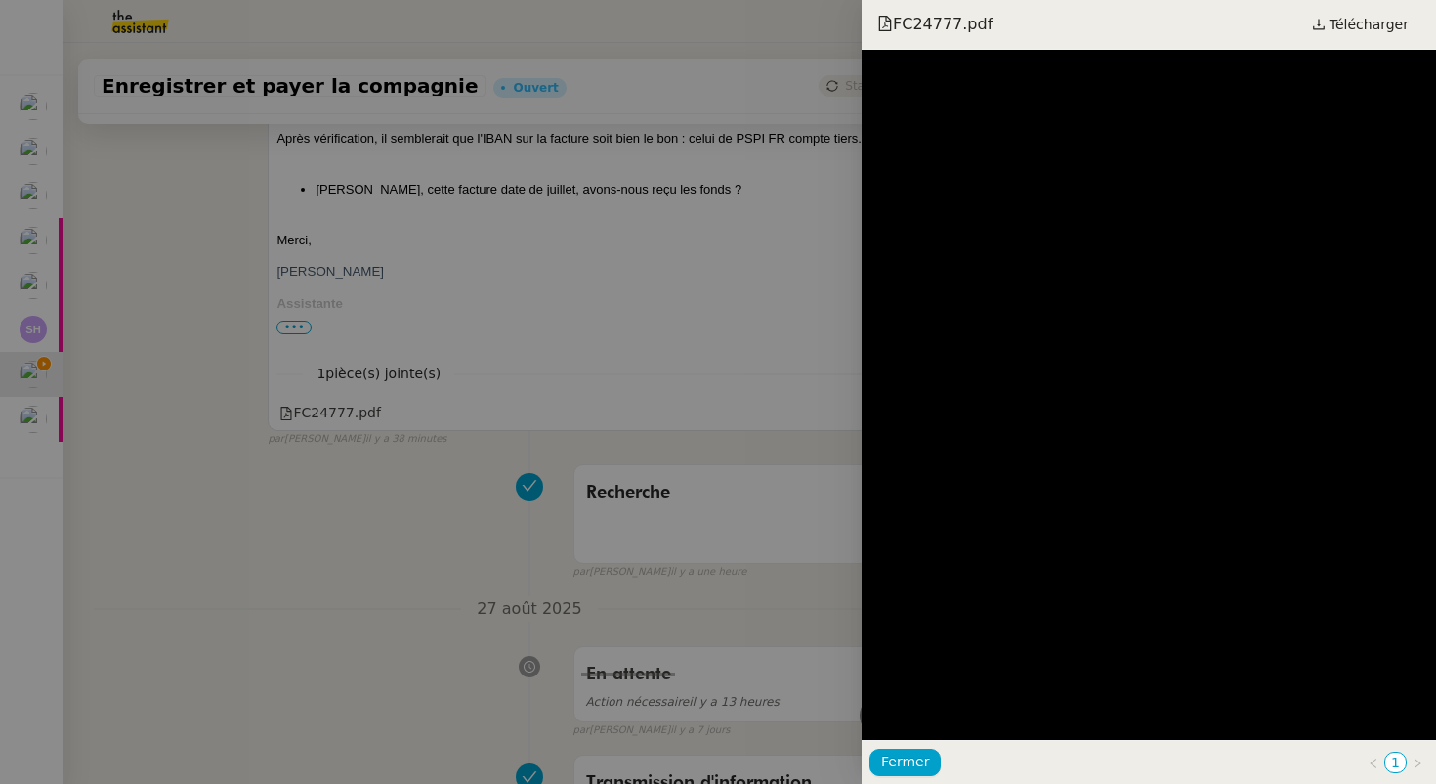
click at [322, 454] on div at bounding box center [718, 392] width 1436 height 784
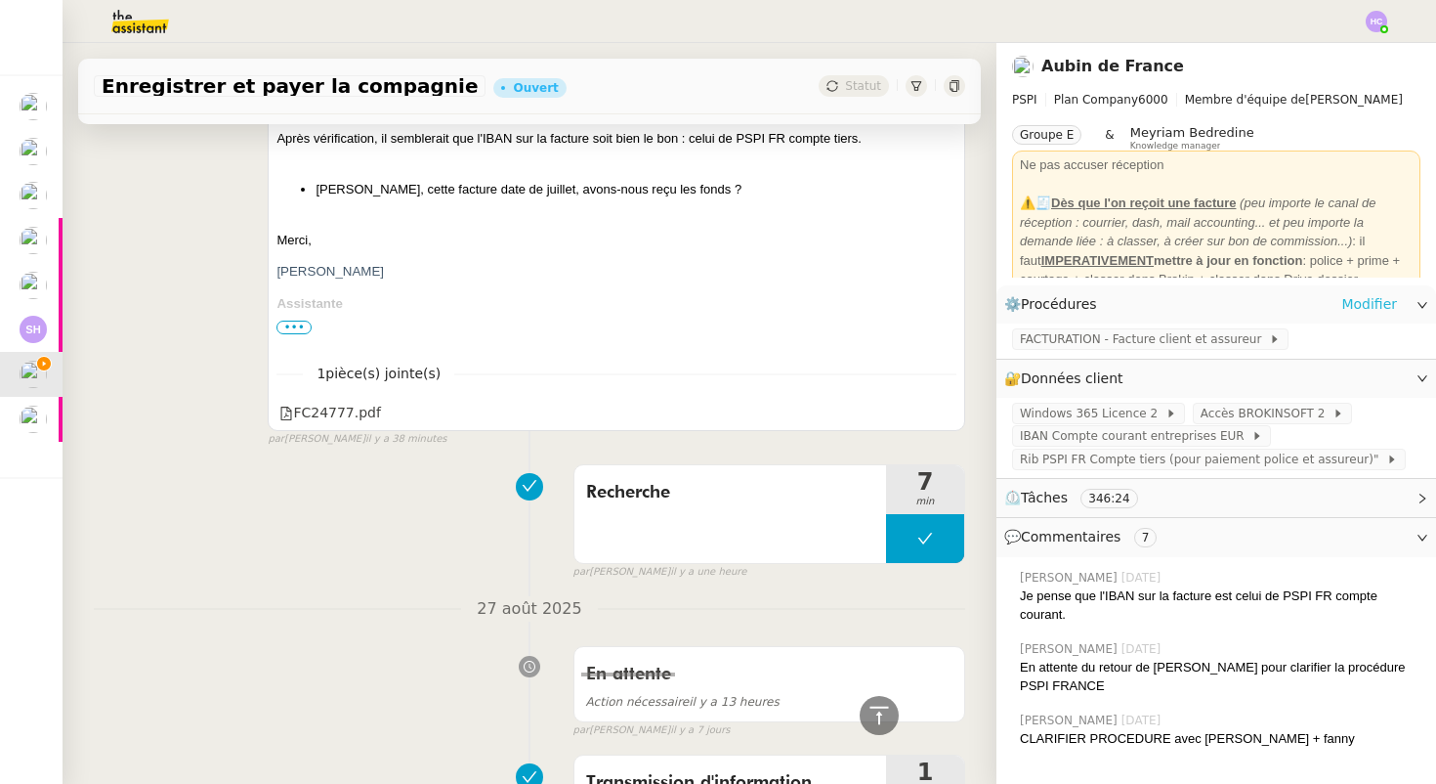
click at [1360, 305] on link "Modifier" at bounding box center [1369, 304] width 56 height 22
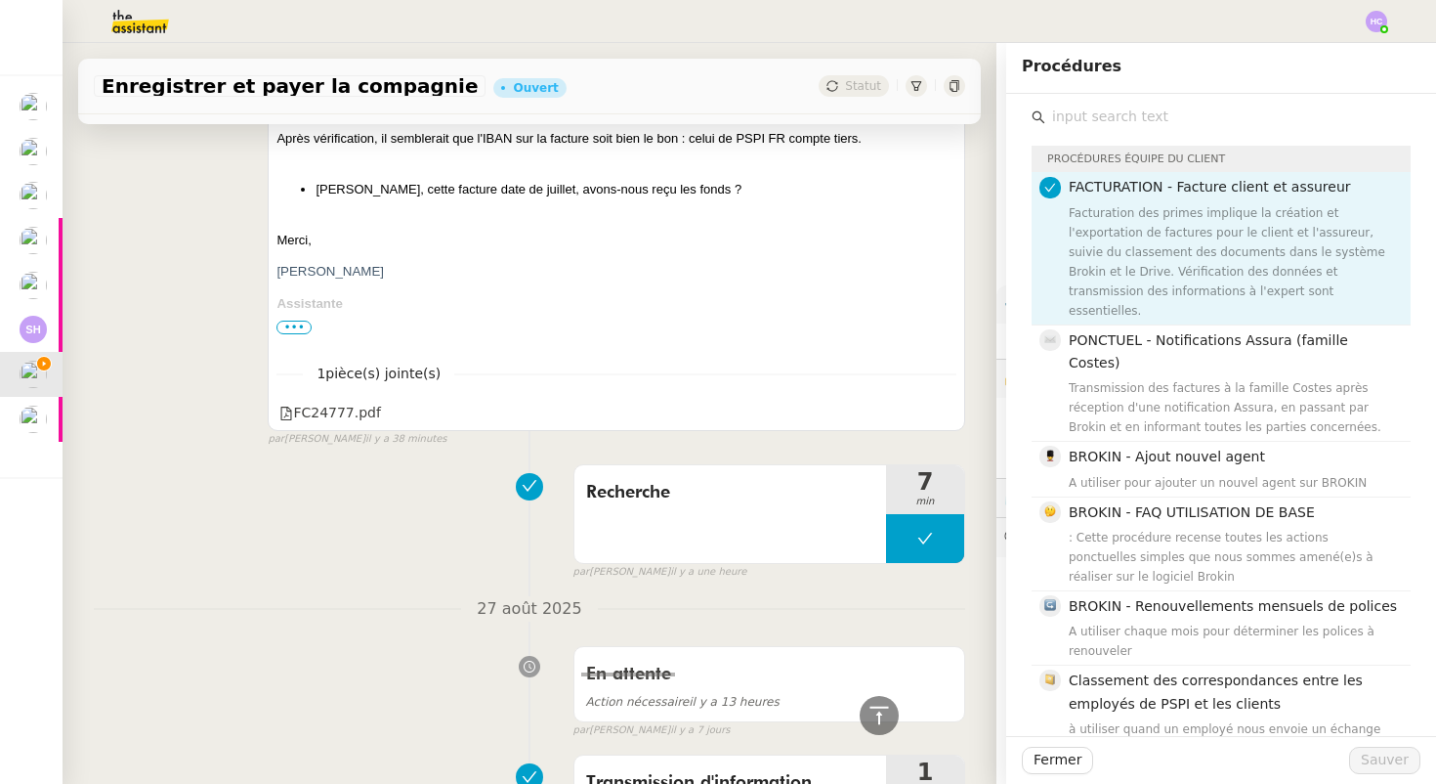
click at [1207, 243] on div "Facturation des primes implique la création et l'exportation de factures pour l…" at bounding box center [1234, 261] width 330 height 117
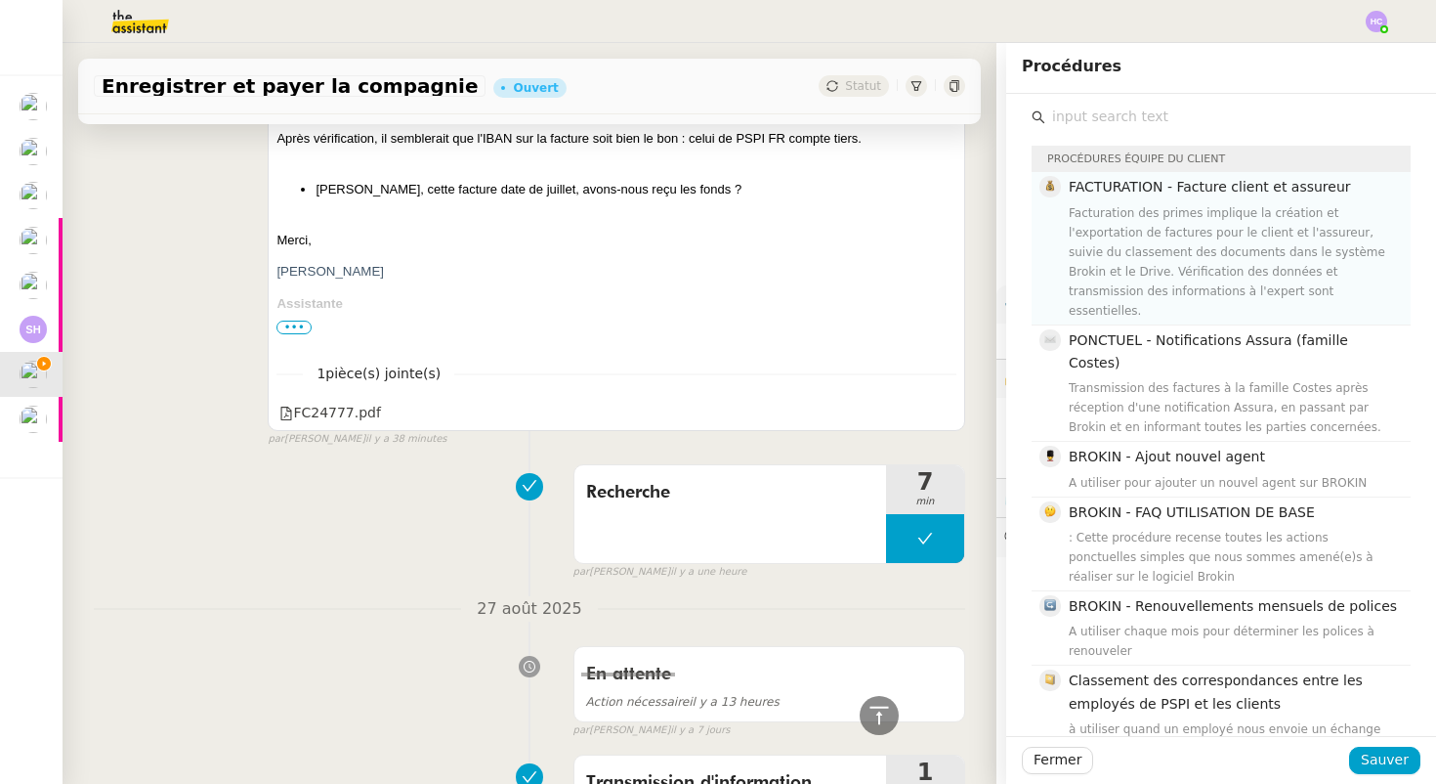
click at [1207, 243] on div "Facturation des primes implique la création et l'exportation de factures pour l…" at bounding box center [1234, 261] width 330 height 117
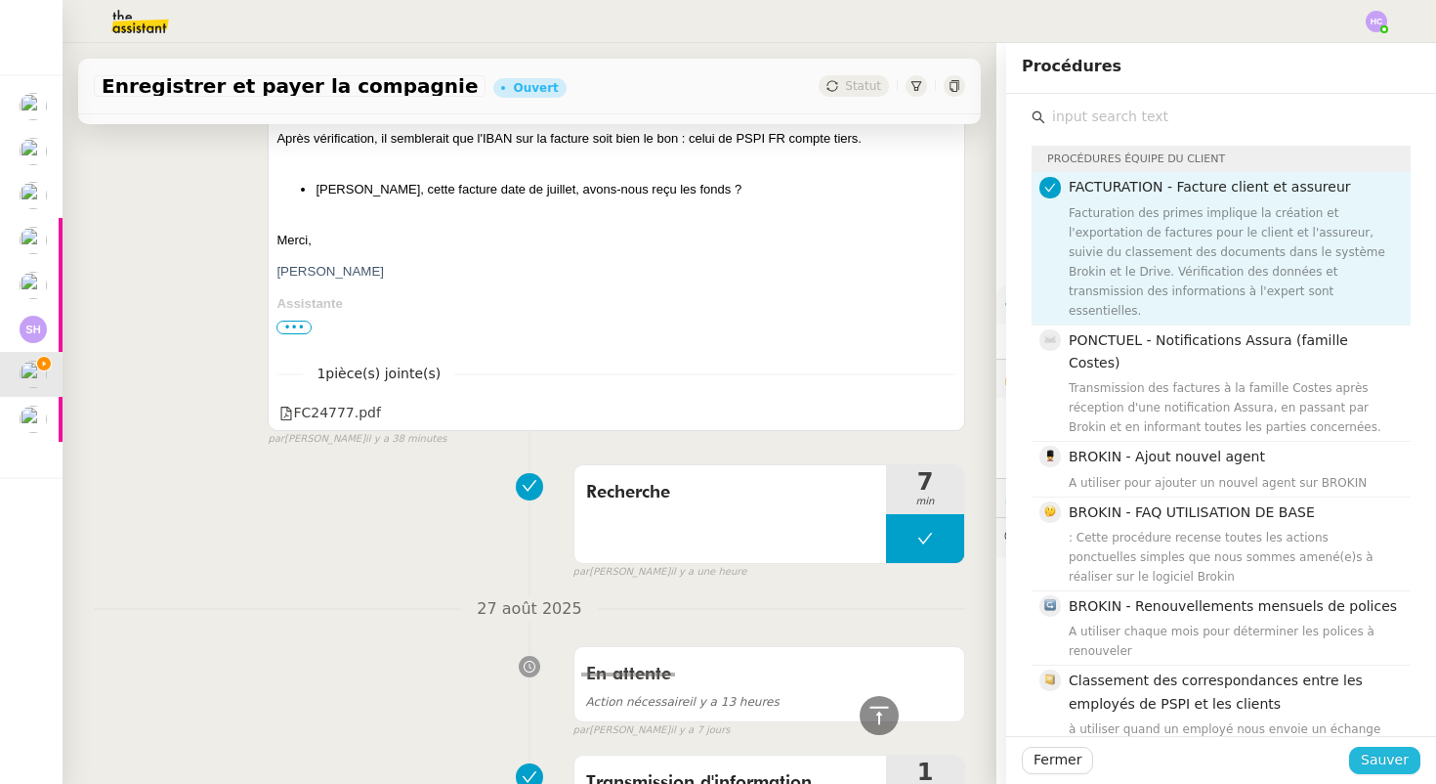
click at [1369, 757] on span "Sauver" at bounding box center [1385, 759] width 48 height 22
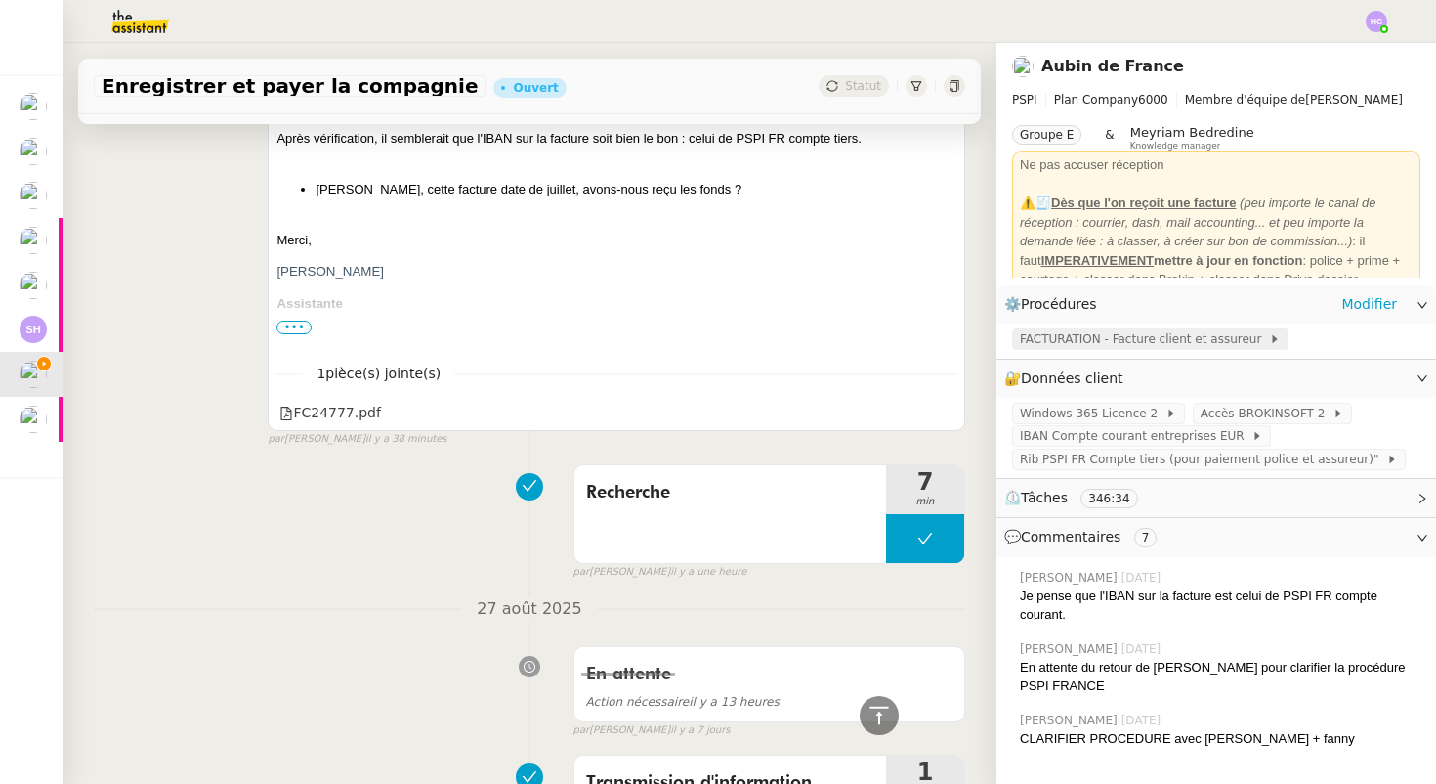
click at [1147, 338] on span "FACTURATION - Facture client et assureur" at bounding box center [1144, 339] width 249 height 20
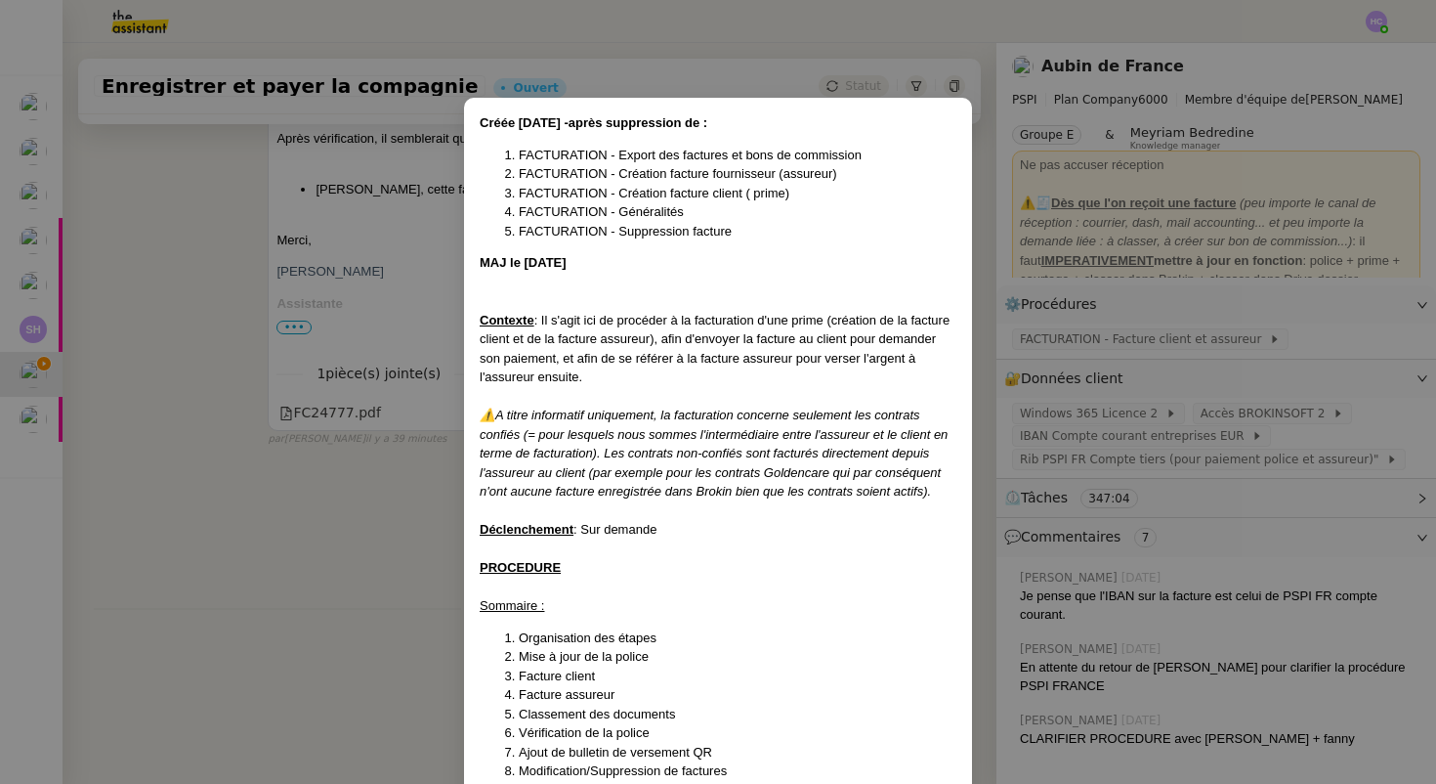
click at [1053, 335] on nz-modal-container "Créée 23/07/25 -après suppression de : FACTURATION - Export des factures et bon…" at bounding box center [718, 392] width 1436 height 784
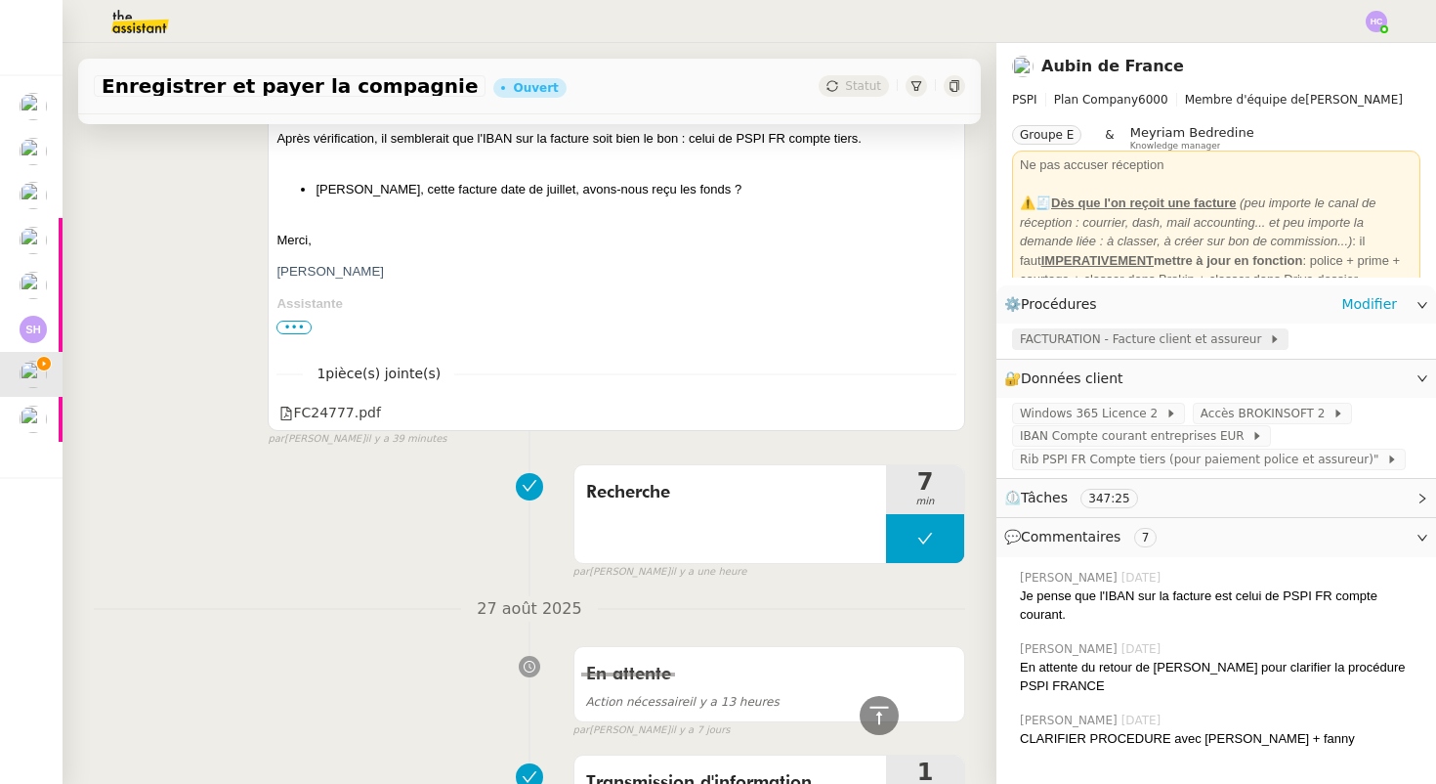
click at [1184, 343] on span "FACTURATION - Facture client et assureur" at bounding box center [1144, 339] width 249 height 20
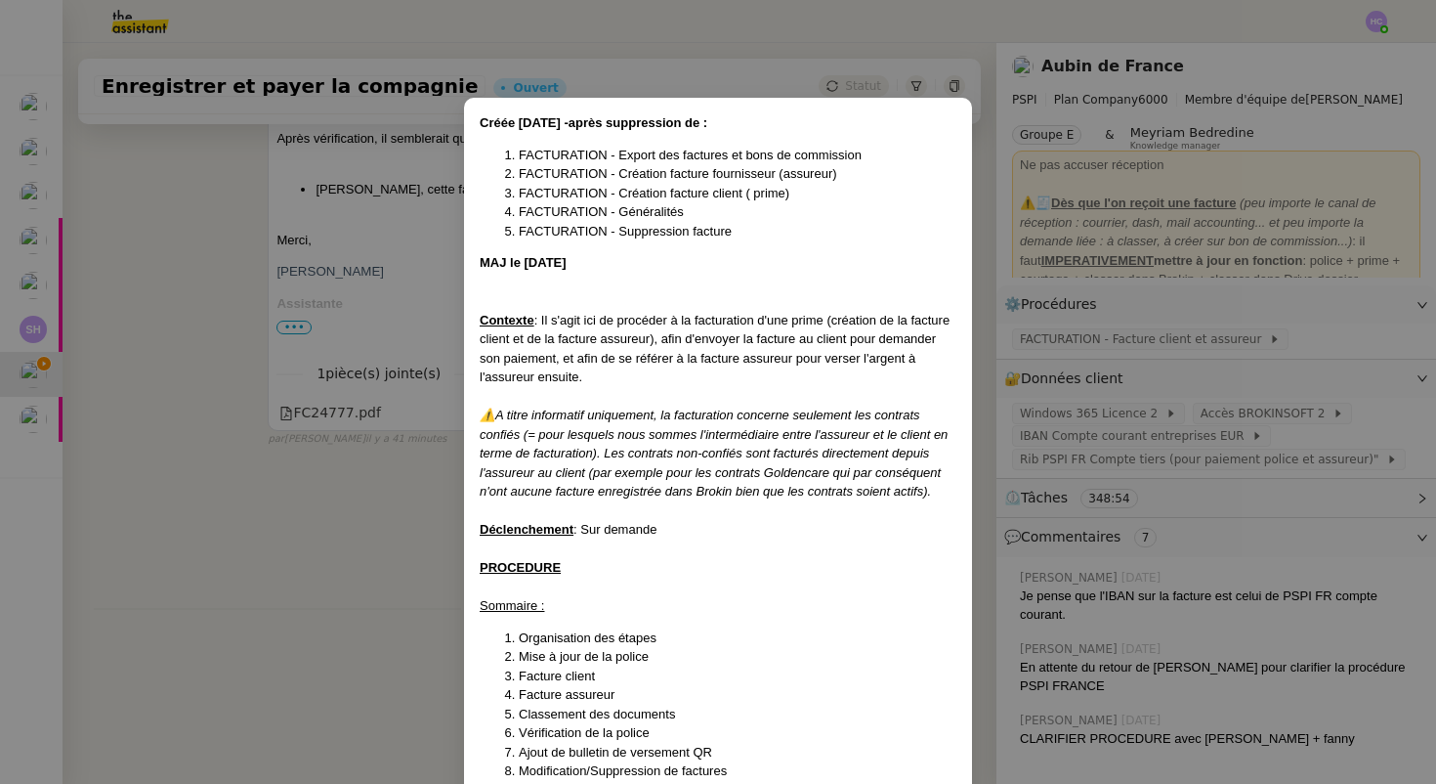
click at [1164, 353] on nz-modal-container "Créée 23/07/25 -après suppression de : FACTURATION - Export des factures et bon…" at bounding box center [718, 392] width 1436 height 784
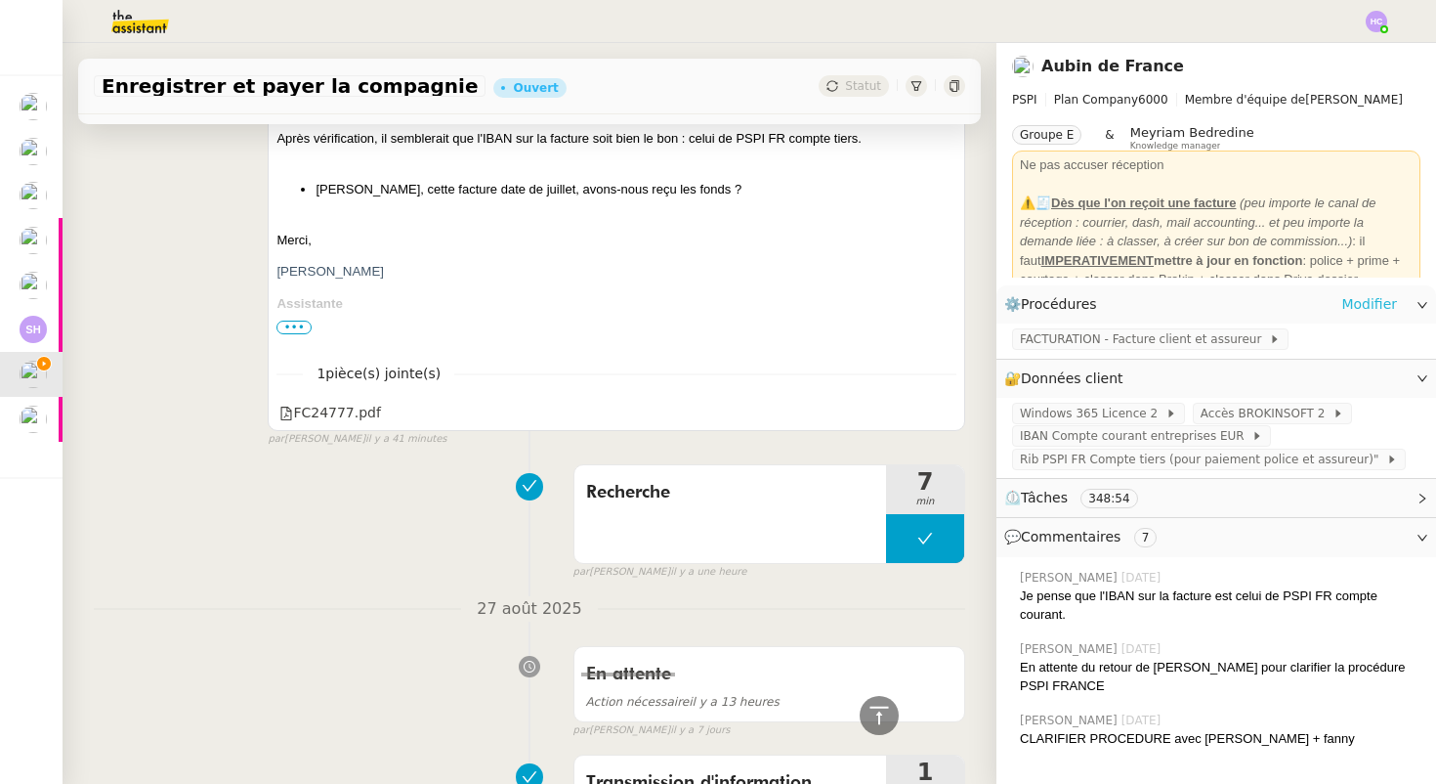
click at [1373, 297] on link "Modifier" at bounding box center [1369, 304] width 56 height 22
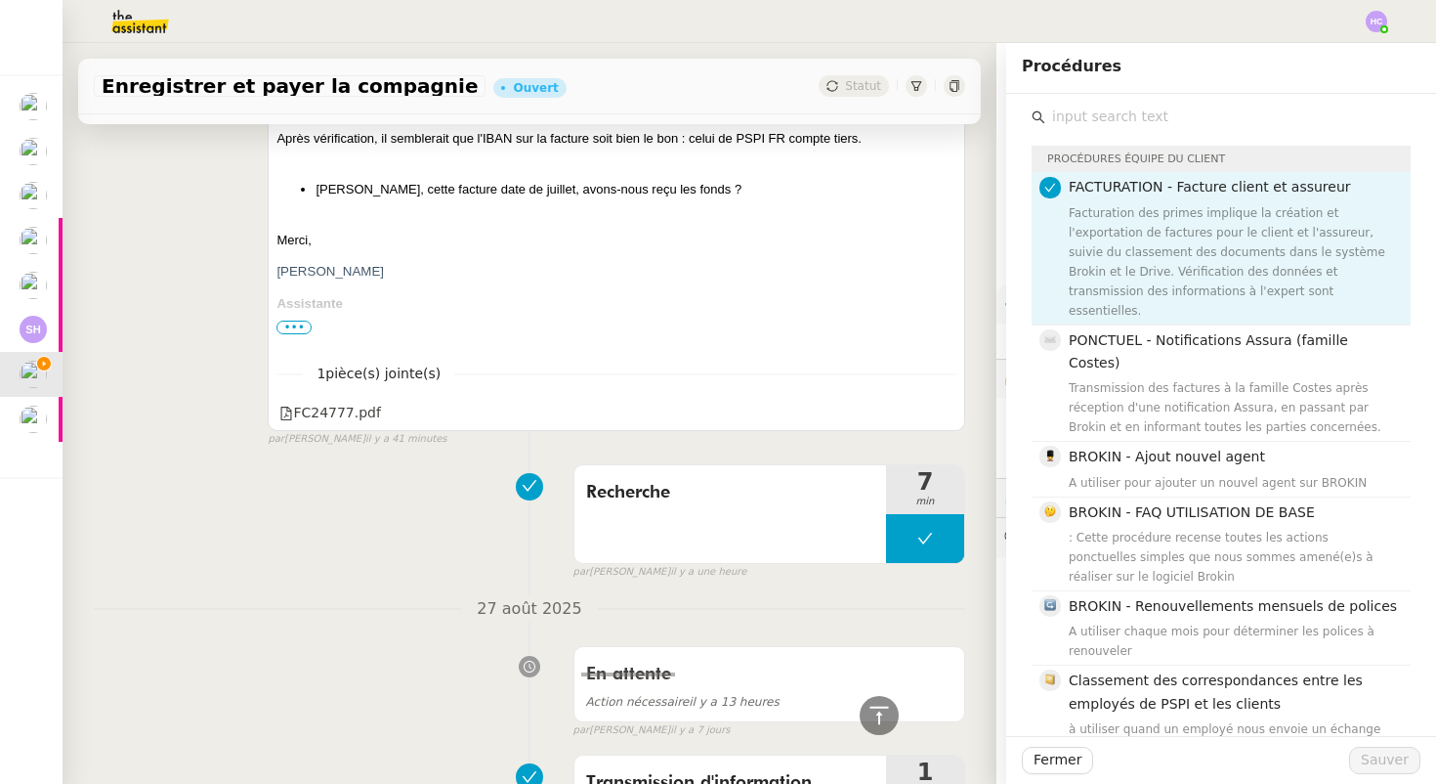
click at [1084, 124] on input "text" at bounding box center [1227, 117] width 365 height 26
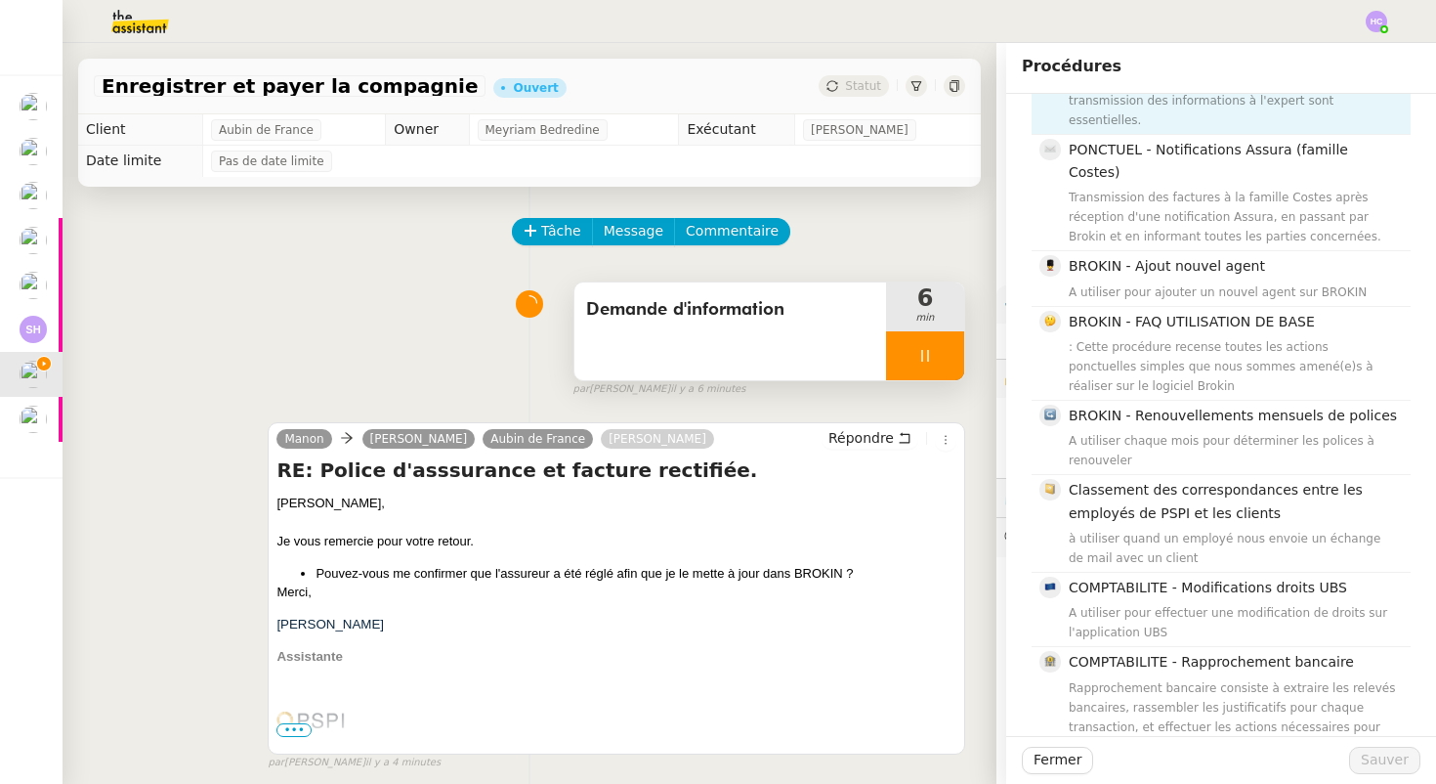
click at [940, 351] on div at bounding box center [925, 355] width 78 height 49
click at [940, 351] on icon at bounding box center [945, 356] width 16 height 16
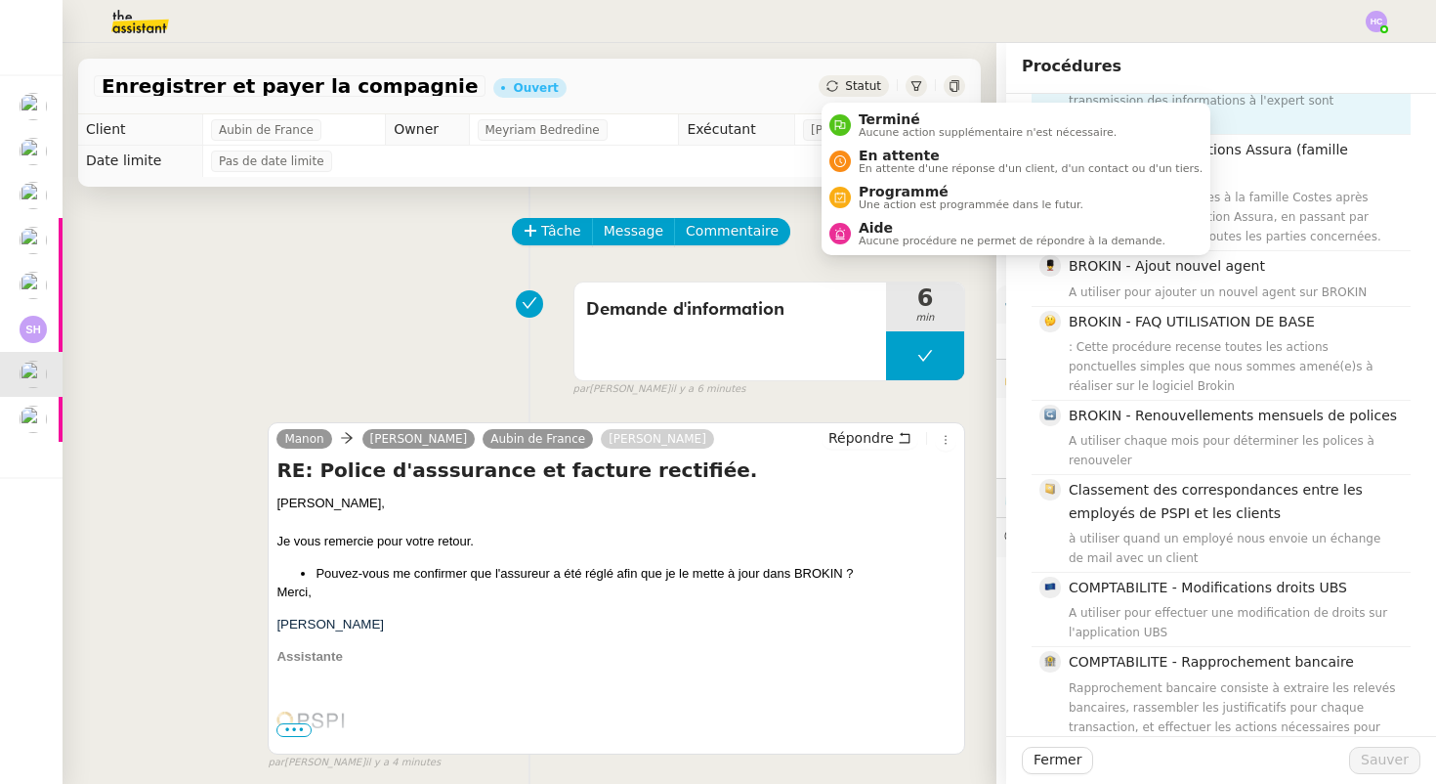
click at [856, 90] on span "Statut" at bounding box center [863, 86] width 36 height 14
click at [872, 166] on span "En attente d'une réponse d'un client, d'un contact ou d'un tiers." at bounding box center [1031, 168] width 344 height 11
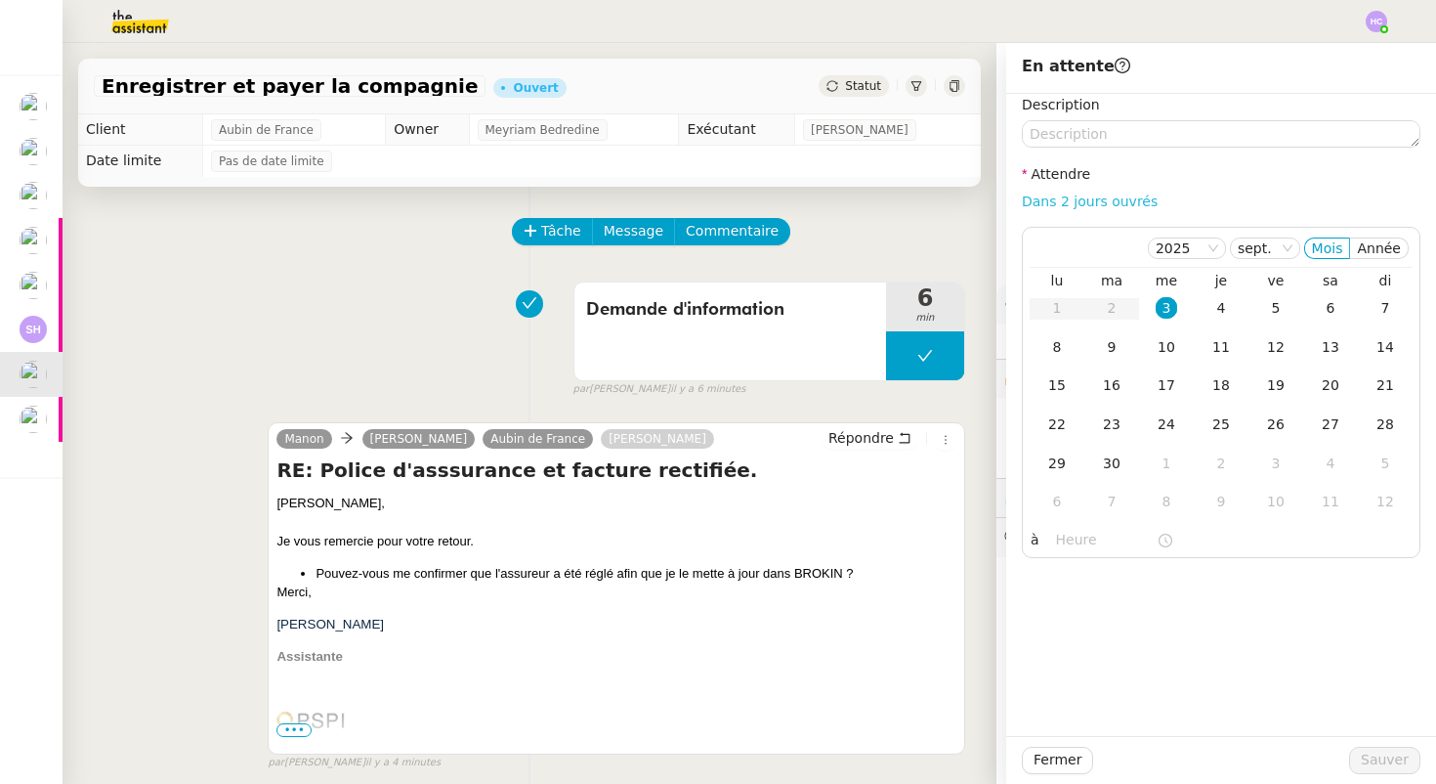
click at [1078, 199] on link "Dans 2 jours ouvrés" at bounding box center [1090, 201] width 136 height 16
type input "07:00"
click at [1078, 758] on span "Fermer" at bounding box center [1058, 759] width 48 height 22
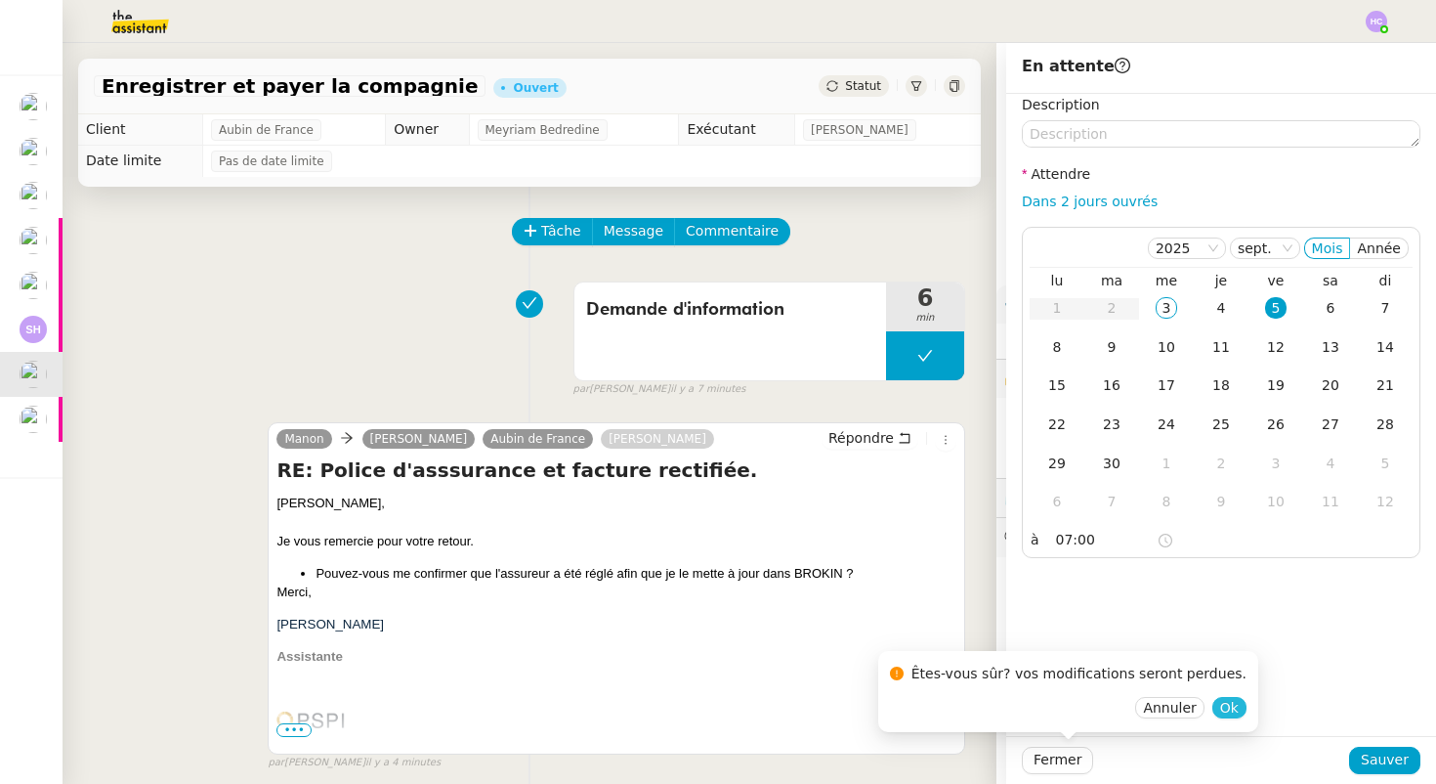
click at [1220, 703] on span "Ok" at bounding box center [1229, 708] width 19 height 20
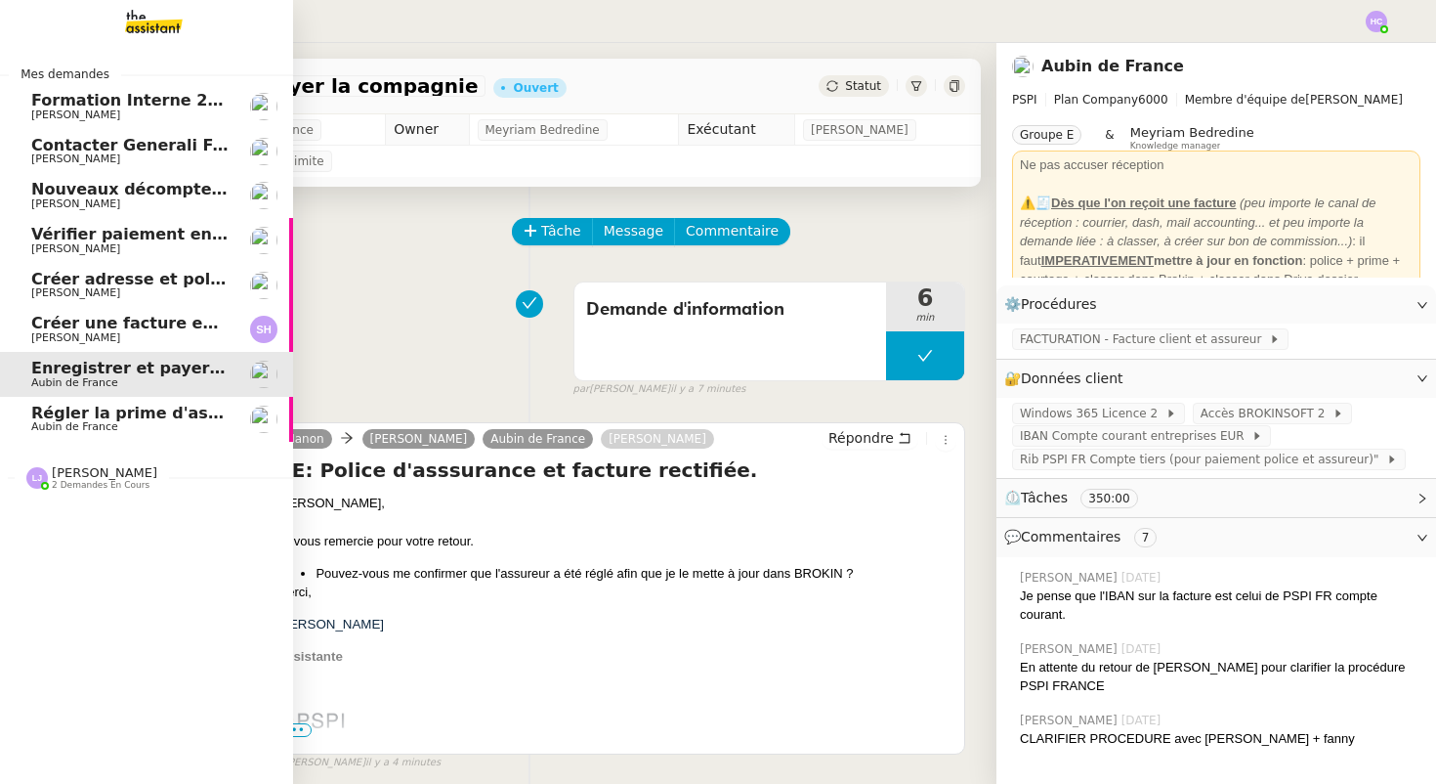
click at [87, 418] on span "Régler la prime d'assurance" at bounding box center [154, 413] width 246 height 19
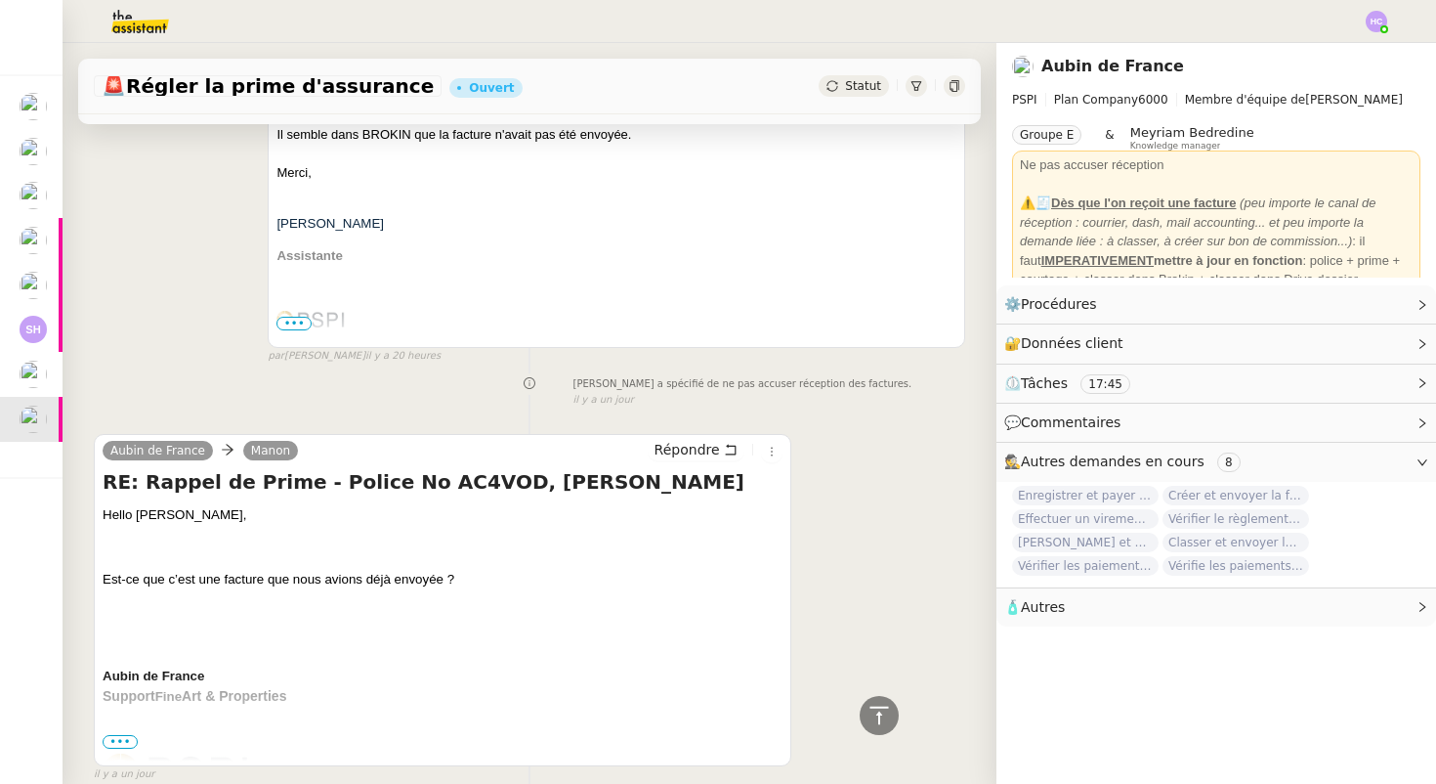
scroll to position [2286, 0]
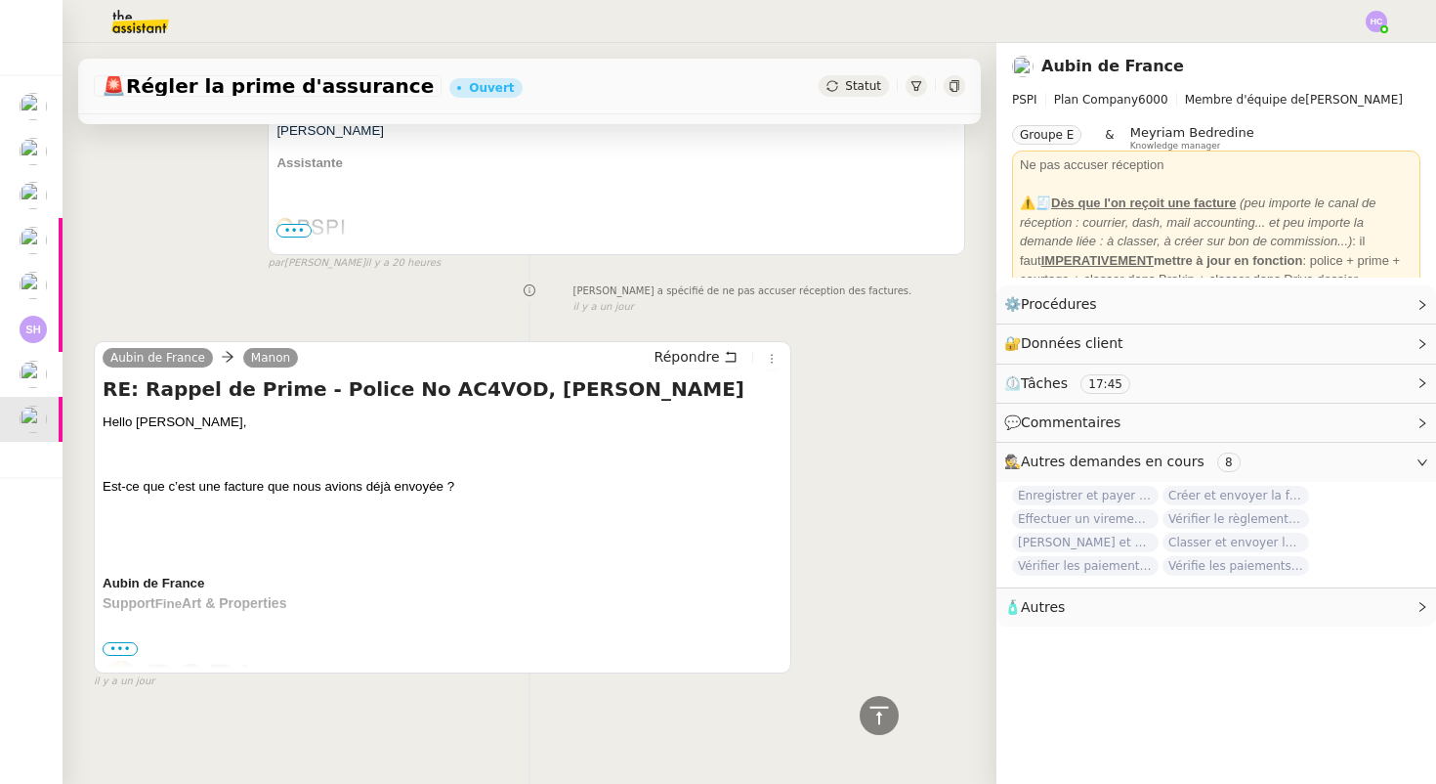
click at [125, 648] on span "•••" at bounding box center [120, 649] width 35 height 14
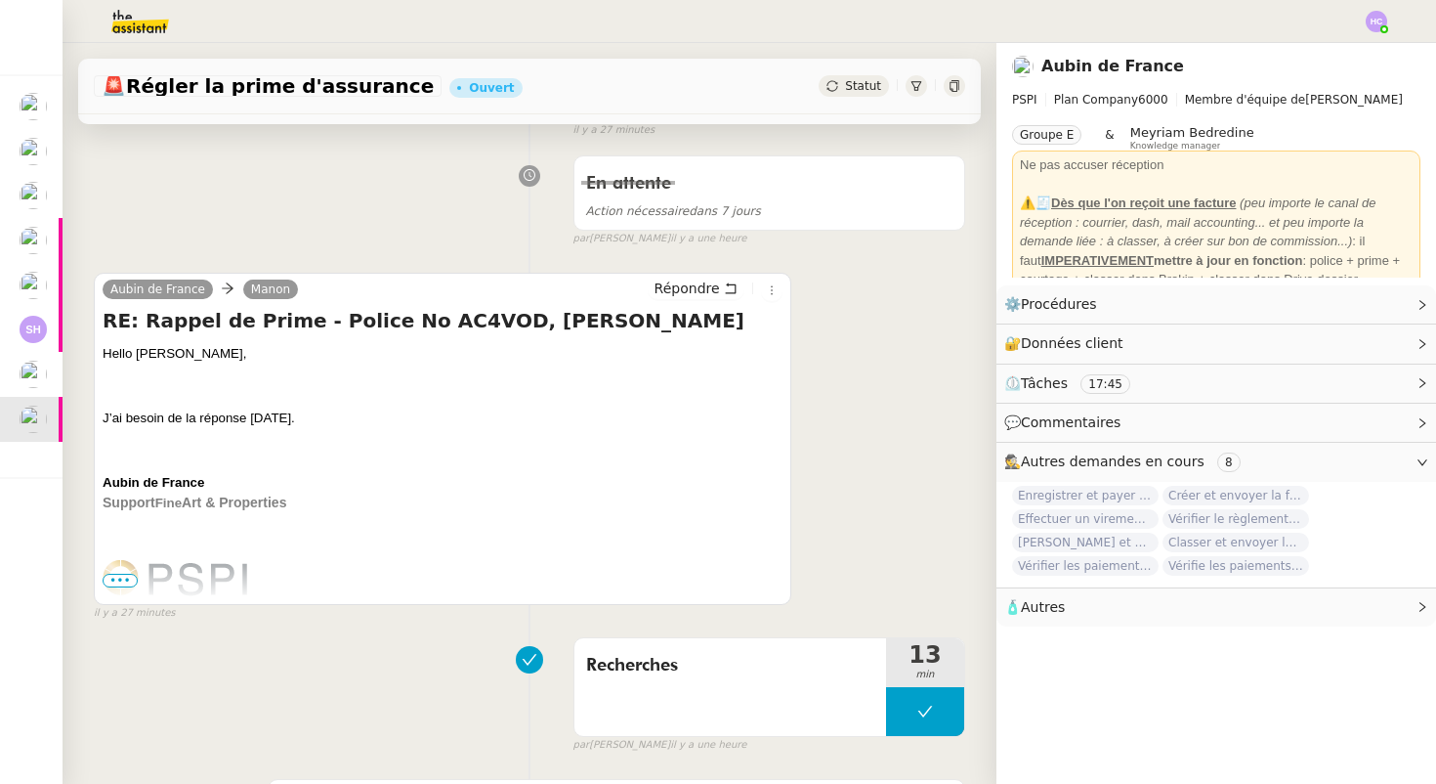
scroll to position [0, 0]
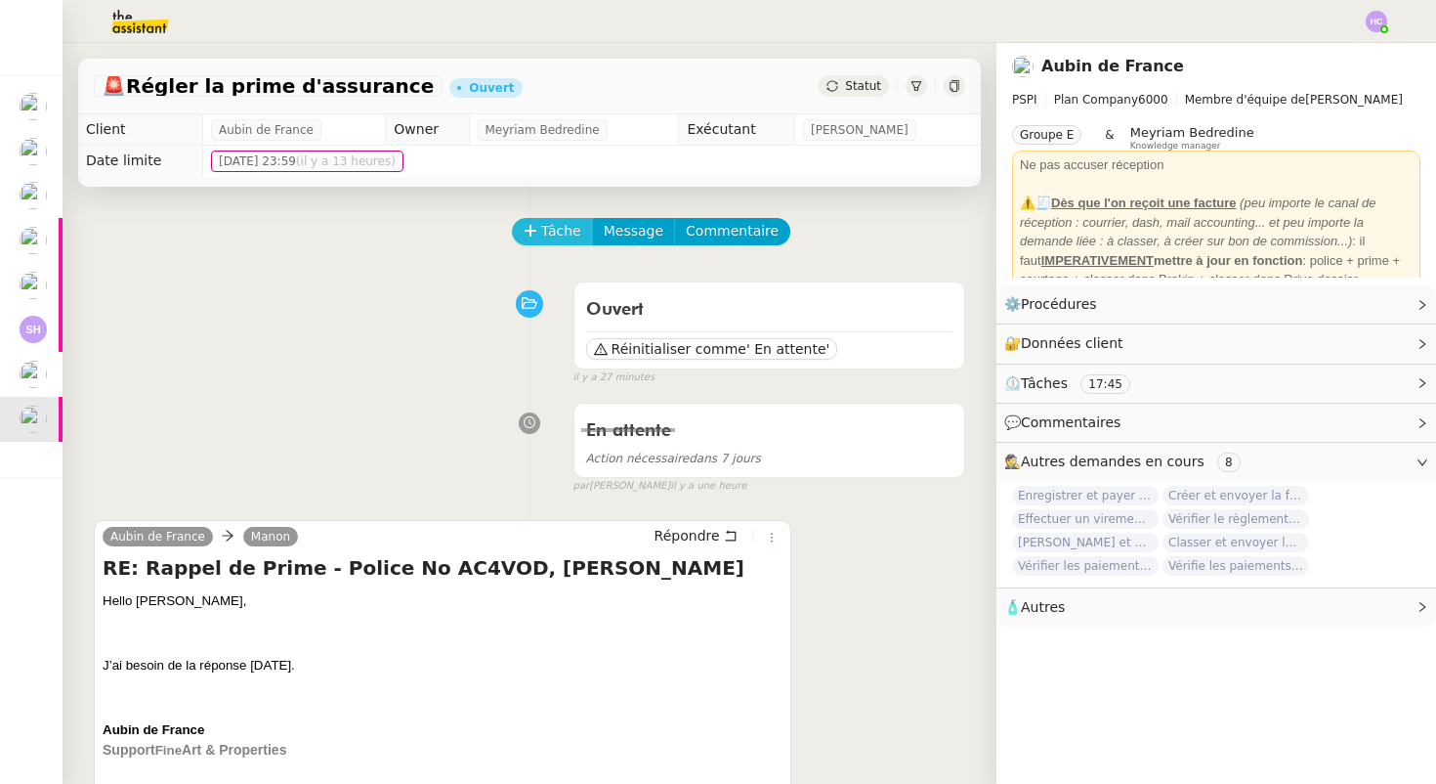
click at [563, 227] on span "Tâche" at bounding box center [561, 231] width 40 height 22
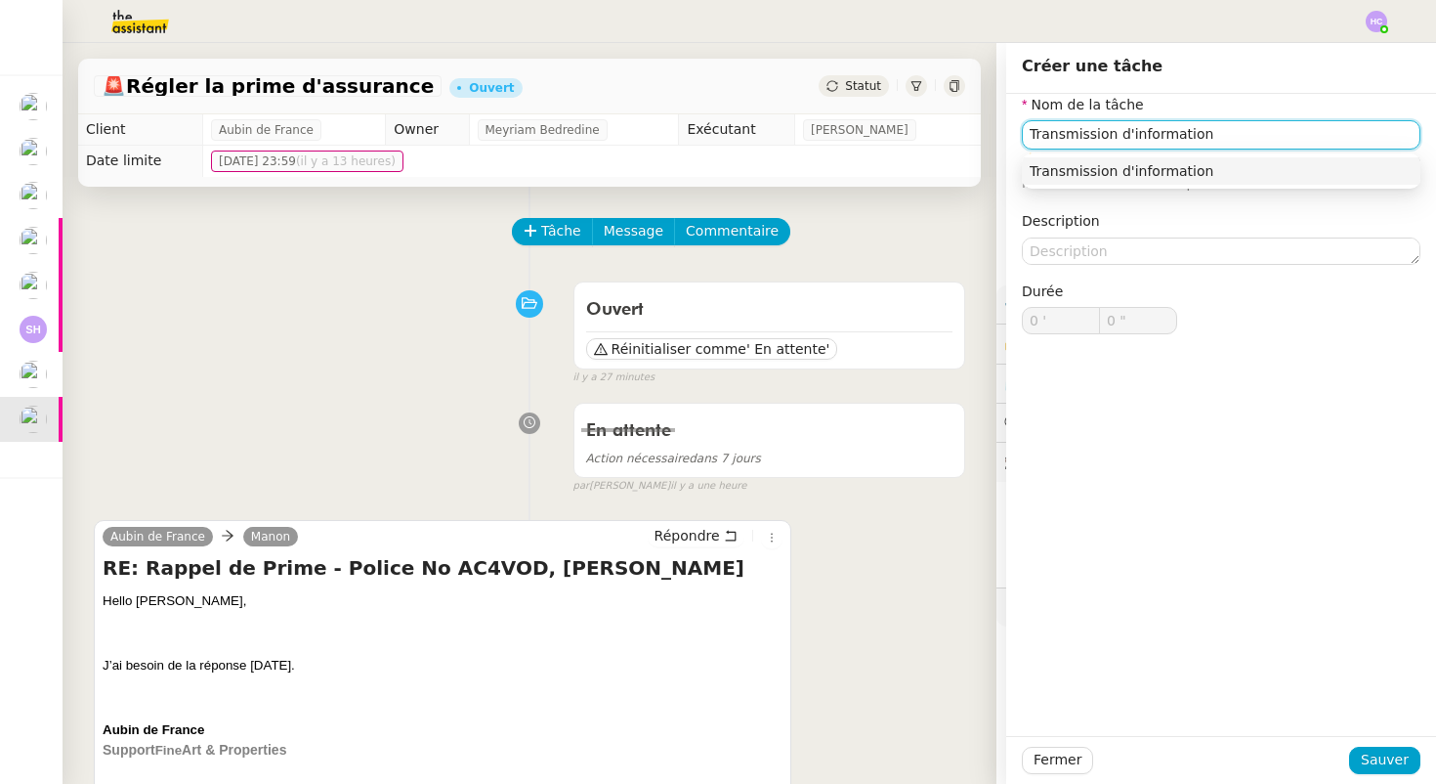
click at [1231, 166] on div "Transmission d'information" at bounding box center [1221, 171] width 383 height 18
type input "Transmission d'information"
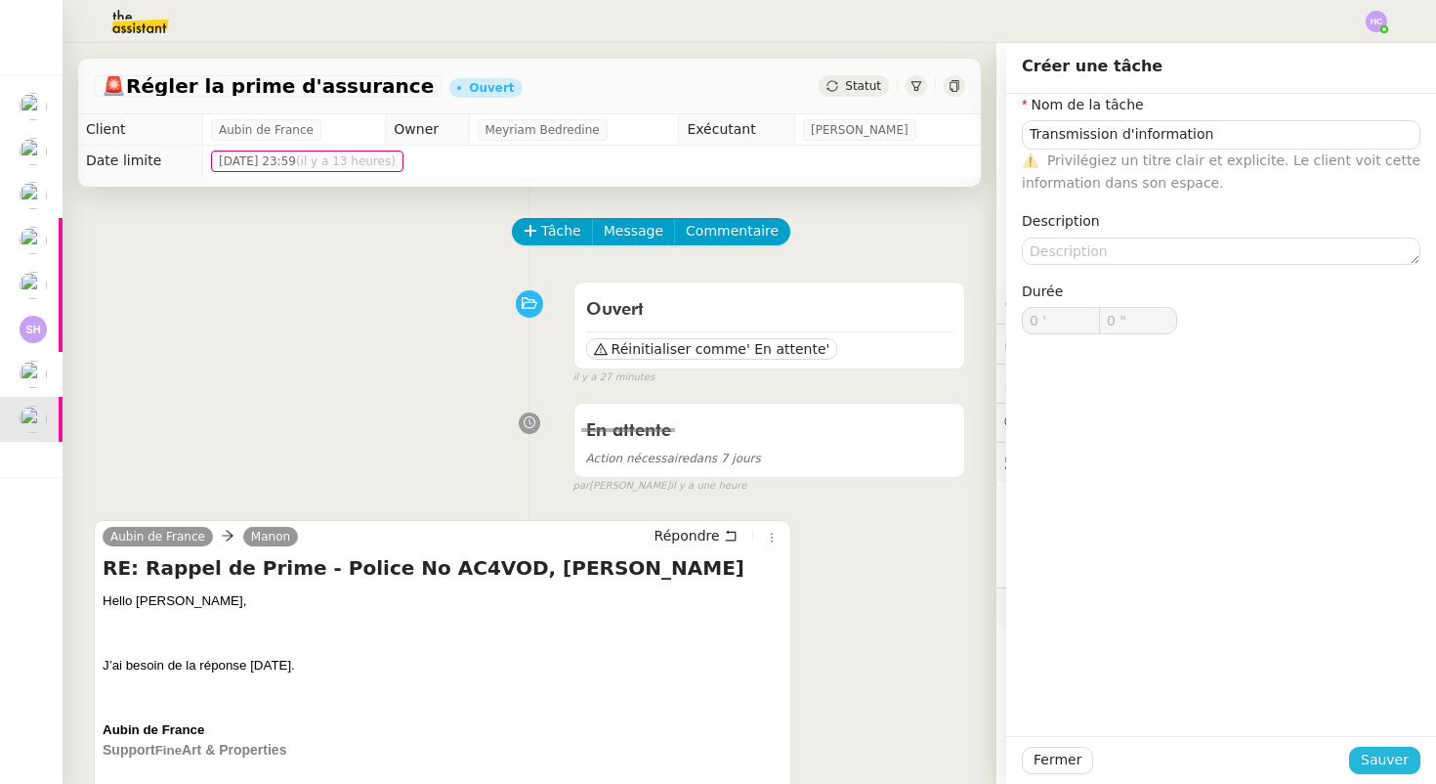
click at [1413, 750] on button "Sauver" at bounding box center [1384, 759] width 71 height 27
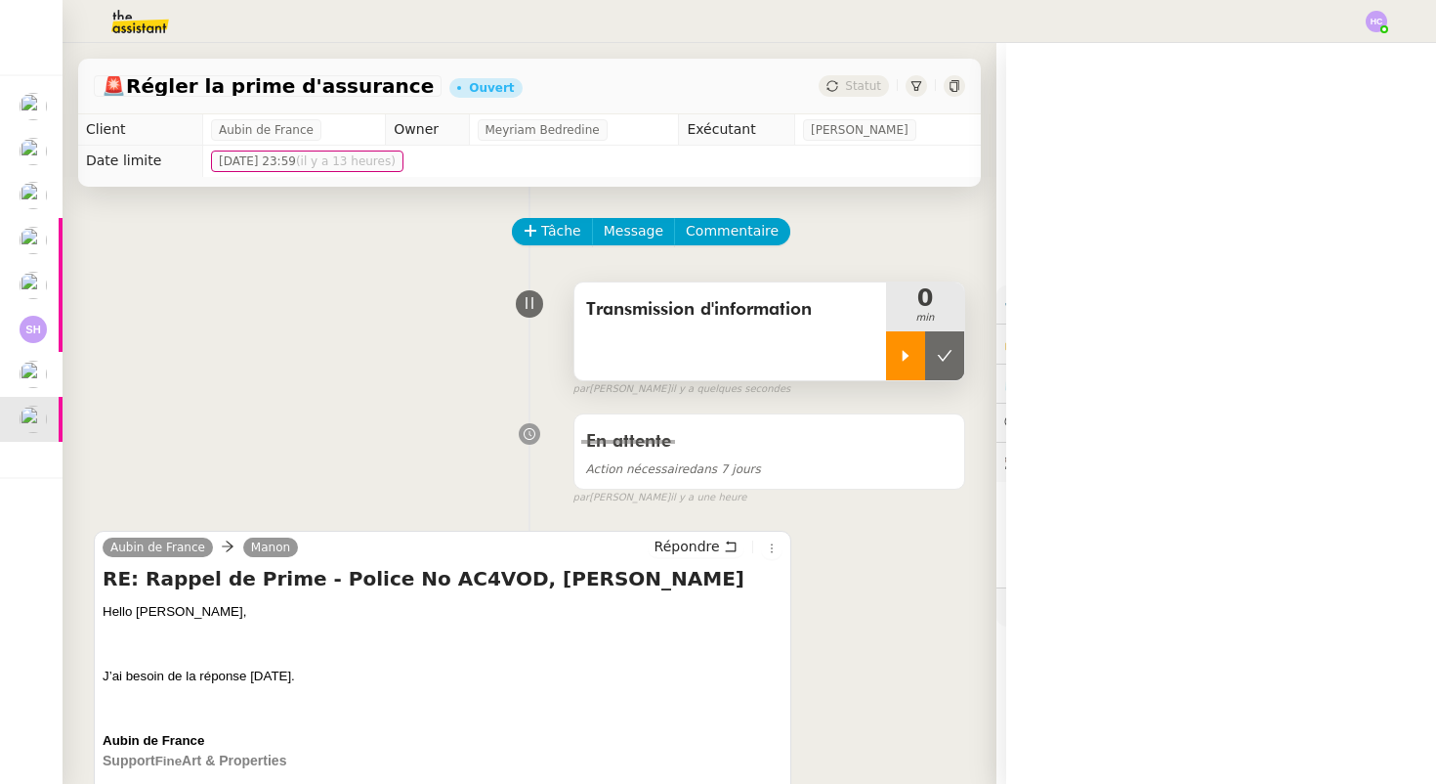
click at [919, 351] on div at bounding box center [905, 355] width 39 height 49
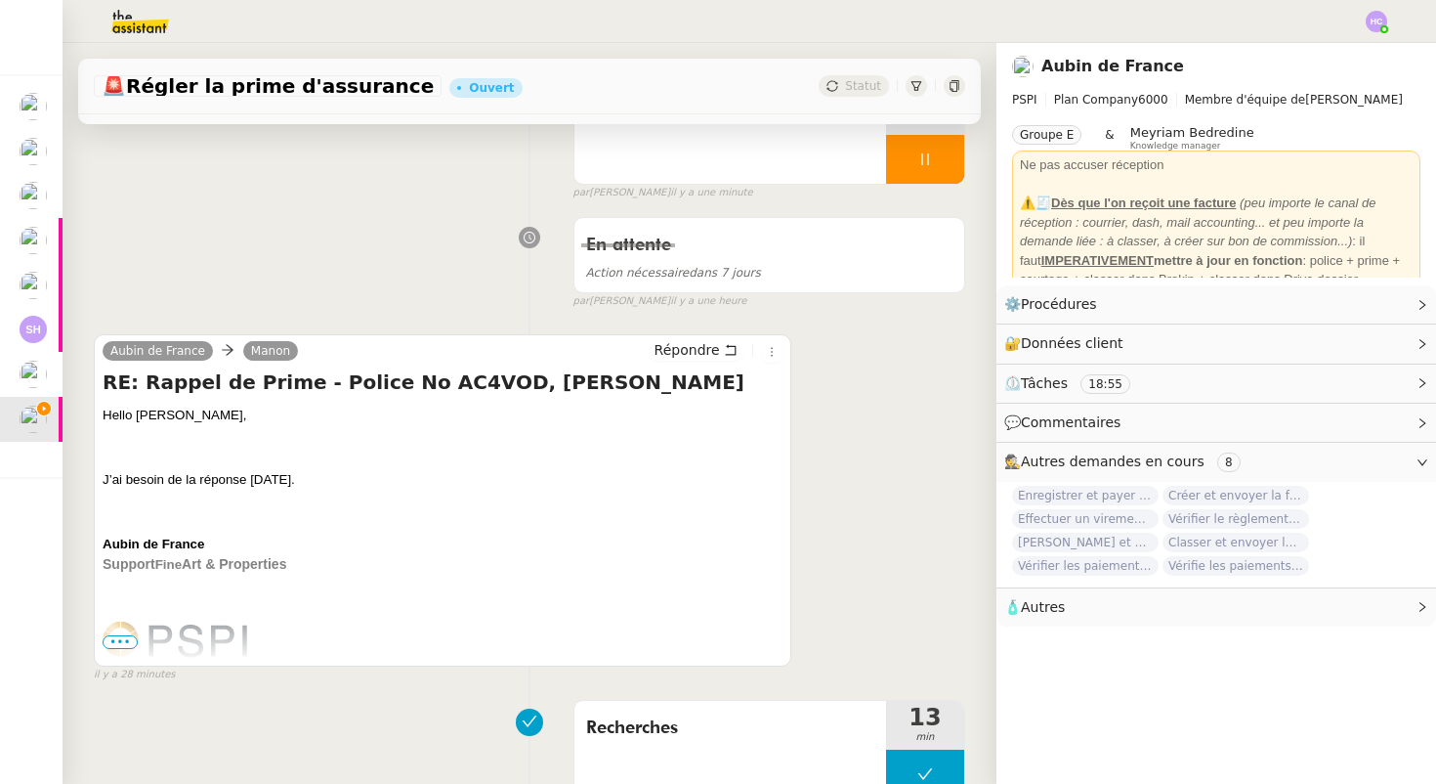
scroll to position [232, 0]
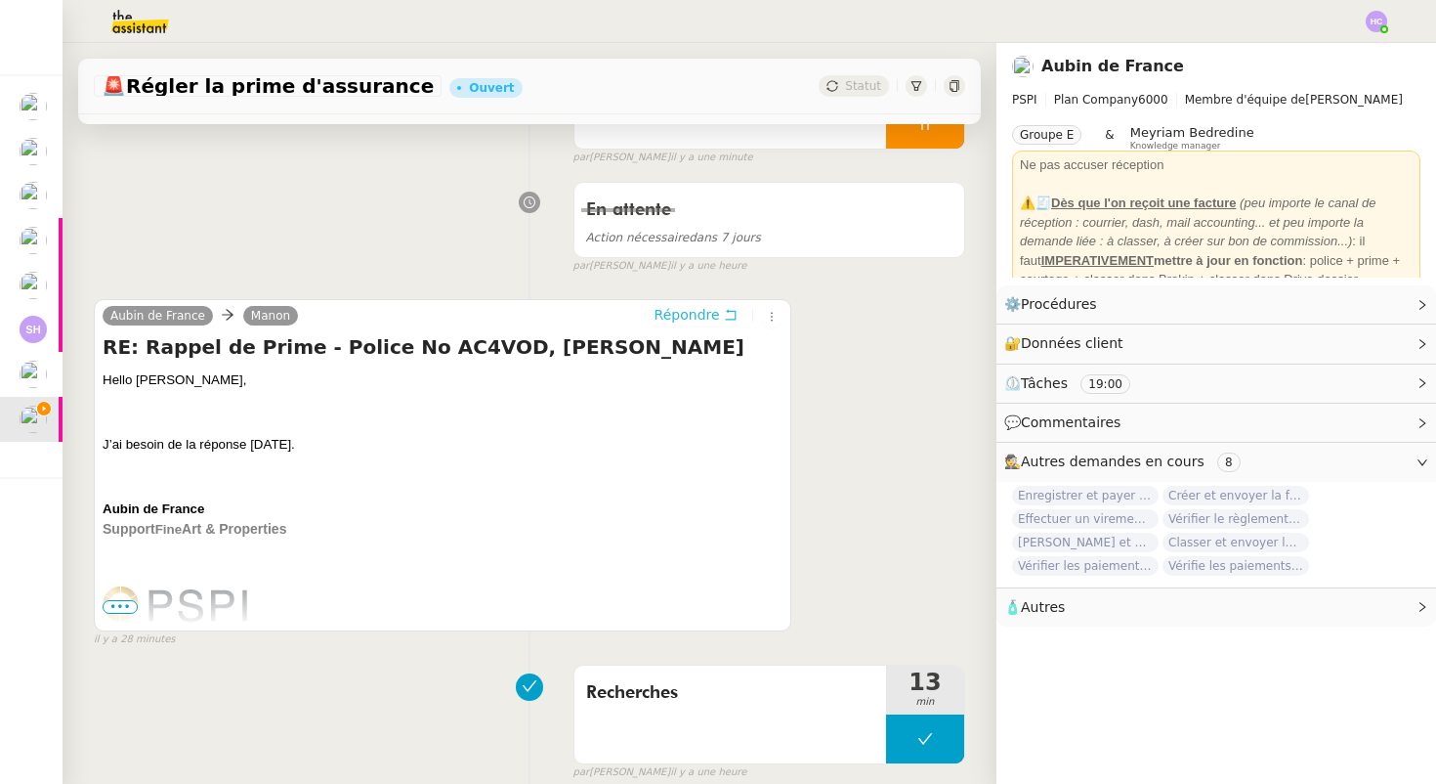
click at [711, 312] on span "Répondre" at bounding box center [687, 315] width 65 height 20
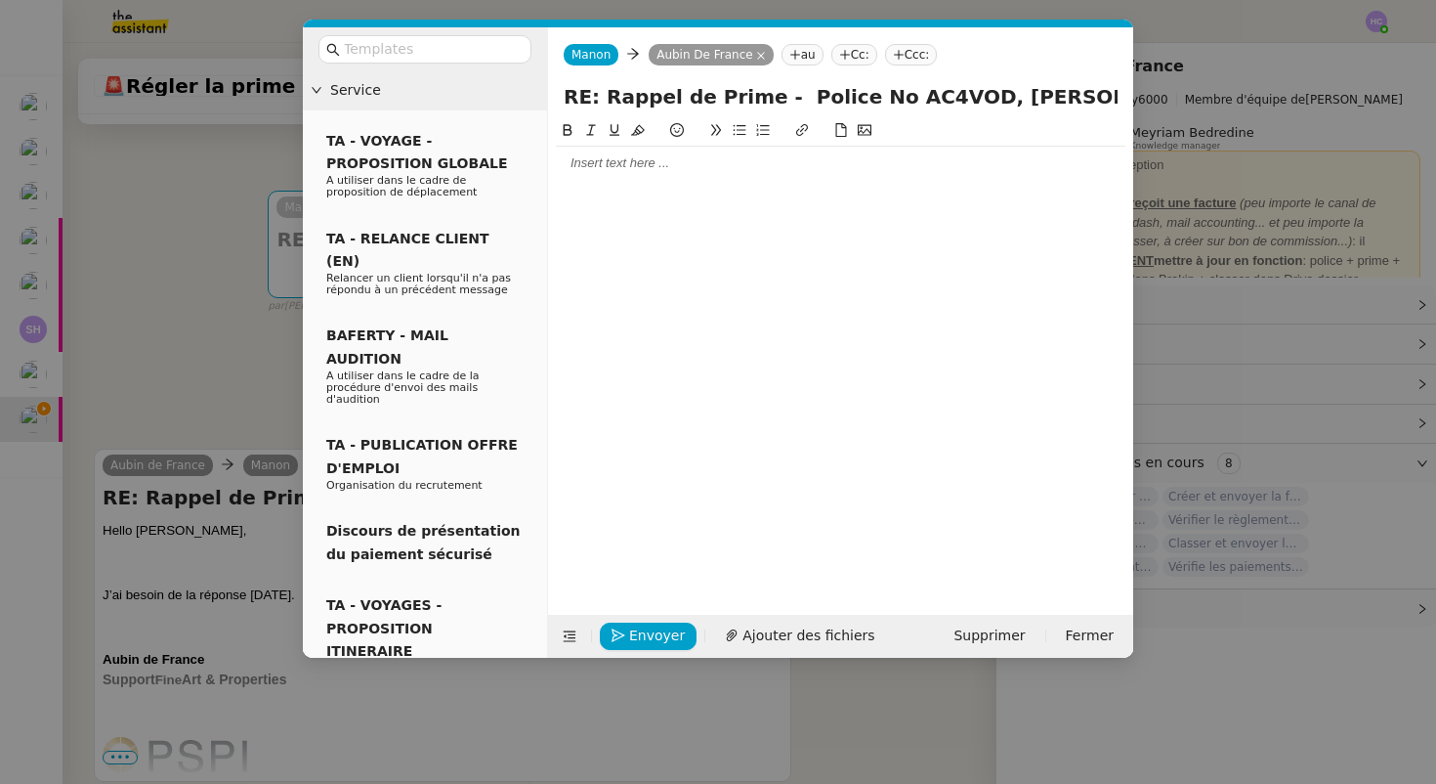
click at [796, 55] on nz-tag "au" at bounding box center [803, 54] width 42 height 21
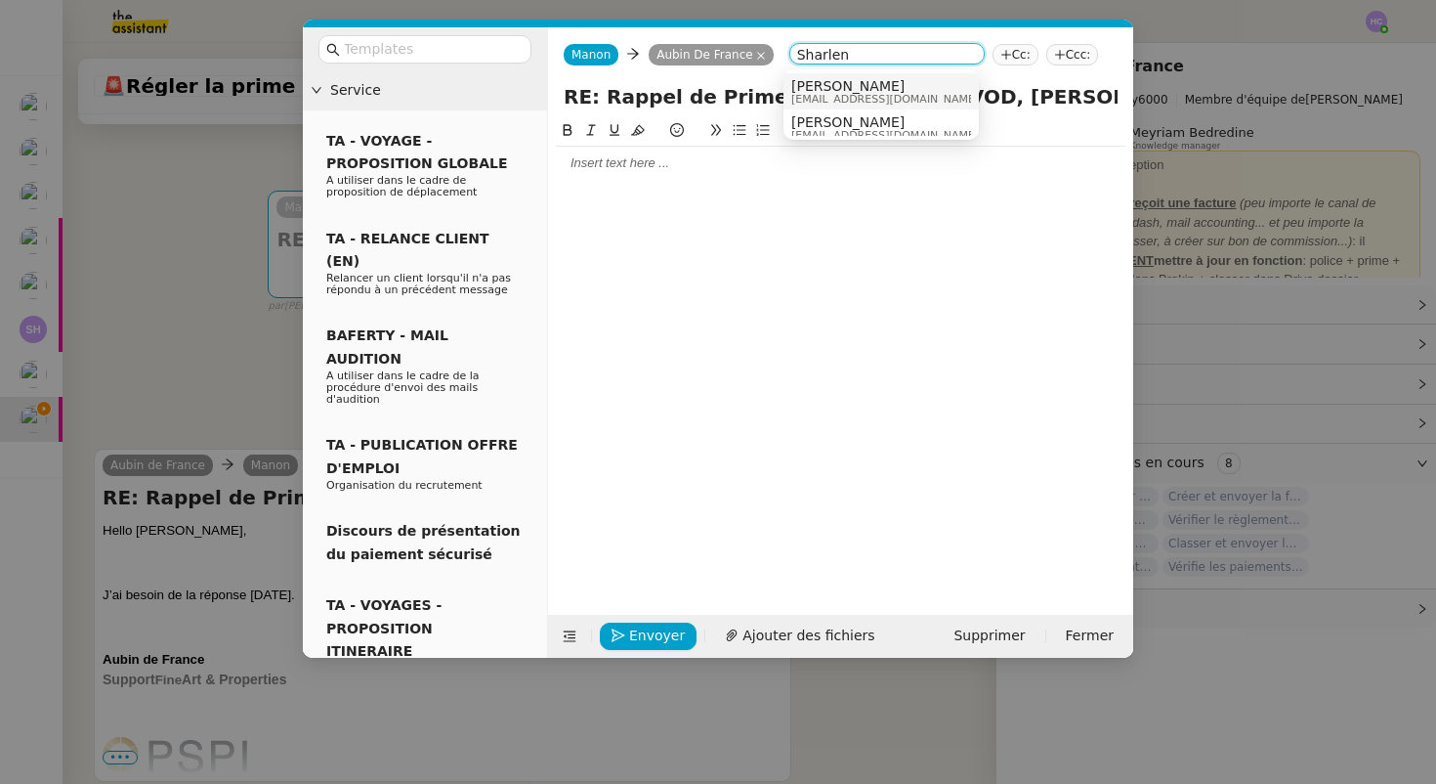
scroll to position [10, 0]
type input "Sharlen"
click at [871, 115] on span "Sharlen Torrado" at bounding box center [885, 113] width 188 height 16
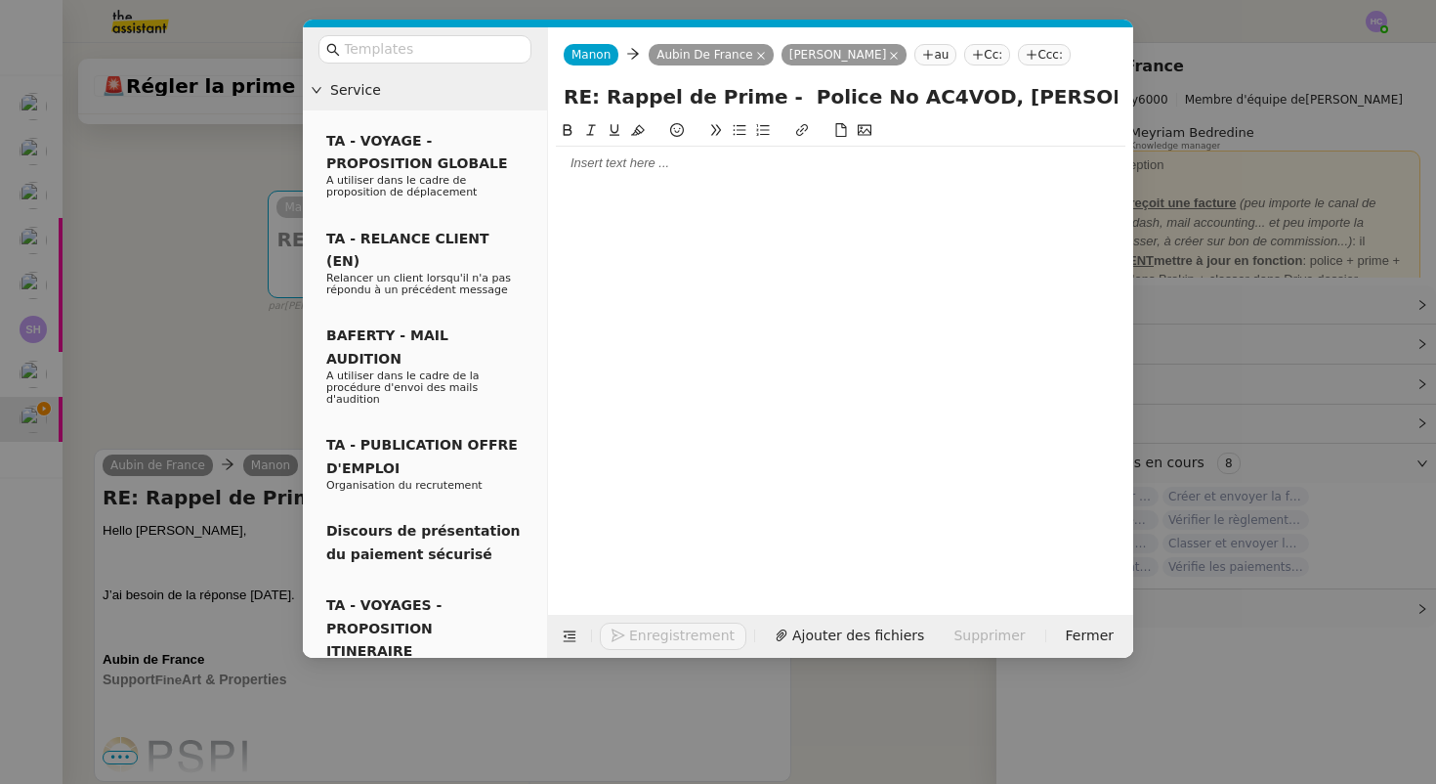
click at [661, 165] on div at bounding box center [841, 163] width 570 height 18
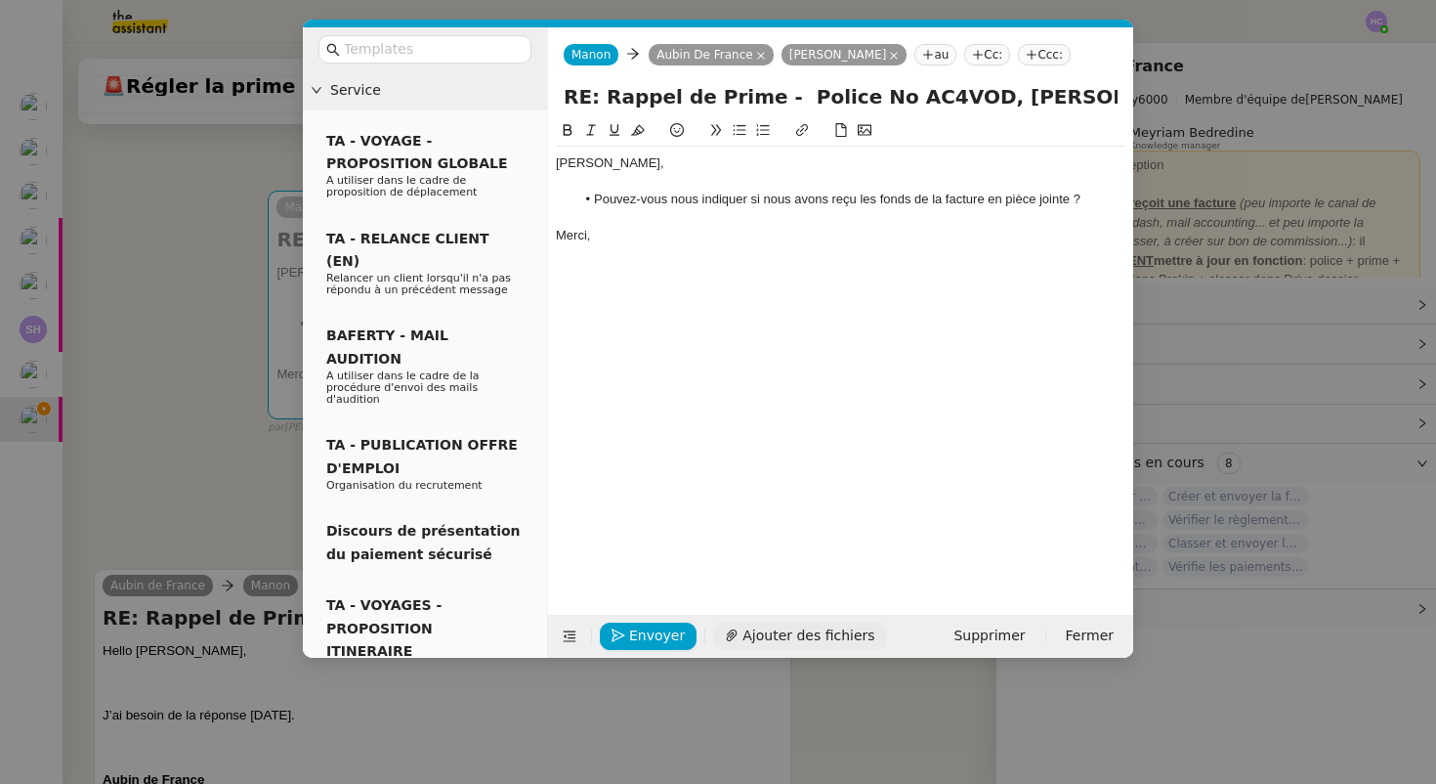
click at [782, 633] on span "Ajouter des fichiers" at bounding box center [809, 635] width 132 height 22
click at [1096, 205] on li "Pouvez-vous nous indiquer si nous avons reçu les fonds de la facture en pièce j…" at bounding box center [850, 200] width 551 height 18
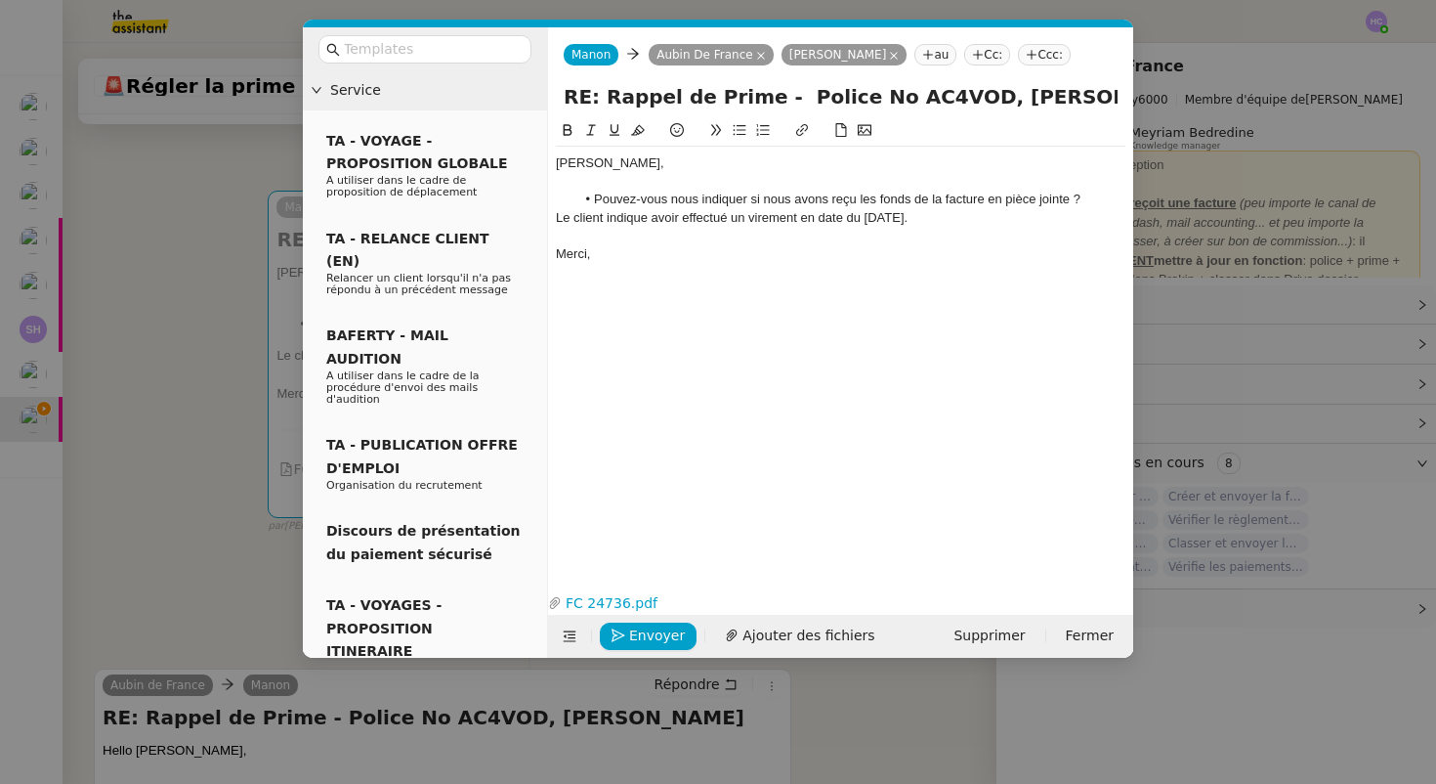
click at [557, 223] on div "Le client indique avoir effectué un virement en date du 20 juin." at bounding box center [841, 218] width 570 height 18
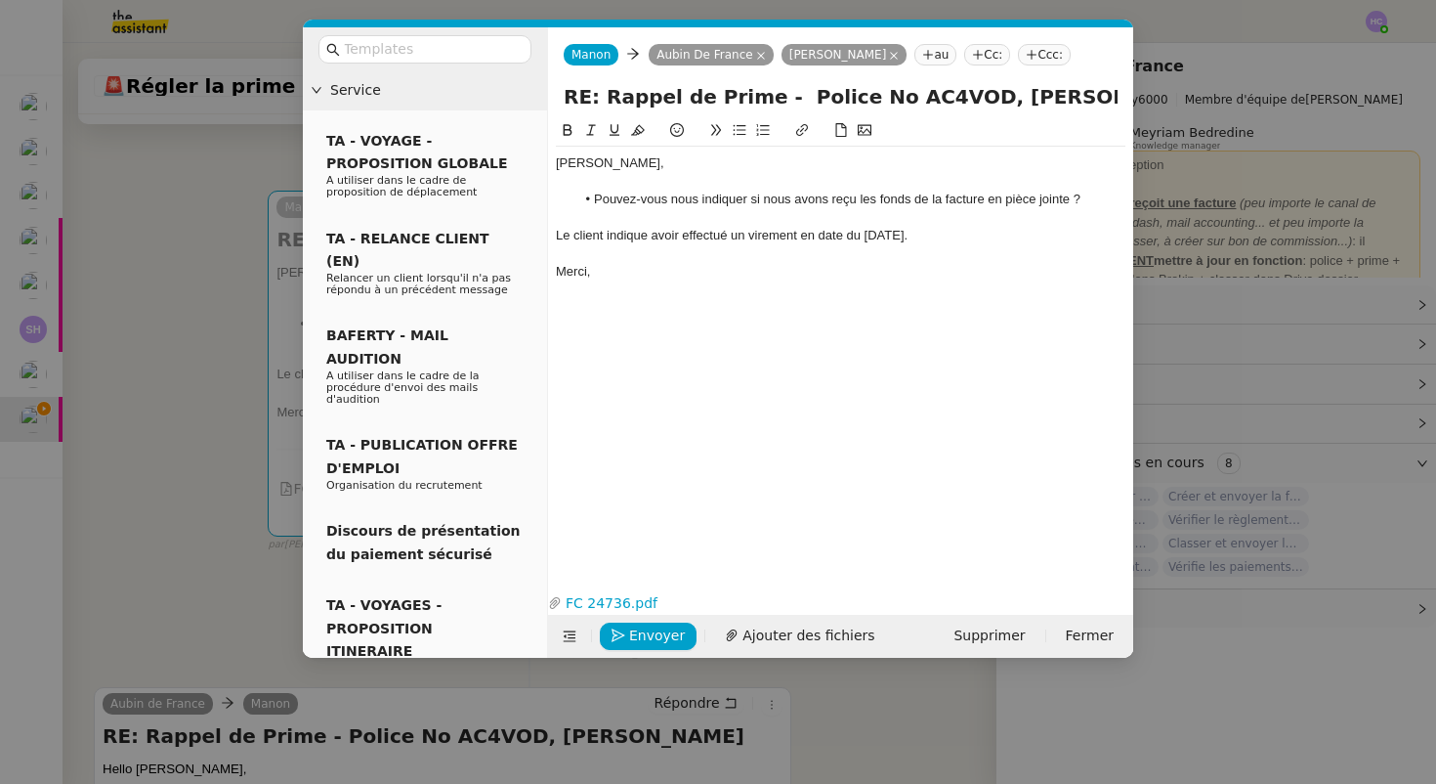
click at [919, 199] on li "Pouvez-vous nous indiquer si nous avons reçu les fonds de la facture en pièce j…" at bounding box center [850, 200] width 551 height 18
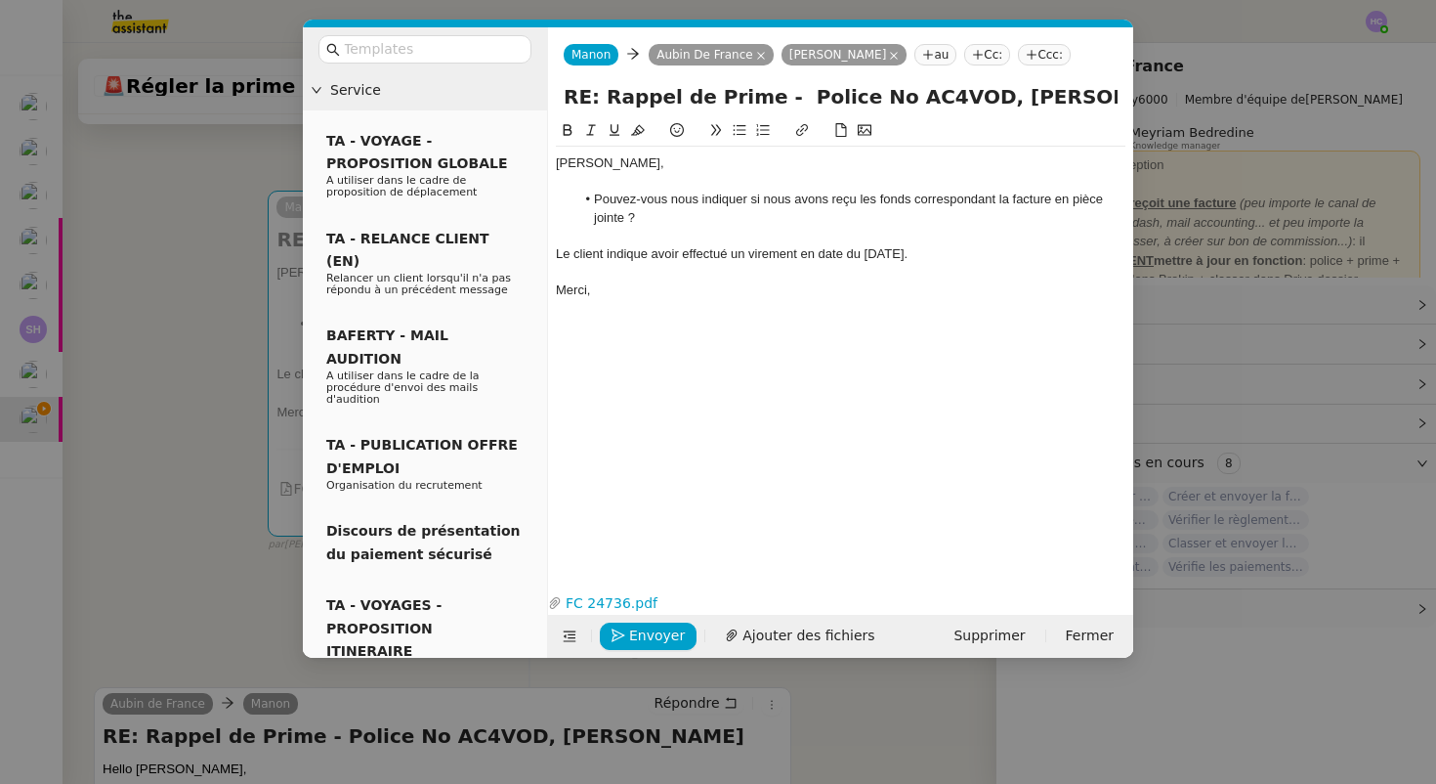
click at [955, 201] on li "Pouvez-vous nous indiquer si nous avons reçu les fonds correspondant la facture…" at bounding box center [850, 209] width 551 height 36
click at [997, 200] on li "Pouvez-vous nous indiquer si nous avons reçu les fonds correspondant la facture…" at bounding box center [850, 209] width 551 height 36
click at [908, 193] on li "Pouvez-vous nous indiquer si nous avons reçu les fonds correspondant à la factu…" at bounding box center [850, 209] width 551 height 36
click at [942, 194] on li "Pouvez-vous nous indiquer si nous avons reçu les fonds correspondant à la factu…" at bounding box center [850, 209] width 551 height 36
click at [965, 309] on div "Sharlen, Pouvez-vous nous indiquer si nous avons reçu les fonds correspondant à…" at bounding box center [841, 338] width 570 height 438
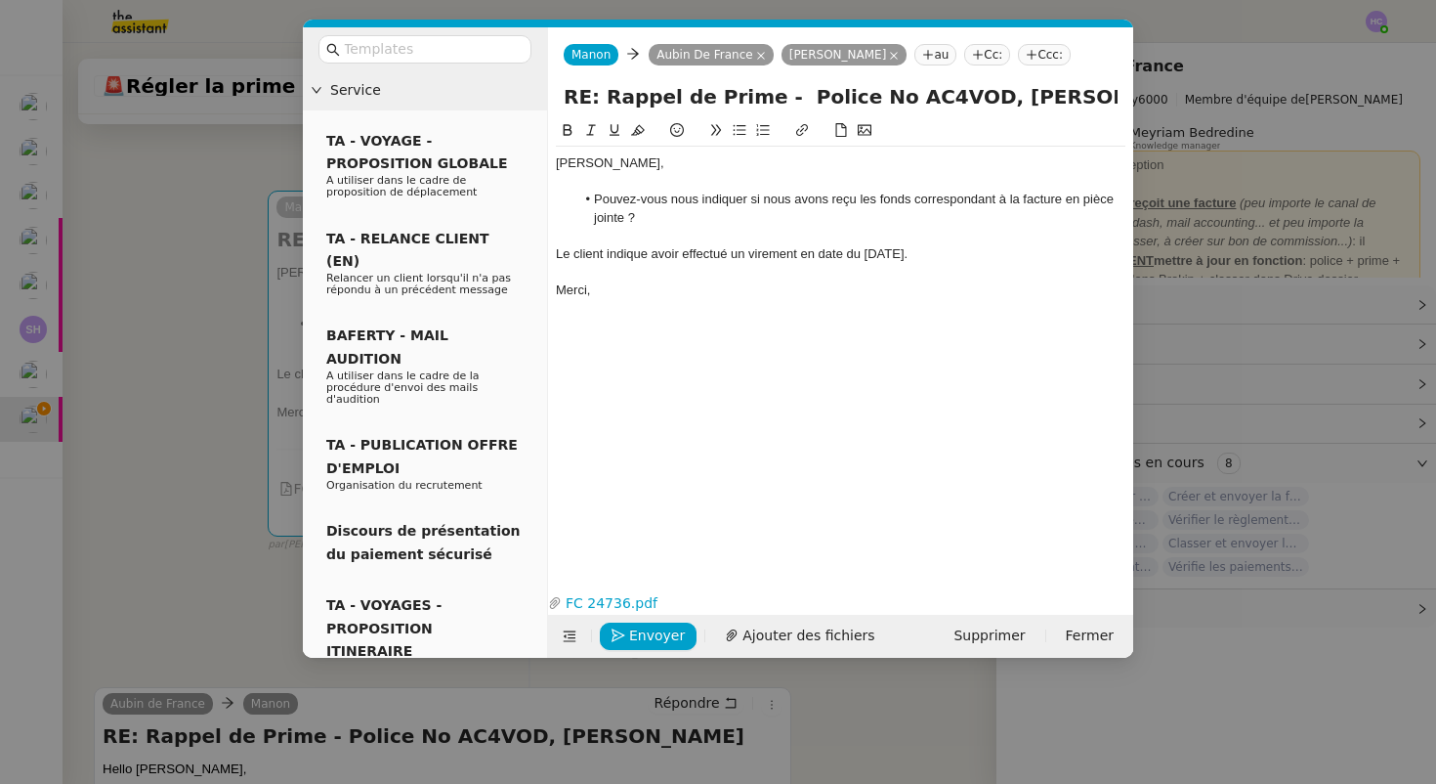
click at [663, 217] on li "Pouvez-vous nous indiquer si nous avons reçu les fonds correspondant à la factu…" at bounding box center [850, 209] width 551 height 36
click at [608, 604] on link "FC 24736.pdf" at bounding box center [826, 603] width 529 height 22
drag, startPoint x: 621, startPoint y: 635, endPoint x: 726, endPoint y: 483, distance: 184.8
click at [726, 482] on form "Manon Manon Aubin De France Sharlen Torrado Sharlen Torrado au Cc: Ccc: RE: Rap…" at bounding box center [840, 342] width 586 height 630
click at [636, 636] on span "Envoyer" at bounding box center [657, 635] width 56 height 22
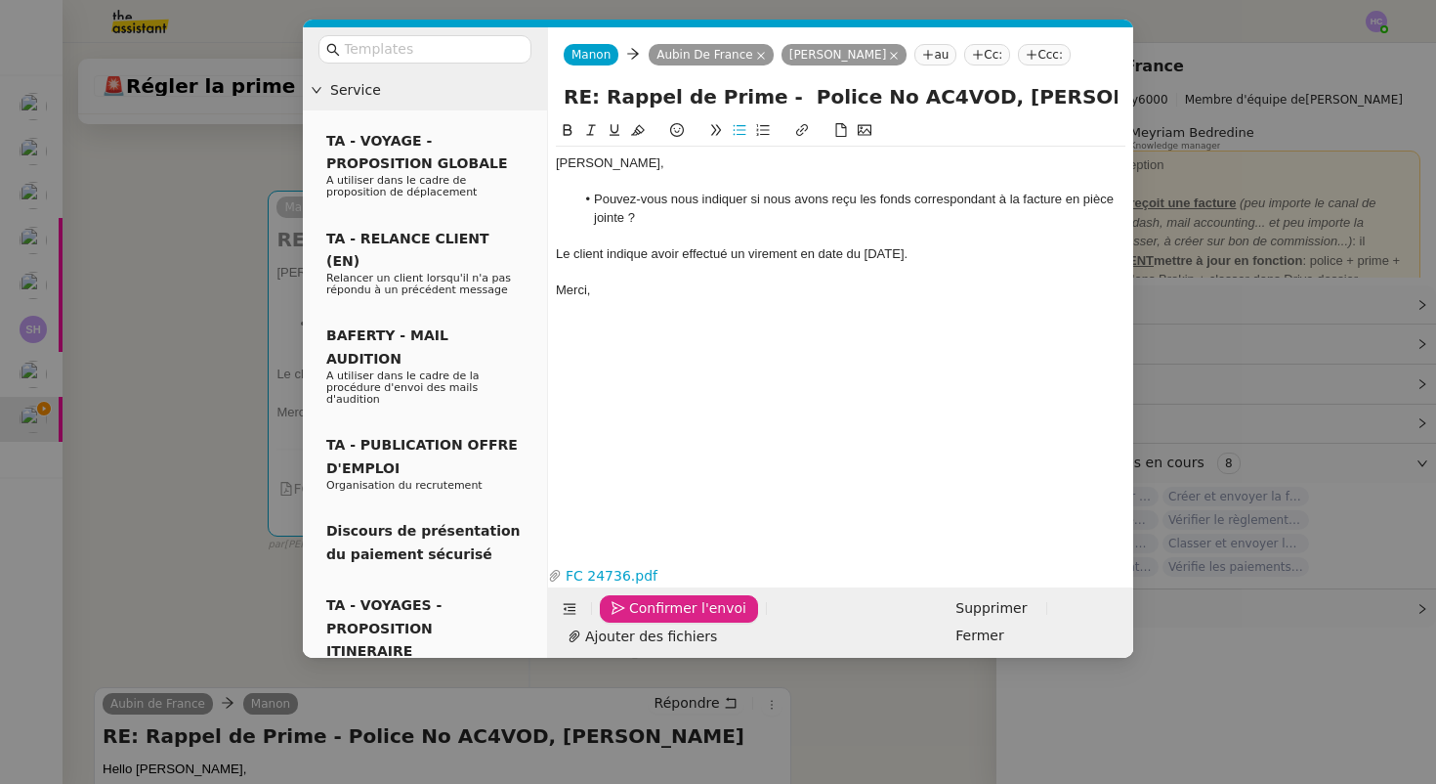
click at [636, 619] on span "Confirmer l'envoi" at bounding box center [687, 608] width 117 height 22
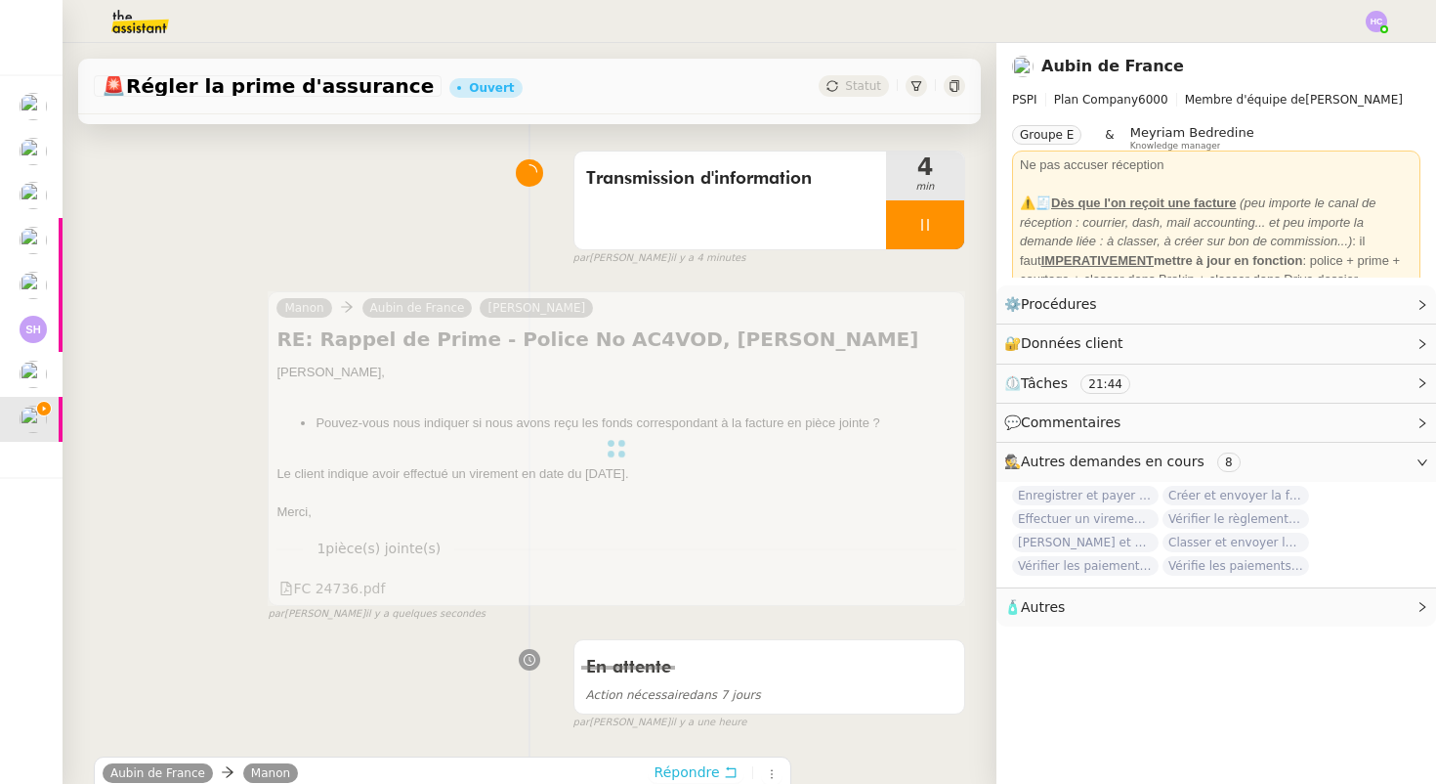
scroll to position [127, 0]
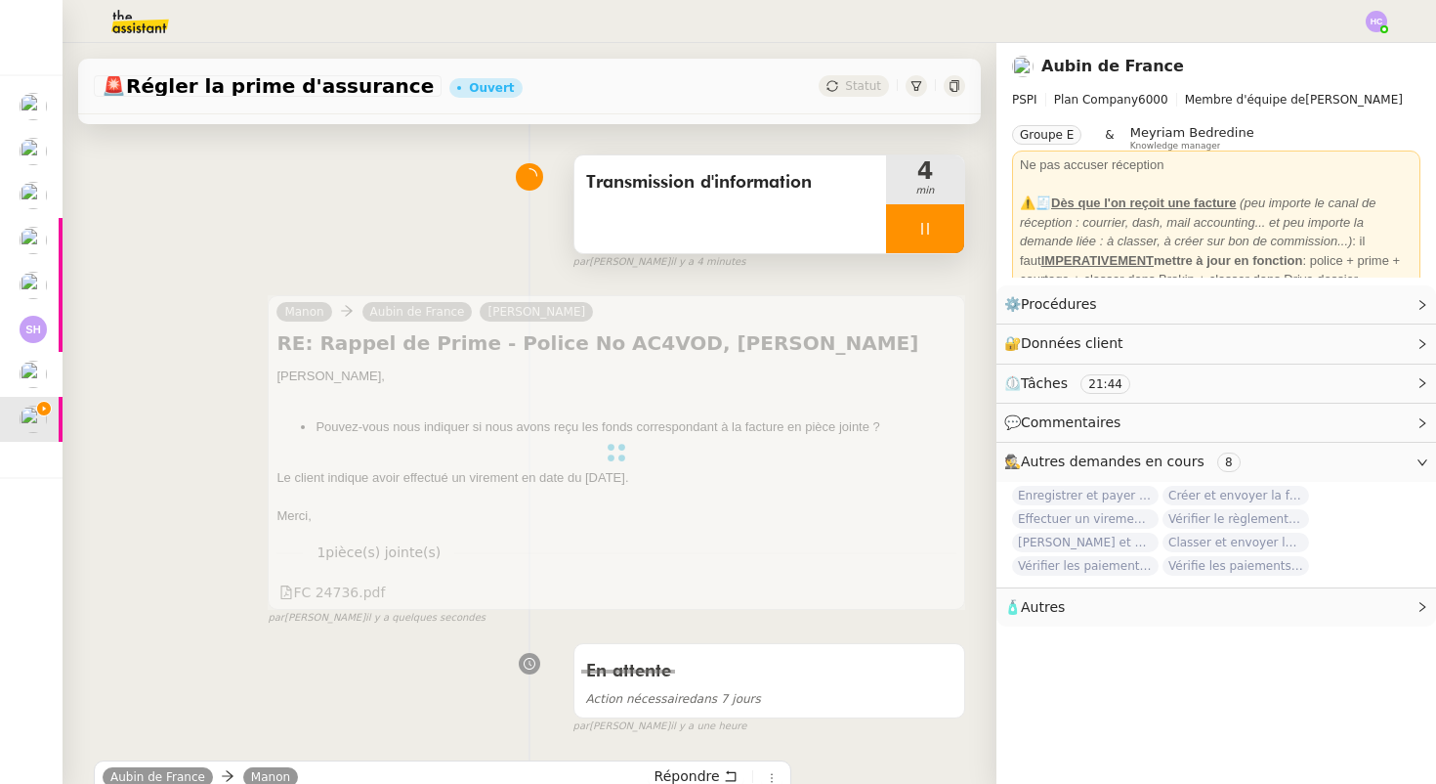
click at [931, 229] on icon at bounding box center [925, 229] width 16 height 16
click at [946, 230] on icon at bounding box center [945, 228] width 15 height 11
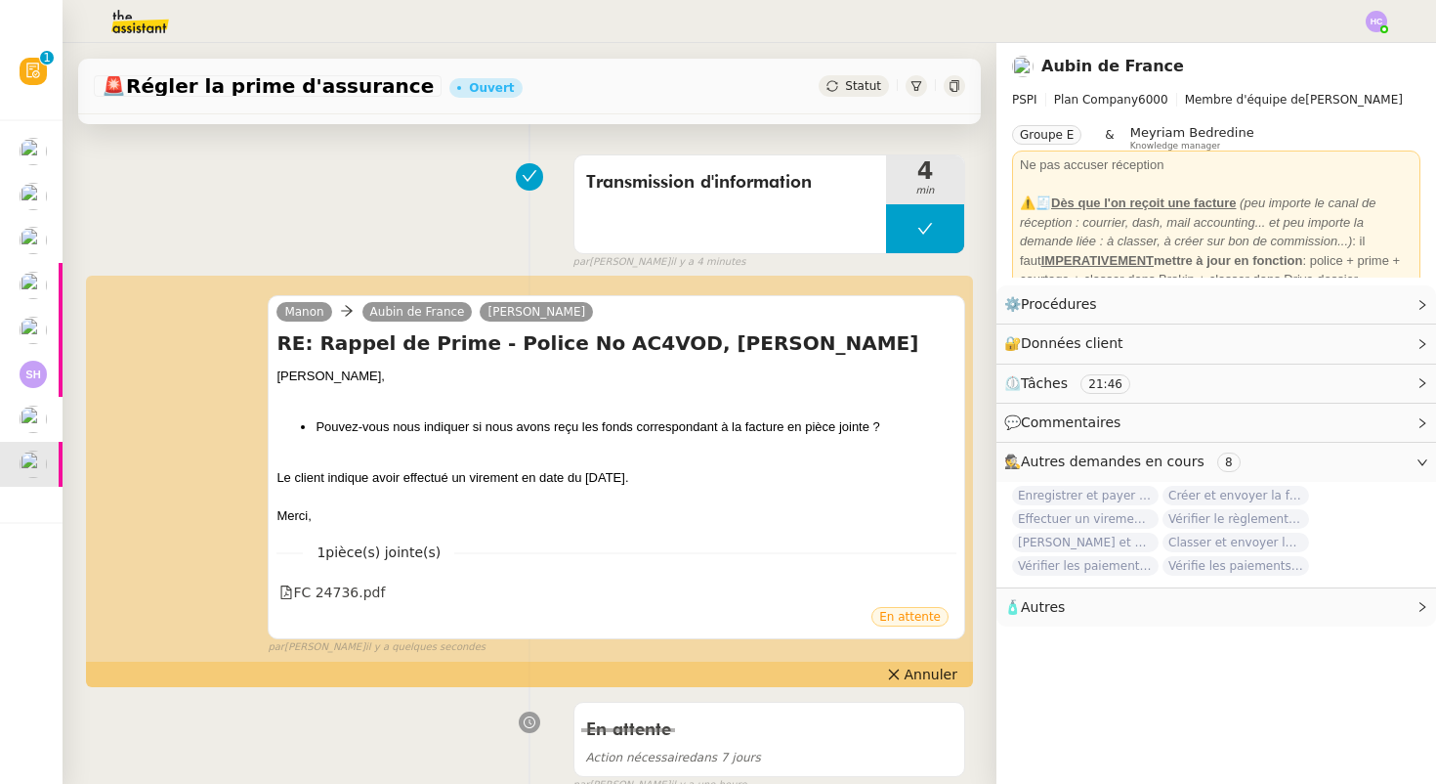
click at [847, 91] on span "Statut" at bounding box center [863, 86] width 36 height 14
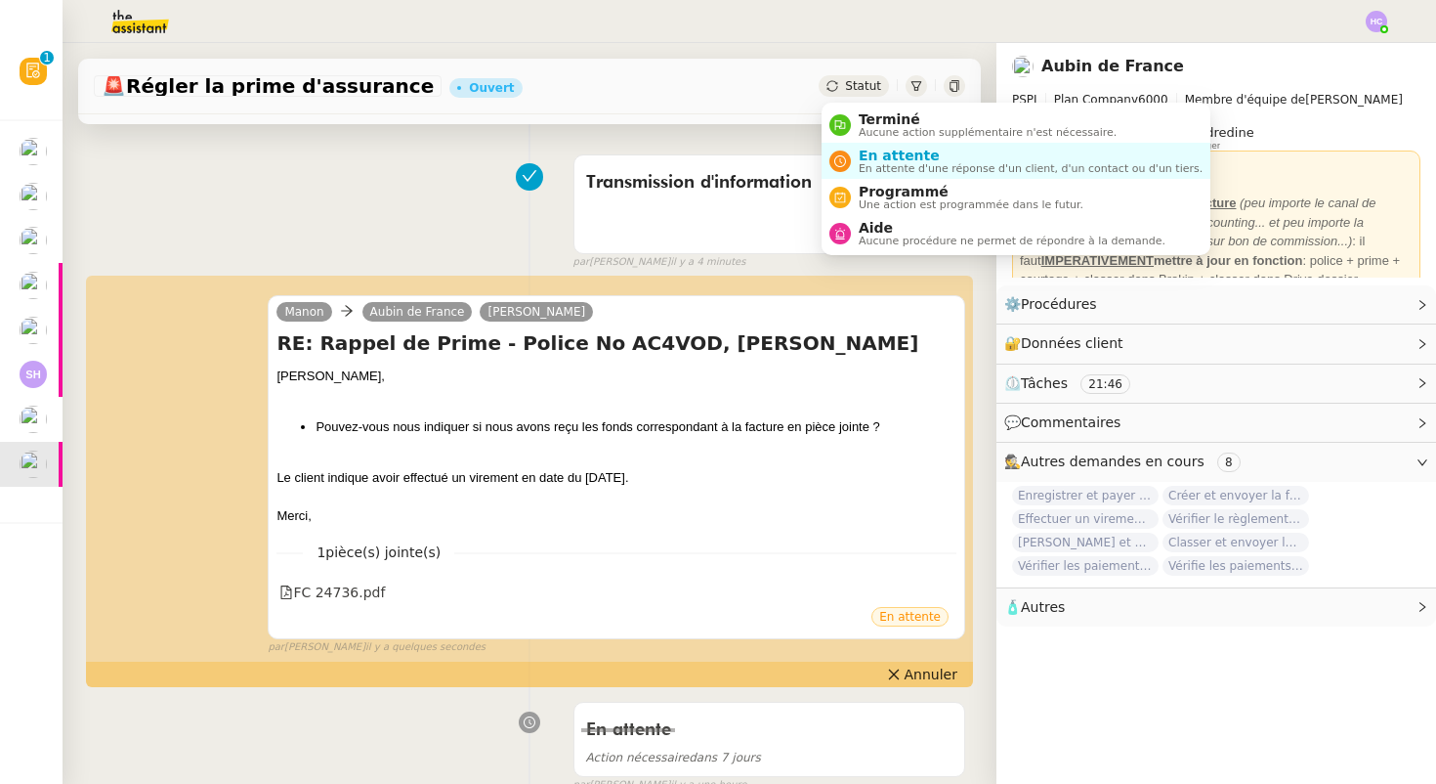
click at [466, 221] on div "Transmission d'information 4 min false par Hannah C. il y a 4 minutes" at bounding box center [530, 208] width 872 height 125
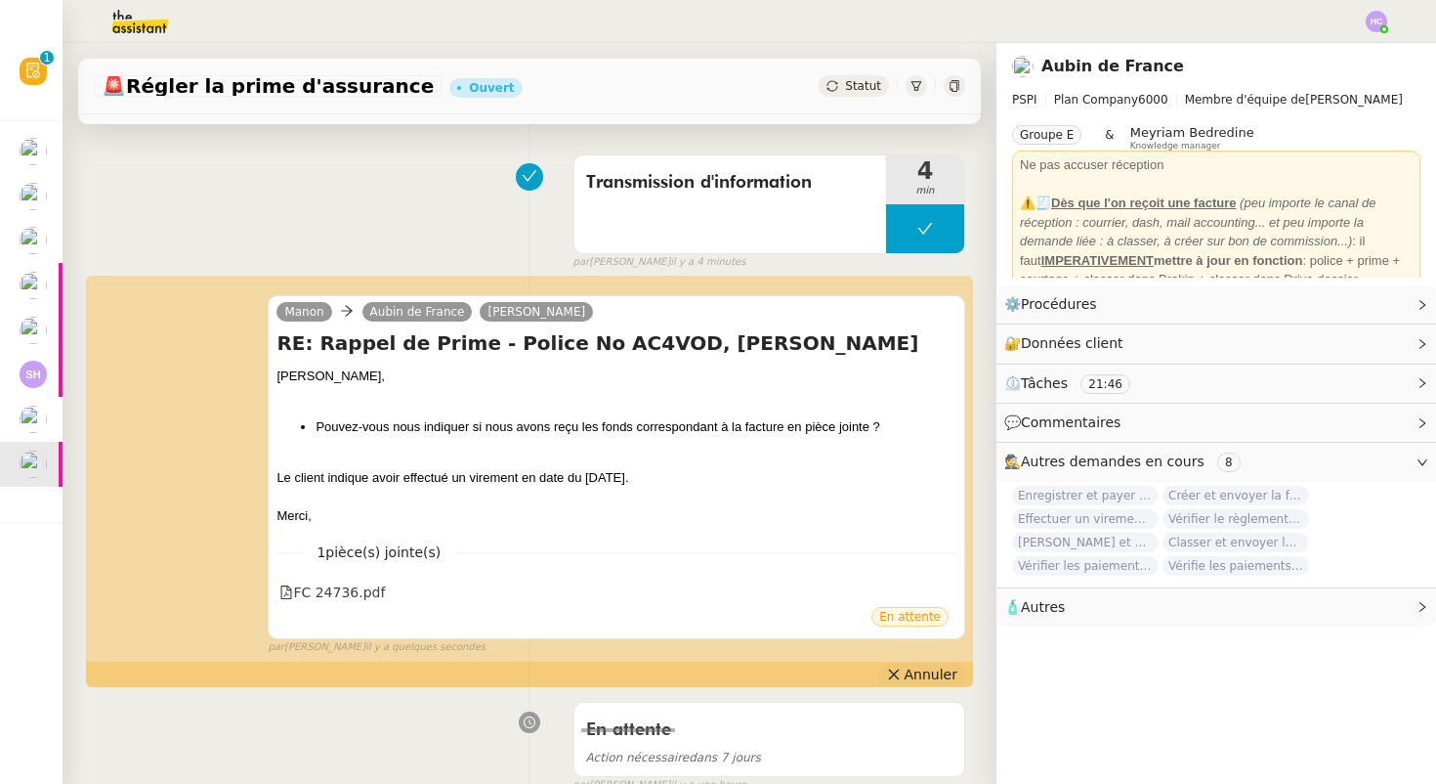
click at [912, 671] on span "Annuler" at bounding box center [931, 674] width 53 height 20
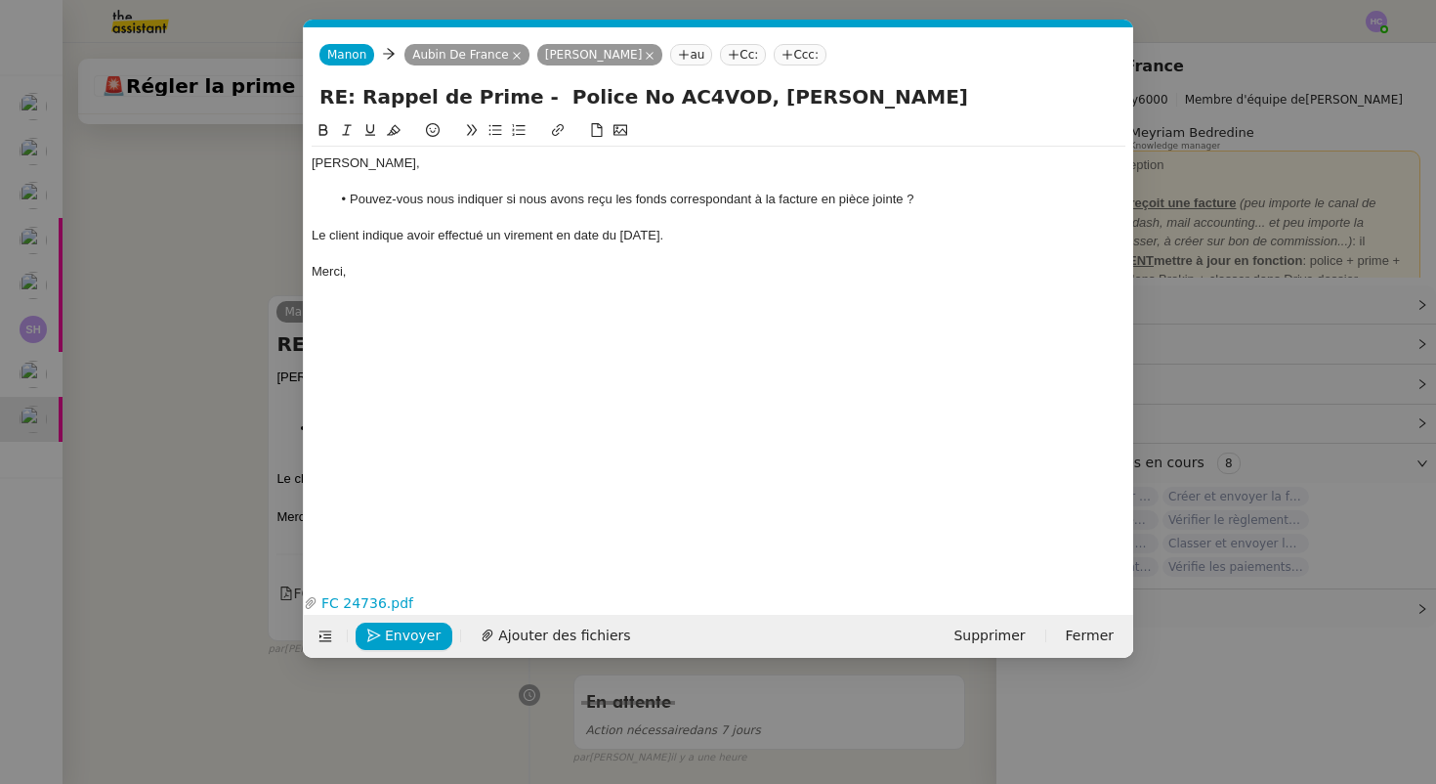
scroll to position [0, 41]
click at [686, 230] on div "Le client indique avoir effectué un virement en date du 20 juin." at bounding box center [719, 236] width 814 height 18
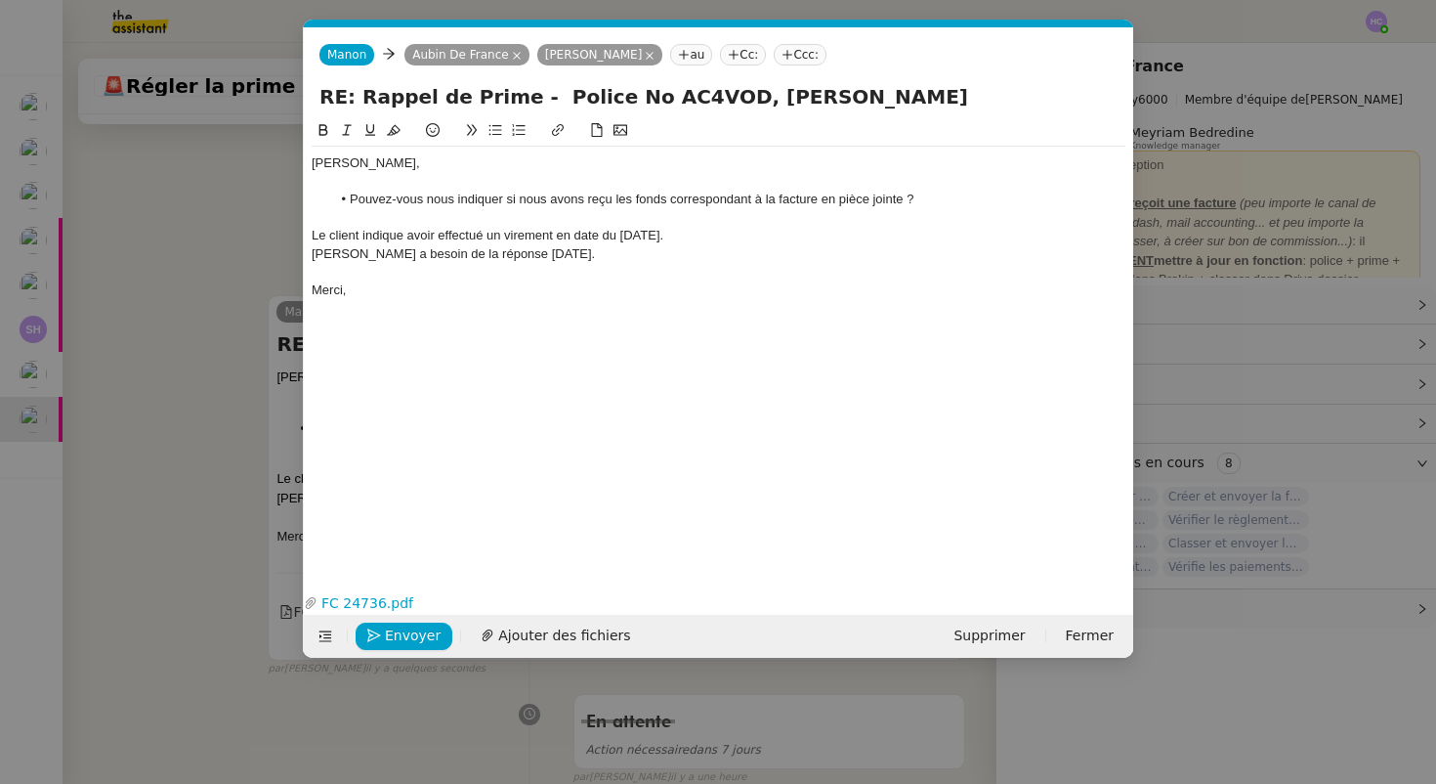
click at [711, 231] on div "Le client indique avoir effectué un virement en date du 20 juin." at bounding box center [719, 236] width 814 height 18
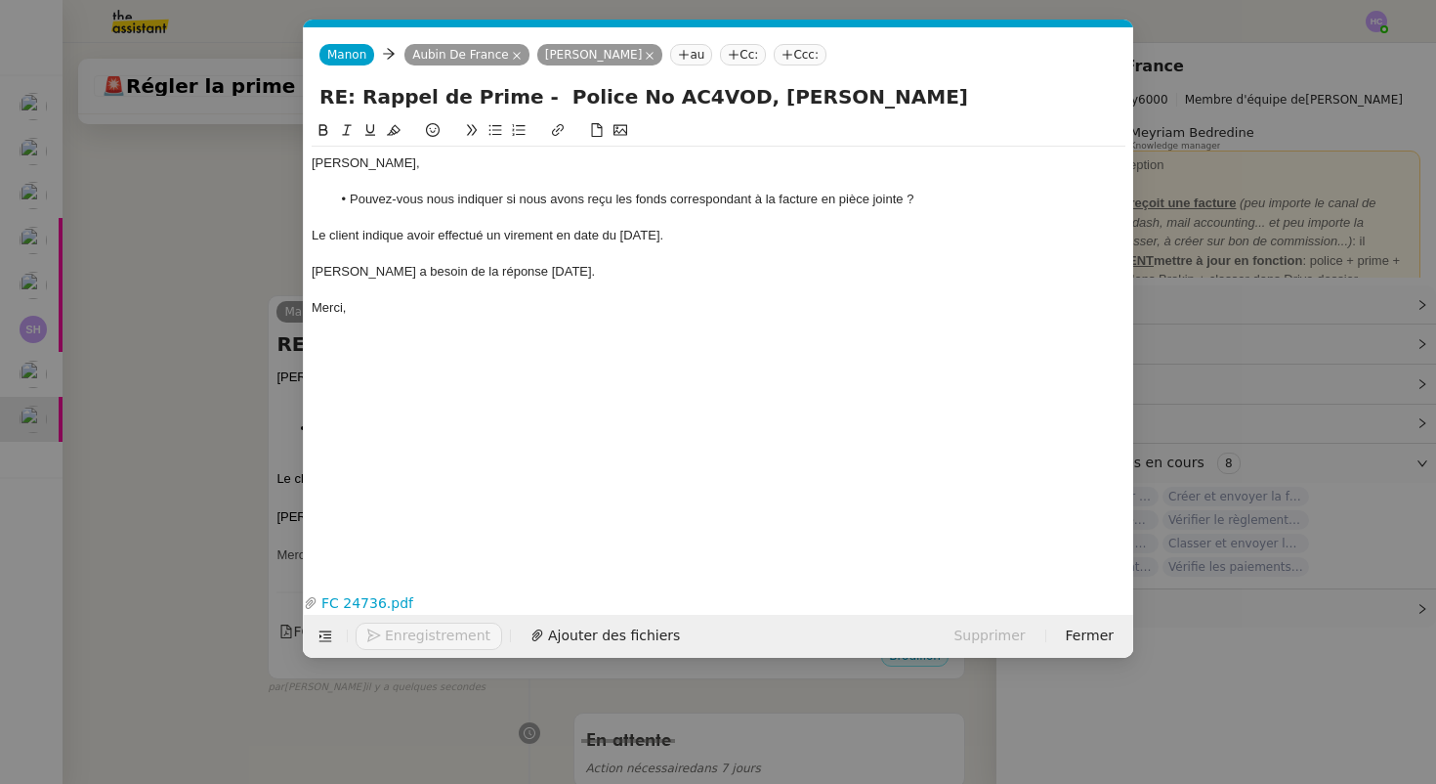
click at [425, 291] on div at bounding box center [719, 290] width 814 height 18
click at [346, 275] on div "Aubin a besoin de la réponse aujourd'hui." at bounding box center [719, 272] width 814 height 18
click at [364, 275] on div "Aubin m' indiqué avoir besoin de la réponse aujourd'hui." at bounding box center [719, 272] width 814 height 18
click at [675, 270] on div "Aubin m'a indiqué avoir besoin de la réponse aujourd'hui." at bounding box center [719, 272] width 814 height 18
click at [420, 632] on span "Envoyer" at bounding box center [413, 635] width 56 height 22
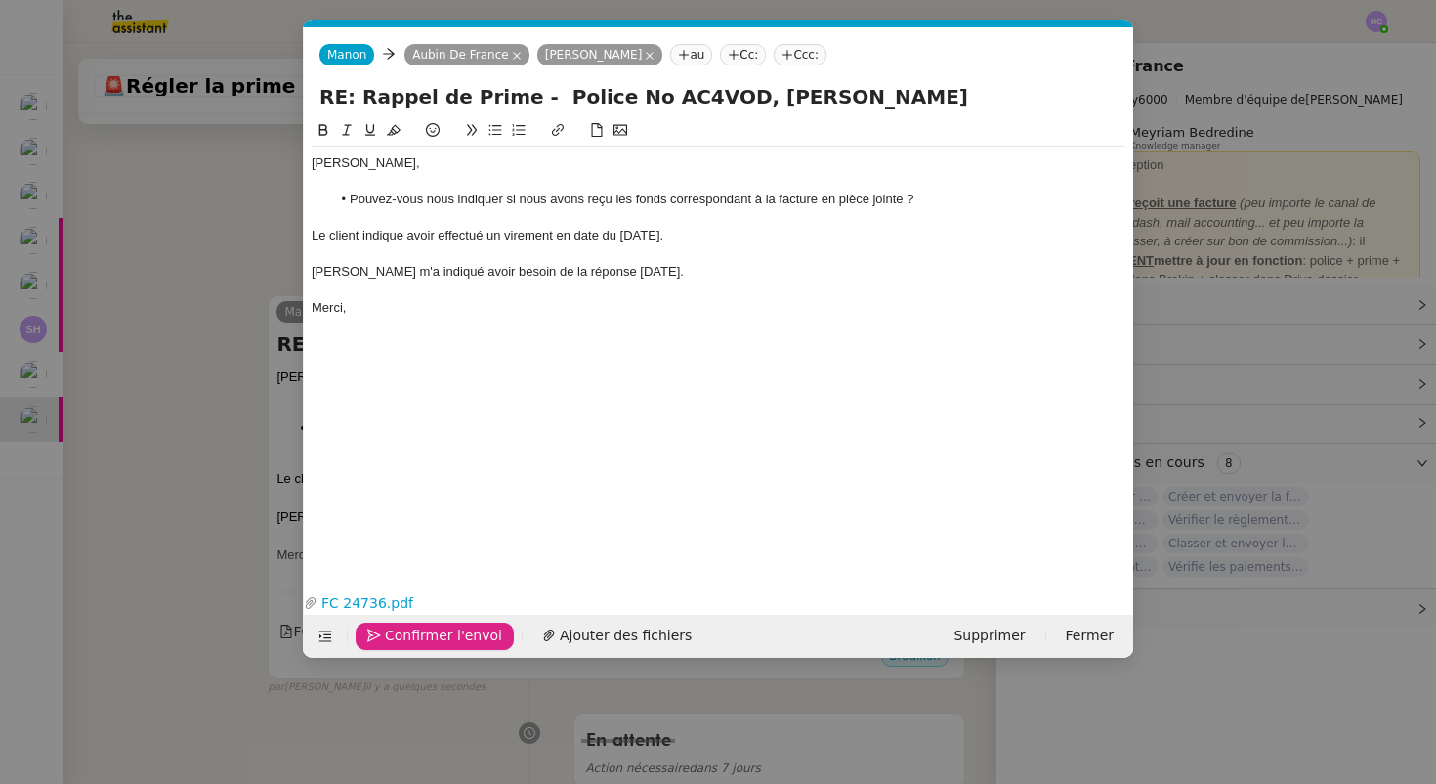
click at [378, 237] on div "Le client indique avoir effectué un virement en date du 20 juin." at bounding box center [719, 236] width 814 height 18
click at [395, 281] on div at bounding box center [719, 290] width 814 height 18
click at [393, 269] on div "Aubin m'a indiqué avoir besoin de la réponse aujourd'hui." at bounding box center [719, 272] width 814 height 18
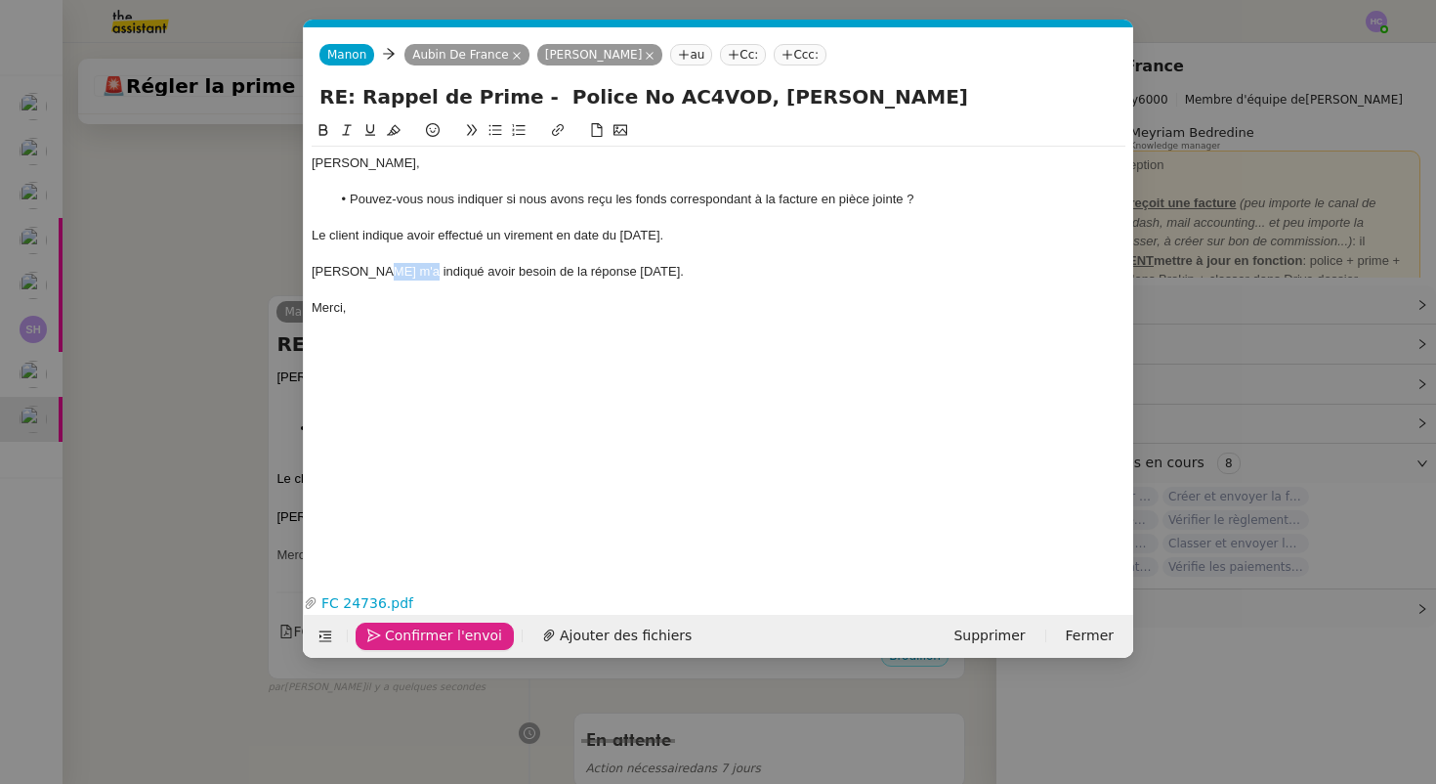
click at [393, 269] on div "Aubin m'a indiqué avoir besoin de la réponse aujourd'hui." at bounding box center [719, 272] width 814 height 18
click at [379, 633] on icon "button" at bounding box center [374, 635] width 14 height 14
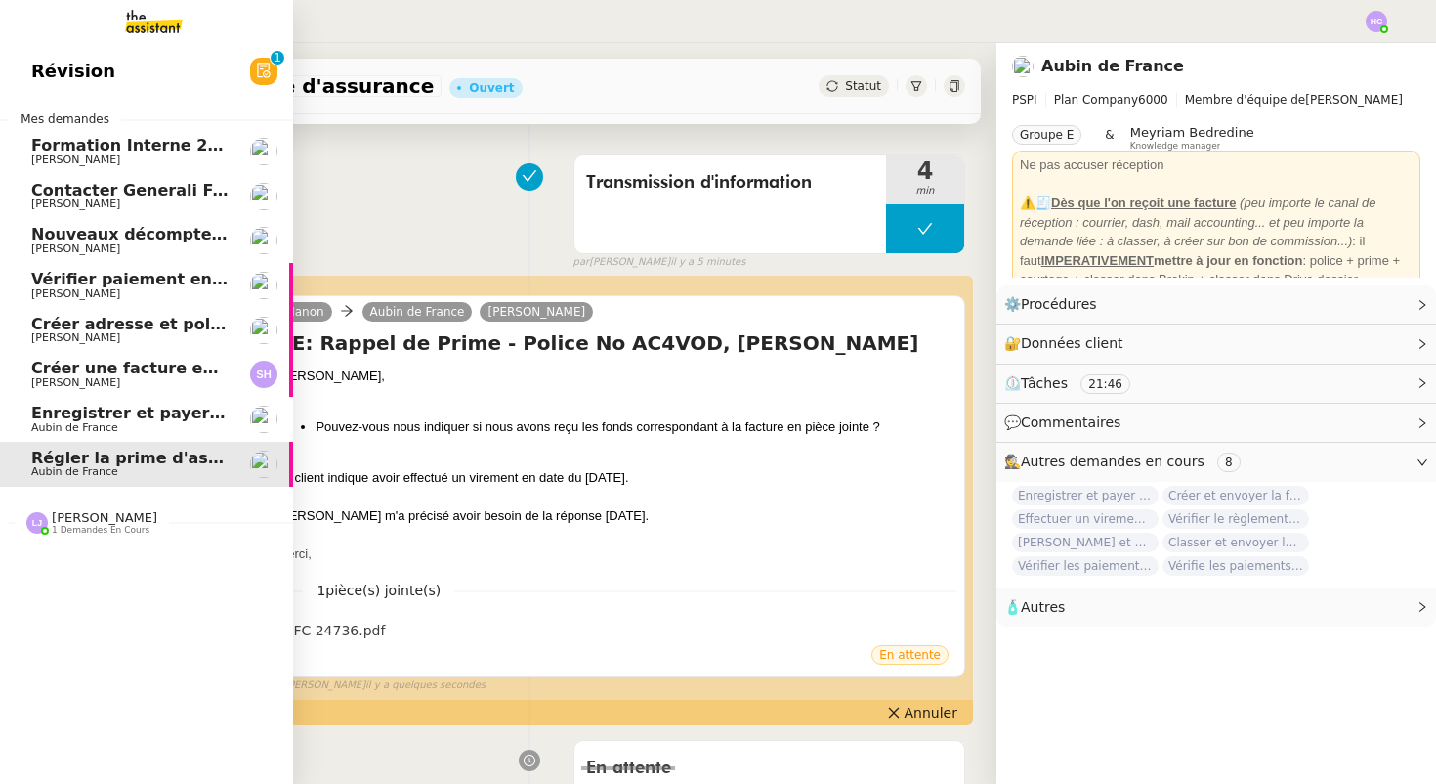
click at [51, 196] on span "Contacter Generali France pour demande AU094424" at bounding box center [260, 190] width 458 height 19
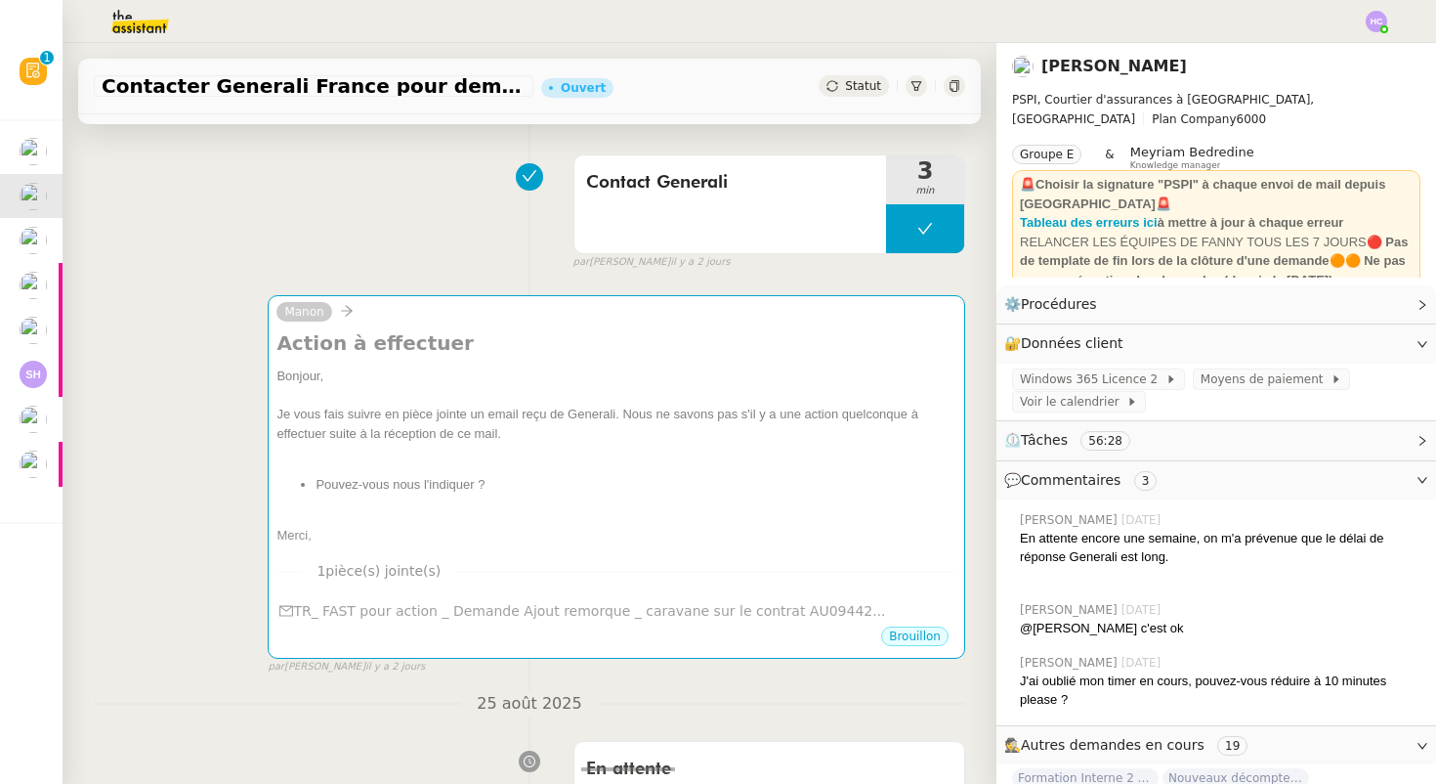
click at [1373, 26] on img at bounding box center [1376, 21] width 21 height 21
click at [1295, 55] on span "Suivi" at bounding box center [1296, 56] width 56 height 18
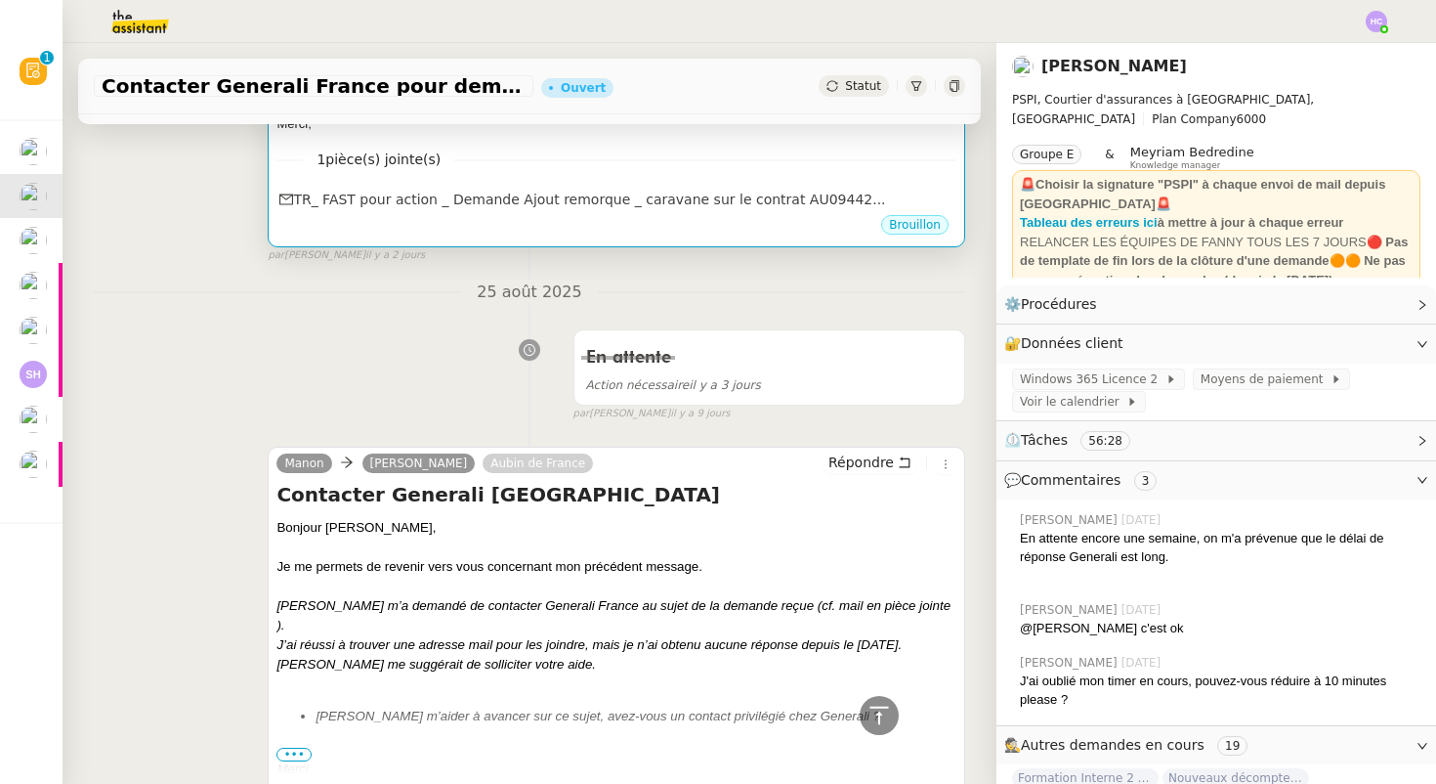
scroll to position [198, 0]
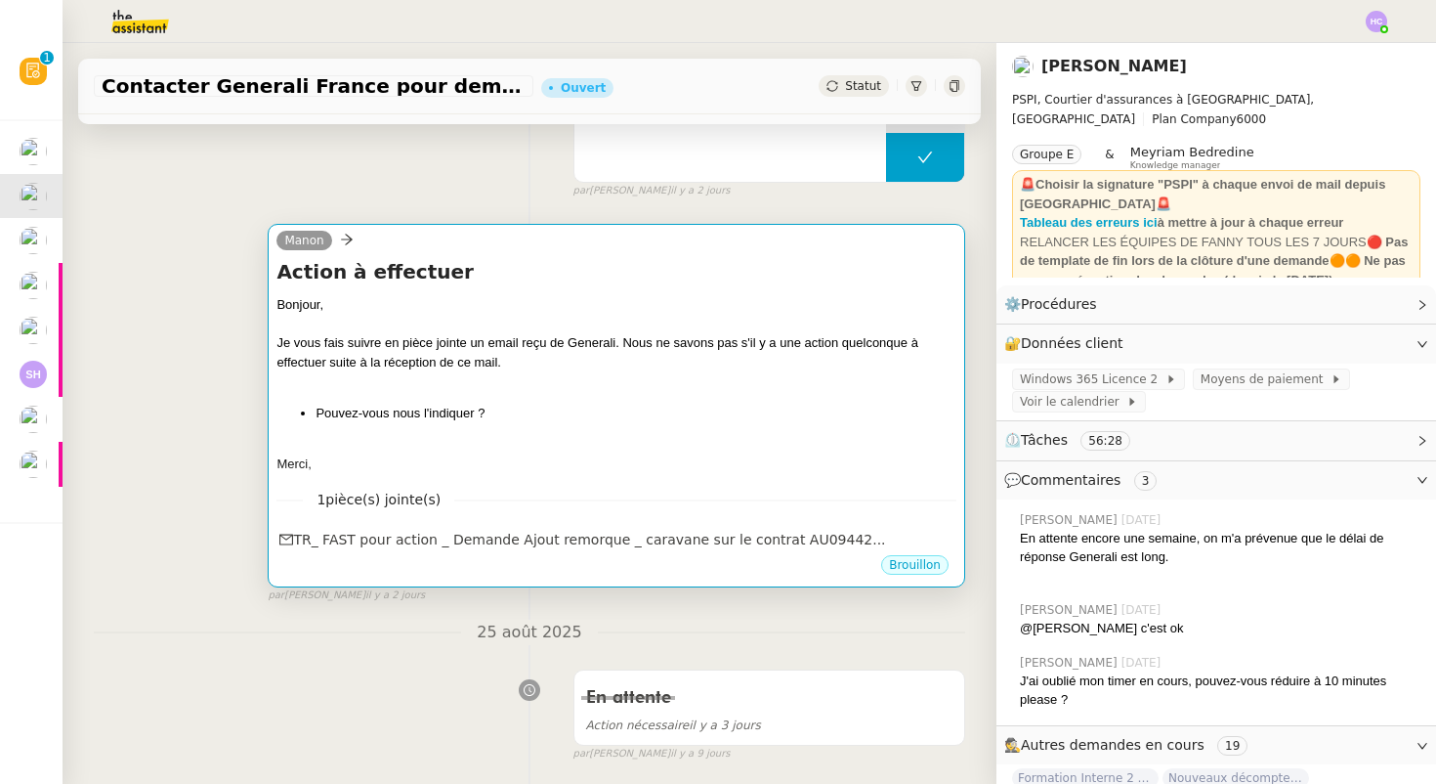
click at [334, 239] on div "Manon" at bounding box center [319, 243] width 85 height 29
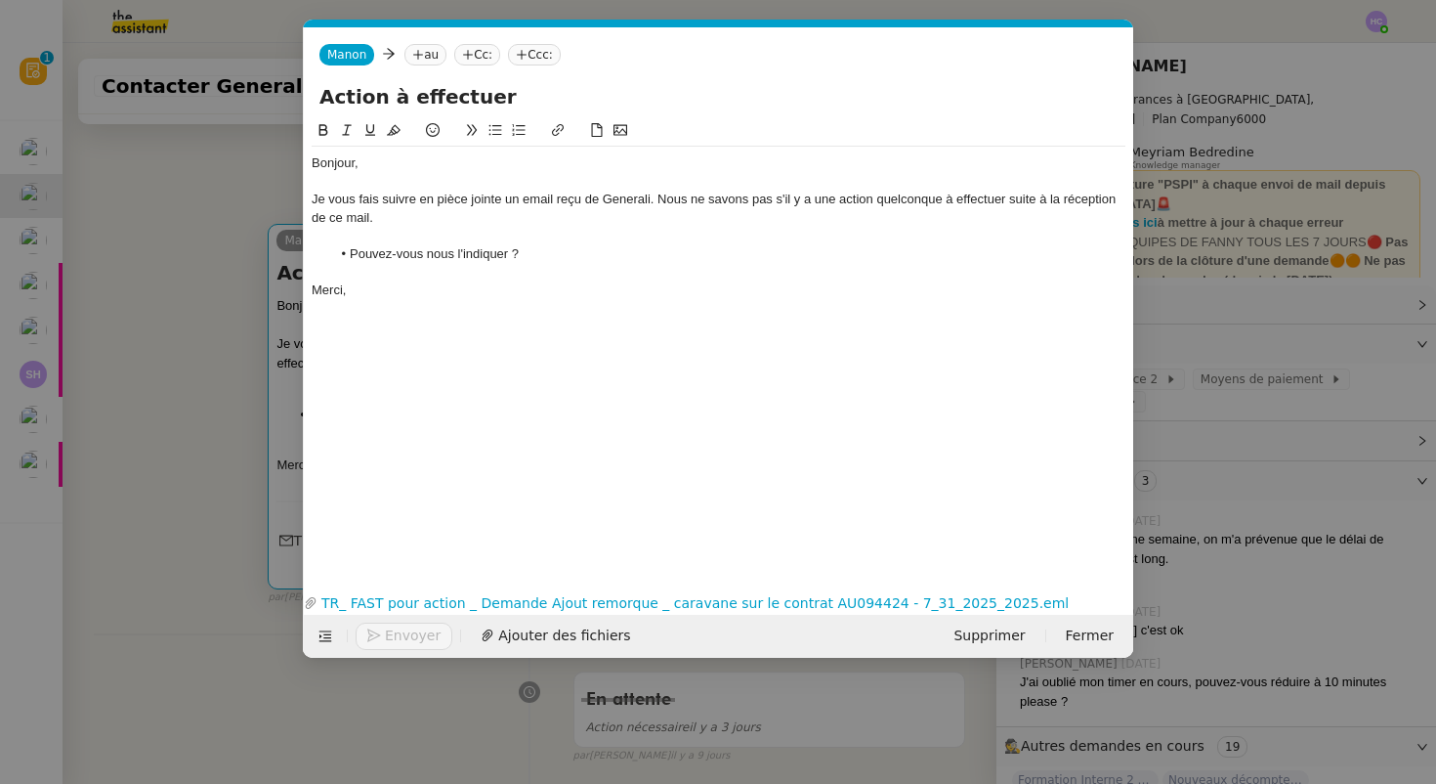
scroll to position [0, 41]
click at [416, 57] on icon at bounding box center [418, 55] width 12 height 12
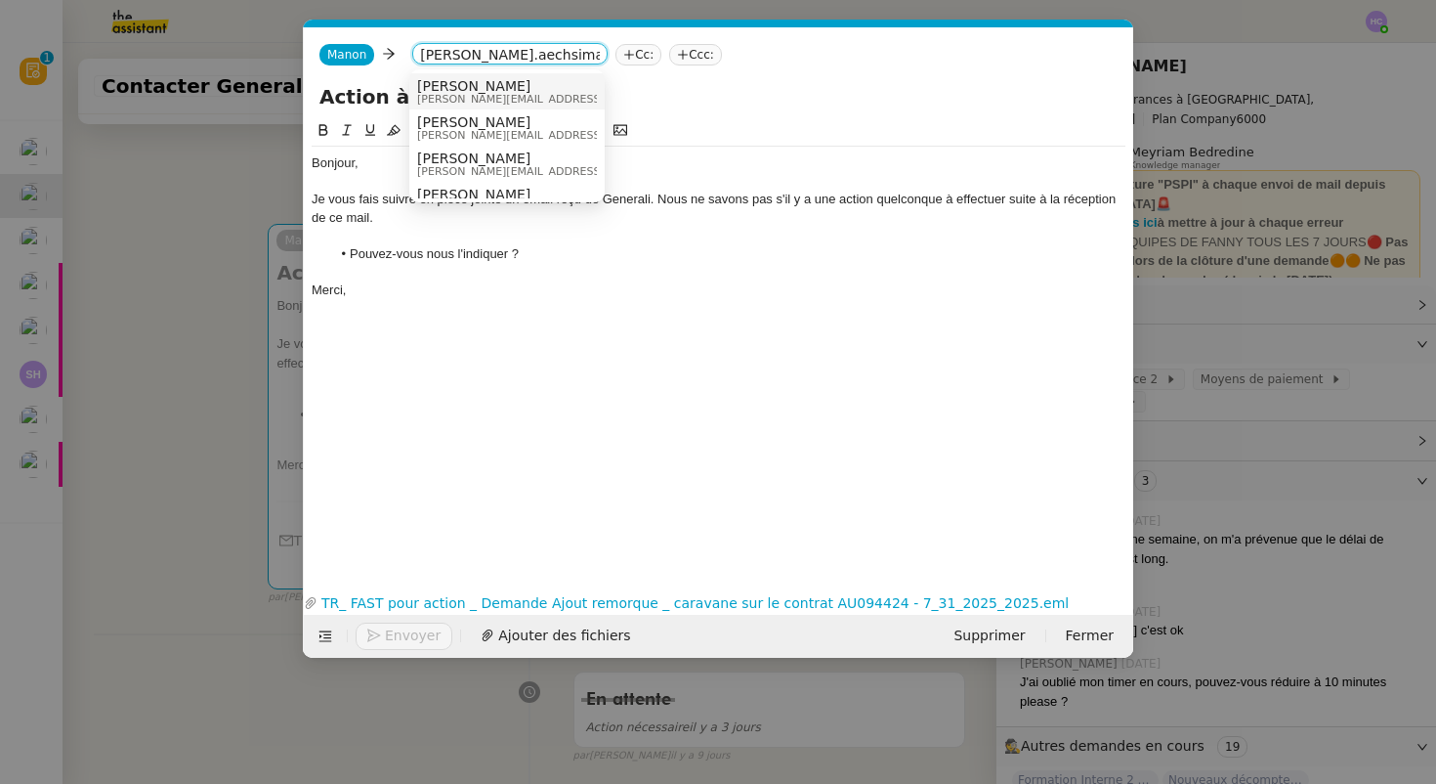
type input "didier.aechsimann"
click at [460, 94] on span "Didier.Aeschimann@generali.com" at bounding box center [555, 99] width 277 height 11
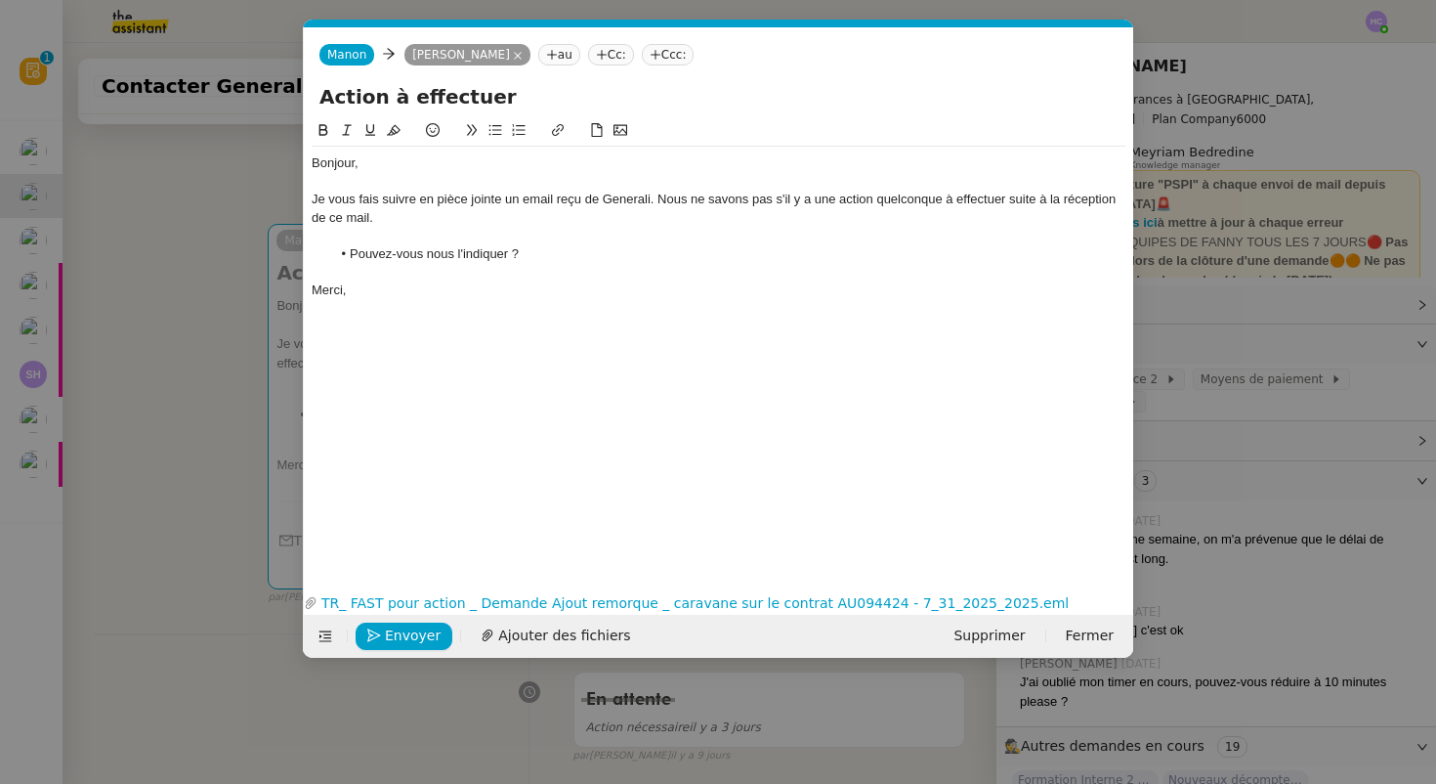
click at [407, 167] on div "Bonjour," at bounding box center [719, 163] width 814 height 18
click at [319, 201] on div "Je vous fais suivre en pièce jointe un email reçu de Generali. Nous ne savons p…" at bounding box center [719, 209] width 814 height 36
click at [653, 221] on div "Comme dit lors de notre conversation, je vous fais suivre en pièce jointe un em…" at bounding box center [719, 209] width 814 height 36
click at [551, 264] on div at bounding box center [719, 272] width 814 height 18
click at [386, 637] on span "Envoyer" at bounding box center [413, 635] width 56 height 22
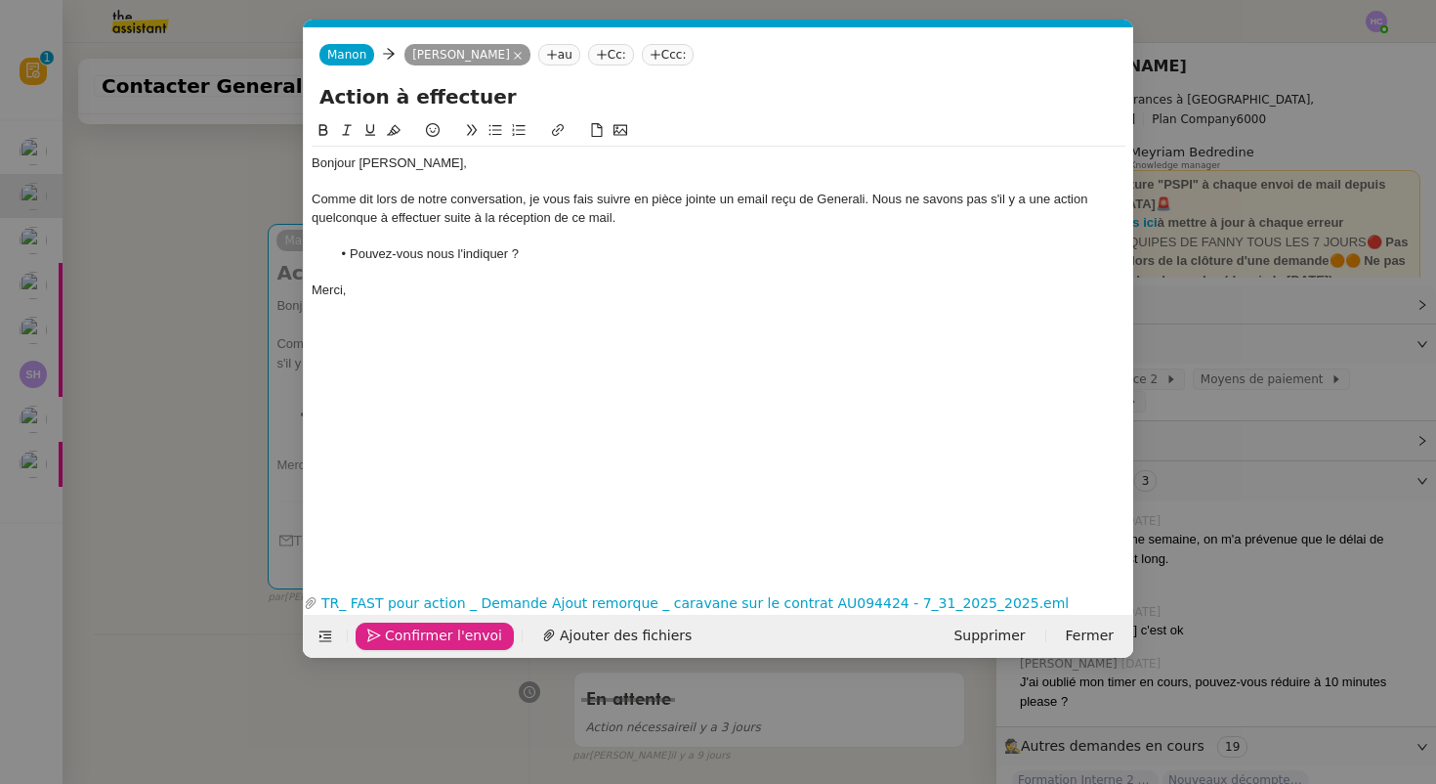
click at [431, 632] on span "Confirmer l'envoi" at bounding box center [443, 635] width 117 height 22
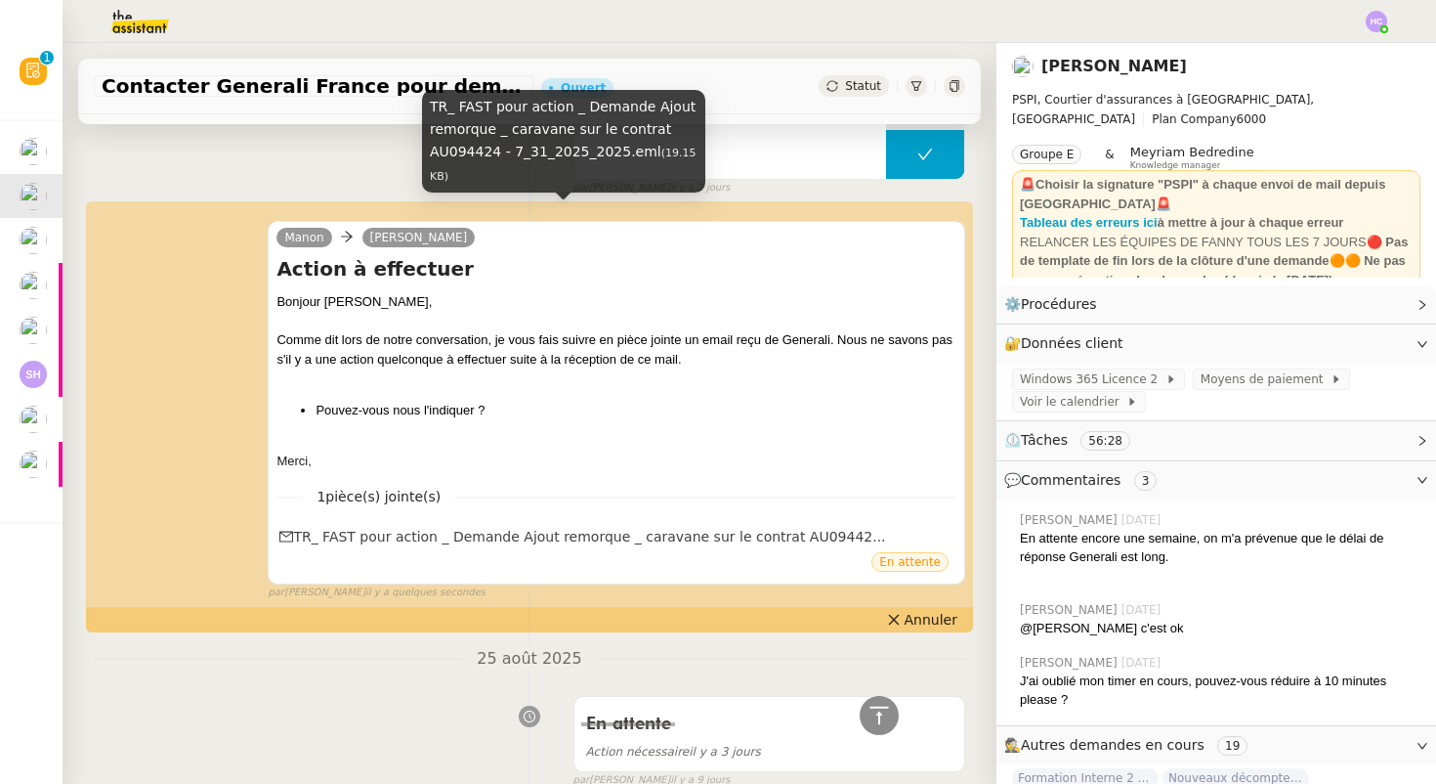
scroll to position [0, 0]
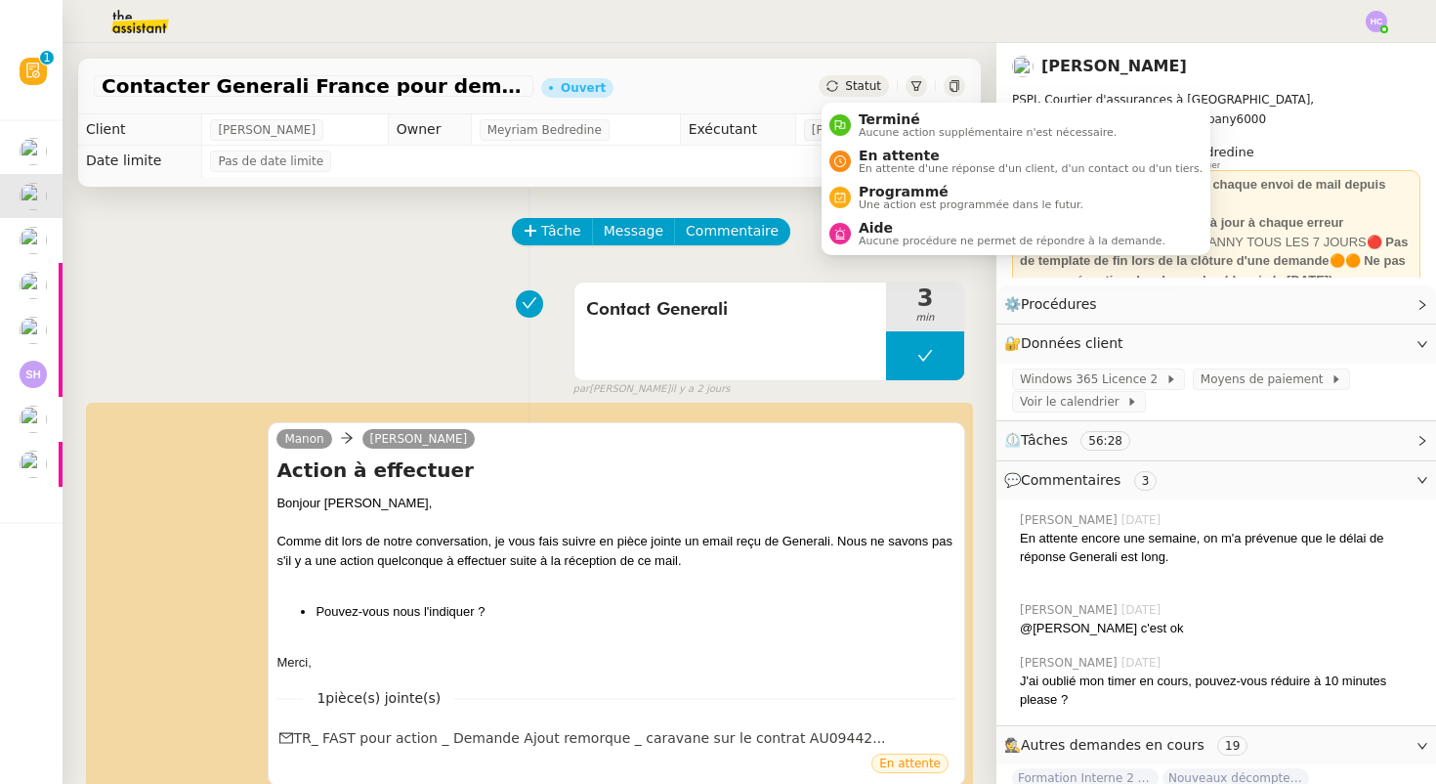
click at [846, 89] on div "Statut" at bounding box center [854, 85] width 70 height 21
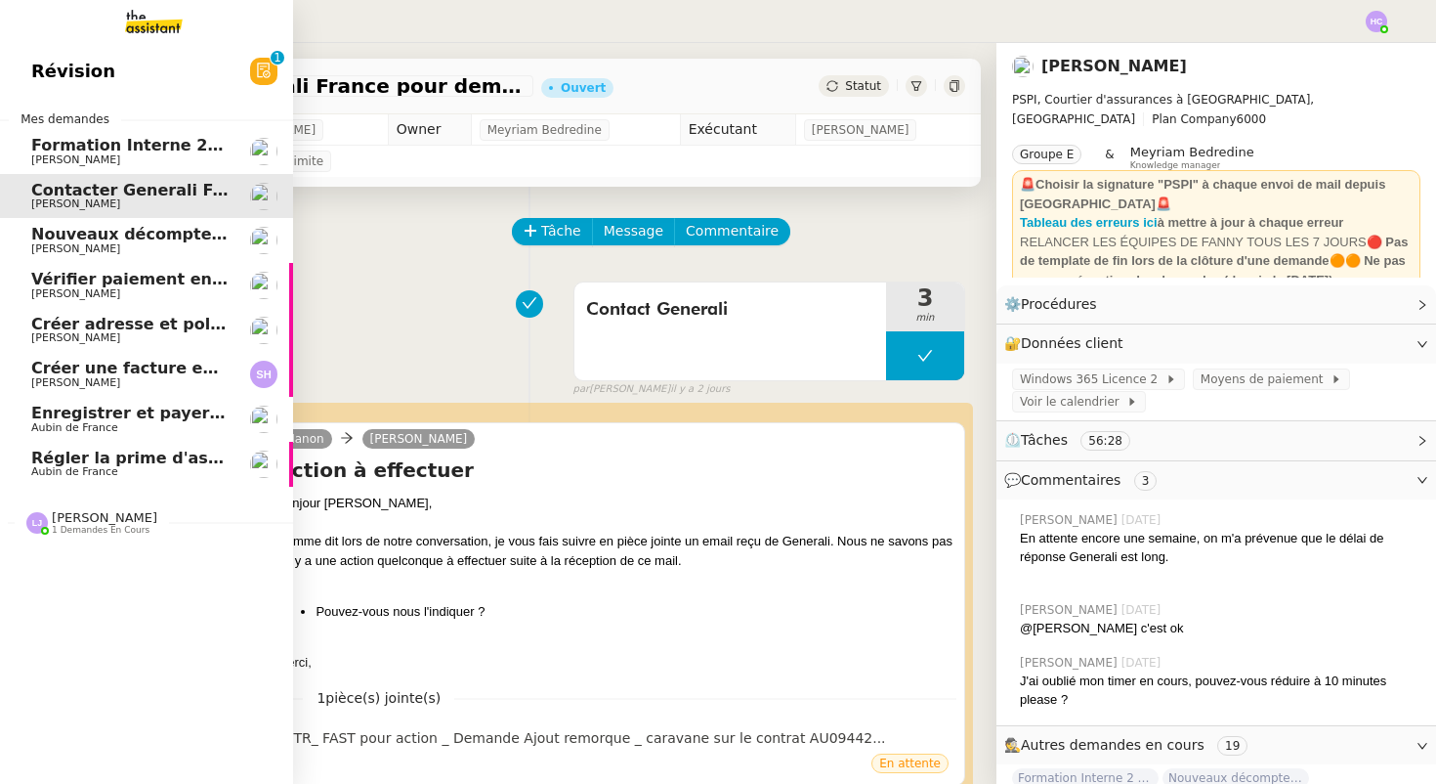
click at [64, 234] on span "Nouveaux décomptes de commissions" at bounding box center [198, 234] width 335 height 19
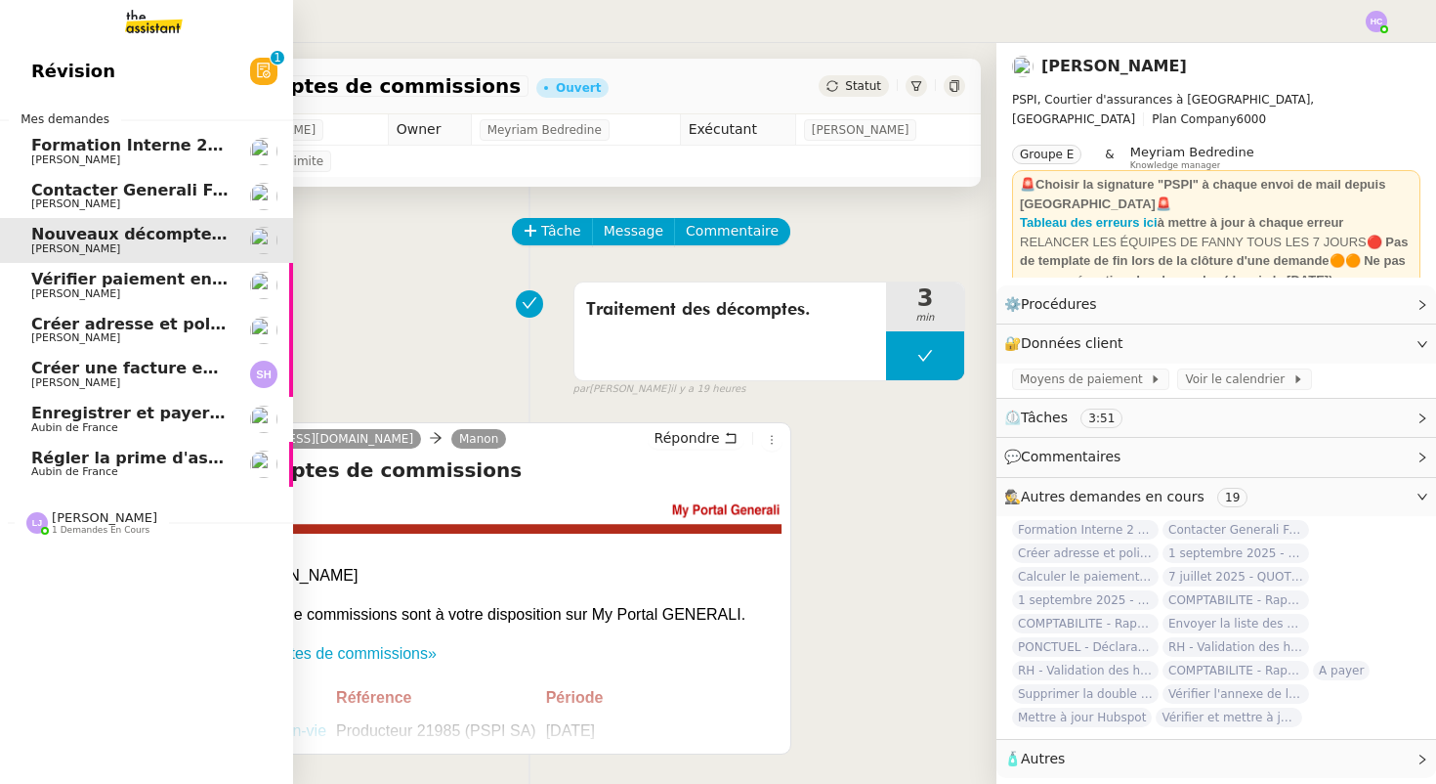
click at [59, 279] on span "Vérifier paiement en Euros pour Team2act" at bounding box center [216, 279] width 371 height 19
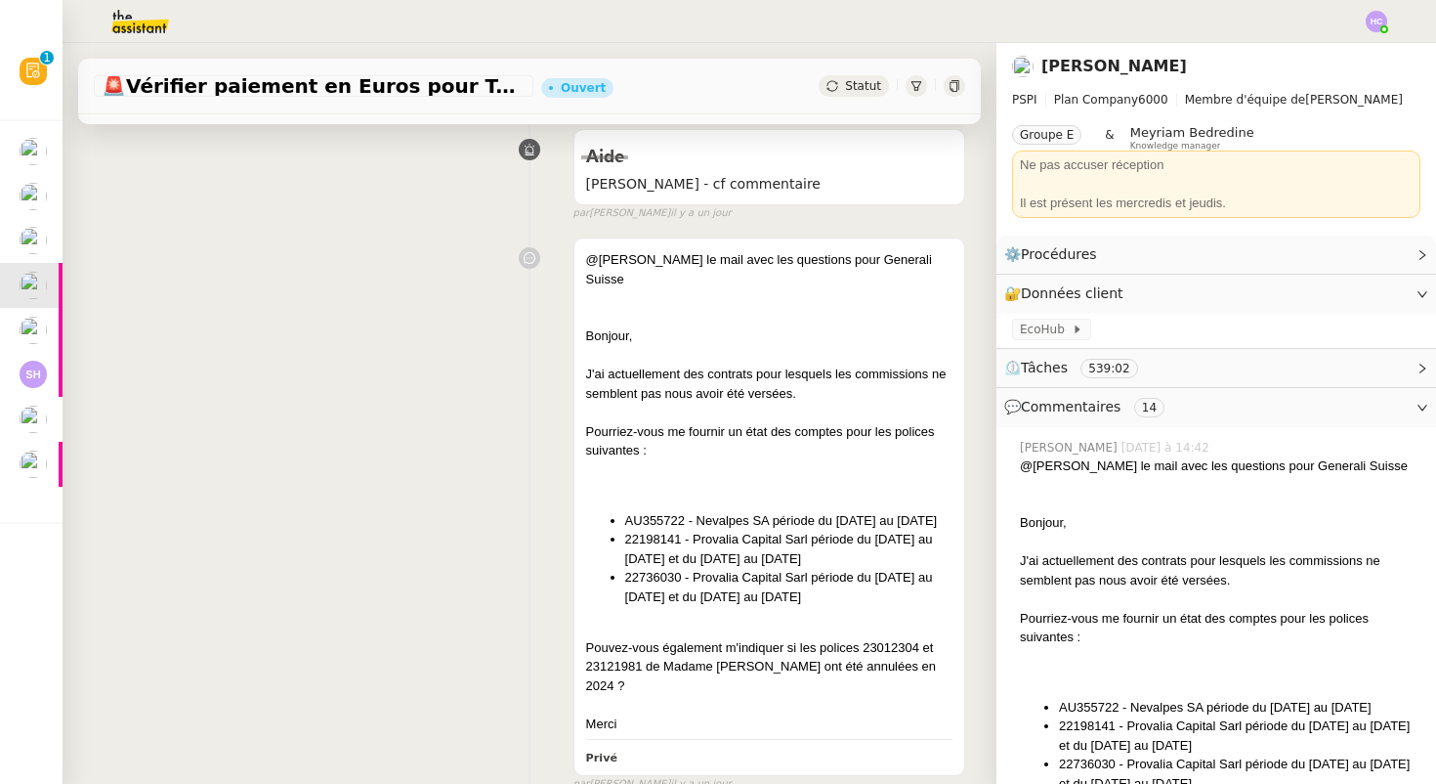
scroll to position [267, 0]
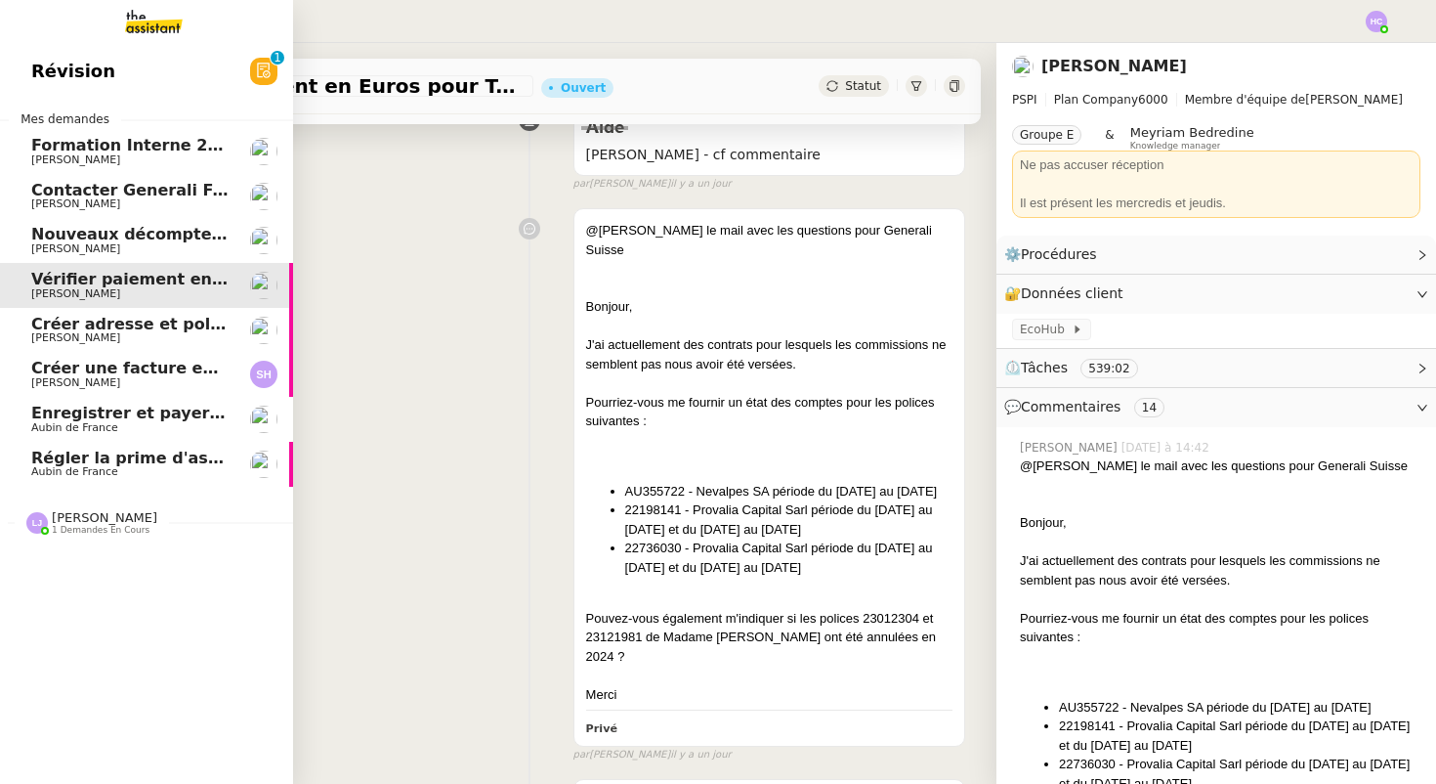
click at [59, 325] on span "Créer adresse et police pour Carmen Cruz" at bounding box center [232, 324] width 402 height 19
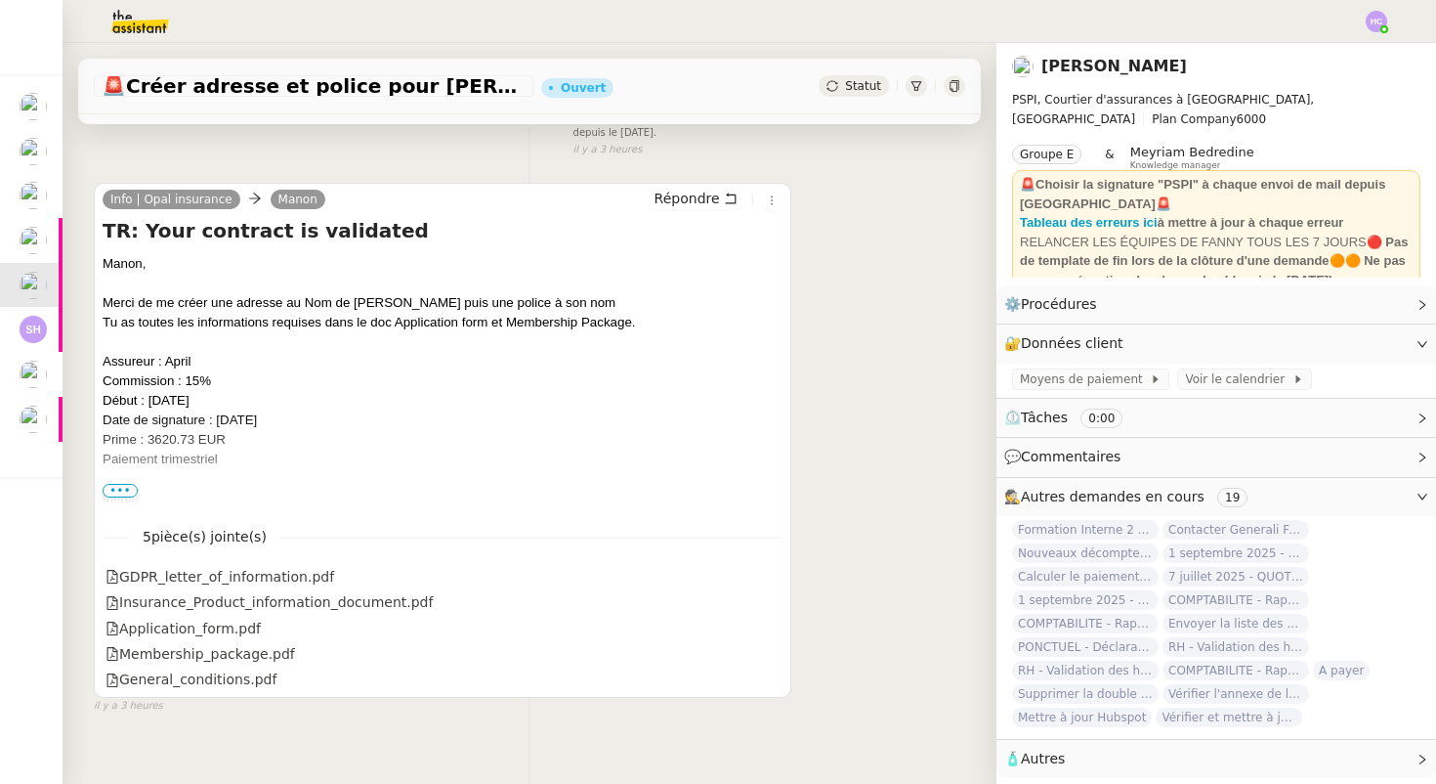
scroll to position [277, 0]
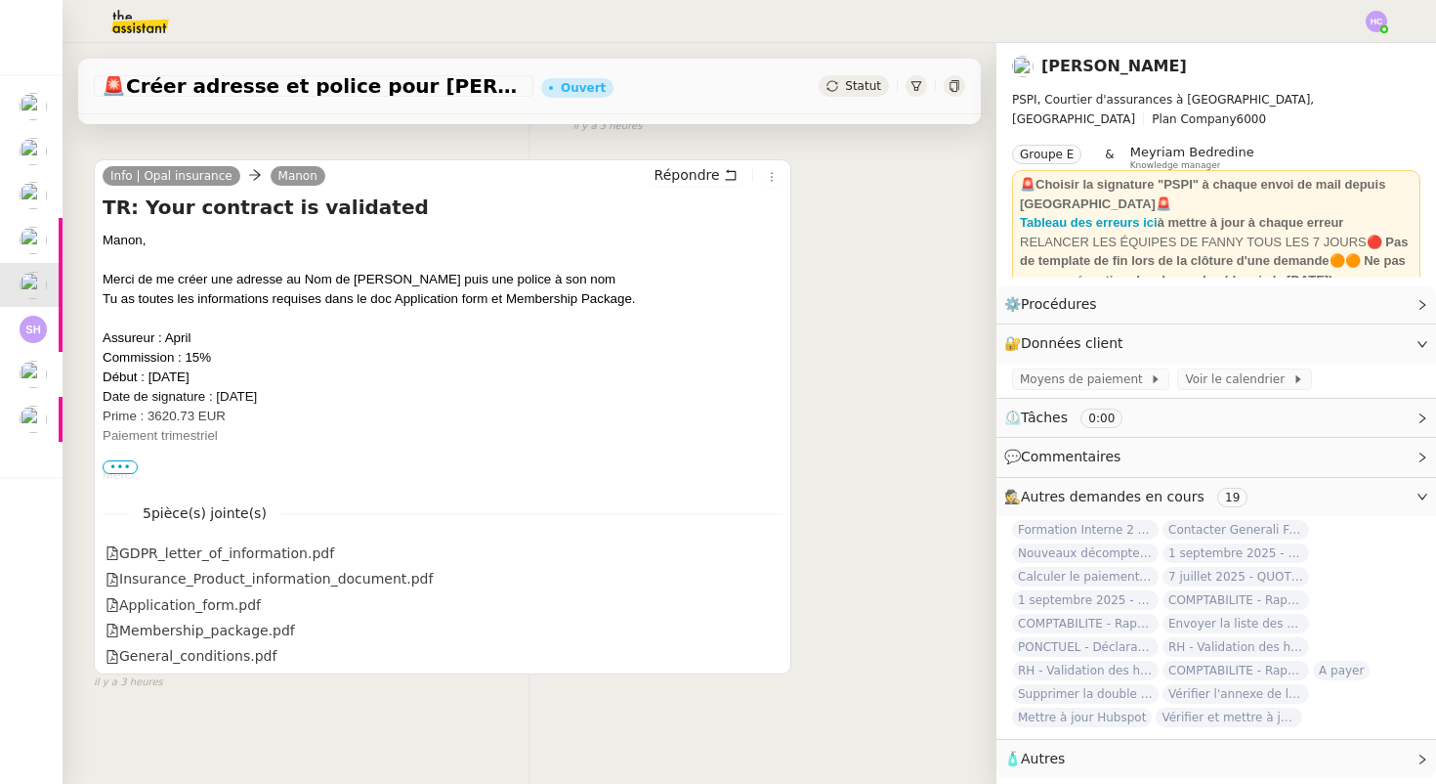
click at [128, 463] on span "•••" at bounding box center [120, 467] width 35 height 14
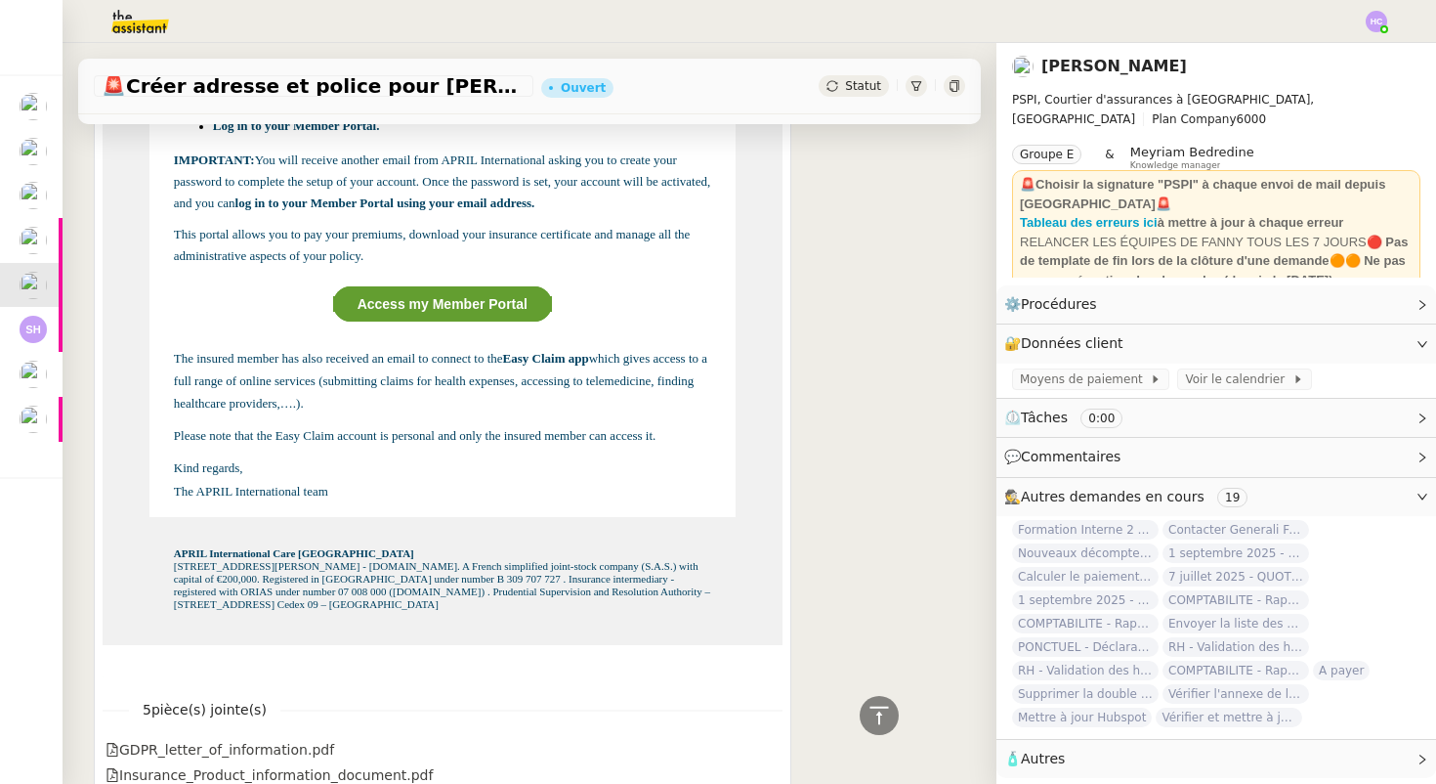
scroll to position [1632, 0]
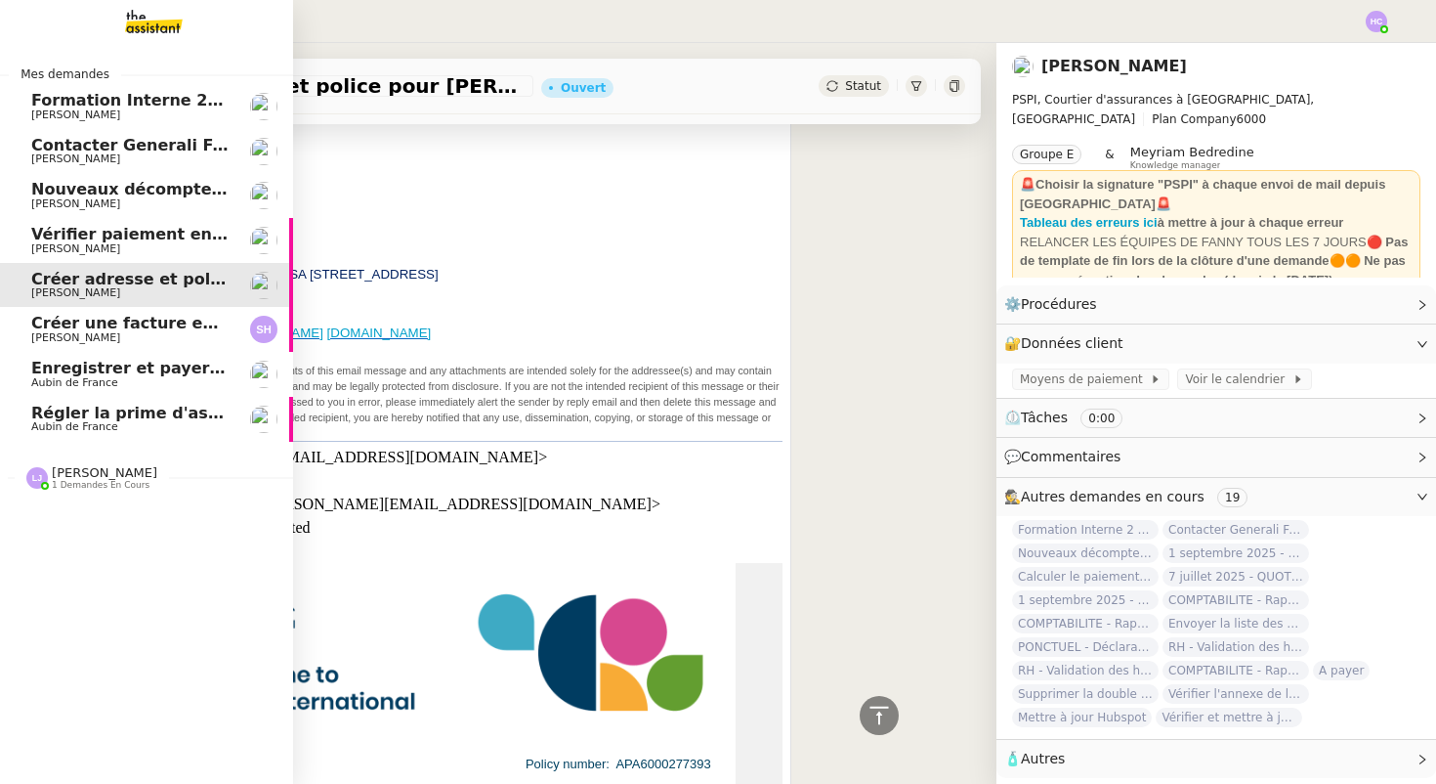
click at [87, 332] on span "Sarah Hadj" at bounding box center [129, 338] width 197 height 12
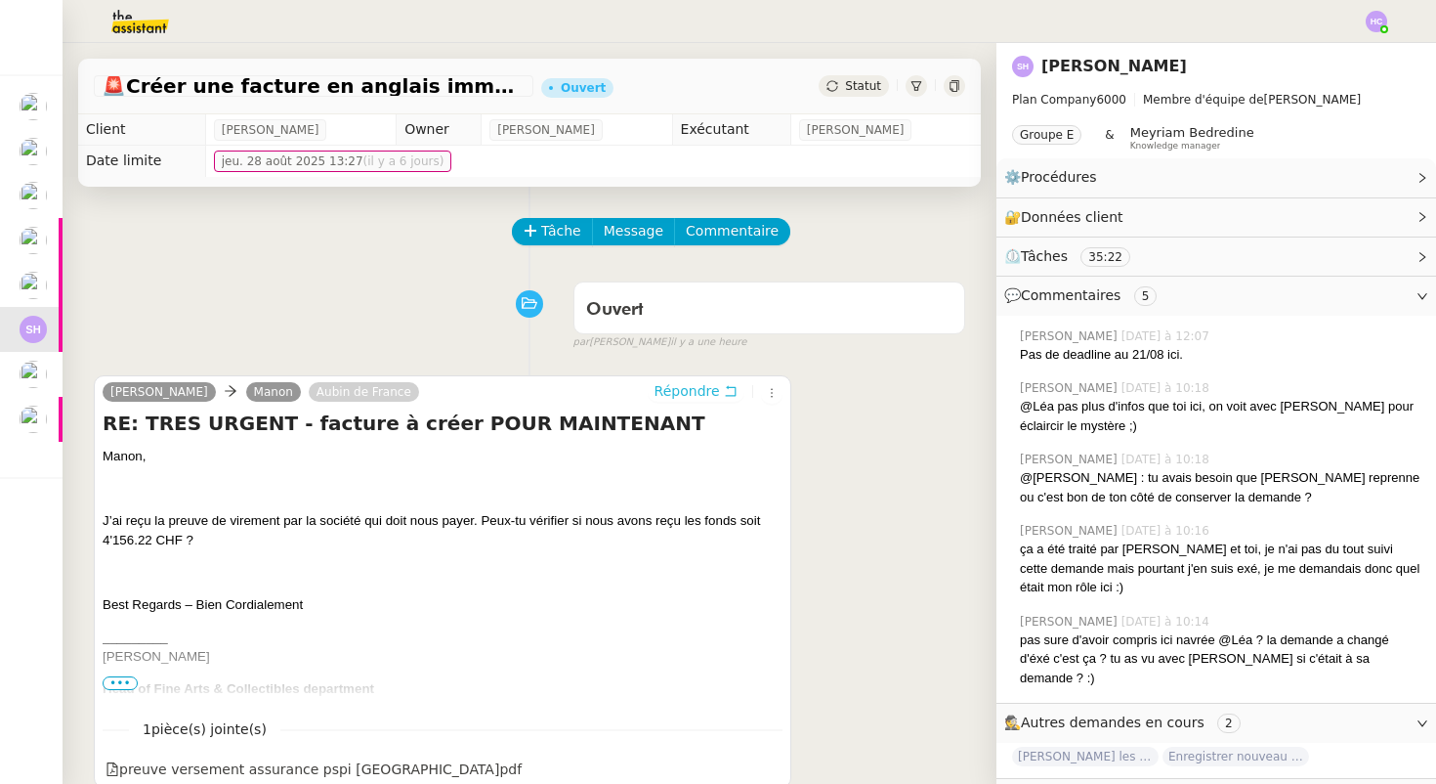
click at [687, 390] on span "Répondre" at bounding box center [687, 391] width 65 height 20
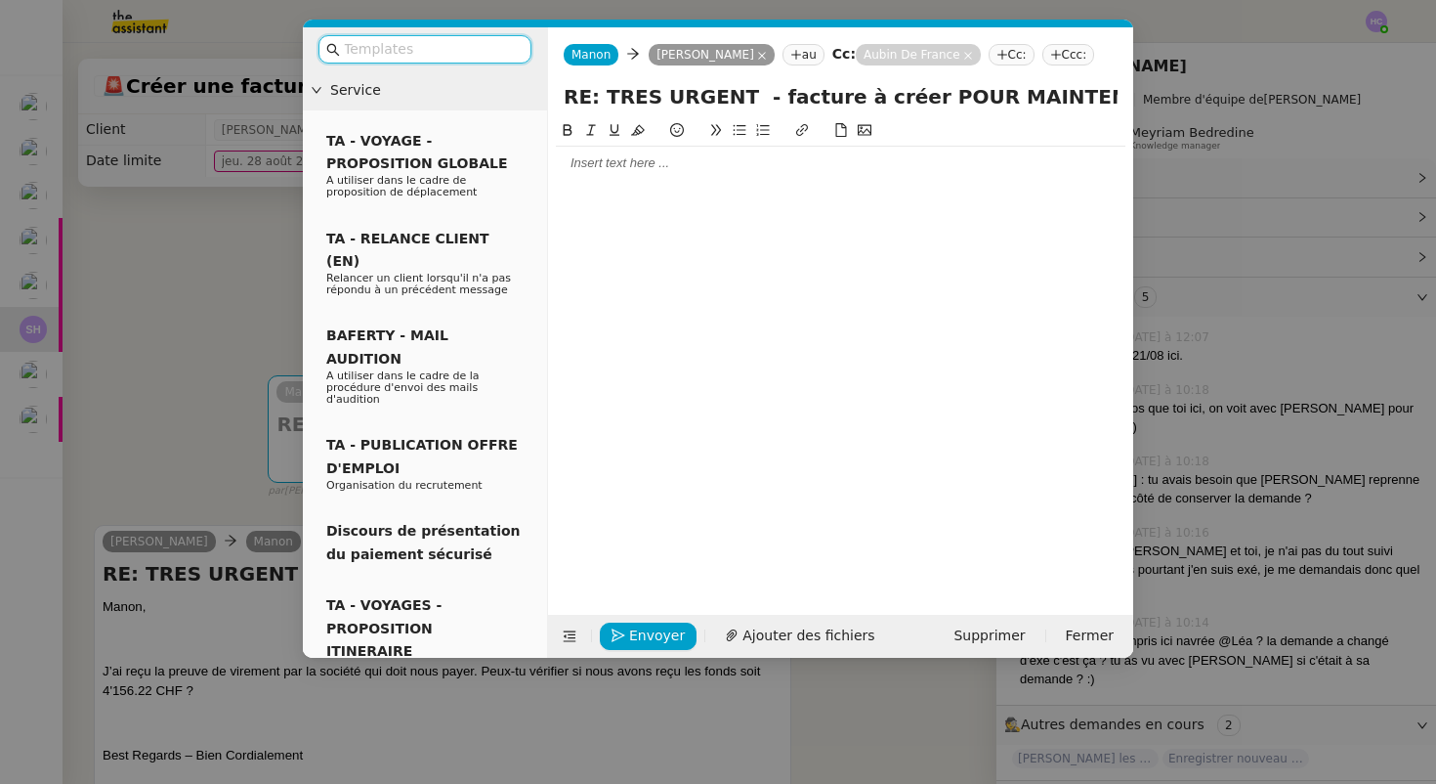
click at [605, 164] on div at bounding box center [841, 163] width 570 height 18
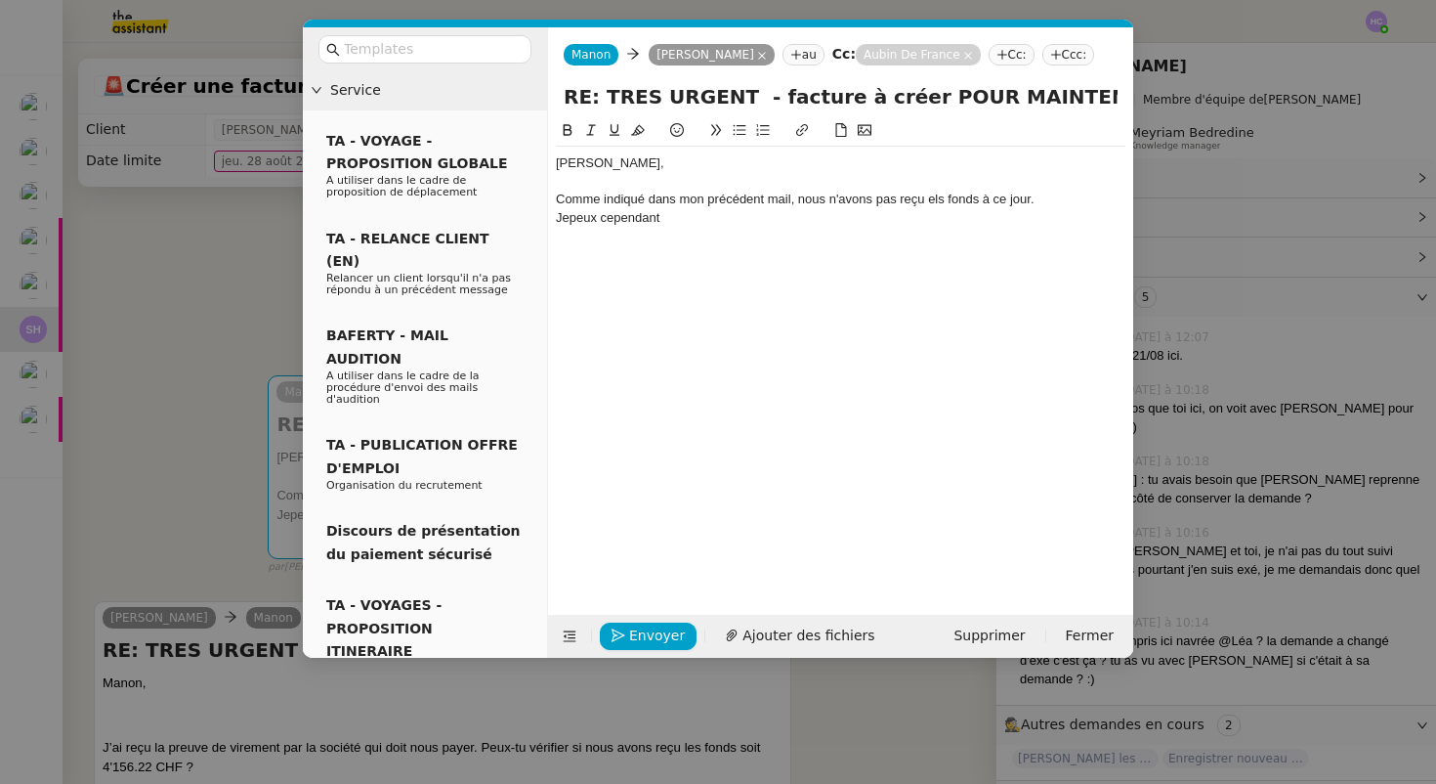
click at [571, 215] on div "Jepeux cependant" at bounding box center [841, 218] width 570 height 18
click at [670, 224] on div "Je peux cependant" at bounding box center [841, 218] width 570 height 18
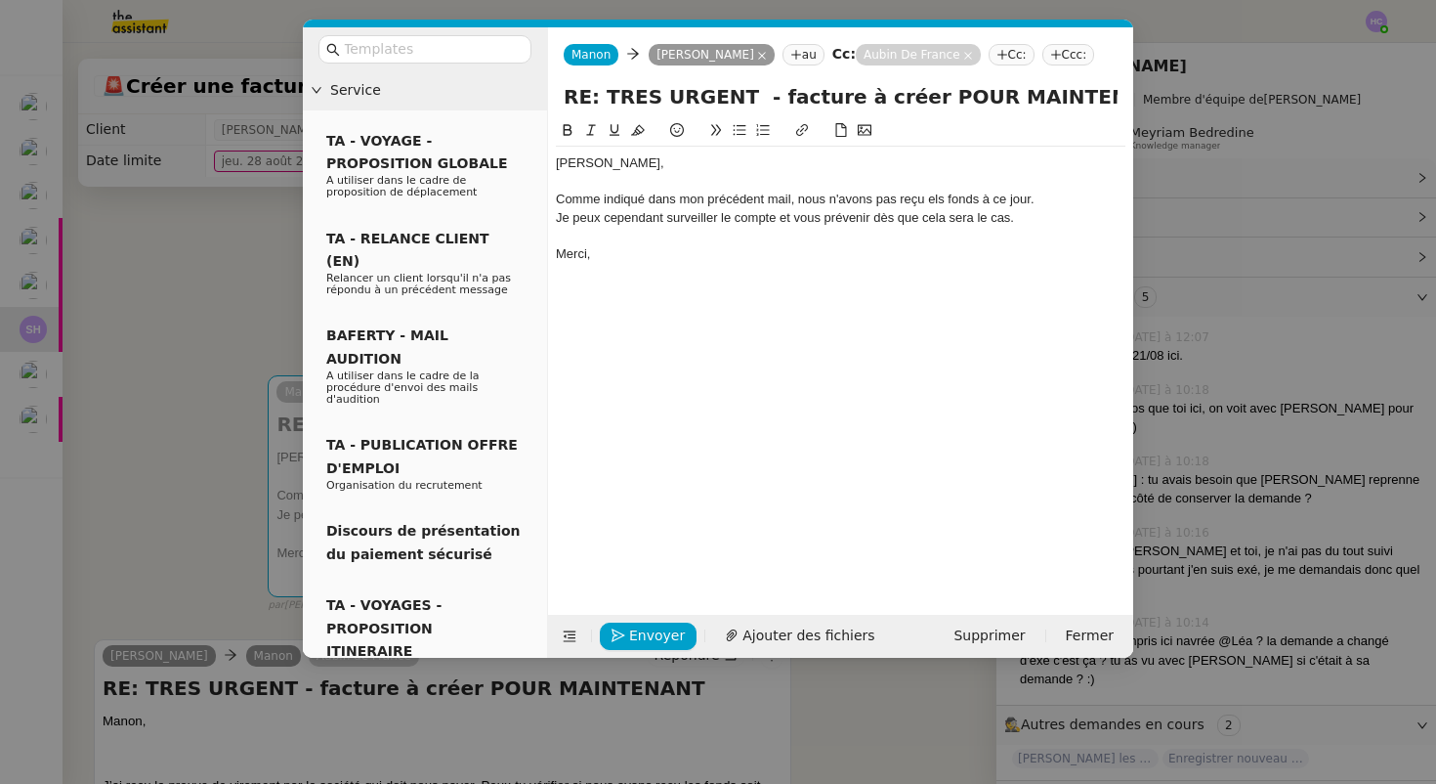
click at [1029, 227] on div at bounding box center [841, 236] width 570 height 18
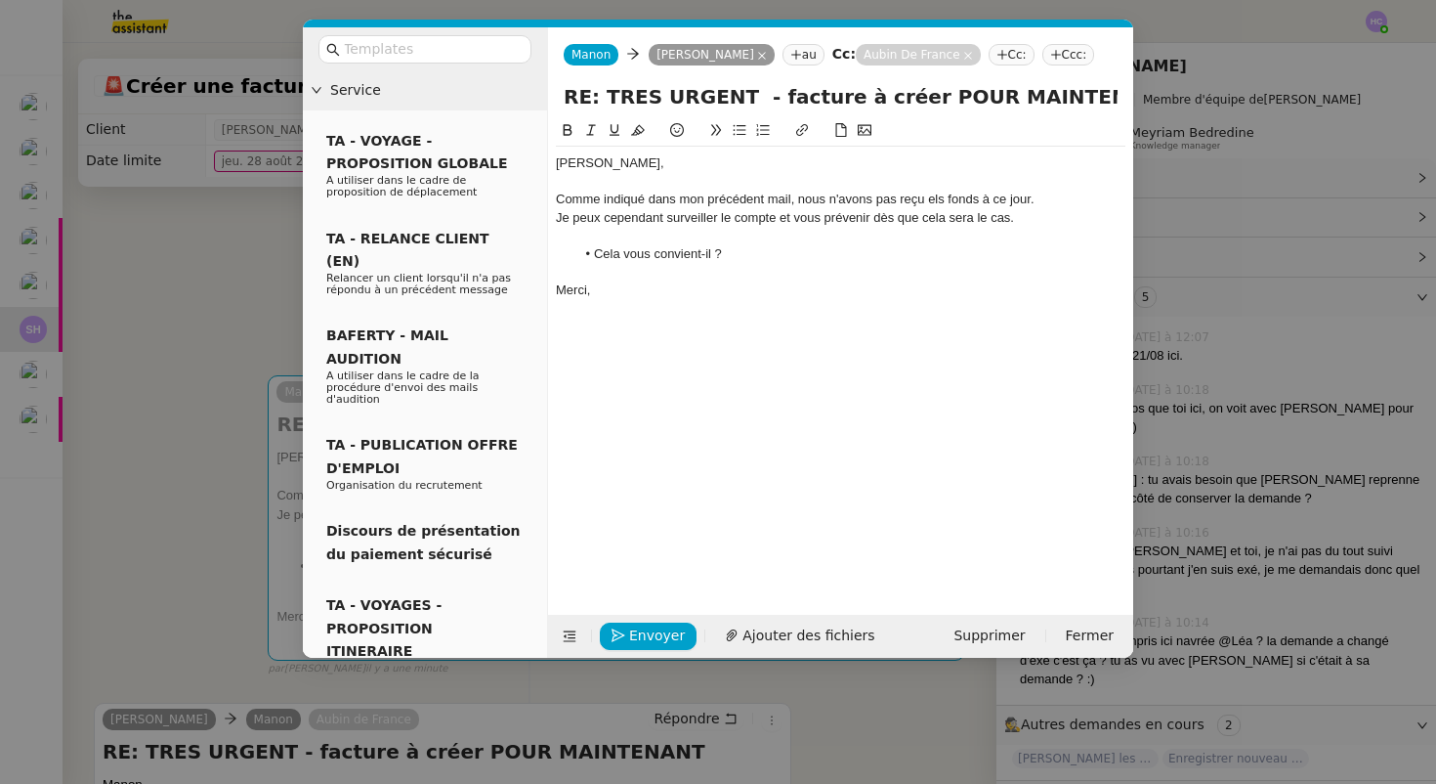
click at [932, 200] on div "Comme indiqué dans mon précédent mail, nous n'avons pas reçu els fonds à ce jou…" at bounding box center [841, 200] width 570 height 18
click at [0, 0] on lt-span "les" at bounding box center [0, 0] width 0 height 0
click at [265, 294] on nz-modal-container "Service TA - VOYAGE - PROPOSITION GLOBALE A utiliser dans le cadre de propositi…" at bounding box center [718, 392] width 1436 height 784
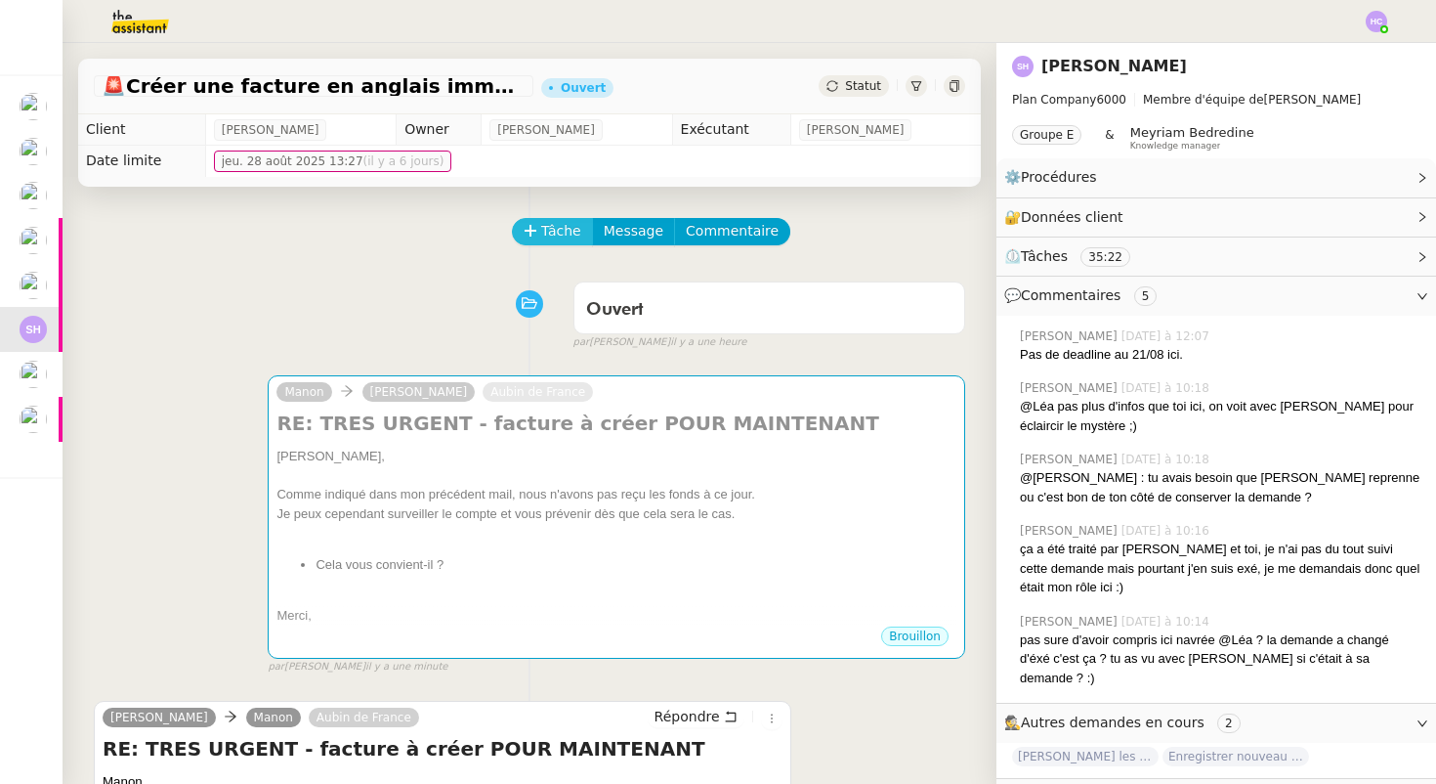
click at [539, 227] on button "Tâche" at bounding box center [552, 231] width 81 height 27
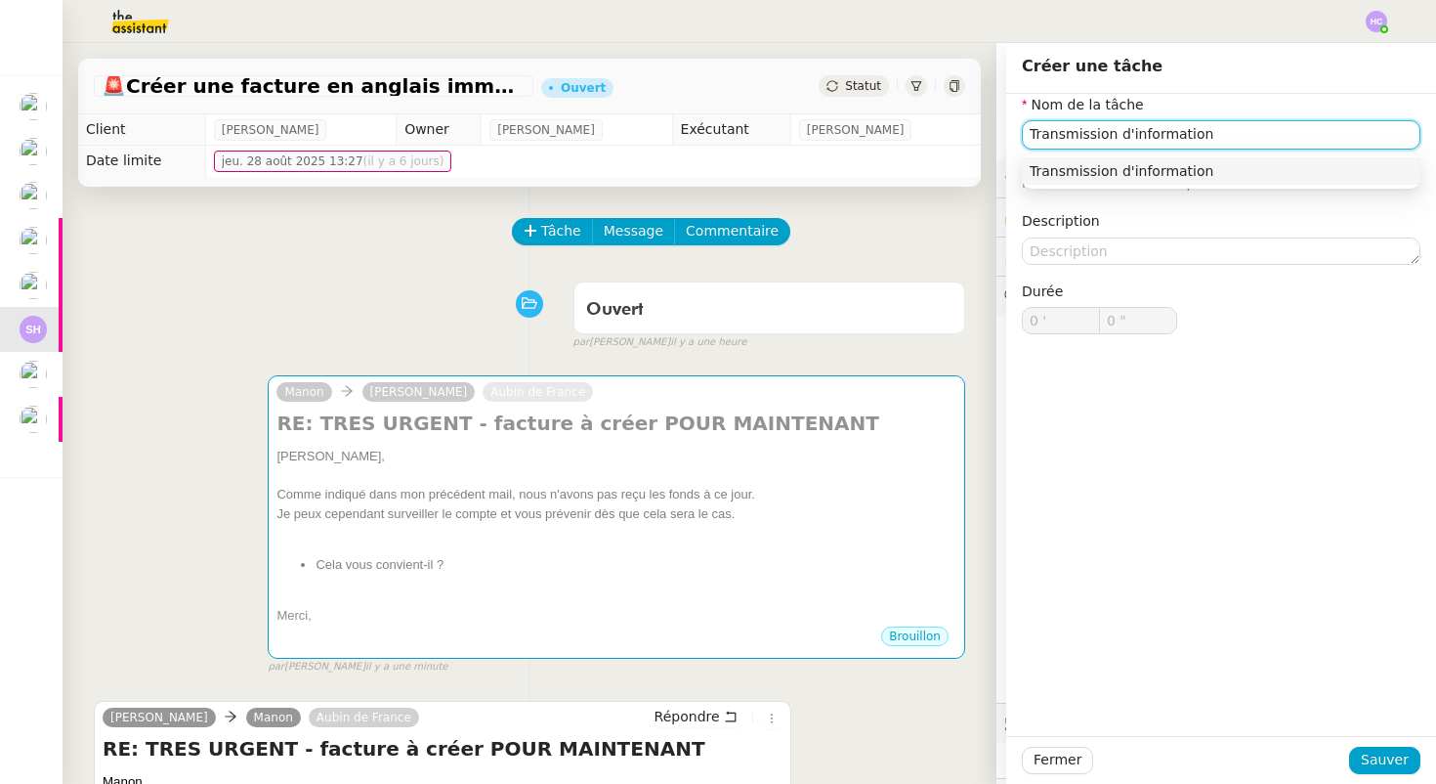
click at [1109, 174] on div "Transmission d'information" at bounding box center [1221, 171] width 383 height 18
type input "Transmission d'information"
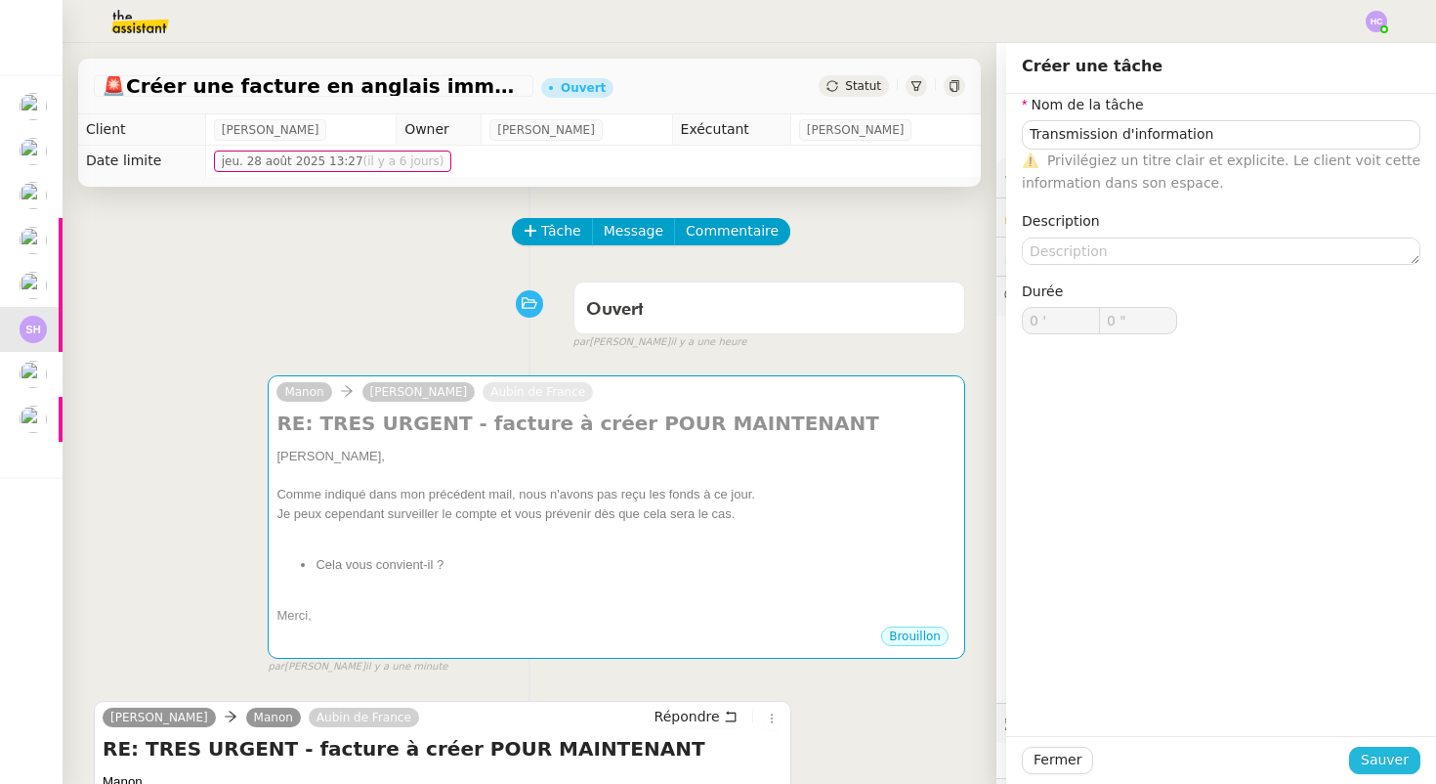
click at [1374, 755] on span "Sauver" at bounding box center [1385, 759] width 48 height 22
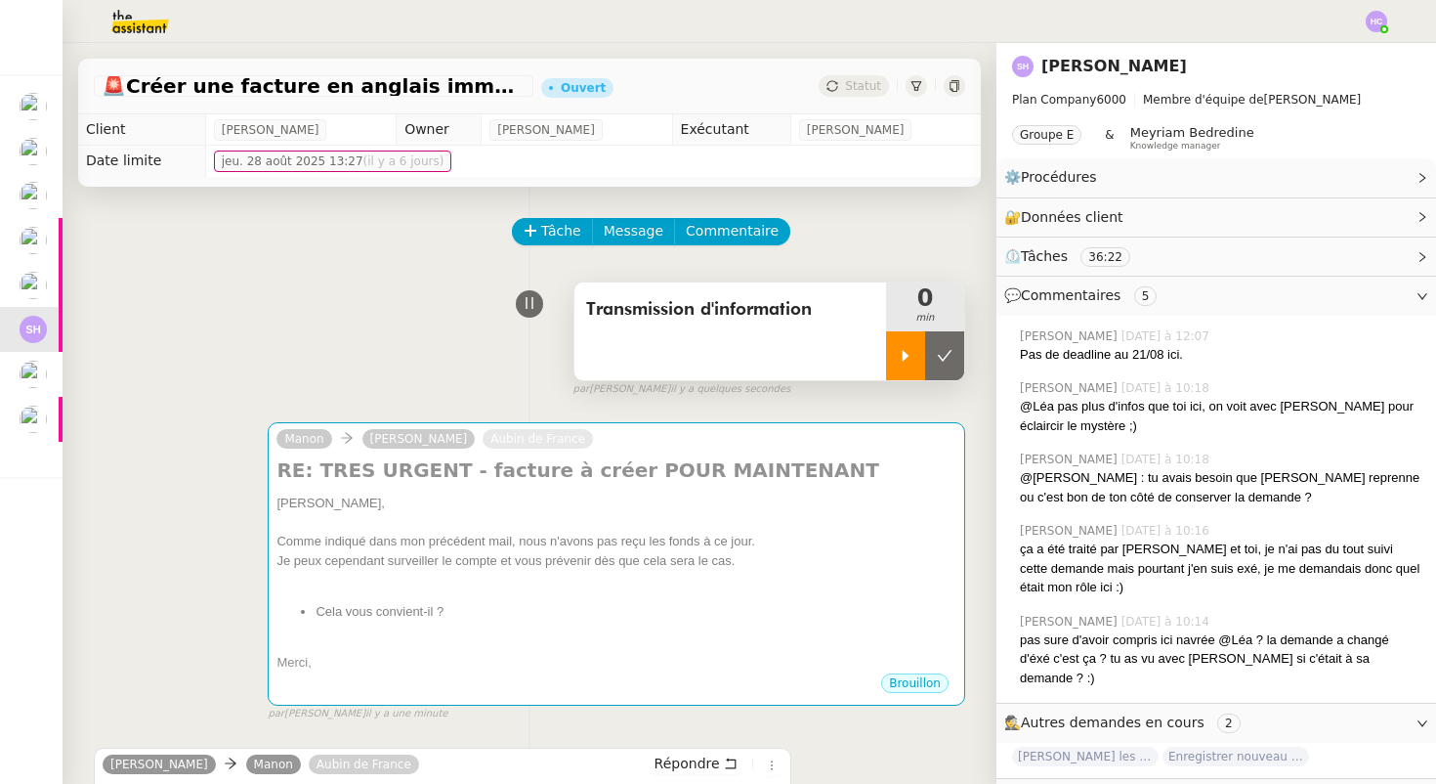
click at [911, 356] on icon at bounding box center [906, 356] width 16 height 16
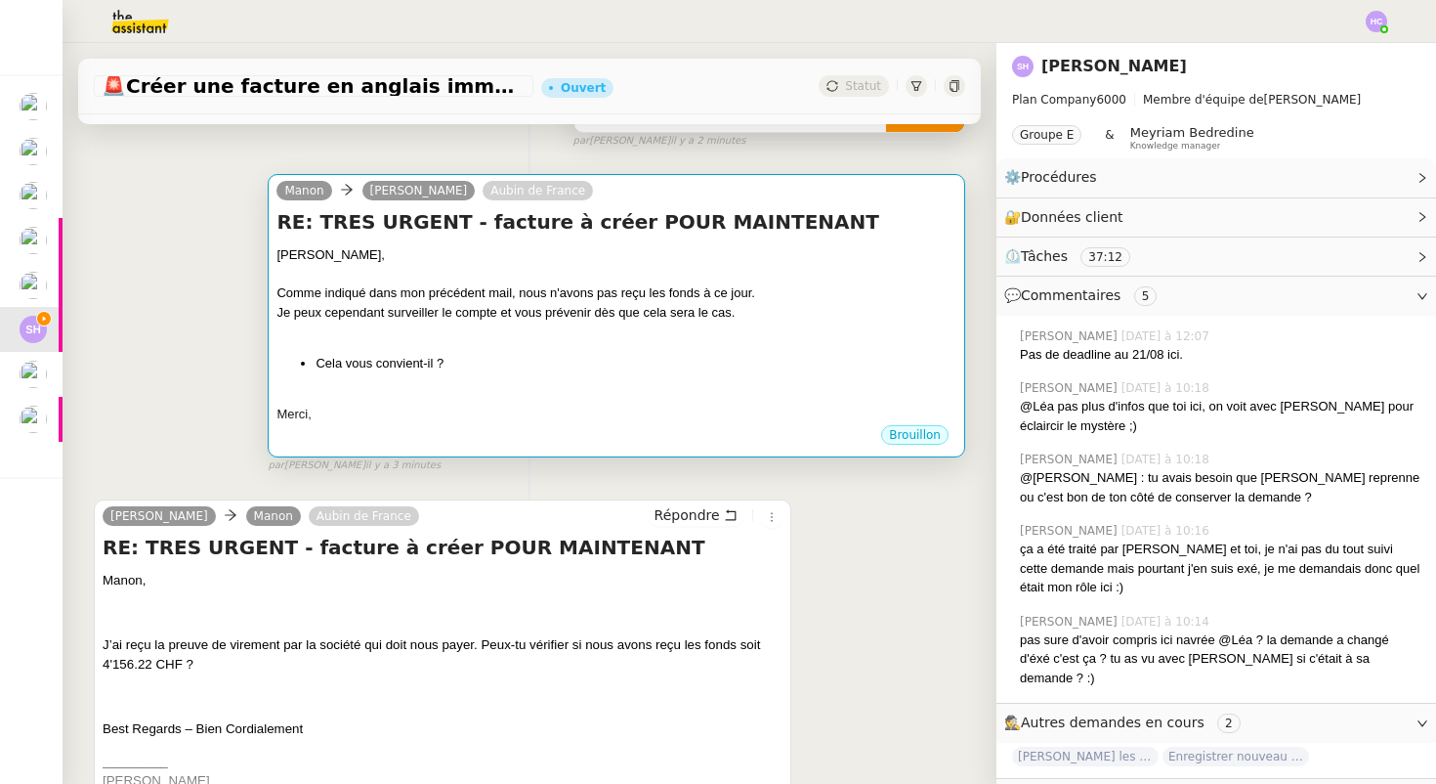
scroll to position [300, 0]
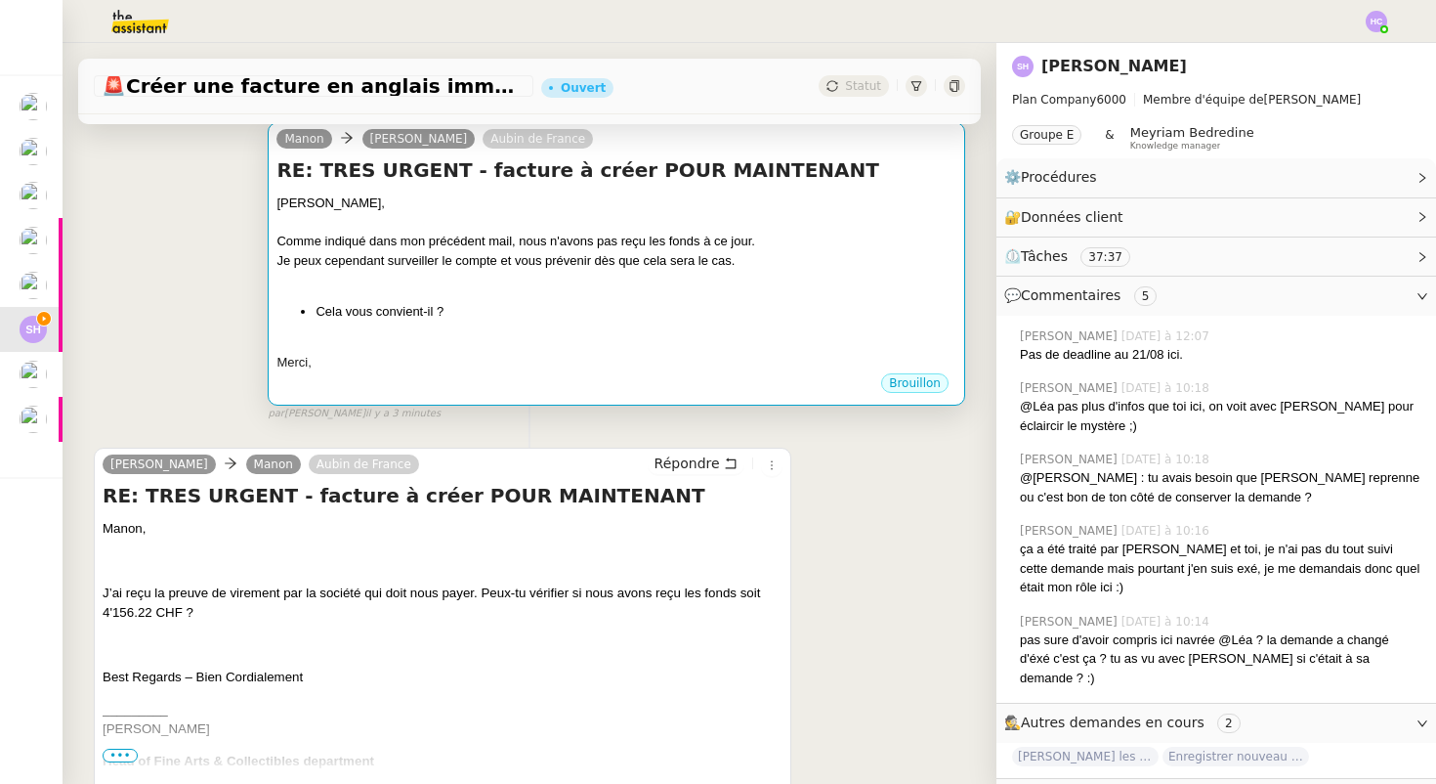
click at [518, 312] on li "Cela vous convient-il ?" at bounding box center [636, 312] width 641 height 20
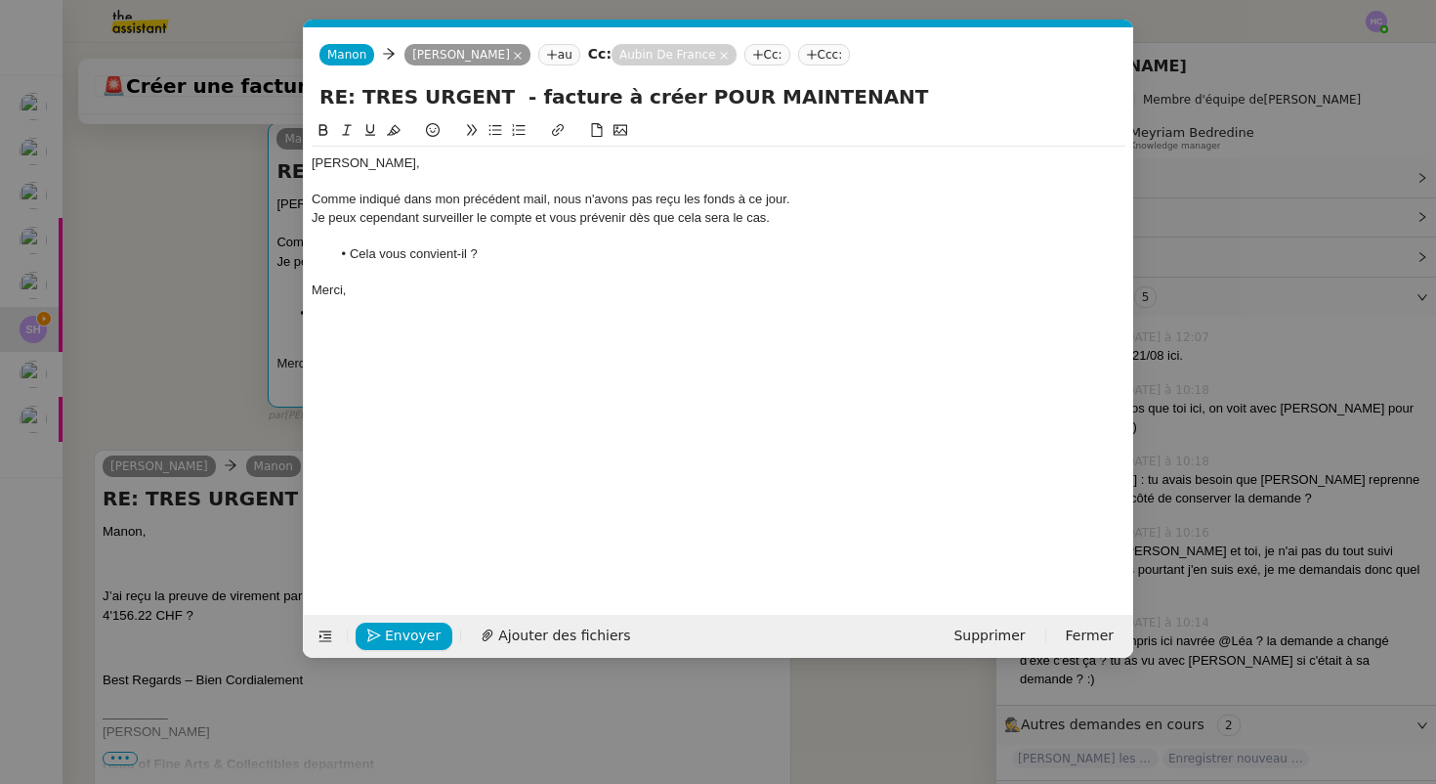
scroll to position [0, 41]
click at [811, 201] on div "Comme indiqué dans mon précédent mail, nous n'avons pas reçu les fonds à ce jou…" at bounding box center [719, 200] width 814 height 18
drag, startPoint x: 994, startPoint y: 198, endPoint x: 793, endPoint y: 195, distance: 200.3
click at [793, 195] on div "Comme indiqué dans mon précédent mail, nous n'avons pas reçu les fonds à ce jou…" at bounding box center [719, 200] width 814 height 18
click at [1019, 197] on div "Comme indiqué dans mon précédent mail, nous n'avons pas reçu les fonds à ce jou…" at bounding box center [719, 200] width 814 height 18
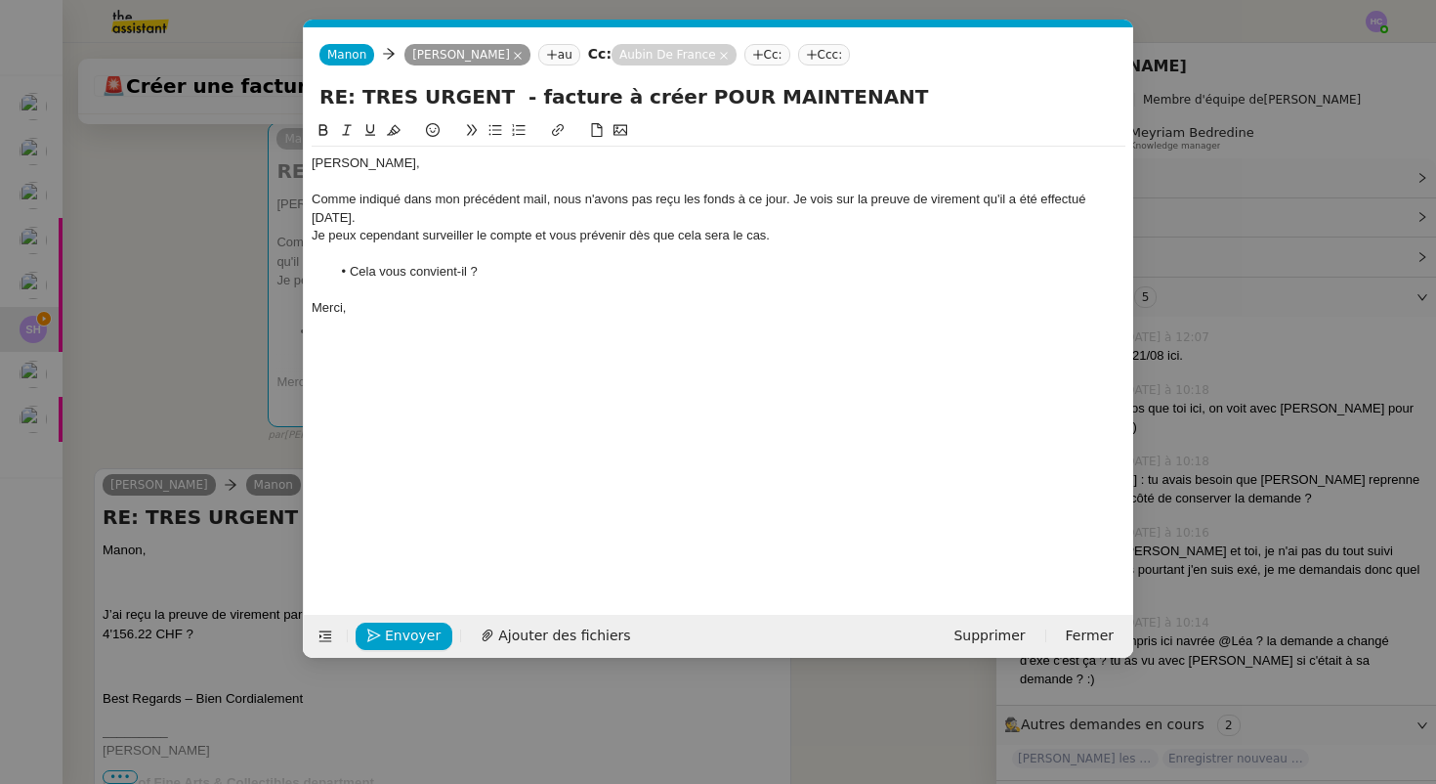
click at [374, 227] on div "Je peux cependant surveiller le compte et vous prévenir dès que cela sera le ca…" at bounding box center [719, 236] width 814 height 18
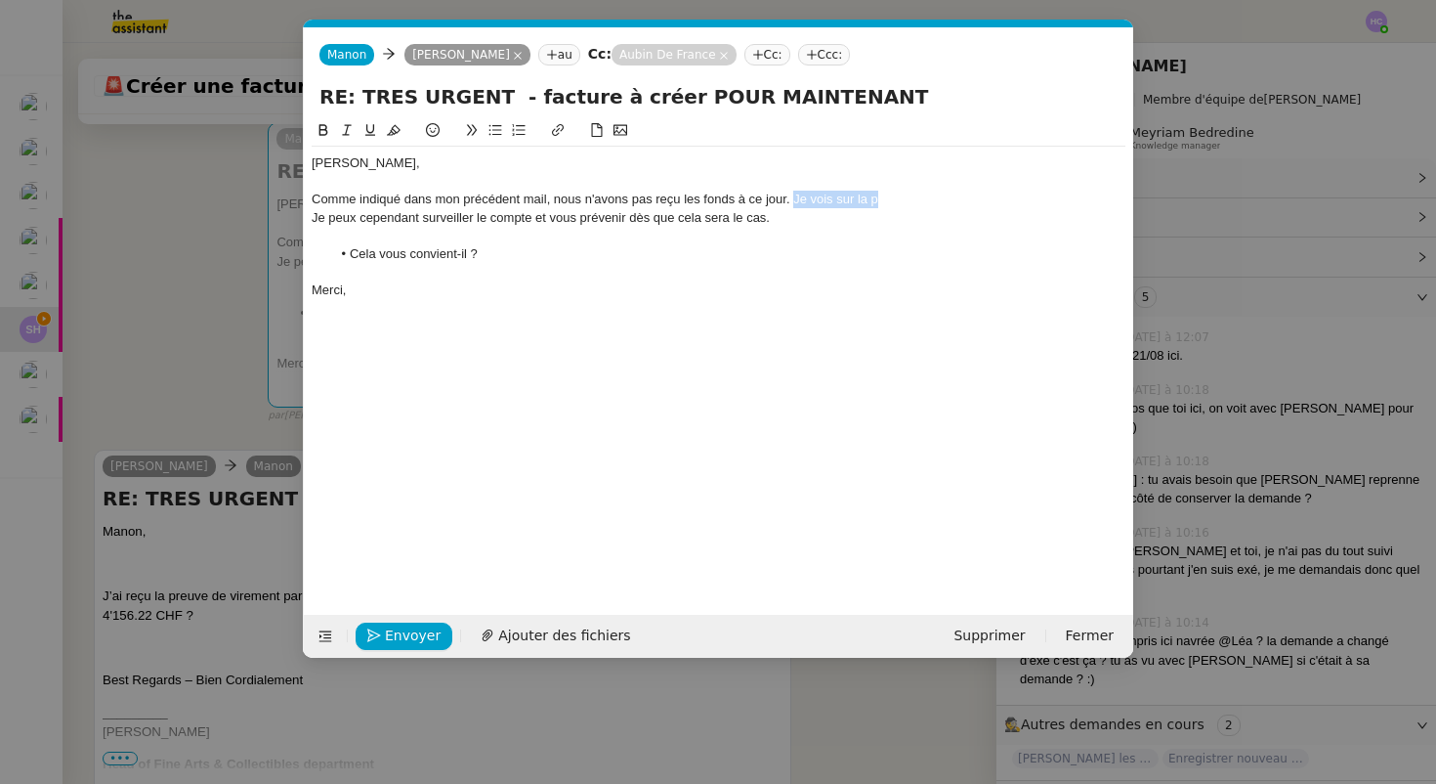
drag, startPoint x: 907, startPoint y: 197, endPoint x: 792, endPoint y: 199, distance: 114.3
click at [792, 199] on div "Comme indiqué dans mon précédent mail, nous n'avons pas reçu les fonds à ce jou…" at bounding box center [719, 200] width 814 height 18
click at [406, 634] on span "Envoyer" at bounding box center [413, 635] width 56 height 22
click at [427, 633] on span "Confirmer l'envoi" at bounding box center [443, 635] width 117 height 22
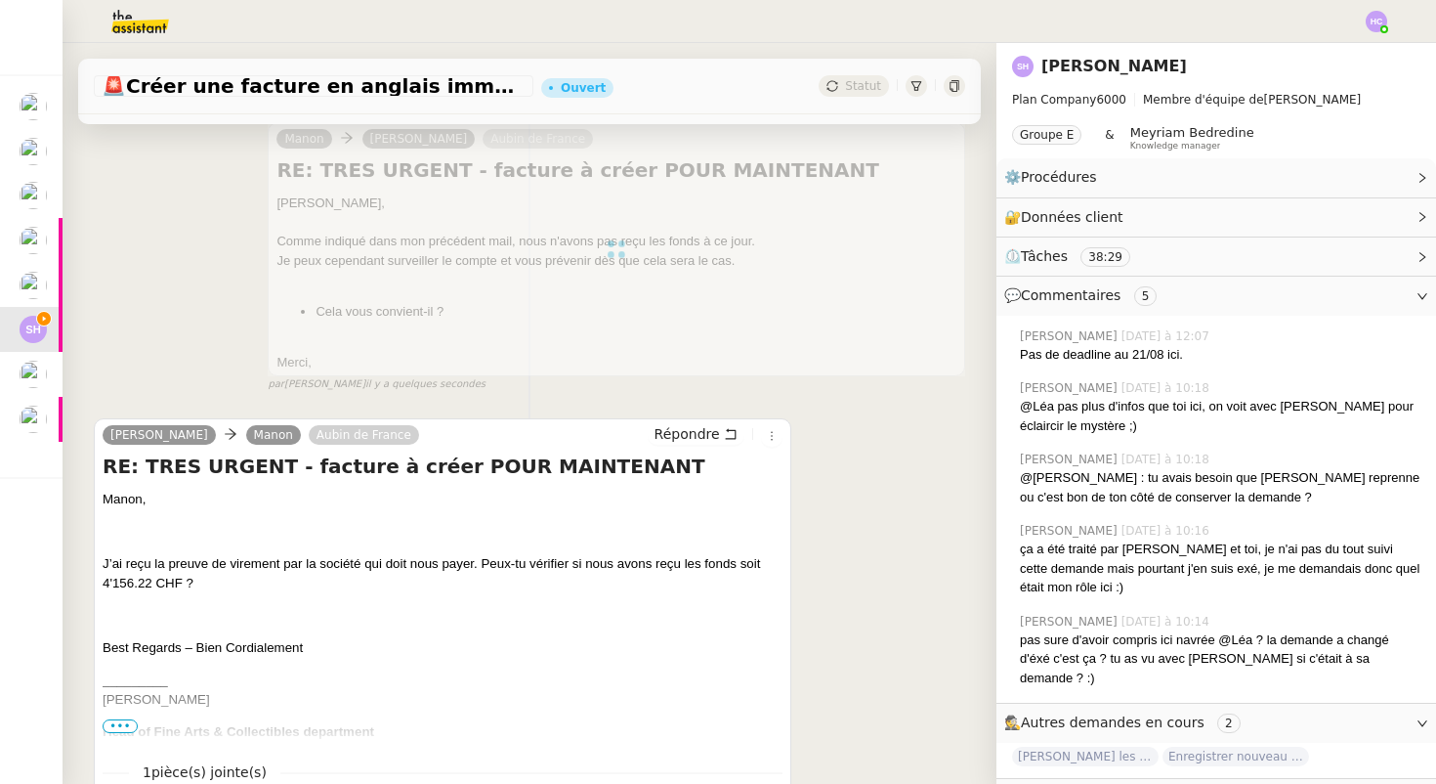
scroll to position [0, 0]
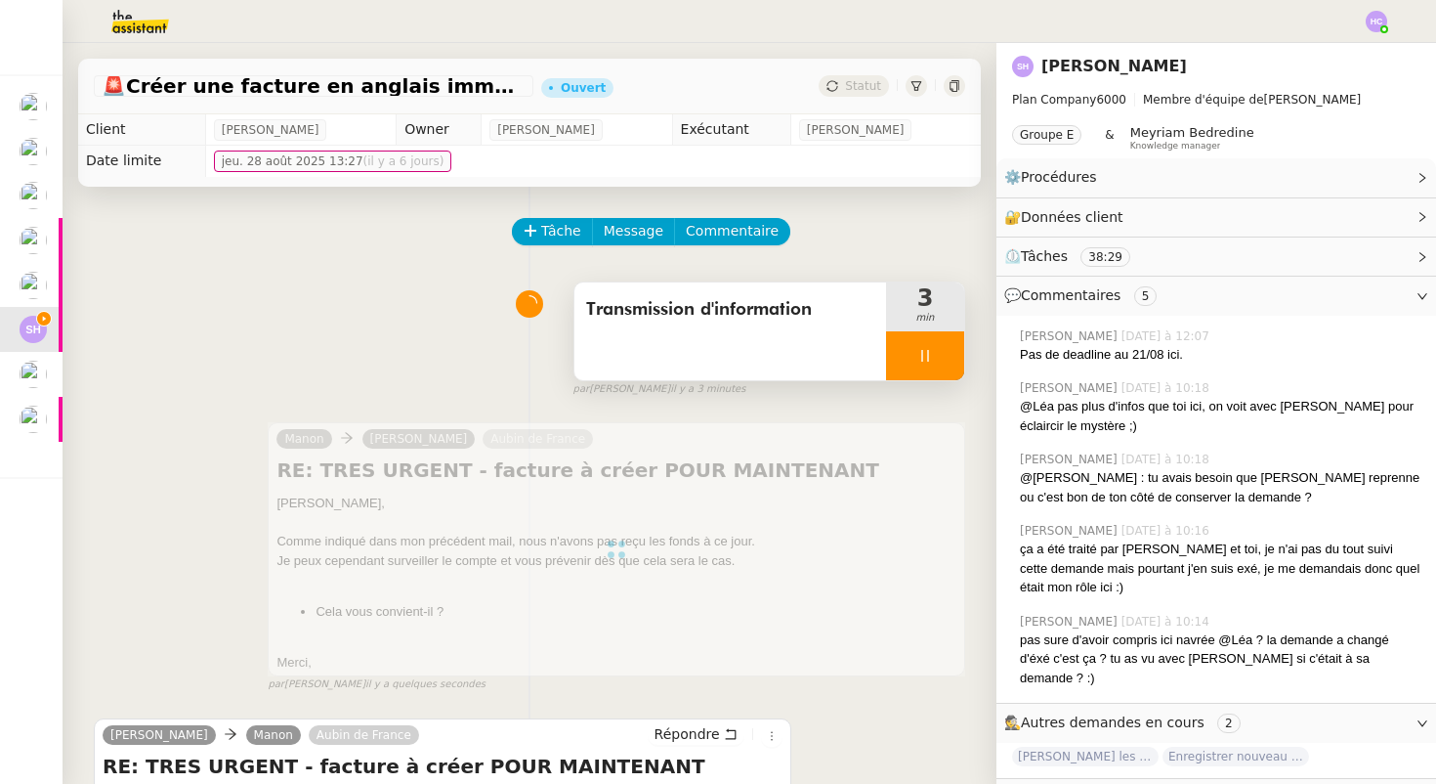
click at [918, 347] on div at bounding box center [925, 355] width 78 height 49
click at [960, 354] on button at bounding box center [944, 355] width 39 height 49
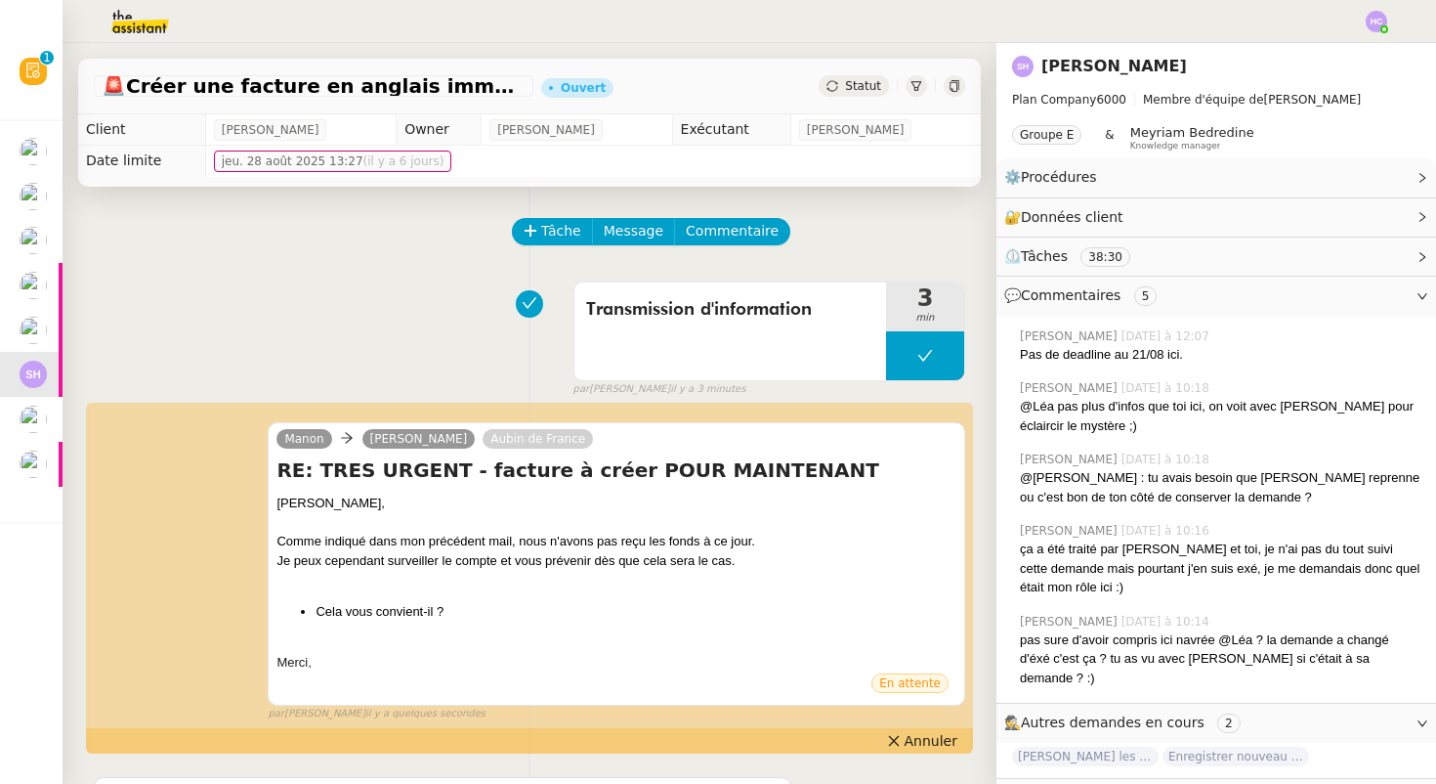
click at [853, 82] on span "Statut" at bounding box center [863, 86] width 36 height 14
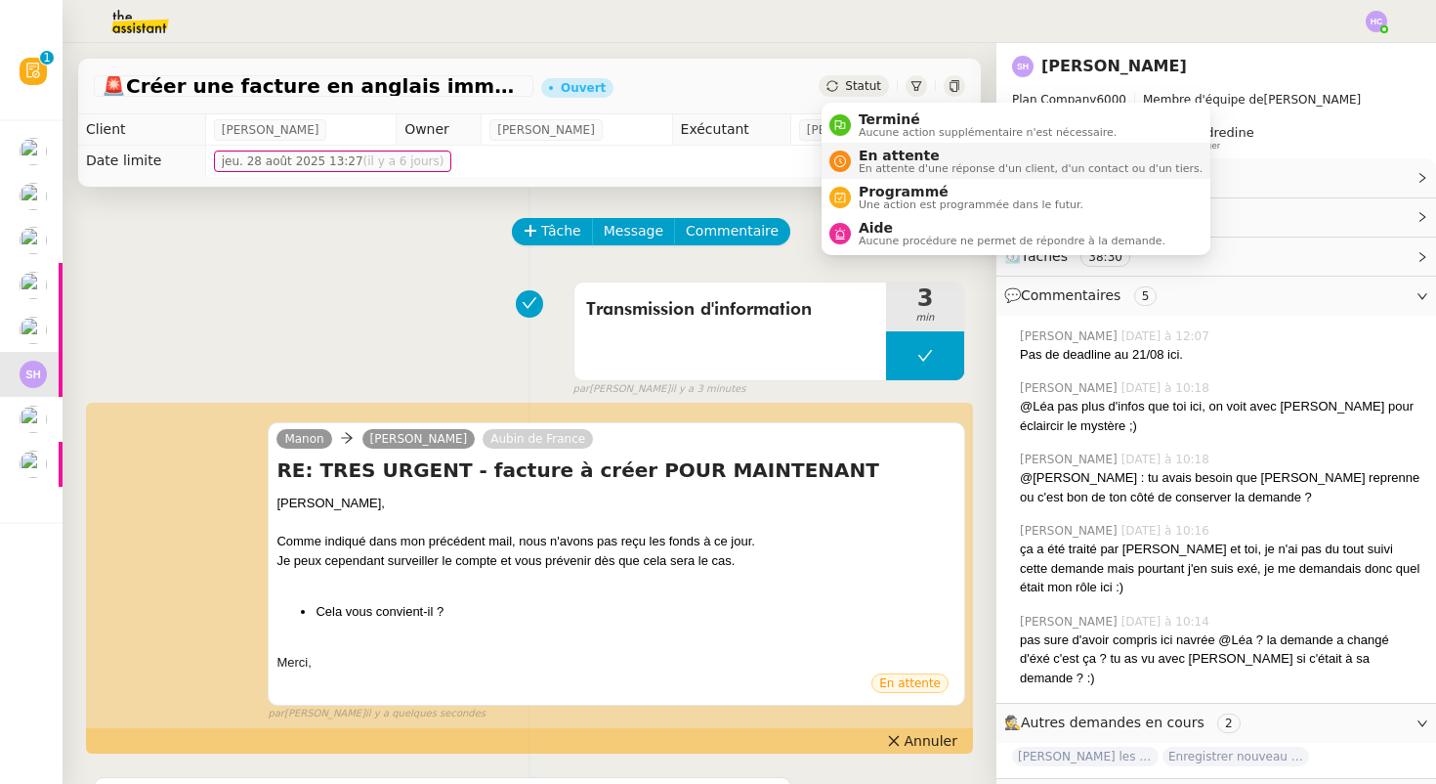
click at [878, 158] on span "En attente" at bounding box center [1031, 156] width 344 height 16
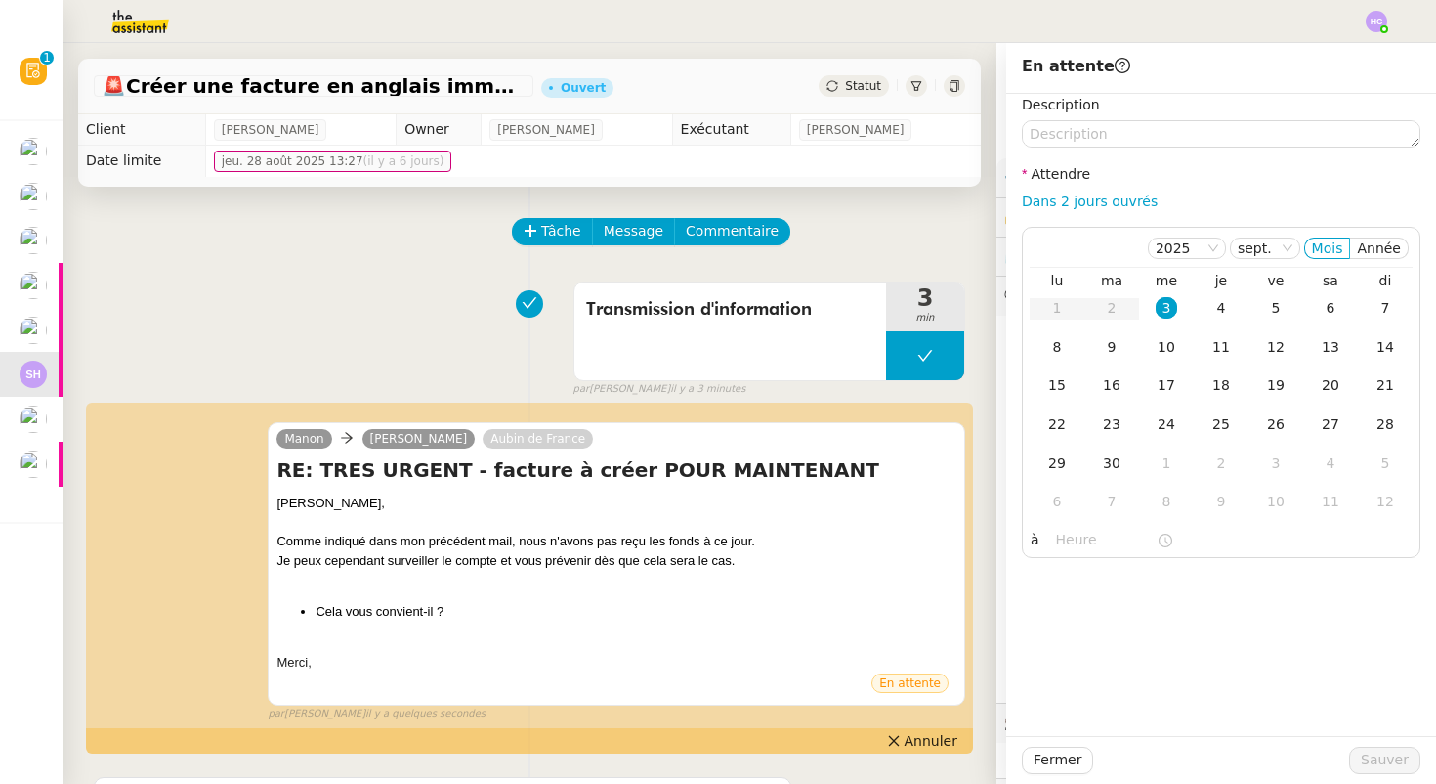
click at [938, 232] on div "Tâche Message Commentaire" at bounding box center [739, 241] width 451 height 47
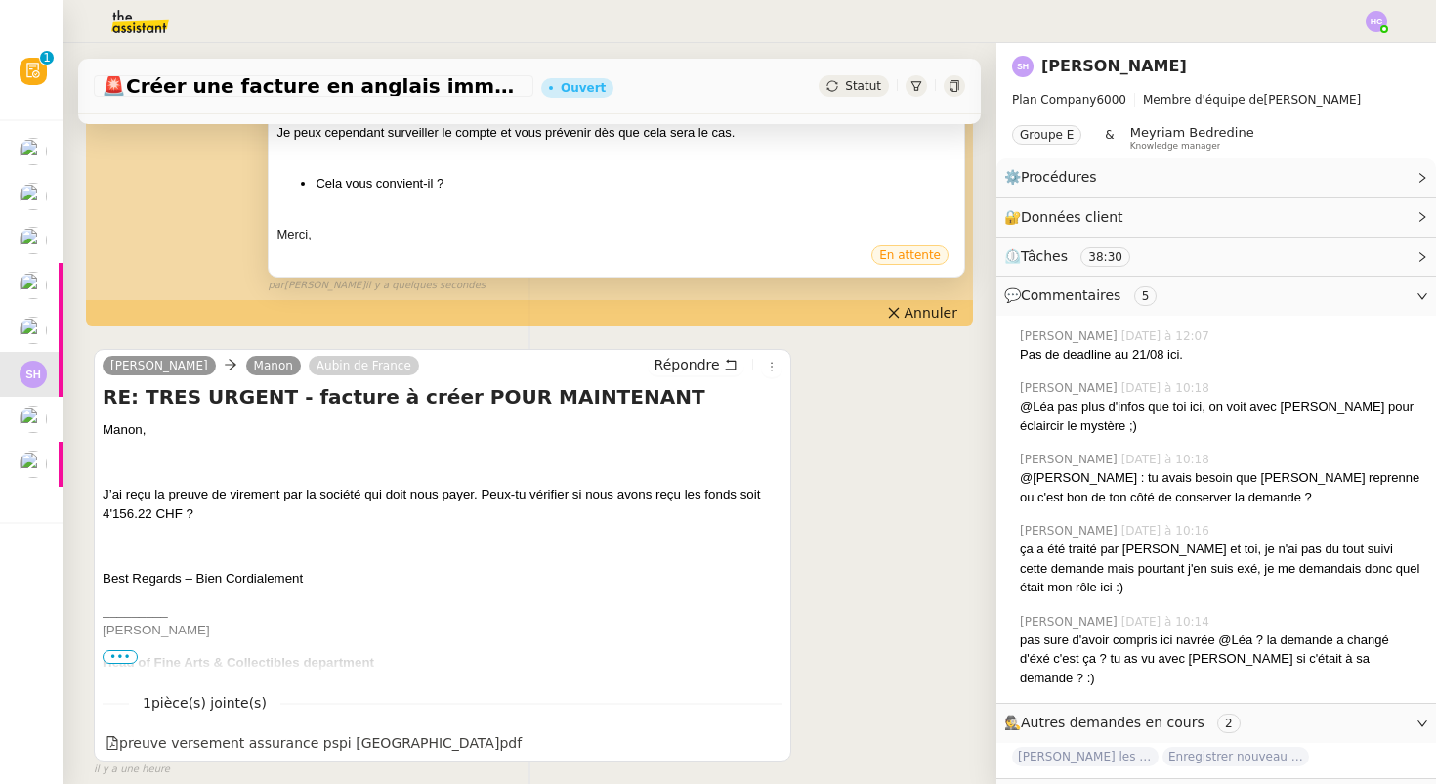
scroll to position [472, 0]
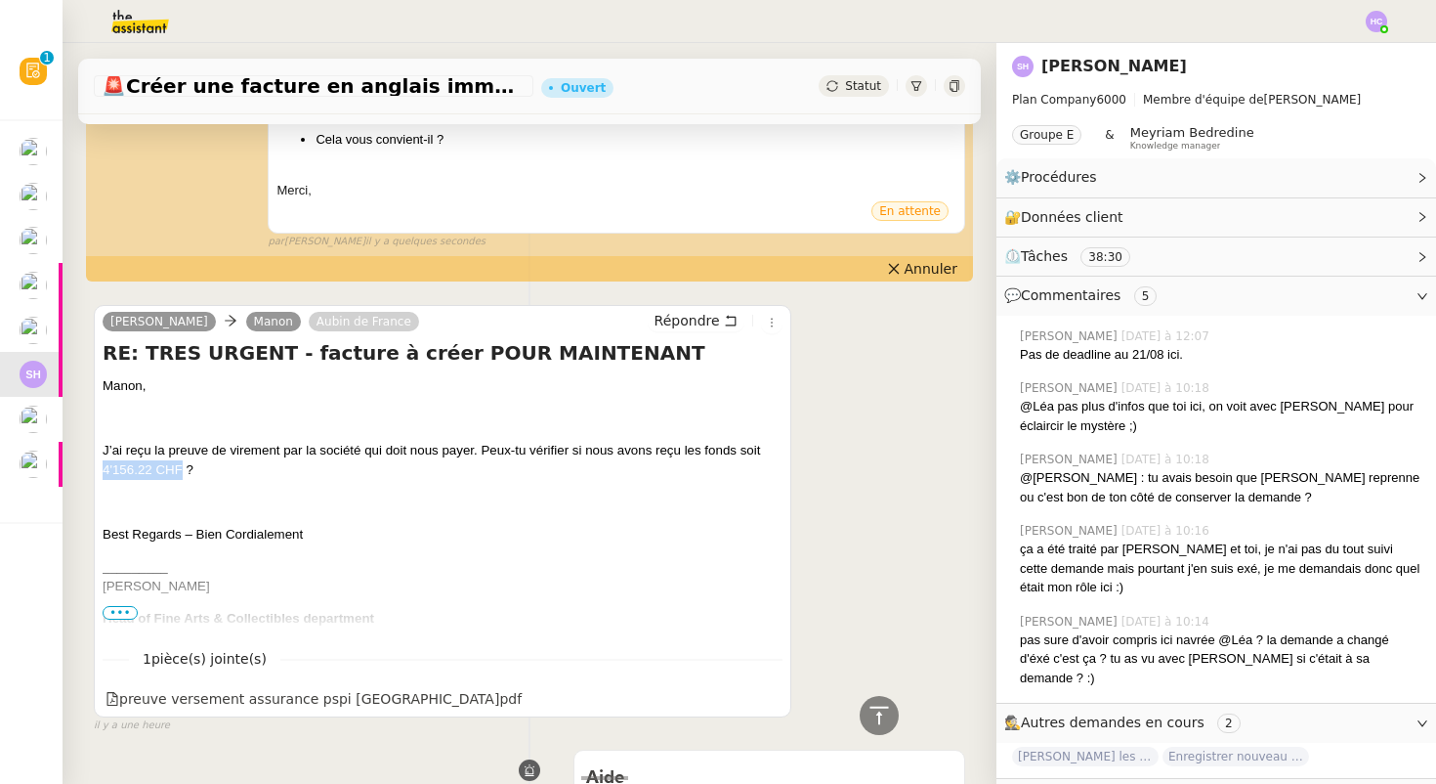
drag, startPoint x: 183, startPoint y: 469, endPoint x: 94, endPoint y: 466, distance: 89.0
click at [94, 466] on div "Sarah Hadj Manon Aubin de France Répondre RE: TRES URGENT - facture à créer POU…" at bounding box center [443, 511] width 698 height 412
copy span "4'156.22 CHF"
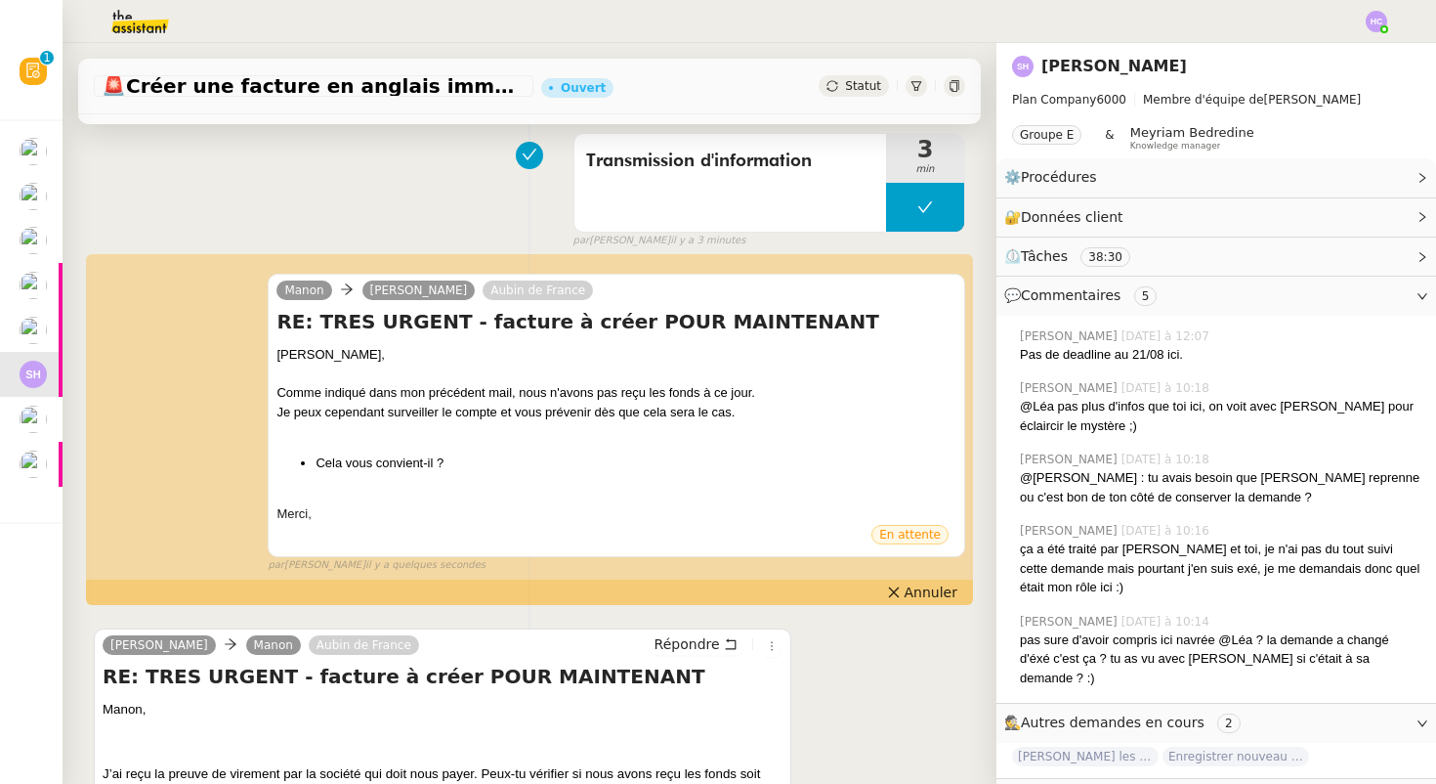
scroll to position [0, 0]
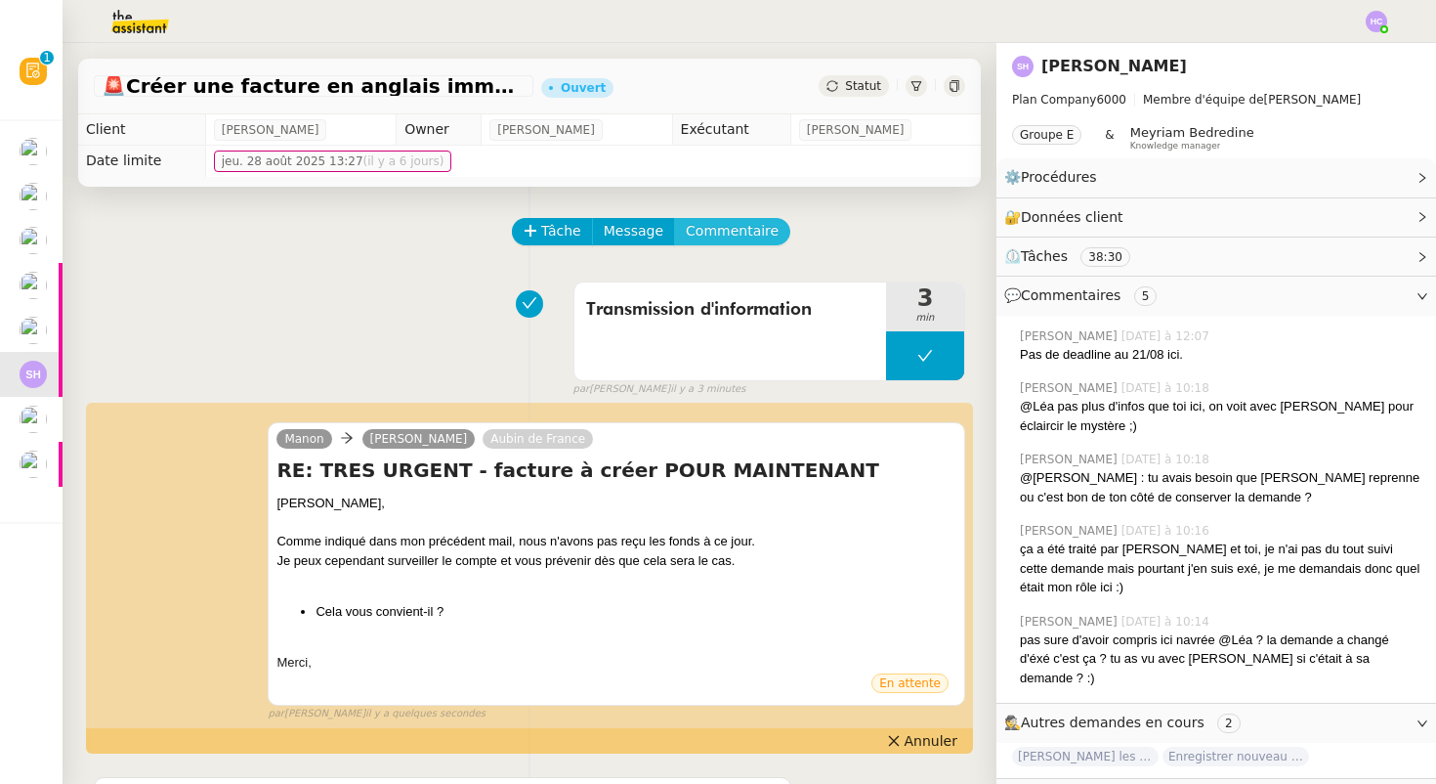
click at [716, 227] on span "Commentaire" at bounding box center [732, 231] width 93 height 22
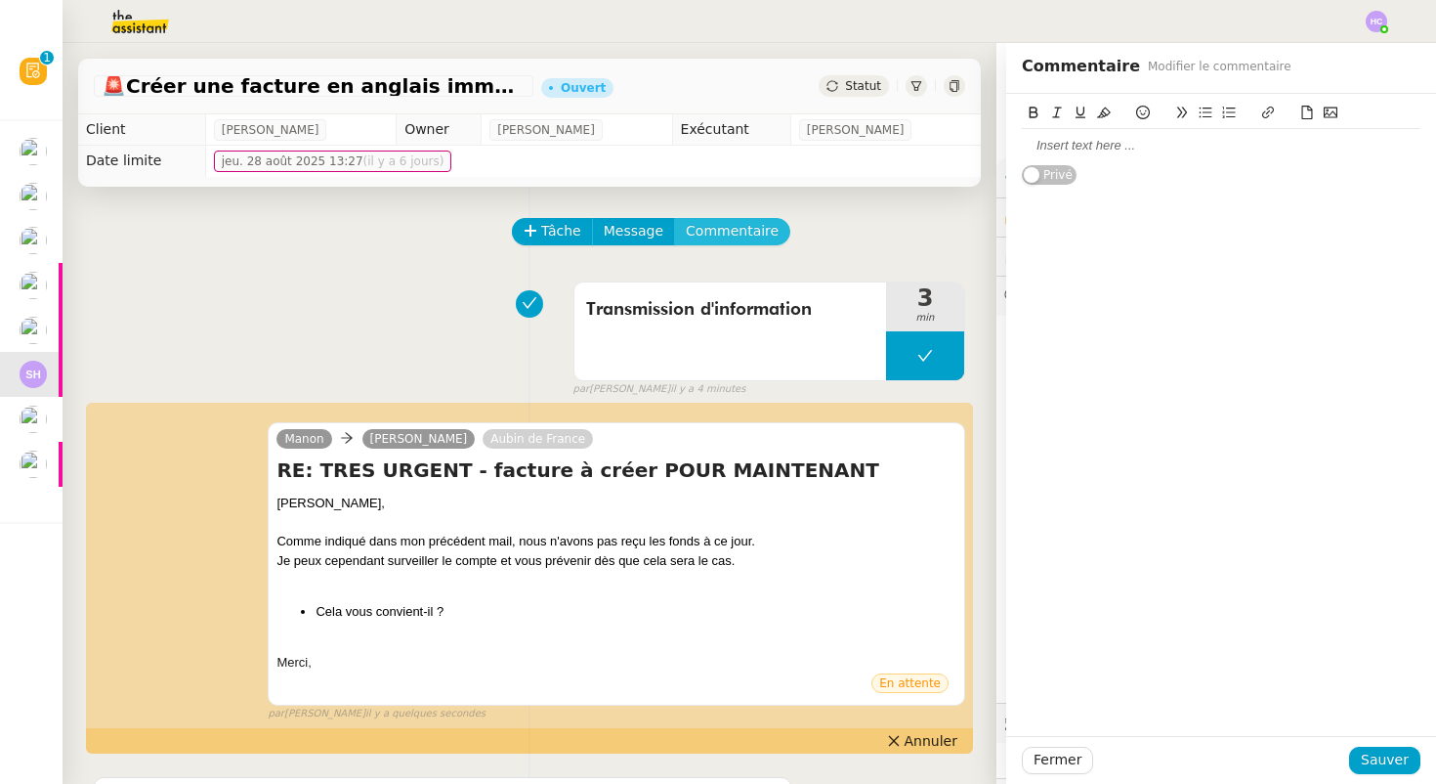
click at [674, 218] on button "Commentaire" at bounding box center [732, 231] width 116 height 27
click at [1079, 139] on div at bounding box center [1221, 146] width 399 height 18
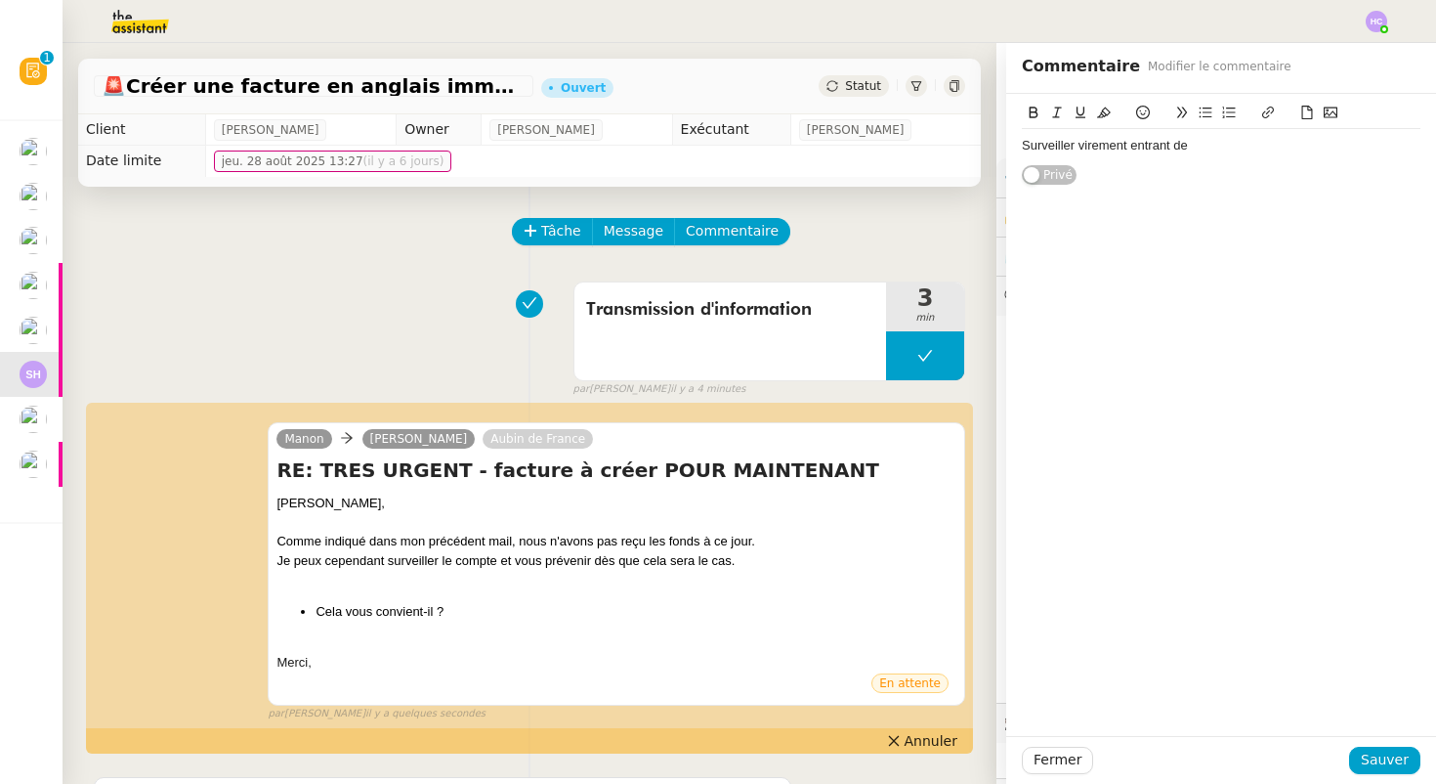
paste div
click at [1376, 761] on span "Sauver" at bounding box center [1385, 759] width 48 height 22
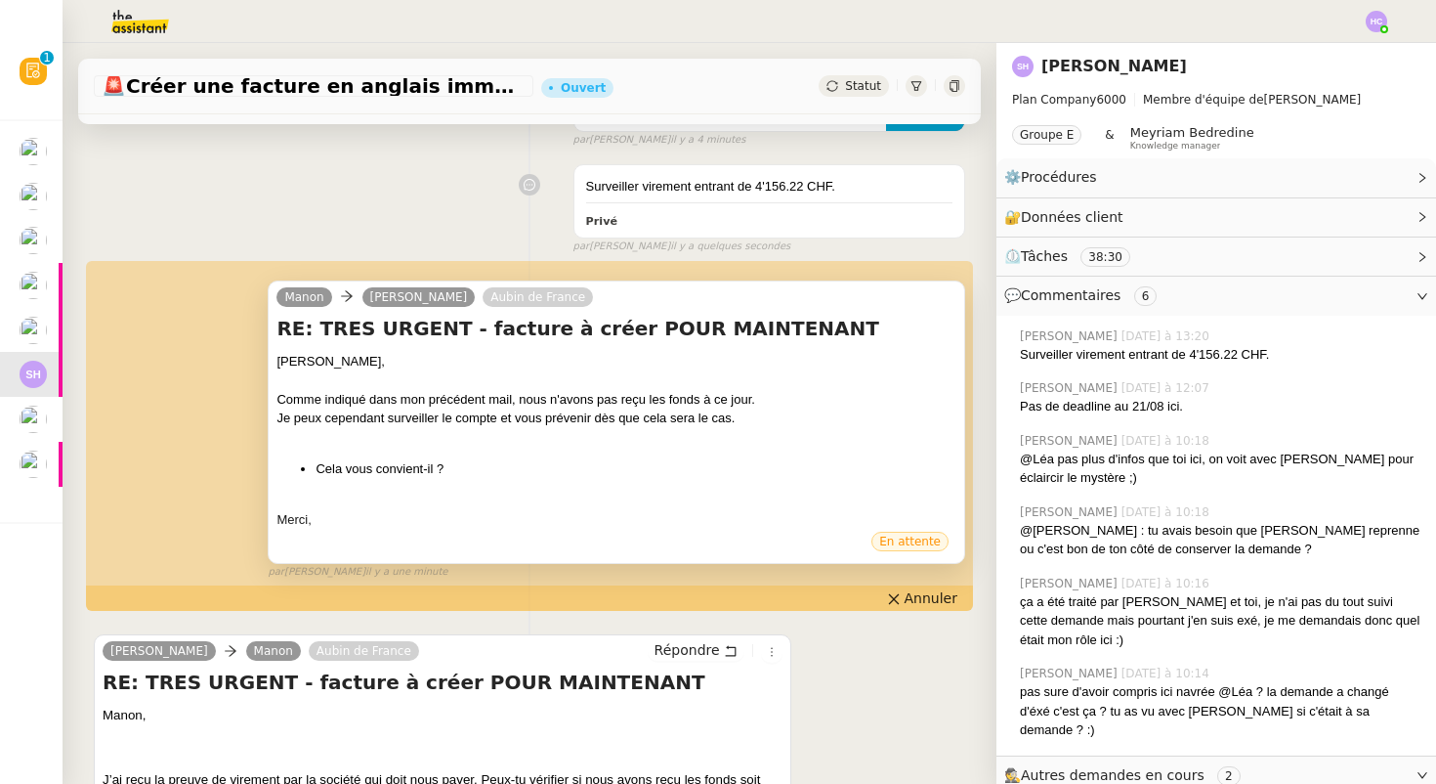
scroll to position [372, 0]
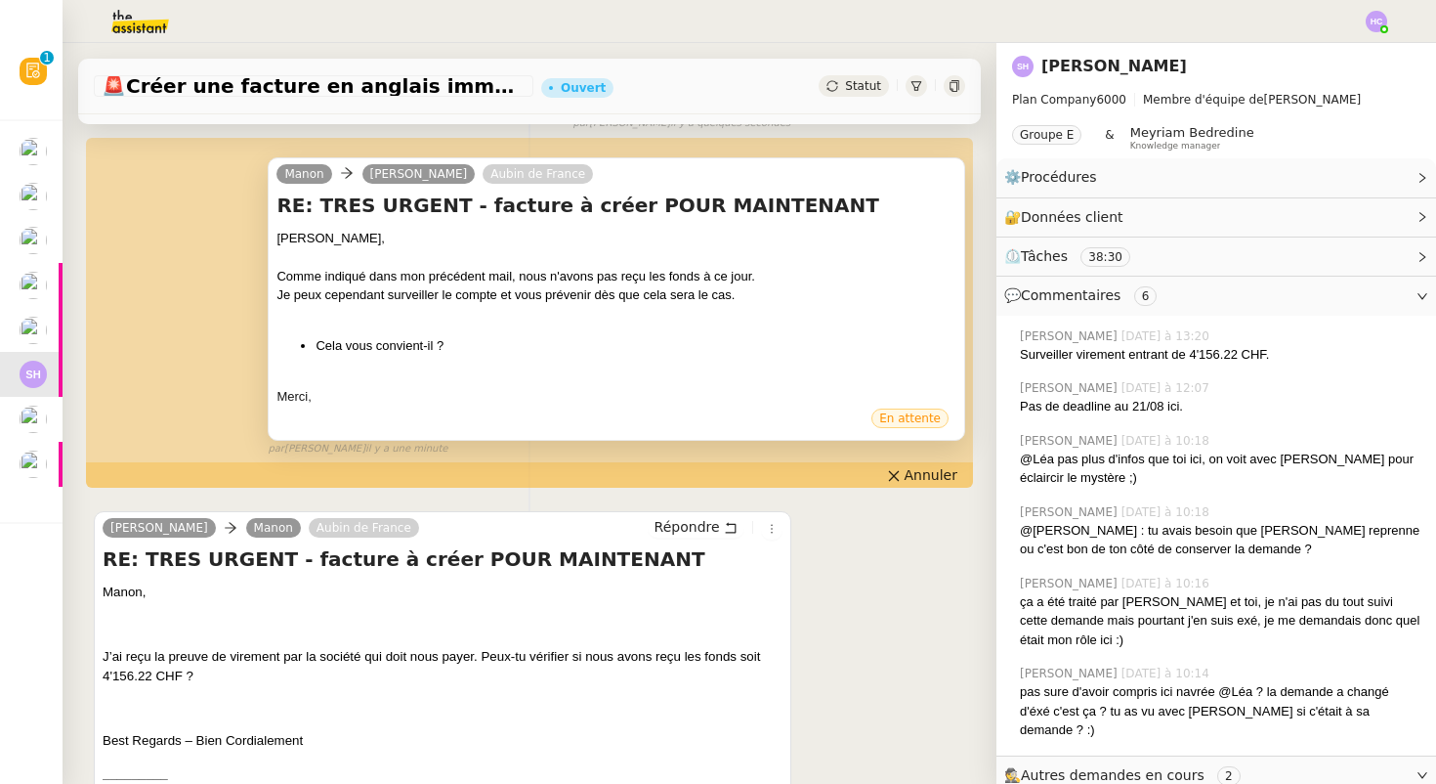
click at [737, 320] on div at bounding box center [617, 315] width 680 height 20
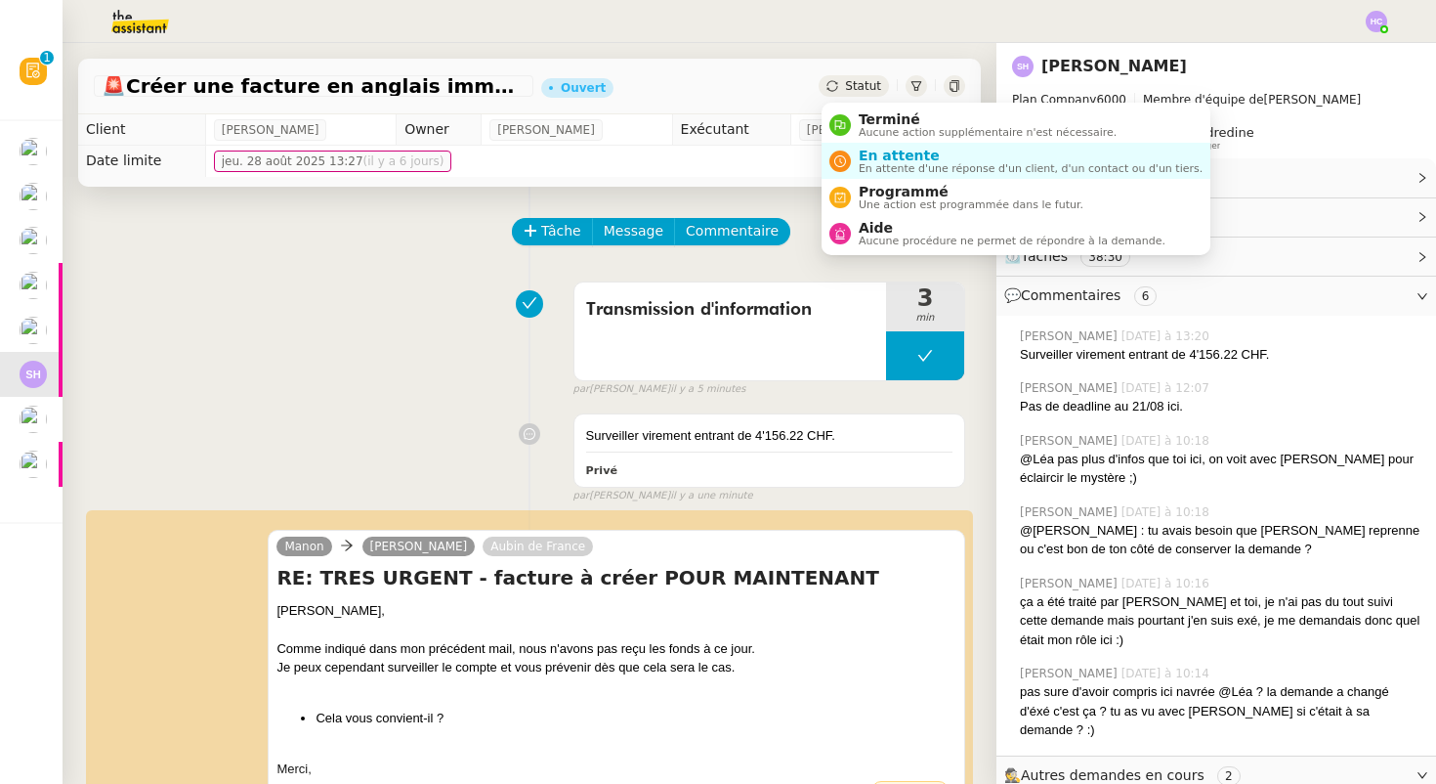
click at [866, 83] on span "Statut" at bounding box center [863, 86] width 36 height 14
click at [864, 163] on span "En attente d'une réponse d'un client, d'un contact ou d'un tiers." at bounding box center [1031, 168] width 344 height 11
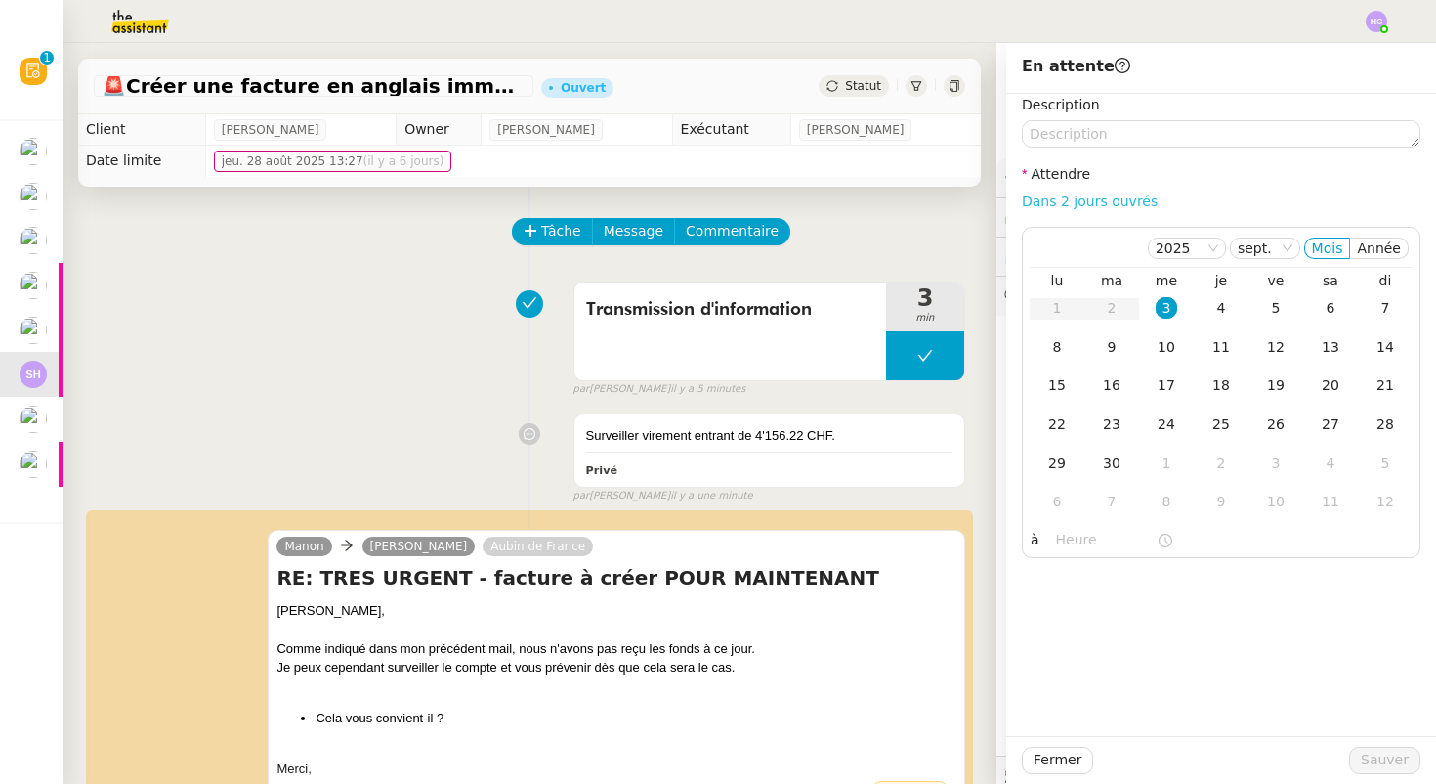
click at [1055, 199] on link "Dans 2 jours ouvrés" at bounding box center [1090, 201] width 136 height 16
type input "07:00"
click at [1220, 307] on div "4" at bounding box center [1221, 307] width 21 height 21
click at [1378, 764] on span "Sauver" at bounding box center [1385, 759] width 48 height 22
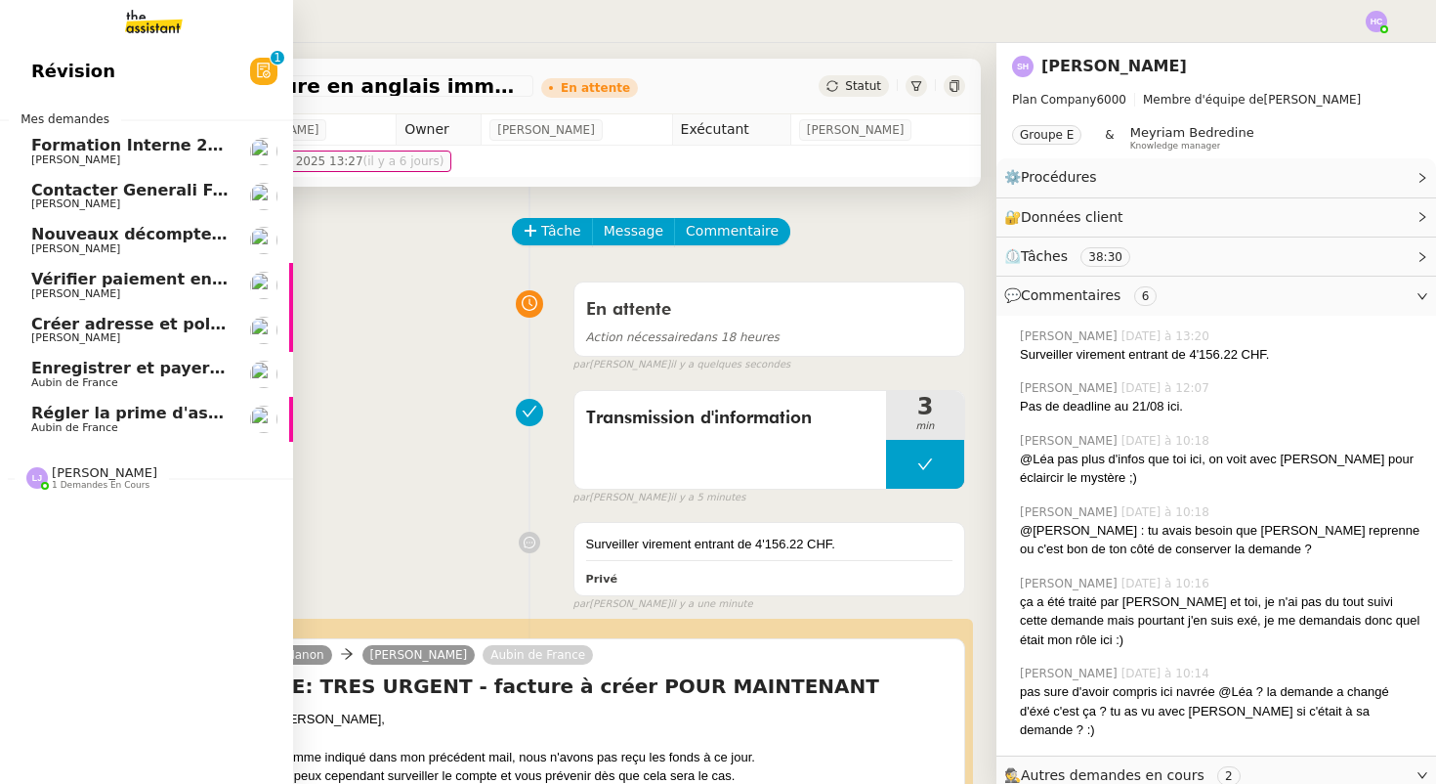
click at [154, 150] on span "Formation Interne 2 - [PERSON_NAME]" at bounding box center [200, 145] width 339 height 19
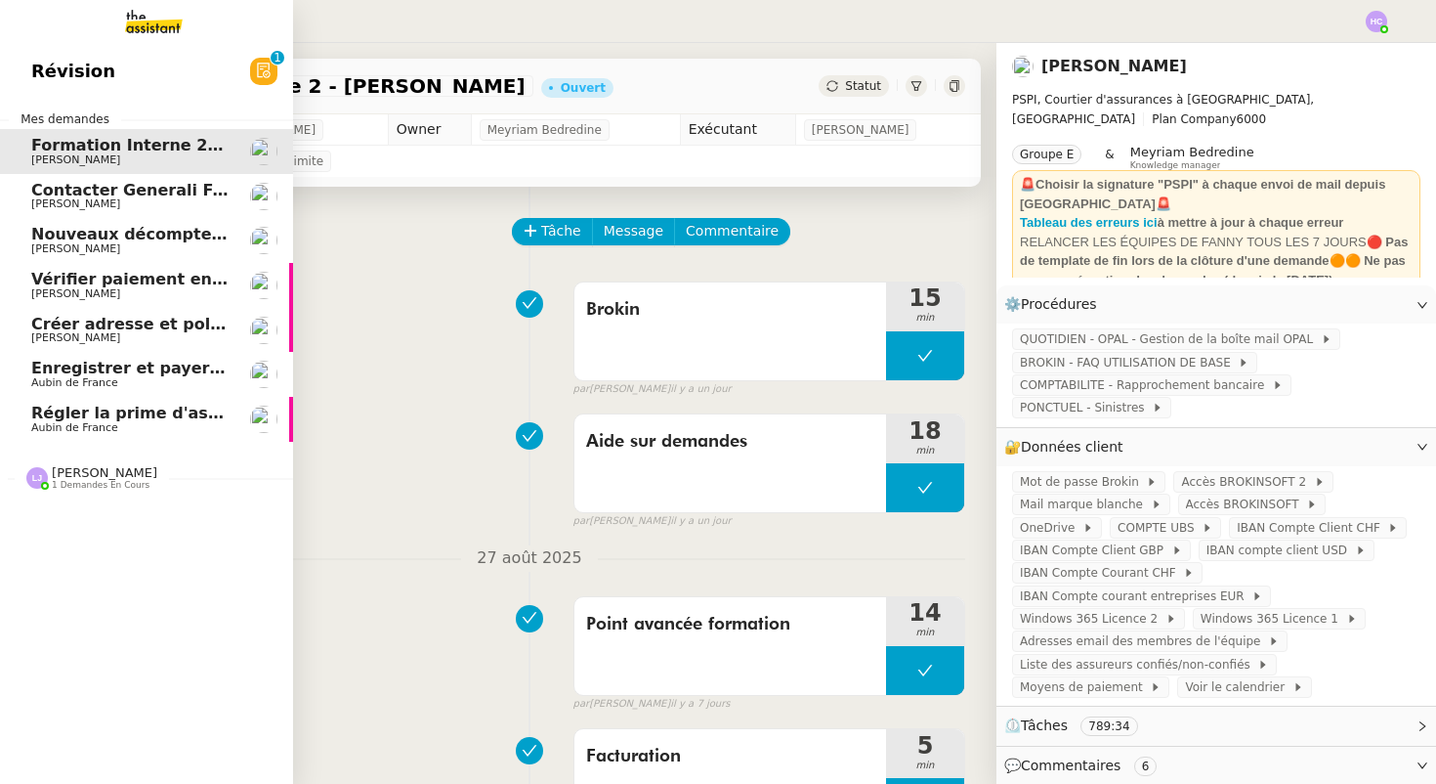
click at [157, 200] on span "[PERSON_NAME]" at bounding box center [129, 204] width 197 height 12
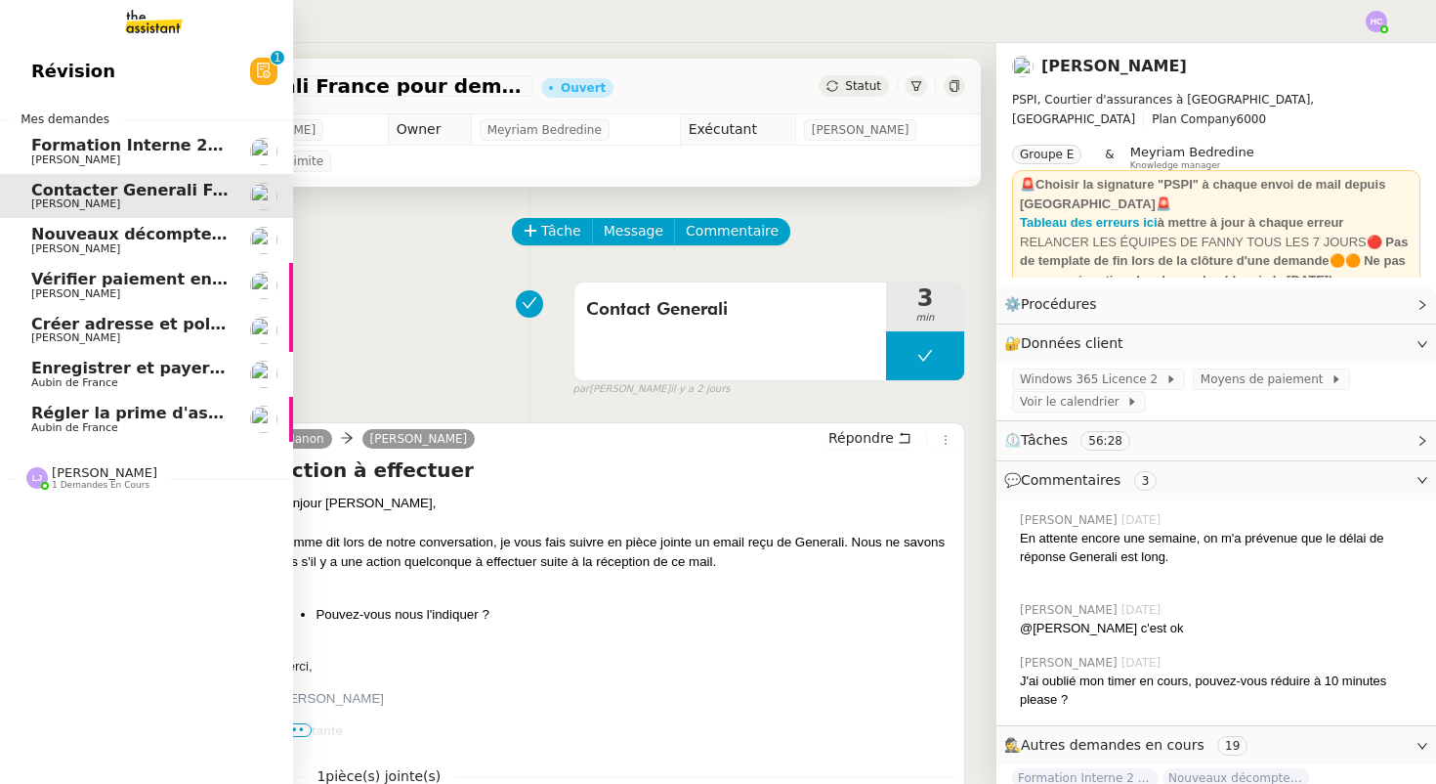
click at [161, 231] on span "Nouveaux décomptes de commissions" at bounding box center [198, 234] width 335 height 19
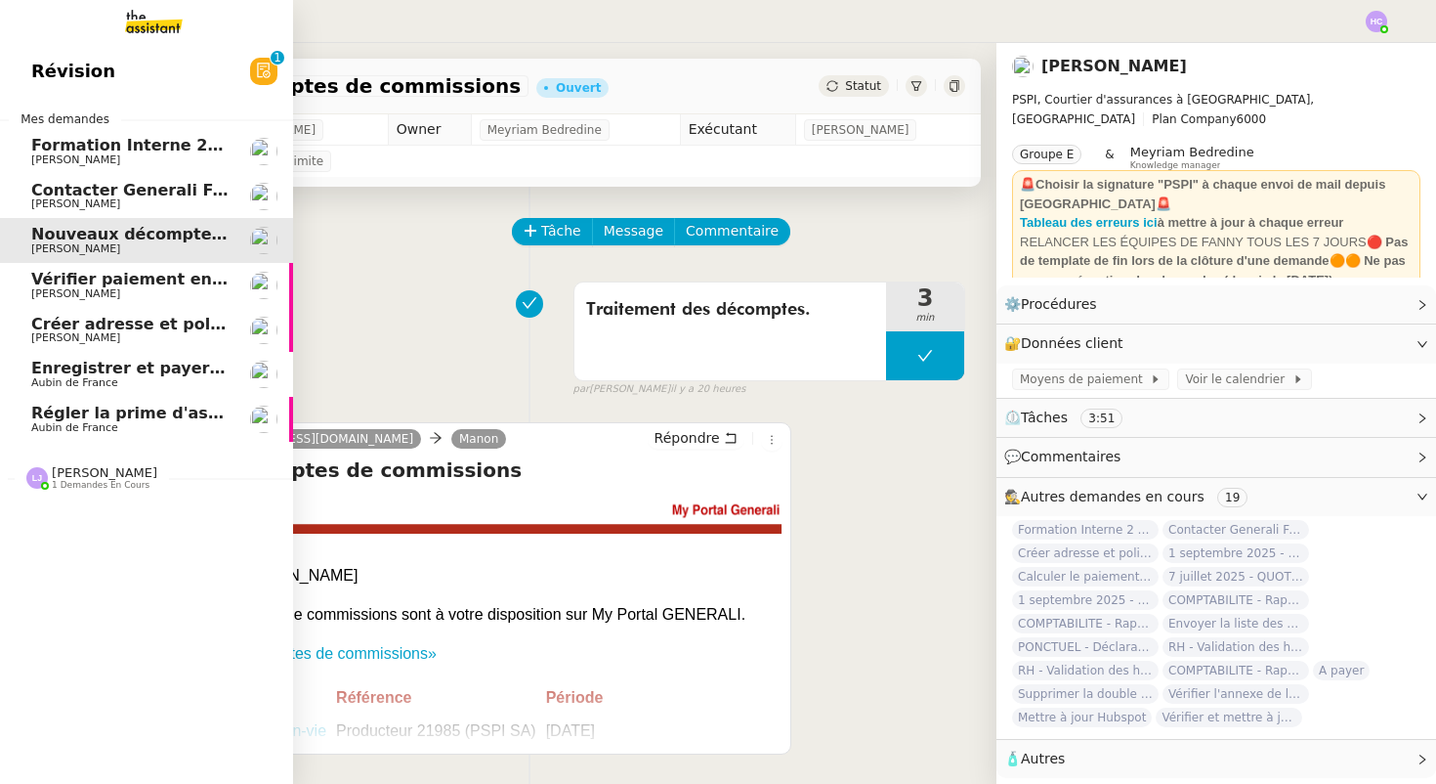
click at [173, 283] on span "Vérifier paiement en Euros pour Team2act" at bounding box center [216, 279] width 371 height 19
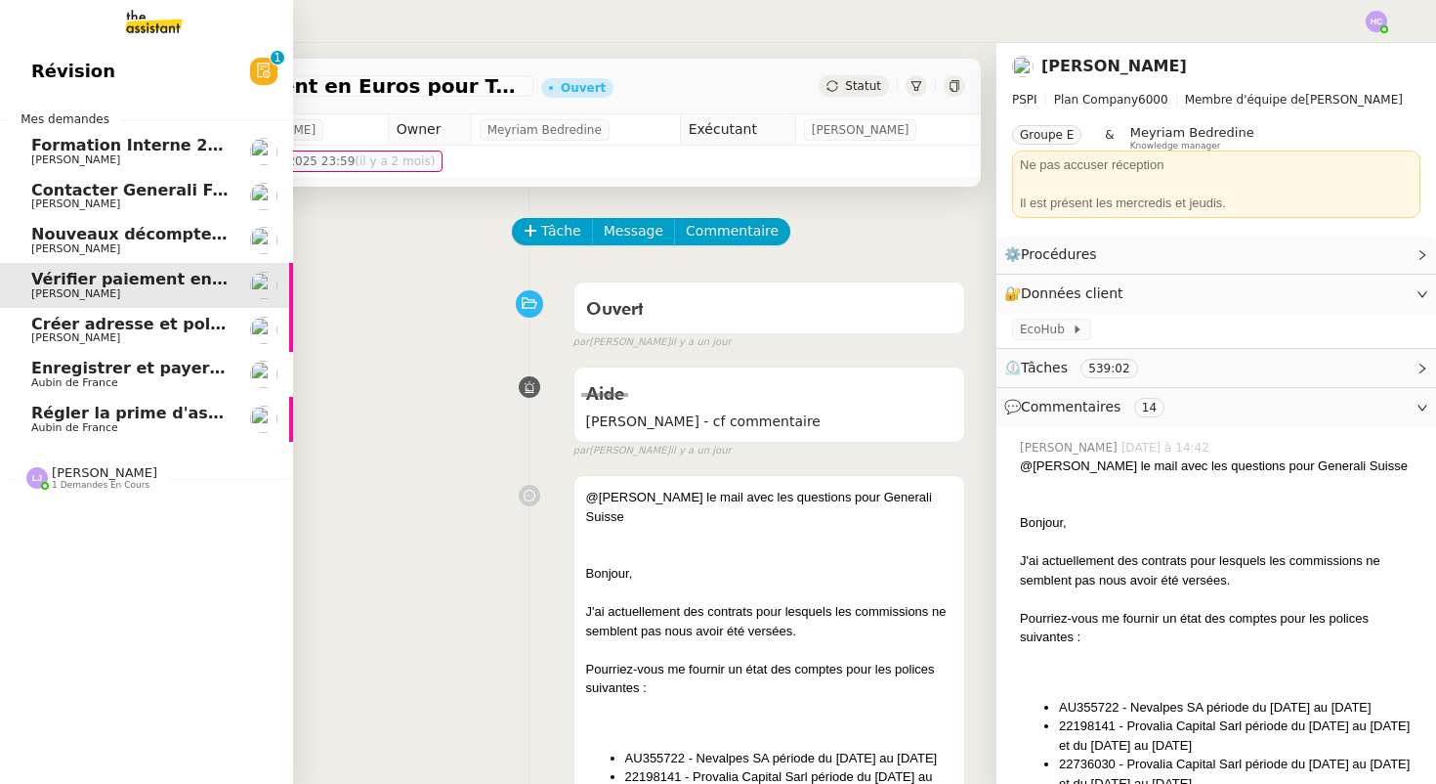
click at [181, 327] on span "Créer adresse et police pour Carmen Cruz" at bounding box center [232, 324] width 402 height 19
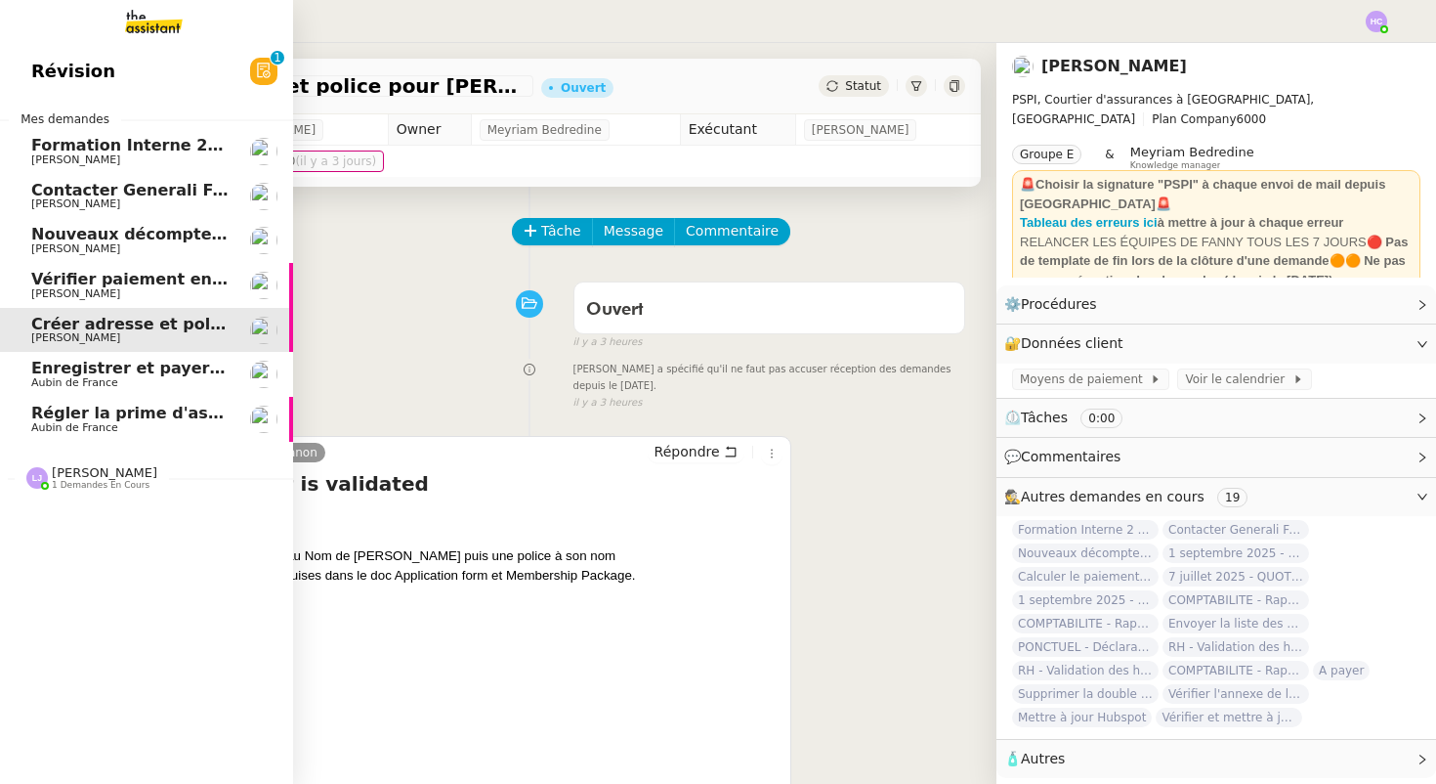
click at [106, 372] on span "Enregistrer et payer la compagnie" at bounding box center [181, 368] width 301 height 19
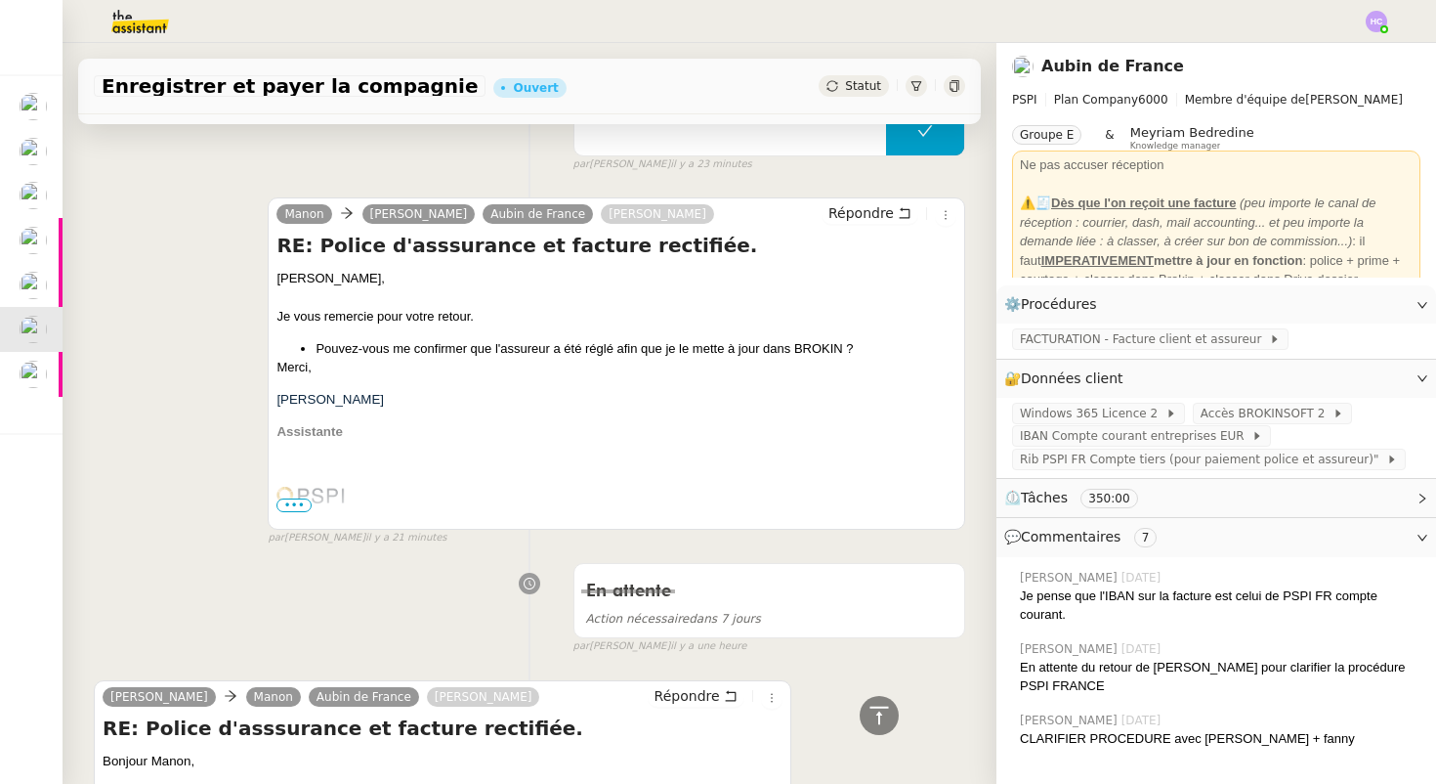
scroll to position [99, 0]
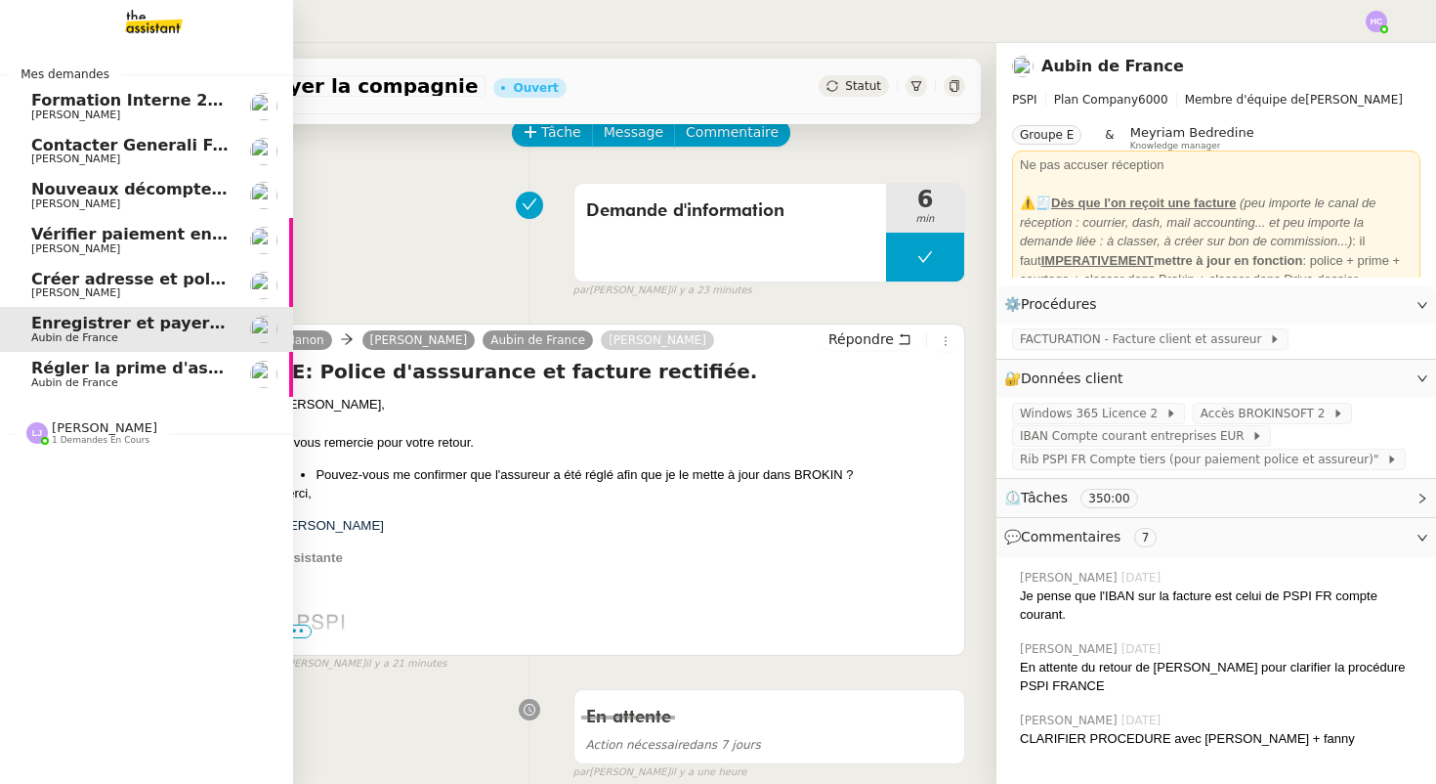
click at [85, 375] on span "Régler la prime d'assurance" at bounding box center [154, 368] width 246 height 19
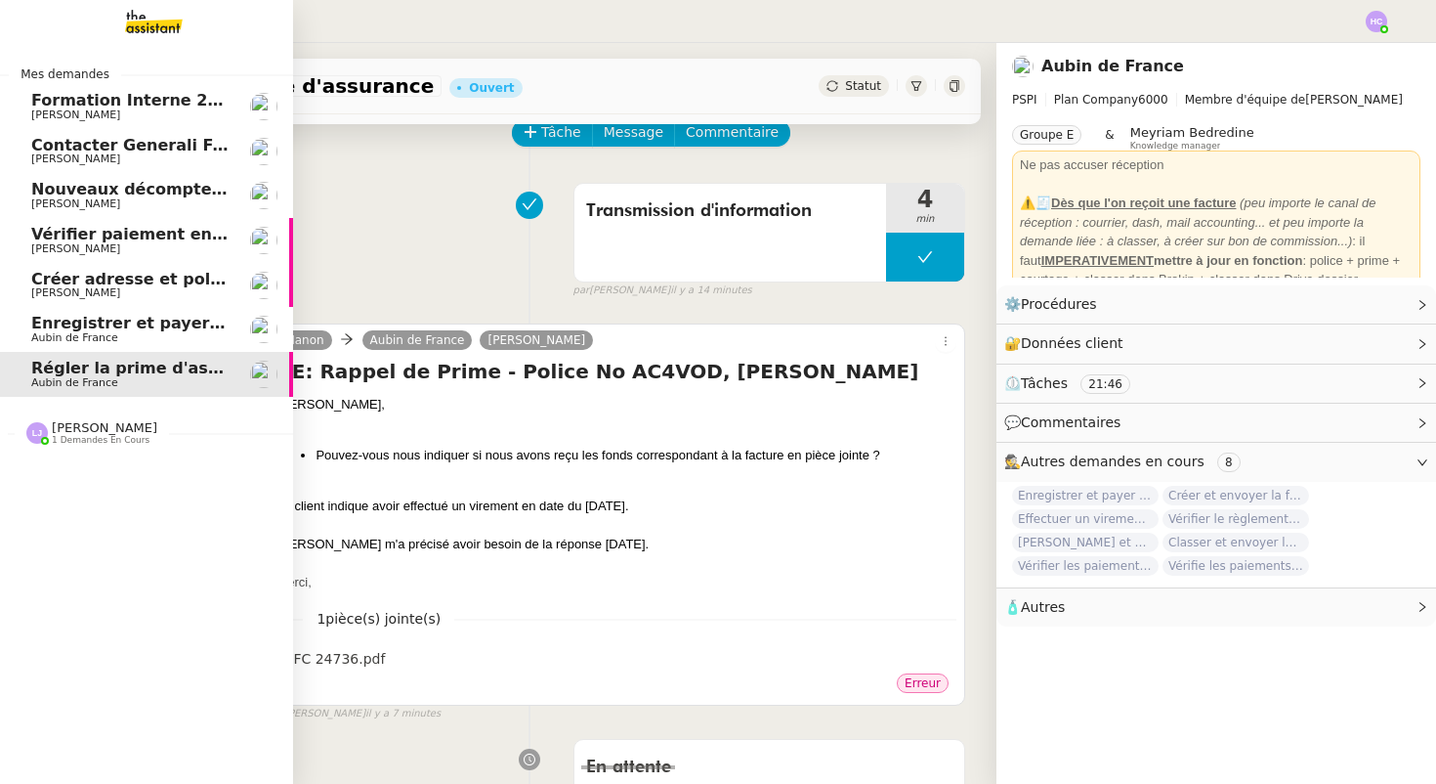
click at [110, 272] on span "Créer adresse et police pour Carmen Cruz" at bounding box center [232, 279] width 402 height 19
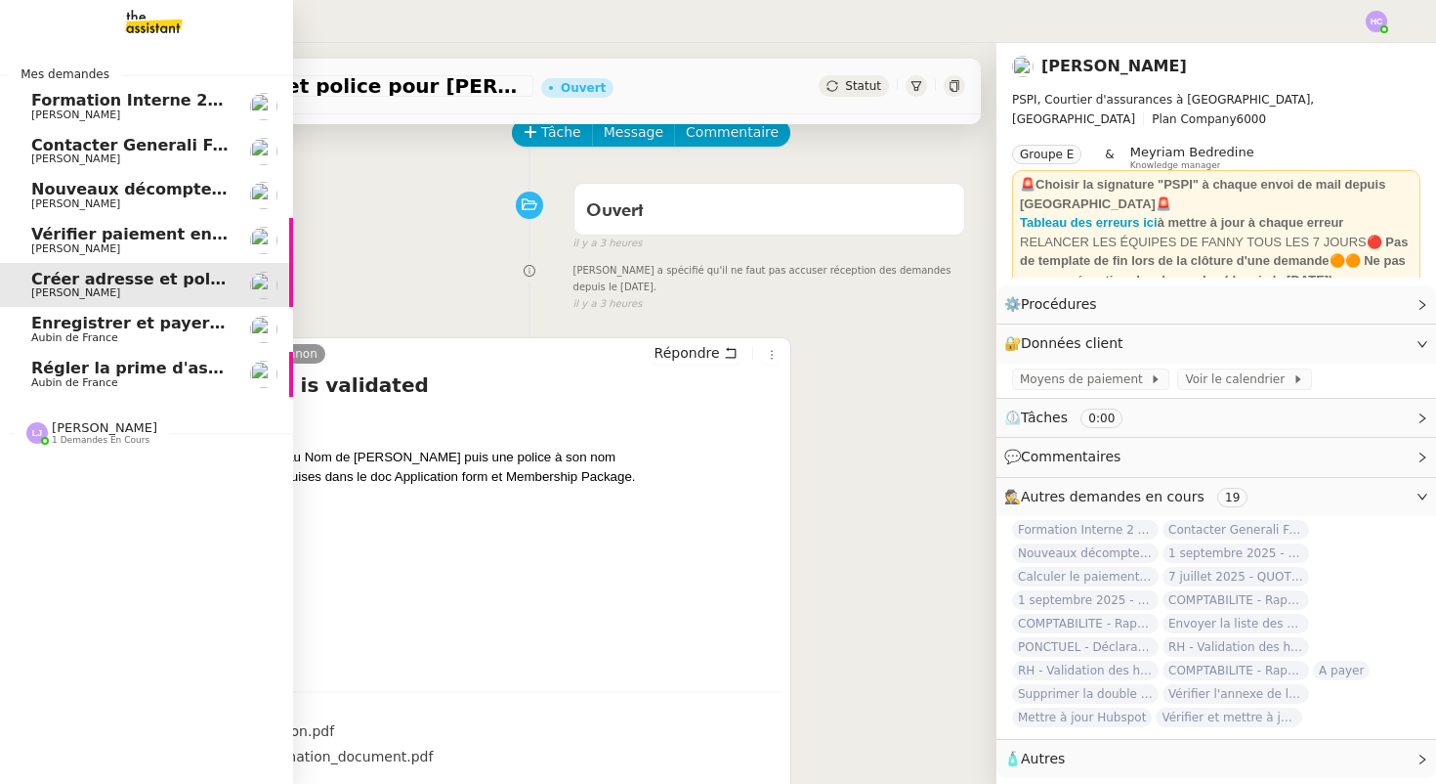
click at [120, 235] on span "Vérifier paiement en Euros pour Team2act" at bounding box center [216, 234] width 371 height 19
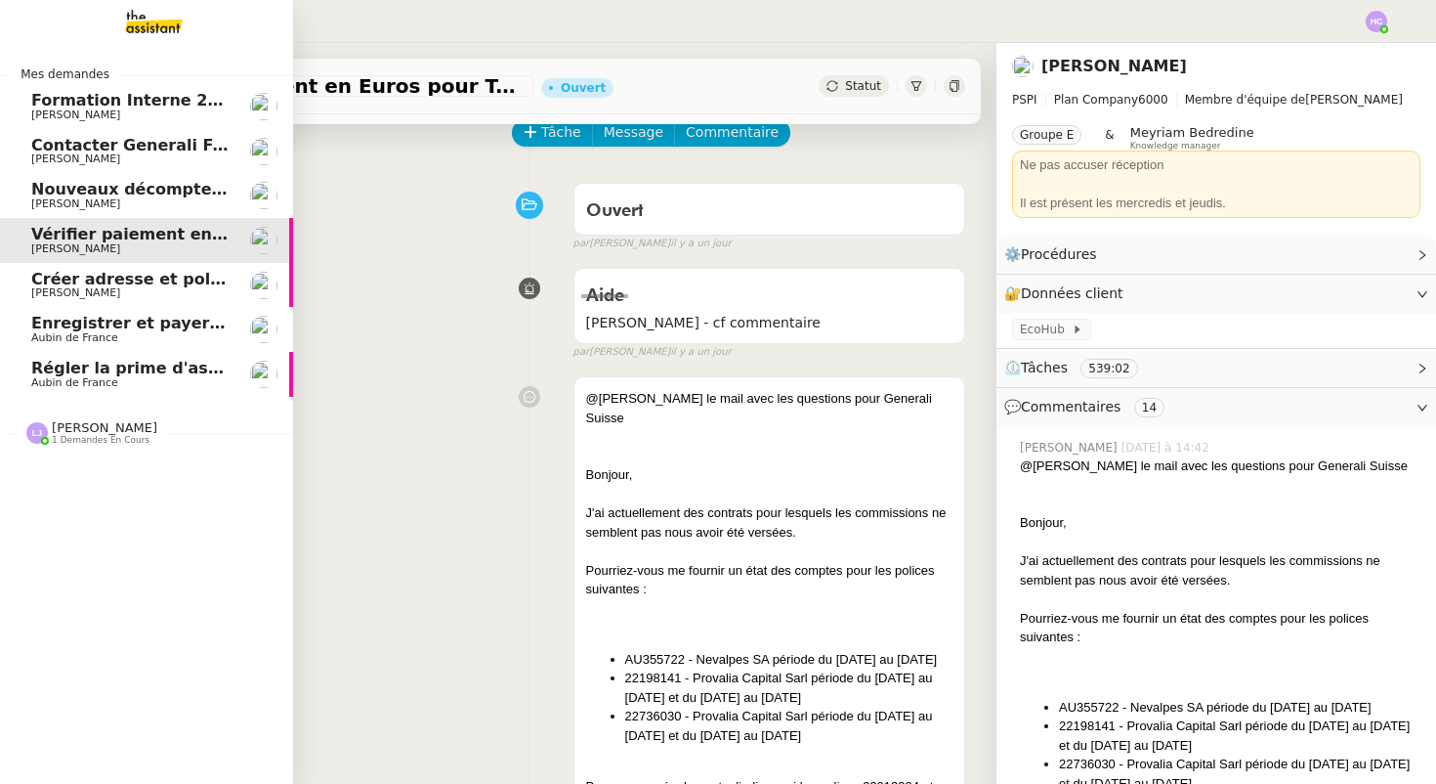
click at [153, 192] on span "Nouveaux décomptes de commissions" at bounding box center [198, 189] width 335 height 19
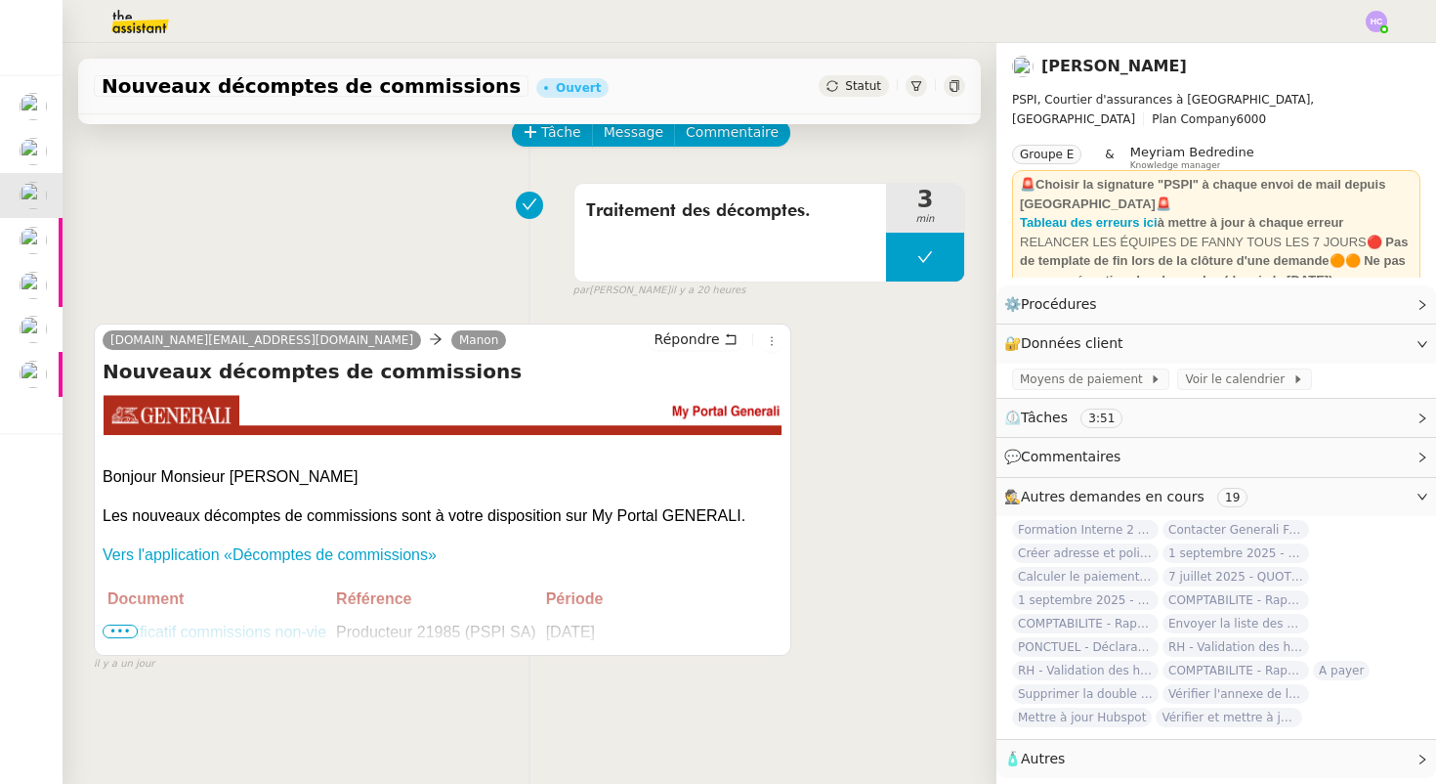
click at [124, 626] on span "•••" at bounding box center [120, 631] width 35 height 14
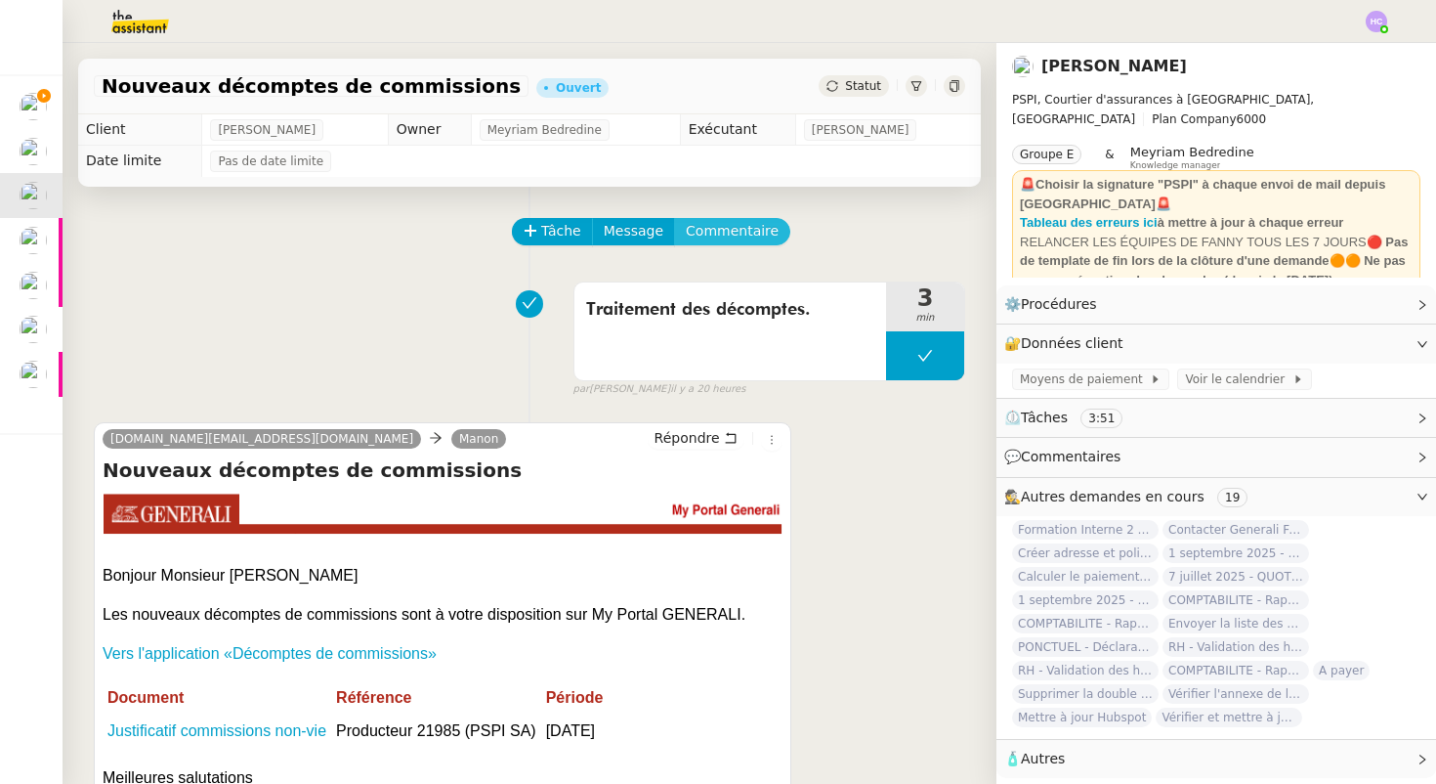
click at [722, 230] on span "Commentaire" at bounding box center [732, 231] width 93 height 22
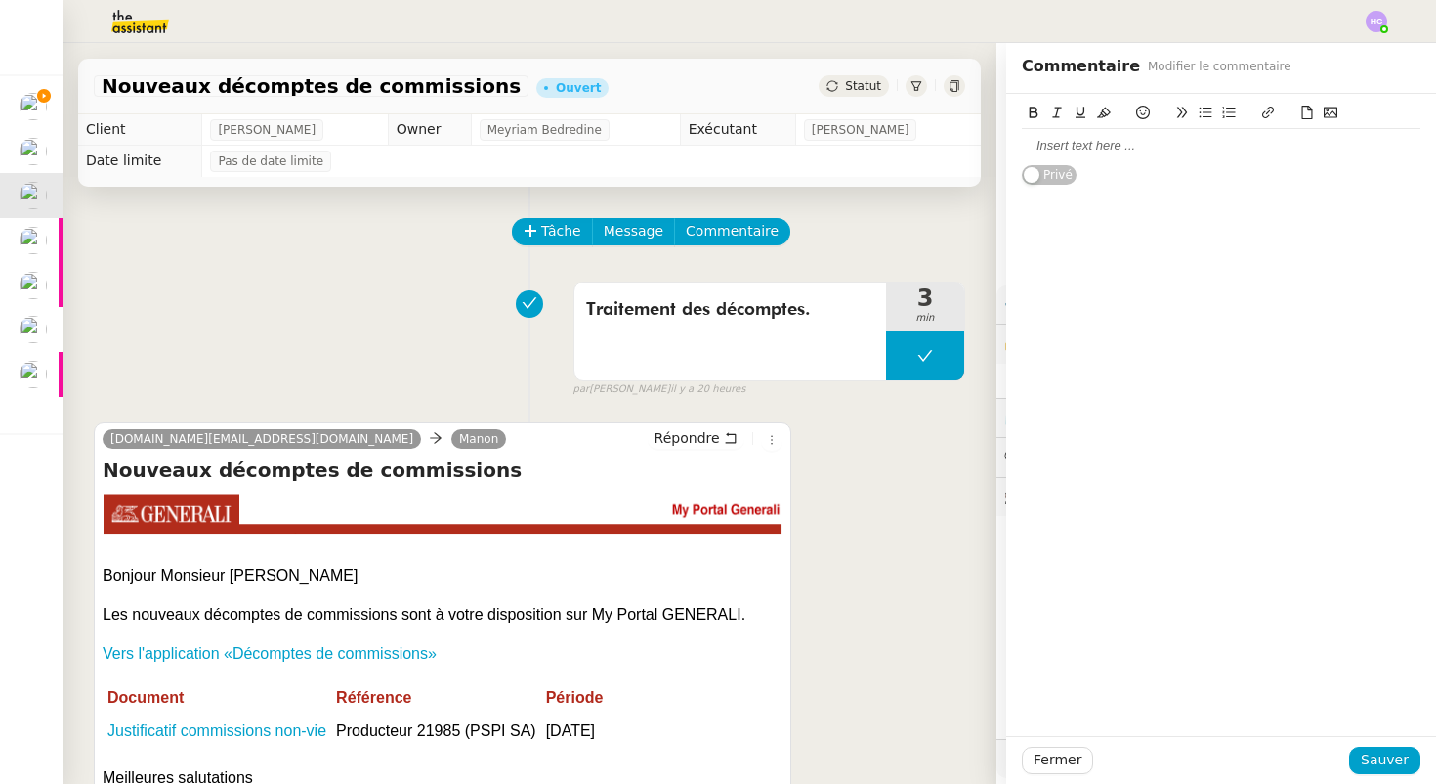
click at [1092, 148] on div at bounding box center [1221, 146] width 399 height 18
click at [1385, 761] on span "Sauver" at bounding box center [1385, 759] width 48 height 22
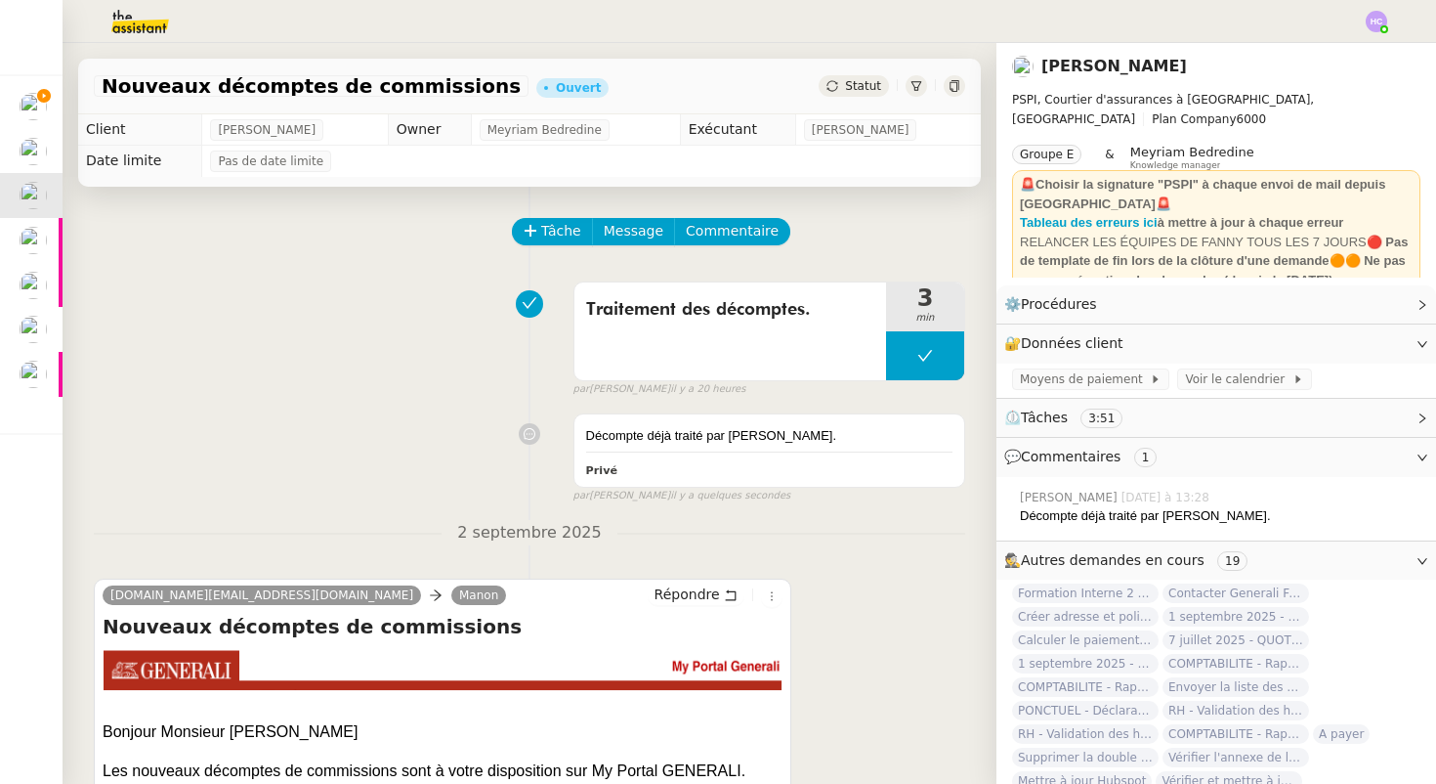
click at [868, 88] on span "Statut" at bounding box center [863, 86] width 36 height 14
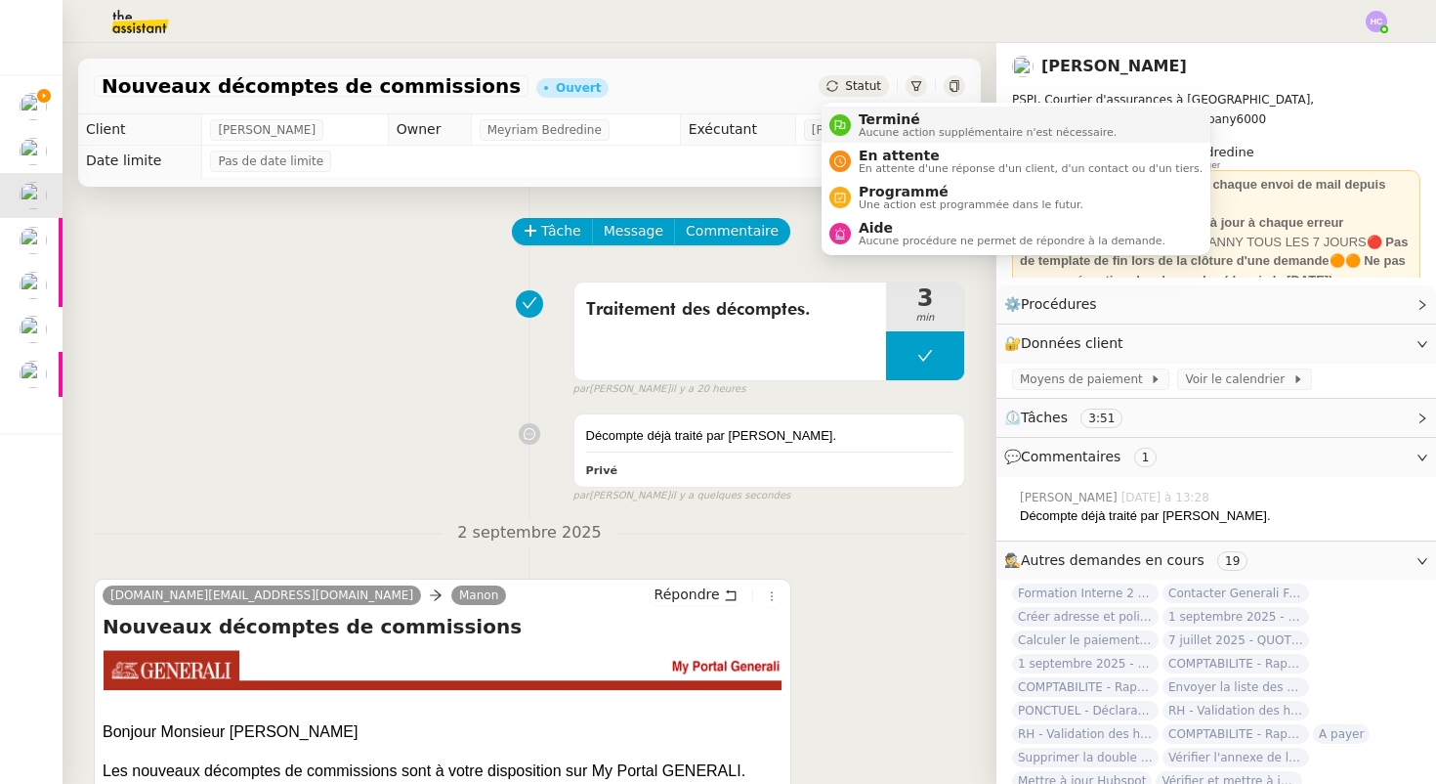
click at [873, 124] on span "Terminé" at bounding box center [988, 119] width 258 height 16
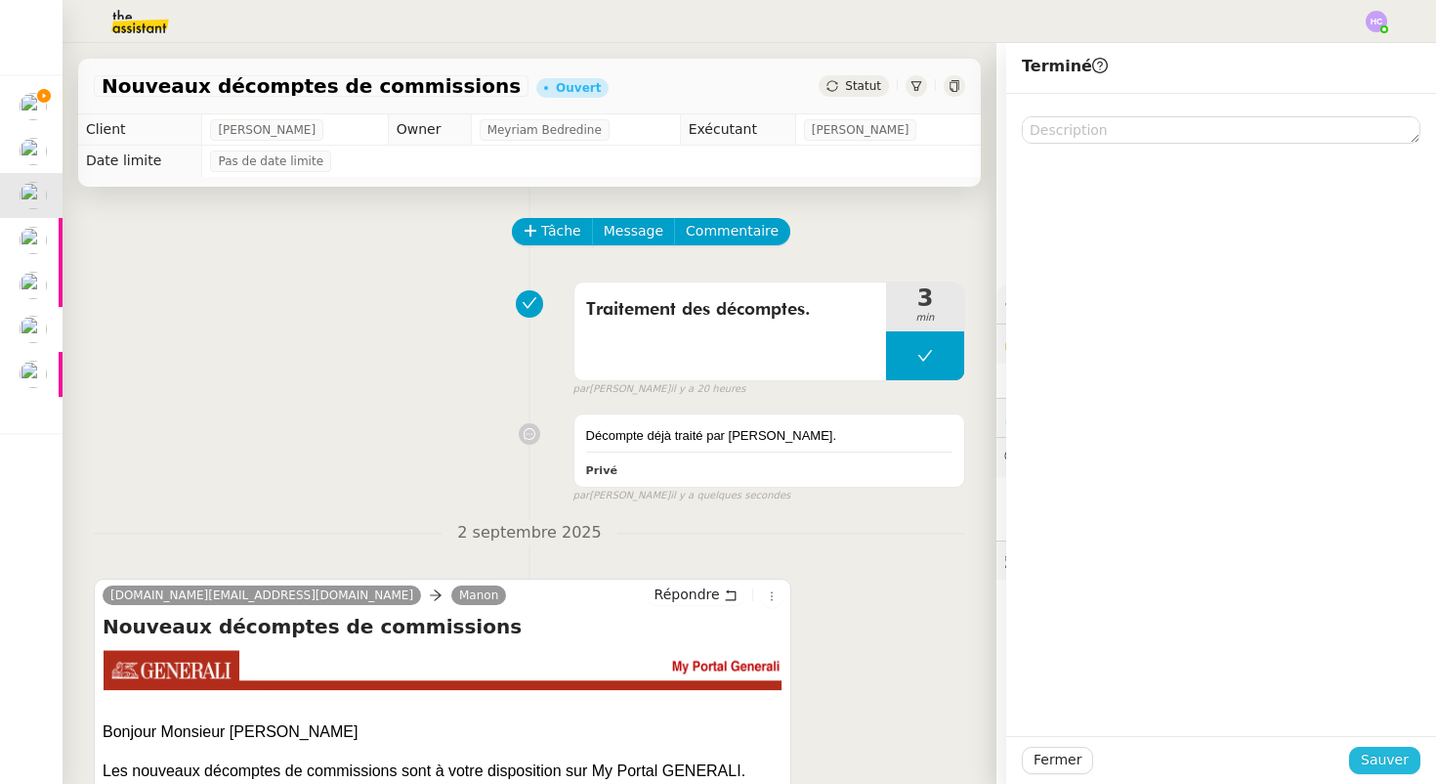
click at [1372, 758] on span "Sauver" at bounding box center [1385, 759] width 48 height 22
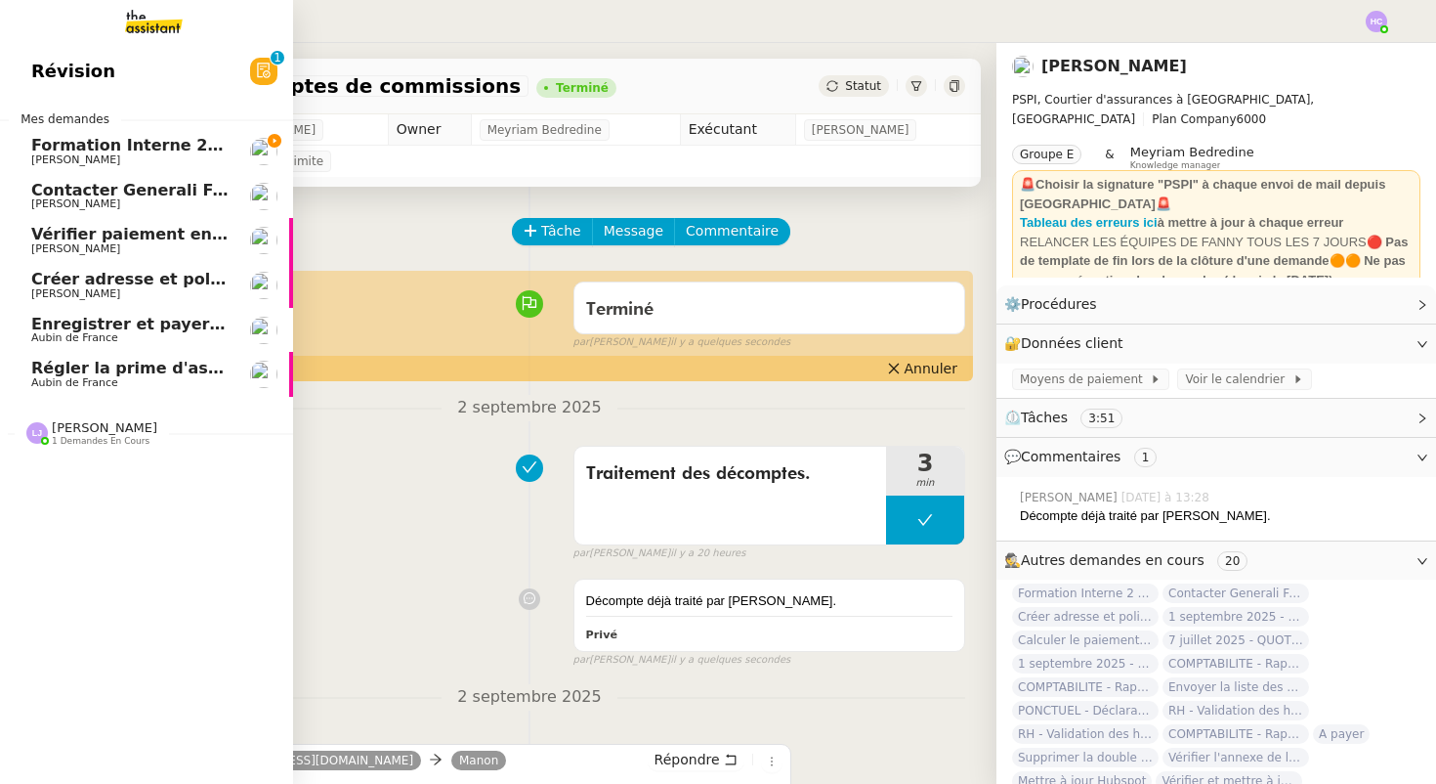
click at [142, 192] on span "Contacter Generali France pour demande AU094424" at bounding box center [260, 190] width 458 height 19
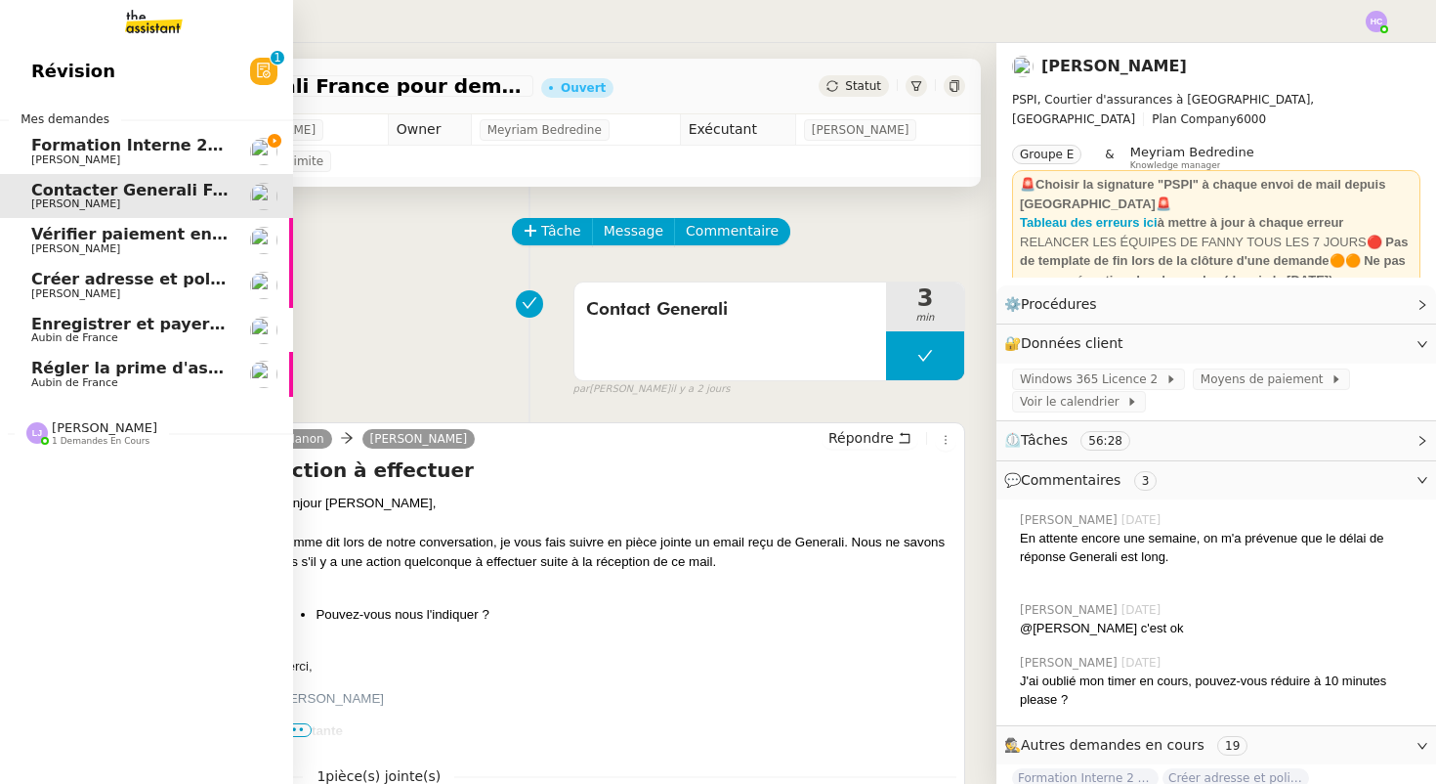
click at [96, 239] on span "Vérifier paiement en Euros pour Team2act" at bounding box center [216, 234] width 371 height 19
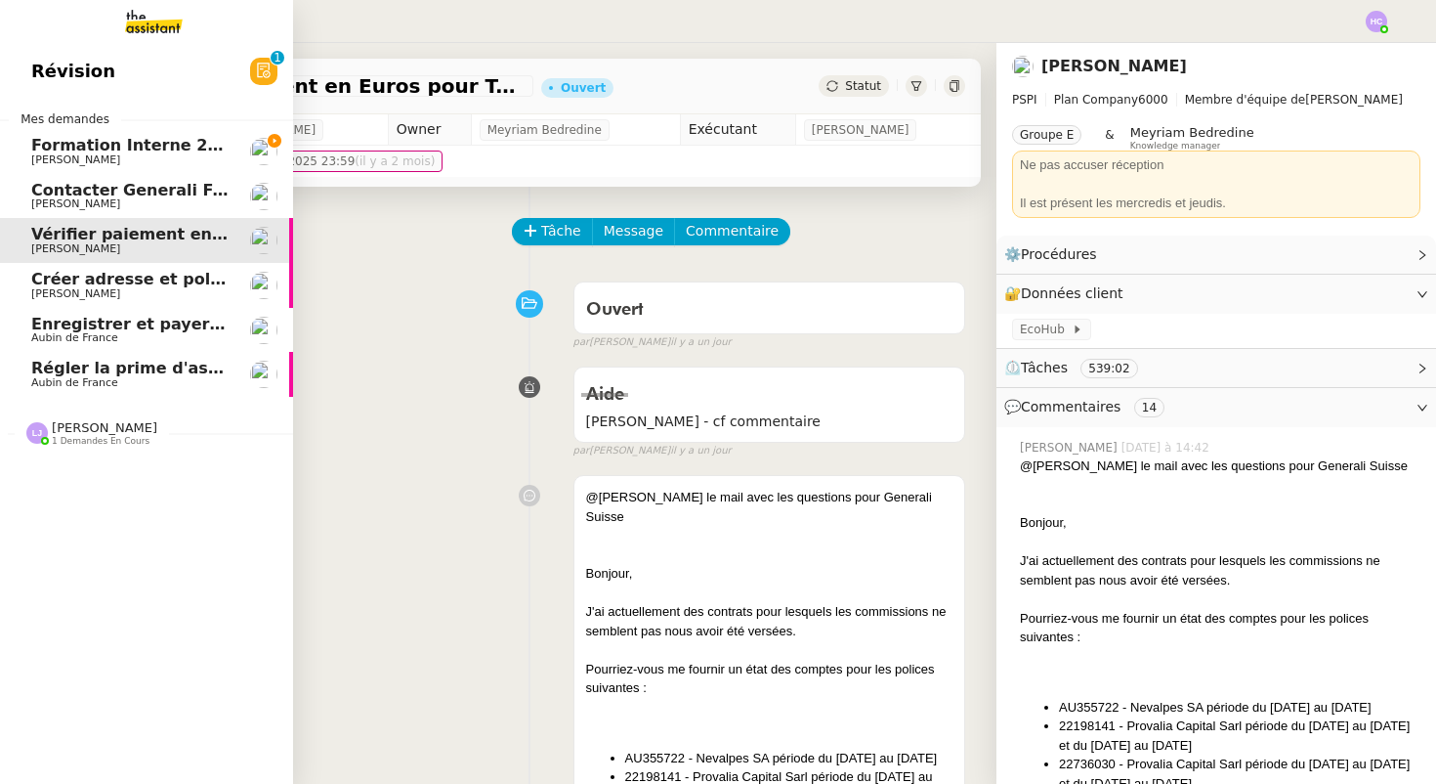
click at [111, 283] on span "Créer adresse et police pour Carmen Cruz" at bounding box center [232, 279] width 402 height 19
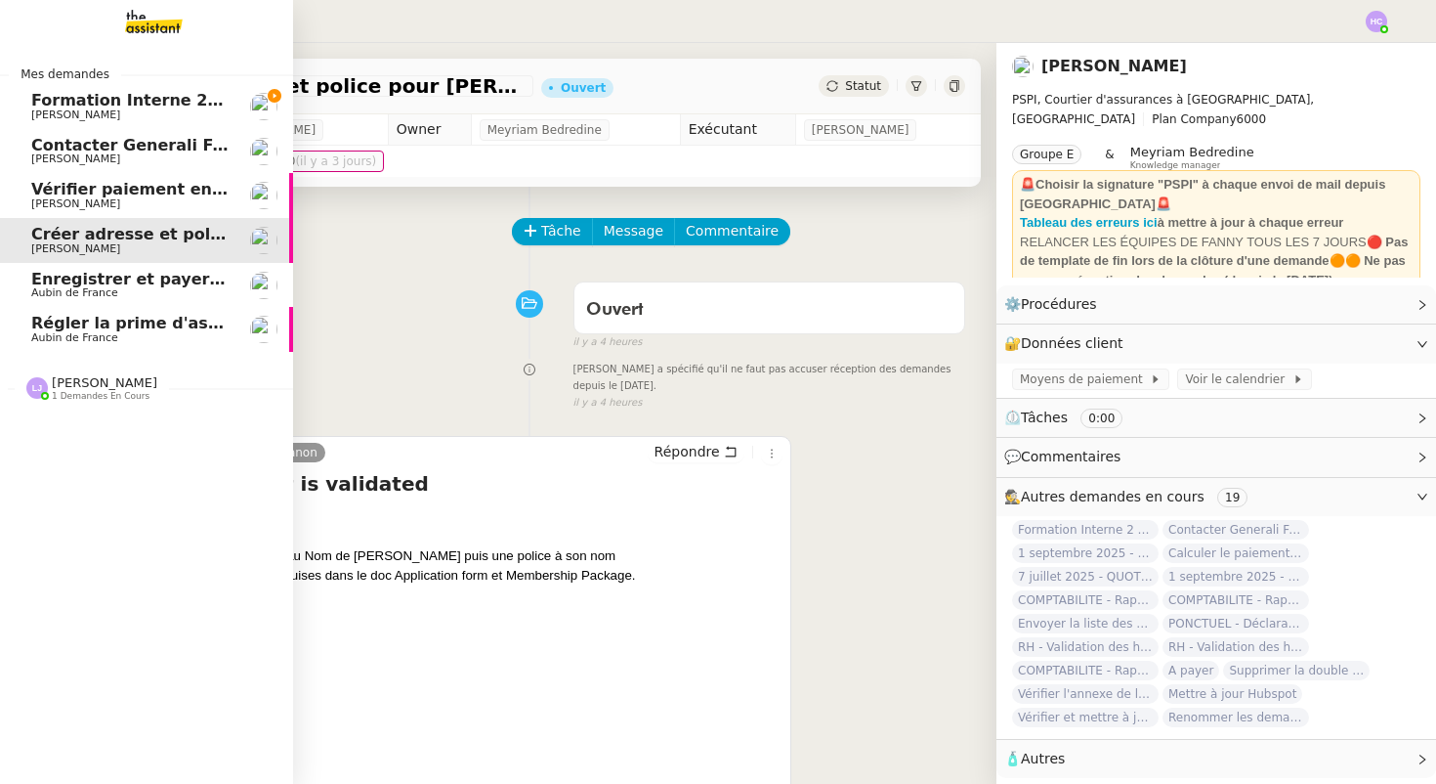
click at [91, 284] on span "Enregistrer et payer la compagnie" at bounding box center [181, 279] width 301 height 19
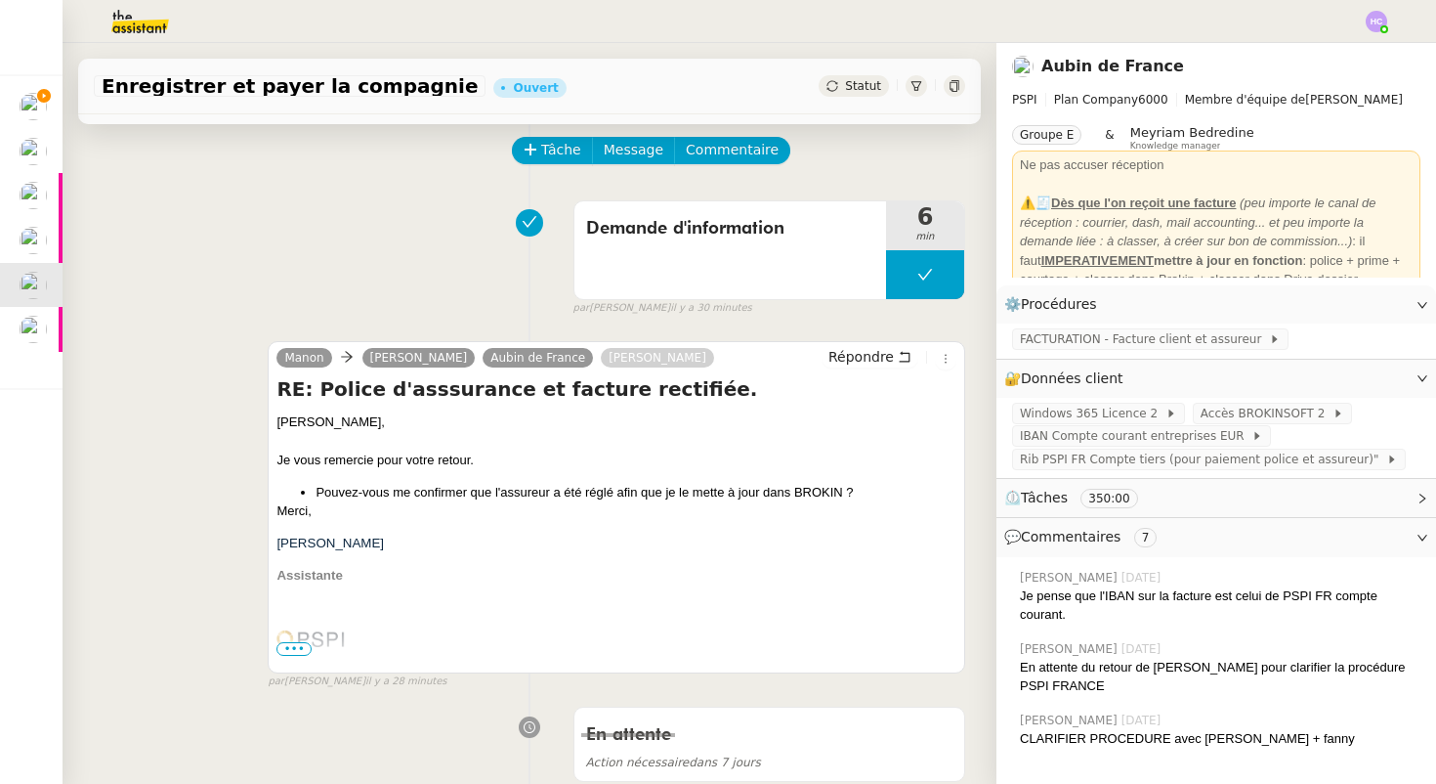
scroll to position [109, 0]
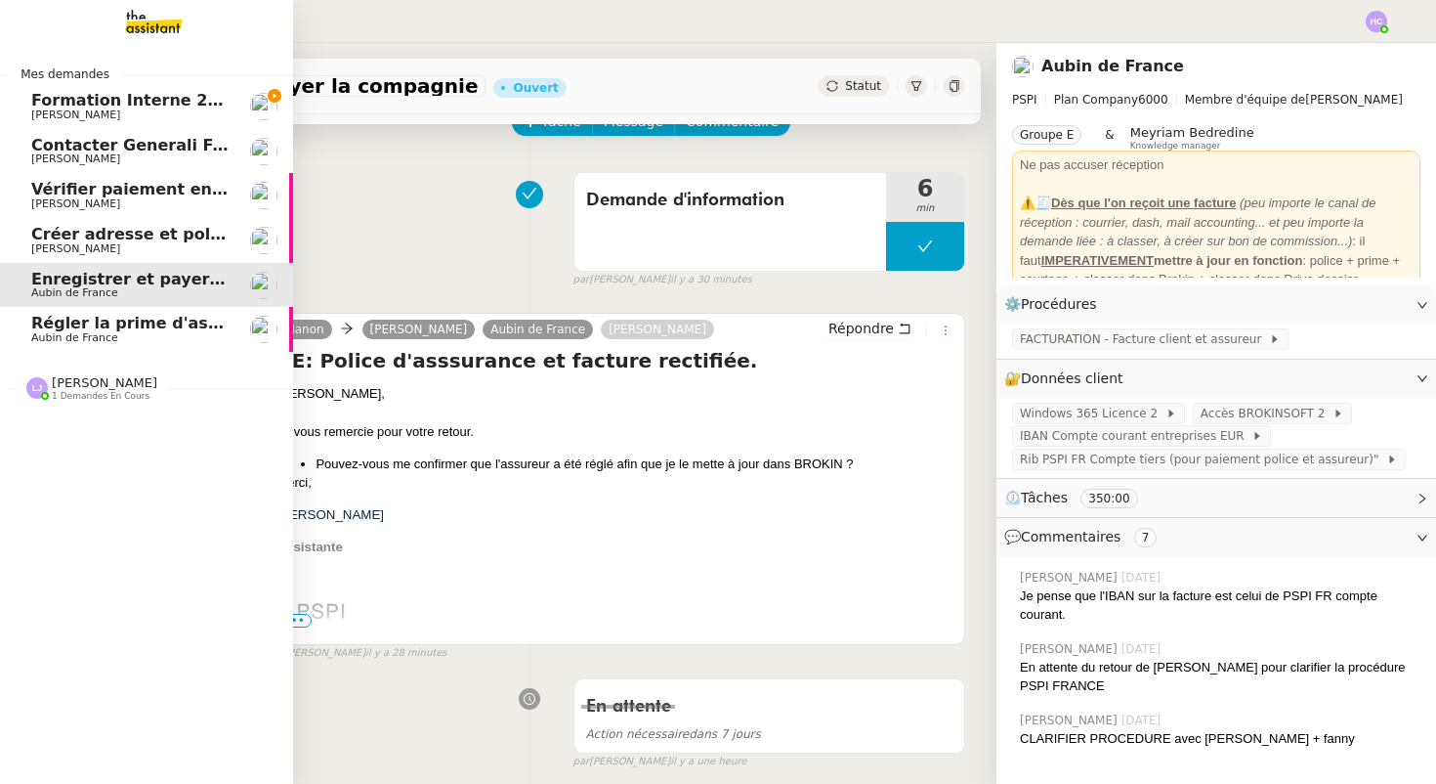
click at [63, 338] on span "Aubin de France" at bounding box center [74, 337] width 87 height 13
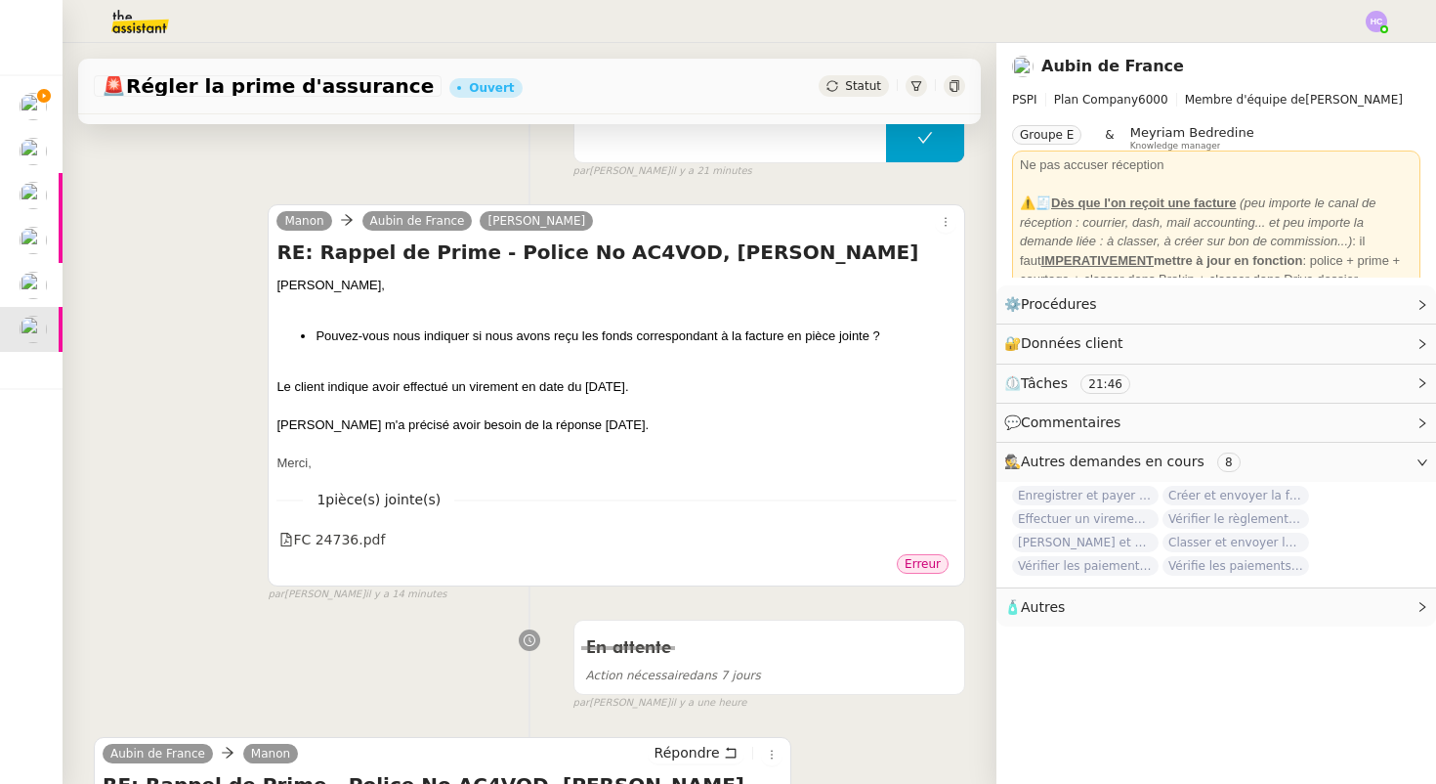
scroll to position [226, 0]
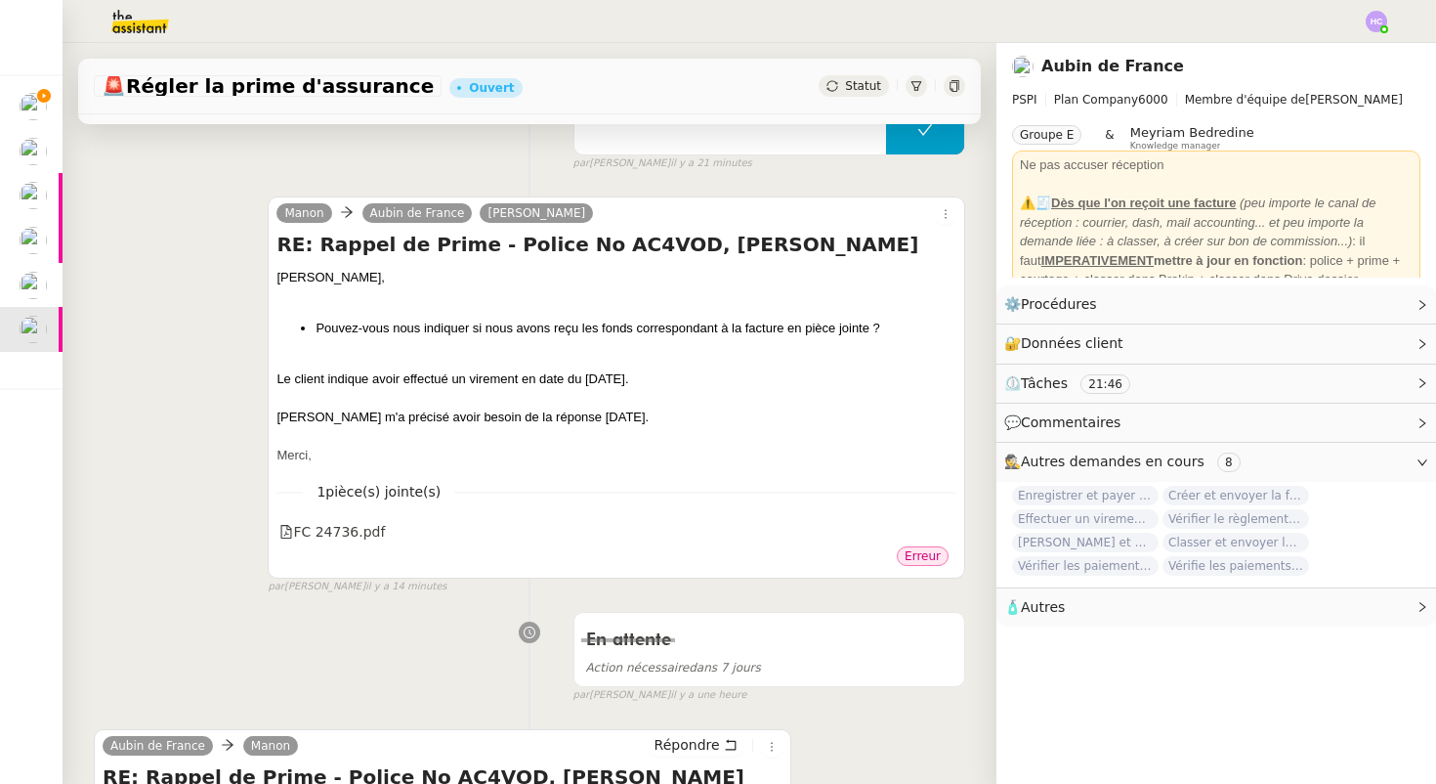
click at [923, 555] on span "Erreur" at bounding box center [923, 556] width 36 height 14
click at [790, 364] on div at bounding box center [617, 361] width 680 height 20
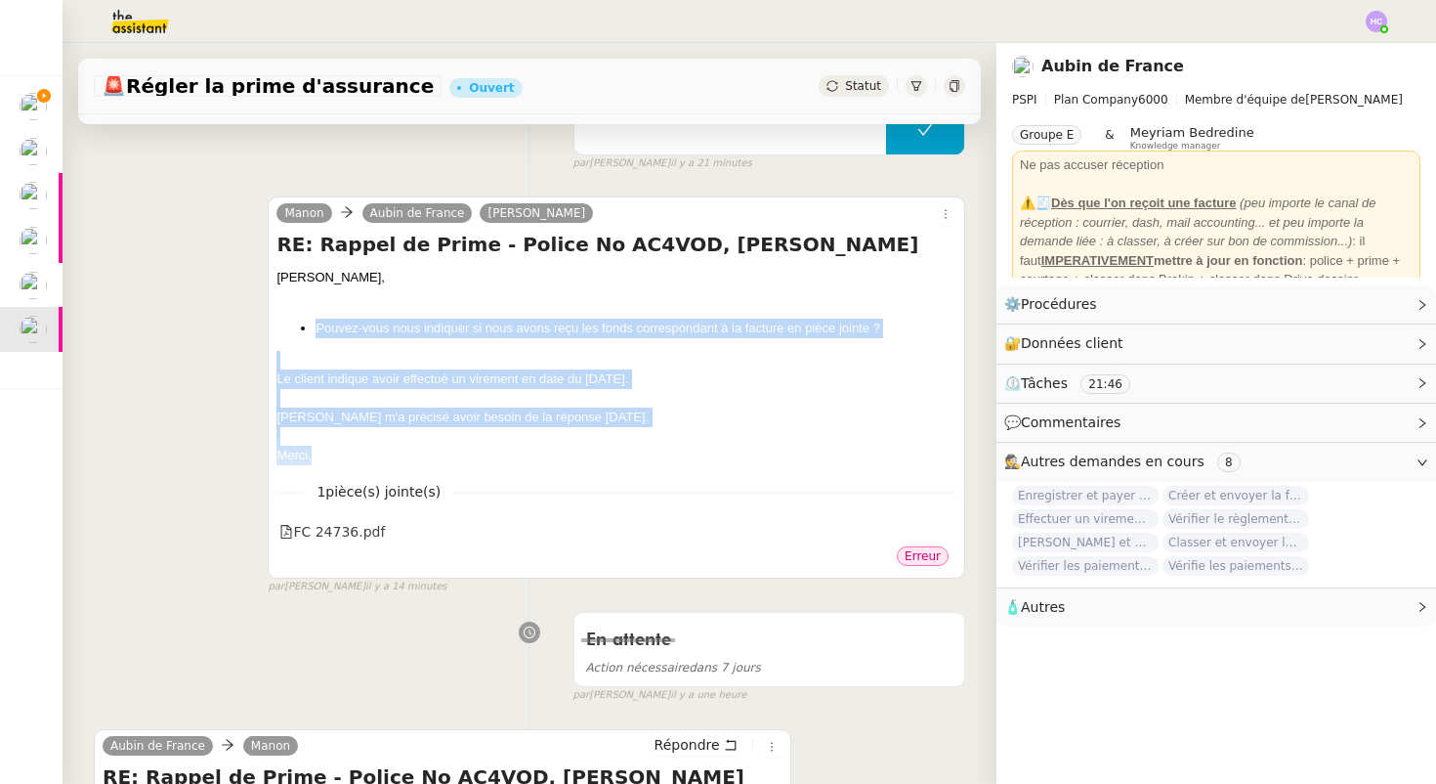
drag, startPoint x: 323, startPoint y: 451, endPoint x: 381, endPoint y: 309, distance: 153.9
click at [381, 309] on div "Sharlen, Pouvez-vous nous indiquer si nous avons reçu les fonds correspondant à…" at bounding box center [617, 366] width 680 height 197
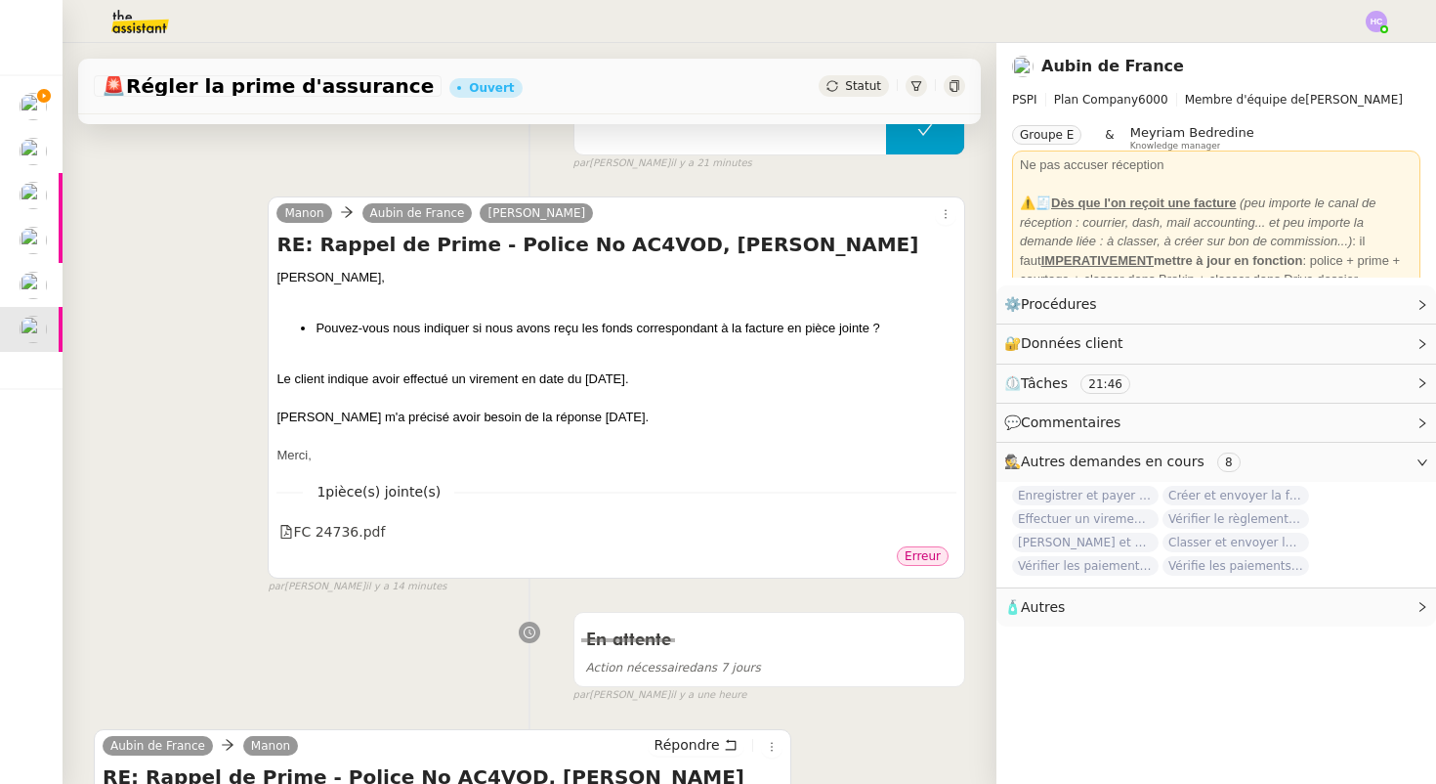
click at [392, 339] on div "Sharlen, Pouvez-vous nous indiquer si nous avons reçu les fonds correspondant à…" at bounding box center [617, 366] width 680 height 197
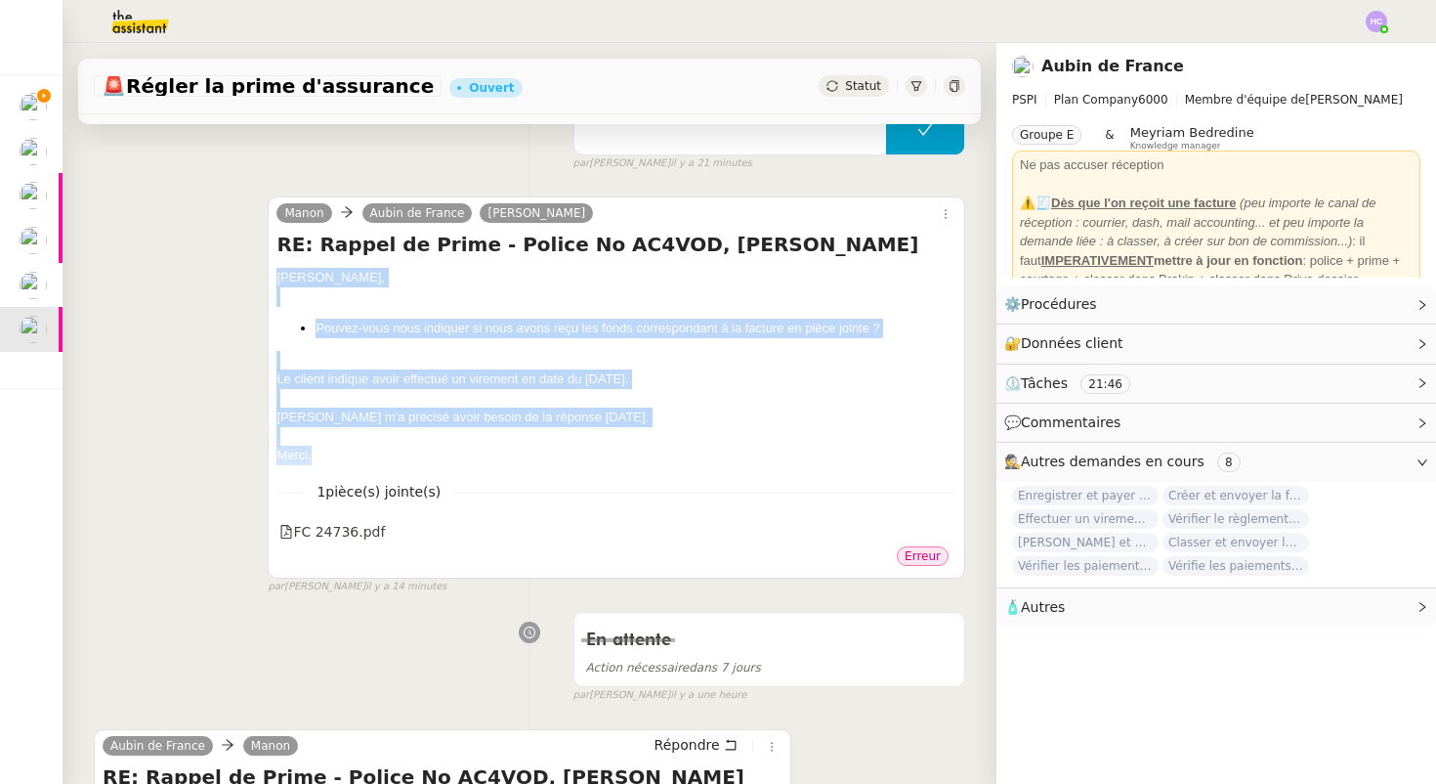
drag, startPoint x: 323, startPoint y: 455, endPoint x: 256, endPoint y: 267, distance: 200.3
click at [256, 267] on div "Manon Aubin de France Sharlen Torrado RE: Rappel de Prime - Police No AC4VOD, R…" at bounding box center [530, 387] width 872 height 416
copy div "Sharlen, Pouvez-vous nous indiquer si nous avons reçu les fonds correspondant à…"
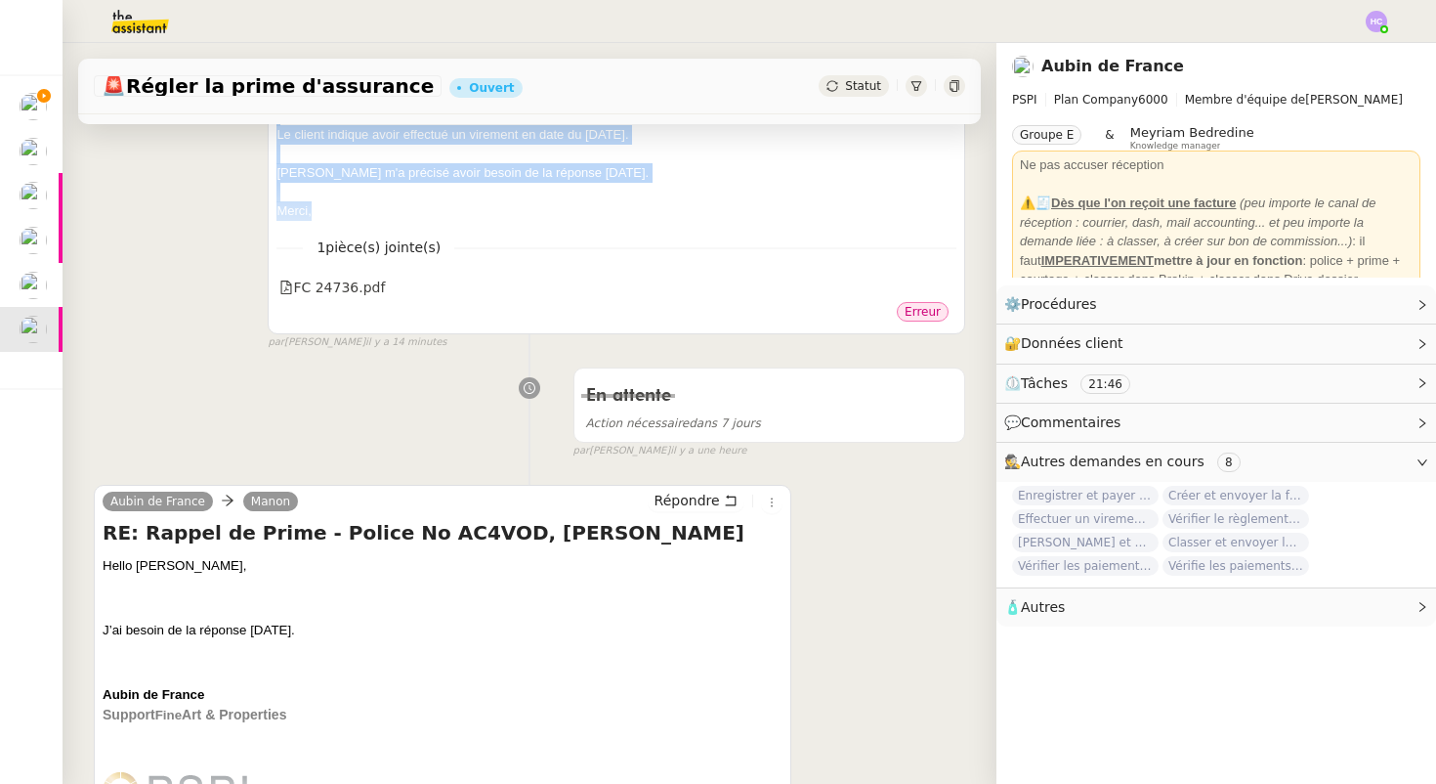
scroll to position [495, 0]
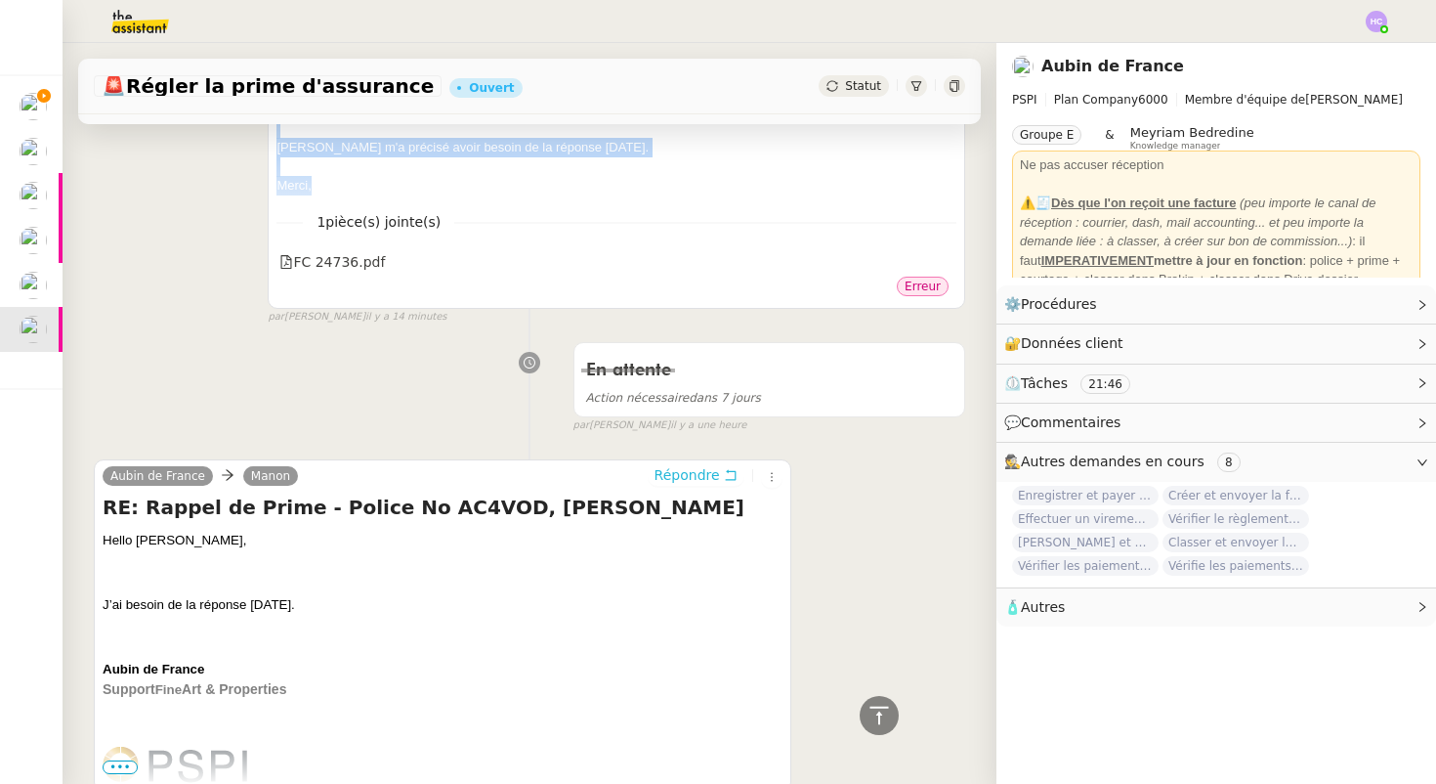
click at [708, 470] on span "Répondre" at bounding box center [687, 475] width 65 height 20
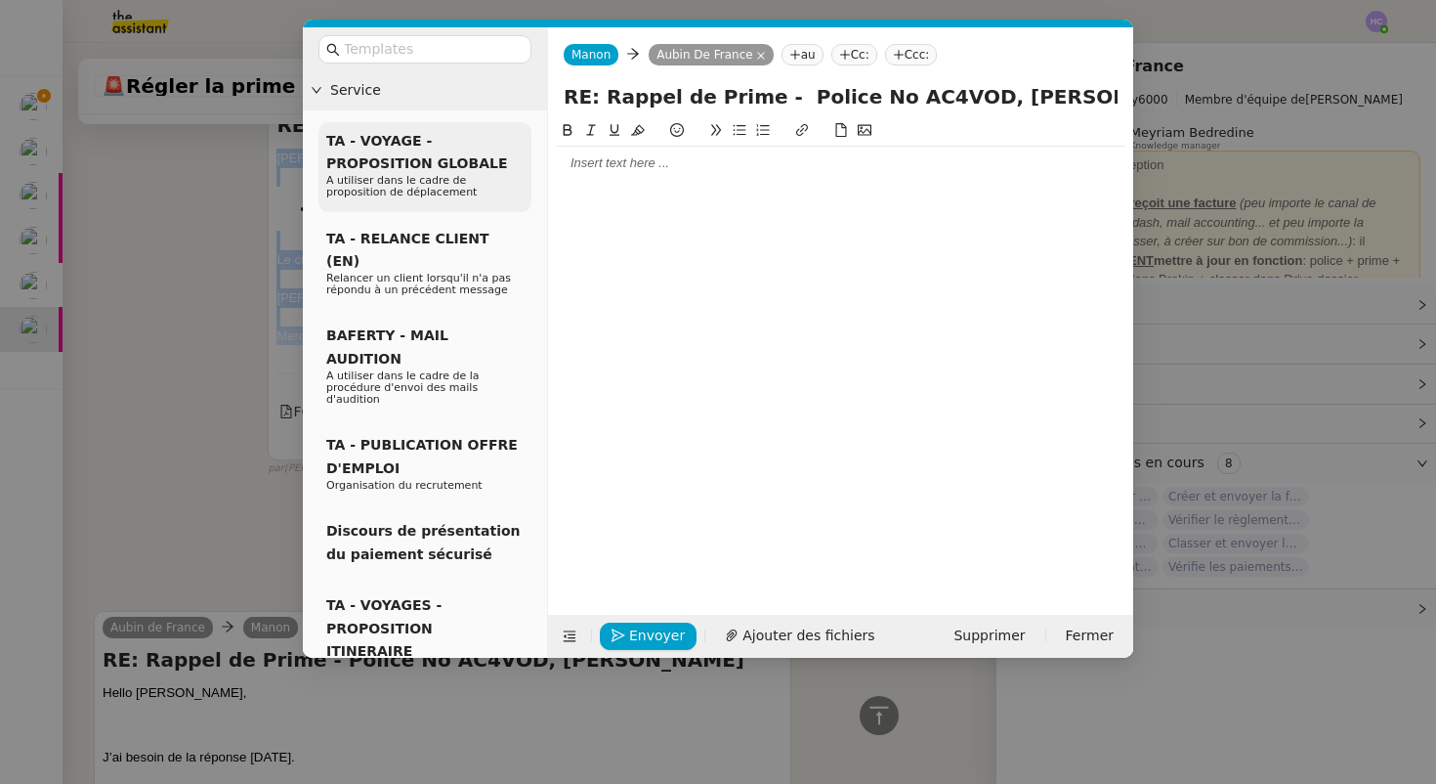
scroll to position [645, 0]
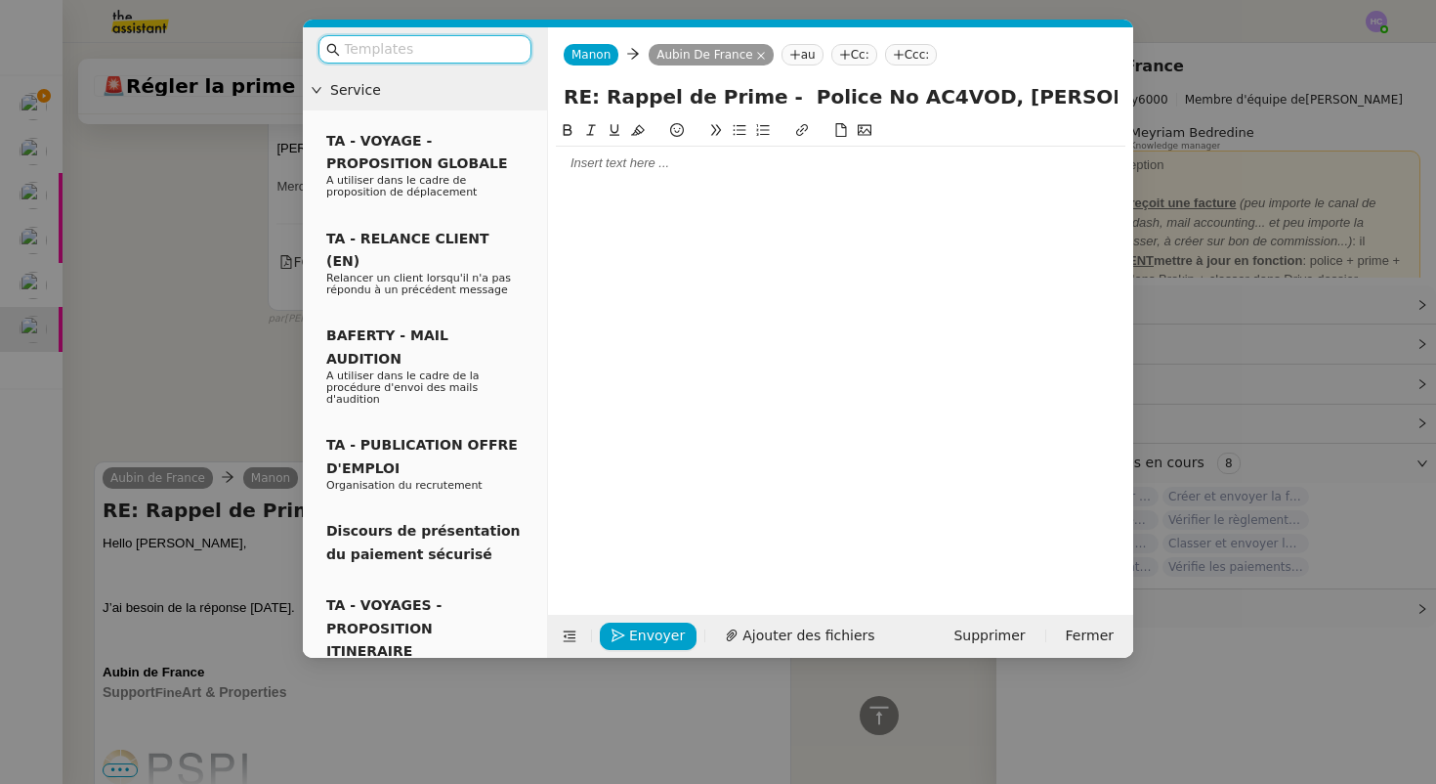
click at [570, 164] on div at bounding box center [841, 163] width 570 height 18
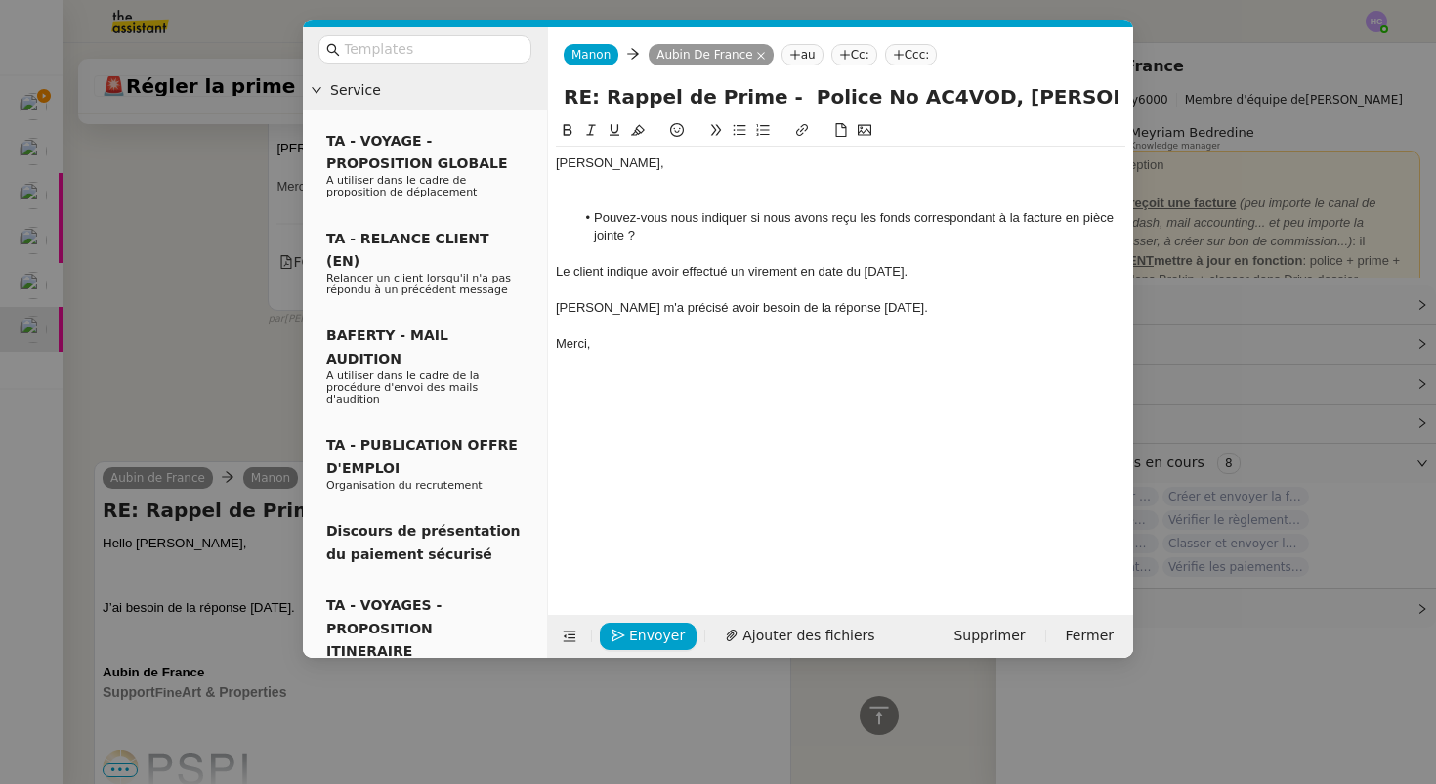
scroll to position [861, 0]
click at [581, 190] on div at bounding box center [841, 182] width 570 height 18
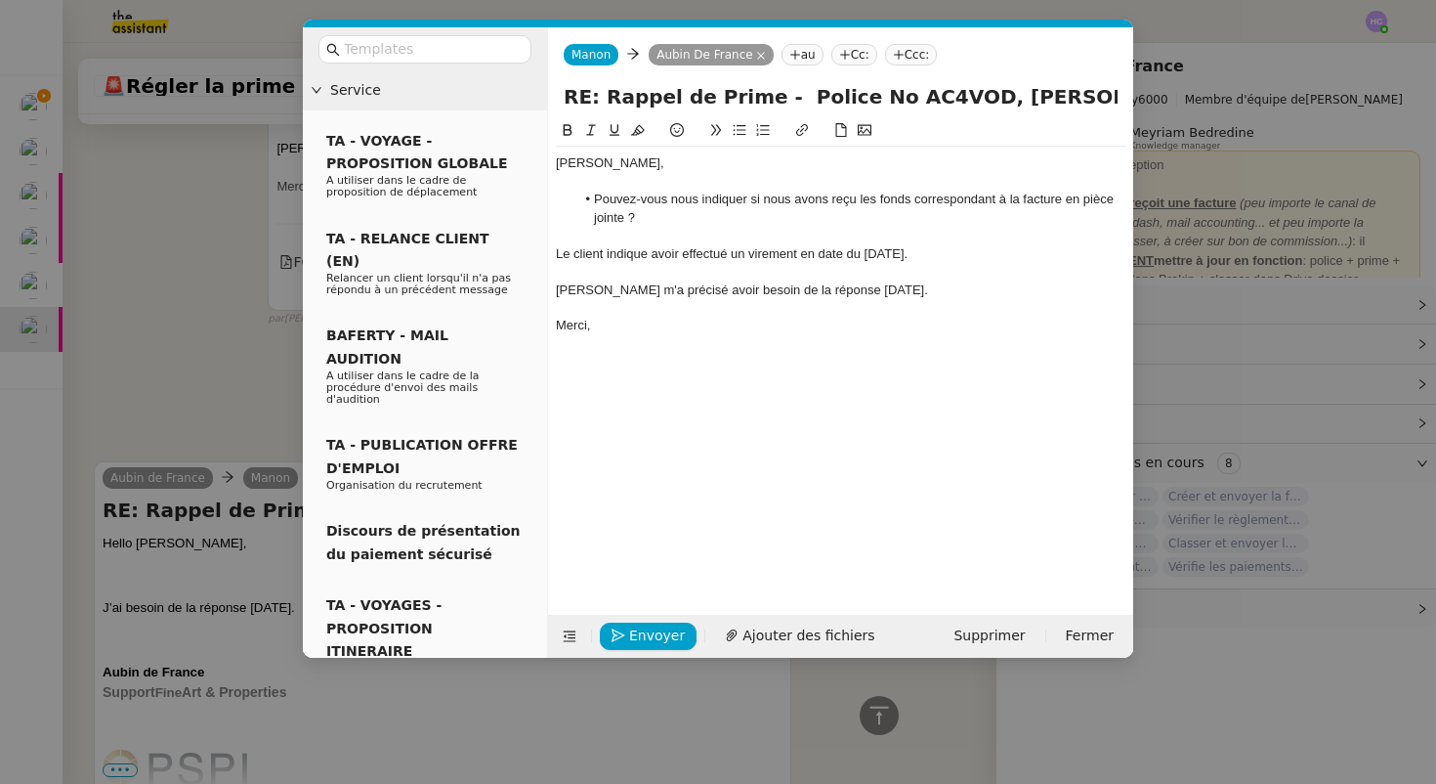
scroll to position [842, 0]
click at [746, 646] on span "Ajouter des fichiers" at bounding box center [809, 635] width 132 height 22
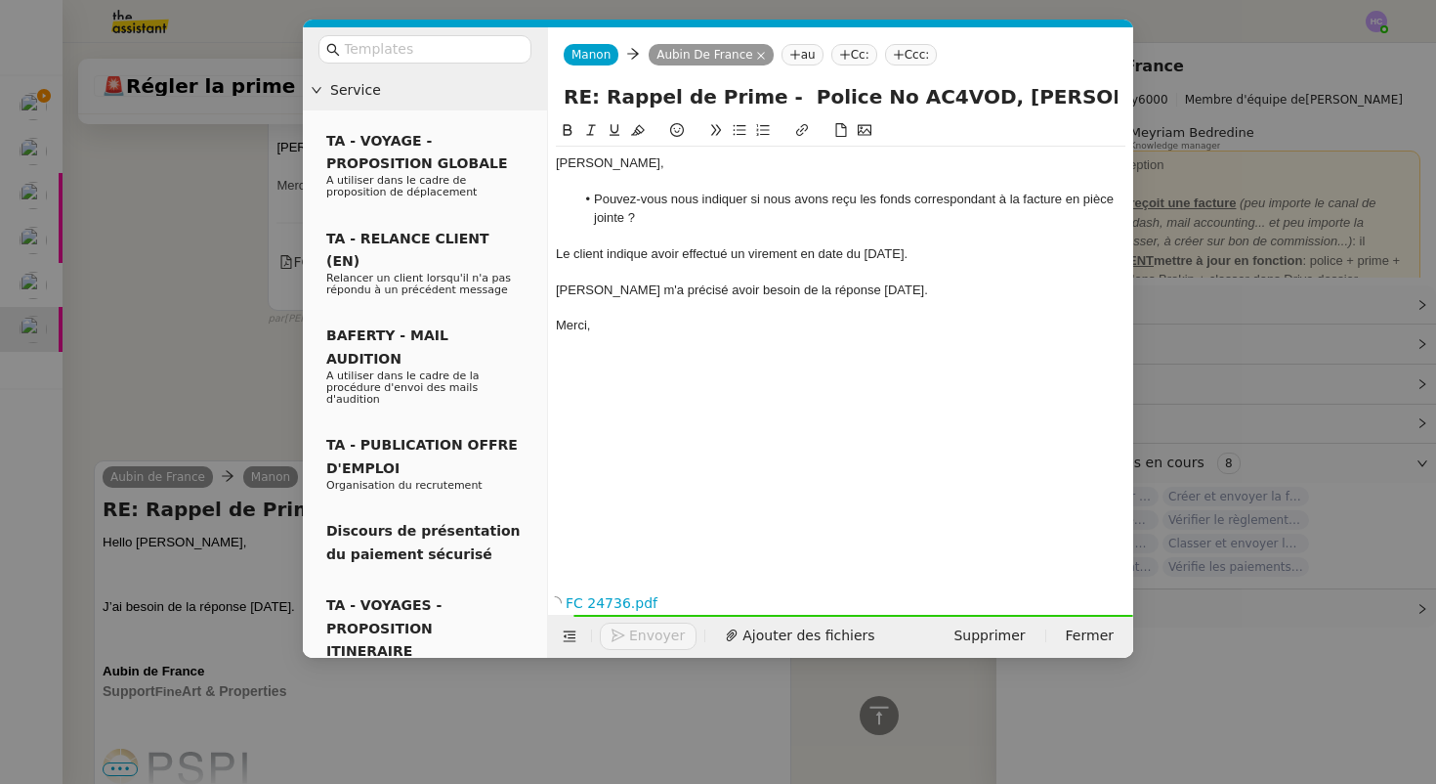
click at [243, 322] on nz-modal-container "Service TA - VOYAGE - PROPOSITION GLOBALE A utiliser dans le cadre de propositi…" at bounding box center [718, 392] width 1436 height 784
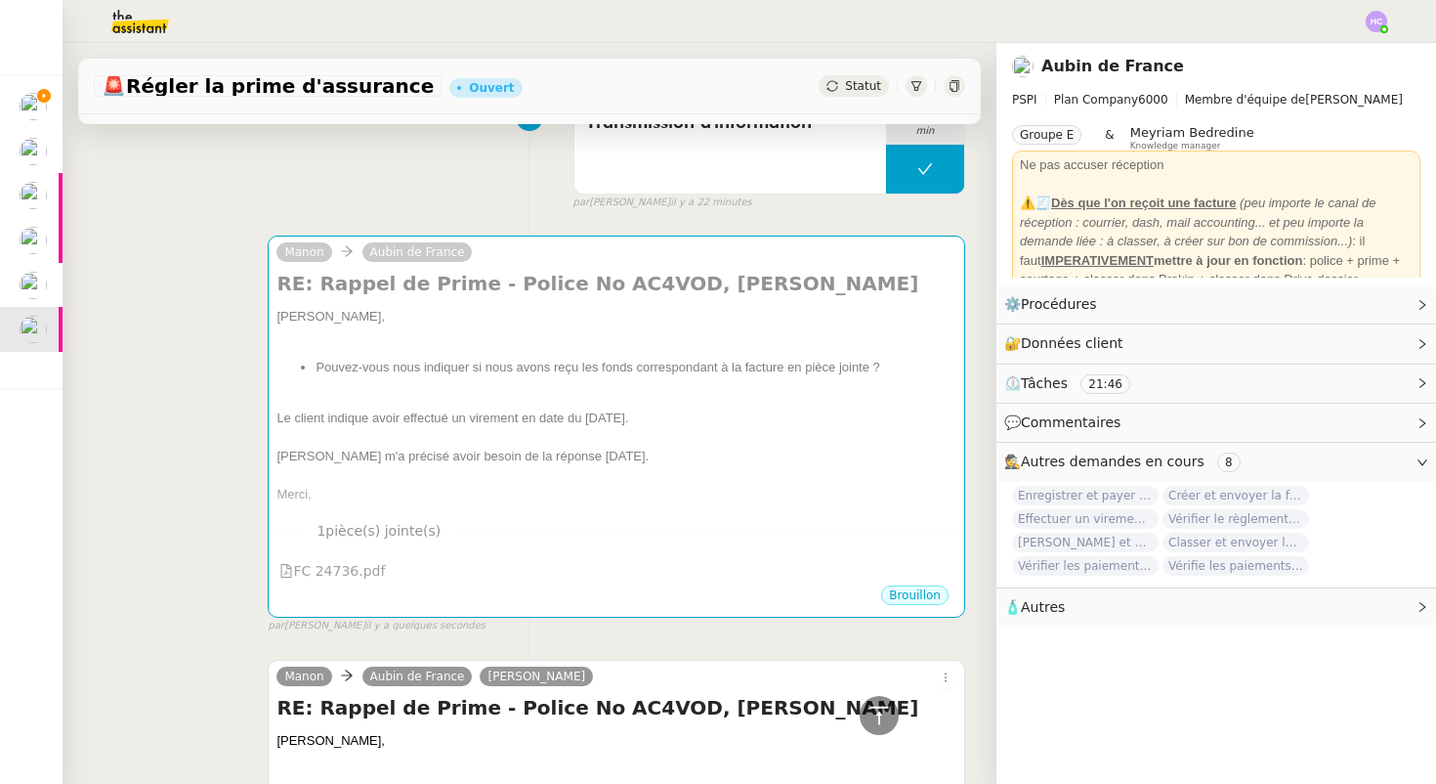
scroll to position [117, 0]
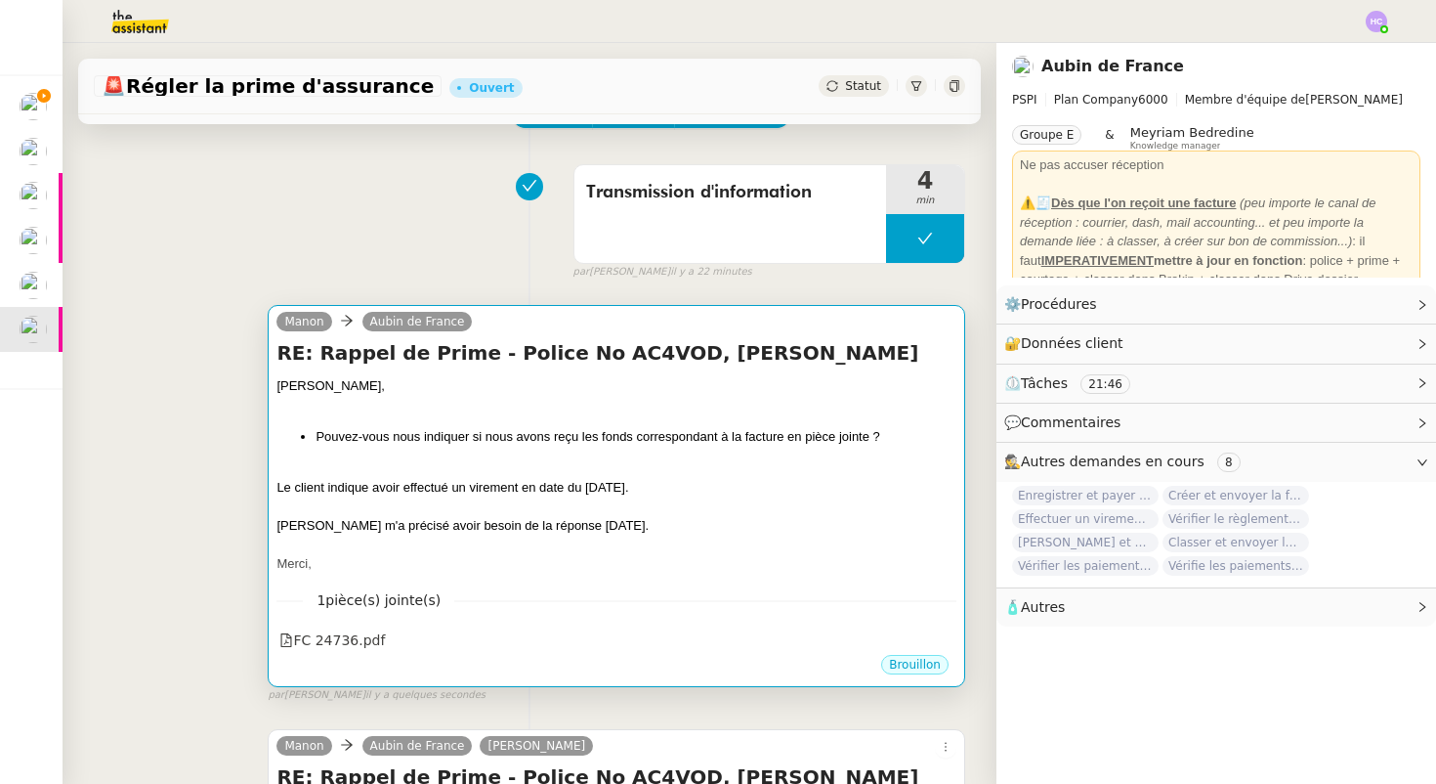
click at [630, 432] on li "Pouvez-vous nous indiquer si nous avons reçu les fonds correspondant à la factu…" at bounding box center [636, 437] width 641 height 20
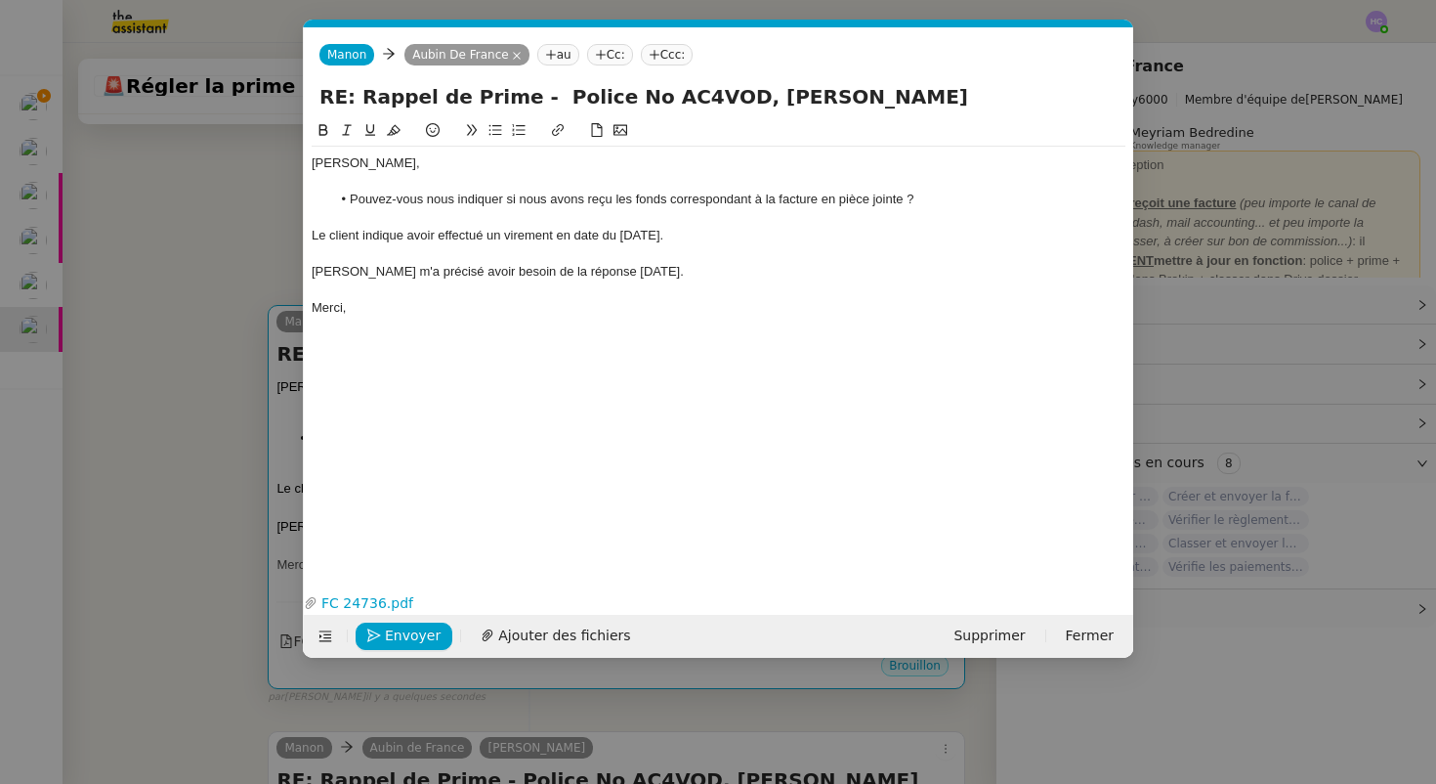
scroll to position [0, 41]
click at [206, 483] on nz-modal-container "Service TA - VOYAGE - PROPOSITION GLOBALE A utiliser dans le cadre de propositi…" at bounding box center [718, 392] width 1436 height 784
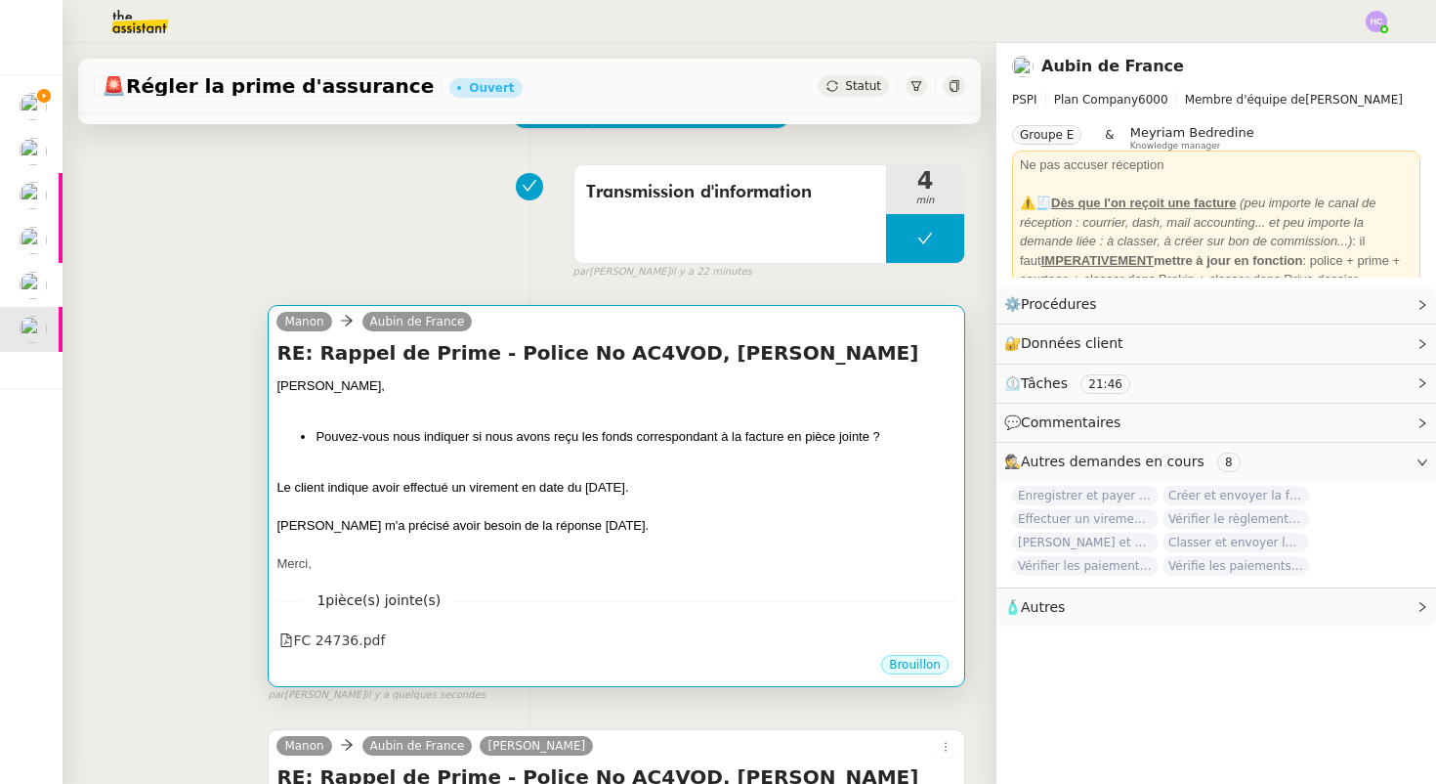
scroll to position [192, 0]
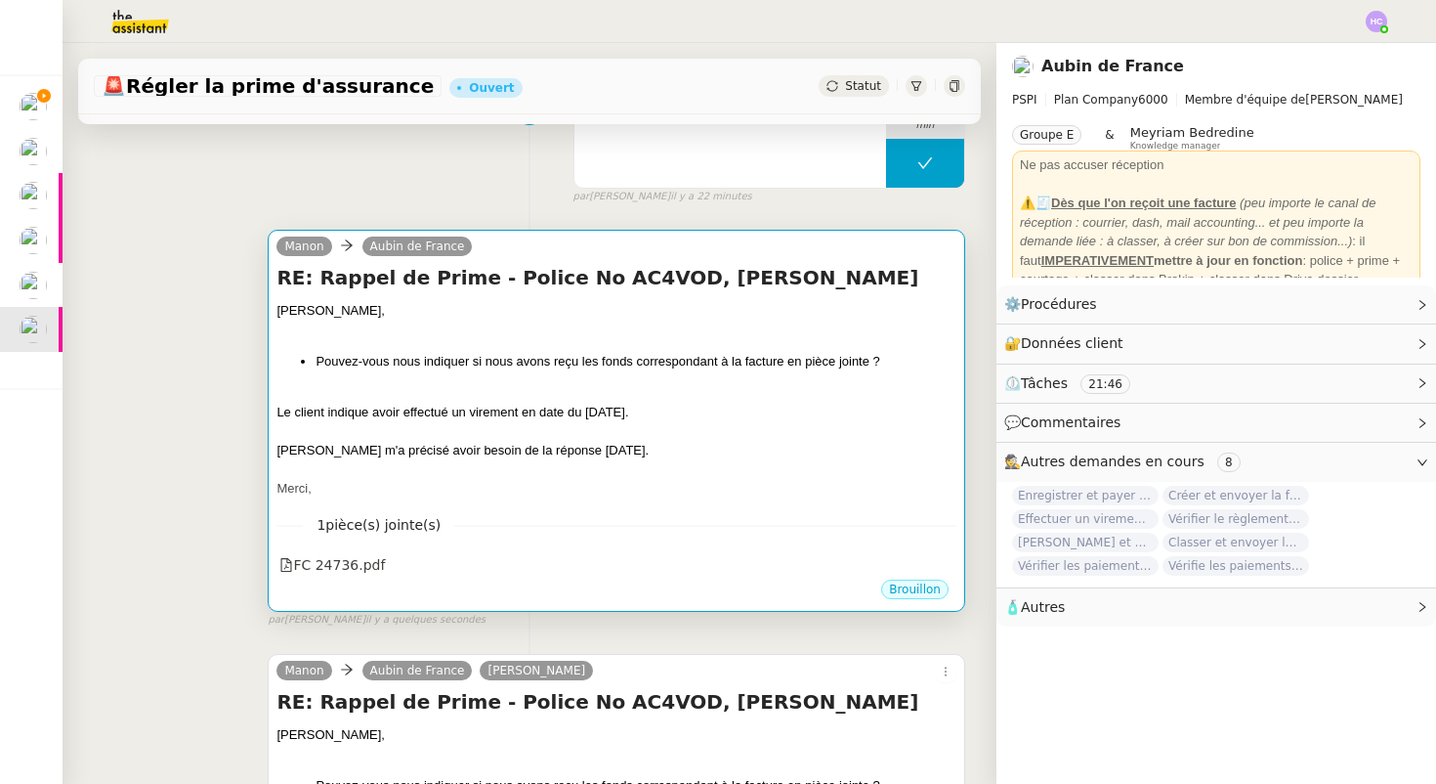
click at [563, 330] on div at bounding box center [617, 330] width 680 height 20
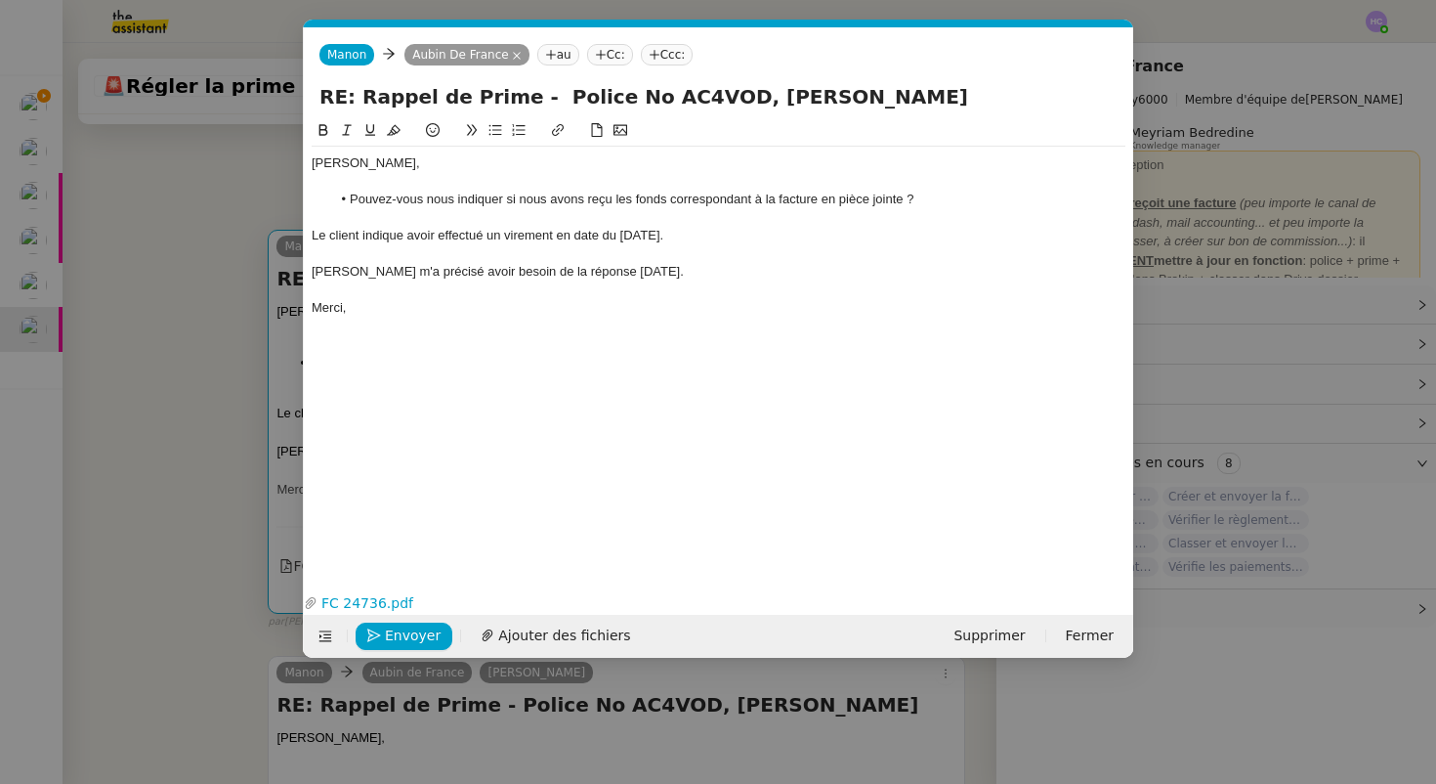
scroll to position [0, 41]
click at [546, 48] on nz-tag "au" at bounding box center [558, 54] width 42 height 21
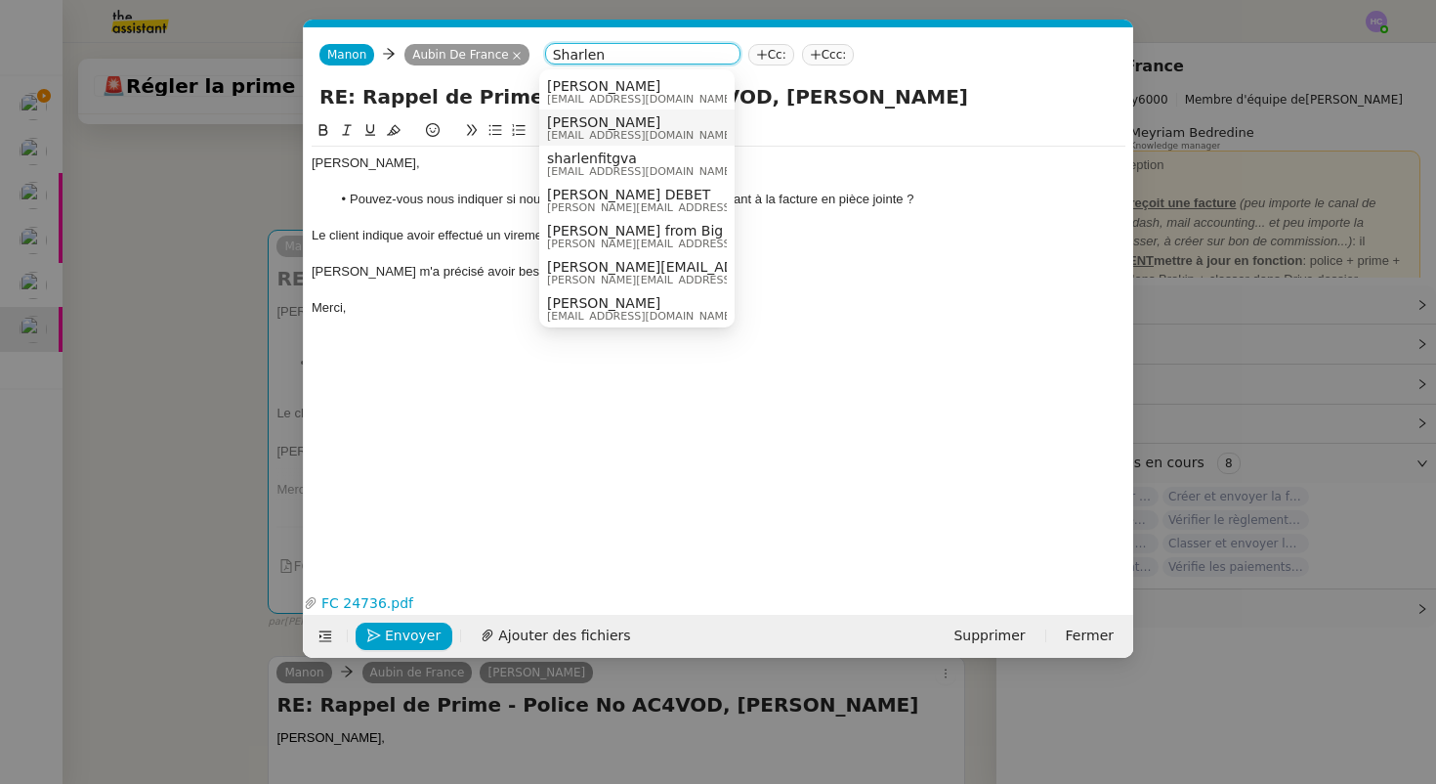
type input "Sharlen"
click at [646, 131] on span "sharlen@pspi.ch" at bounding box center [641, 135] width 188 height 11
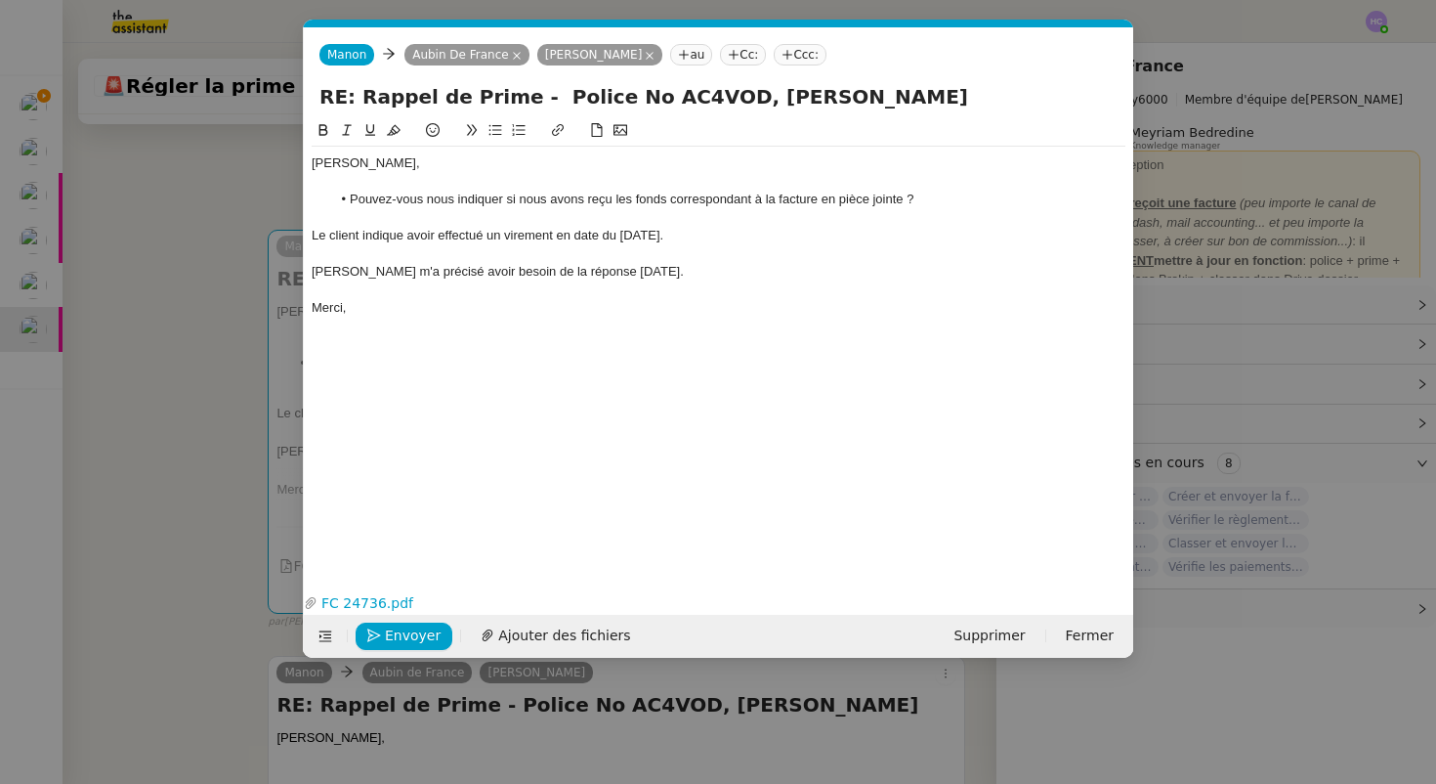
click at [385, 170] on div "Sharlen," at bounding box center [719, 163] width 814 height 18
click at [405, 170] on div "Sharlen," at bounding box center [719, 163] width 814 height 18
click at [419, 632] on span "Envoyer" at bounding box center [413, 635] width 56 height 22
click at [419, 632] on span "Confirmer l'envoi" at bounding box center [443, 635] width 117 height 22
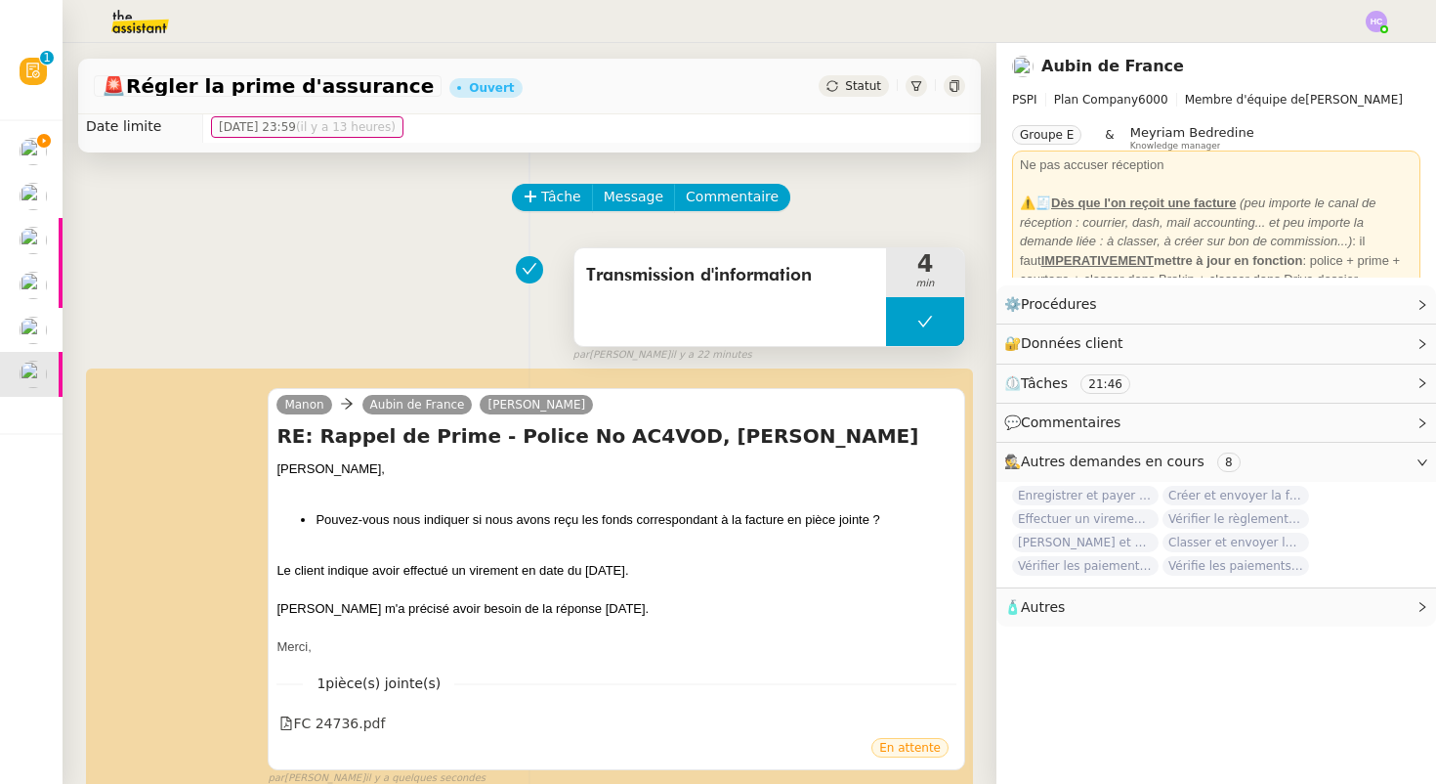
scroll to position [19, 0]
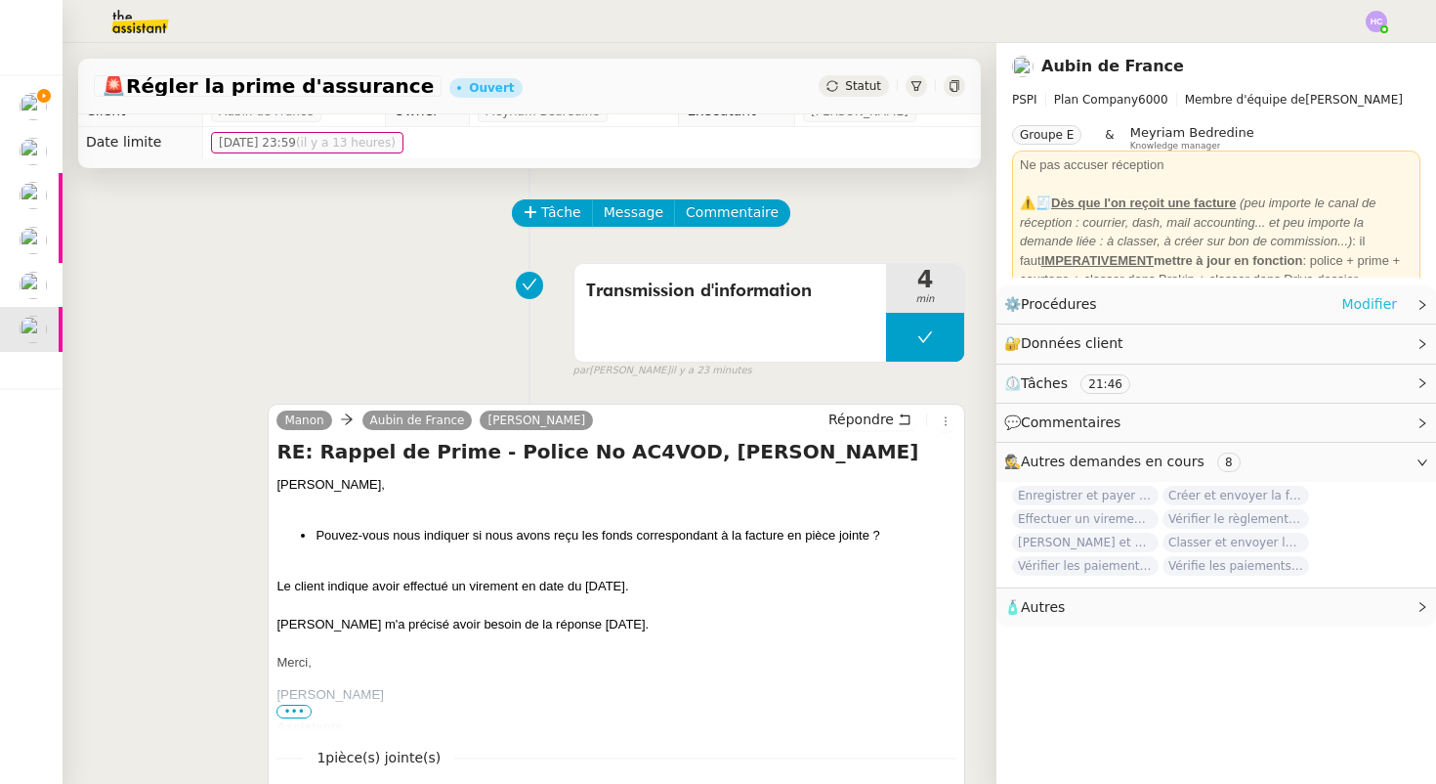
click at [1386, 297] on link "Modifier" at bounding box center [1369, 304] width 56 height 22
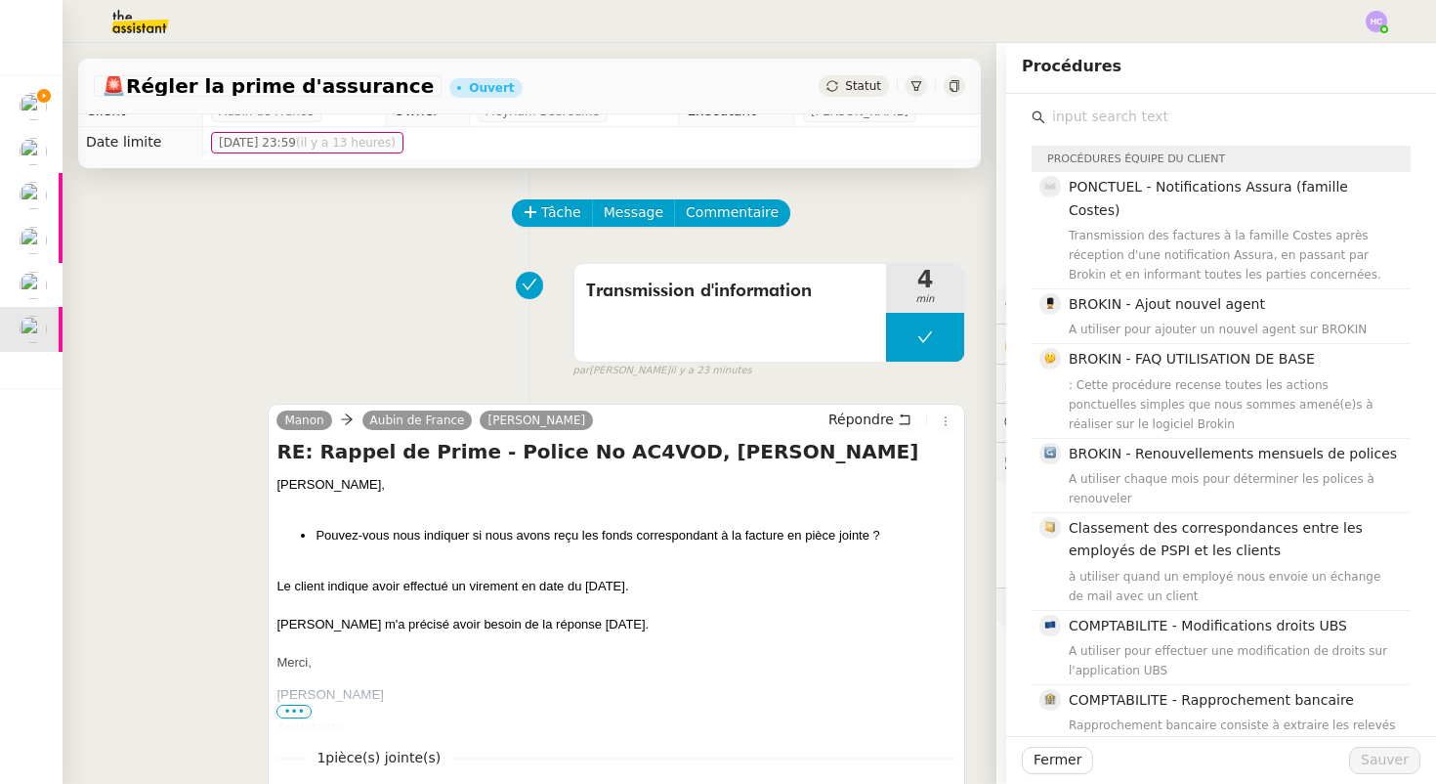
click at [1116, 116] on input "text" at bounding box center [1227, 117] width 365 height 26
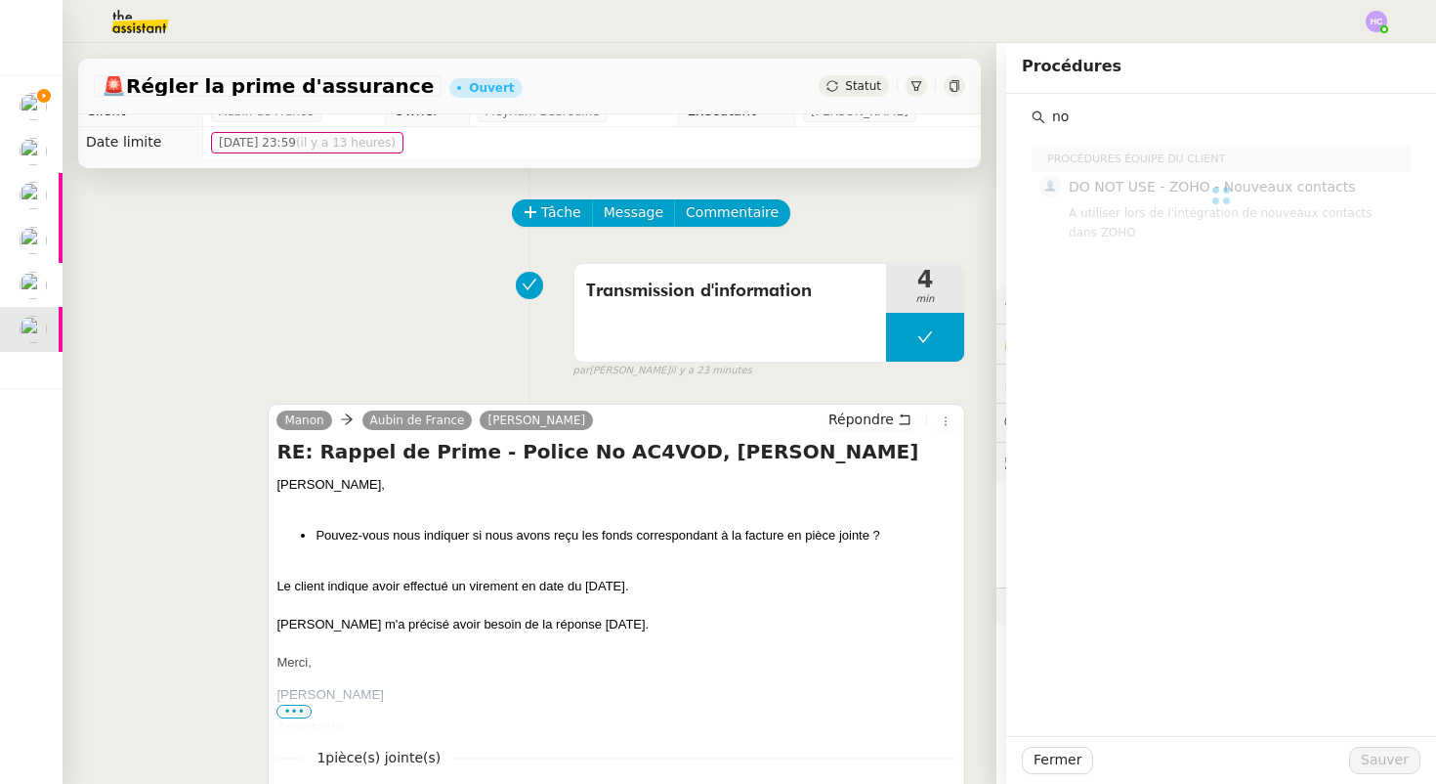
type input "n"
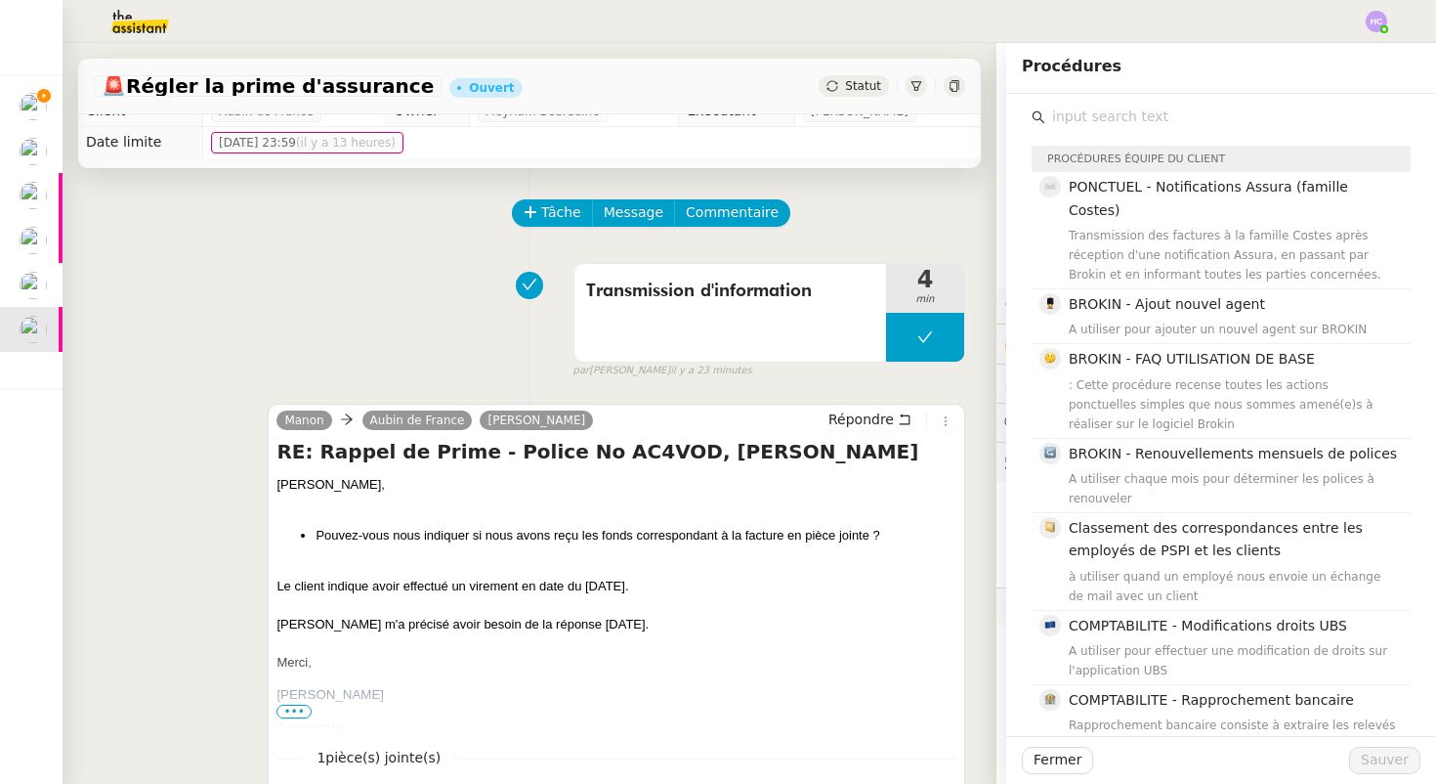
click at [241, 212] on div "Tâche Message Commentaire" at bounding box center [530, 222] width 872 height 47
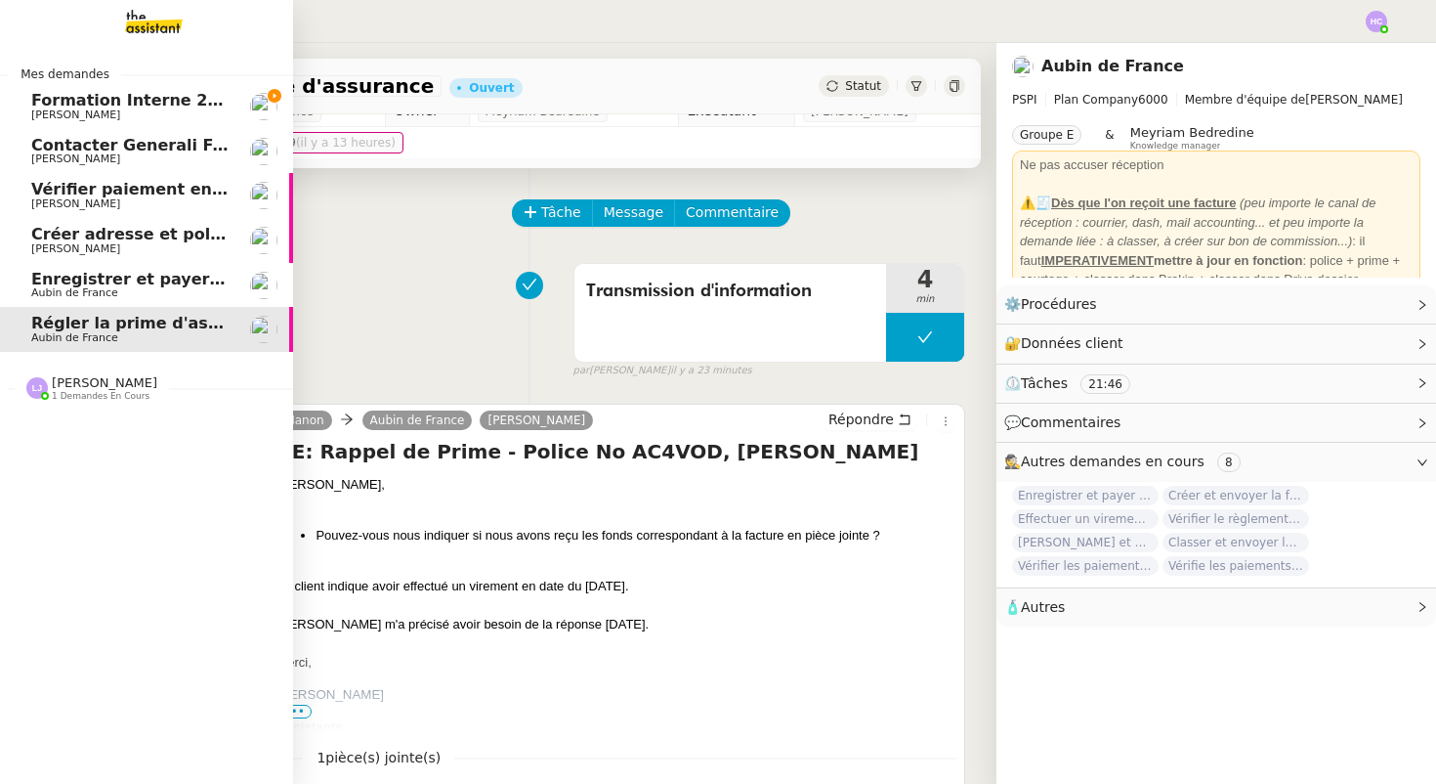
click at [167, 145] on span "Contacter Generali France pour demande AU094424" at bounding box center [260, 145] width 458 height 19
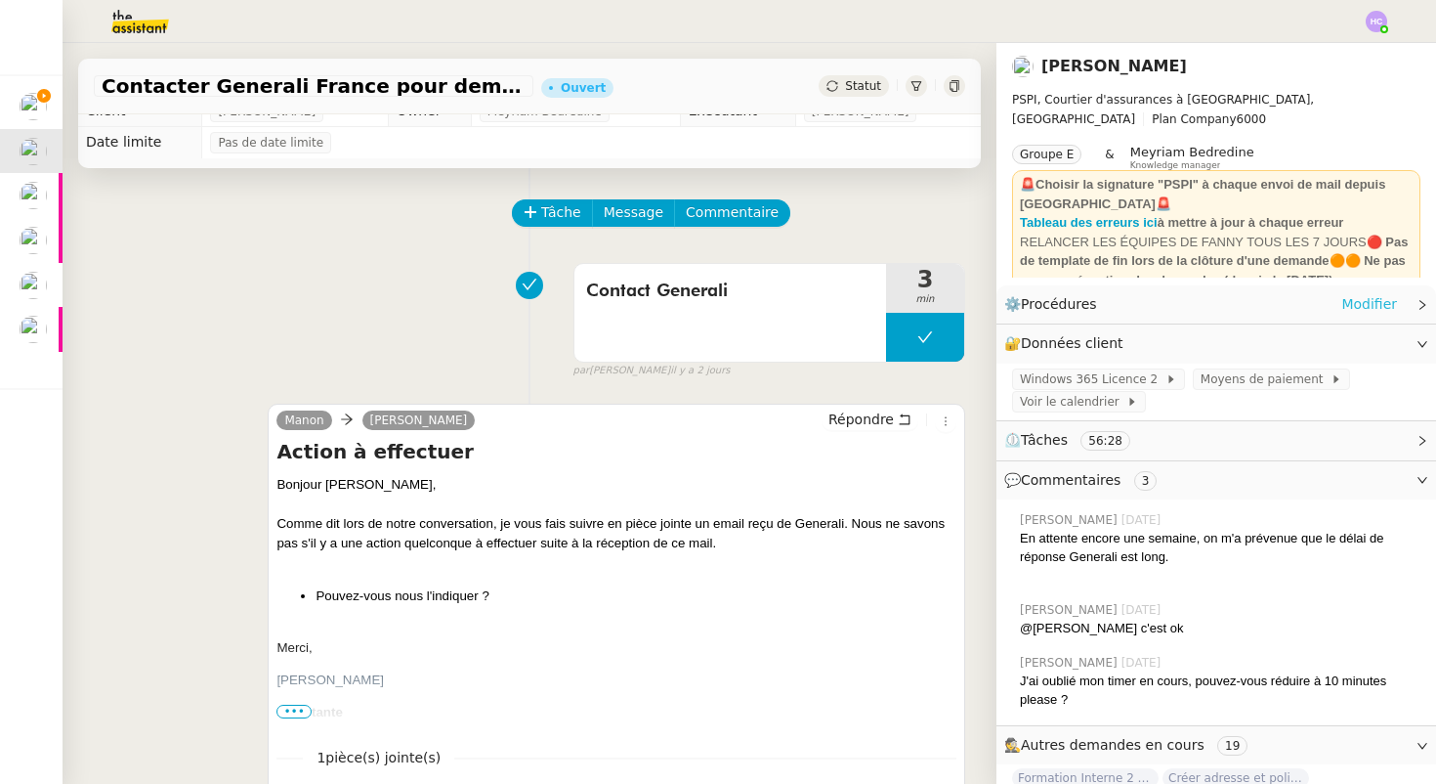
click at [1353, 302] on link "Modifier" at bounding box center [1369, 304] width 56 height 22
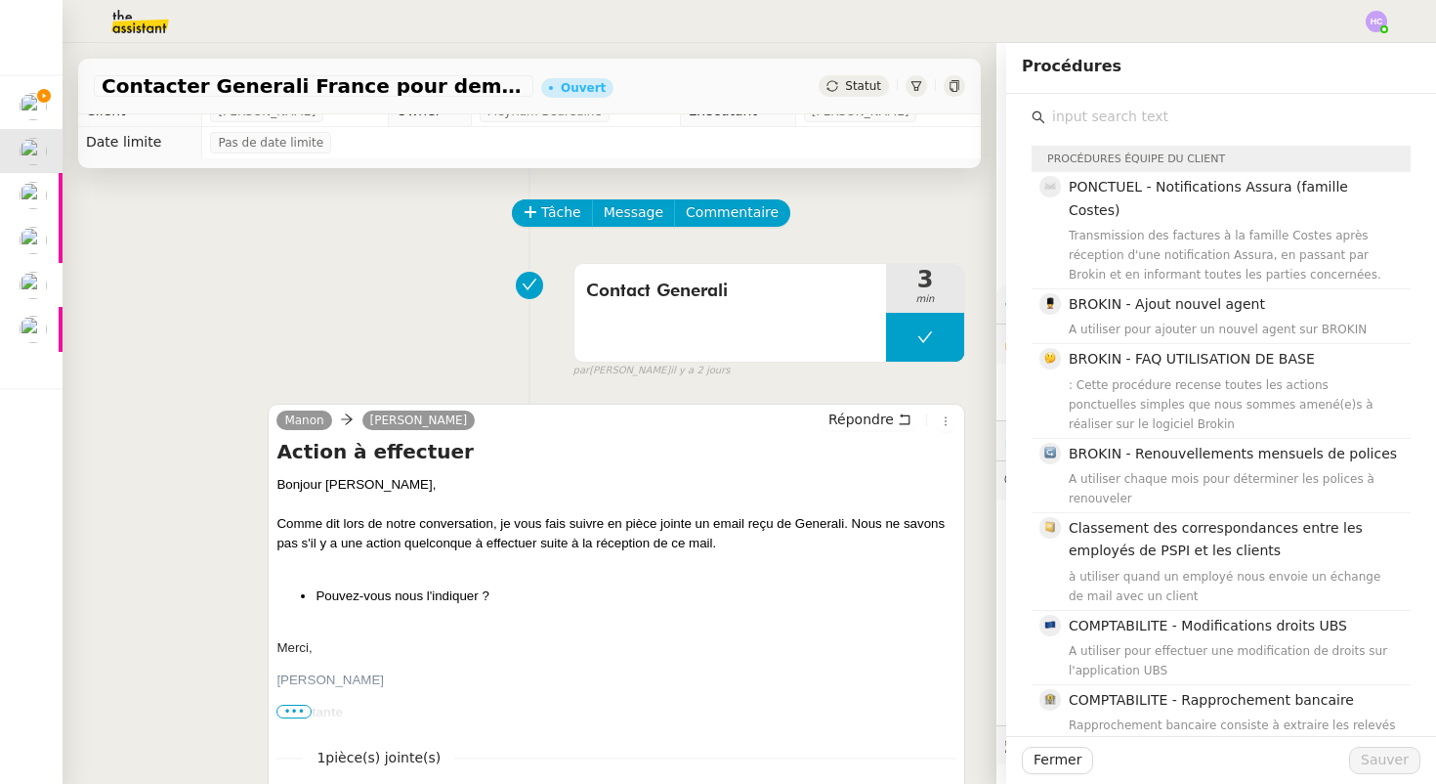
click at [1060, 112] on input "text" at bounding box center [1227, 117] width 365 height 26
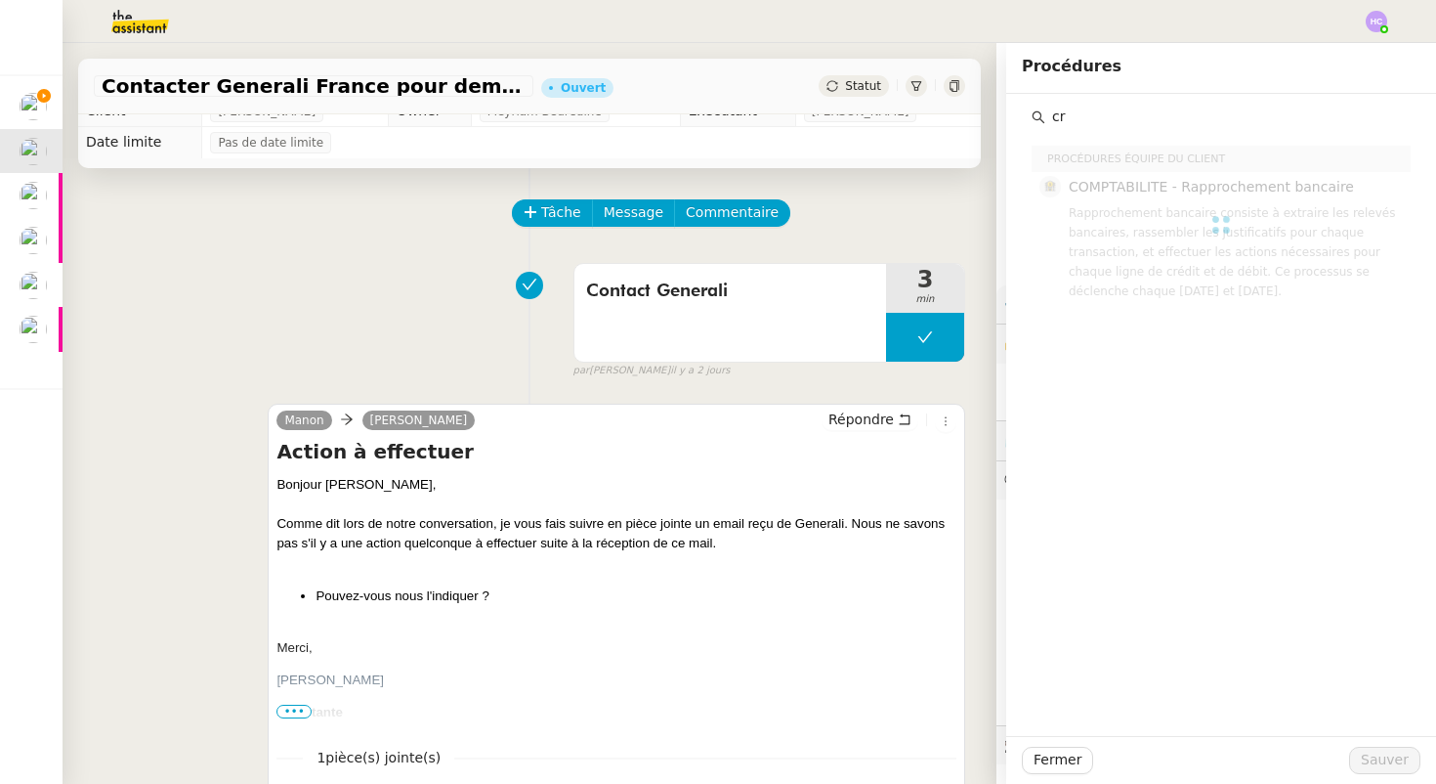
type input "c"
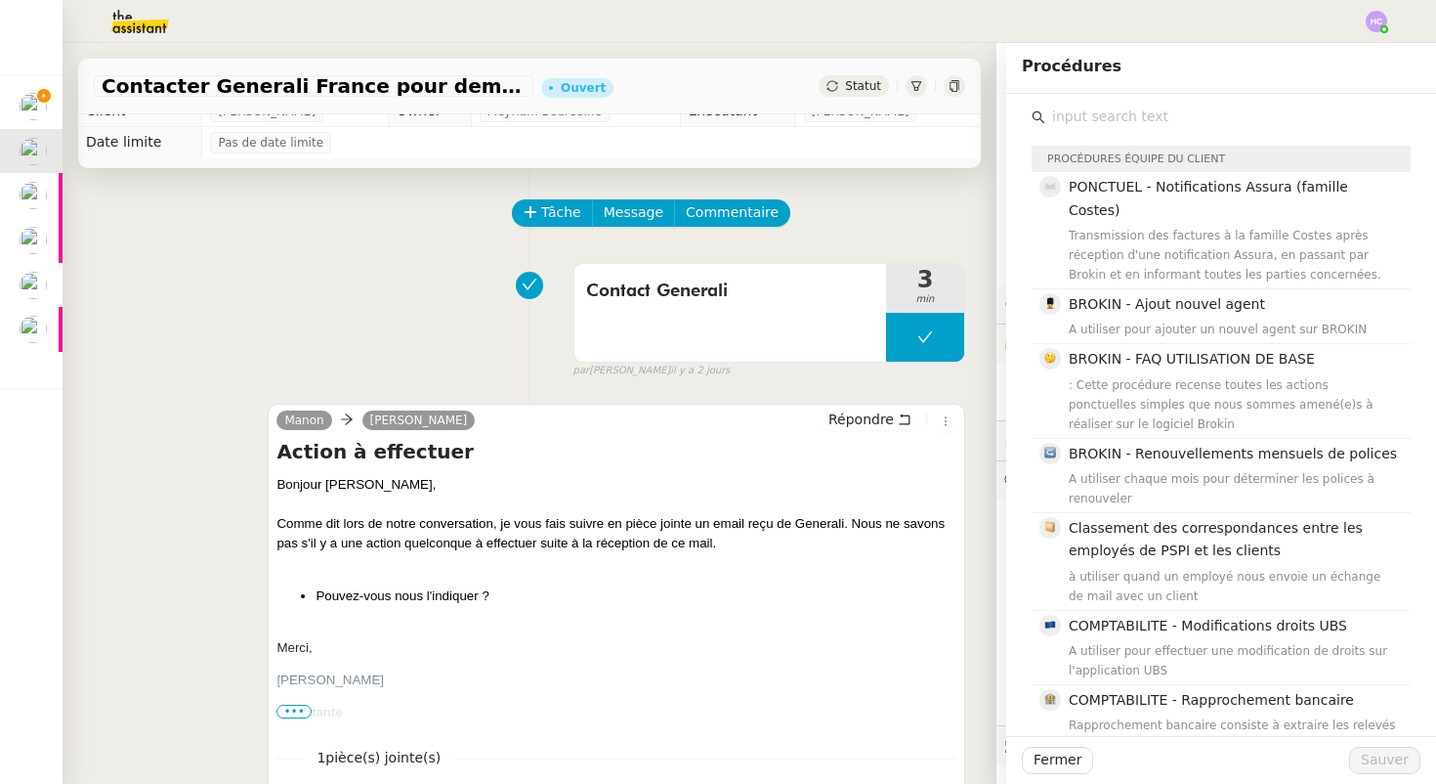
click at [953, 209] on div "Tâche Message Commentaire" at bounding box center [739, 222] width 451 height 47
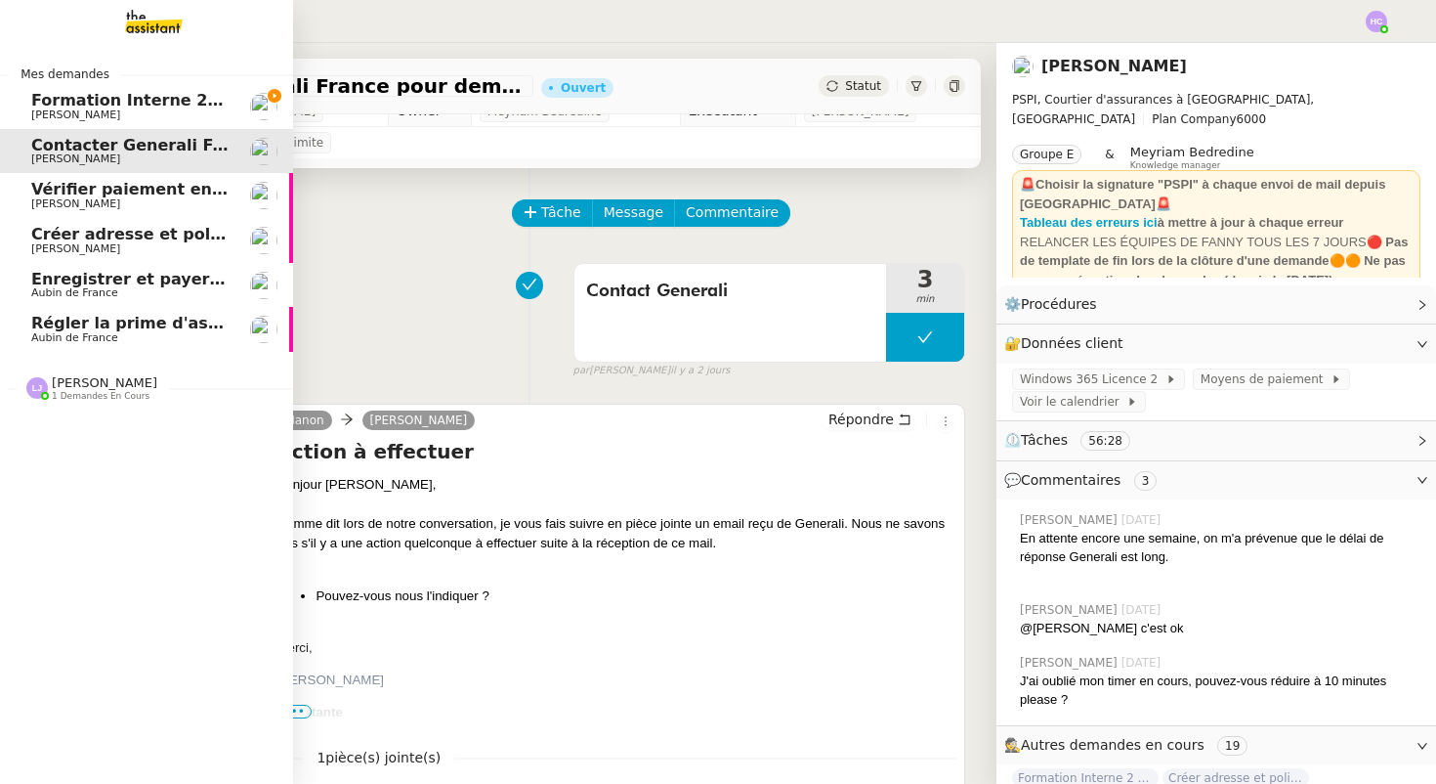
click at [74, 192] on span "Vérifier paiement en Euros pour Team2act" at bounding box center [216, 189] width 371 height 19
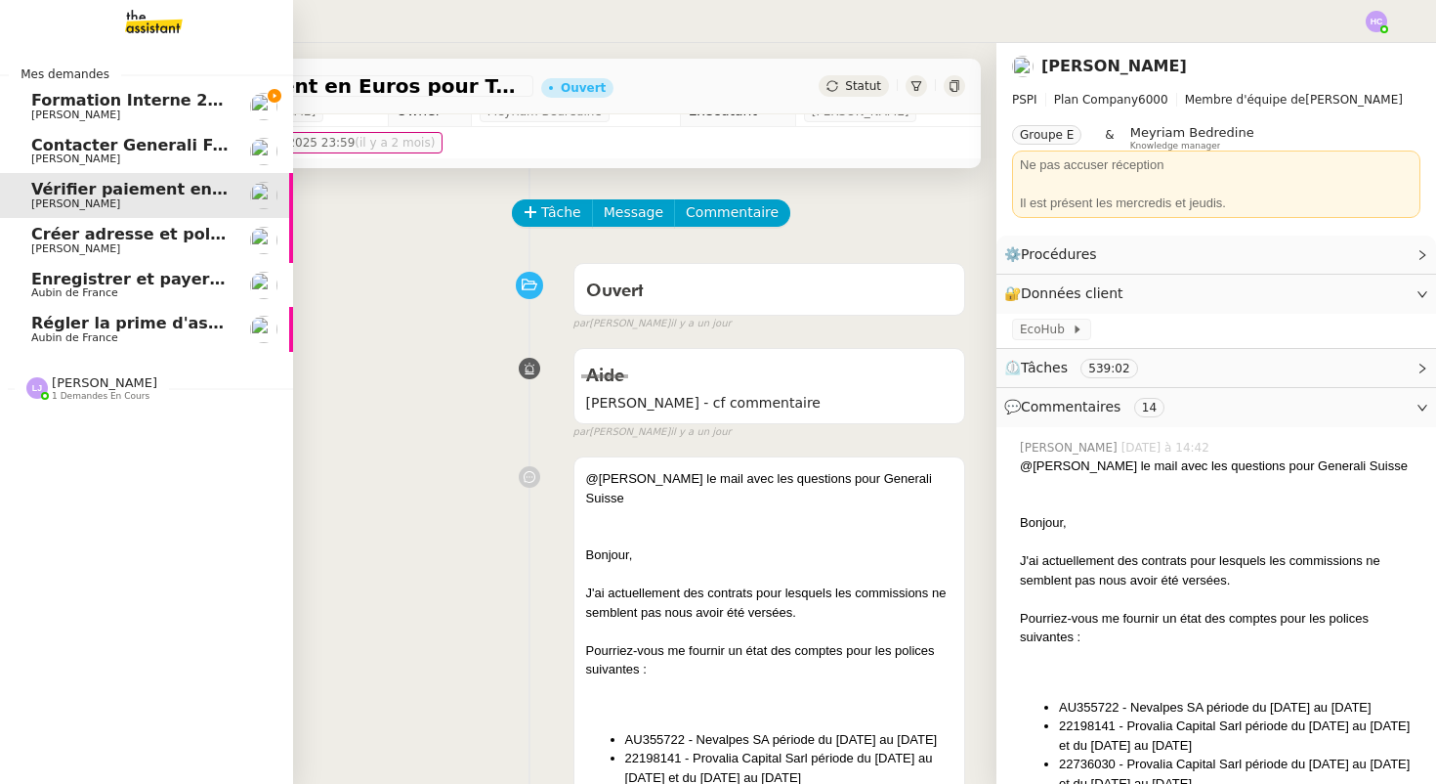
click at [82, 243] on span "[PERSON_NAME]" at bounding box center [75, 248] width 89 height 13
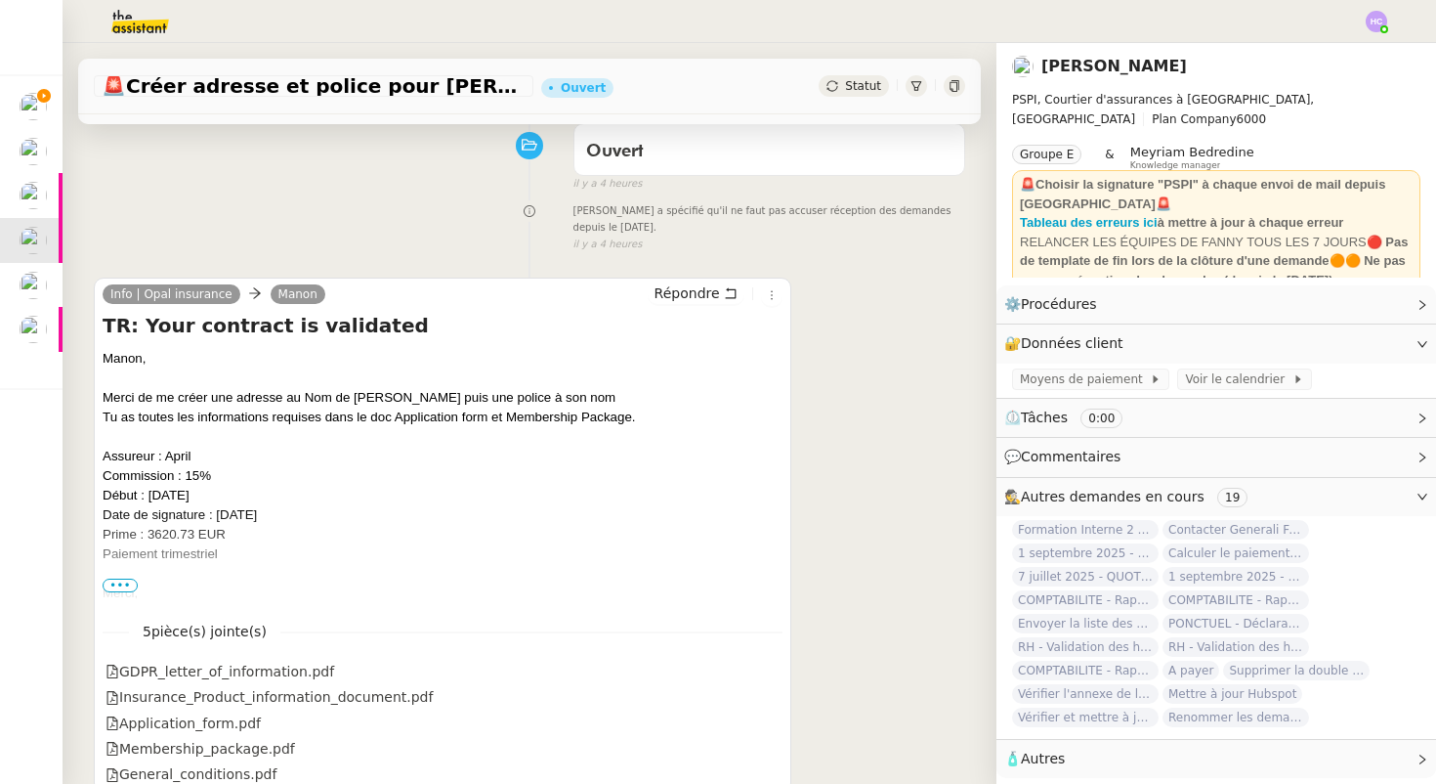
scroll to position [174, 0]
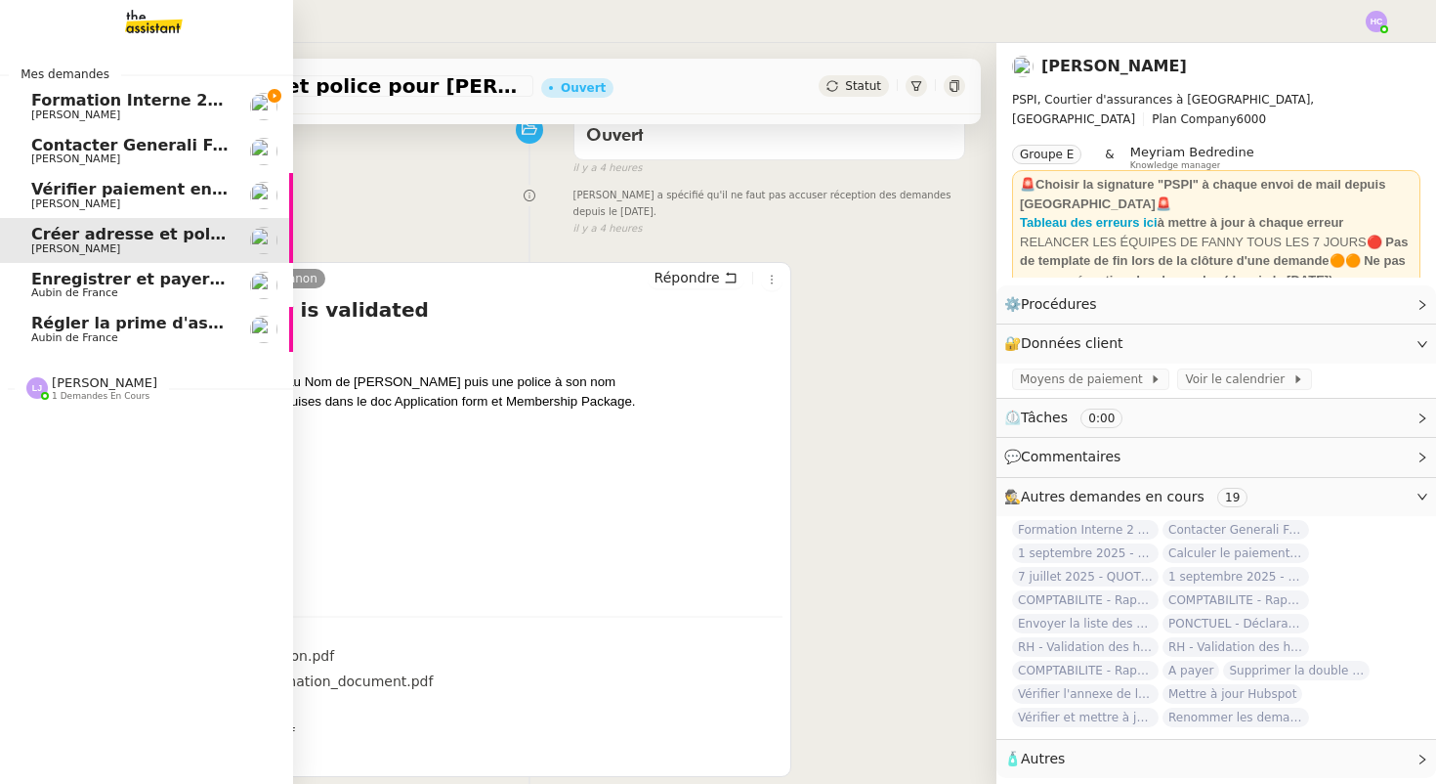
click at [111, 293] on span "Aubin de France" at bounding box center [74, 292] width 87 height 13
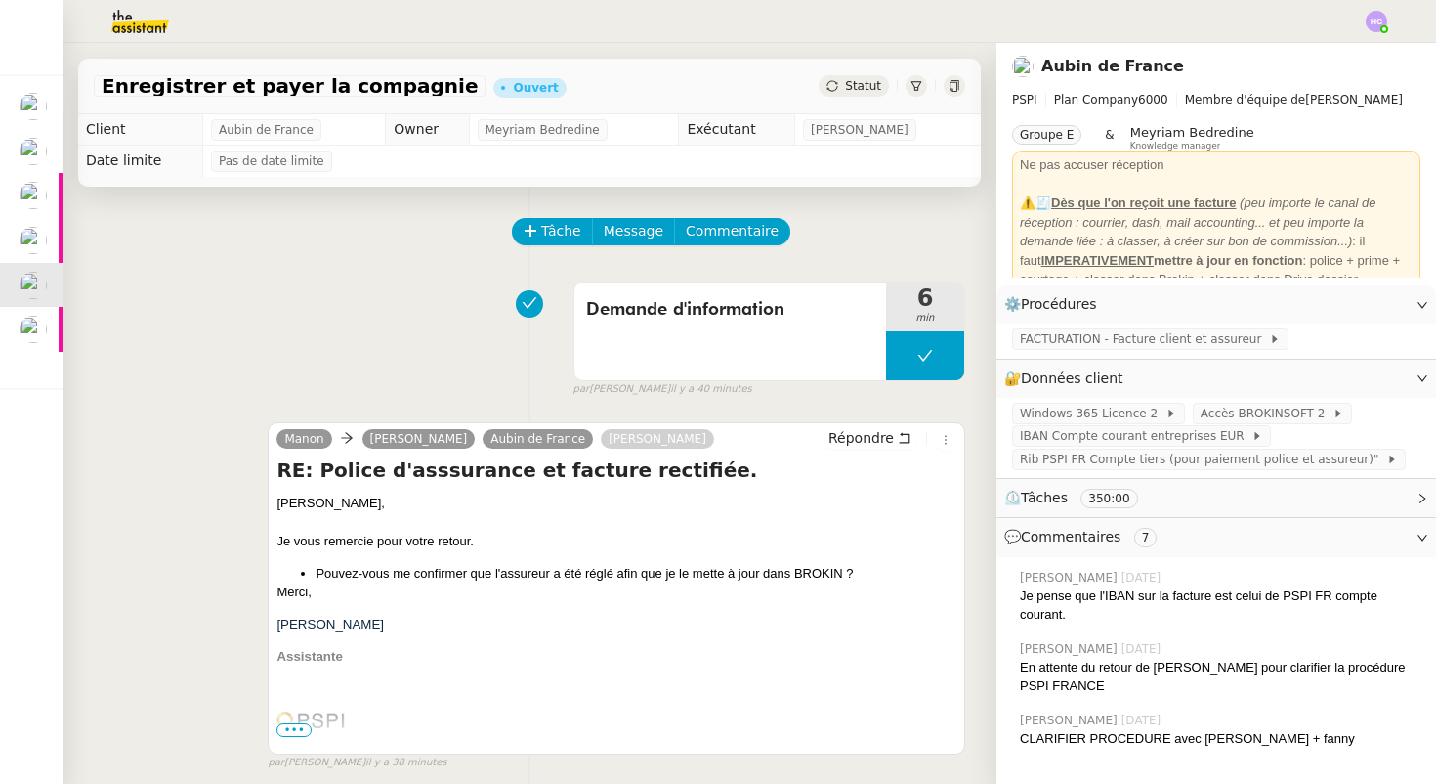
click at [856, 83] on span "Statut" at bounding box center [863, 86] width 36 height 14
click at [855, 85] on span "Statut" at bounding box center [863, 86] width 36 height 14
click at [1358, 308] on link "Modifier" at bounding box center [1369, 304] width 56 height 22
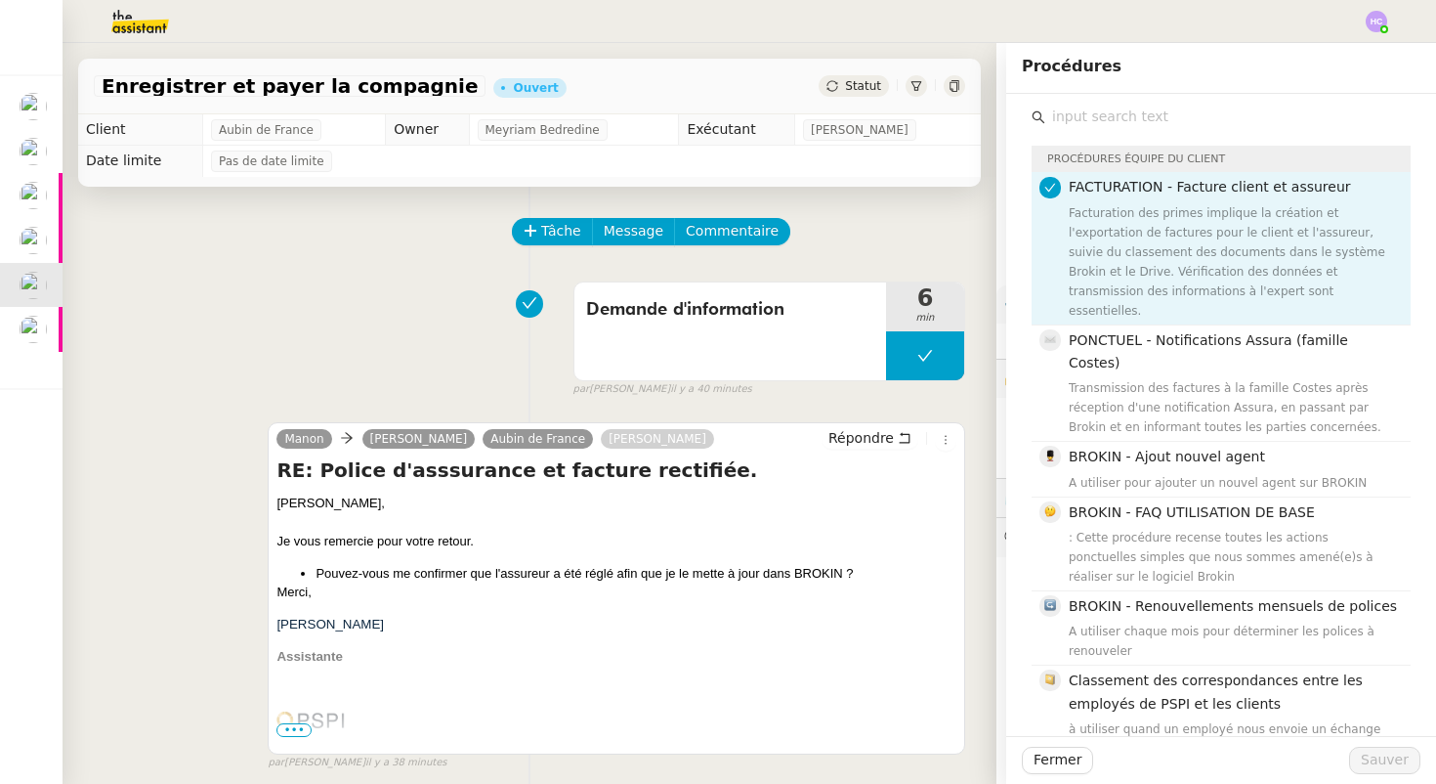
click at [1133, 113] on input "text" at bounding box center [1227, 117] width 365 height 26
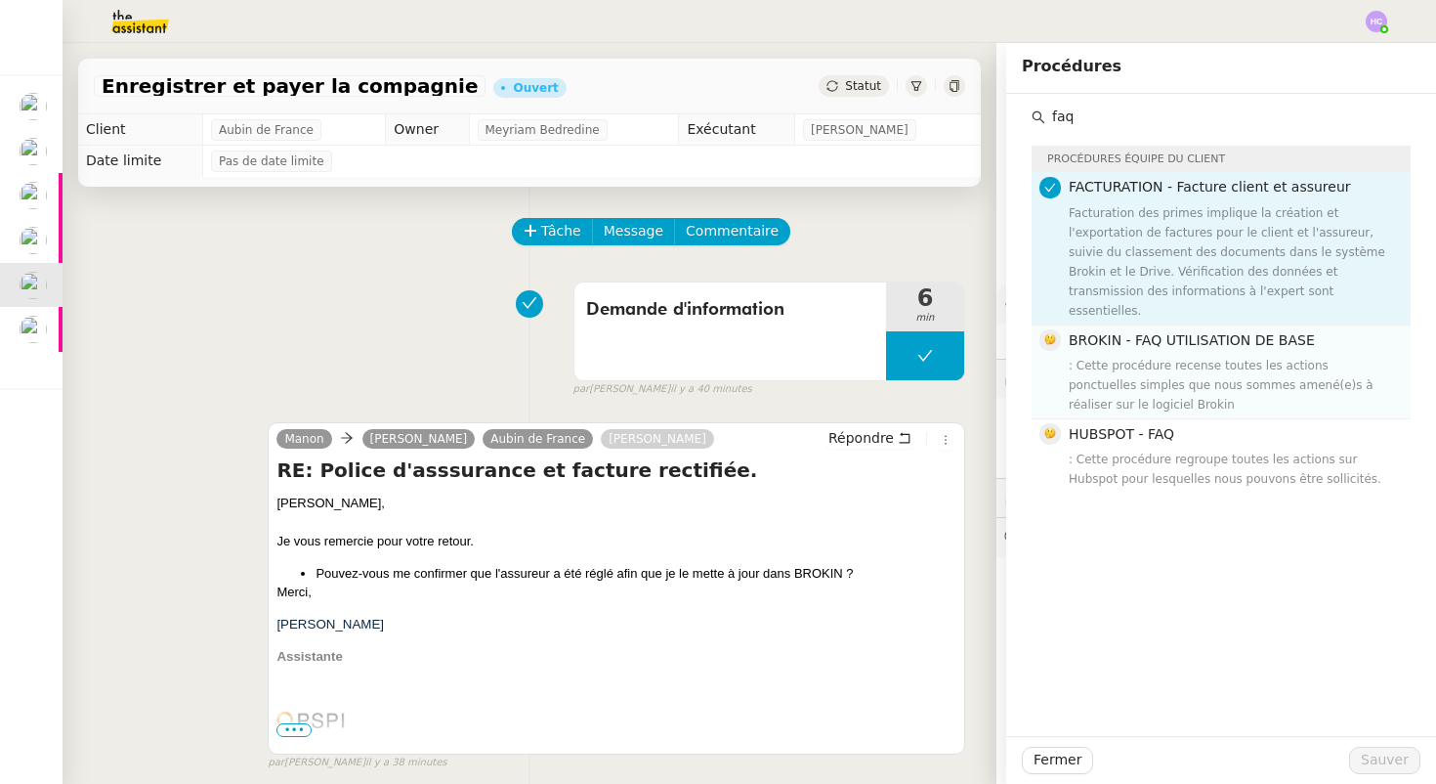
type input "faq"
click at [1155, 356] on div ": Cette procédure recense toutes les actions ponctuelles simples que nous somme…" at bounding box center [1234, 385] width 330 height 59
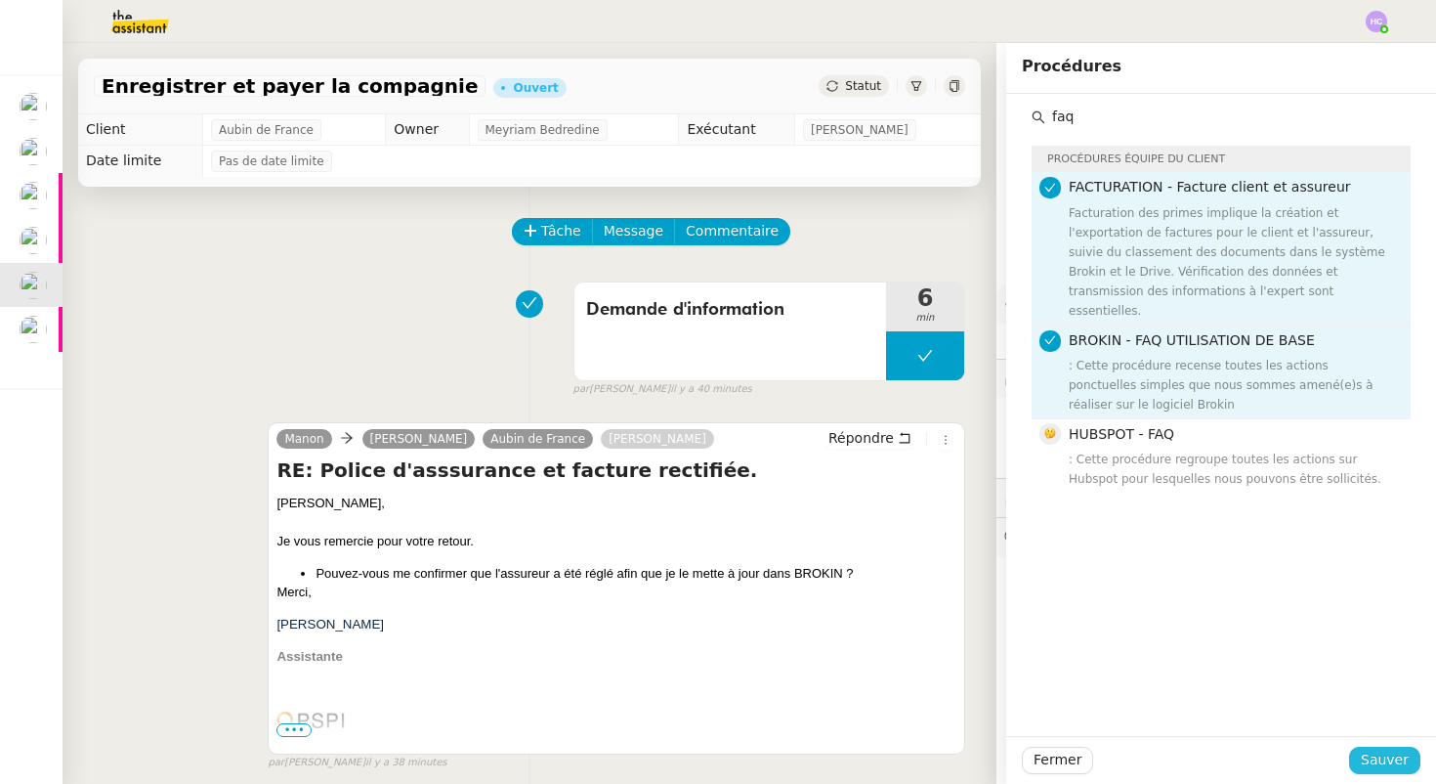
click at [1376, 763] on span "Sauver" at bounding box center [1385, 759] width 48 height 22
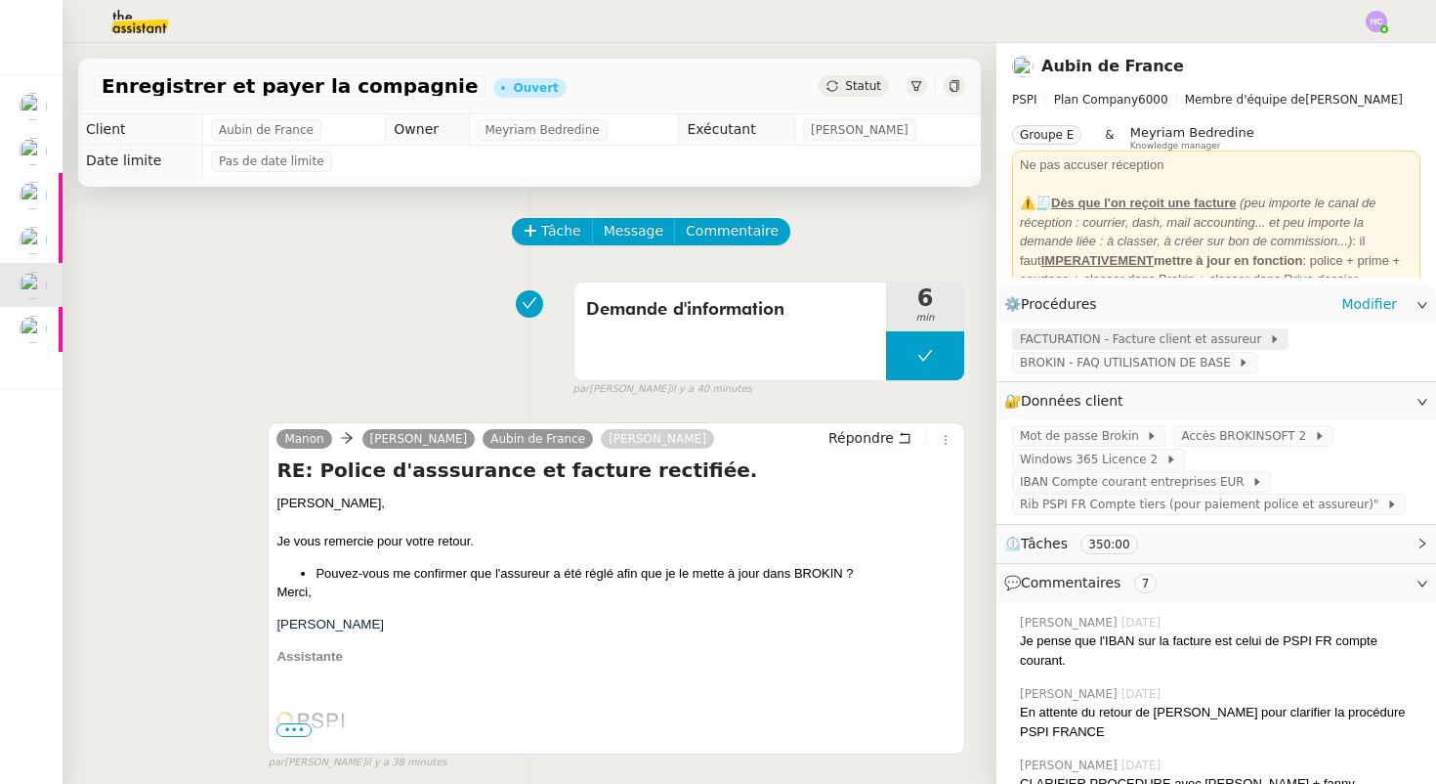
click at [1046, 345] on span "FACTURATION - Facture client et assureur" at bounding box center [1144, 339] width 249 height 20
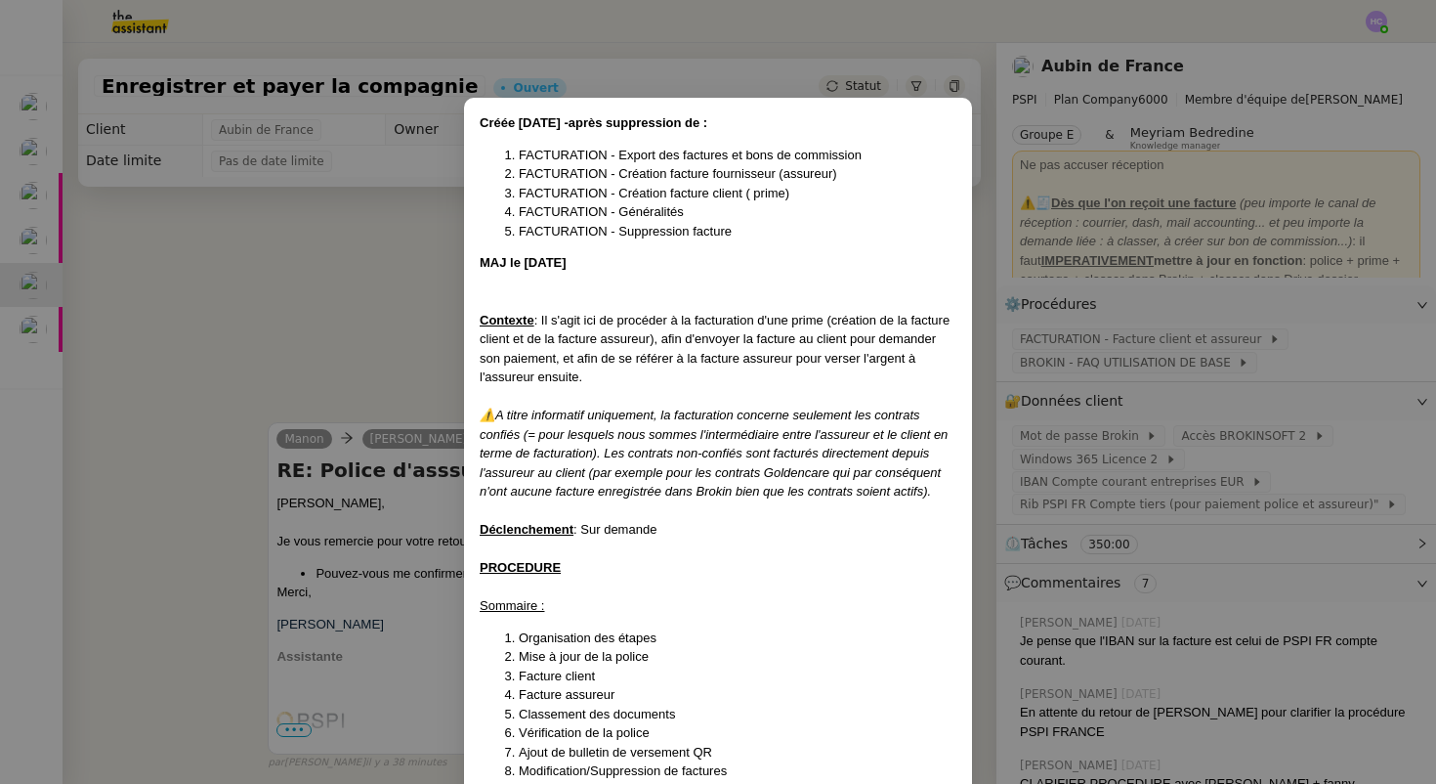
scroll to position [1216, 0]
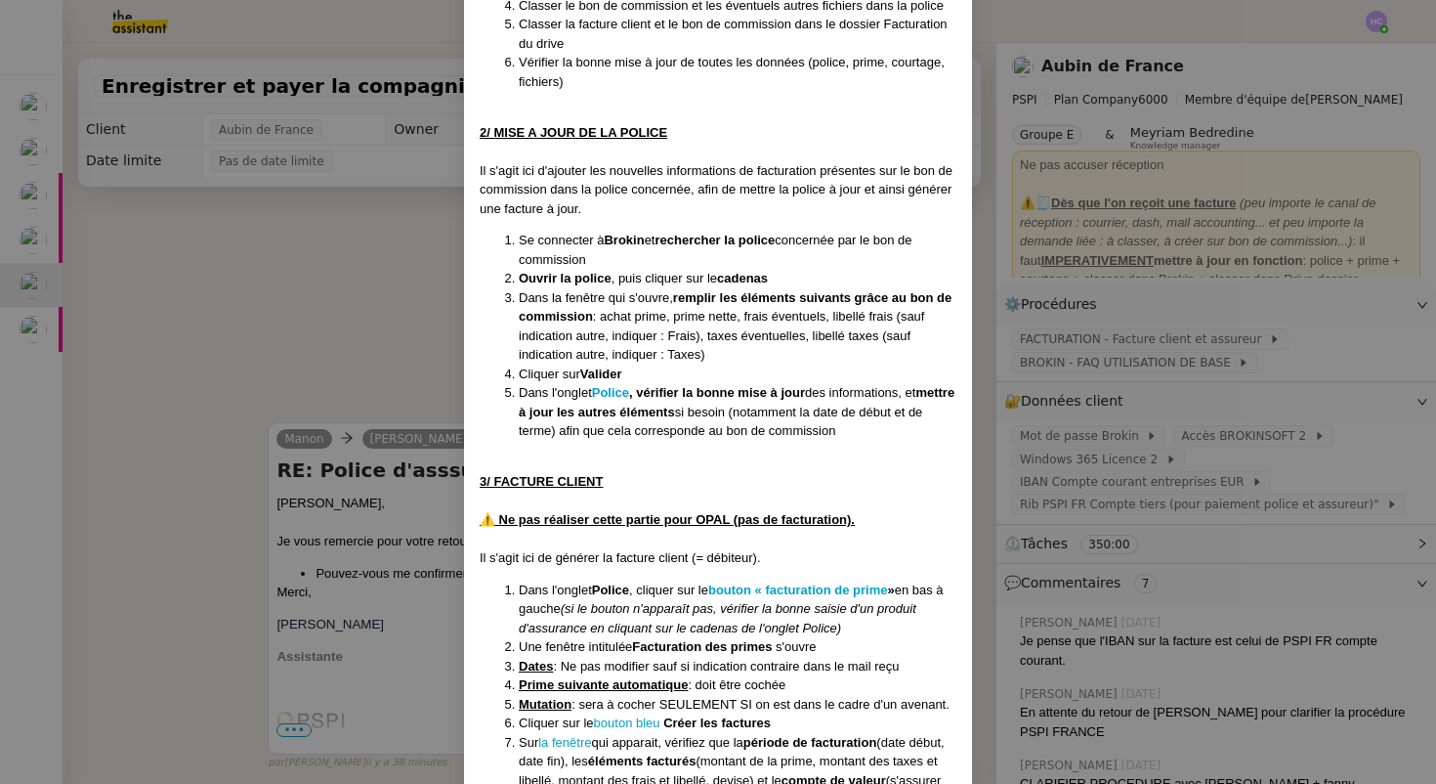
click at [1139, 350] on nz-modal-container "Créée 23/07/25 -après suppression de : FACTURATION - Export des factures et bon…" at bounding box center [718, 392] width 1436 height 784
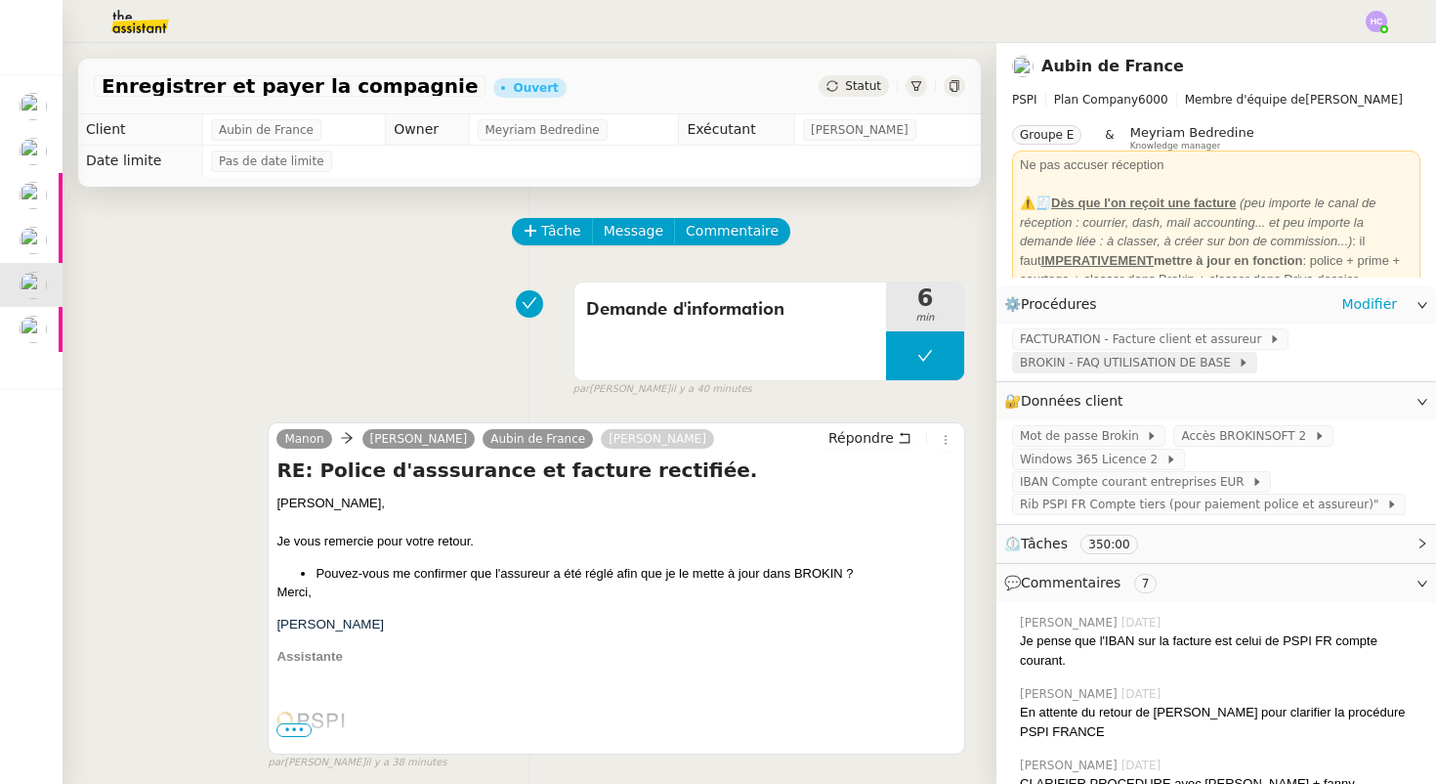
click at [1136, 363] on span "BROKIN - FAQ UTILISATION DE BASE" at bounding box center [1129, 363] width 218 height 20
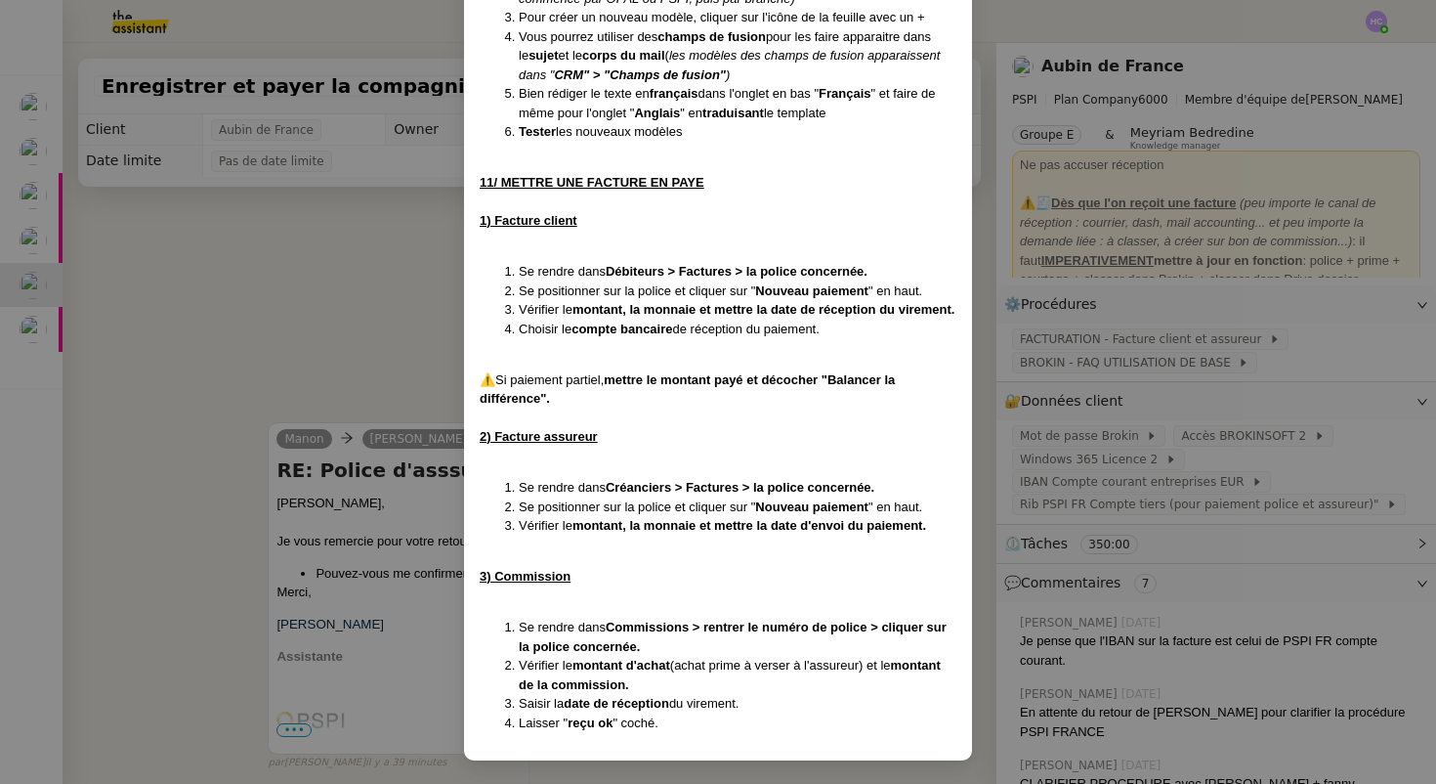
scroll to position [4985, 0]
click at [400, 353] on nz-modal-container "Créée le 23/06/25 MAJ le 2/07/25 Contexte : Cette procédure recense toutes les …" at bounding box center [718, 392] width 1436 height 784
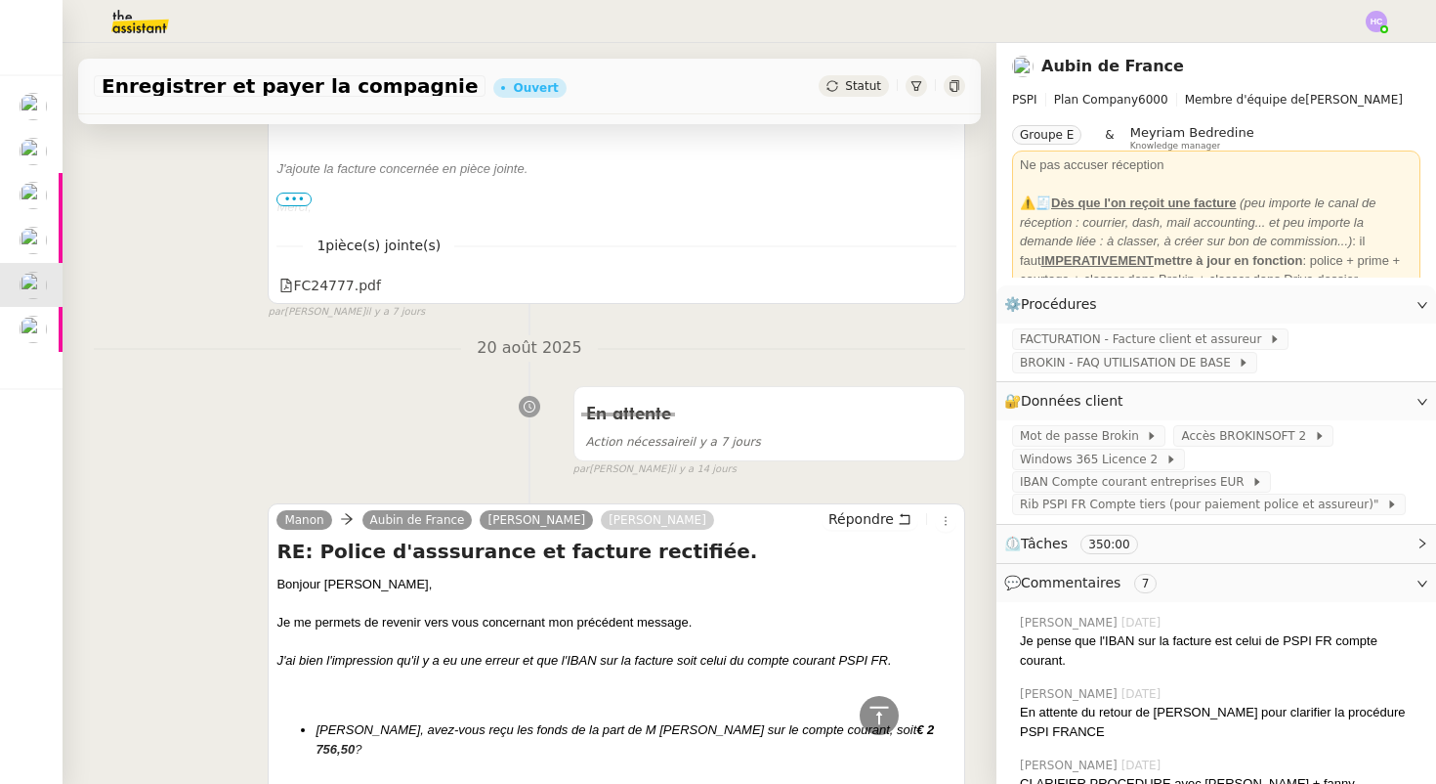
scroll to position [2089, 0]
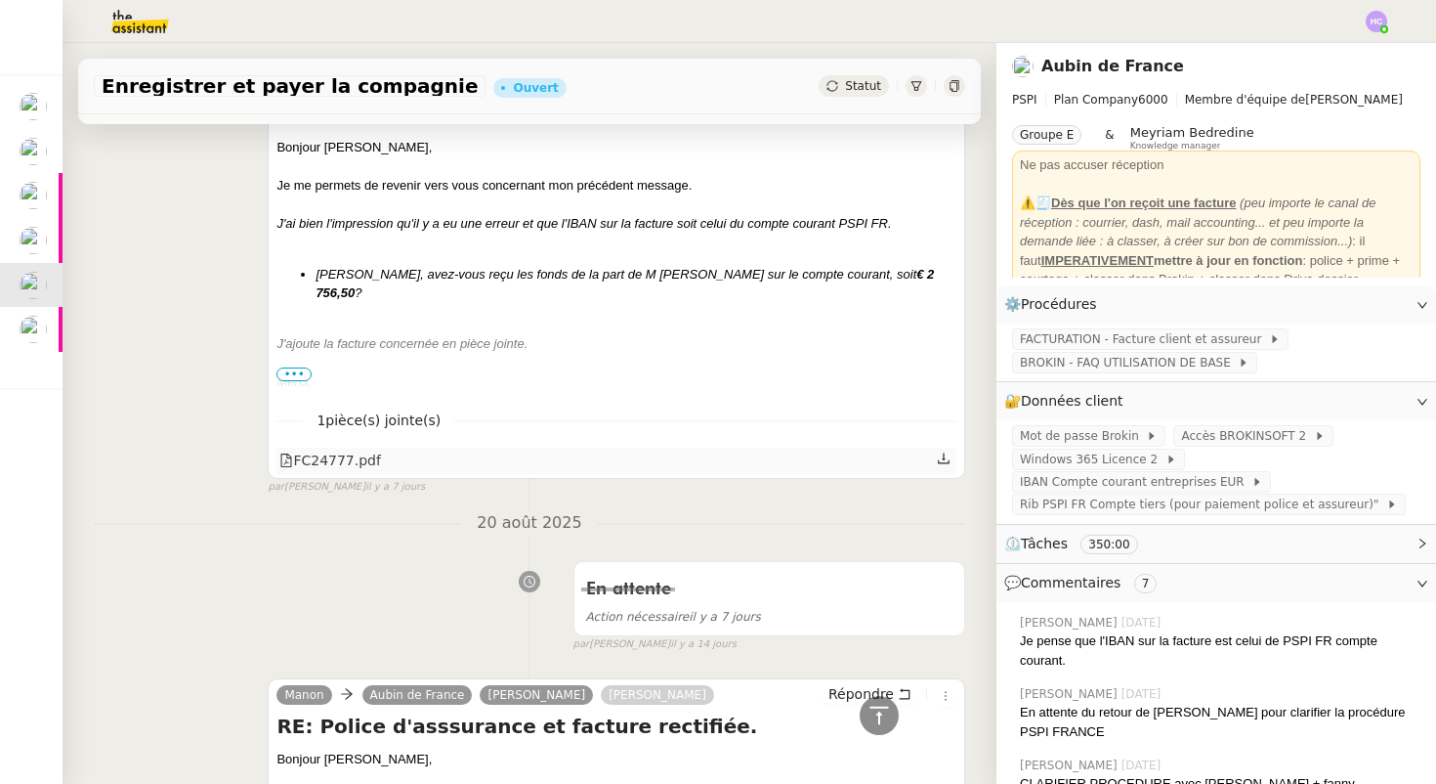
click at [356, 468] on div "FC24777.pdf" at bounding box center [330, 460] width 102 height 22
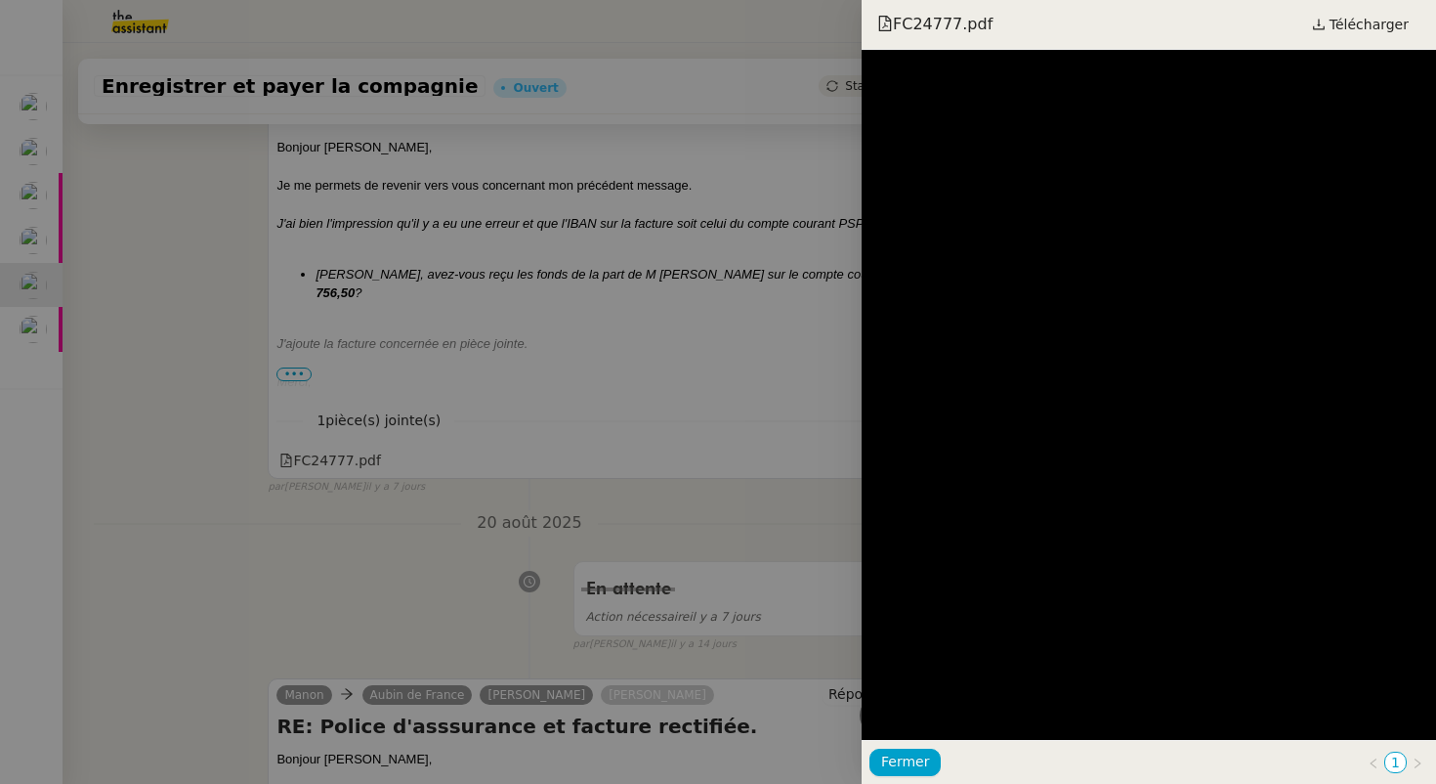
click at [336, 530] on div at bounding box center [718, 392] width 1436 height 784
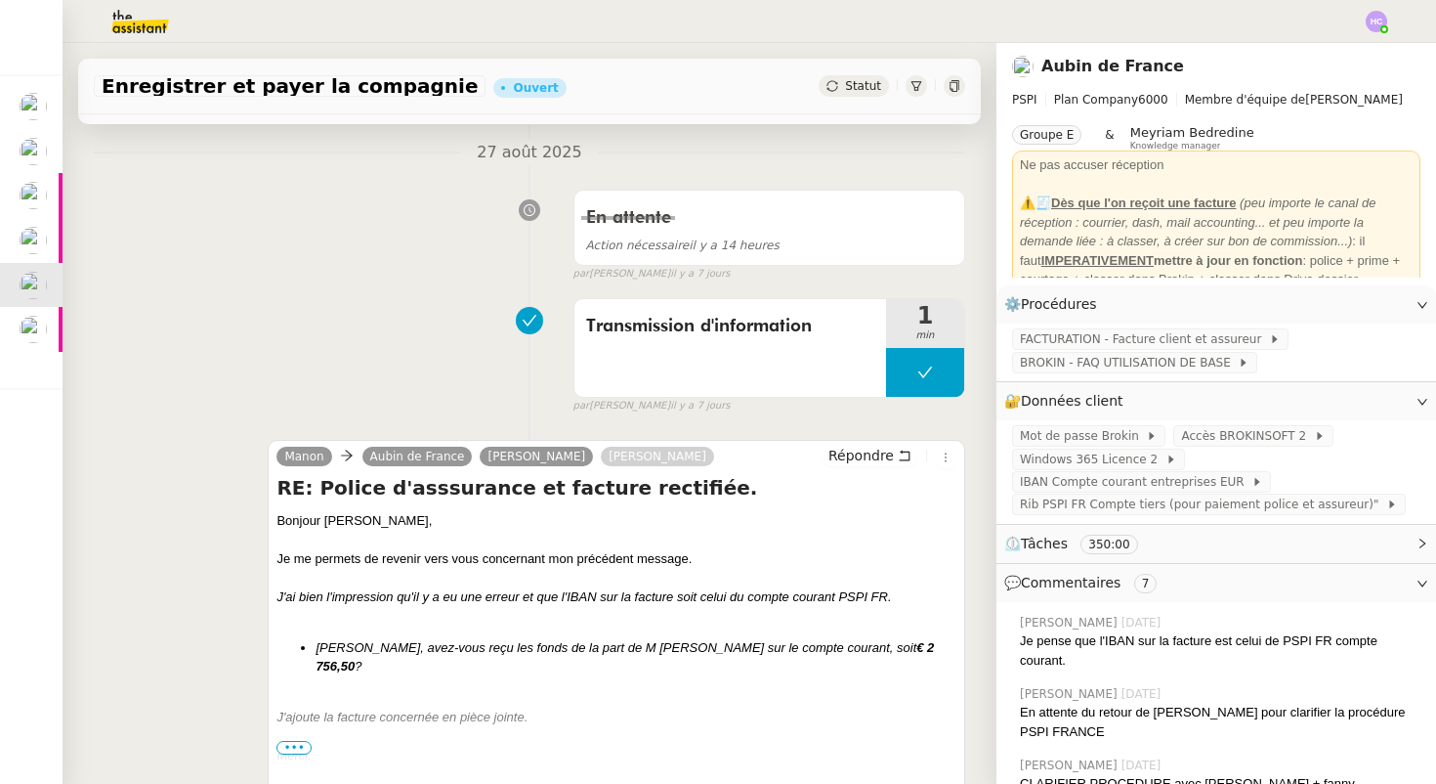
scroll to position [1970, 0]
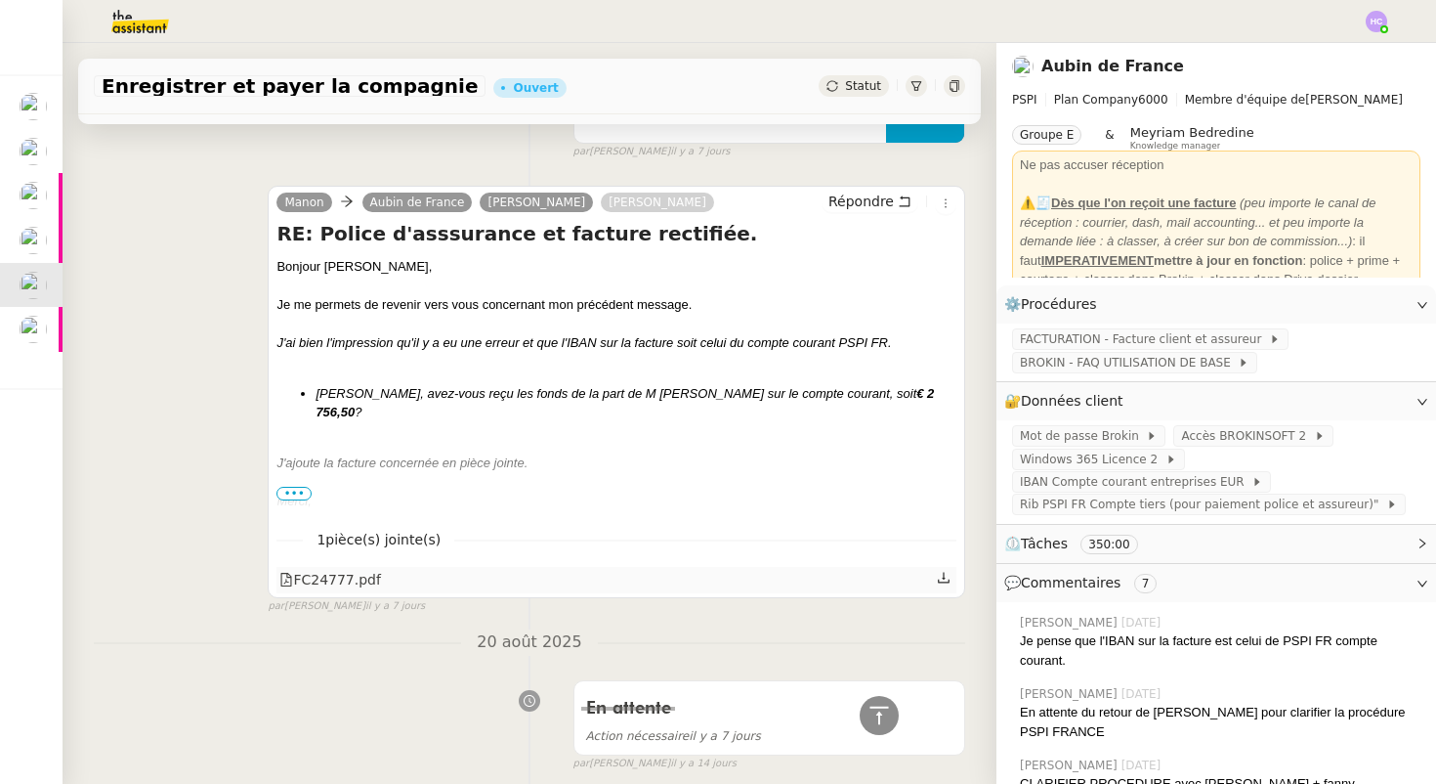
click at [392, 576] on div "FC24777.pdf" at bounding box center [617, 579] width 680 height 25
click at [339, 576] on div "FC24777.pdf" at bounding box center [330, 580] width 102 height 22
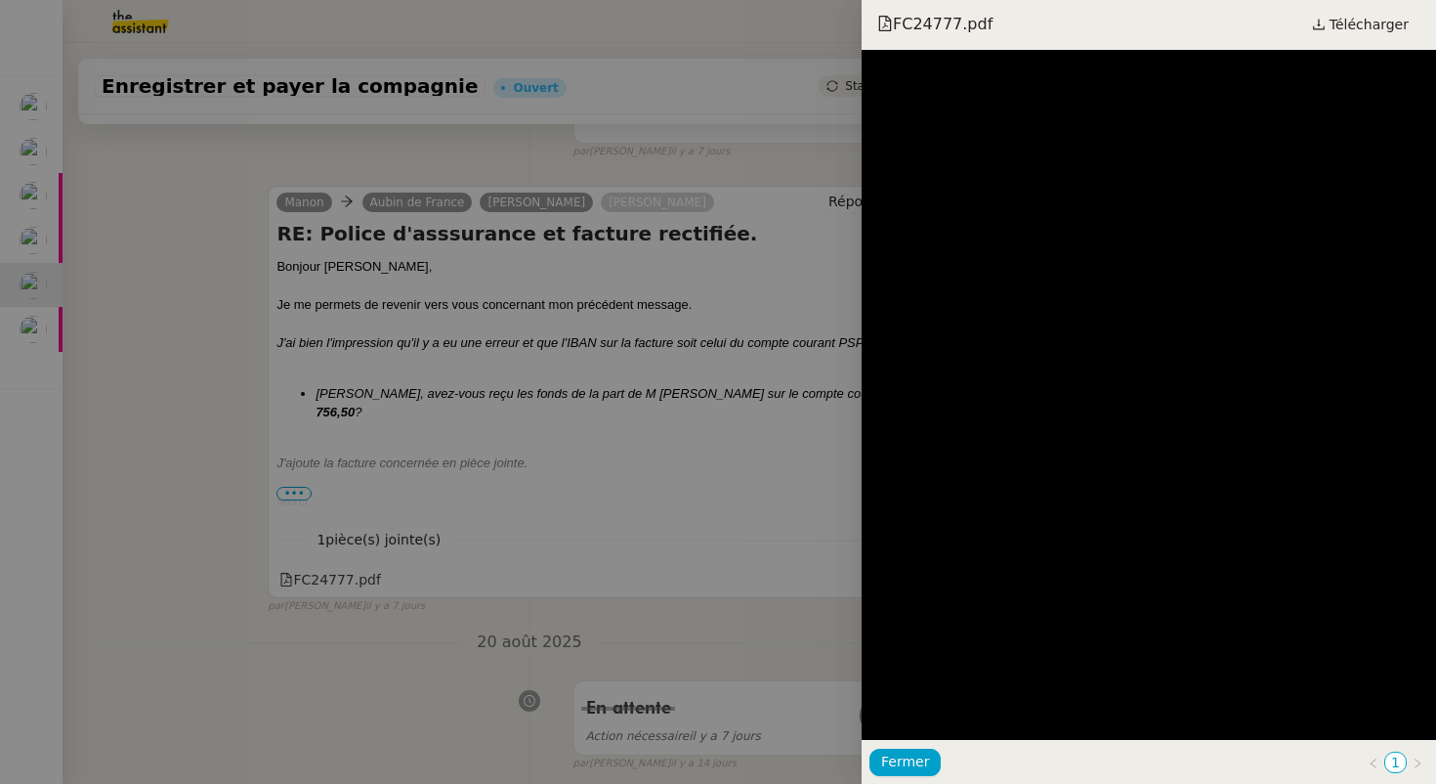
click at [267, 517] on div at bounding box center [718, 392] width 1436 height 784
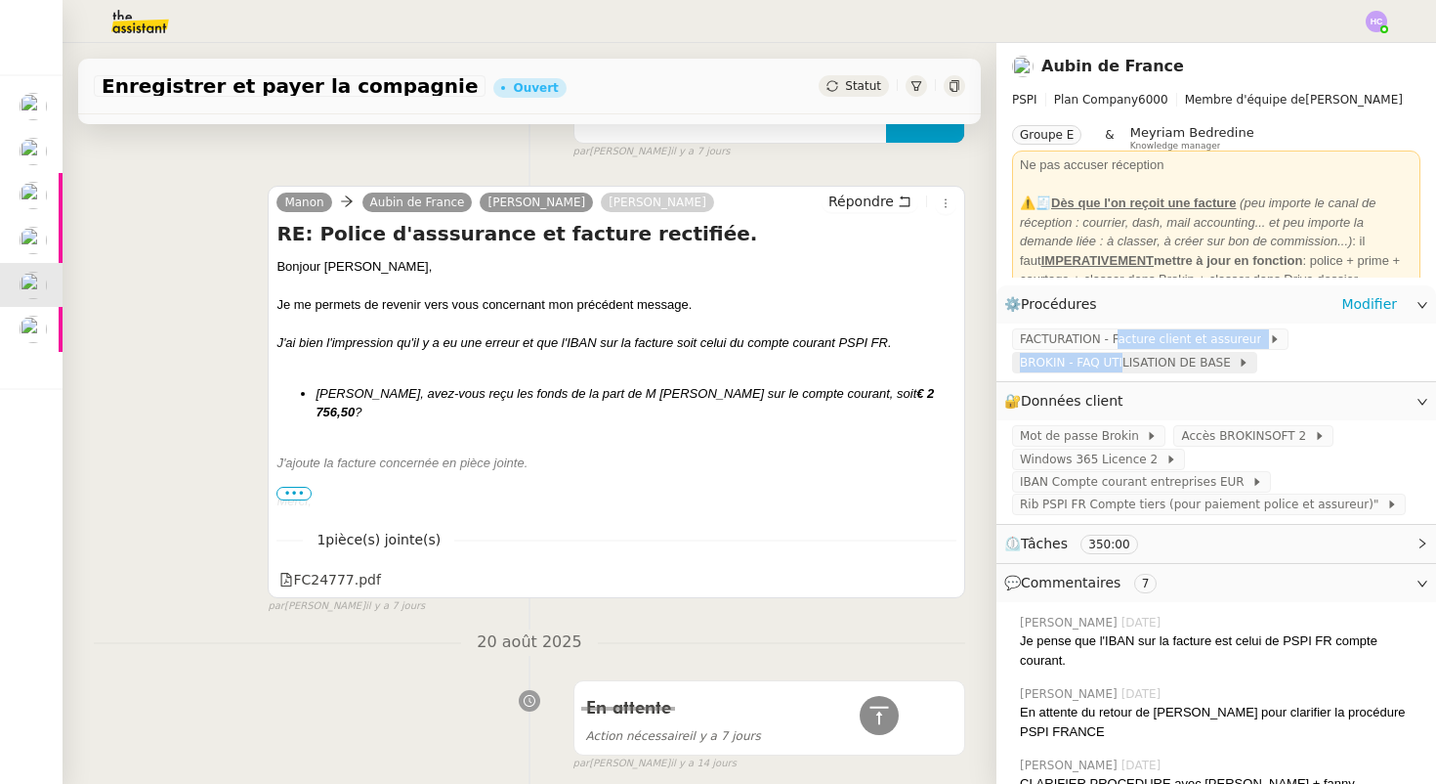
drag, startPoint x: 1118, startPoint y: 343, endPoint x: 1124, endPoint y: 359, distance: 16.7
click at [1124, 359] on div "FACTURATION - Facture client et assureur BROKIN - FAQ UTILISATION DE BASE" at bounding box center [1217, 352] width 440 height 58
click at [1125, 362] on span "BROKIN - FAQ UTILISATION DE BASE" at bounding box center [1129, 363] width 218 height 20
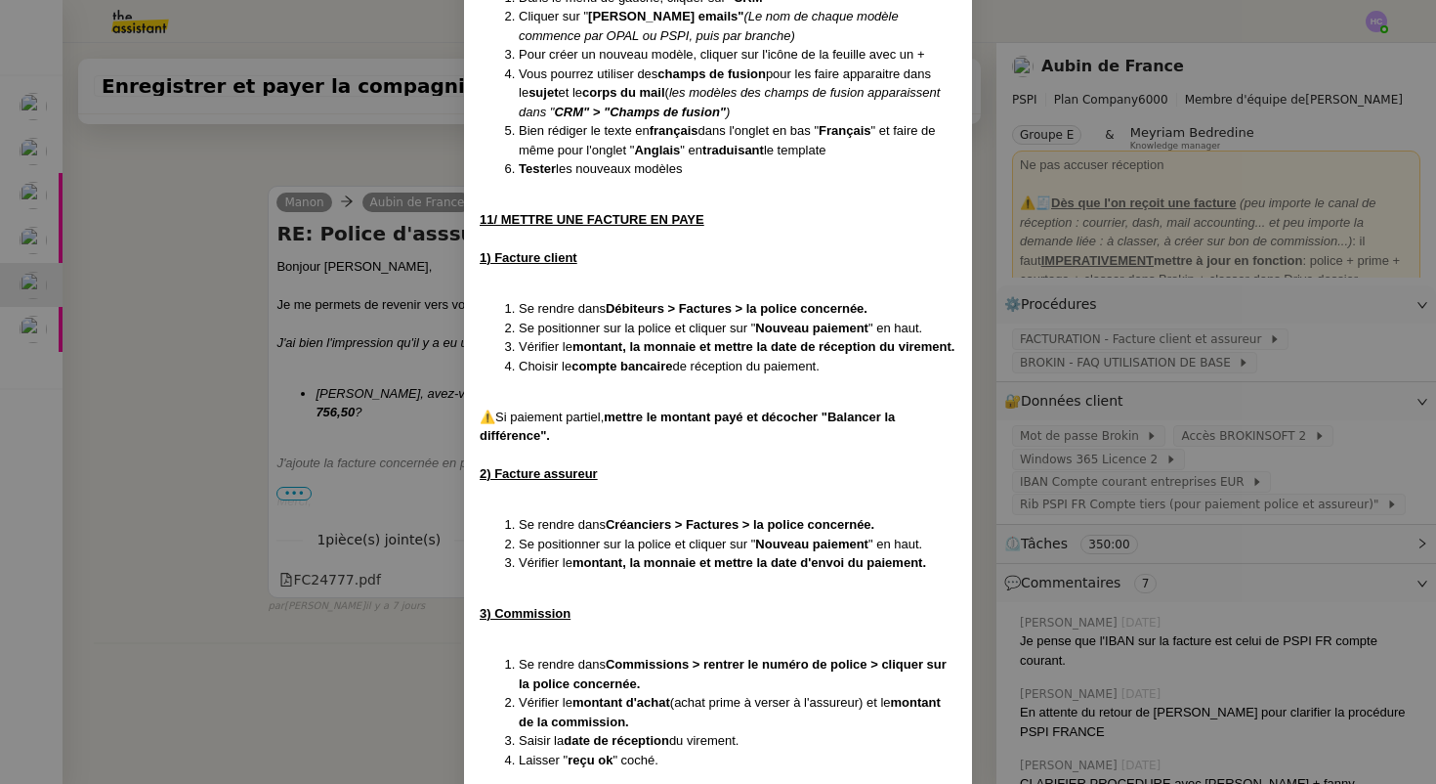
scroll to position [4996, 0]
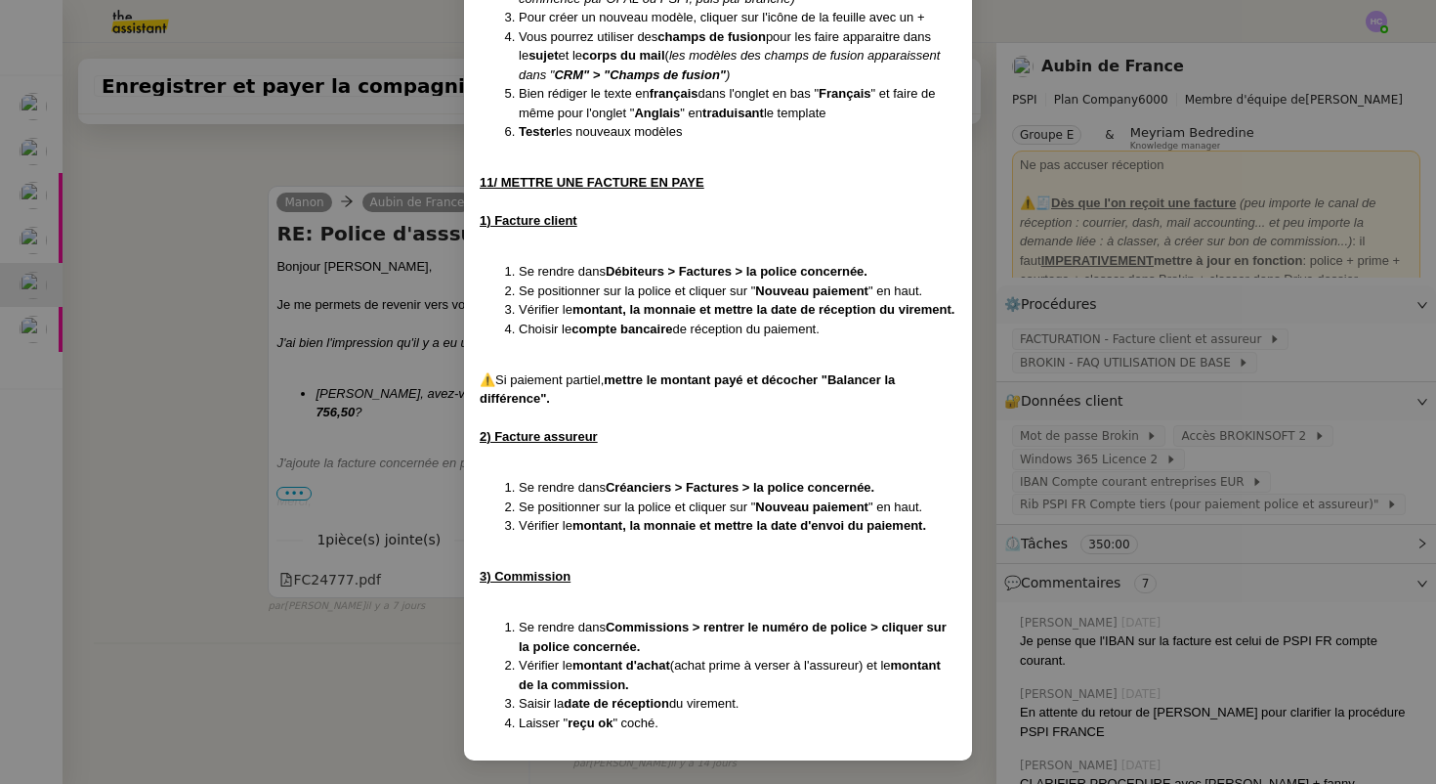
click at [184, 272] on nz-modal-container "Créée le 23/06/25 MAJ le 2/07/25 Contexte : Cette procédure recense toutes les …" at bounding box center [718, 392] width 1436 height 784
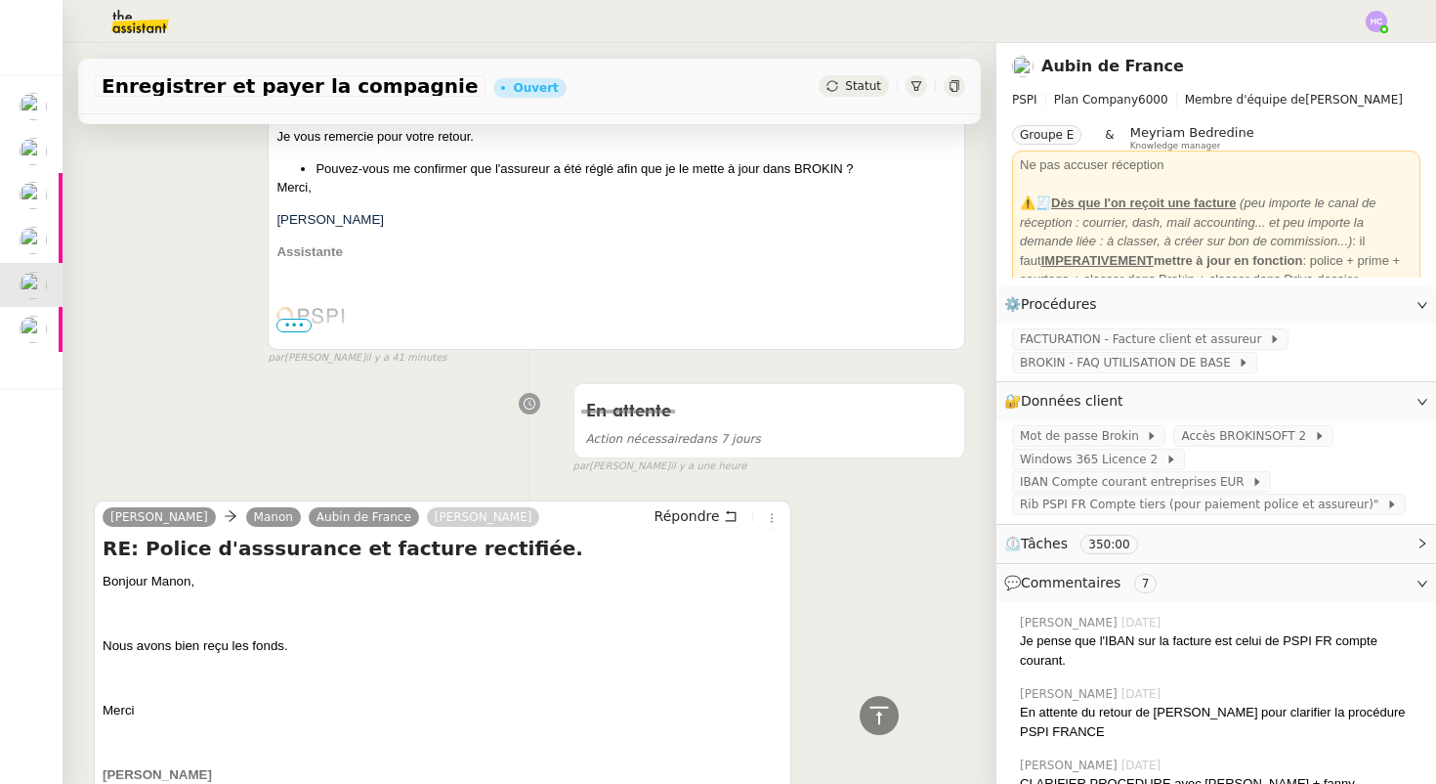
scroll to position [0, 0]
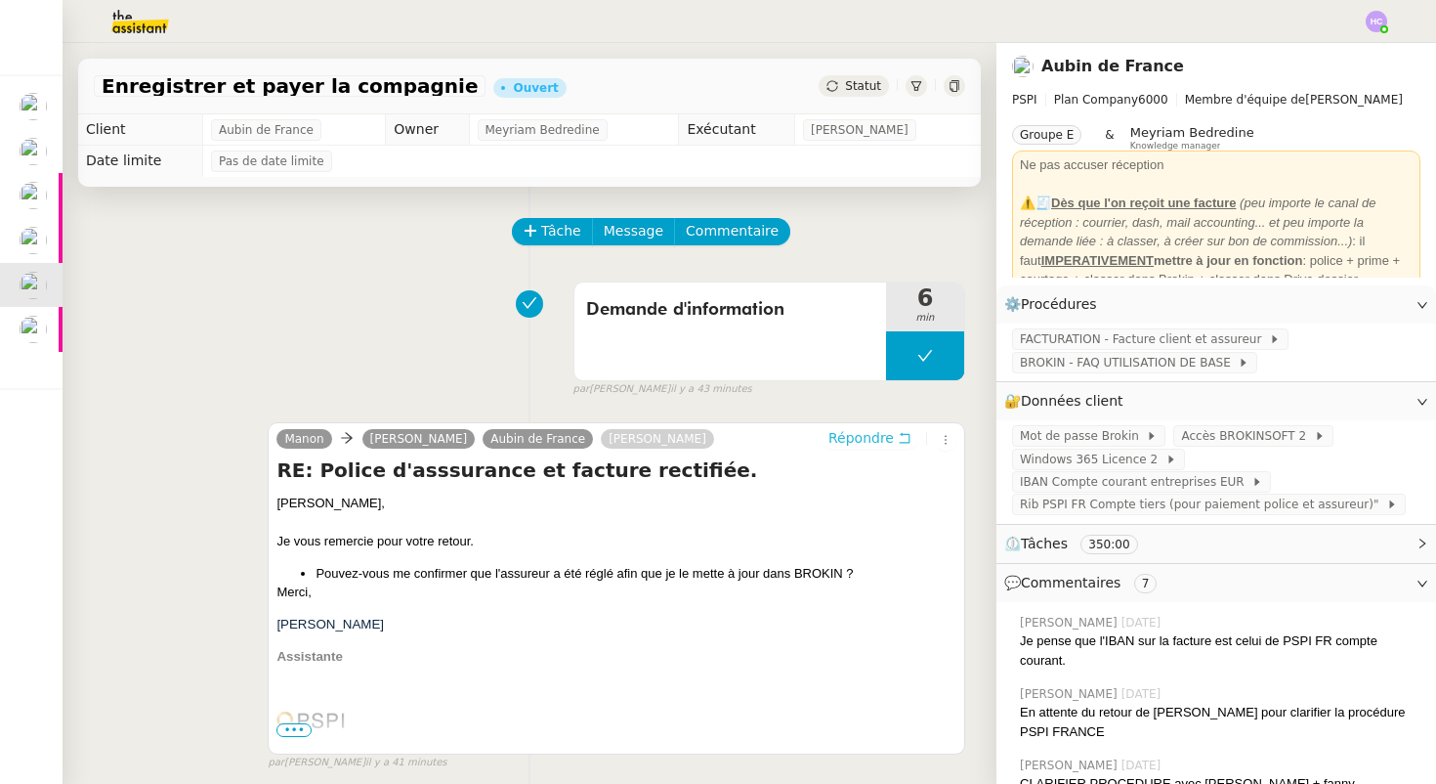
click at [886, 437] on span "Répondre" at bounding box center [861, 438] width 65 height 20
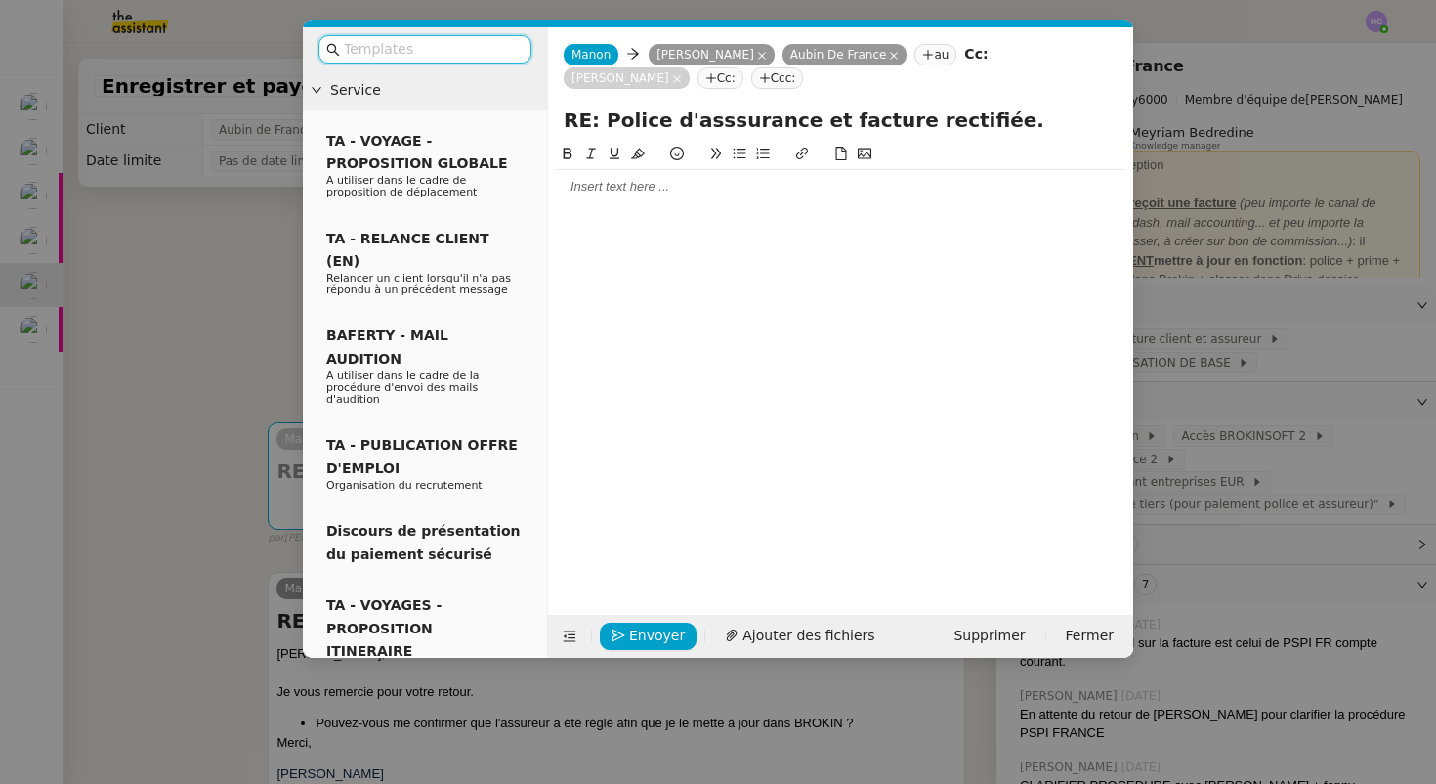
click at [687, 180] on div at bounding box center [841, 187] width 570 height 18
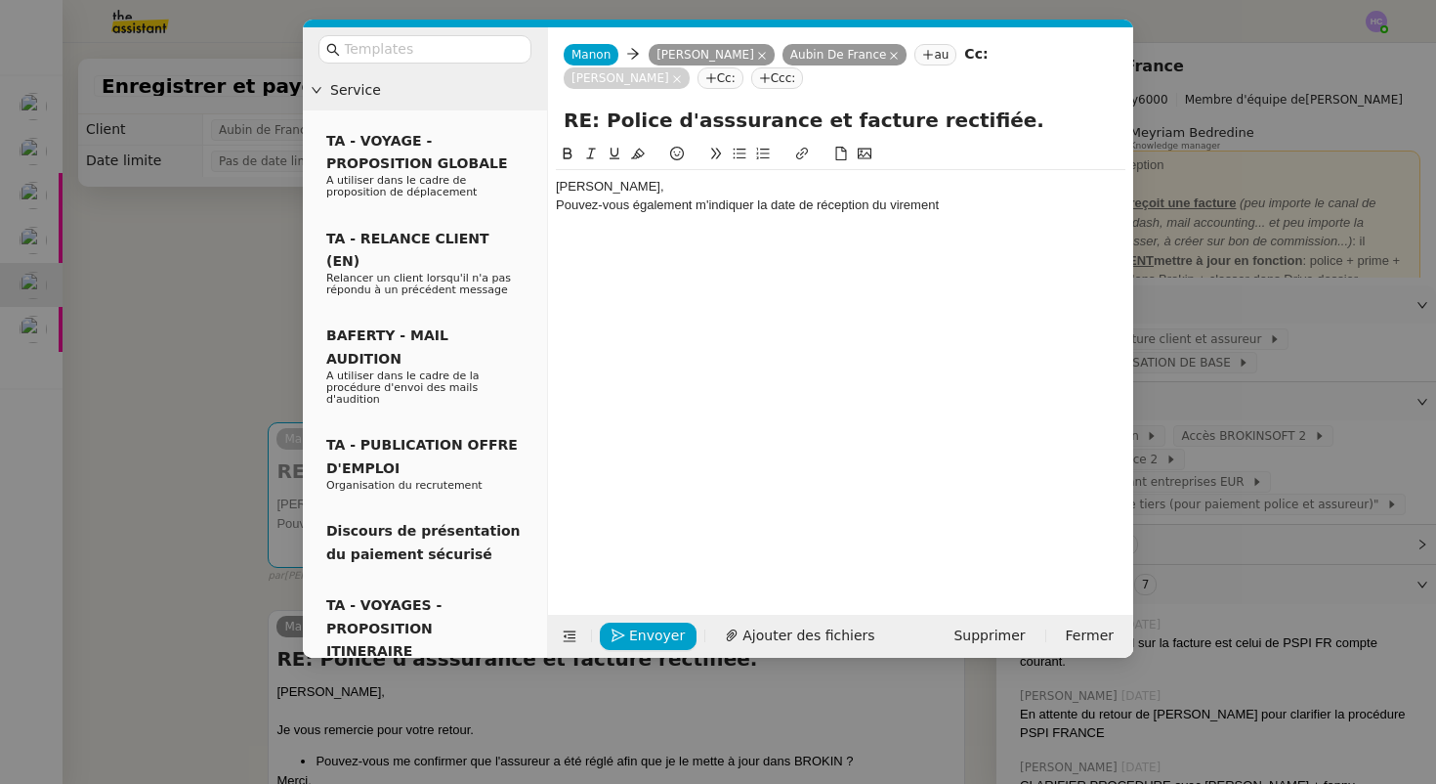
click at [638, 185] on div "Sharlen," at bounding box center [841, 187] width 570 height 18
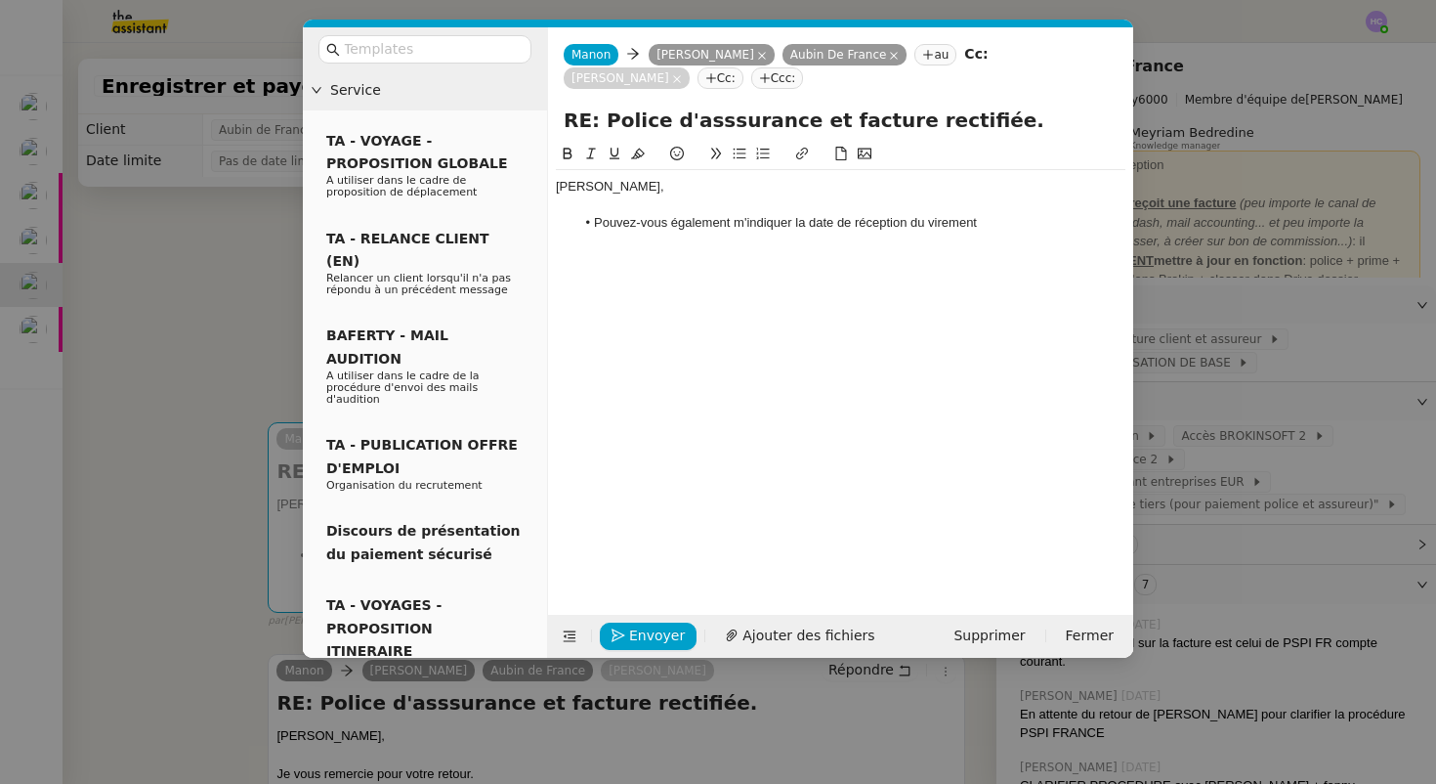
click at [1031, 221] on li "Pouvez-vous également m'indiquer la date de réception du virement" at bounding box center [850, 223] width 551 height 18
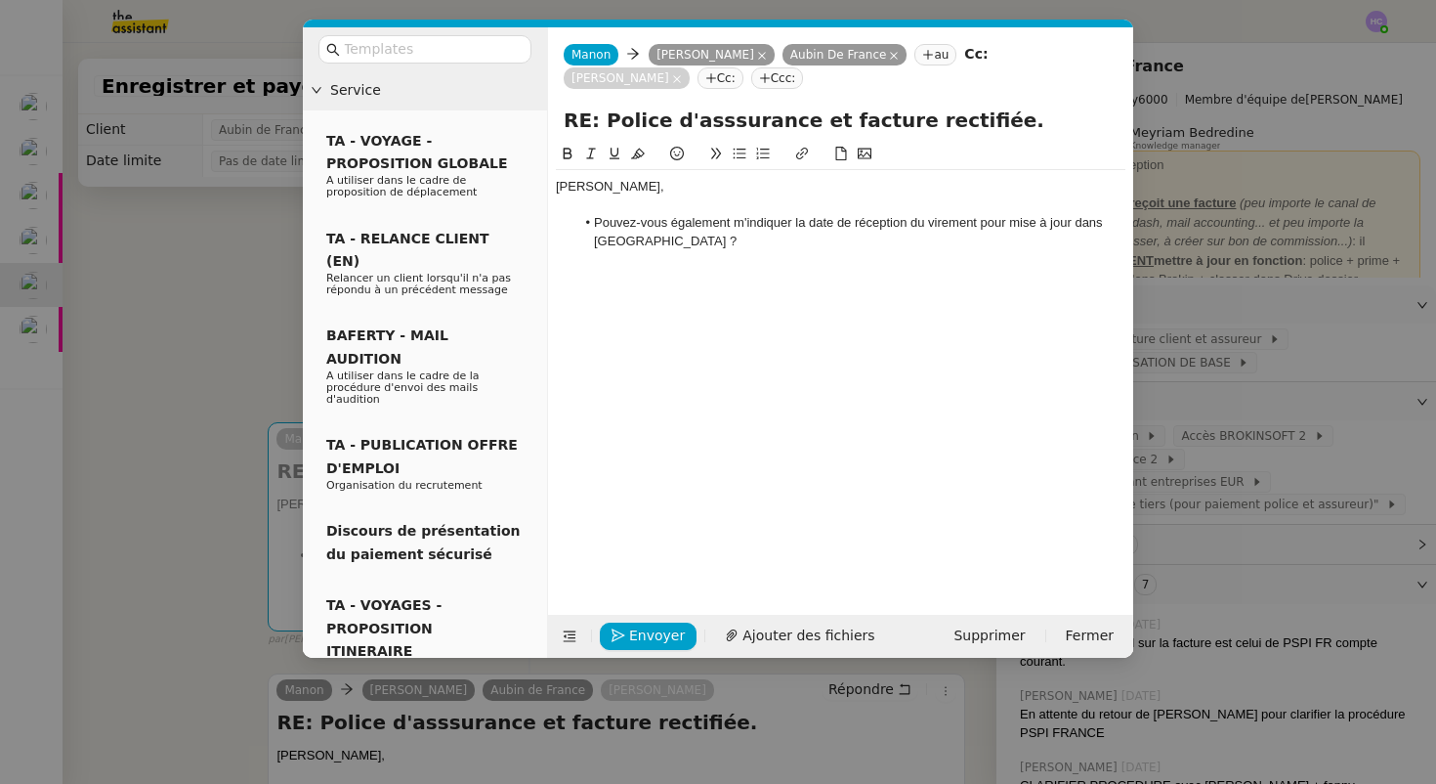
click at [1022, 224] on li "Pouvez-vous également m'indiquer la date de réception du virement pour mise à j…" at bounding box center [850, 232] width 551 height 36
drag, startPoint x: 1073, startPoint y: 220, endPoint x: 1011, endPoint y: 218, distance: 61.6
click at [1011, 218] on li "Pouvez-vous également m'indiquer la date de réception du virement pour mise à j…" at bounding box center [850, 232] width 551 height 36
click at [1032, 227] on li "Pouvez-vous également m'indiquer la date de réception du virement pour enresitr…" at bounding box center [850, 232] width 551 height 36
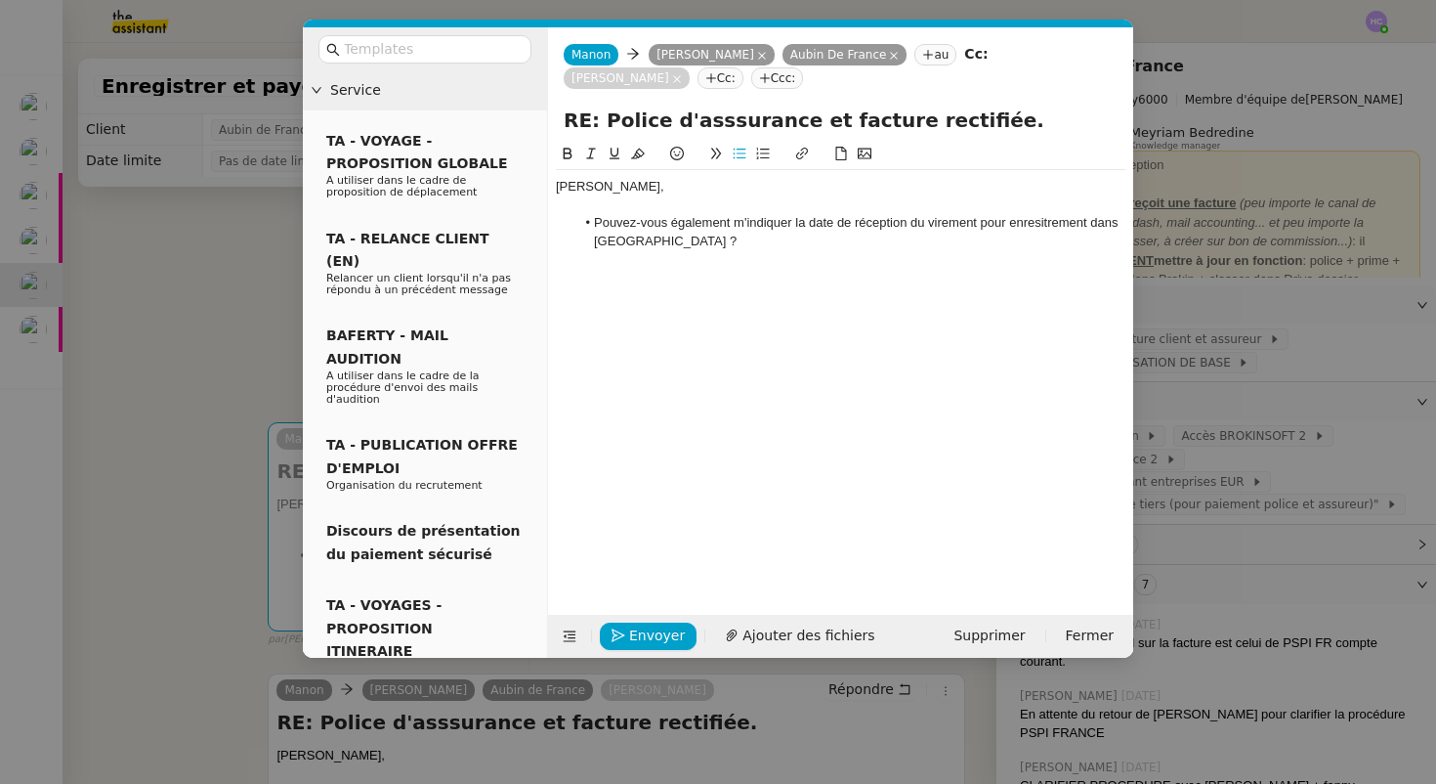
click at [0, 0] on lt-strong "gistrement" at bounding box center [0, 0] width 0 height 0
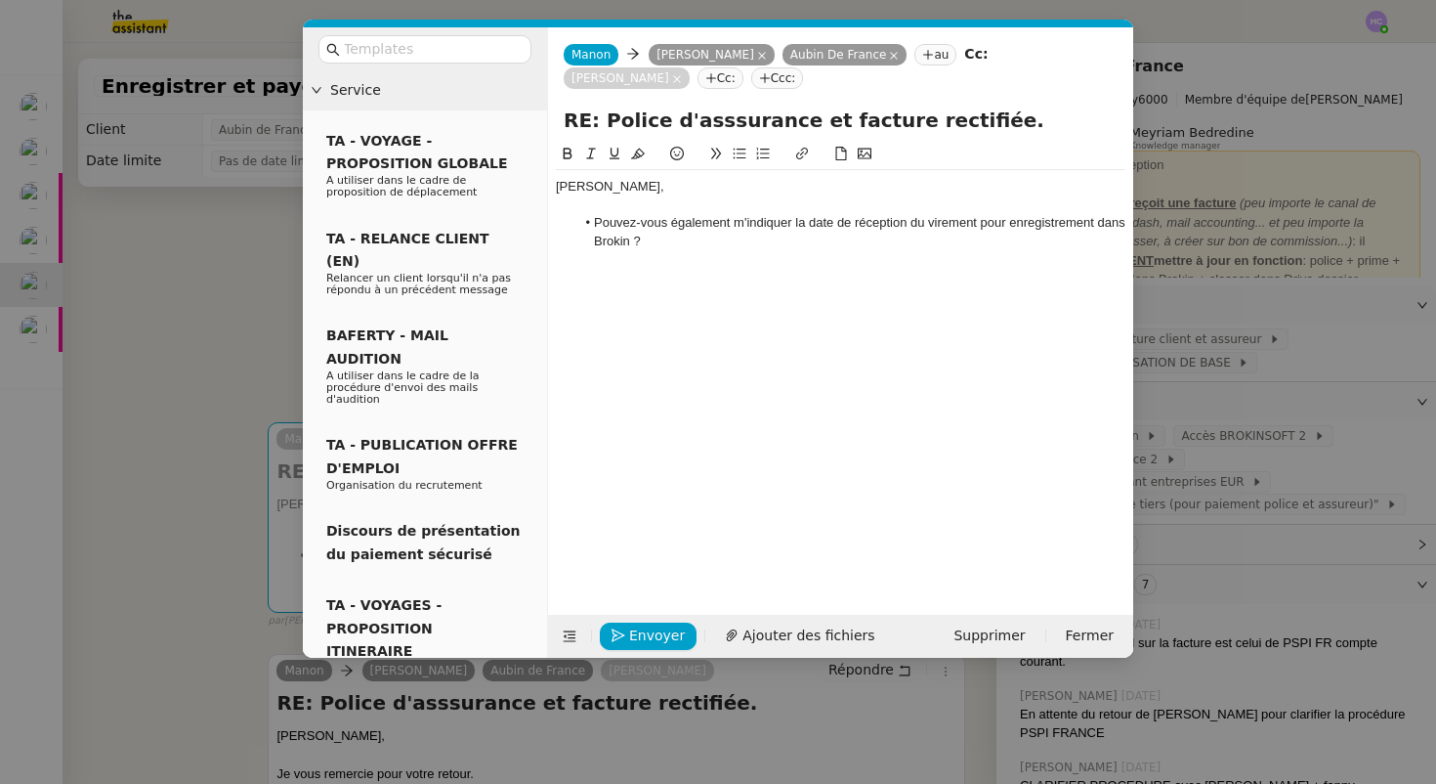
click at [672, 237] on li "Pouvez-vous également m'indiquer la date de réception du virement pour enregist…" at bounding box center [850, 232] width 551 height 36
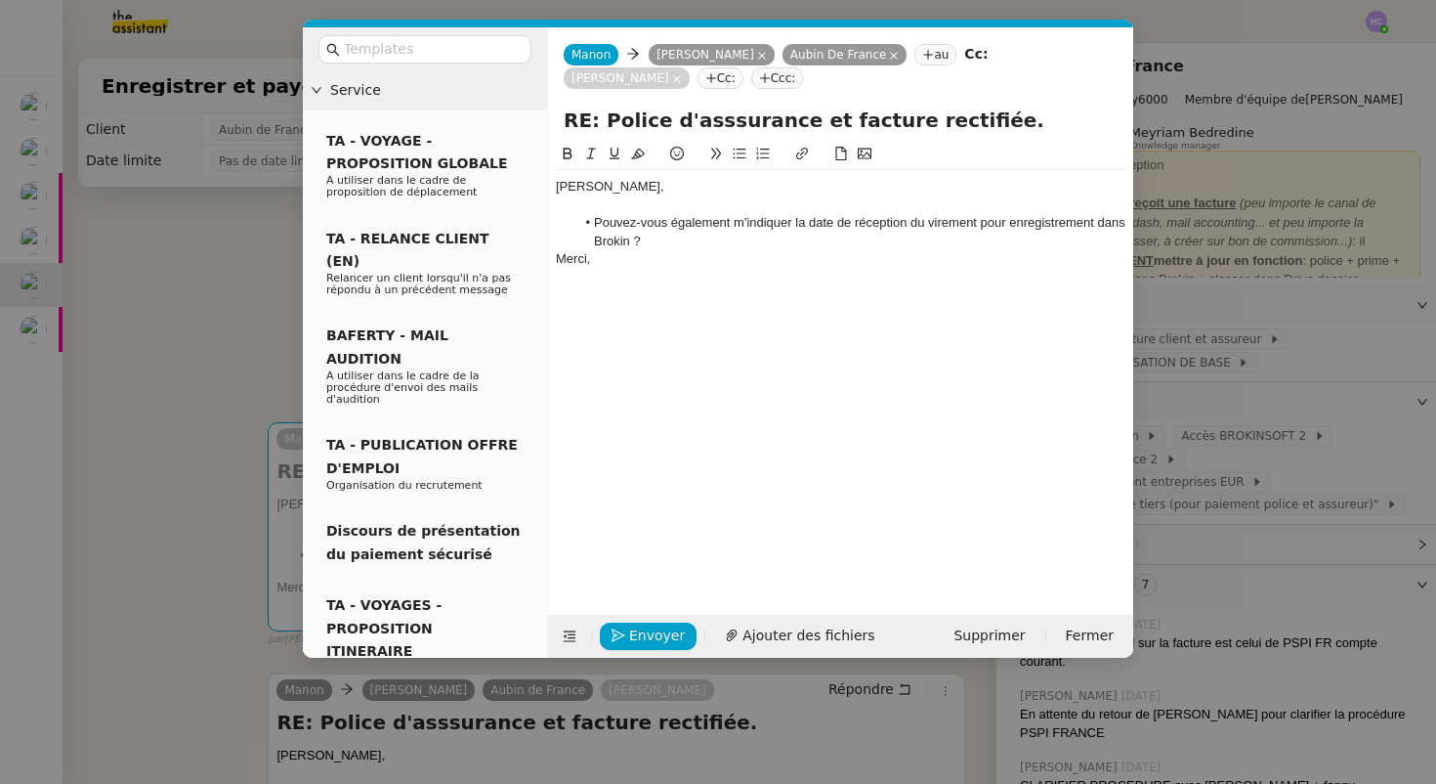
click at [557, 259] on div "Merci," at bounding box center [841, 259] width 570 height 18
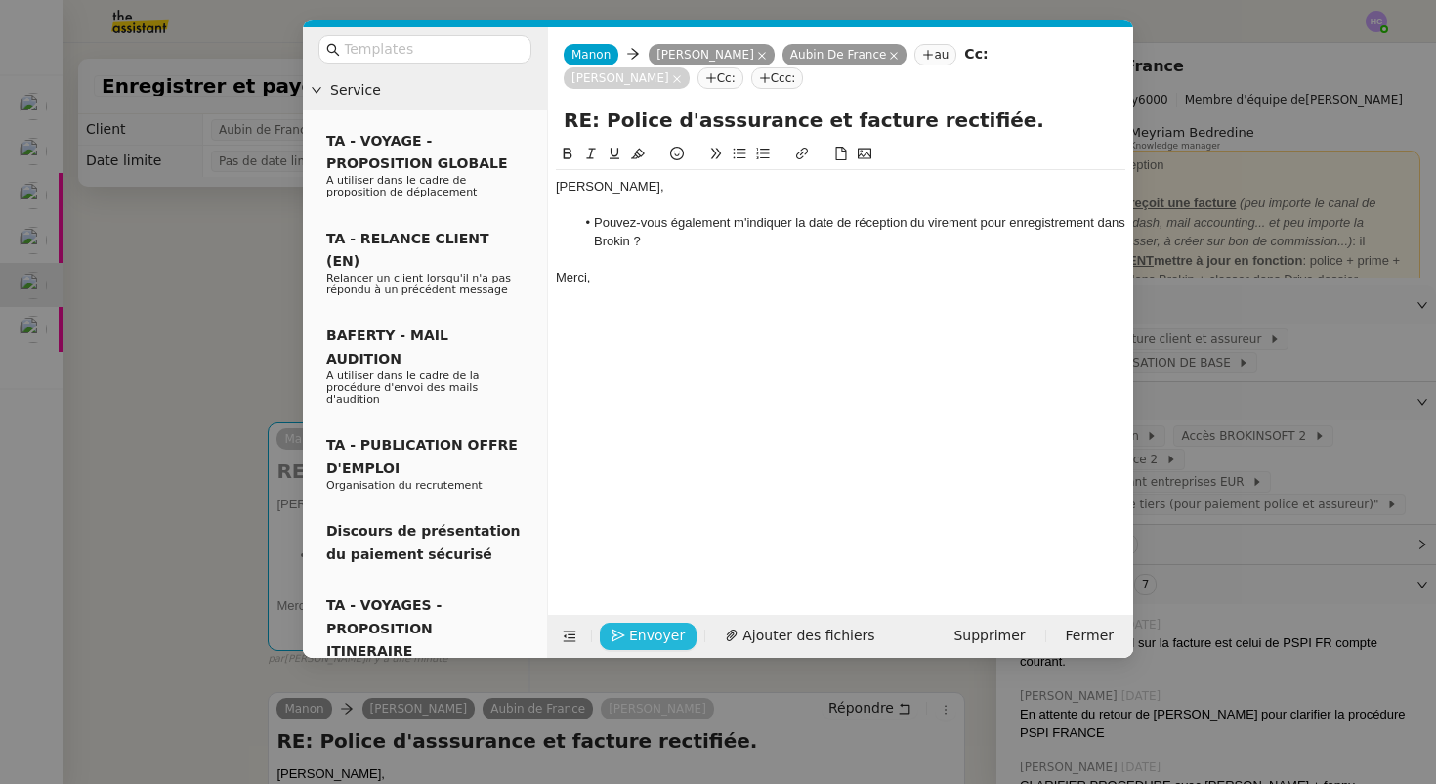
click at [648, 632] on span "Envoyer" at bounding box center [657, 635] width 56 height 22
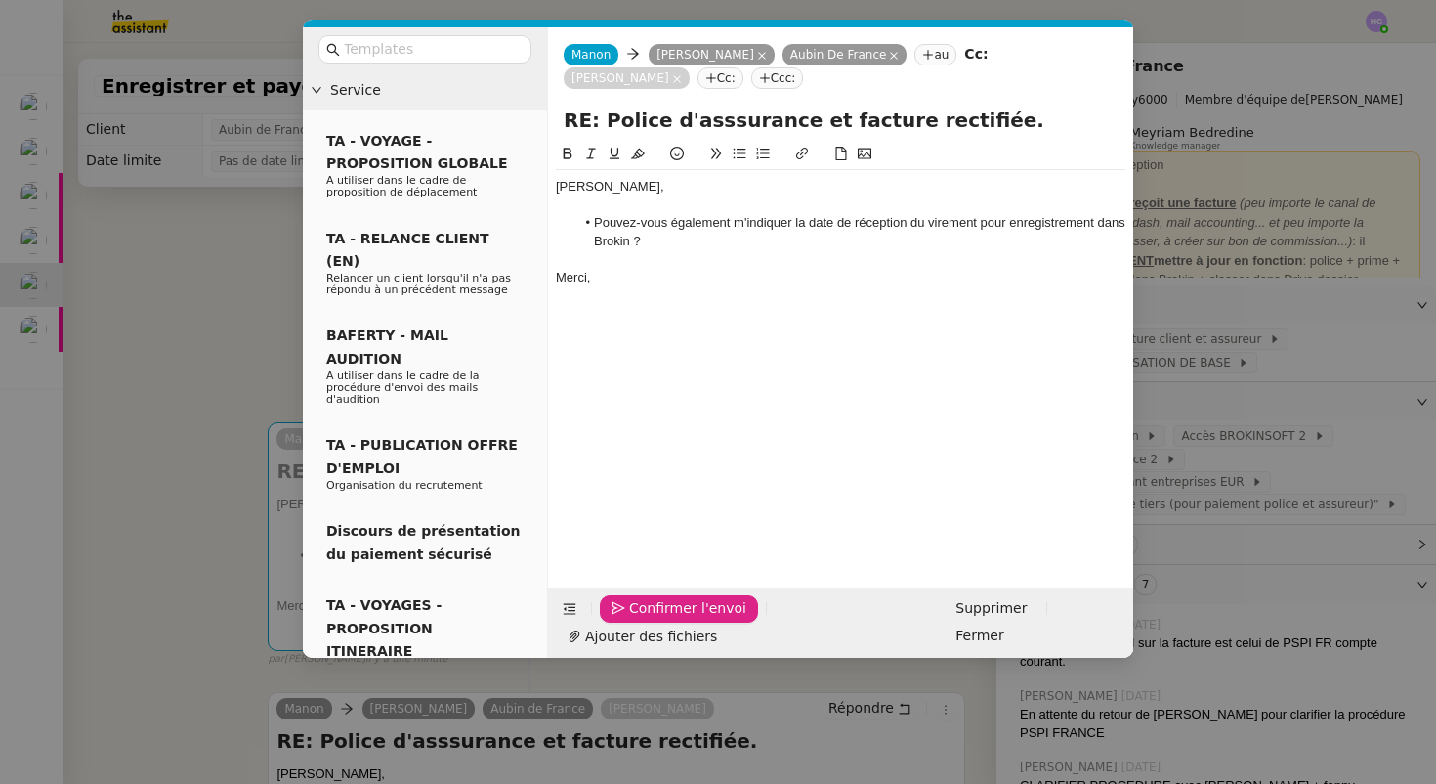
click at [648, 619] on span "Confirmer l'envoi" at bounding box center [687, 608] width 117 height 22
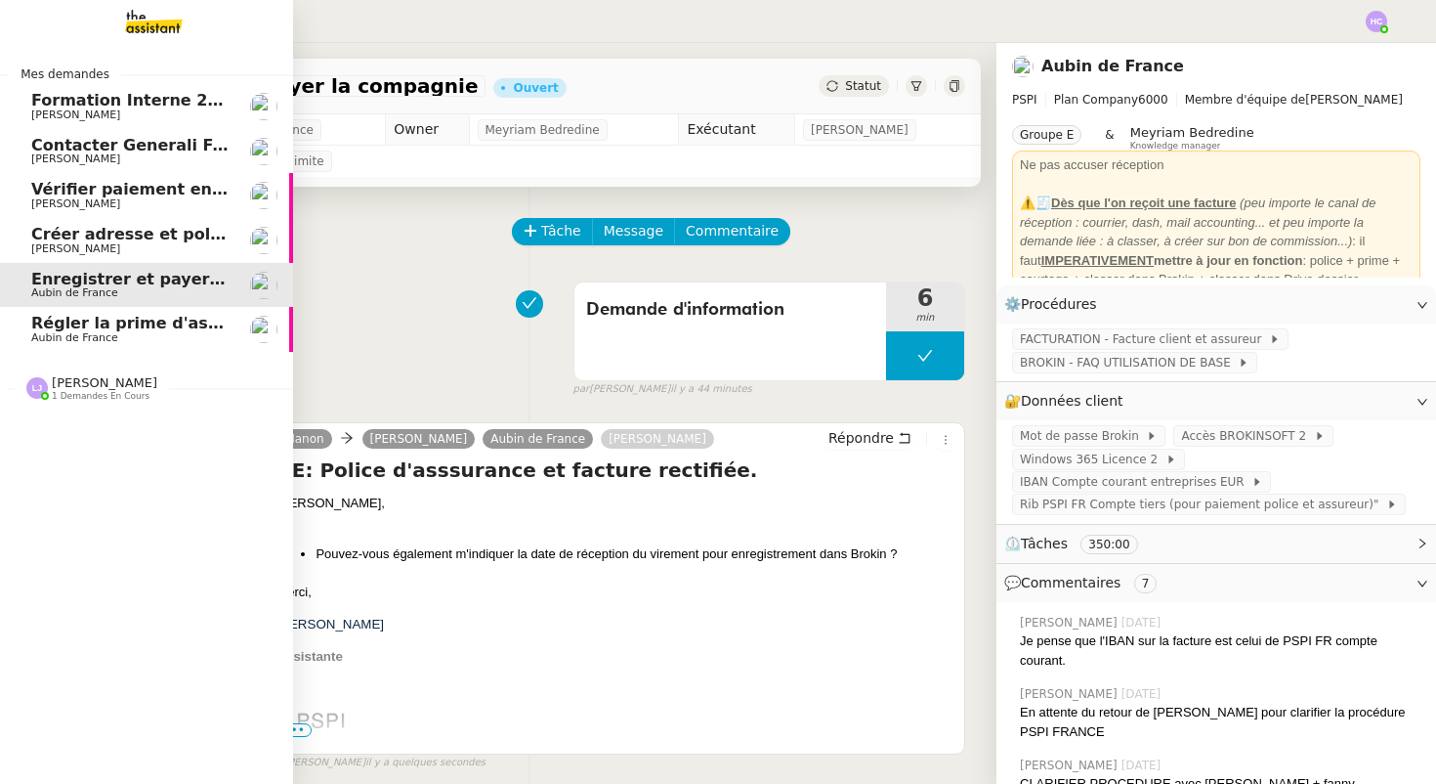
click at [108, 326] on span "Régler la prime d'assurance" at bounding box center [154, 323] width 246 height 19
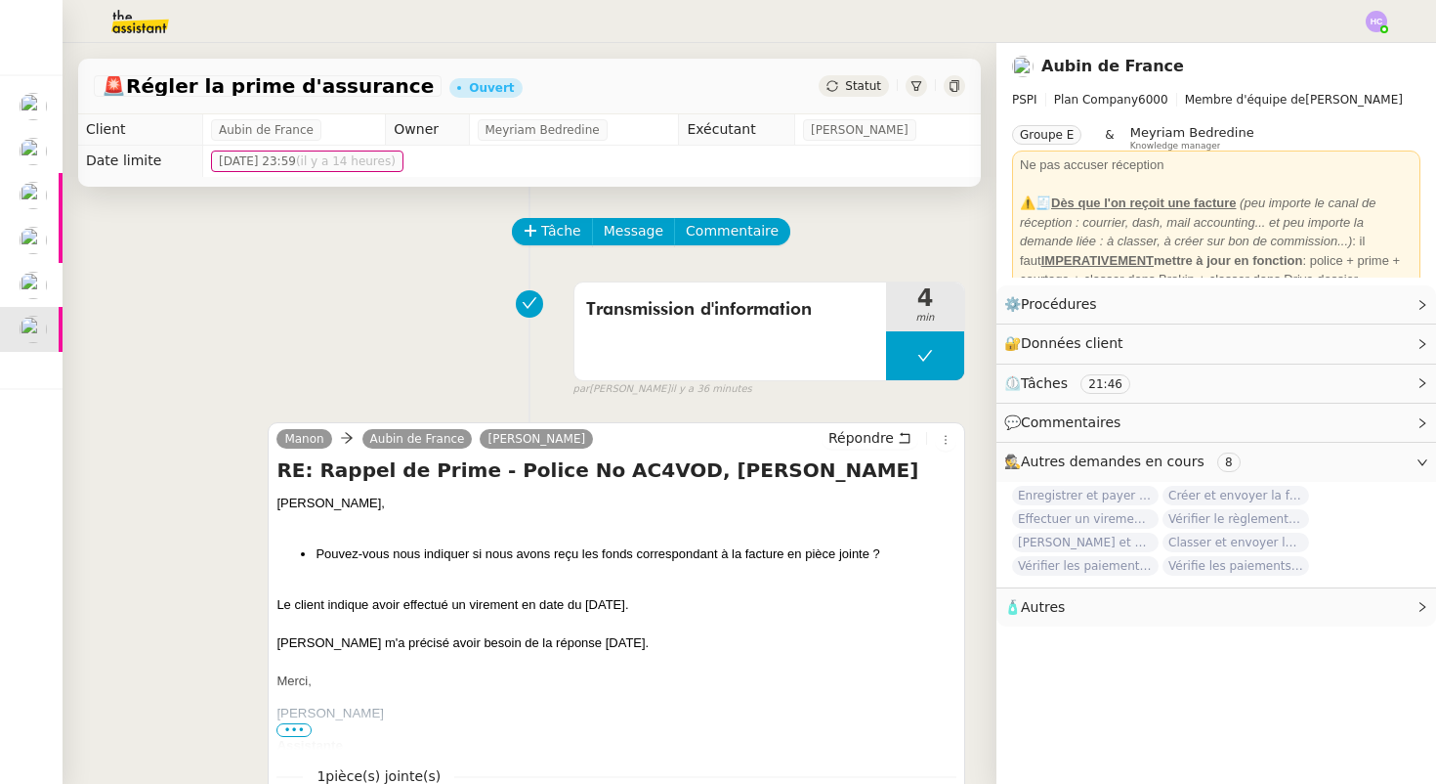
scroll to position [215, 0]
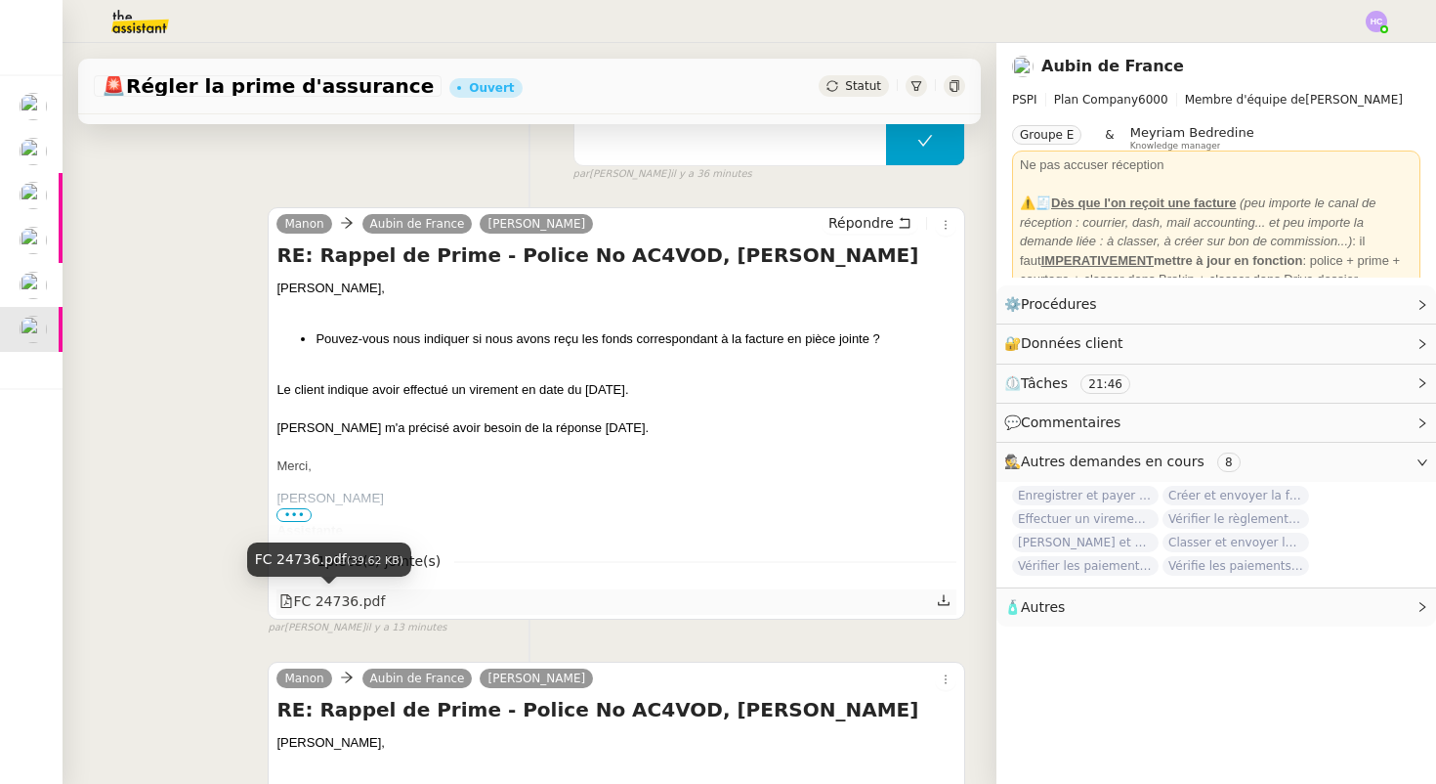
click at [342, 604] on div "FC 24736.pdf" at bounding box center [332, 601] width 106 height 22
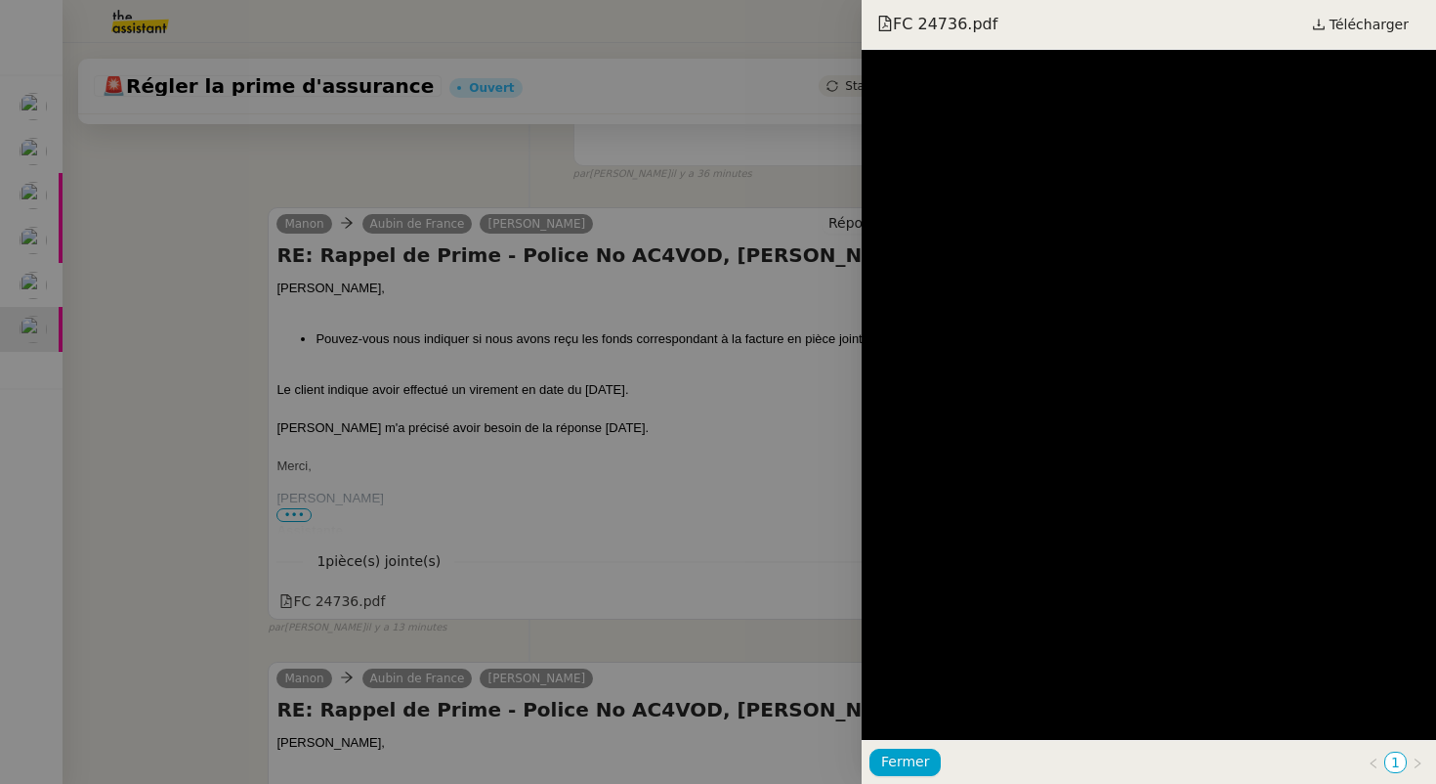
click at [189, 449] on div at bounding box center [718, 392] width 1436 height 784
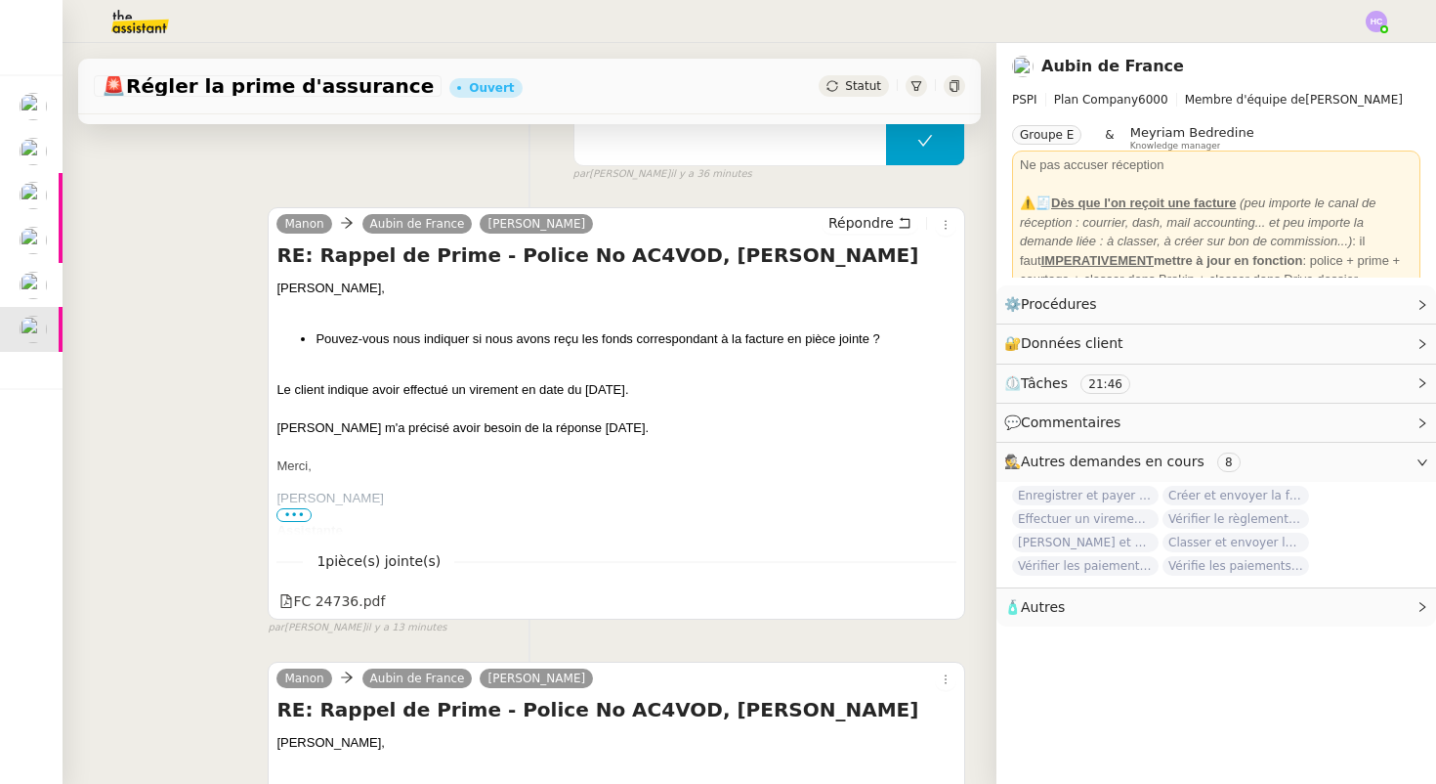
scroll to position [0, 0]
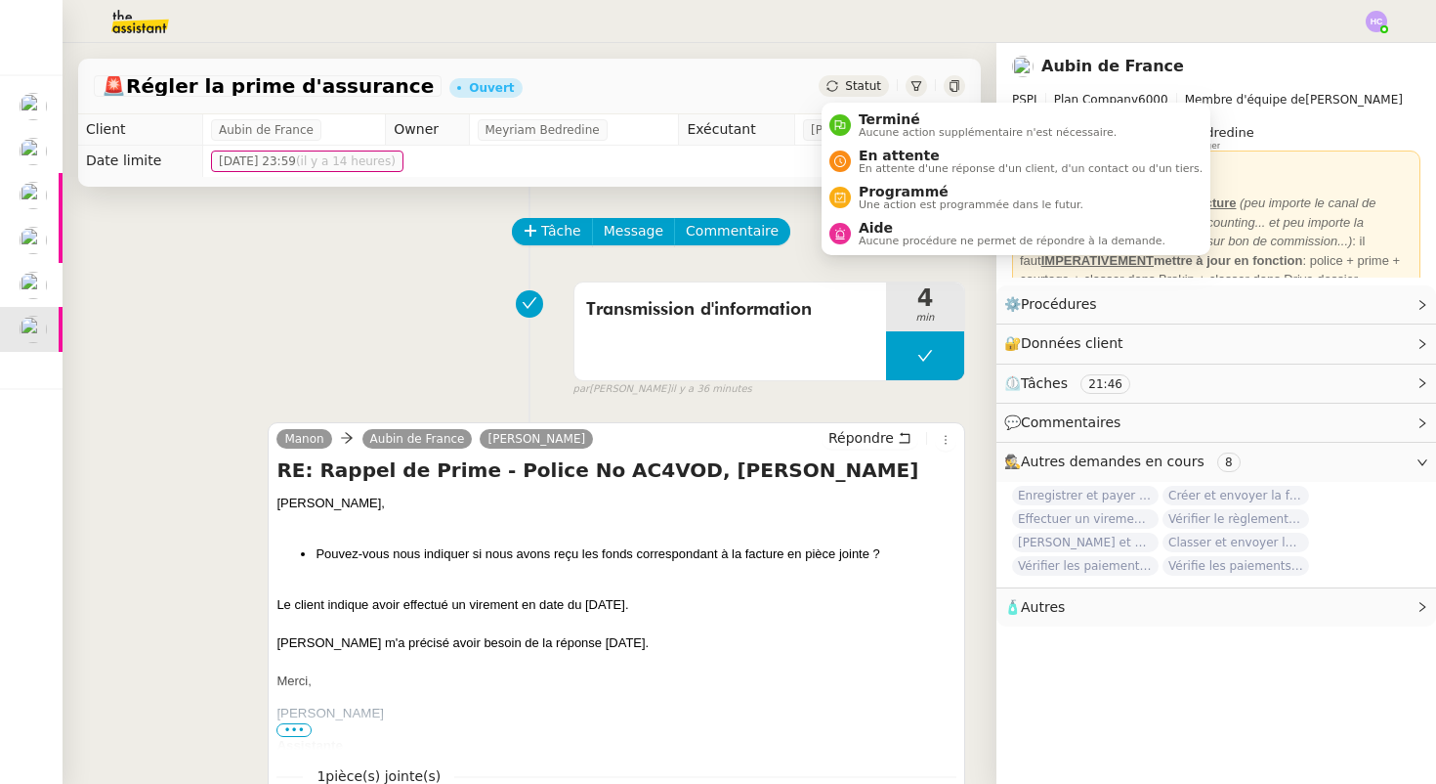
click at [853, 86] on span "Statut" at bounding box center [863, 86] width 36 height 14
click at [873, 158] on span "En attente" at bounding box center [1031, 156] width 344 height 16
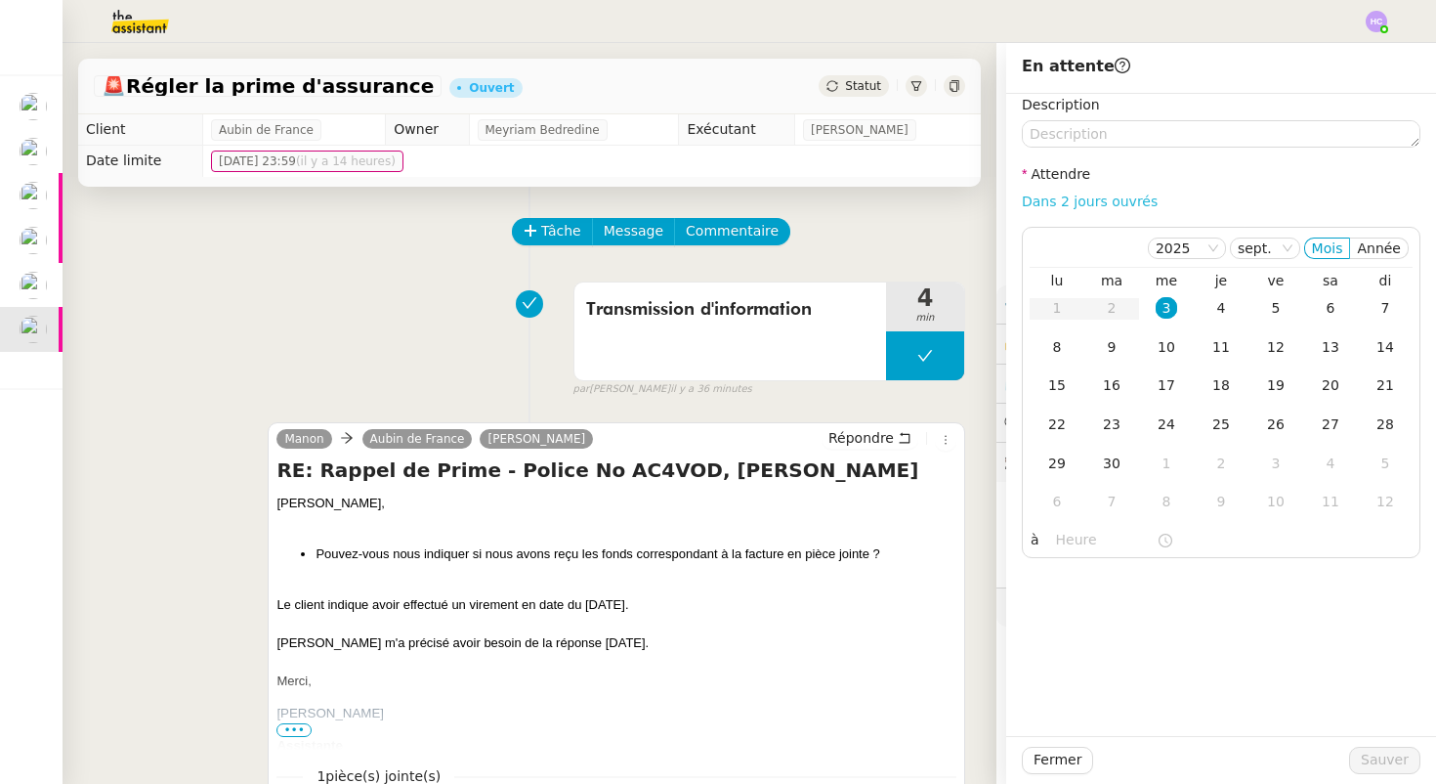
click at [1053, 193] on link "Dans 2 jours ouvrés" at bounding box center [1090, 201] width 136 height 16
type input "07:00"
click at [1378, 753] on span "Sauver" at bounding box center [1385, 759] width 48 height 22
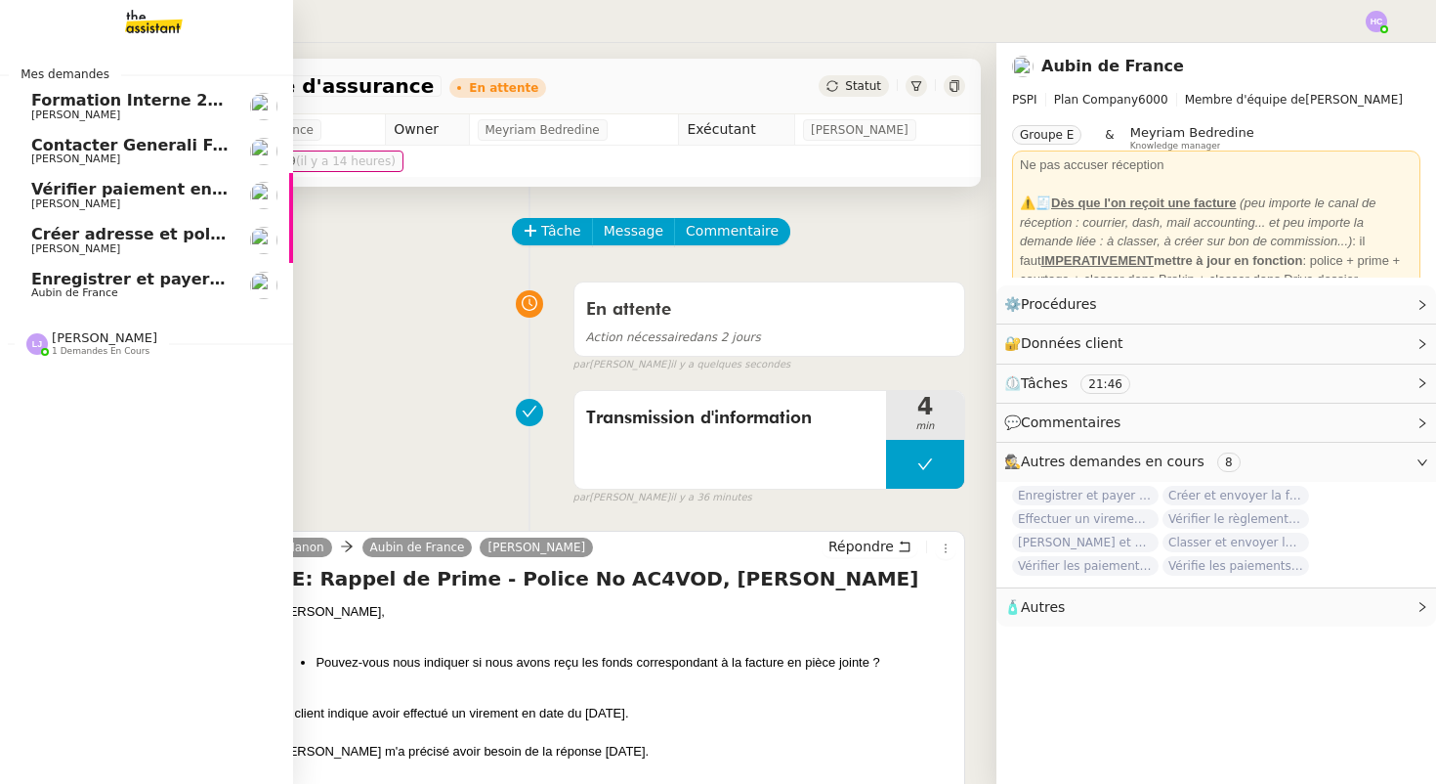
click at [83, 277] on span "Enregistrer et payer la compagnie" at bounding box center [181, 279] width 301 height 19
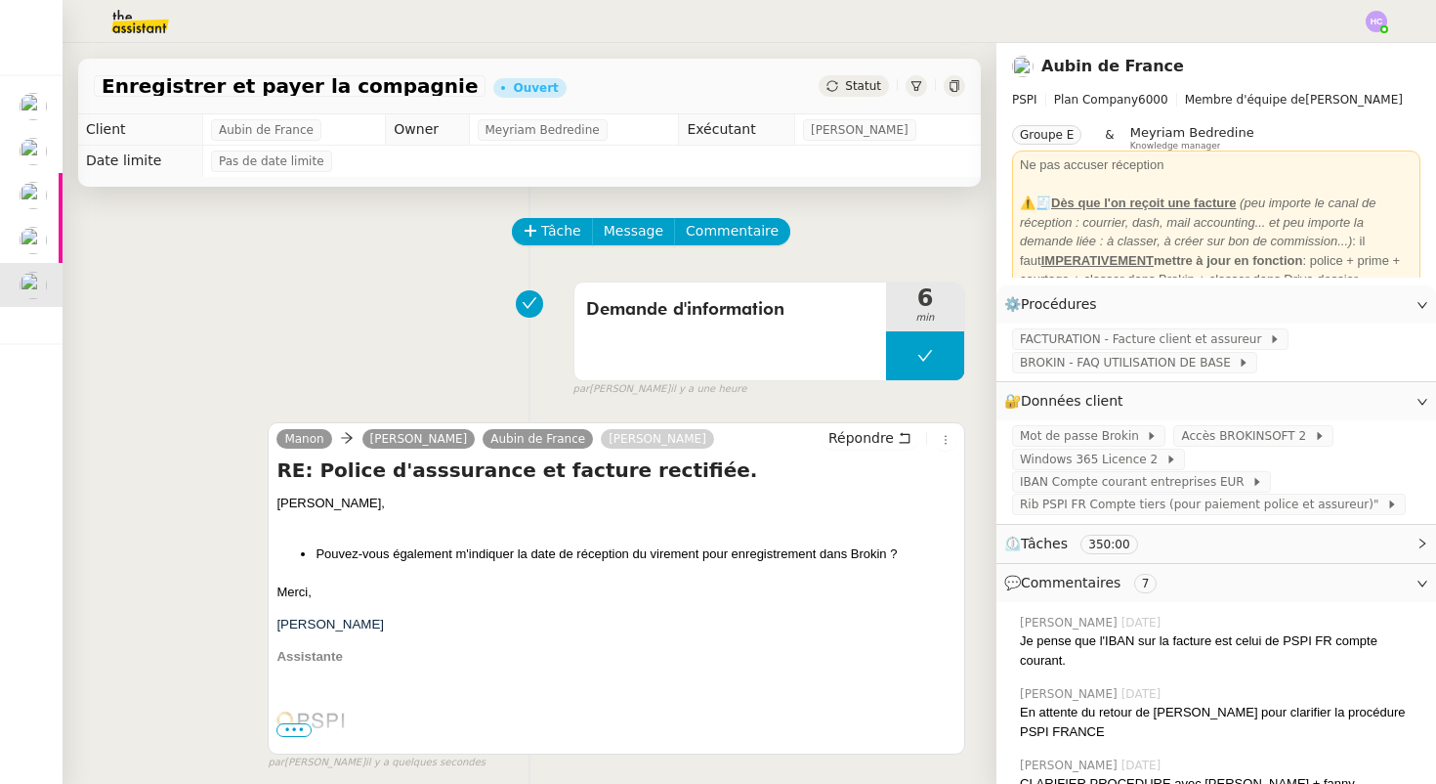
click at [845, 74] on div "Enregistrer et payer la compagnie Ouvert Statut" at bounding box center [529, 87] width 903 height 56
click at [849, 85] on span "Statut" at bounding box center [863, 86] width 36 height 14
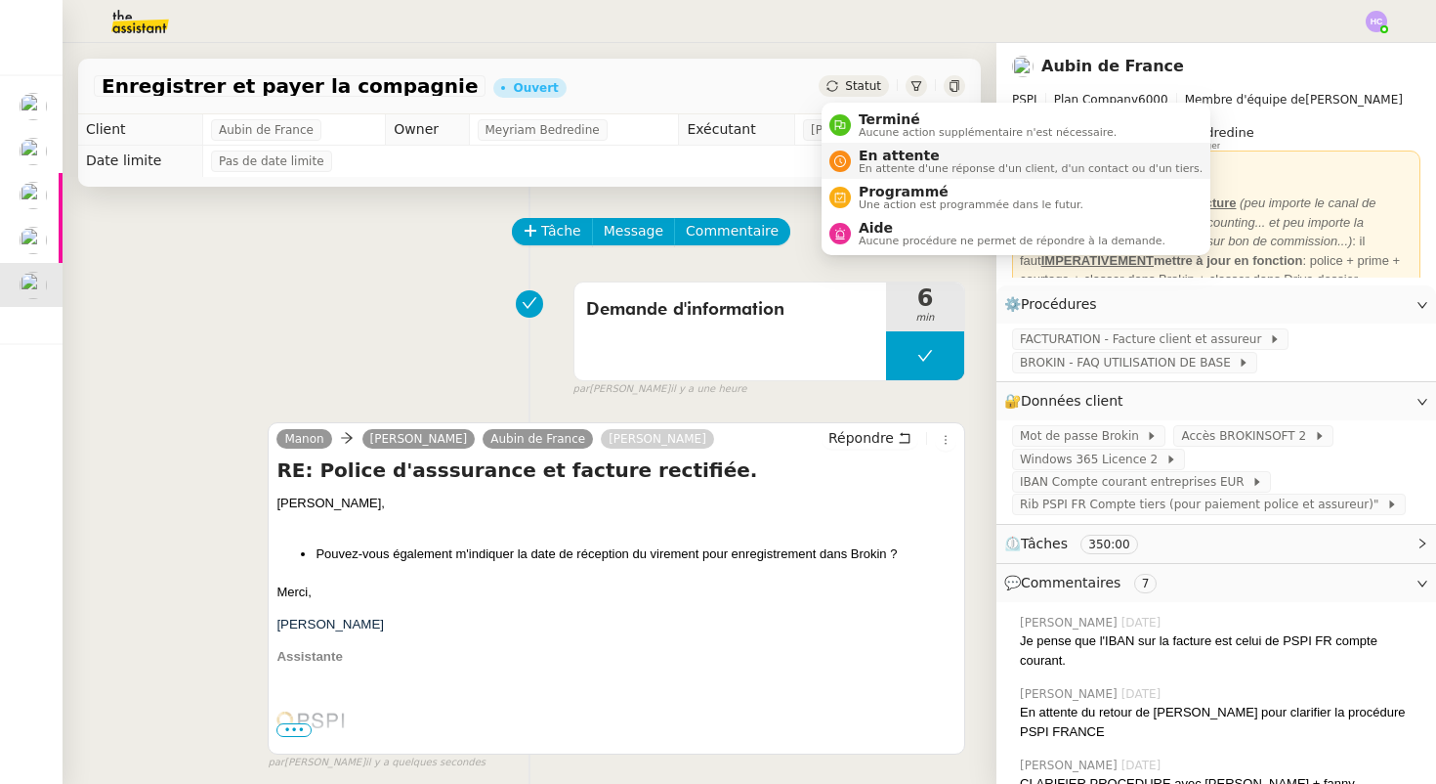
click at [897, 155] on span "En attente" at bounding box center [1031, 156] width 344 height 16
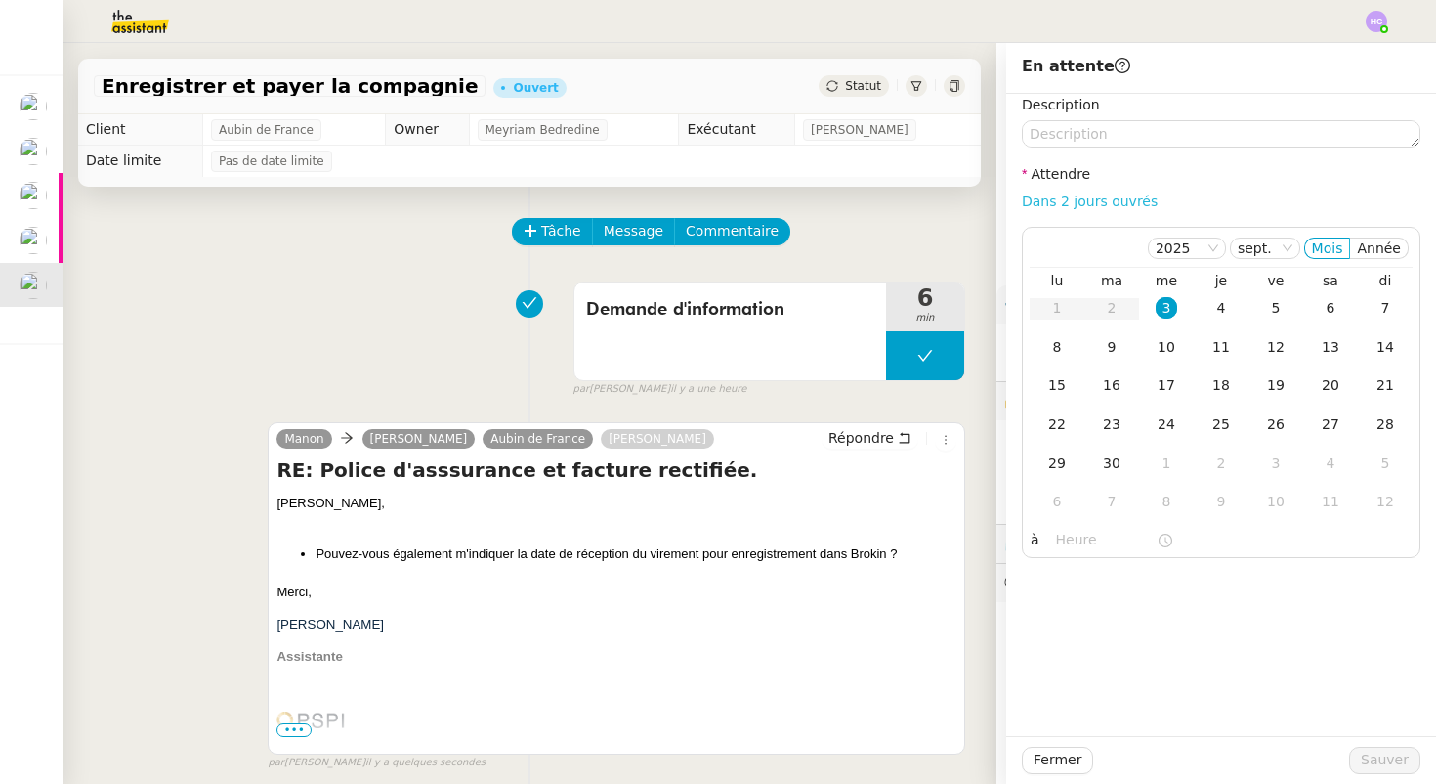
click at [1094, 198] on link "Dans 2 jours ouvrés" at bounding box center [1090, 201] width 136 height 16
type input "07:00"
click at [1166, 343] on div "10" at bounding box center [1166, 346] width 21 height 21
click at [1378, 761] on span "Sauver" at bounding box center [1385, 759] width 48 height 22
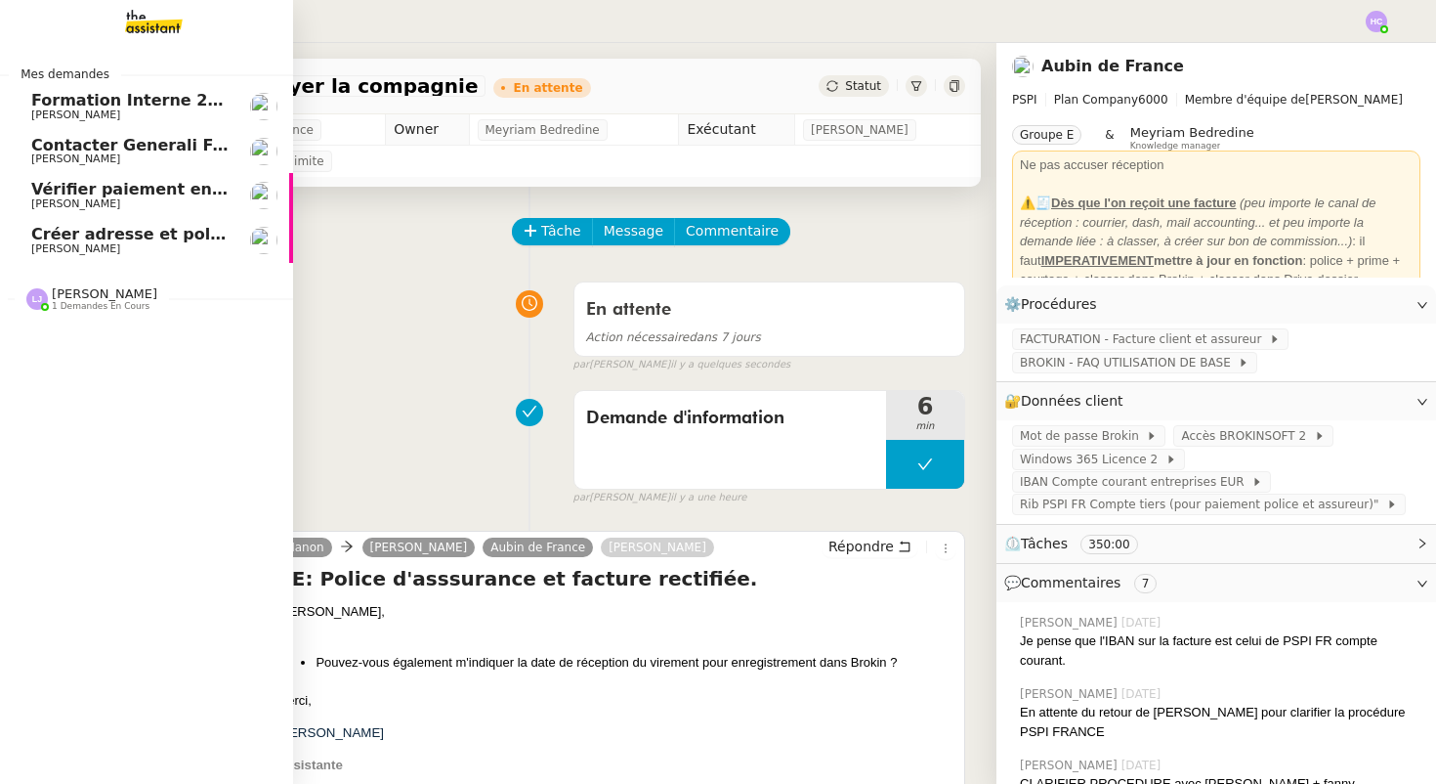
click at [119, 220] on link "Créer adresse et police pour Carmen Cruz Fanny Eyraud" at bounding box center [146, 240] width 293 height 45
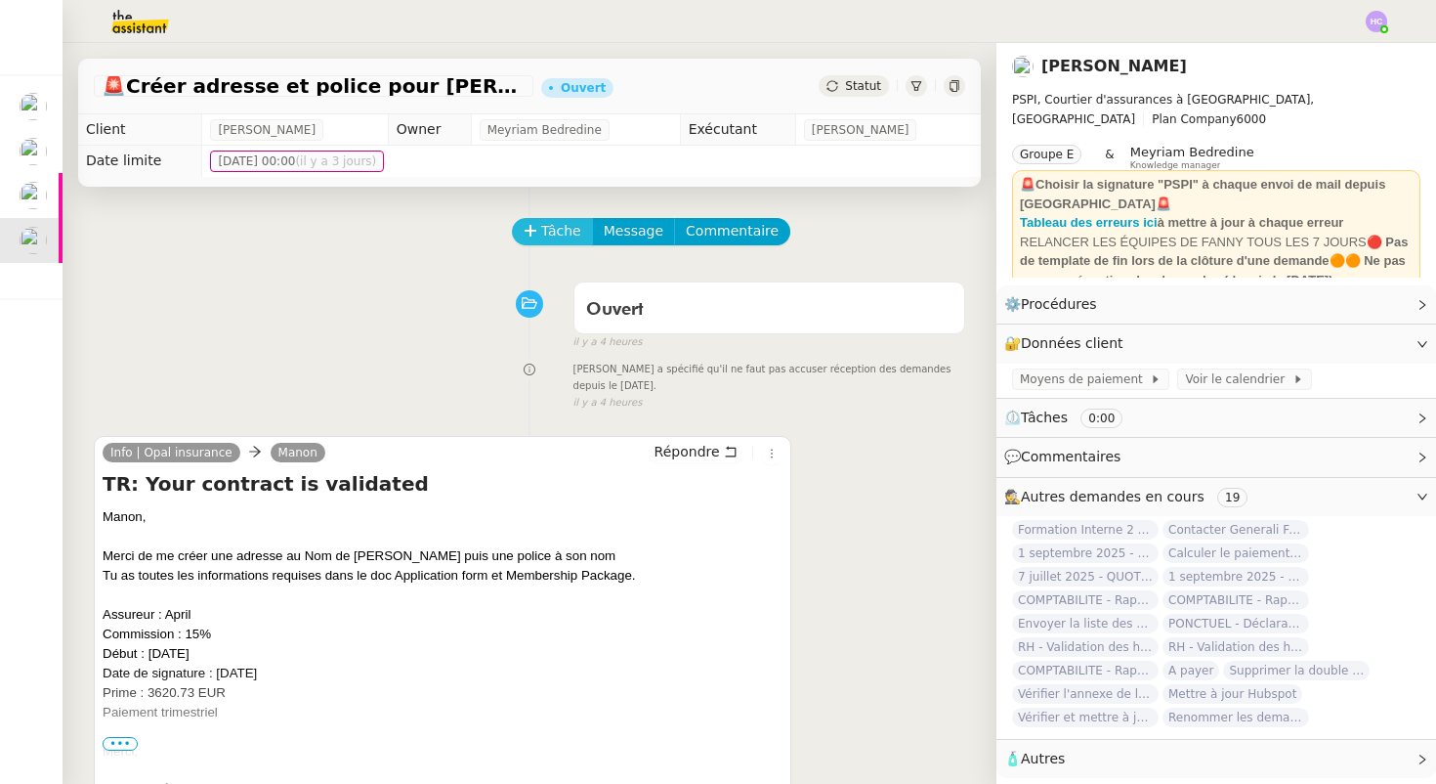
click at [561, 240] on span "Tâche" at bounding box center [561, 231] width 40 height 22
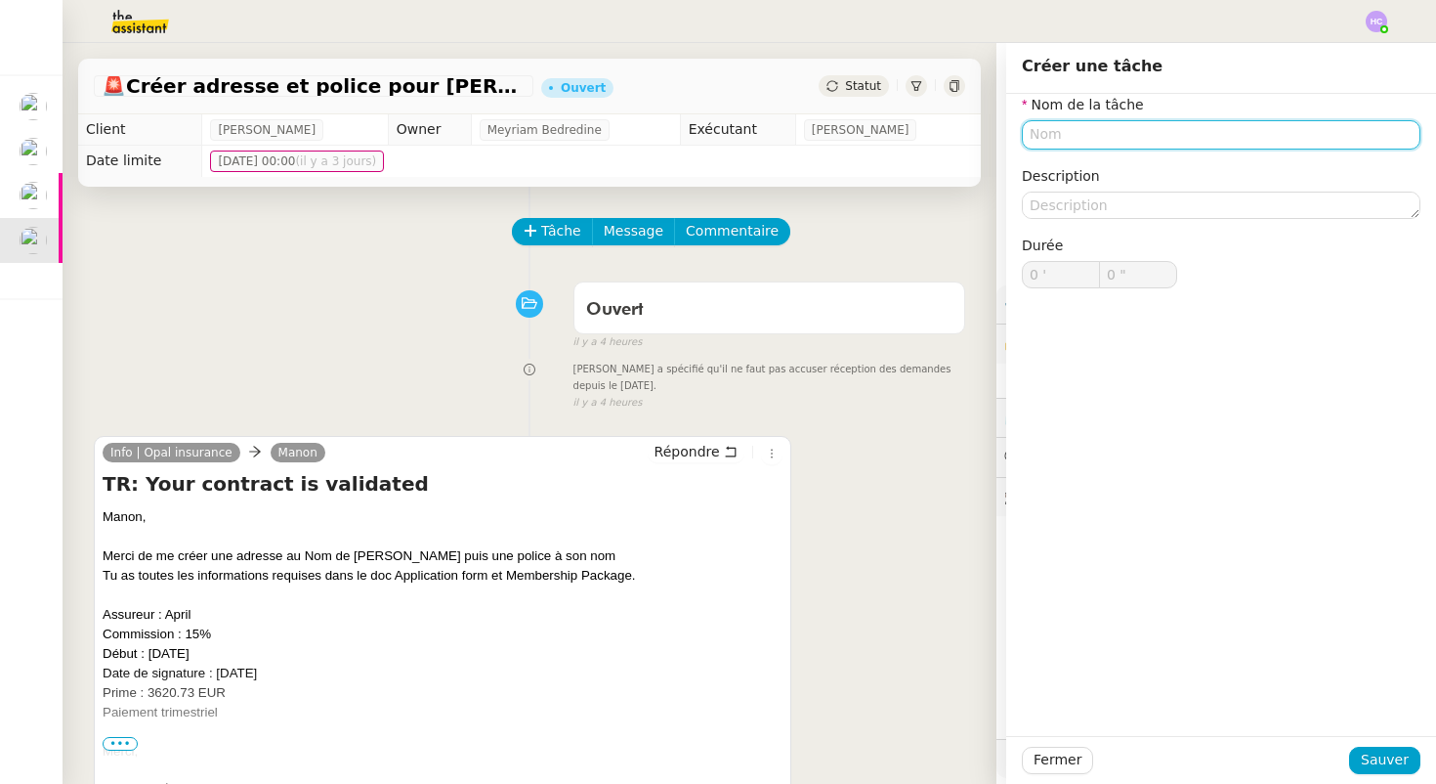
click at [1078, 131] on input "text" at bounding box center [1221, 134] width 399 height 28
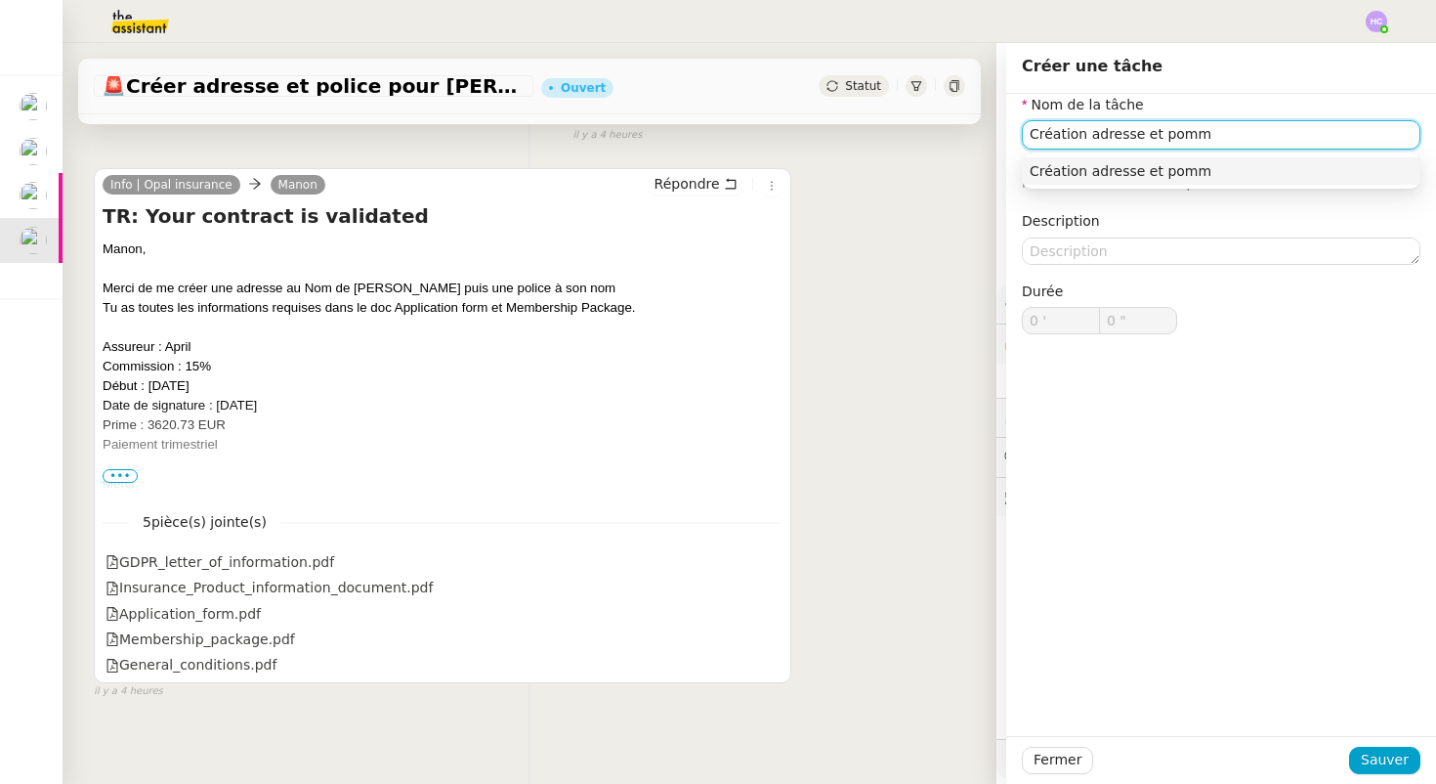
scroll to position [271, 0]
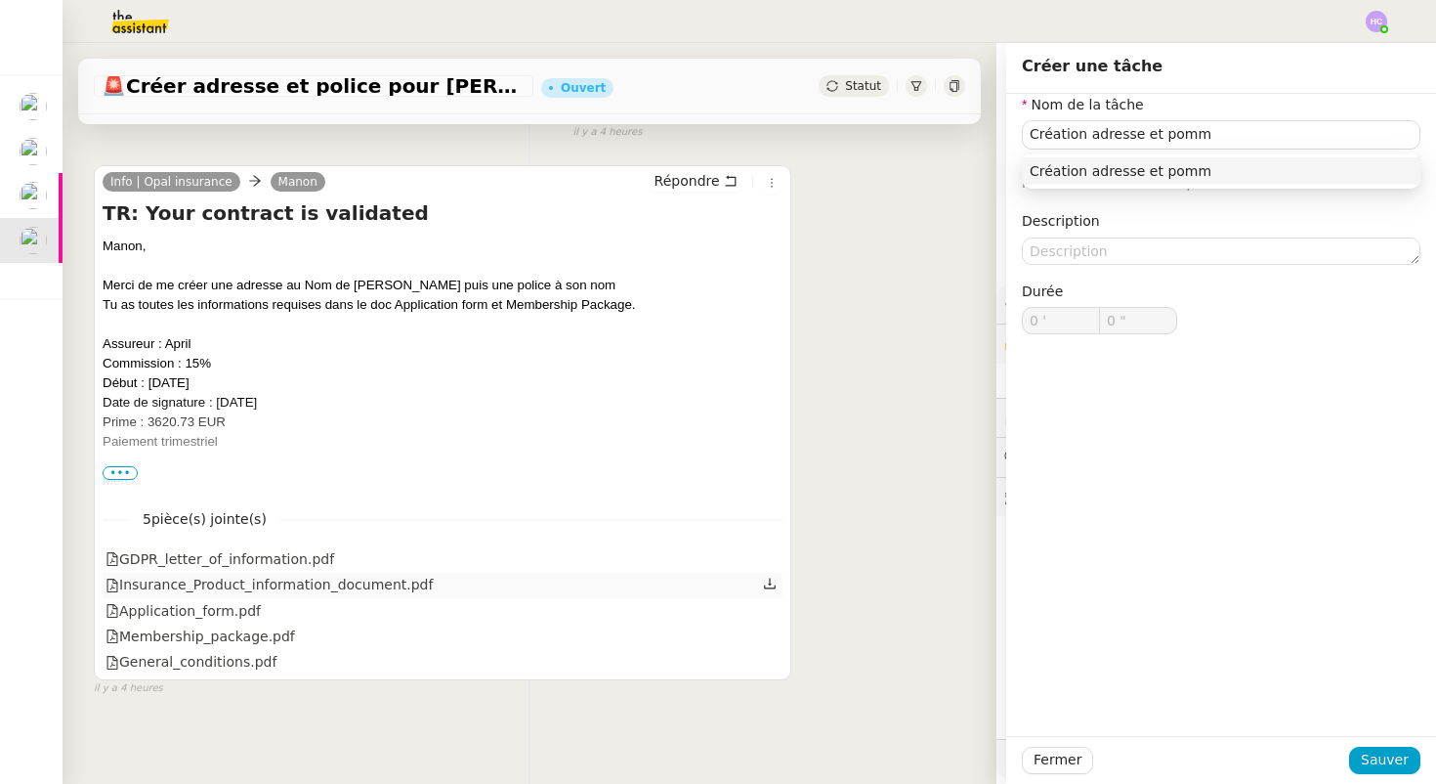
click at [767, 582] on icon at bounding box center [770, 583] width 14 height 14
click at [771, 605] on icon at bounding box center [770, 609] width 14 height 14
click at [769, 640] on icon at bounding box center [770, 634] width 12 height 11
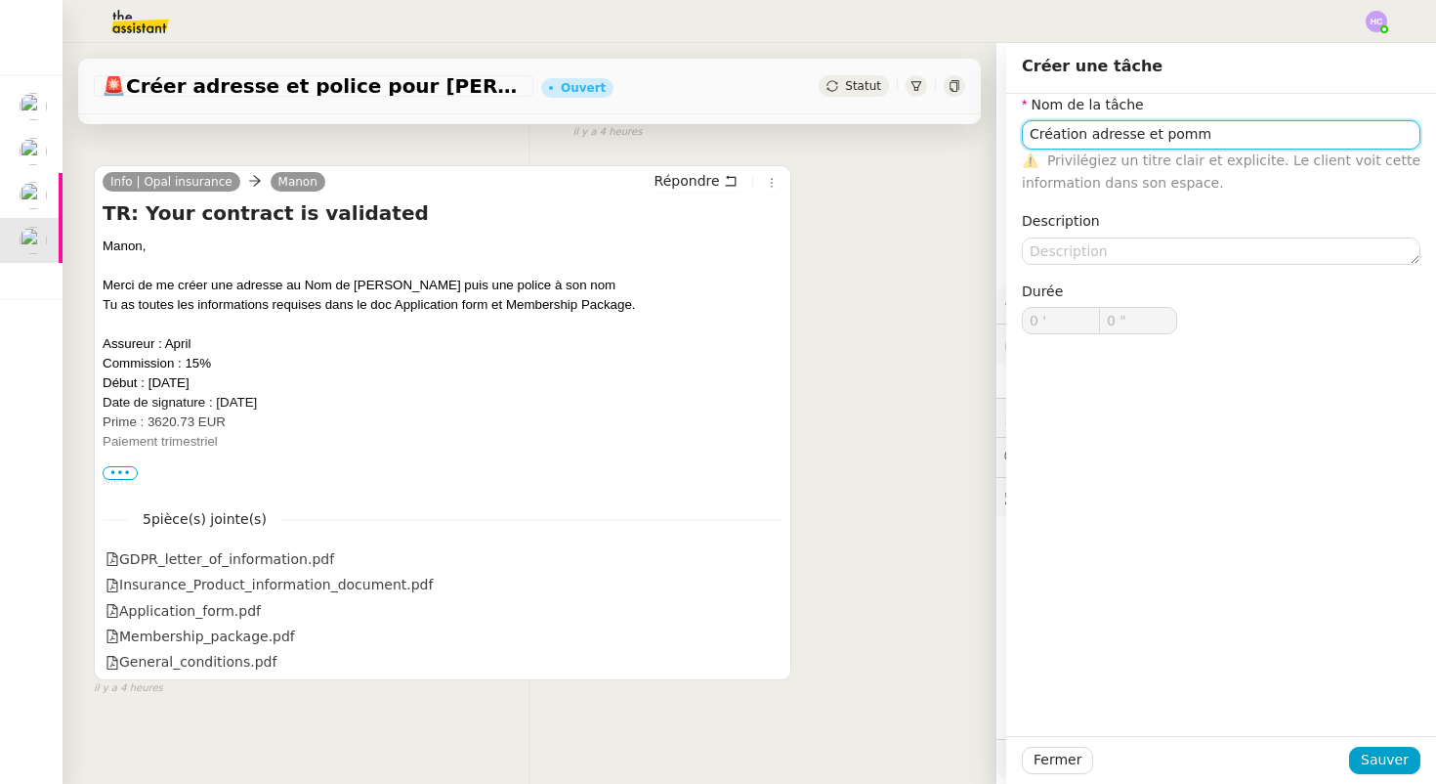
click at [1251, 135] on input "Création adresse et pomm" at bounding box center [1221, 134] width 399 height 28
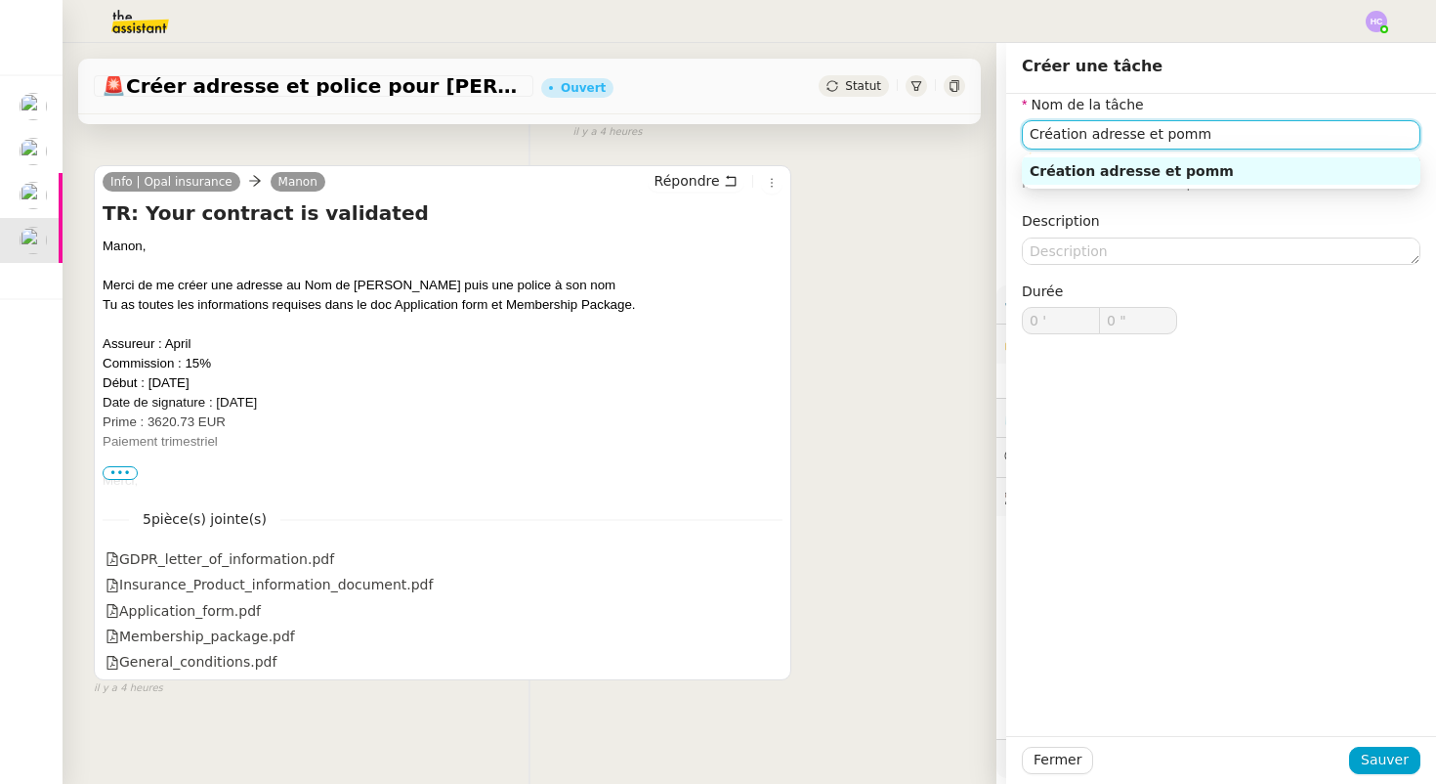
click at [1142, 135] on input "Création adresse et pomm" at bounding box center [1221, 134] width 399 height 28
click at [1190, 139] on input "Création adresse et pomm" at bounding box center [1221, 134] width 399 height 28
paste input "APA6000277393"
type input "Création adresse et police APA6000277393"
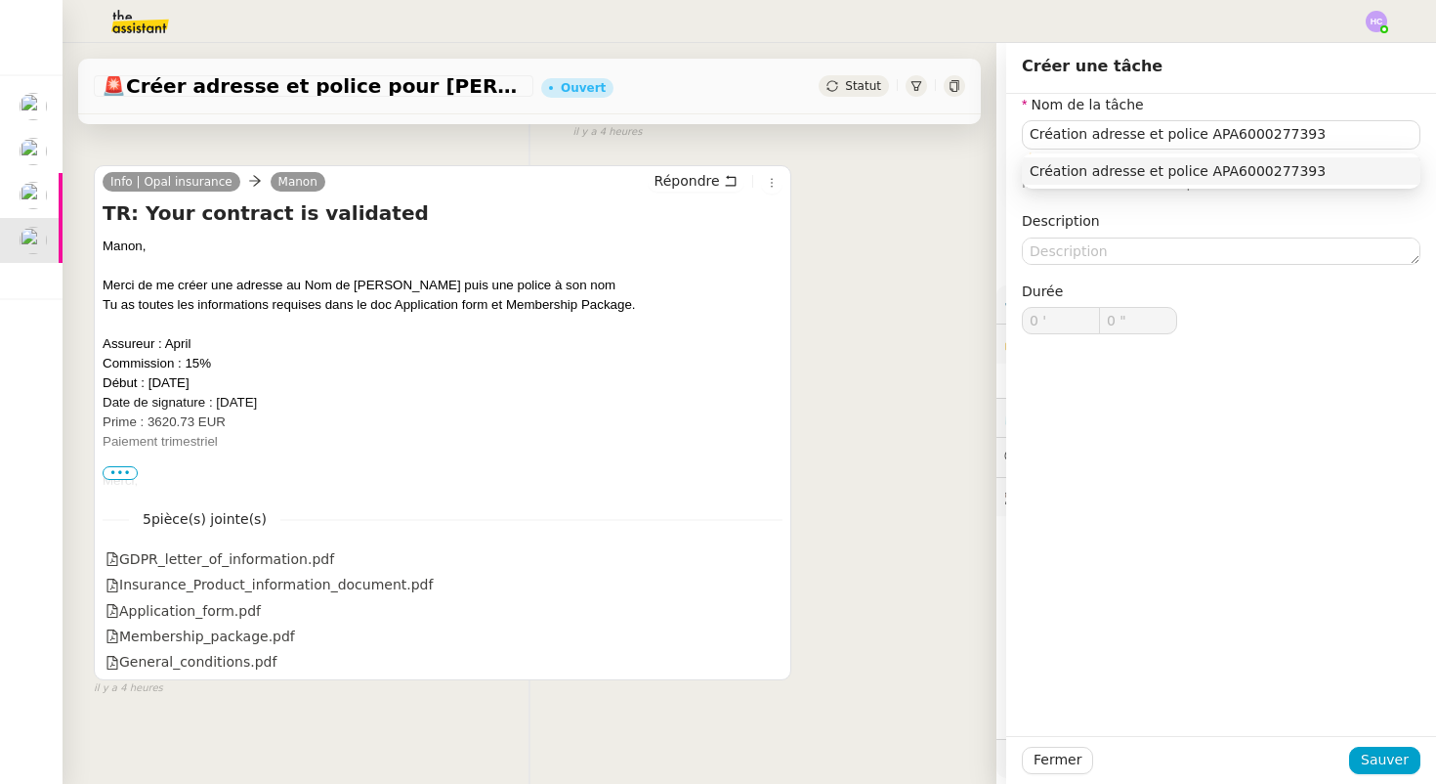
click at [1274, 153] on div "Création adresse et police APA6000277393" at bounding box center [1221, 170] width 399 height 35
click at [1274, 172] on div "Création adresse et police APA6000277393" at bounding box center [1221, 171] width 383 height 18
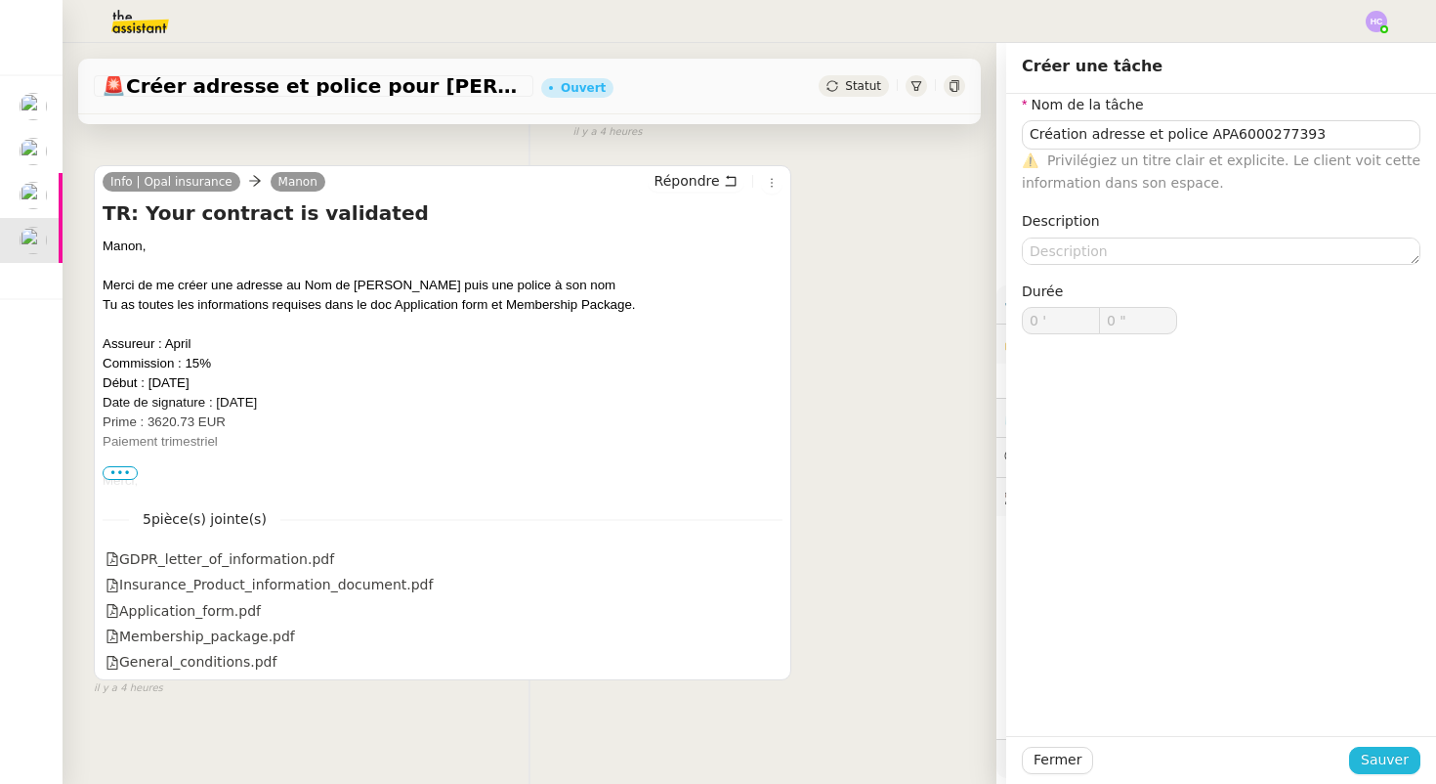
click at [1384, 766] on span "Sauver" at bounding box center [1385, 759] width 48 height 22
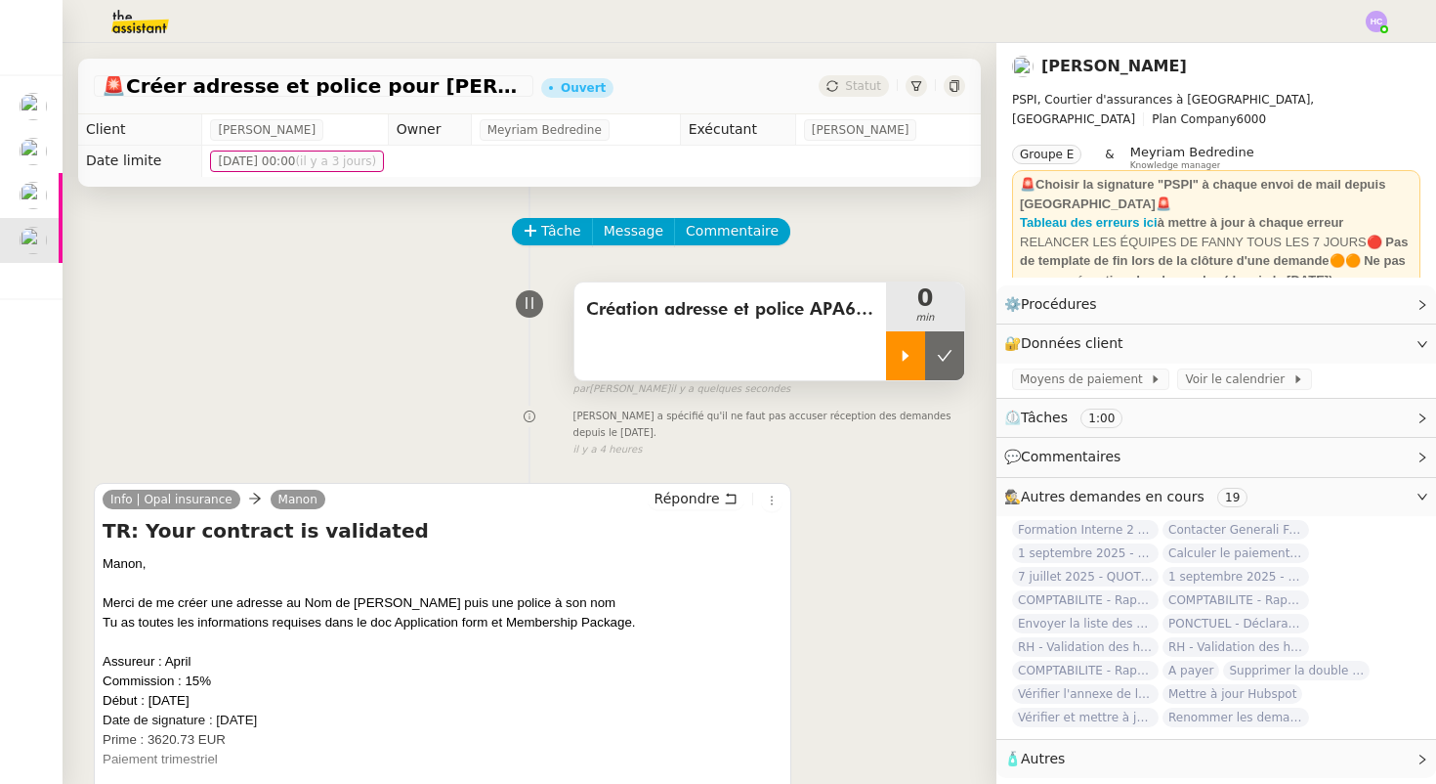
click at [902, 362] on icon at bounding box center [906, 356] width 16 height 16
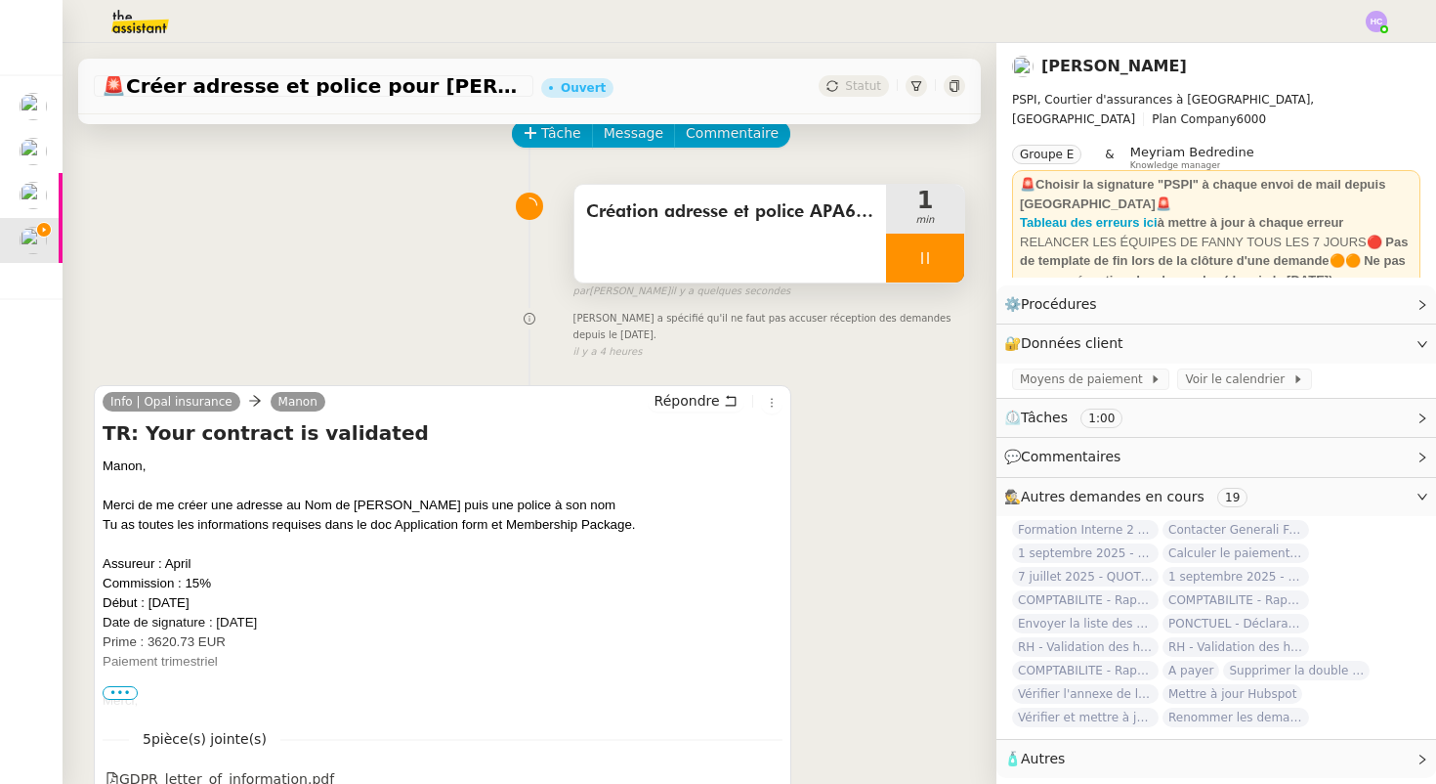
scroll to position [294, 0]
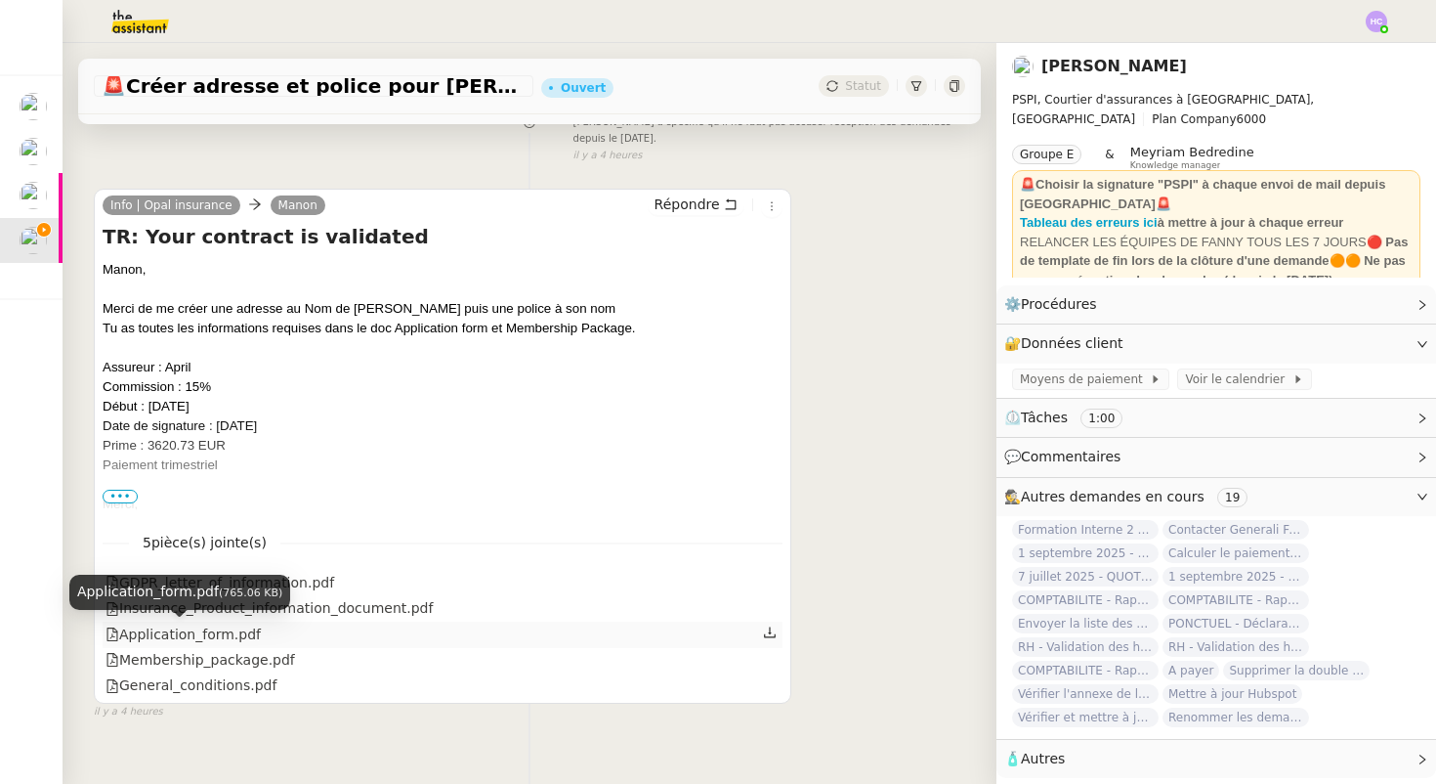
click at [212, 629] on div "Application_form.pdf" at bounding box center [183, 634] width 155 height 22
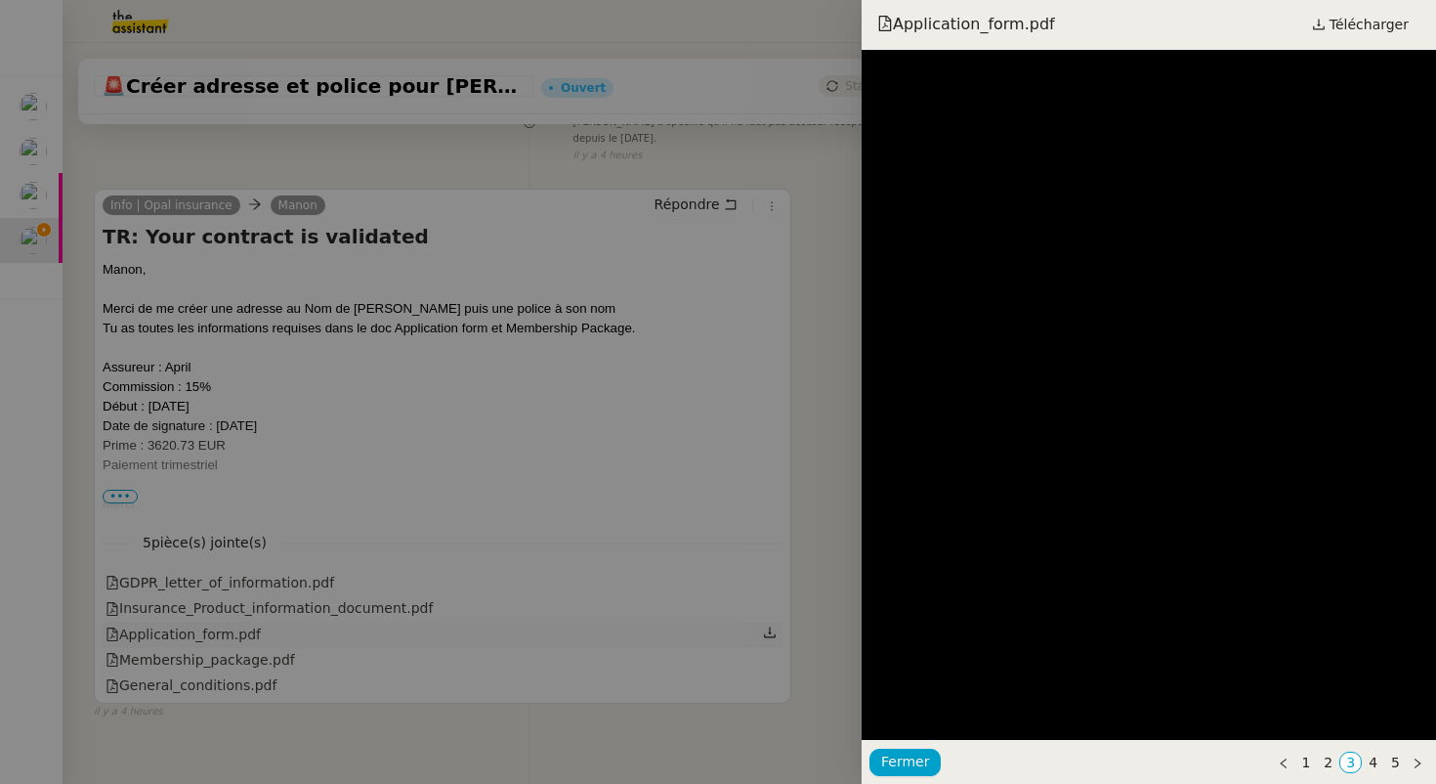
click at [212, 629] on div at bounding box center [718, 392] width 1436 height 784
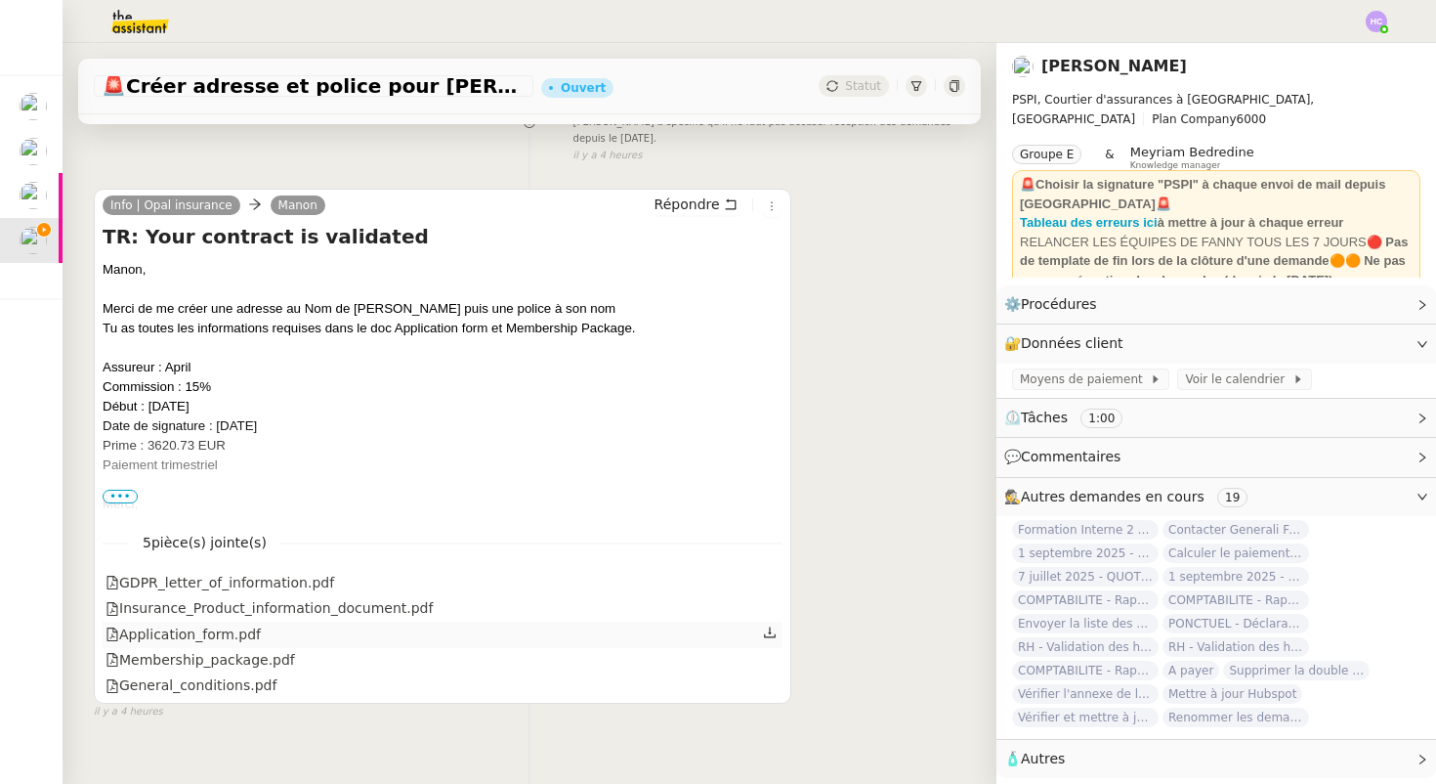
click at [771, 636] on icon at bounding box center [770, 632] width 14 height 14
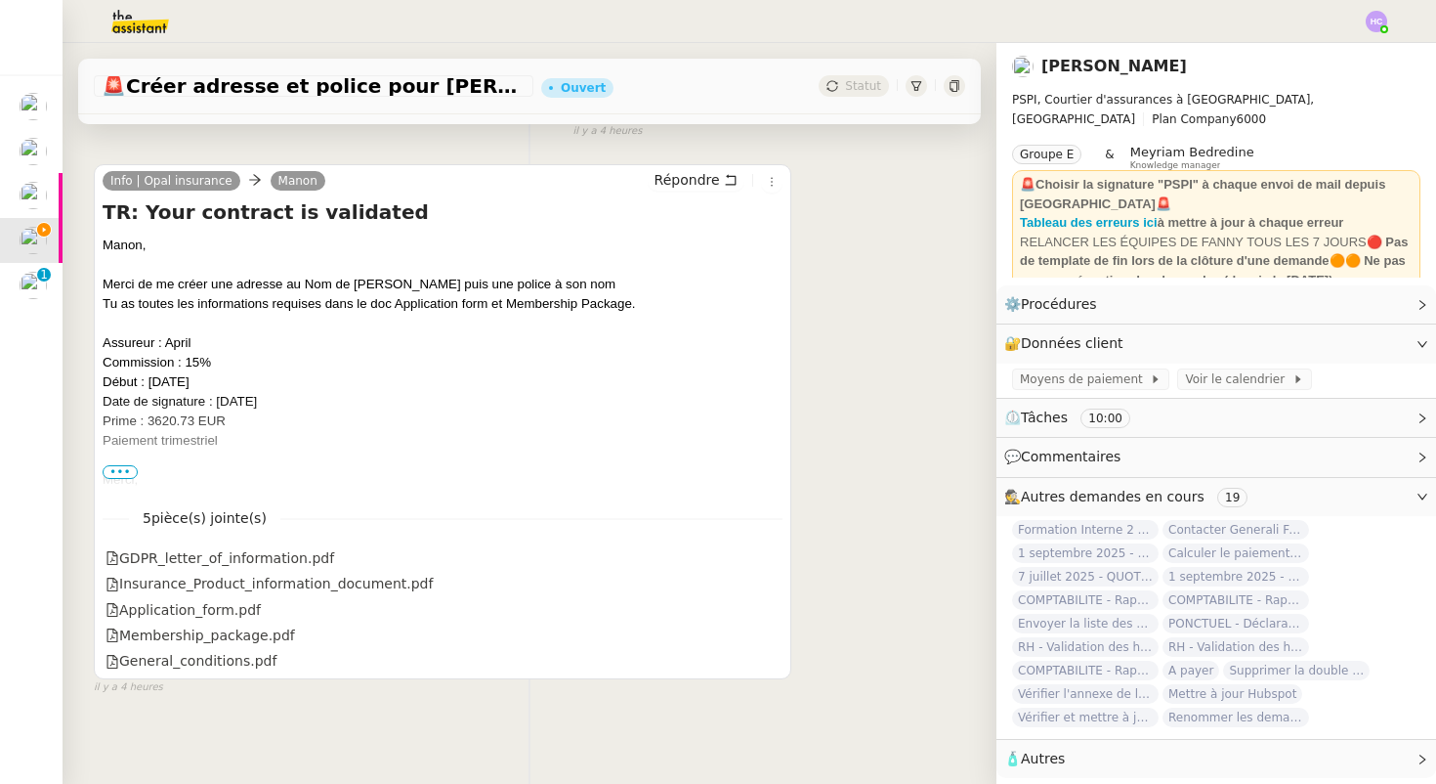
scroll to position [319, 0]
click at [133, 469] on span "•••" at bounding box center [120, 471] width 35 height 14
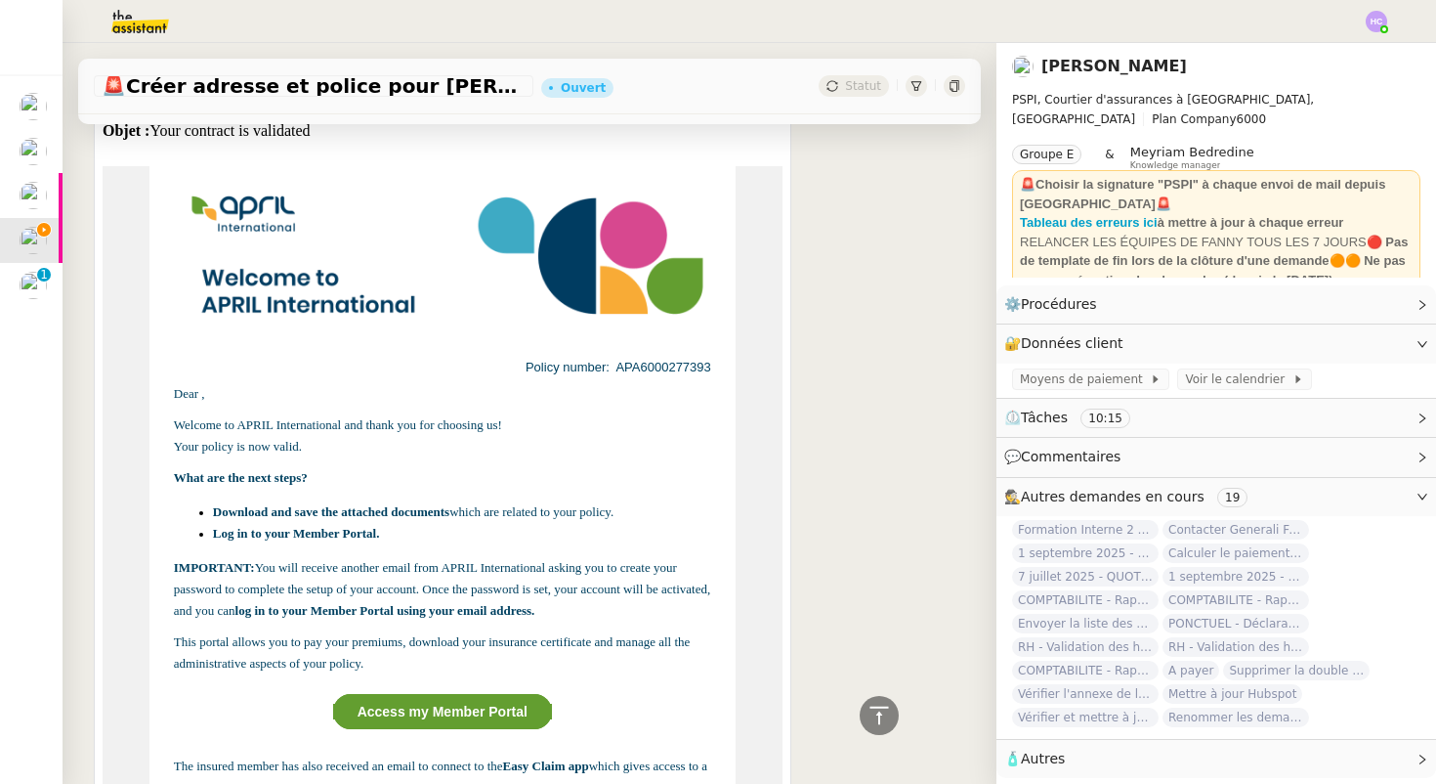
scroll to position [1117, 0]
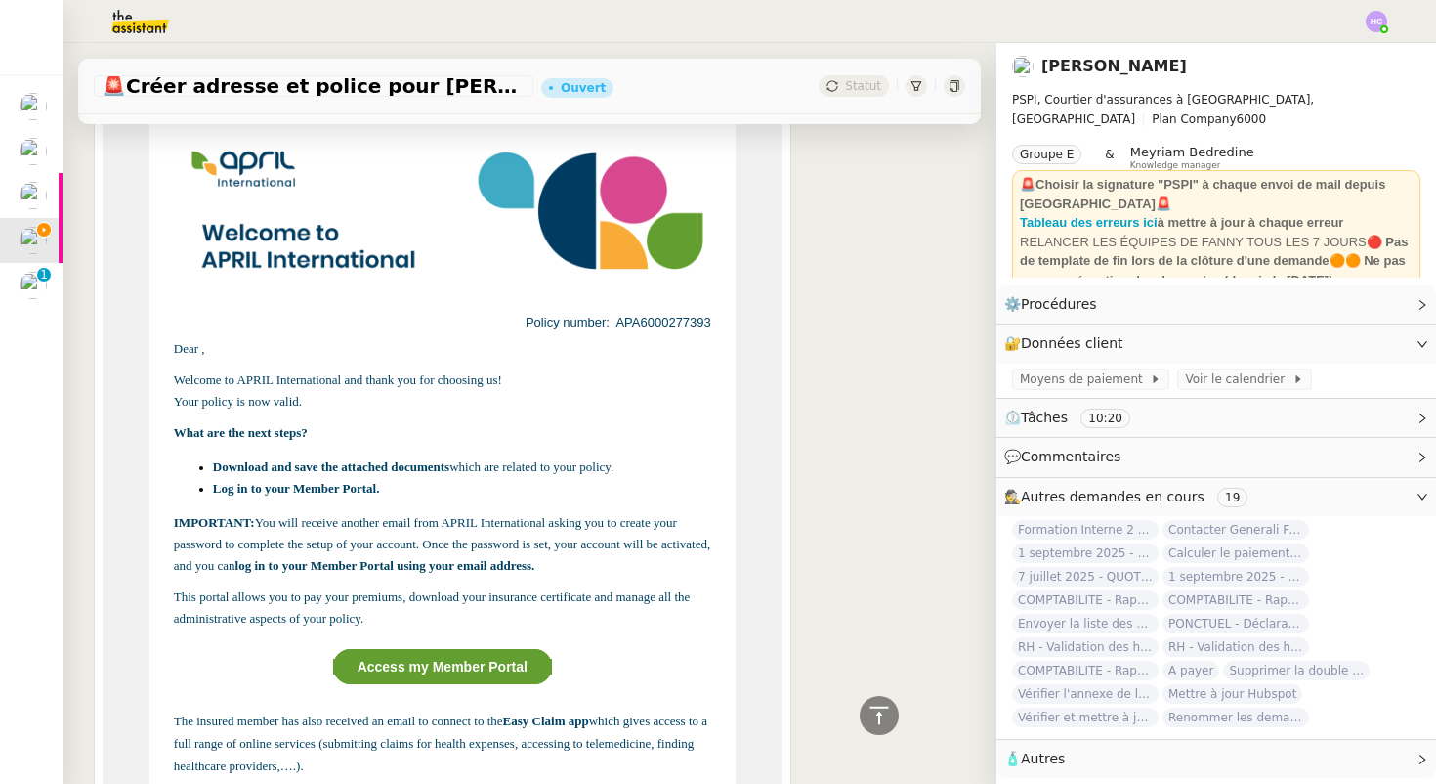
click at [643, 321] on span "Policy number: APA6000277393" at bounding box center [619, 322] width 186 height 15
copy span "APA6000277393"
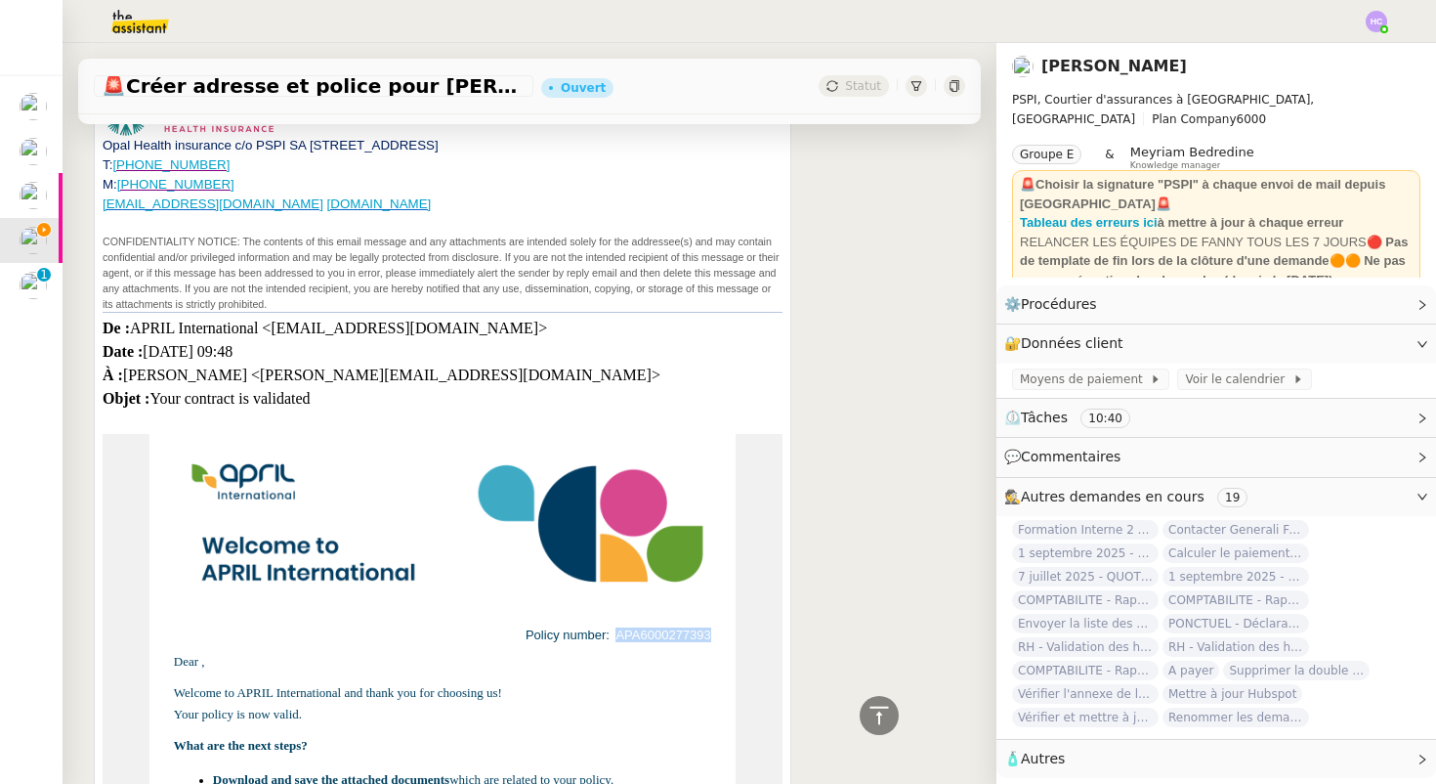
scroll to position [465, 0]
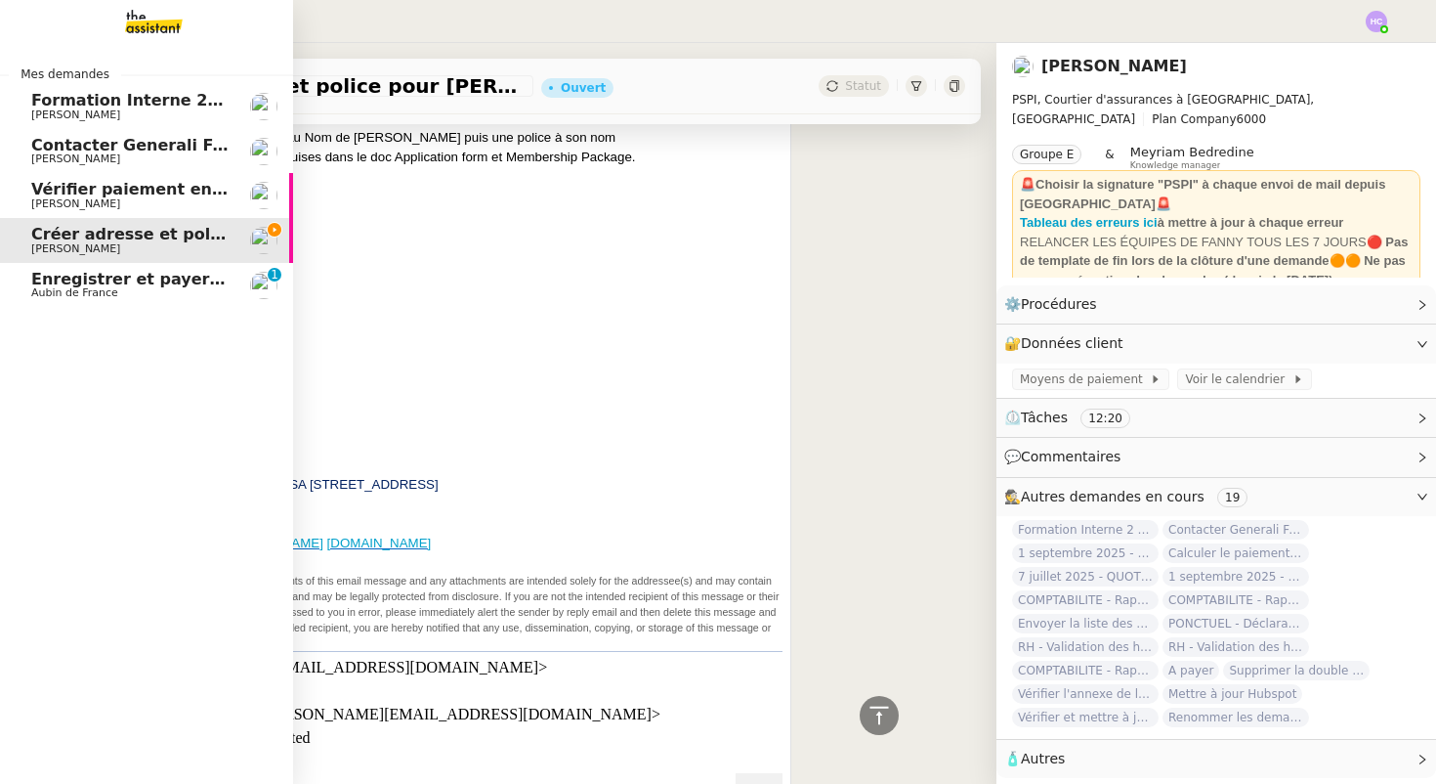
click at [79, 291] on span "Aubin de France" at bounding box center [74, 292] width 87 height 13
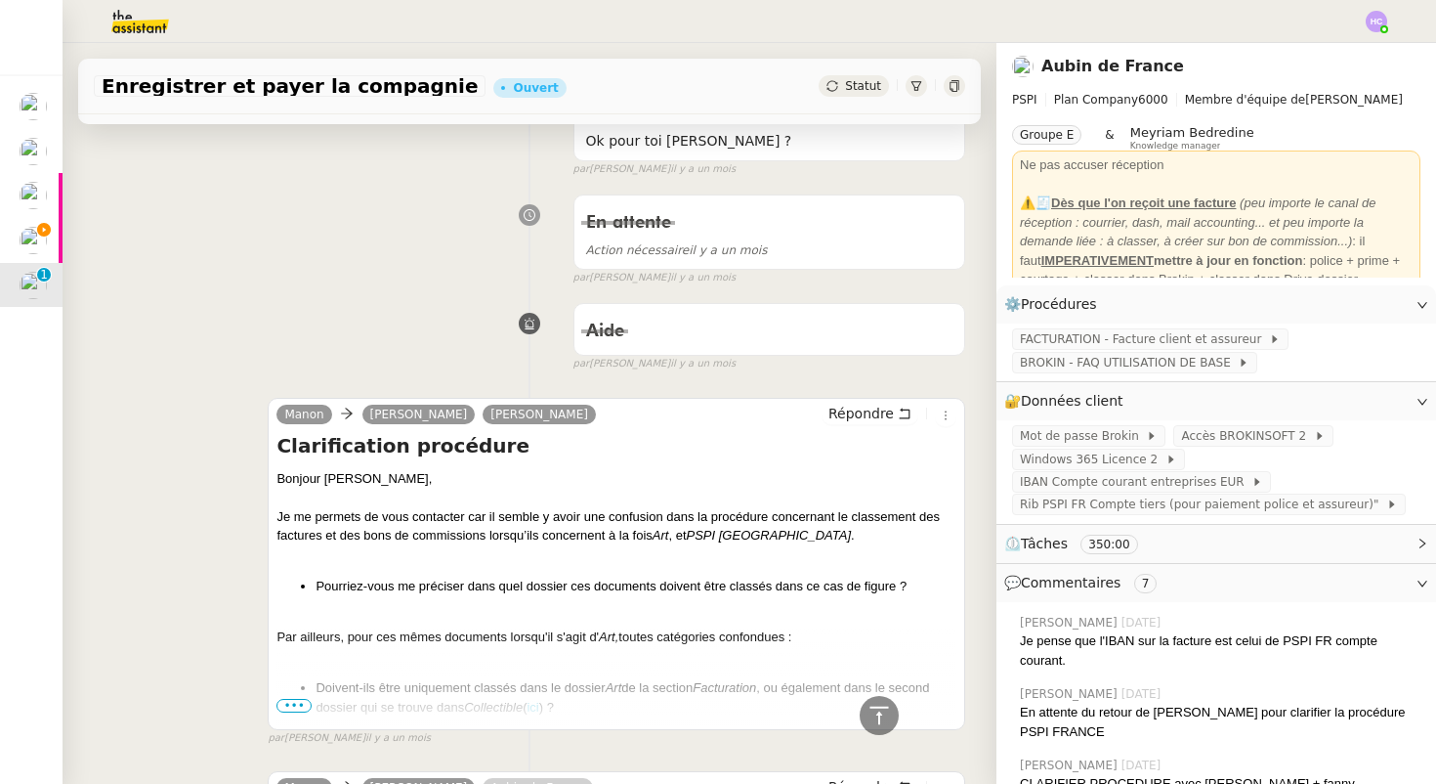
scroll to position [14385, 0]
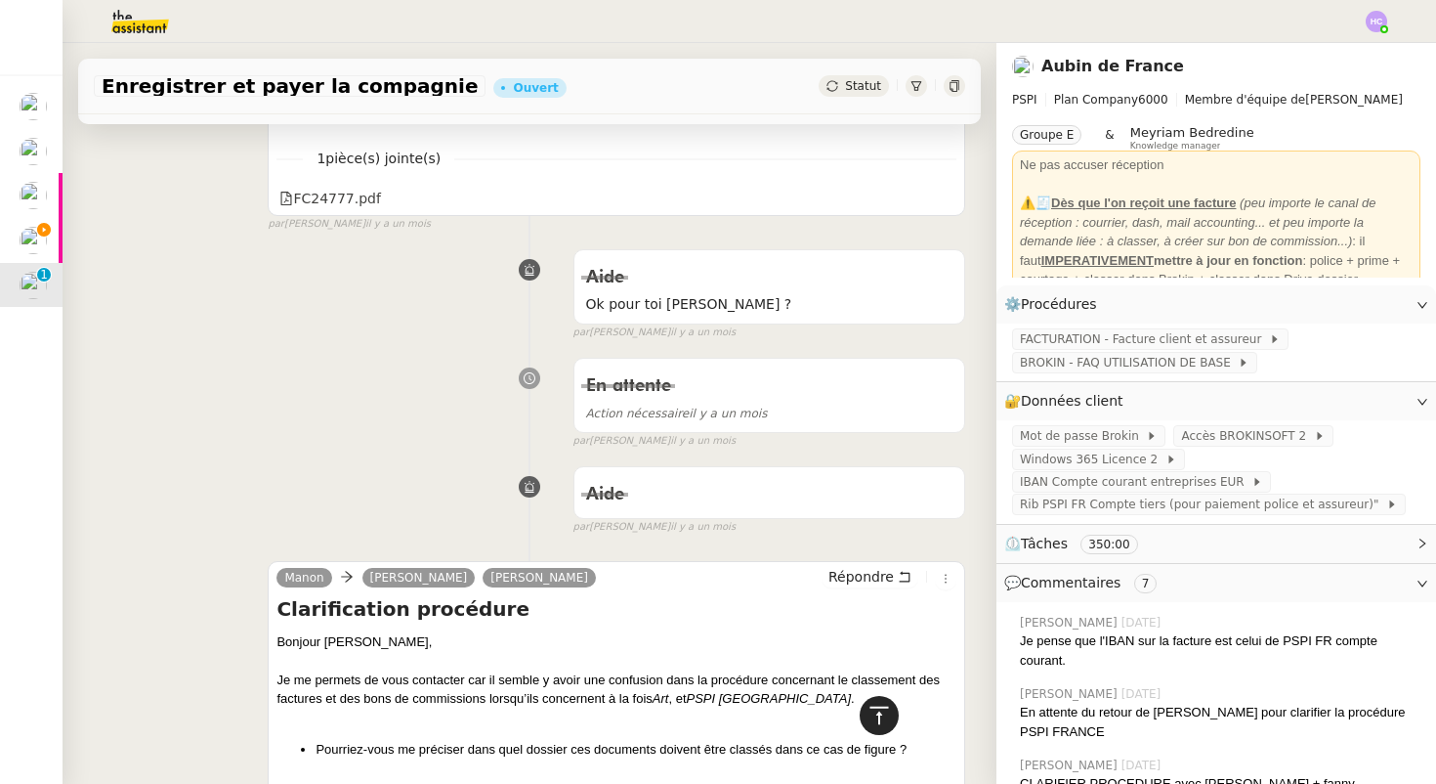
click at [894, 715] on div at bounding box center [879, 715] width 39 height 39
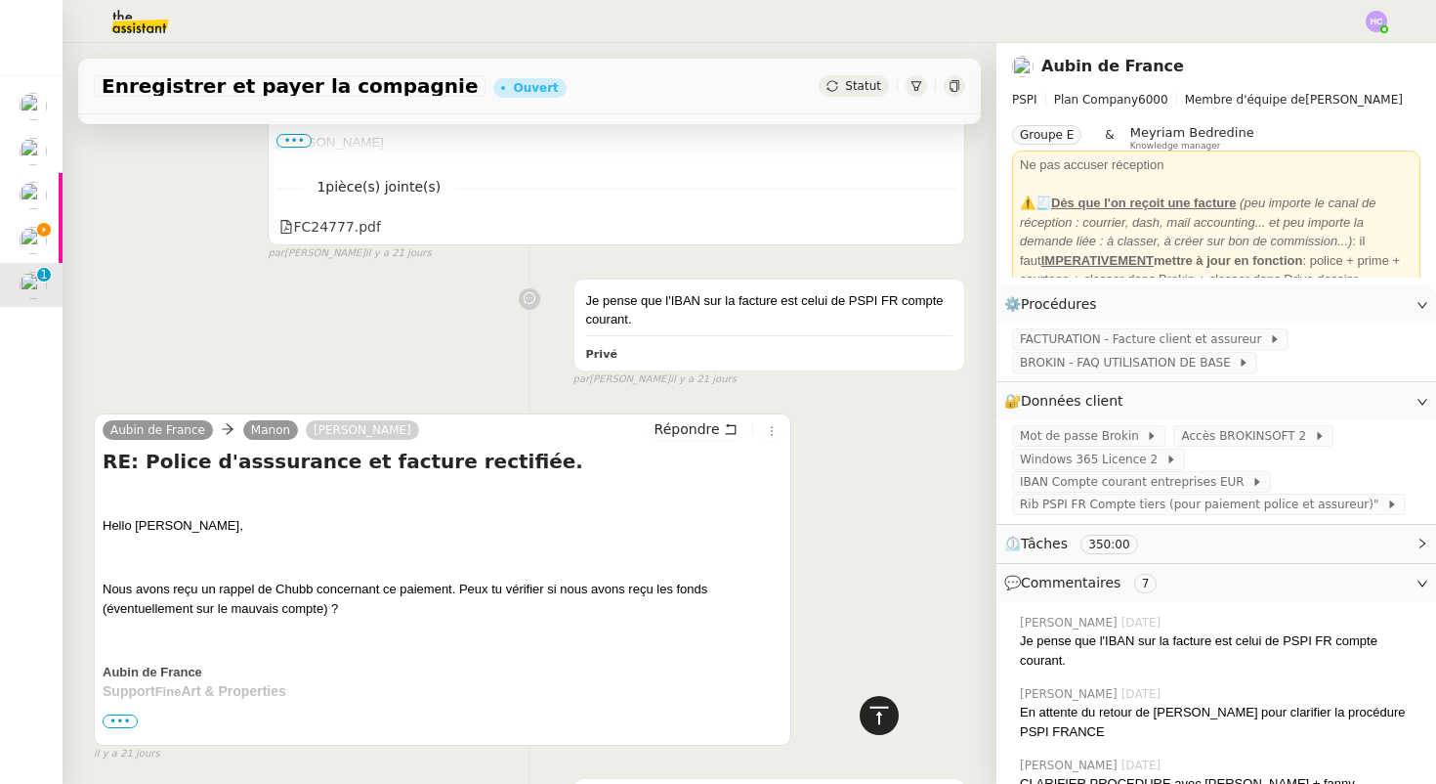
scroll to position [0, 0]
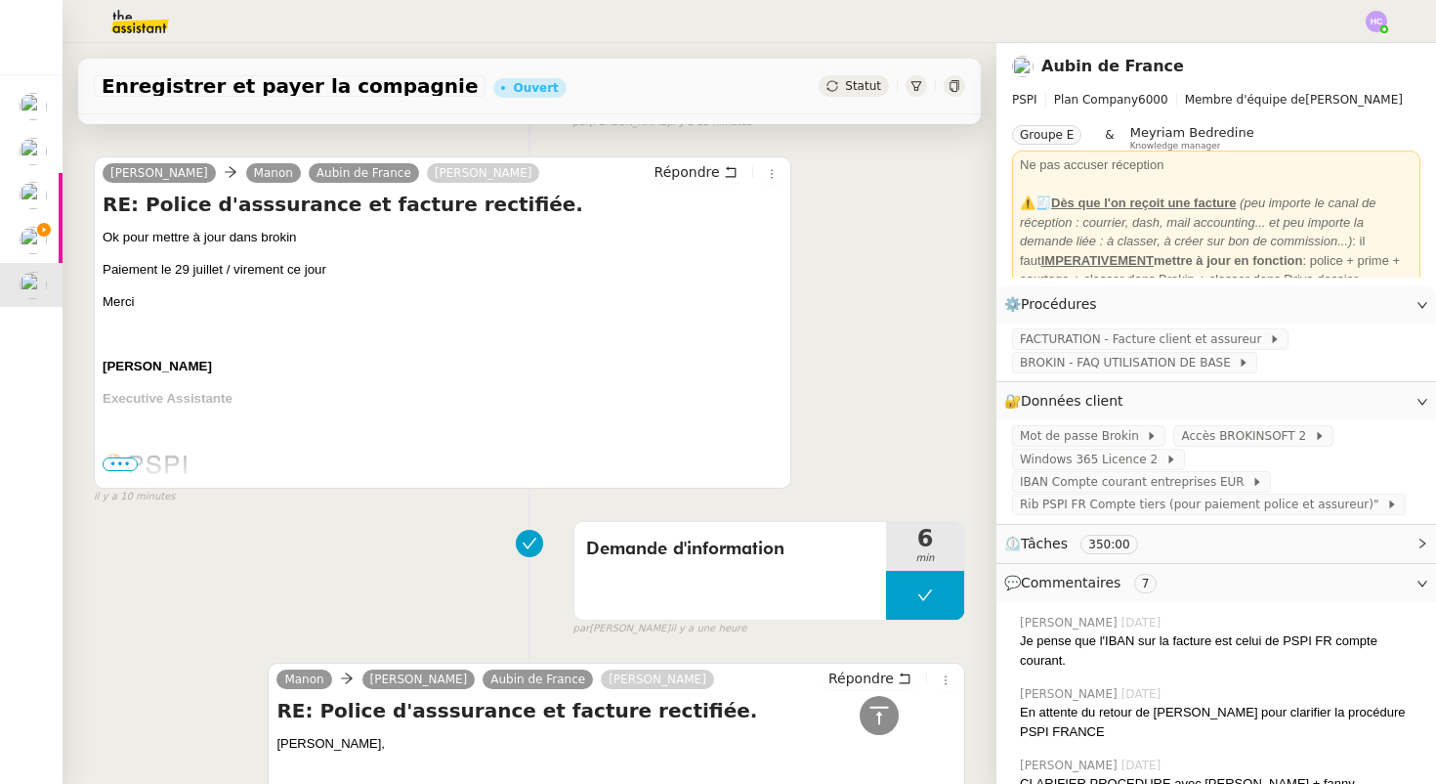
scroll to position [284, 0]
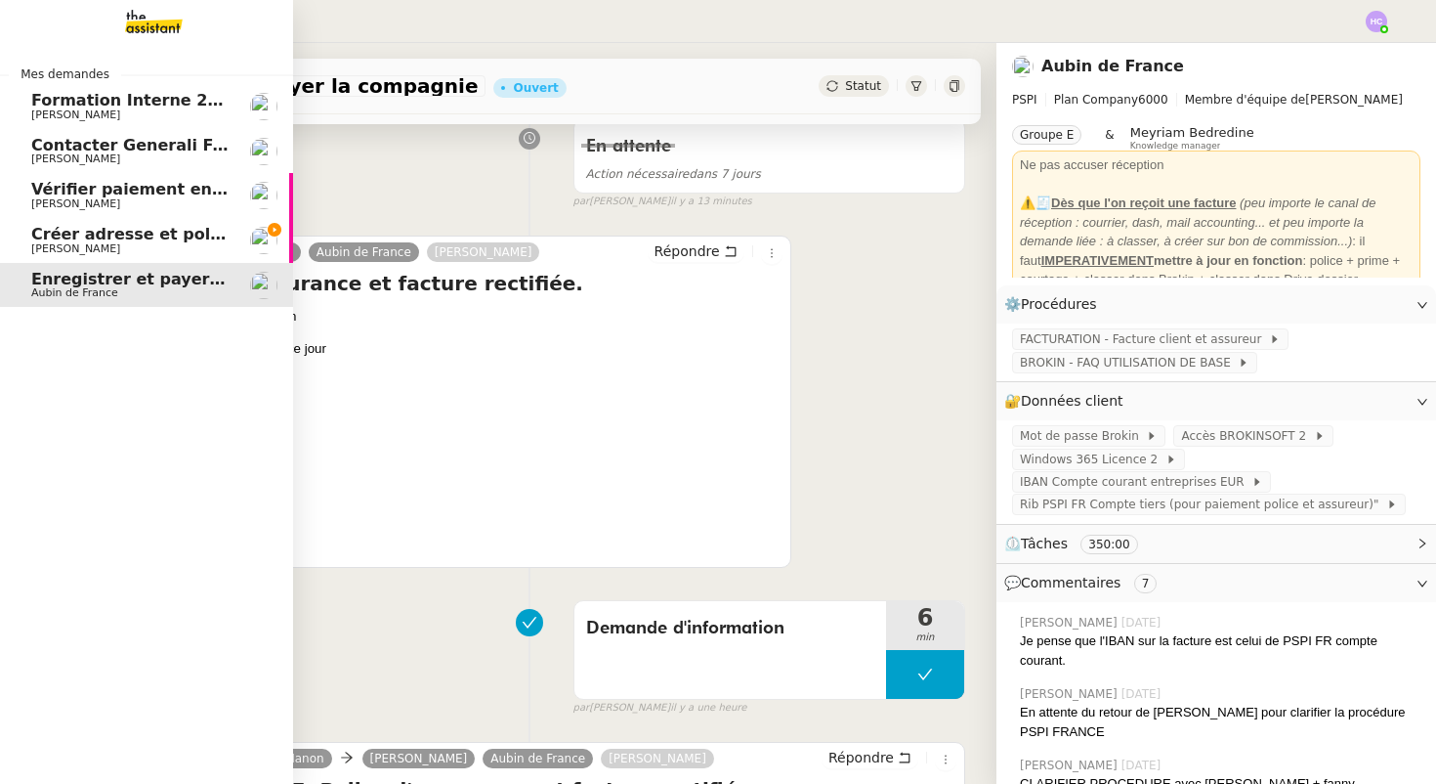
click at [92, 239] on span "Créer adresse et police pour [PERSON_NAME]" at bounding box center [232, 234] width 402 height 19
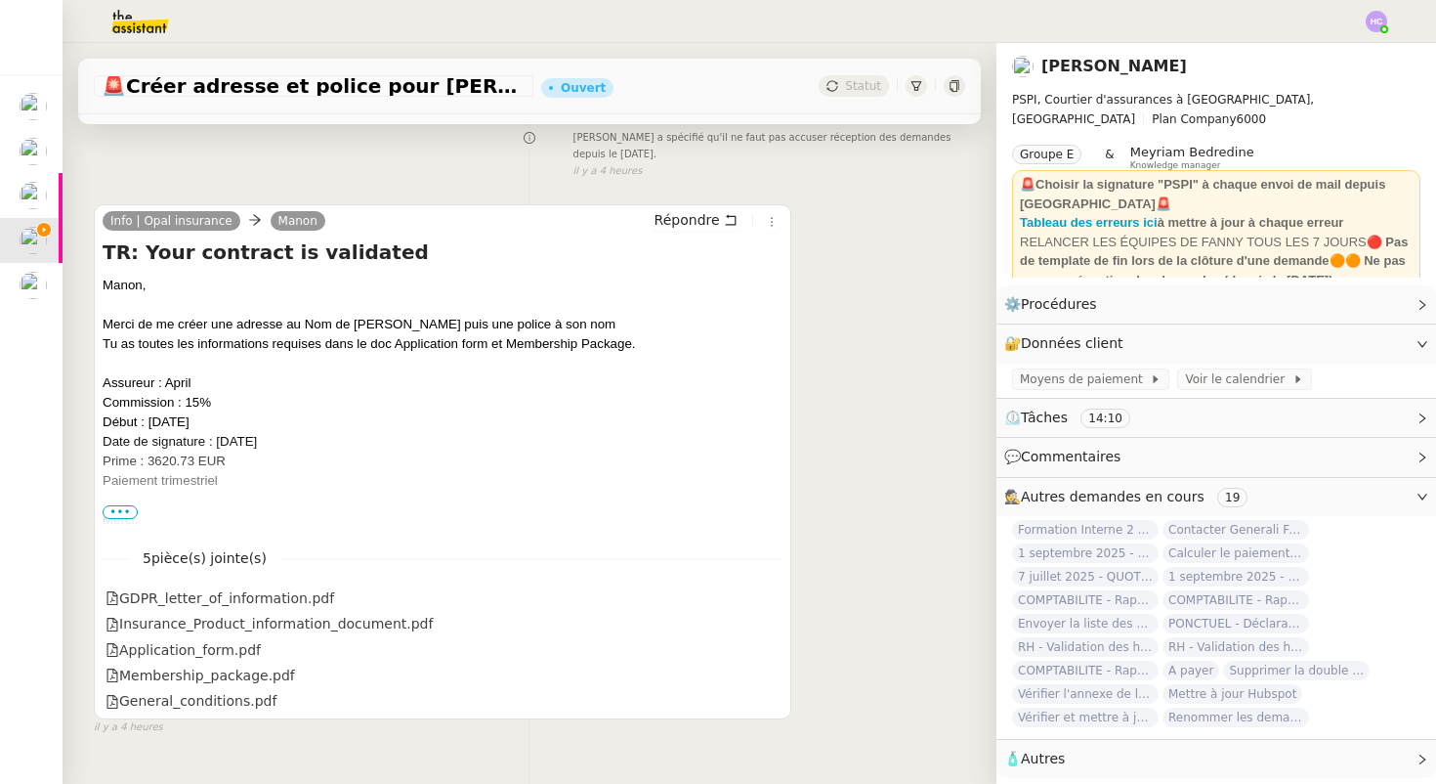
scroll to position [301, 0]
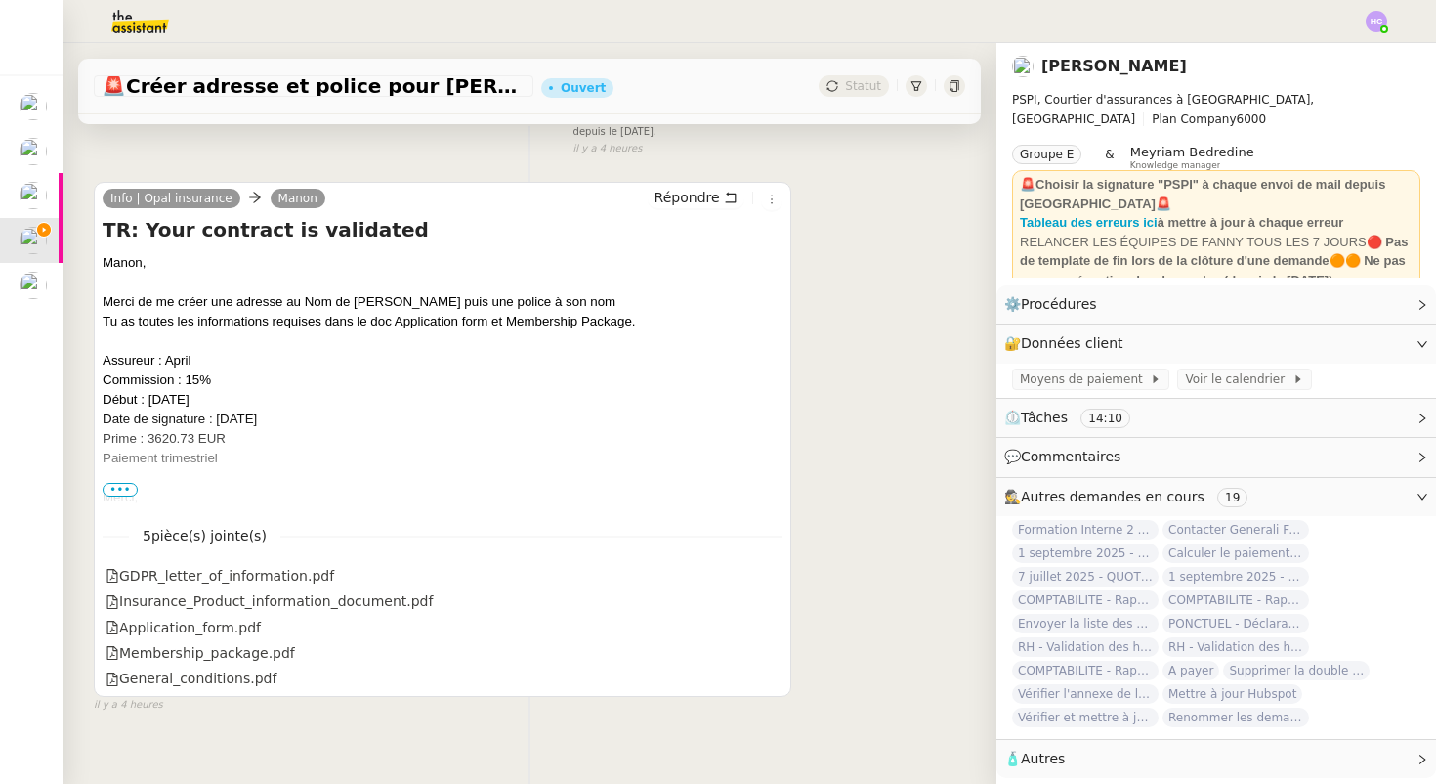
click at [130, 485] on span "•••" at bounding box center [120, 490] width 35 height 14
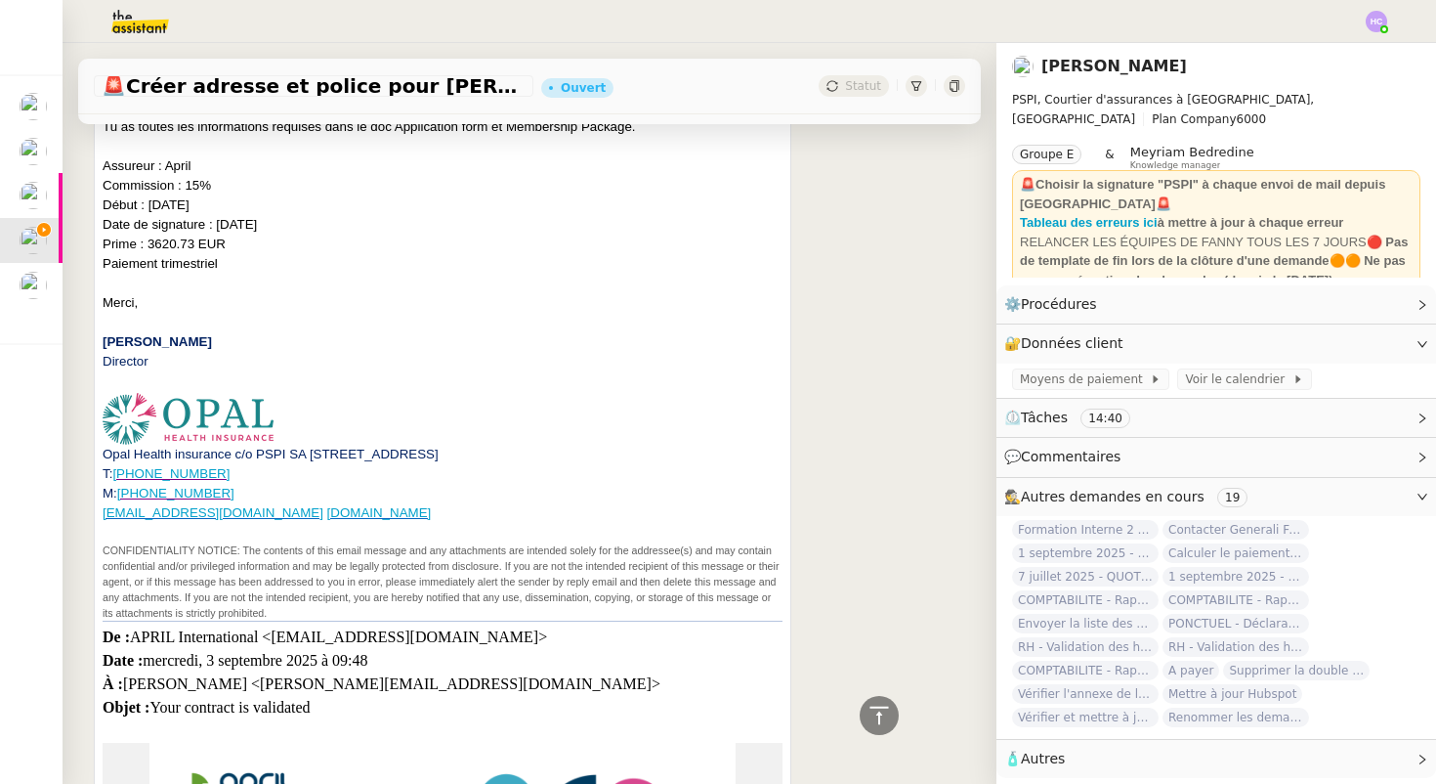
scroll to position [418, 0]
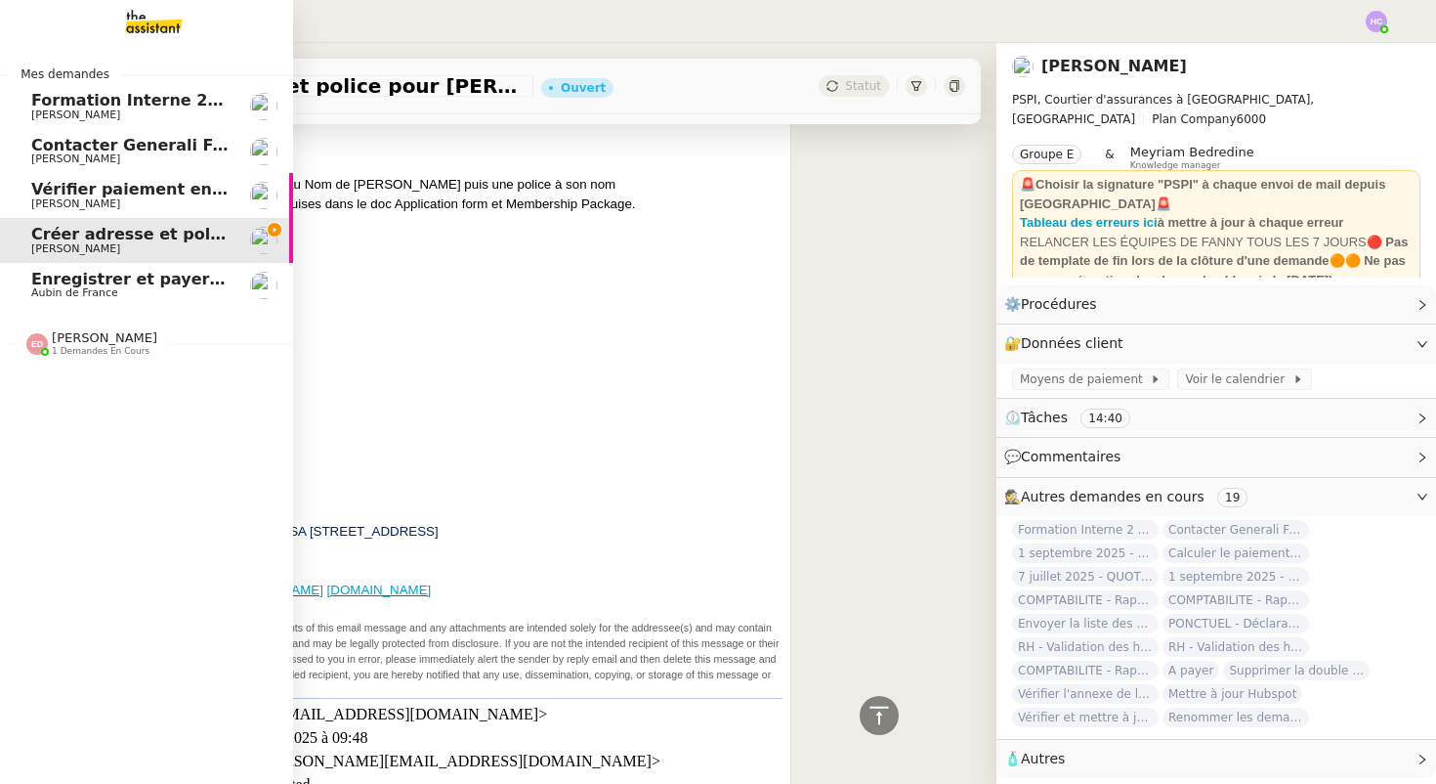
click at [100, 295] on span "Aubin de France" at bounding box center [74, 292] width 87 height 13
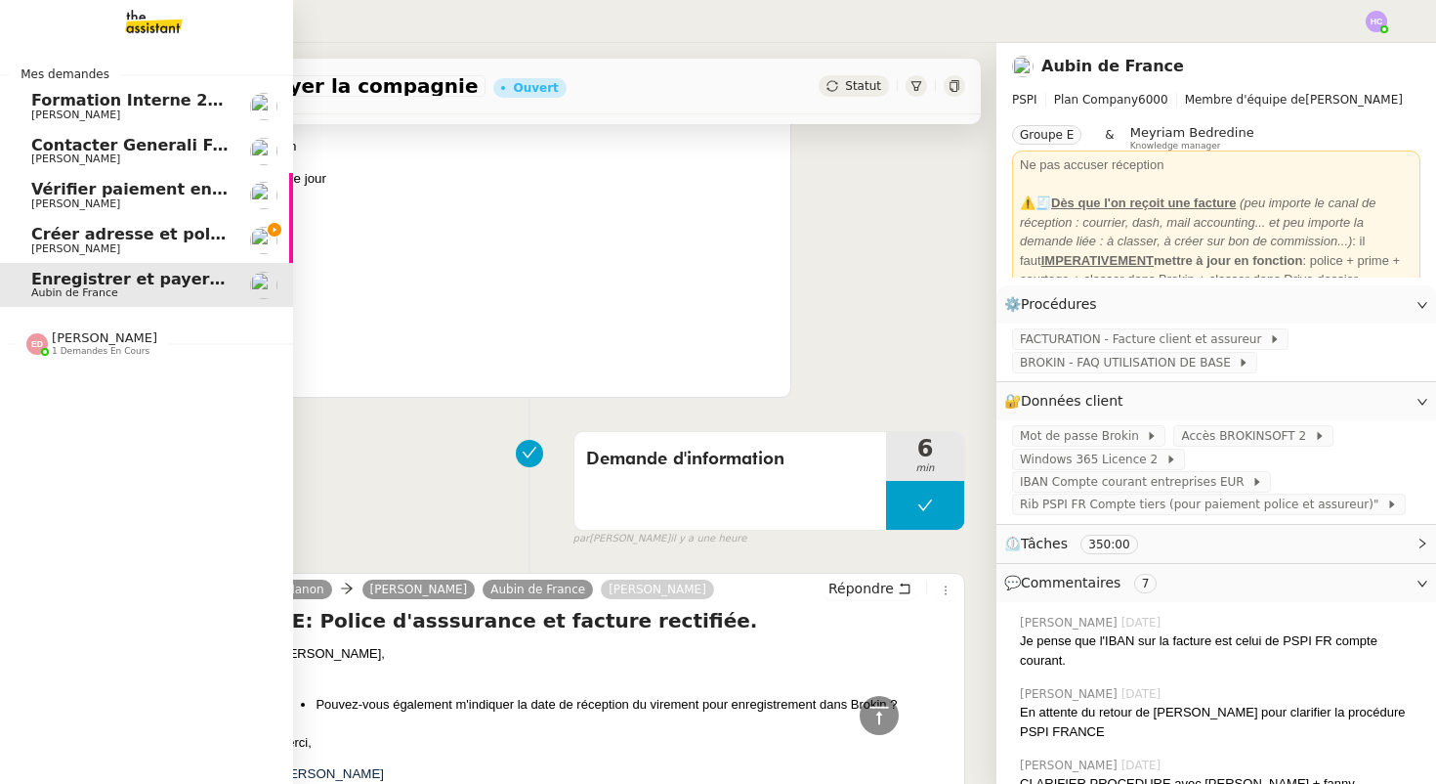
click at [101, 247] on span "[PERSON_NAME]" at bounding box center [129, 249] width 197 height 12
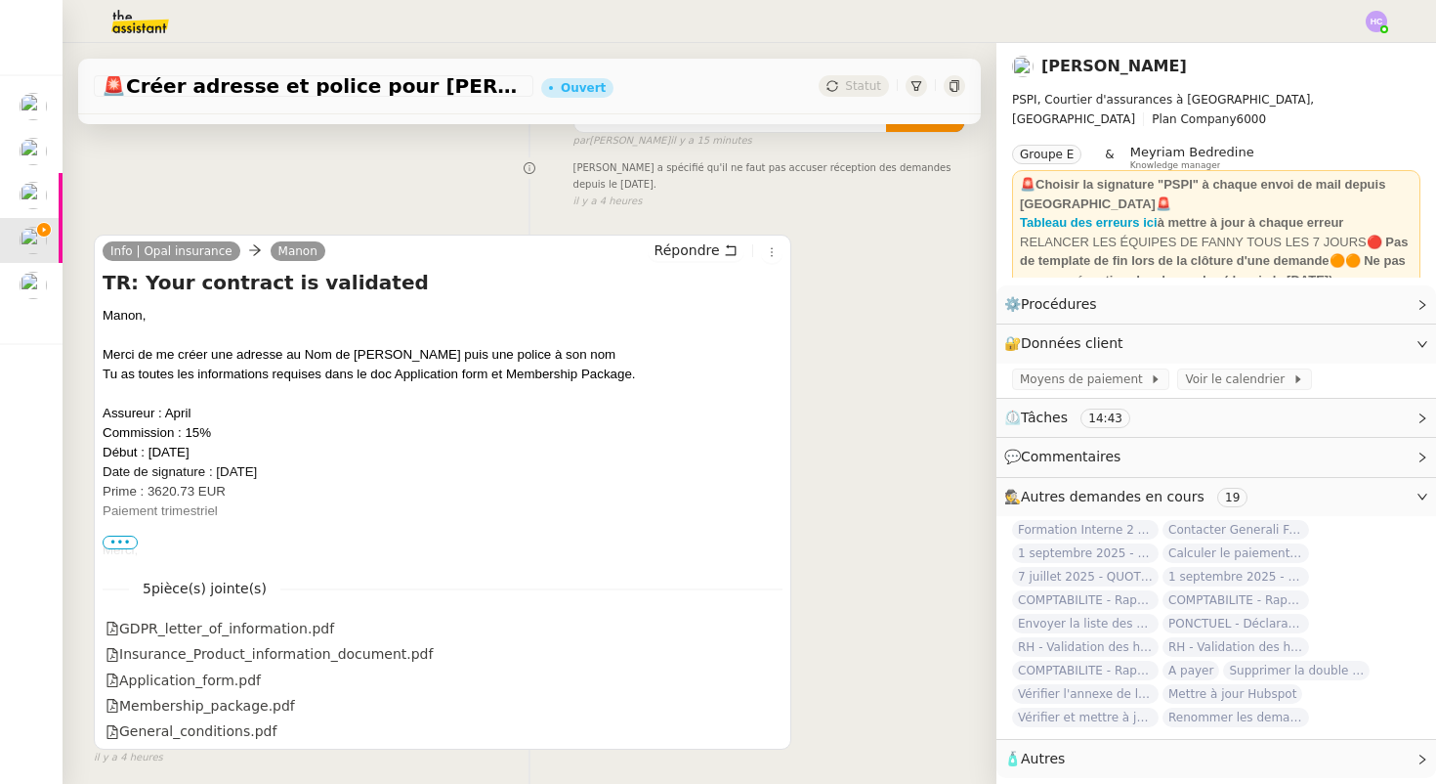
scroll to position [324, 0]
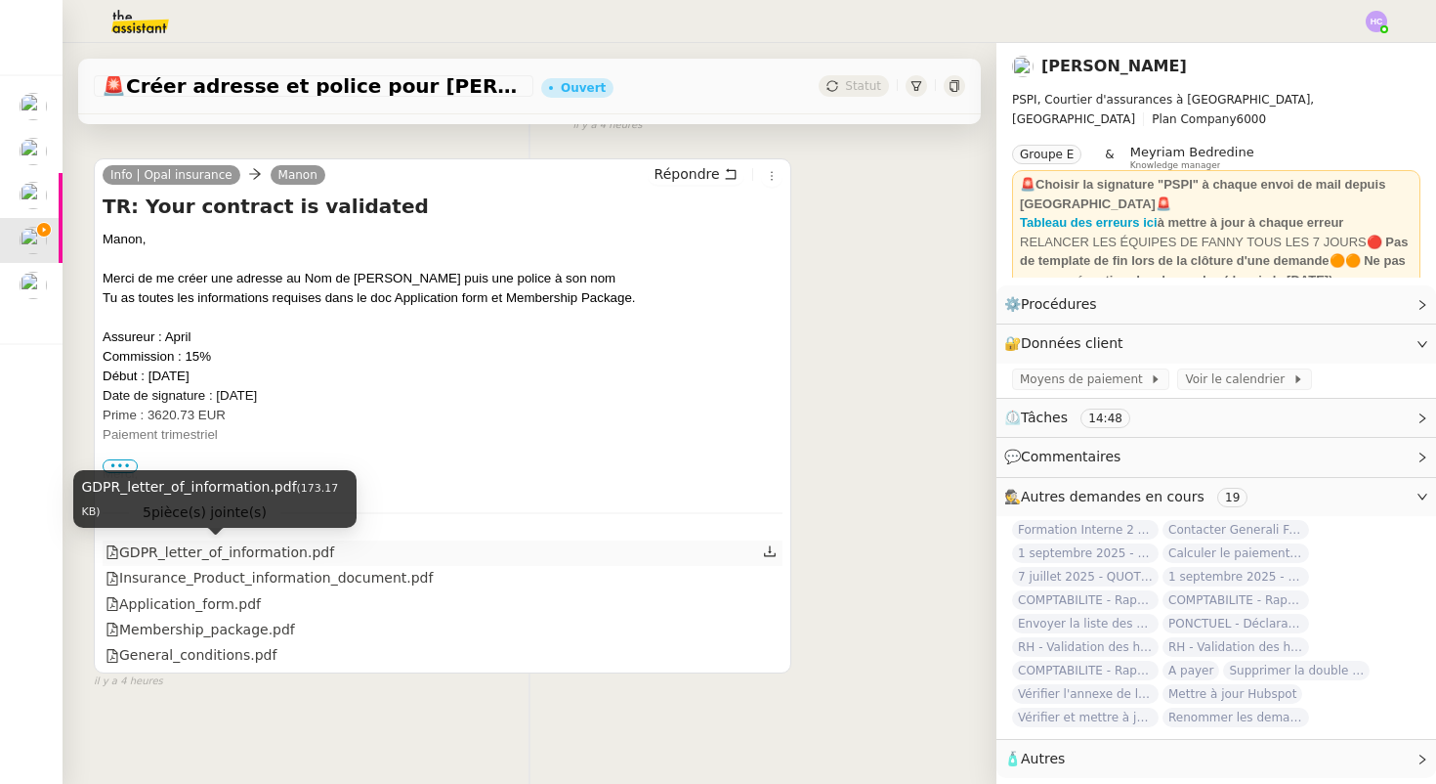
click at [220, 553] on div "GDPR_letter_of_information.pdf" at bounding box center [220, 552] width 229 height 22
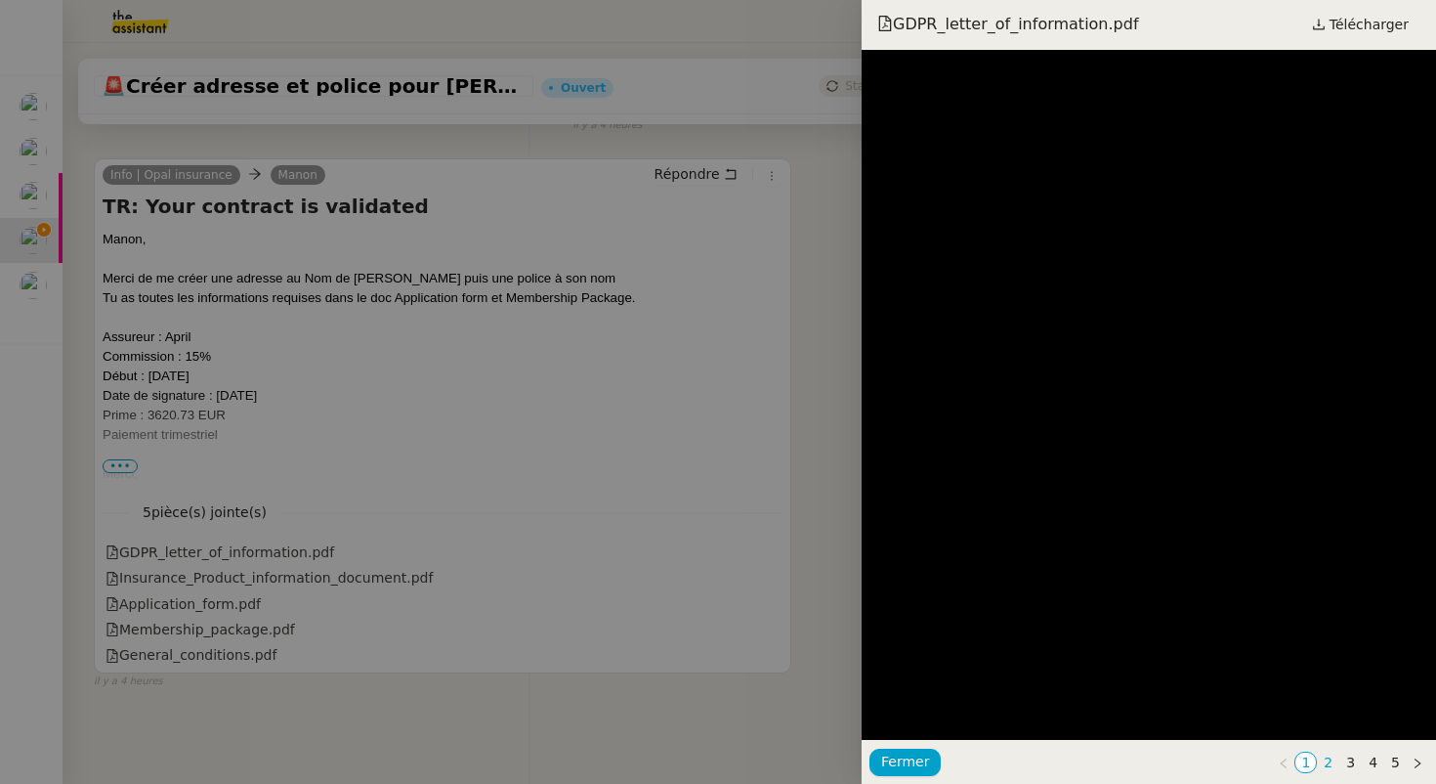
click at [1329, 760] on link "2" at bounding box center [1328, 762] width 21 height 20
click at [1351, 762] on link "3" at bounding box center [1351, 762] width 21 height 20
click at [1329, 762] on link "2" at bounding box center [1328, 762] width 21 height 20
click at [467, 585] on div at bounding box center [718, 392] width 1436 height 784
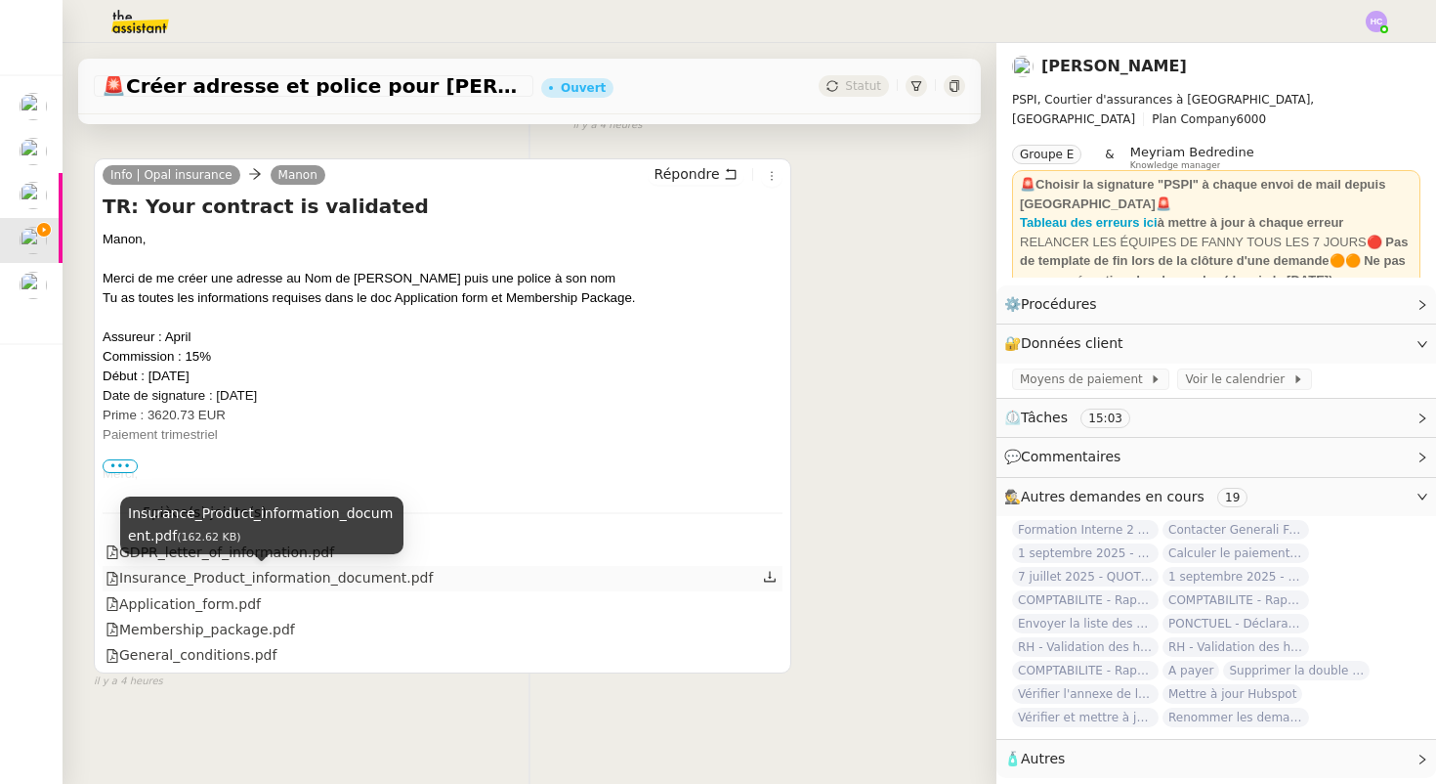
click at [377, 575] on div "Insurance_Product_information_document.pdf" at bounding box center [269, 578] width 327 height 22
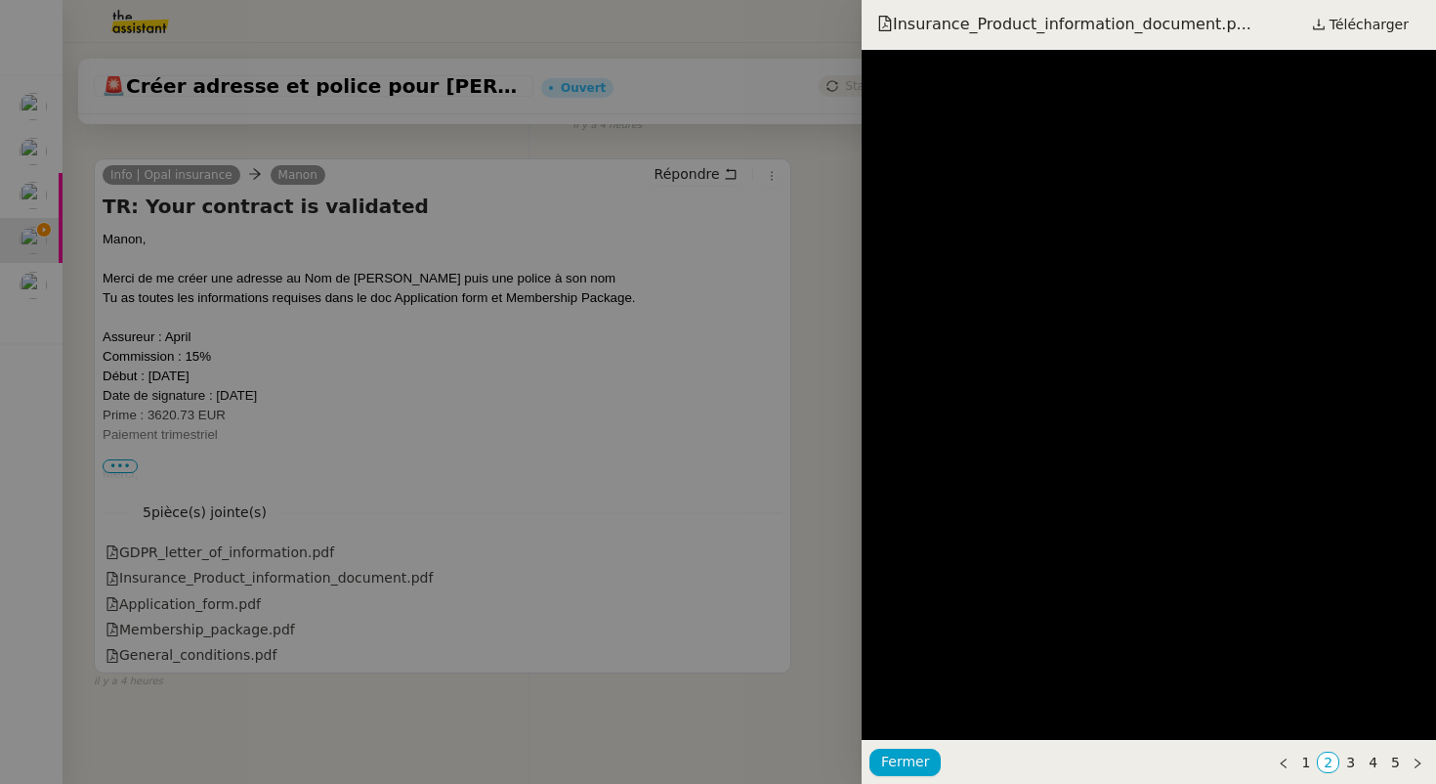
click at [382, 578] on div at bounding box center [718, 392] width 1436 height 784
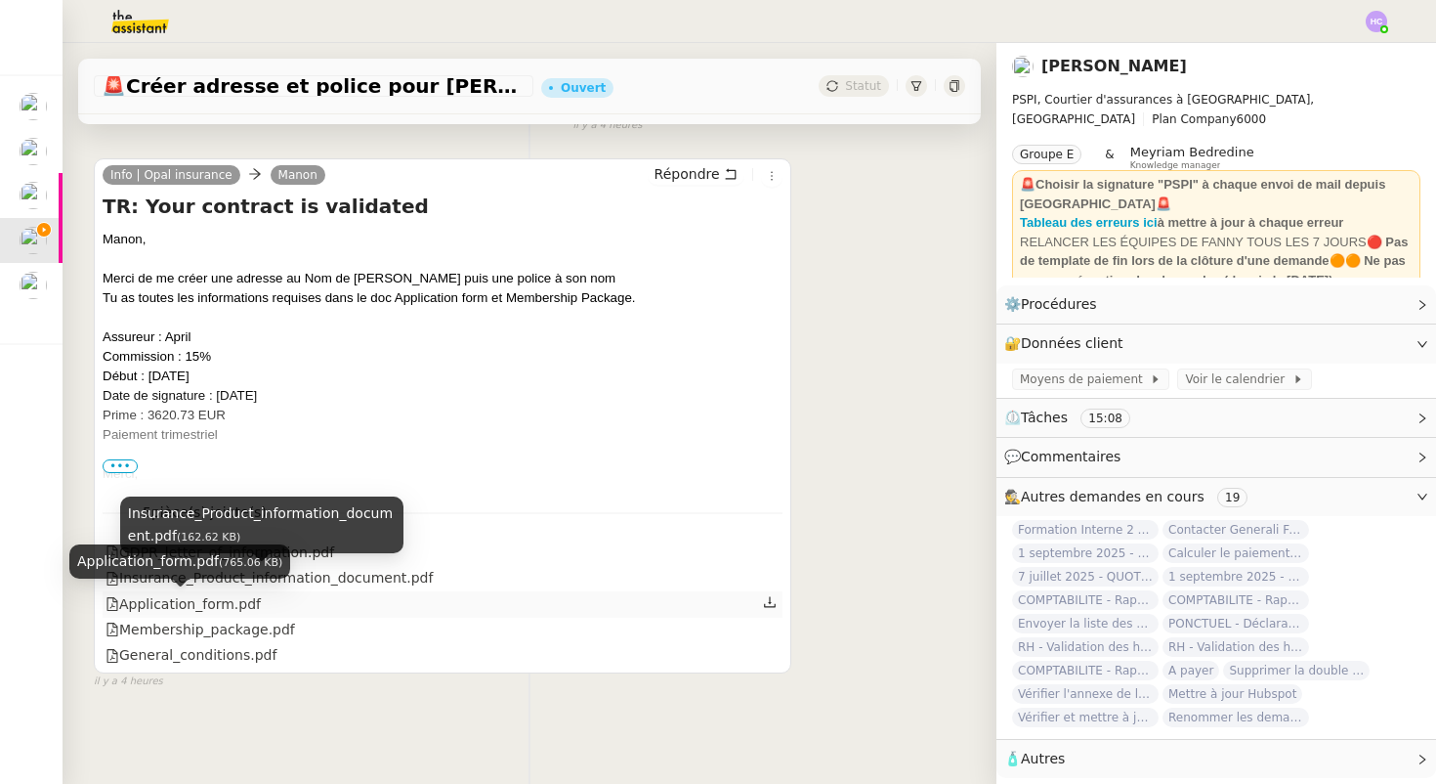
click at [162, 599] on div "Application_form.pdf" at bounding box center [183, 604] width 155 height 22
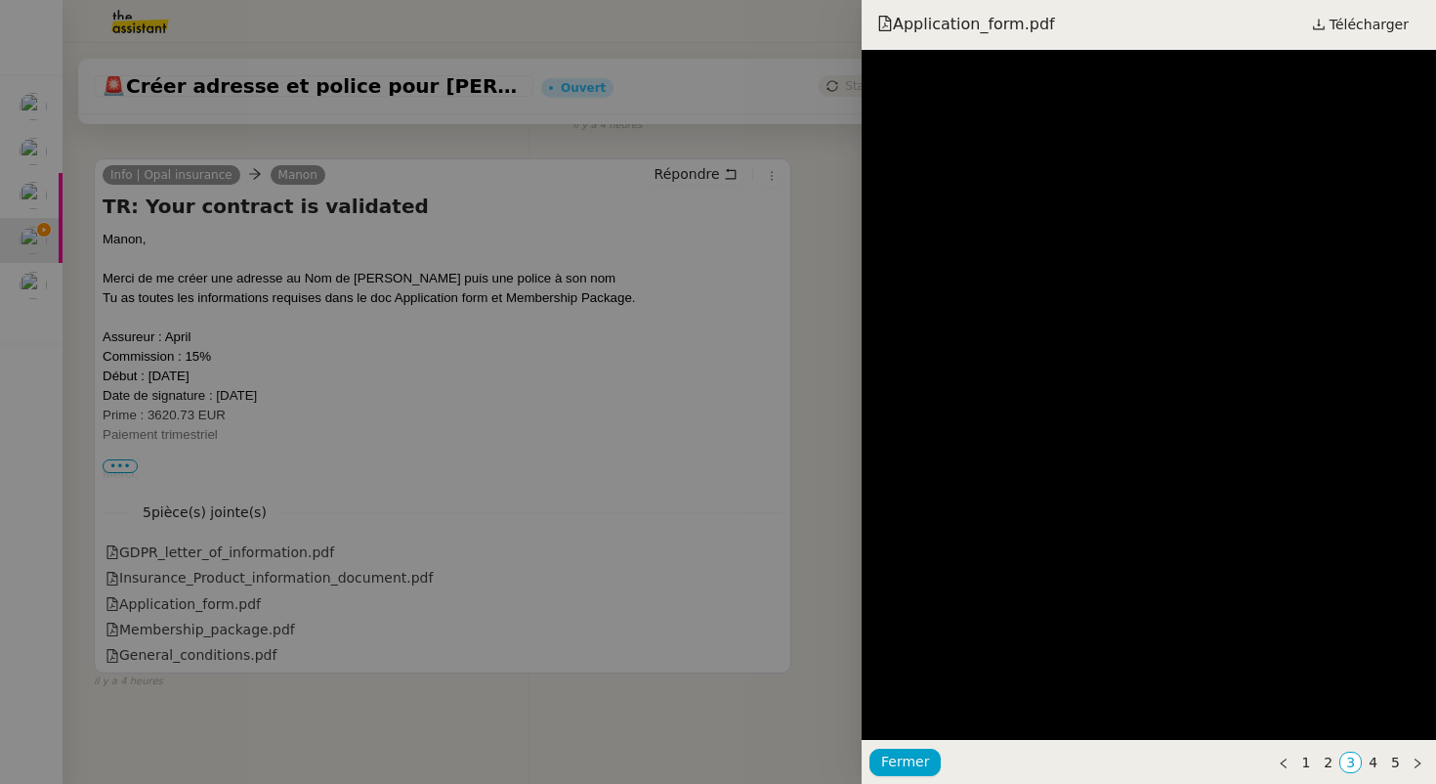
click at [284, 509] on div at bounding box center [718, 392] width 1436 height 784
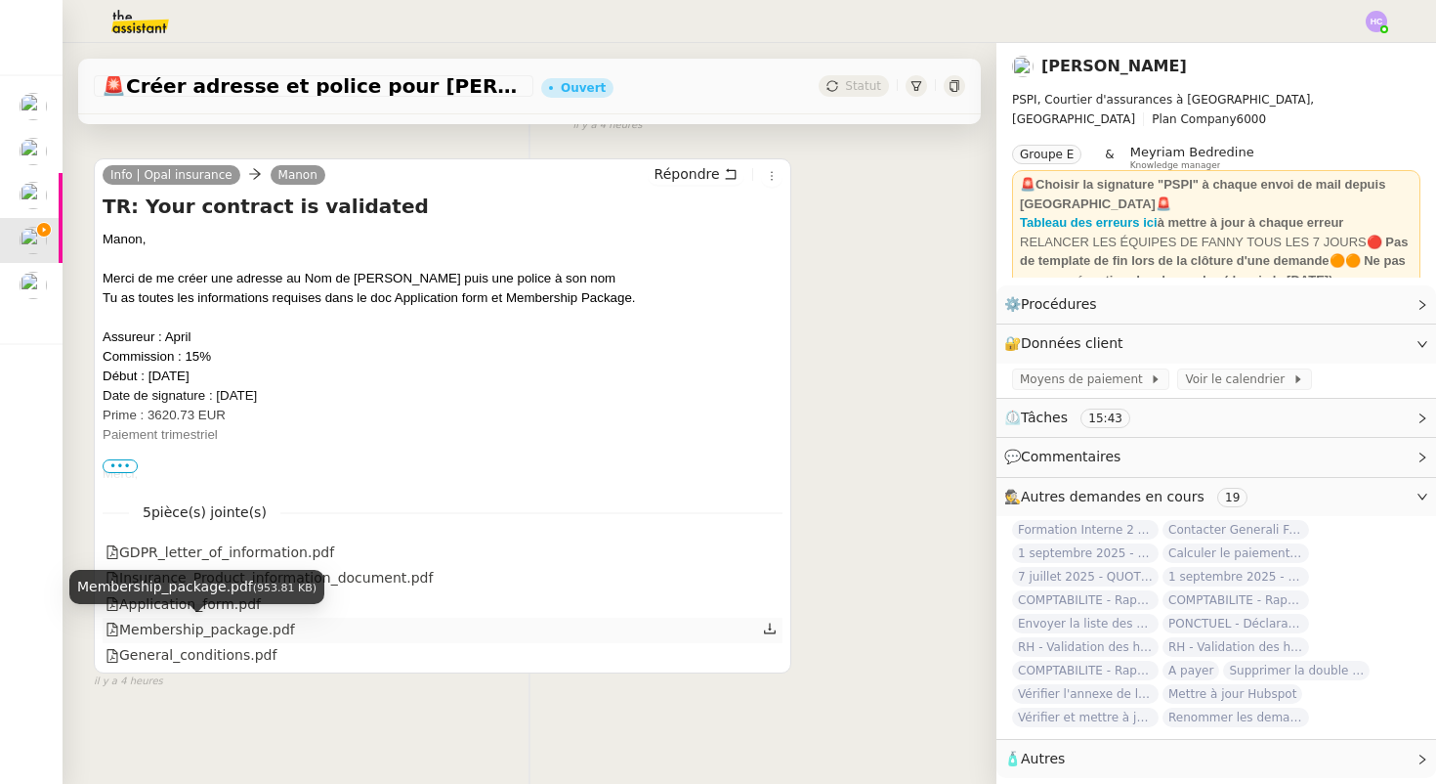
click at [213, 630] on div "Membership_package.pdf" at bounding box center [201, 629] width 190 height 22
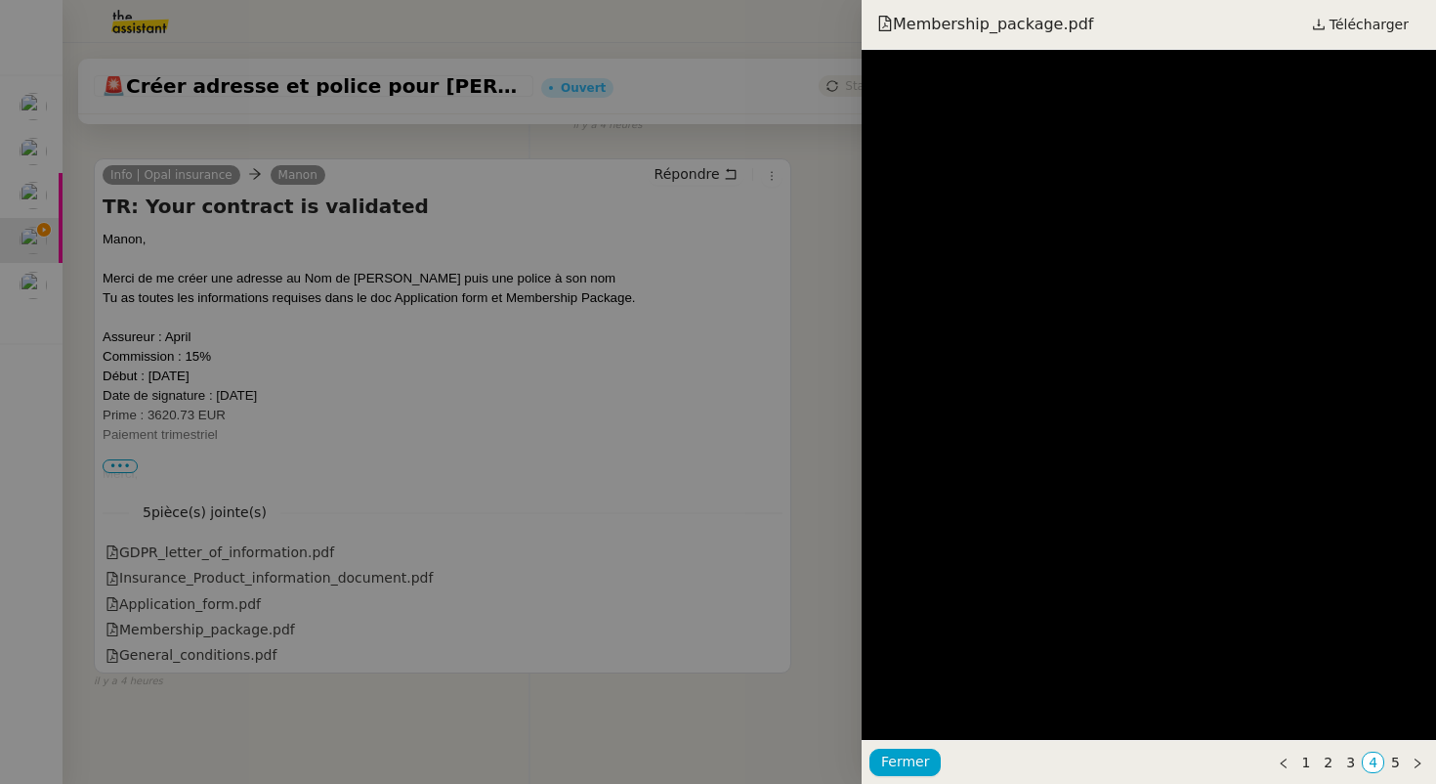
click at [675, 594] on div at bounding box center [718, 392] width 1436 height 784
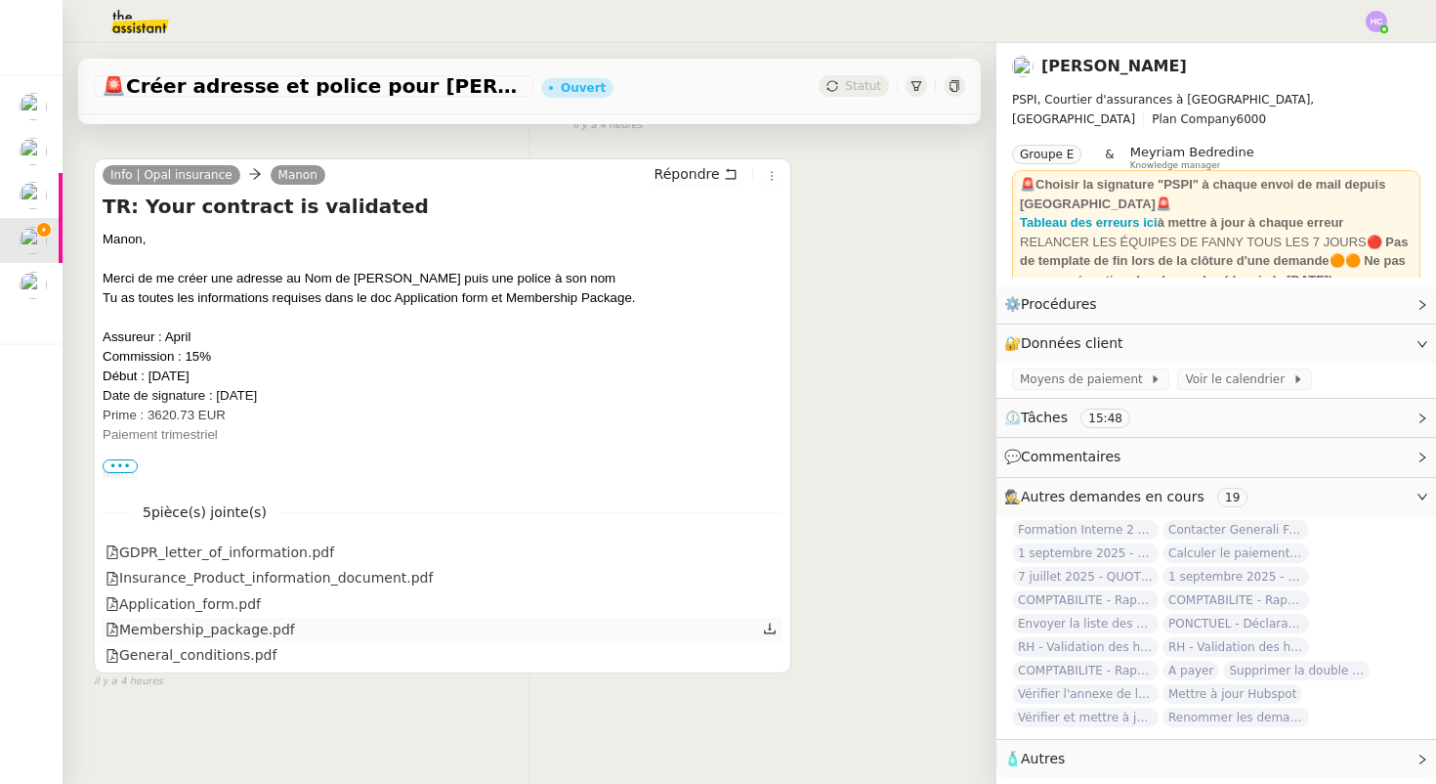
click at [767, 627] on icon at bounding box center [770, 628] width 14 height 14
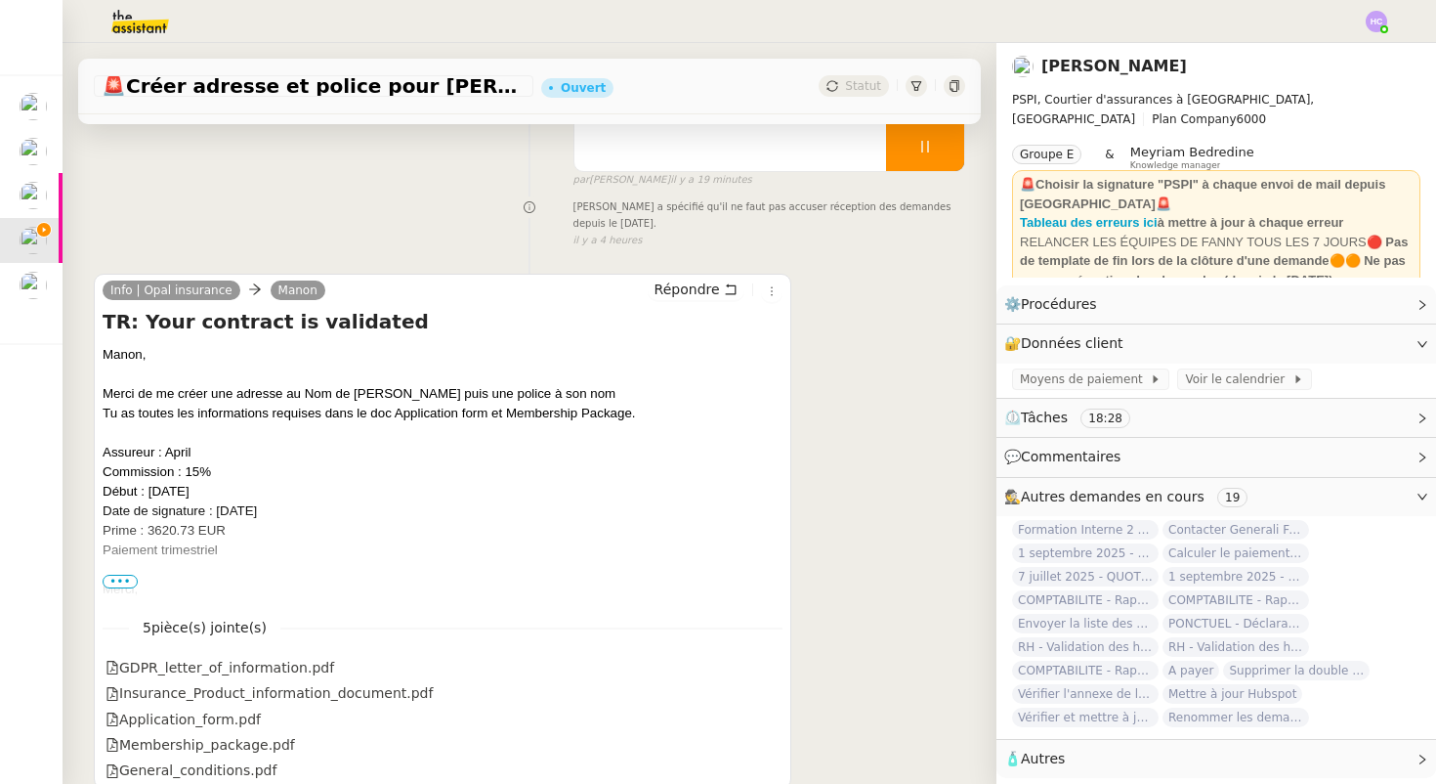
scroll to position [248, 0]
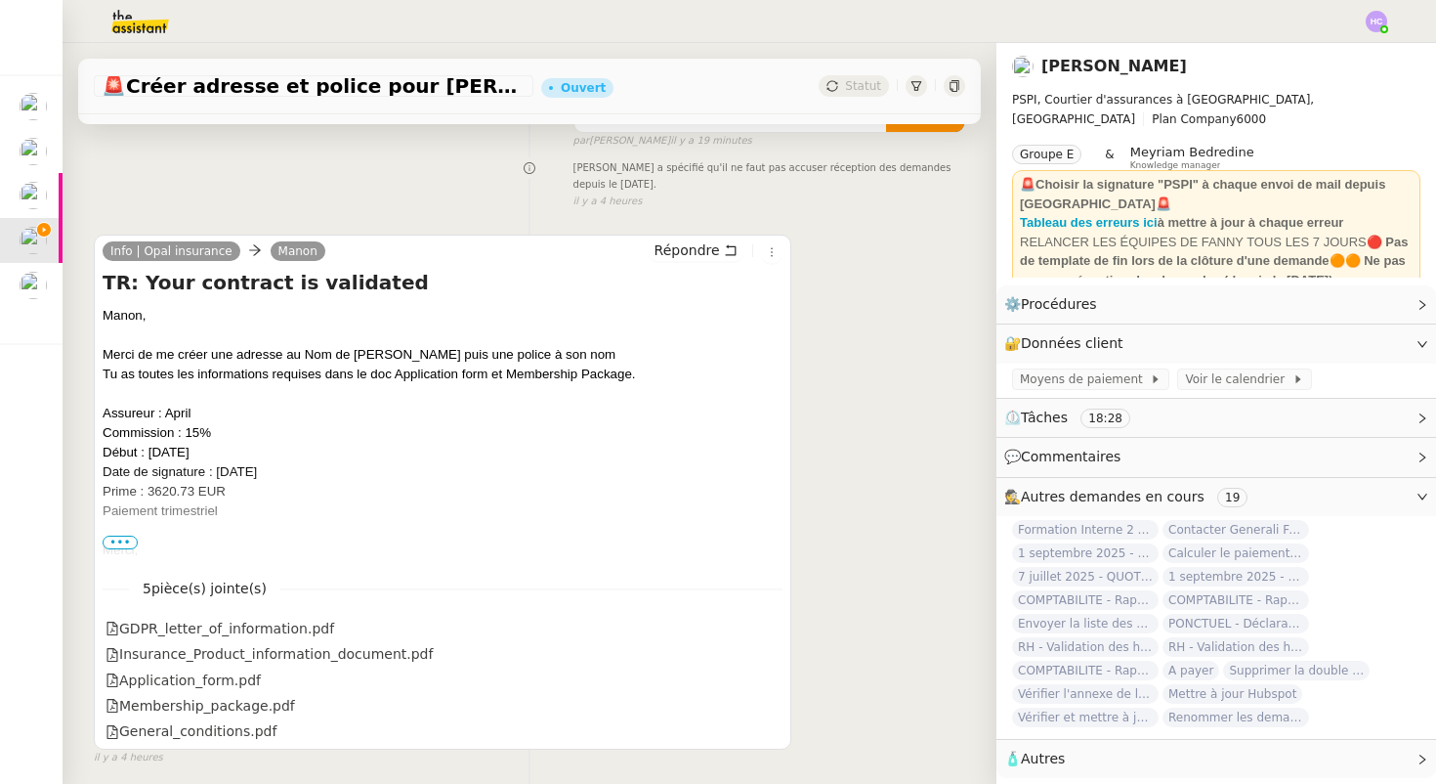
click at [110, 544] on span "•••" at bounding box center [120, 542] width 35 height 14
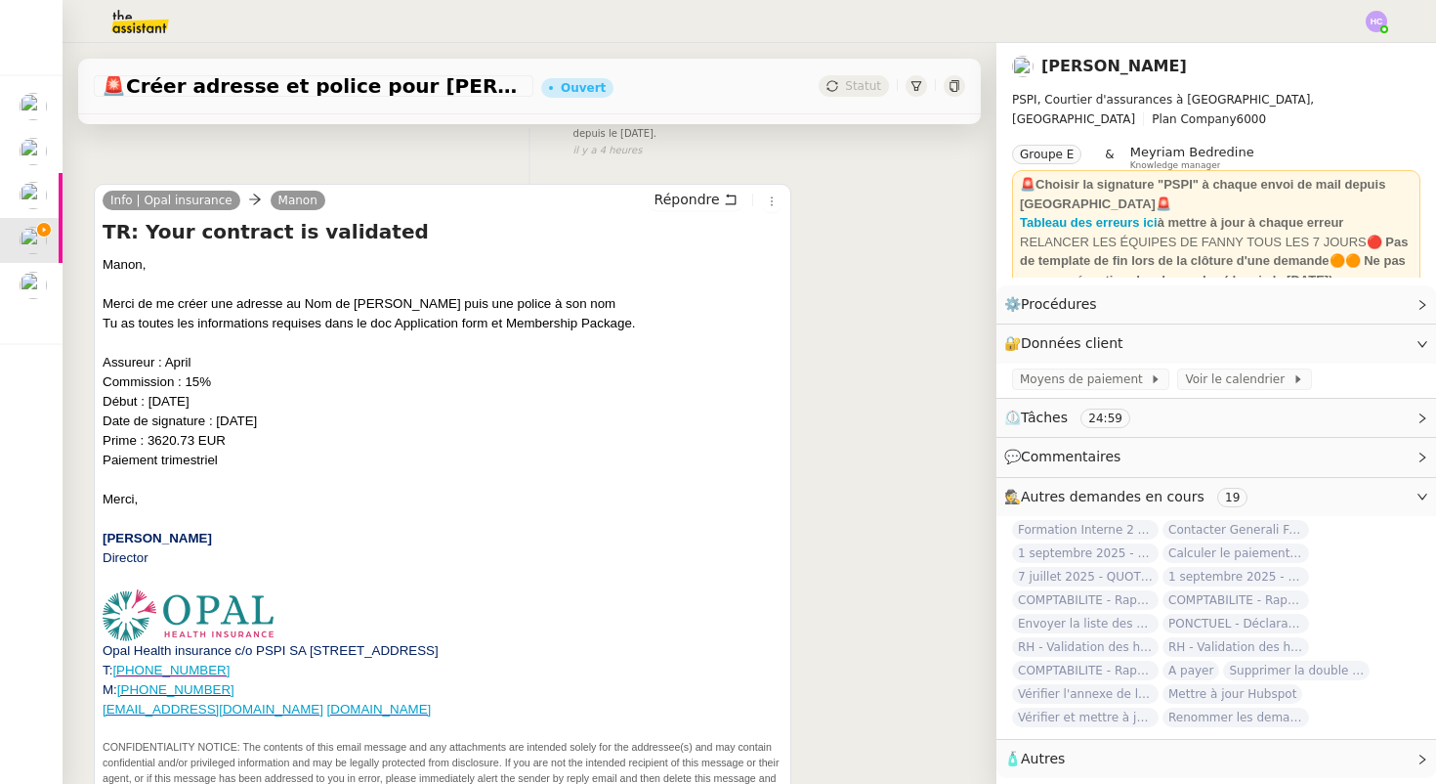
scroll to position [0, 0]
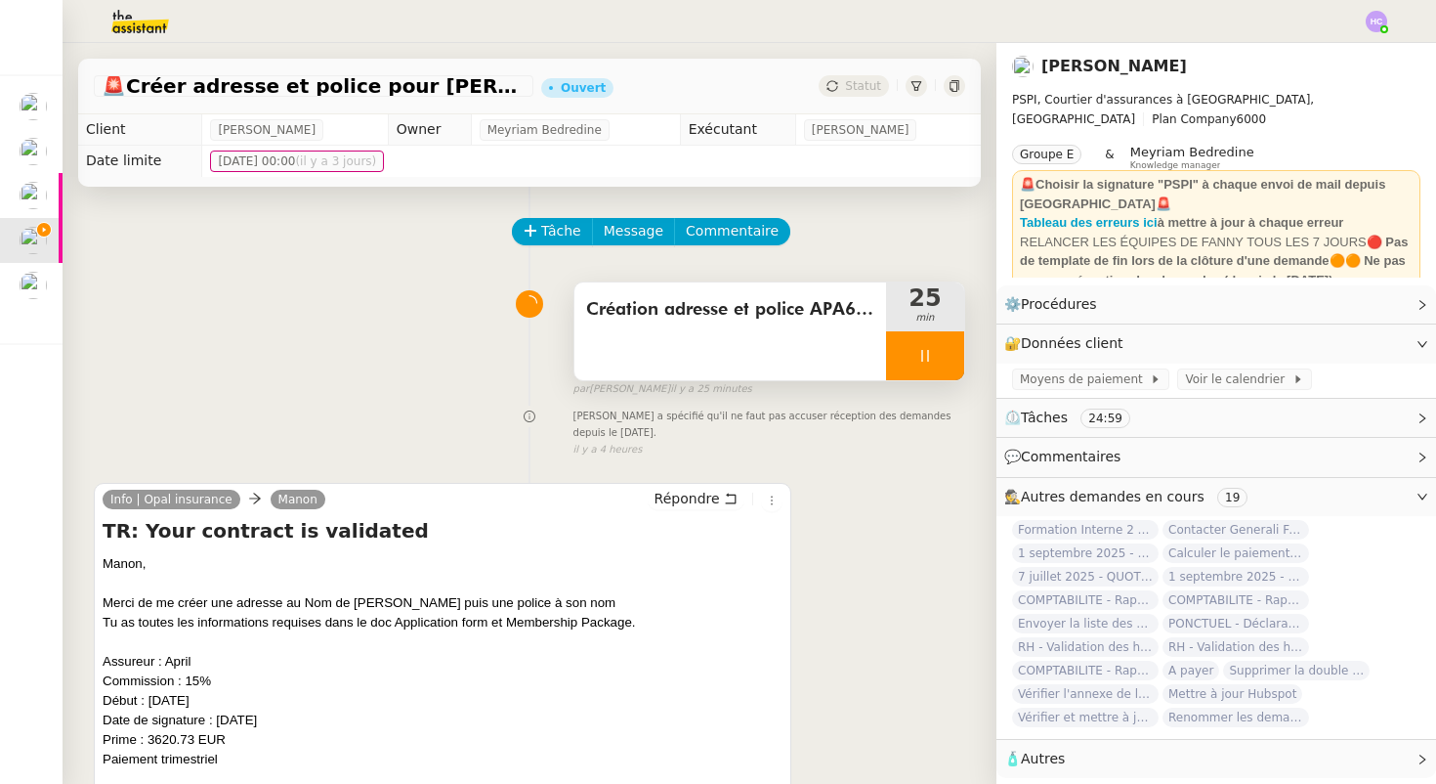
click at [920, 365] on div at bounding box center [925, 355] width 78 height 49
click at [937, 360] on icon at bounding box center [945, 356] width 16 height 16
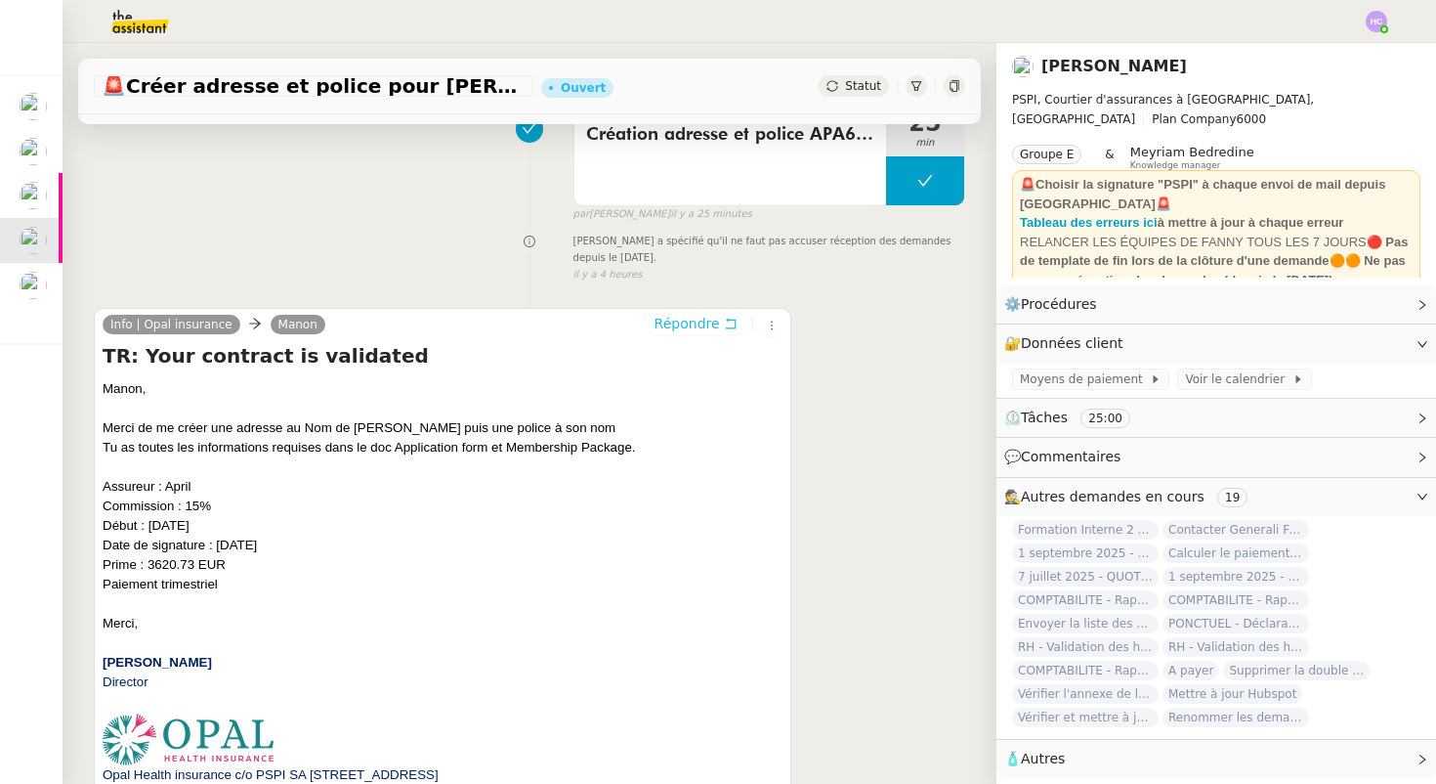
scroll to position [181, 0]
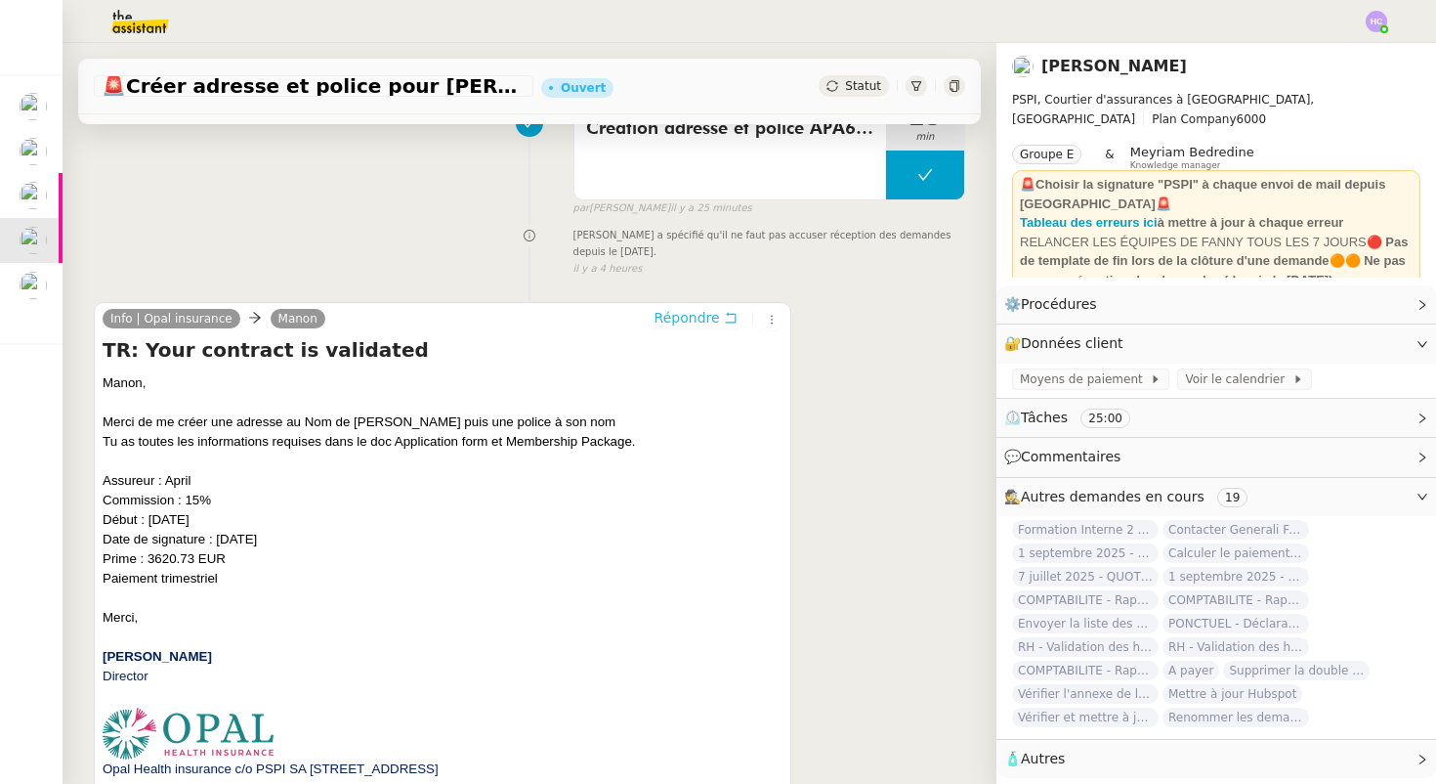
click at [683, 315] on span "Répondre" at bounding box center [687, 318] width 65 height 20
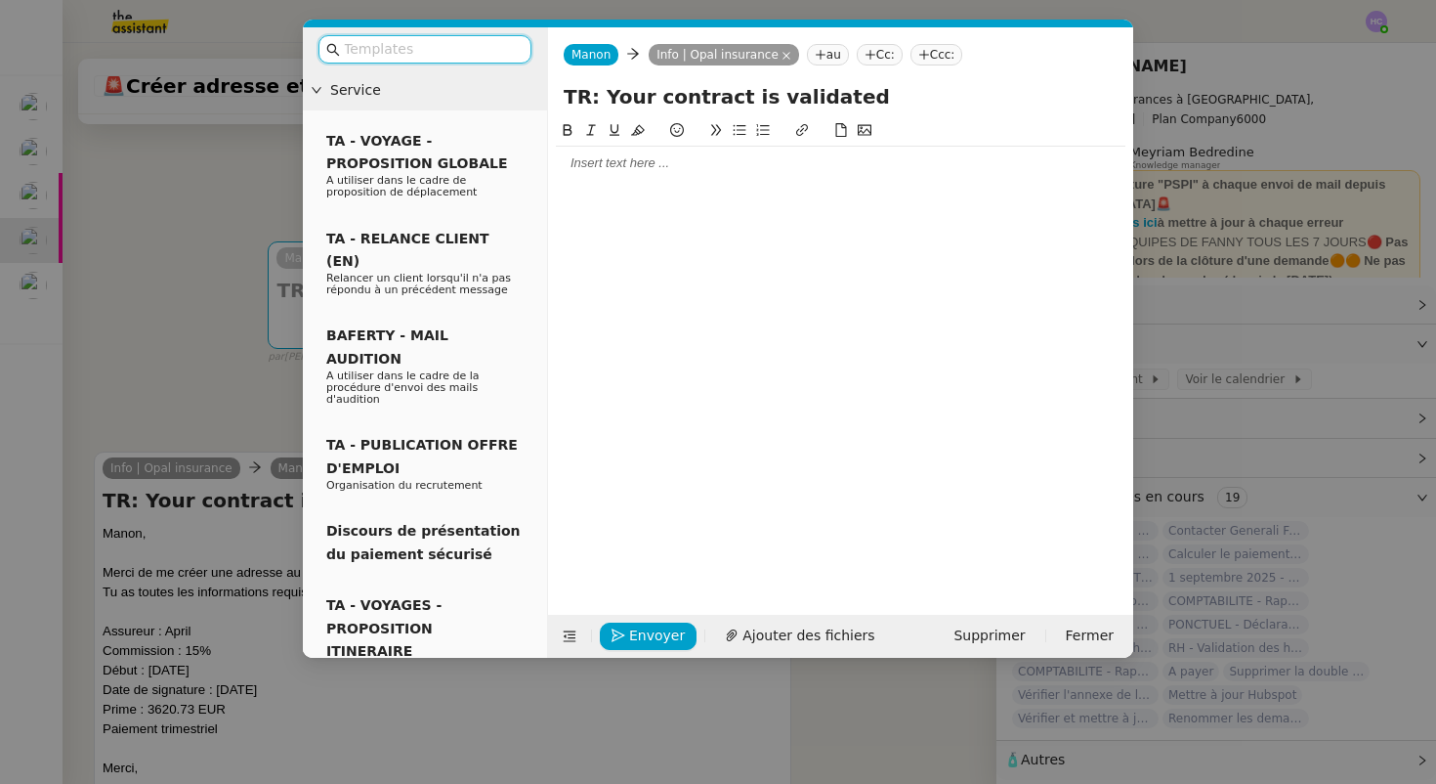
click at [646, 175] on div at bounding box center [841, 163] width 570 height 33
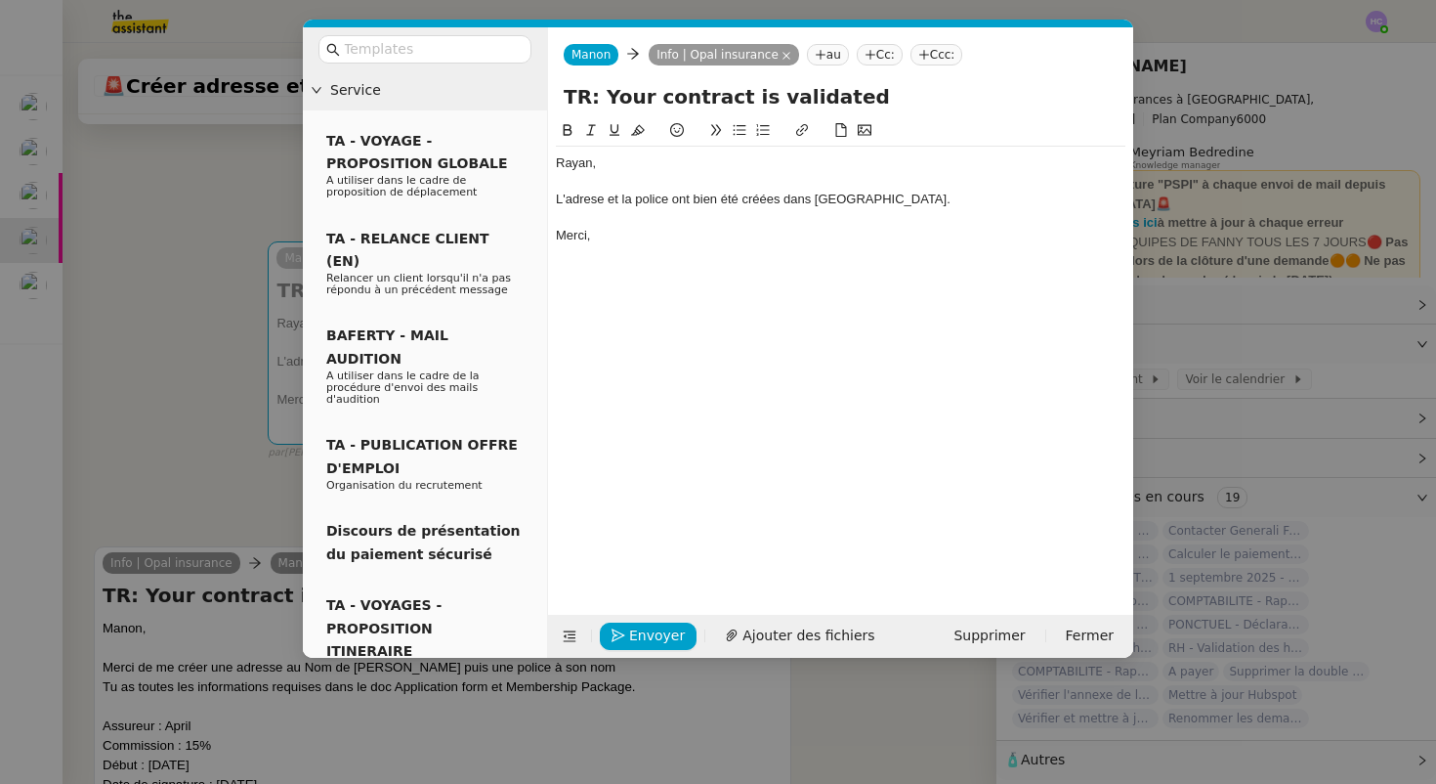
click at [579, 199] on div "L'adrese et la police ont bien été créées dans [GEOGRAPHIC_DATA]." at bounding box center [841, 200] width 570 height 18
click at [0, 0] on lt-span "adresse" at bounding box center [0, 0] width 0 height 0
click at [603, 233] on div "Merci," at bounding box center [841, 236] width 570 height 18
click at [627, 630] on button "Envoyer" at bounding box center [648, 635] width 97 height 27
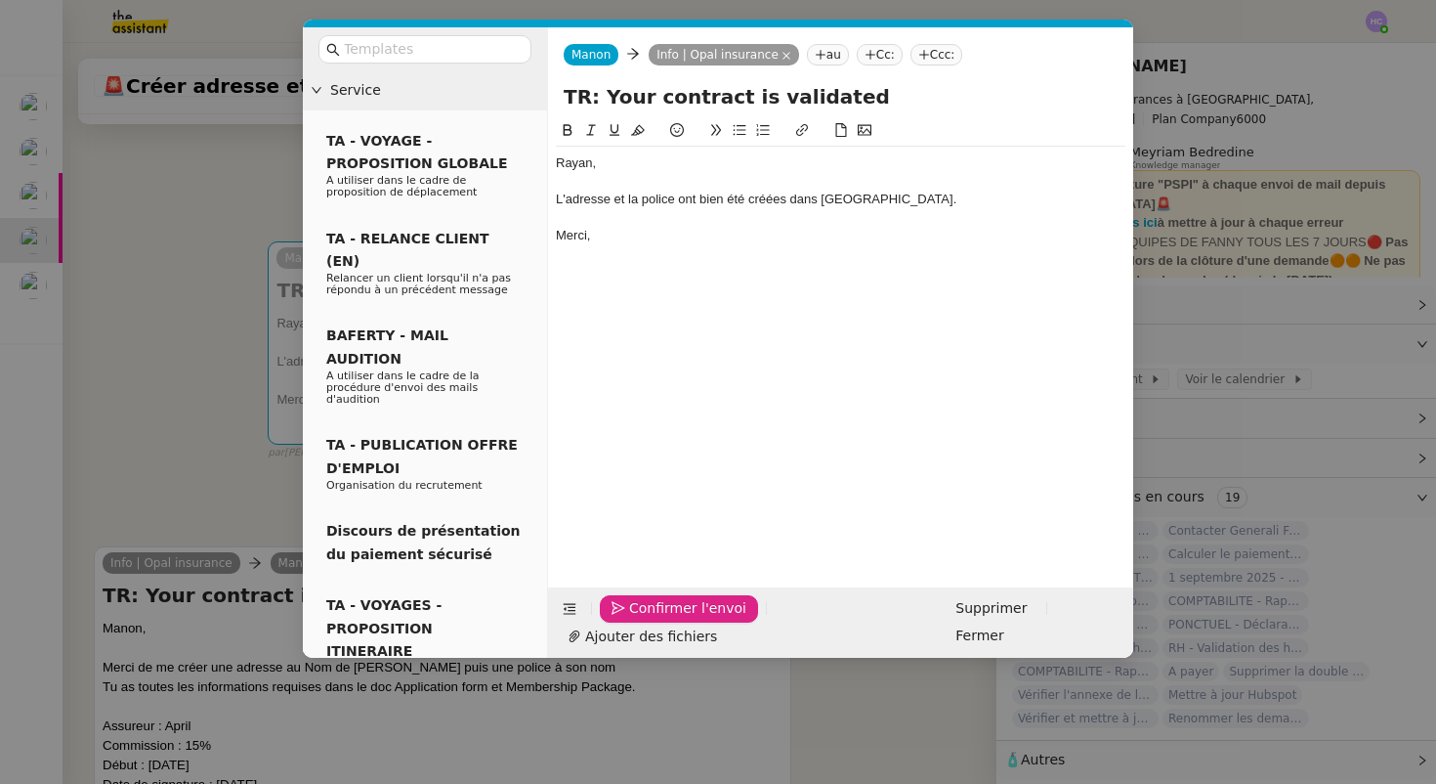
drag, startPoint x: 627, startPoint y: 630, endPoint x: 680, endPoint y: 465, distance: 173.3
click at [680, 465] on form "[PERSON_NAME] Info | Opal insurance au Cc: Ccc: TR: Your contract is validated …" at bounding box center [840, 342] width 586 height 630
click at [197, 470] on nz-modal-container "Service TA - VOYAGE - PROPOSITION GLOBALE A utiliser dans le cadre de propositi…" at bounding box center [718, 392] width 1436 height 784
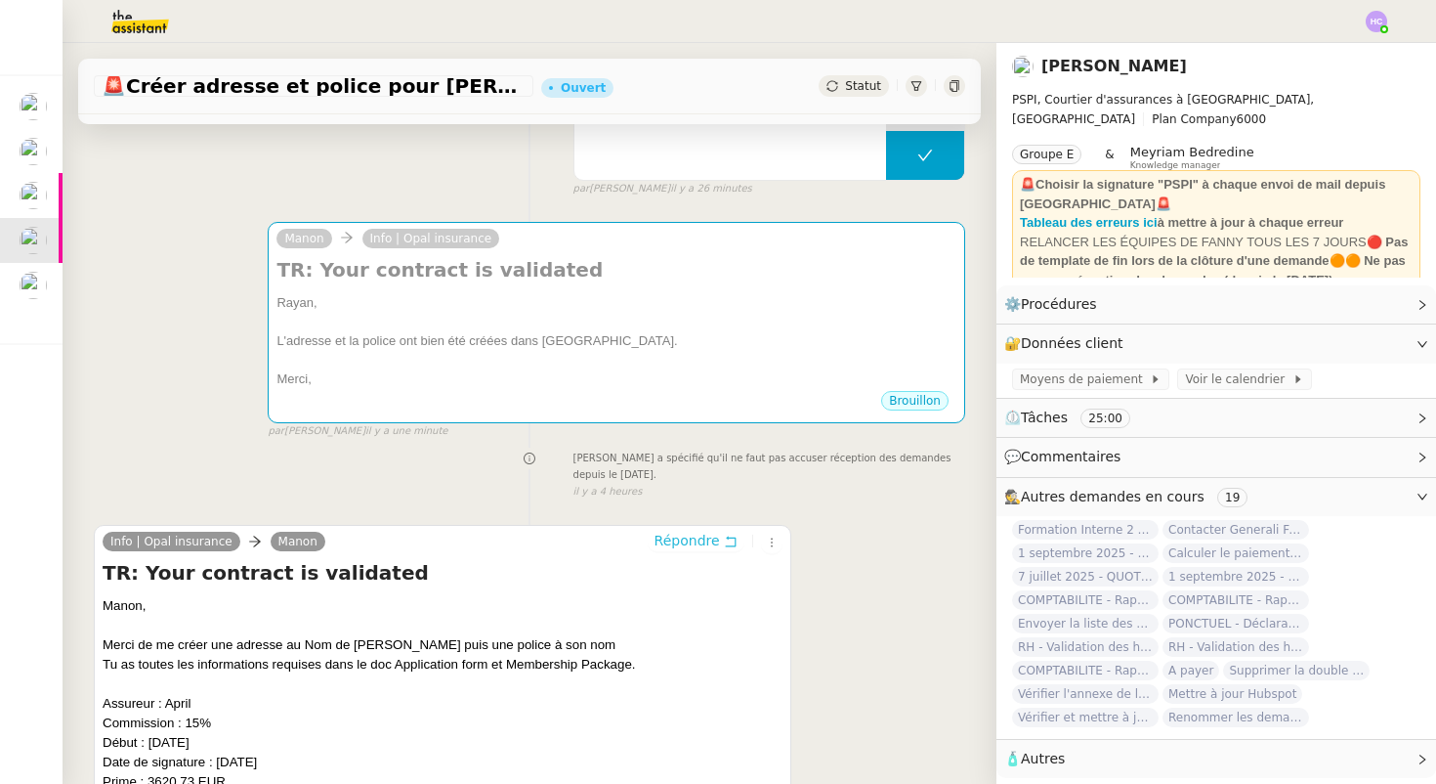
scroll to position [310, 0]
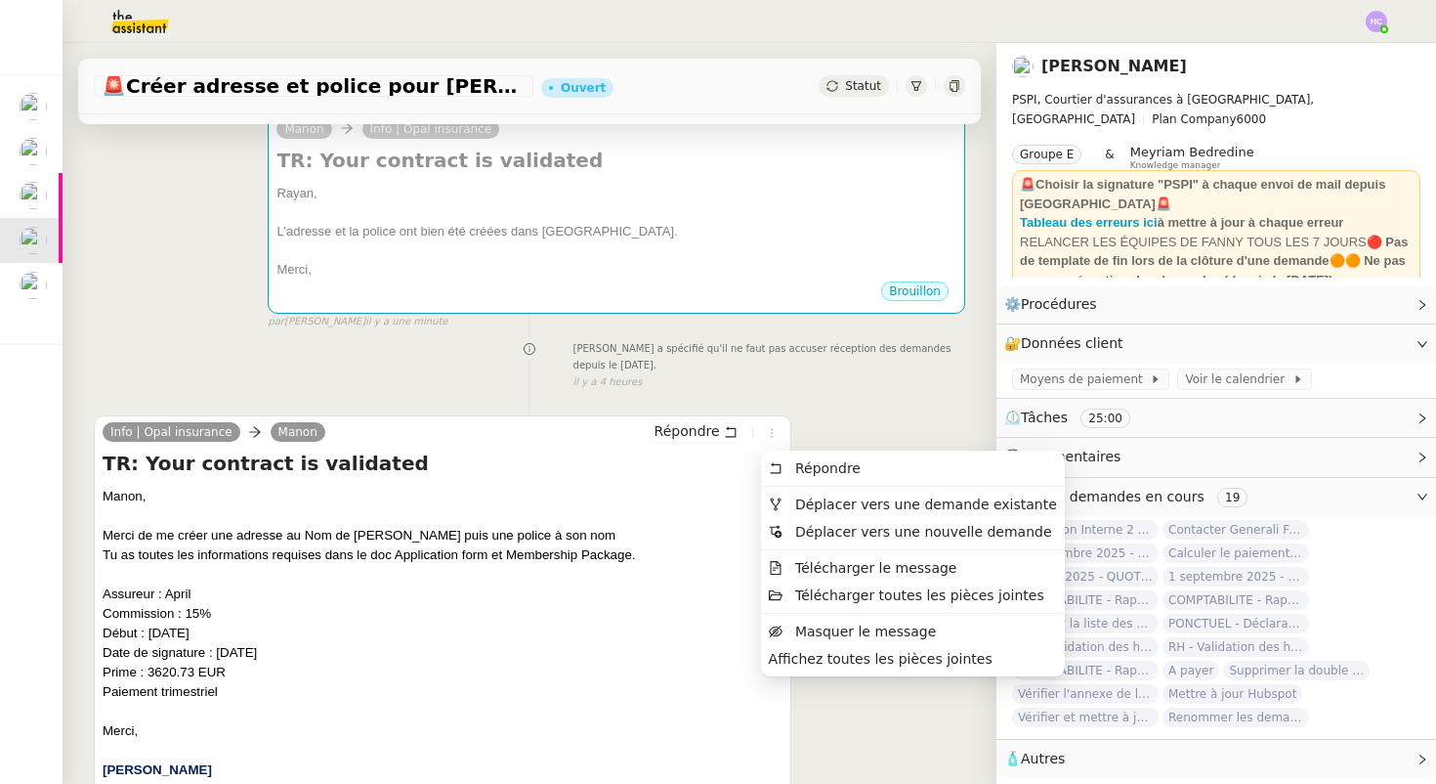
click at [768, 434] on icon at bounding box center [772, 433] width 12 height 12
click at [819, 598] on span "Télécharger toutes les pièces jointes" at bounding box center [919, 595] width 249 height 16
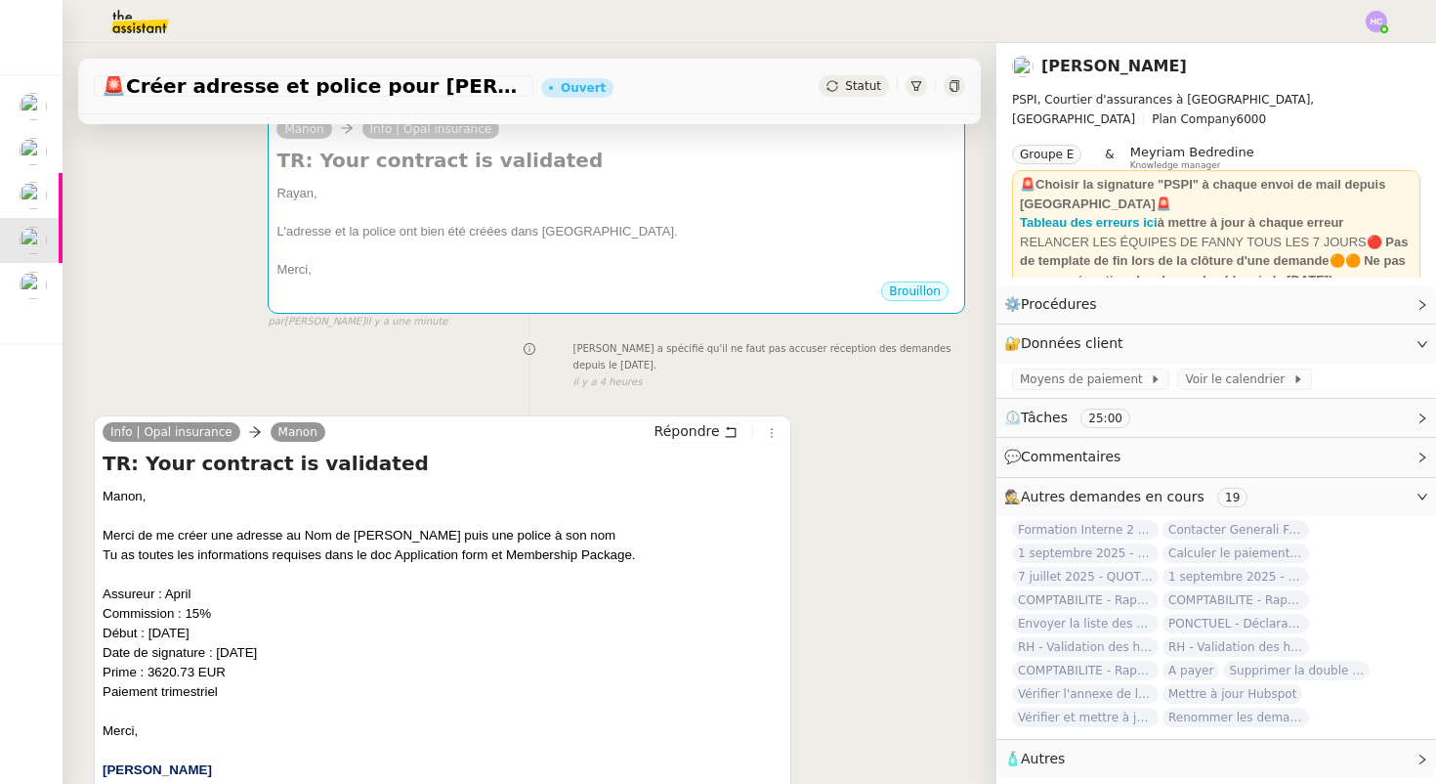
scroll to position [0, 0]
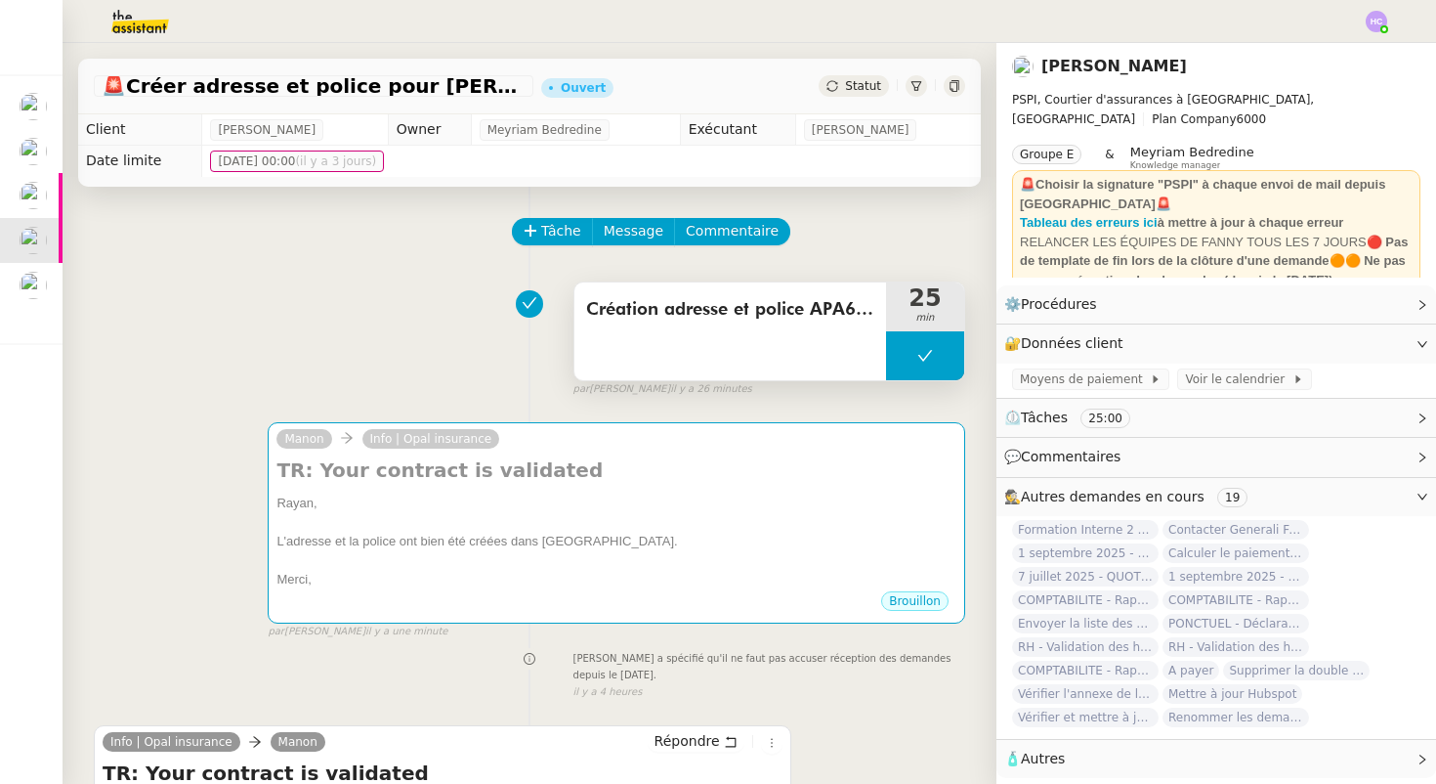
click at [925, 349] on icon at bounding box center [925, 356] width 16 height 16
click at [907, 351] on icon at bounding box center [906, 356] width 16 height 16
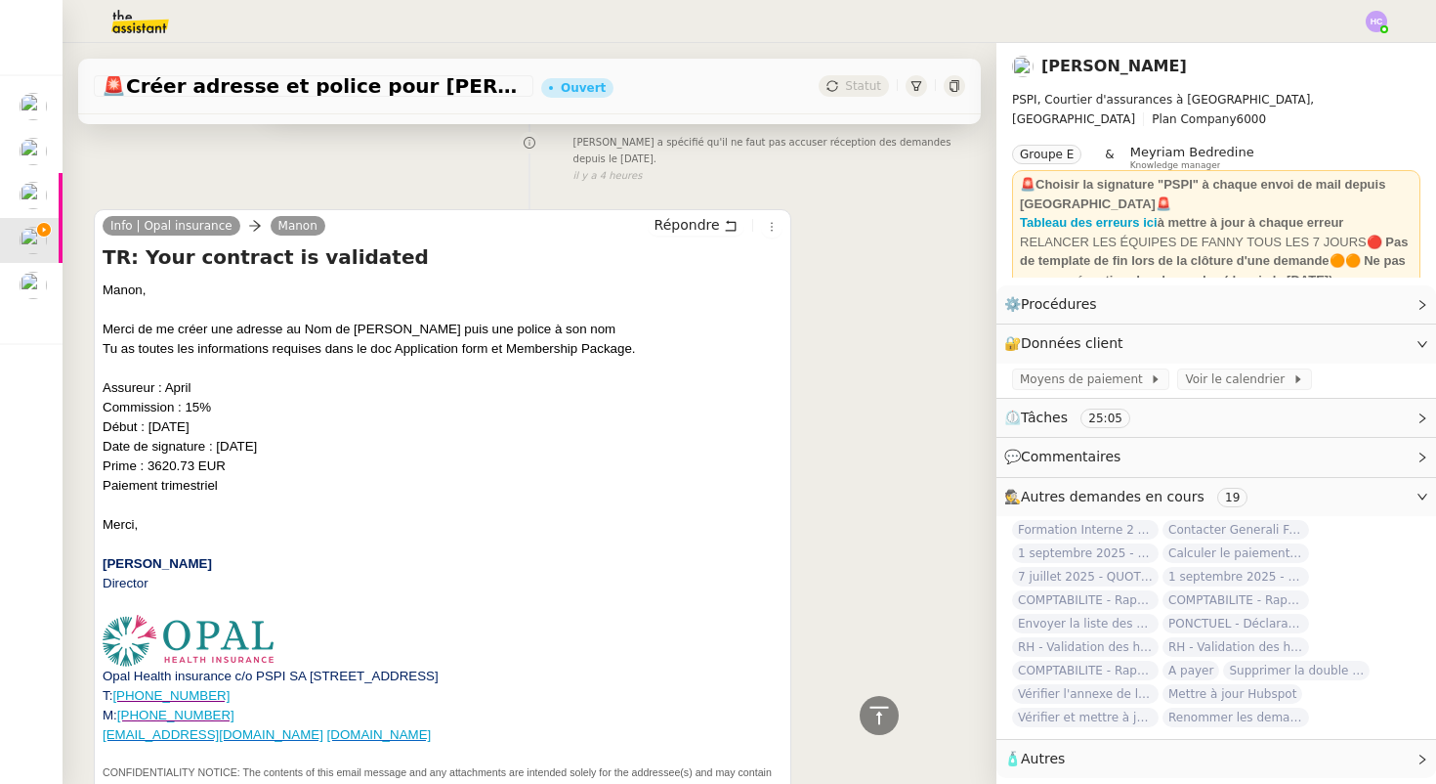
scroll to position [554, 0]
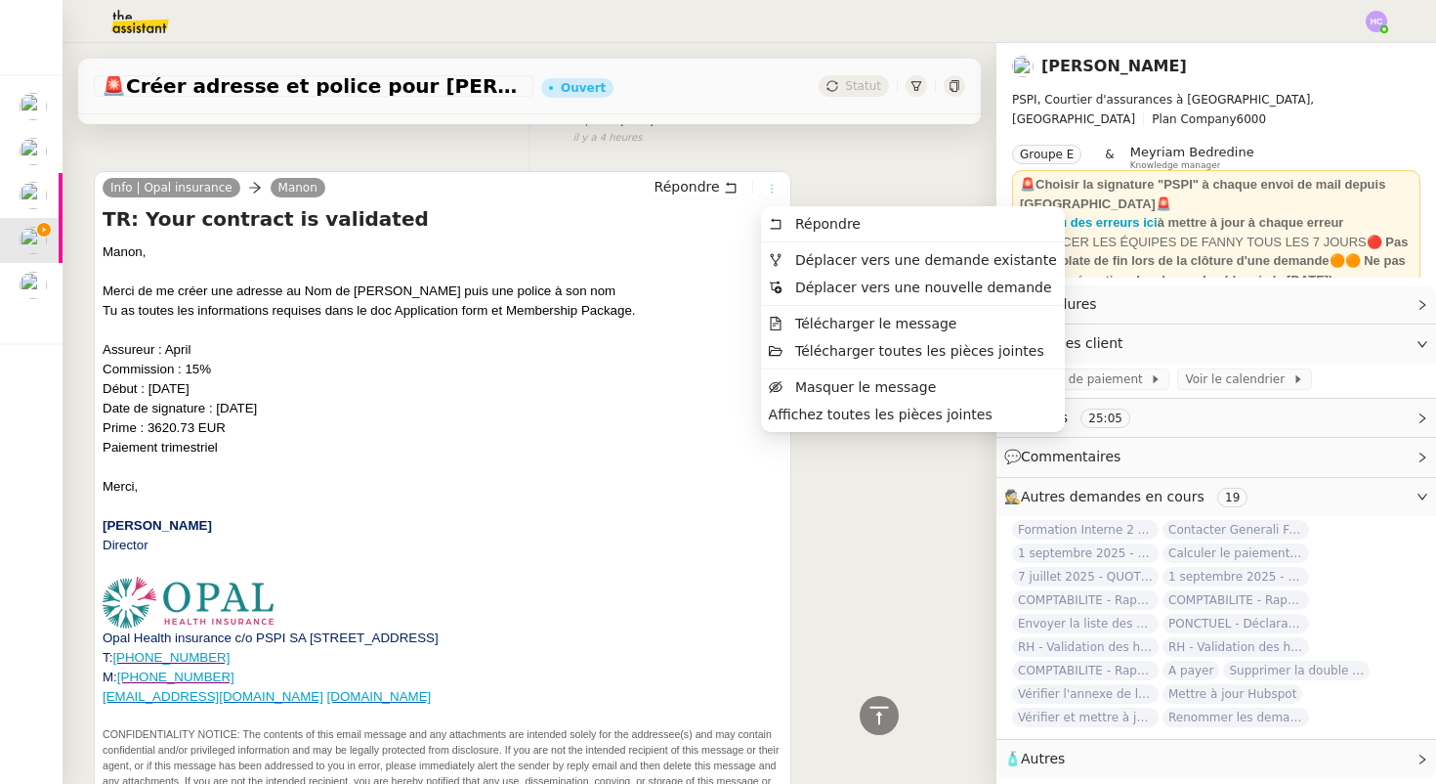
click at [771, 190] on icon at bounding box center [772, 189] width 2 height 9
click at [814, 326] on span "Télécharger le message" at bounding box center [876, 324] width 162 height 16
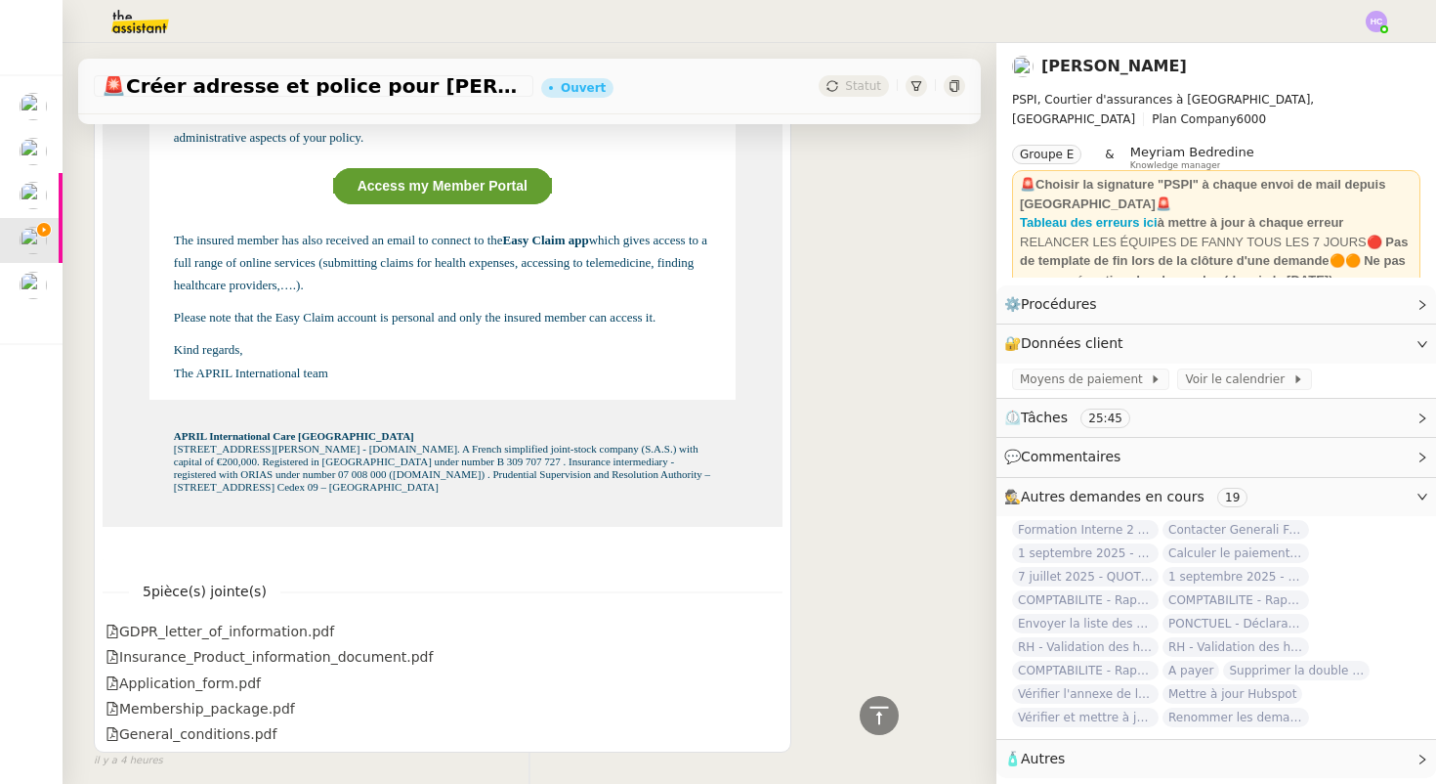
scroll to position [1921, 0]
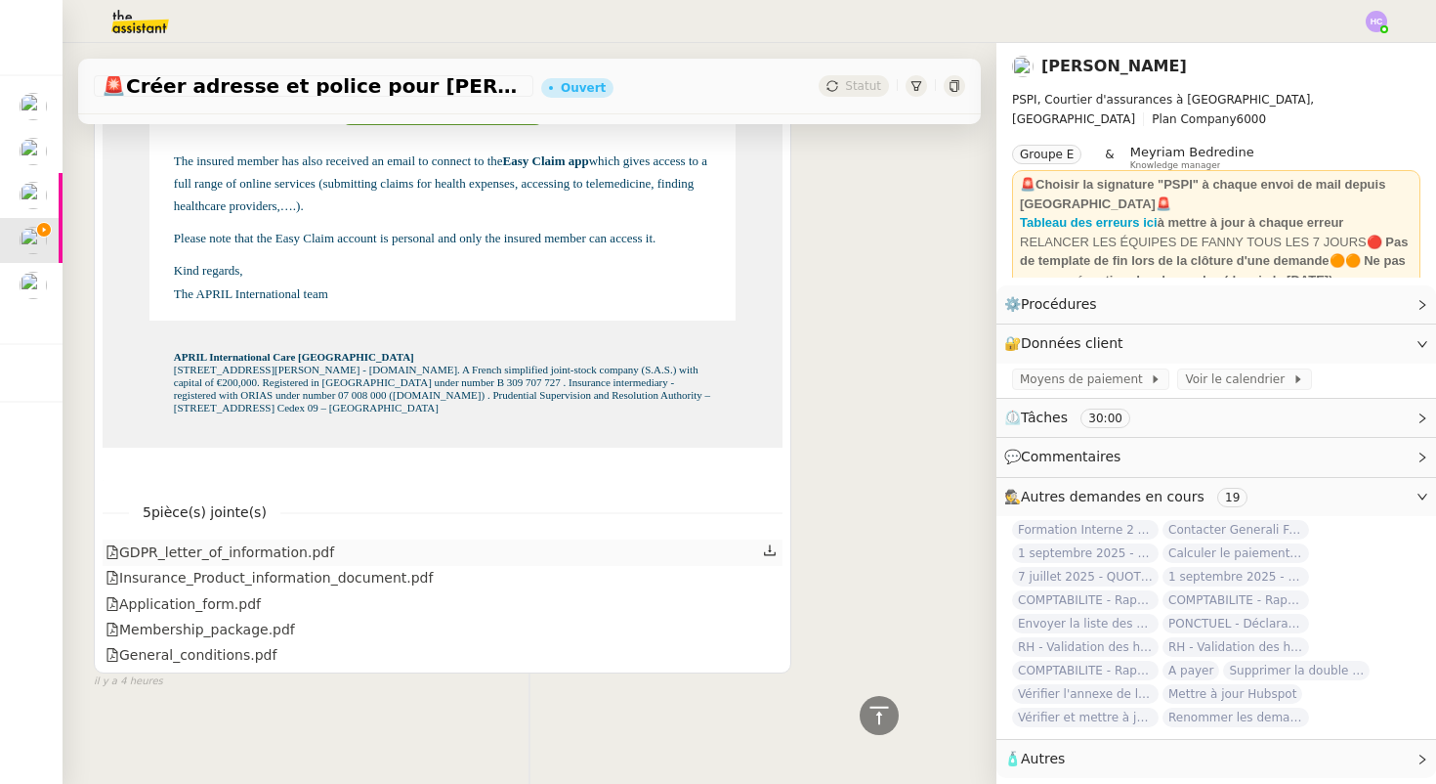
click at [767, 547] on icon at bounding box center [770, 550] width 14 height 14
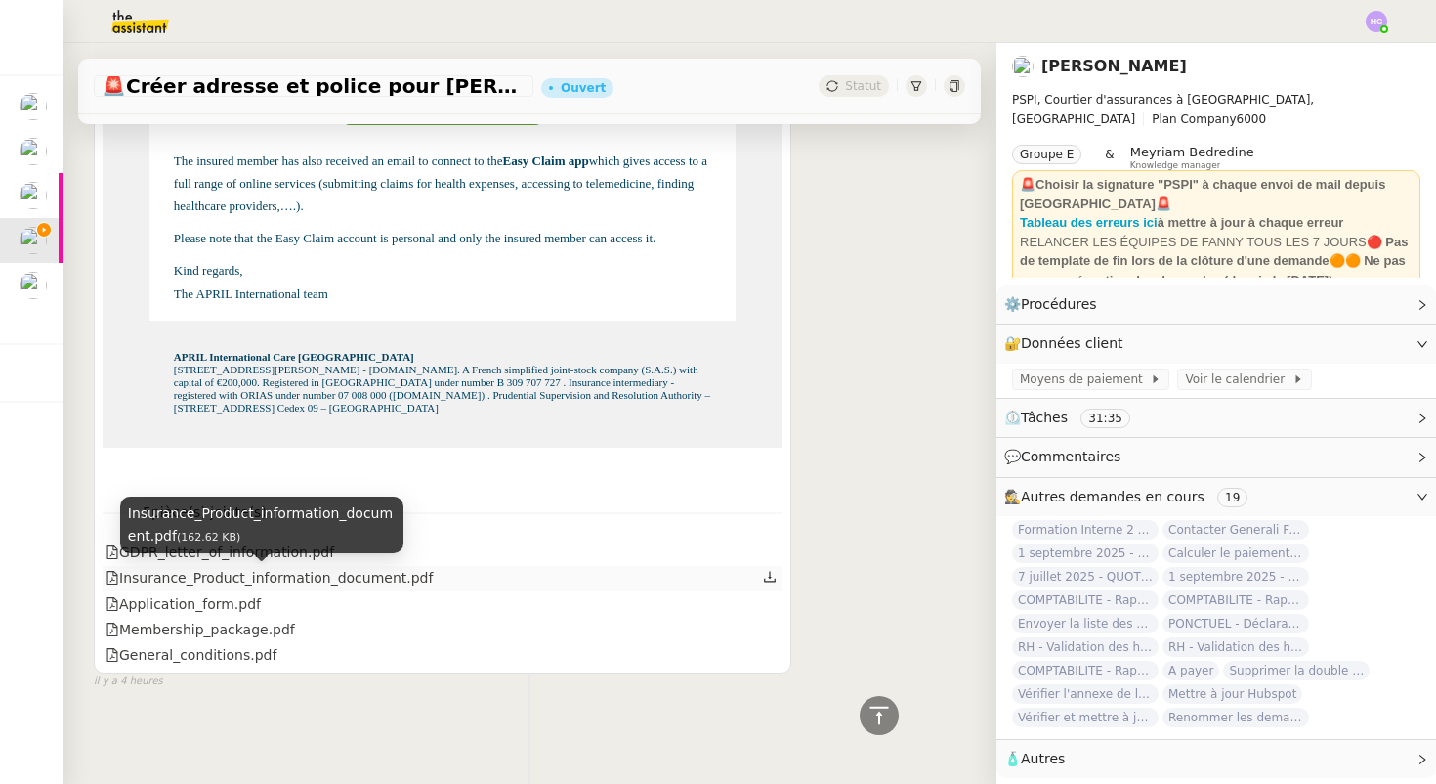
click at [306, 579] on div "Insurance_Product_information_document.pdf" at bounding box center [269, 578] width 327 height 22
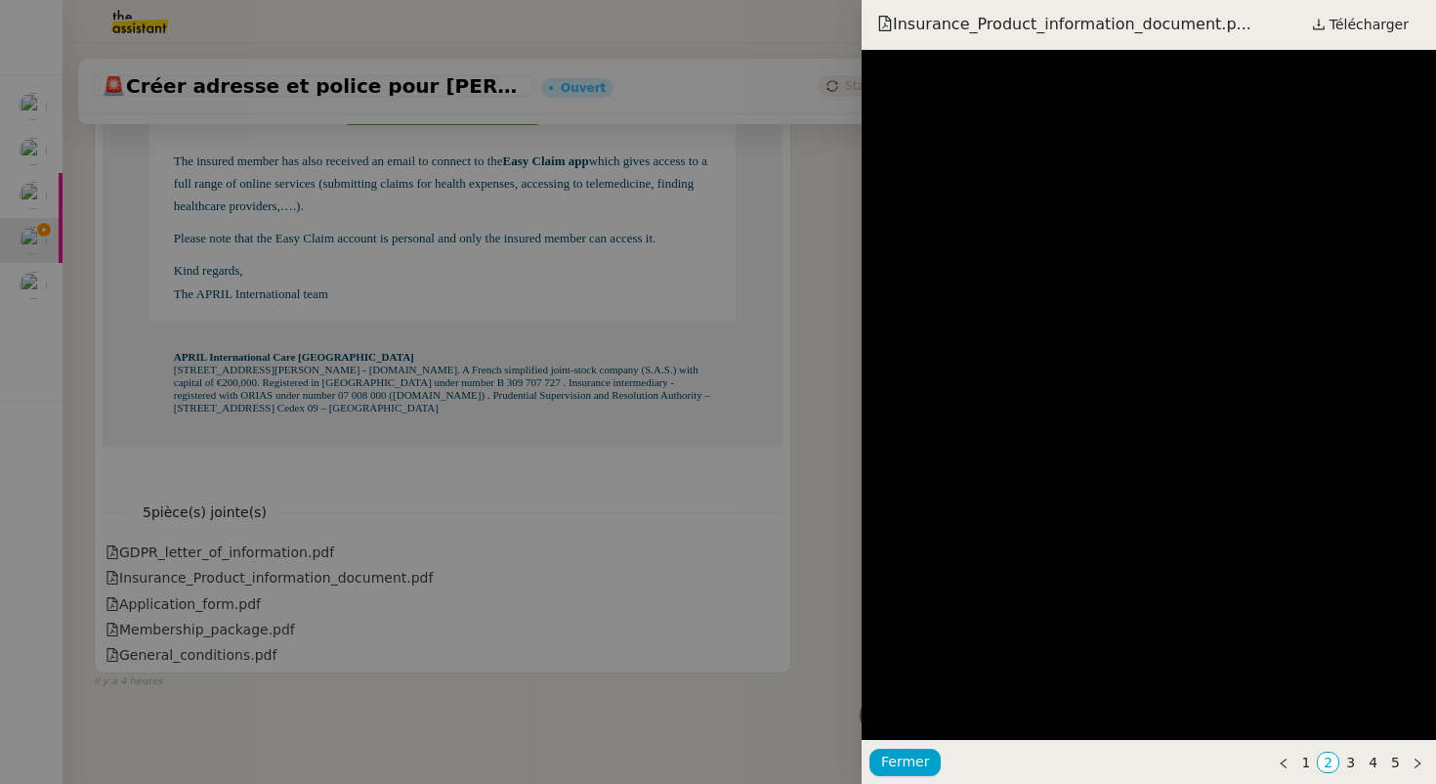
click at [373, 582] on div at bounding box center [718, 392] width 1436 height 784
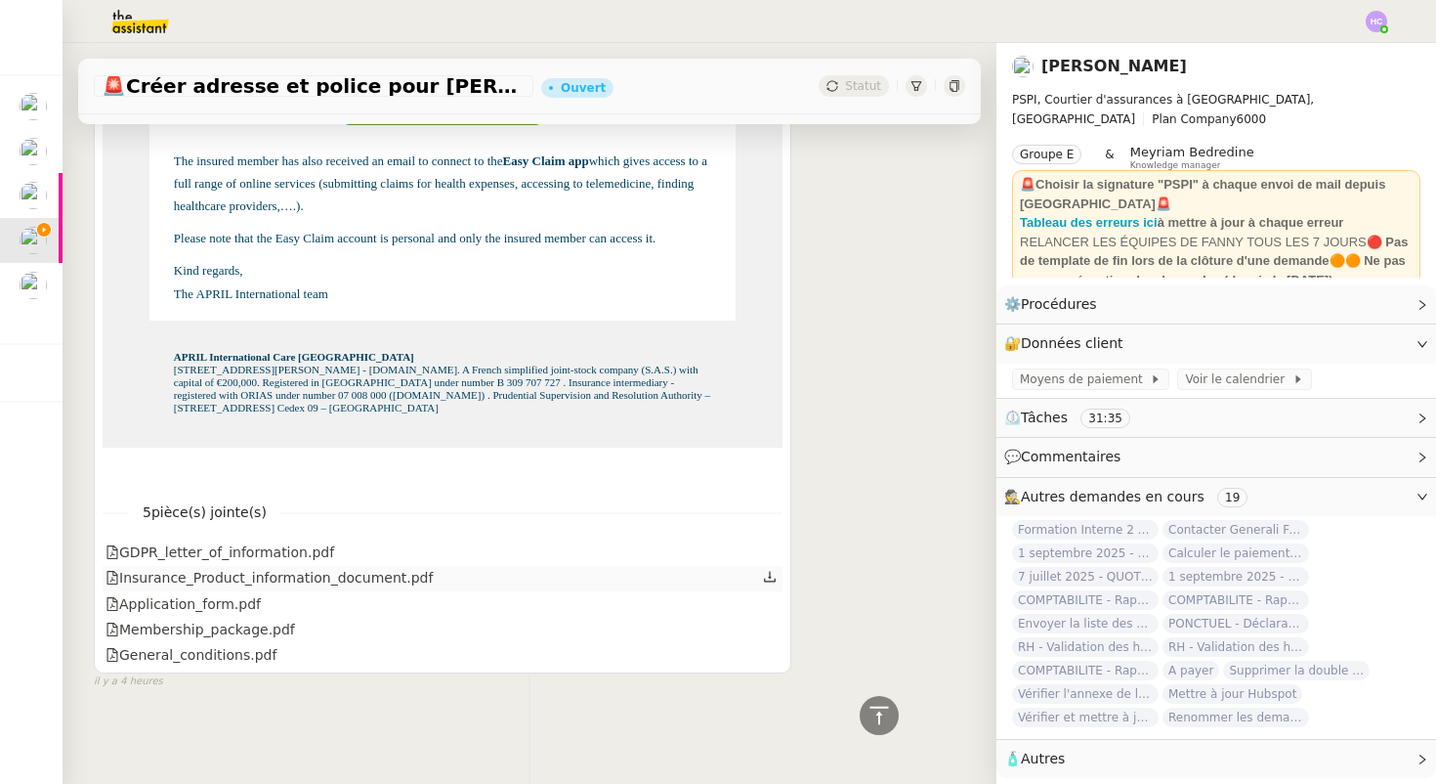
click at [770, 566] on link at bounding box center [770, 577] width 14 height 22
click at [766, 629] on icon at bounding box center [770, 627] width 14 height 14
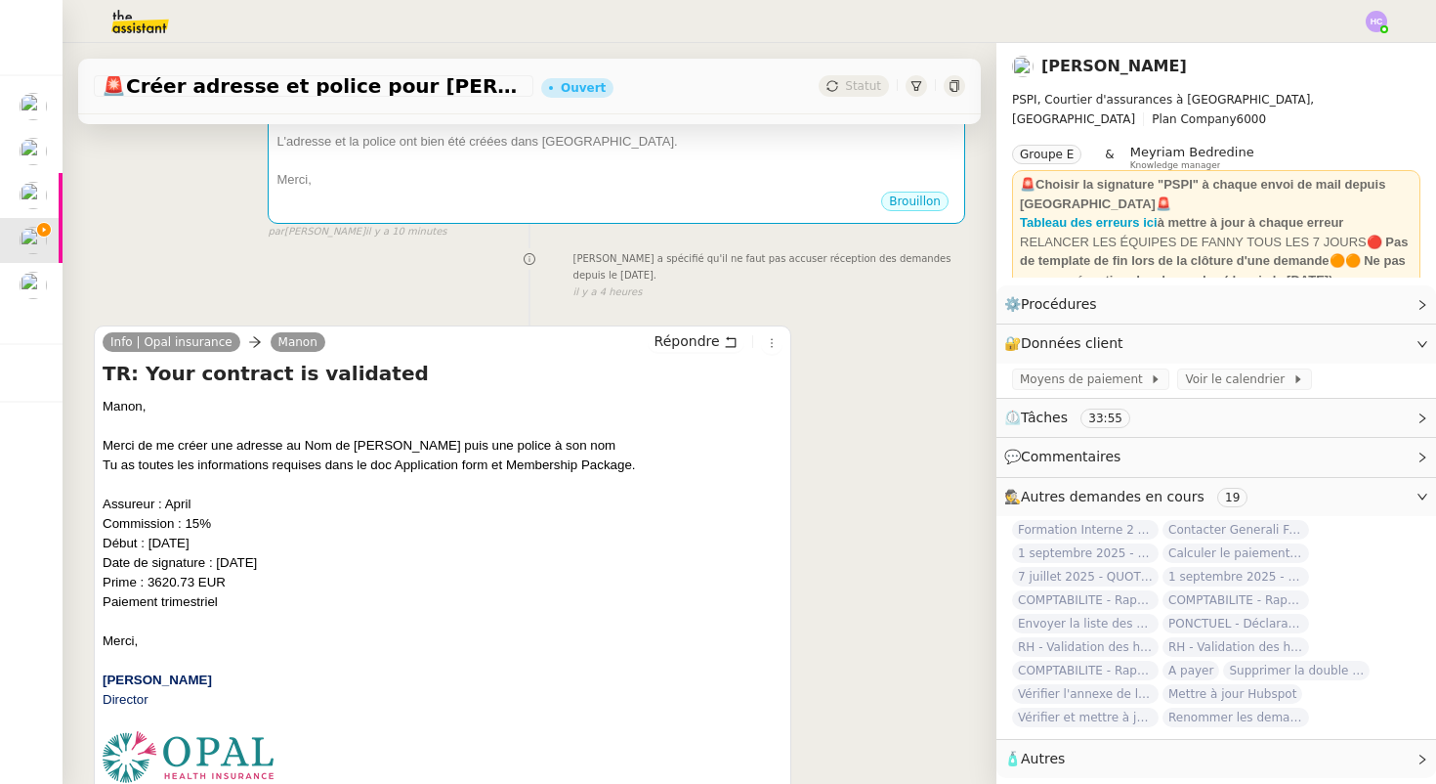
scroll to position [0, 0]
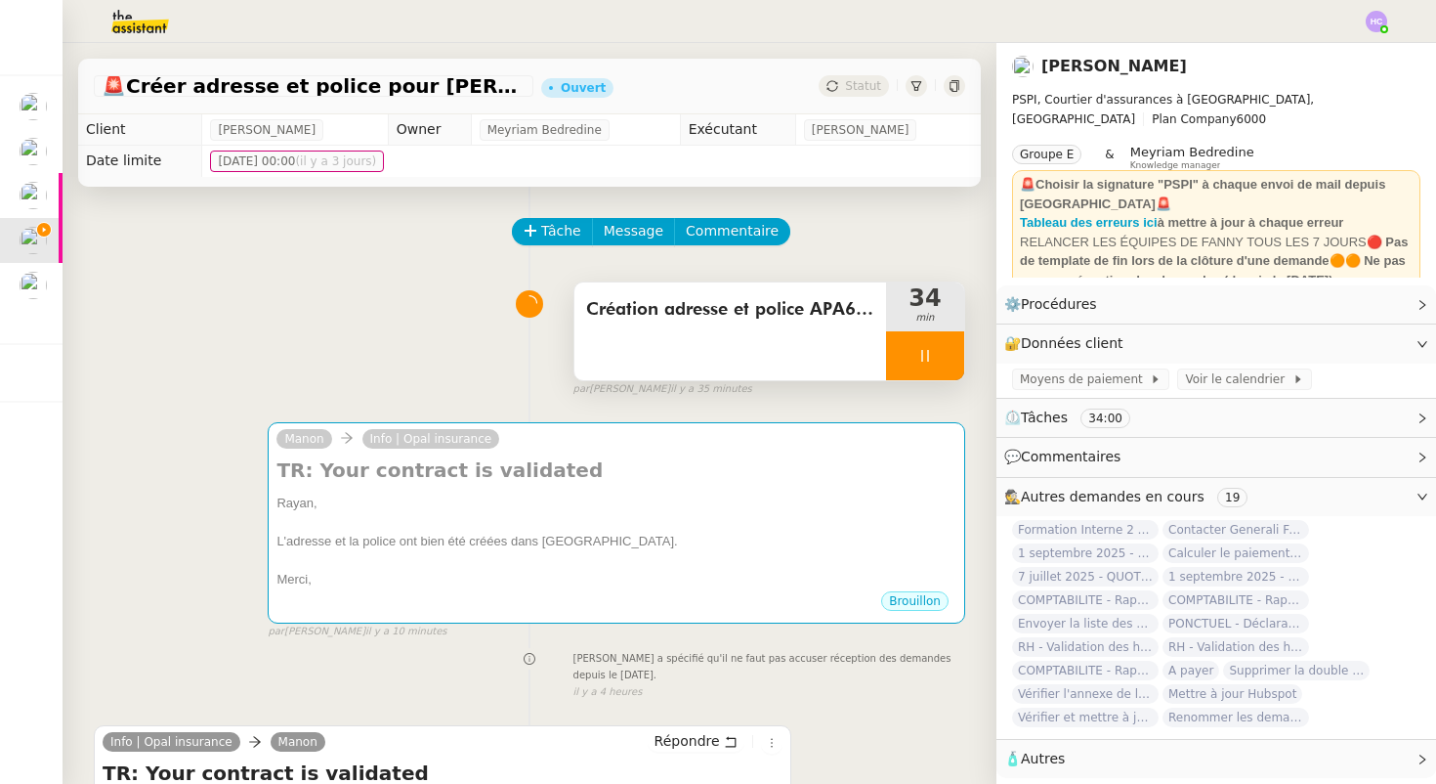
click at [927, 355] on icon at bounding box center [924, 356] width 7 height 12
click at [943, 354] on icon at bounding box center [945, 356] width 16 height 16
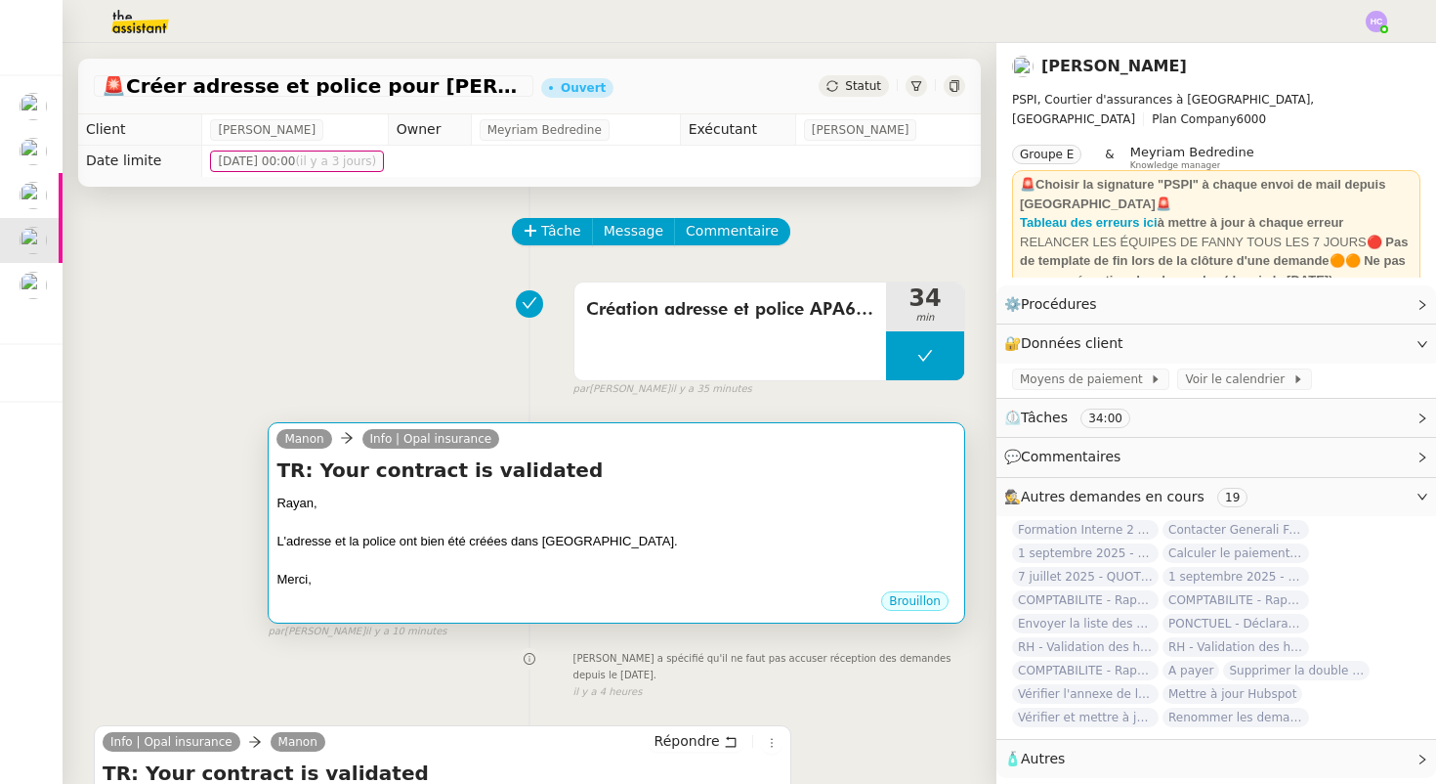
click at [560, 509] on div "Rayan," at bounding box center [617, 503] width 680 height 20
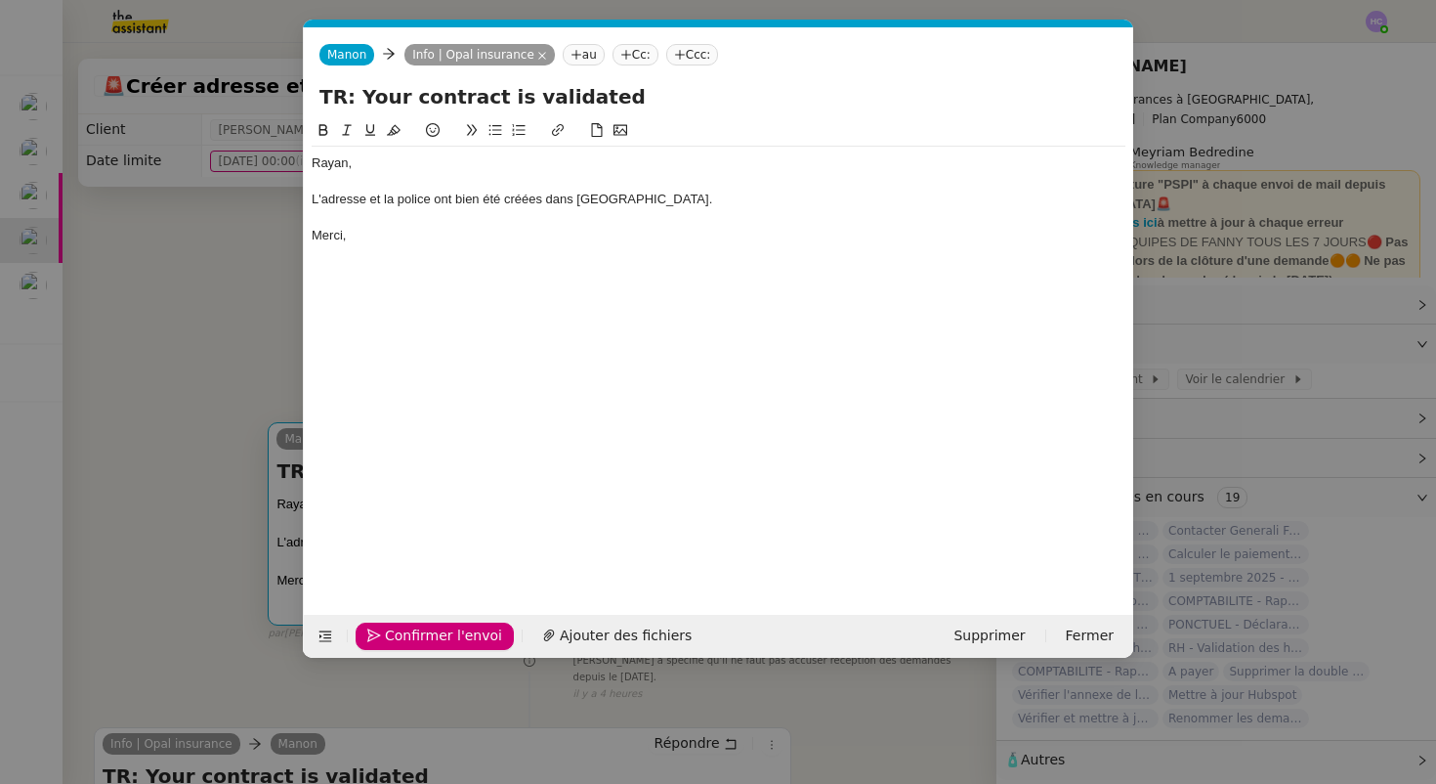
scroll to position [0, 41]
click at [192, 558] on nz-modal-container "Service TA - VOYAGE - PROPOSITION GLOBALE A utiliser dans le cadre de propositi…" at bounding box center [718, 392] width 1436 height 784
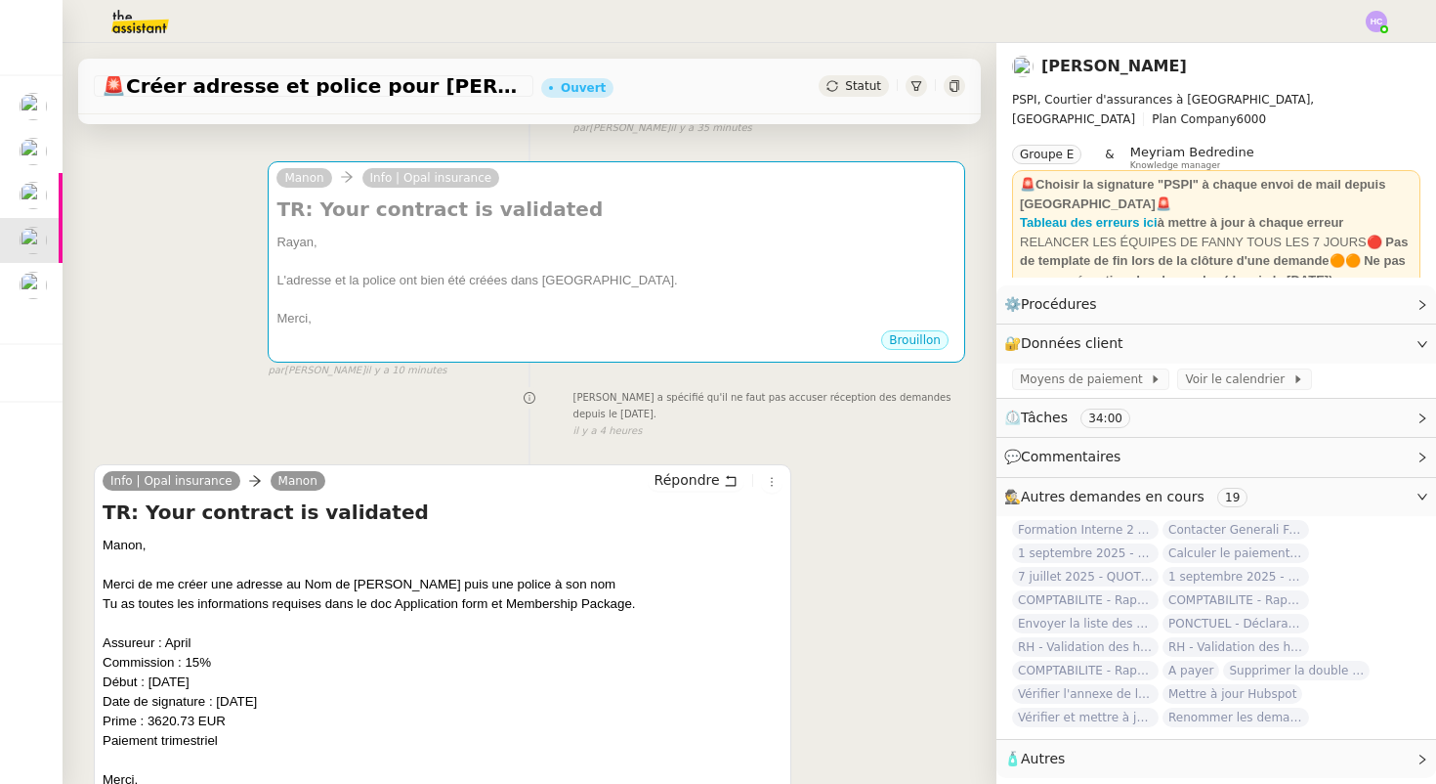
scroll to position [0, 0]
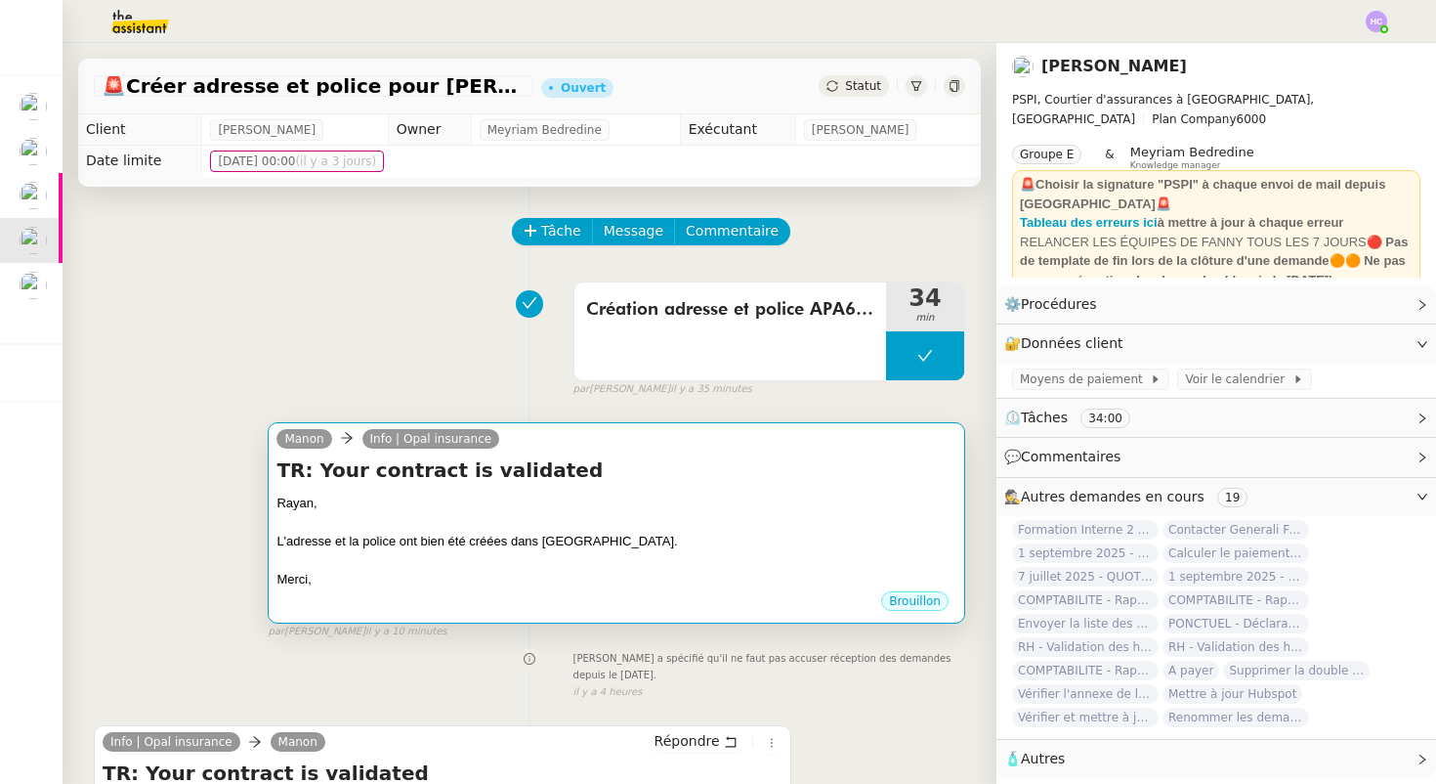
click at [620, 518] on div at bounding box center [617, 523] width 680 height 20
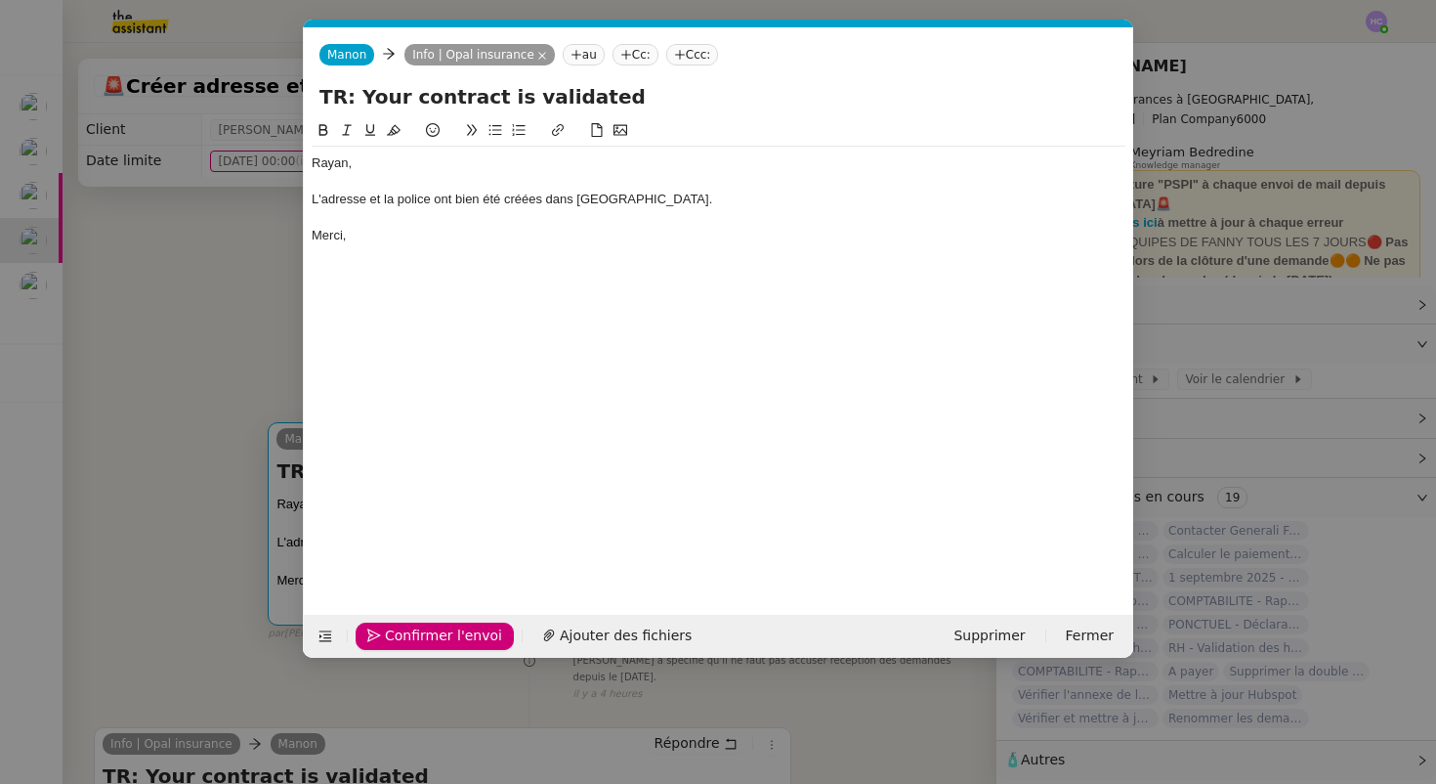
scroll to position [0, 41]
click at [414, 639] on span "Confirmer l'envoi" at bounding box center [443, 635] width 117 height 22
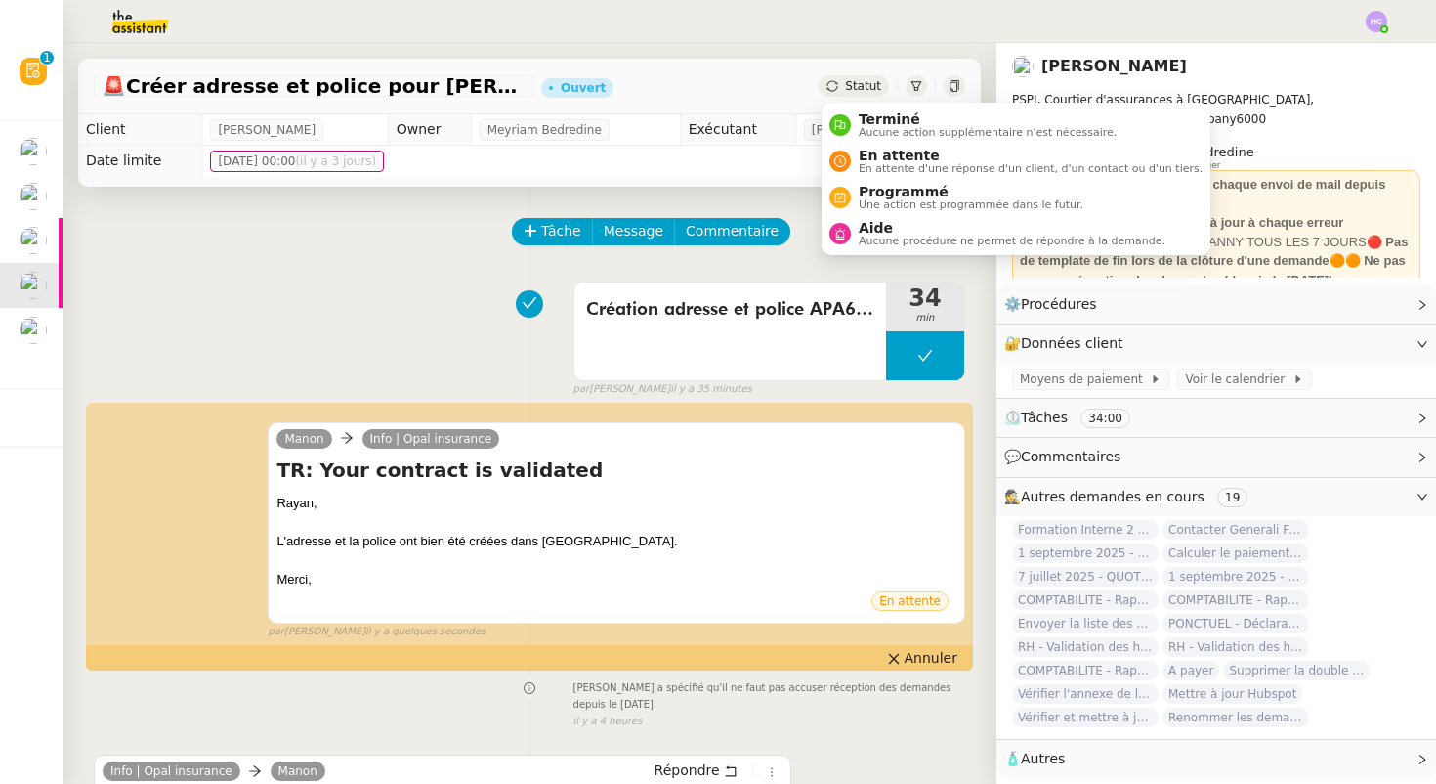
click at [853, 80] on span "Statut" at bounding box center [863, 86] width 36 height 14
click at [866, 128] on span "Aucune action supplémentaire n'est nécessaire." at bounding box center [988, 132] width 258 height 11
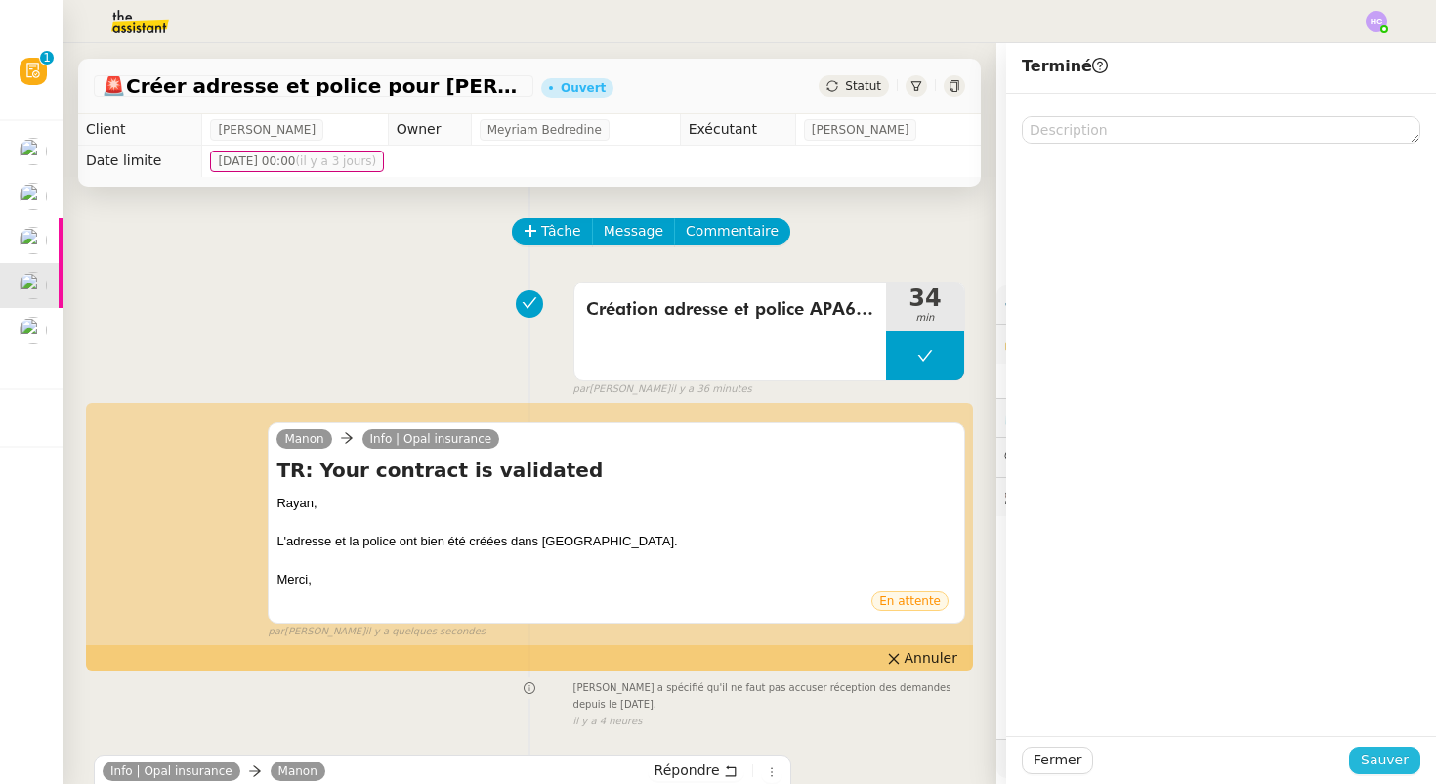
click at [1388, 753] on span "Sauver" at bounding box center [1385, 759] width 48 height 22
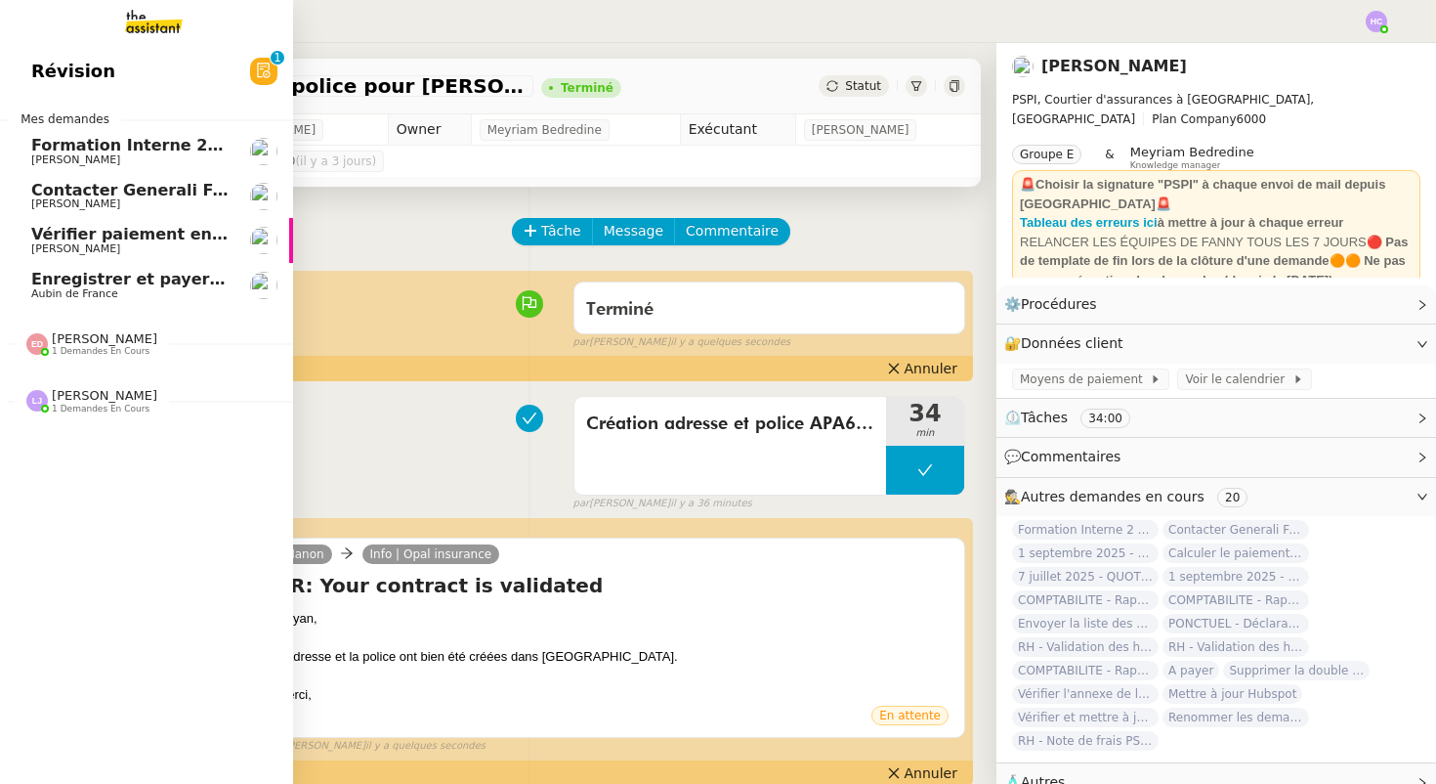
click at [112, 285] on span "Enregistrer et payer la compagnie" at bounding box center [181, 279] width 301 height 19
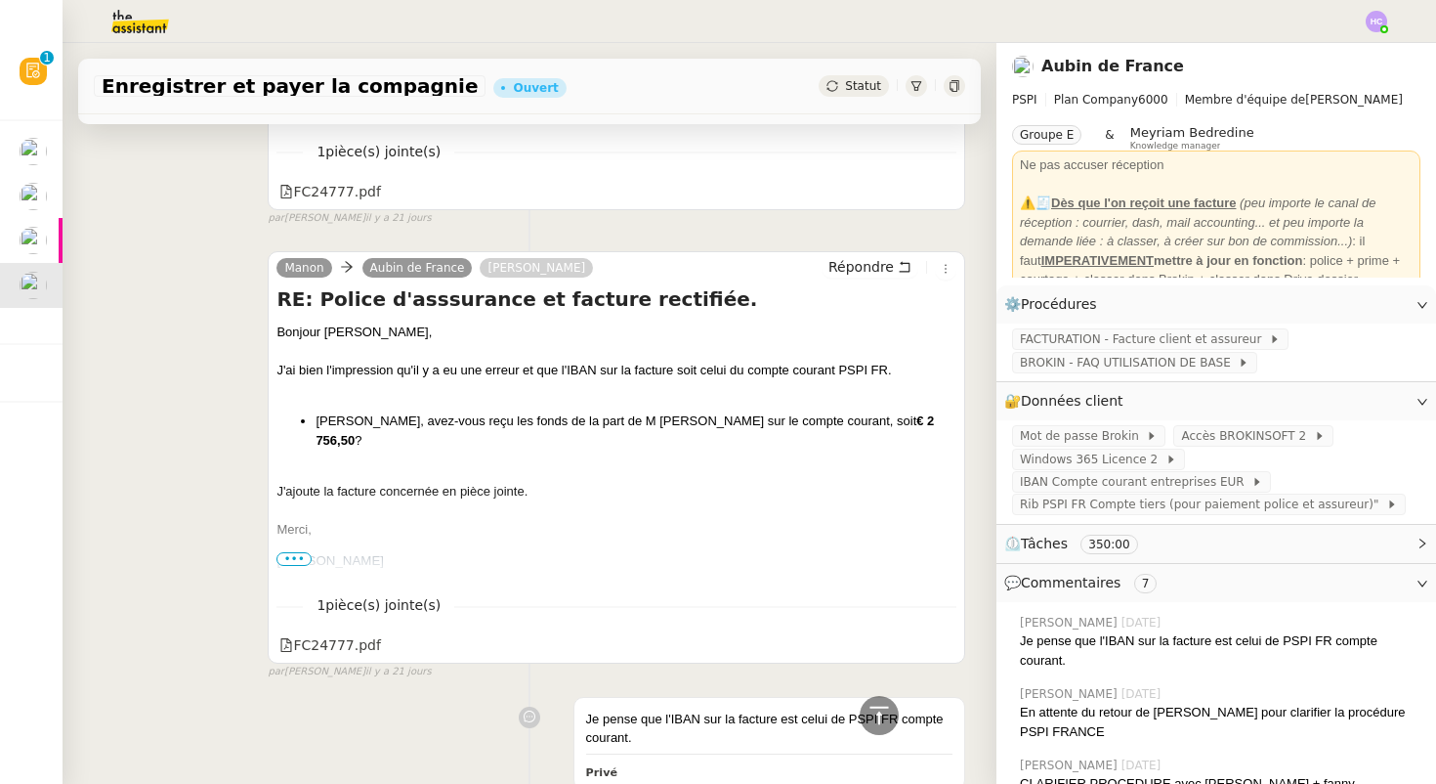
scroll to position [4883, 0]
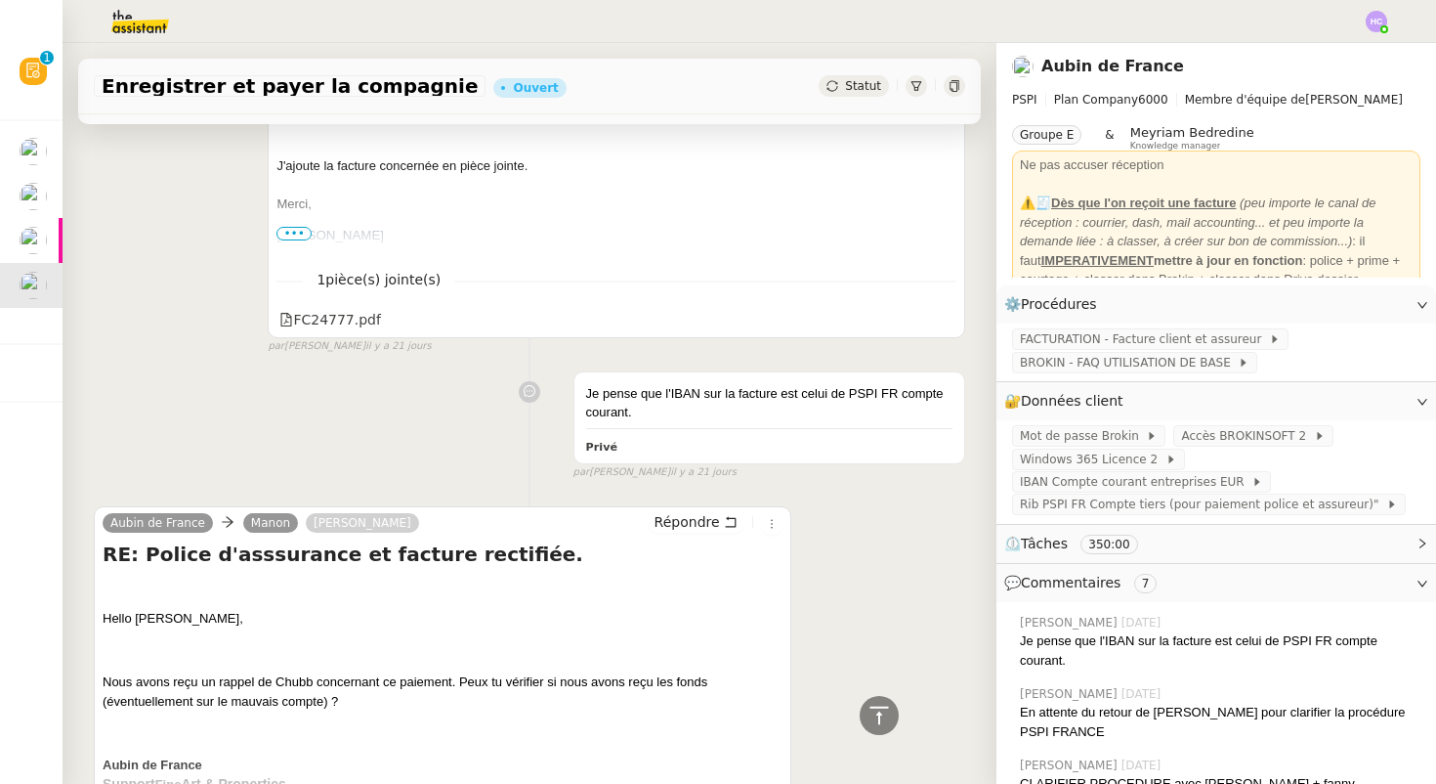
click at [334, 305] on div "1 pièce(s) jointe(s) FC24777.pdf" at bounding box center [617, 293] width 680 height 80
click at [334, 320] on div "FC24777.pdf" at bounding box center [330, 320] width 102 height 22
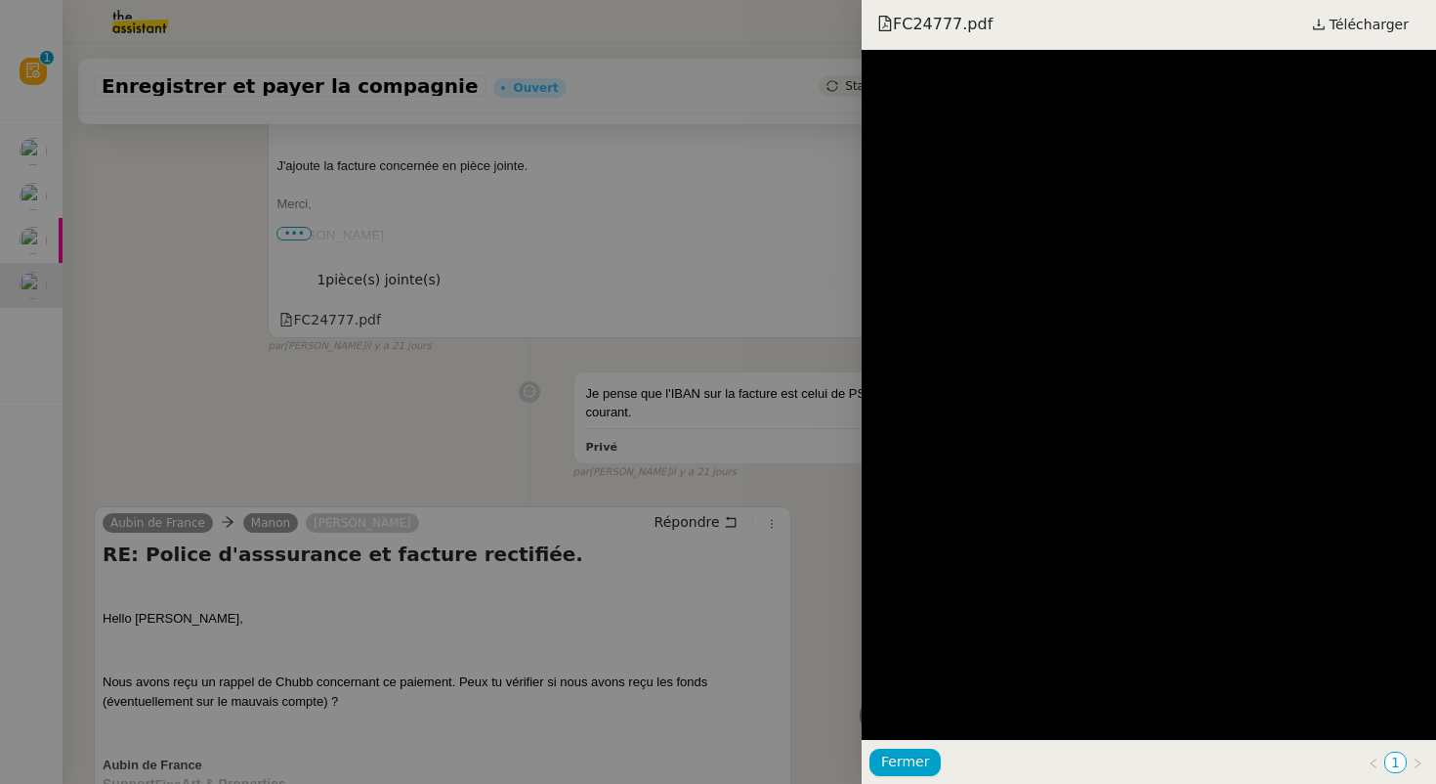
click at [325, 401] on div at bounding box center [718, 392] width 1436 height 784
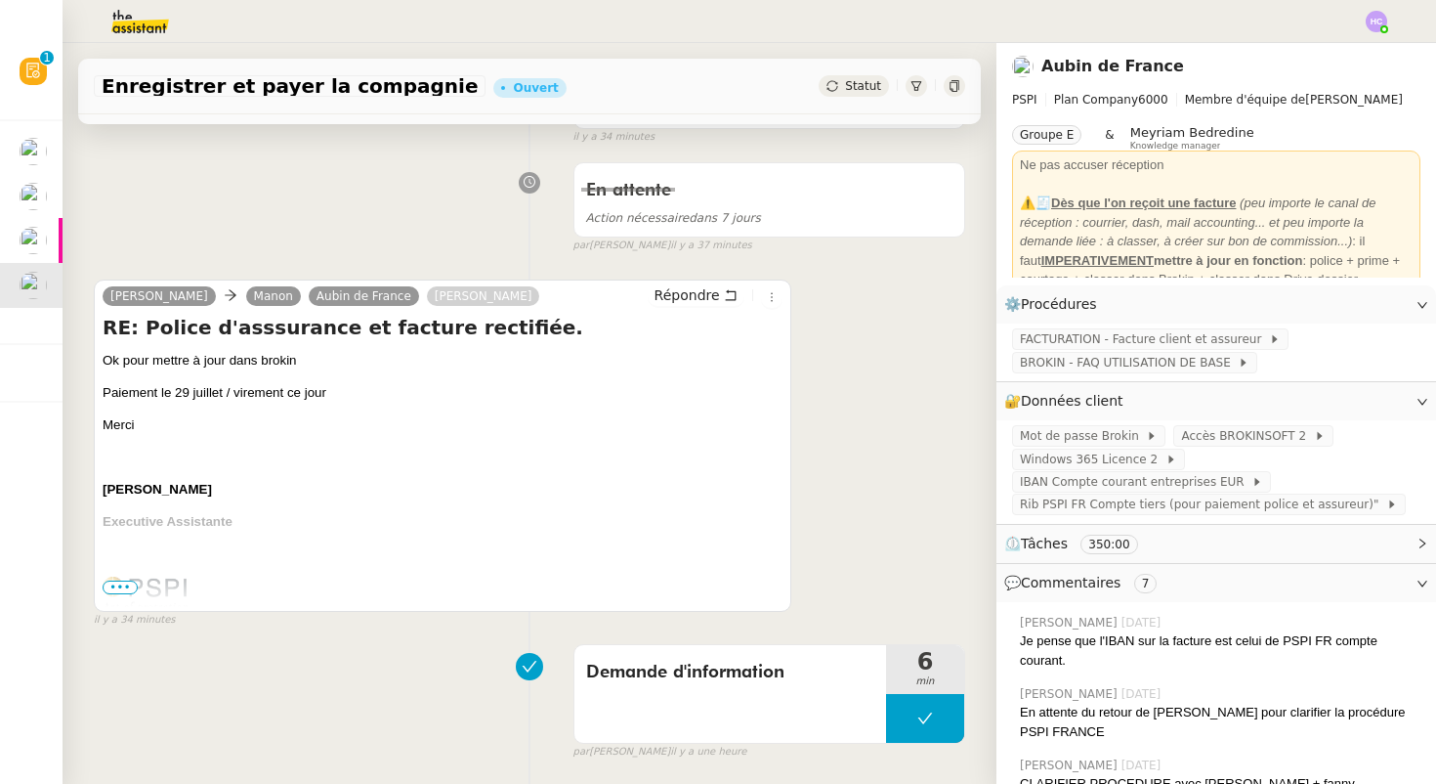
scroll to position [0, 0]
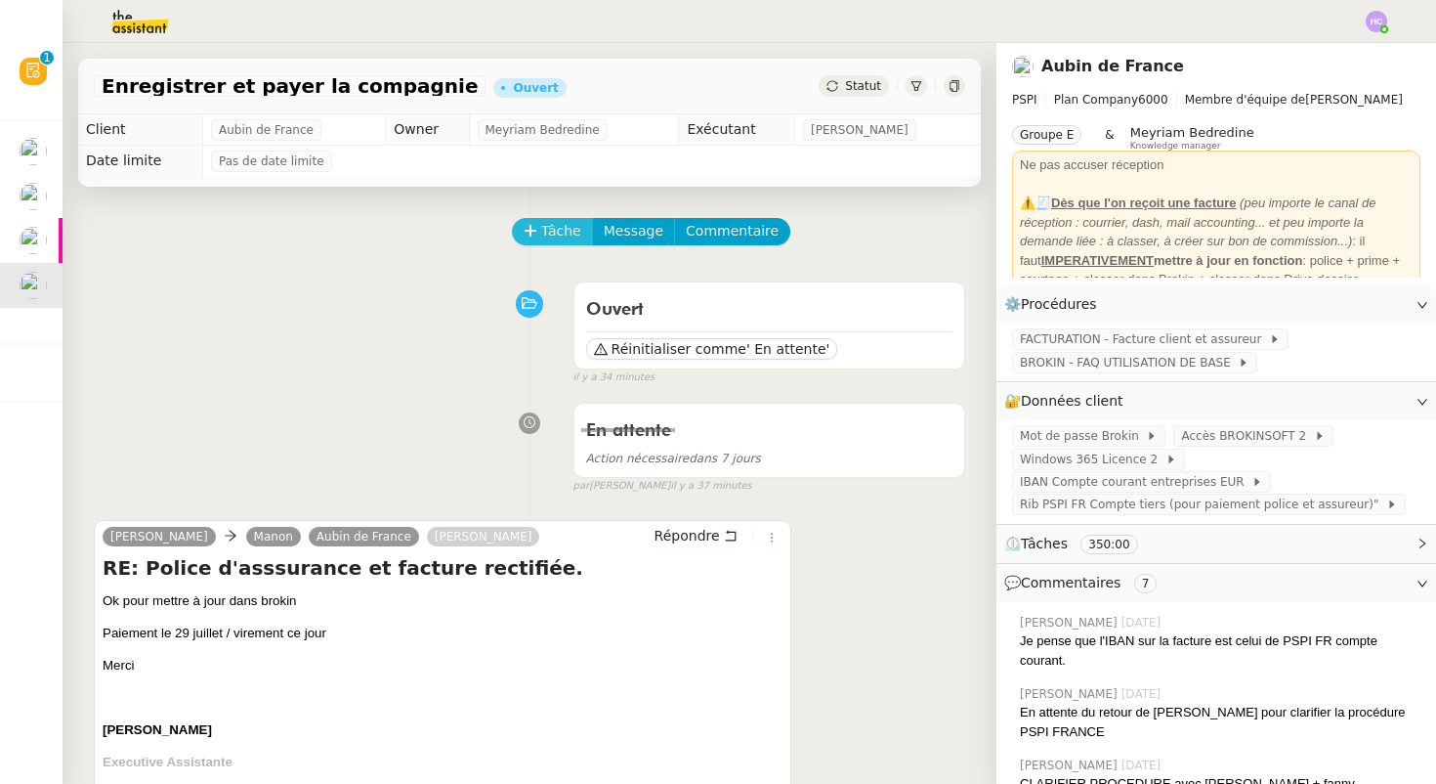
click at [553, 225] on span "Tâche" at bounding box center [561, 231] width 40 height 22
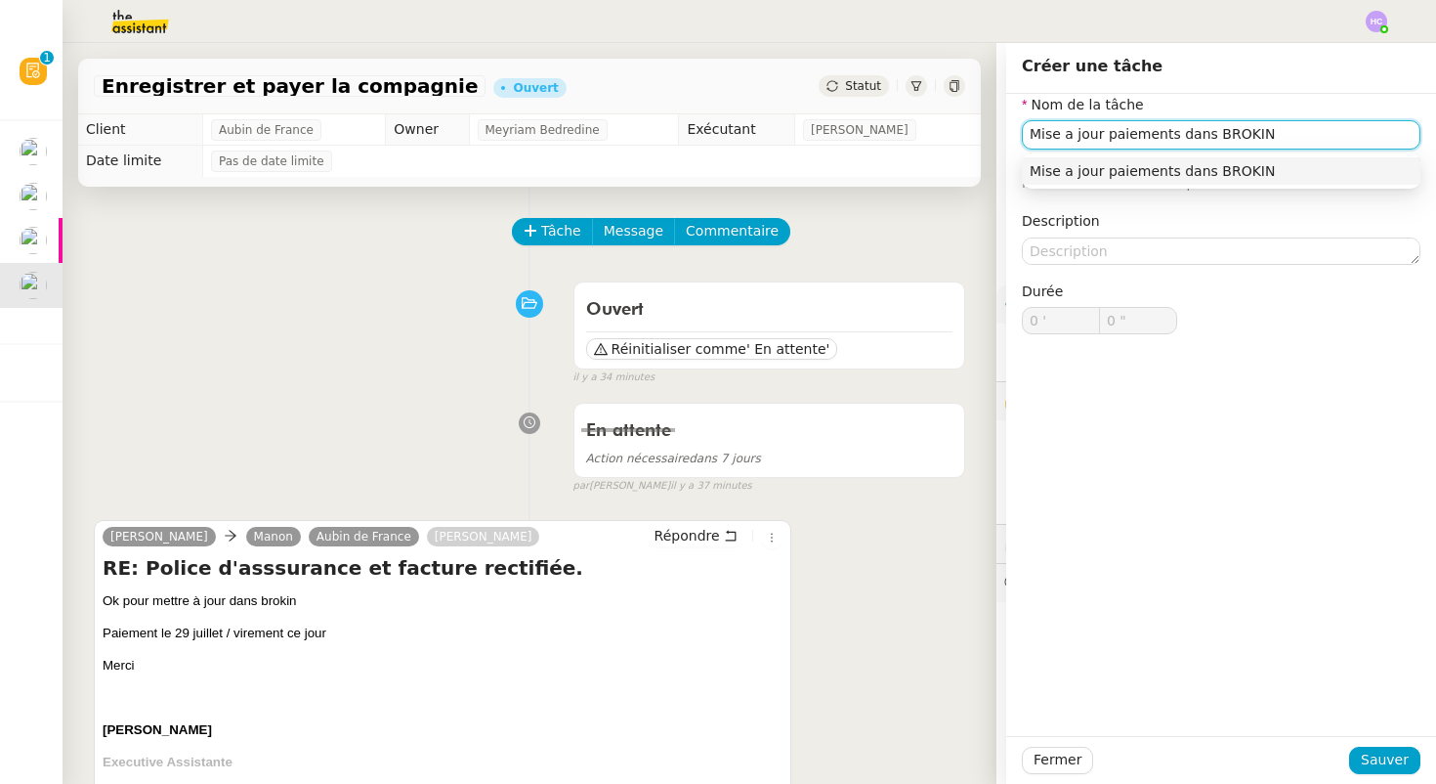
click at [1235, 165] on div "Mise a jour paiements dans BROKIN" at bounding box center [1221, 171] width 383 height 18
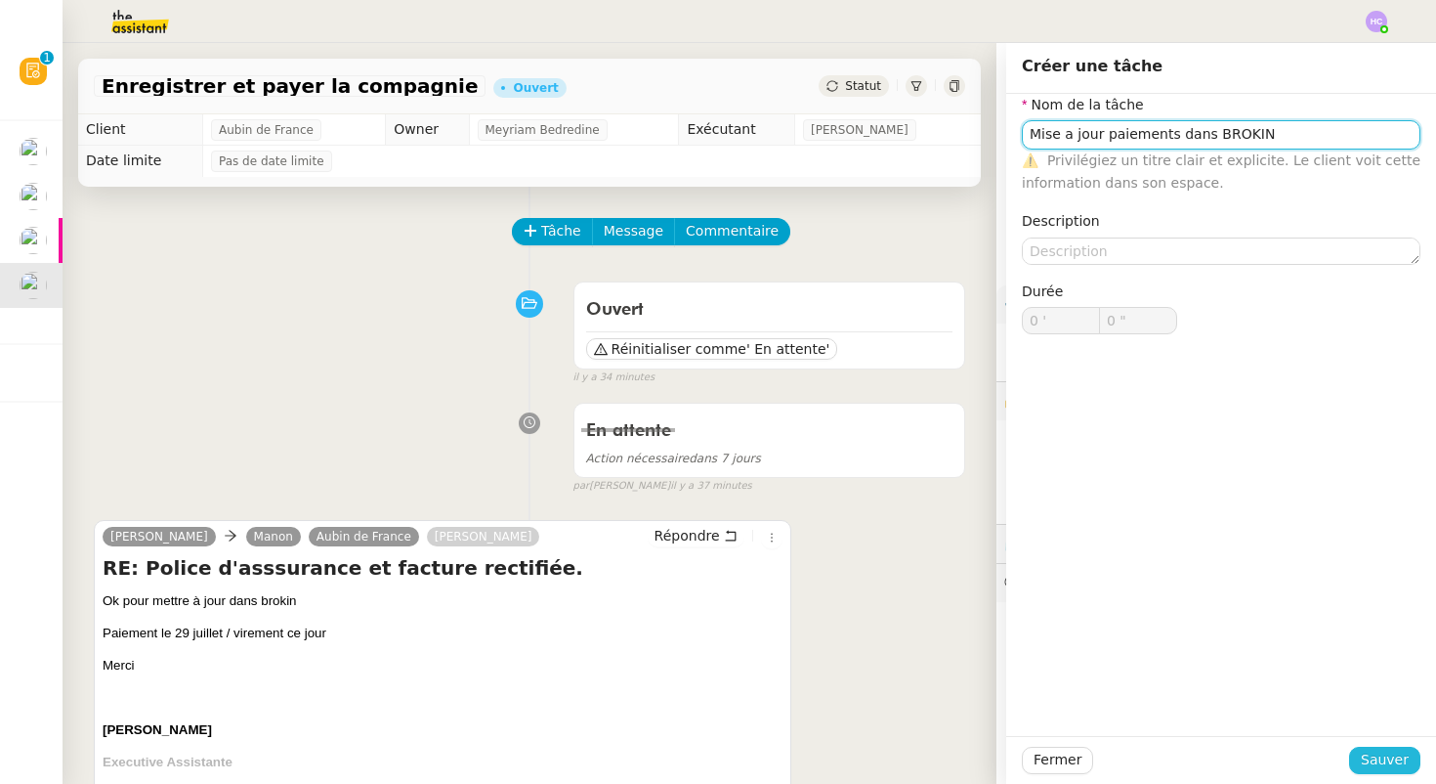
type input "Mise a jour paiements dans BROKIN"
click at [1395, 754] on span "Sauver" at bounding box center [1385, 759] width 48 height 22
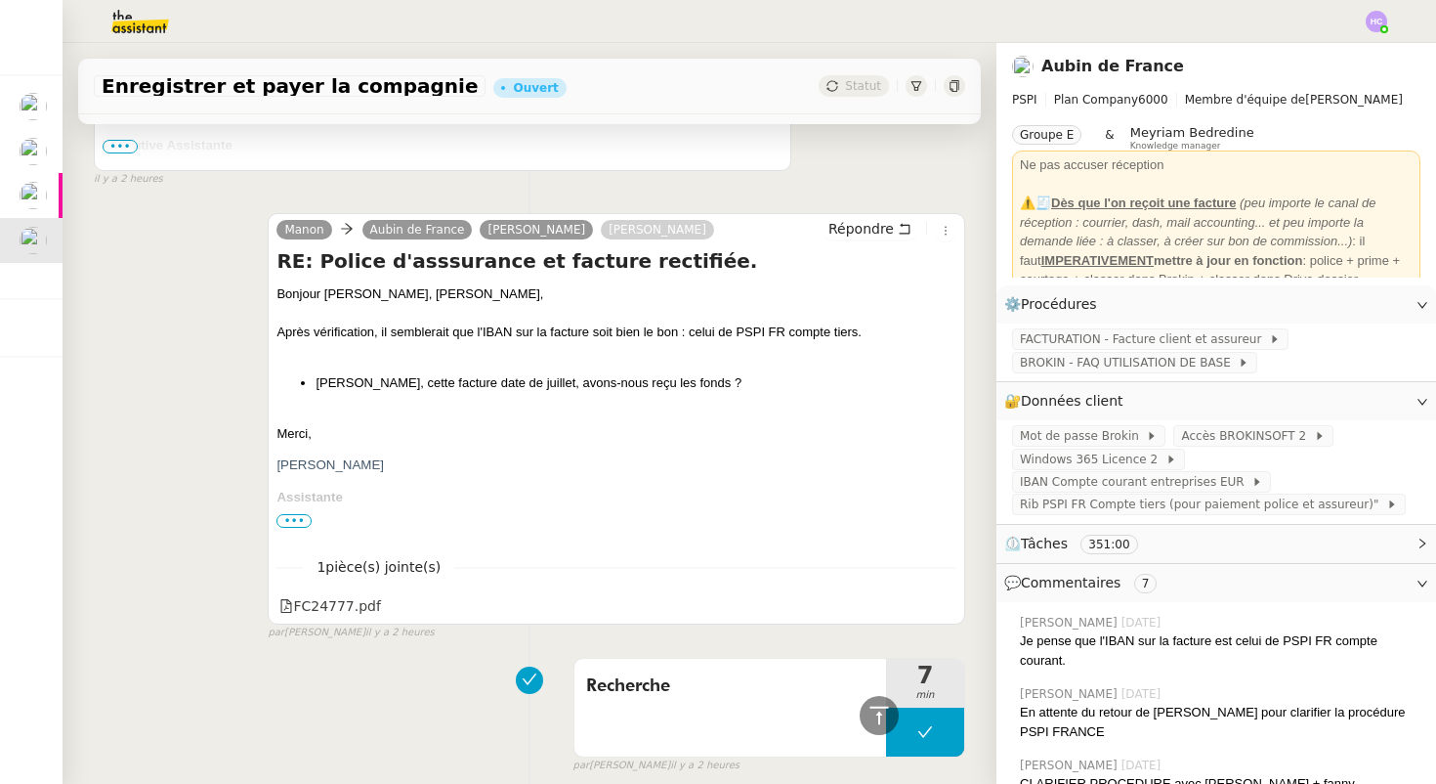
scroll to position [2102, 0]
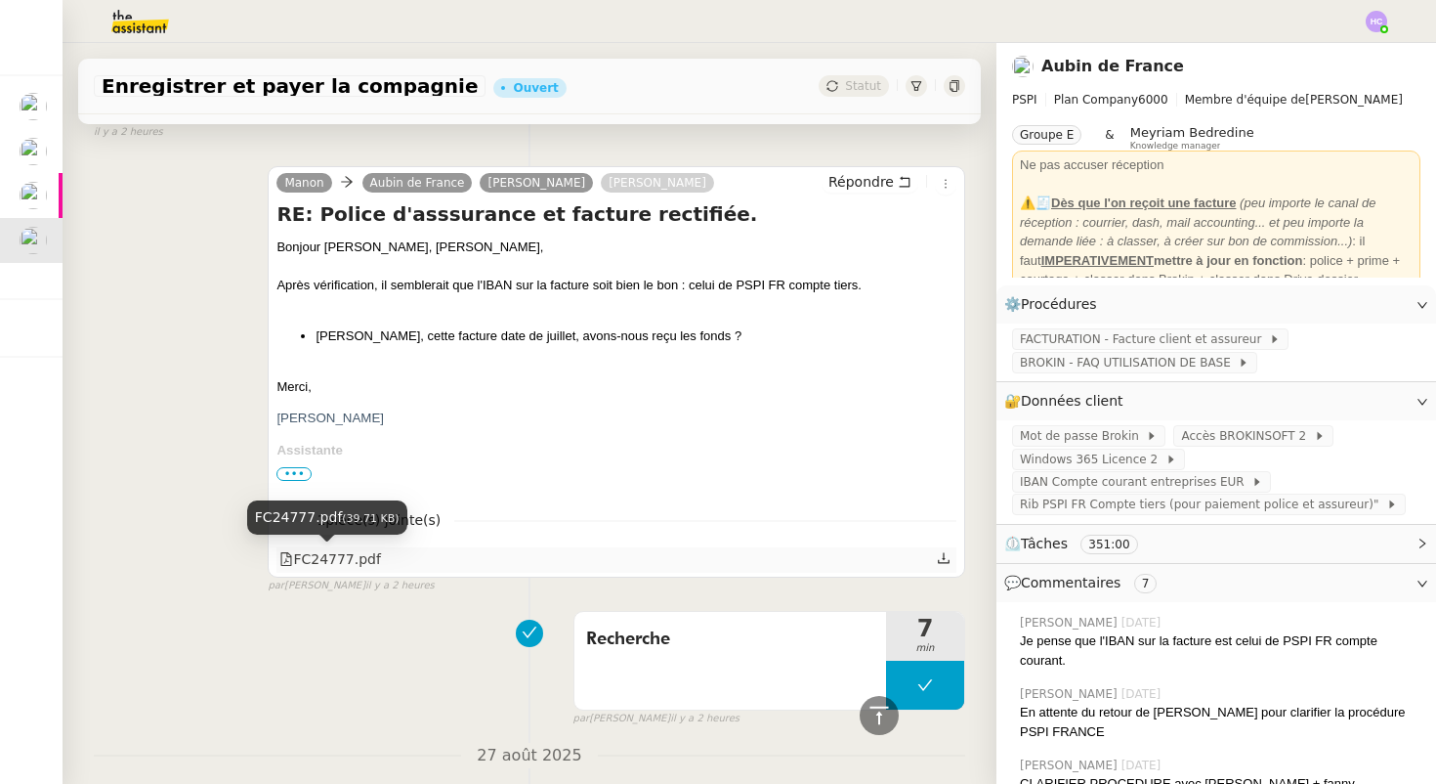
click at [366, 562] on div "FC24777.pdf" at bounding box center [330, 559] width 102 height 22
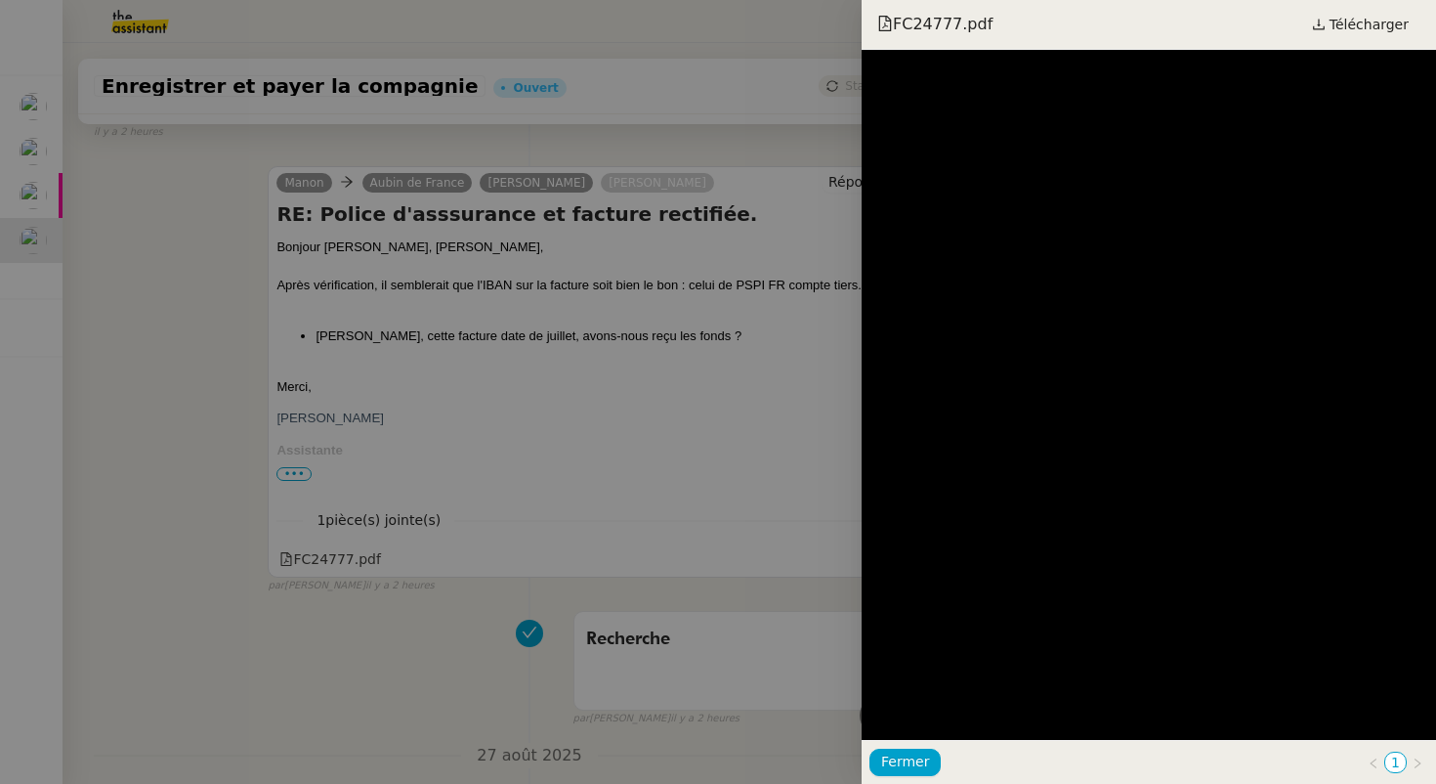
click at [326, 637] on div at bounding box center [718, 392] width 1436 height 784
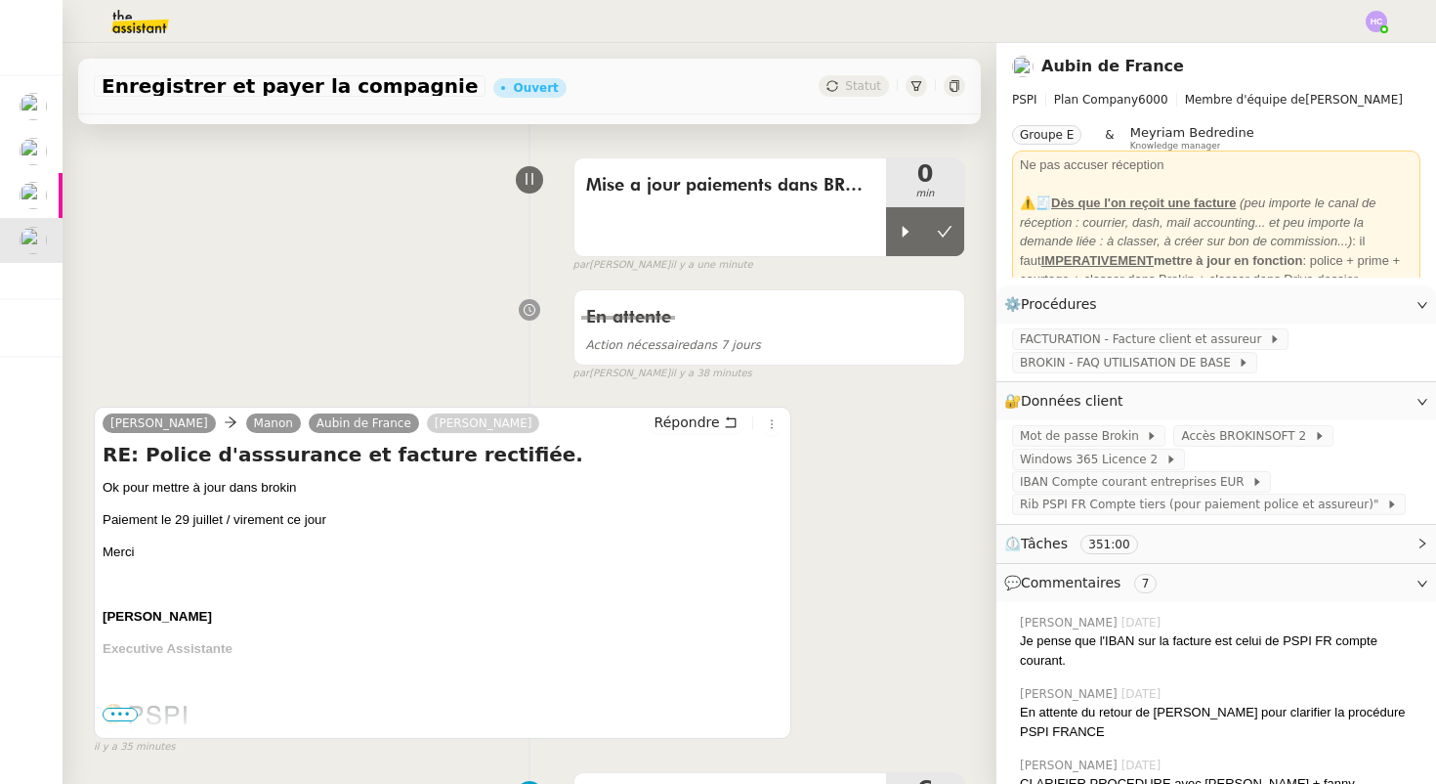
scroll to position [126, 0]
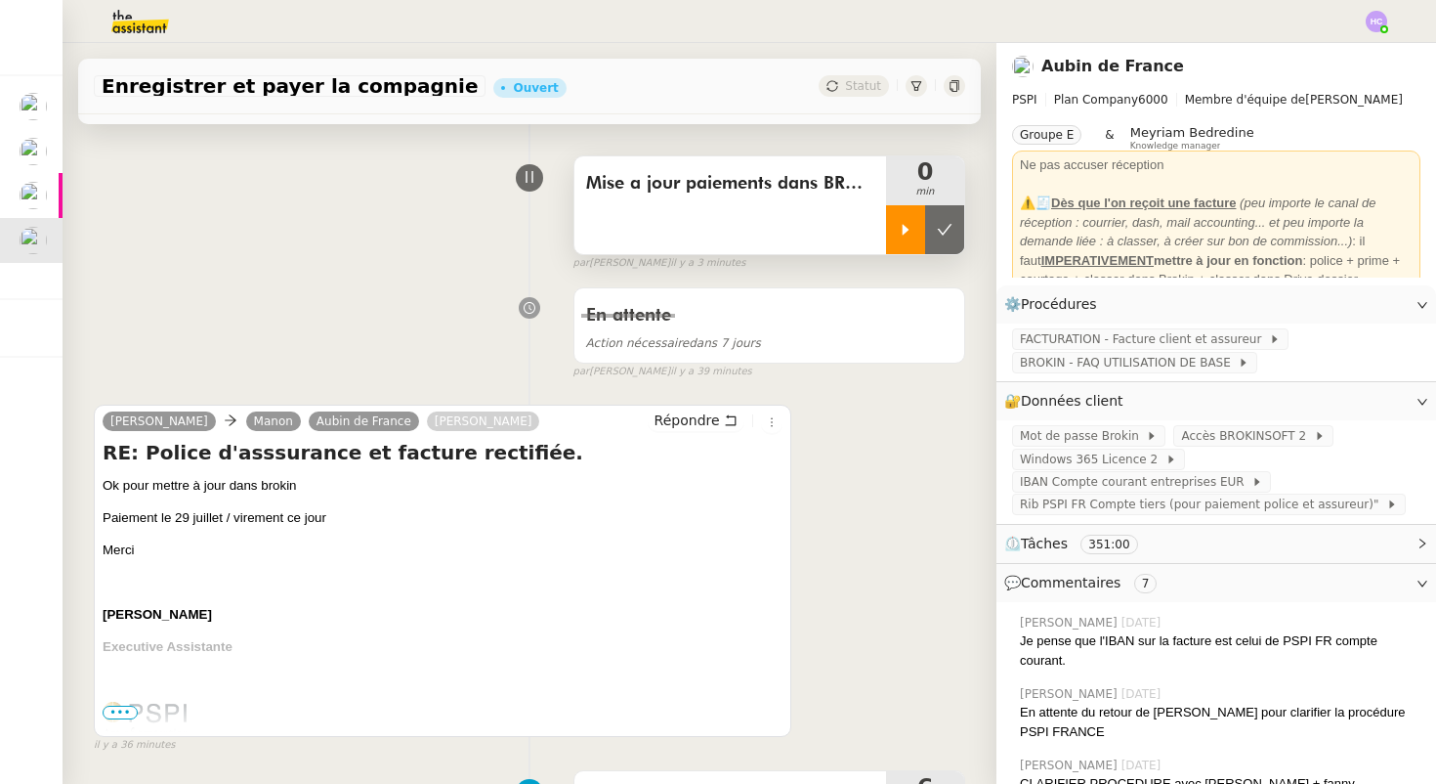
click at [901, 236] on icon at bounding box center [906, 230] width 16 height 16
click at [1068, 365] on span "BROKIN - FAQ UTILISATION DE BASE" at bounding box center [1129, 363] width 218 height 20
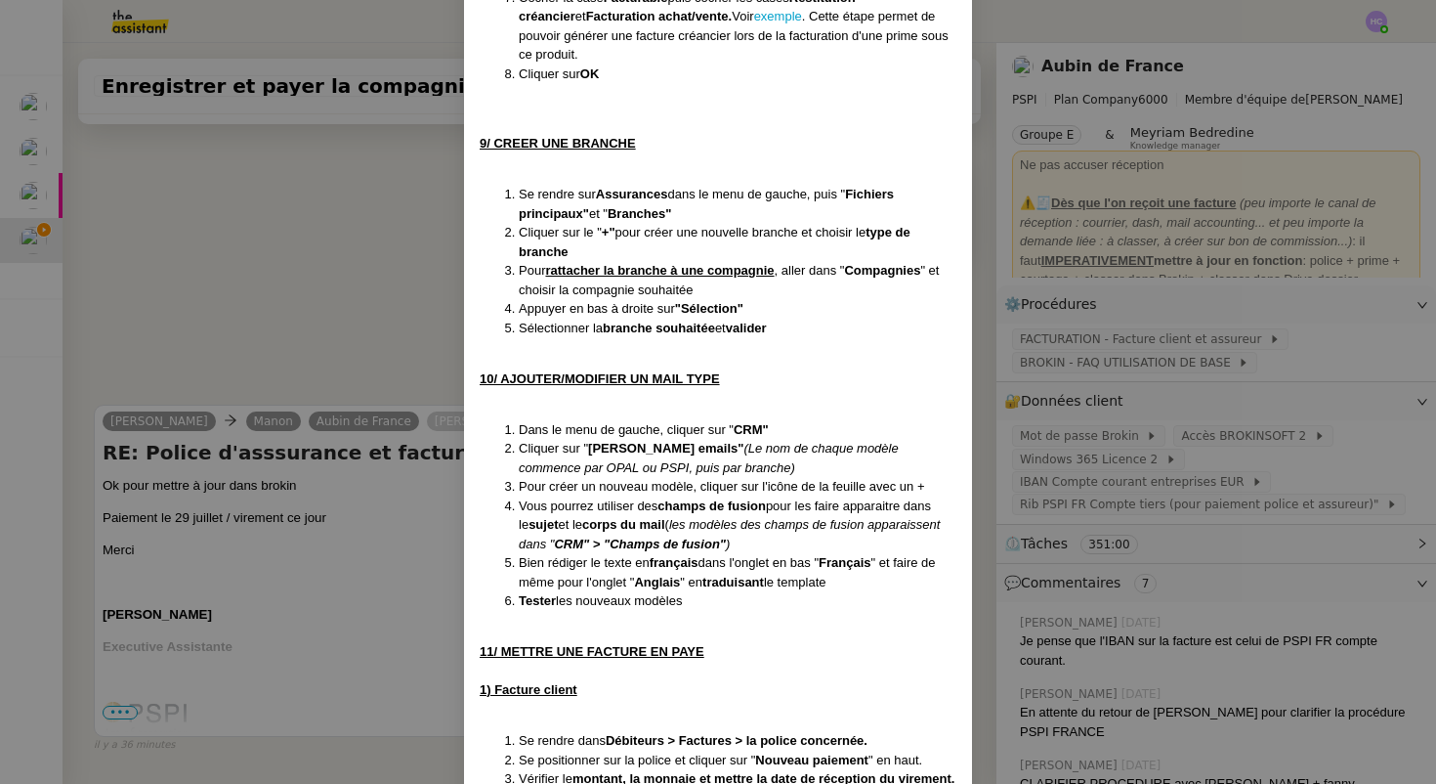
scroll to position [4996, 0]
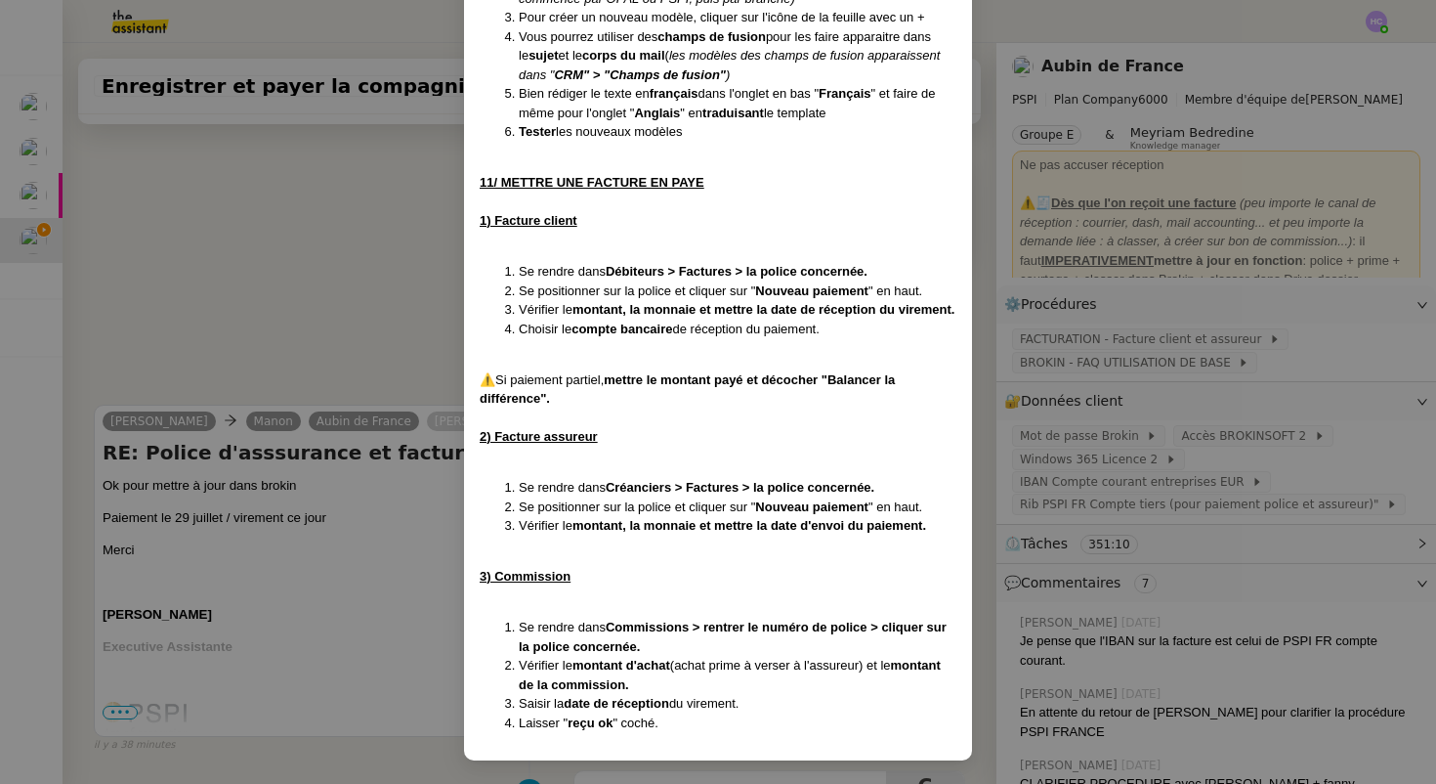
click at [280, 312] on nz-modal-container "Créée le [DATE] MAJ le [DATE] Contexte : Cette procédure recense toutes les act…" at bounding box center [718, 392] width 1436 height 784
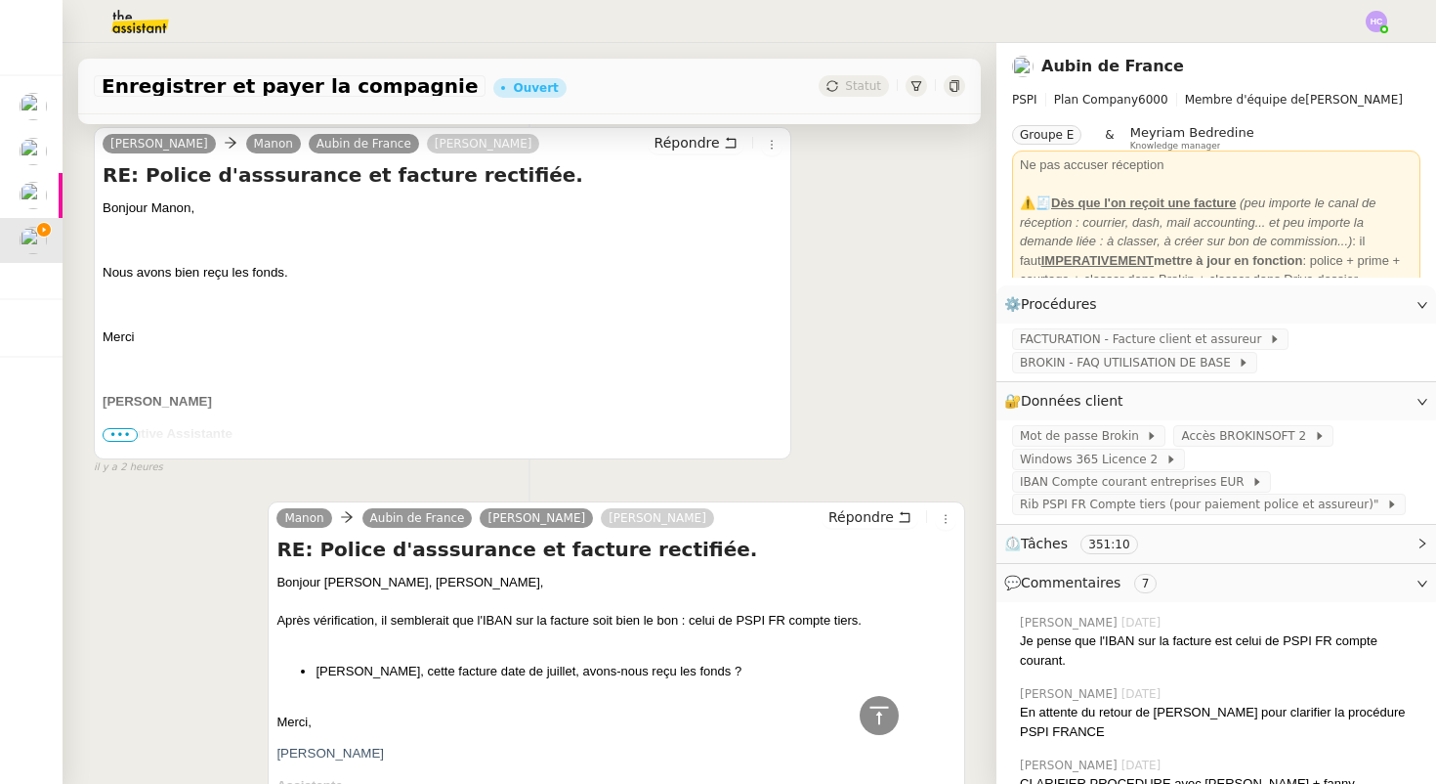
scroll to position [2138, 0]
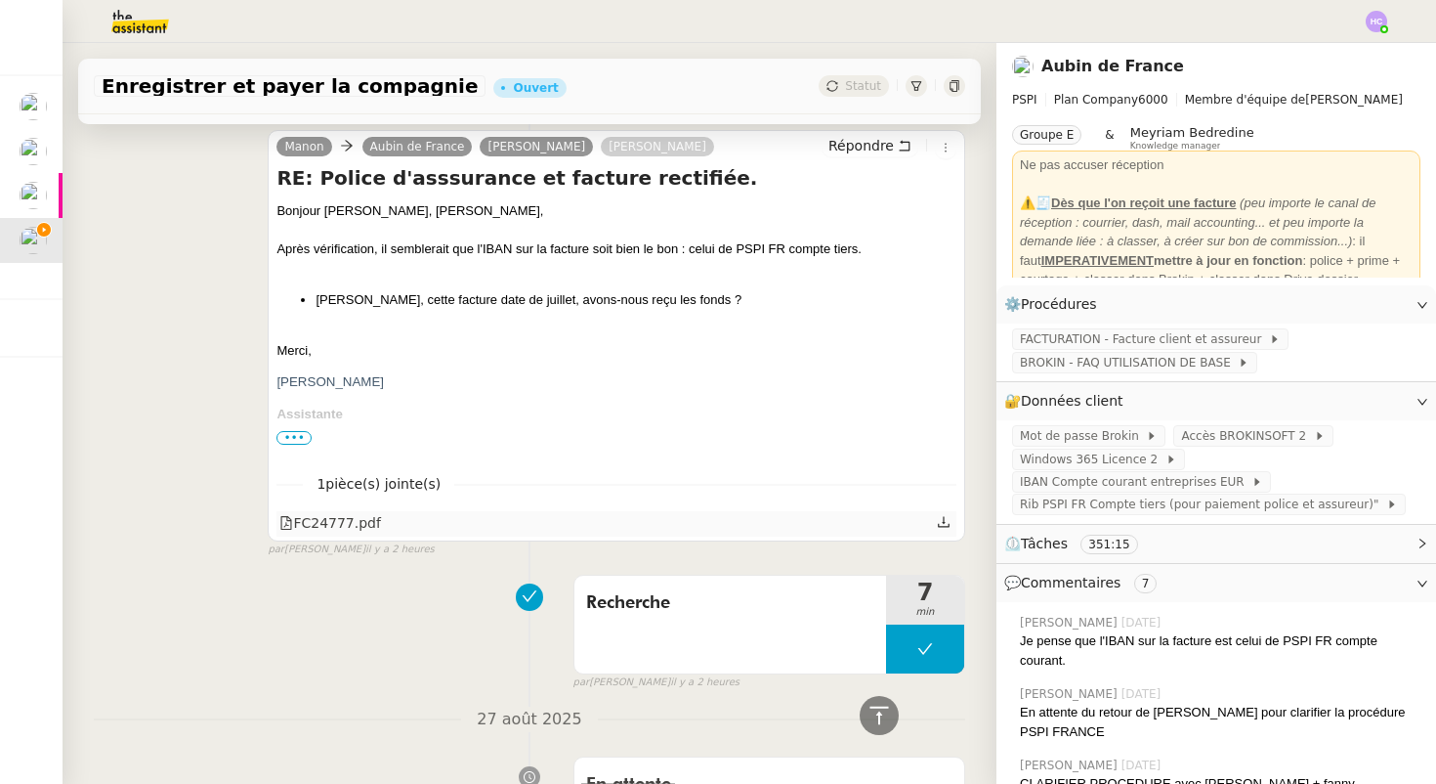
click at [345, 526] on div "FC24777.pdf" at bounding box center [330, 523] width 102 height 22
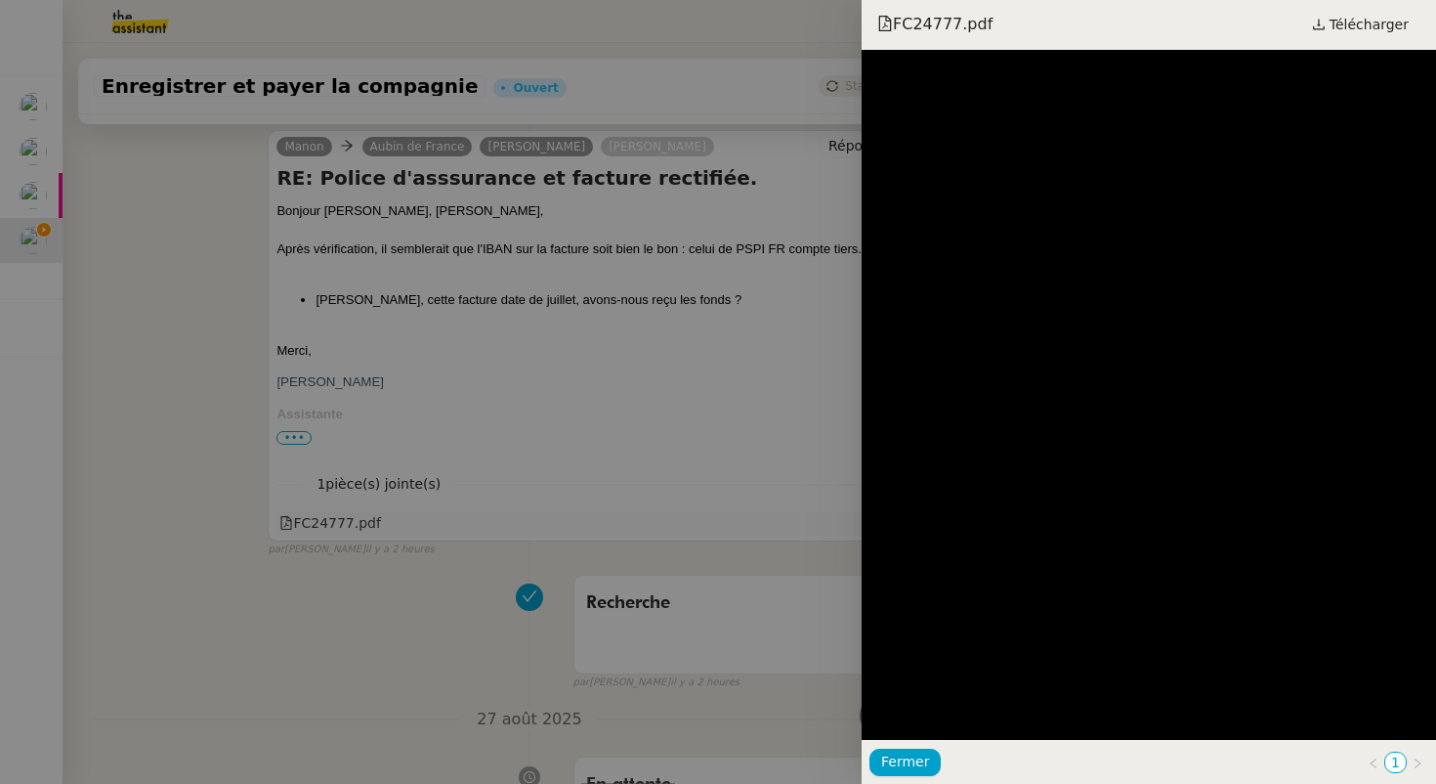
click at [345, 526] on div at bounding box center [718, 392] width 1436 height 784
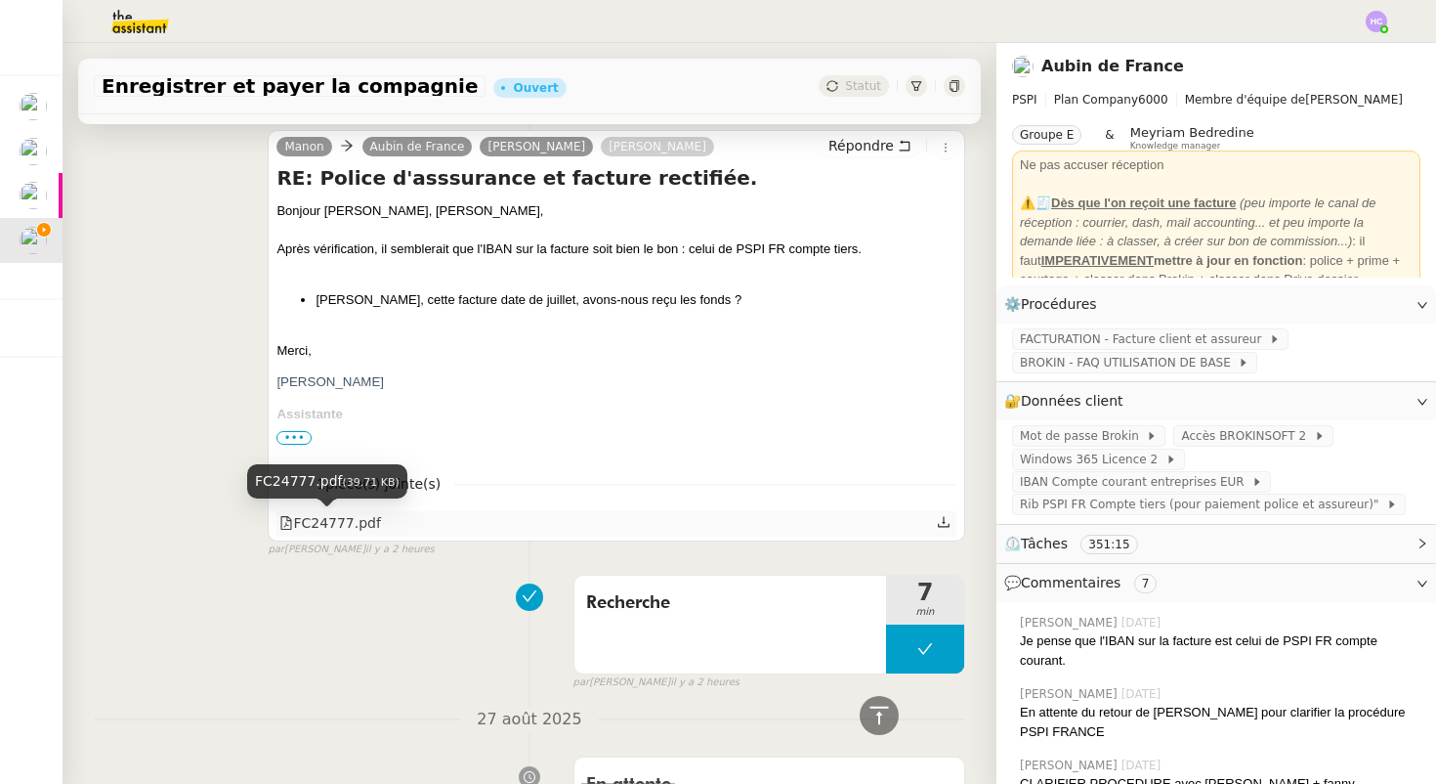
click at [345, 526] on div "FC24777.pdf" at bounding box center [330, 523] width 102 height 22
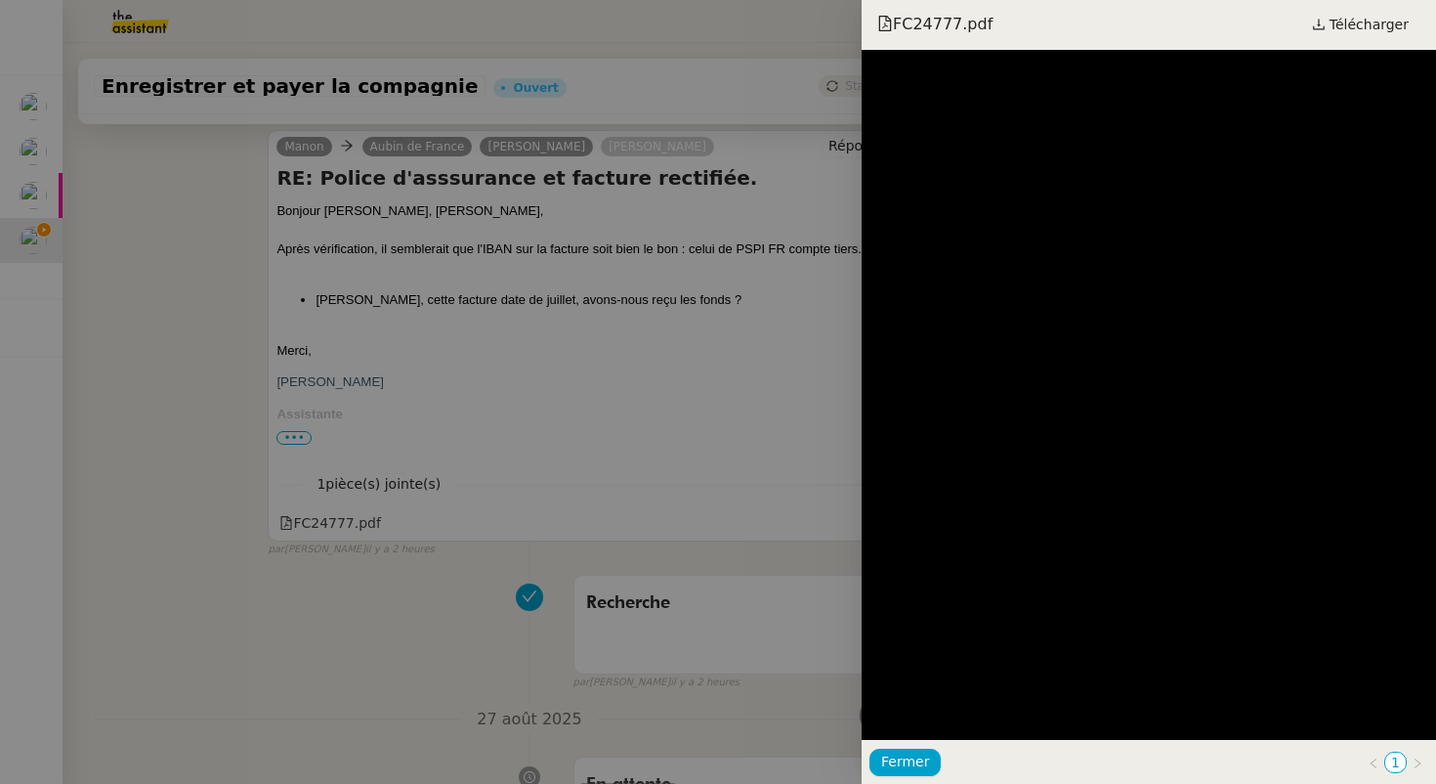
click at [801, 352] on div at bounding box center [718, 392] width 1436 height 784
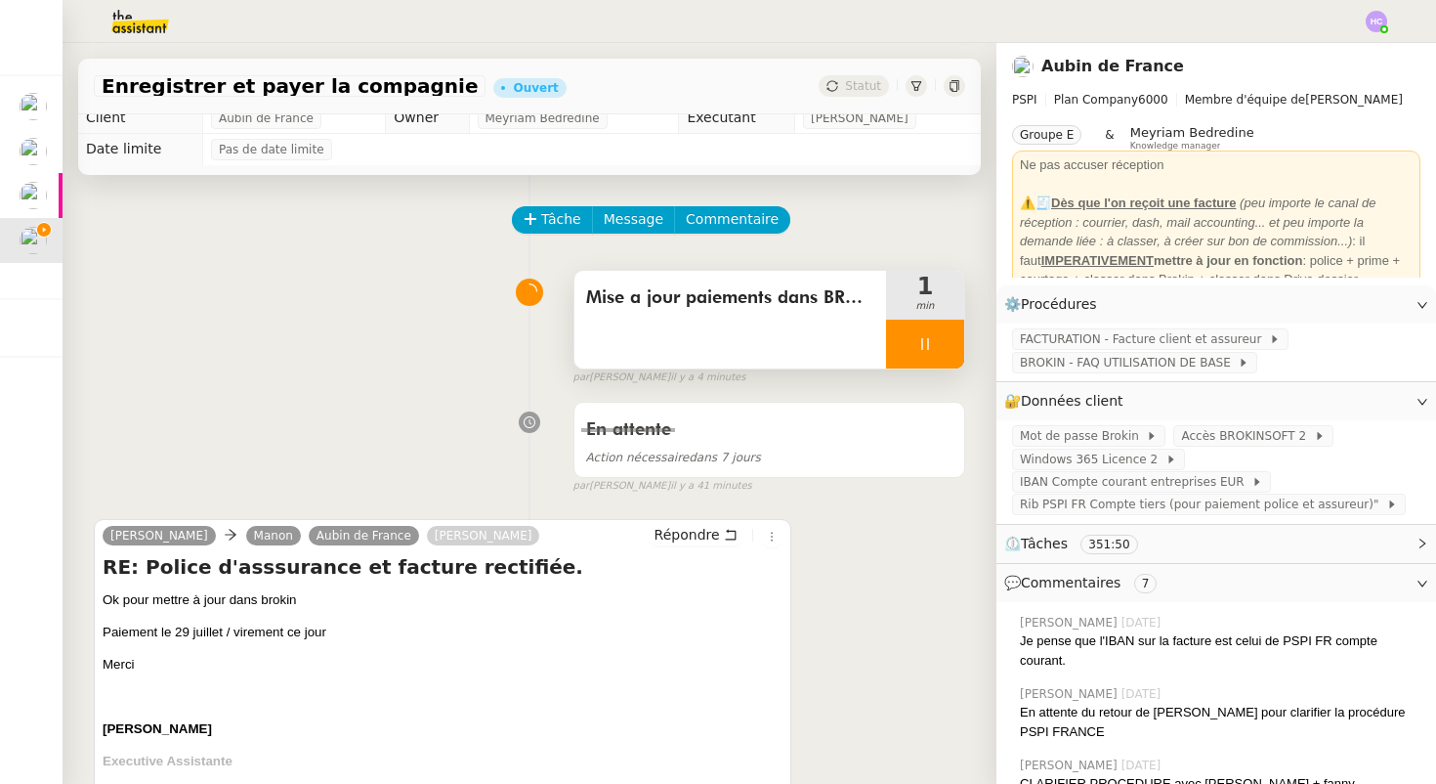
scroll to position [0, 0]
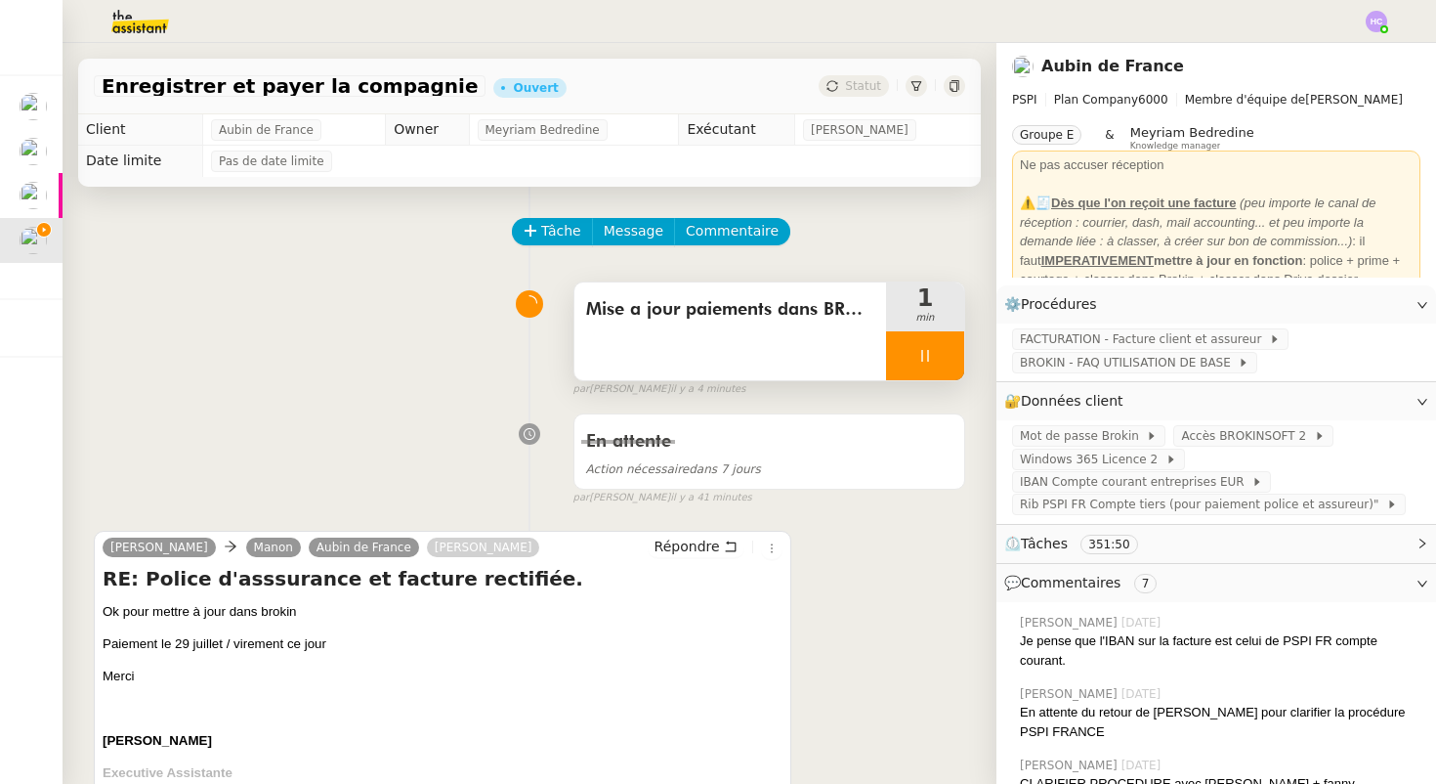
click at [930, 343] on div at bounding box center [925, 355] width 78 height 49
click at [942, 351] on icon at bounding box center [945, 356] width 16 height 16
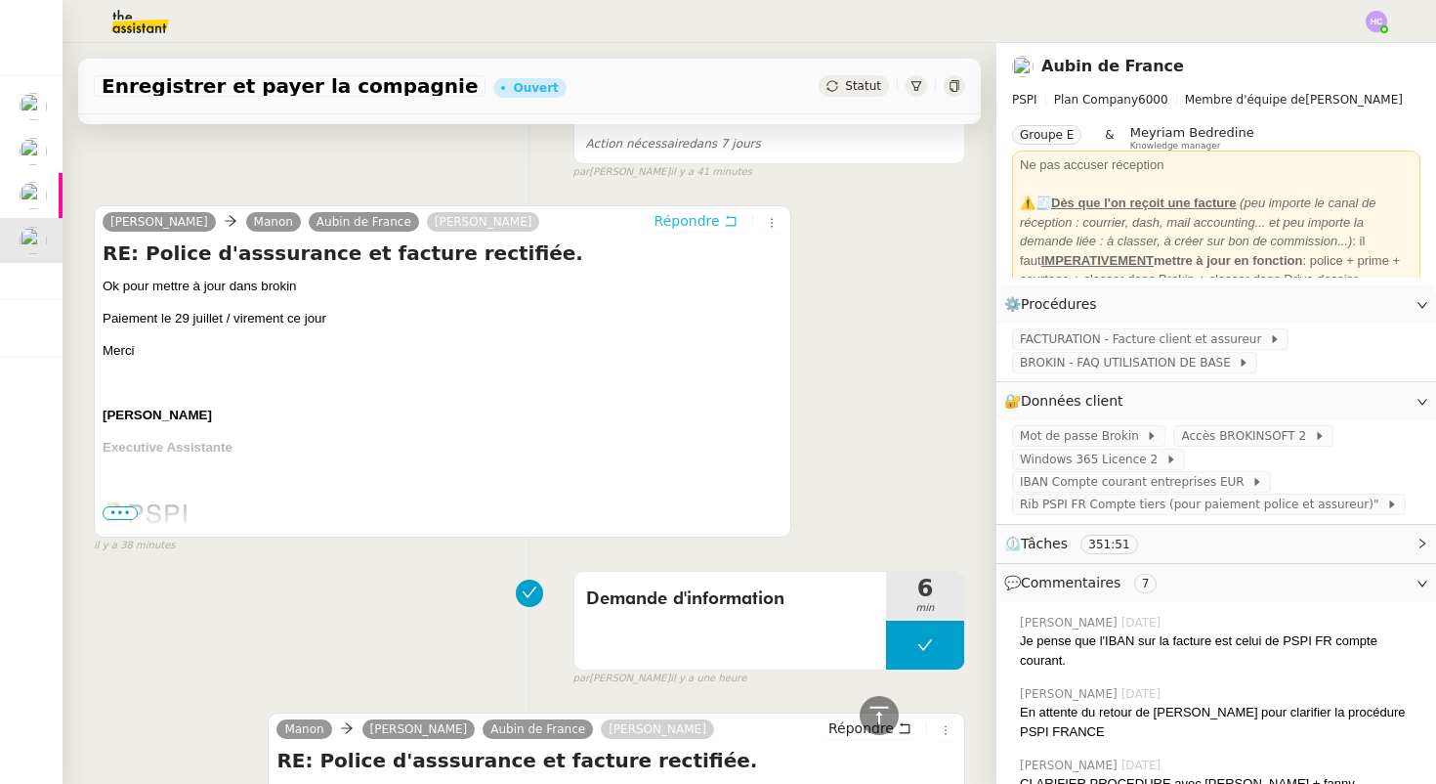
scroll to position [284, 0]
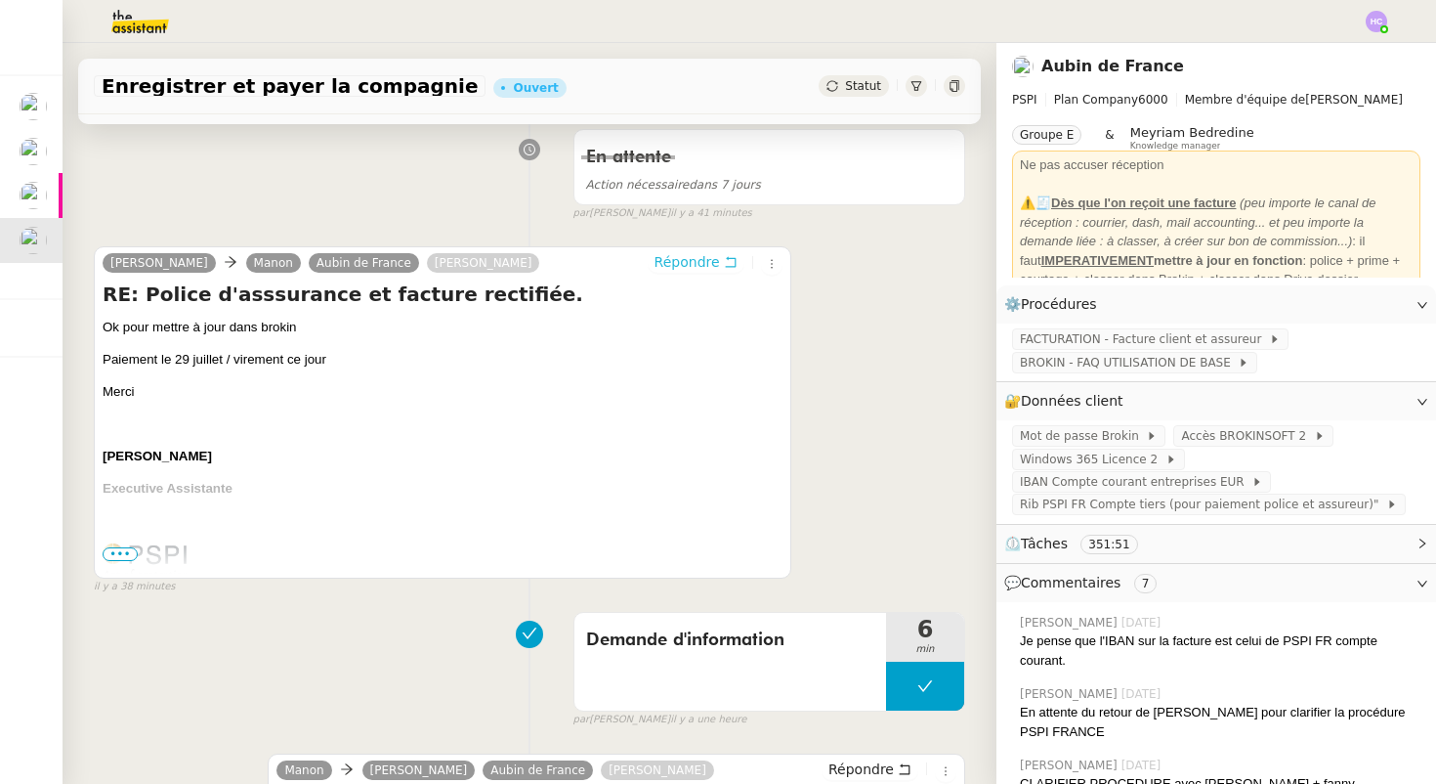
click at [677, 261] on span "Répondre" at bounding box center [687, 262] width 65 height 20
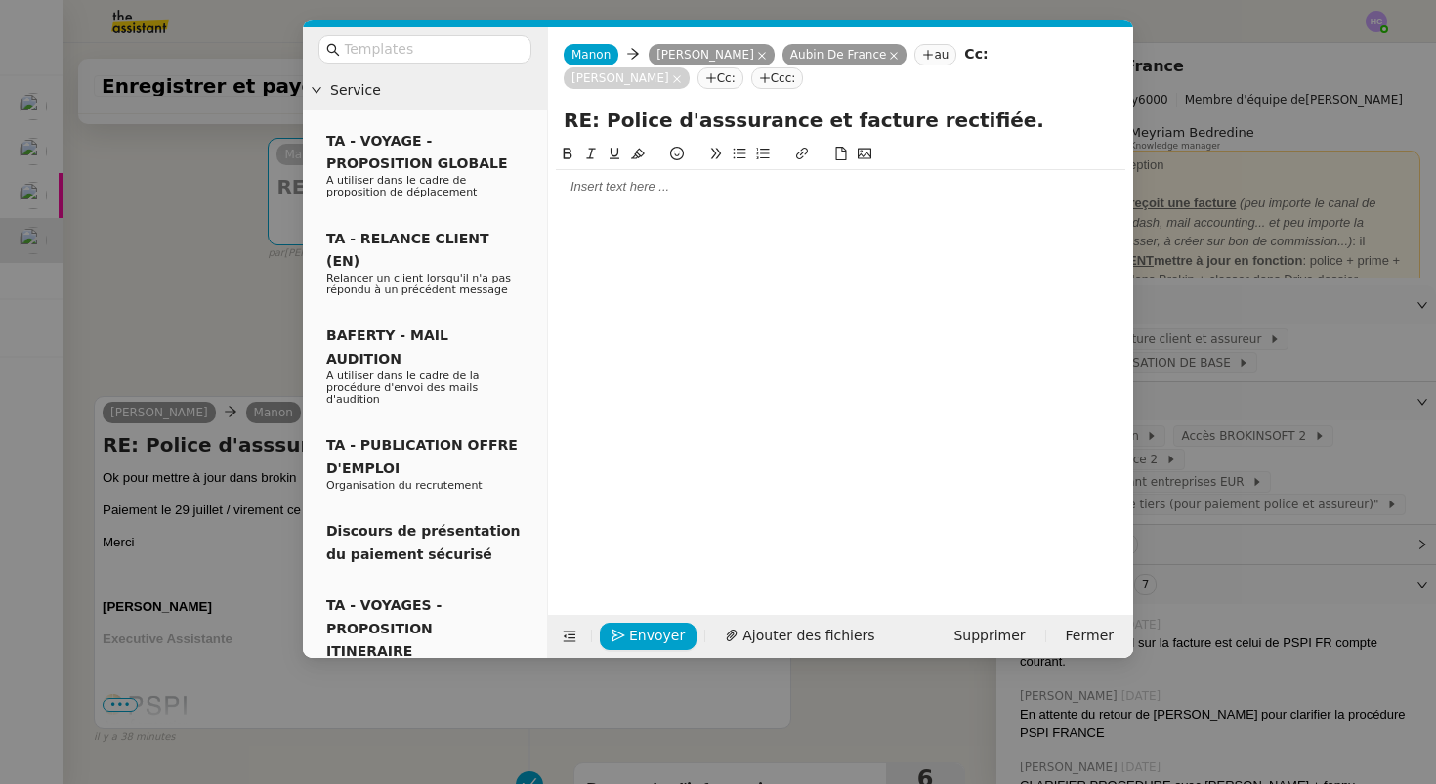
click at [668, 186] on div at bounding box center [841, 187] width 570 height 18
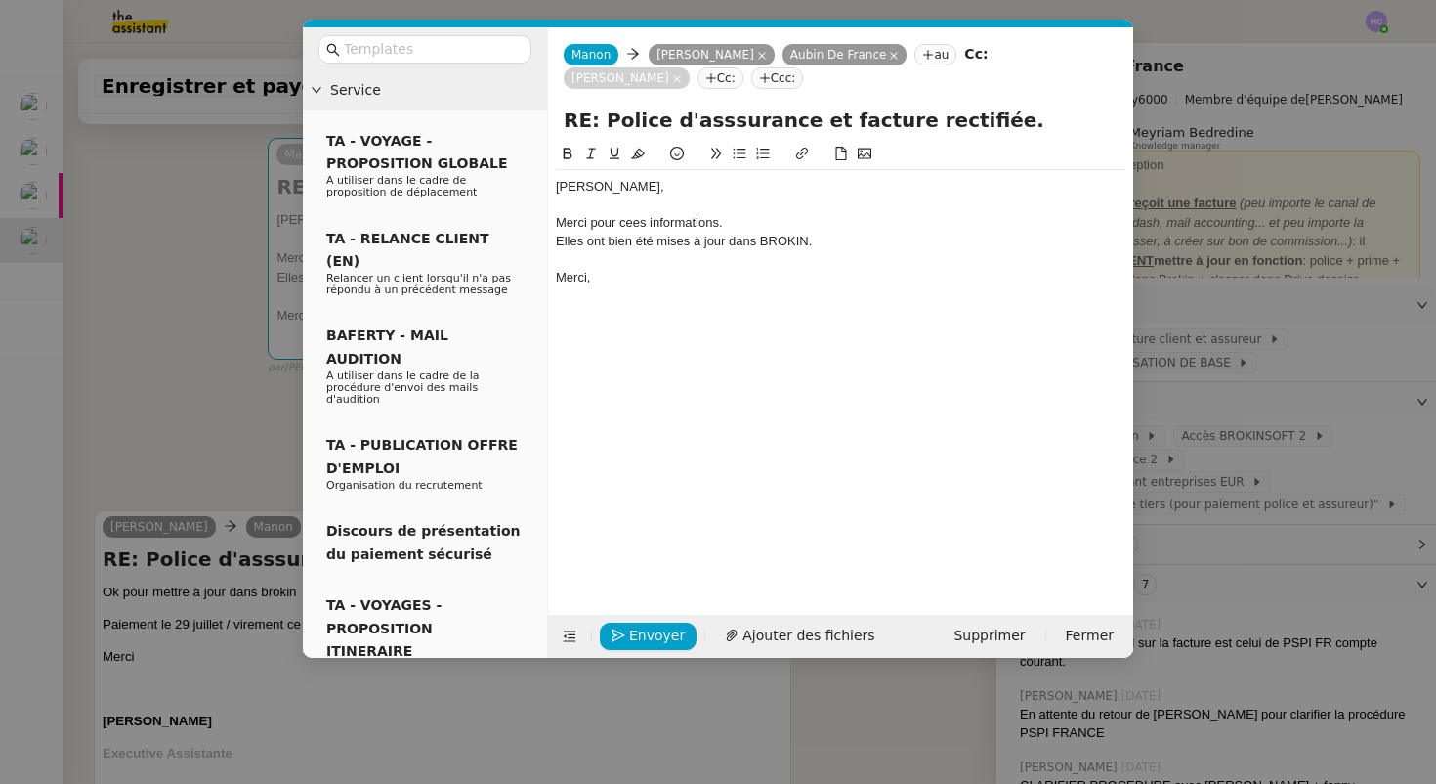
click at [630, 228] on div "Merci pour cees informations." at bounding box center [841, 223] width 570 height 18
click at [613, 190] on div "[PERSON_NAME]," at bounding box center [841, 187] width 570 height 18
click at [740, 219] on div "Merci pour ces informations." at bounding box center [841, 223] width 570 height 18
click at [824, 247] on div "Elles ont bien été mises à jour dans BROKIN." at bounding box center [841, 242] width 570 height 18
click at [653, 644] on span "Envoyer" at bounding box center [657, 635] width 56 height 22
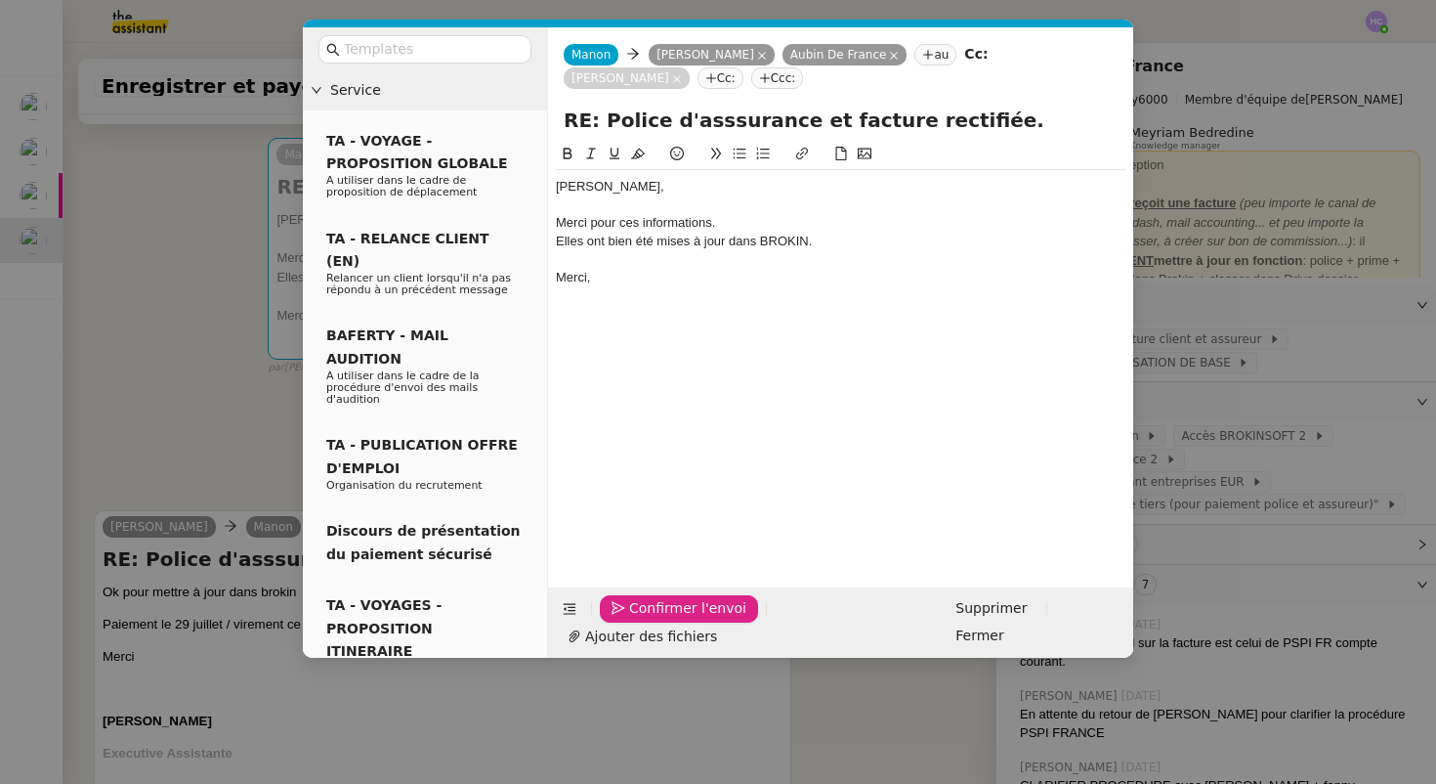
click at [661, 619] on span "Confirmer l'envoi" at bounding box center [687, 608] width 117 height 22
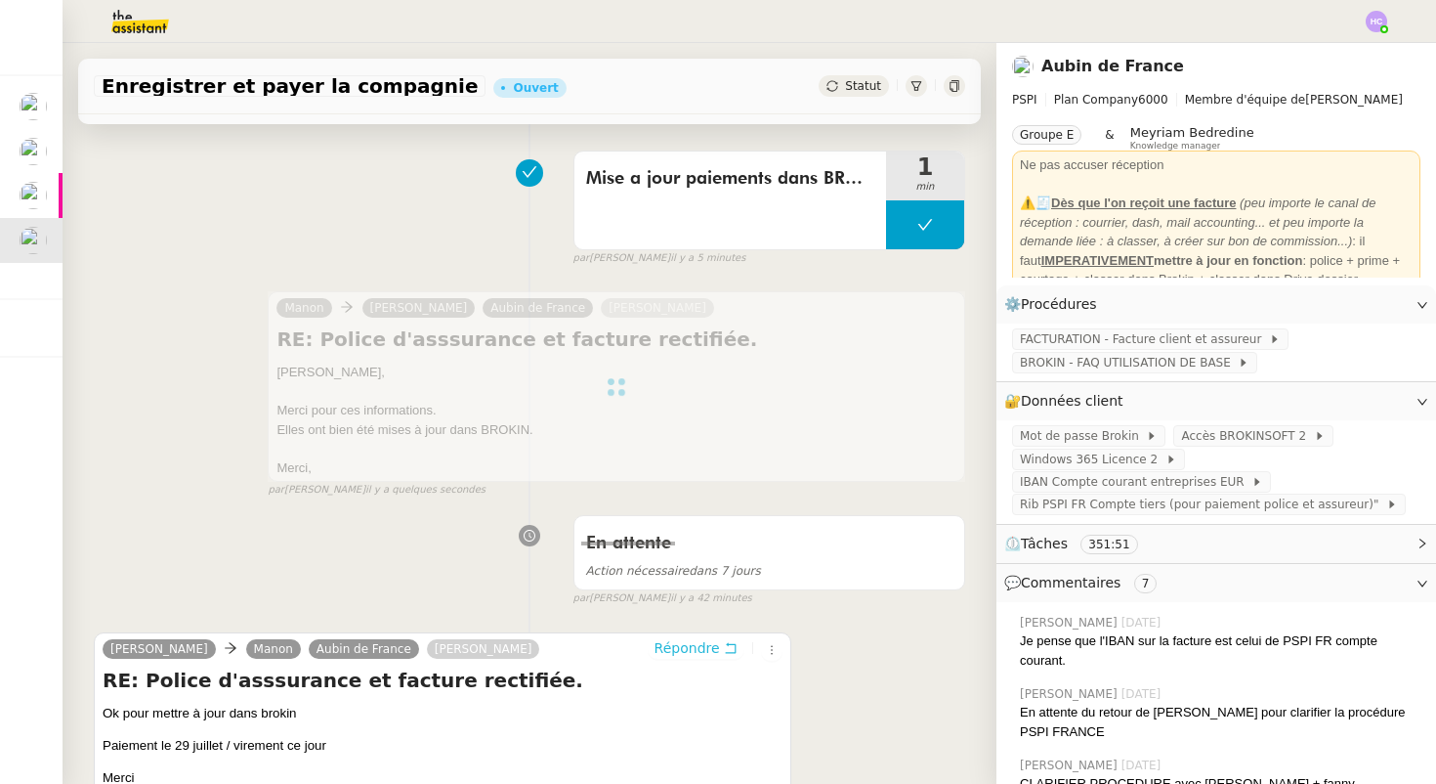
scroll to position [0, 0]
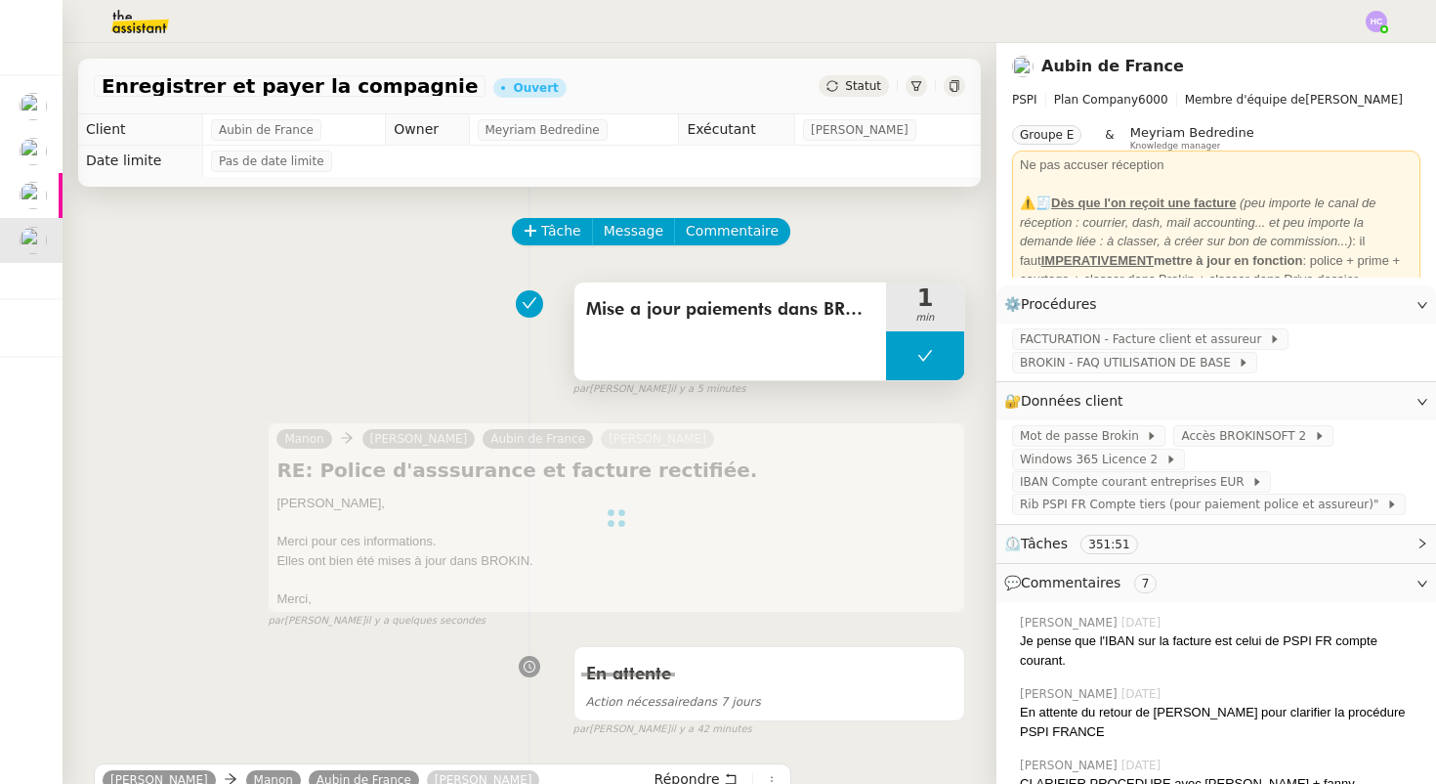
click at [904, 364] on button at bounding box center [925, 355] width 78 height 49
click at [903, 358] on icon at bounding box center [906, 355] width 7 height 11
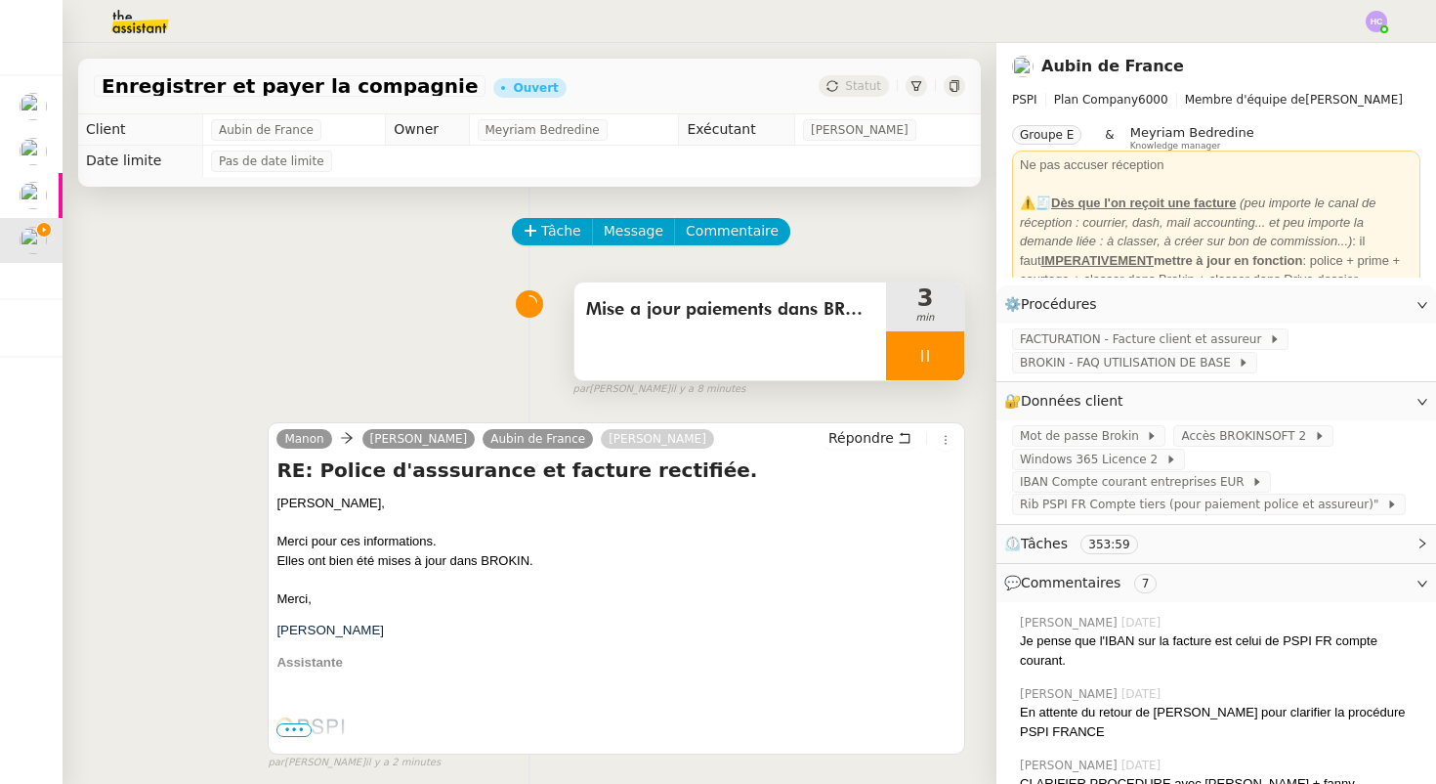
click at [915, 359] on div at bounding box center [925, 355] width 78 height 49
click at [948, 359] on icon at bounding box center [945, 356] width 16 height 16
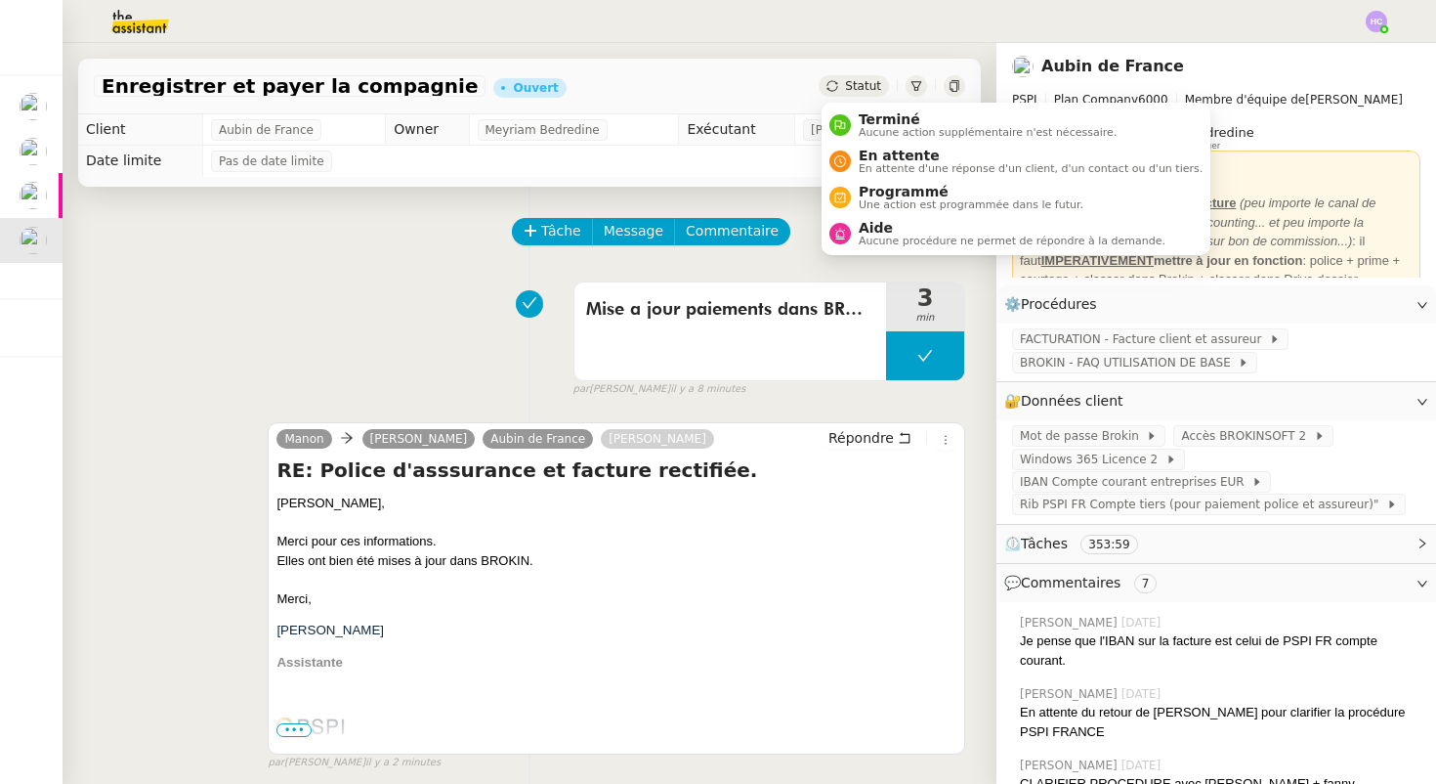
click at [848, 88] on span "Statut" at bounding box center [863, 86] width 36 height 14
click at [862, 127] on span "Aucune action supplémentaire n'est nécessaire." at bounding box center [988, 132] width 258 height 11
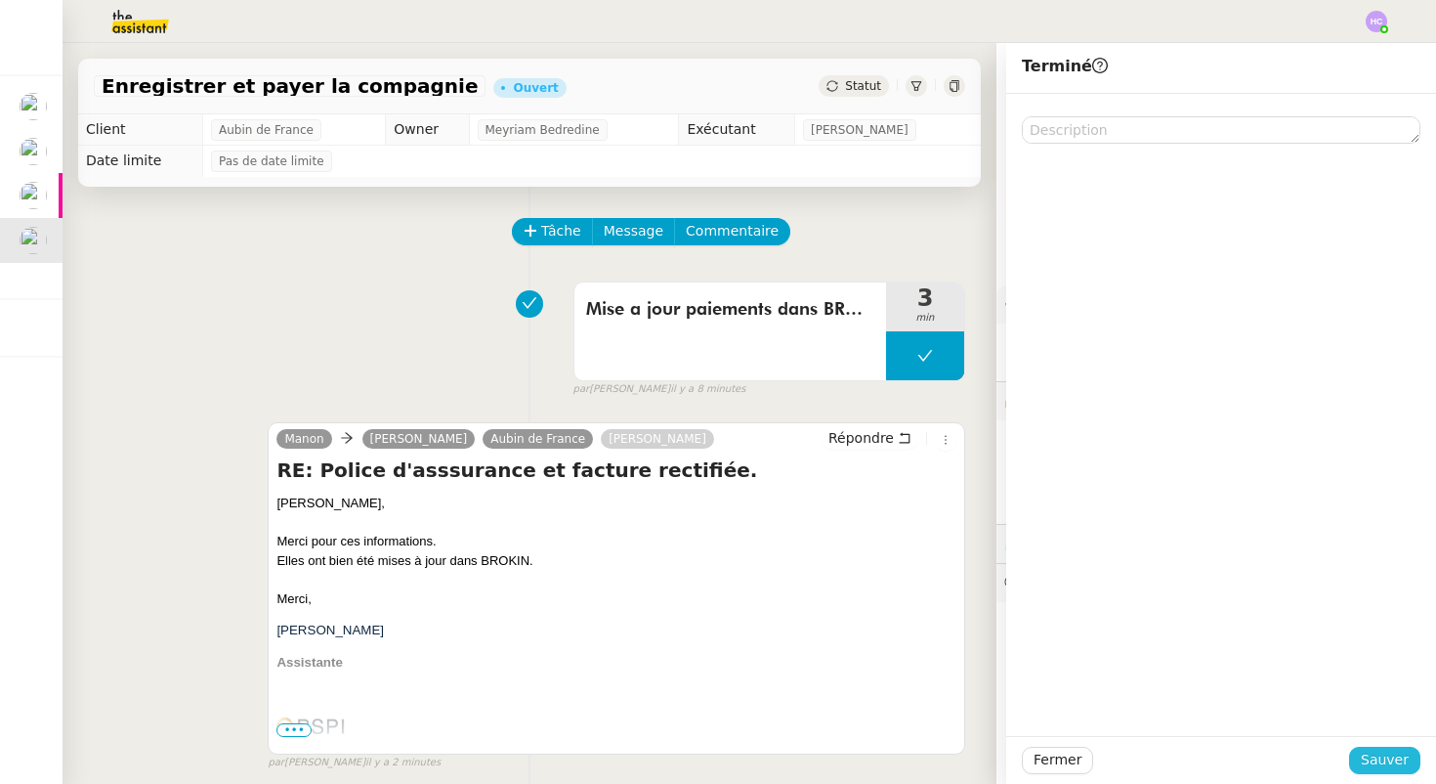
click at [1370, 753] on span "Sauver" at bounding box center [1385, 759] width 48 height 22
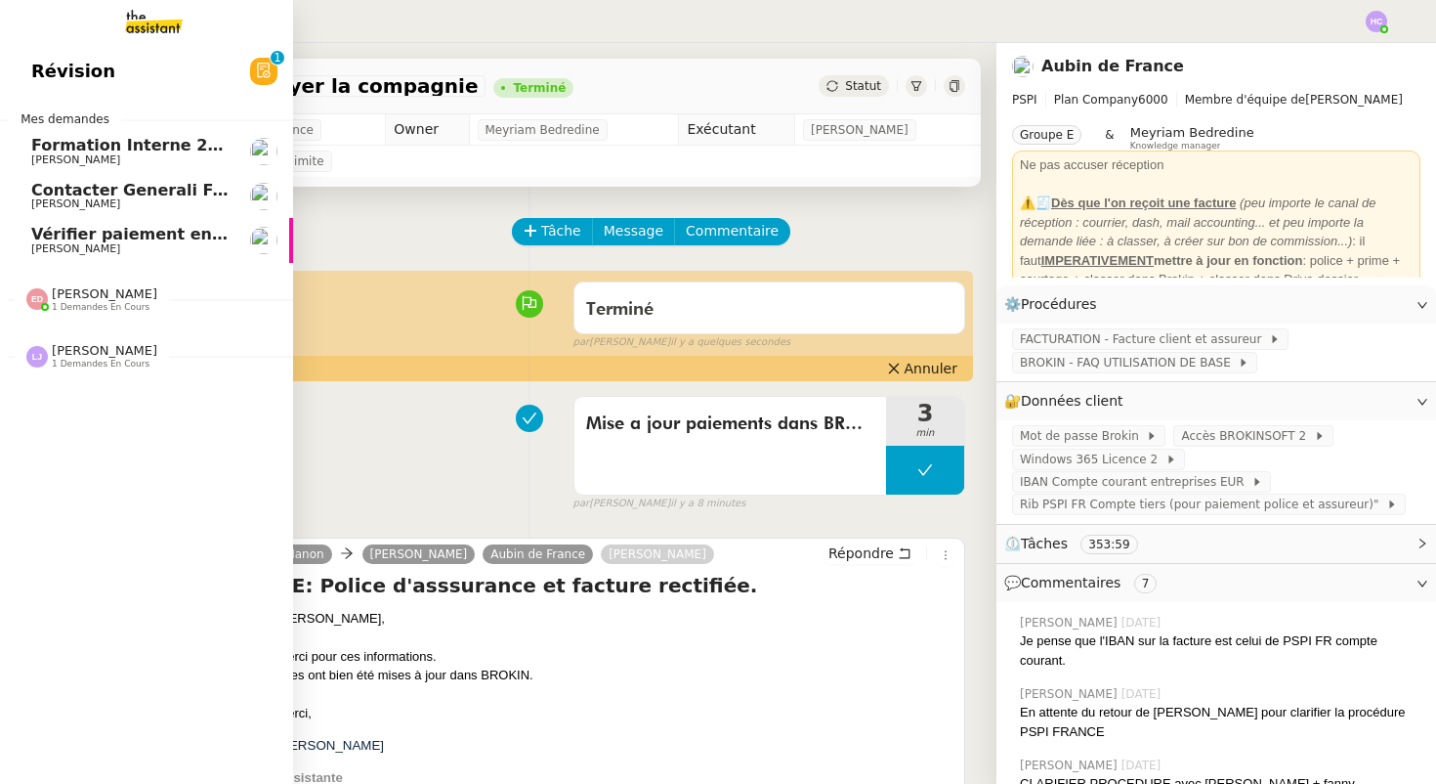
click at [124, 197] on span "Contacter Generali France pour demande AU094424" at bounding box center [260, 190] width 458 height 19
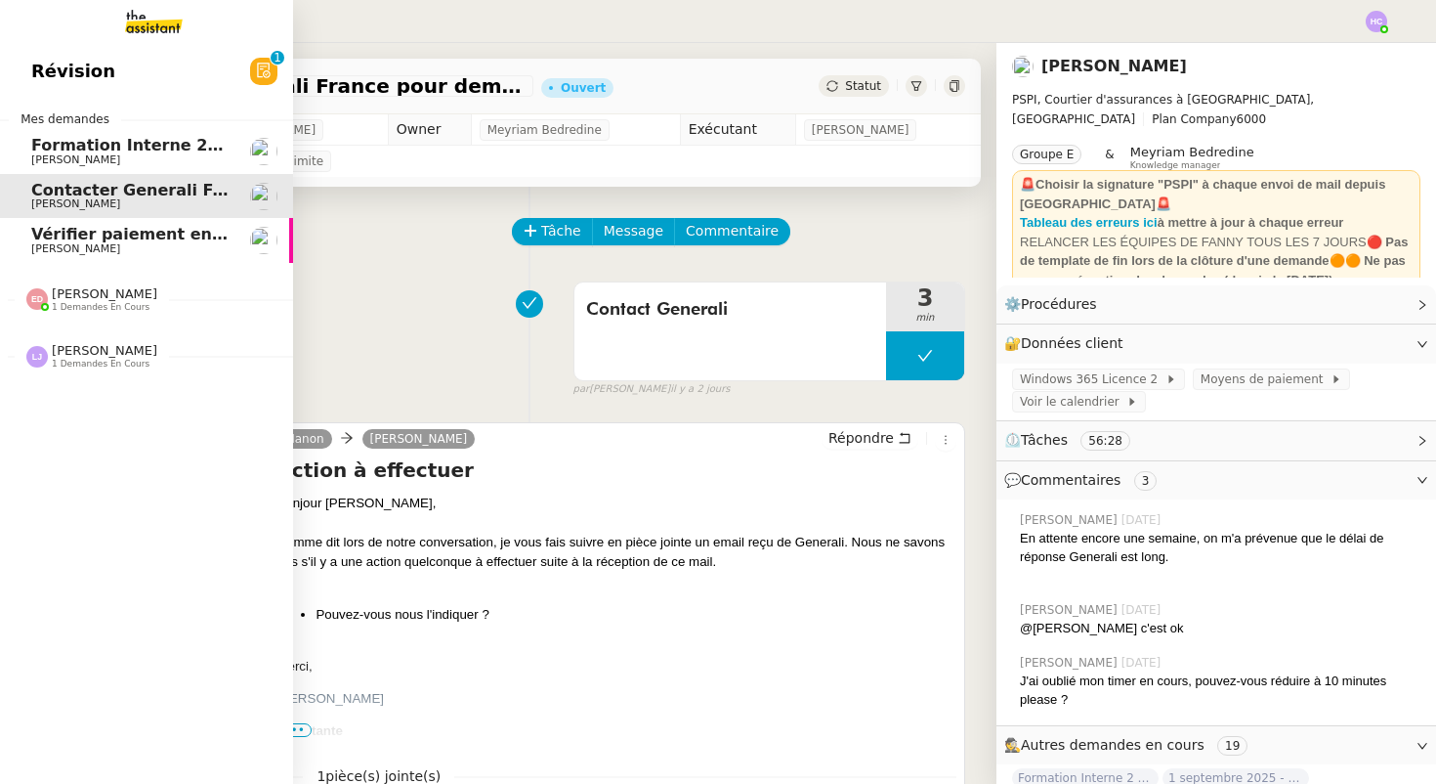
click at [135, 238] on span "Vérifier paiement en Euros pour Team2act" at bounding box center [216, 234] width 371 height 19
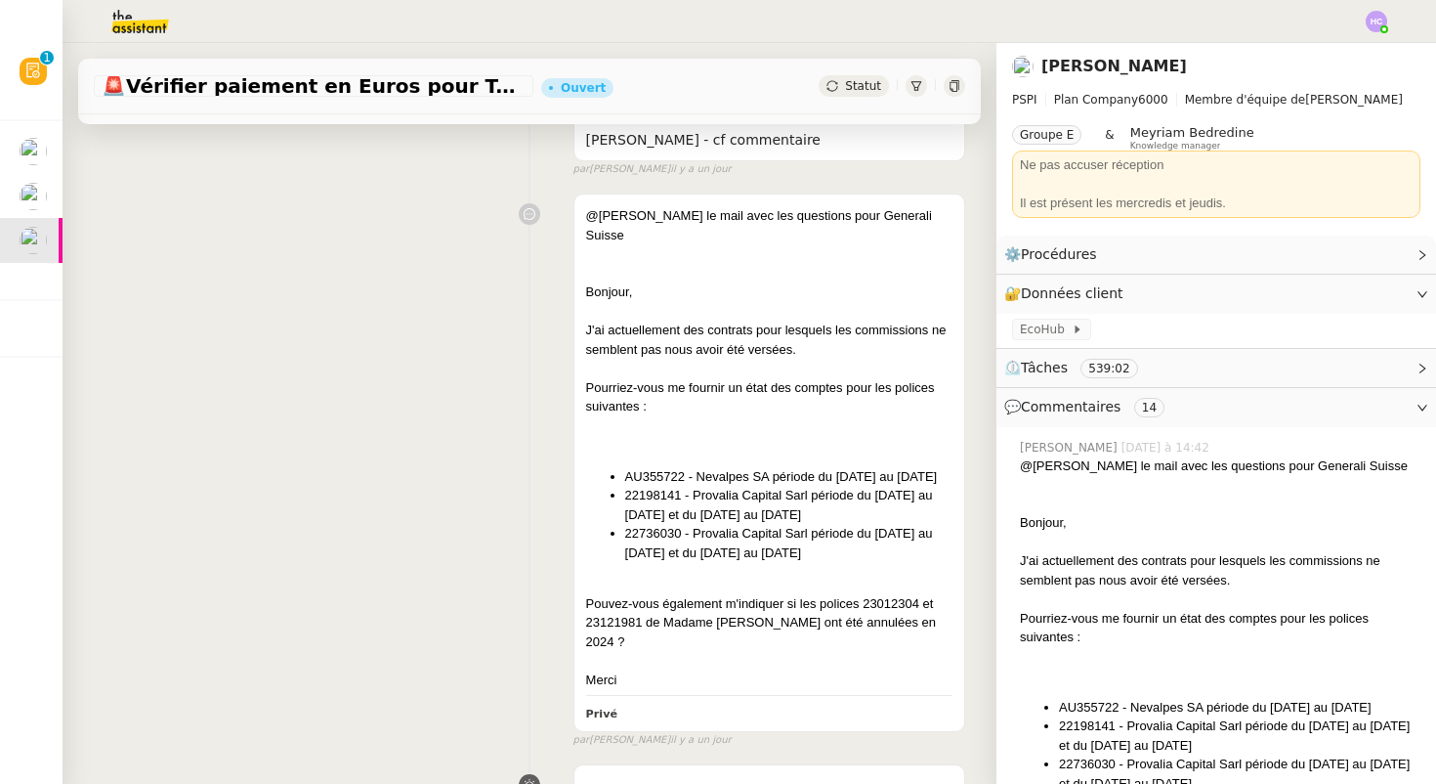
scroll to position [391, 0]
